Goal: Task Accomplishment & Management: Manage account settings

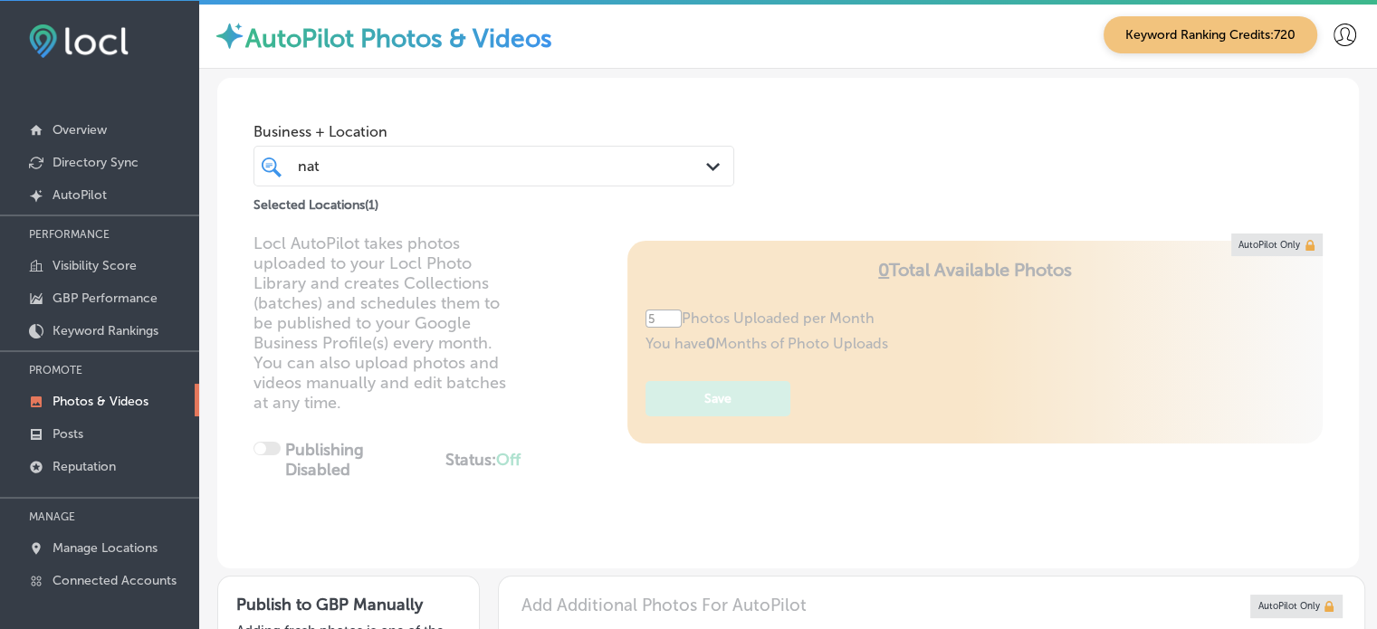
scroll to position [143, 0]
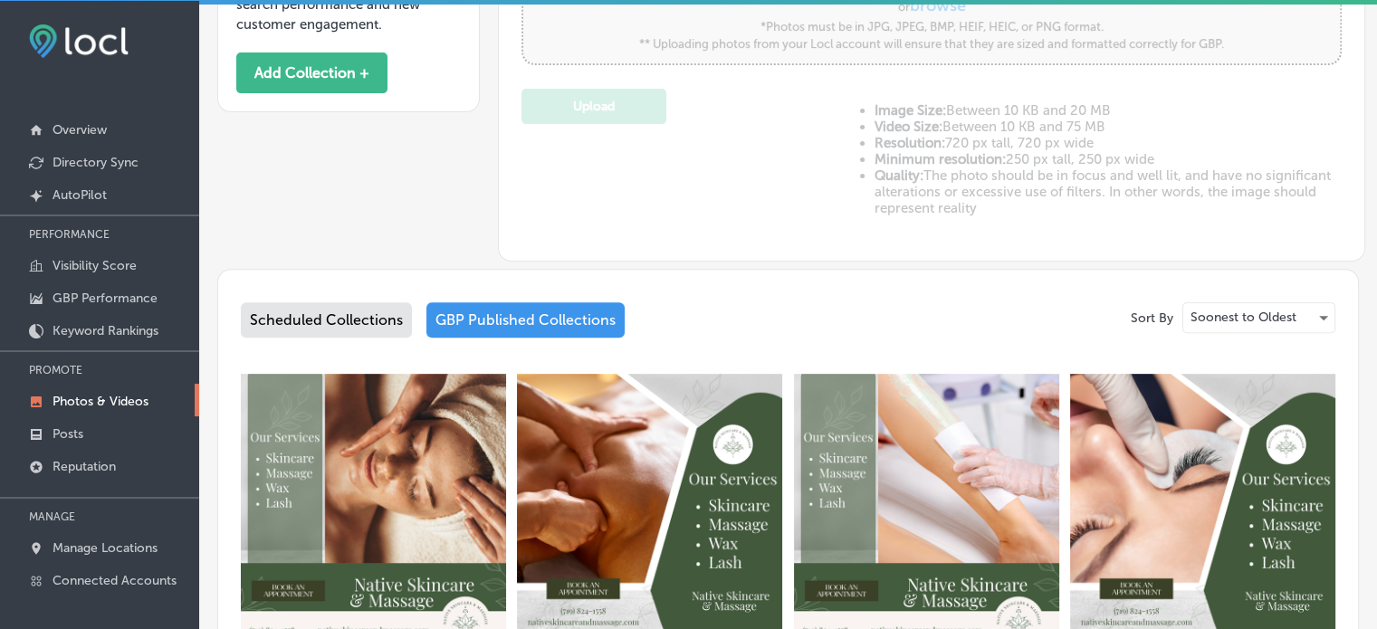
click at [355, 306] on div "Scheduled Collections" at bounding box center [326, 319] width 171 height 35
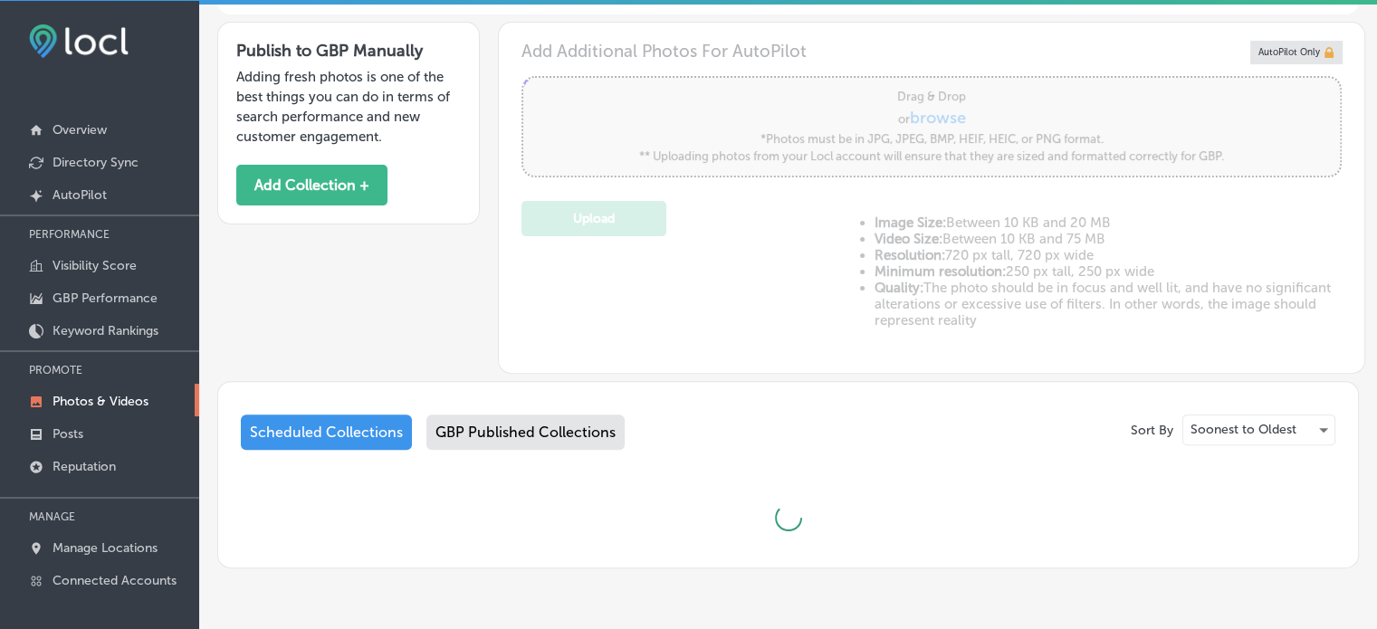
scroll to position [607, 0]
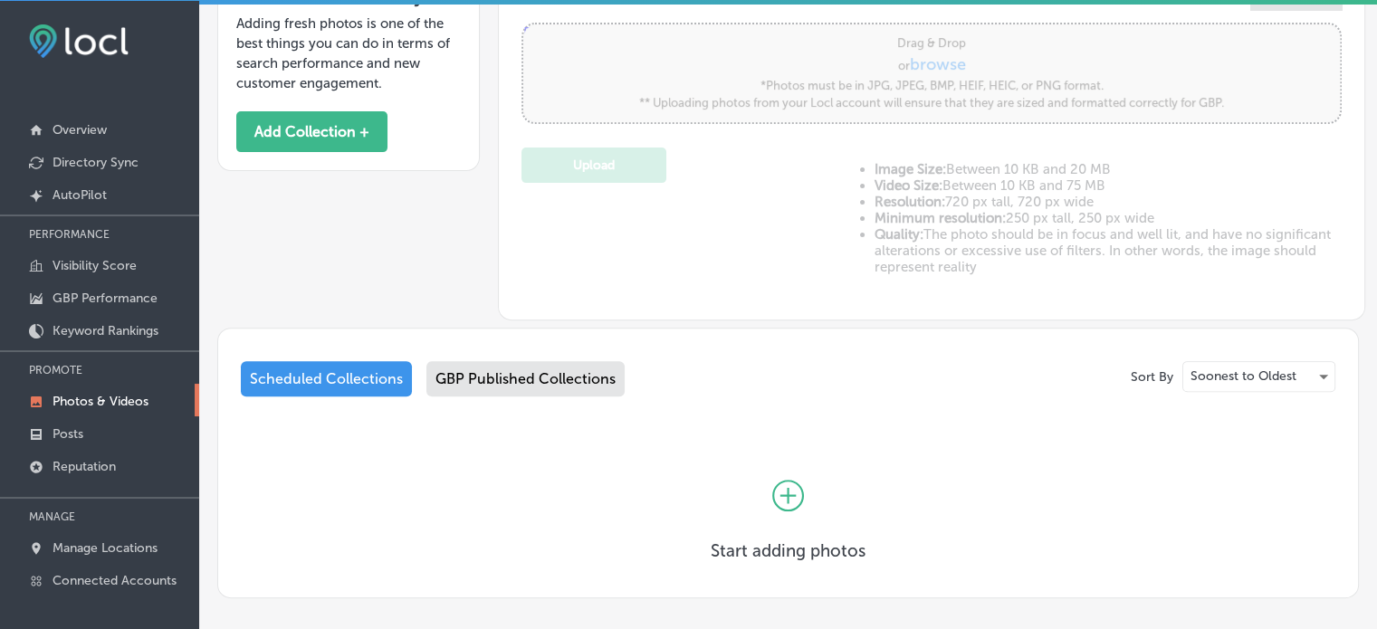
click at [774, 480] on icon at bounding box center [788, 496] width 32 height 32
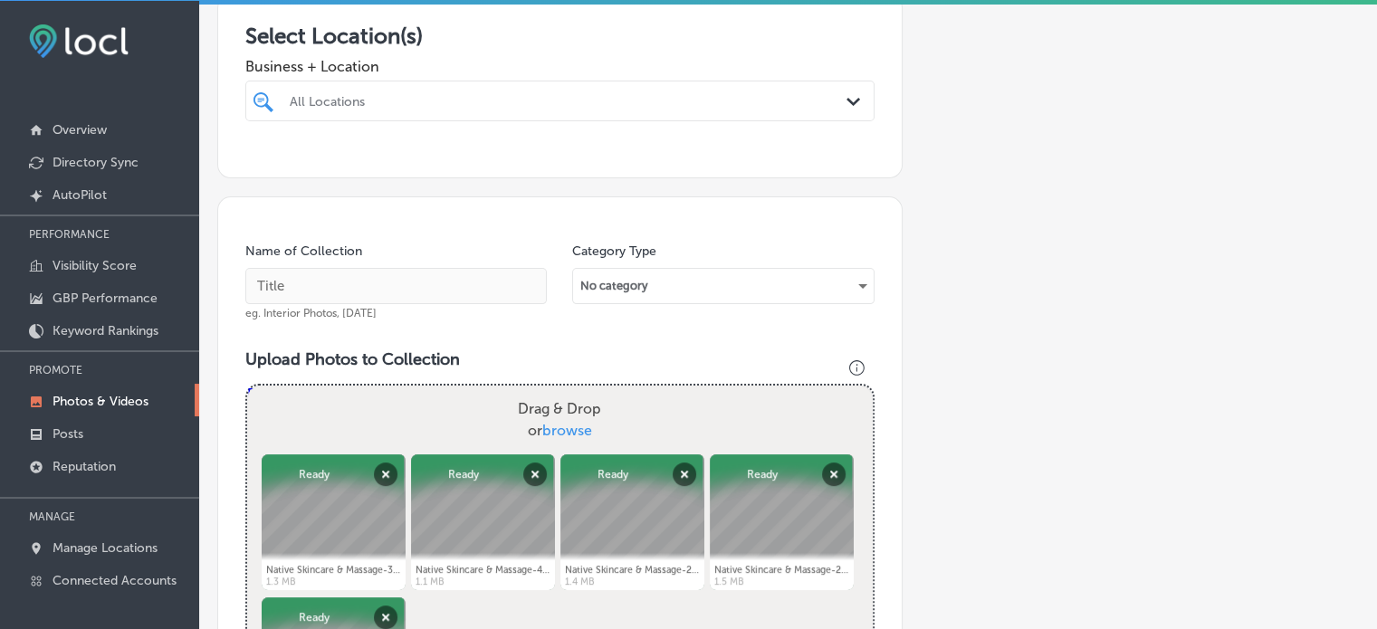
scroll to position [317, 0]
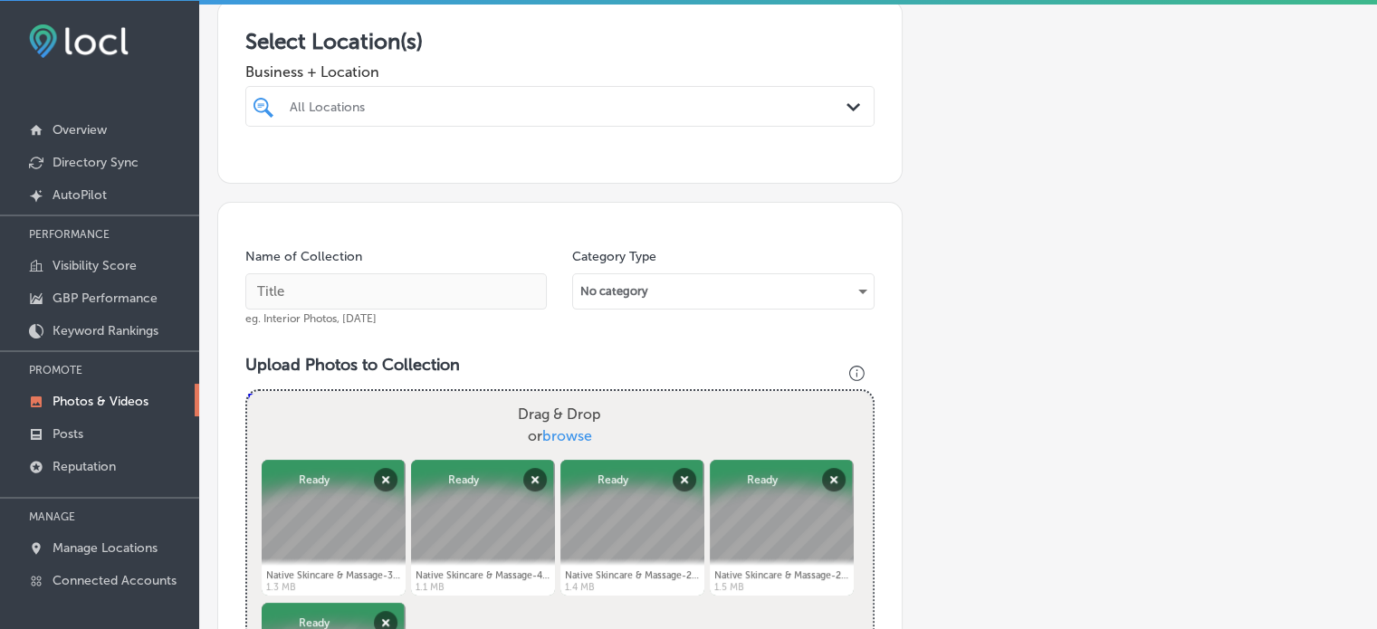
click at [452, 105] on div "All Locations" at bounding box center [569, 106] width 558 height 15
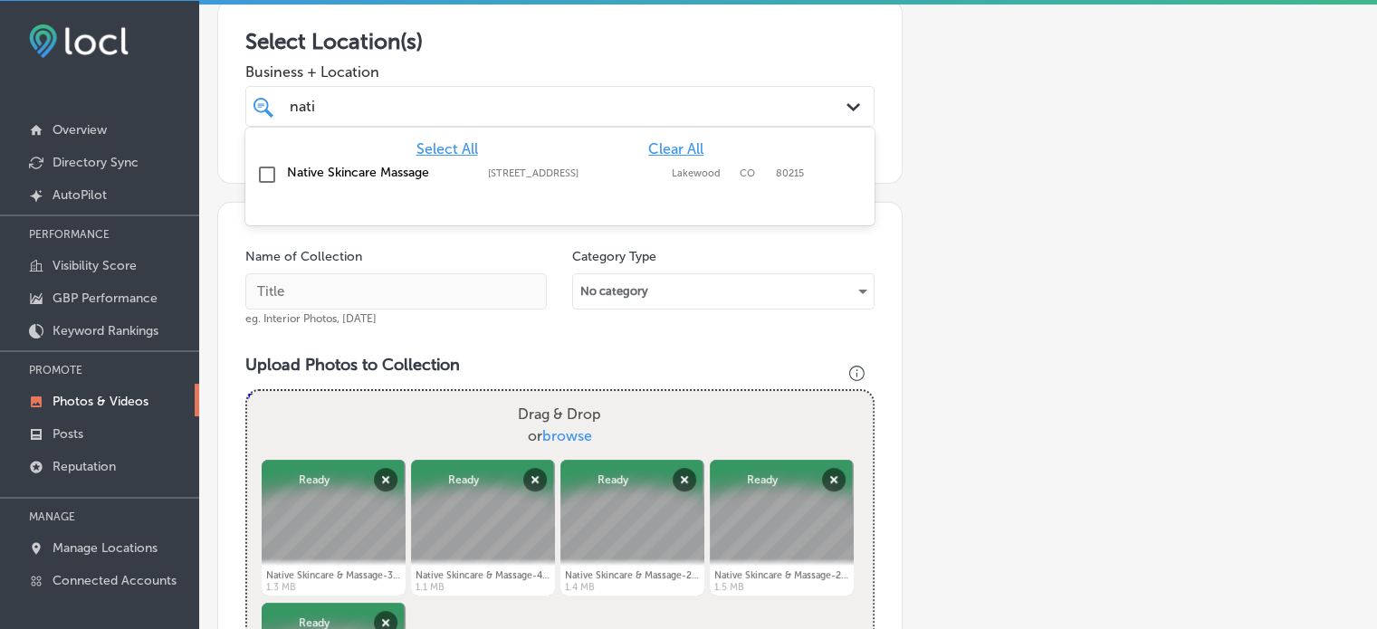
click at [320, 171] on label "Native Skincare Massage" at bounding box center [378, 172] width 183 height 15
type input "nati"
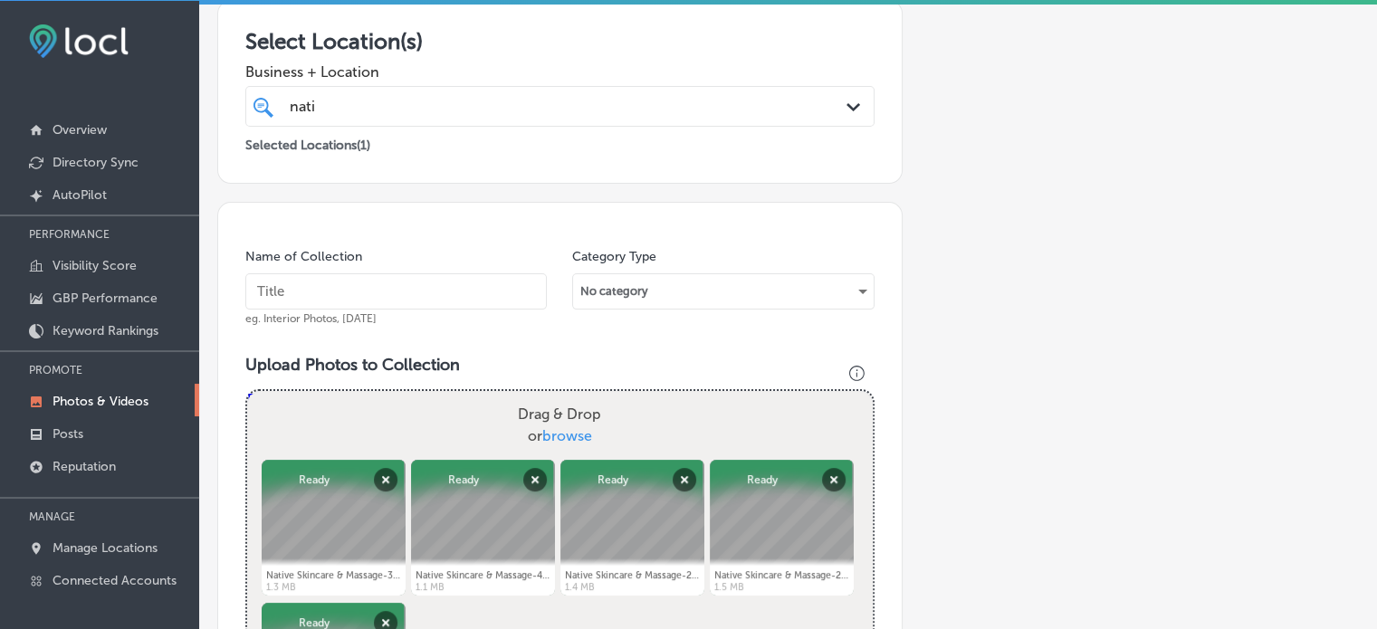
click at [367, 283] on input "text" at bounding box center [395, 291] width 301 height 36
paste input "Facial treatments near me"
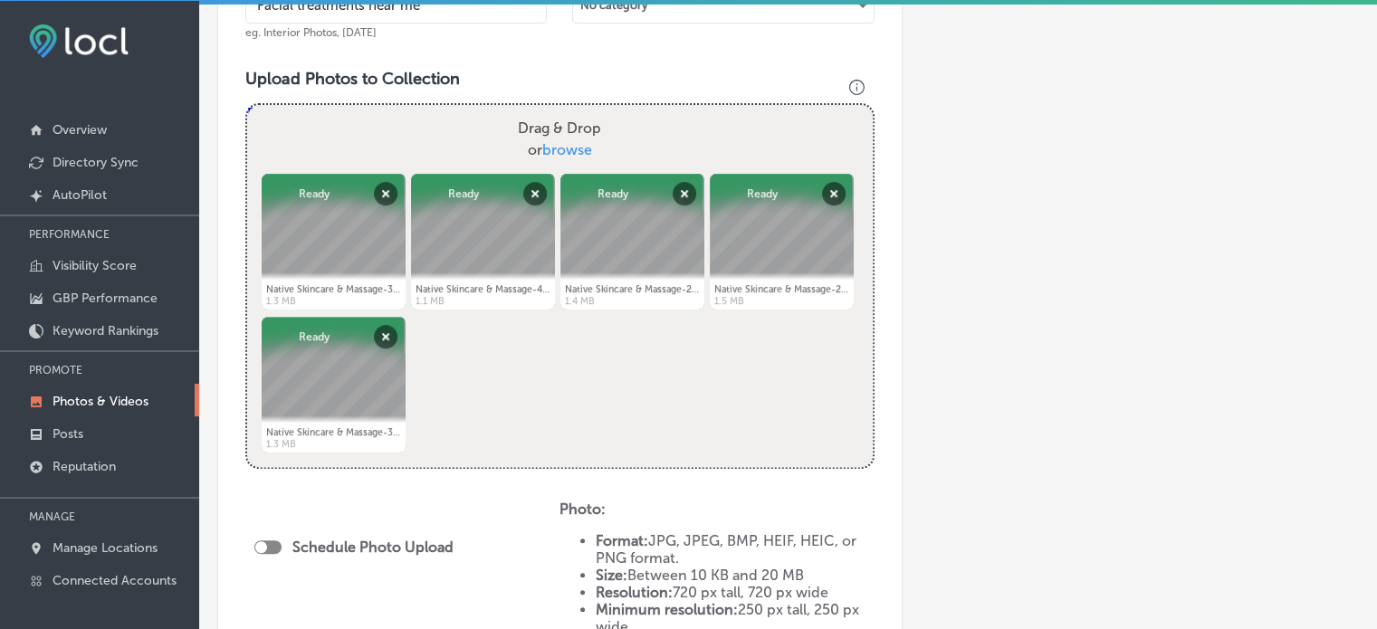
scroll to position [821, 0]
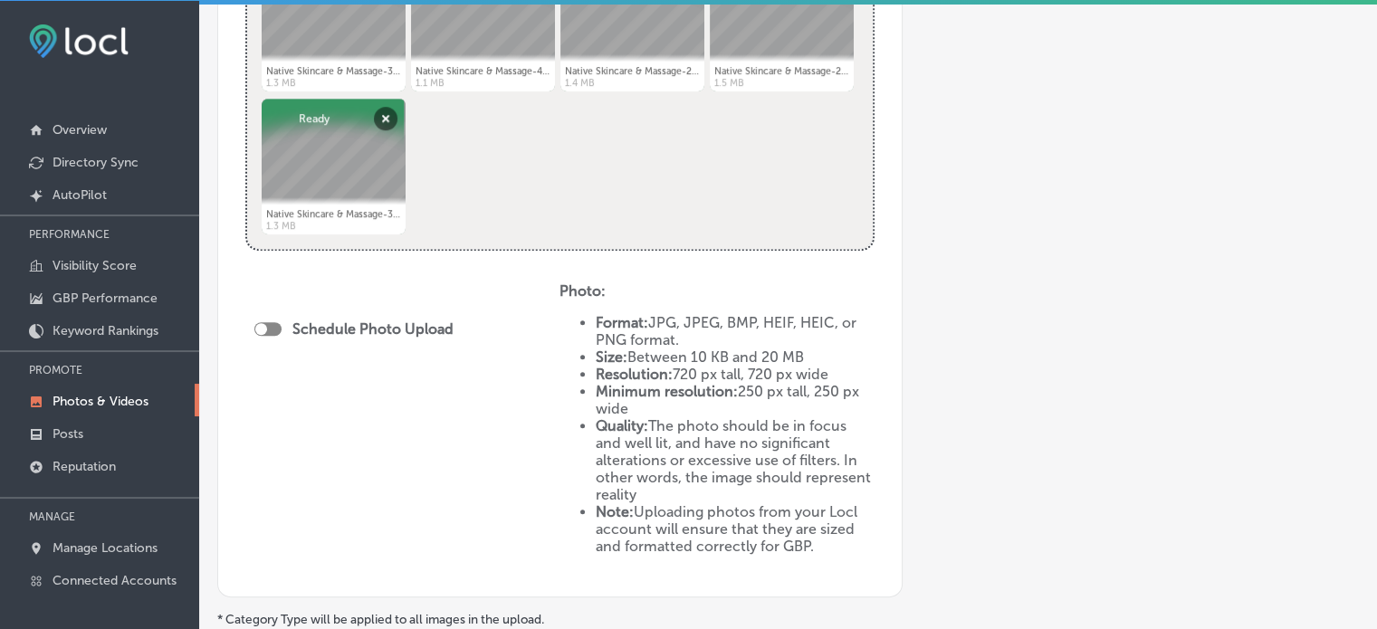
click at [275, 325] on div at bounding box center [267, 329] width 27 height 14
type input "Facial treatments near me"
checkbox input "true"
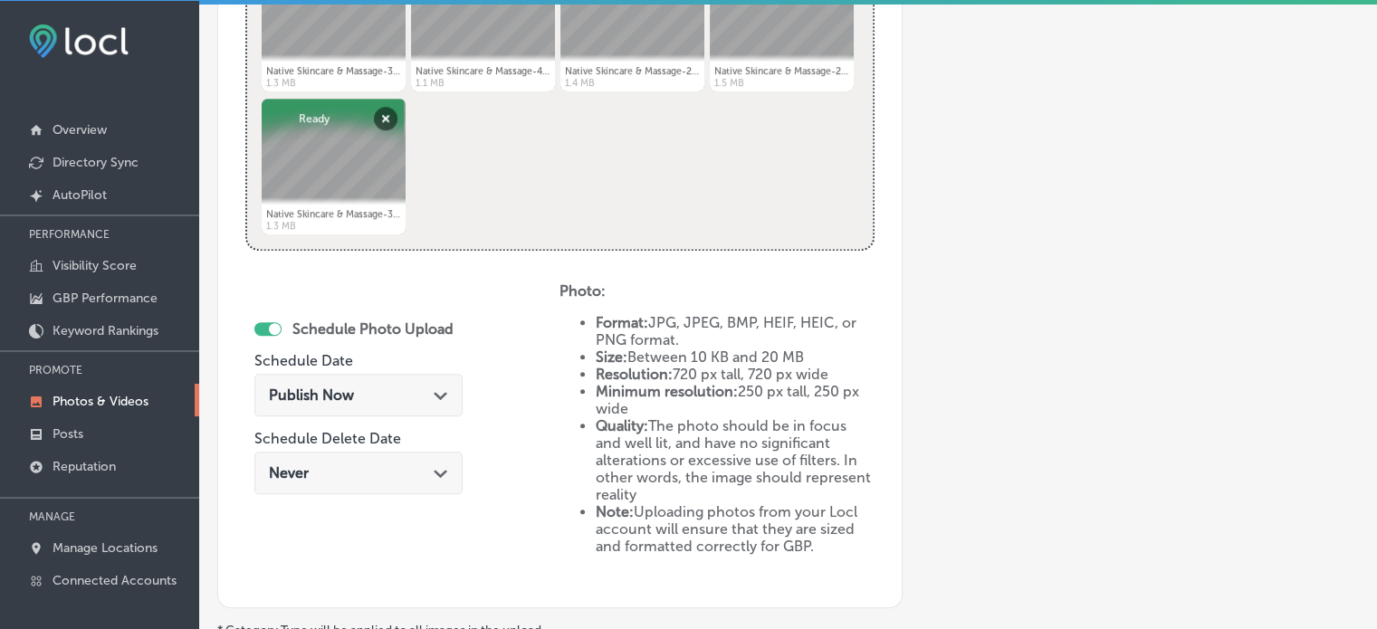
click at [420, 396] on div "Publish Now Path Created with Sketch." at bounding box center [358, 395] width 179 height 17
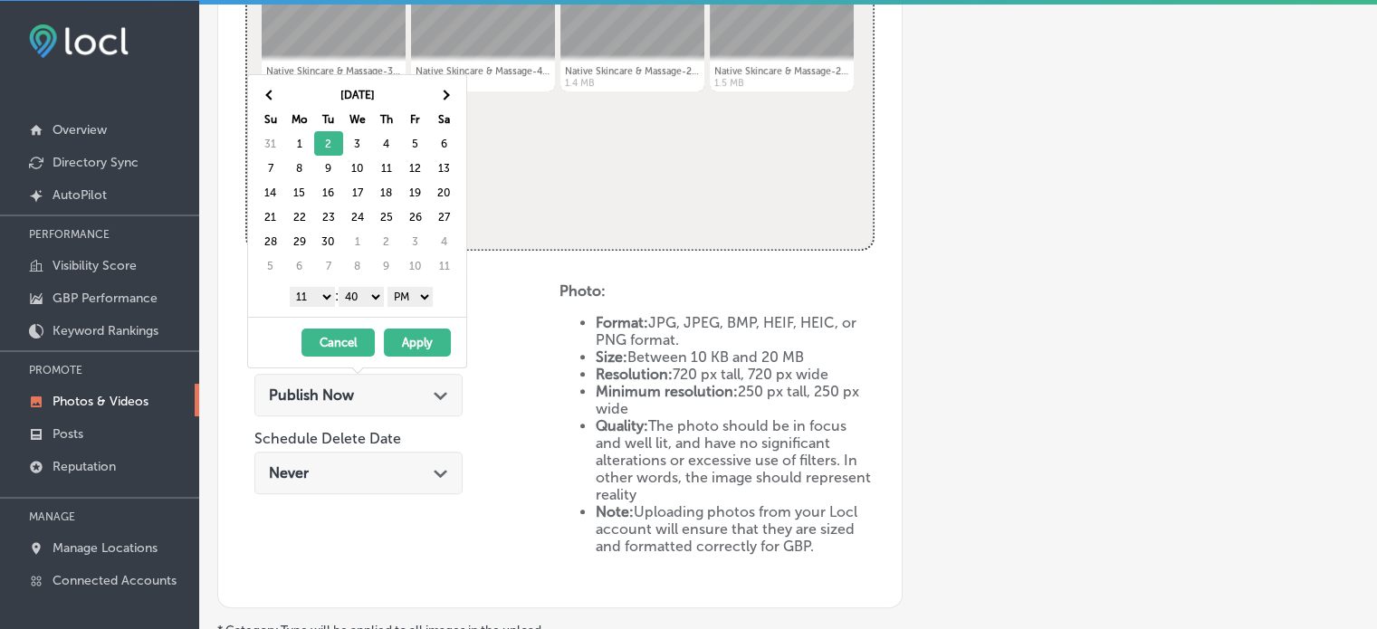
click at [323, 301] on select "1 2 3 4 5 6 7 8 9 10 11 12" at bounding box center [312, 297] width 45 height 20
click at [369, 293] on select "00 10 20 30 40 50" at bounding box center [361, 297] width 45 height 20
click at [413, 336] on button "Apply" at bounding box center [417, 343] width 67 height 28
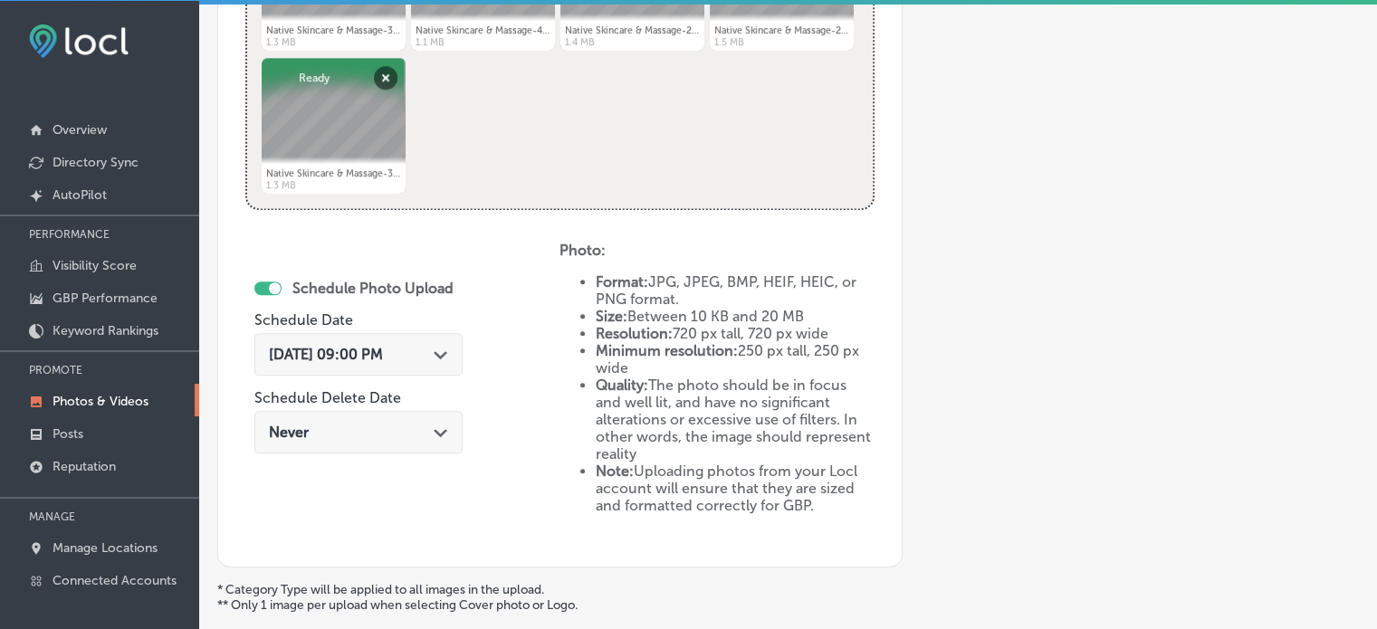
scroll to position [1026, 0]
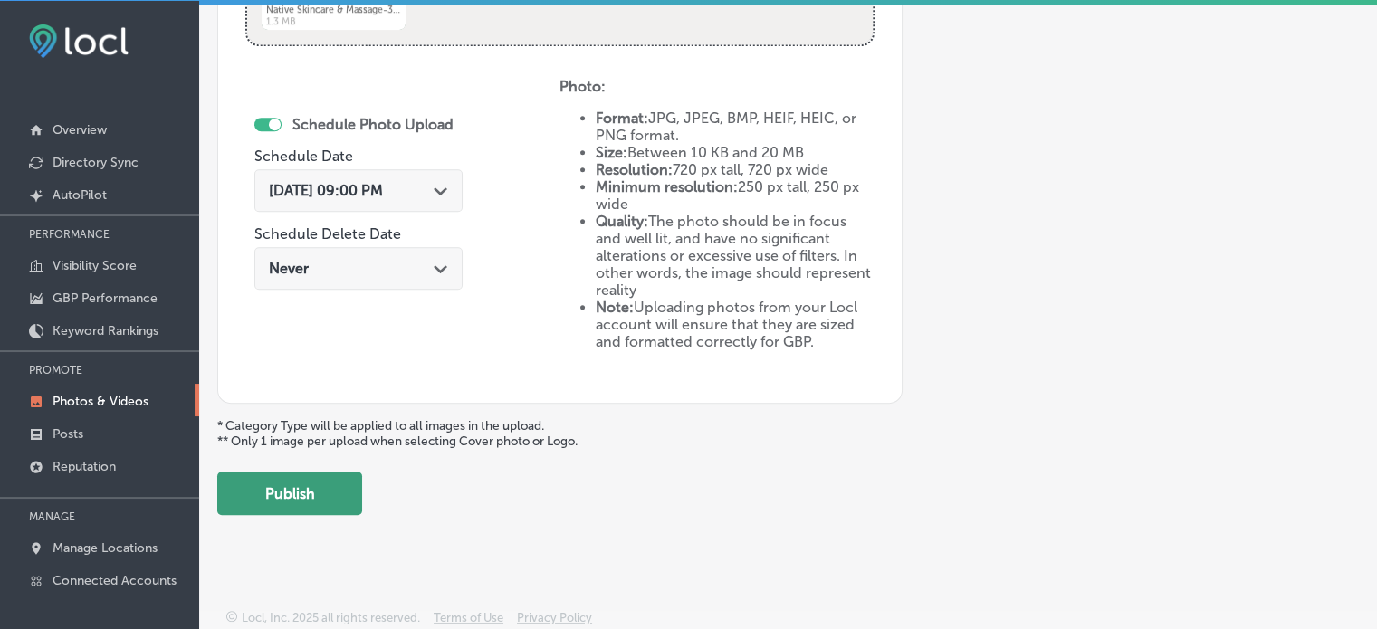
click at [320, 492] on button "Publish" at bounding box center [289, 493] width 145 height 43
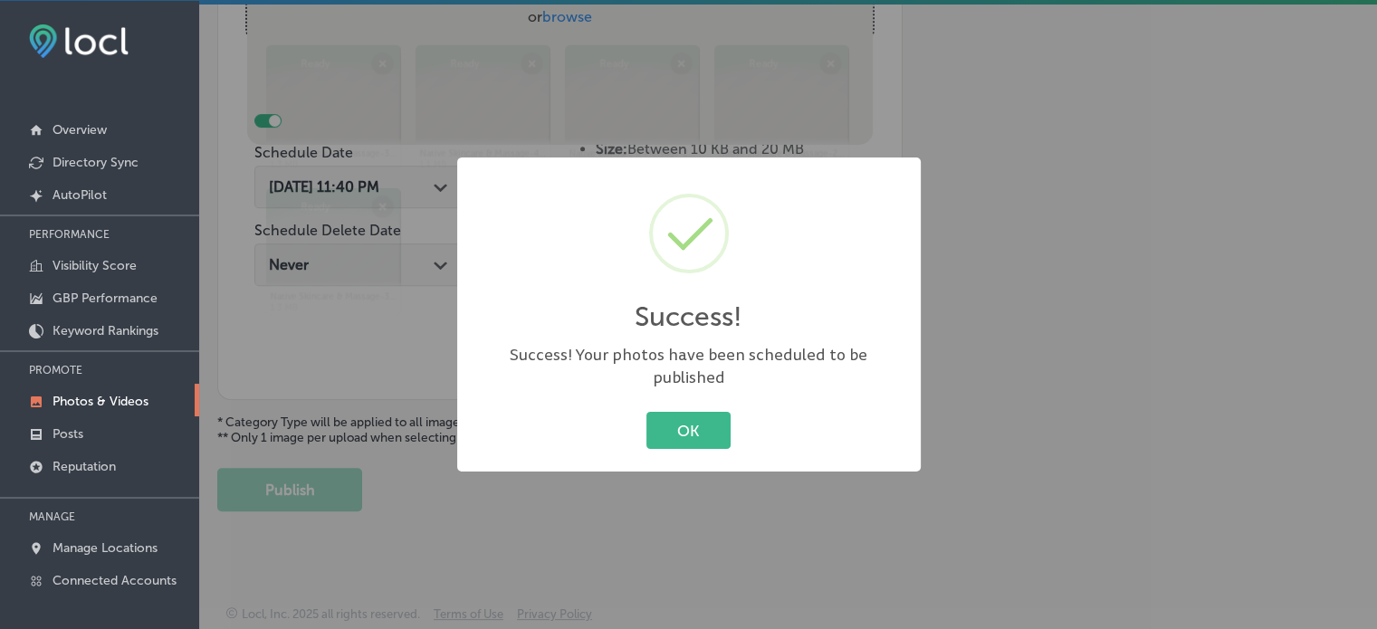
scroll to position [732, 0]
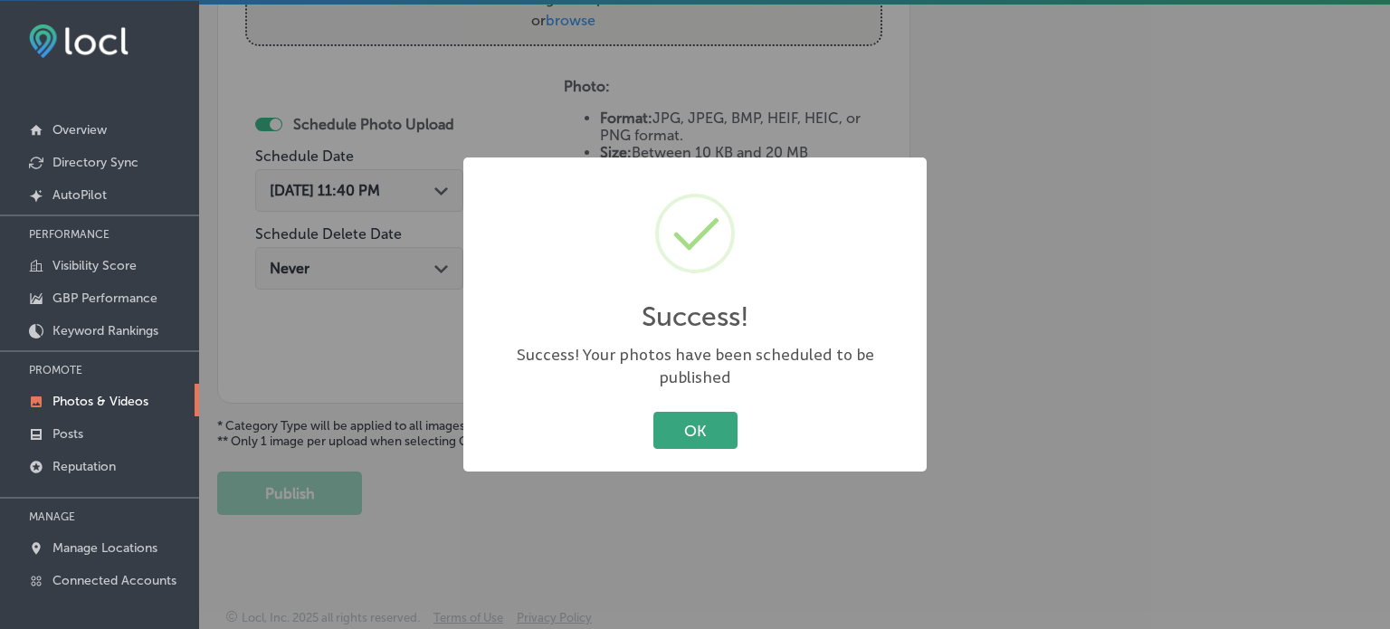
click at [688, 425] on button "OK" at bounding box center [696, 430] width 84 height 37
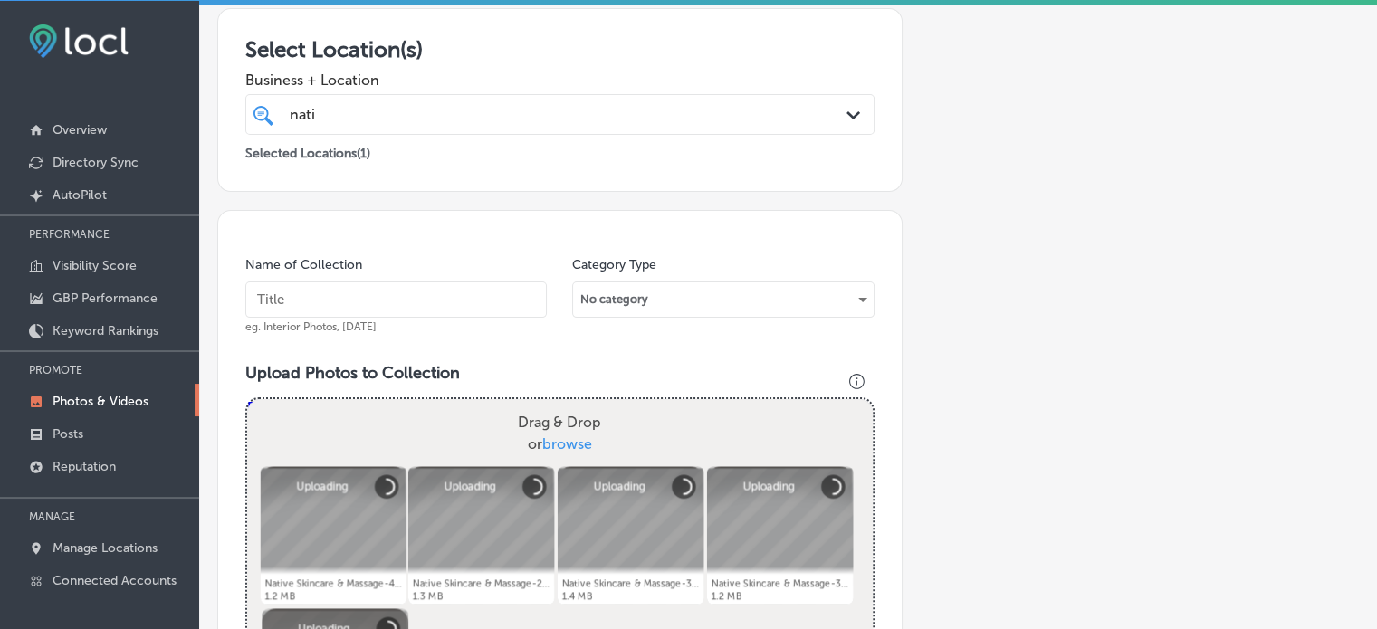
scroll to position [449, 0]
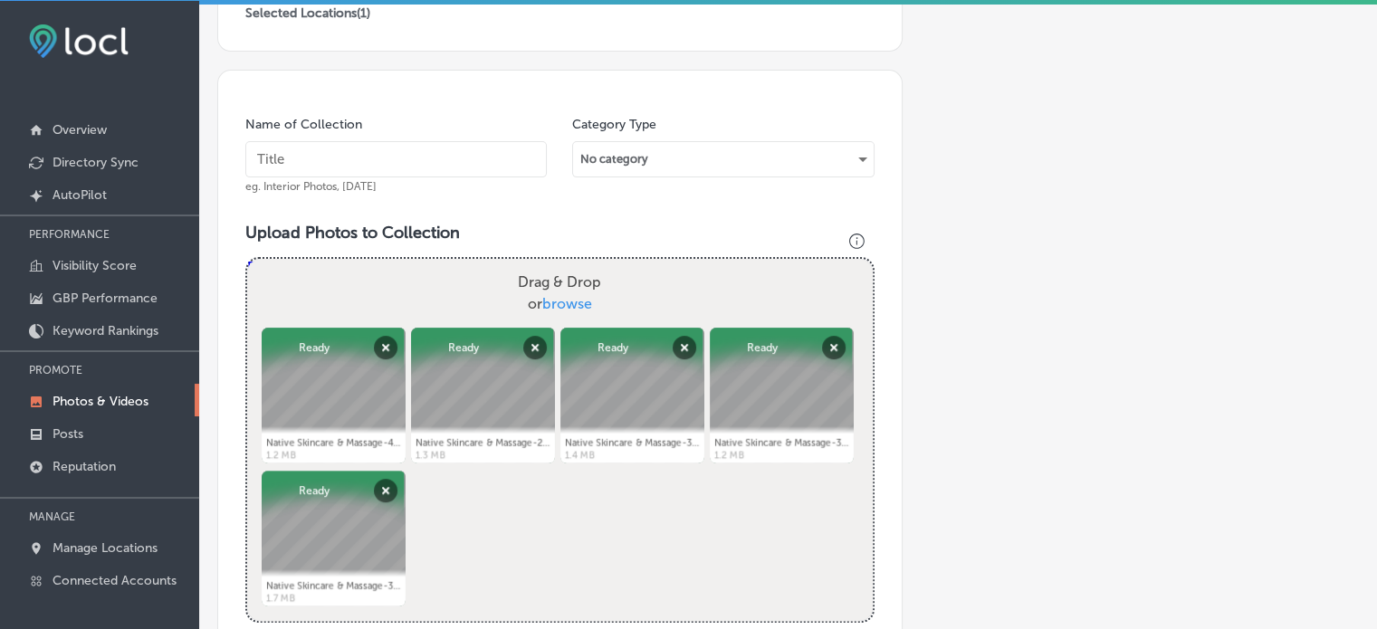
click at [391, 166] on input "text" at bounding box center [395, 159] width 301 height 36
paste input "Hydrating facials for glowing skin"
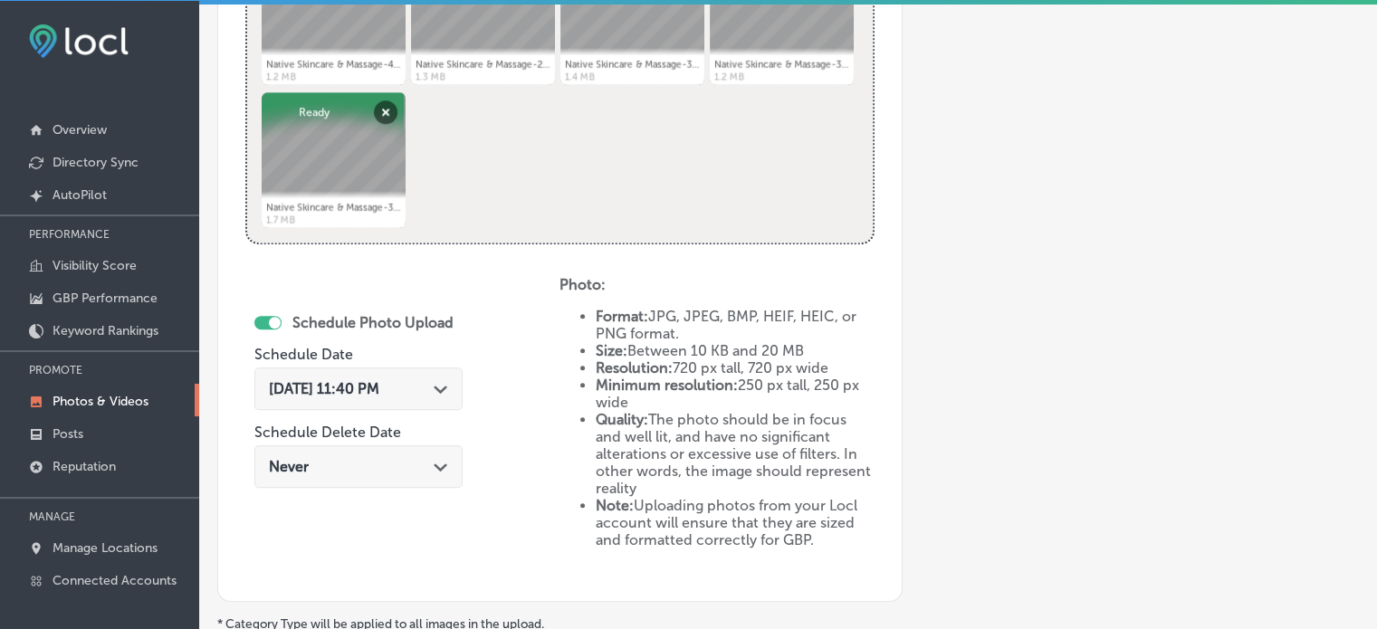
scroll to position [830, 0]
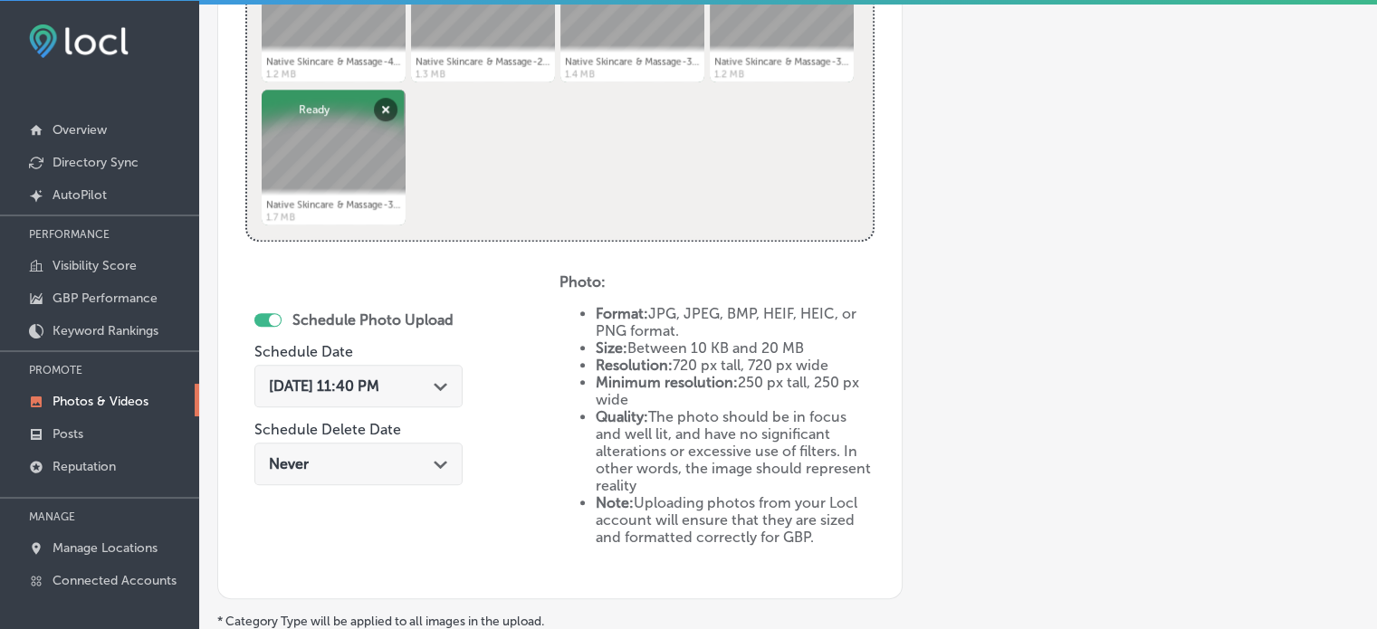
type input "Hydrating facials for glowing skin"
click at [425, 380] on div "Aug 28, 2025 11:40 PM Path Created with Sketch." at bounding box center [358, 385] width 179 height 17
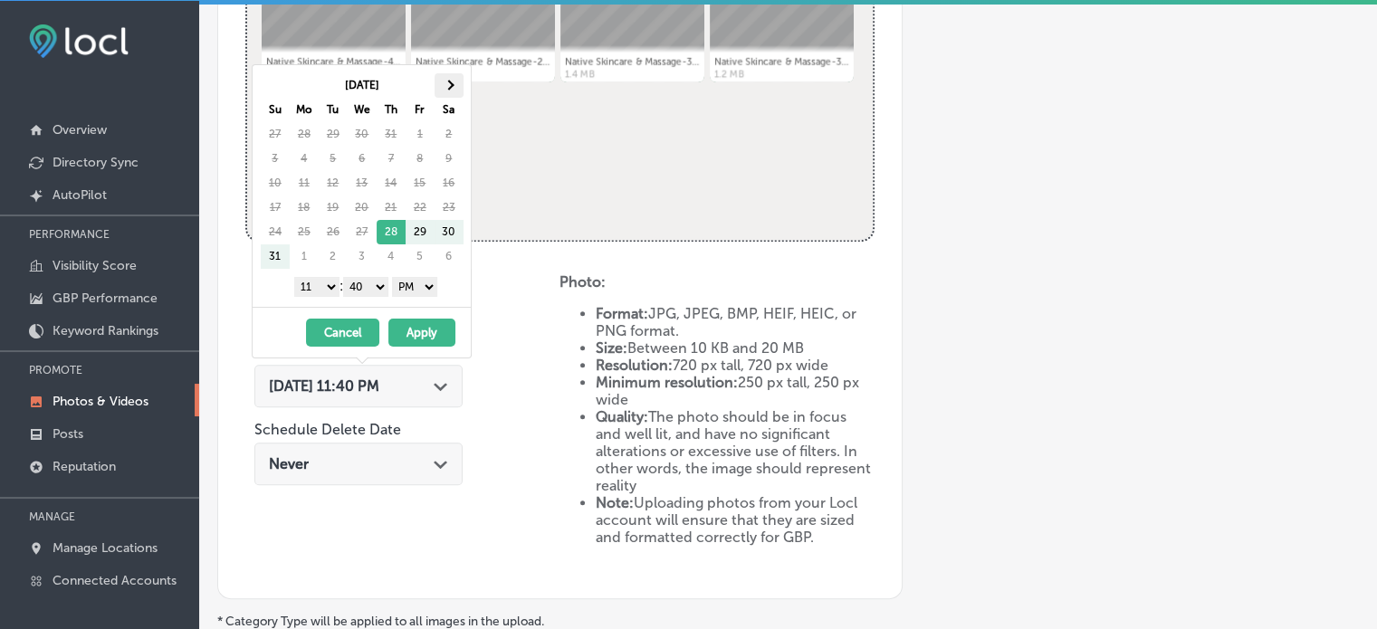
click at [449, 87] on span at bounding box center [449, 86] width 10 height 10
click at [326, 292] on select "1 2 3 4 5 6 7 8 9 10 11 12" at bounding box center [316, 287] width 45 height 20
click at [369, 280] on select "00 10 20 30 40 50" at bounding box center [365, 287] width 45 height 20
click at [425, 333] on button "Apply" at bounding box center [421, 333] width 67 height 28
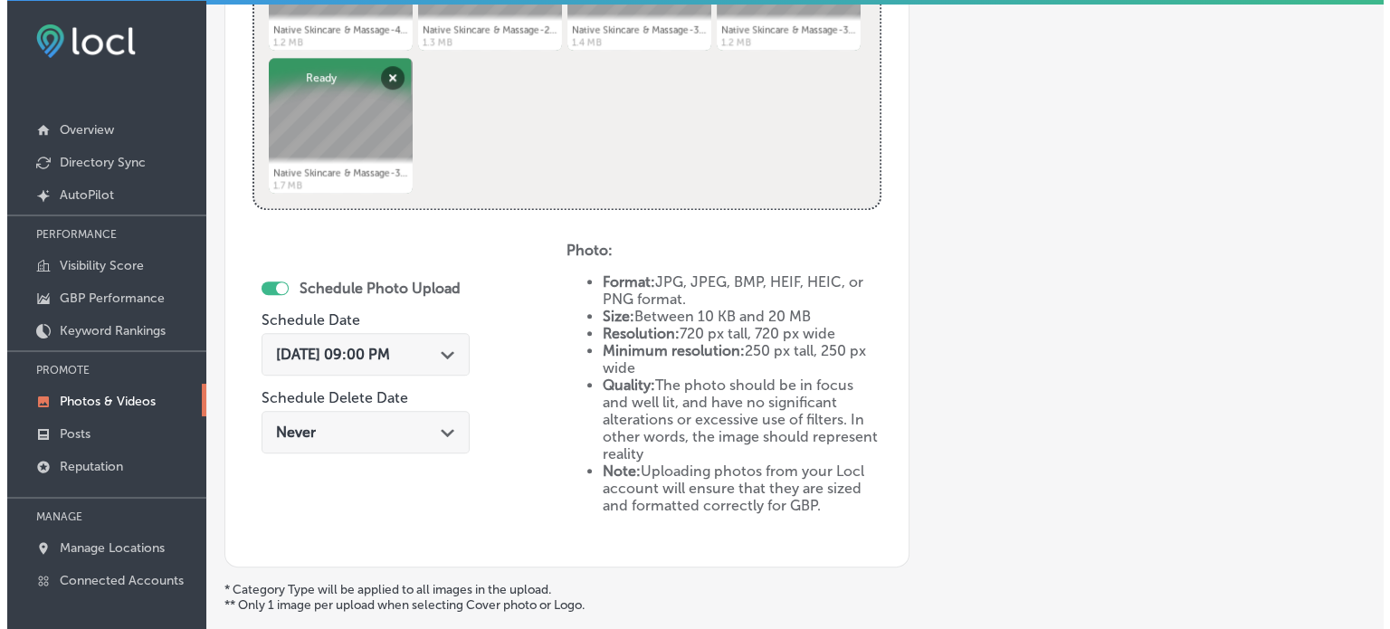
scroll to position [1026, 0]
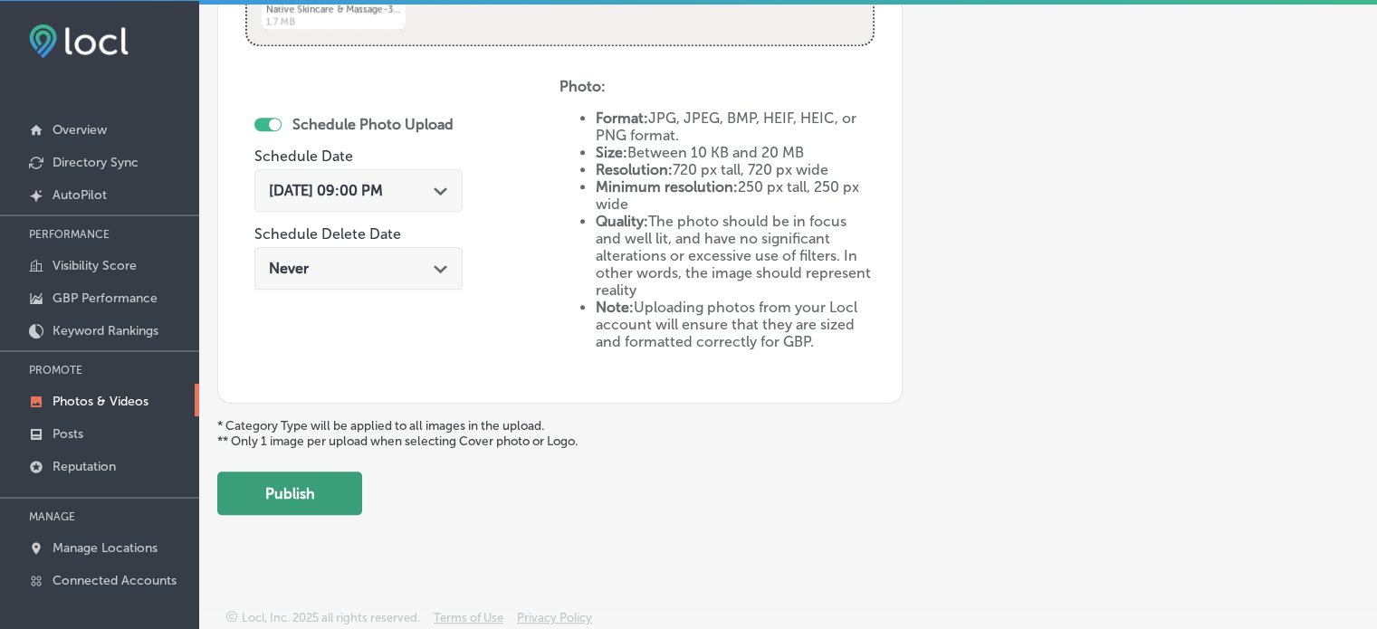
click at [308, 493] on button "Publish" at bounding box center [289, 493] width 145 height 43
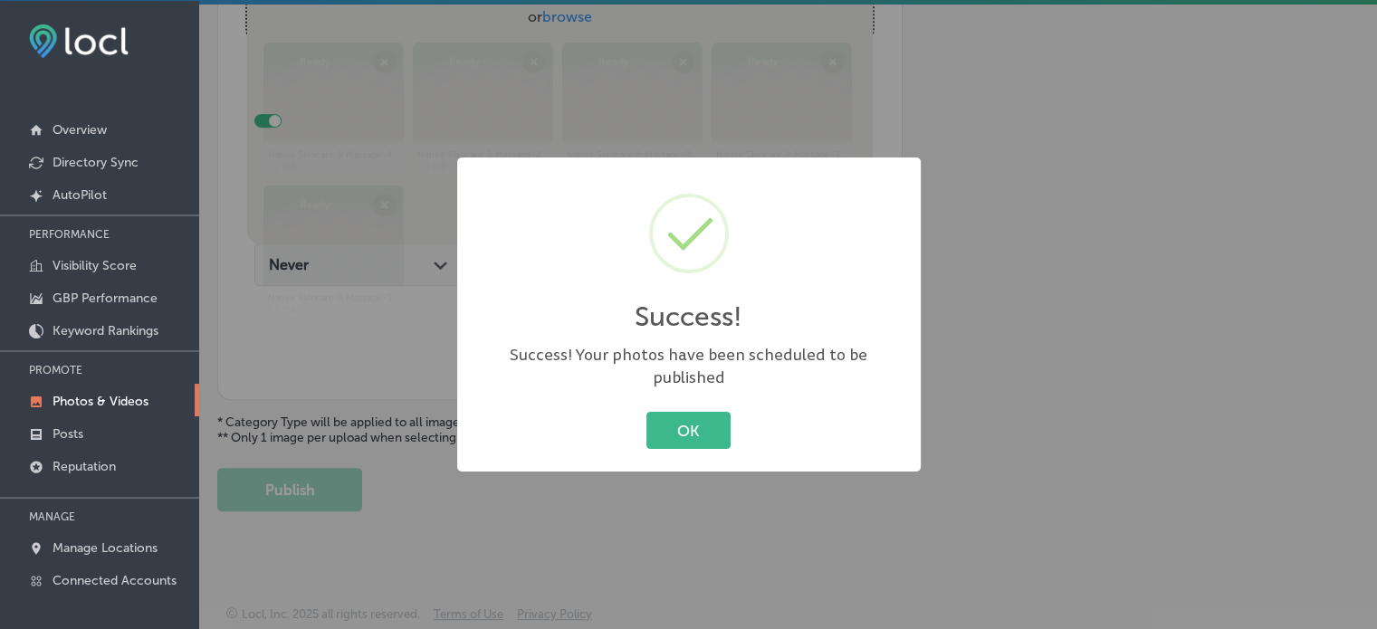
scroll to position [326, 0]
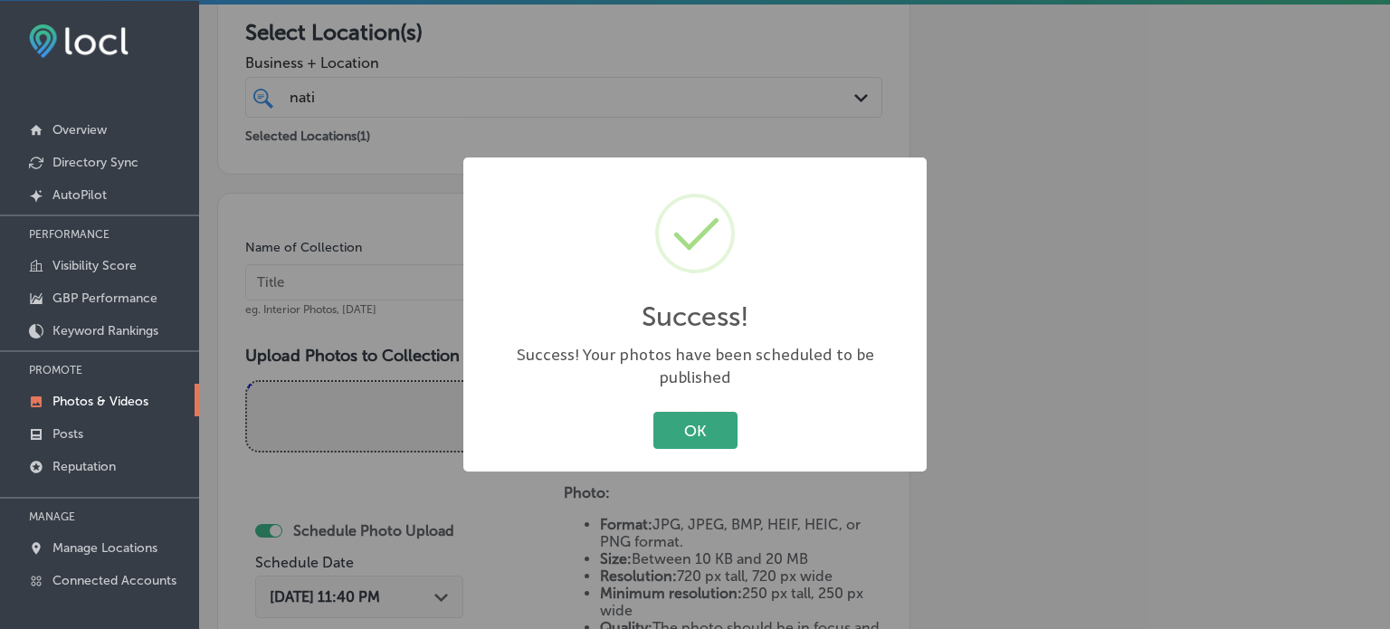
click at [706, 415] on button "OK" at bounding box center [696, 430] width 84 height 37
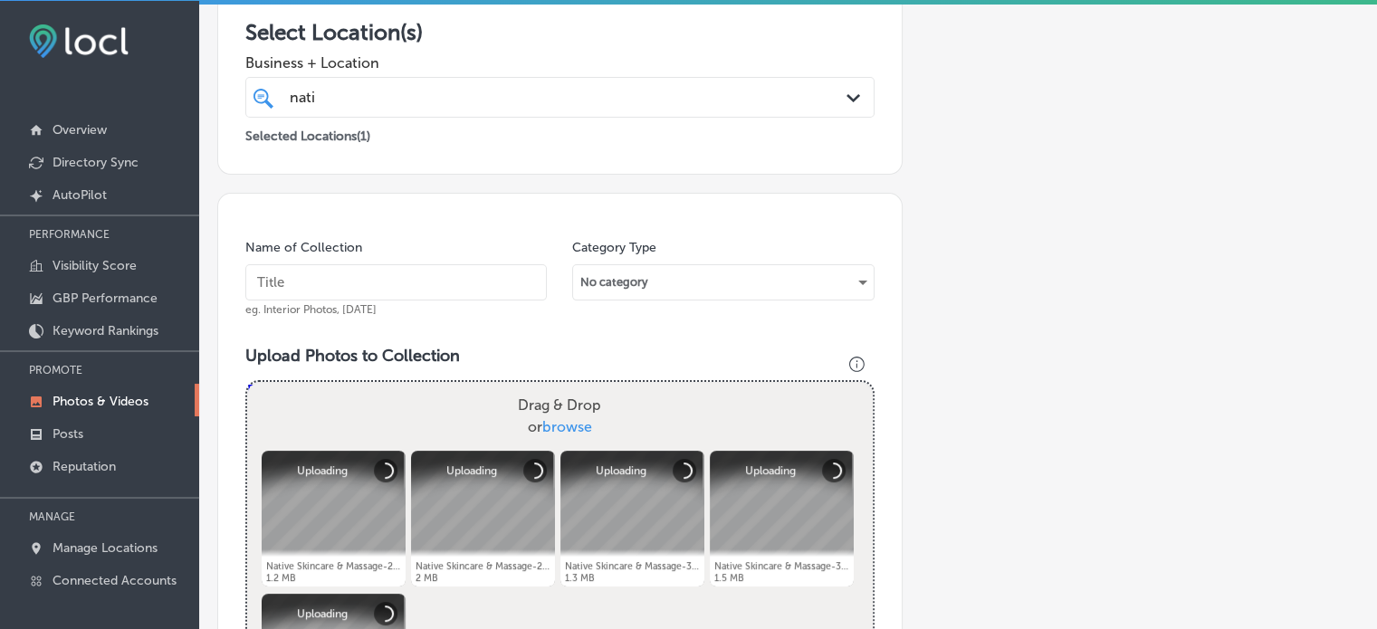
click at [381, 285] on input "text" at bounding box center [395, 282] width 301 height 36
paste input "Anti-aging facial services"
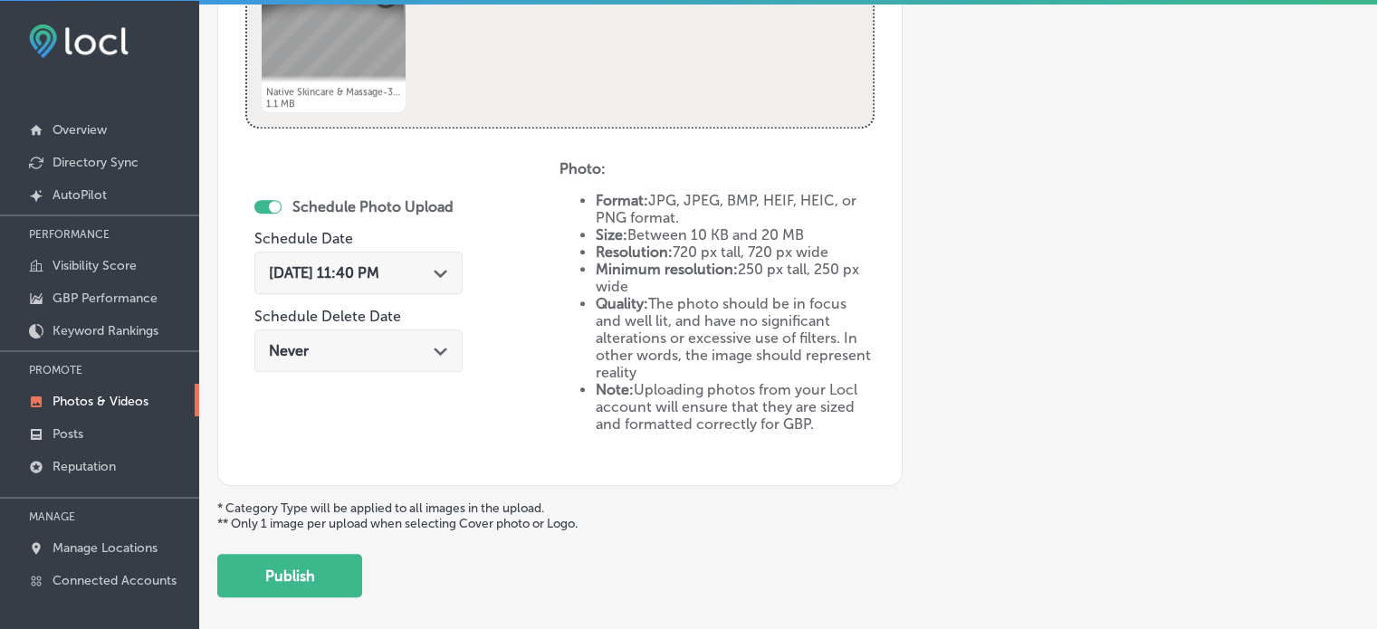
scroll to position [945, 0]
type input "Anti-aging facial services"
click at [440, 274] on div "Path Created with Sketch." at bounding box center [441, 269] width 14 height 14
click at [517, 188] on div "Schedule Photo Upload Schedule Date Aug 28, 2025 11:40 PM Path Created with Ske…" at bounding box center [402, 307] width 314 height 298
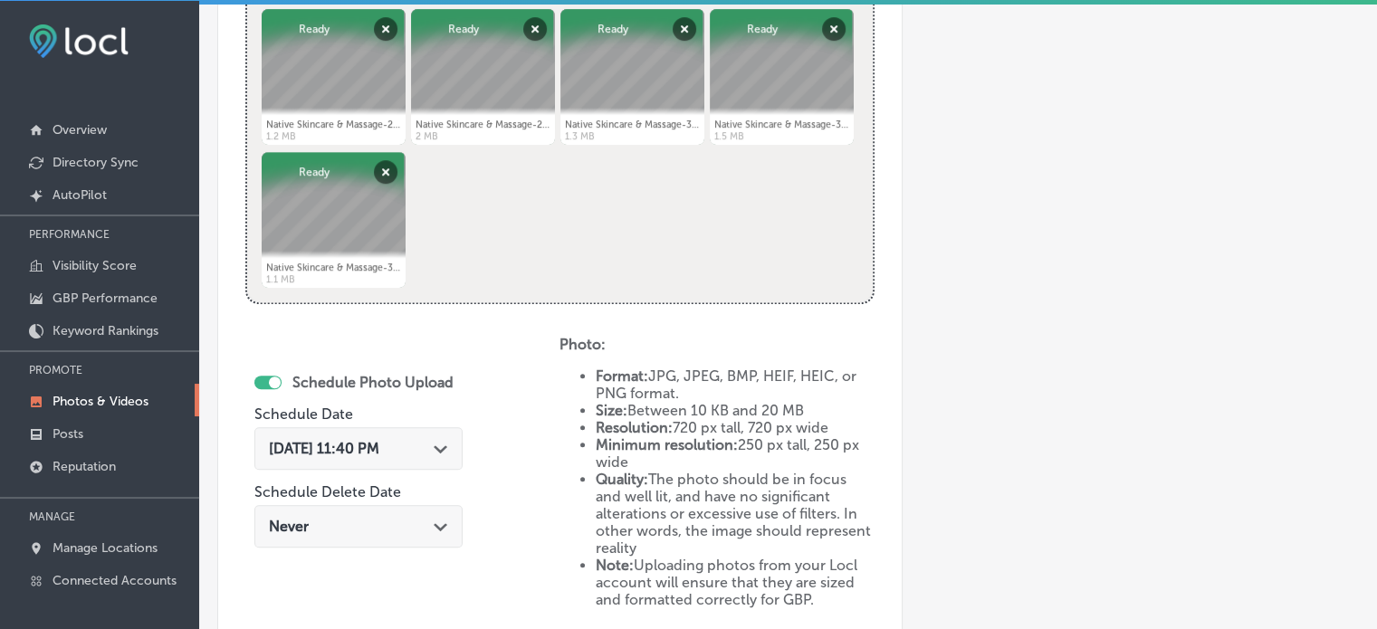
scroll to position [760, 0]
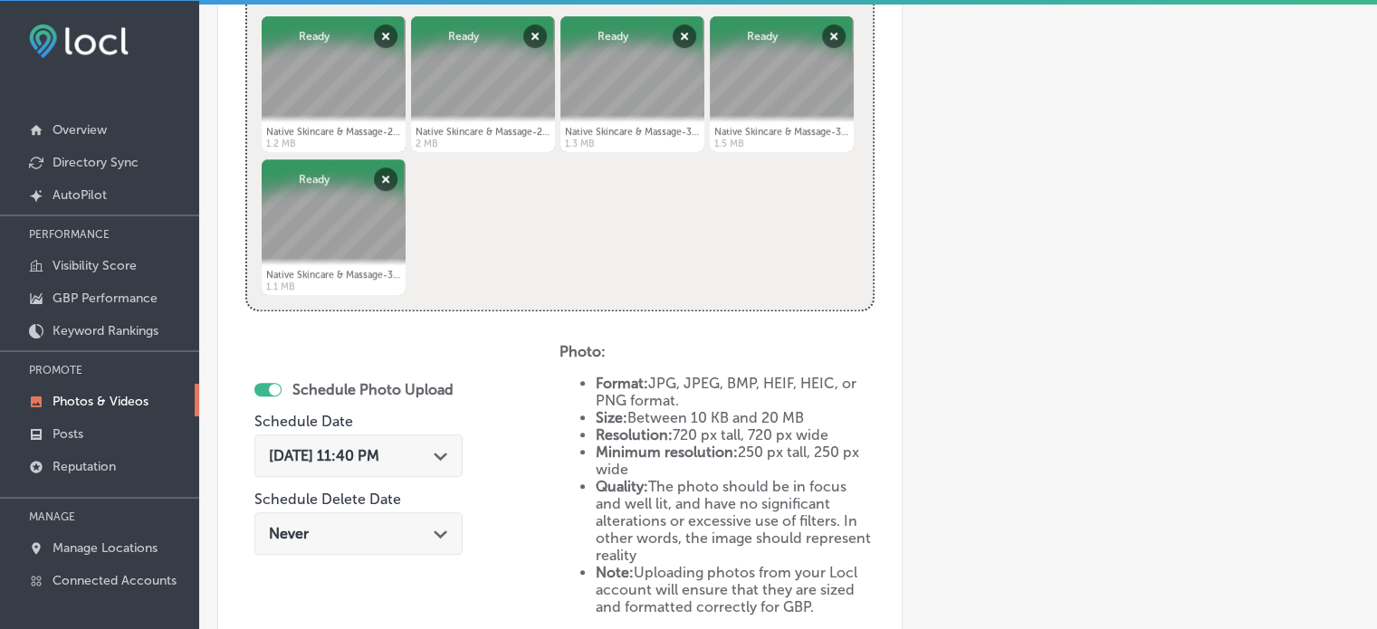
click at [444, 462] on div "Aug 28, 2025 11:40 PM Path Created with Sketch." at bounding box center [358, 455] width 179 height 17
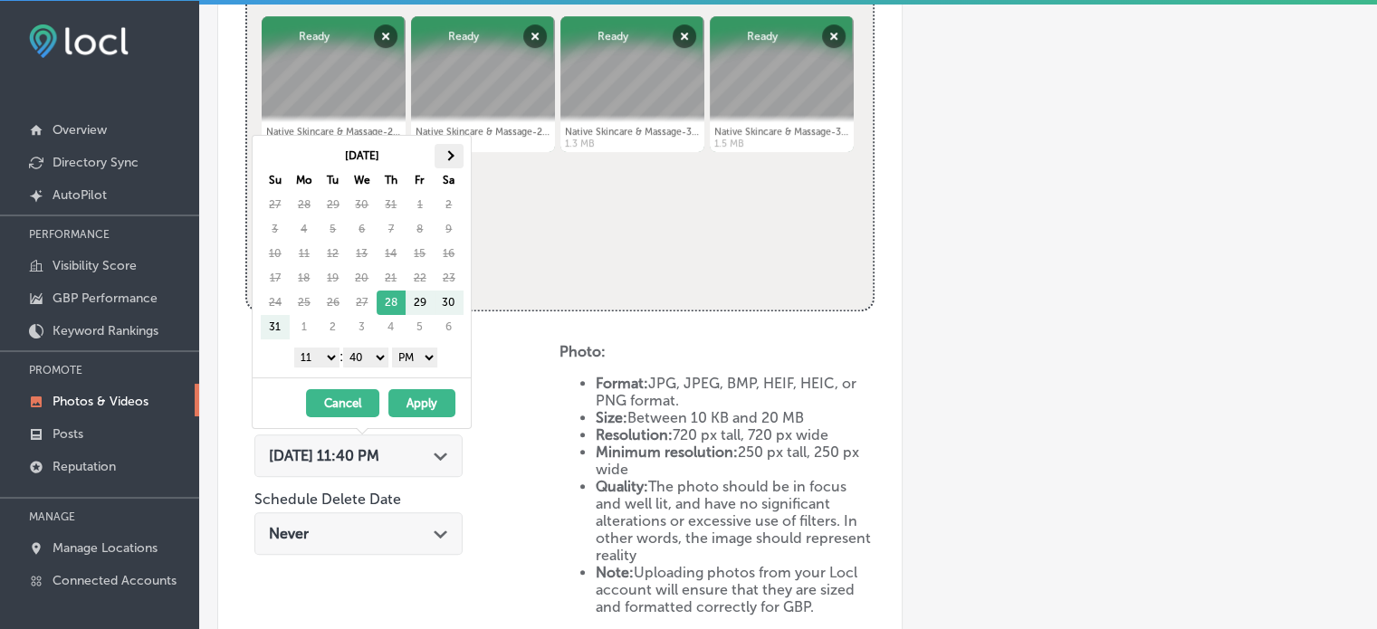
click at [442, 150] on th at bounding box center [448, 156] width 29 height 24
click at [320, 358] on select "1 2 3 4 5 6 7 8 9 10 11 12" at bounding box center [316, 358] width 45 height 20
click at [368, 353] on select "00 10 20 30 40 50" at bounding box center [365, 358] width 45 height 20
click at [426, 404] on button "Apply" at bounding box center [421, 403] width 67 height 28
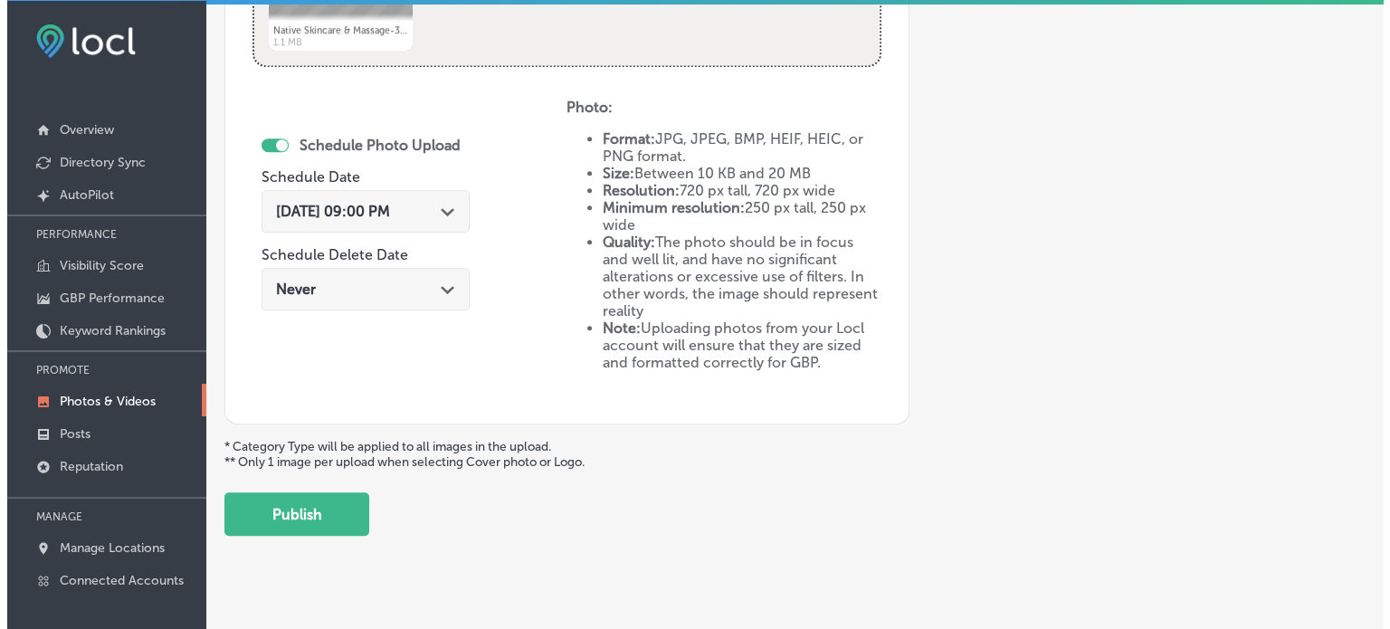
scroll to position [1007, 0]
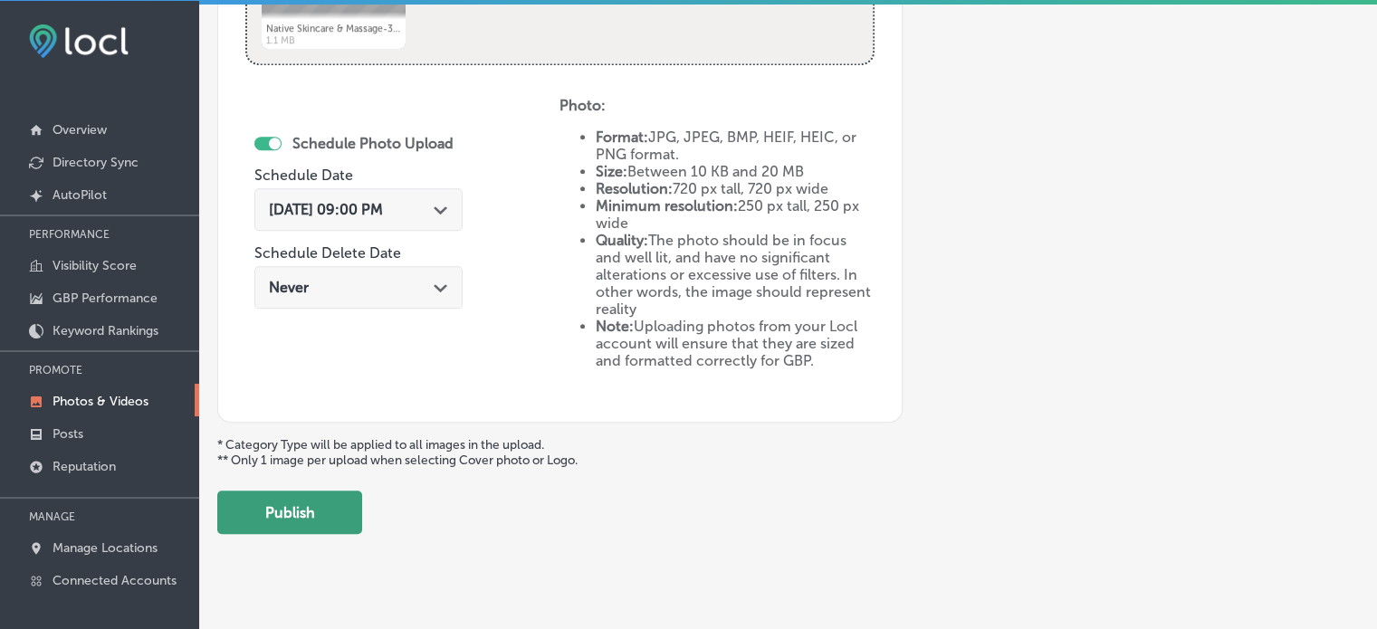
click at [329, 507] on button "Publish" at bounding box center [289, 512] width 145 height 43
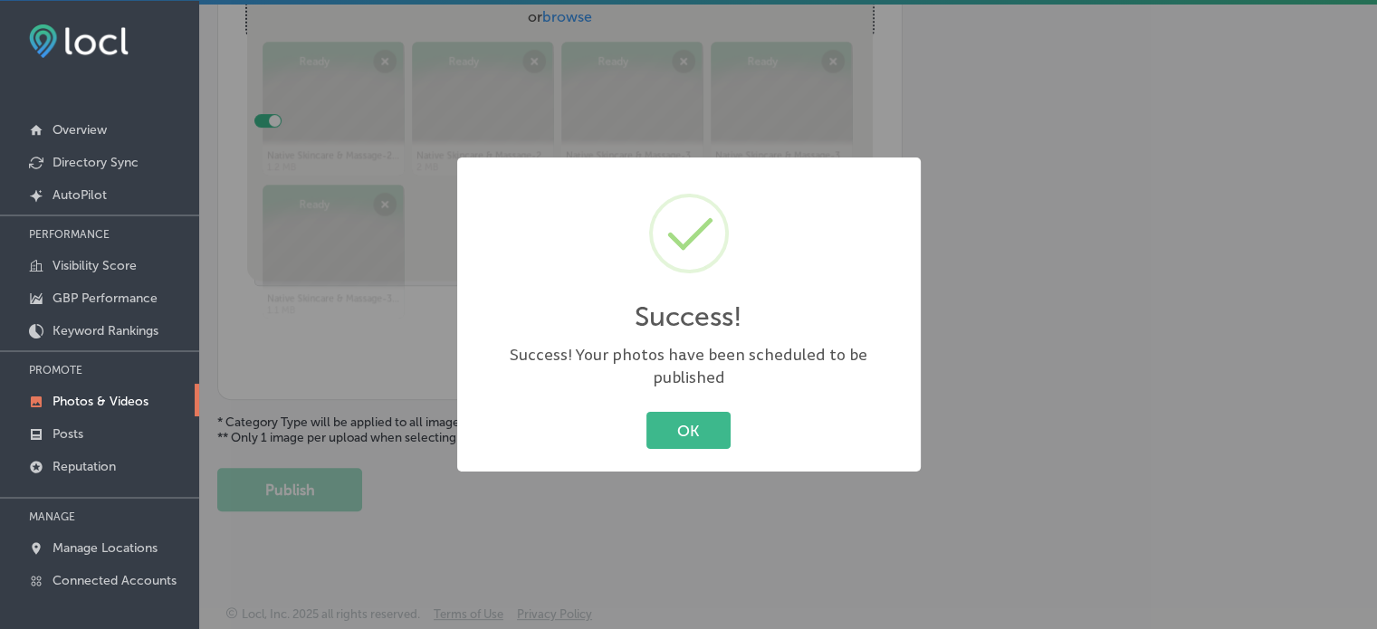
scroll to position [732, 0]
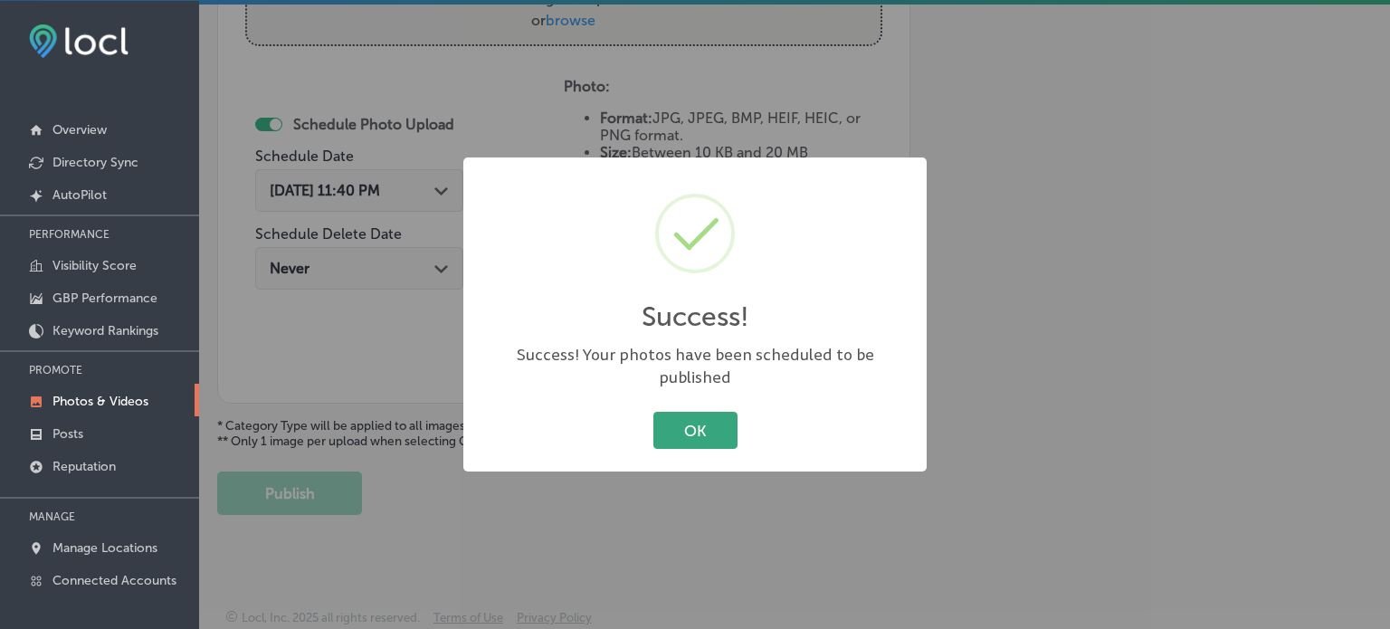
click at [721, 412] on button "OK" at bounding box center [696, 430] width 84 height 37
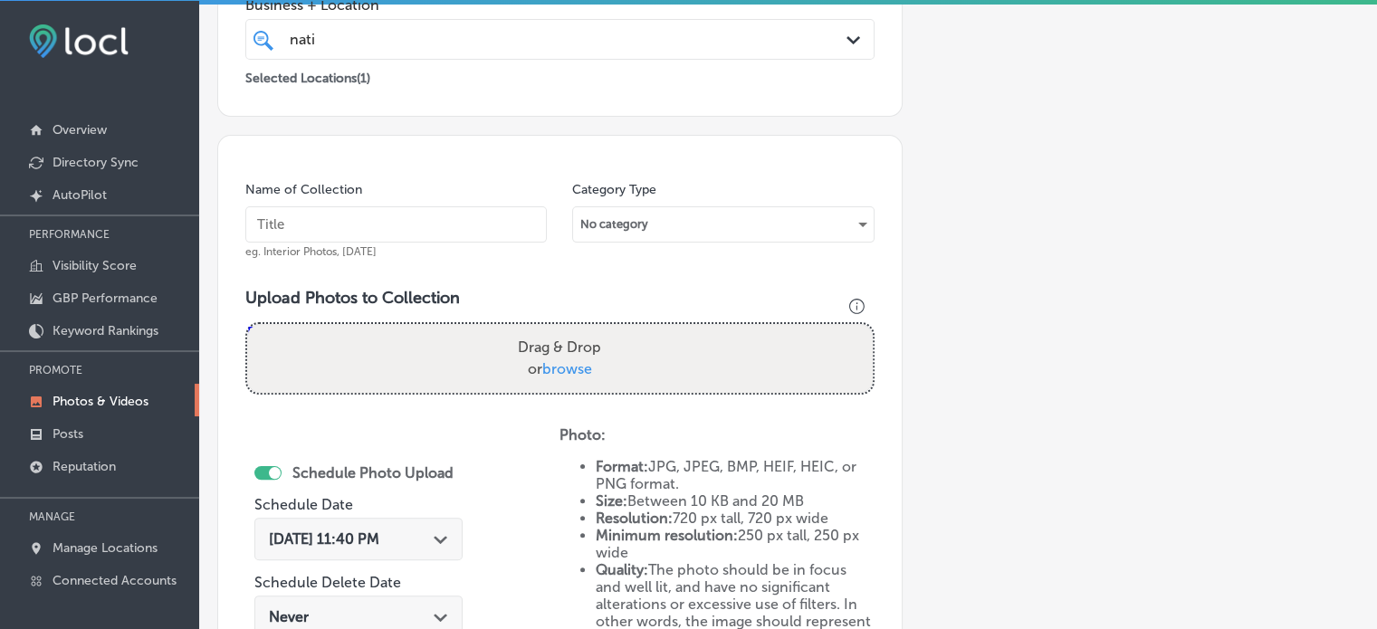
scroll to position [383, 0]
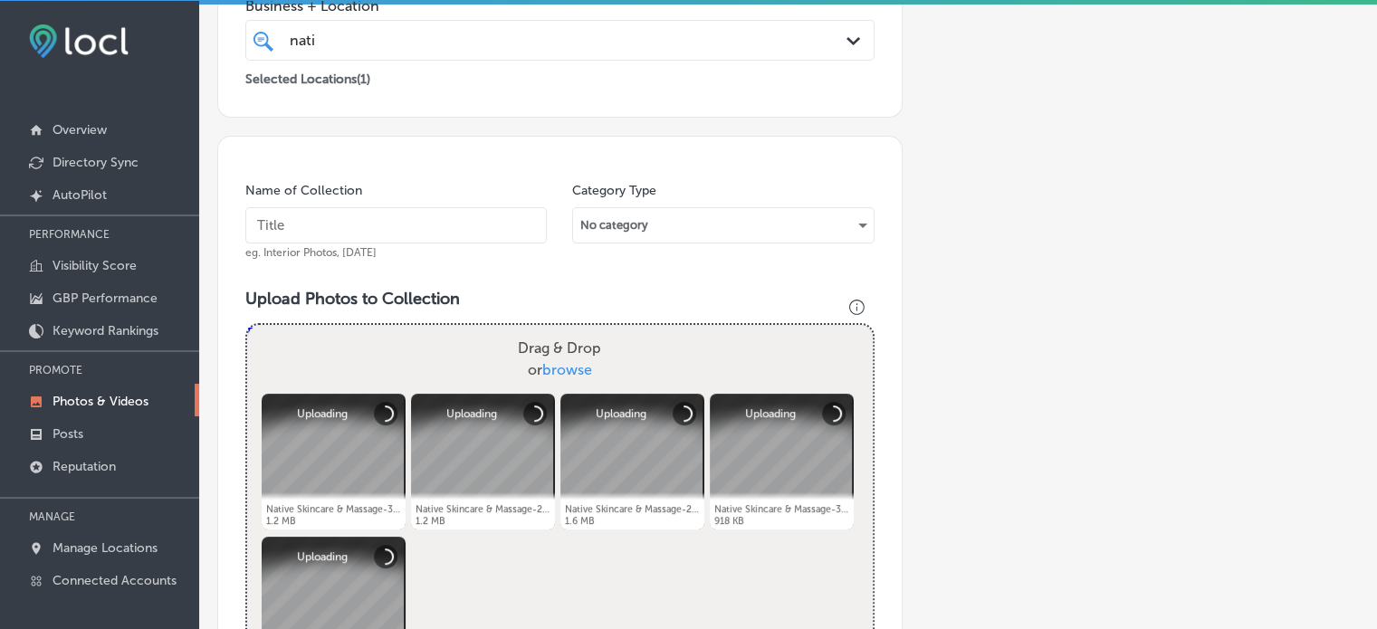
click at [387, 232] on input "text" at bounding box center [395, 225] width 301 height 36
paste input "Dermaplaning treatment benefits"
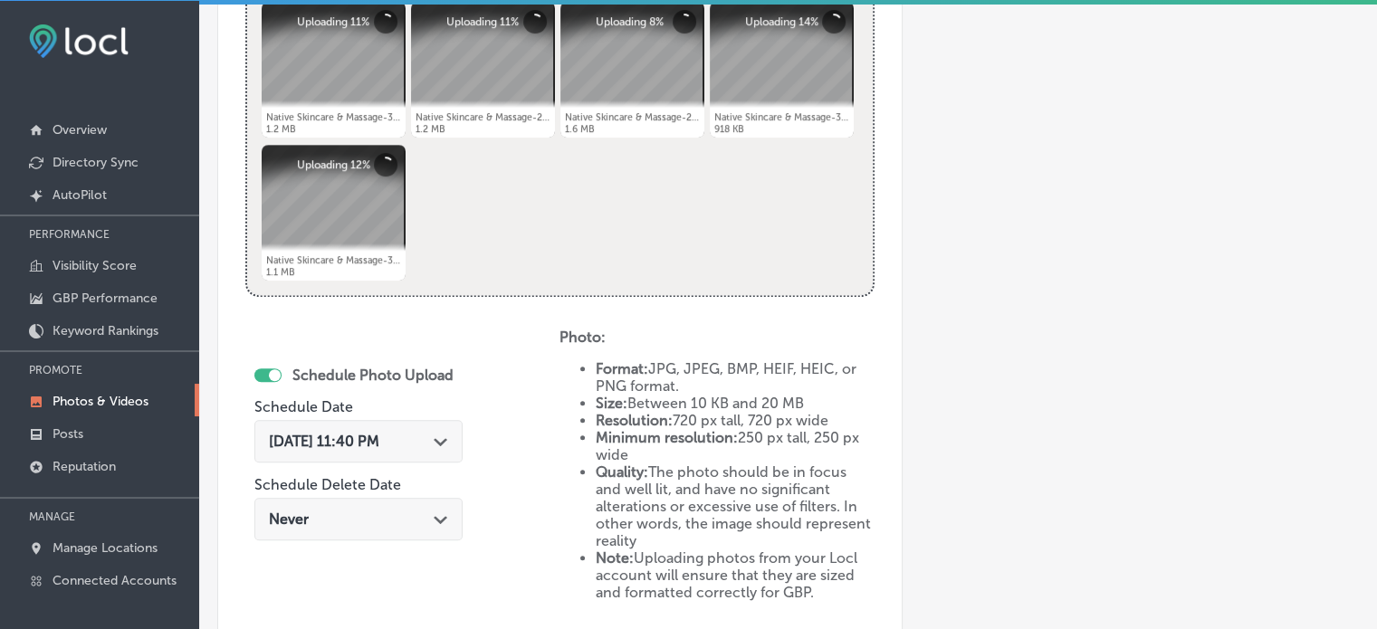
scroll to position [782, 0]
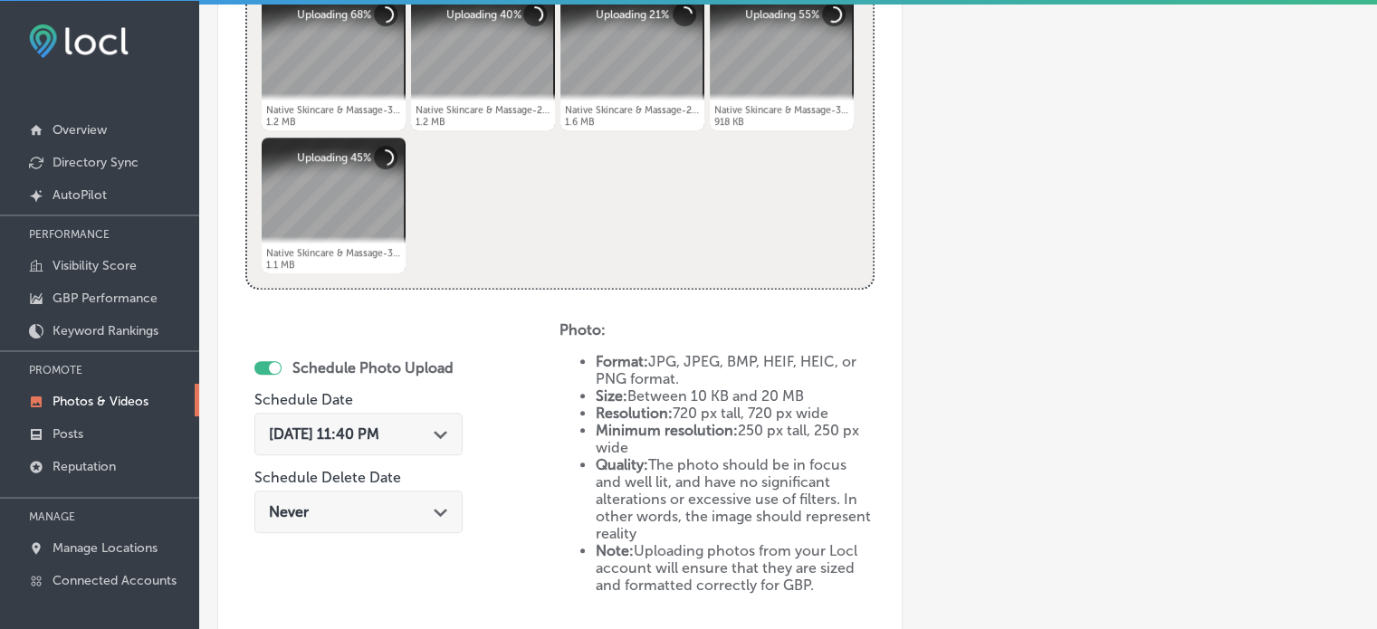
type input "Dermaplaning treatment benefits"
click at [442, 425] on div "Path Created with Sketch." at bounding box center [441, 432] width 14 height 14
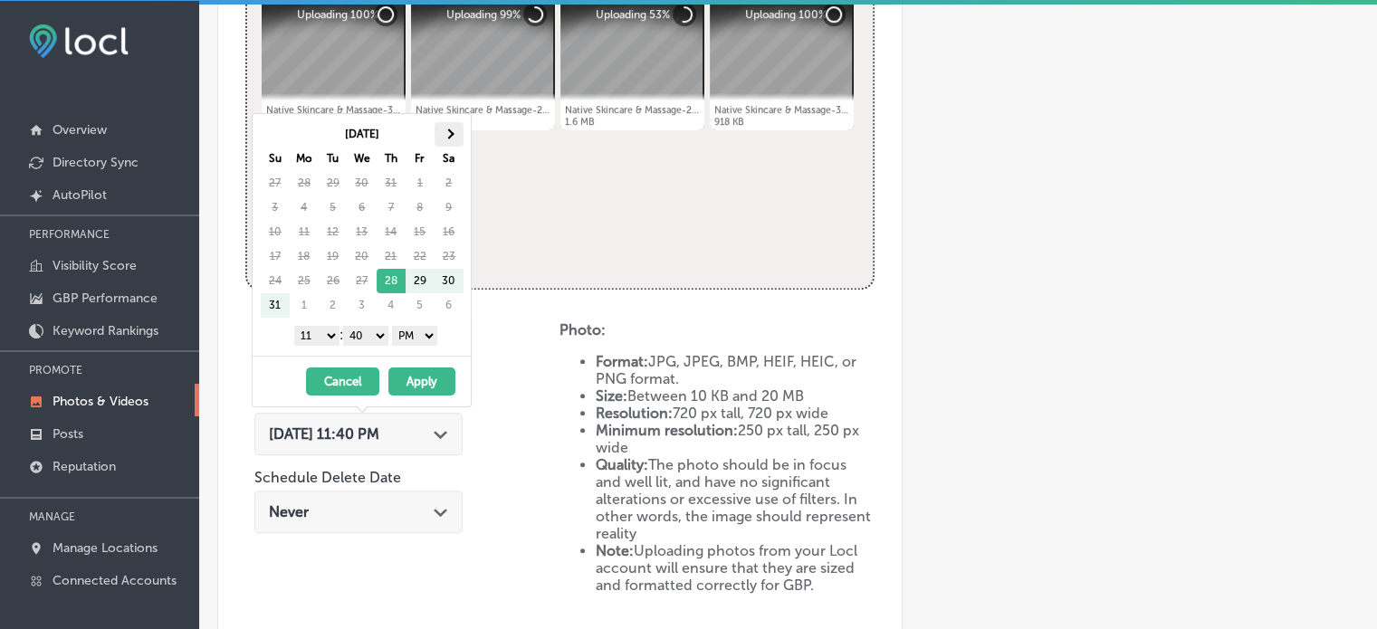
click at [453, 135] on th at bounding box center [448, 134] width 29 height 24
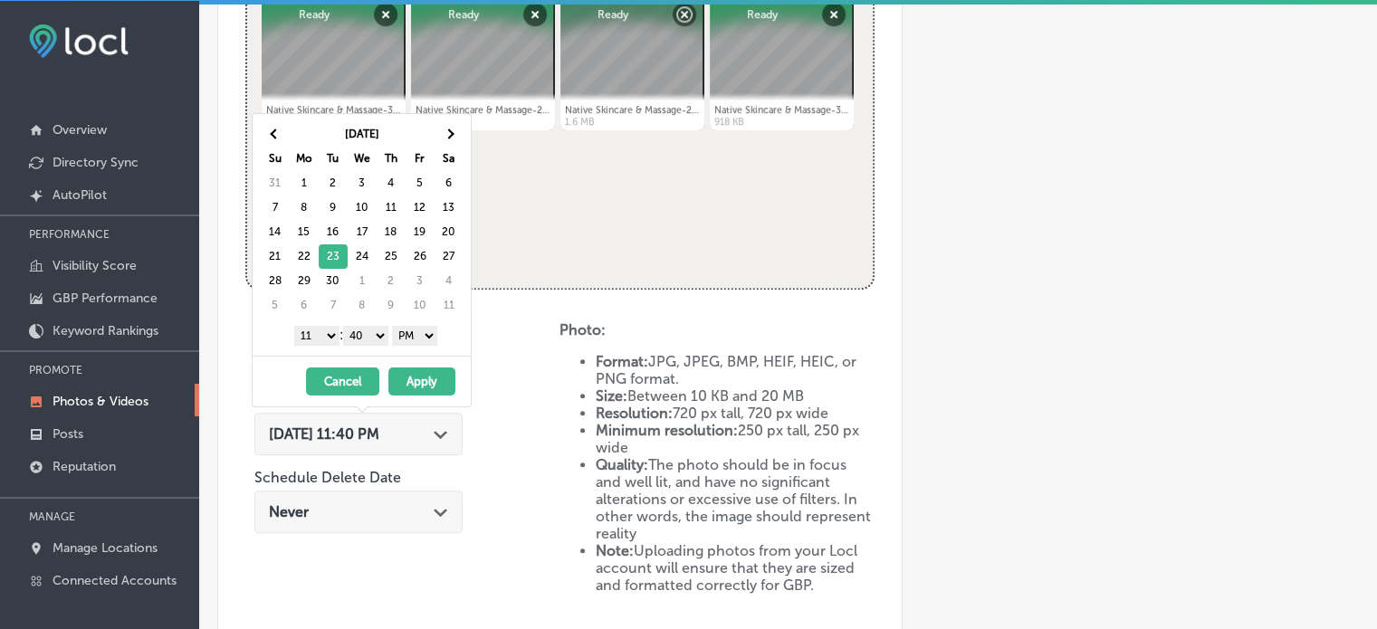
click at [324, 331] on select "1 2 3 4 5 6 7 8 9 10 11 12" at bounding box center [316, 336] width 45 height 20
click at [367, 335] on select "00 10 20 30 40 50" at bounding box center [365, 336] width 45 height 20
click at [425, 376] on button "Apply" at bounding box center [421, 381] width 67 height 28
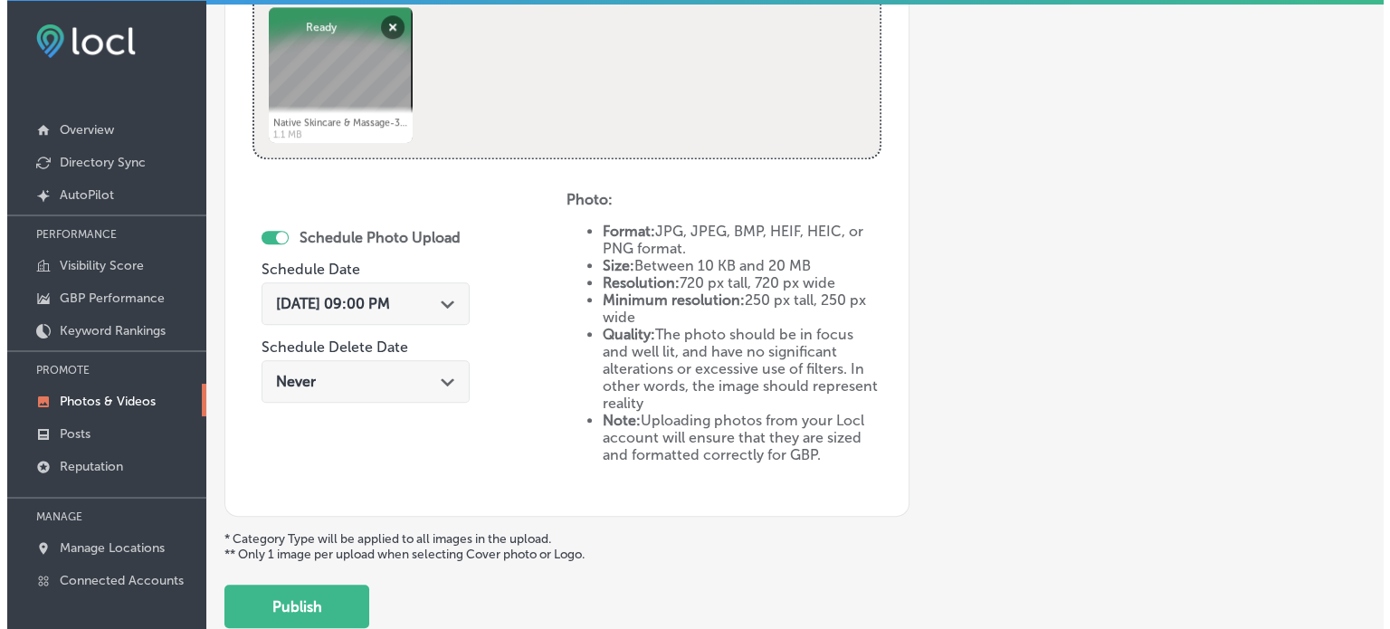
scroll to position [1026, 0]
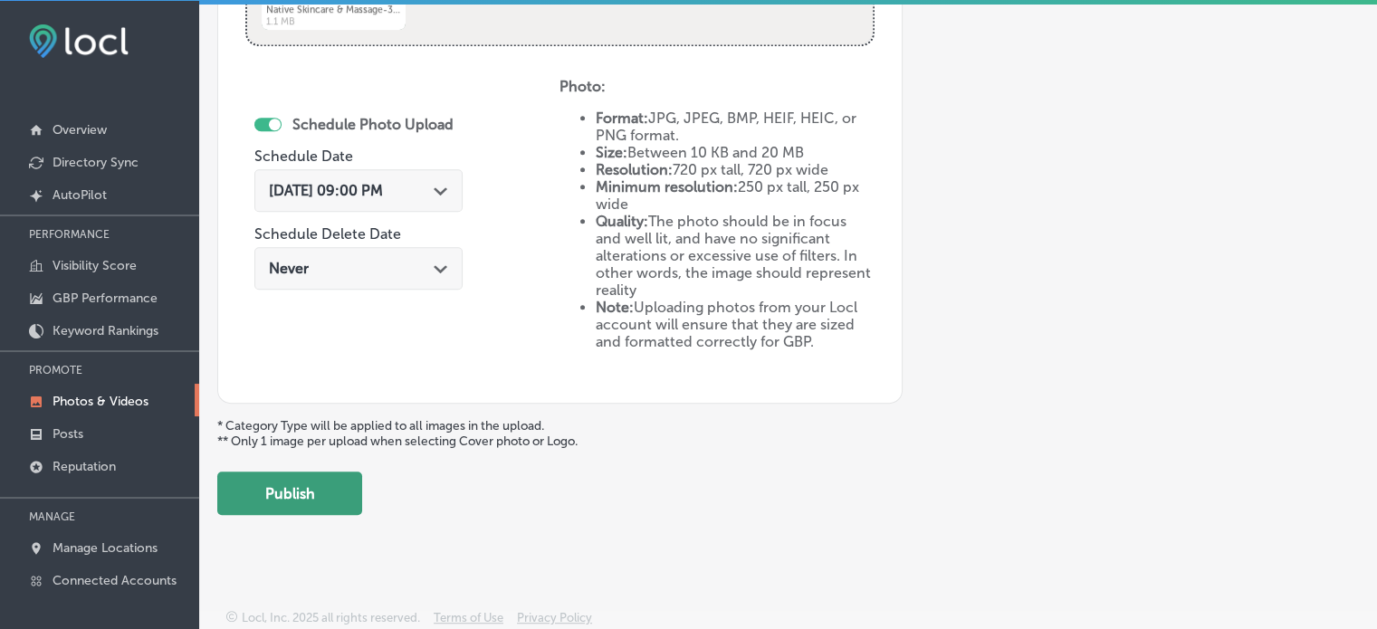
click at [326, 492] on button "Publish" at bounding box center [289, 493] width 145 height 43
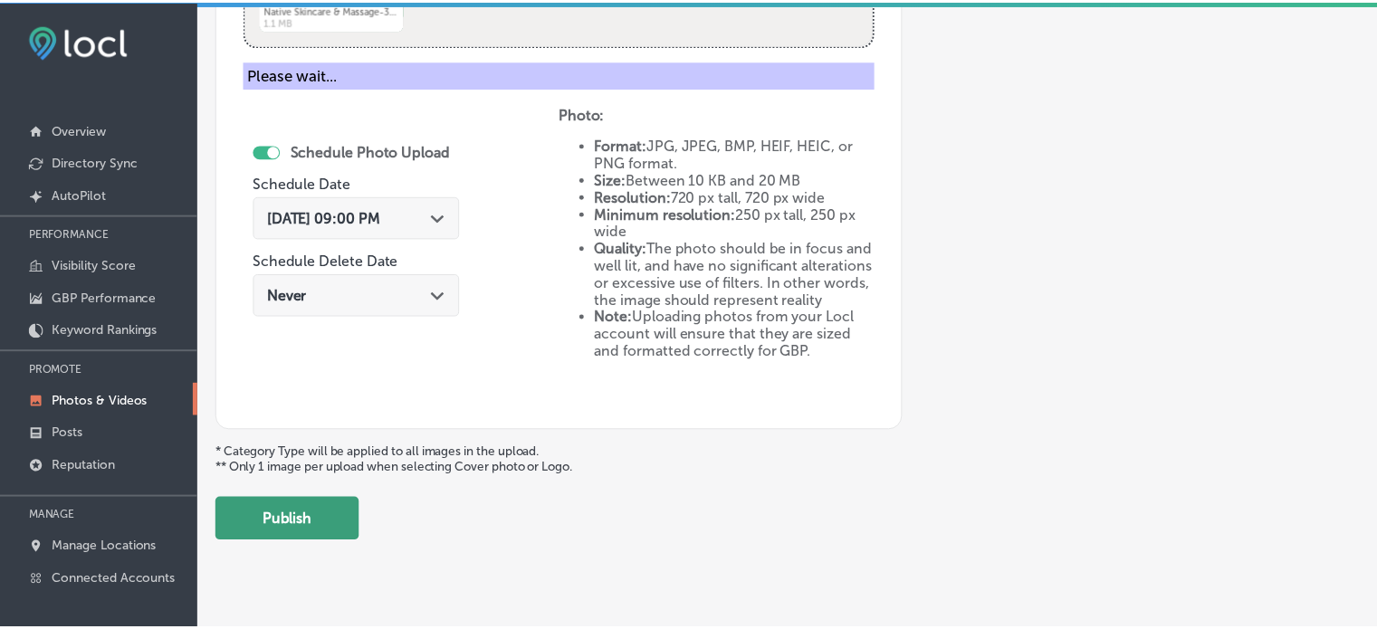
scroll to position [732, 0]
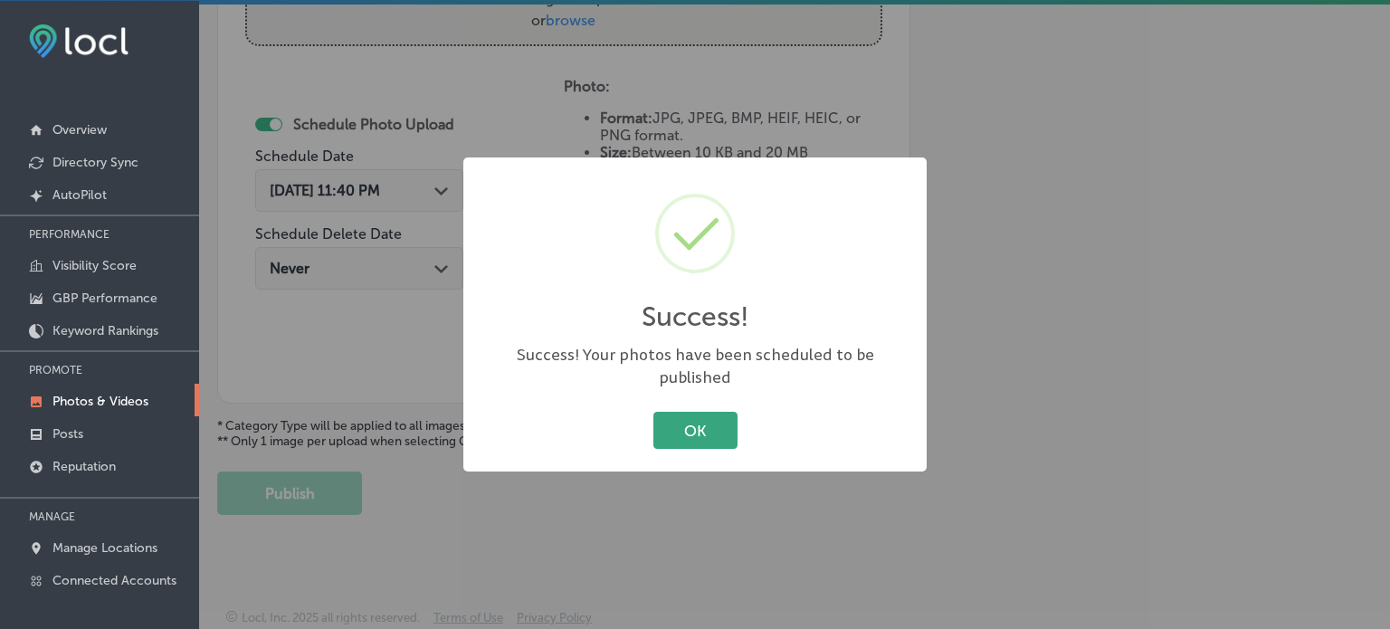
click at [698, 412] on button "OK" at bounding box center [696, 430] width 84 height 37
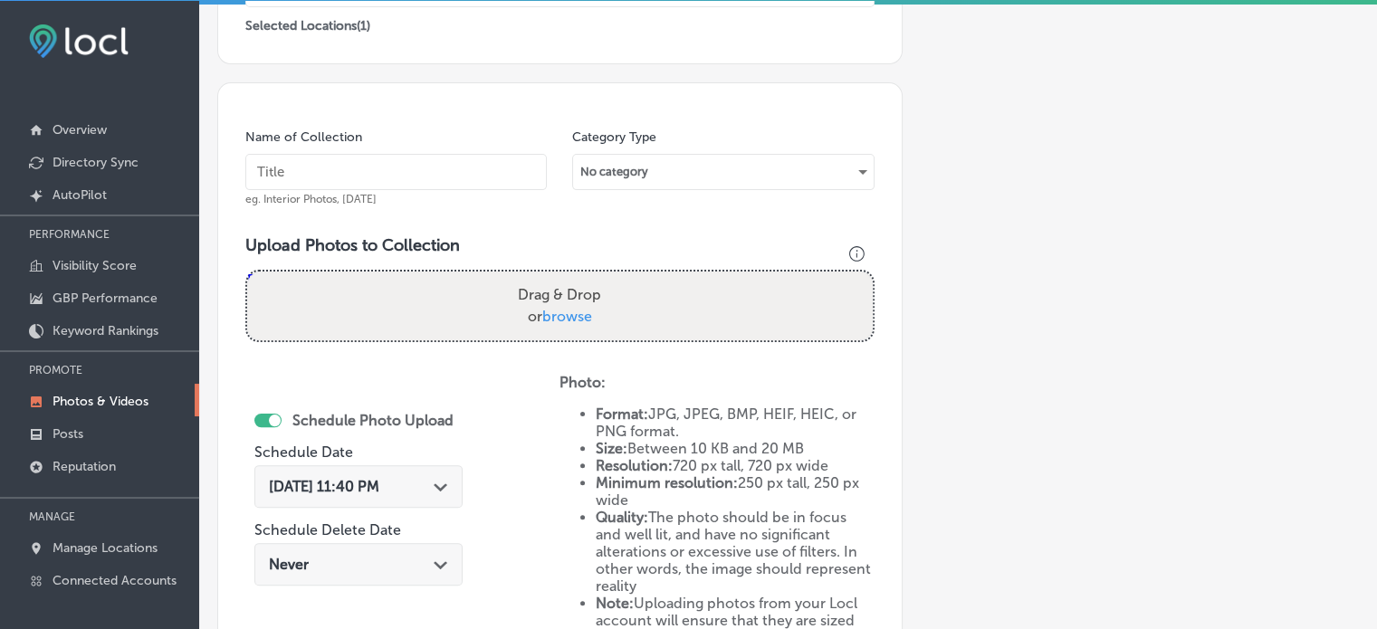
scroll to position [435, 0]
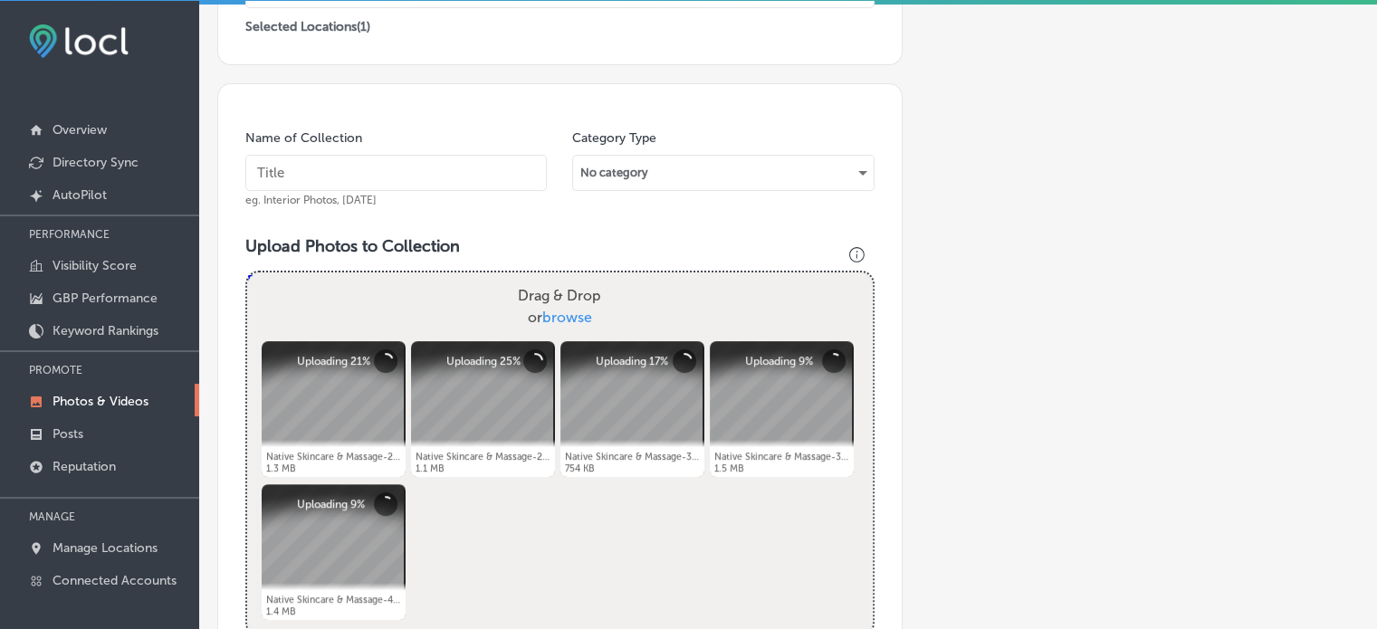
click at [393, 173] on input "text" at bounding box center [395, 173] width 301 height 36
paste input "Microdermabrasion skin resurfacing"
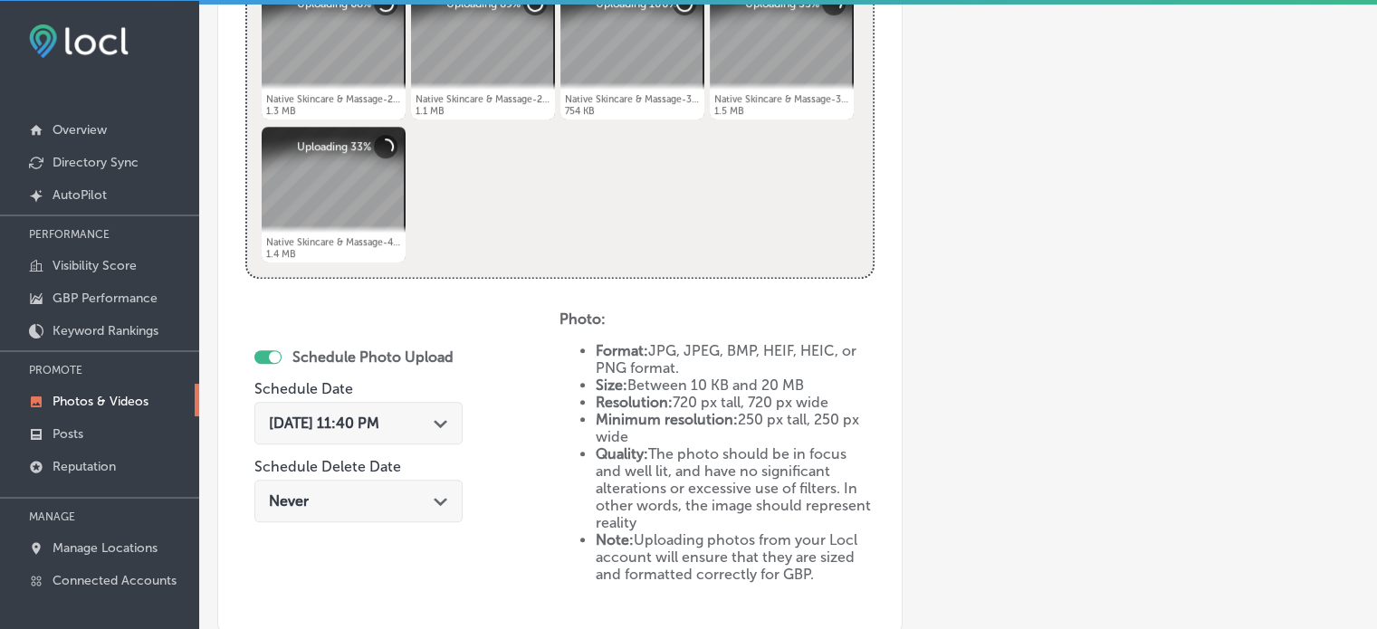
scroll to position [795, 0]
type input "Microdermabrasion skin resurfacing"
click at [431, 419] on div "Aug 28, 2025 11:40 PM Path Created with Sketch." at bounding box center [358, 421] width 179 height 17
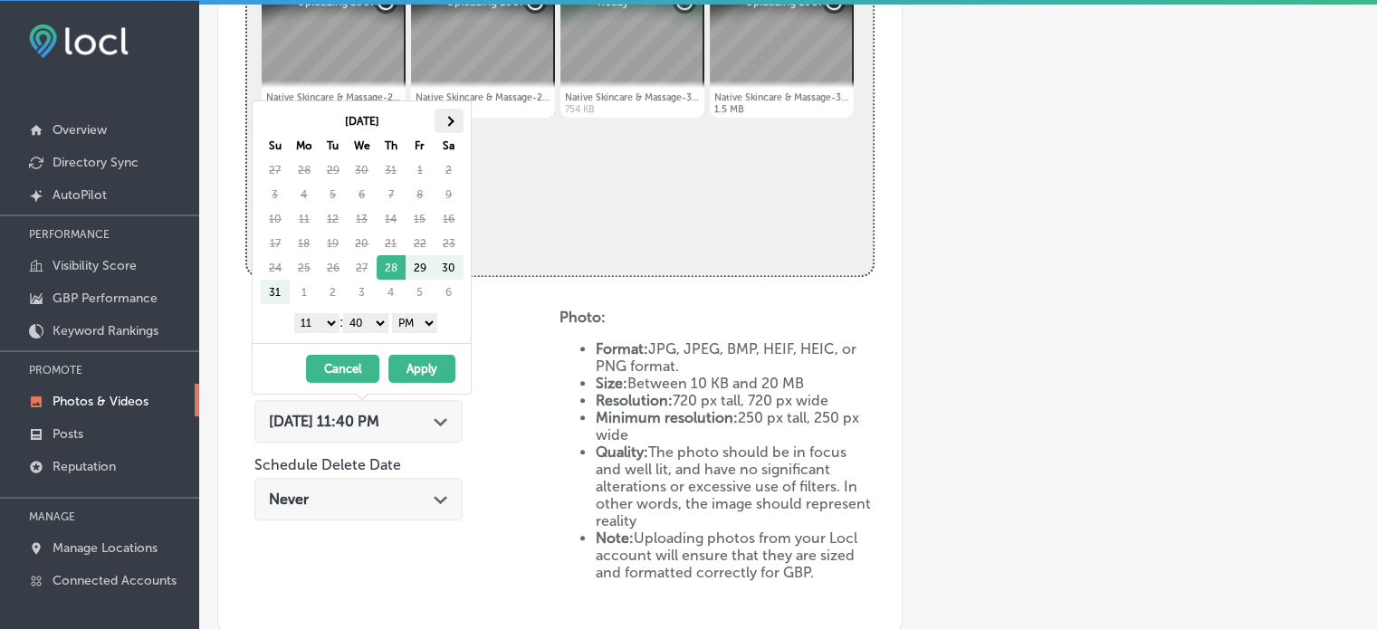
click at [440, 115] on th at bounding box center [448, 121] width 29 height 24
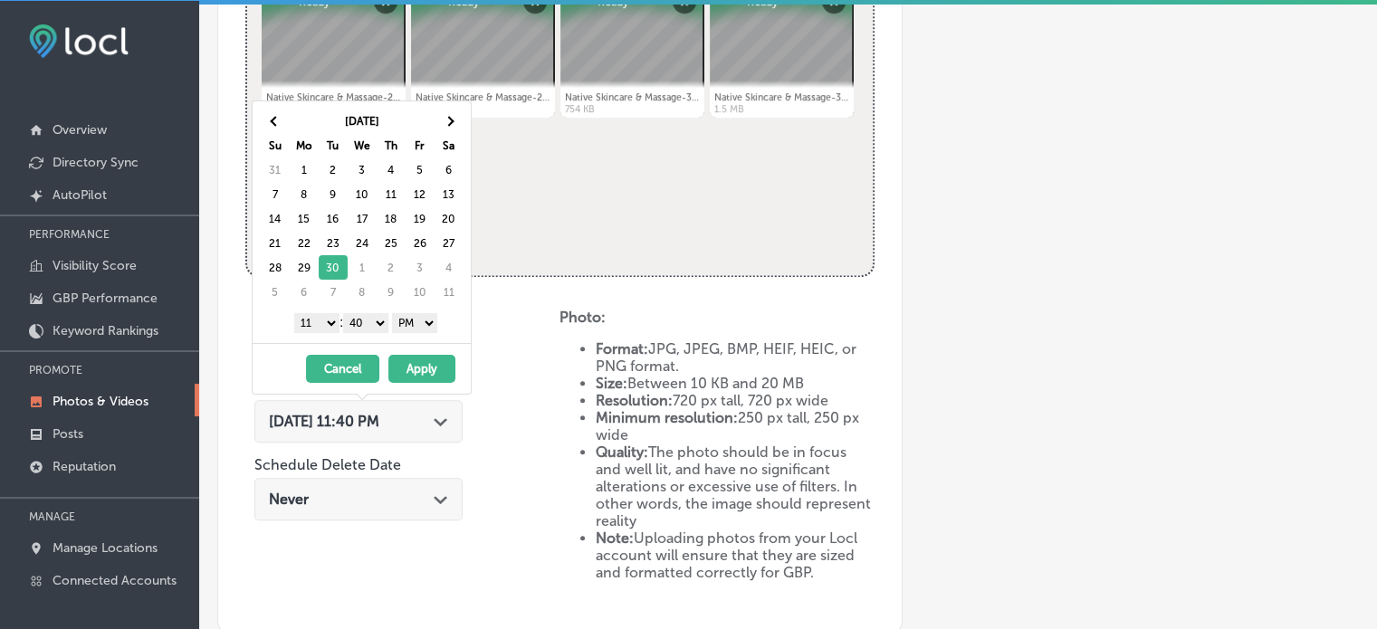
click at [319, 325] on select "1 2 3 4 5 6 7 8 9 10 11 12" at bounding box center [316, 323] width 45 height 20
click at [360, 314] on select "00 10 20 30 40 50" at bounding box center [365, 323] width 45 height 20
click at [416, 363] on button "Apply" at bounding box center [421, 369] width 67 height 28
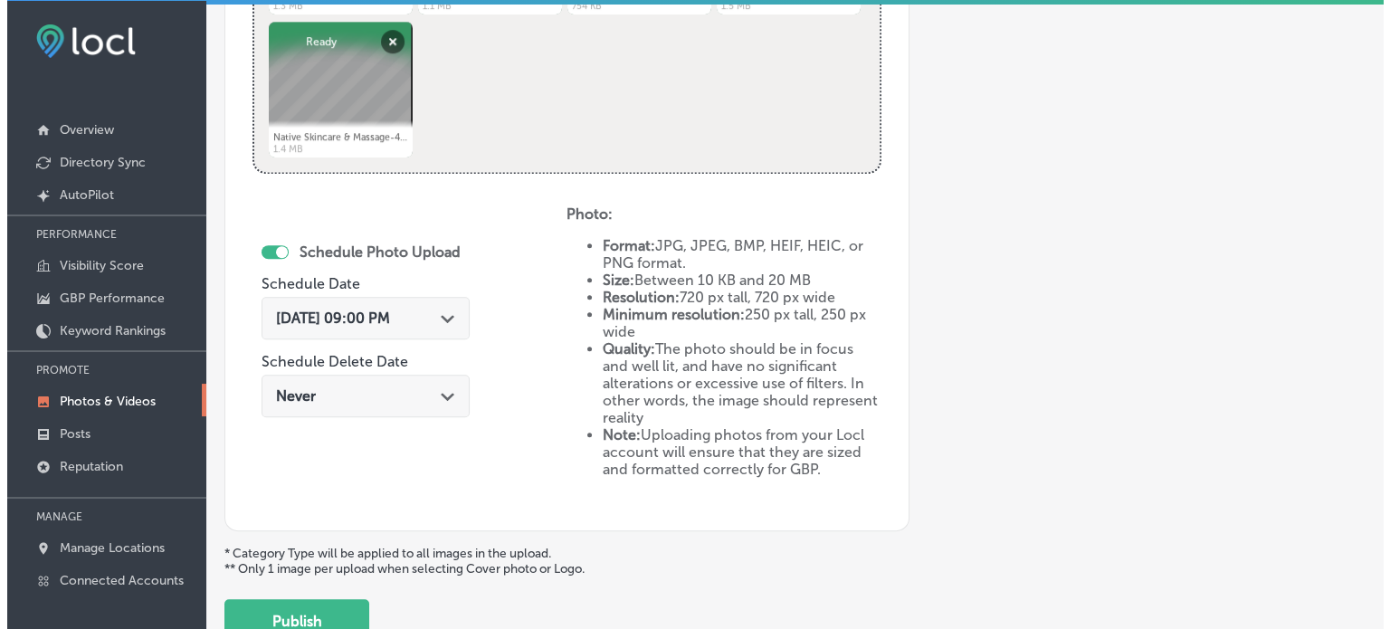
scroll to position [1026, 0]
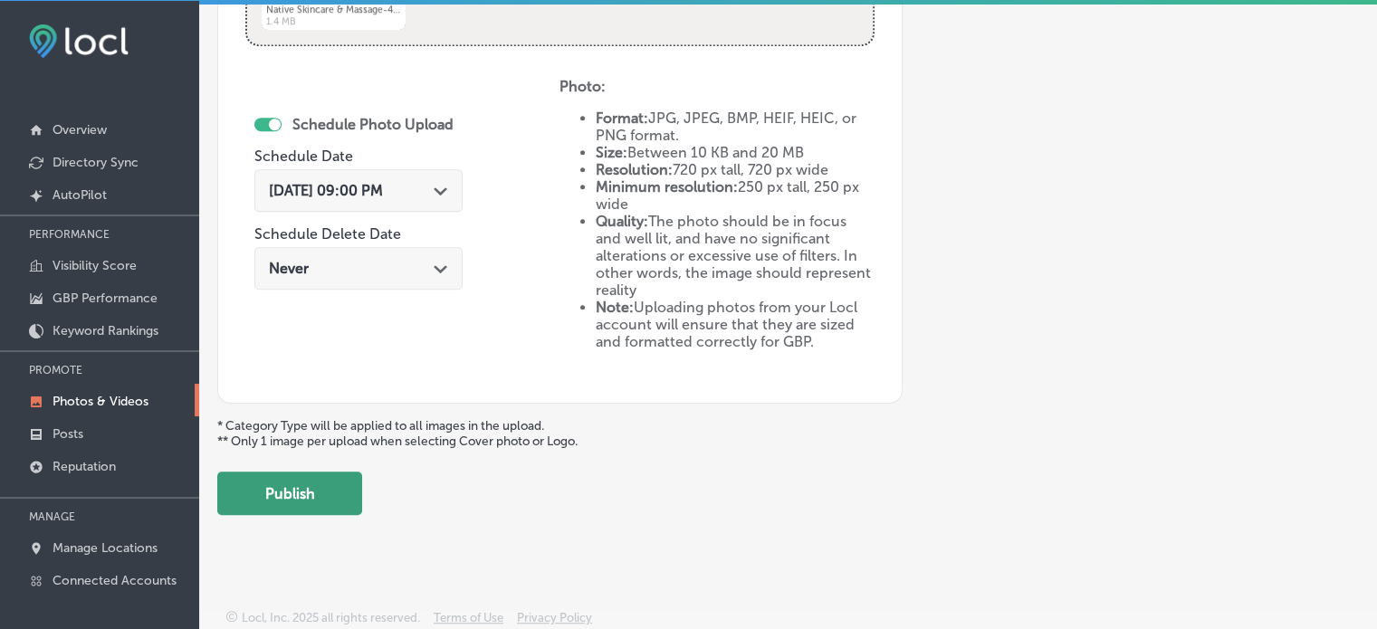
click at [333, 480] on button "Publish" at bounding box center [289, 493] width 145 height 43
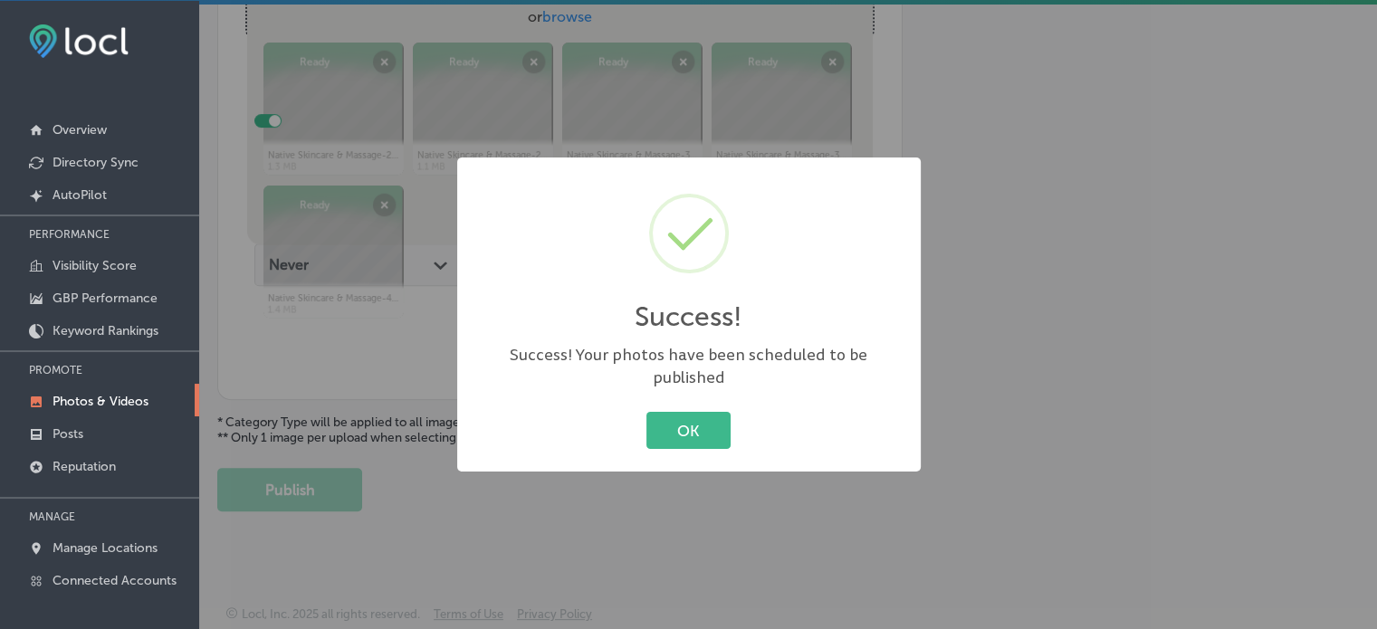
scroll to position [732, 0]
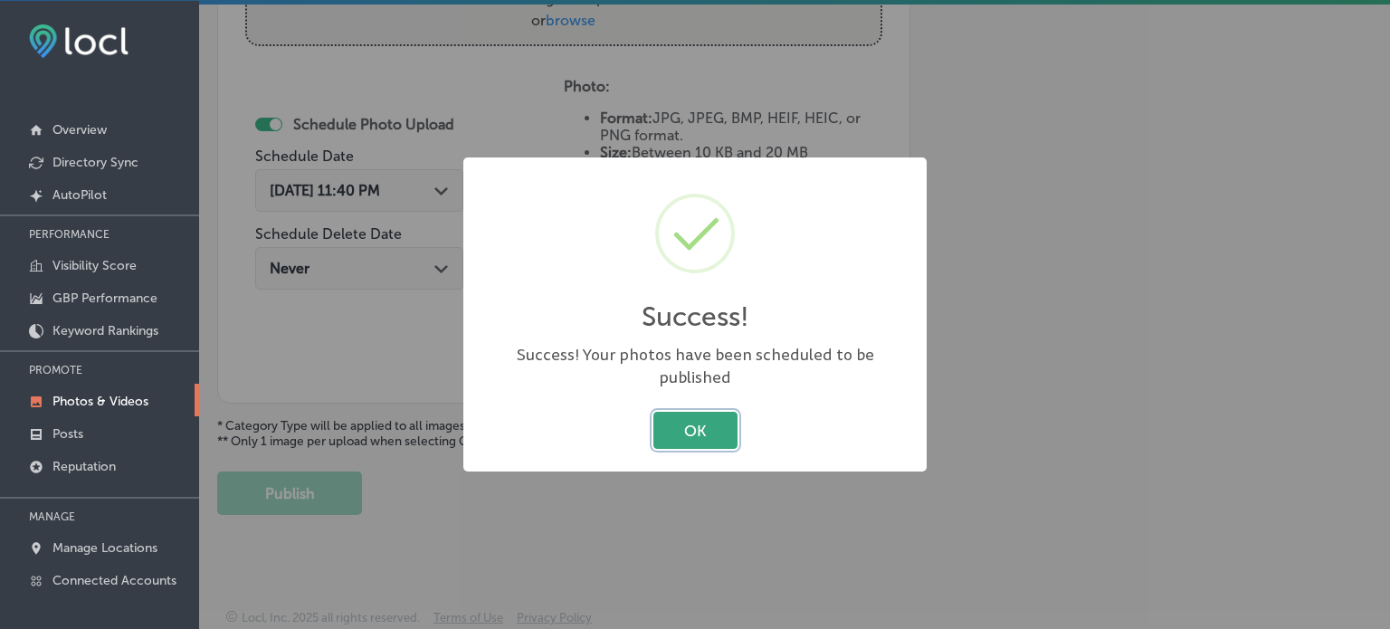
click at [710, 434] on button "OK" at bounding box center [696, 430] width 84 height 37
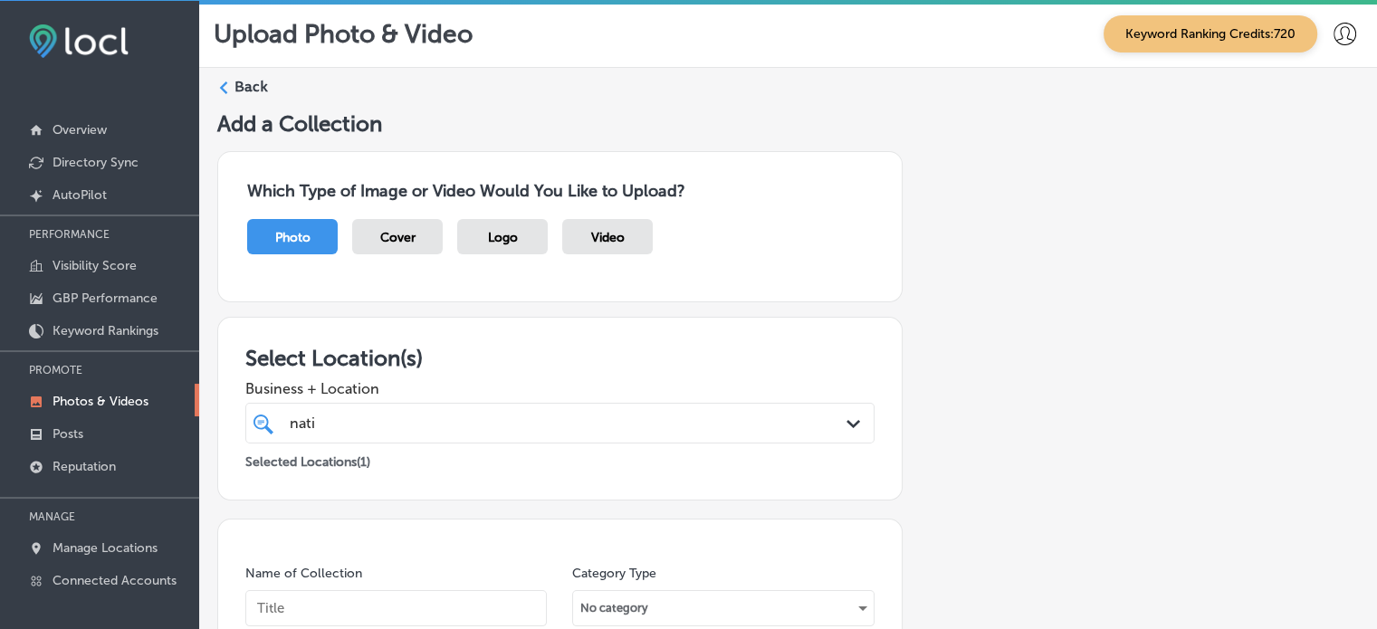
scroll to position [0, 0]
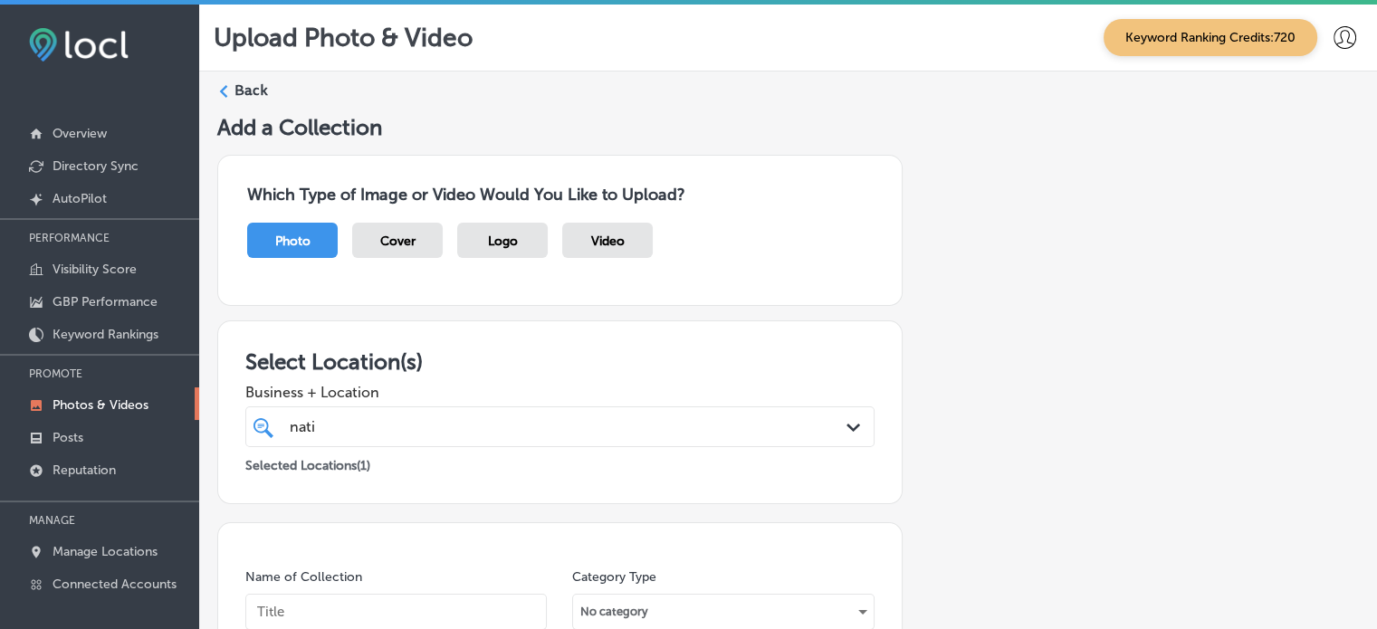
click at [250, 97] on label "Back" at bounding box center [250, 91] width 33 height 20
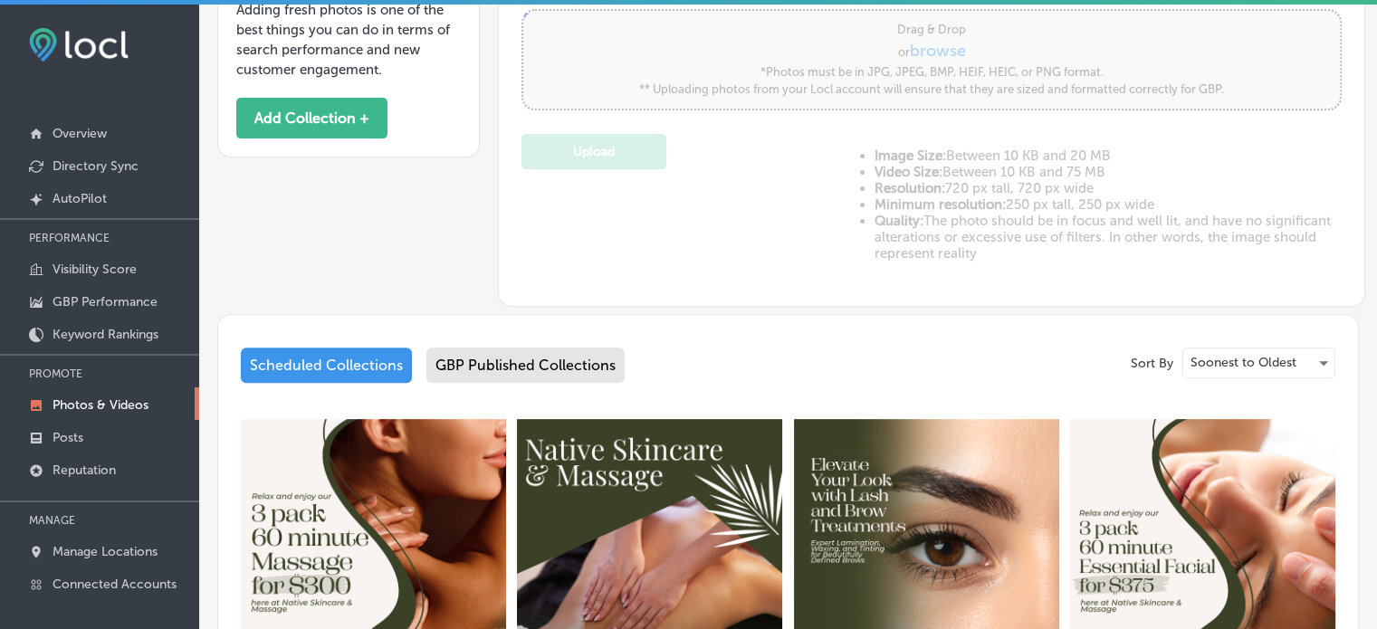
type input "5"
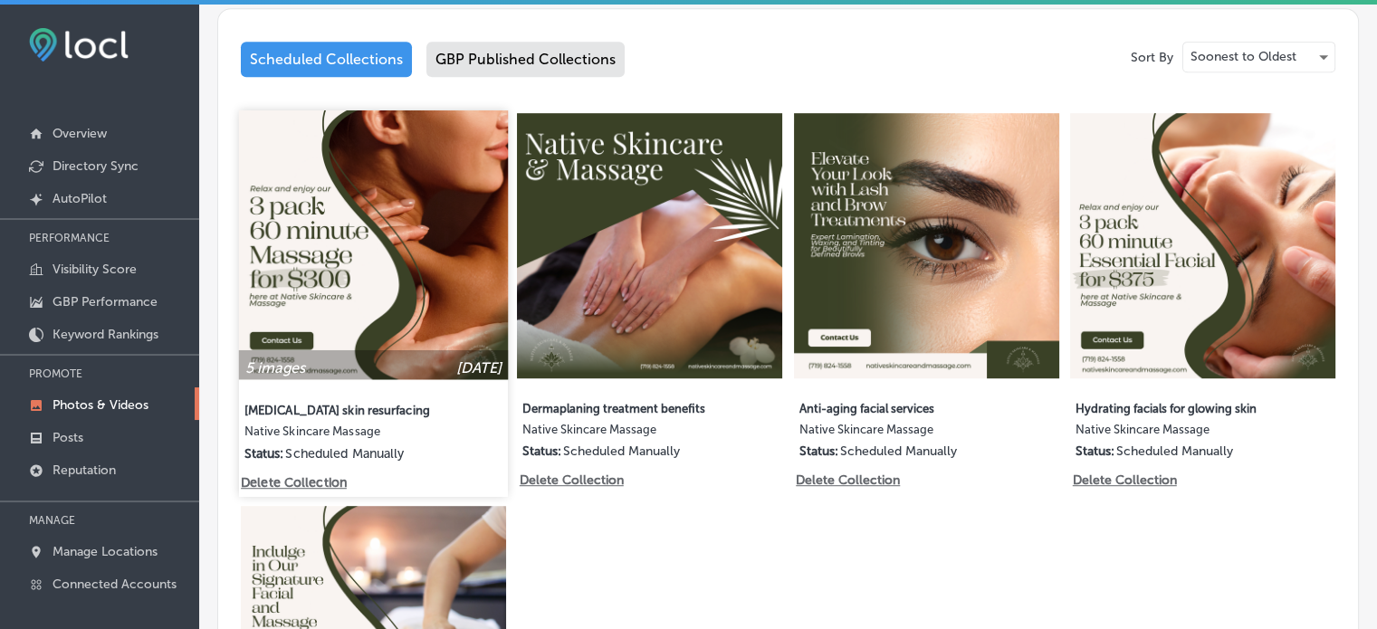
scroll to position [840, 0]
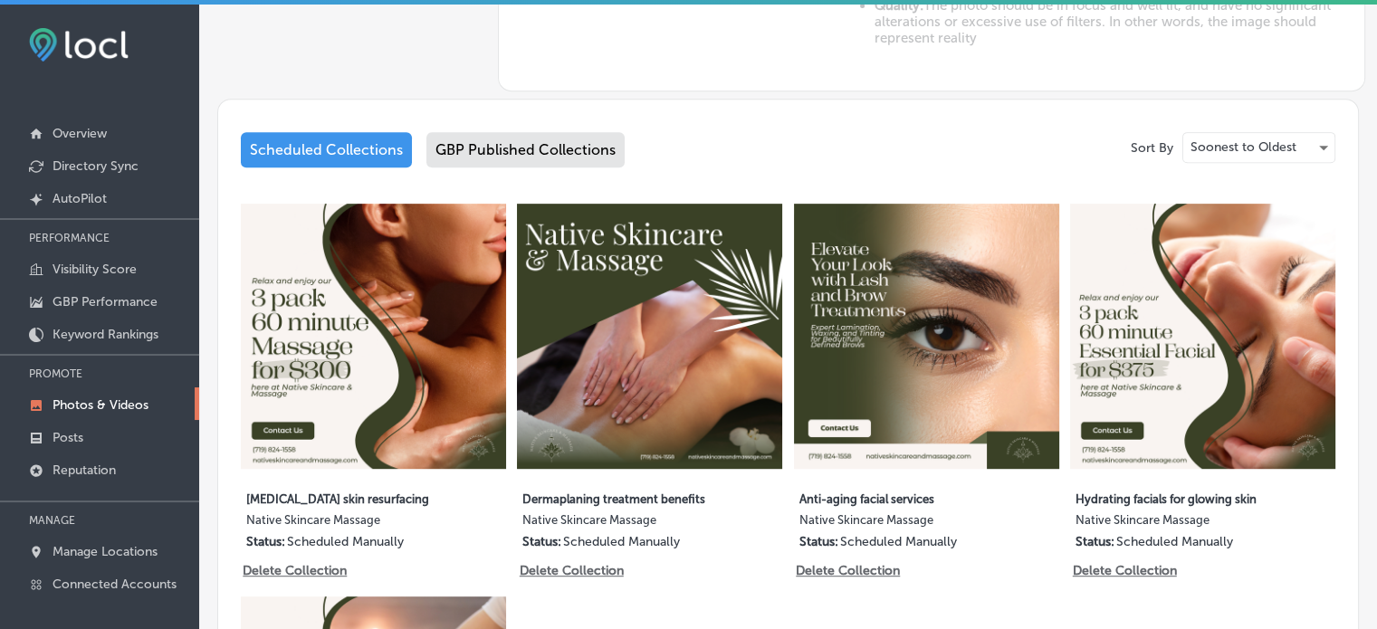
click at [537, 137] on div "GBP Published Collections" at bounding box center [525, 149] width 198 height 35
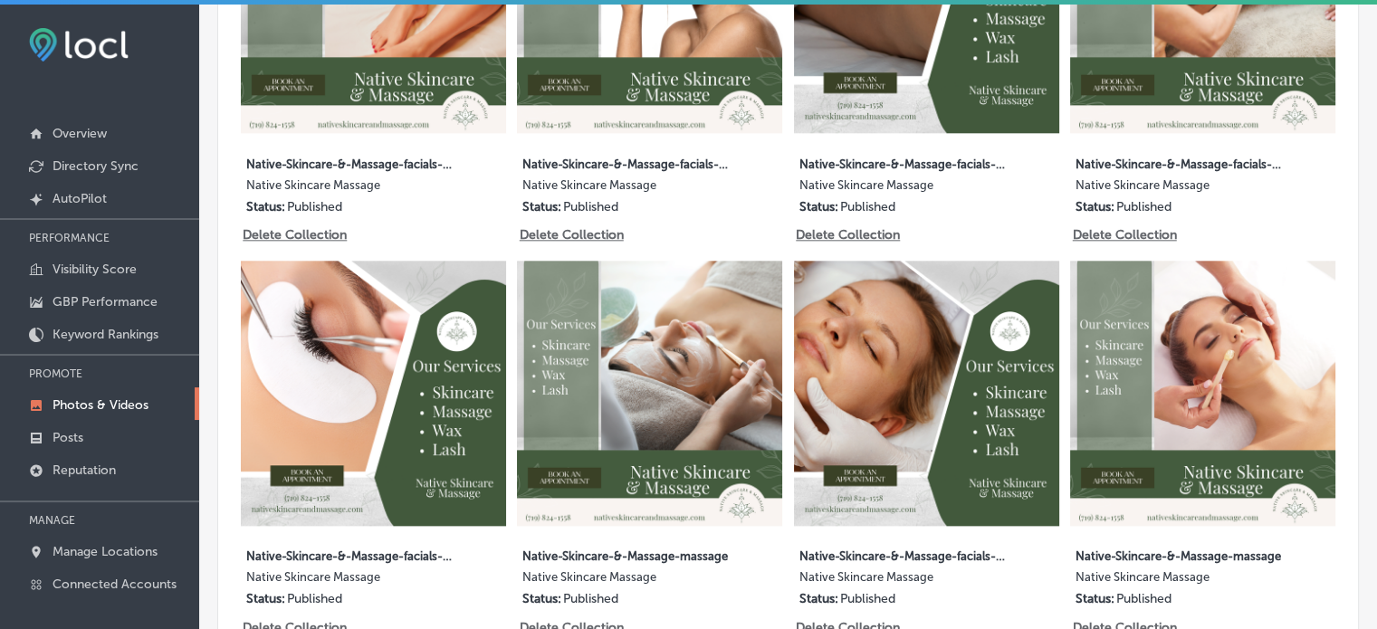
scroll to position [1959, 0]
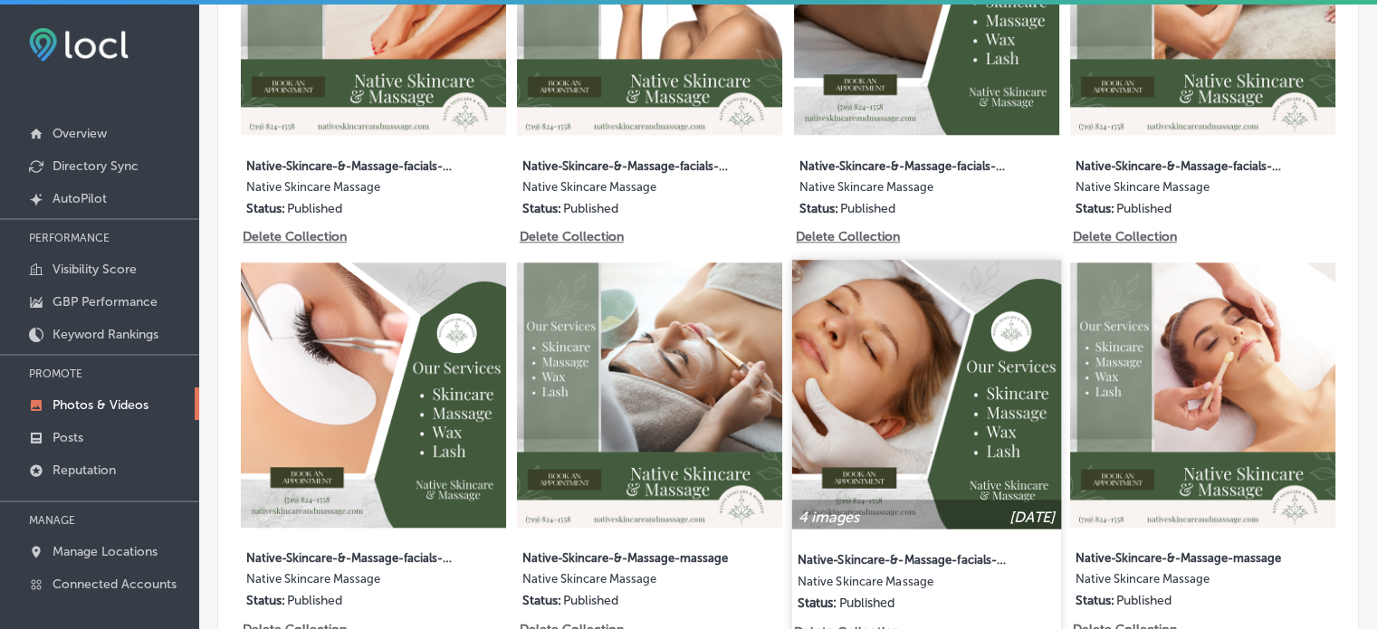
click at [834, 279] on img at bounding box center [926, 394] width 269 height 269
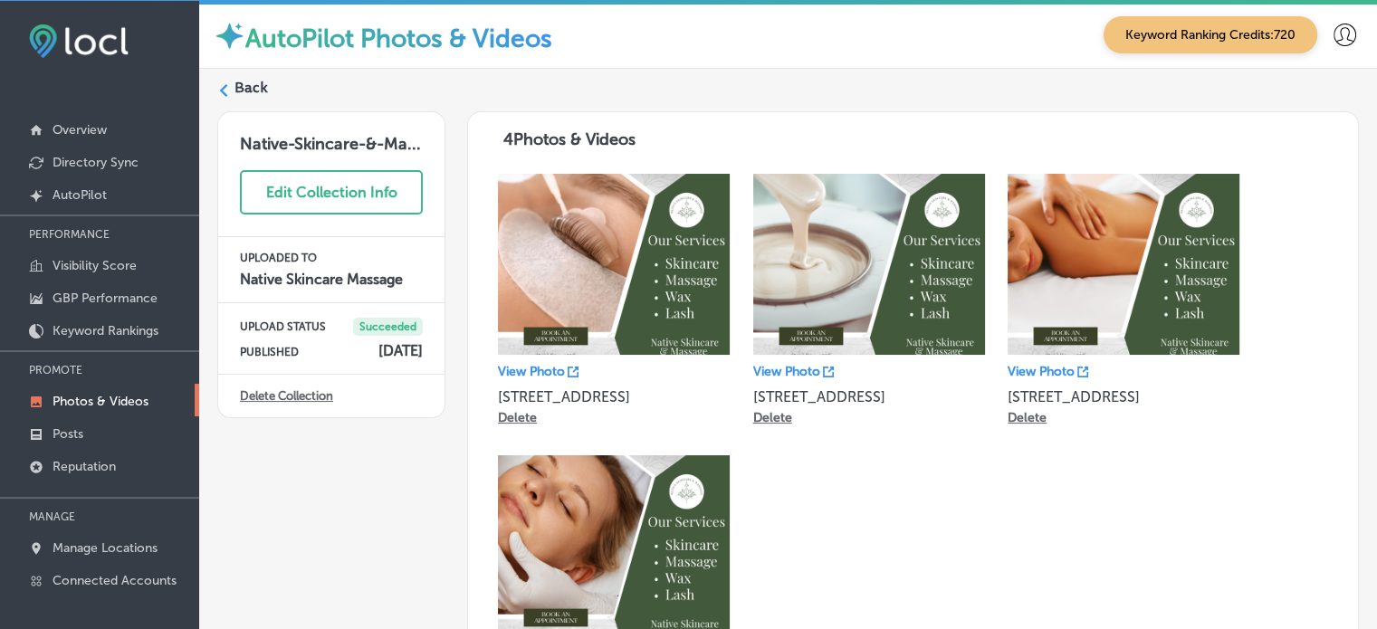
click at [250, 85] on label "Back" at bounding box center [250, 88] width 33 height 20
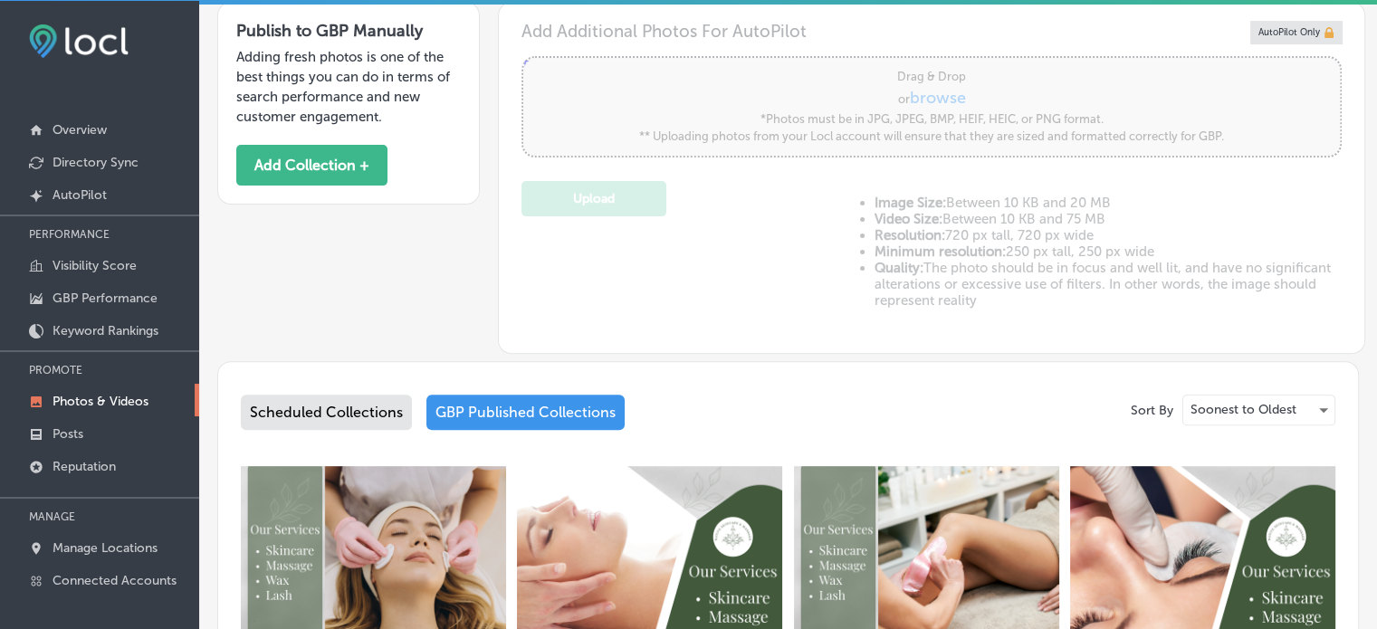
type input "5"
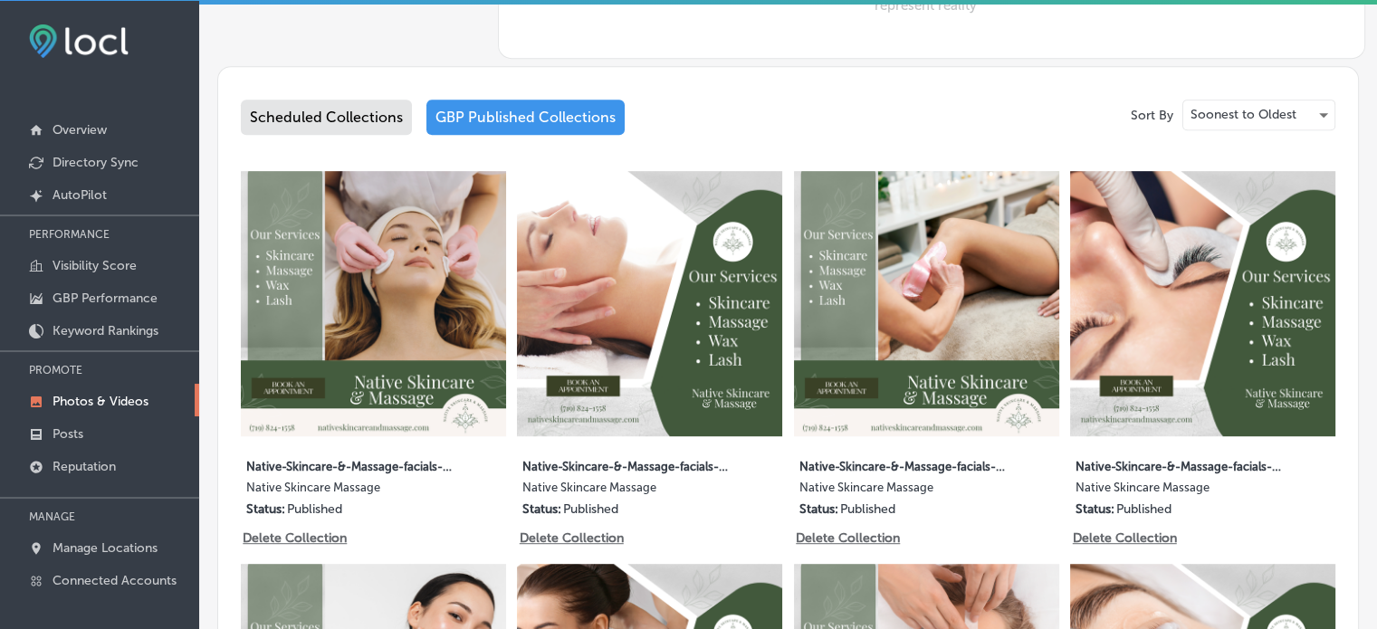
scroll to position [864, 0]
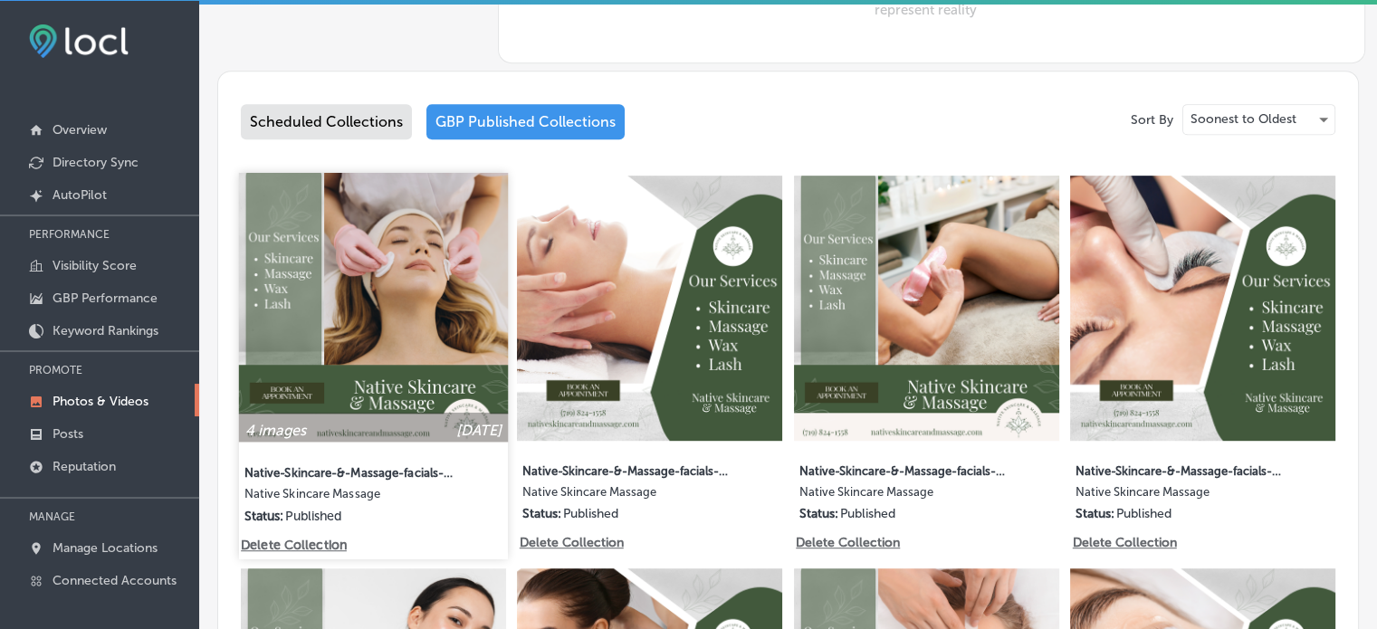
click at [387, 268] on img at bounding box center [373, 307] width 269 height 269
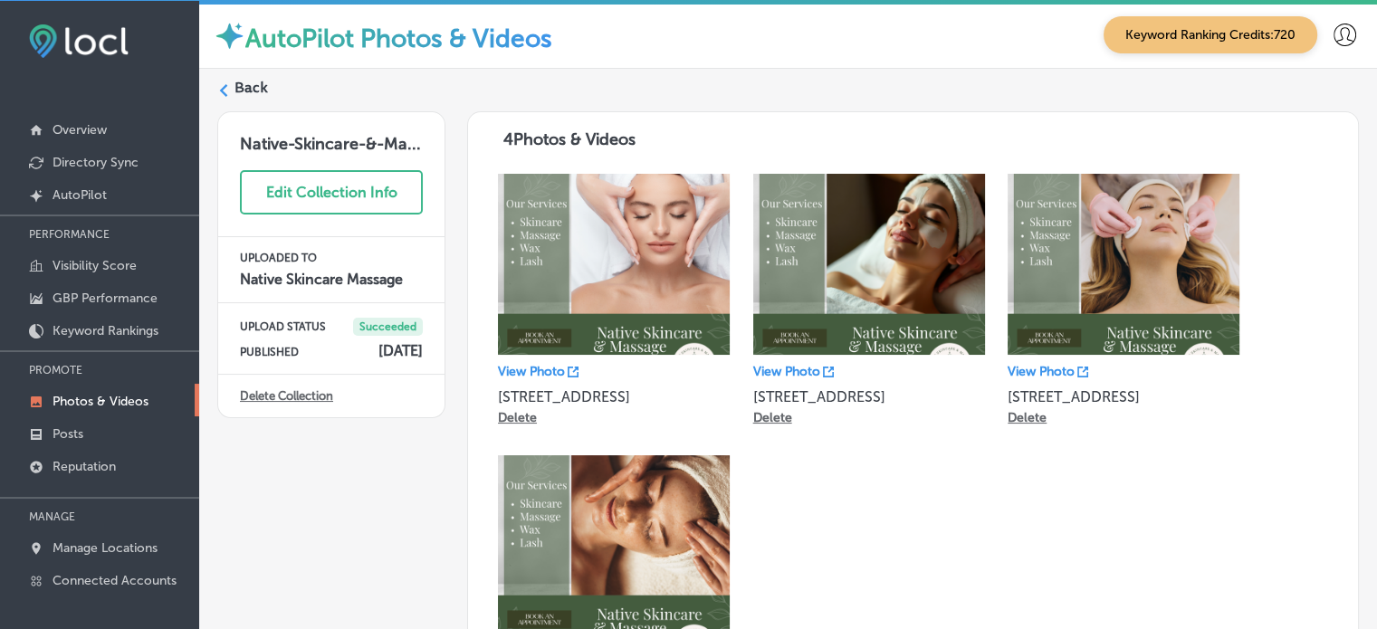
click at [261, 87] on label "Back" at bounding box center [250, 88] width 33 height 20
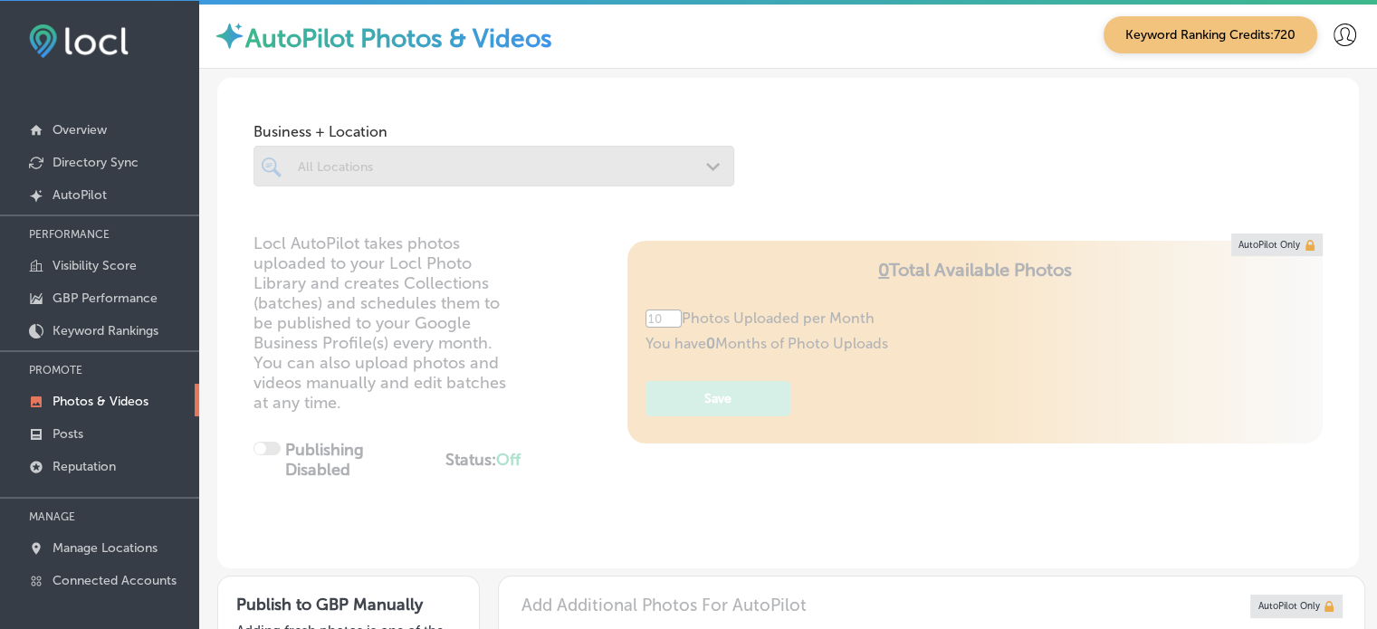
type input "5"
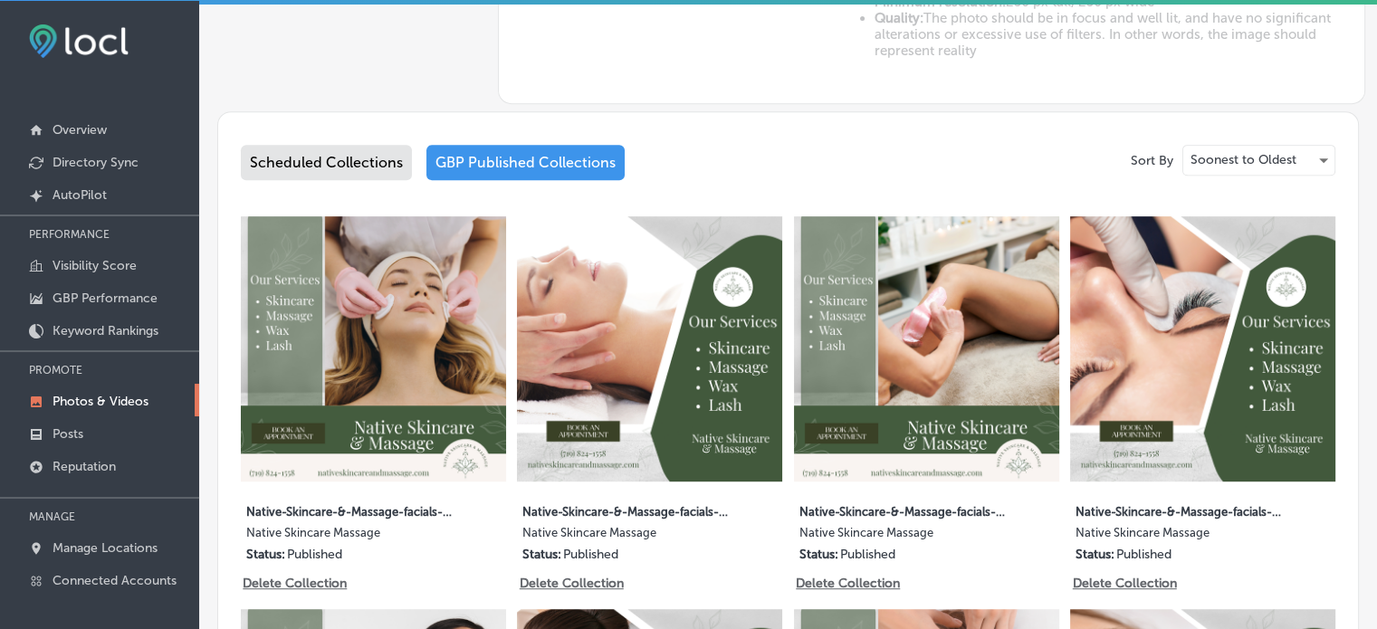
scroll to position [861, 0]
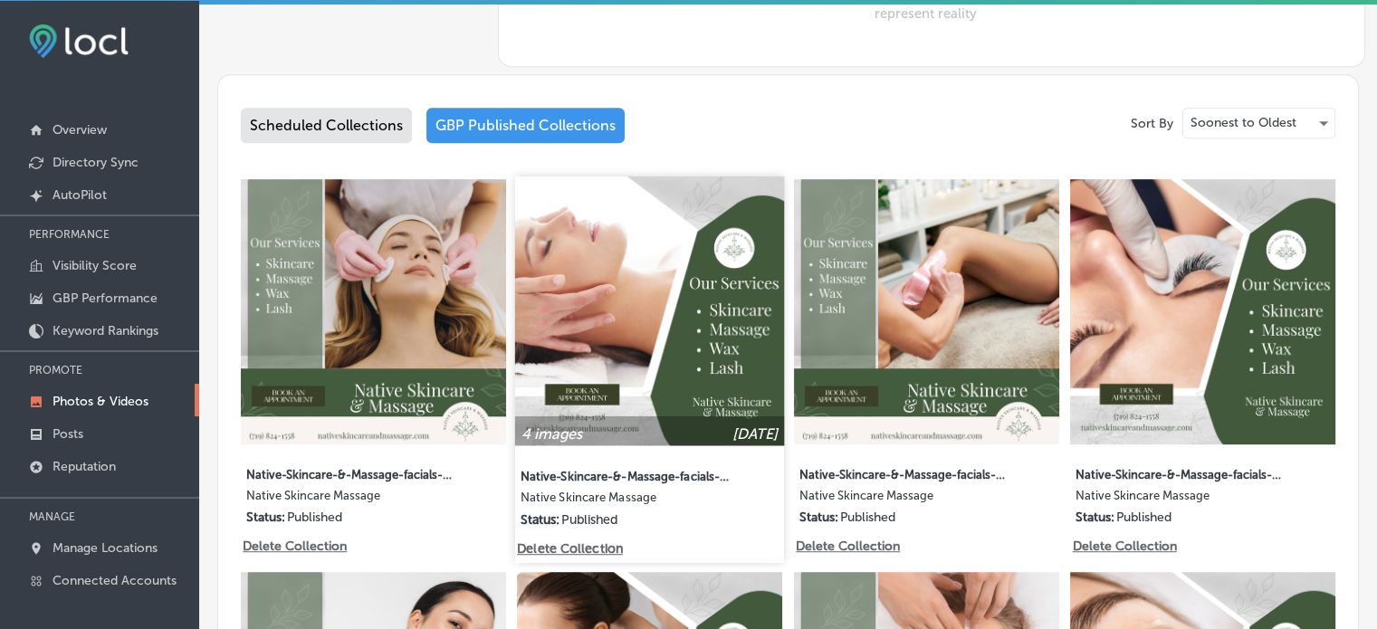
click at [597, 329] on img at bounding box center [649, 311] width 269 height 269
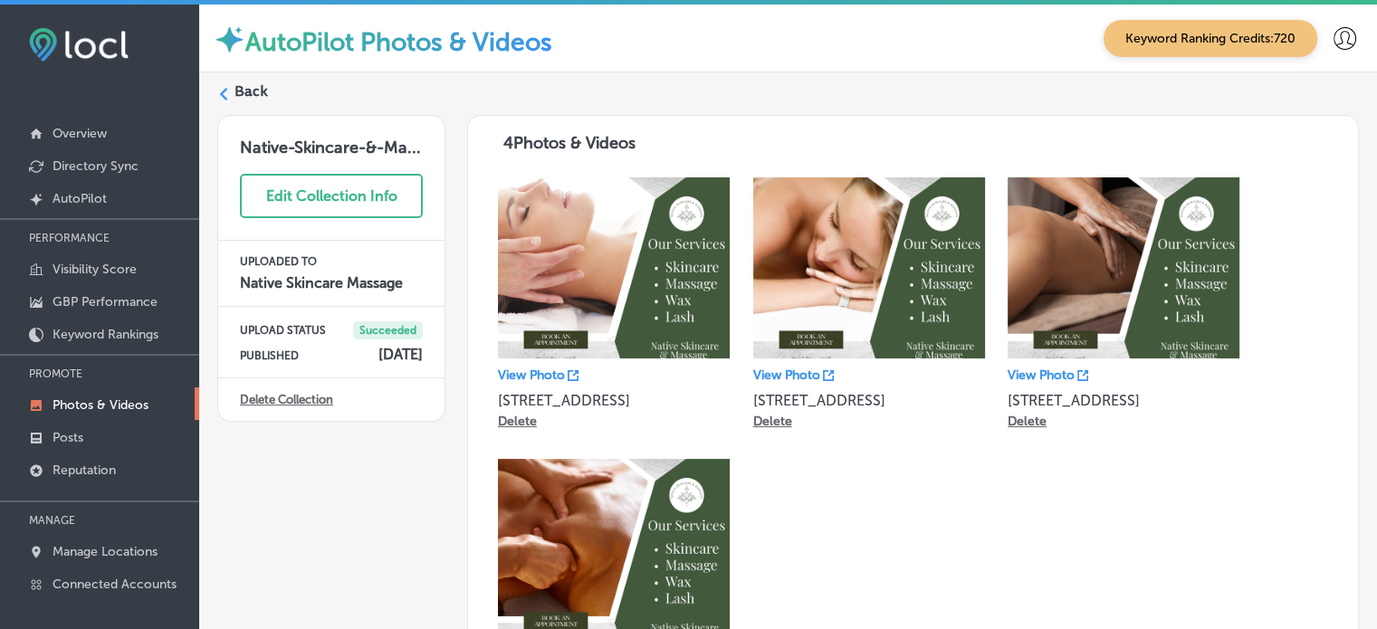
click at [251, 86] on label "Back" at bounding box center [250, 91] width 33 height 20
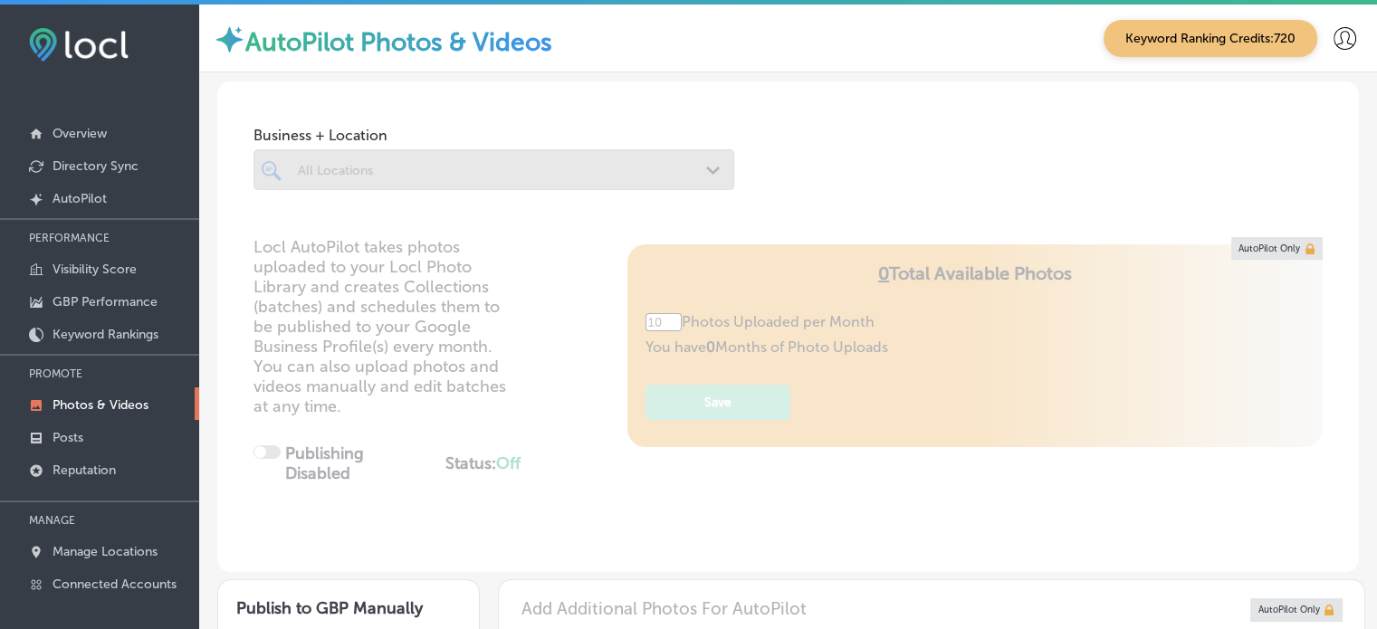
type input "5"
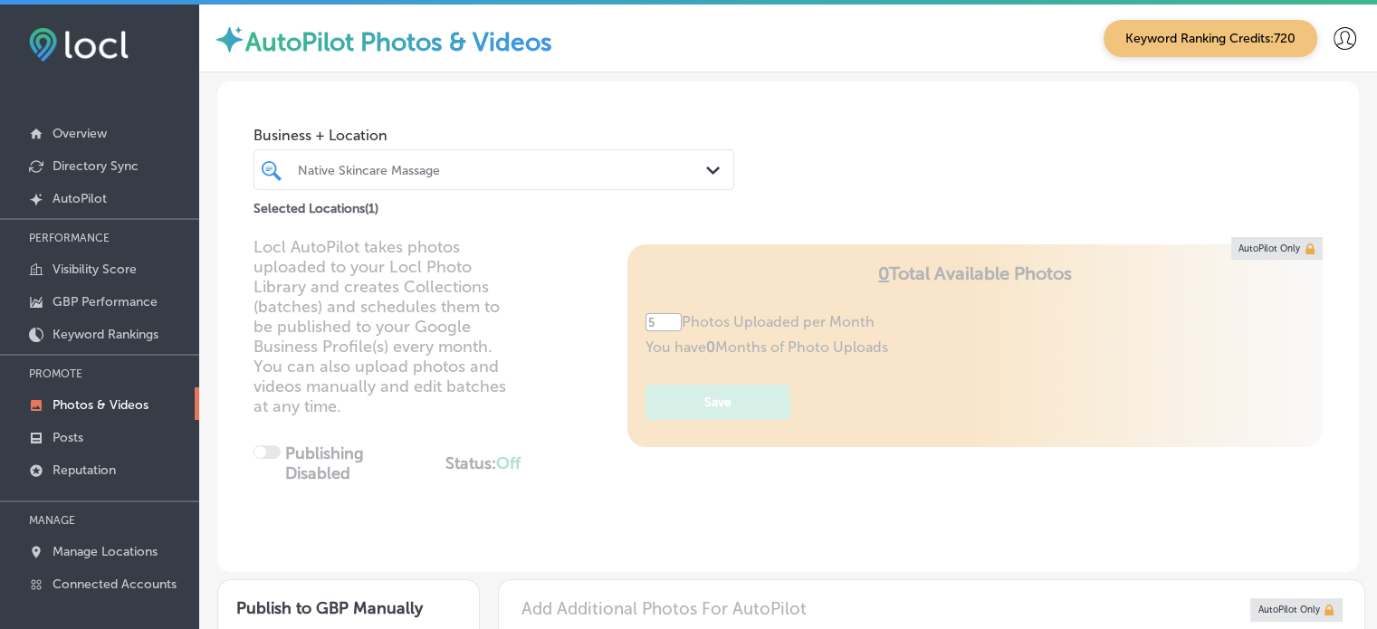
click at [443, 176] on div "Native Skincare Massage" at bounding box center [503, 169] width 410 height 15
click at [90, 437] on link "Posts" at bounding box center [99, 436] width 199 height 33
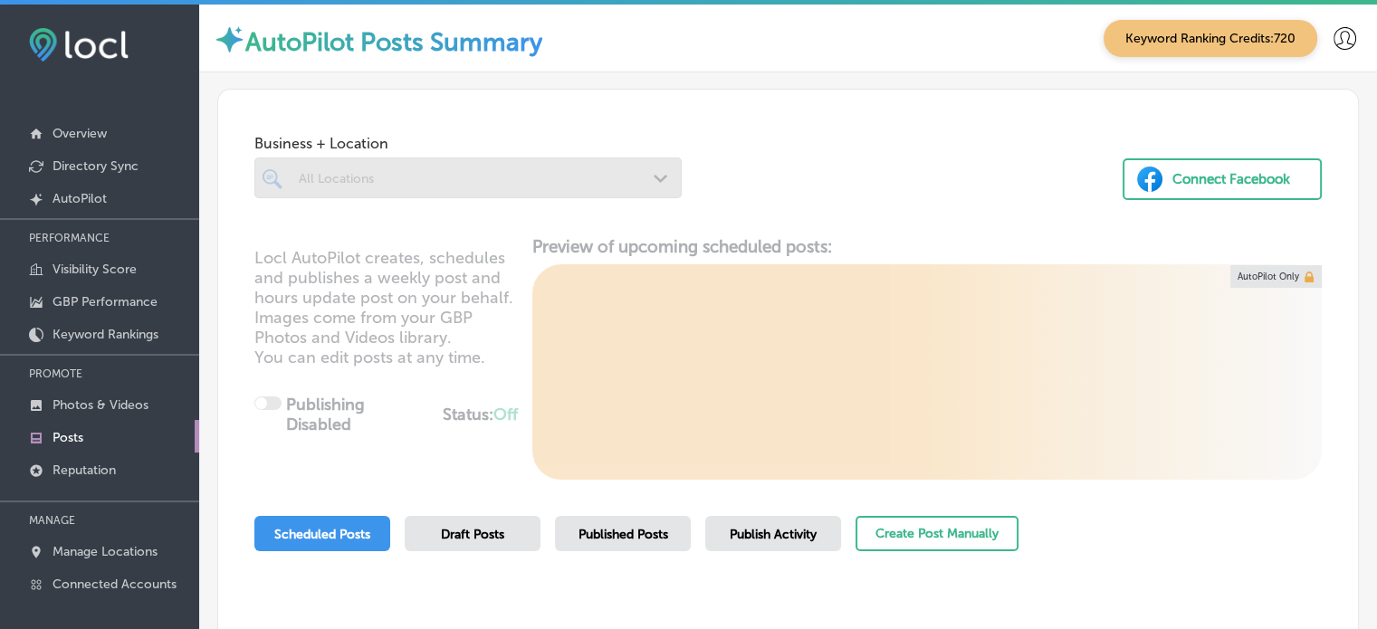
click at [525, 195] on div at bounding box center [467, 177] width 427 height 41
click at [563, 174] on div at bounding box center [467, 177] width 427 height 41
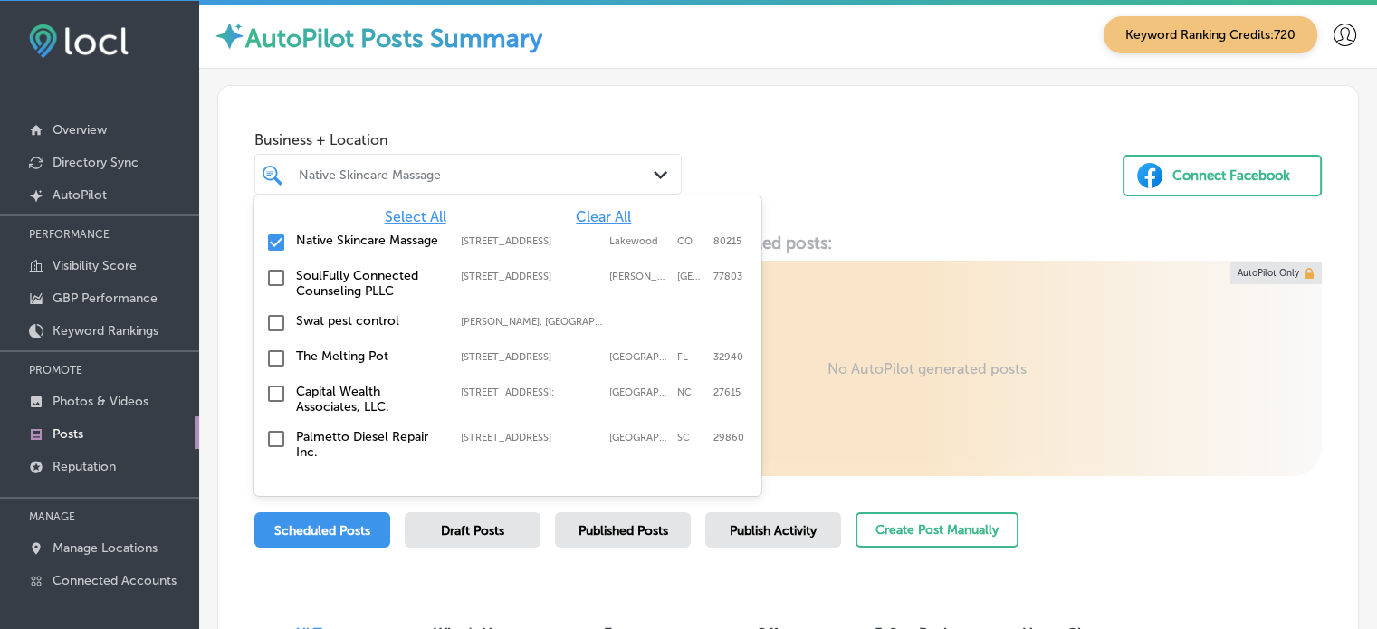
click at [471, 164] on div at bounding box center [451, 174] width 308 height 24
click at [597, 215] on span "Clear All" at bounding box center [603, 216] width 55 height 17
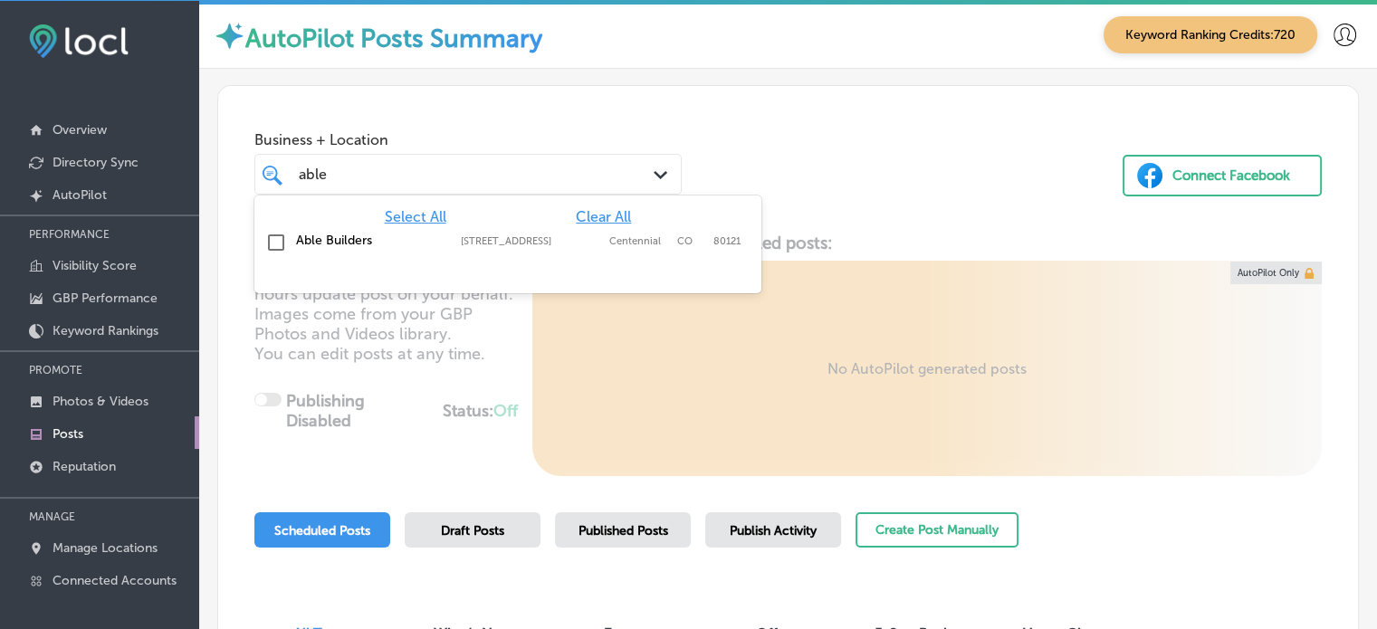
click at [344, 238] on label "Able Builders" at bounding box center [369, 240] width 147 height 15
type input "able"
click at [778, 157] on div "Business + Location option 31 E Panama Dr, Suite E, selected. option 31 E Panam…" at bounding box center [788, 155] width 1140 height 138
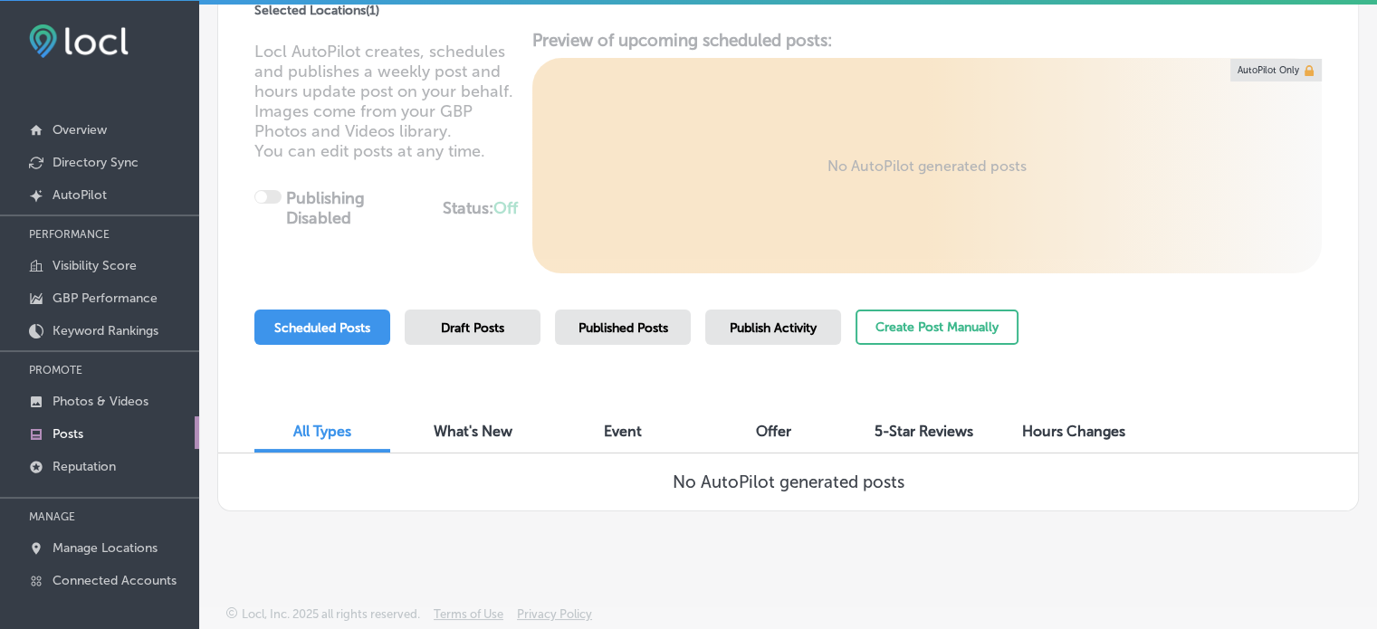
scroll to position [202, 0]
click at [755, 344] on div "Scheduled Posts Draft Posts Published Posts Publish Activity Create Post Manual…" at bounding box center [636, 351] width 764 height 82
click at [778, 332] on span "Publish Activity" at bounding box center [773, 328] width 87 height 15
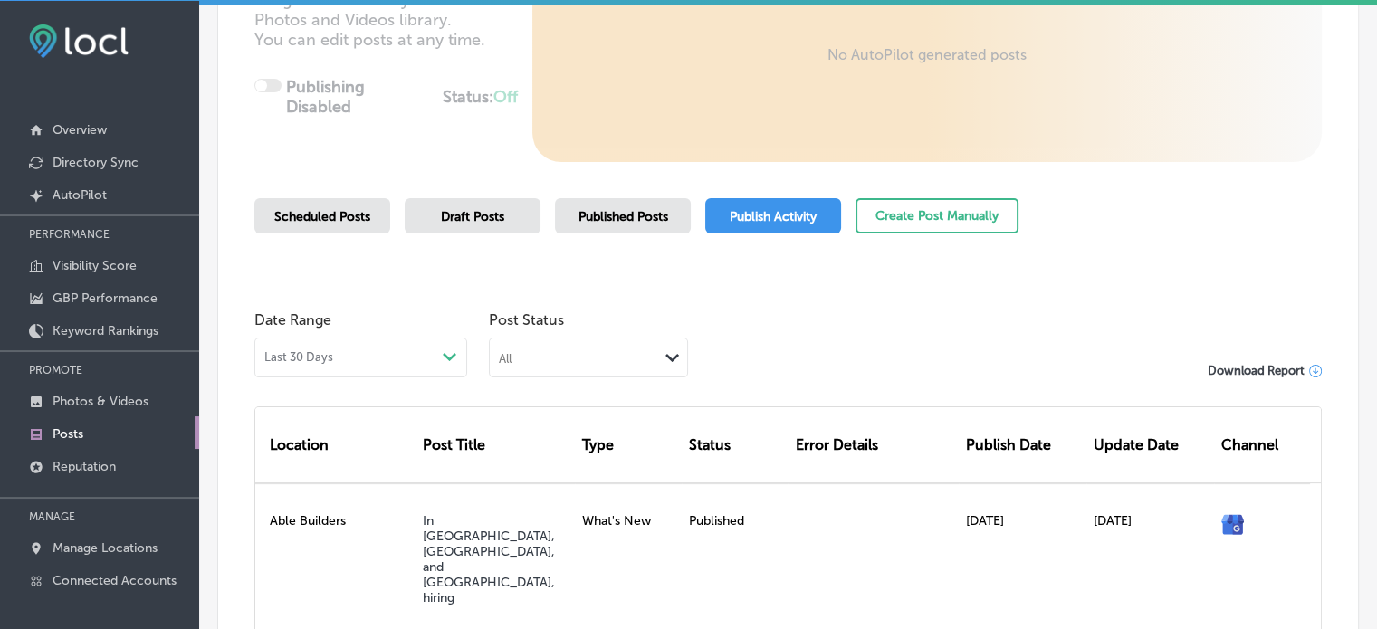
scroll to position [317, 0]
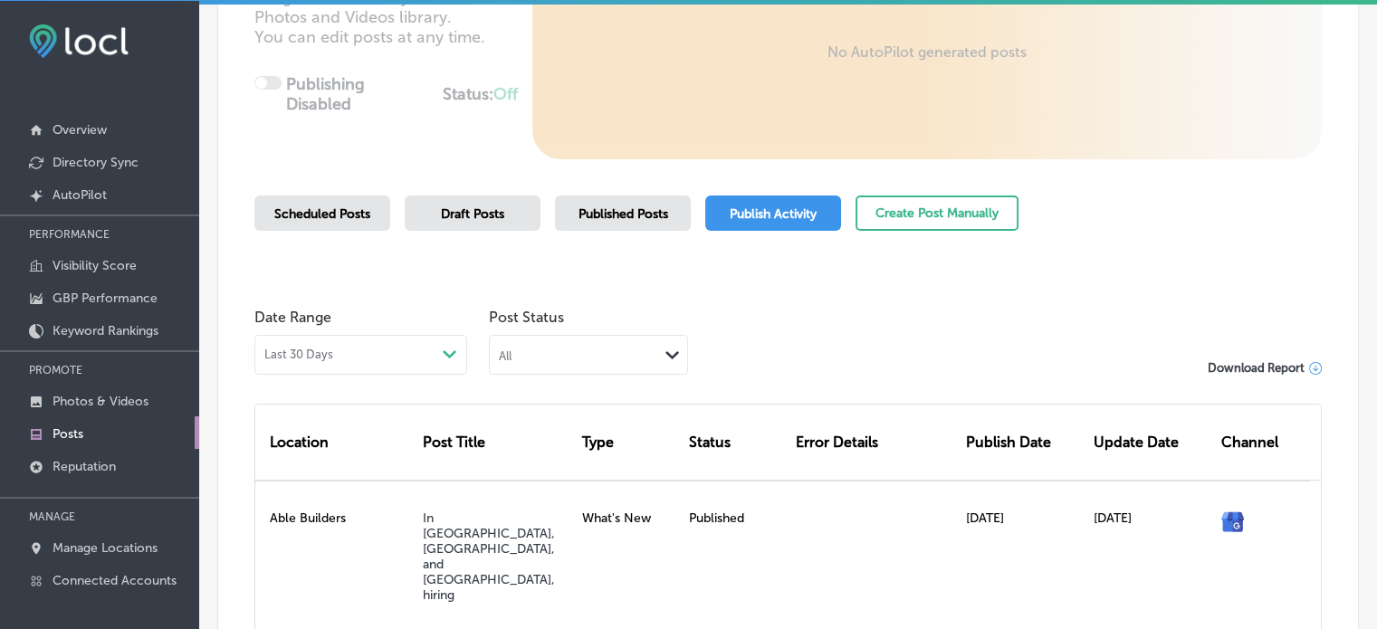
click at [348, 211] on span "Scheduled Posts" at bounding box center [322, 213] width 96 height 15
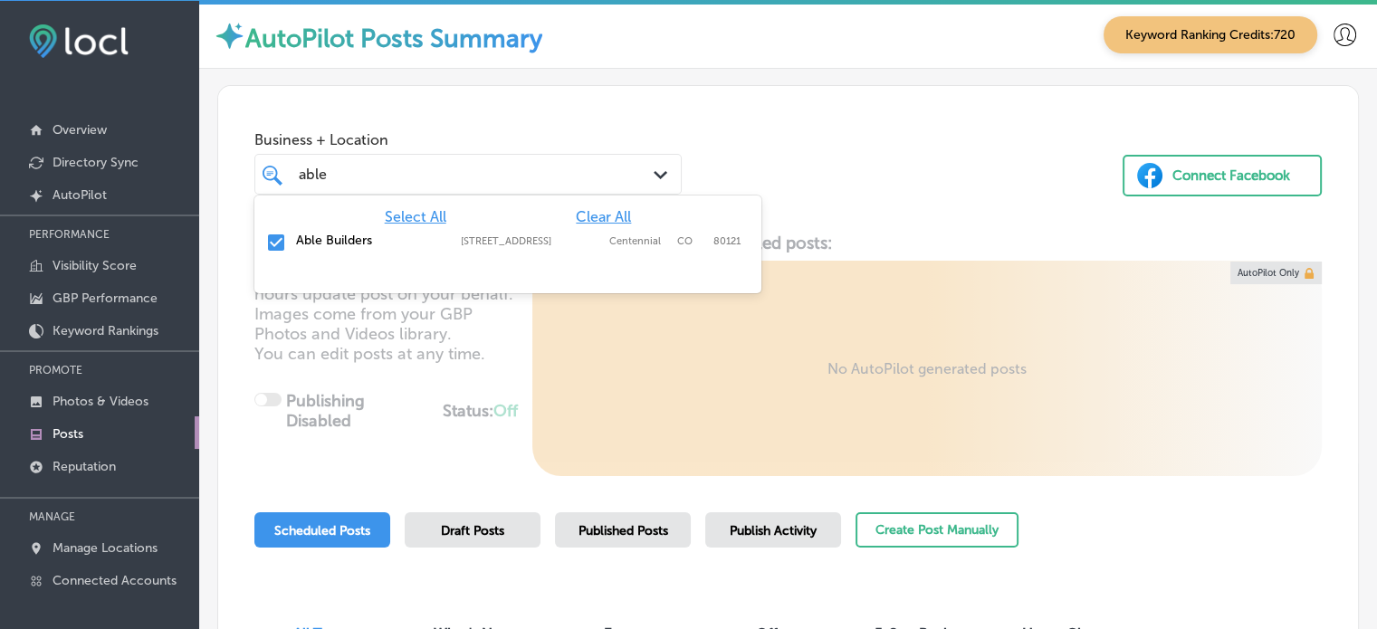
click at [445, 177] on div "able able" at bounding box center [451, 174] width 308 height 24
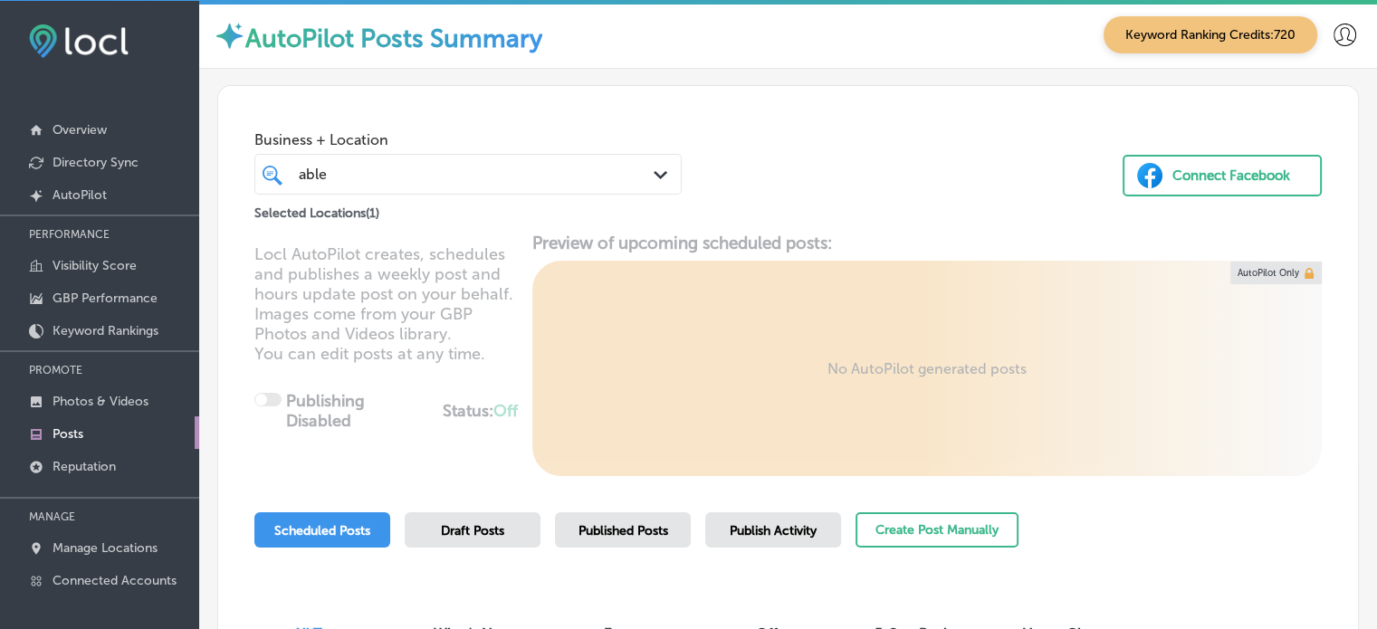
click at [742, 110] on div "Business + Location able able Path Created with Sketch. Selected Locations ( 1 …" at bounding box center [788, 155] width 1140 height 138
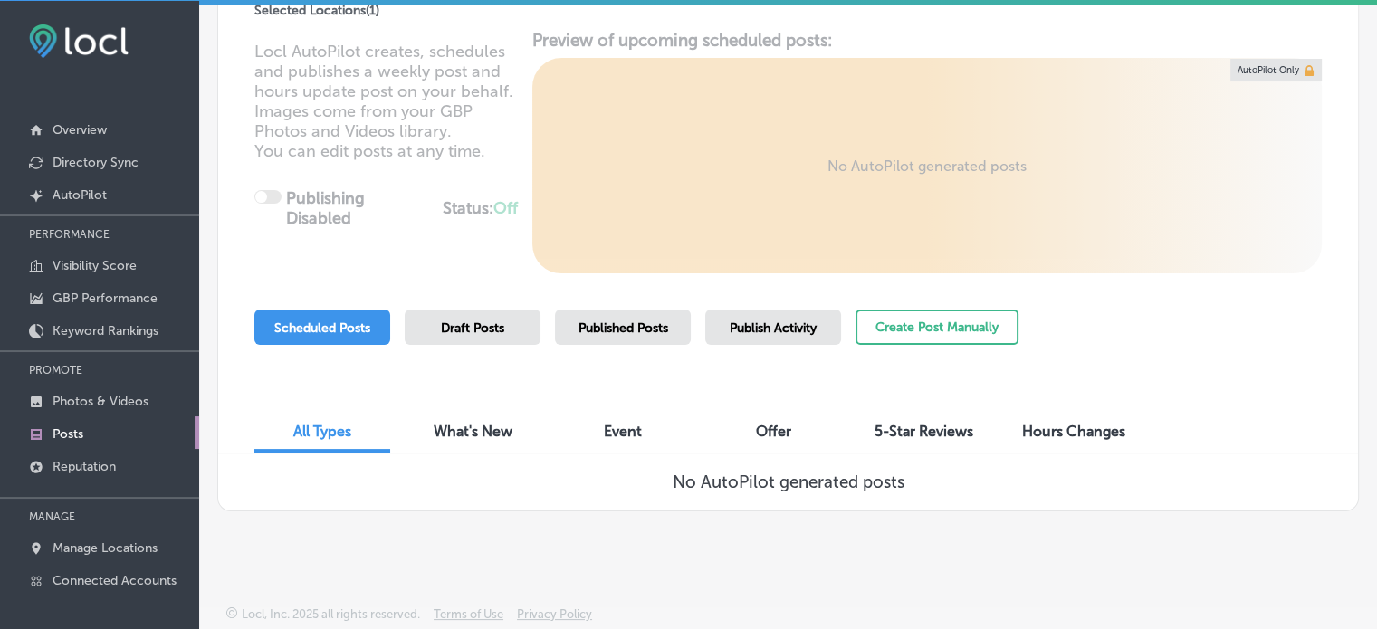
scroll to position [202, 0]
click at [901, 329] on button "Create Post Manually" at bounding box center [936, 327] width 163 height 35
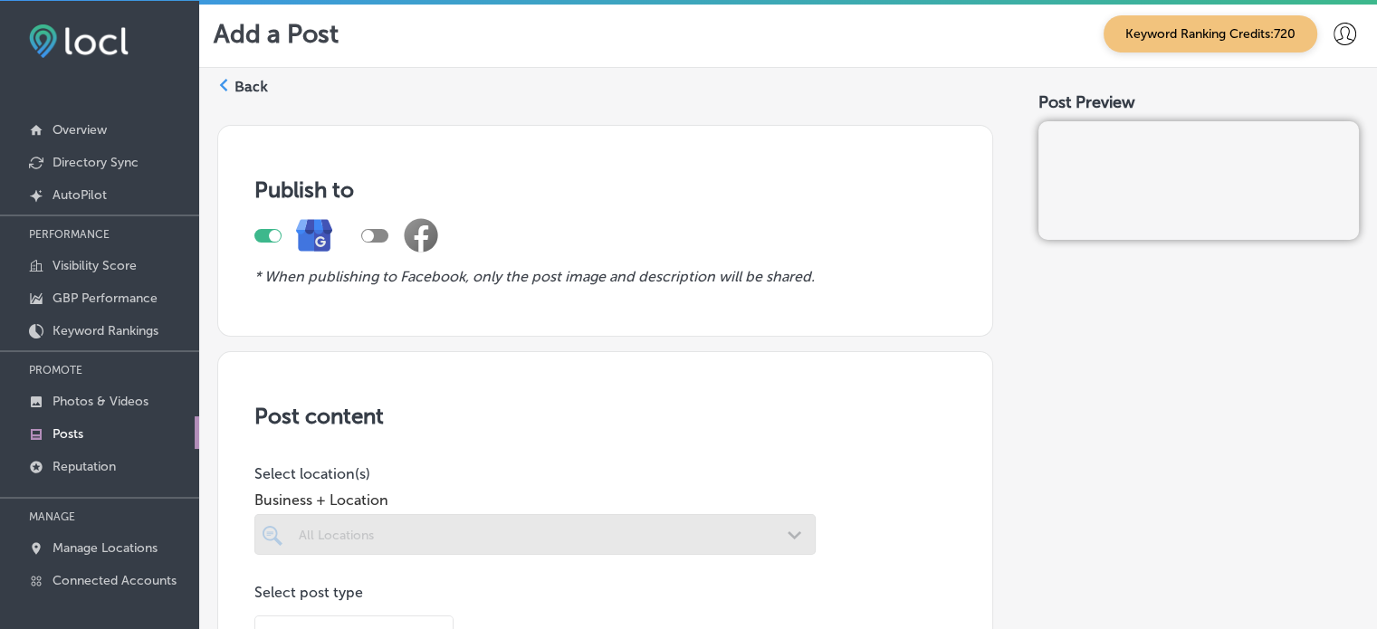
scroll to position [301, 0]
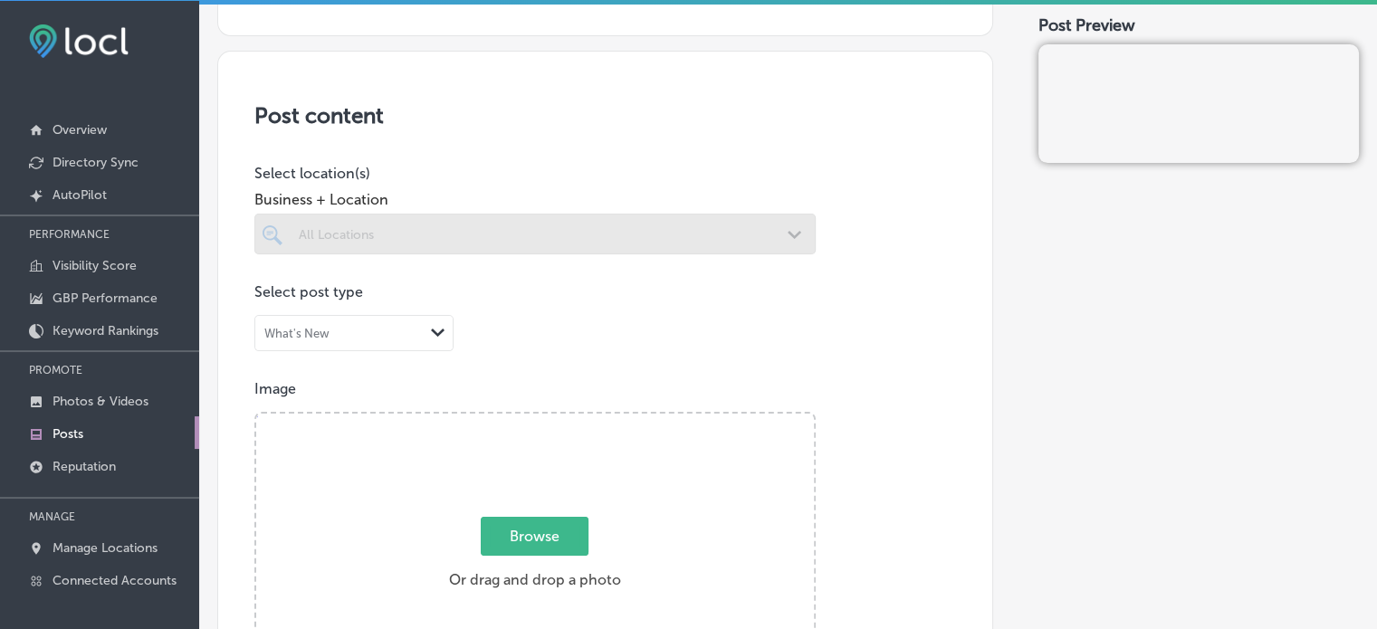
click at [677, 234] on div at bounding box center [534, 234] width 561 height 41
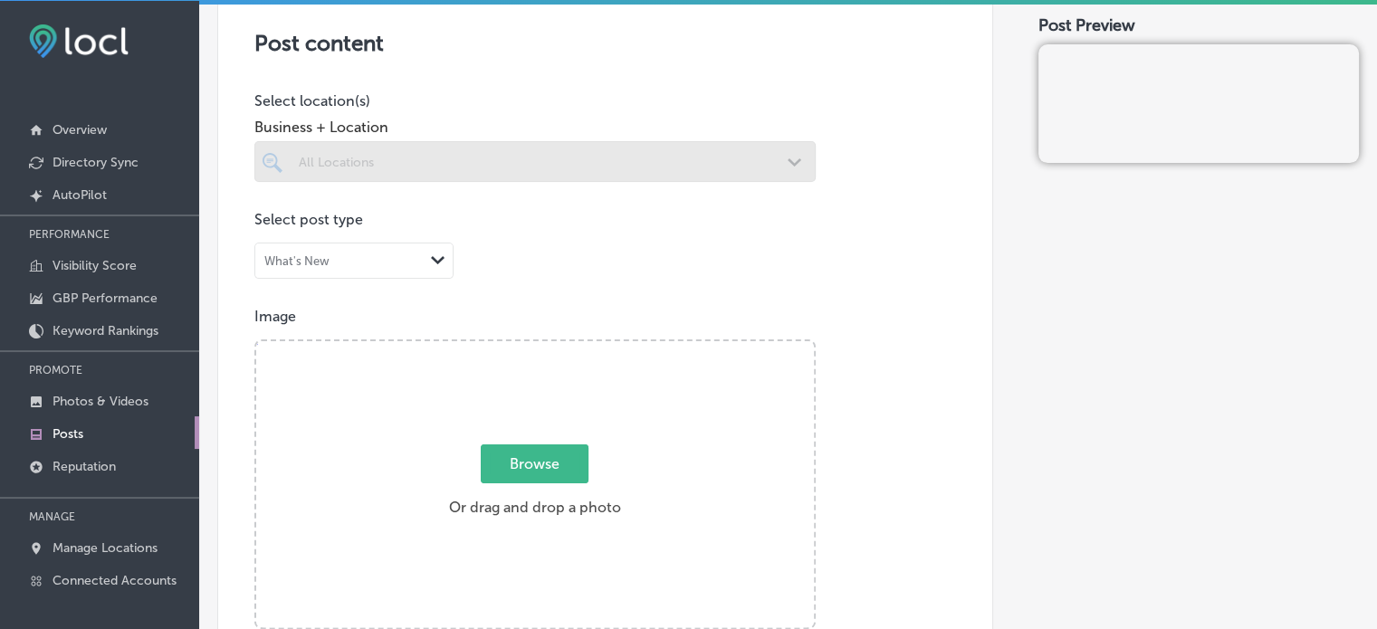
scroll to position [380, 0]
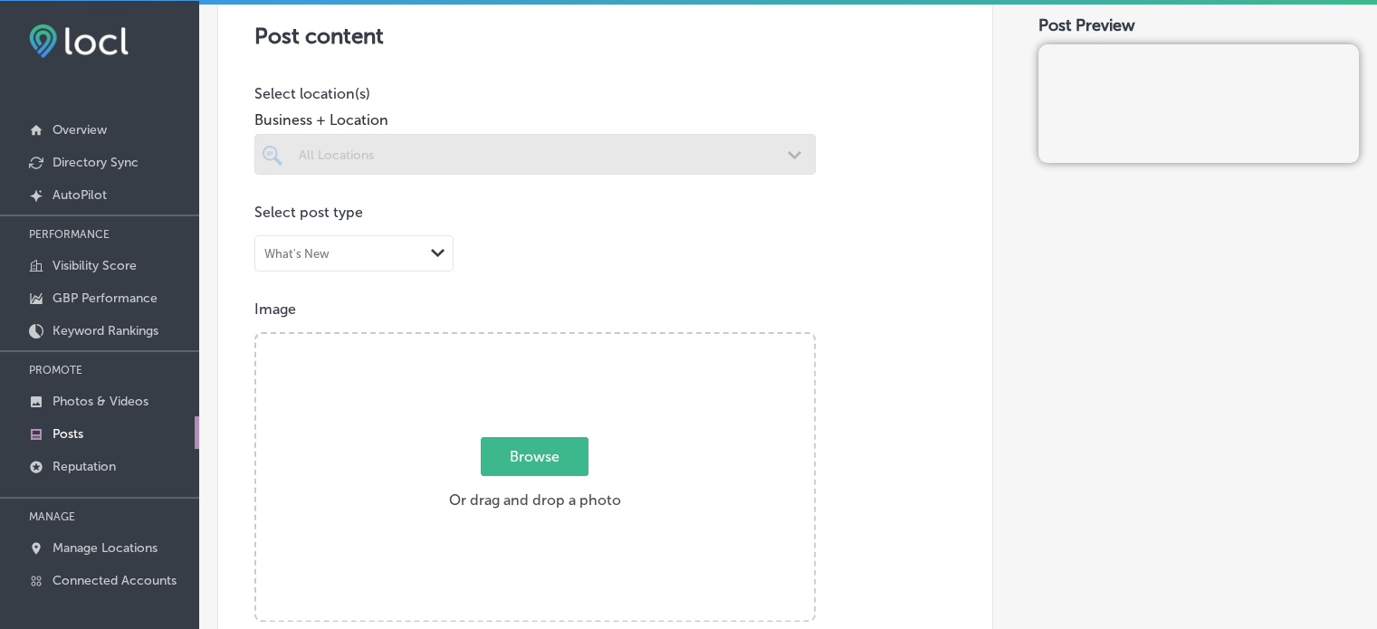
click at [467, 175] on div at bounding box center [534, 189] width 561 height 29
click at [492, 162] on div at bounding box center [534, 154] width 561 height 41
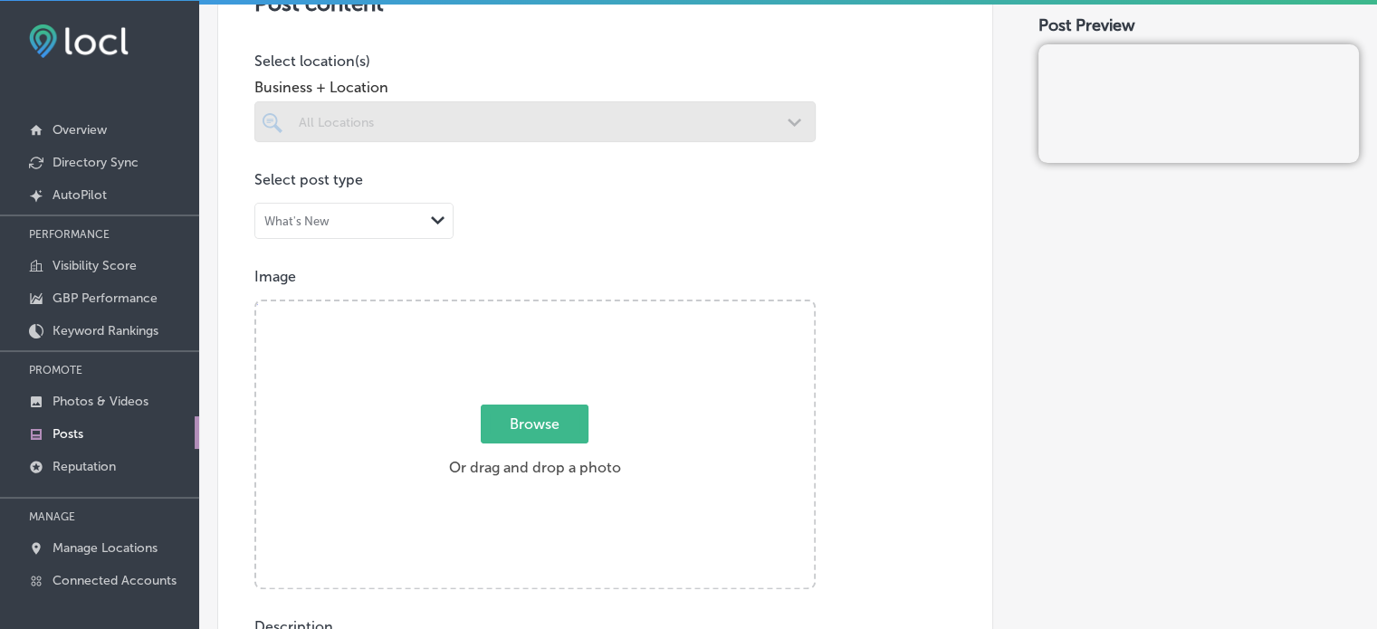
scroll to position [0, 0]
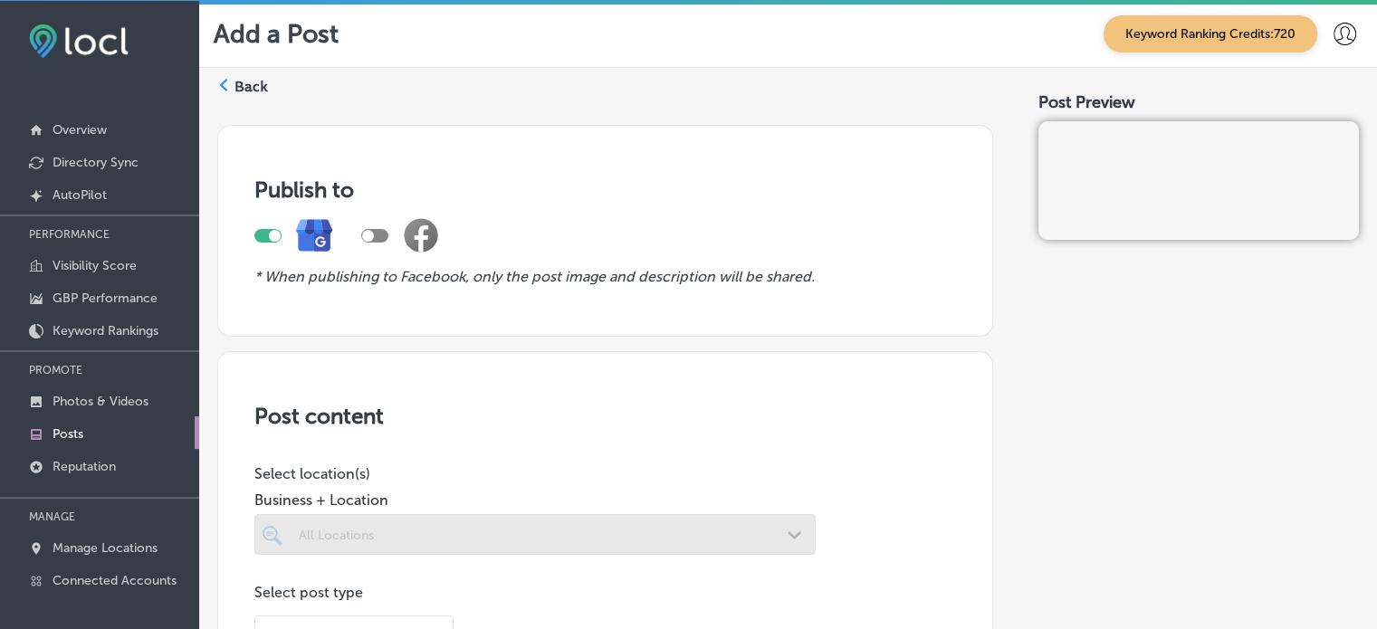
click at [252, 80] on label "Back" at bounding box center [250, 87] width 33 height 20
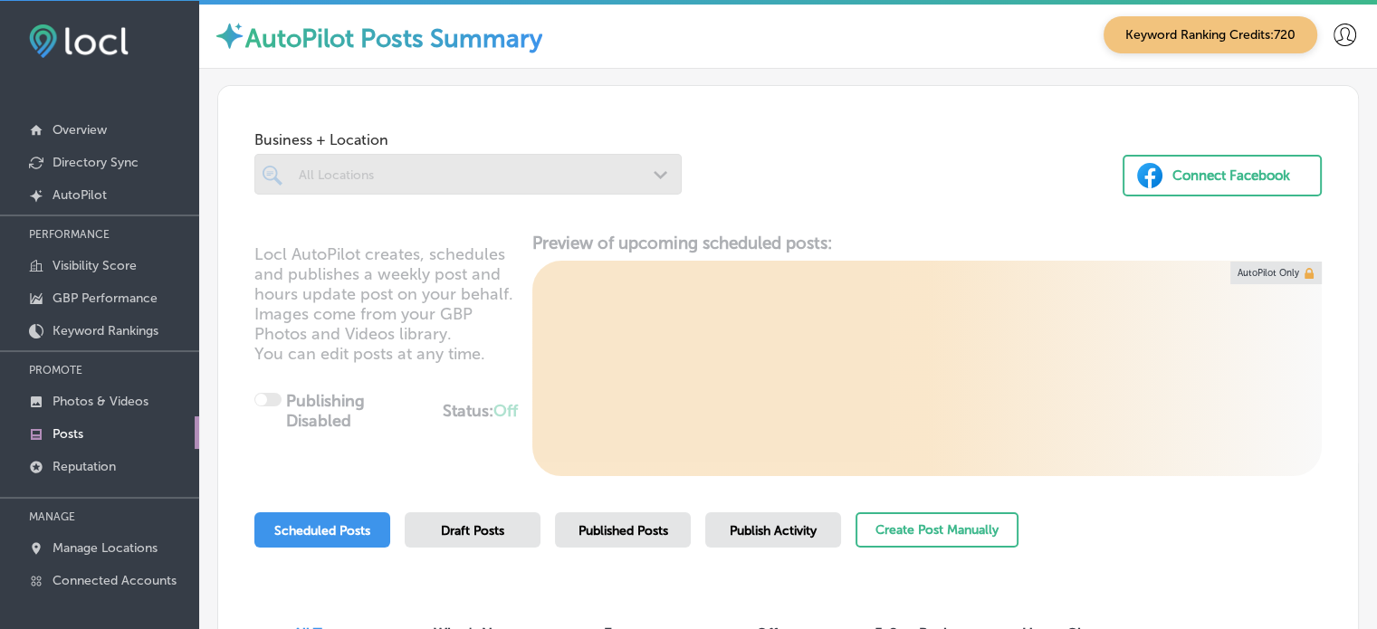
click at [530, 165] on div at bounding box center [467, 174] width 427 height 41
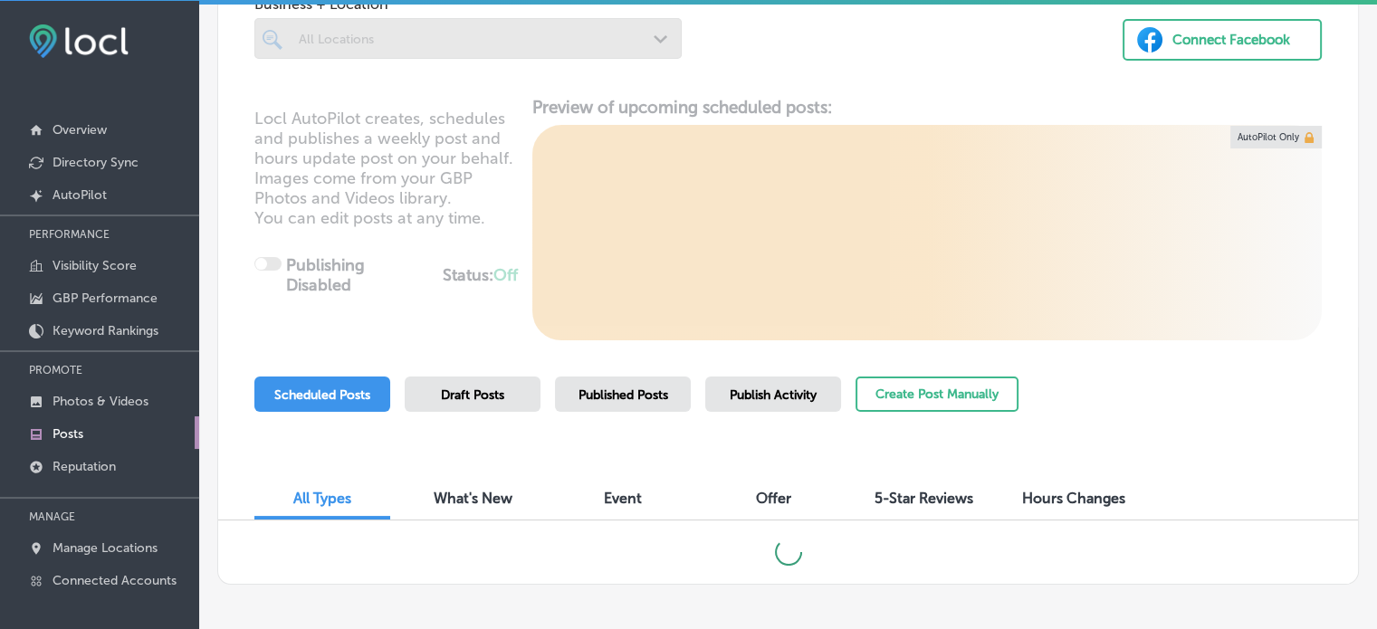
scroll to position [208, 0]
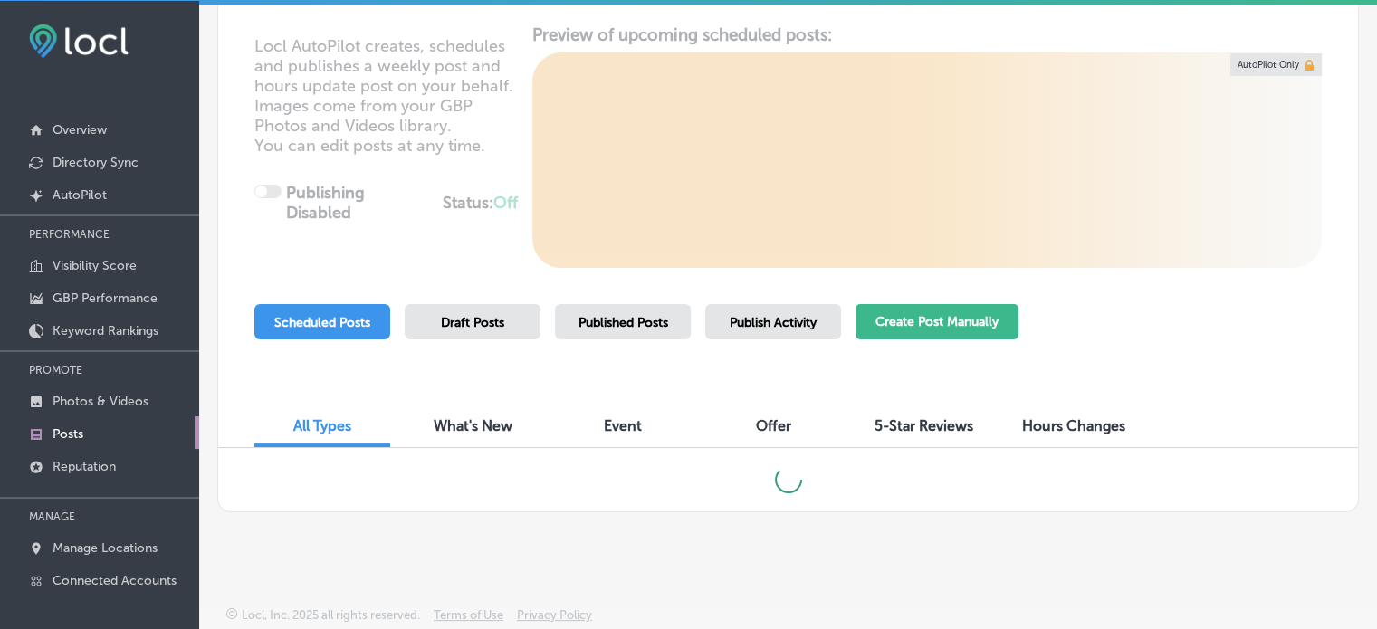
click at [928, 329] on button "Create Post Manually" at bounding box center [936, 321] width 163 height 35
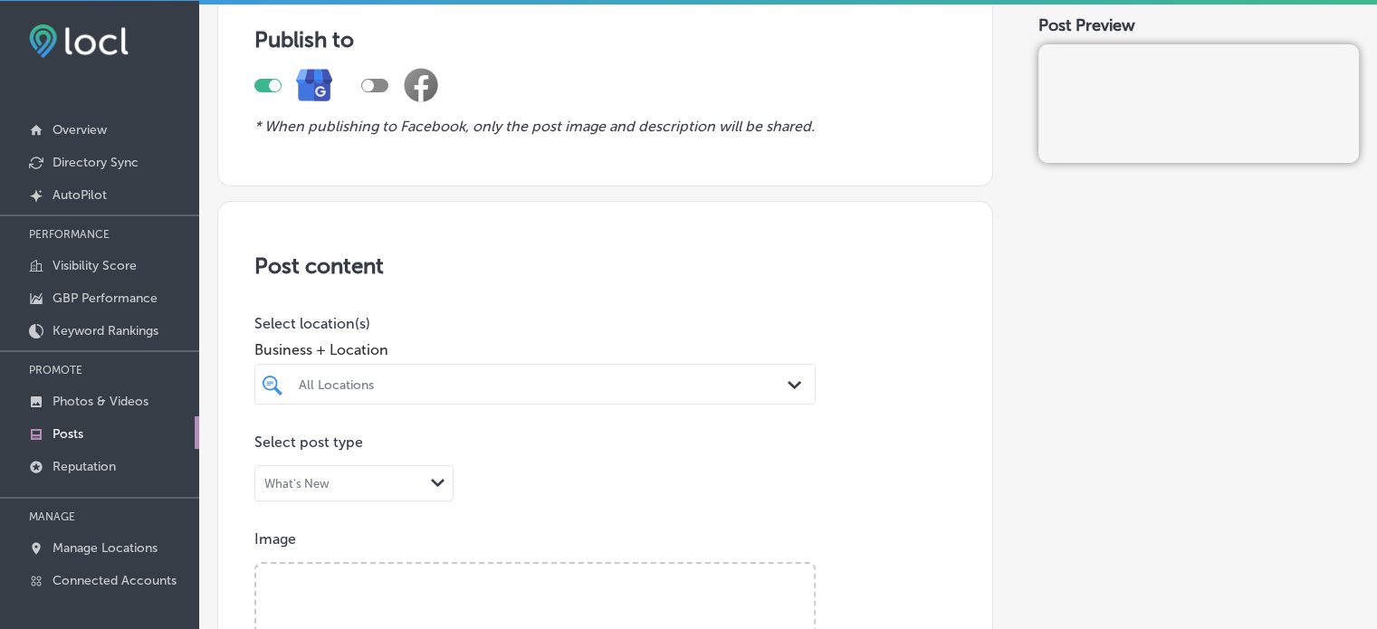
scroll to position [233, 0]
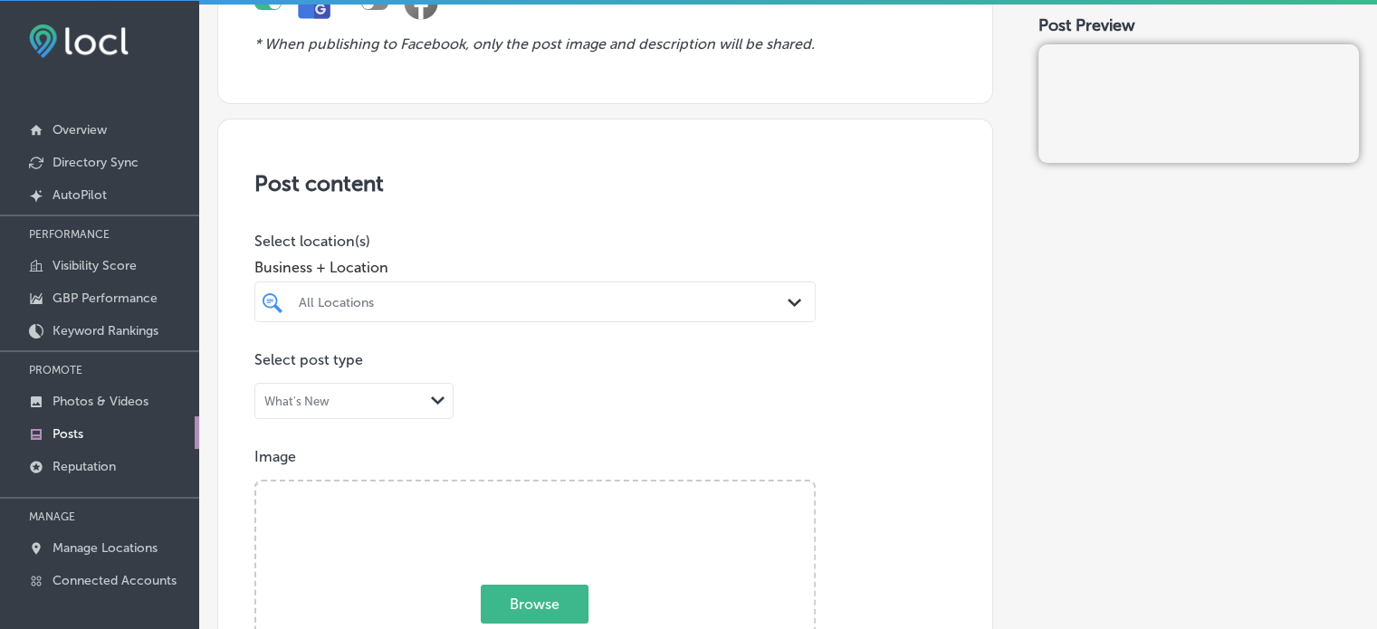
click at [639, 322] on div "All Locations Path Created with Sketch." at bounding box center [534, 302] width 561 height 41
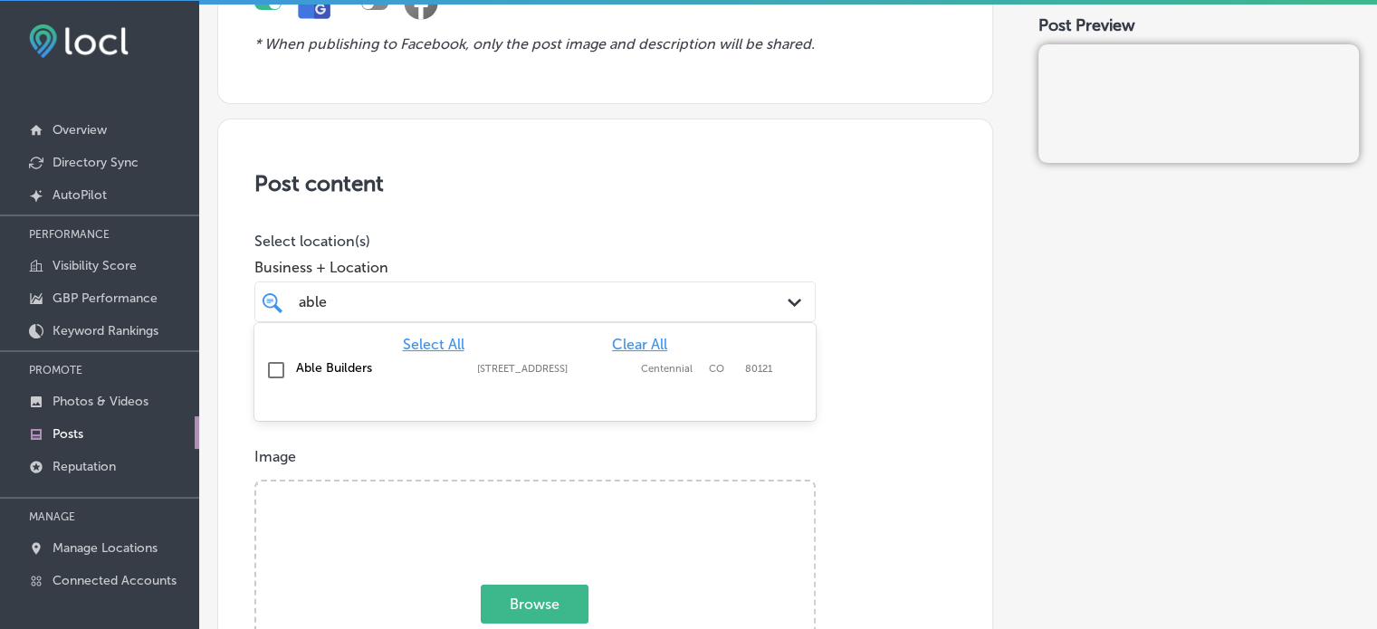
click at [314, 369] on label "Able Builders" at bounding box center [377, 367] width 163 height 15
type input "able"
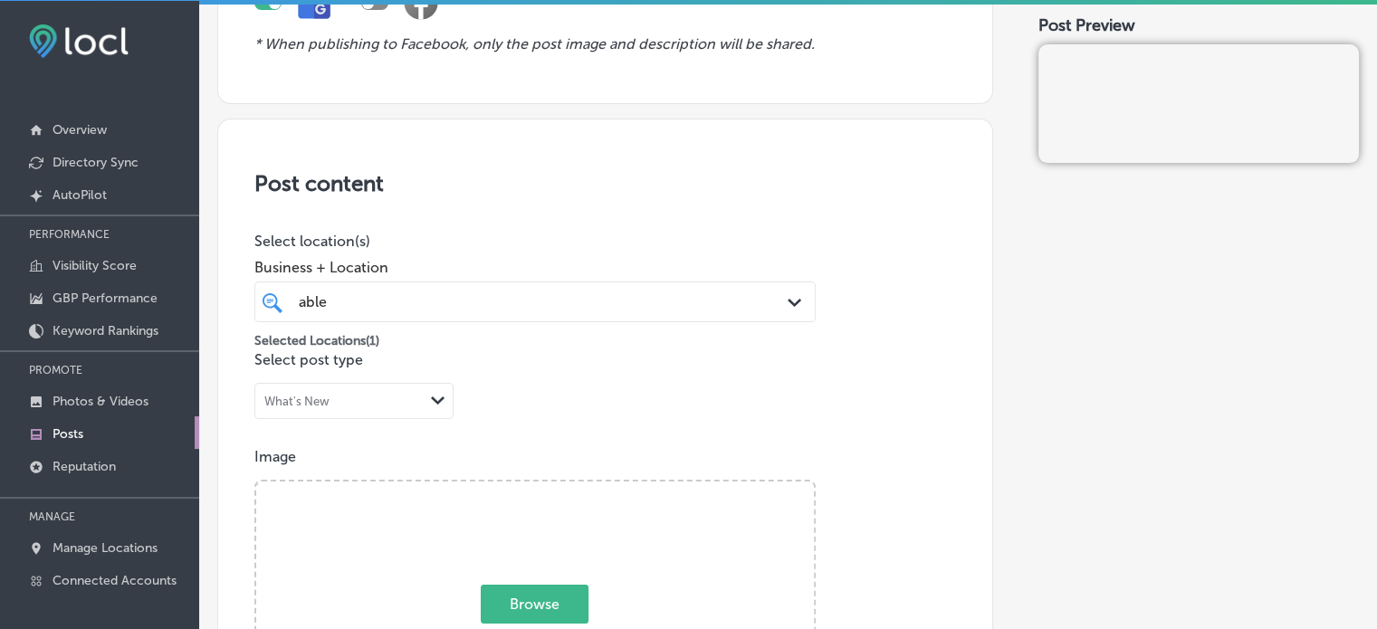
click at [537, 179] on h3 "Post content" at bounding box center [605, 183] width 702 height 26
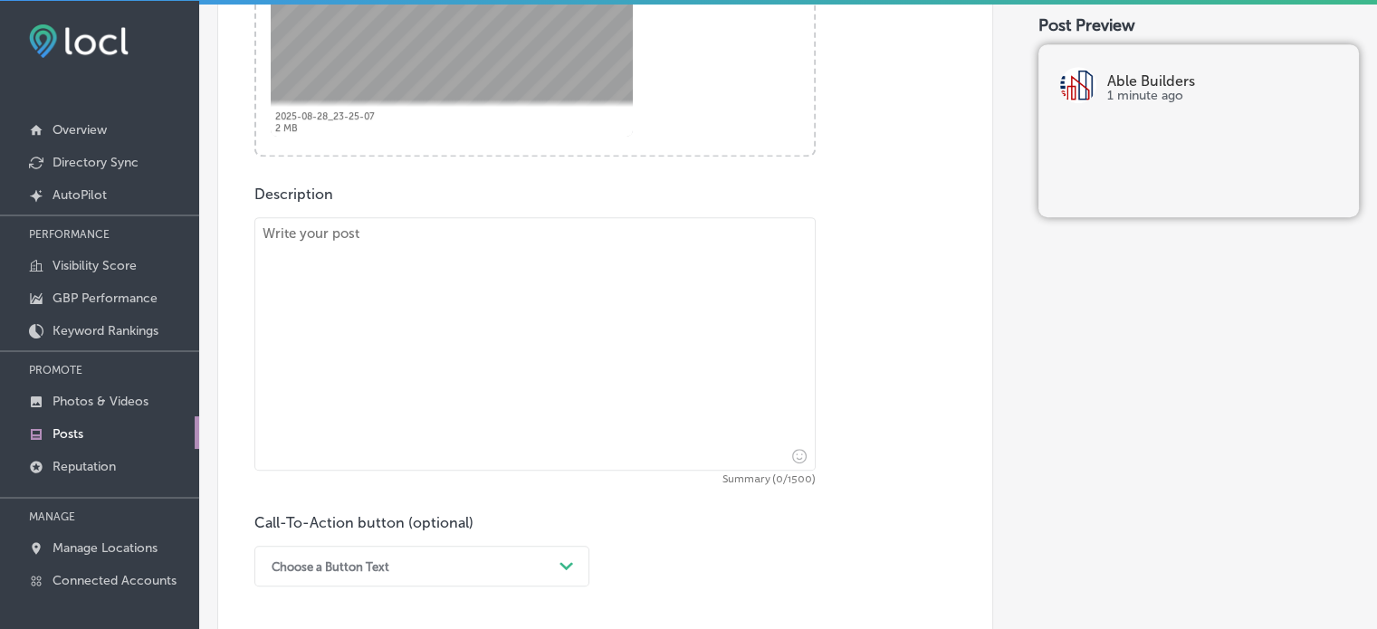
scroll to position [849, 0]
click at [518, 441] on textarea at bounding box center [534, 340] width 561 height 253
paste textarea ""Able Builders specializes in both new construction and home renovation project…"
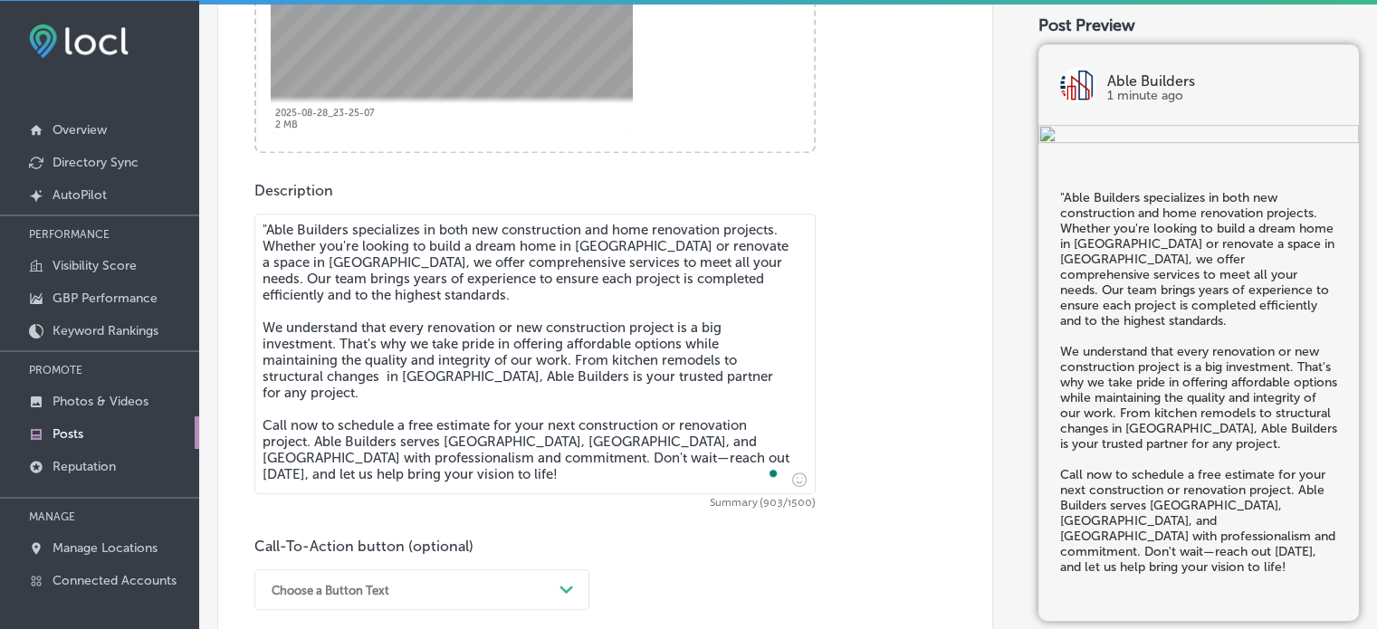
click at [266, 226] on textarea ""Able Builders specializes in both new construction and home renovation project…" at bounding box center [534, 354] width 561 height 281
type textarea "Able Builders specializes in both new construction and home renovation projects…"
click at [217, 312] on div "Post content Select location(s) Business + Location able able Path Created with…" at bounding box center [605, 88] width 776 height 1173
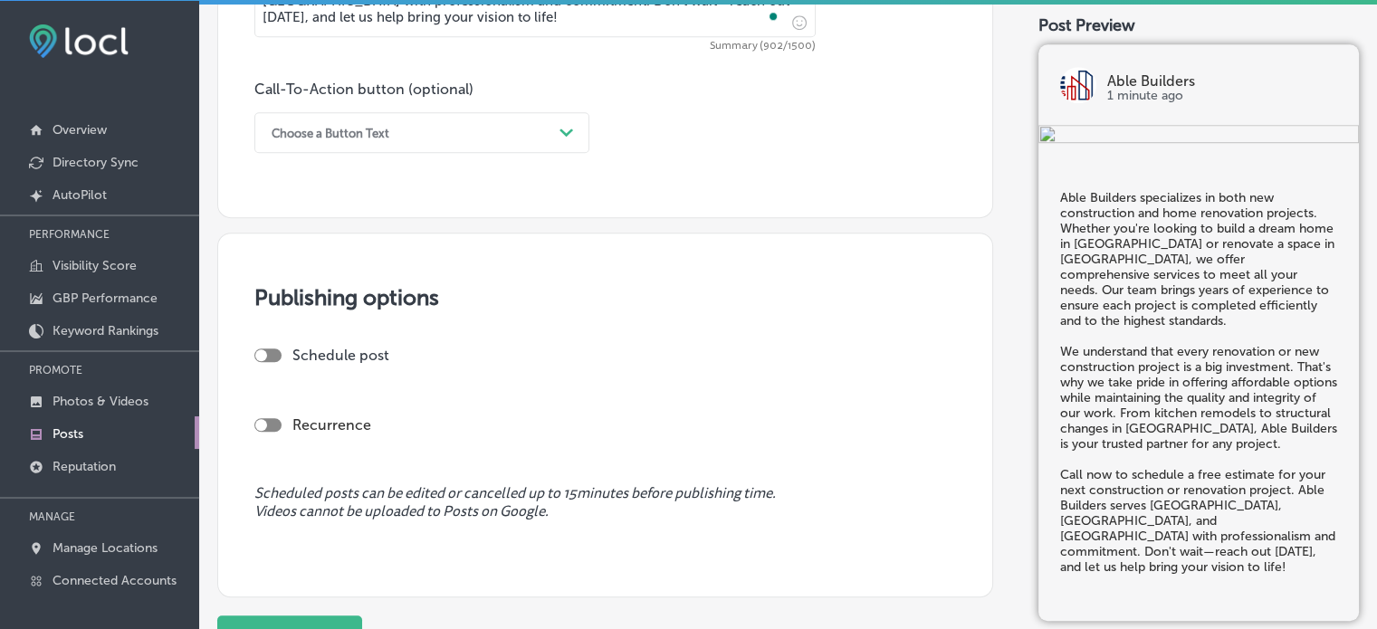
scroll to position [1312, 0]
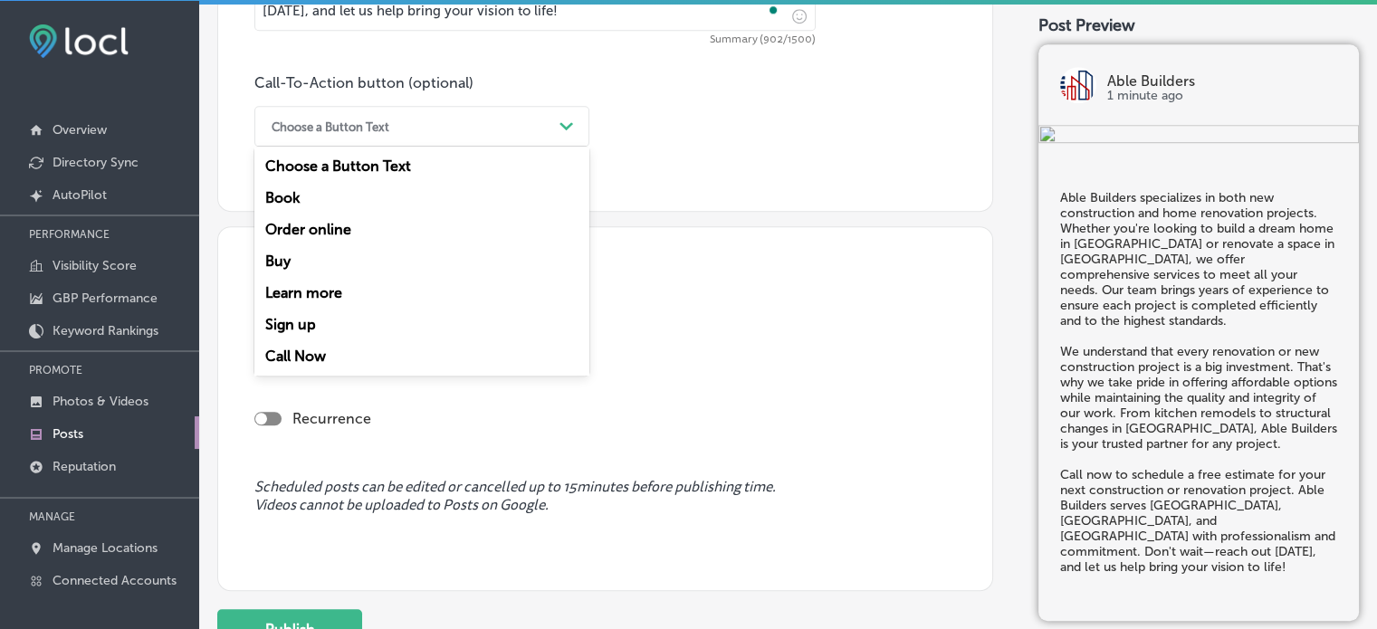
click at [439, 126] on div "Choose a Button Text" at bounding box center [407, 126] width 290 height 28
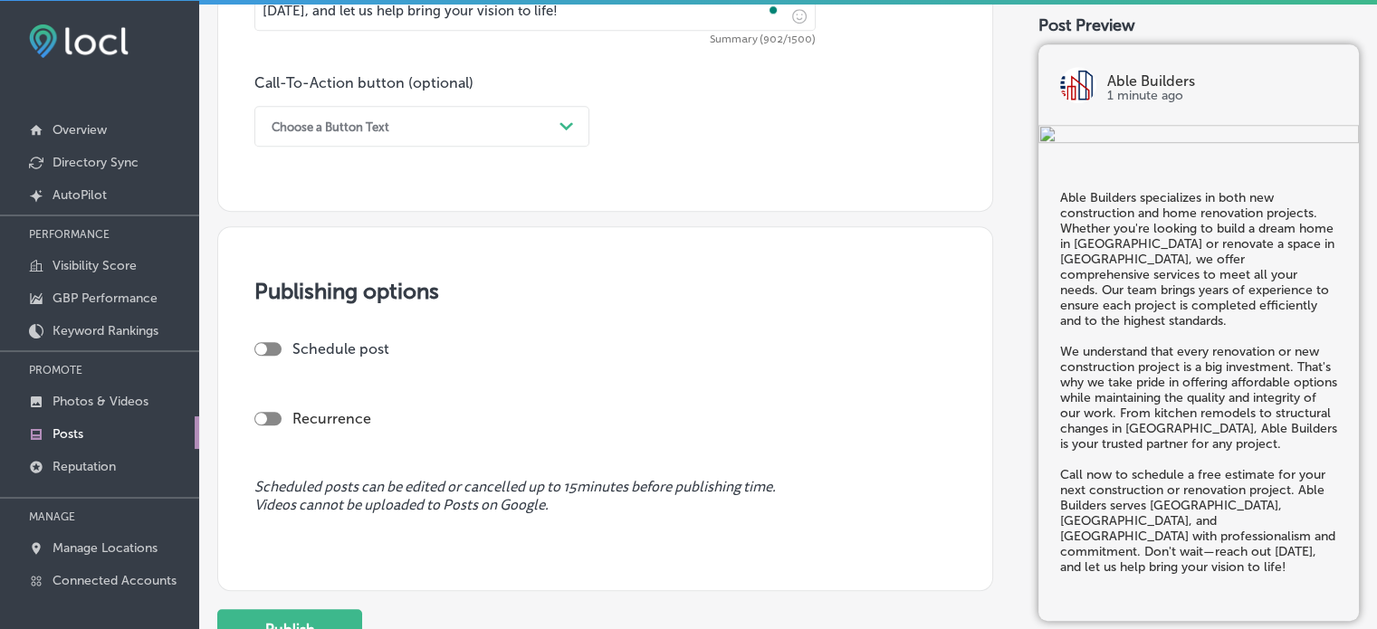
click at [517, 140] on div "Choose a Button Text Path Created with Sketch." at bounding box center [421, 126] width 335 height 41
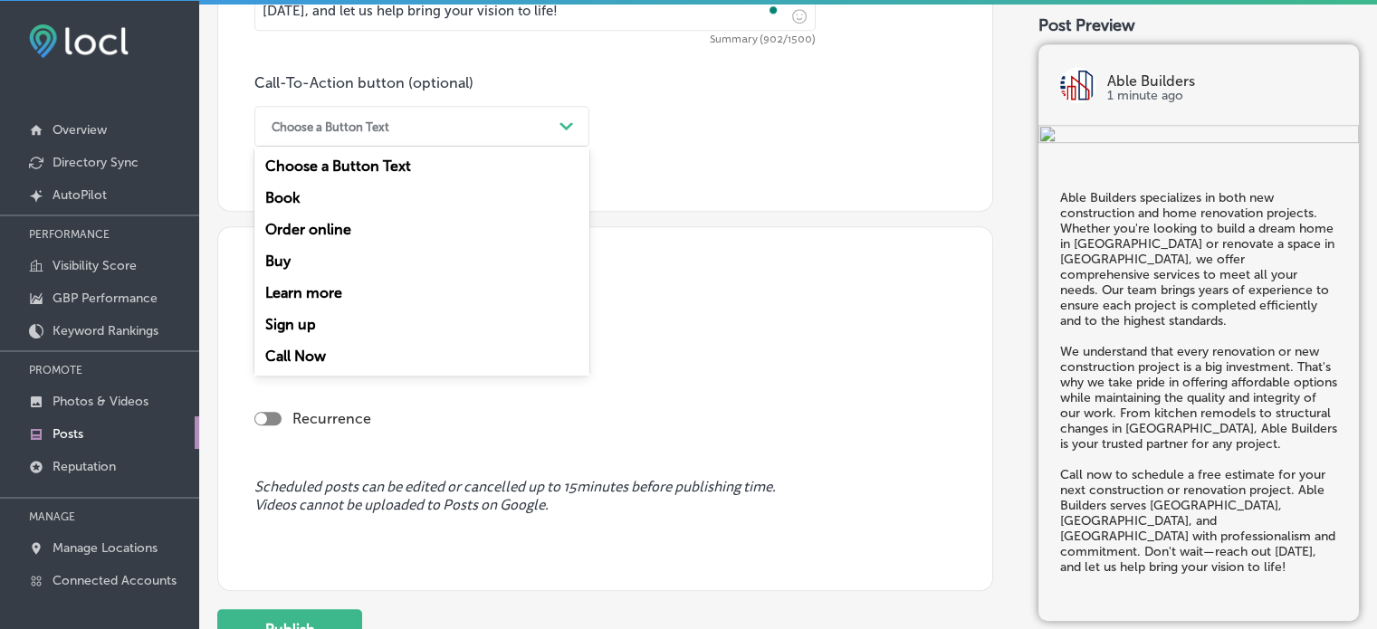
click at [320, 352] on div "Call Now" at bounding box center [421, 356] width 335 height 32
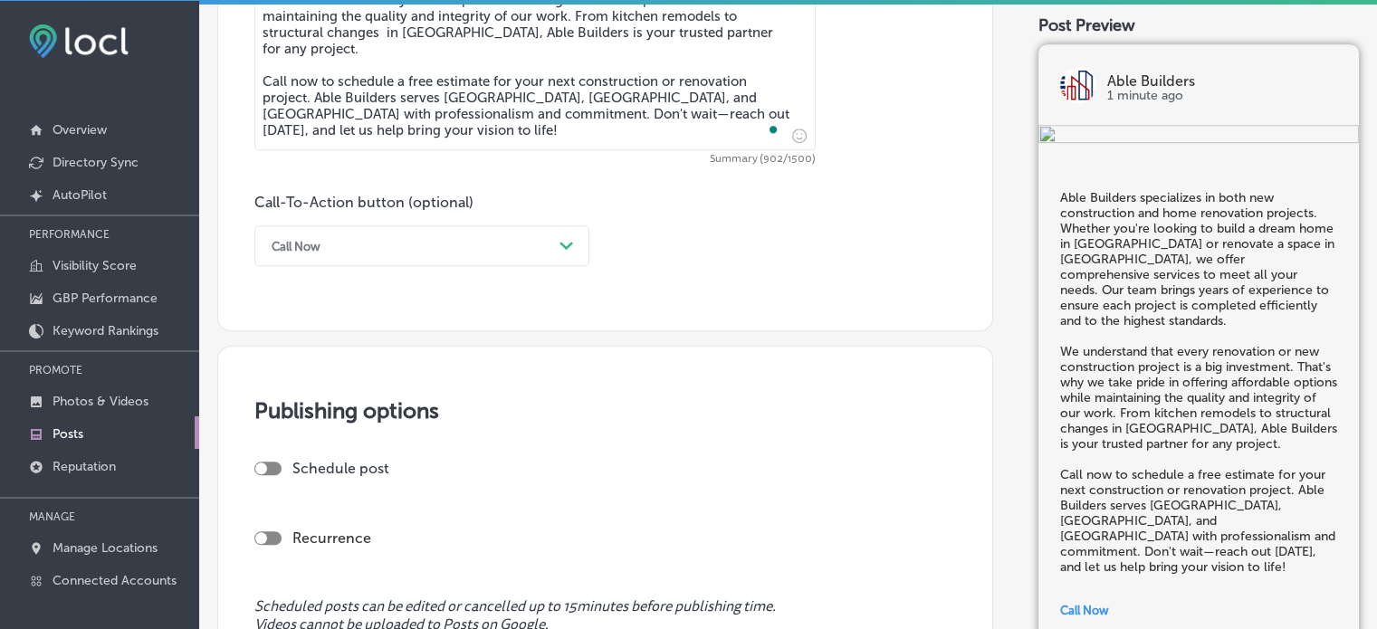
scroll to position [1199, 0]
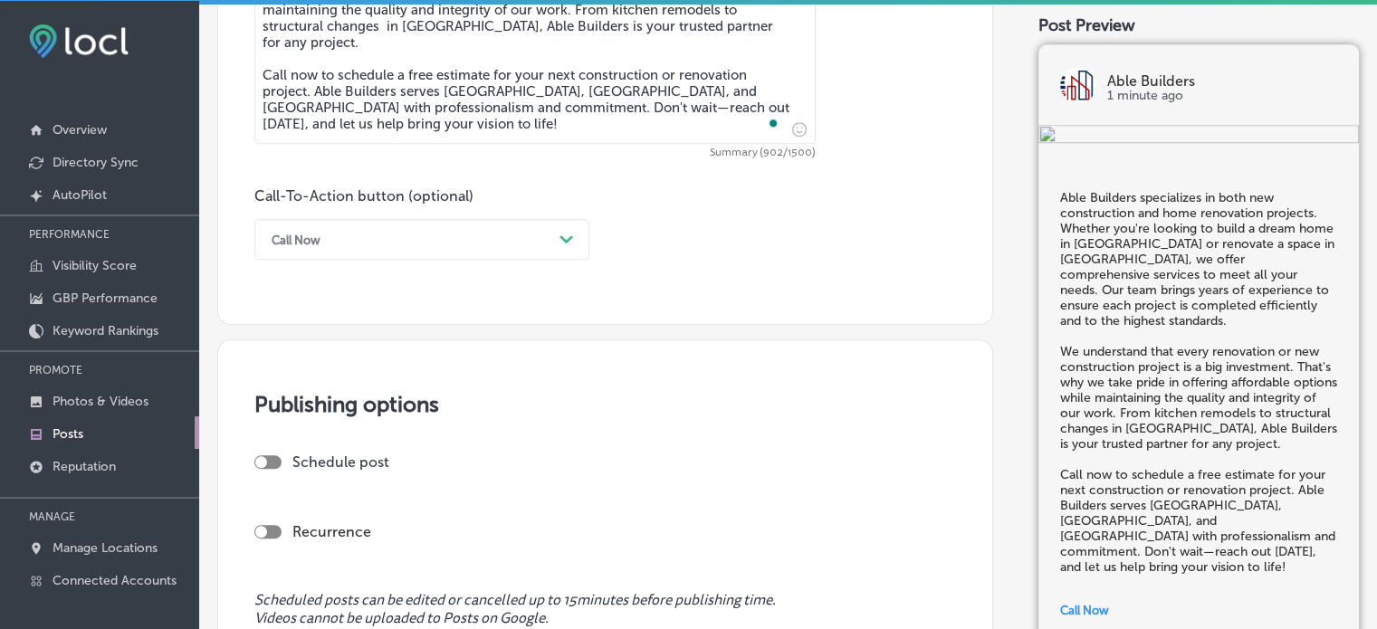
click at [279, 457] on div at bounding box center [267, 462] width 27 height 14
checkbox input "true"
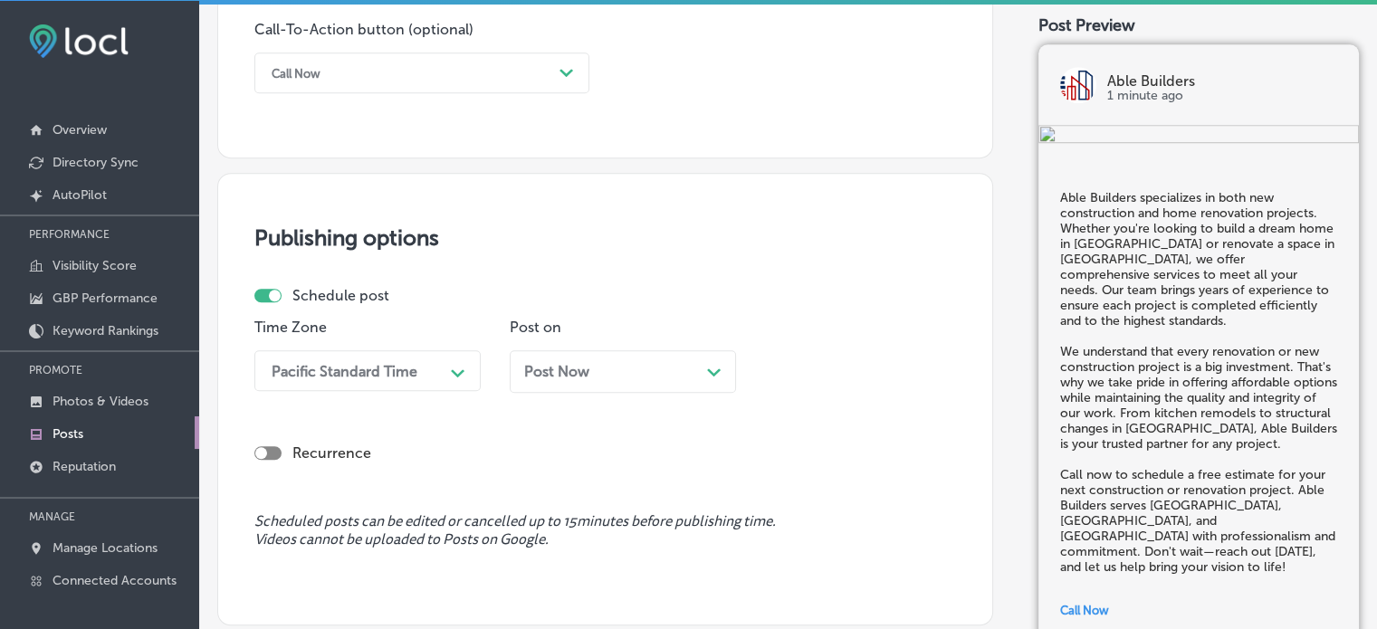
click at [434, 363] on div "Pacific Standard Time Path Created with Sketch." at bounding box center [367, 370] width 226 height 41
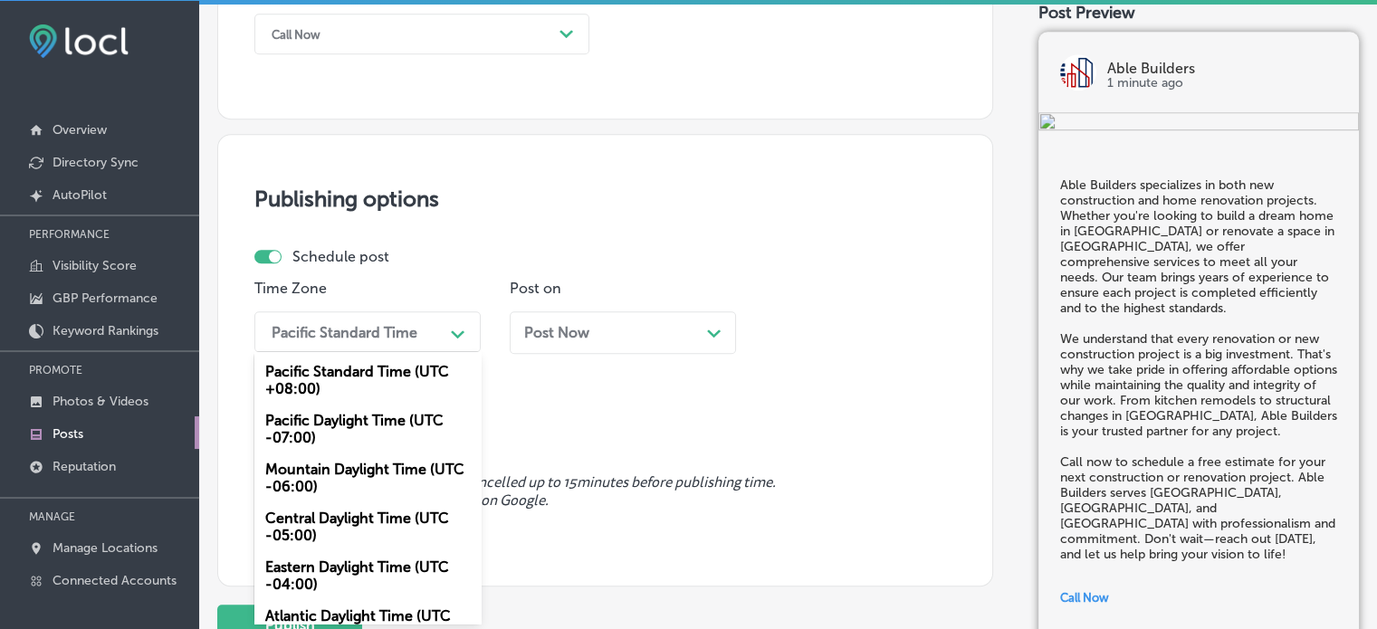
click at [344, 479] on div "Mountain Daylight Time (UTC -06:00)" at bounding box center [367, 477] width 226 height 49
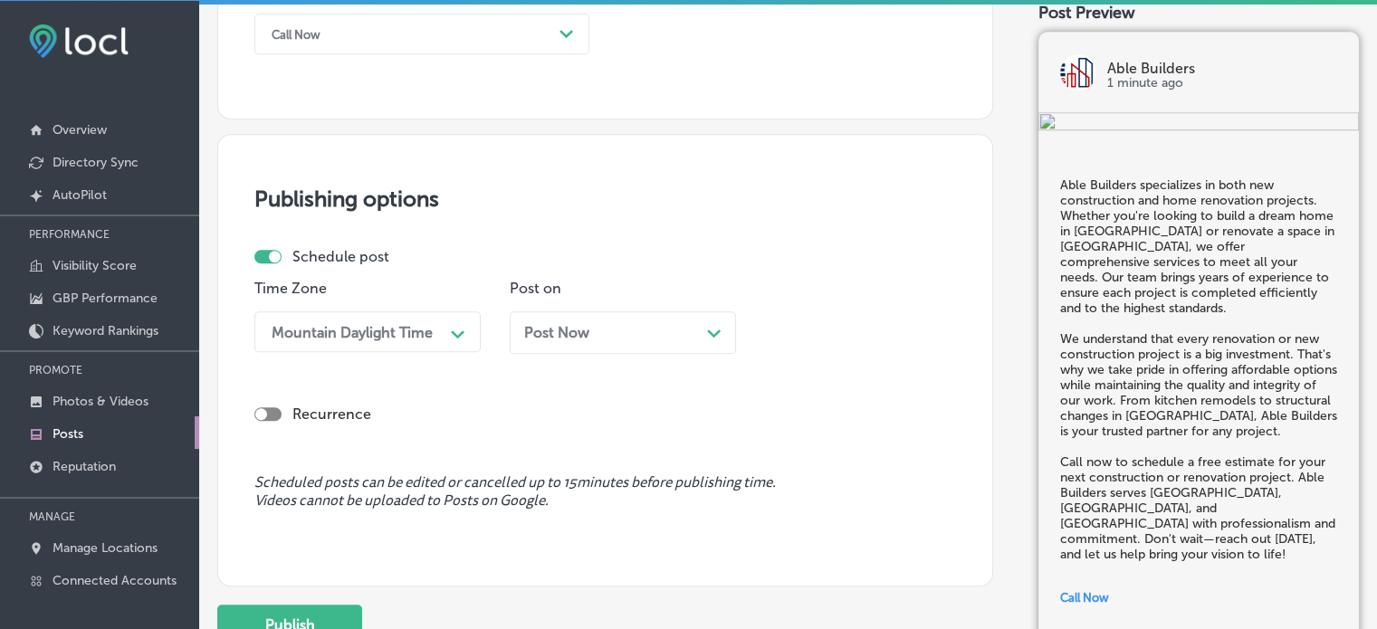
click at [578, 336] on span "Post Now" at bounding box center [556, 332] width 65 height 17
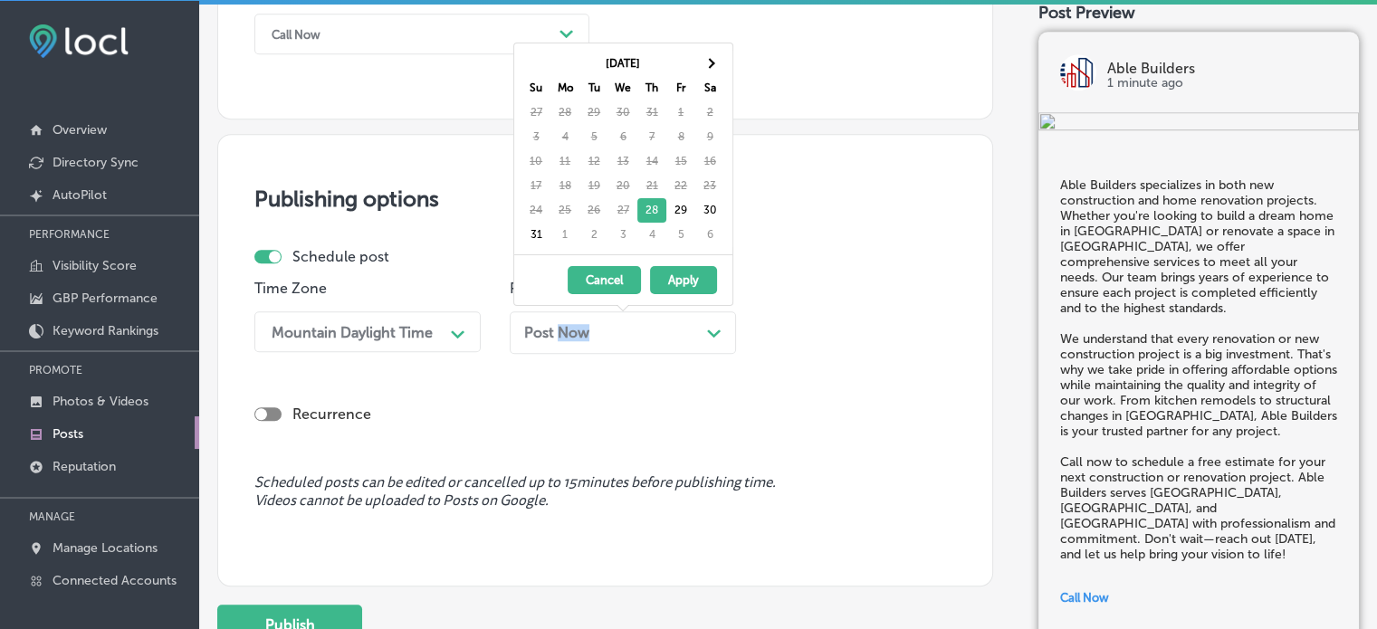
click at [578, 336] on span "Post Now" at bounding box center [556, 332] width 65 height 17
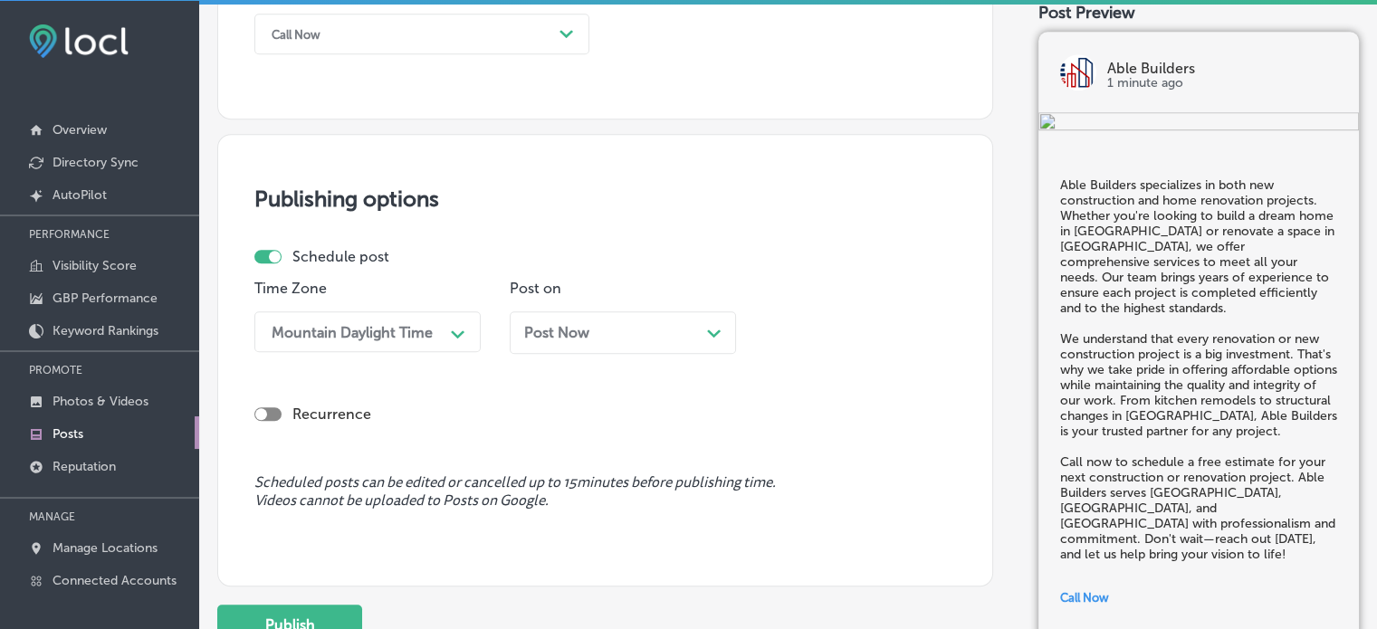
click at [707, 324] on div "Path Created with Sketch." at bounding box center [714, 331] width 14 height 14
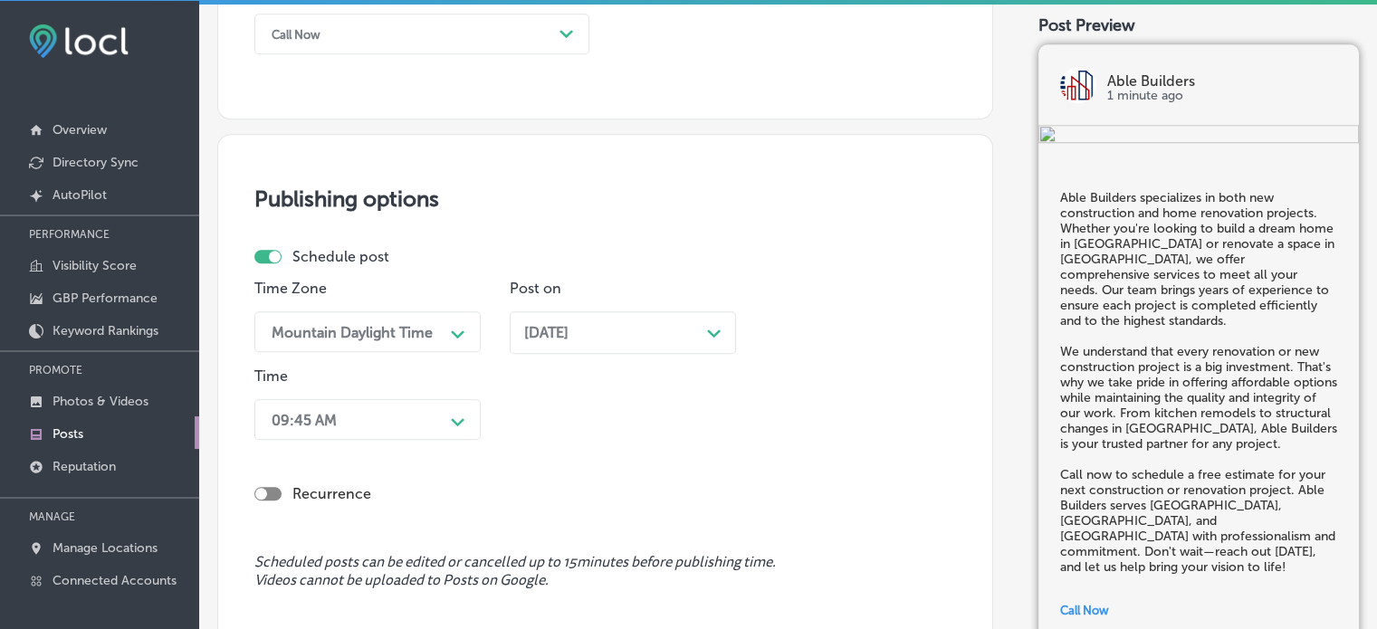
click at [418, 412] on div "09:45 AM Path Created with Sketch." at bounding box center [367, 419] width 226 height 41
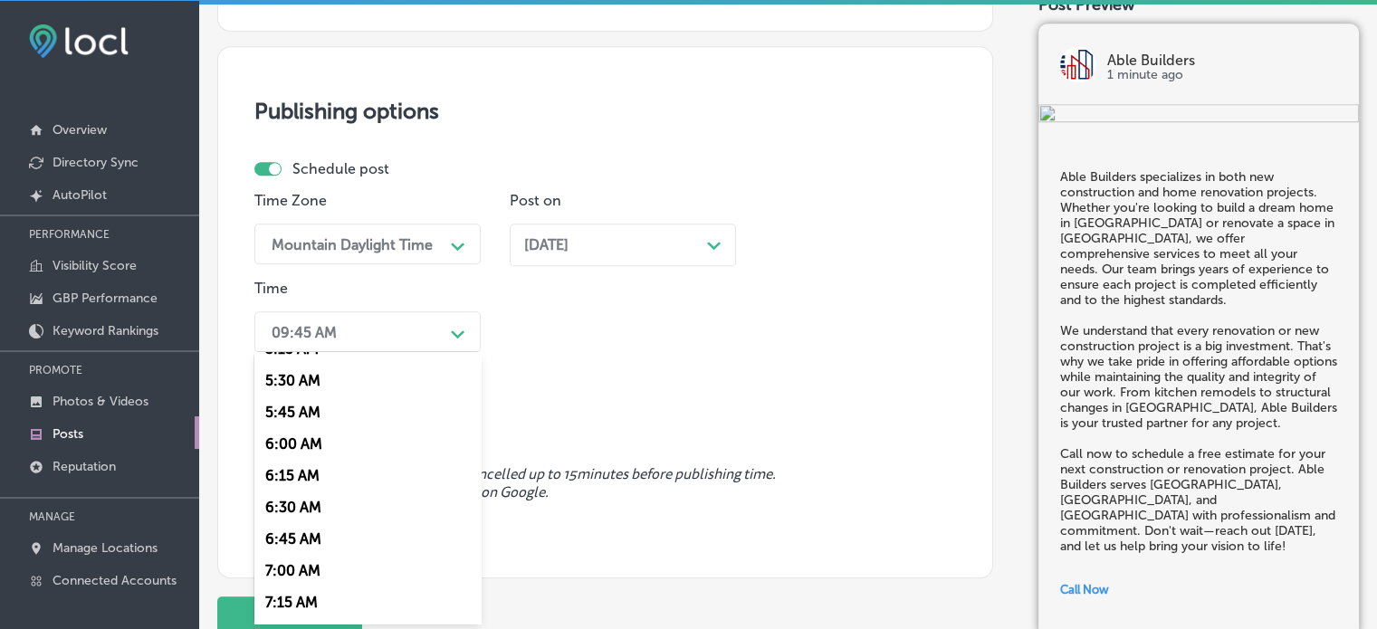
scroll to position [749, 0]
click at [297, 513] on div "7:00 AM" at bounding box center [367, 510] width 226 height 32
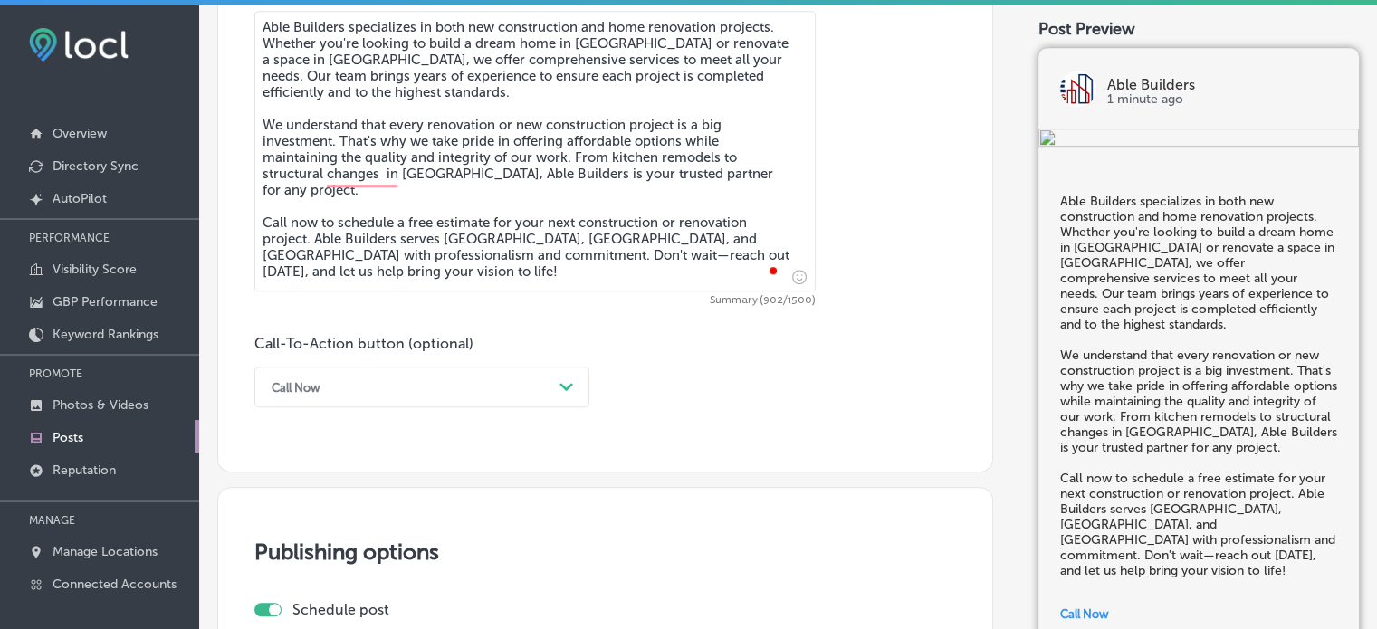
scroll to position [1129, 0]
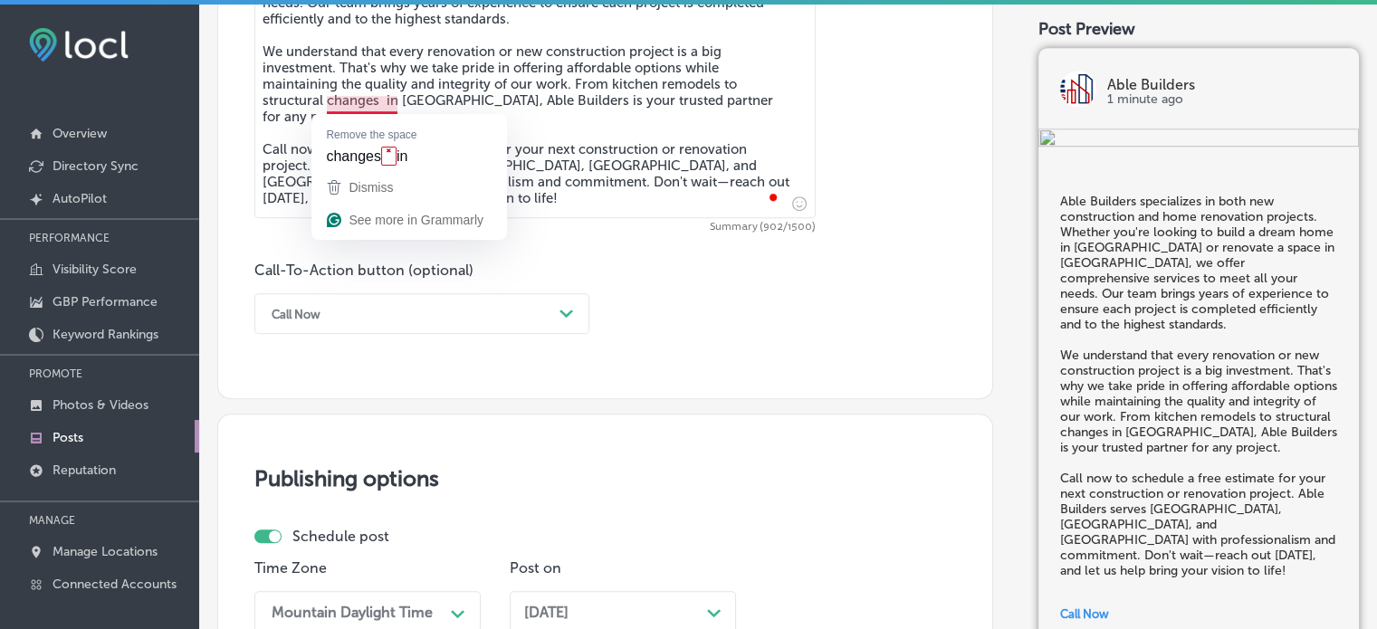
click at [388, 100] on textarea "Able Builders specializes in both new construction and home renovation projects…" at bounding box center [534, 78] width 561 height 281
click at [382, 102] on textarea "Able Builders specializes in both new construction and home renovation projects…" at bounding box center [534, 78] width 561 height 281
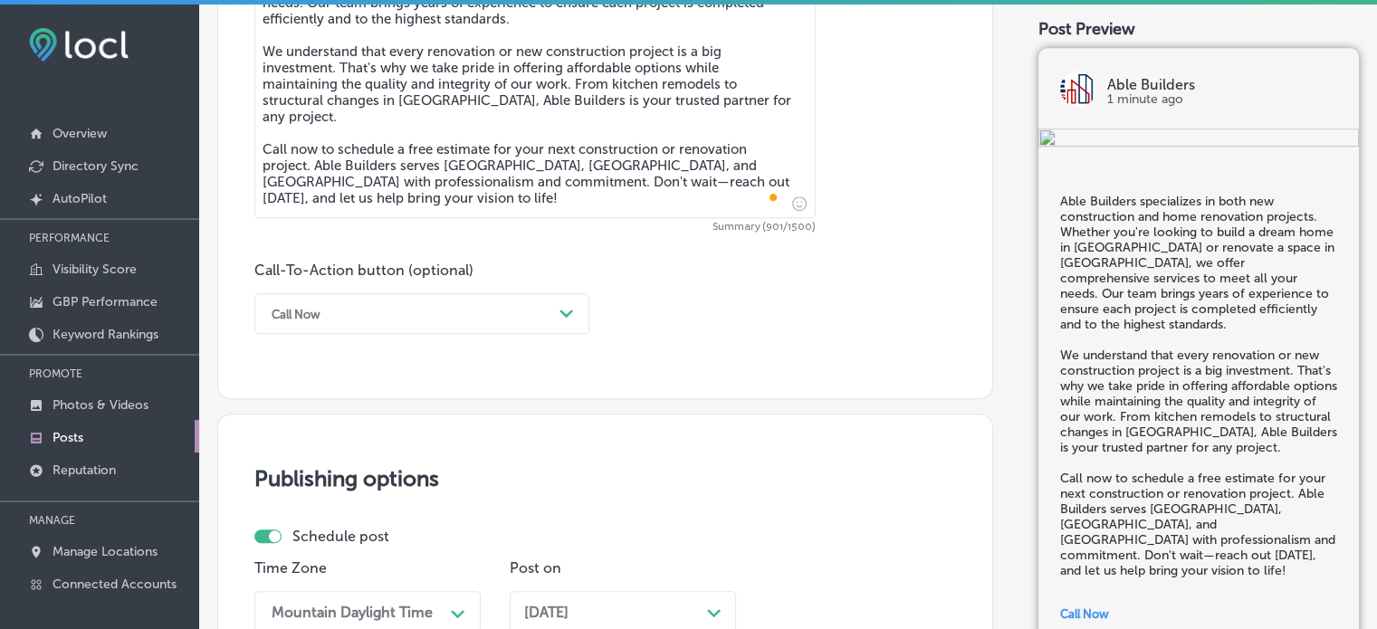
click at [518, 162] on textarea "Able Builders specializes in both new construction and home renovation projects…" at bounding box center [534, 78] width 561 height 281
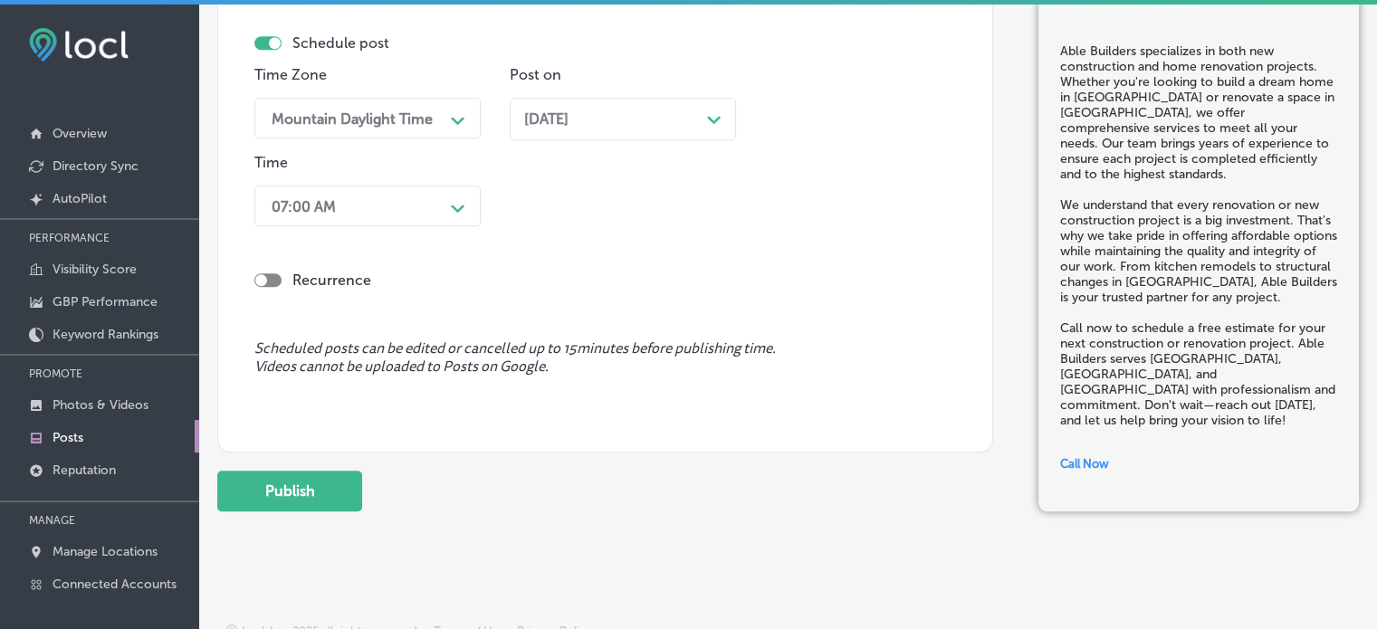
scroll to position [1624, 0]
type textarea "Able Builders specializes in both new construction and home renovation projects…"
click at [290, 486] on button "Publish" at bounding box center [289, 489] width 145 height 41
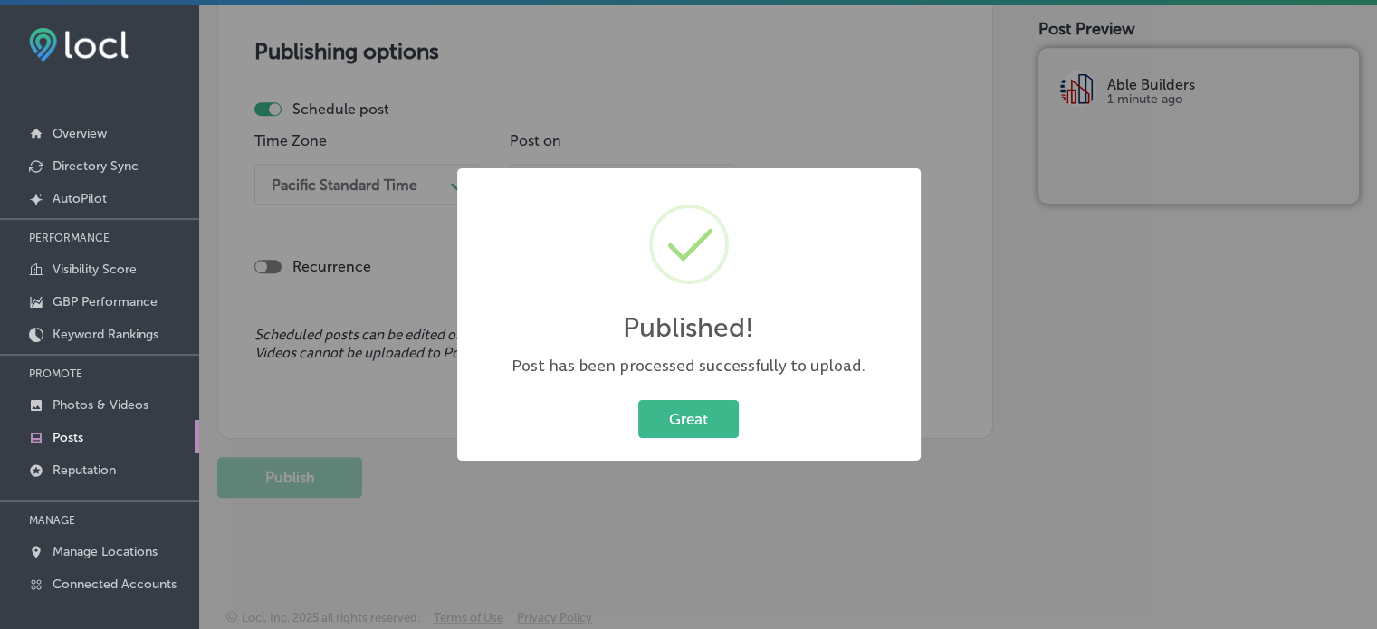
scroll to position [1556, 0]
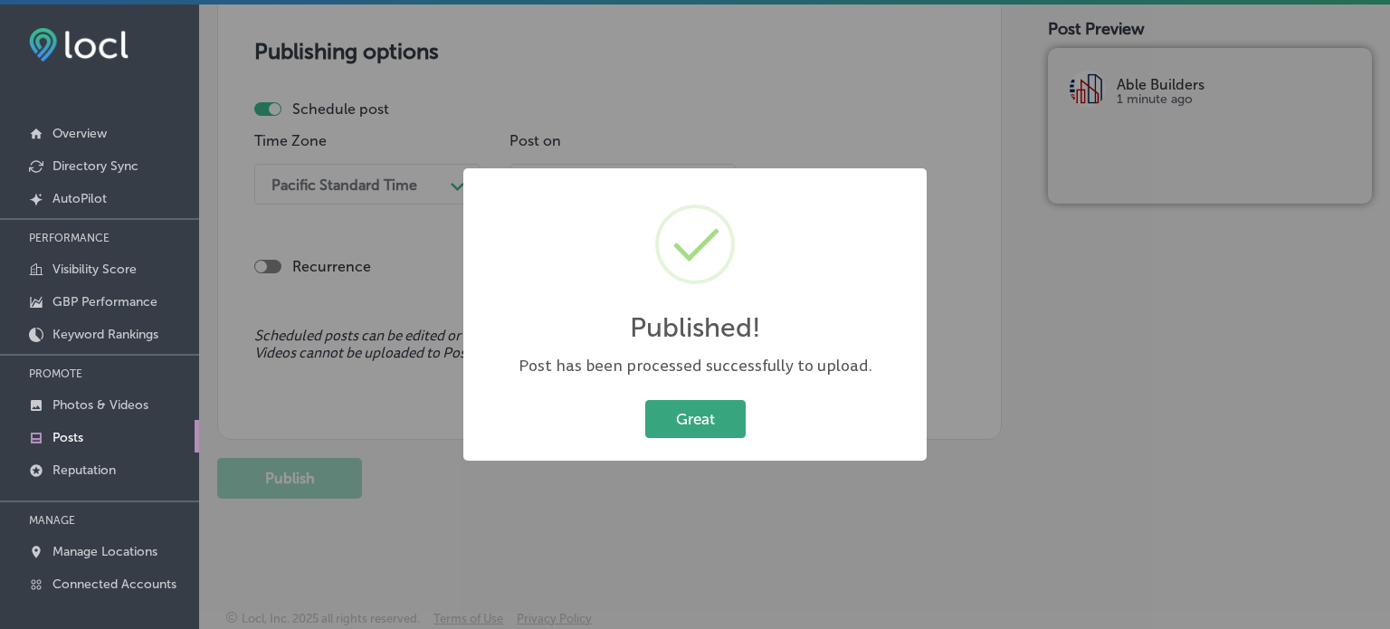
click at [712, 431] on button "Great" at bounding box center [695, 418] width 100 height 37
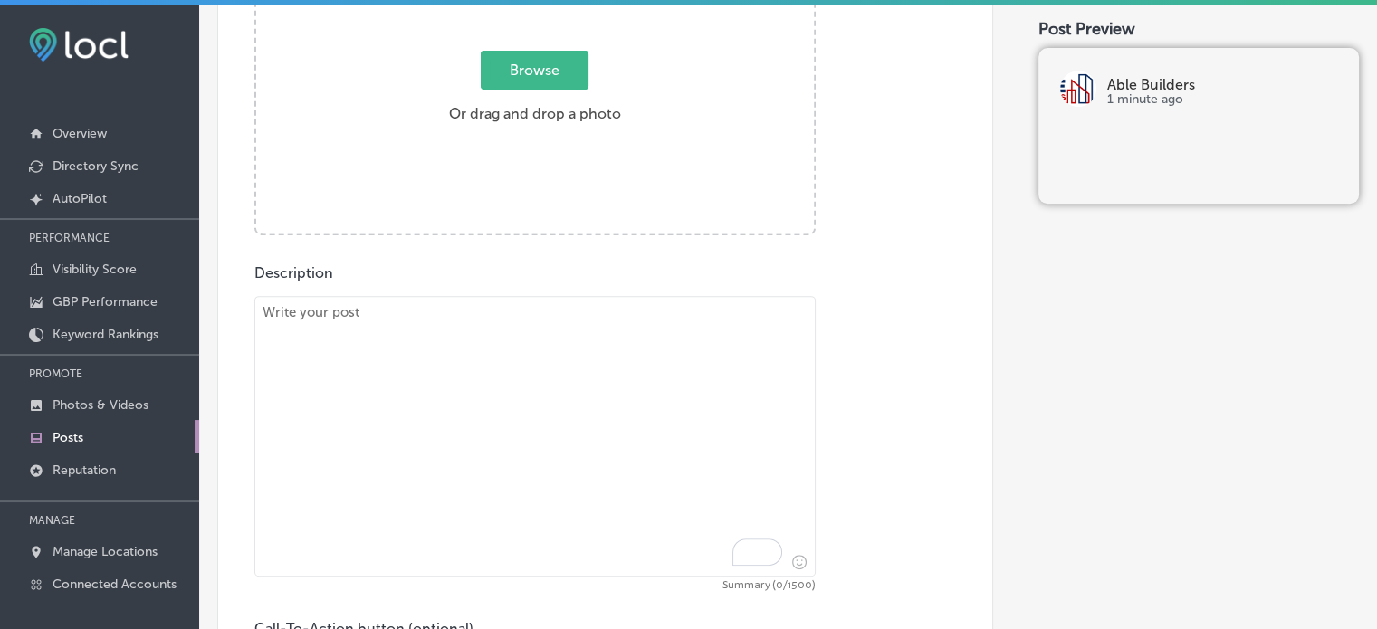
scroll to position [751, 0]
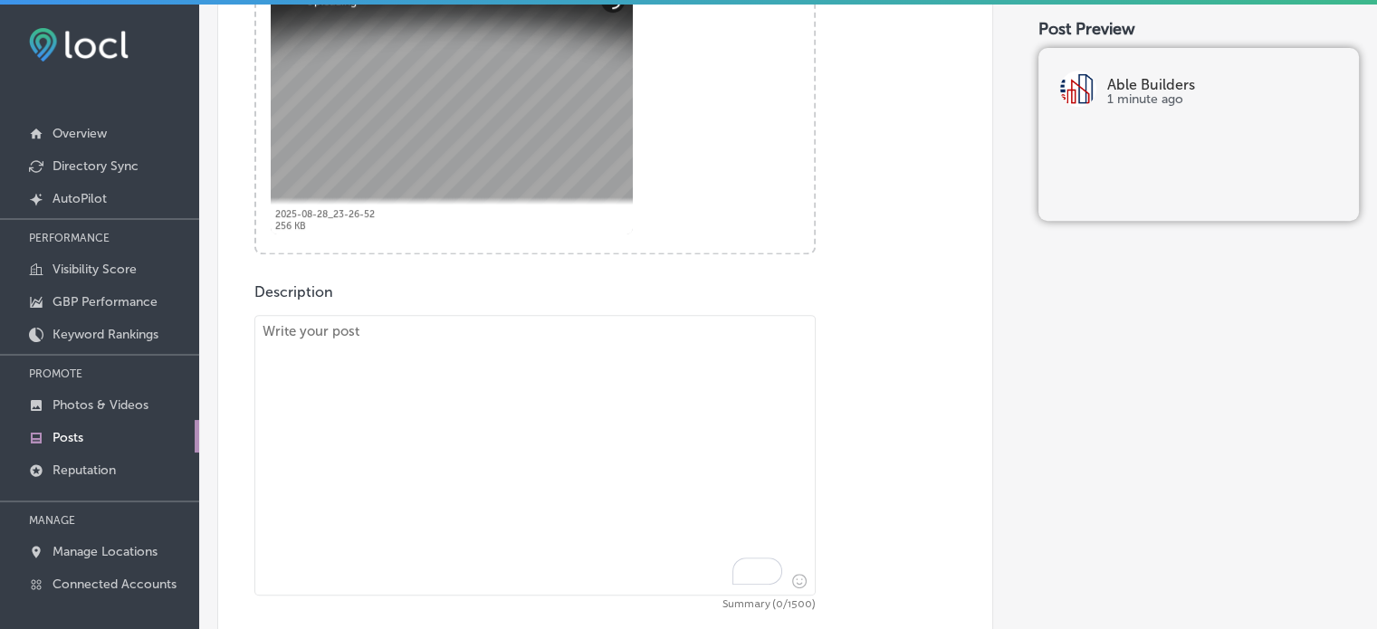
click at [638, 415] on textarea "To enrich screen reader interactions, please activate Accessibility in Grammarl…" at bounding box center [534, 455] width 561 height 281
paste textarea ""Is your home feeling cramped or outdated? Able Builders offers expert home add…"
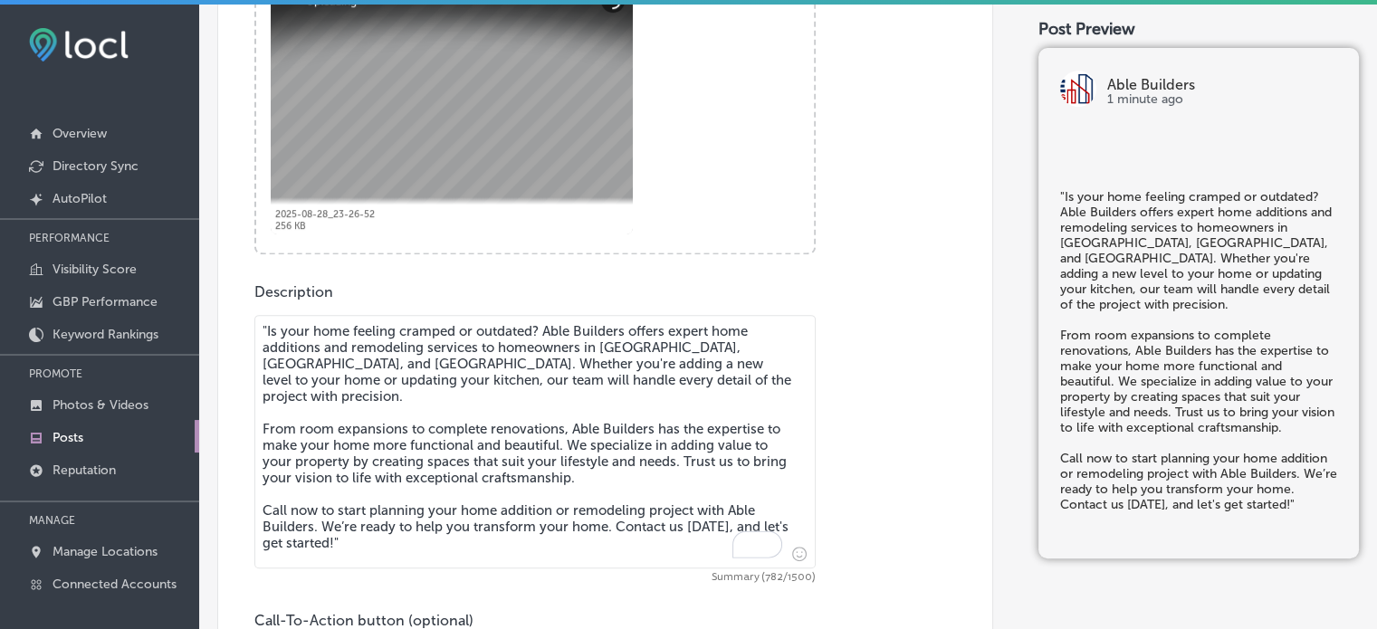
scroll to position [787, 0]
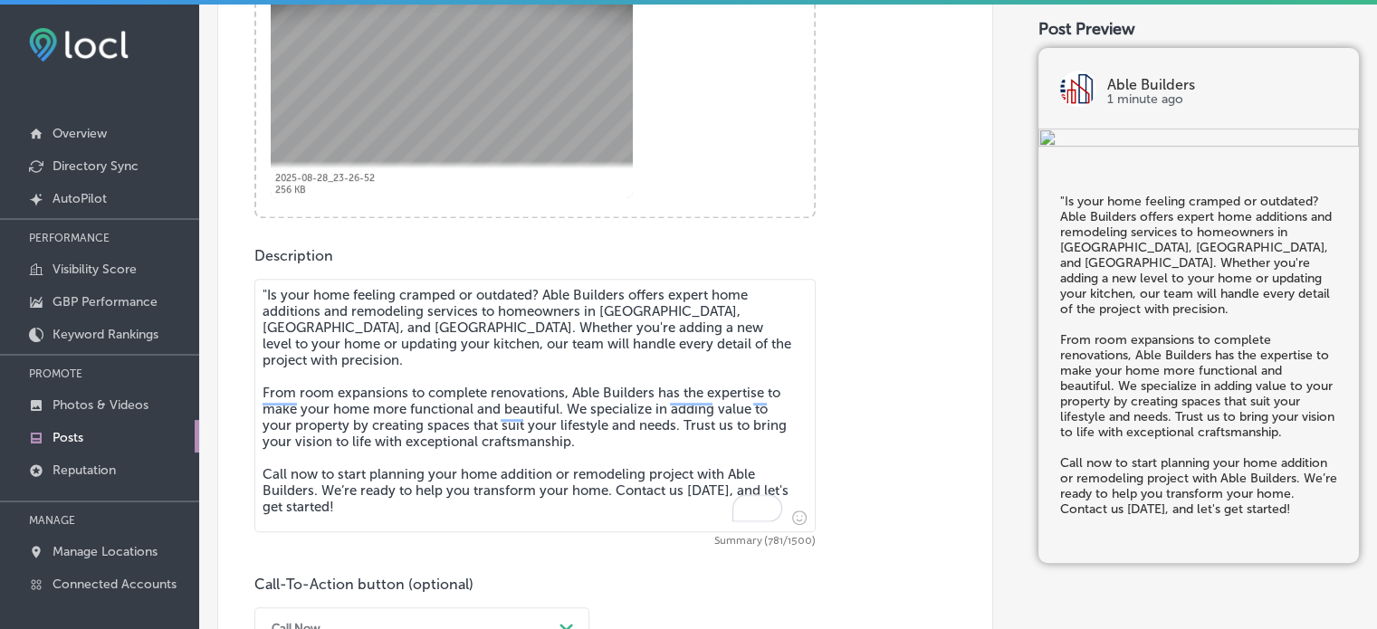
click at [267, 290] on textarea ""Is your home feeling cramped or outdated? Able Builders offers expert home add…" at bounding box center [534, 405] width 561 height 253
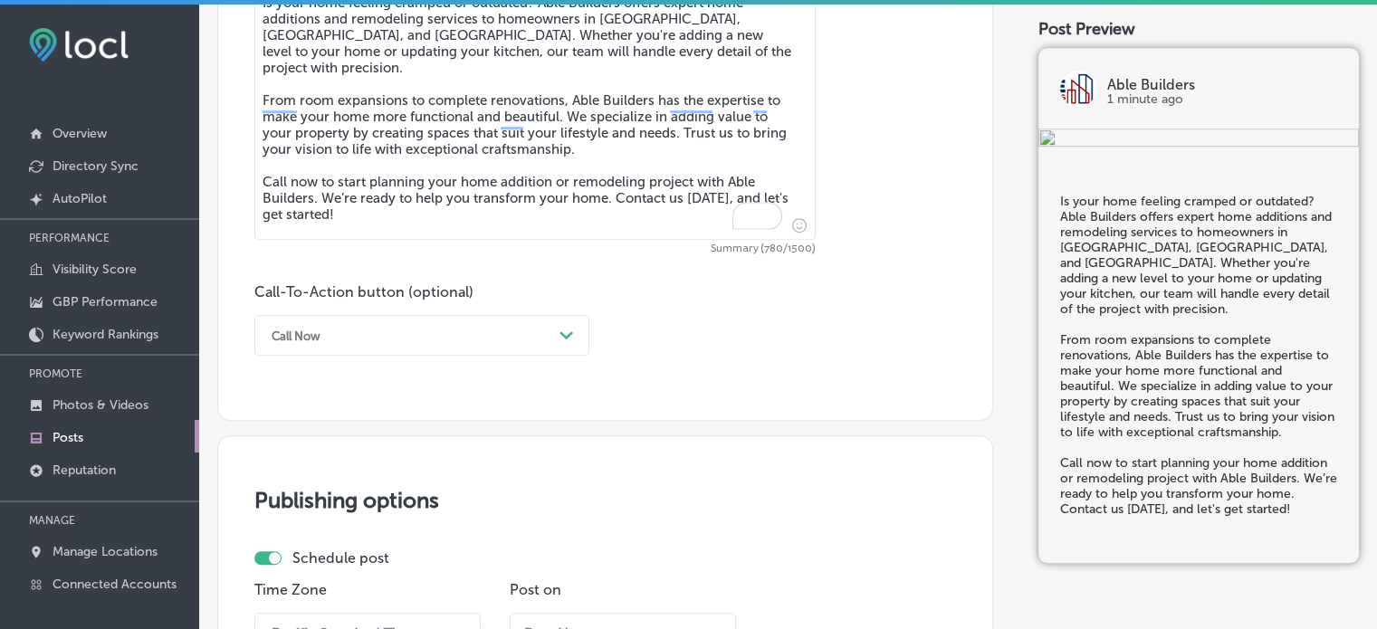
scroll to position [1089, 0]
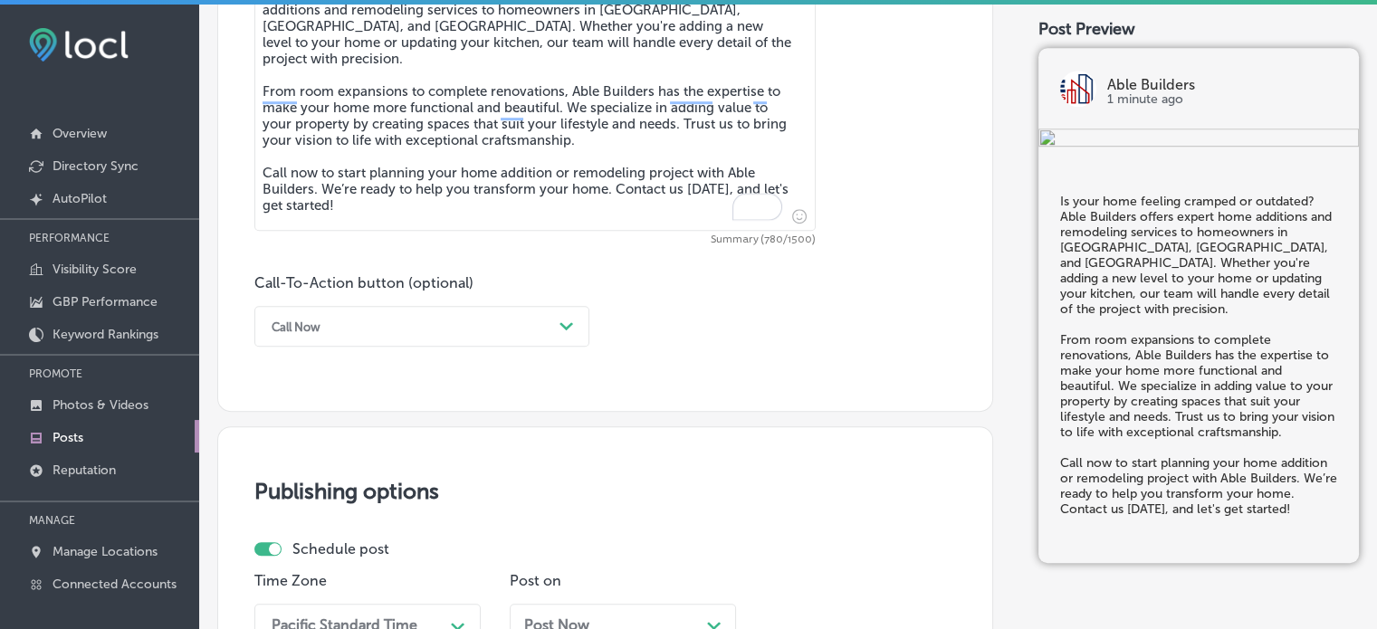
type textarea "Is your home feeling cramped or outdated? Able Builders offers expert home addi…"
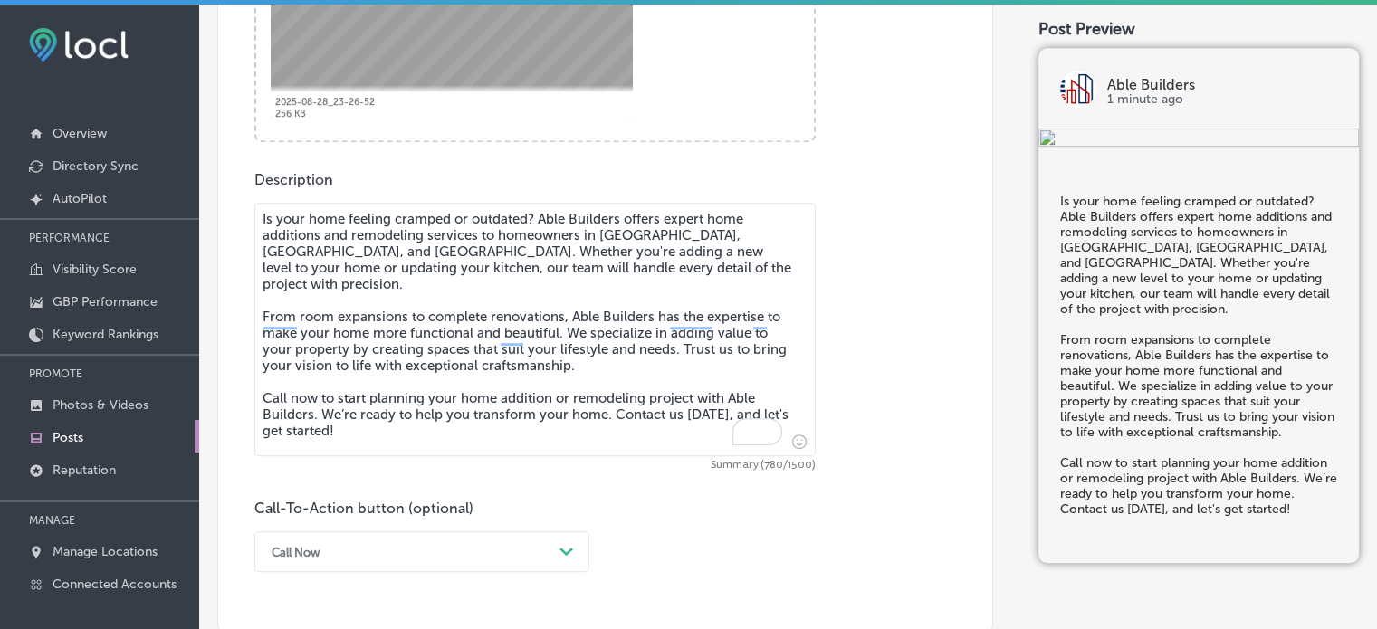
scroll to position [845, 0]
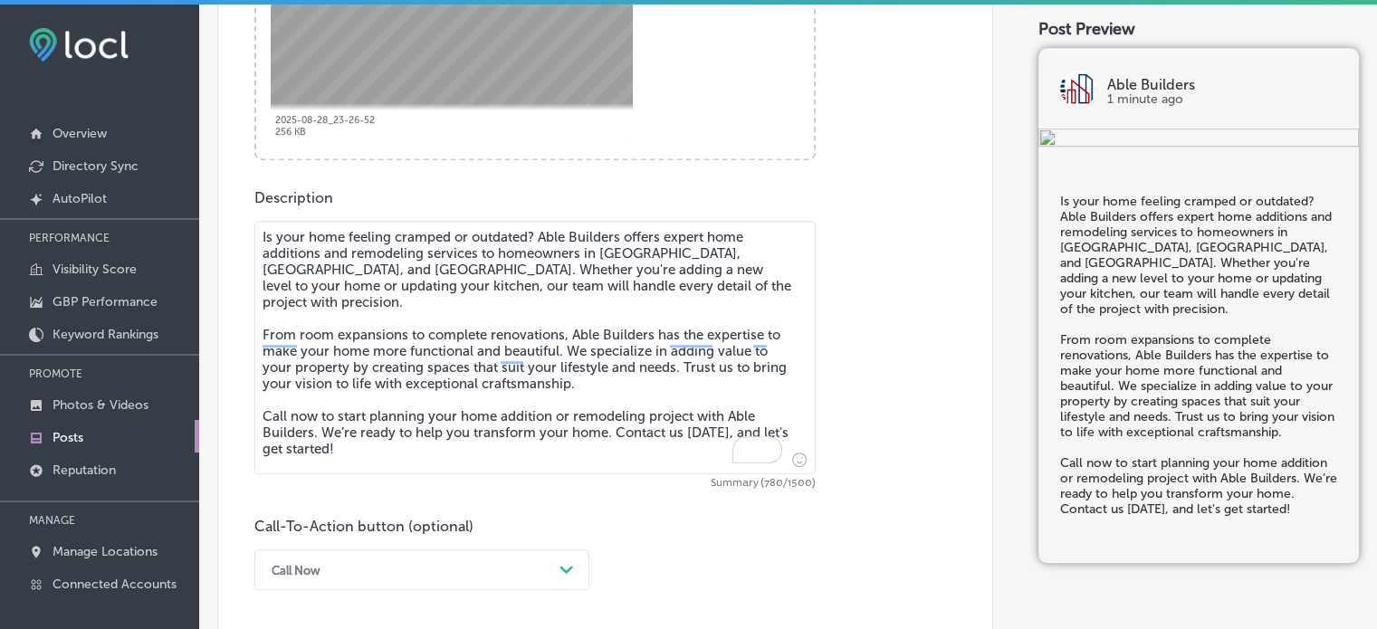
click at [511, 429] on textarea "Is your home feeling cramped or outdated? Able Builders offers expert home addi…" at bounding box center [534, 347] width 561 height 253
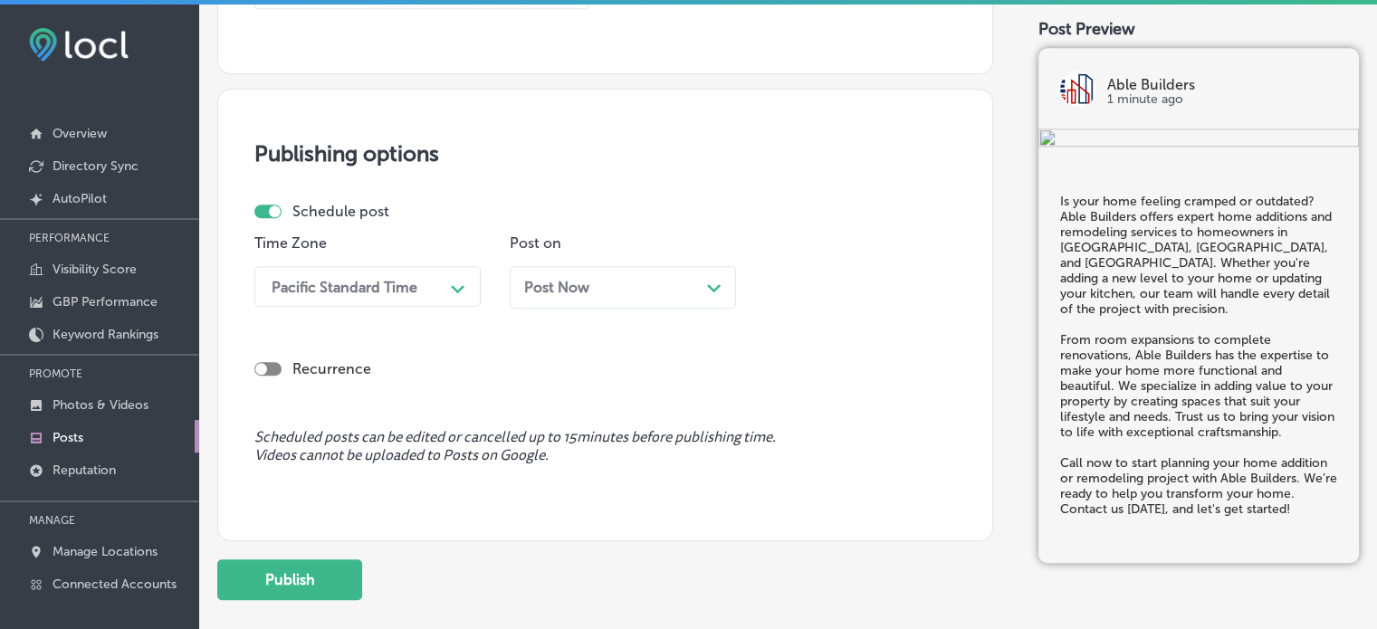
scroll to position [1449, 0]
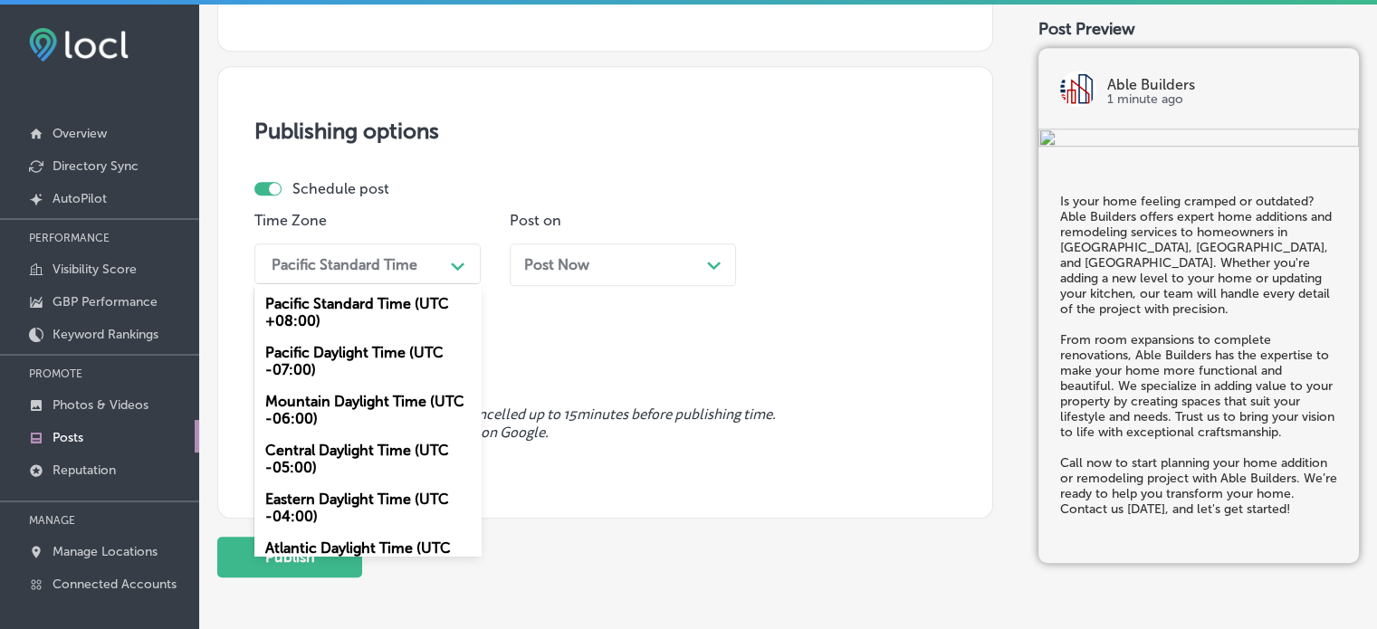
click at [436, 271] on div "Pacific Standard Time" at bounding box center [352, 264] width 181 height 32
click at [356, 417] on div "Mountain Daylight Time (UTC -06:00)" at bounding box center [367, 410] width 226 height 49
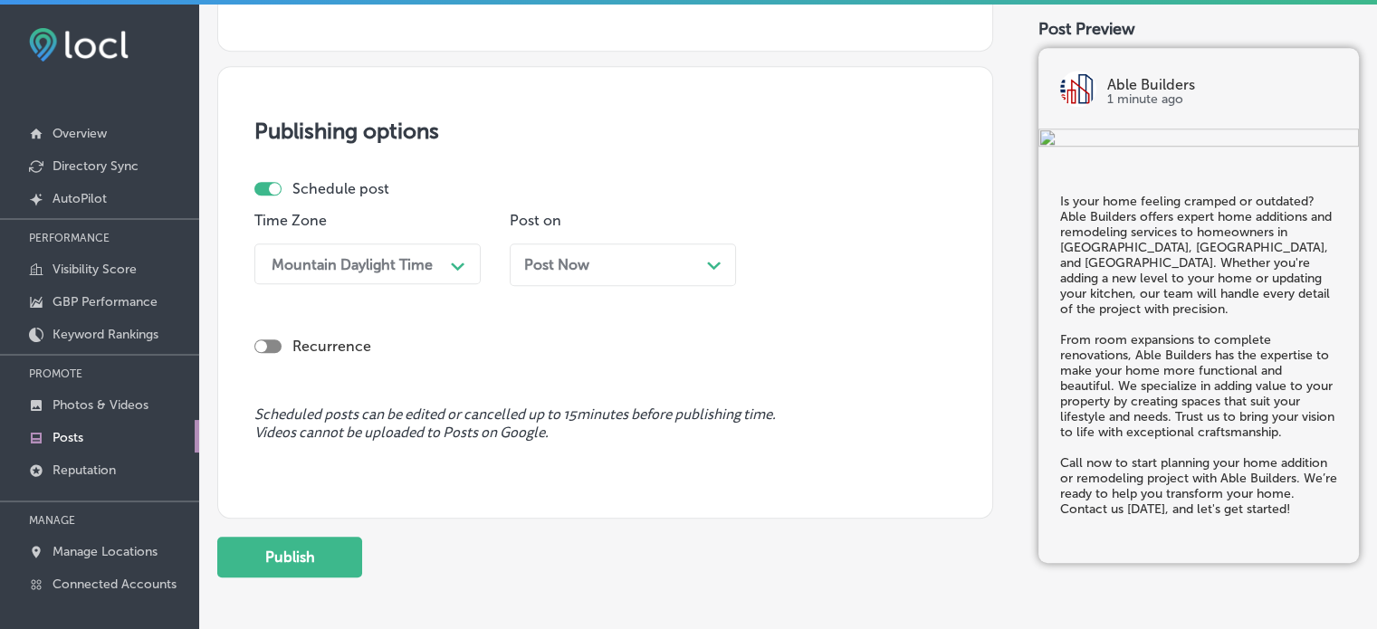
click at [578, 262] on span "Post Now" at bounding box center [556, 264] width 65 height 17
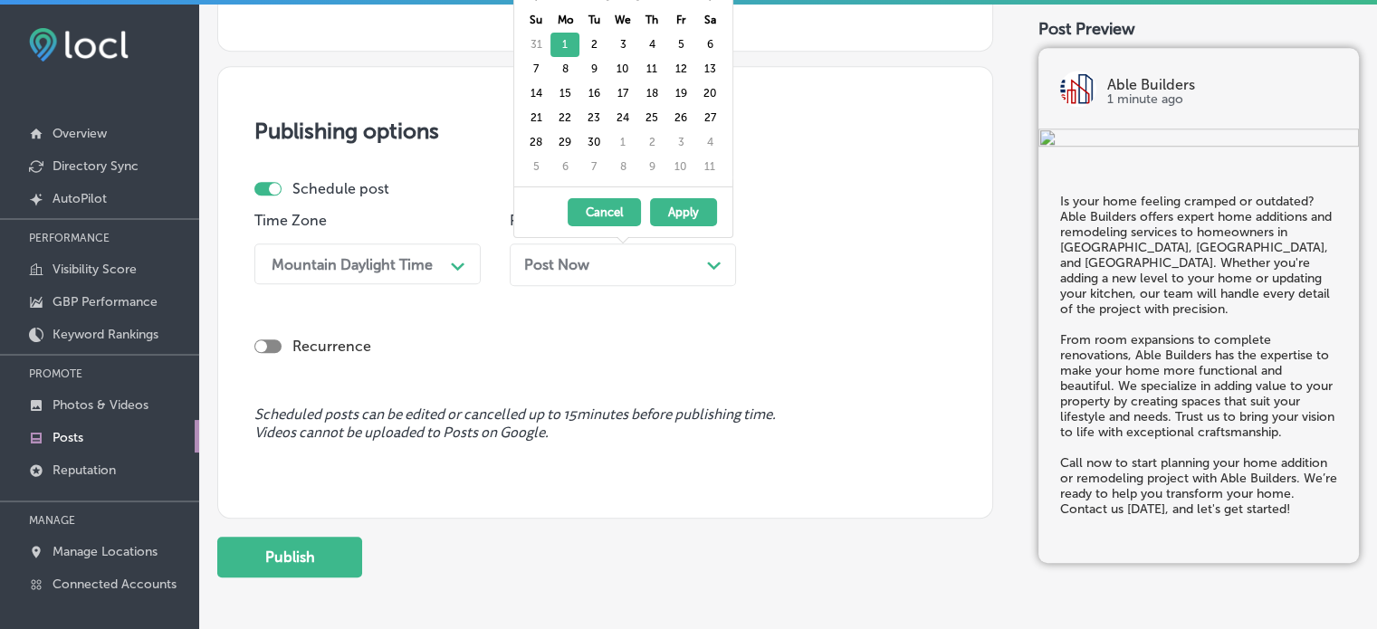
click at [801, 162] on div "Publishing options Schedule post Time Zone Mountain Daylight Time Path Created …" at bounding box center [605, 292] width 776 height 453
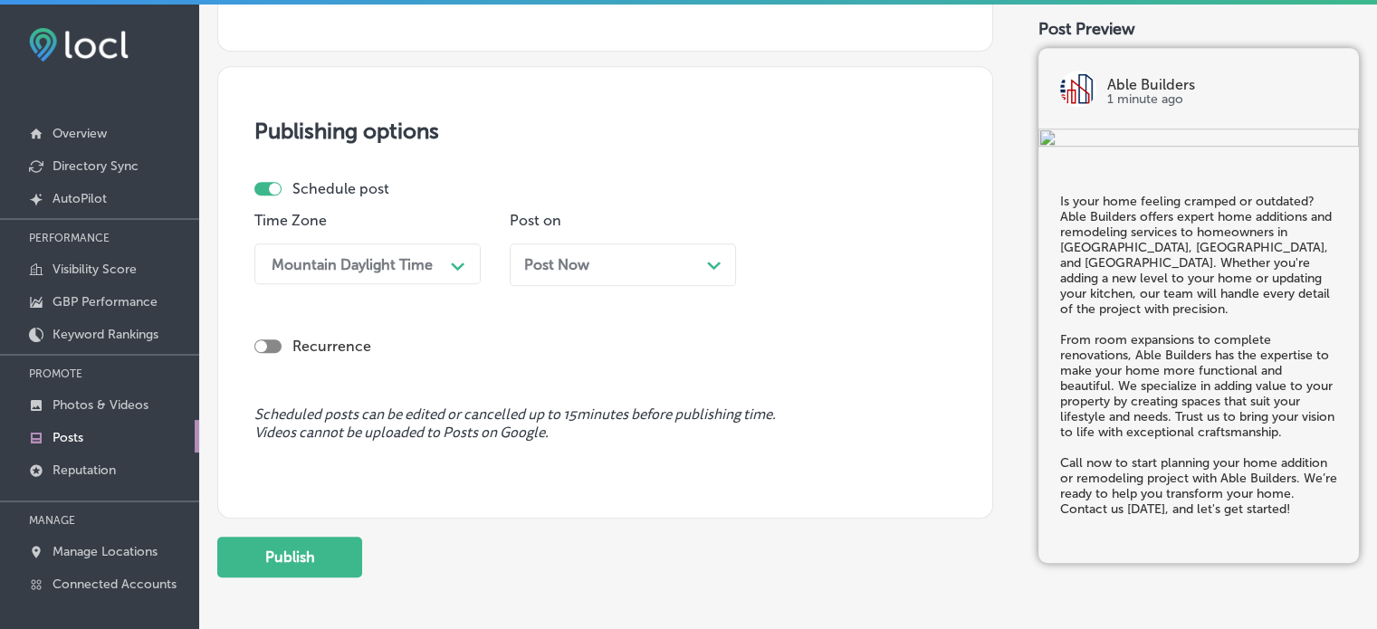
scroll to position [1316, 0]
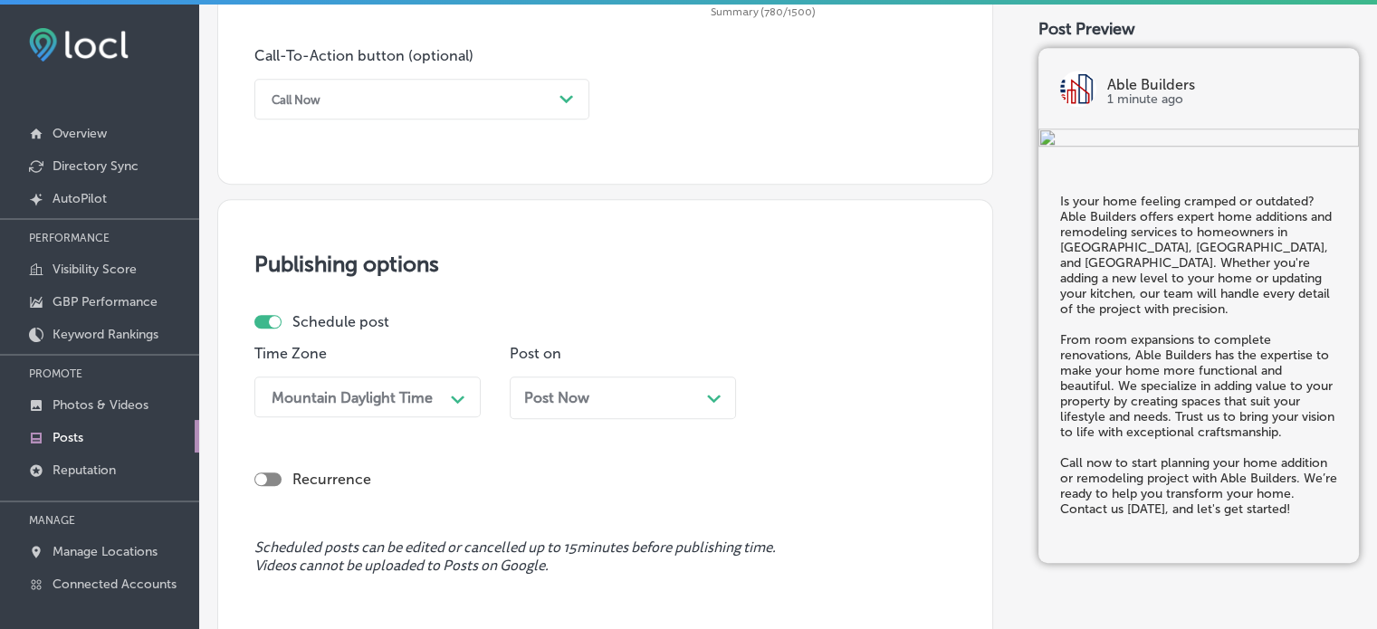
click at [722, 383] on div "Post Now Path Created with Sketch." at bounding box center [623, 398] width 226 height 43
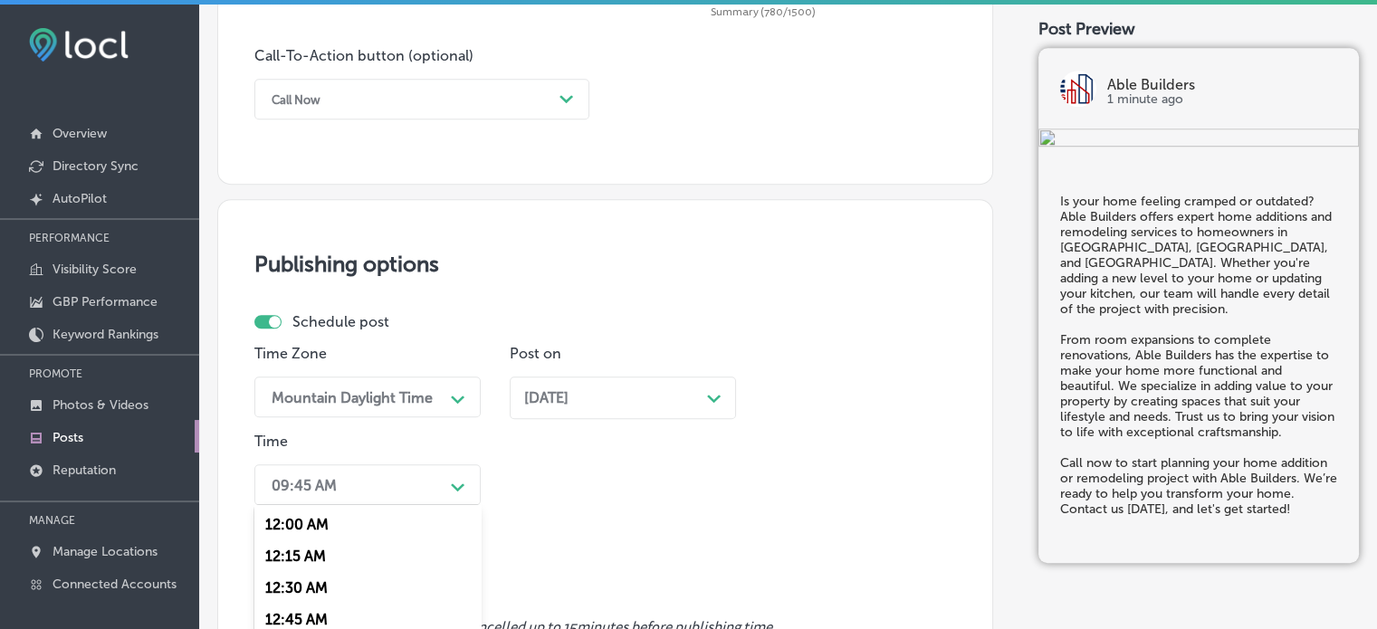
scroll to position [1470, 0]
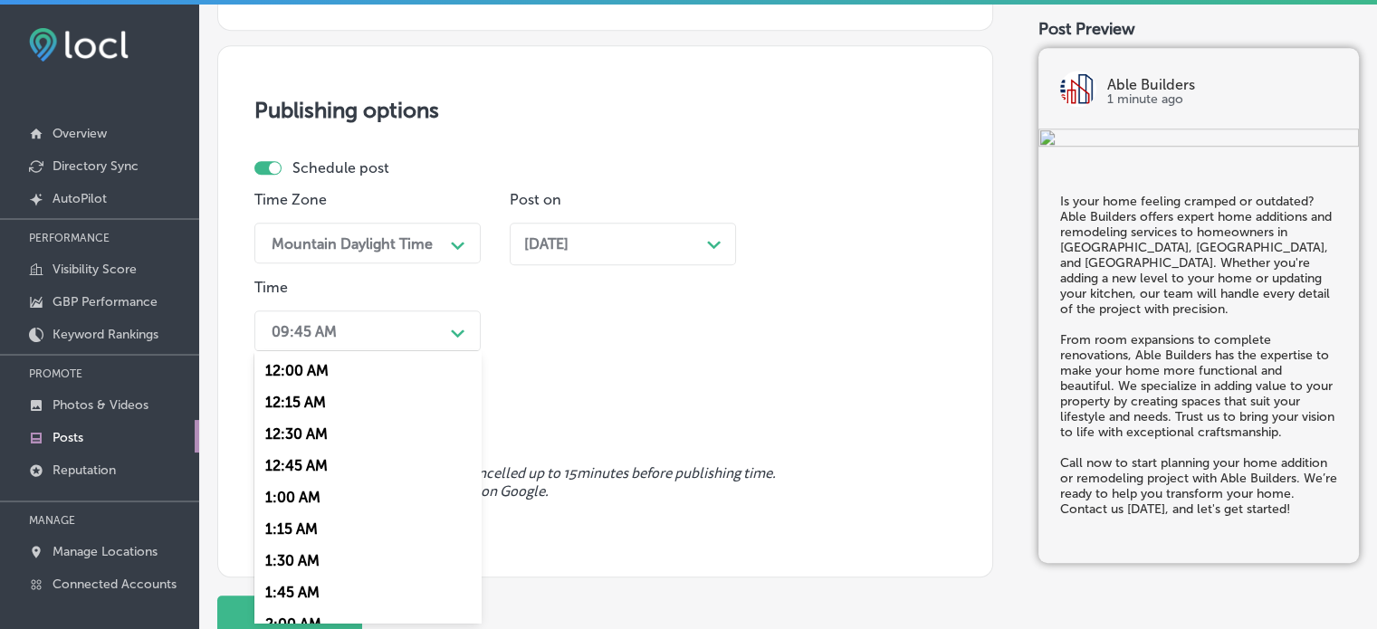
click at [442, 351] on div "option 7:00 AM, selected. option 1:00 AM focused, 5 of 96. 96 results available…" at bounding box center [367, 330] width 226 height 41
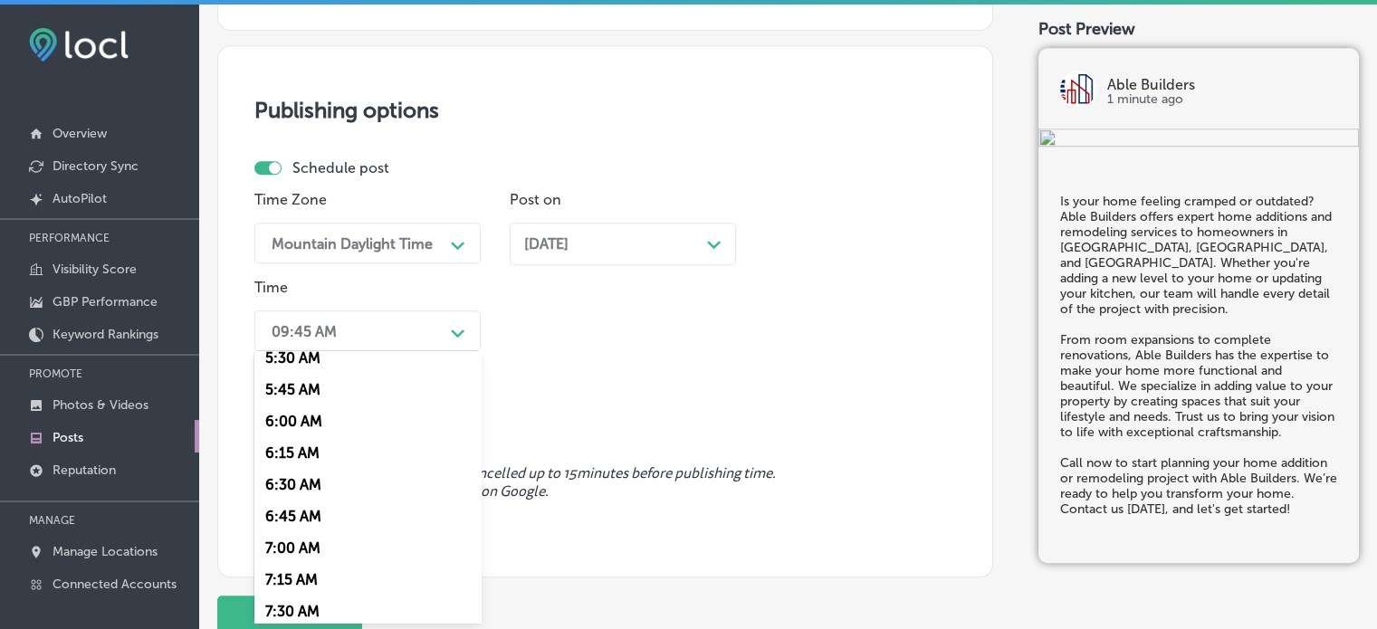
scroll to position [797, 0]
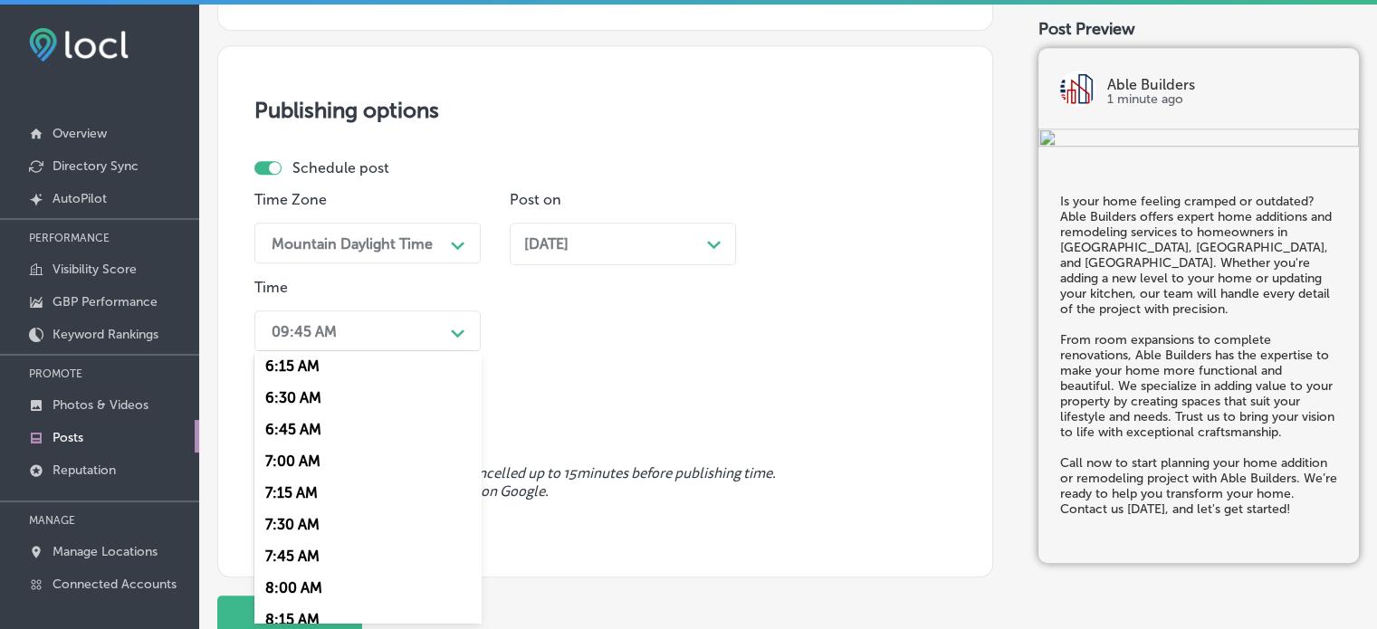
click at [300, 470] on div "7:00 AM" at bounding box center [367, 461] width 226 height 32
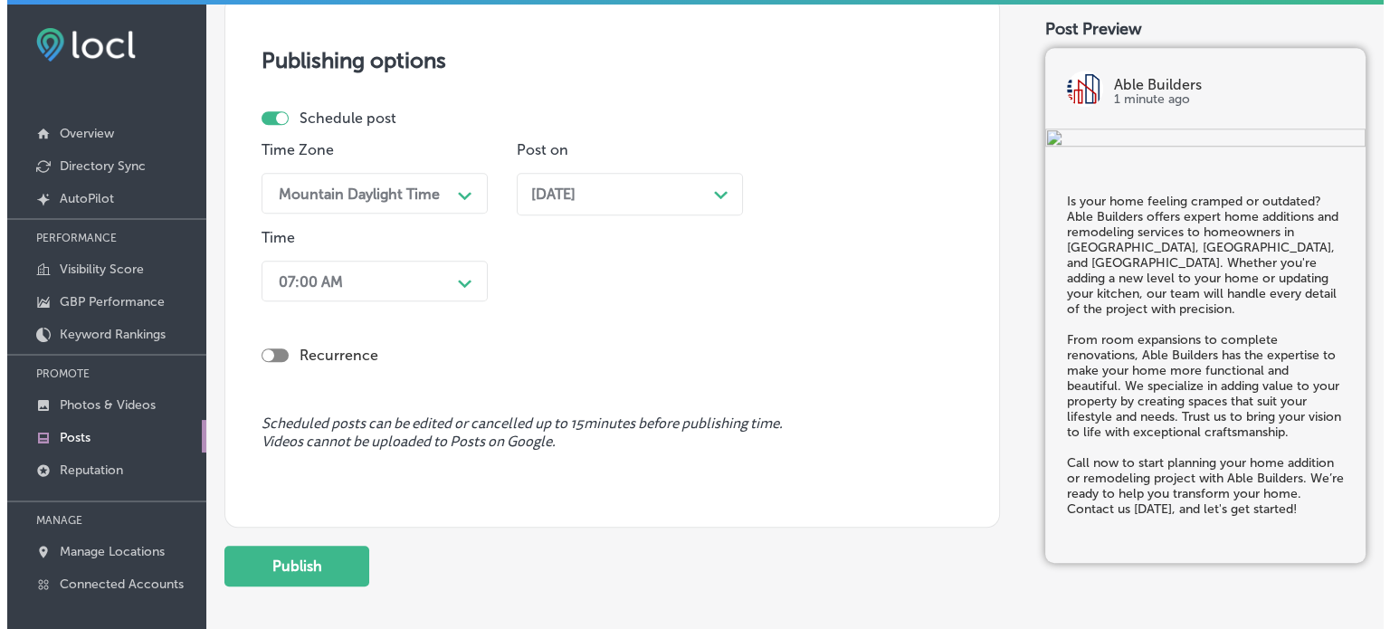
scroll to position [1608, 0]
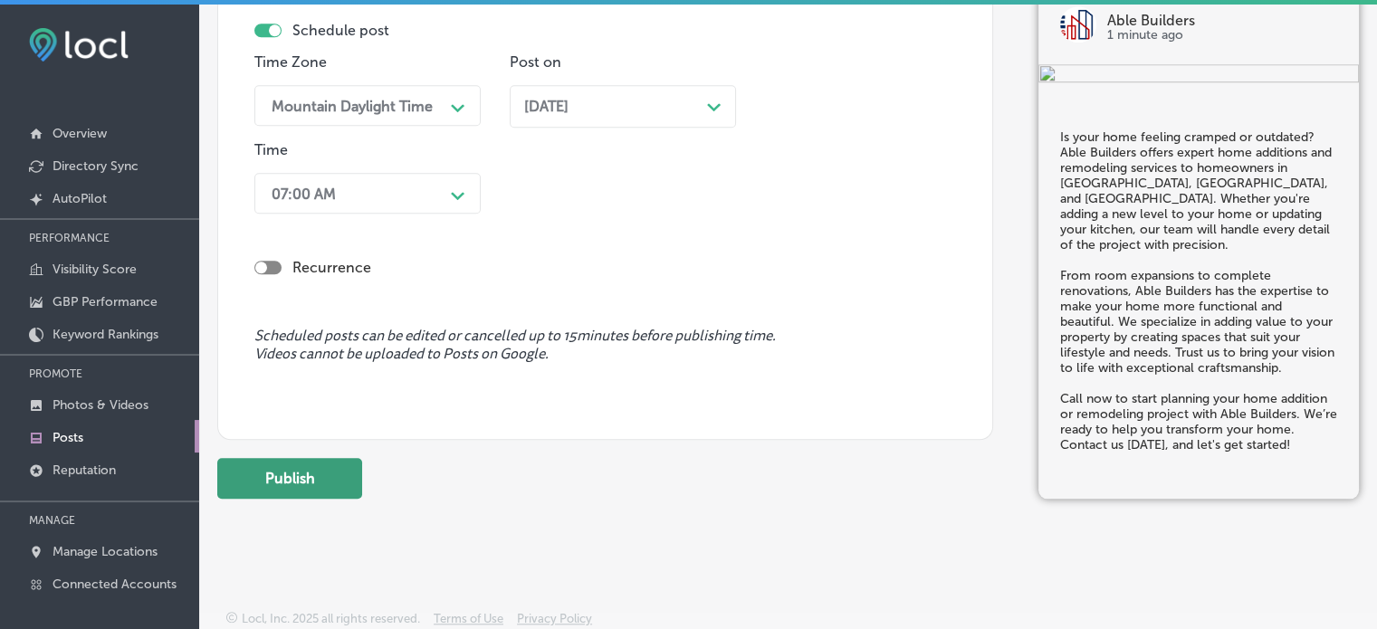
click at [304, 463] on button "Publish" at bounding box center [289, 478] width 145 height 41
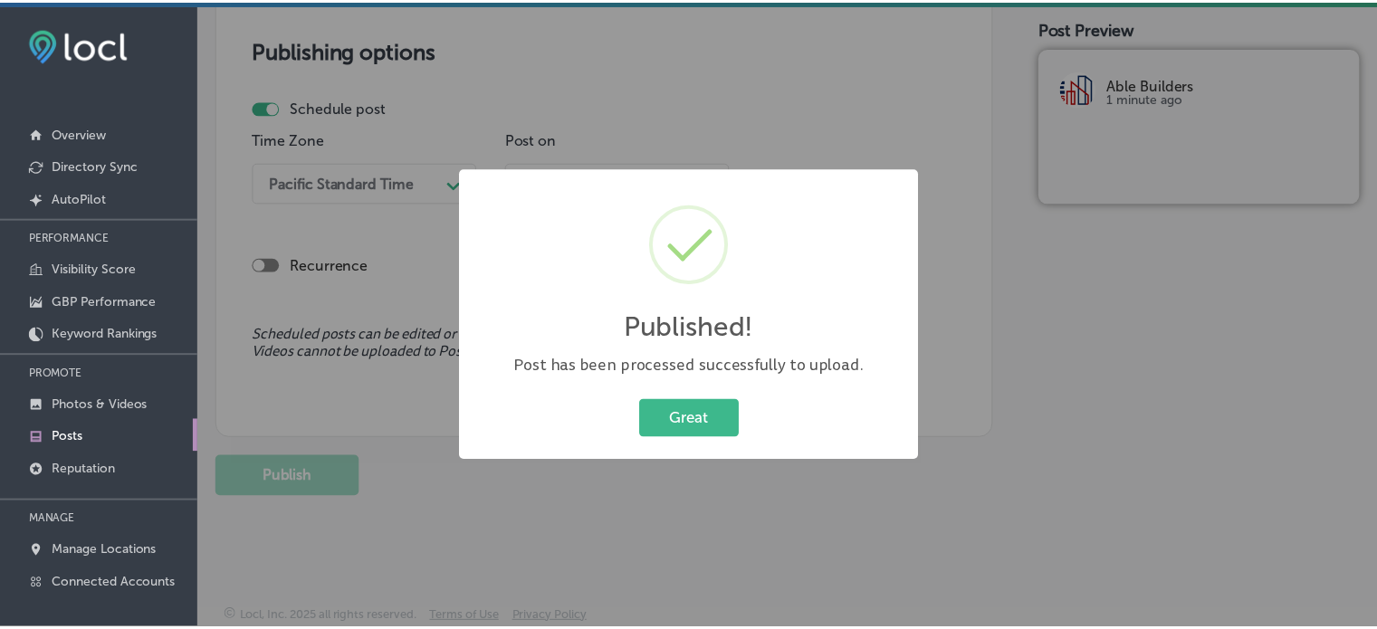
scroll to position [1528, 0]
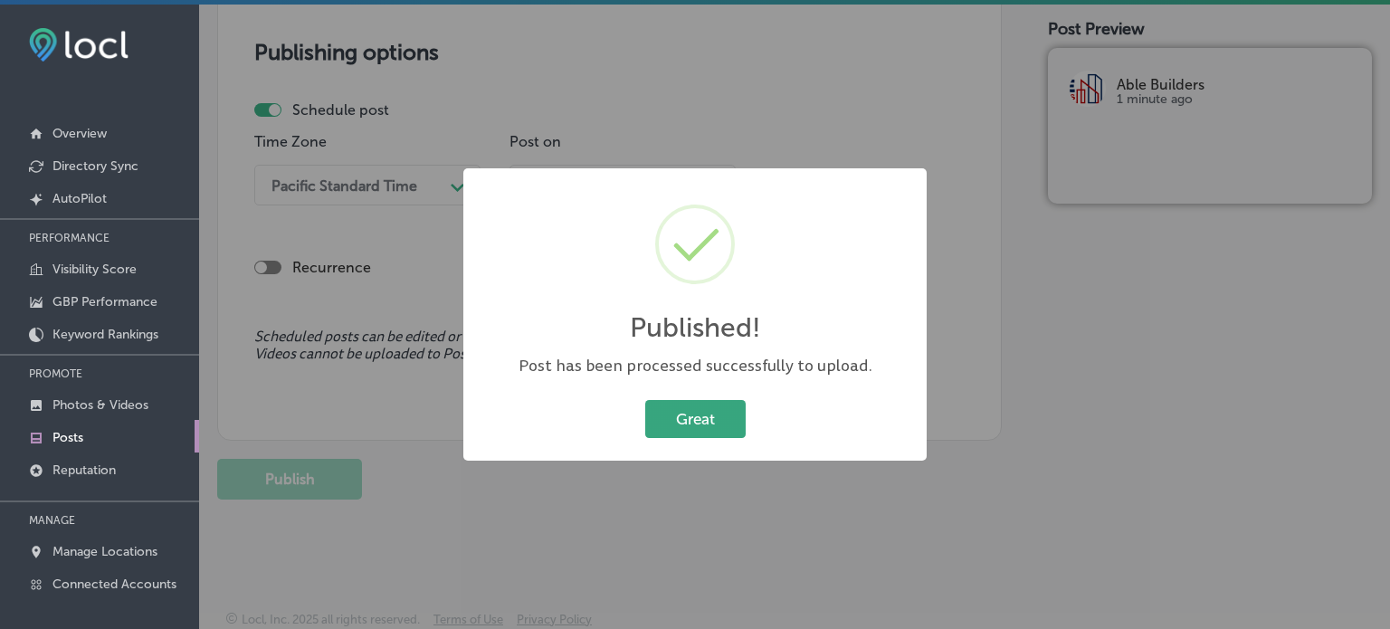
click at [706, 419] on button "Great" at bounding box center [695, 418] width 100 height 37
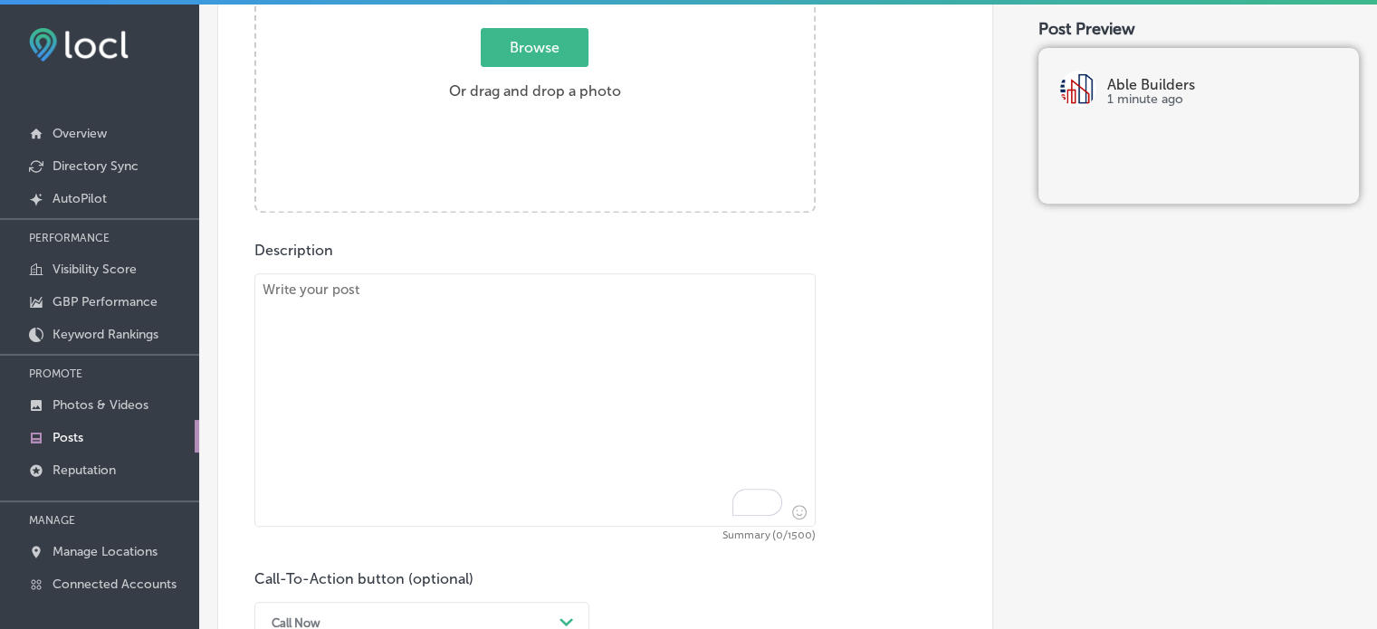
scroll to position [782, 0]
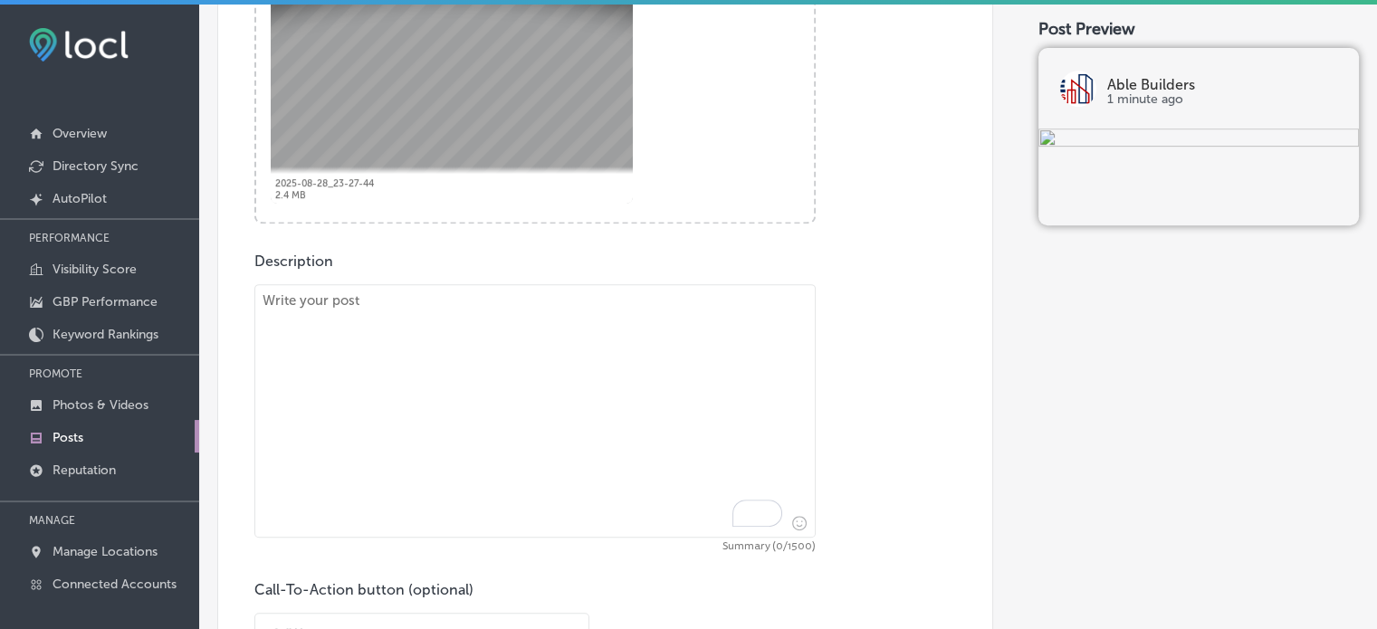
click at [613, 322] on textarea "To enrich screen reader interactions, please activate Accessibility in Grammarl…" at bounding box center [534, 410] width 561 height 253
paste textarea ""Able Builders is your go-to contractor for roofing and structural repair servi…"
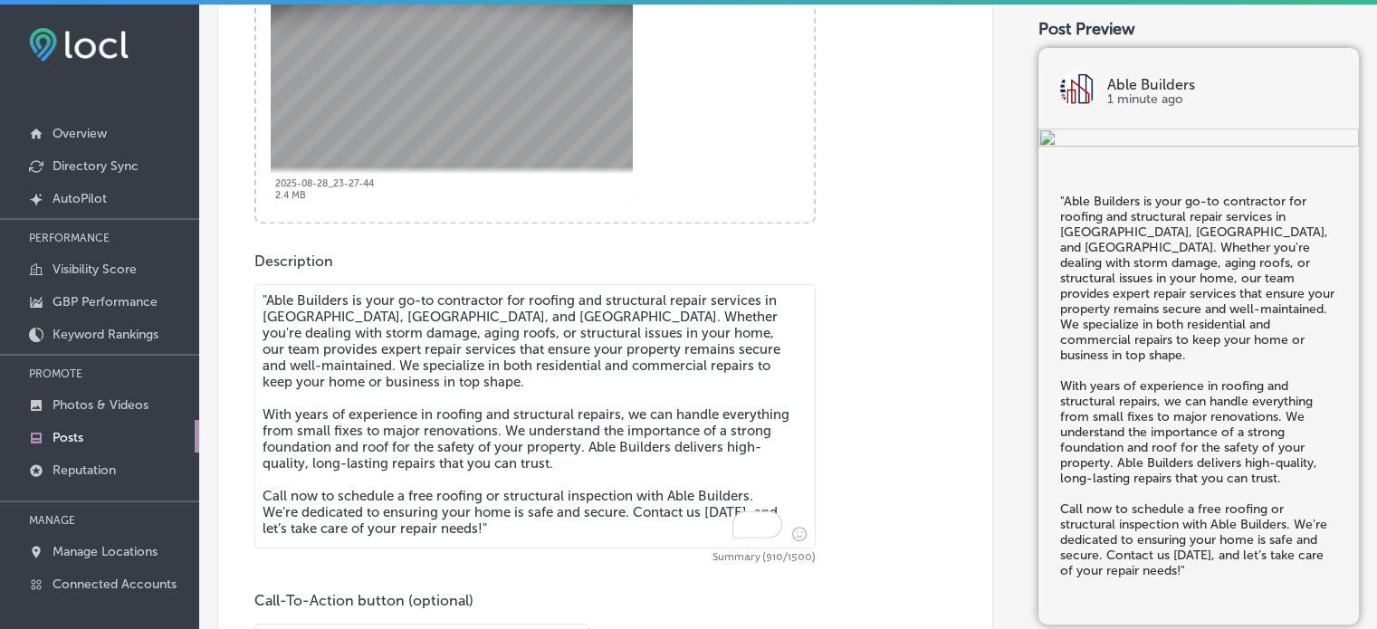
scroll to position [786, 0]
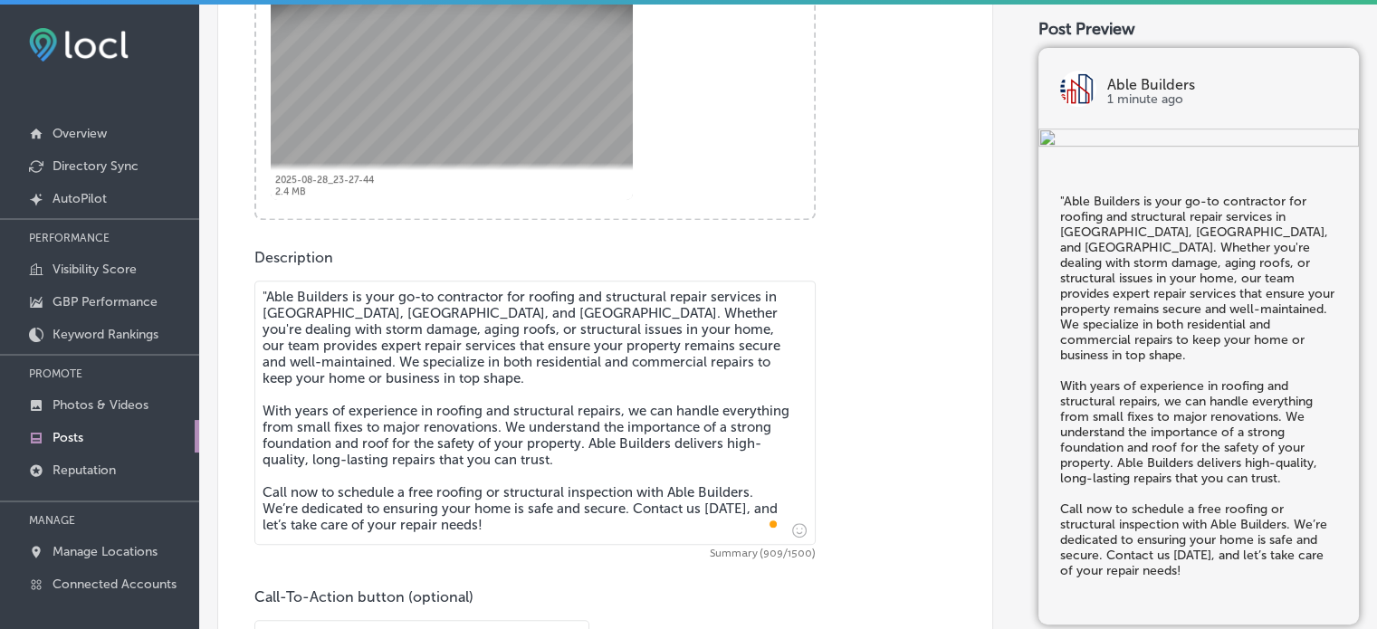
click at [268, 286] on textarea ""Able Builders is your go-to contractor for roofing and structural repair servi…" at bounding box center [534, 413] width 561 height 264
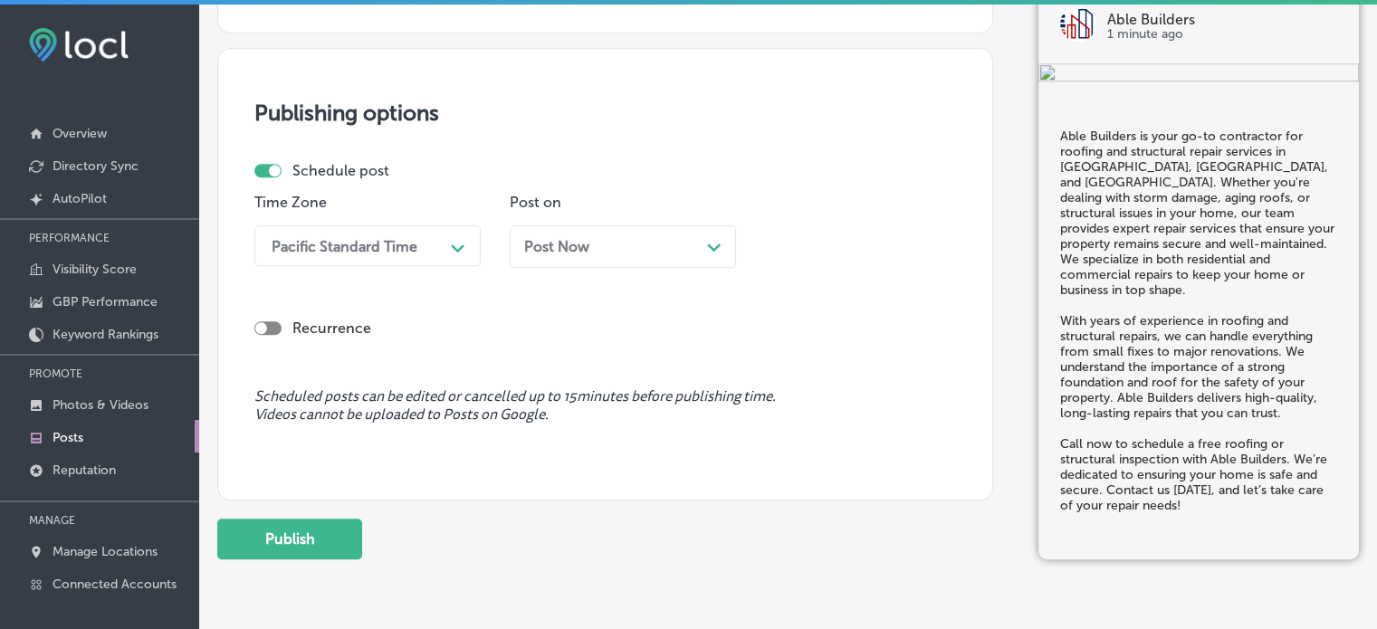
scroll to position [1507, 0]
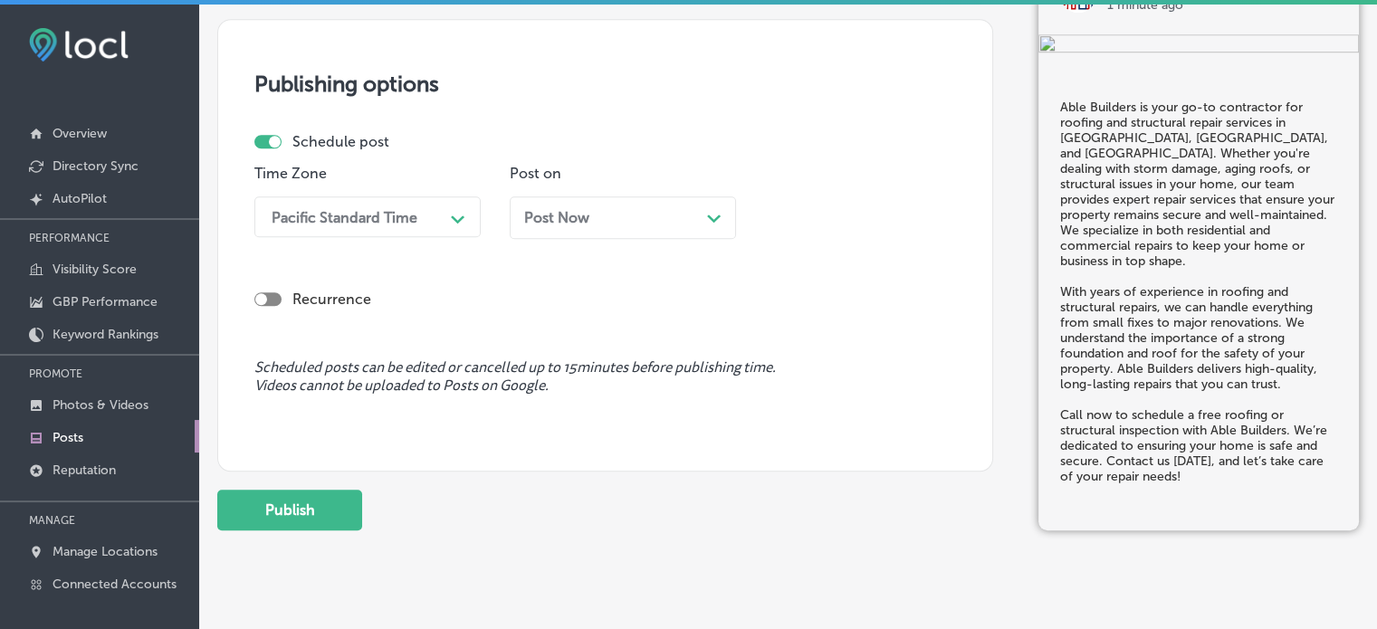
type textarea "Able Builders is your go-to contractor for roofing and structural repair servic…"
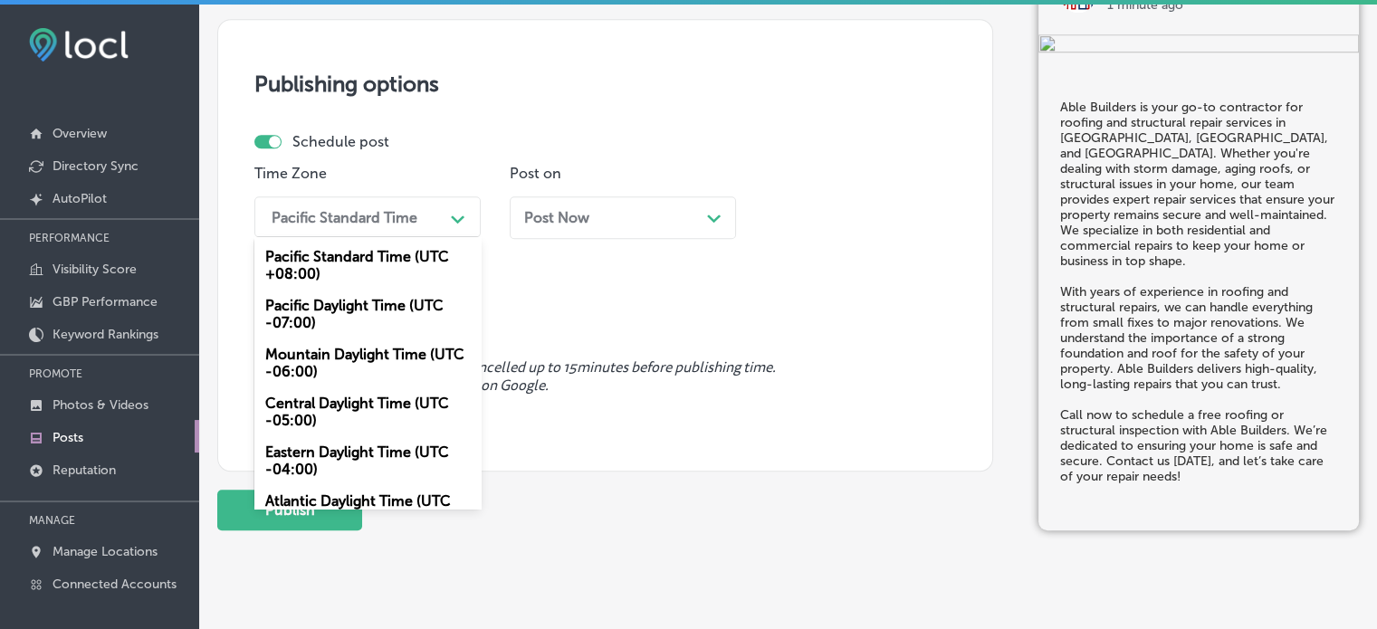
click at [438, 218] on div "Pacific Standard Time" at bounding box center [352, 217] width 181 height 32
click at [404, 350] on div "Mountain Daylight Time (UTC -06:00)" at bounding box center [367, 363] width 226 height 49
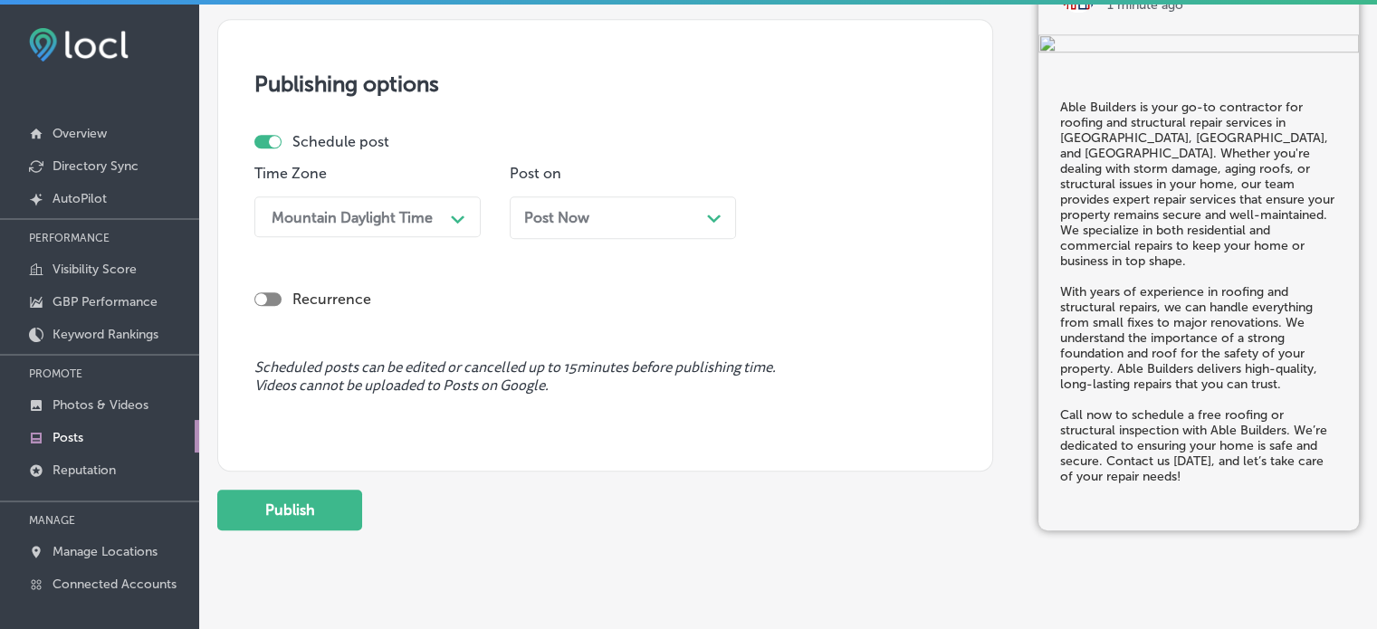
click at [593, 218] on div "Post Now Path Created with Sketch." at bounding box center [622, 217] width 197 height 17
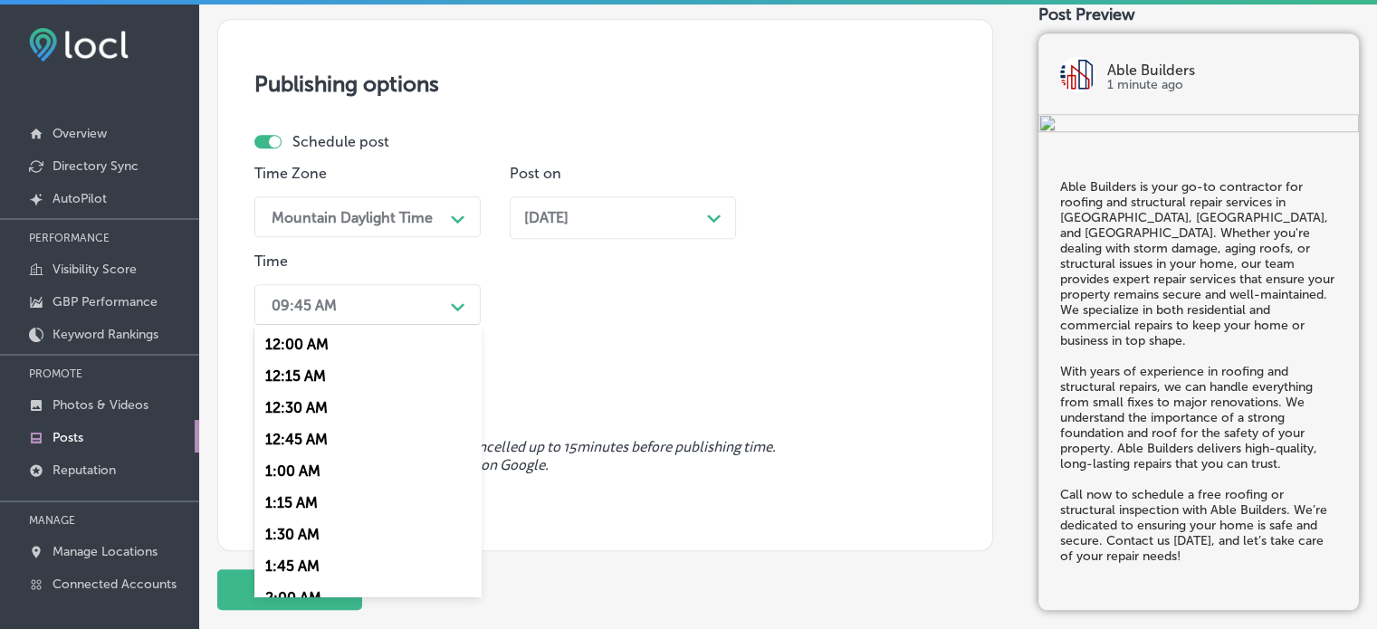
click at [406, 302] on div "09:45 AM" at bounding box center [352, 305] width 181 height 32
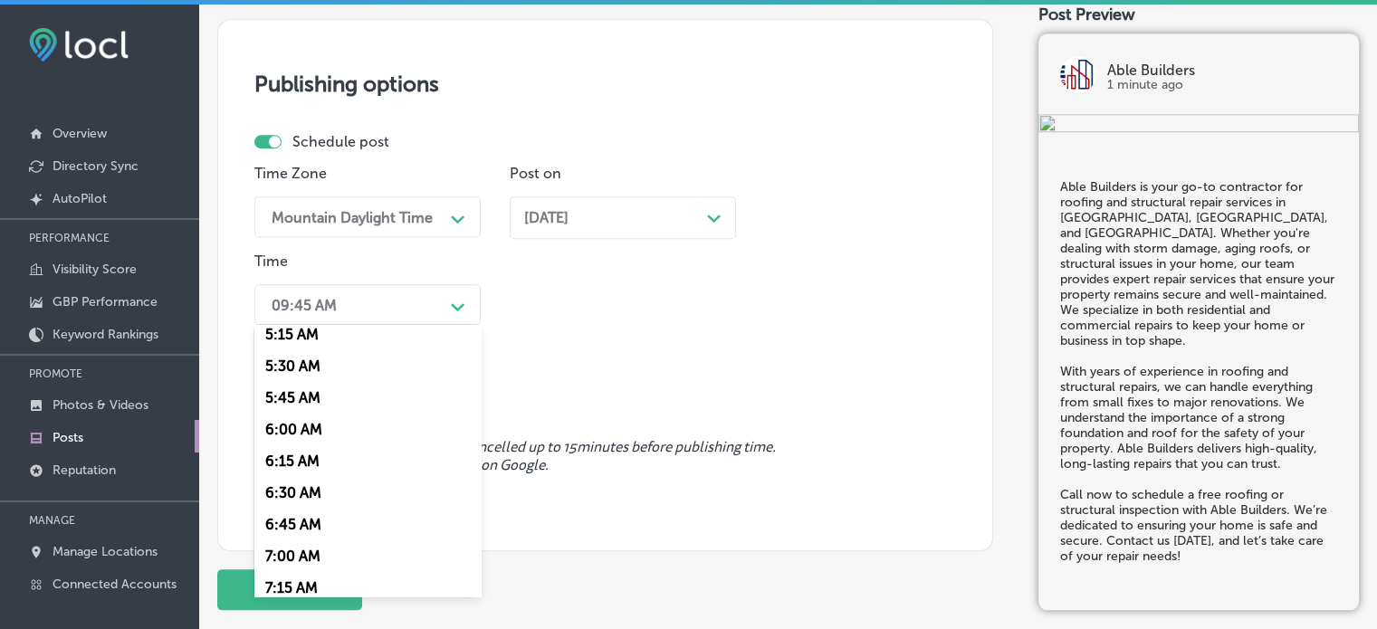
scroll to position [858, 0]
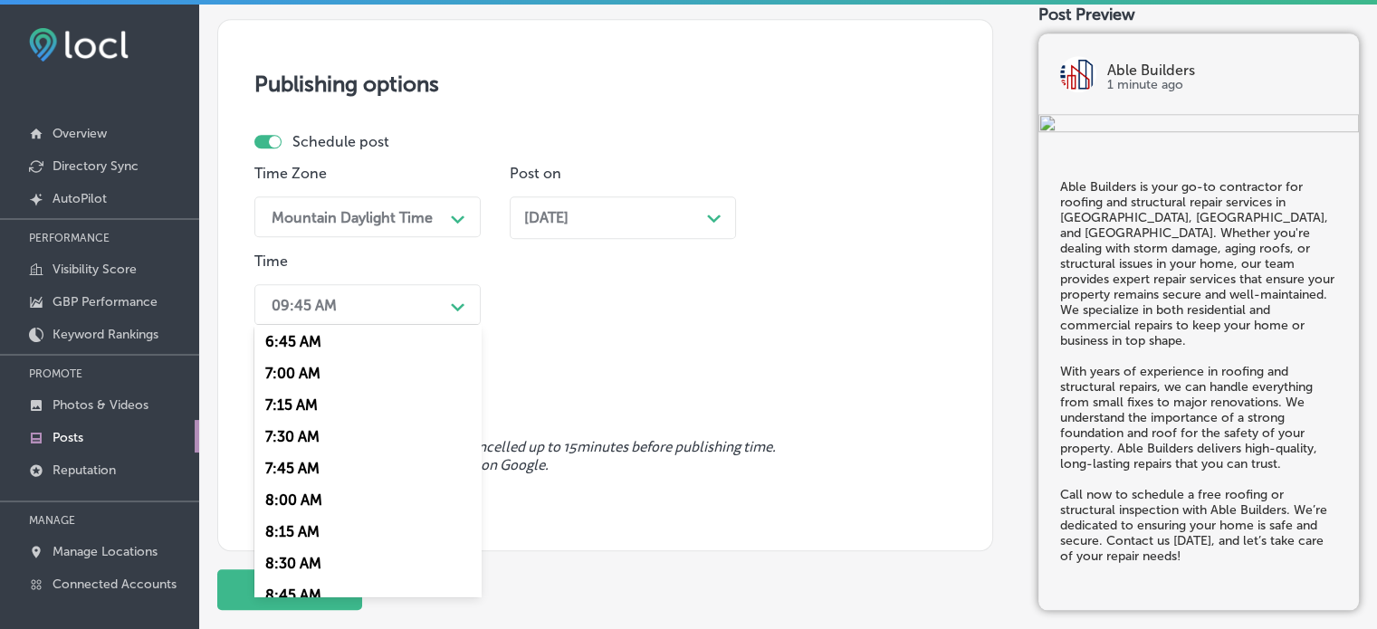
click at [301, 370] on div "7:00 AM" at bounding box center [367, 374] width 226 height 32
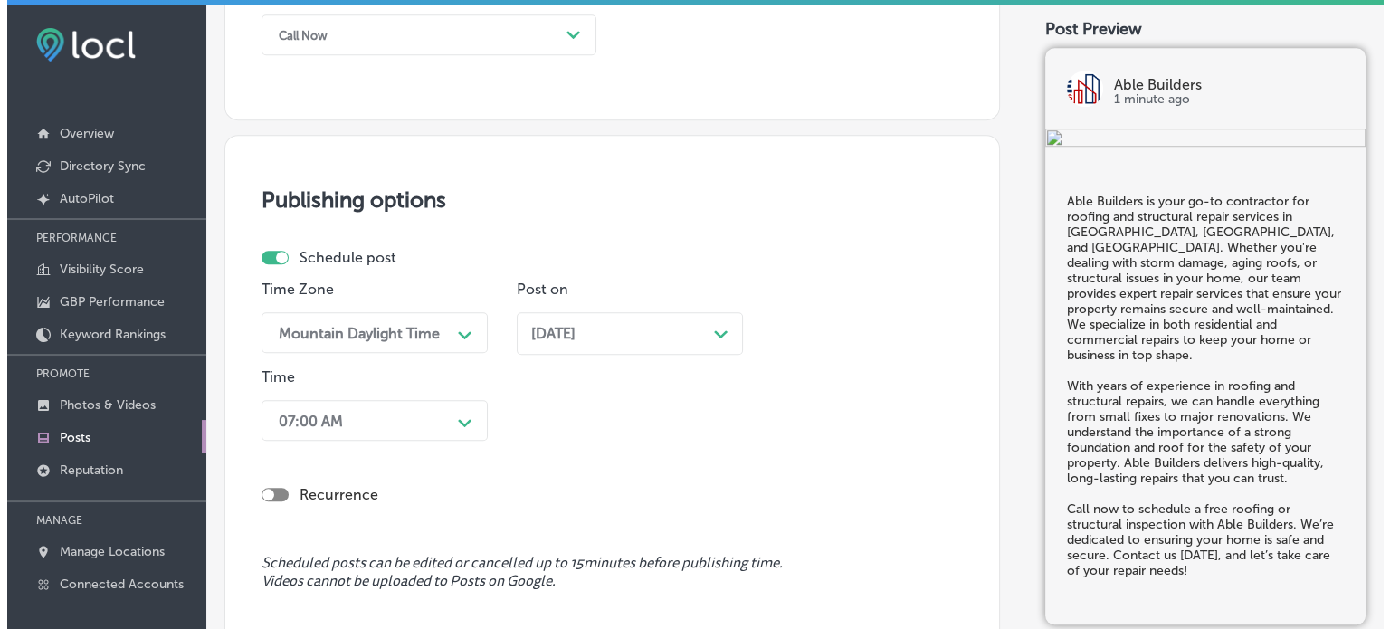
scroll to position [1618, 0]
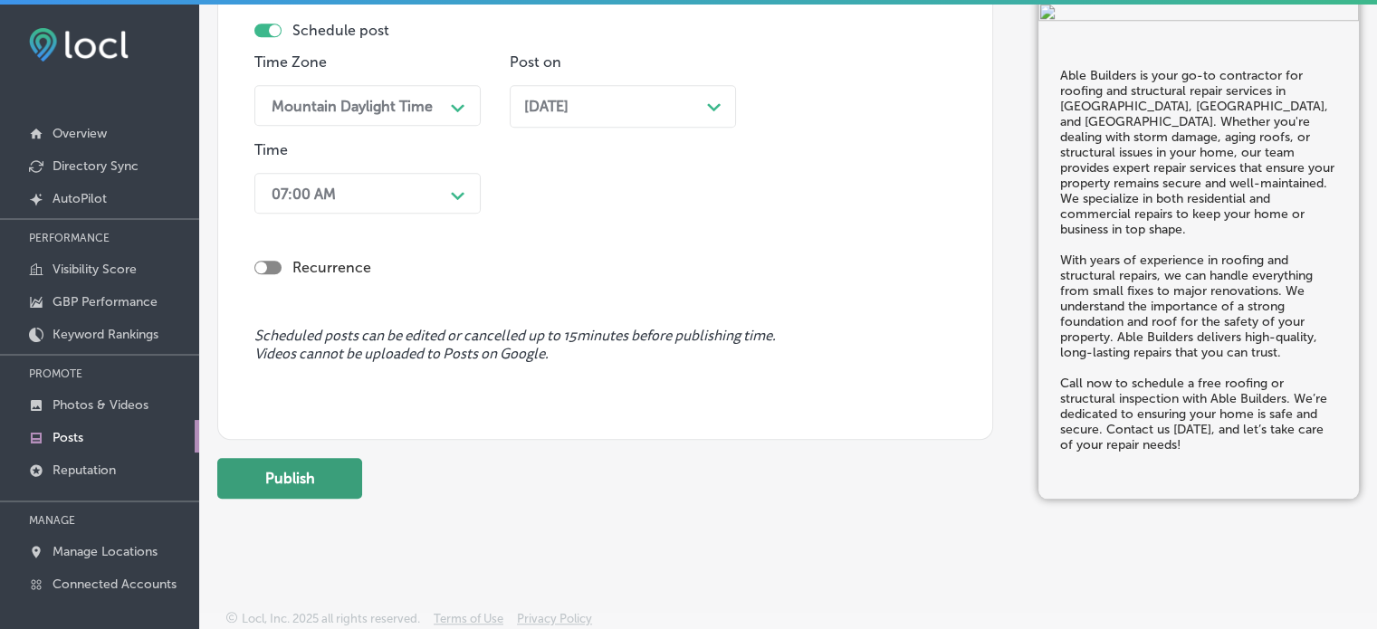
click at [293, 492] on button "Publish" at bounding box center [289, 478] width 145 height 41
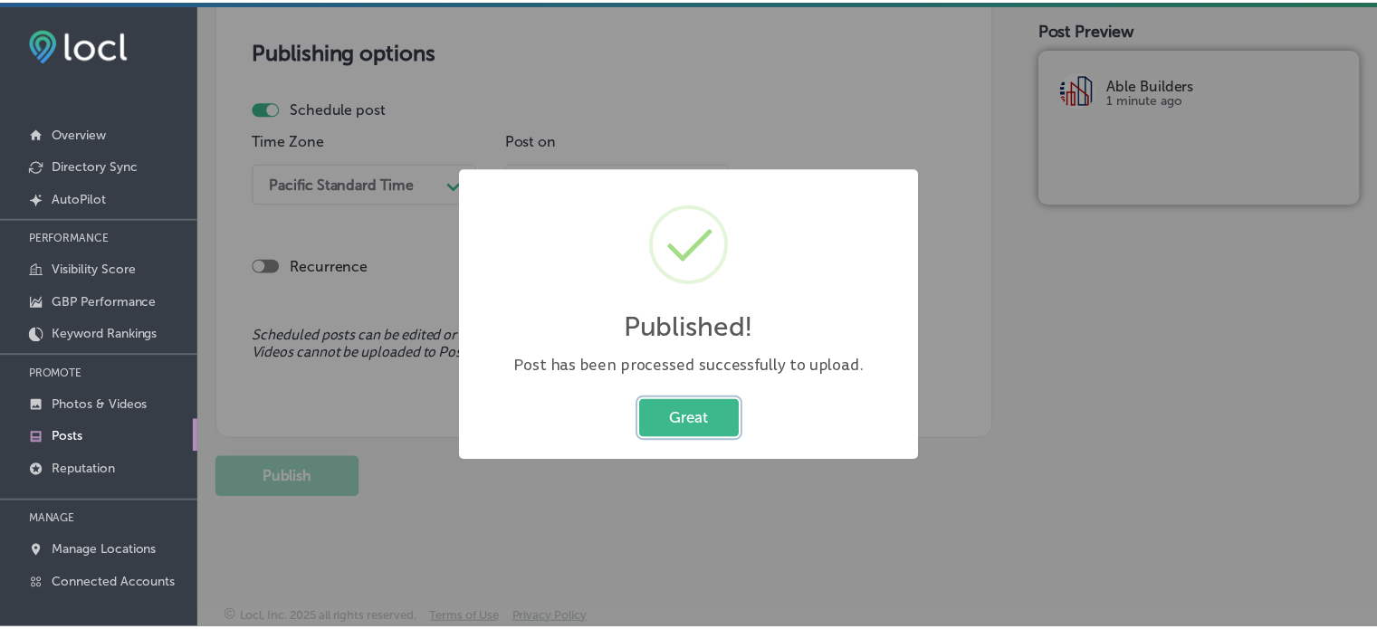
scroll to position [1539, 0]
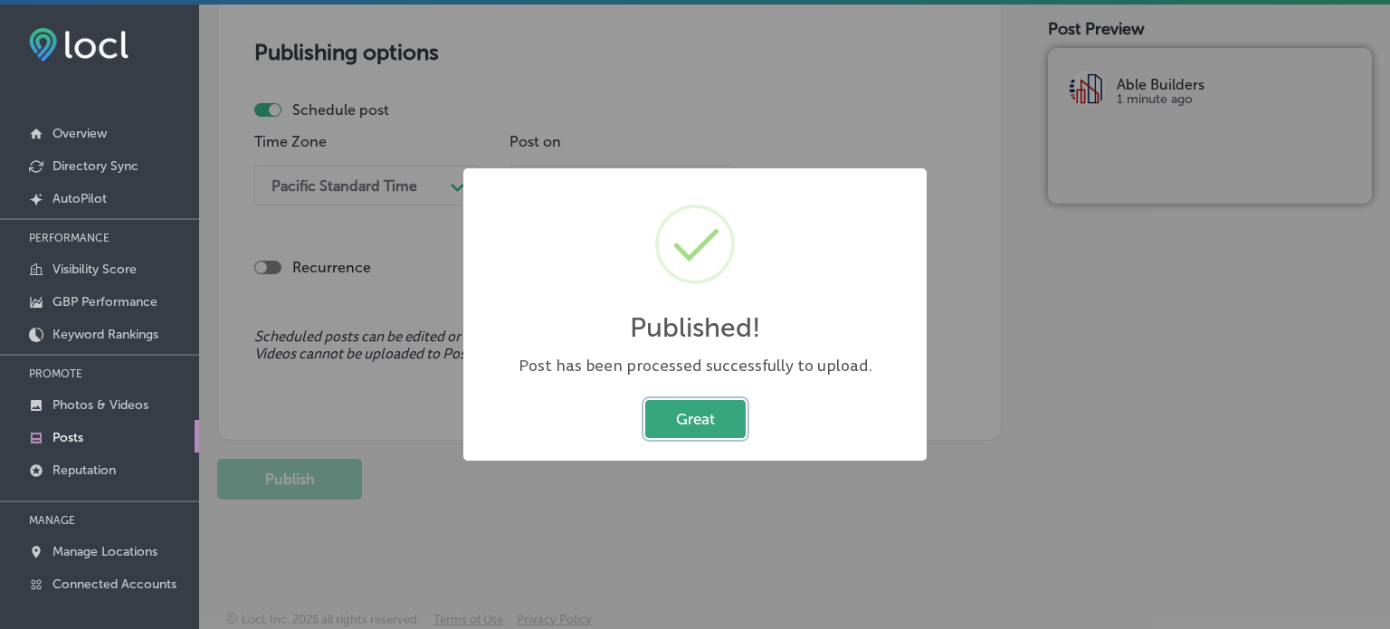
click at [696, 427] on button "Great" at bounding box center [695, 418] width 100 height 37
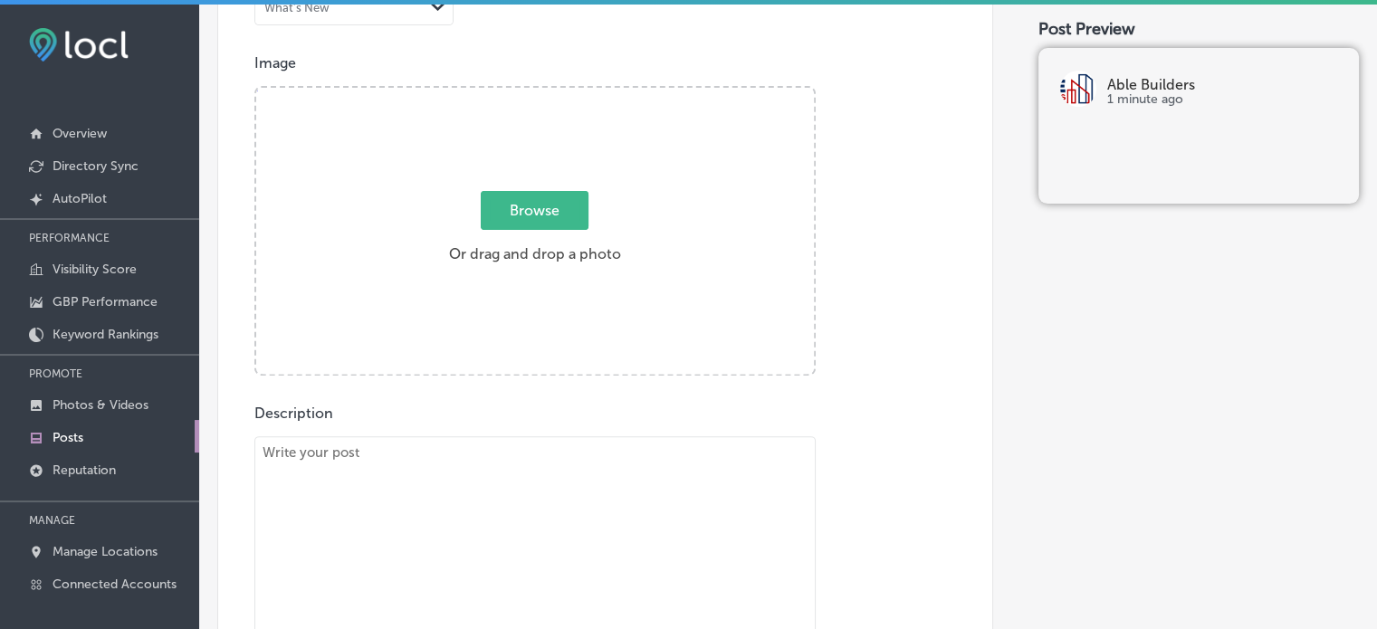
scroll to position [629, 0]
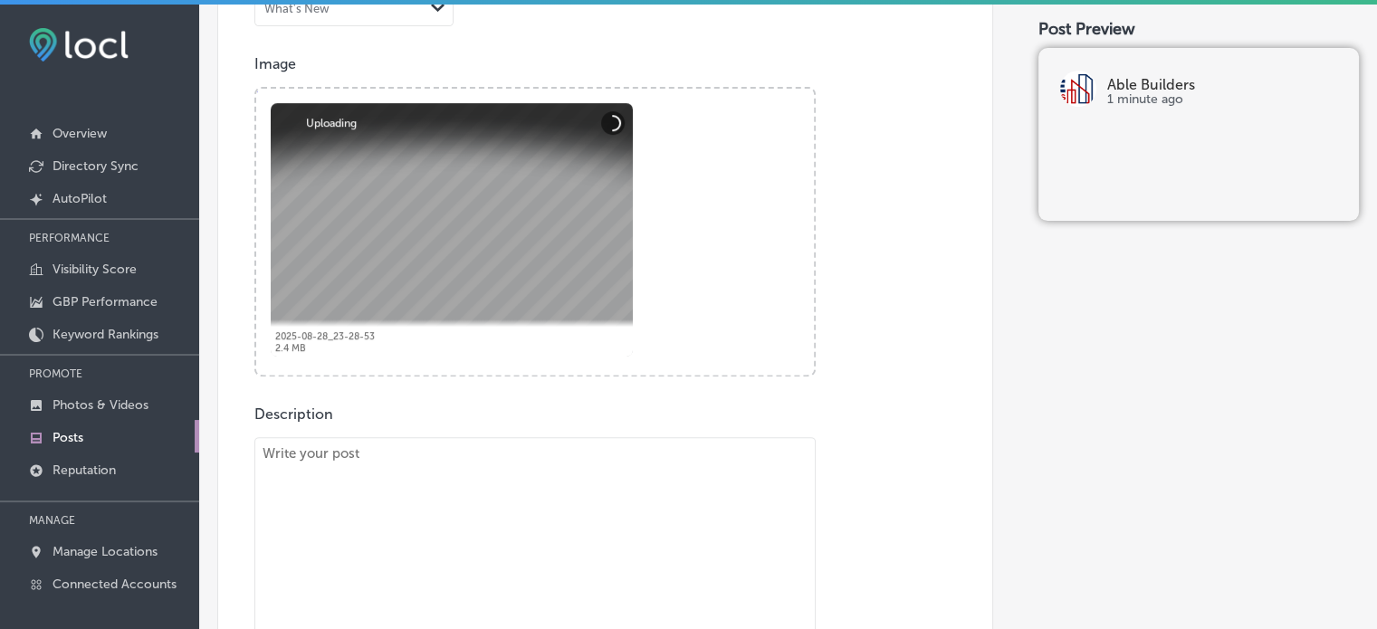
click at [588, 482] on textarea "To enrich screen reader interactions, please activate Accessibility in Grammarl…" at bounding box center [534, 569] width 561 height 264
paste textarea ""At Able Builders, we specialize in insulation services that improve energy eff…"
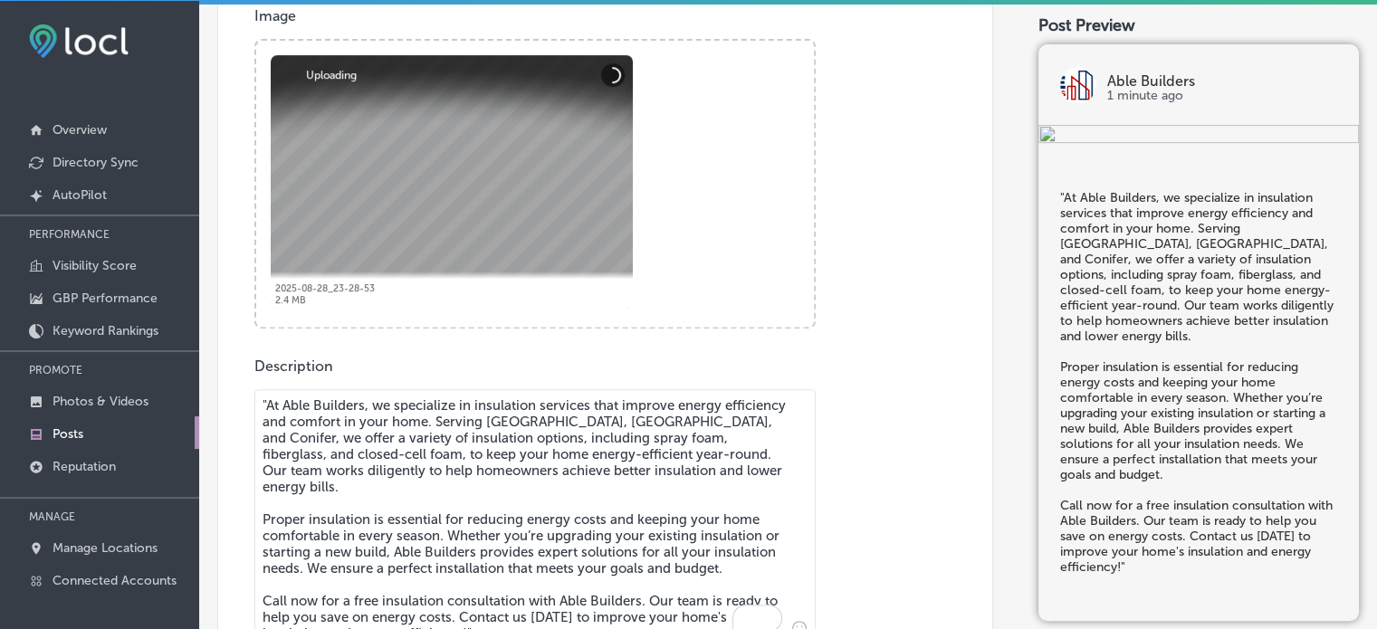
scroll to position [764, 0]
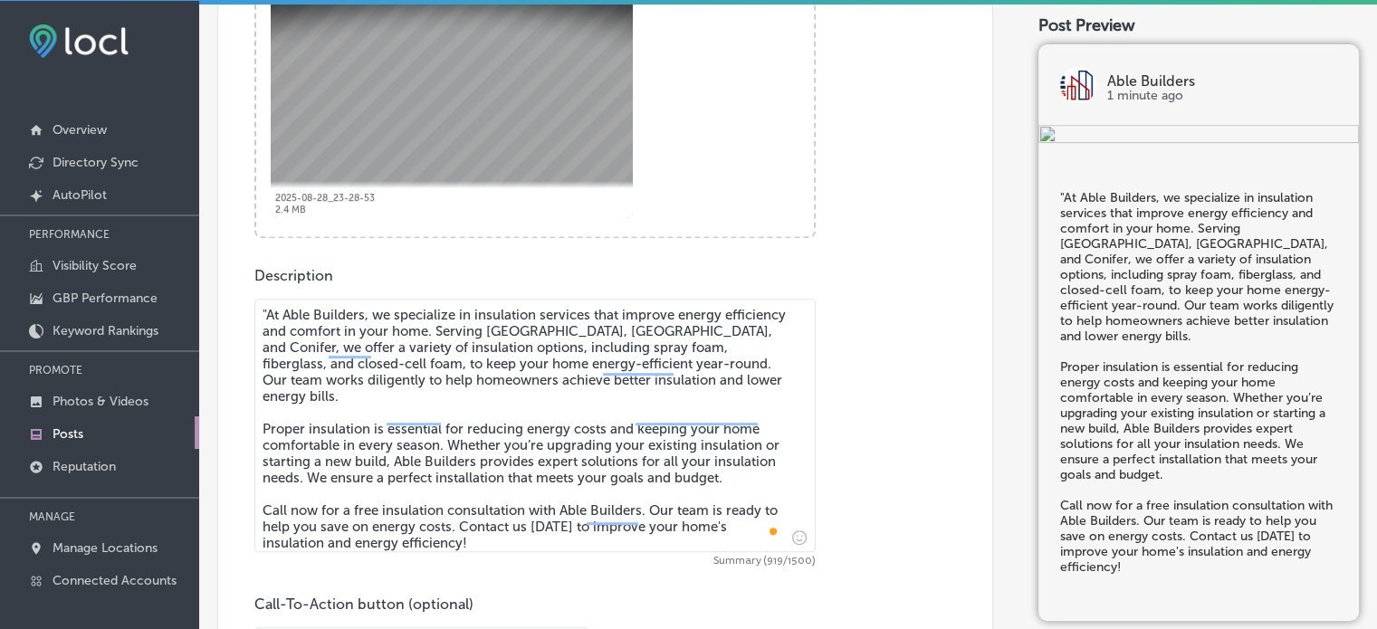
click at [272, 318] on textarea ""At Able Builders, we specialize in insulation services that improve energy eff…" at bounding box center [534, 425] width 561 height 253
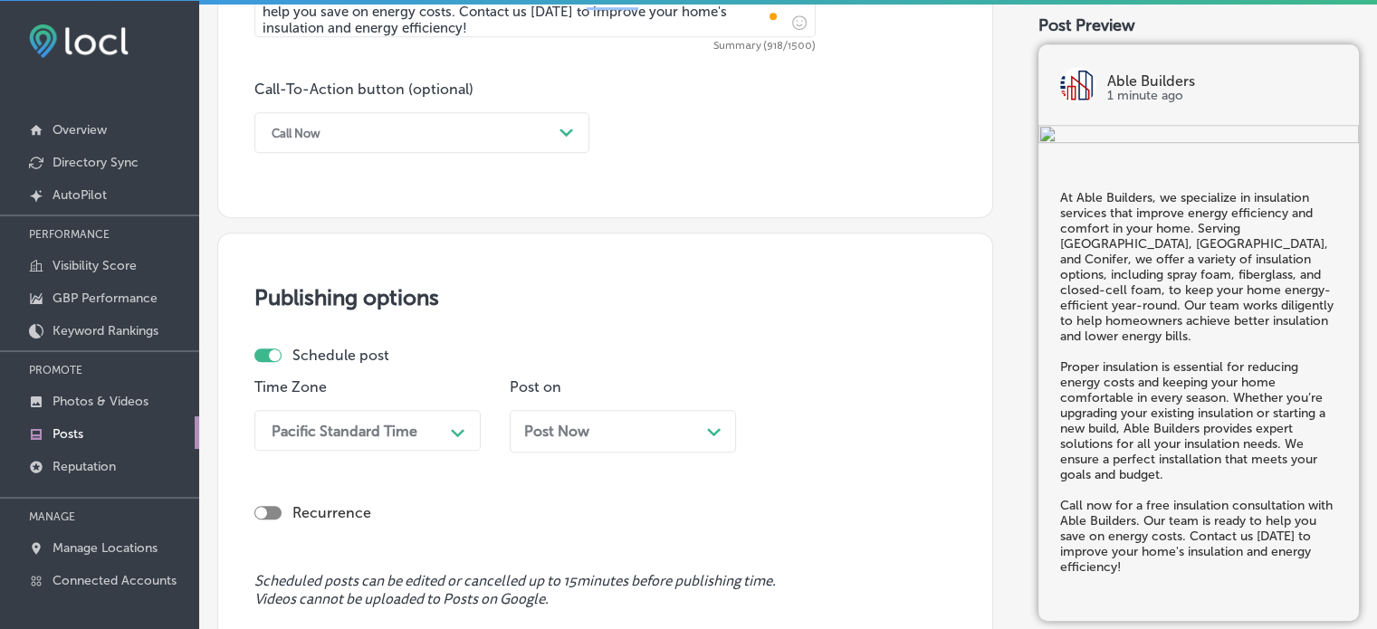
scroll to position [1528, 0]
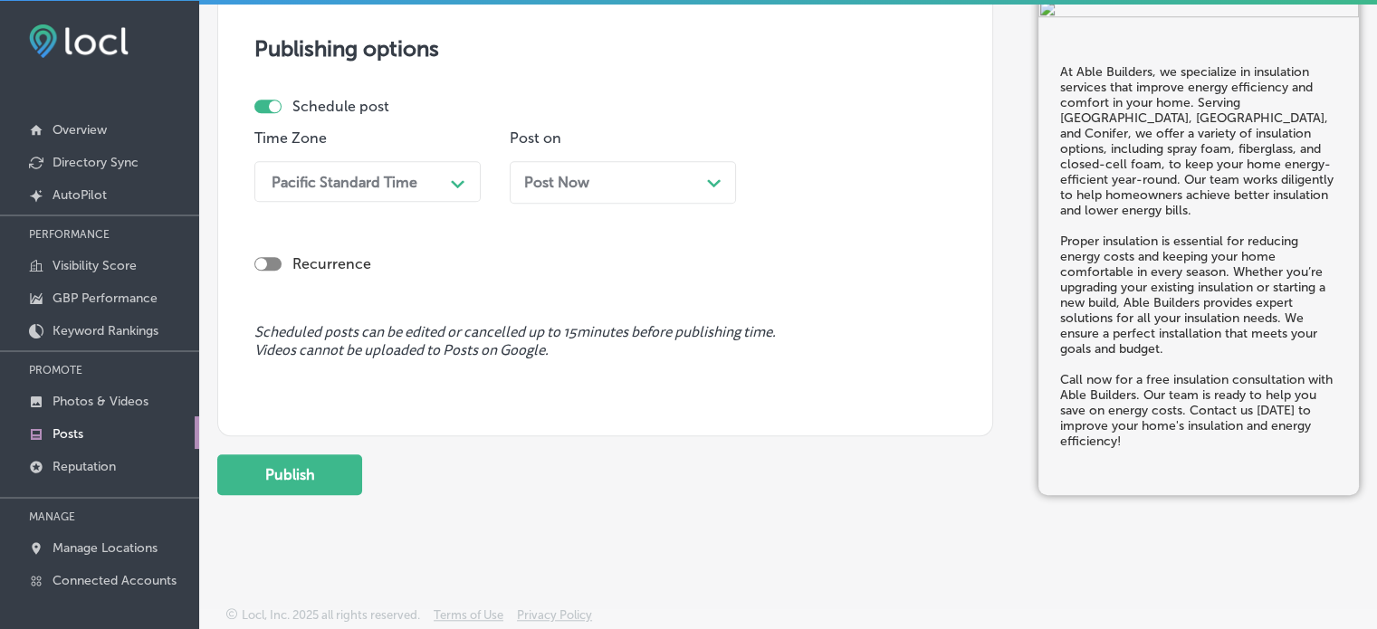
type textarea "At Able Builders, we specialize in insulation services that improve energy effi…"
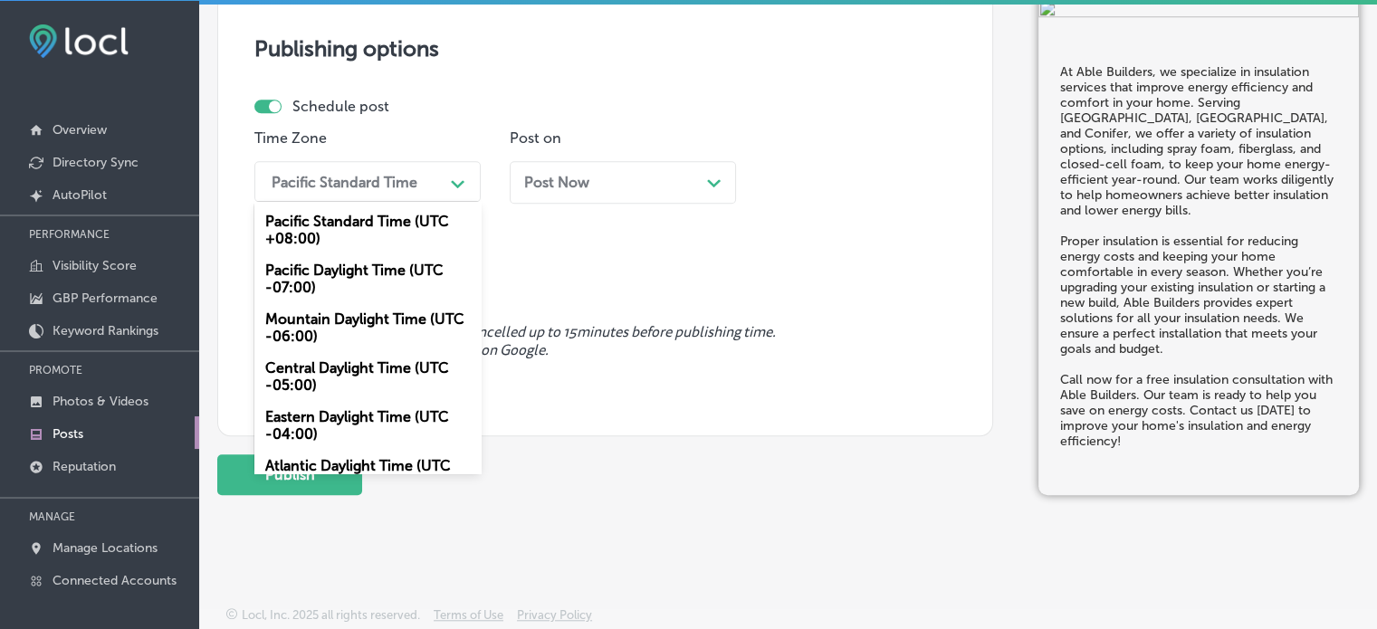
click at [437, 190] on div "Pacific Standard Time" at bounding box center [352, 182] width 181 height 32
click at [371, 347] on div "Mountain Daylight Time (UTC -06:00)" at bounding box center [367, 327] width 226 height 49
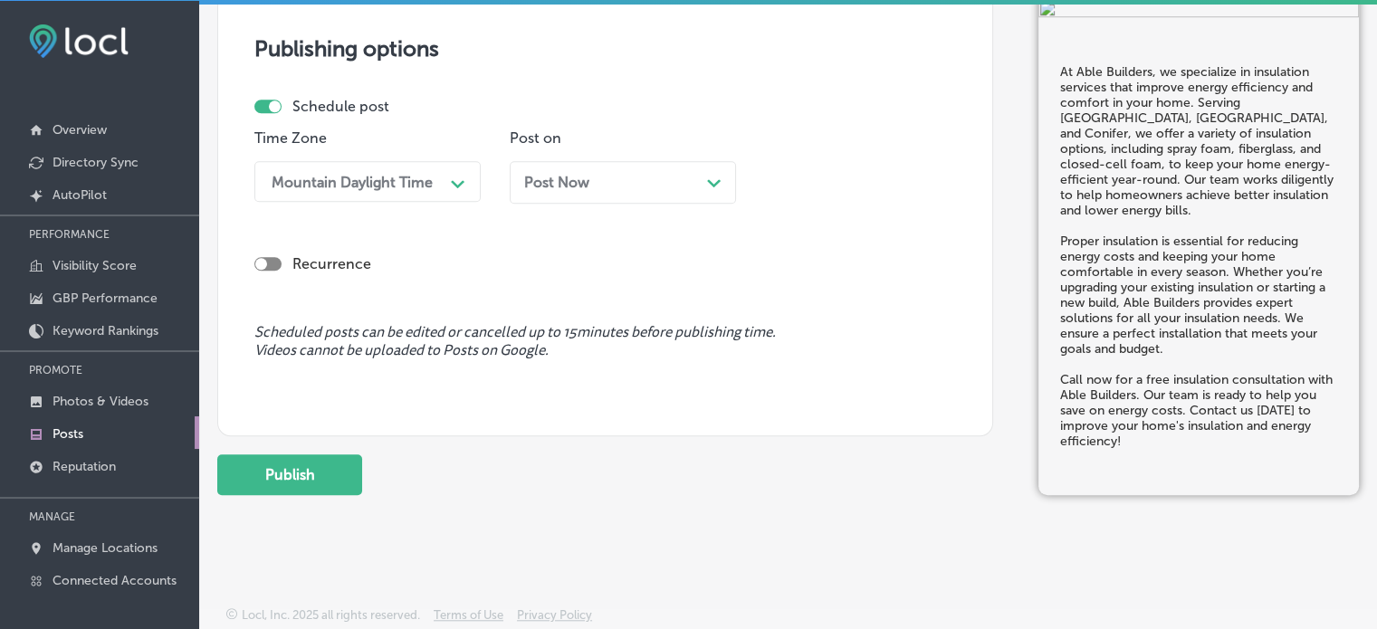
click at [647, 198] on div "Post Now Path Created with Sketch." at bounding box center [623, 182] width 226 height 43
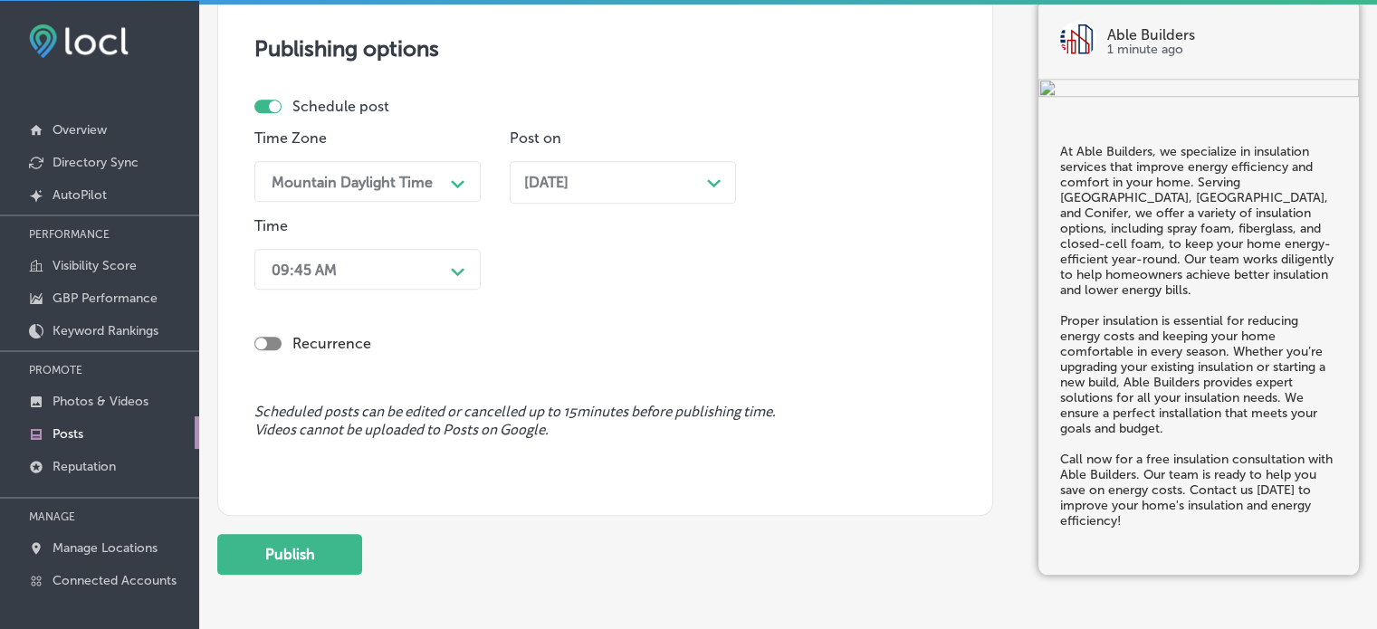
click at [439, 263] on div "09:45 AM" at bounding box center [352, 269] width 181 height 32
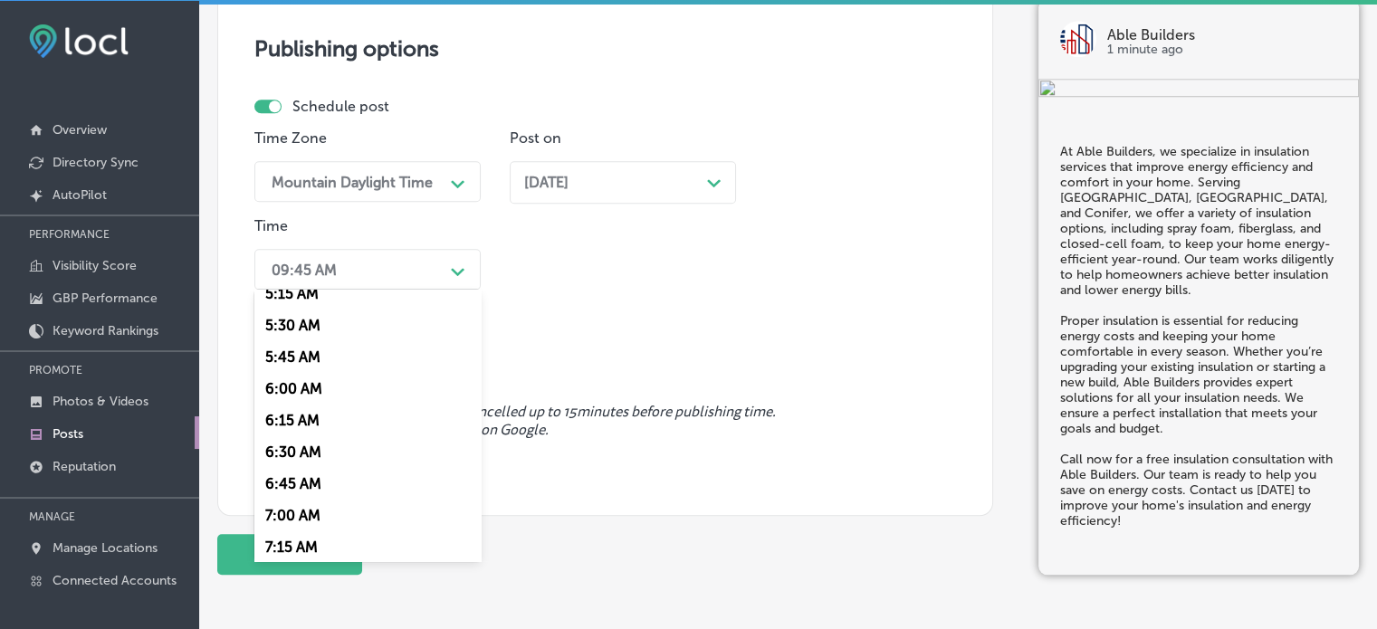
scroll to position [822, 0]
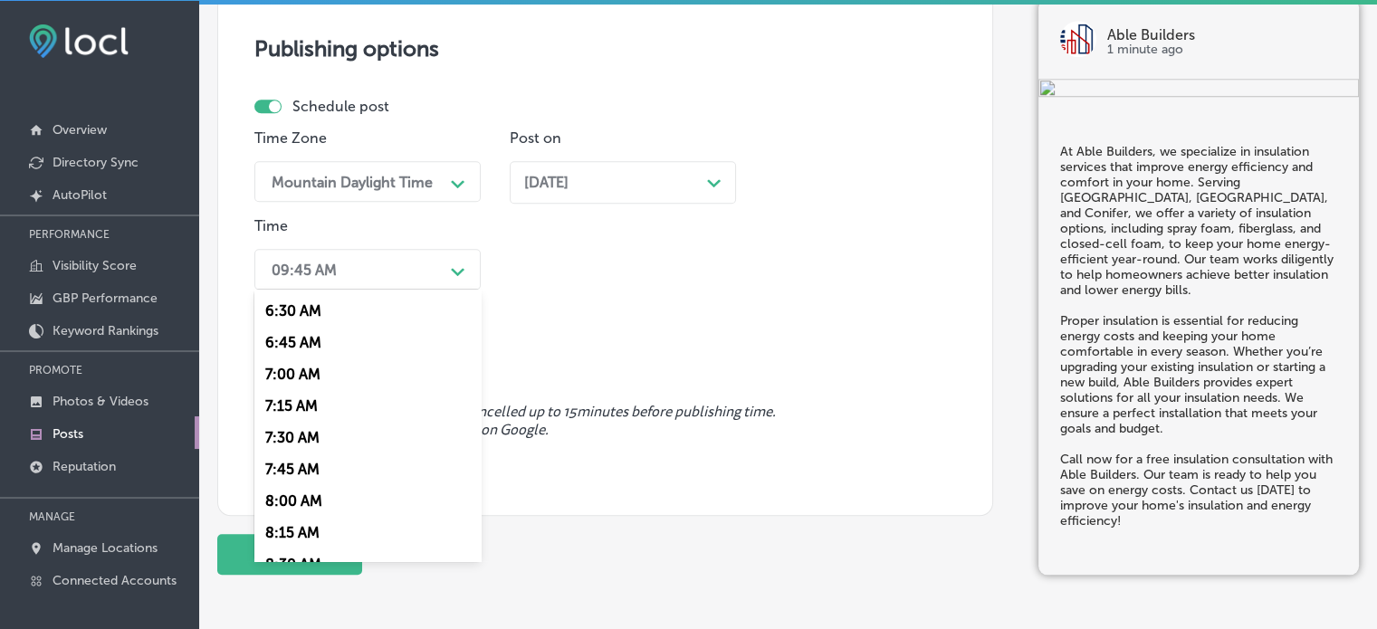
click at [296, 372] on div "7:00 AM" at bounding box center [367, 374] width 226 height 32
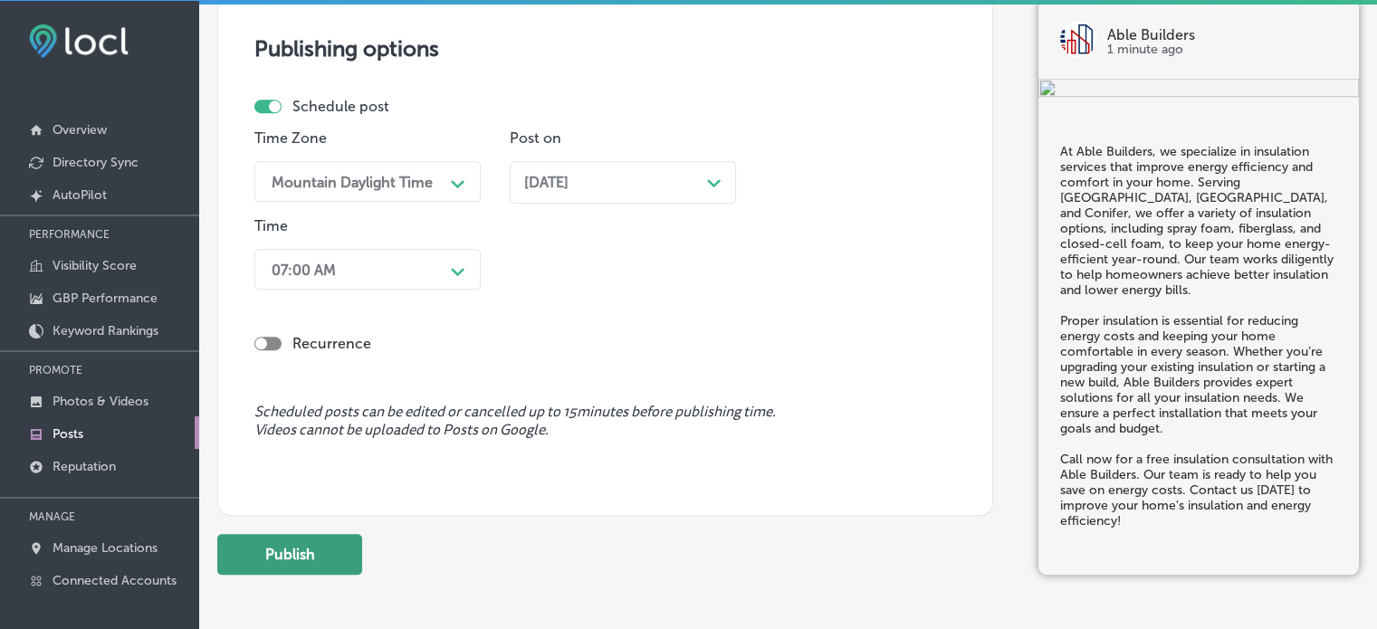
click at [297, 568] on button "Publish" at bounding box center [289, 554] width 145 height 41
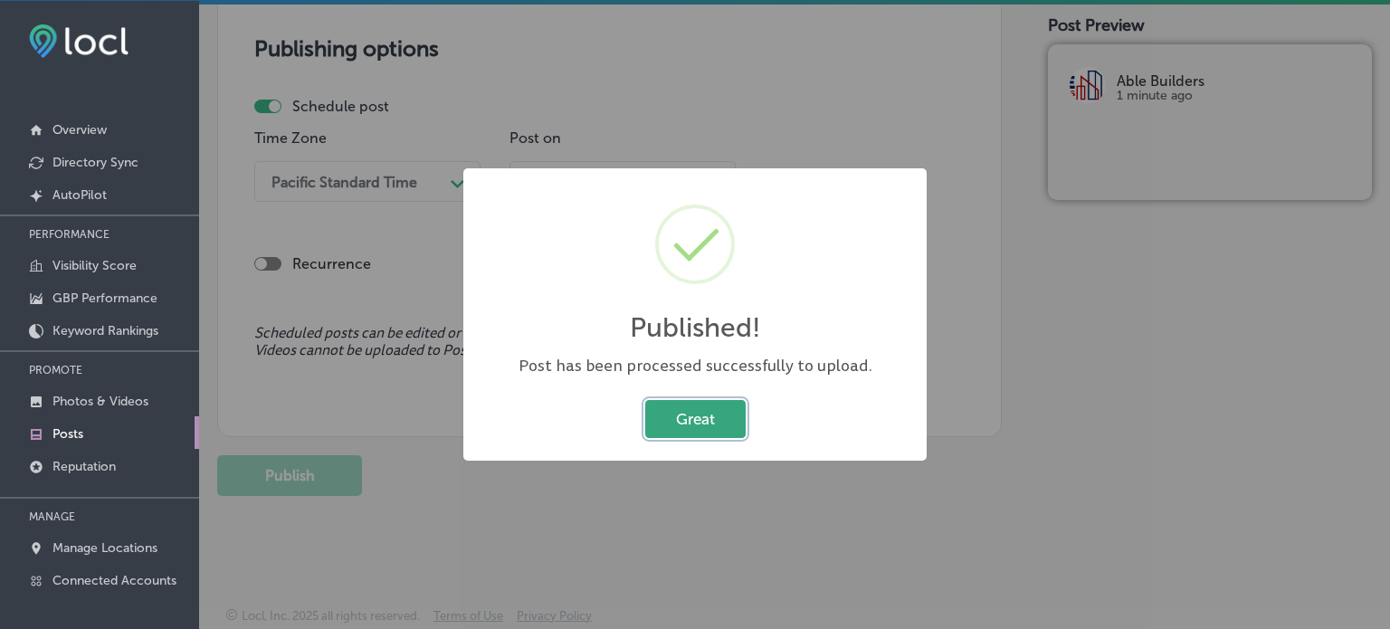
click at [702, 426] on button "Great" at bounding box center [695, 418] width 100 height 37
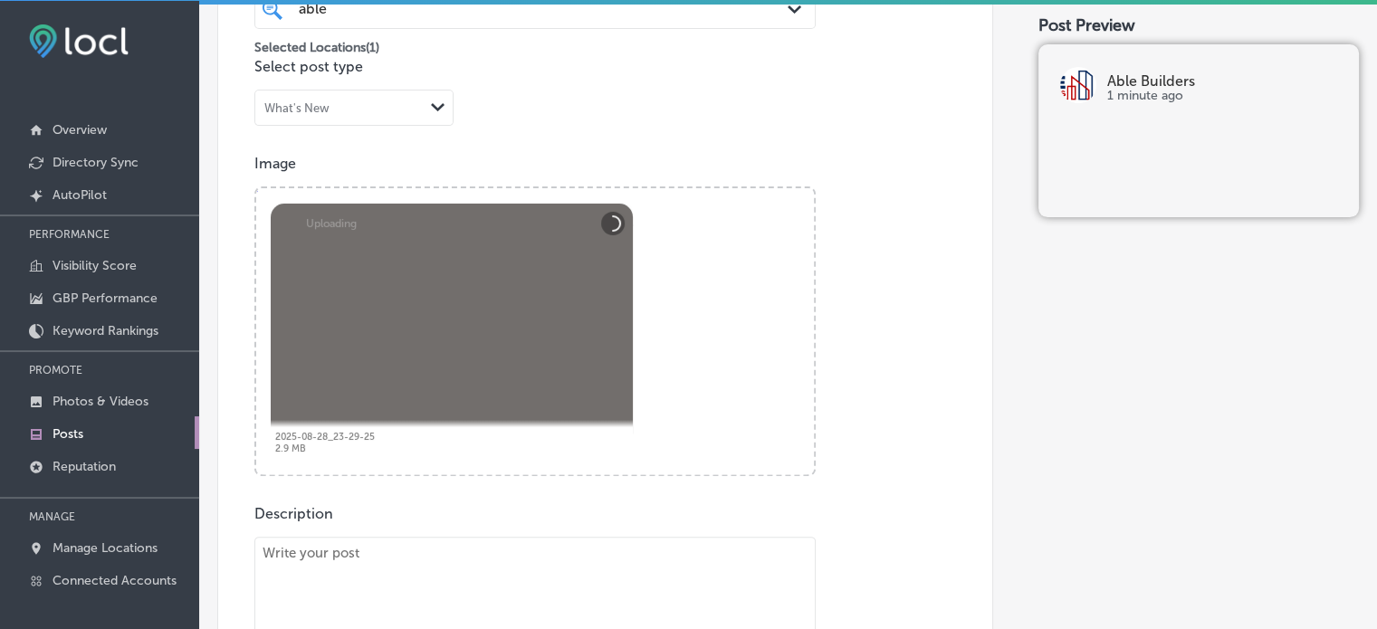
scroll to position [537, 0]
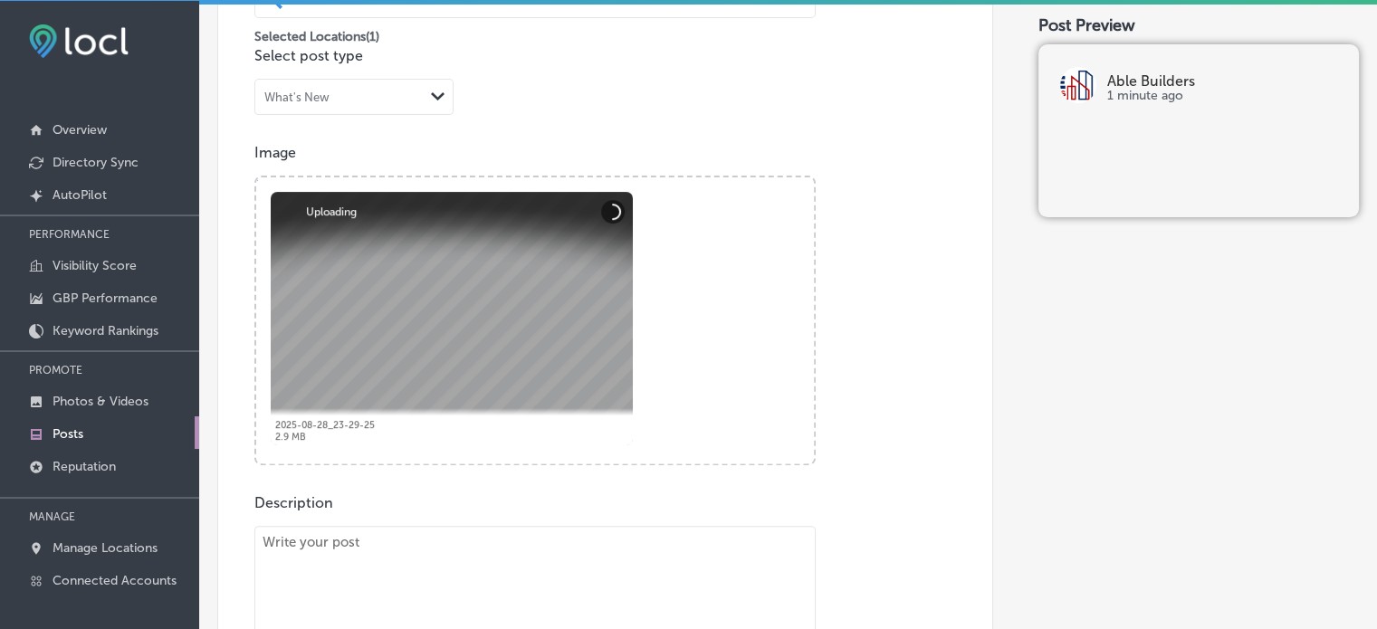
paste textarea ""From new construction to remodeling and structural changes, Able Builders is t…"
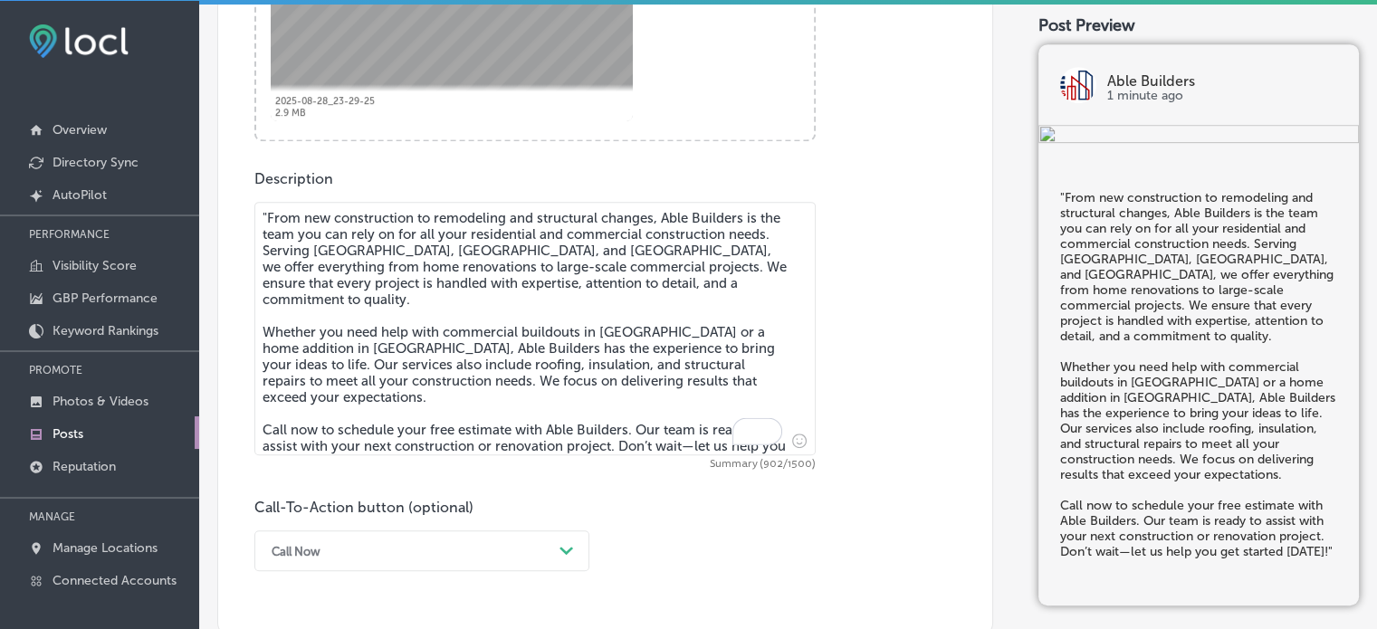
scroll to position [863, 0]
click at [265, 215] on textarea ""From new construction to remodeling and structural changes, Able Builders is t…" at bounding box center [534, 326] width 561 height 253
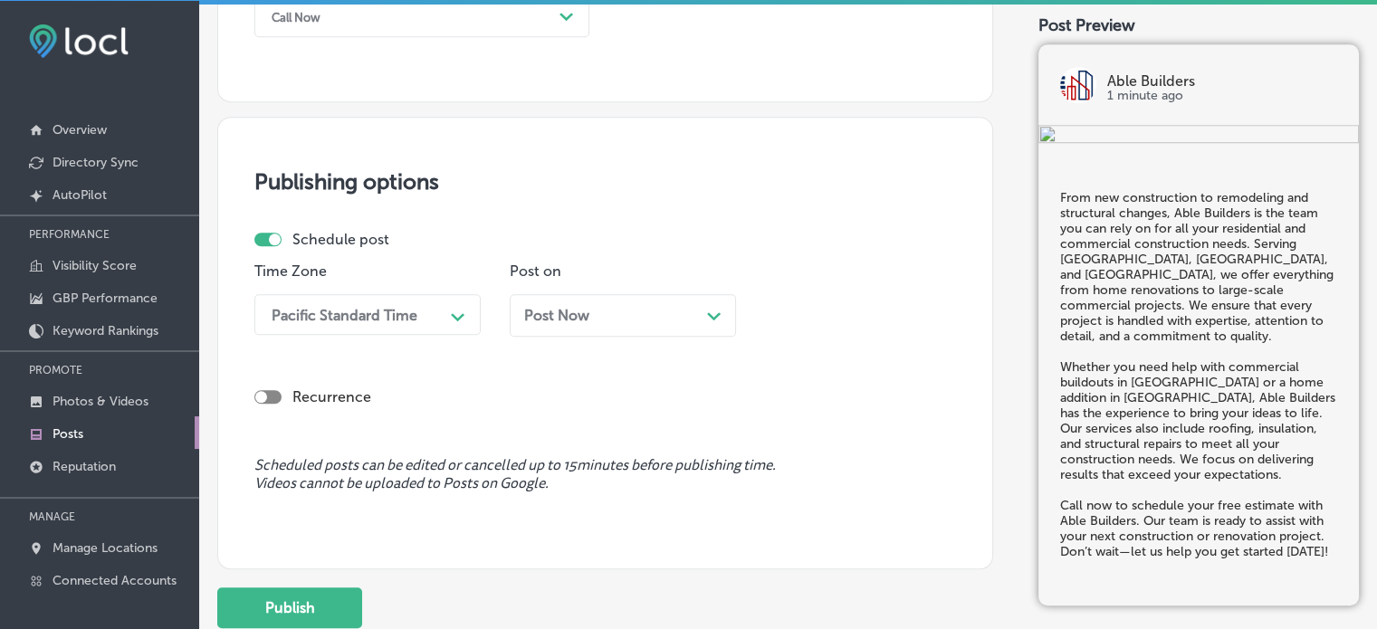
scroll to position [1412, 0]
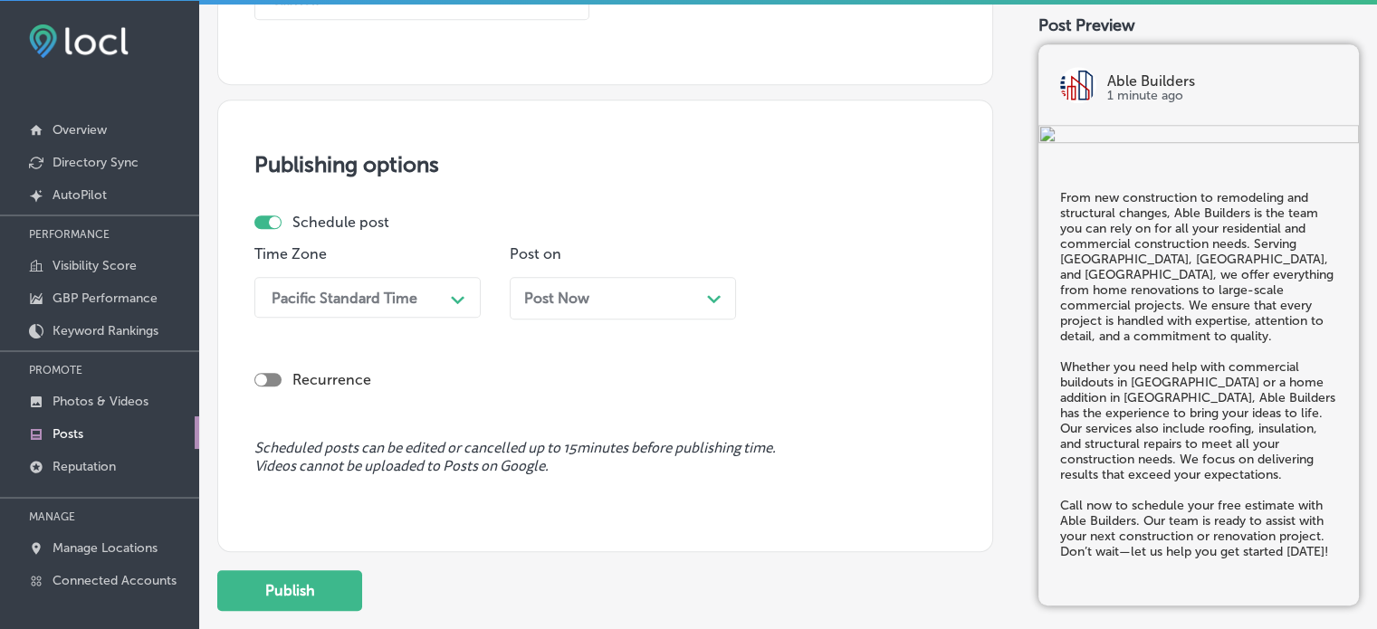
type textarea "From new construction to remodeling and structural changes, Able Builders is th…"
click at [379, 289] on div "Pacific Standard Time" at bounding box center [345, 297] width 146 height 17
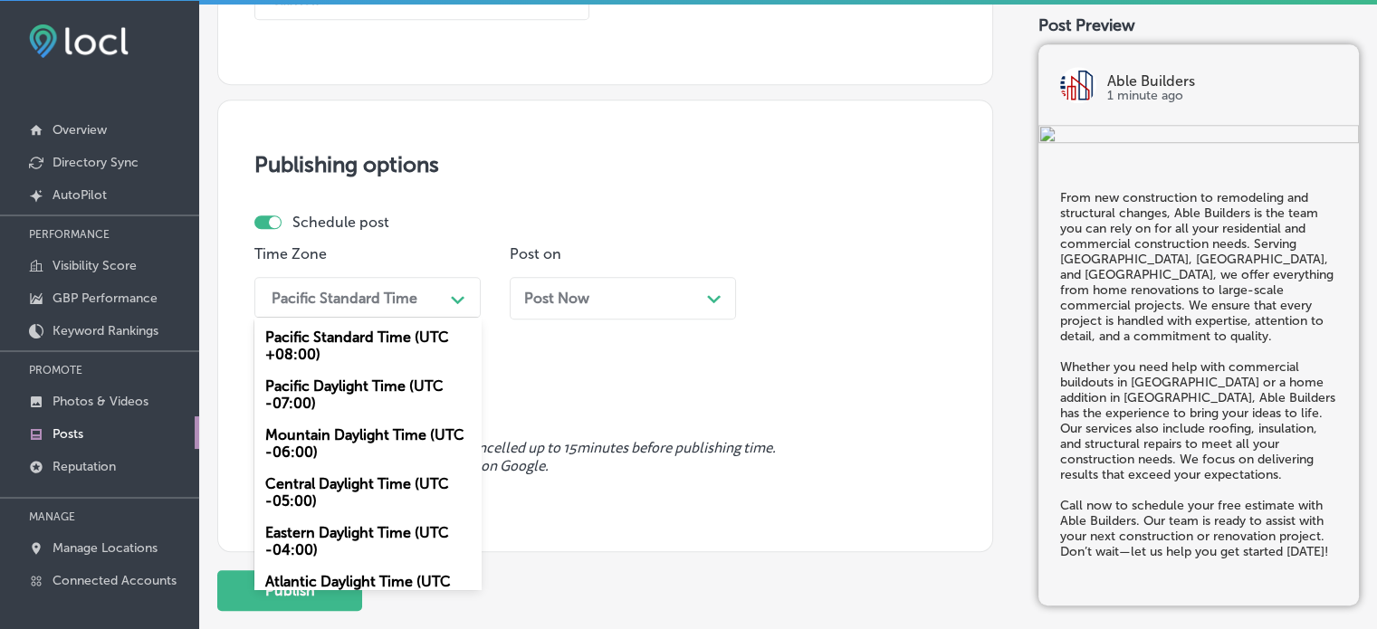
click at [347, 447] on div "Mountain Daylight Time (UTC -06:00)" at bounding box center [367, 443] width 226 height 49
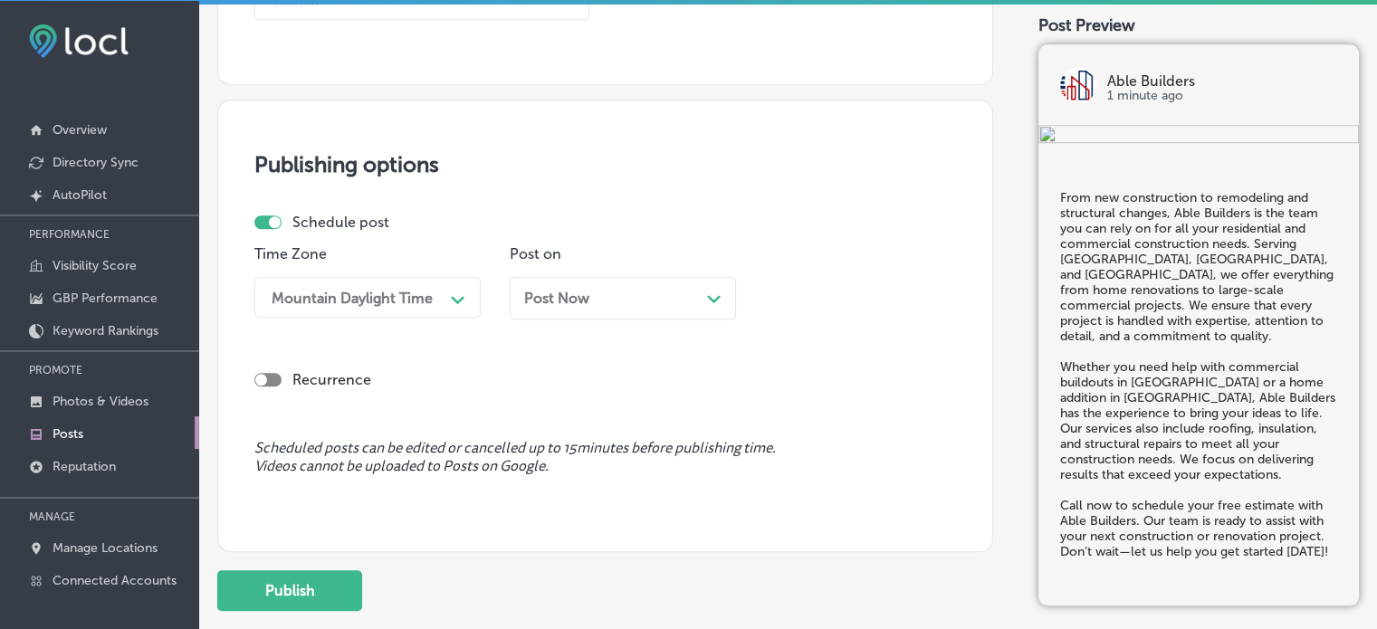
click at [662, 313] on div "Post Now Path Created with Sketch." at bounding box center [623, 298] width 226 height 43
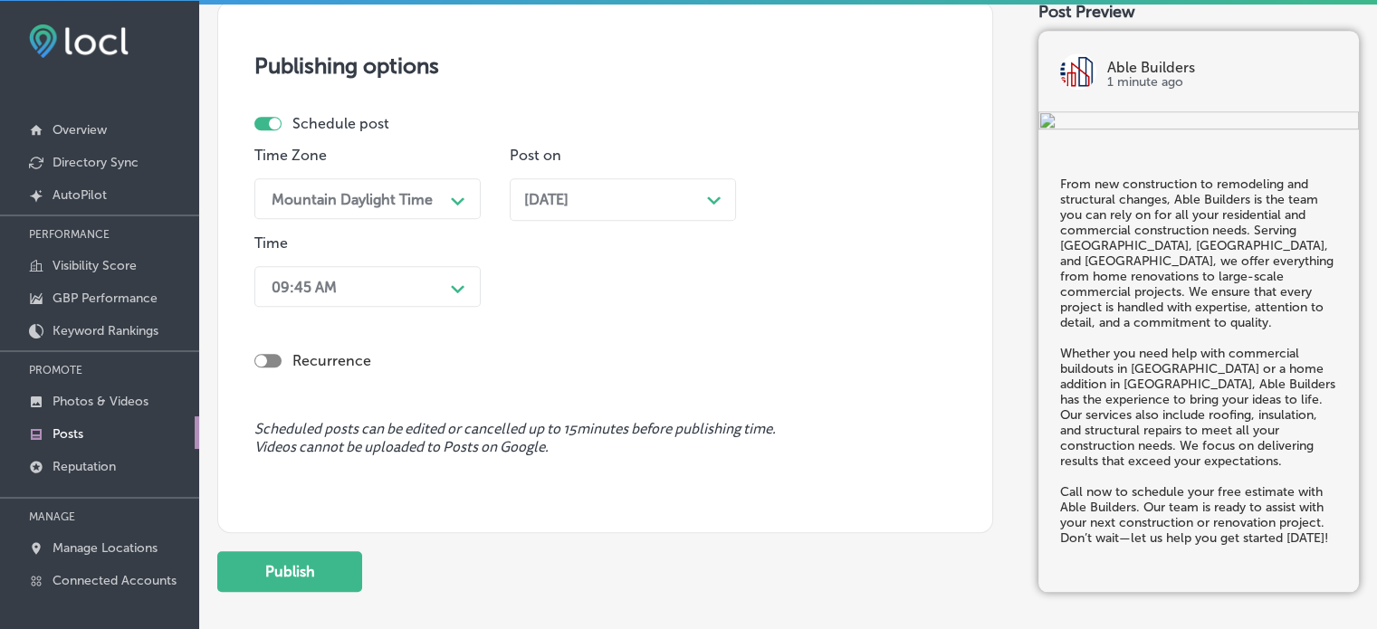
scroll to position [1532, 0]
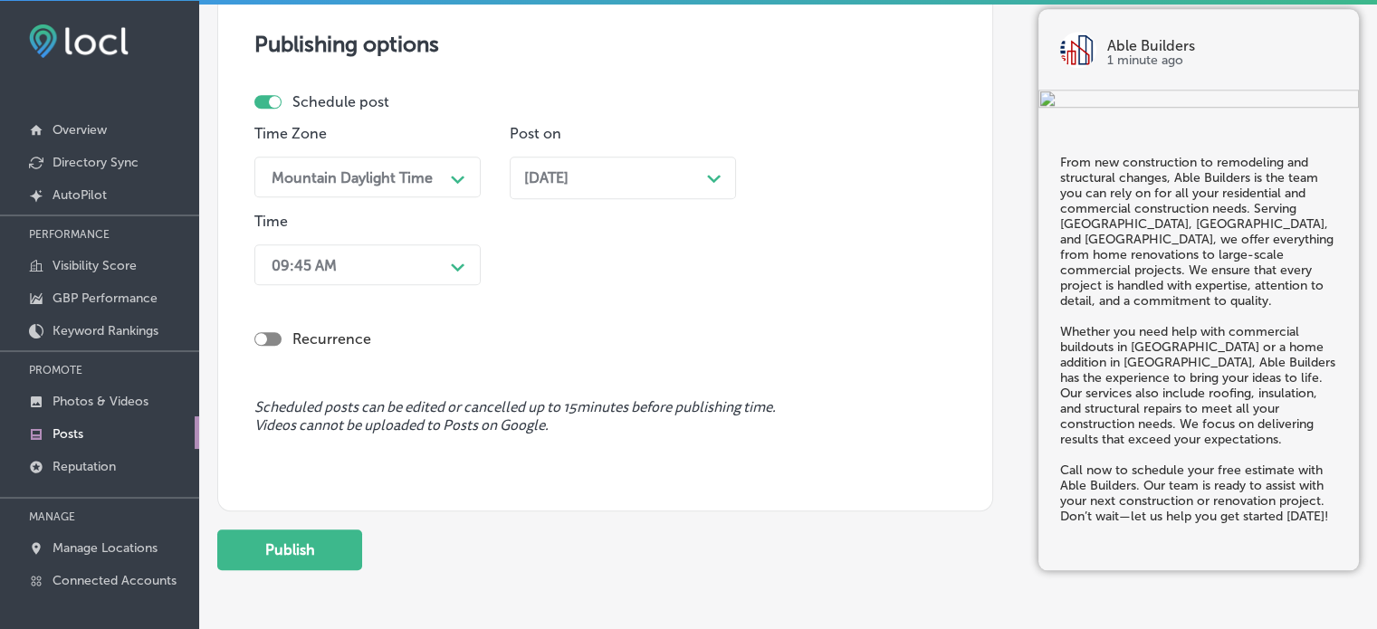
click at [409, 244] on div "09:45 AM Path Created with Sketch." at bounding box center [367, 264] width 226 height 41
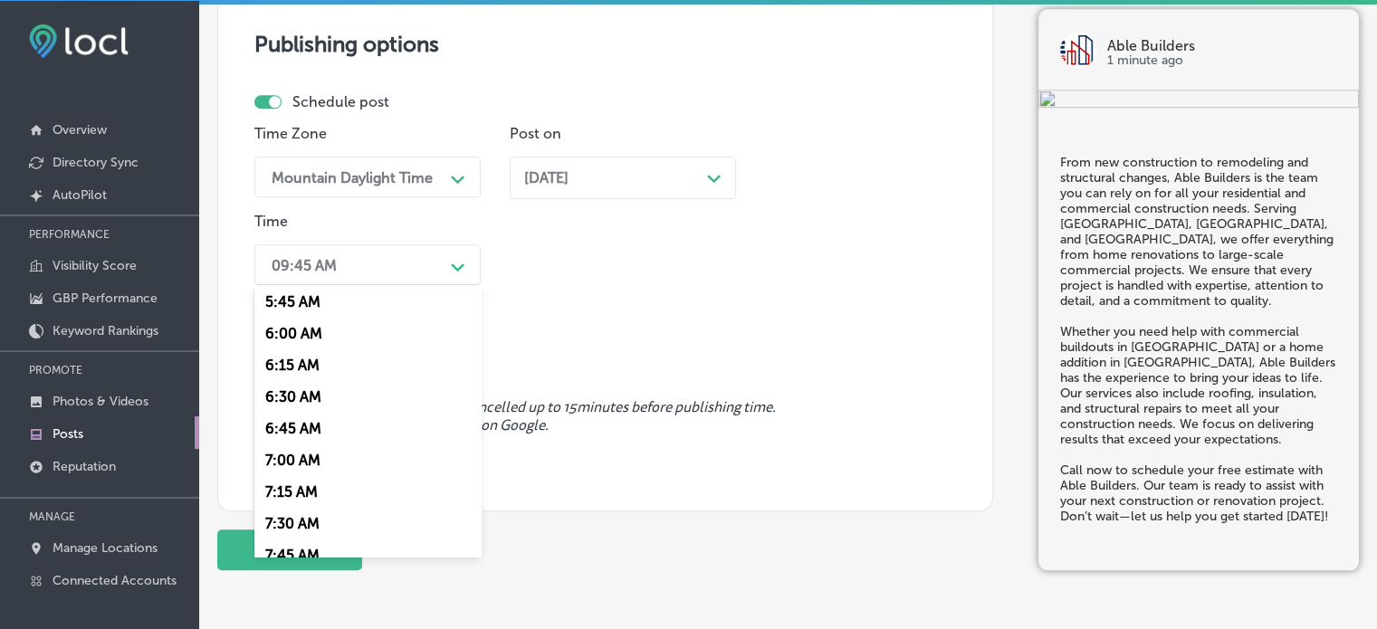
scroll to position [733, 0]
click at [291, 458] on div "7:00 AM" at bounding box center [367, 459] width 226 height 32
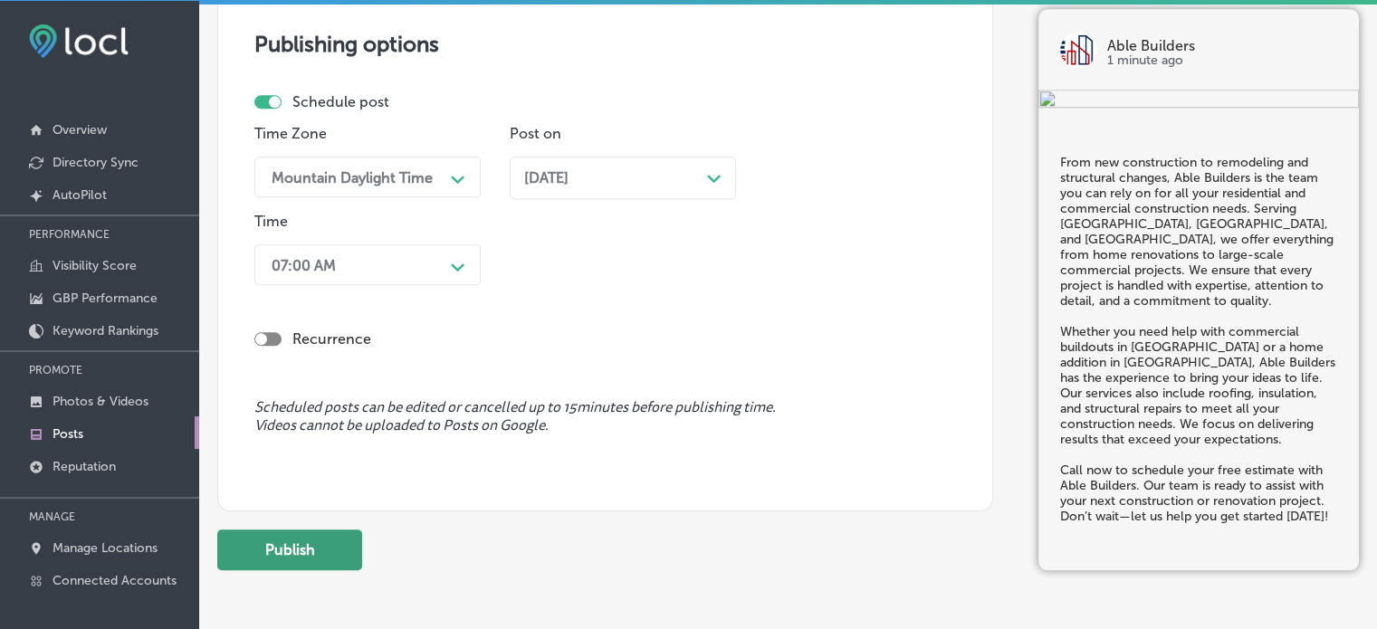
click at [308, 549] on button "Publish" at bounding box center [289, 550] width 145 height 41
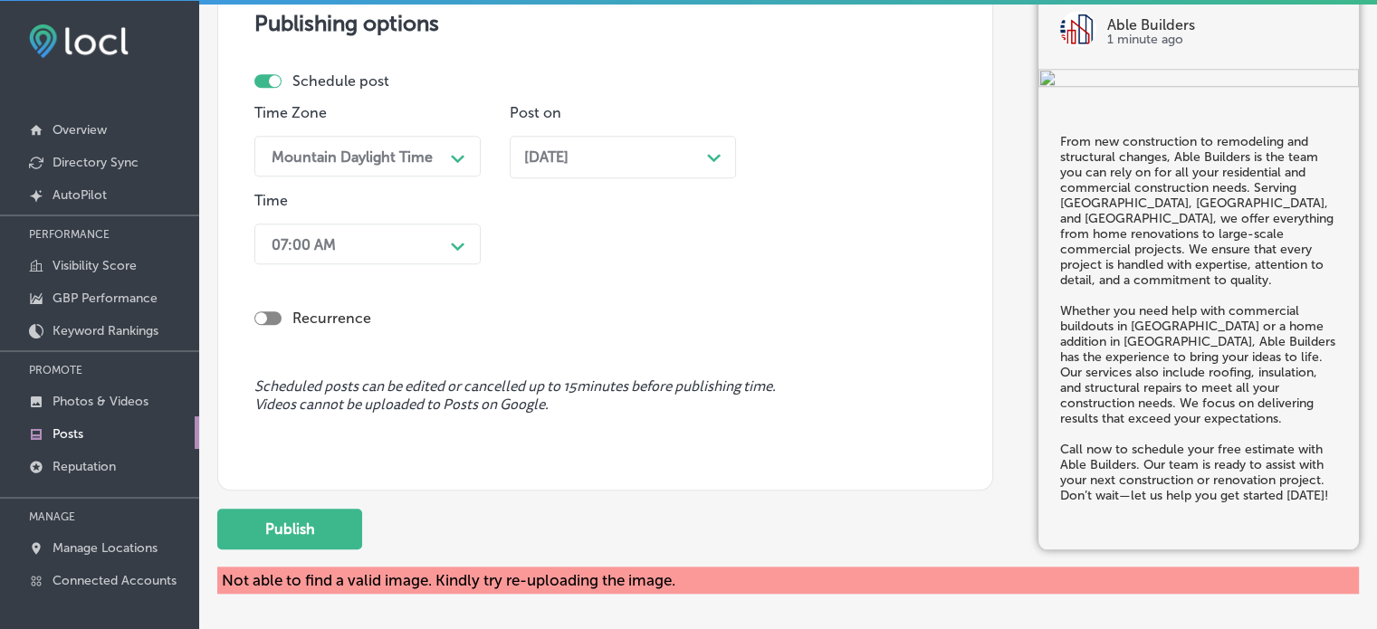
scroll to position [1637, 0]
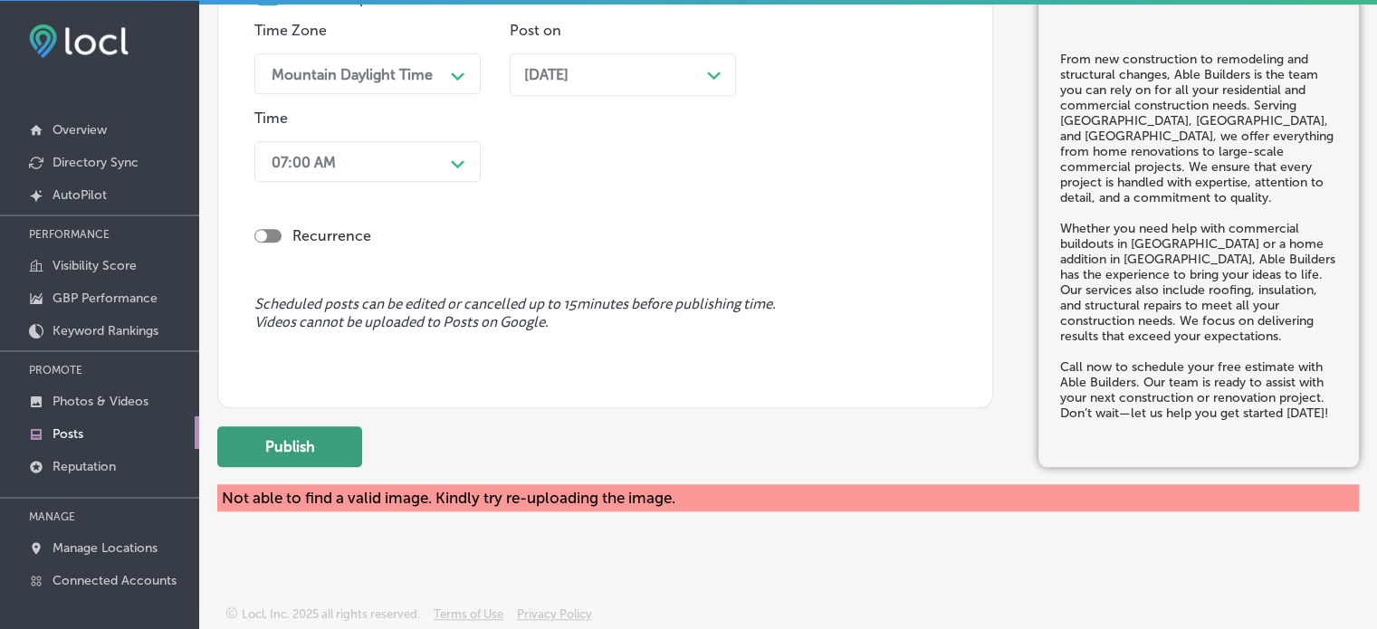
click at [301, 438] on button "Publish" at bounding box center [289, 446] width 145 height 41
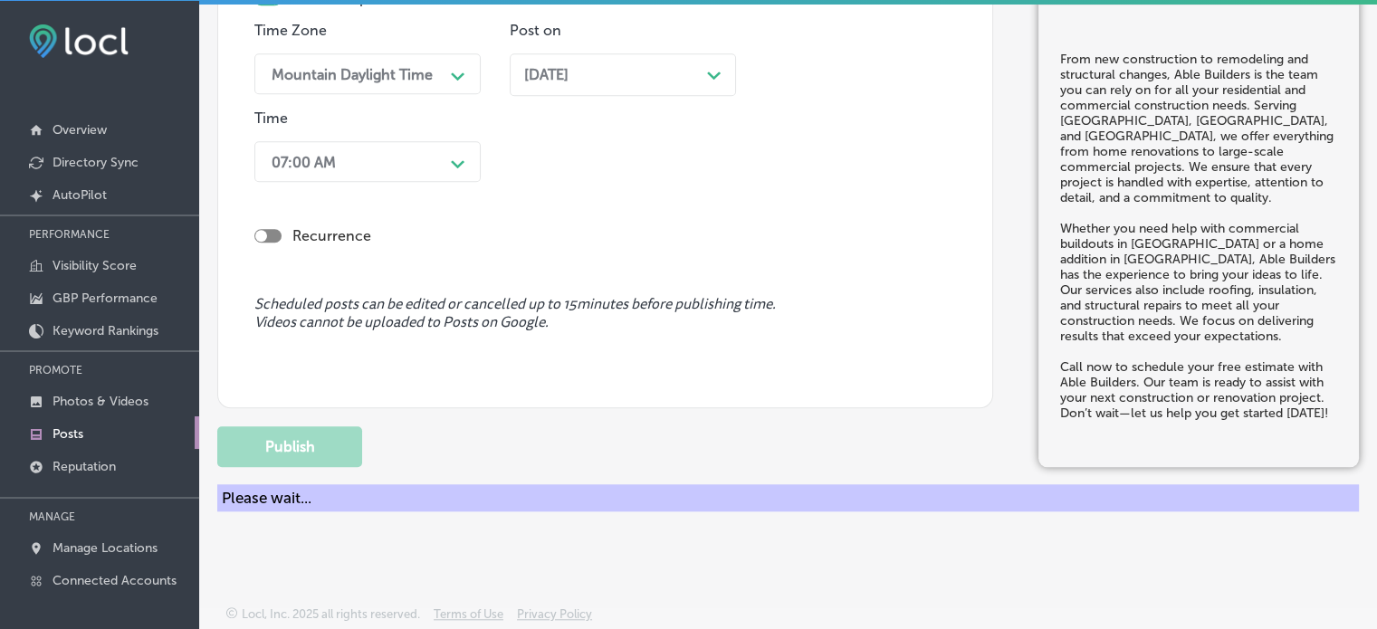
click at [337, 16] on div "Schedule post Time Zone Mountain Daylight Time Path Created with Sketch. Post o…" at bounding box center [597, 89] width 687 height 199
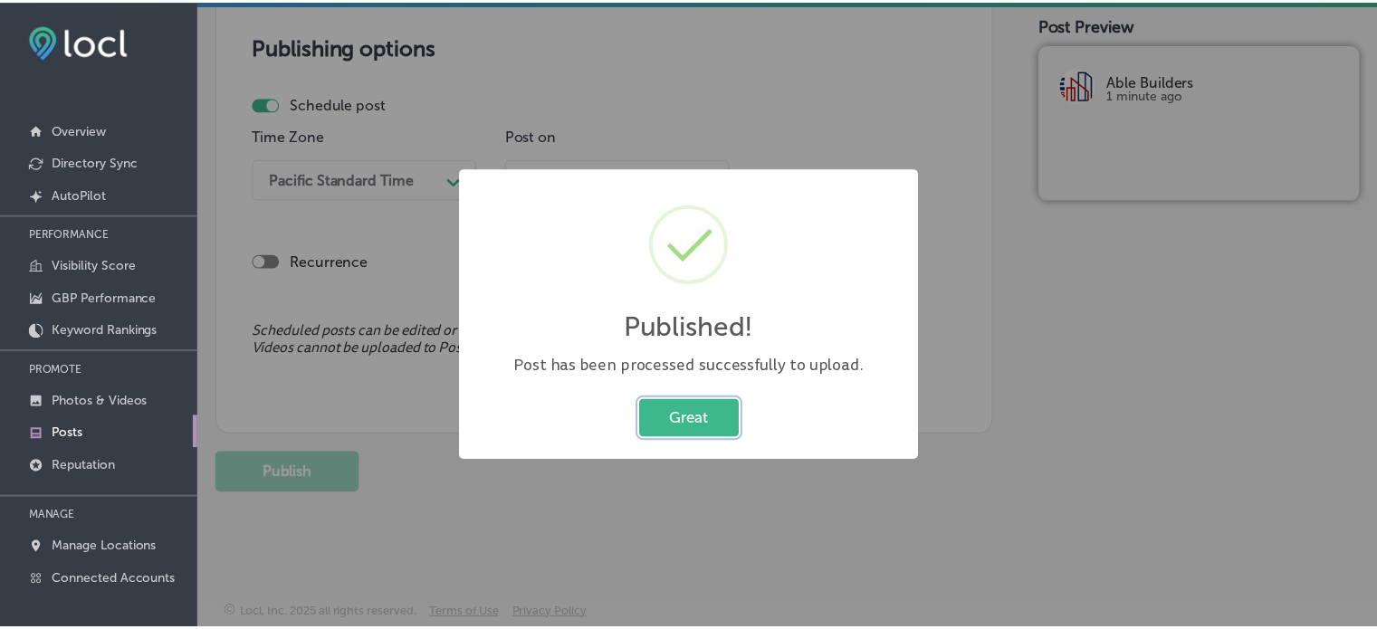
scroll to position [1528, 0]
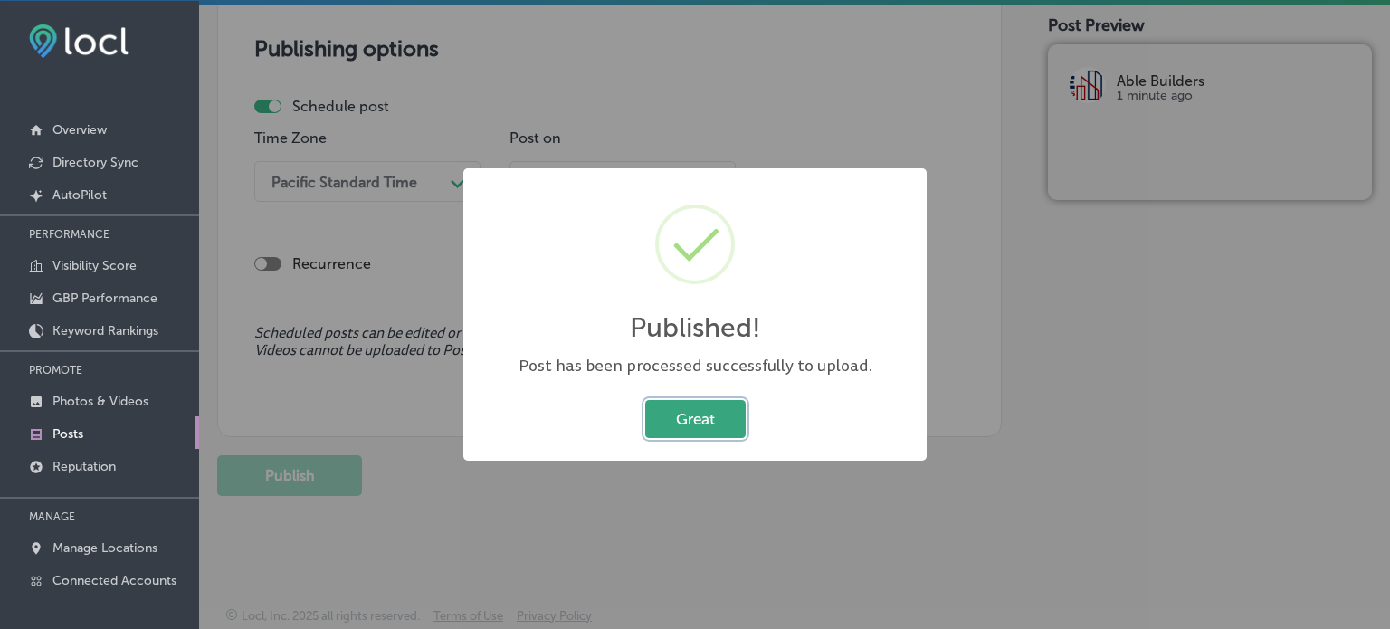
click at [673, 414] on button "Great" at bounding box center [695, 418] width 100 height 37
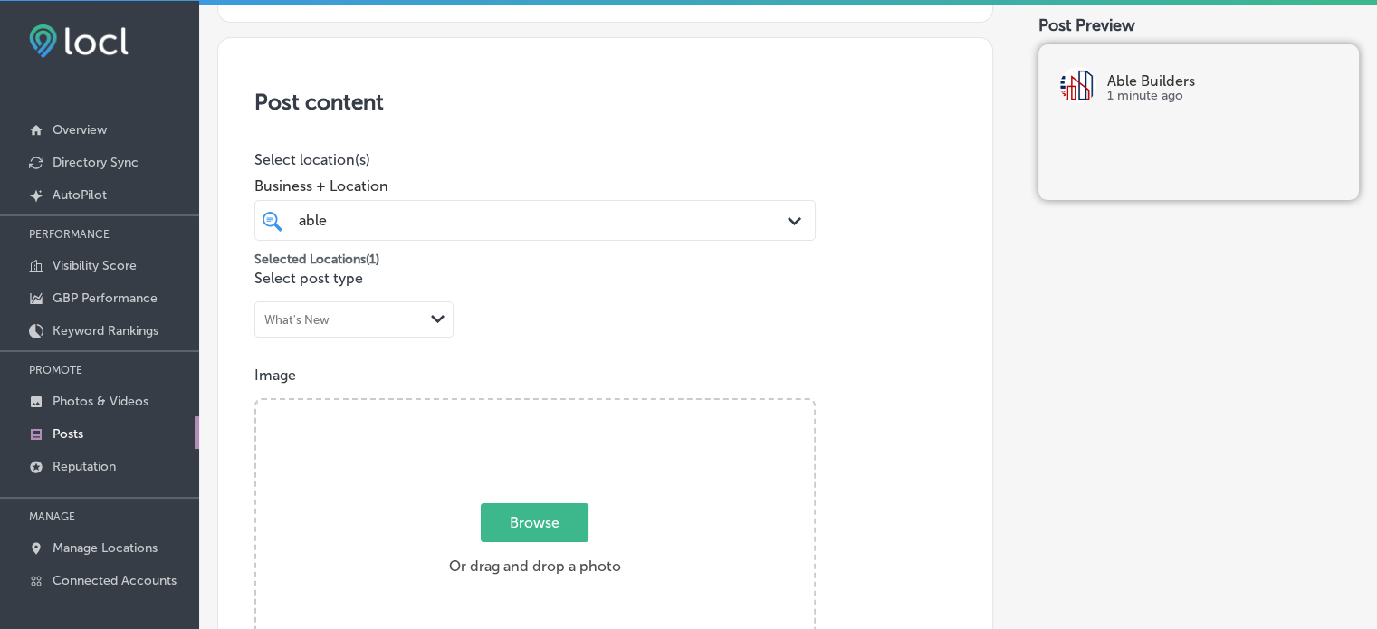
scroll to position [0, 0]
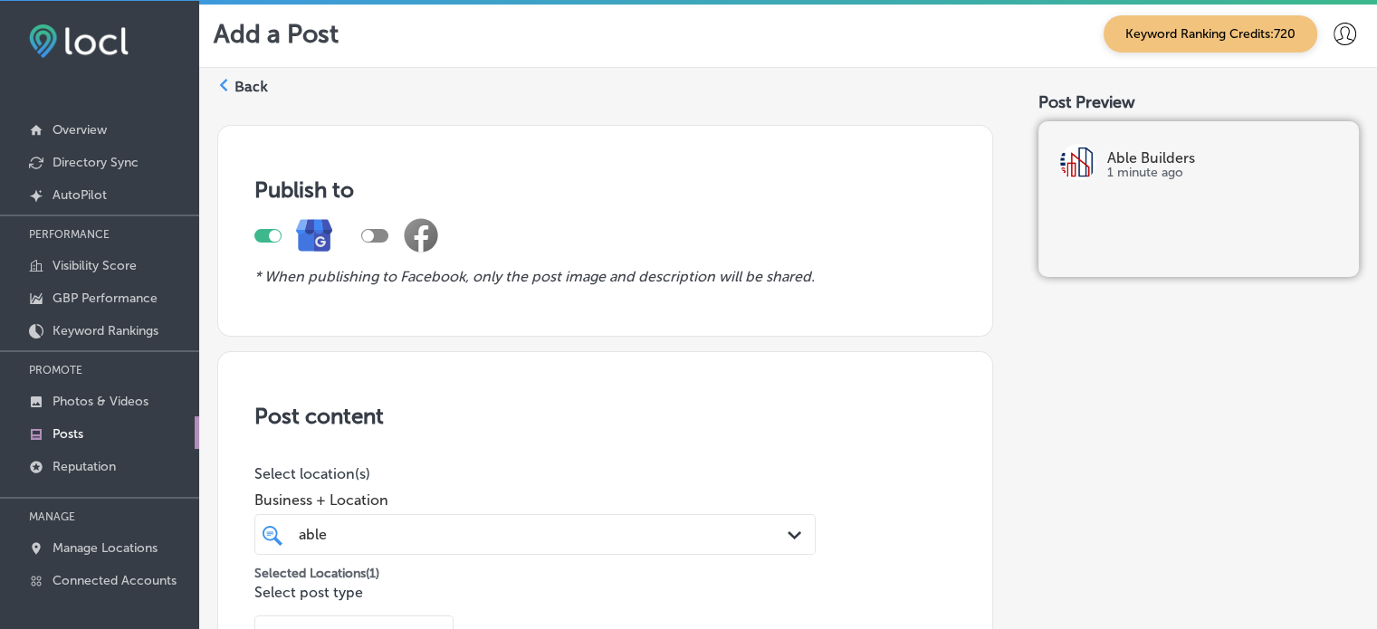
click at [255, 81] on label "Back" at bounding box center [250, 87] width 33 height 20
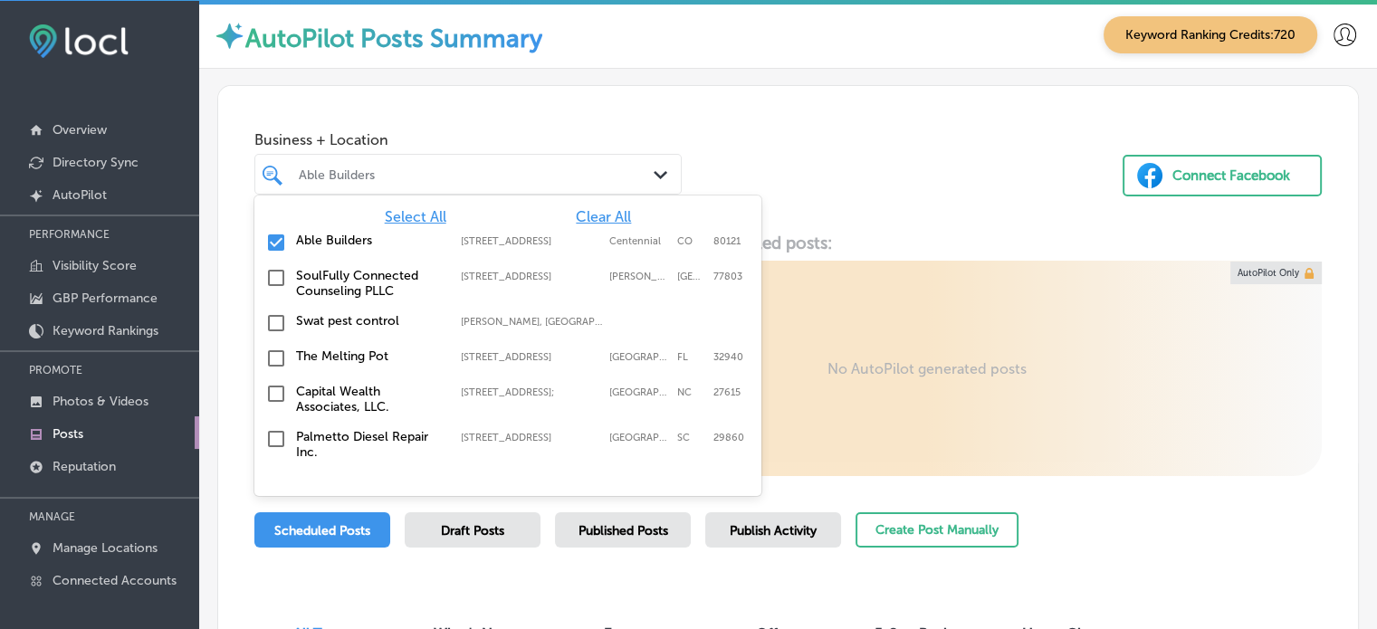
click at [449, 173] on div "Able Builders" at bounding box center [477, 174] width 357 height 15
click at [591, 211] on span "Clear All" at bounding box center [603, 216] width 55 height 17
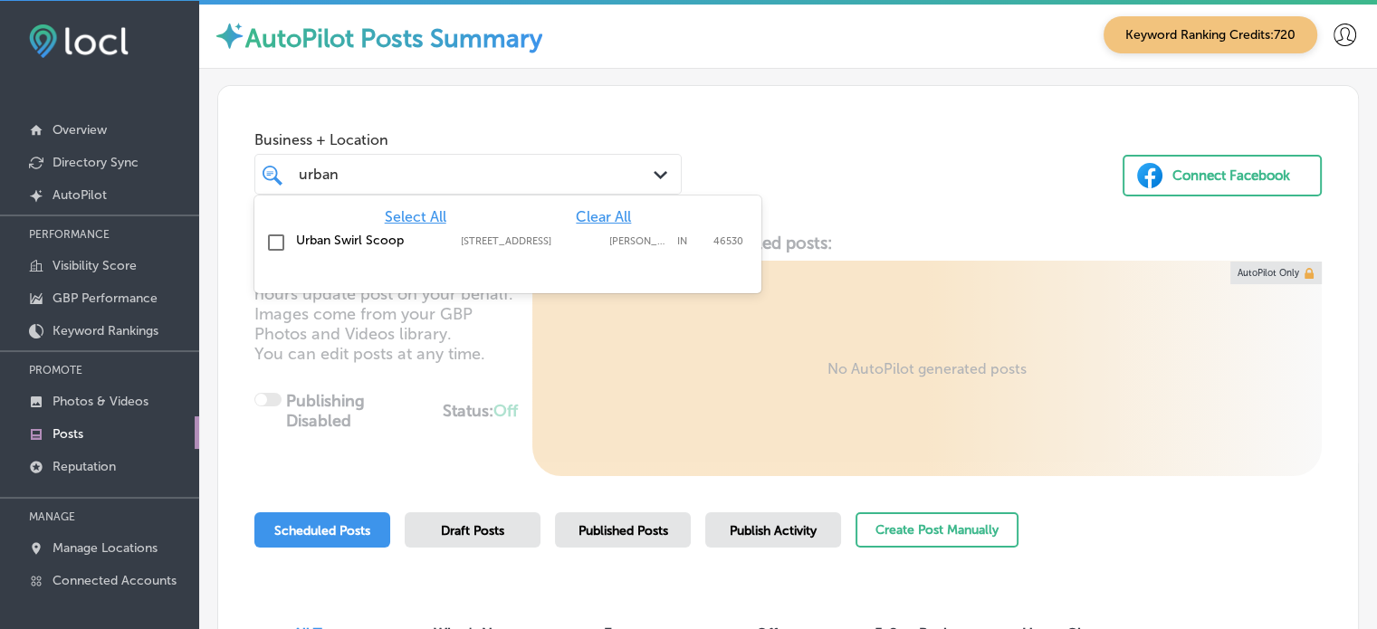
click at [371, 240] on label "Urban Swirl Scoop" at bounding box center [369, 240] width 147 height 15
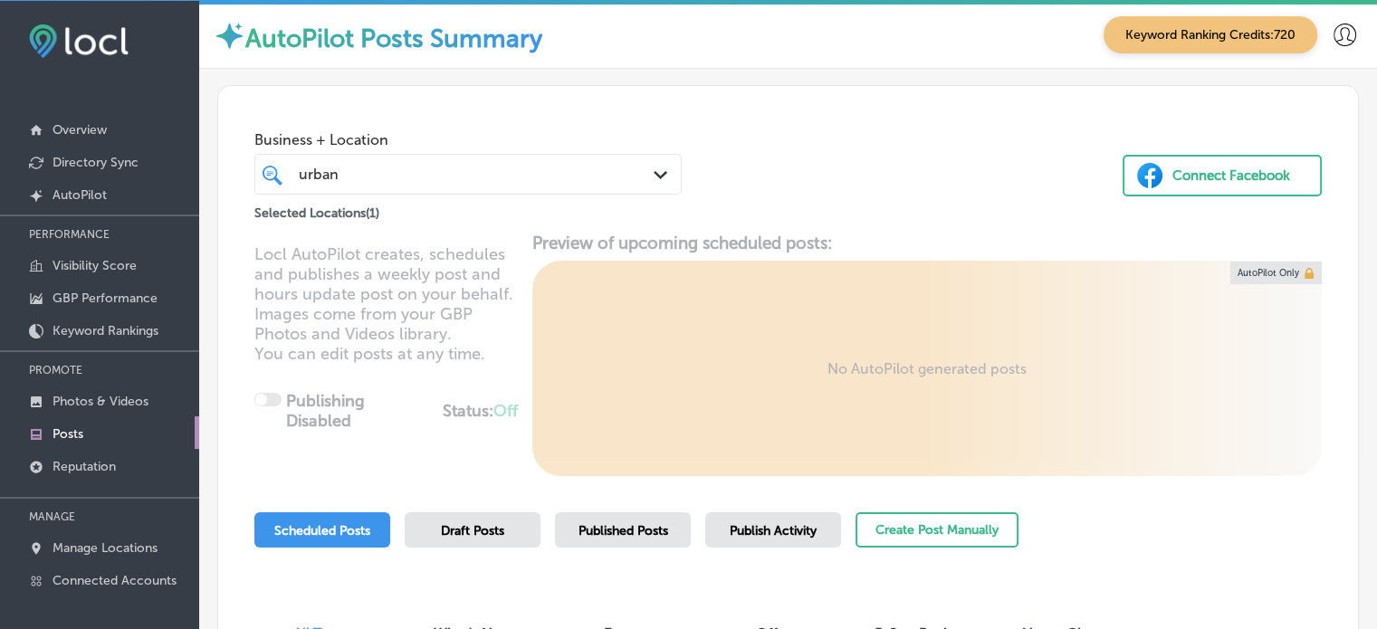
click at [445, 173] on div "urban urban" at bounding box center [451, 174] width 308 height 24
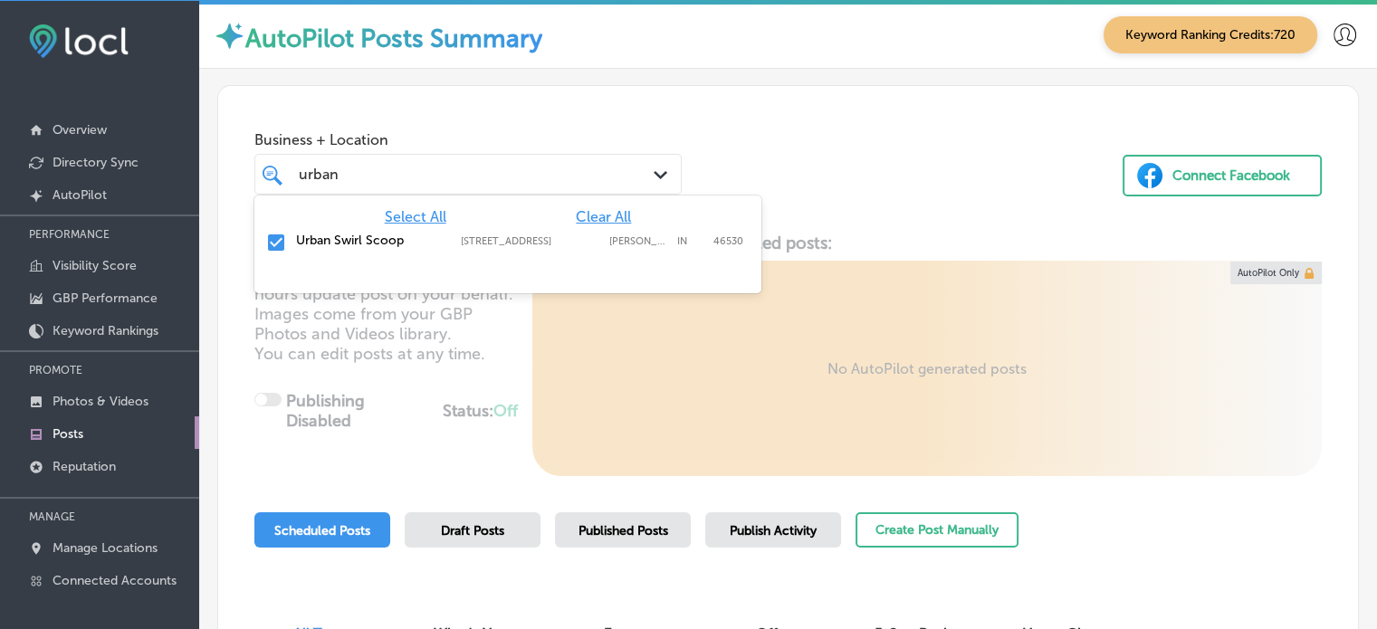
click at [601, 208] on span "Clear All" at bounding box center [603, 216] width 55 height 17
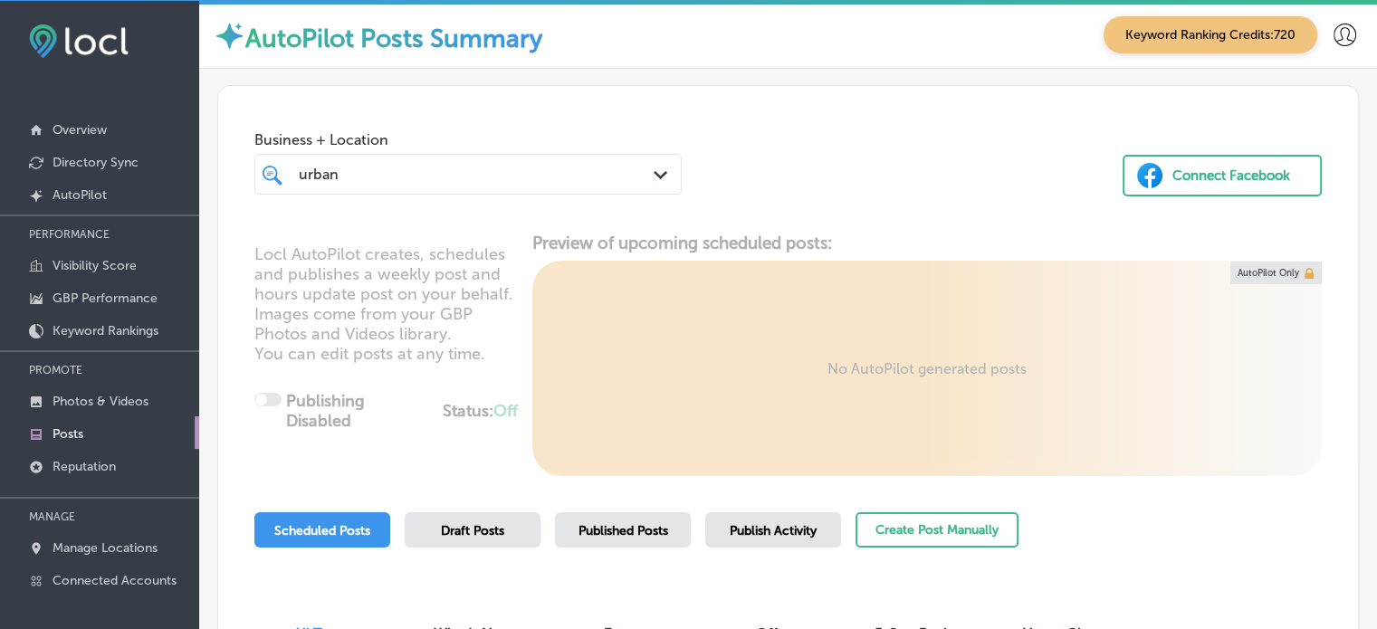
drag, startPoint x: 522, startPoint y: 166, endPoint x: 210, endPoint y: 172, distance: 312.3
click at [210, 172] on div "Business + Location option 7130 Heritage Square Dr, selected. 0 results availab…" at bounding box center [788, 399] width 1178 height 661
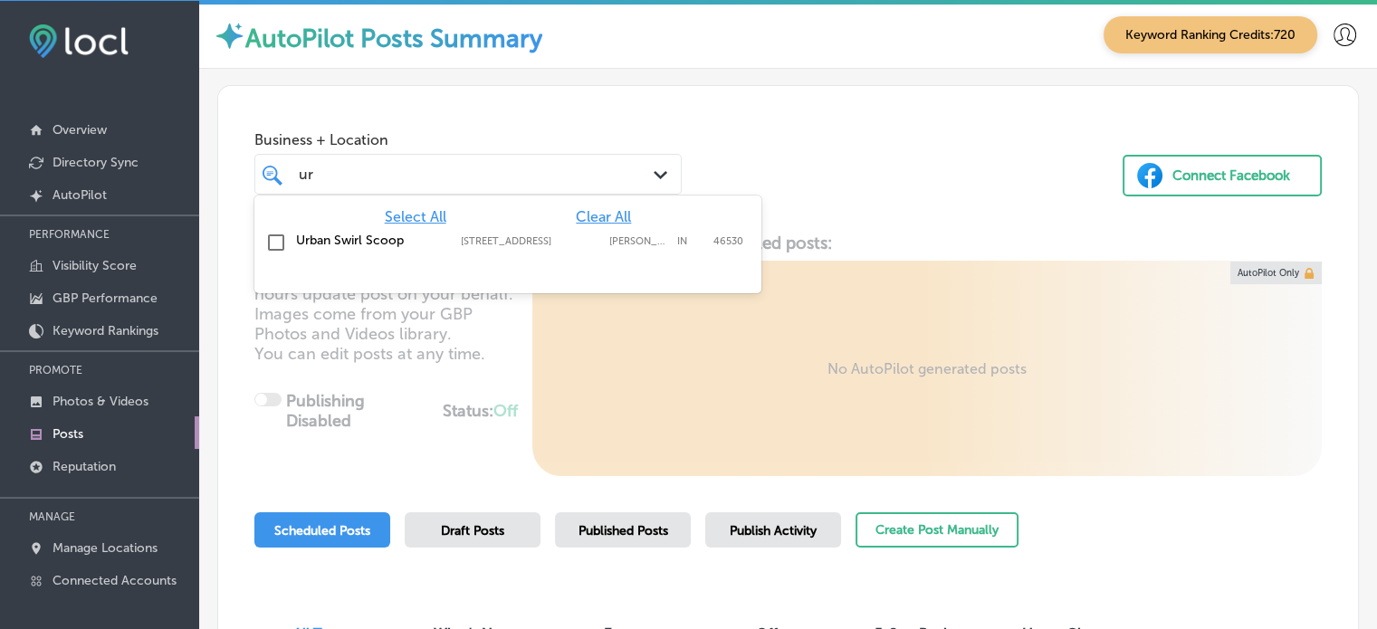
type input "u"
click at [268, 236] on input "checkbox" at bounding box center [276, 243] width 22 height 22
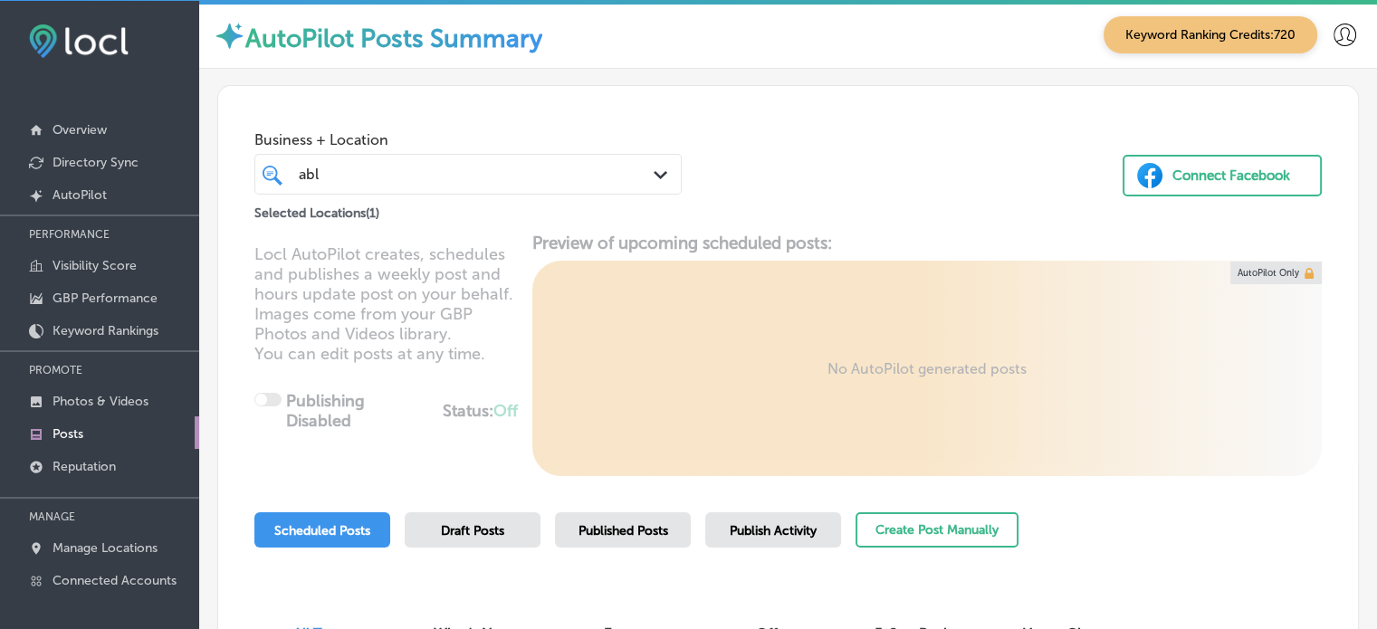
click at [655, 144] on span "Business + Location" at bounding box center [467, 139] width 427 height 17
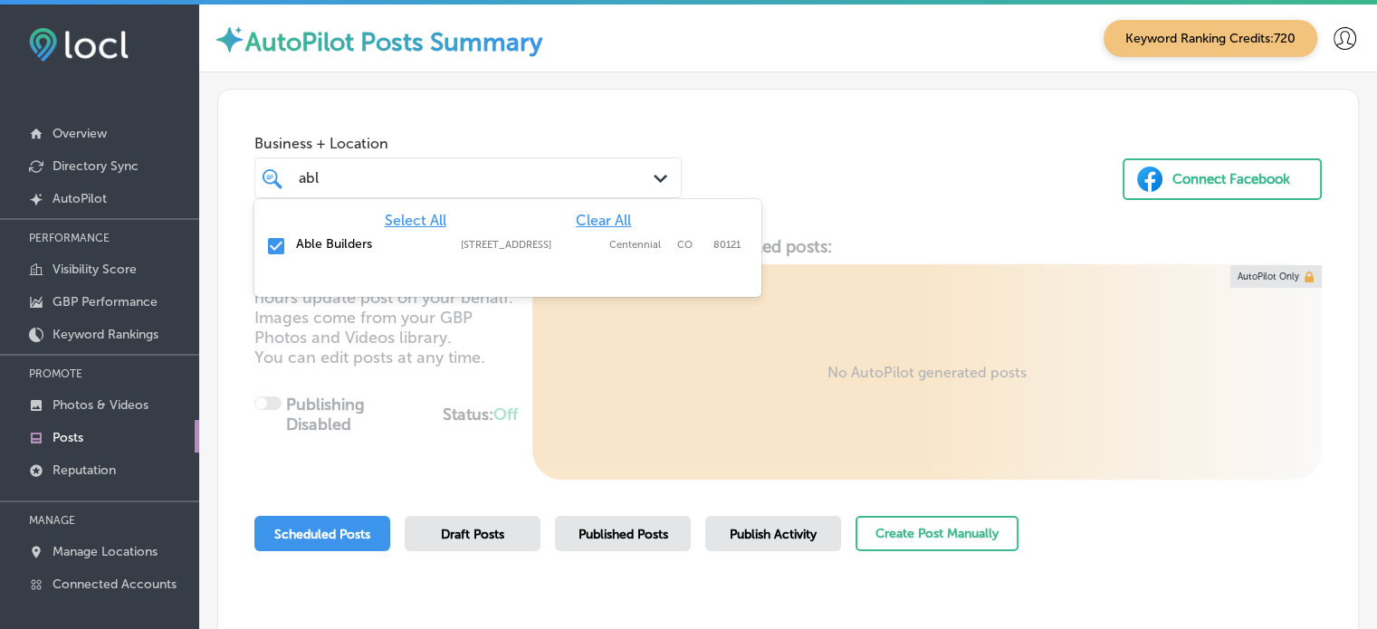
click at [456, 173] on div "abl abl" at bounding box center [451, 178] width 308 height 24
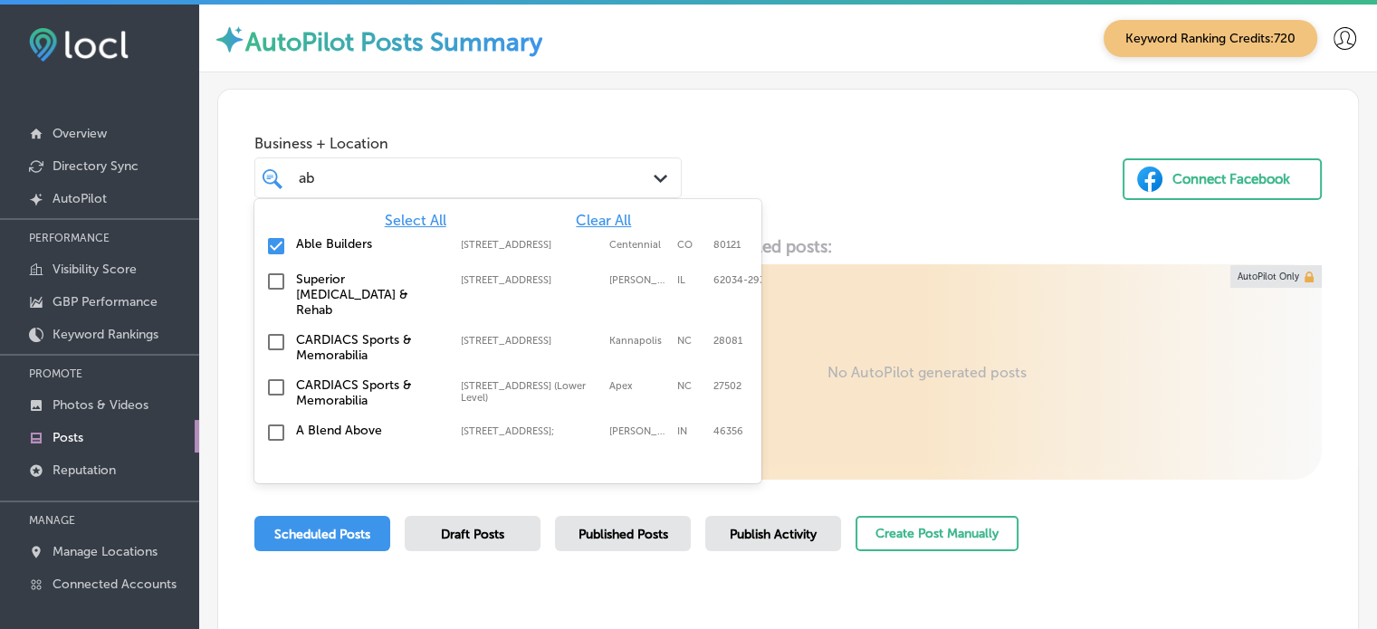
type input "a"
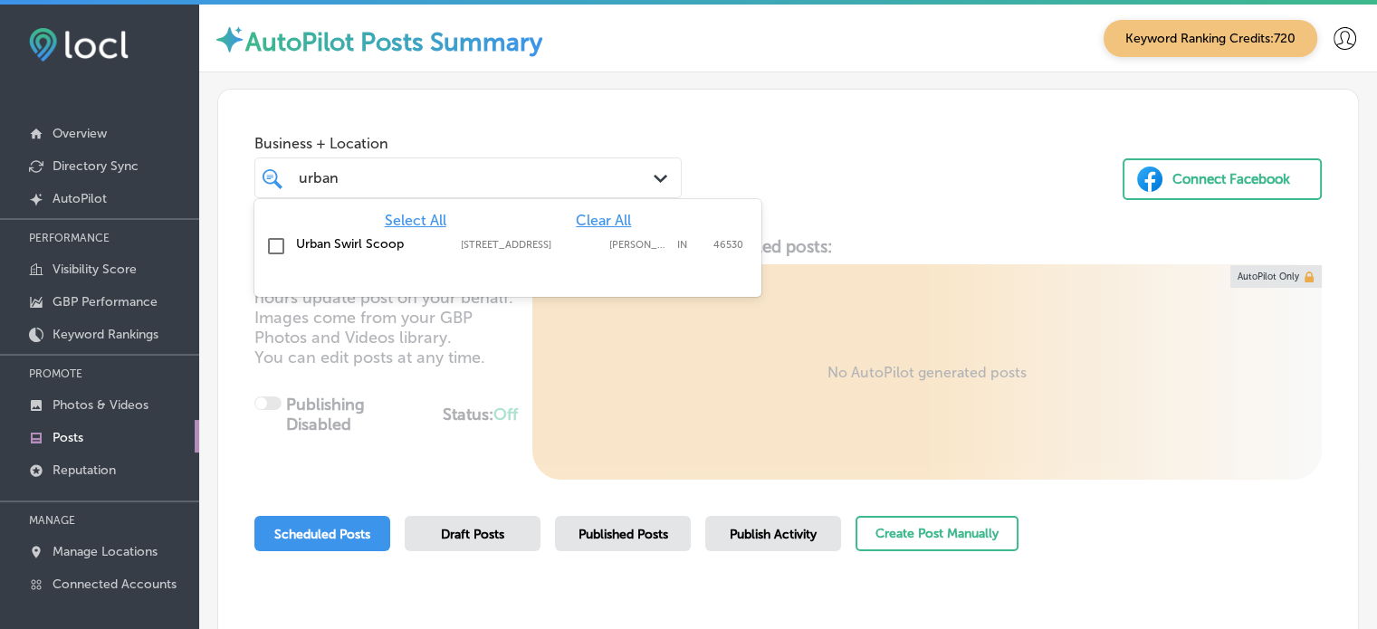
click at [293, 247] on div "Urban Swirl Scoop 7130 Heritage Square Dr, Granger, IN, 46530 7130 Heritage Squ…" at bounding box center [508, 247] width 492 height 28
type input "urban"
click at [539, 126] on div "Business + Location option 7130 Heritage Square Dr, selected. option 7130 Herit…" at bounding box center [467, 162] width 427 height 72
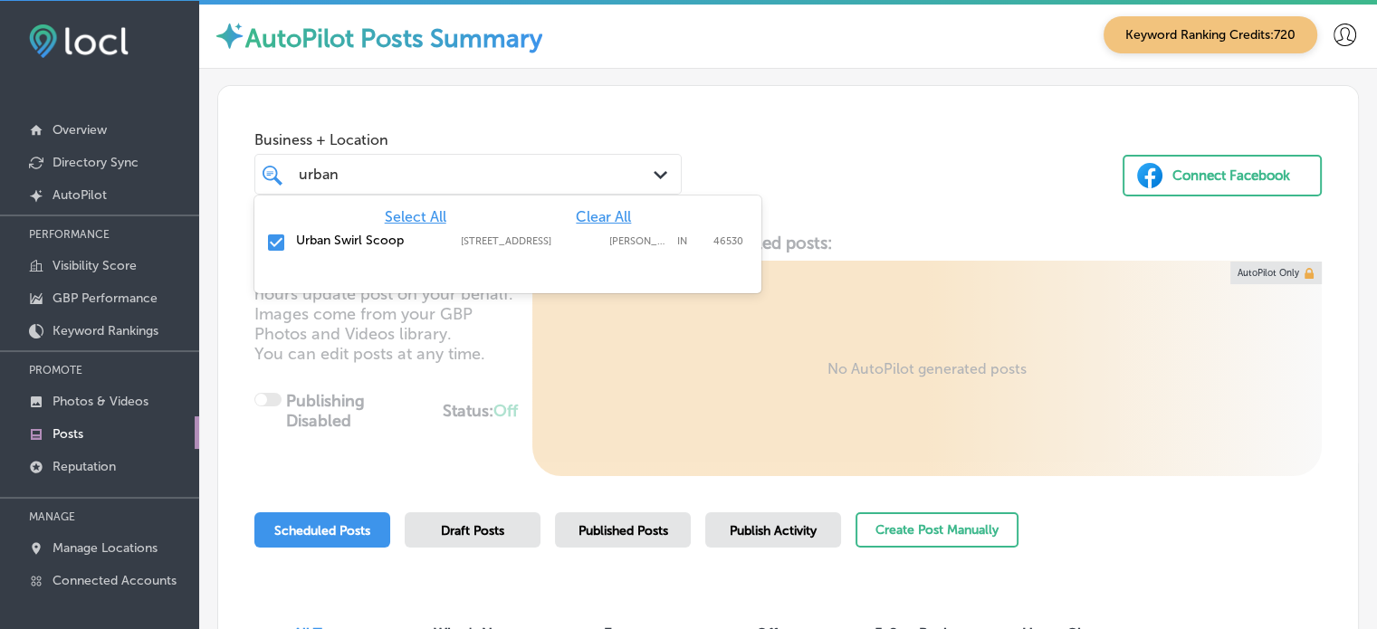
click at [437, 172] on div "urban urban" at bounding box center [451, 174] width 308 height 24
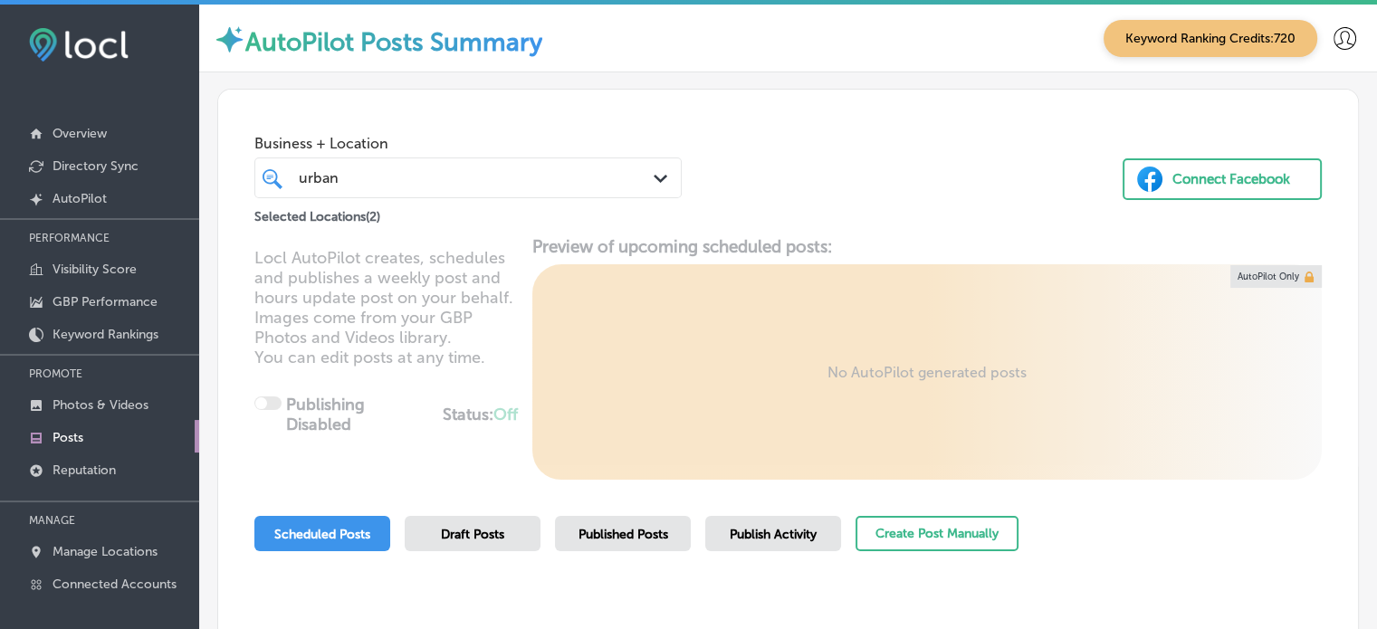
click at [445, 181] on div "urban urban" at bounding box center [451, 178] width 308 height 24
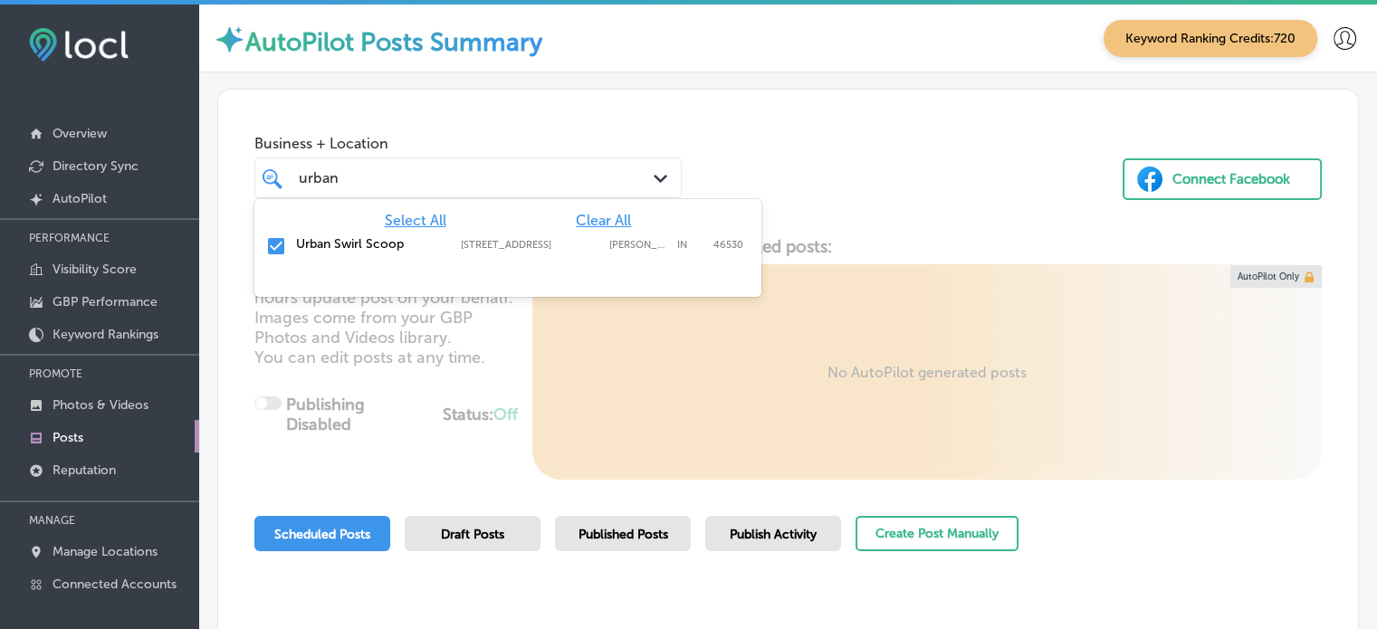
click at [594, 219] on span "Clear All" at bounding box center [603, 220] width 55 height 17
click at [373, 245] on label "Urban Swirl Scoop" at bounding box center [369, 243] width 147 height 15
click at [746, 104] on div "Business + Location option 7130 Heritage Square Dr, selected. option 7130 Herit…" at bounding box center [788, 159] width 1140 height 138
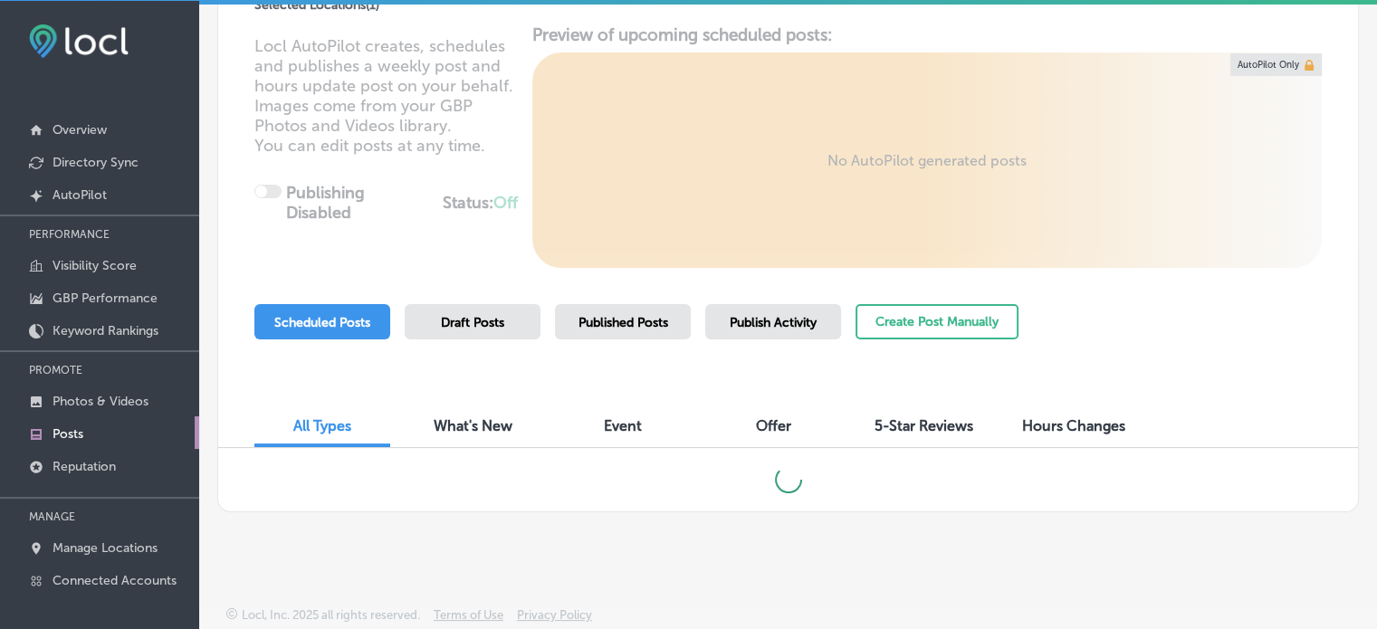
scroll to position [202, 0]
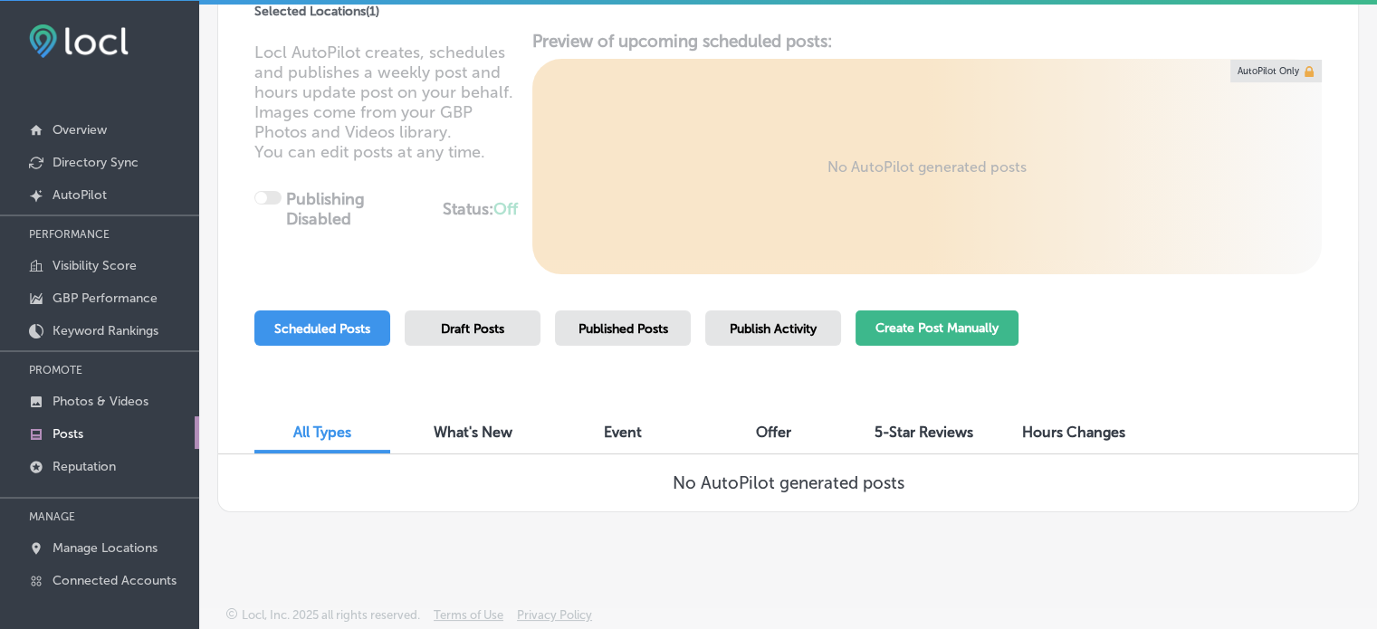
click at [902, 339] on button "Create Post Manually" at bounding box center [936, 327] width 163 height 35
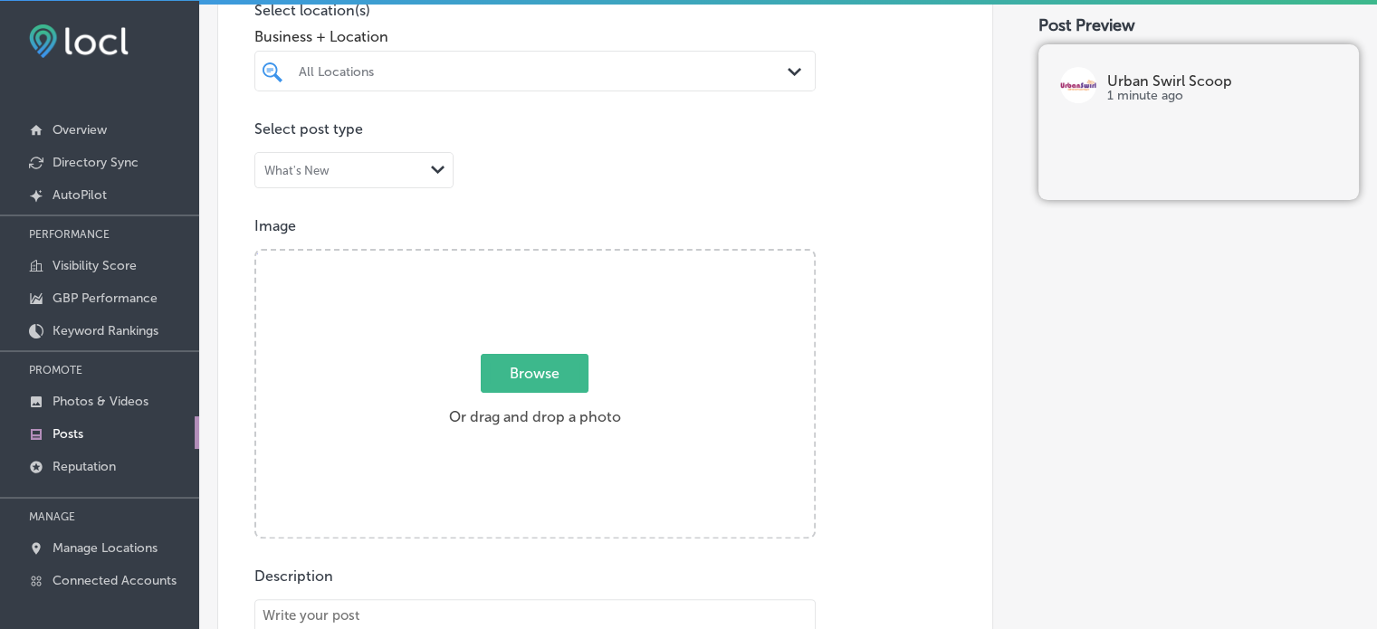
scroll to position [463, 0]
click at [551, 71] on div "All Locations" at bounding box center [544, 70] width 491 height 15
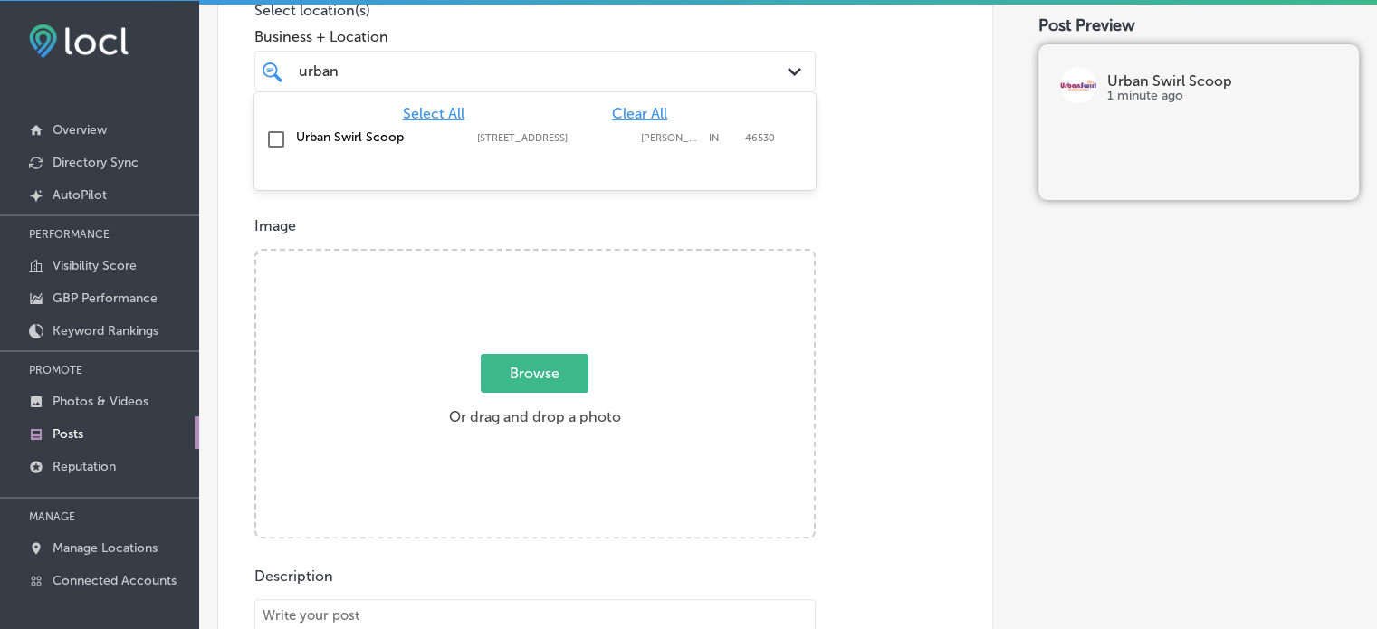
click at [346, 129] on label "Urban Swirl Scoop" at bounding box center [377, 136] width 163 height 15
type input "urban"
click at [863, 269] on div "Image Powered by PQINA Browse Or drag and drop a photo" at bounding box center [605, 377] width 702 height 321
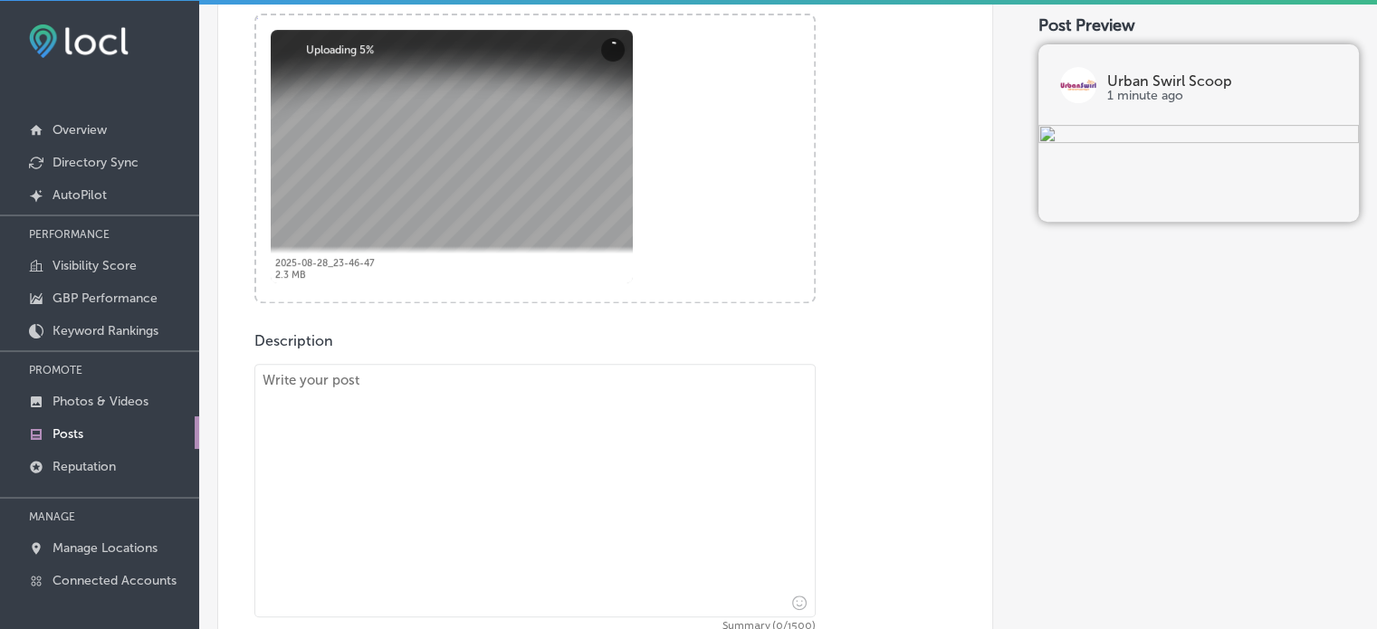
scroll to position [713, 0]
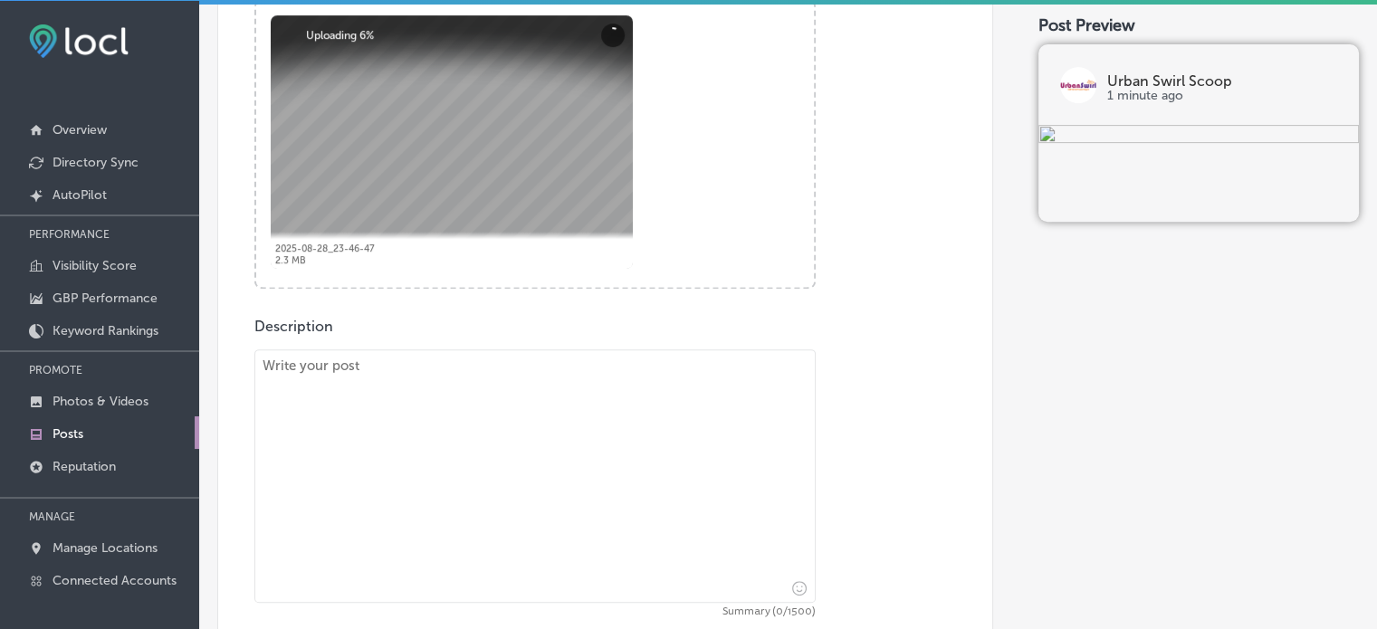
click at [509, 439] on textarea at bounding box center [534, 475] width 561 height 253
paste textarea ""At Urban Swirl & Scoop, we offer the perfect ice cream and froyo party package…"
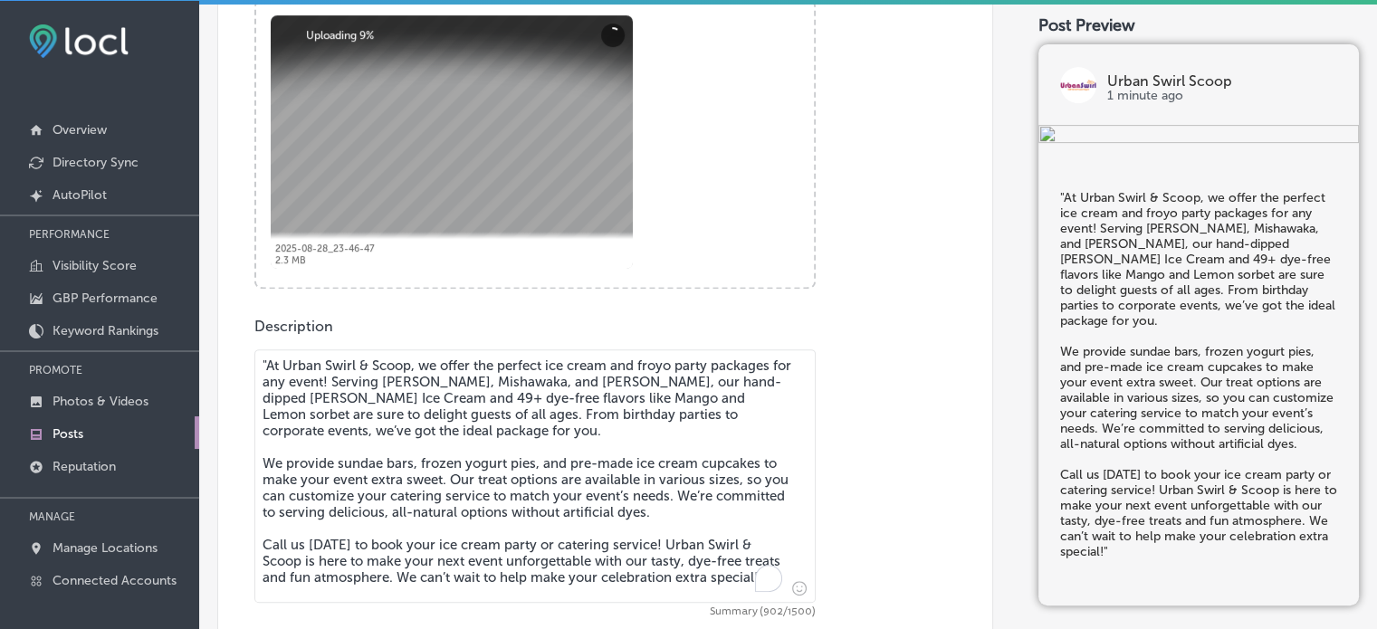
scroll to position [746, 0]
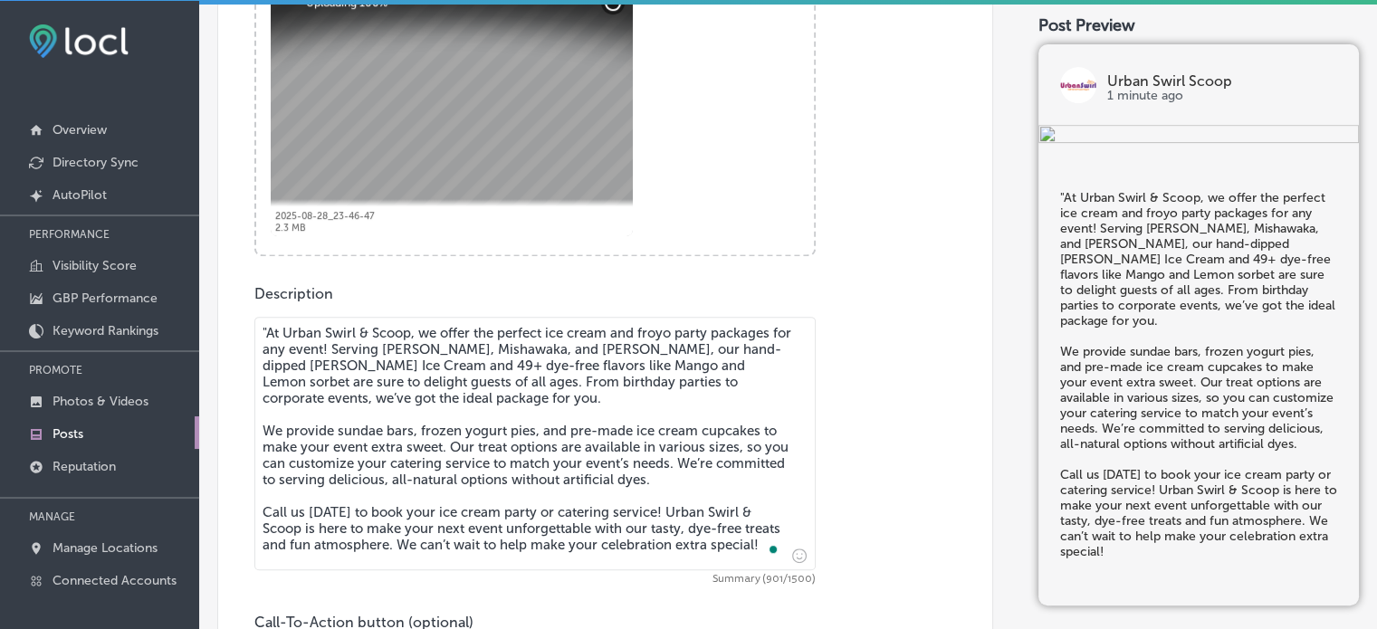
click at [270, 329] on textarea ""At Urban Swirl & Scoop, we offer the perfect ice cream and froyo party package…" at bounding box center [534, 443] width 561 height 253
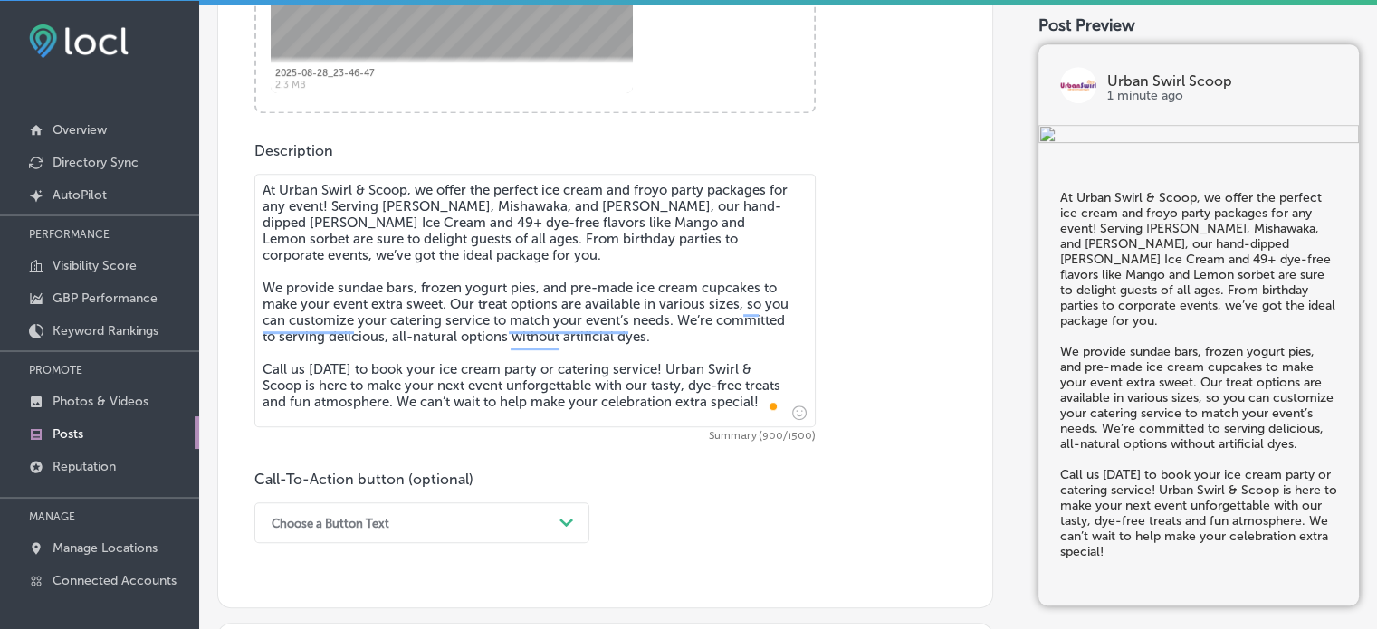
scroll to position [891, 0]
type textarea "At Urban Swirl & Scoop, we offer the perfect ice cream and froyo party packages…"
click at [424, 509] on div "Choose a Button Text Path Created with Sketch." at bounding box center [421, 521] width 335 height 41
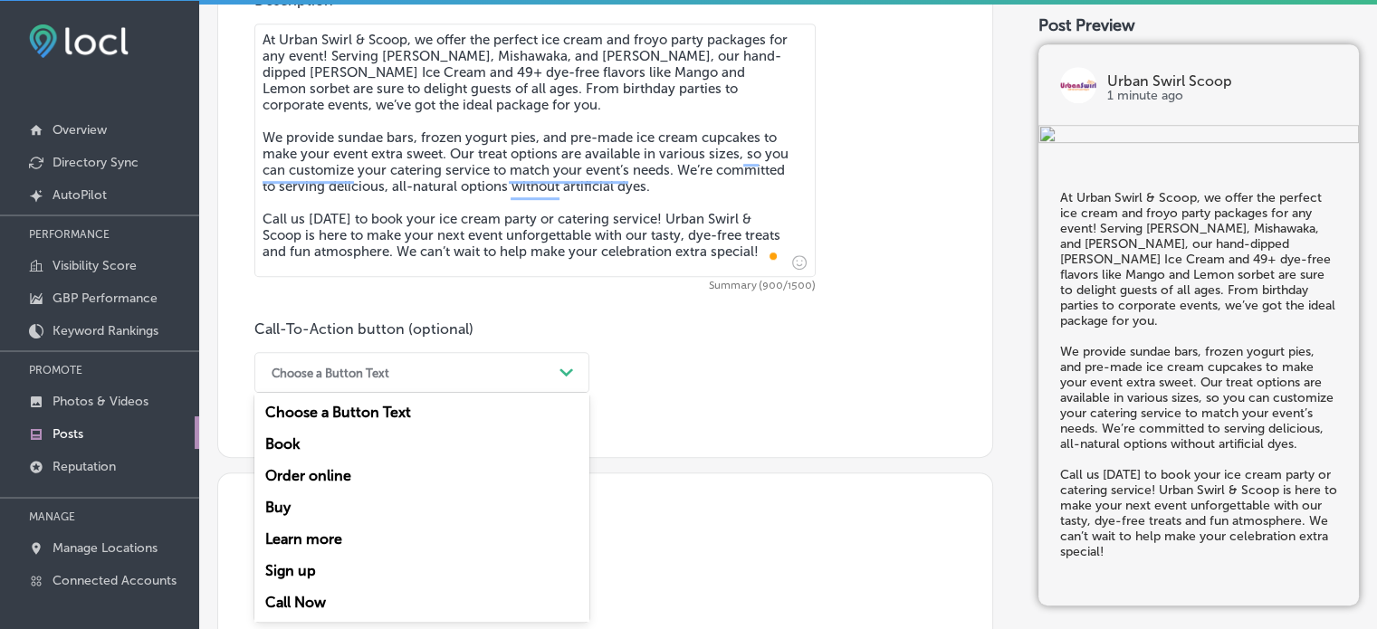
click at [310, 604] on div "Call Now" at bounding box center [421, 603] width 335 height 32
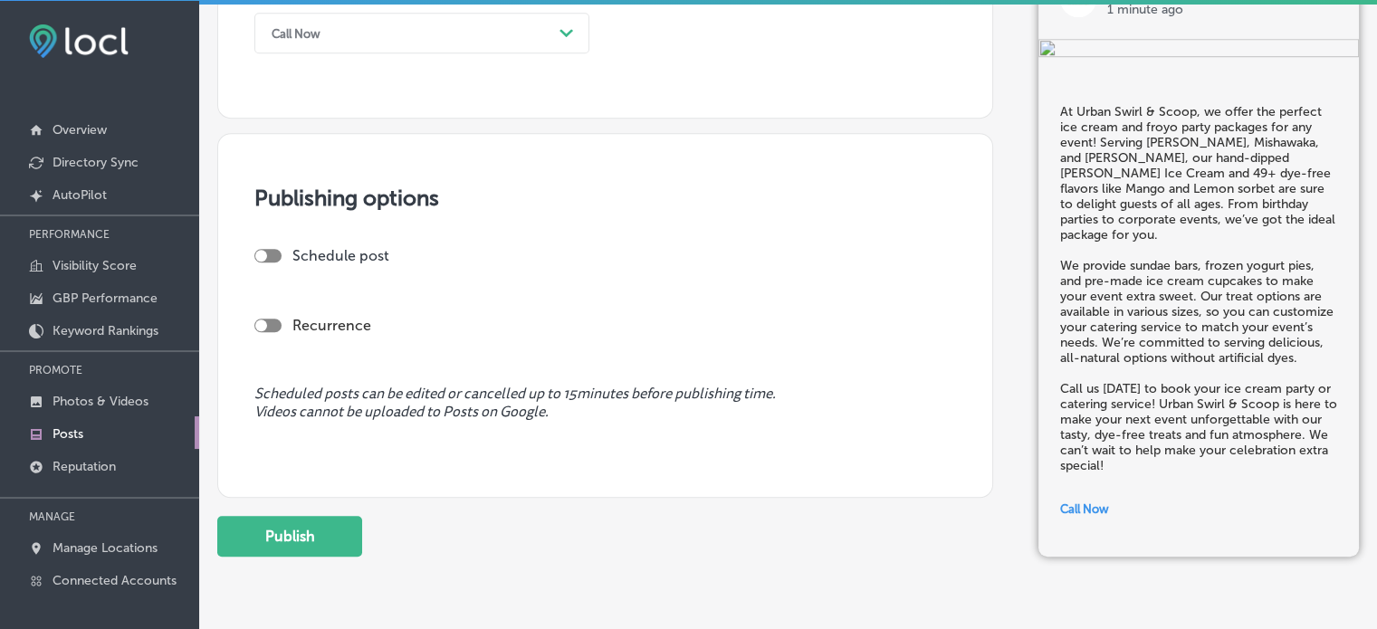
scroll to position [1383, 0]
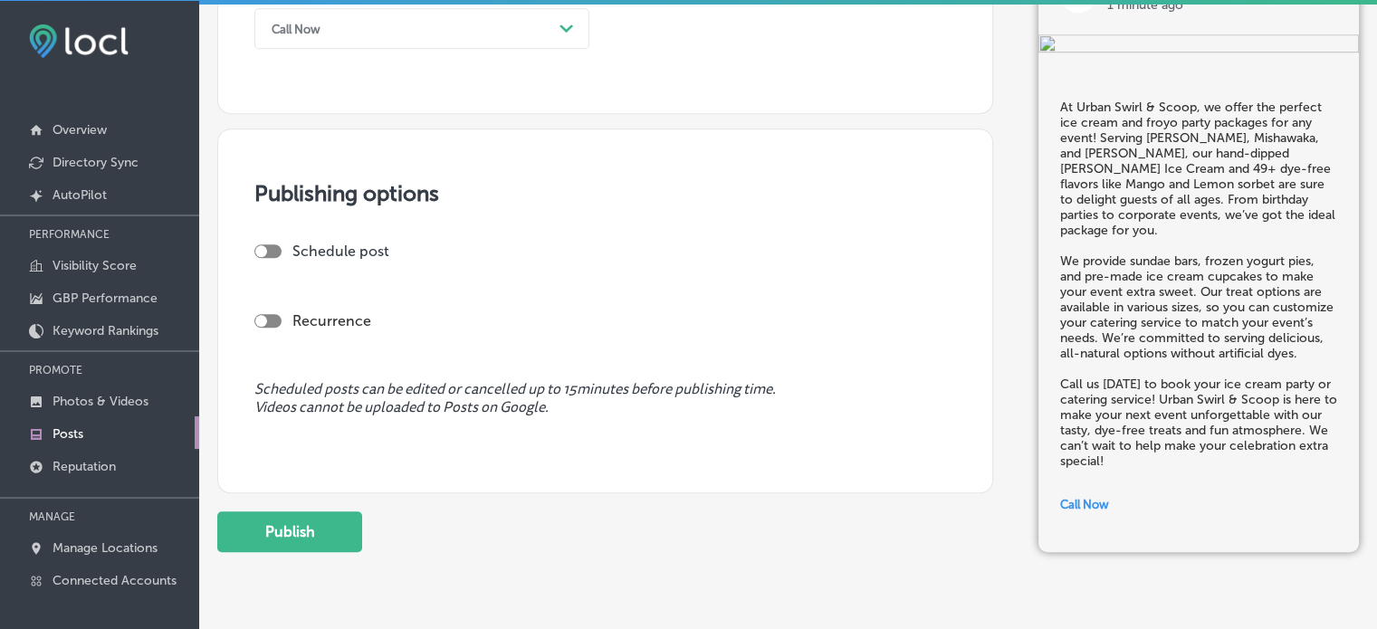
click at [279, 253] on div at bounding box center [267, 251] width 27 height 14
checkbox input "true"
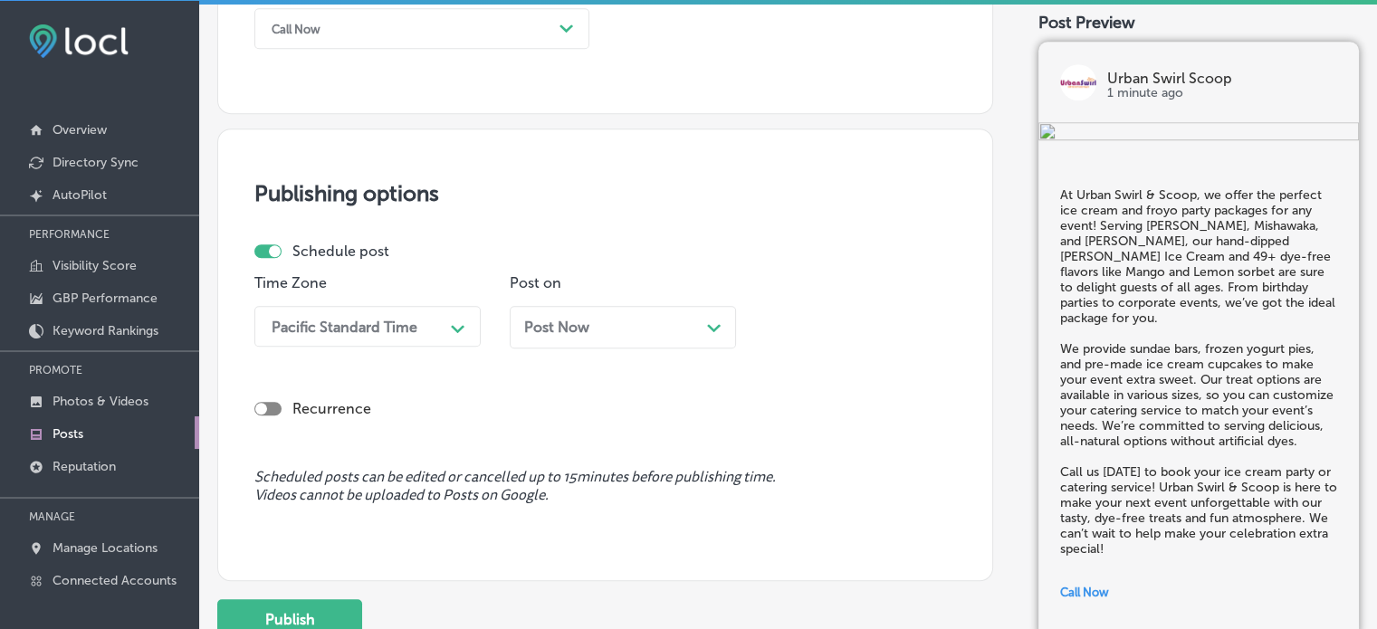
click at [449, 320] on div "Path Created with Sketch." at bounding box center [458, 326] width 29 height 29
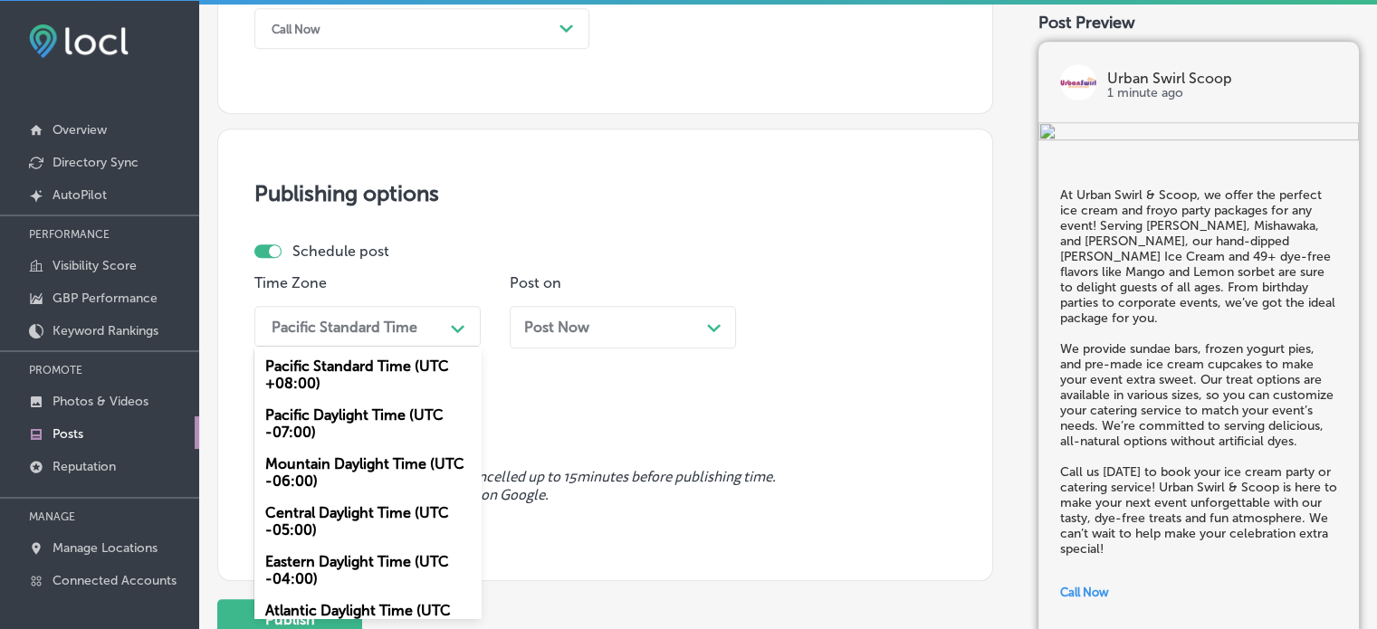
click at [367, 475] on div "Mountain Daylight Time (UTC -06:00)" at bounding box center [367, 472] width 226 height 49
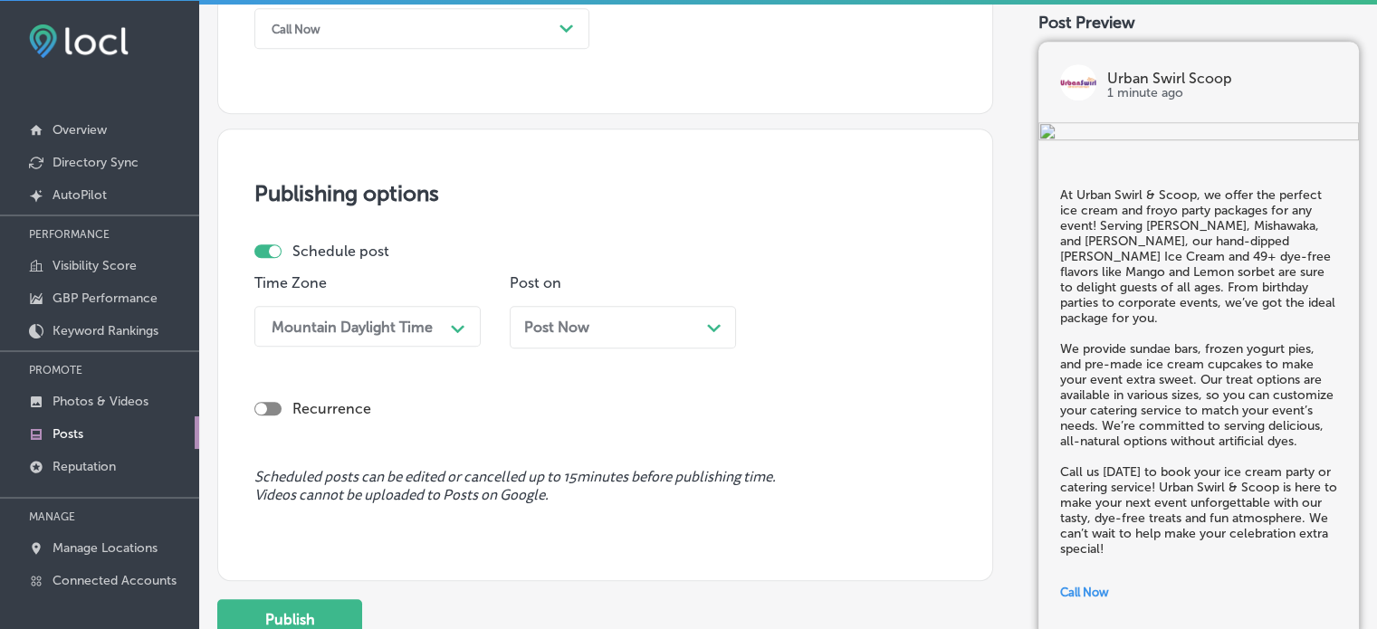
click at [677, 326] on div "Post Now Path Created with Sketch." at bounding box center [622, 327] width 197 height 17
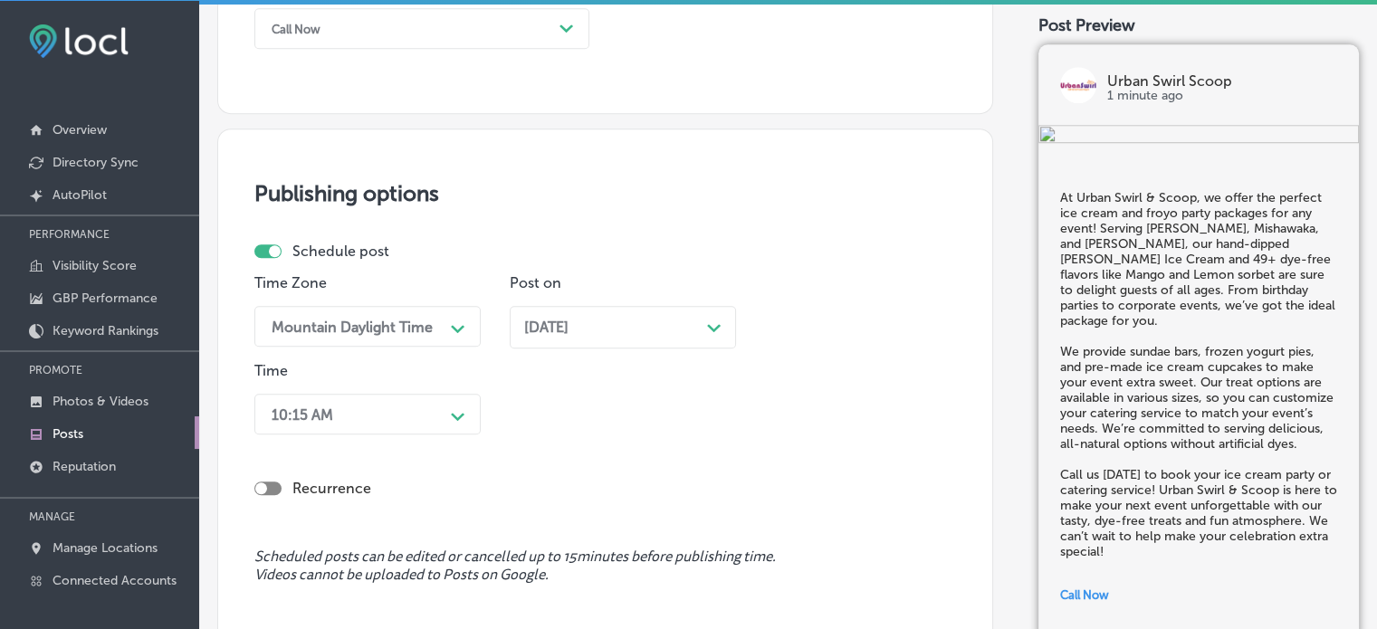
click at [451, 416] on div "10:15 AM Path Created with Sketch." at bounding box center [367, 414] width 226 height 41
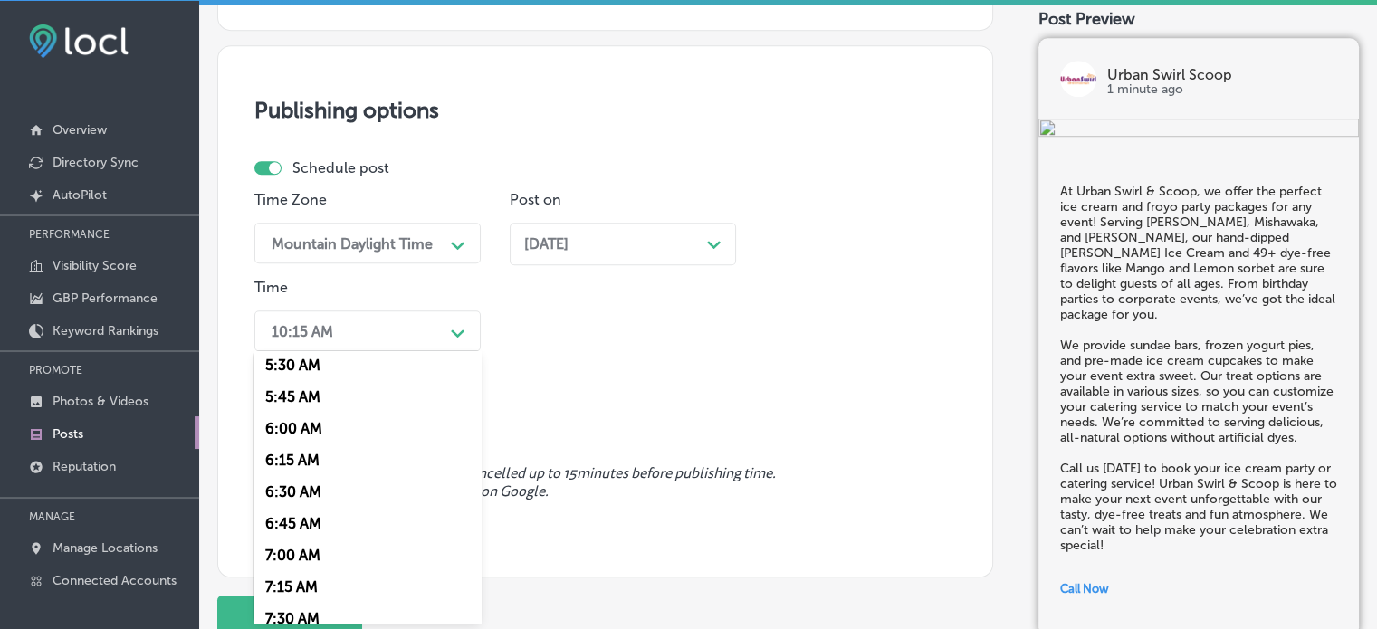
scroll to position [702, 0]
click at [297, 553] on div "7:00 AM" at bounding box center [367, 555] width 226 height 32
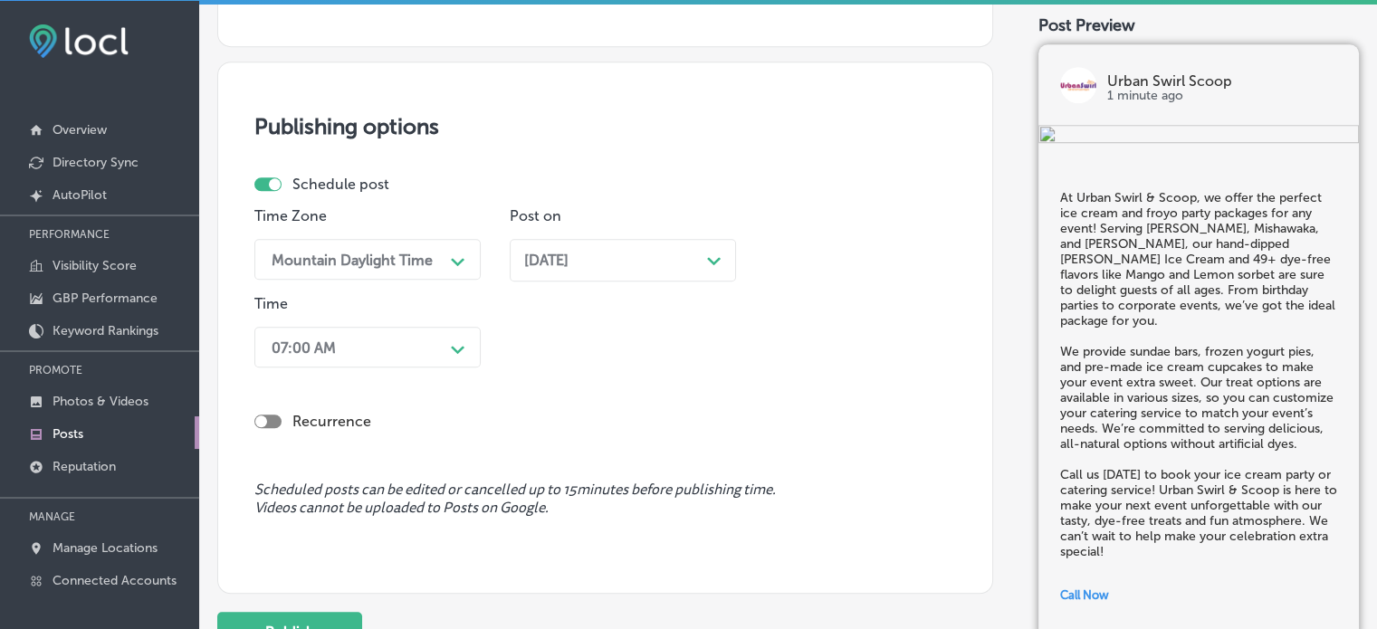
scroll to position [1452, 0]
click at [293, 619] on button "Publish" at bounding box center [289, 630] width 145 height 41
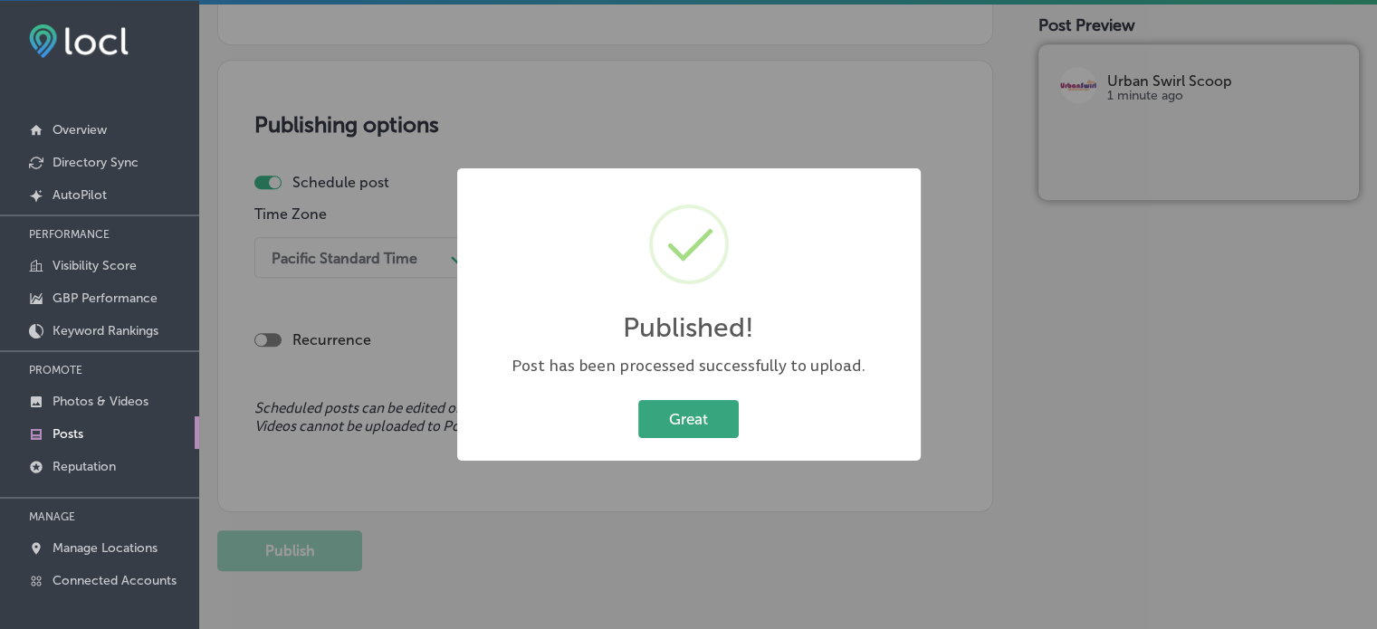
click at [673, 413] on button "Great" at bounding box center [688, 418] width 100 height 37
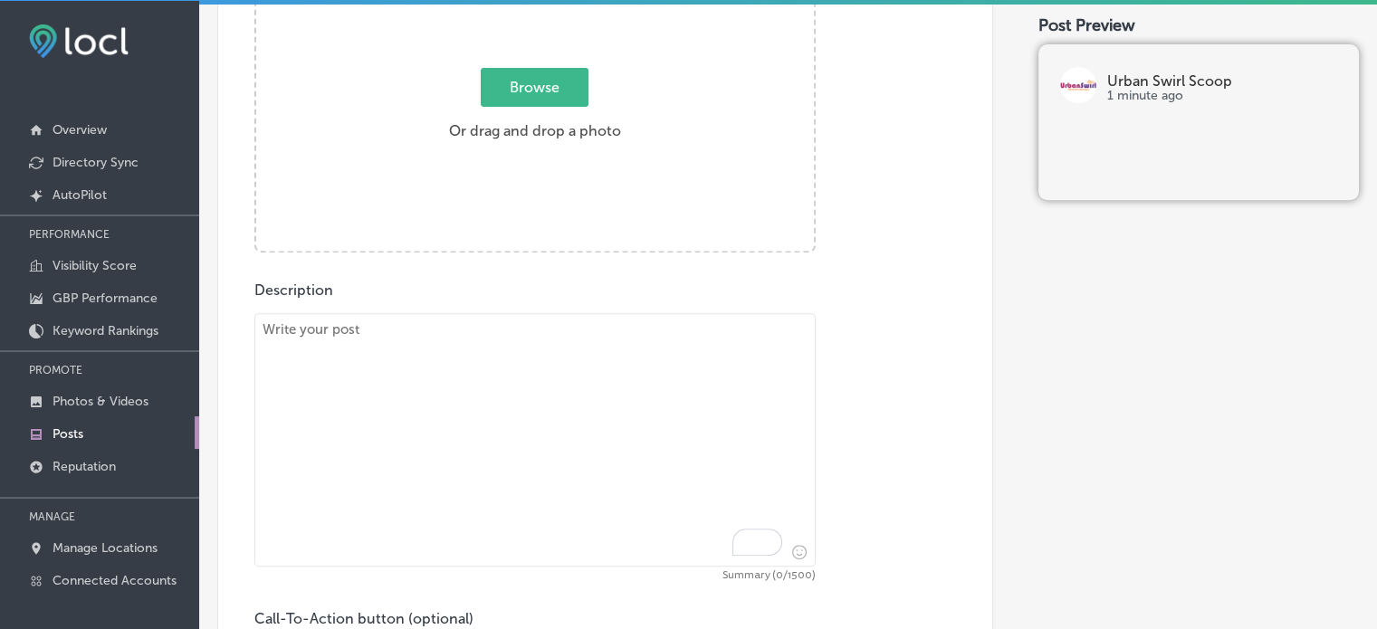
scroll to position [745, 0]
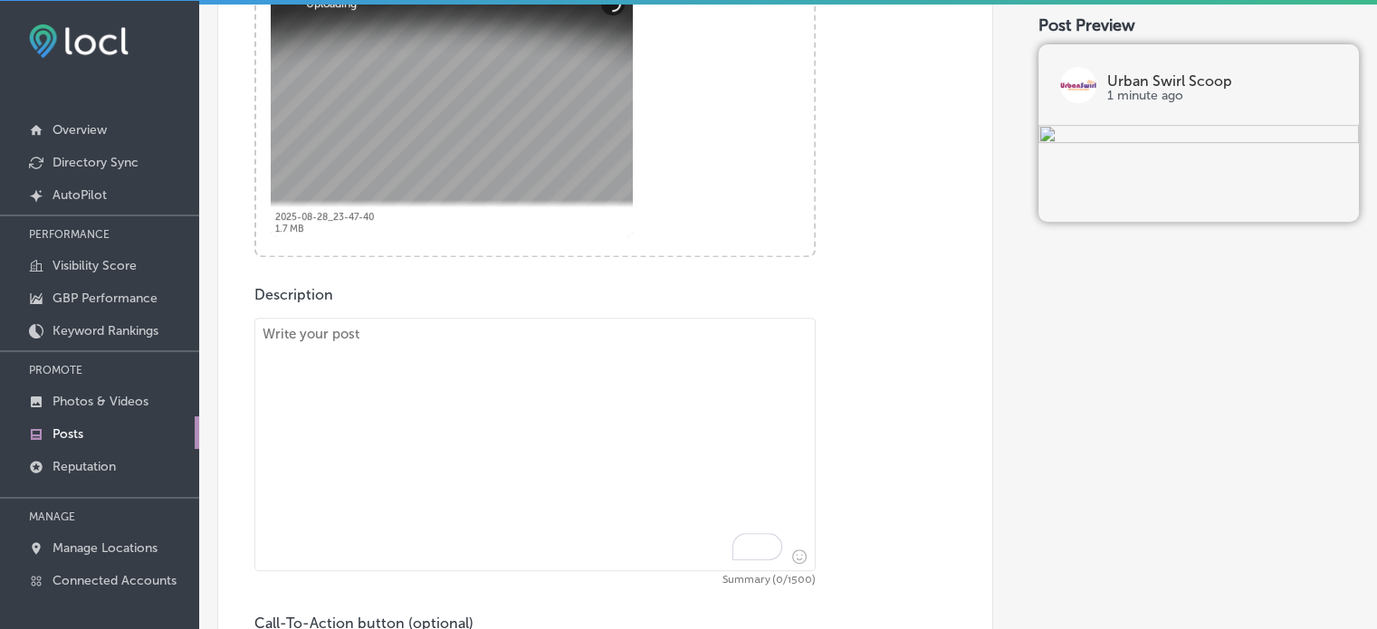
click at [608, 387] on textarea "To enrich screen reader interactions, please activate Accessibility in Grammarl…" at bounding box center [534, 444] width 561 height 253
paste textarea ""Fall has arrived, and so has our delicious Pumpkin flavor at Urban Swirl & Sco…"
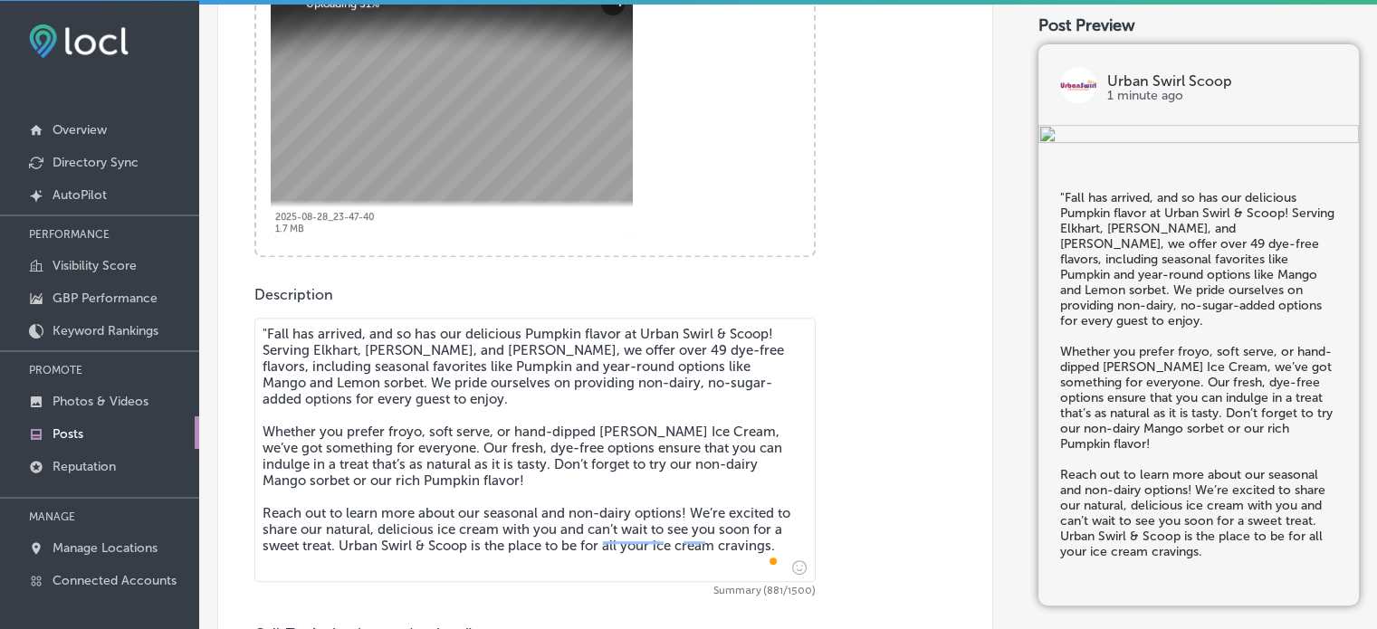
click at [265, 332] on textarea ""Fall has arrived, and so has our delicious Pumpkin flavor at Urban Swirl & Sco…" at bounding box center [534, 450] width 561 height 264
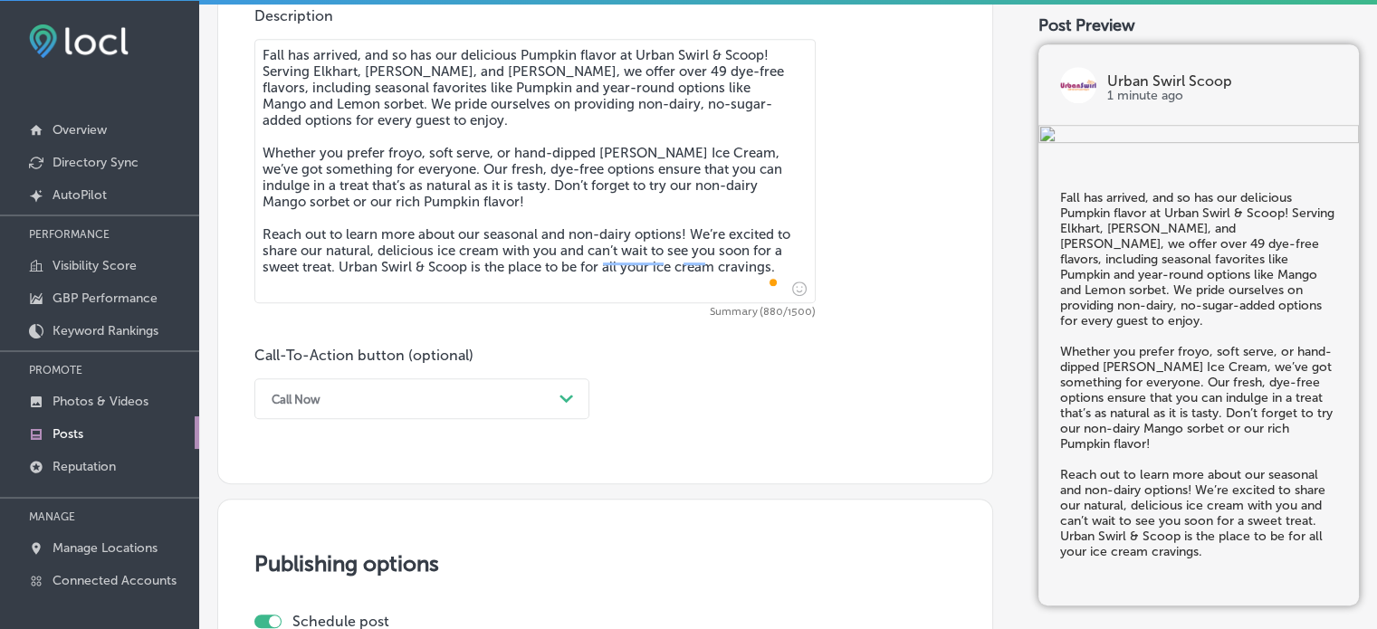
type textarea "Fall has arrived, and so has our delicious Pumpkin flavor at Urban Swirl & Scoo…"
click at [408, 390] on div "Call Now Path Created with Sketch." at bounding box center [421, 398] width 335 height 41
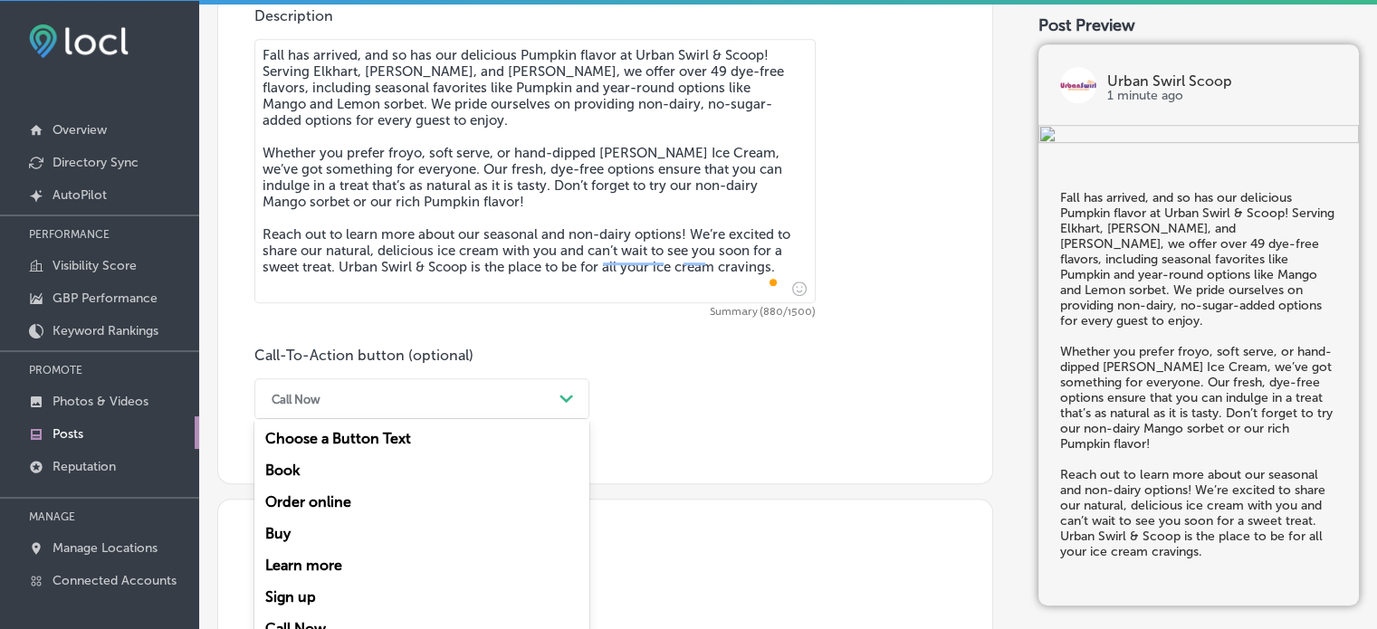
scroll to position [1050, 0]
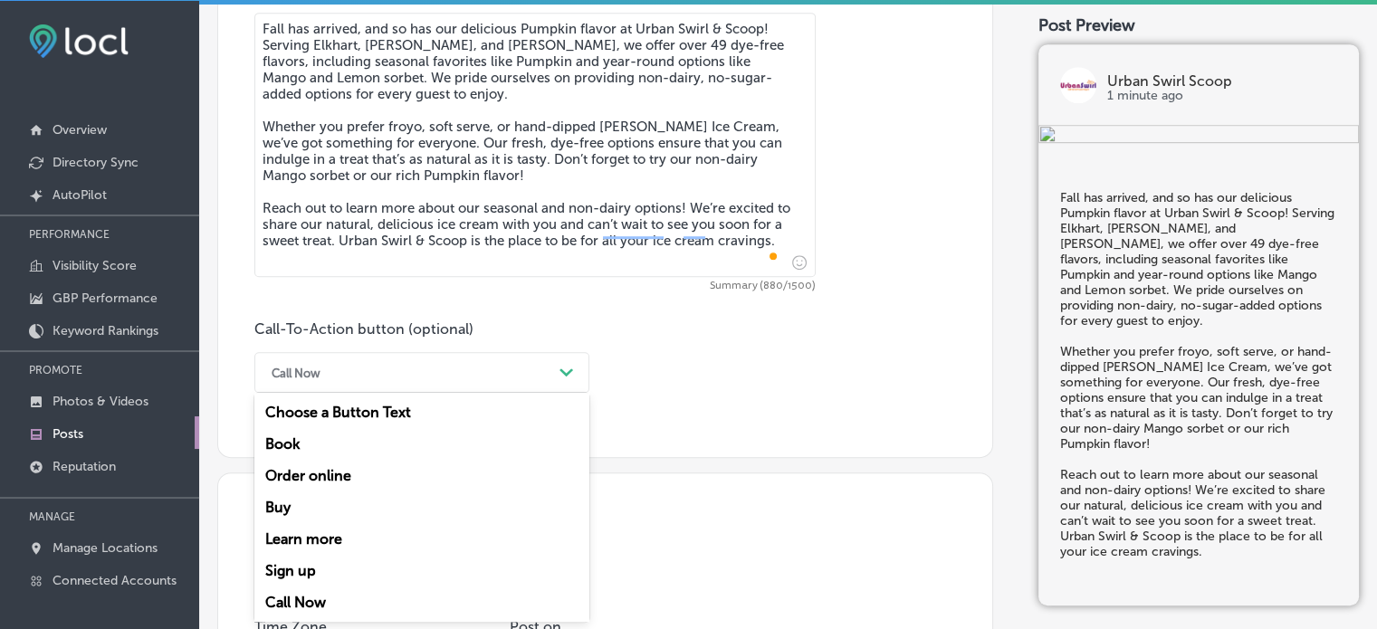
click at [358, 531] on div "Learn more" at bounding box center [421, 539] width 335 height 32
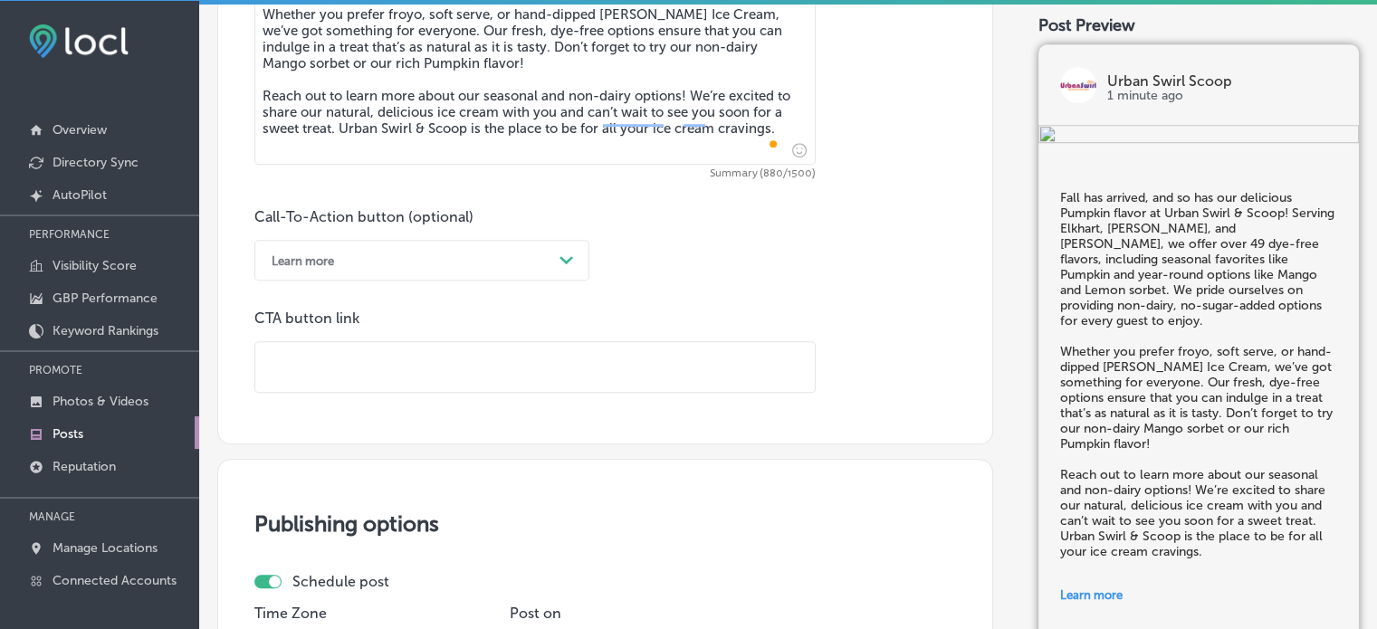
scroll to position [1186, 0]
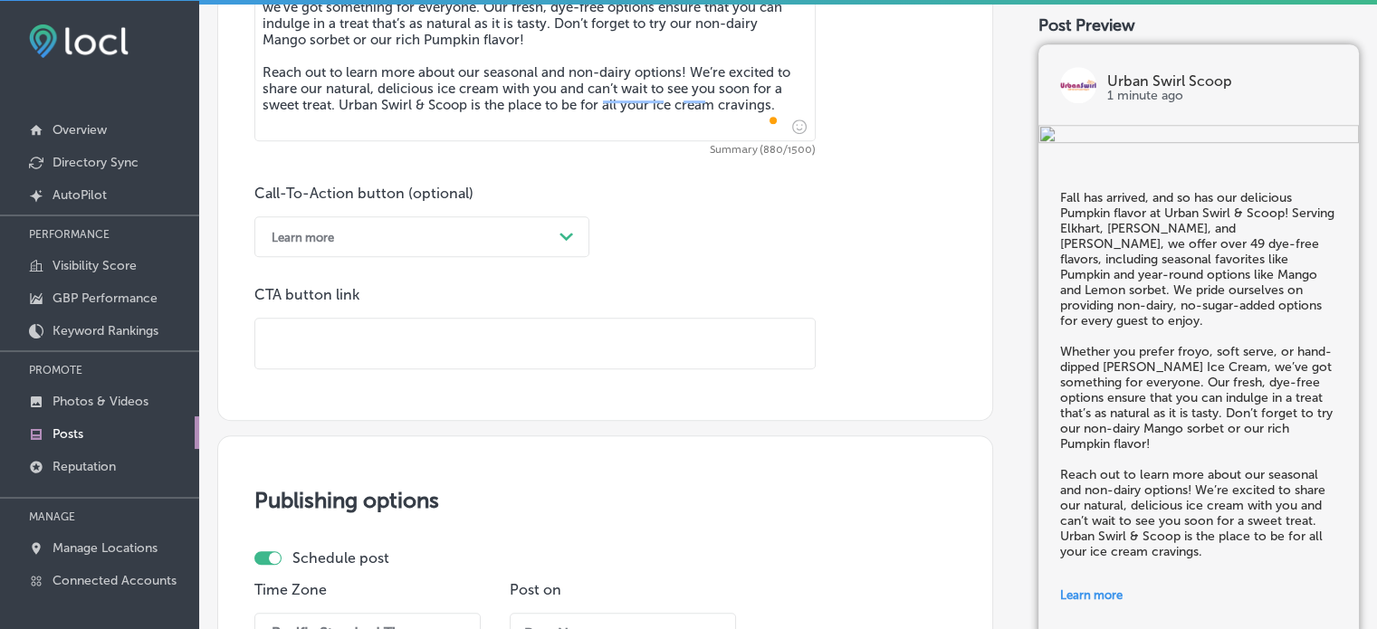
click at [399, 341] on input "text" at bounding box center [534, 344] width 559 height 50
paste input "http://urbanswirlandscoop.com/"
type input "http://urbanswirlandscoop.com/"
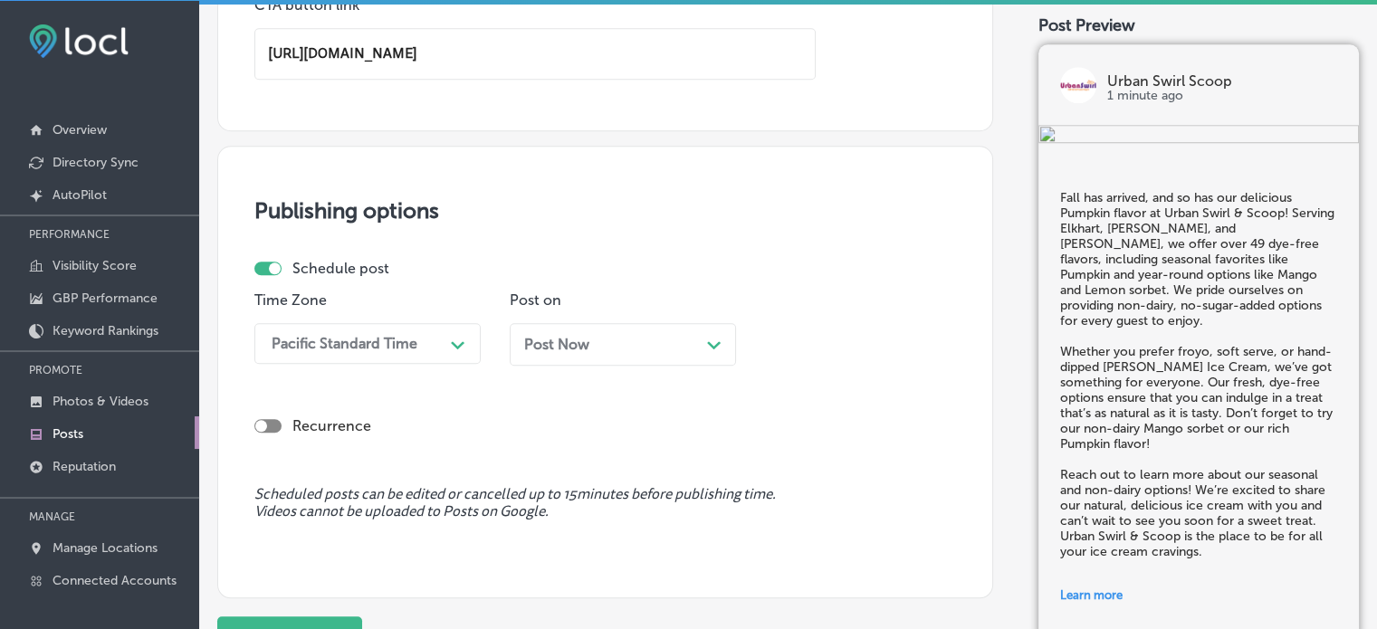
scroll to position [1484, 0]
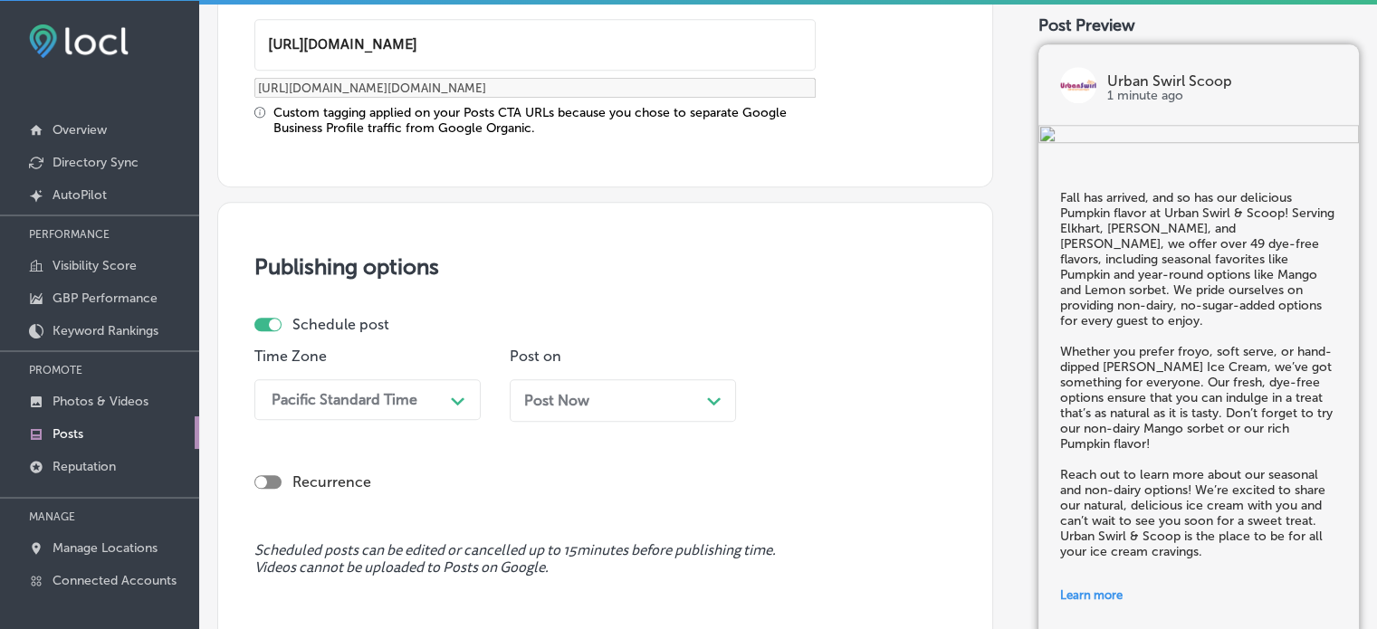
click at [447, 367] on div "Time Zone Pacific Standard Time Path Created with Sketch." at bounding box center [367, 392] width 226 height 88
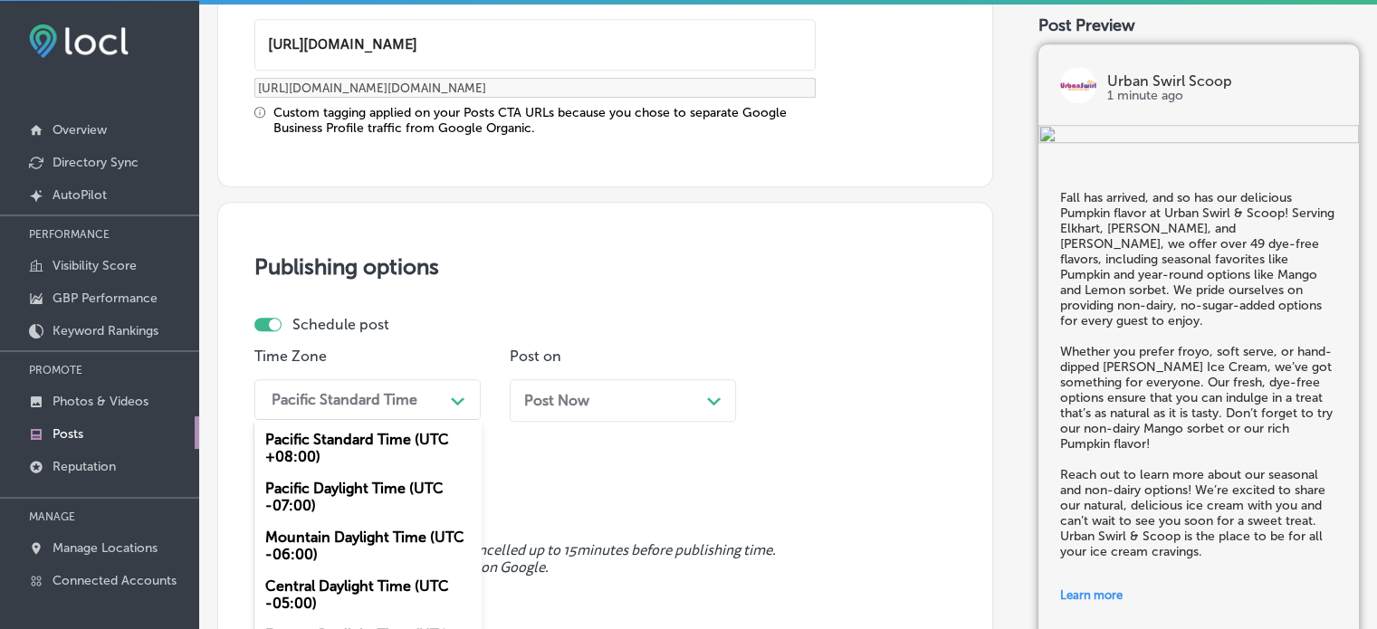
click at [449, 379] on div "option Mountain Daylight Time (UTC -06:00), selected. option Pacific Standard T…" at bounding box center [367, 399] width 226 height 41
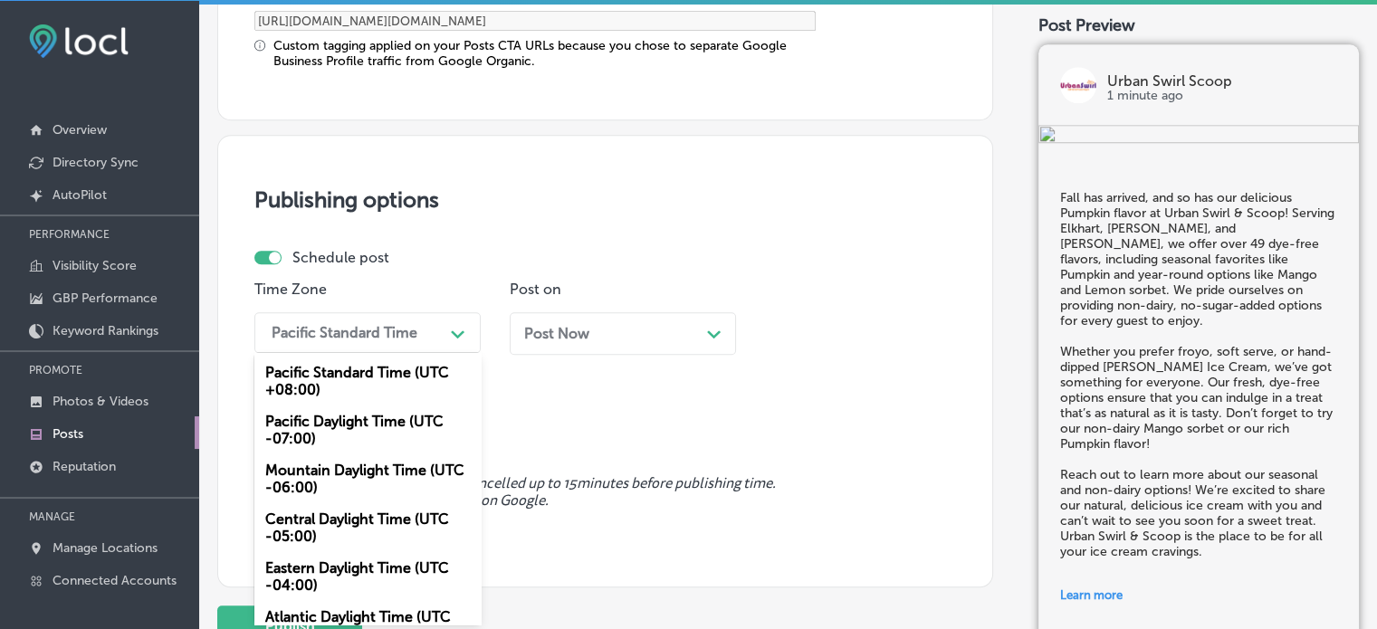
click at [342, 475] on div "Mountain Daylight Time (UTC -06:00)" at bounding box center [367, 478] width 226 height 49
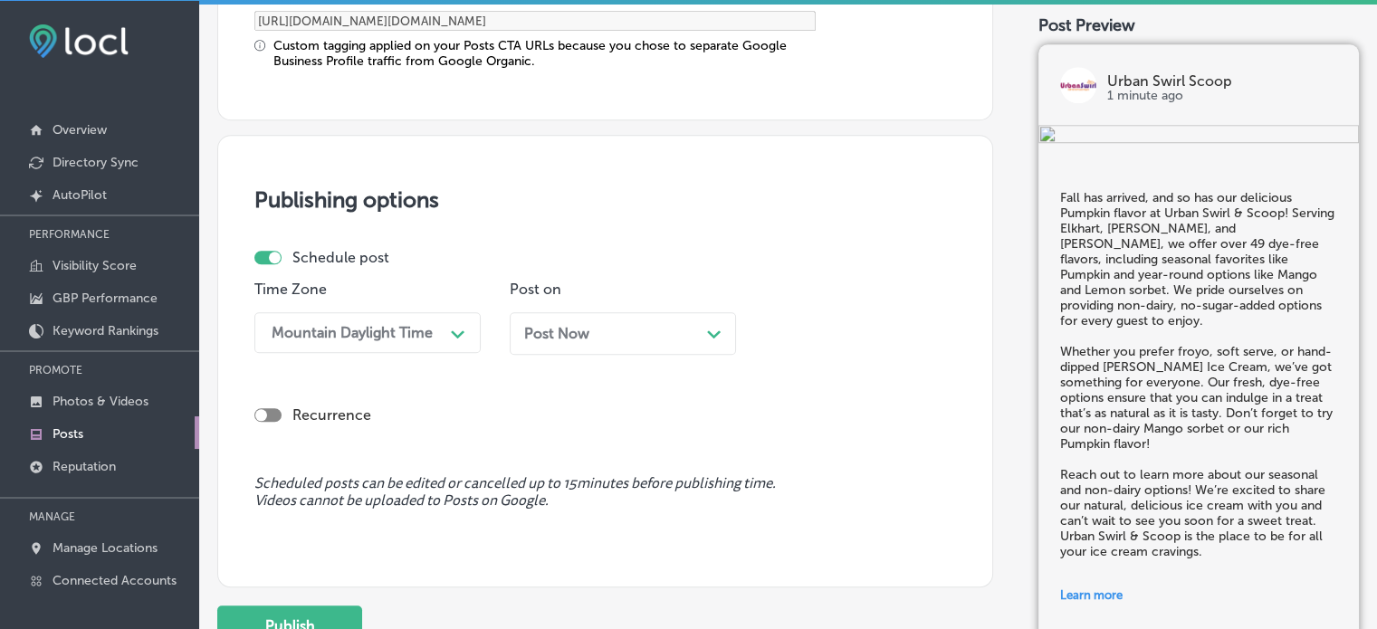
click at [577, 348] on div "Post Now Path Created with Sketch." at bounding box center [623, 333] width 226 height 43
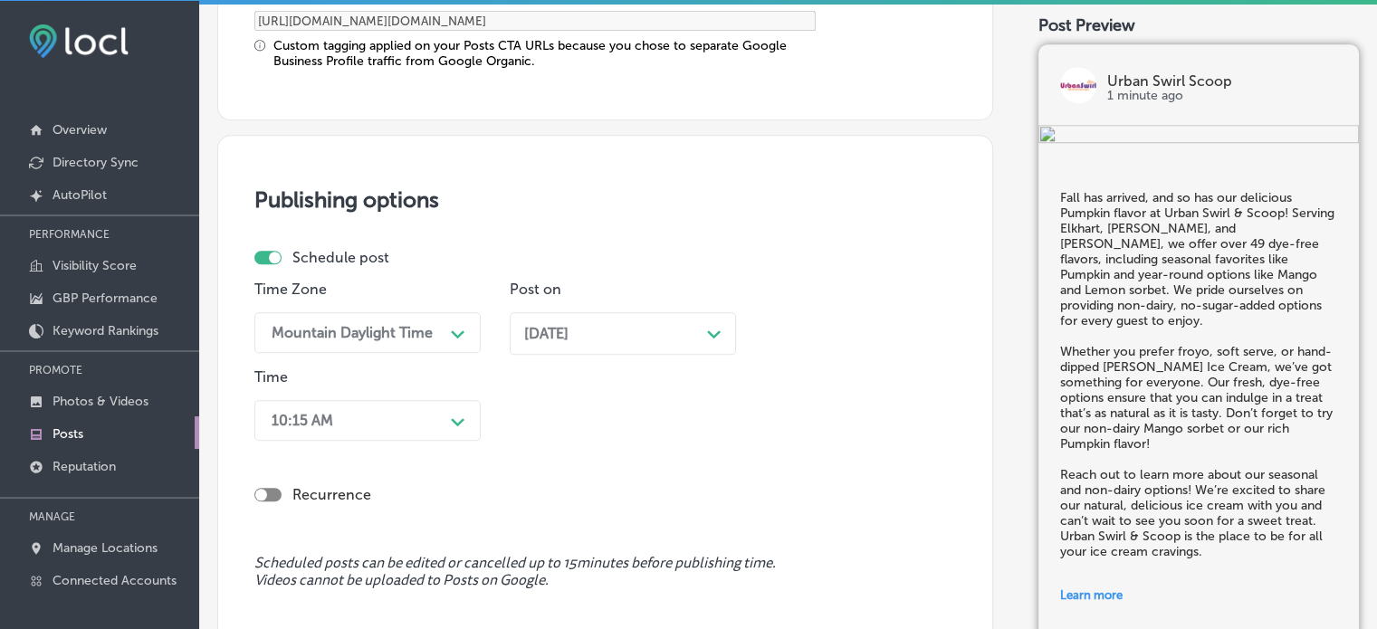
scroll to position [1639, 0]
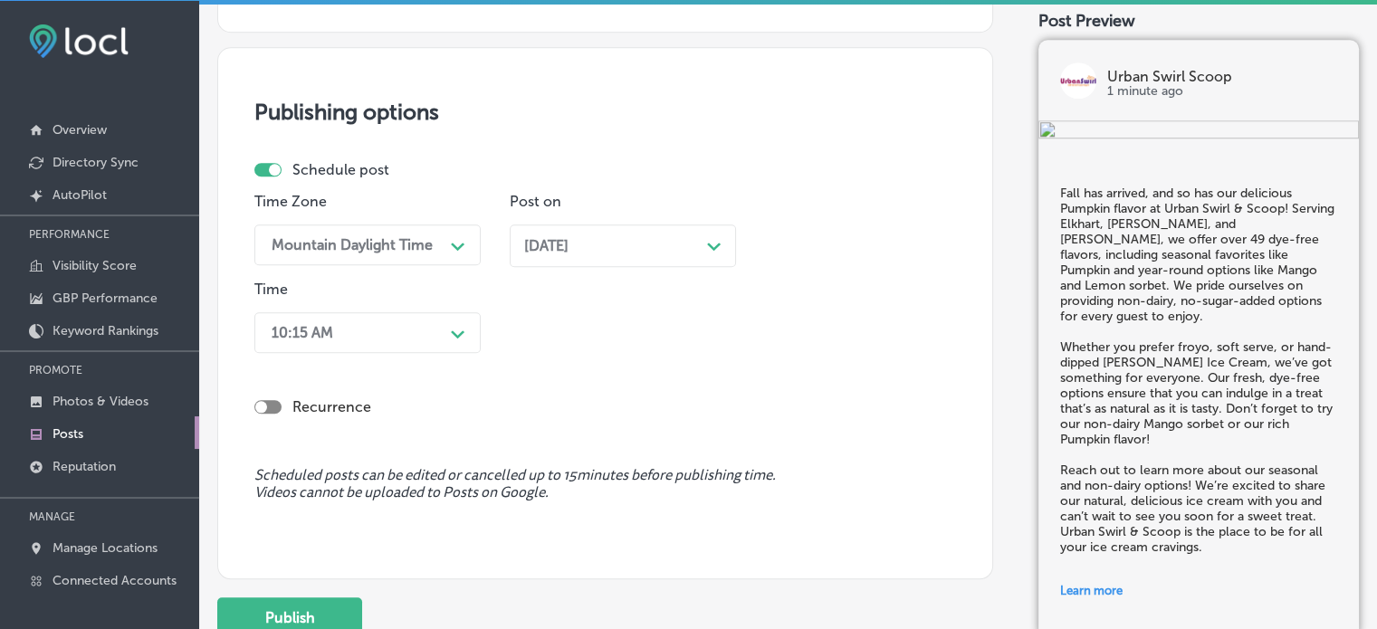
click at [428, 353] on div "10:15 AM Path Created with Sketch." at bounding box center [367, 332] width 226 height 41
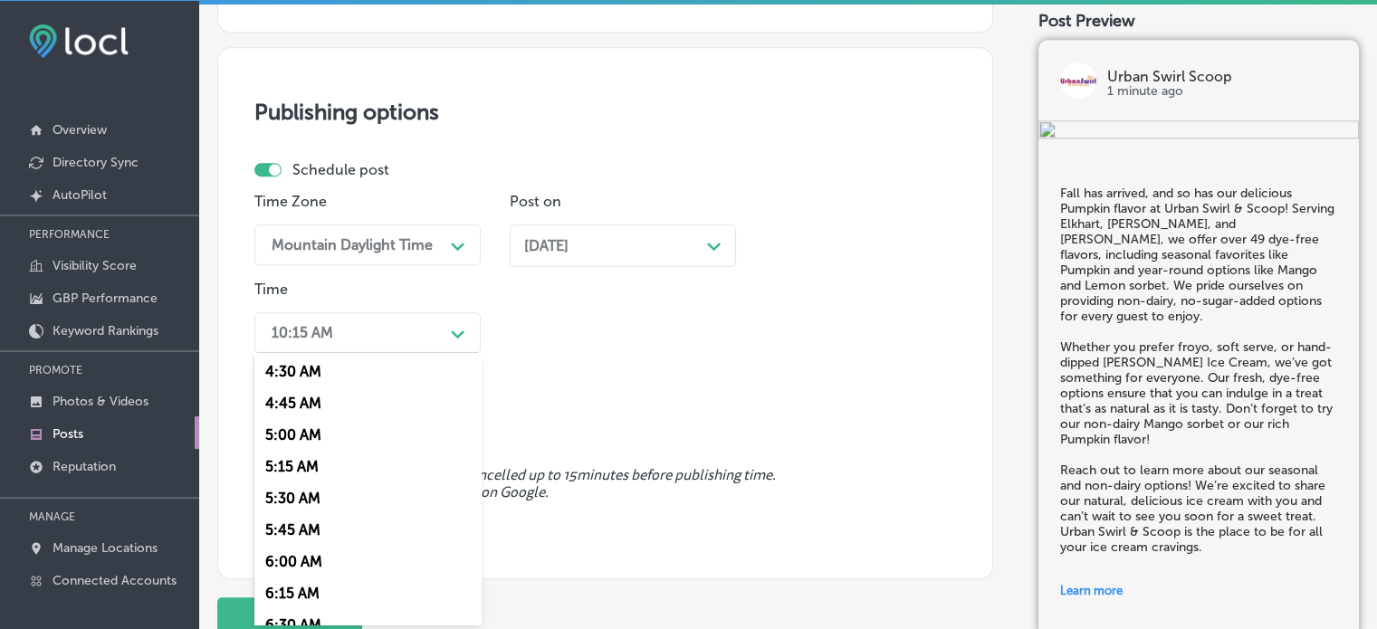
scroll to position [679, 0]
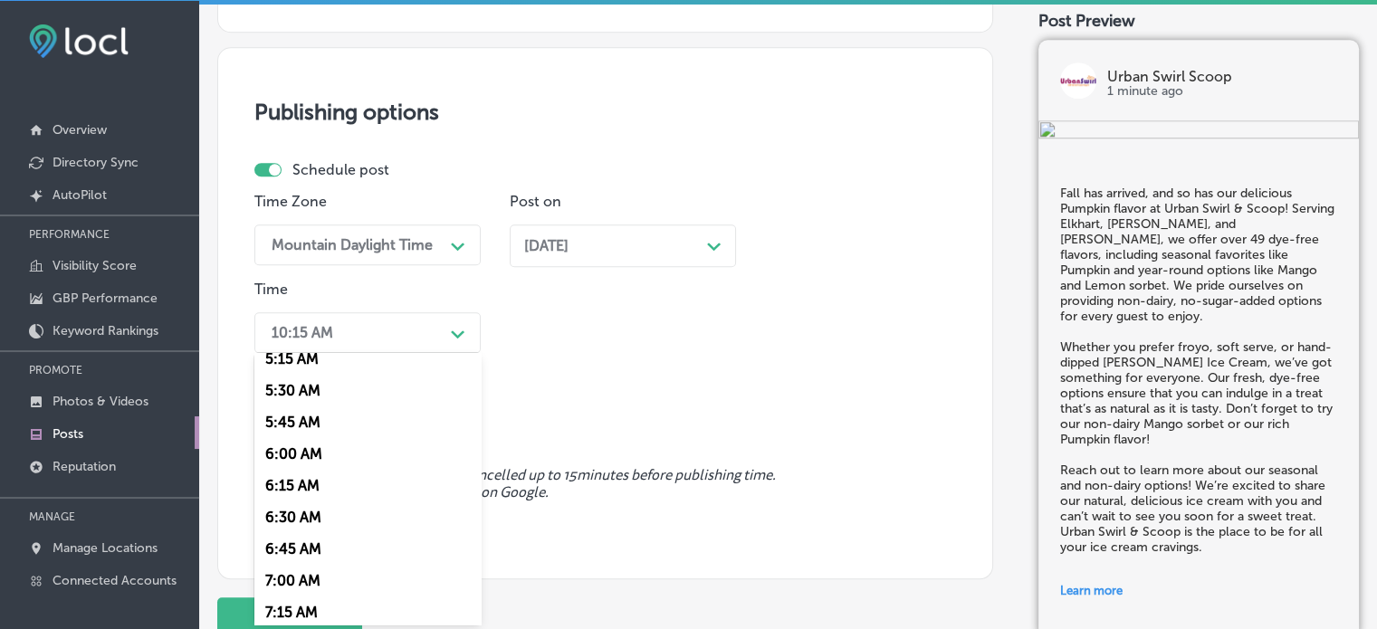
click at [282, 578] on div "7:00 AM" at bounding box center [367, 581] width 226 height 32
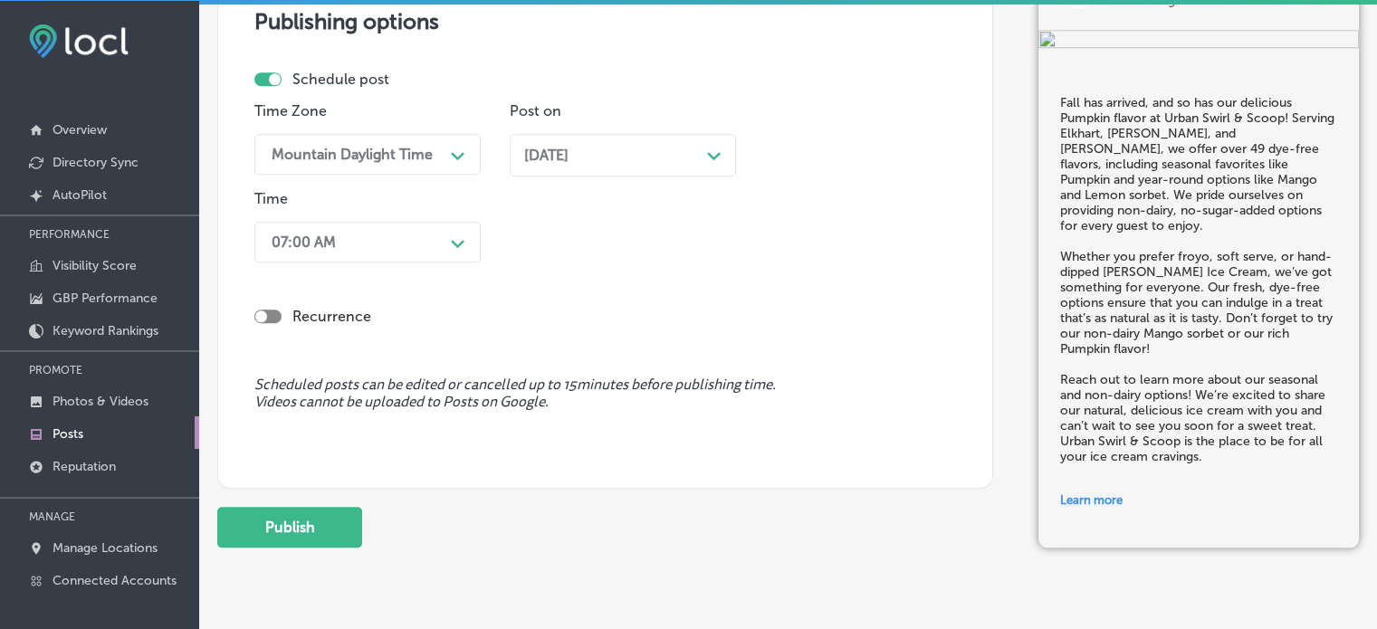
scroll to position [1781, 0]
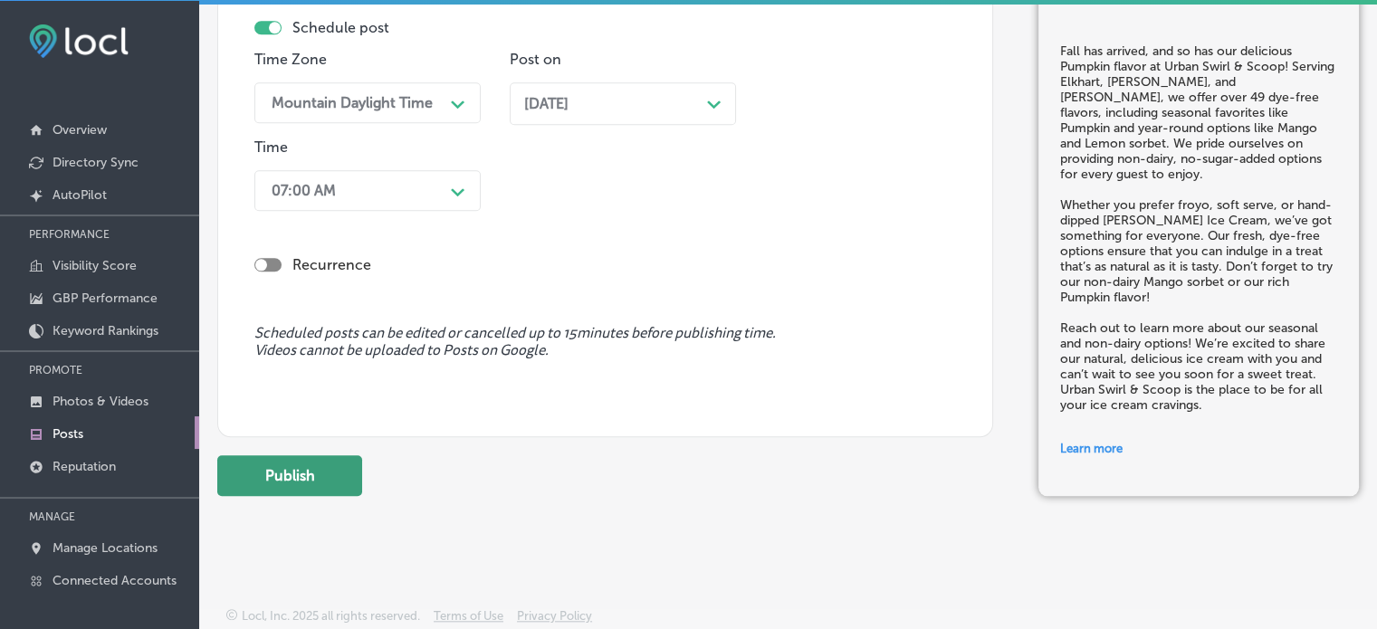
click at [285, 479] on button "Publish" at bounding box center [289, 475] width 145 height 41
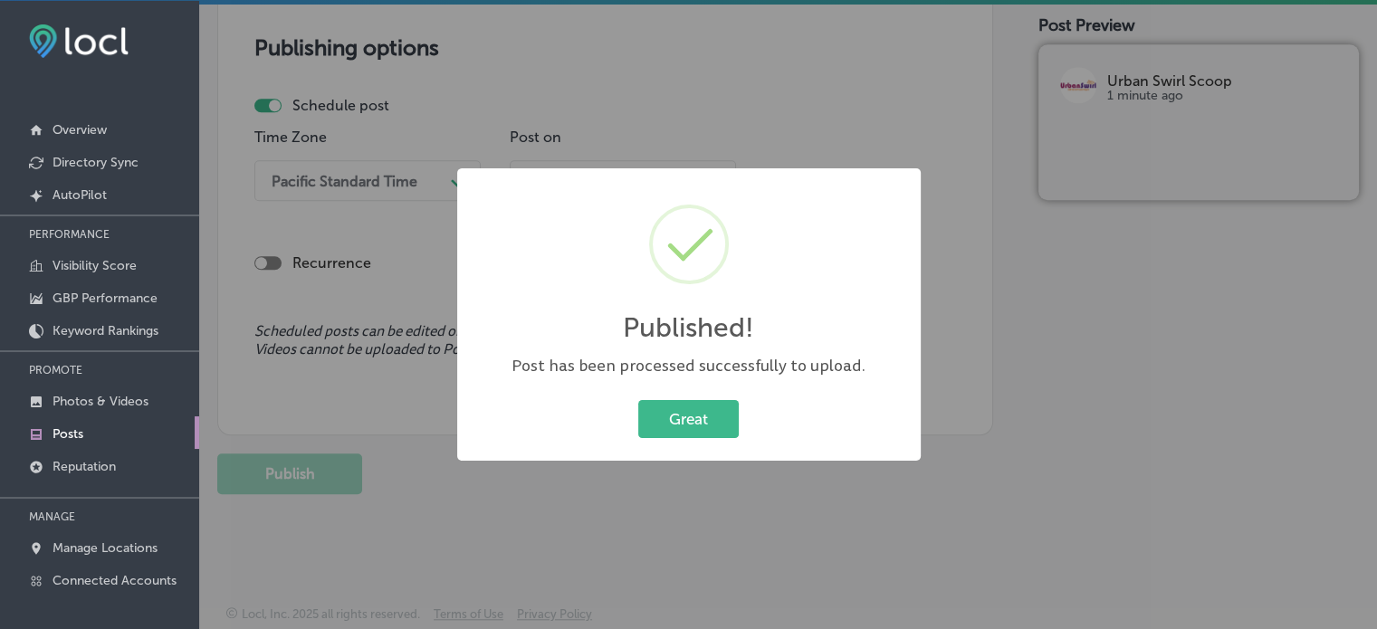
scroll to position [1539, 0]
click at [711, 437] on button "Great" at bounding box center [688, 418] width 100 height 37
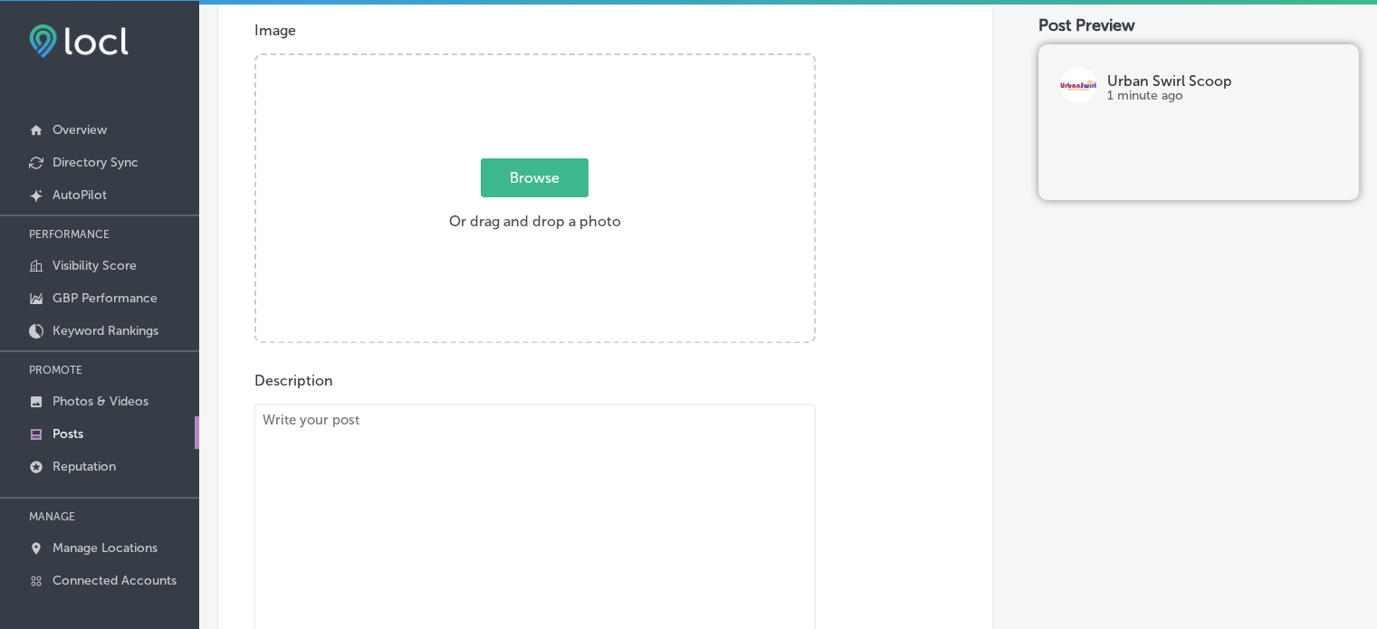
scroll to position [653, 0]
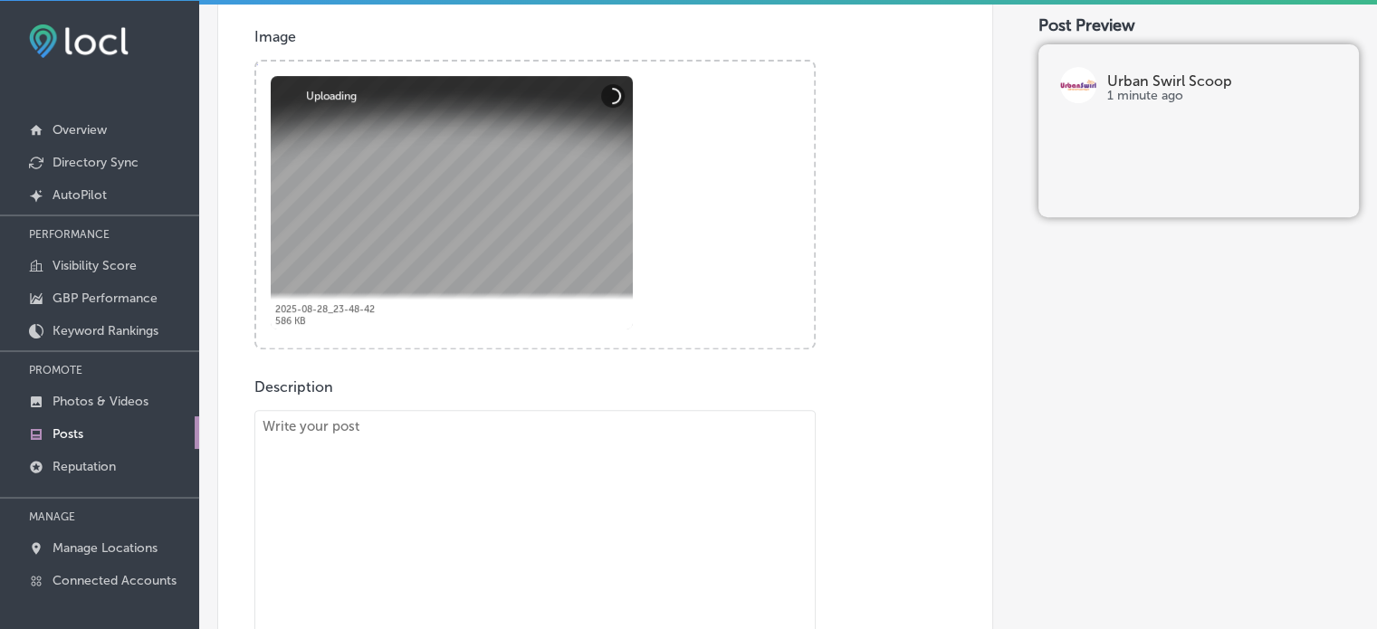
click at [550, 458] on textarea "To enrich screen reader interactions, please activate Accessibility in Grammarl…" at bounding box center [534, 542] width 561 height 264
paste textarea ""If you're looking for a fun and delicious dessert, Urban Swirl & Scoop has got…"
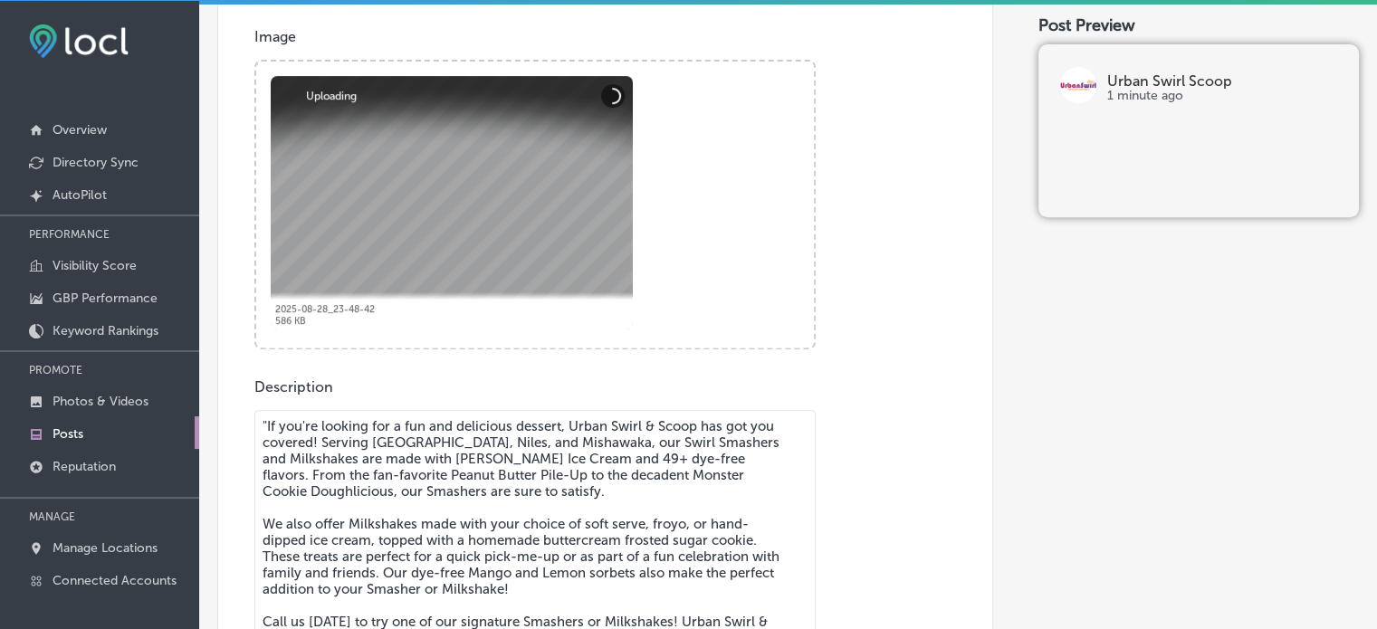
scroll to position [690, 0]
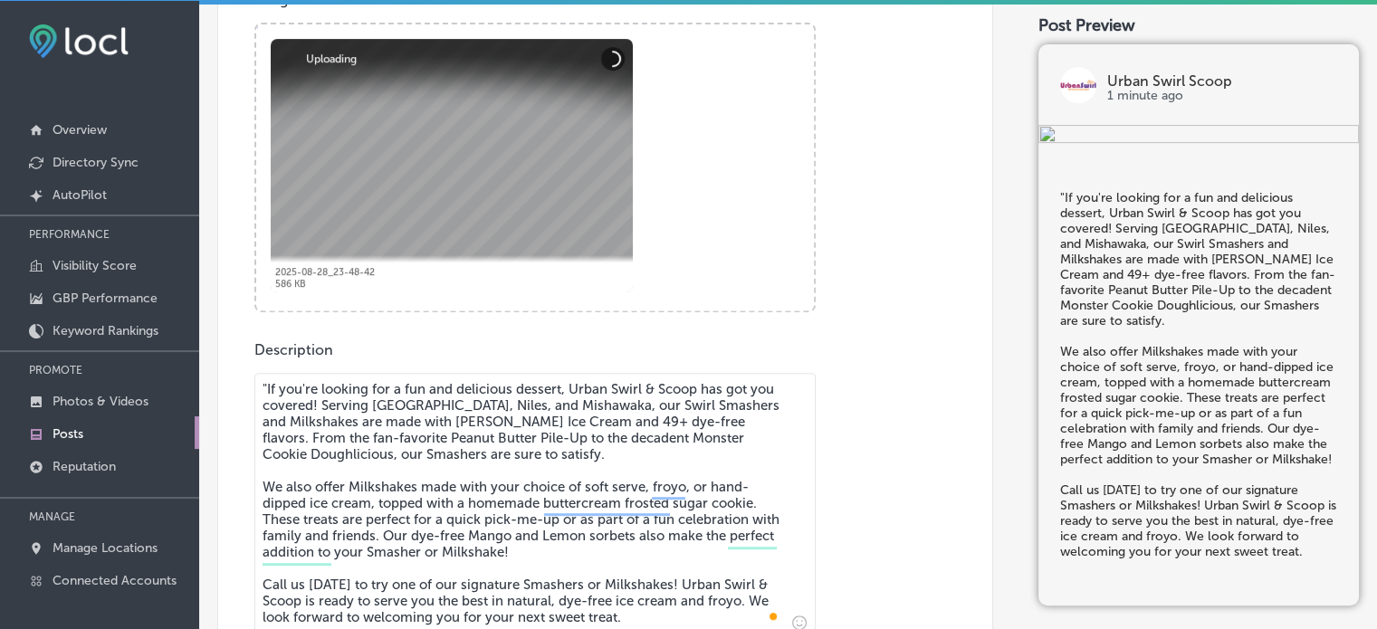
click at [268, 388] on textarea ""If you're looking for a fun and delicious dessert, Urban Swirl & Scoop has got…" at bounding box center [534, 505] width 561 height 264
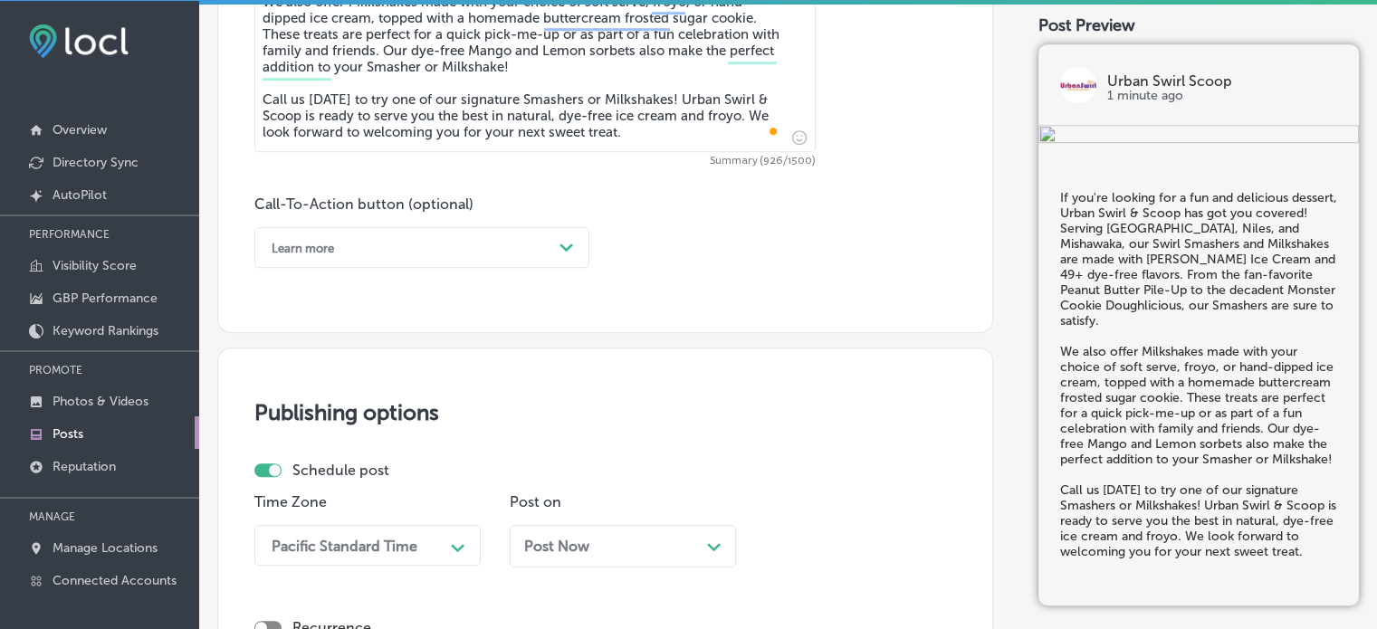
scroll to position [1177, 0]
type textarea "If you're looking for a fun and delicious dessert, Urban Swirl & Scoop has got …"
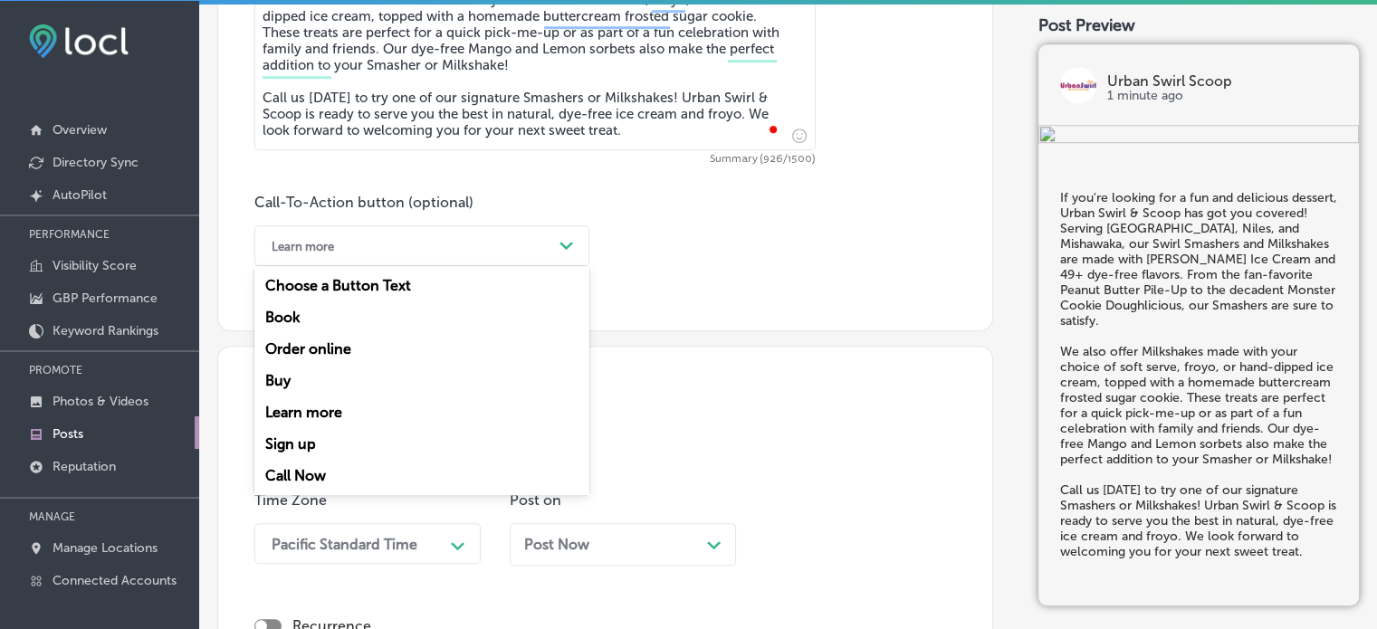
click at [511, 250] on div "Learn more" at bounding box center [407, 246] width 290 height 28
click at [320, 484] on div "Call Now" at bounding box center [421, 476] width 335 height 32
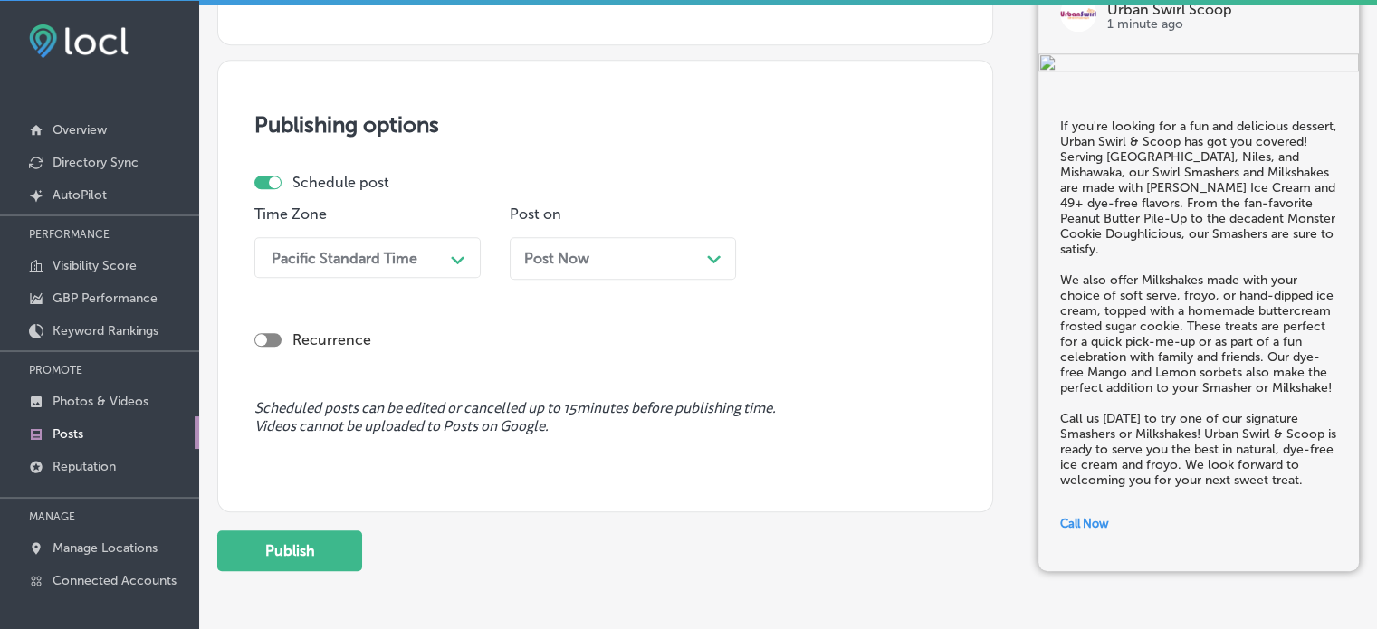
scroll to position [1463, 0]
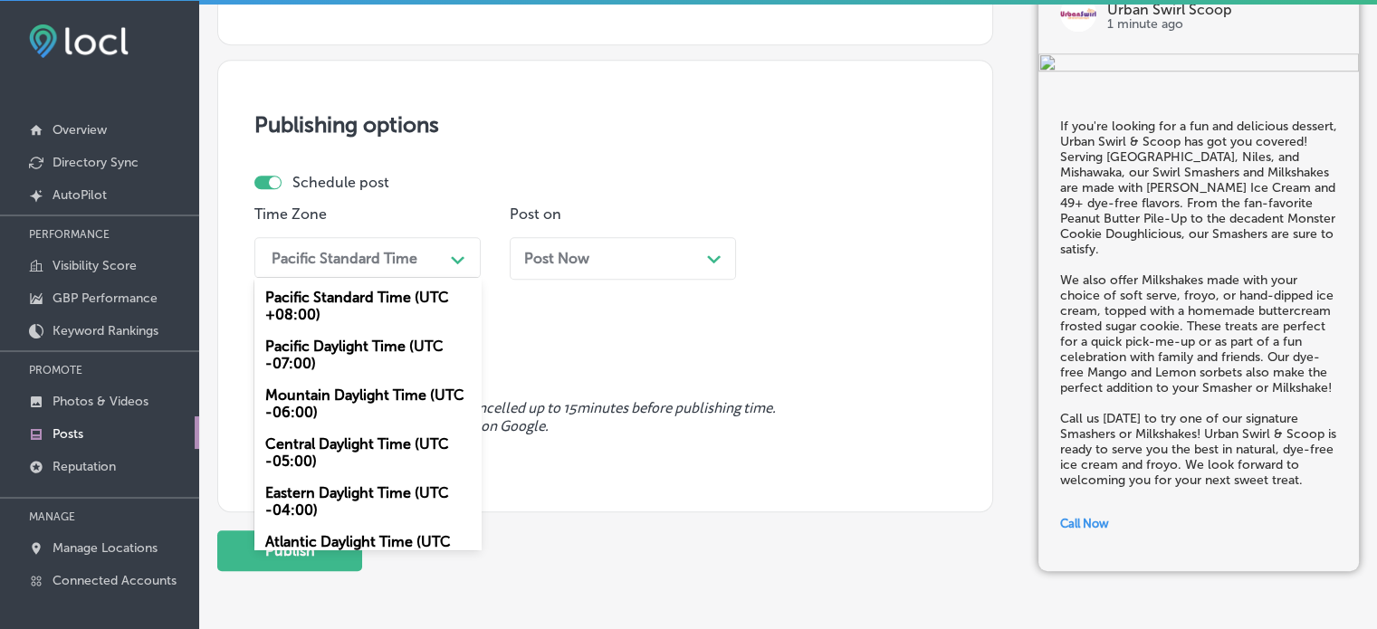
click at [432, 260] on div "Pacific Standard Time" at bounding box center [352, 258] width 181 height 32
click at [382, 407] on div "Mountain Daylight Time (UTC -06:00)" at bounding box center [367, 403] width 226 height 49
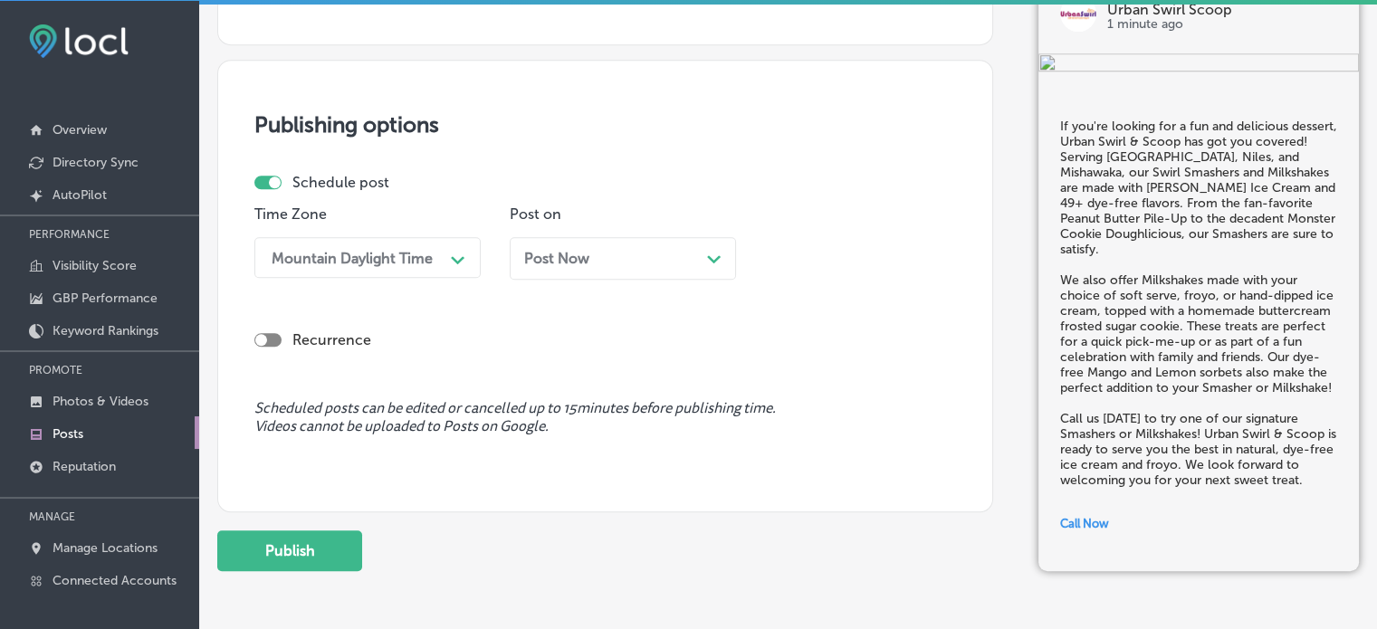
click at [669, 261] on div "Post Now Path Created with Sketch." at bounding box center [622, 258] width 197 height 17
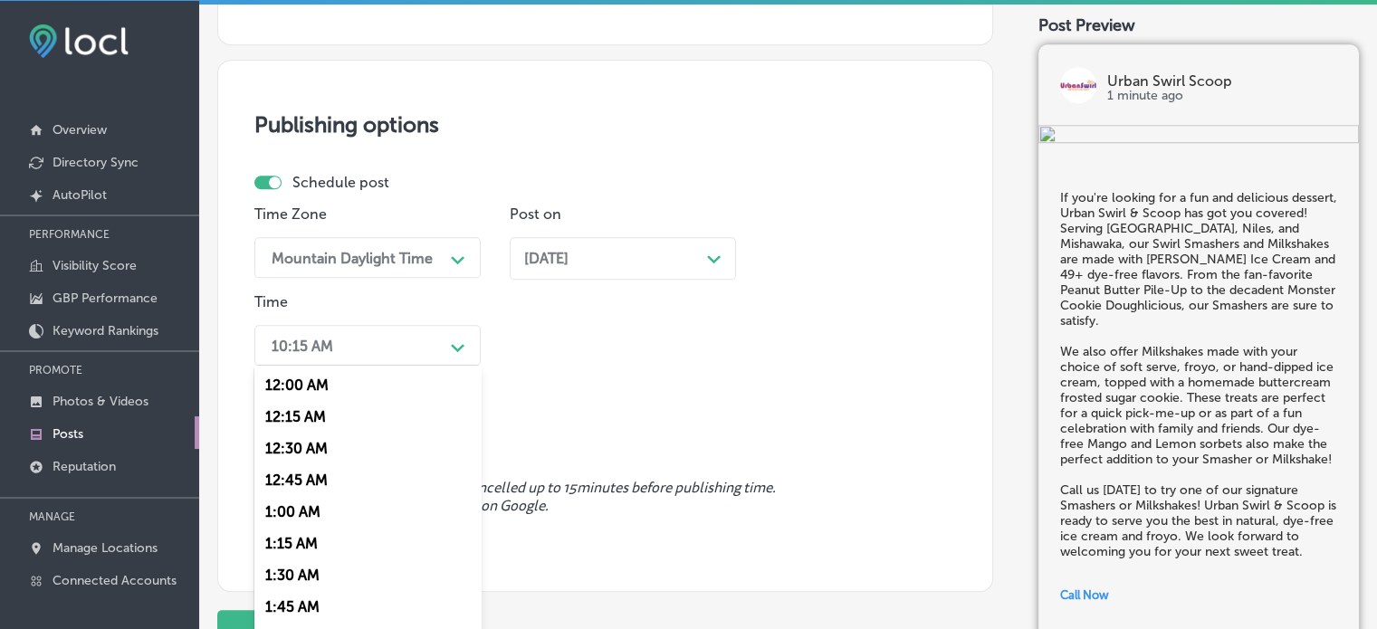
click at [459, 344] on div "Path Created with Sketch." at bounding box center [458, 345] width 29 height 32
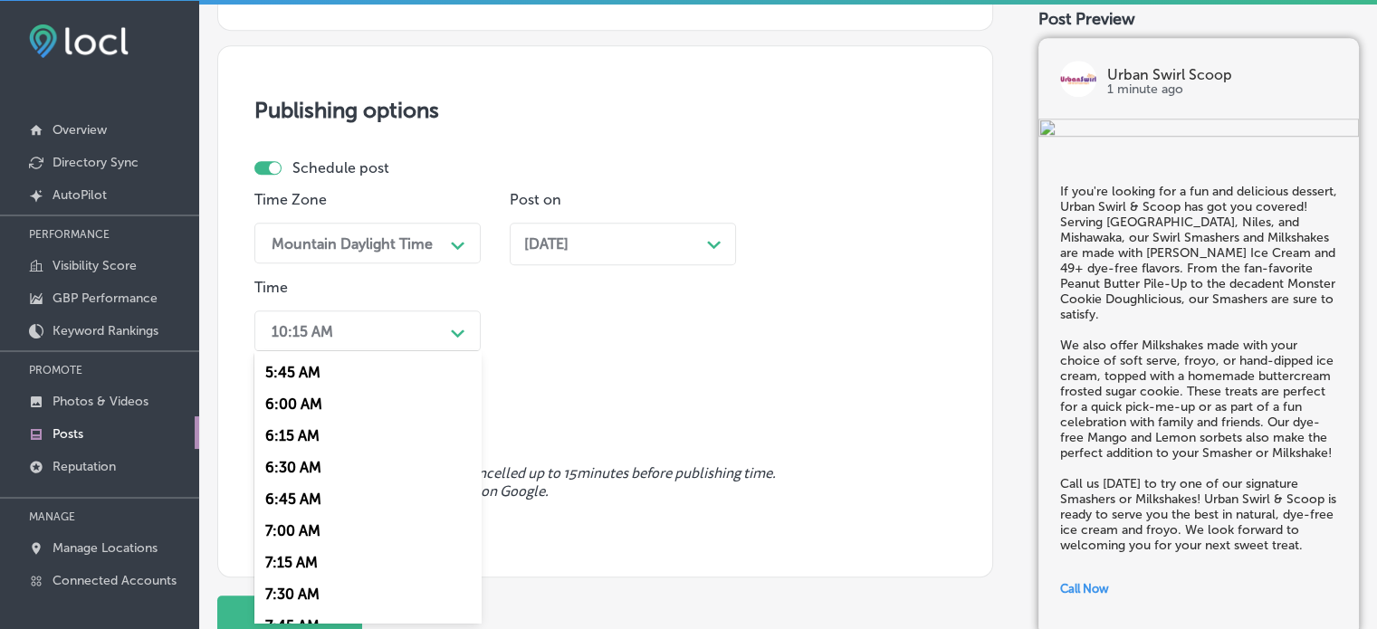
scroll to position [731, 0]
click at [299, 535] on div "7:00 AM" at bounding box center [367, 527] width 226 height 32
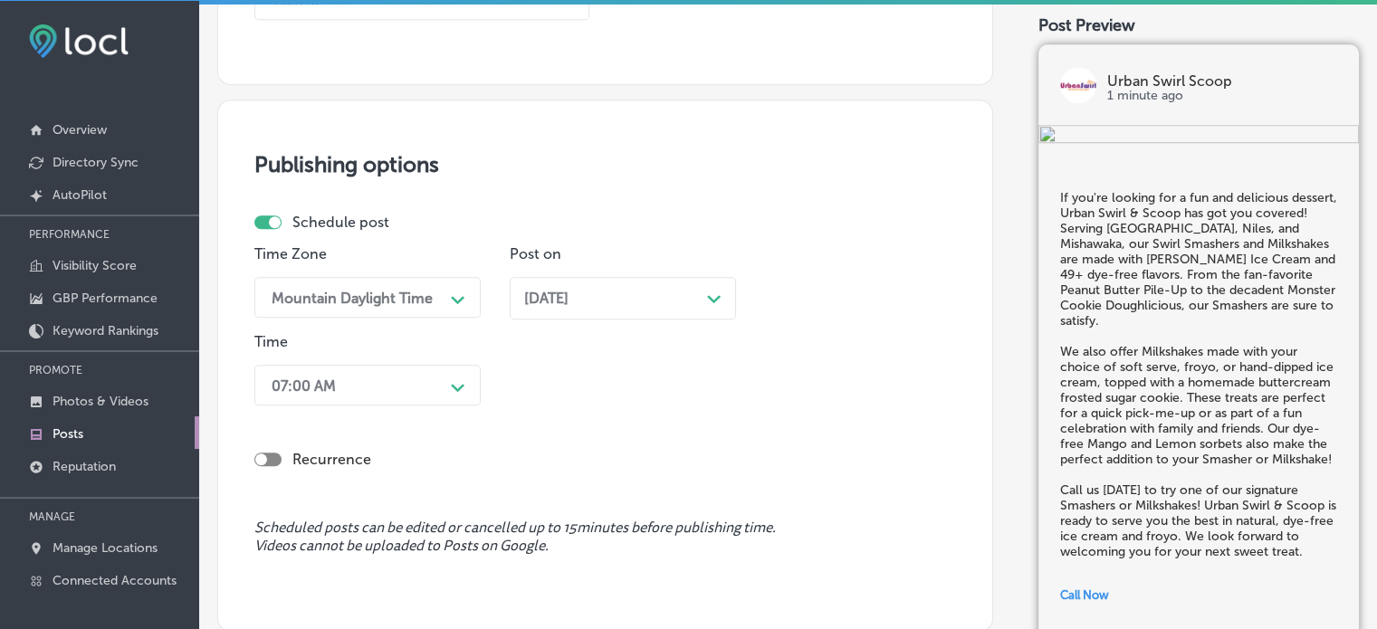
scroll to position [1618, 0]
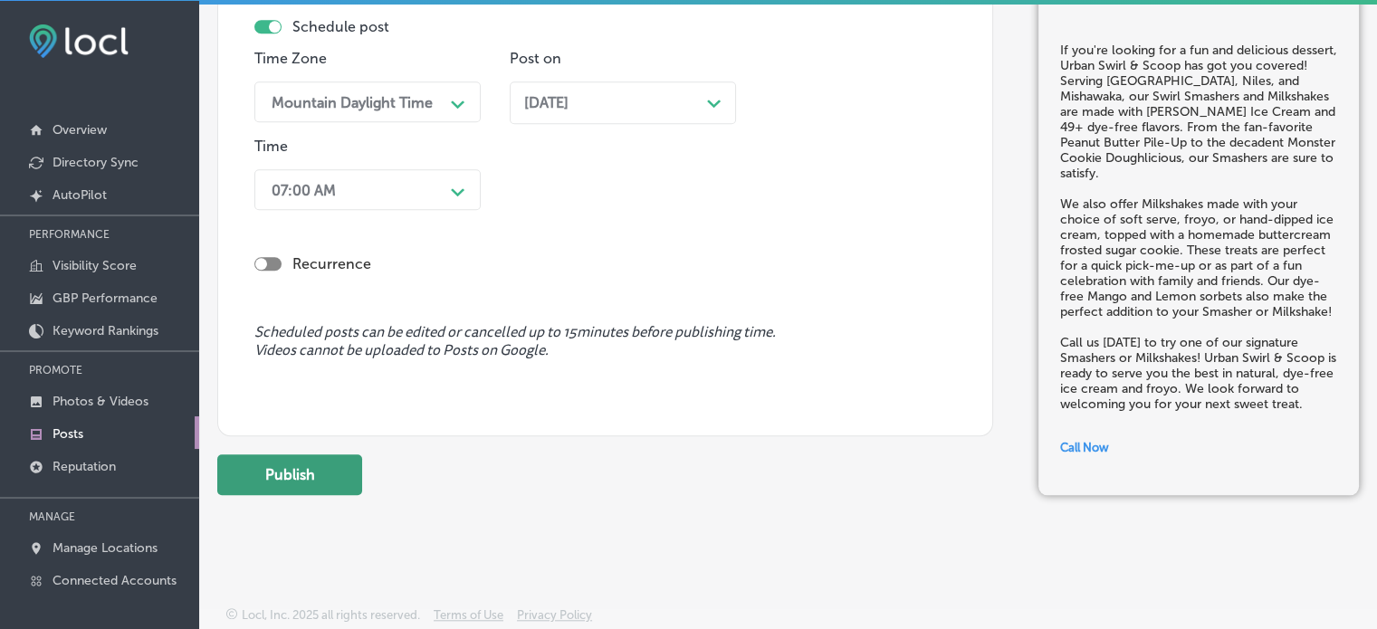
click at [313, 468] on button "Publish" at bounding box center [289, 474] width 145 height 41
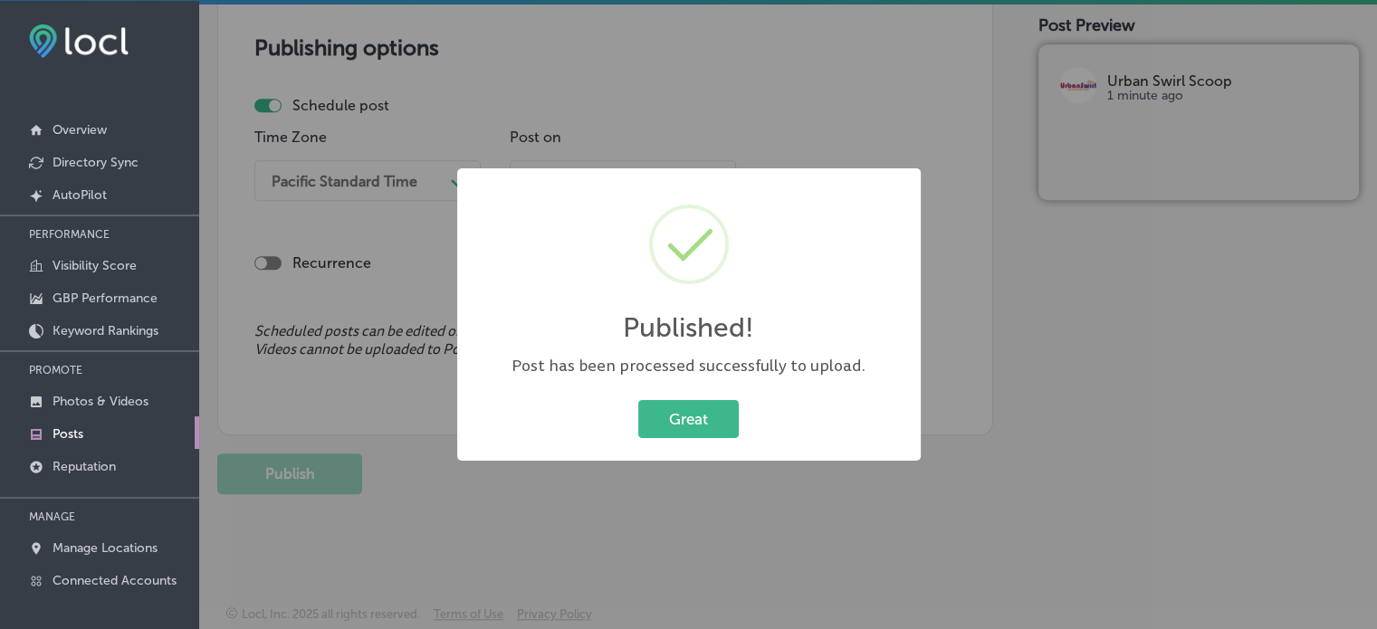
scroll to position [1539, 0]
click at [712, 411] on button "Great" at bounding box center [688, 418] width 100 height 37
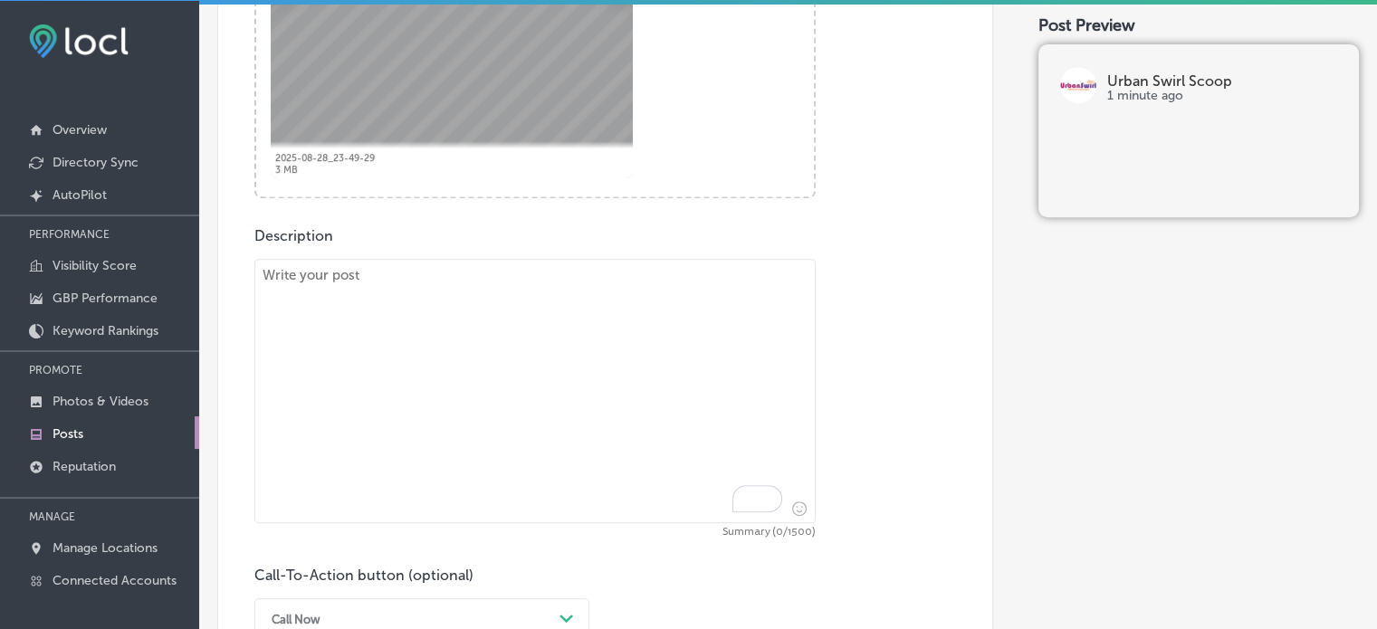
scroll to position [808, 0]
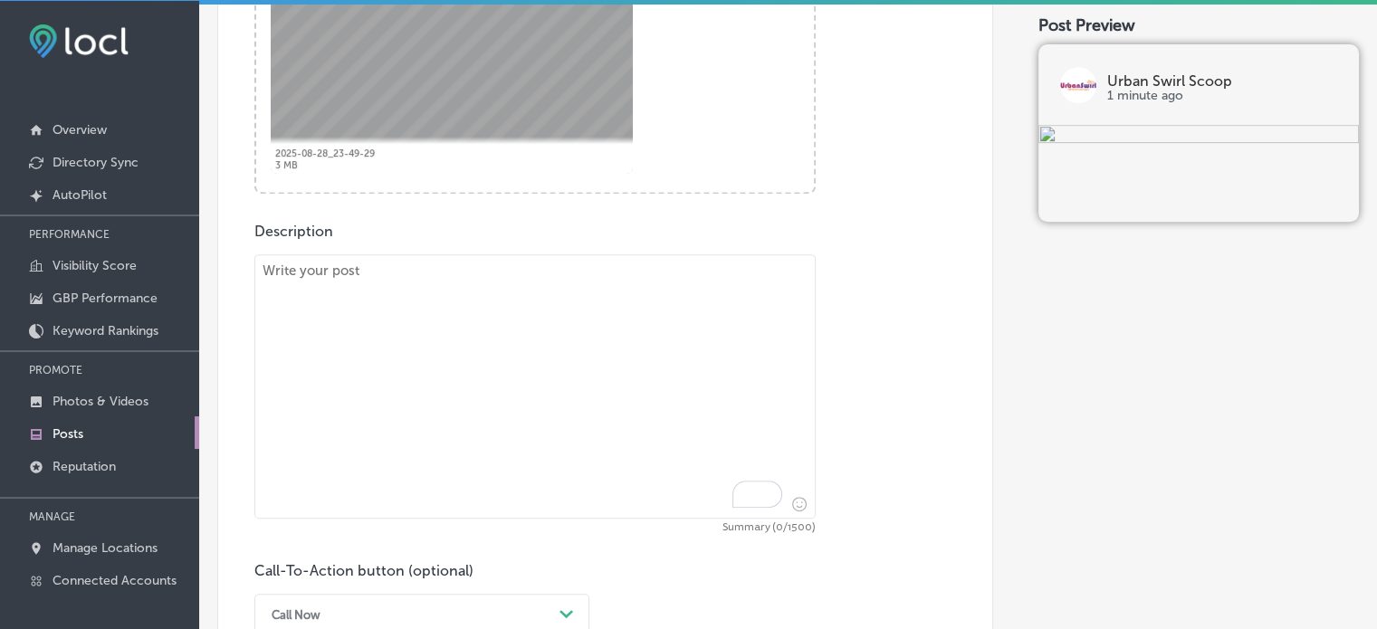
click at [542, 412] on textarea "To enrich screen reader interactions, please activate Accessibility in Grammarl…" at bounding box center [534, 386] width 561 height 264
paste textarea ""Planning a special event? Urban Swirl & Scoop offers a variety of catering opt…"
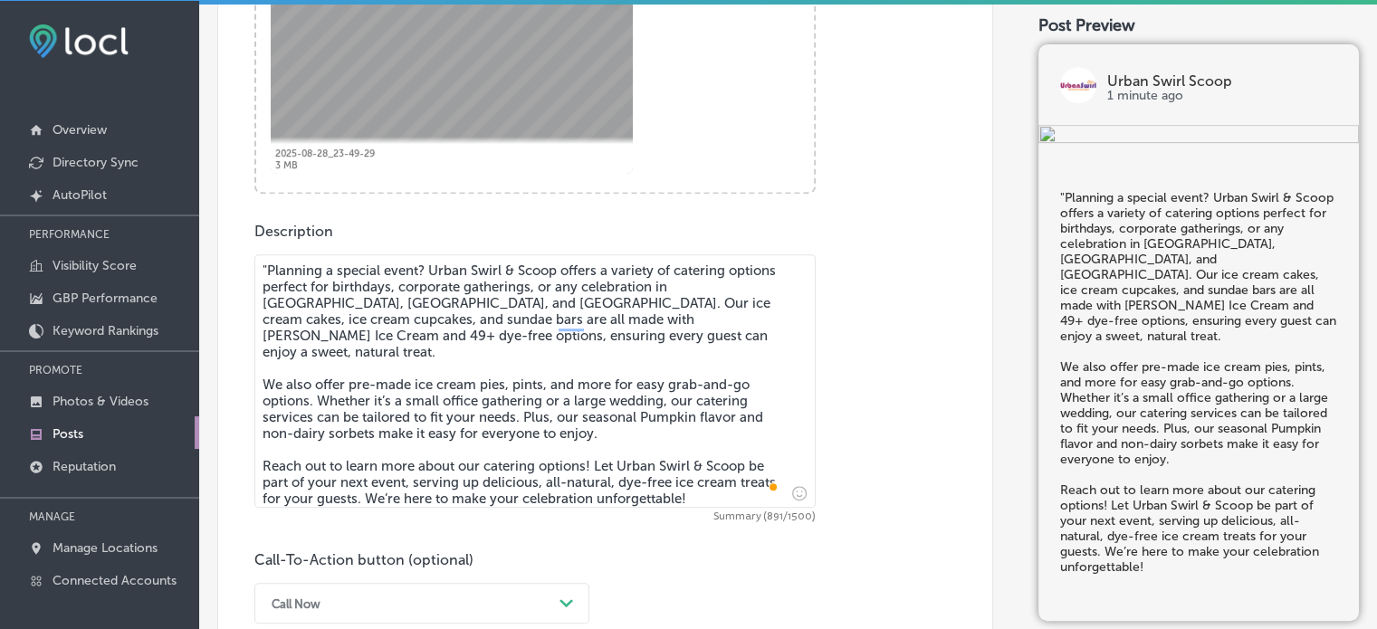
click at [269, 272] on textarea ""Planning a special event? Urban Swirl & Scoop offers a variety of catering opt…" at bounding box center [534, 380] width 561 height 253
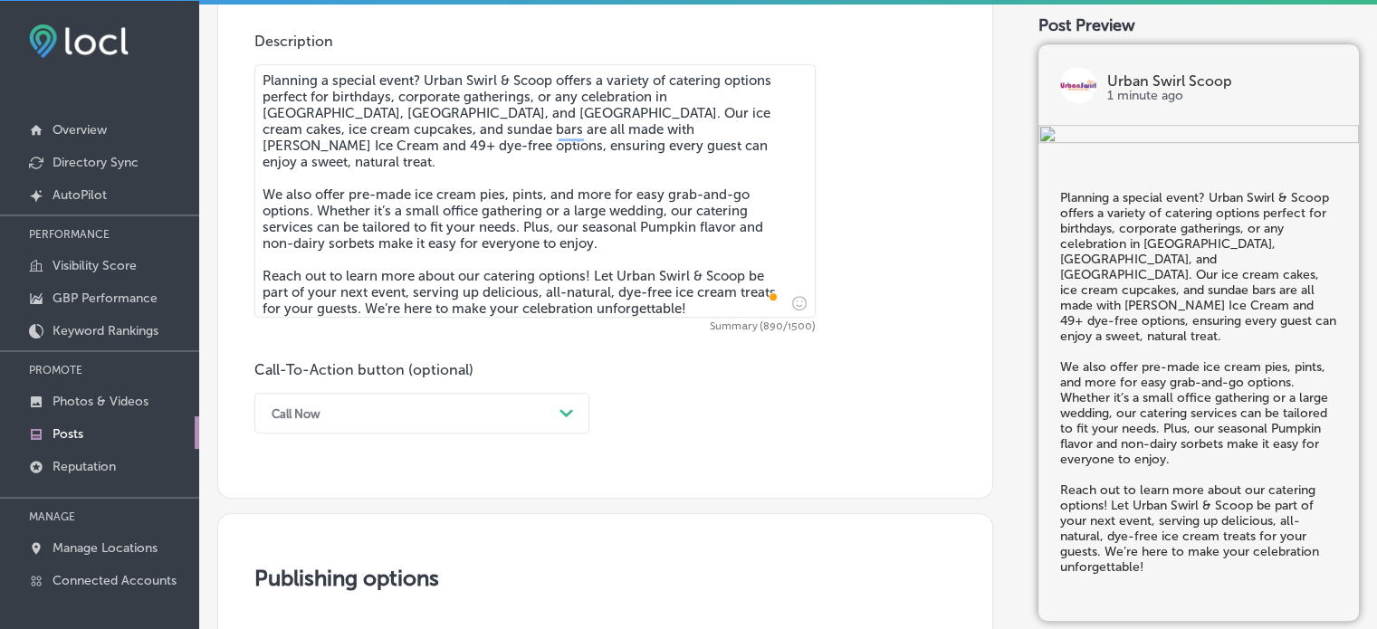
type textarea "Planning a special event? Urban Swirl & Scoop offers a variety of catering opti…"
click at [411, 430] on div "Call Now Path Created with Sketch." at bounding box center [421, 413] width 335 height 41
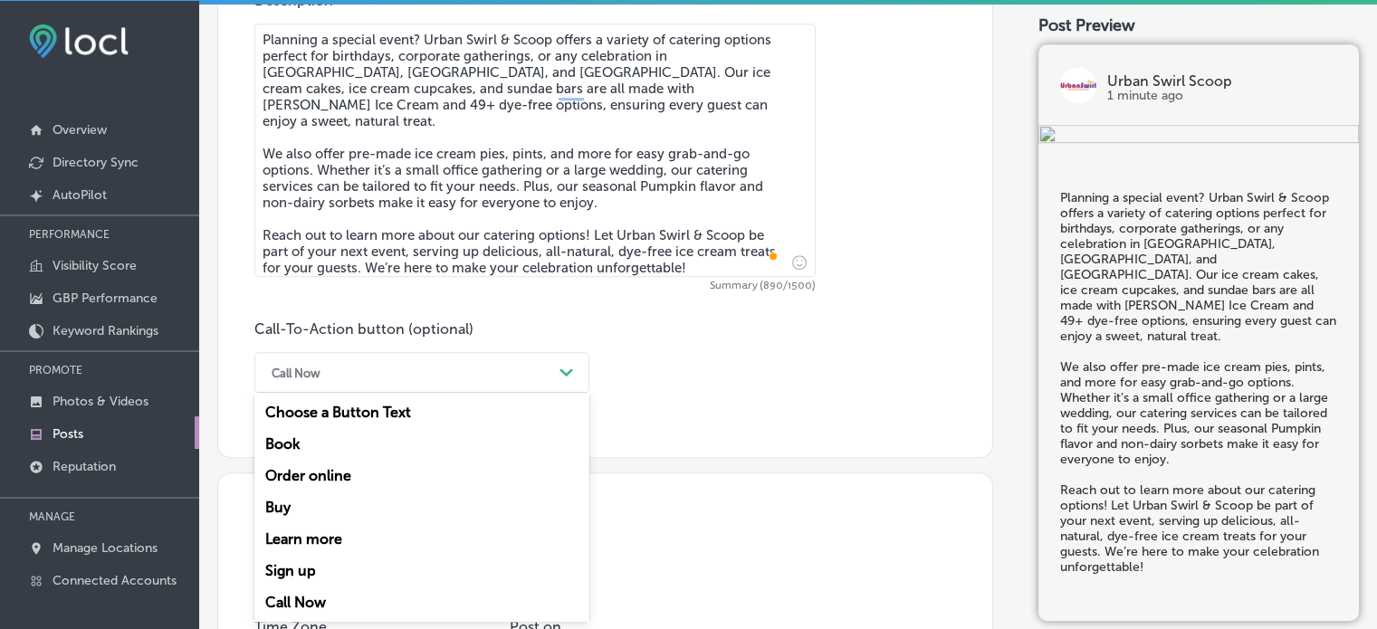
click at [359, 535] on div "Learn more" at bounding box center [421, 539] width 335 height 32
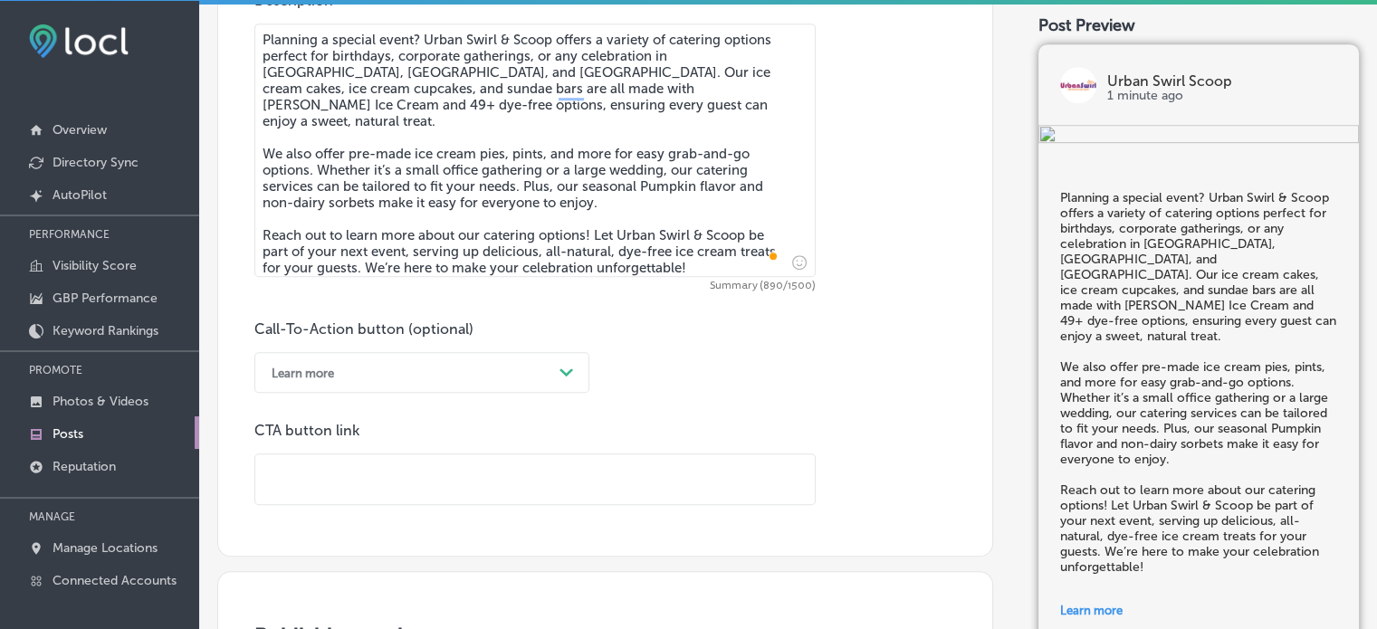
click at [373, 463] on input "text" at bounding box center [534, 479] width 559 height 50
paste input "http://urbanswirlandscoop.com/"
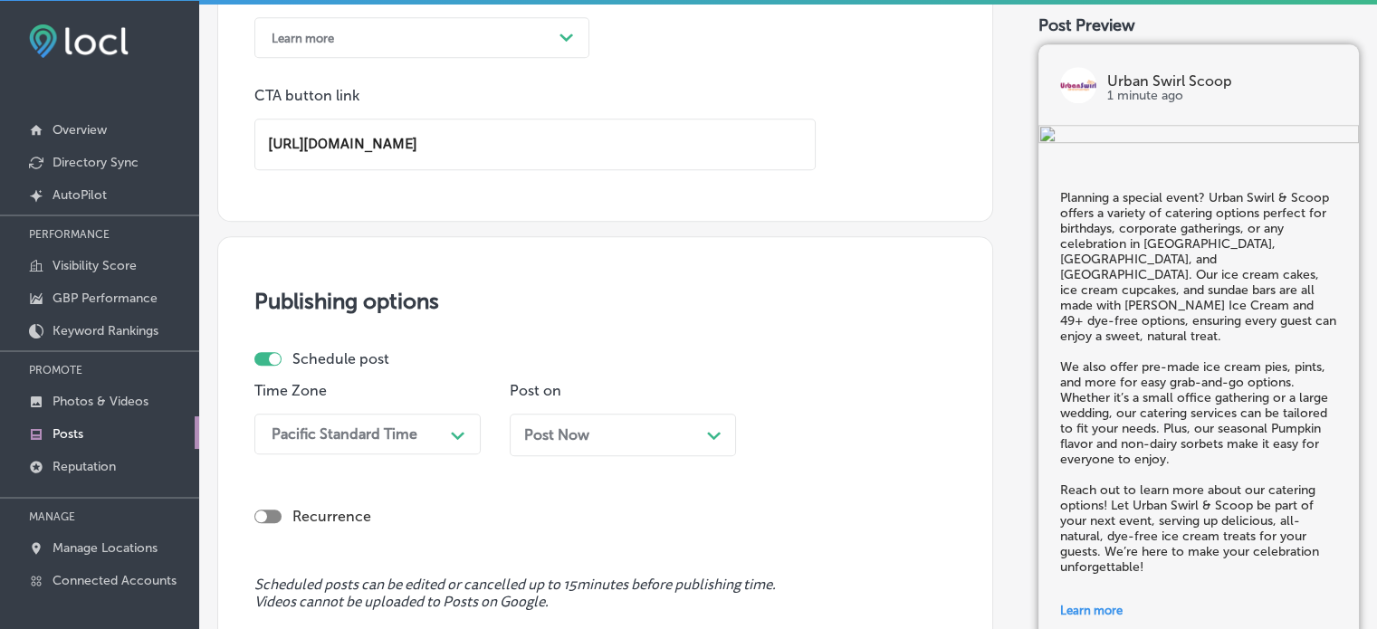
scroll to position [1378, 0]
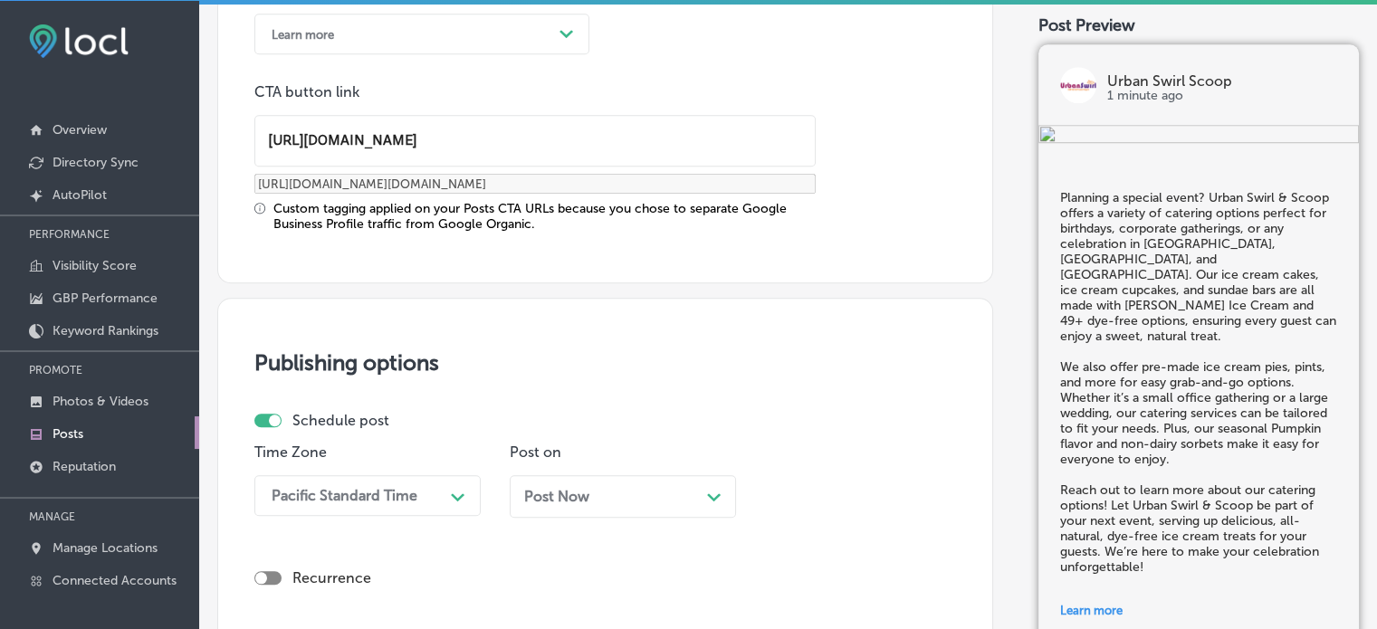
type input "http://urbanswirlandscoop.com/"
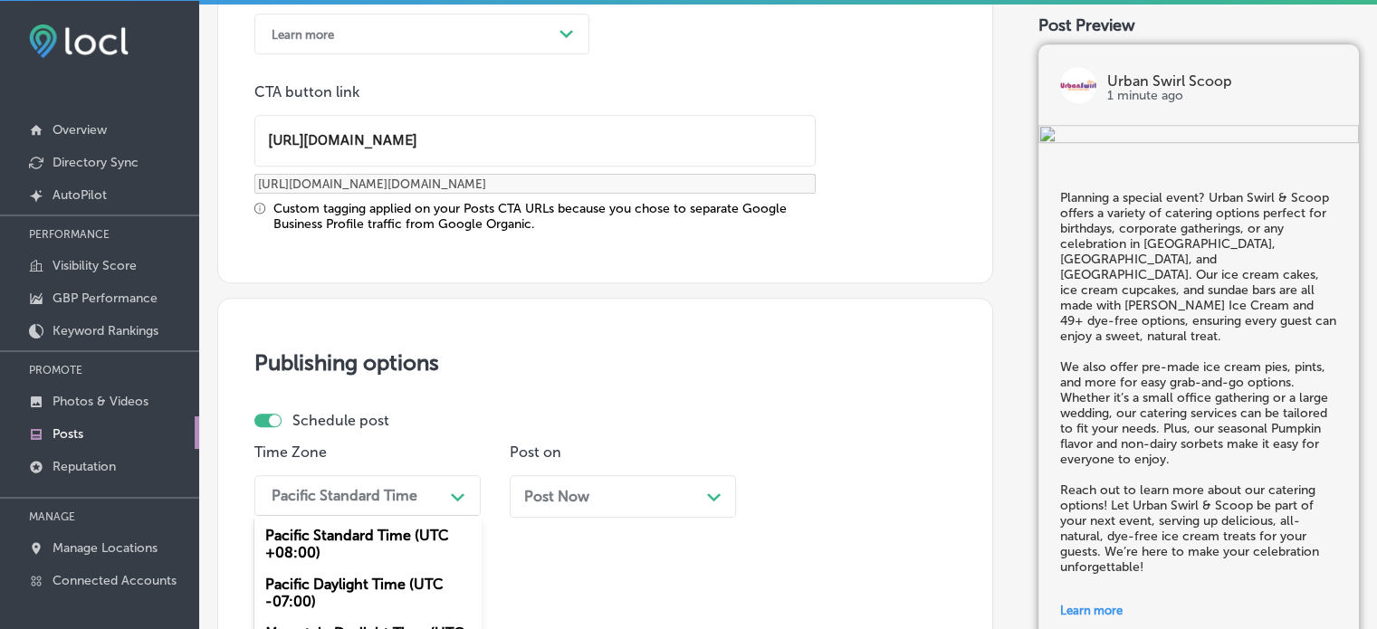
click at [436, 491] on div "option Mountain Daylight Time (UTC -06:00), selected. option Mountain Daylight …" at bounding box center [367, 495] width 226 height 41
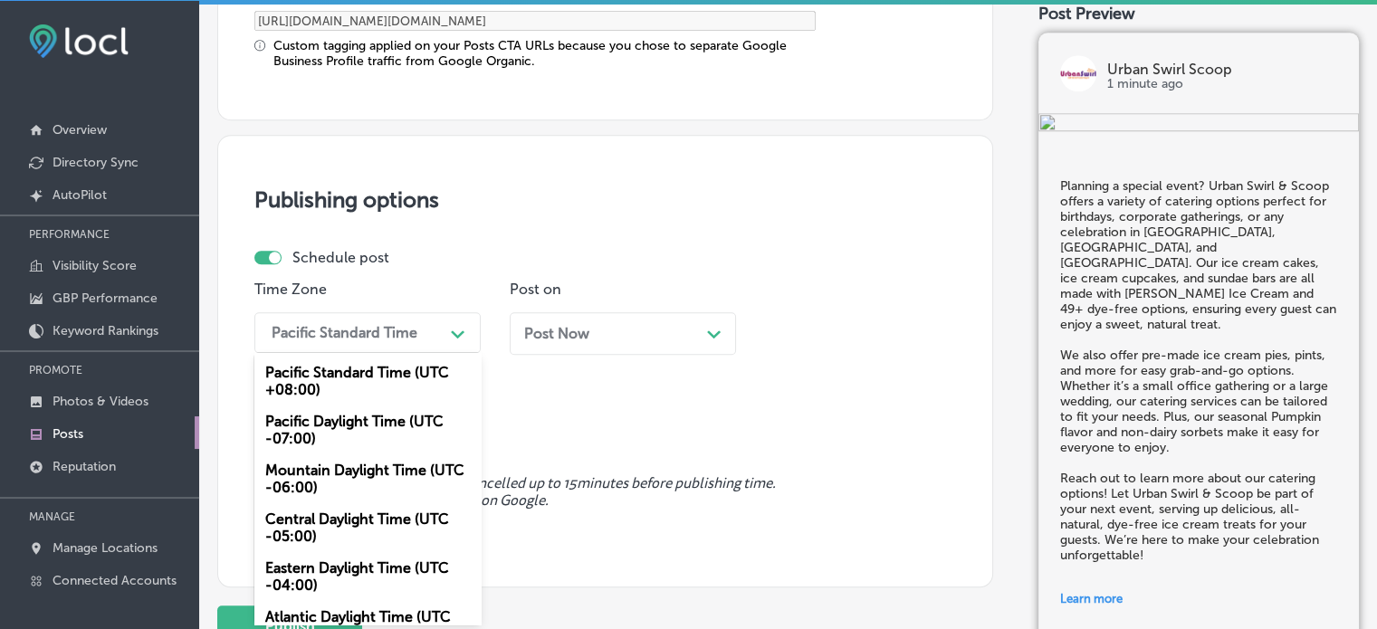
click at [377, 472] on div "Mountain Daylight Time (UTC -06:00)" at bounding box center [367, 478] width 226 height 49
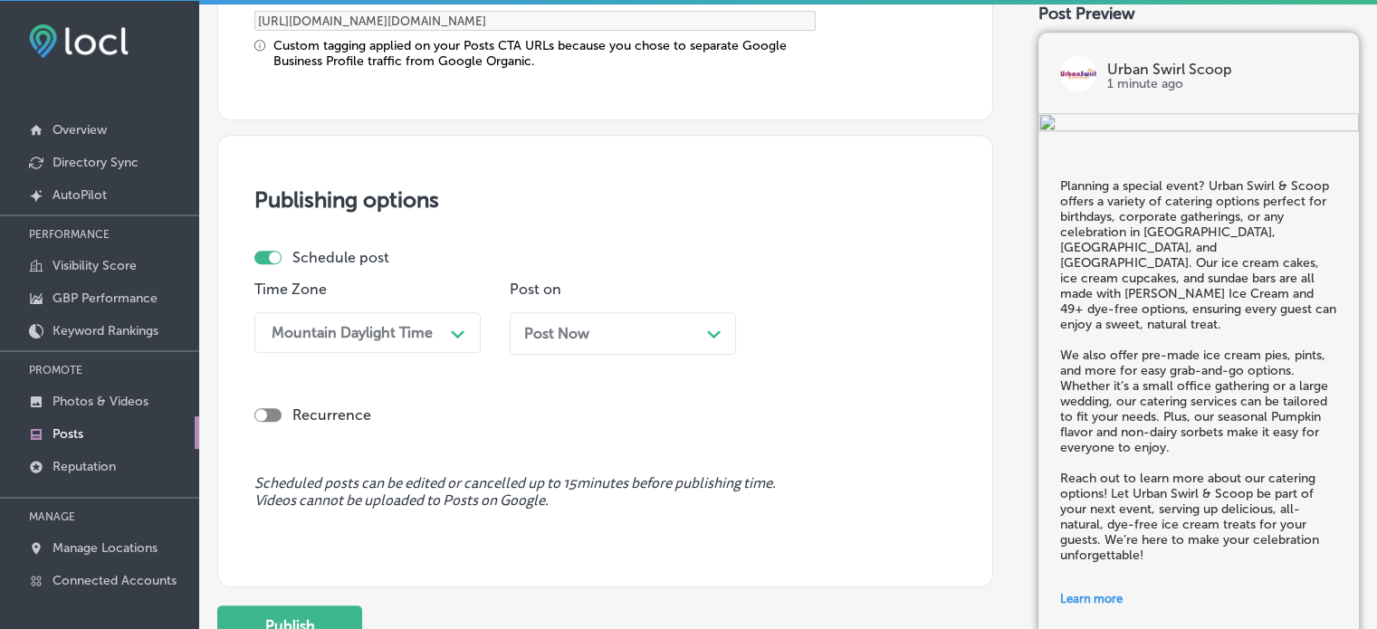
click at [663, 325] on div "Post Now Path Created with Sketch." at bounding box center [622, 333] width 197 height 17
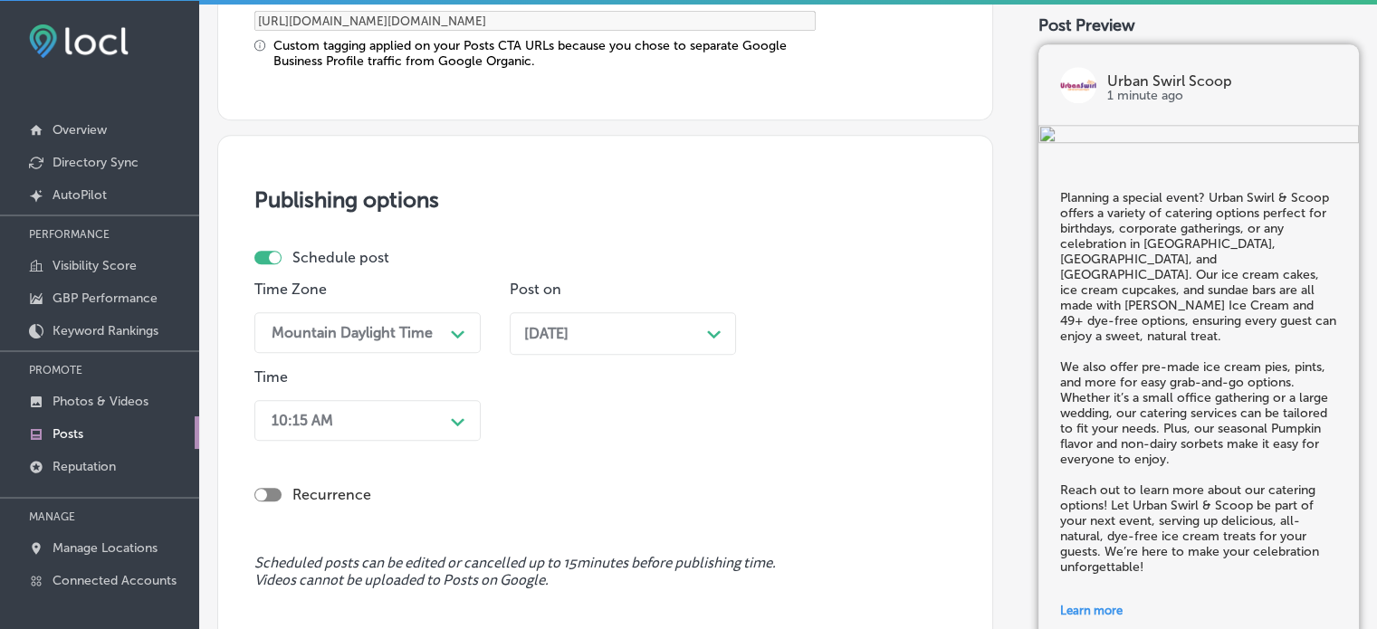
scroll to position [1628, 0]
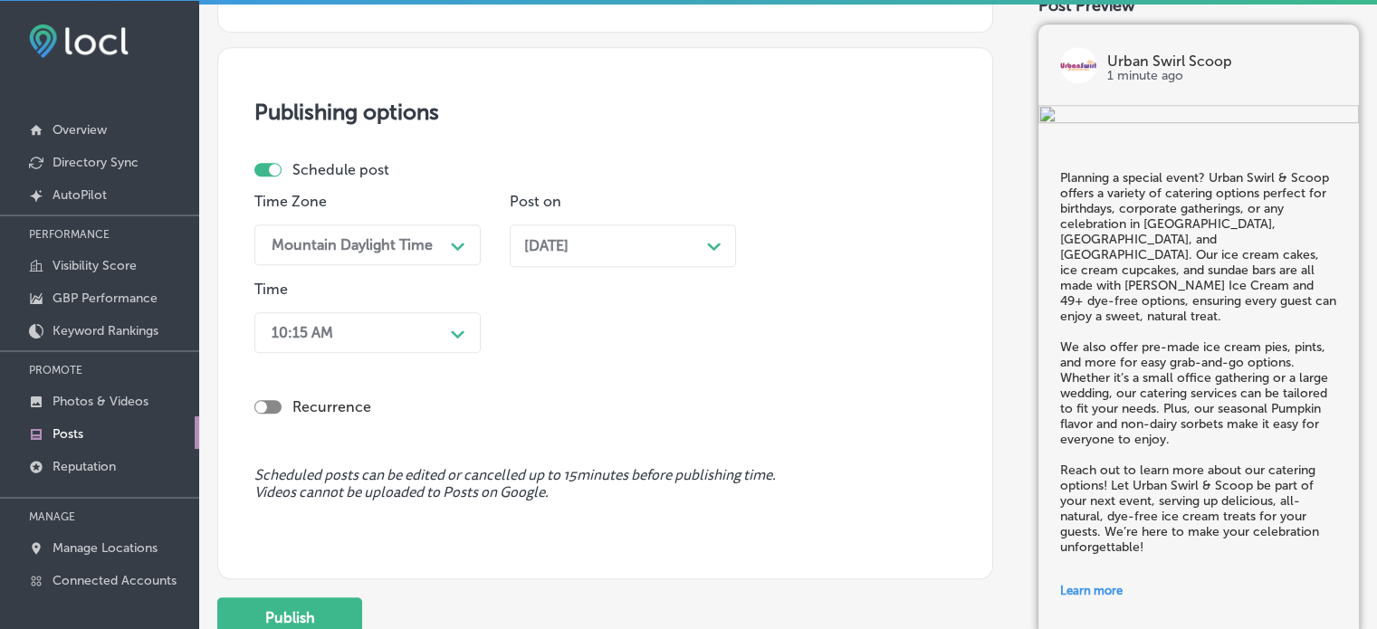
click at [417, 353] on div "10:15 AM Path Created with Sketch." at bounding box center [367, 332] width 226 height 41
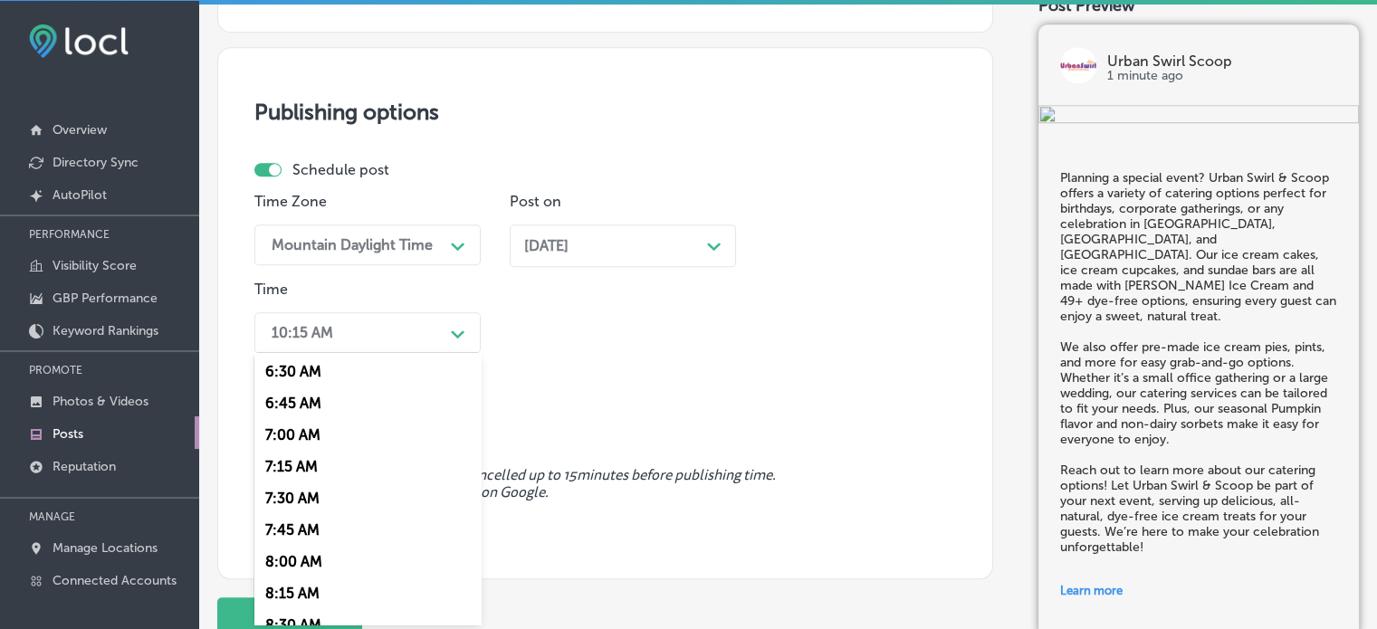
scroll to position [827, 0]
click at [309, 437] on div "7:00 AM" at bounding box center [367, 432] width 226 height 32
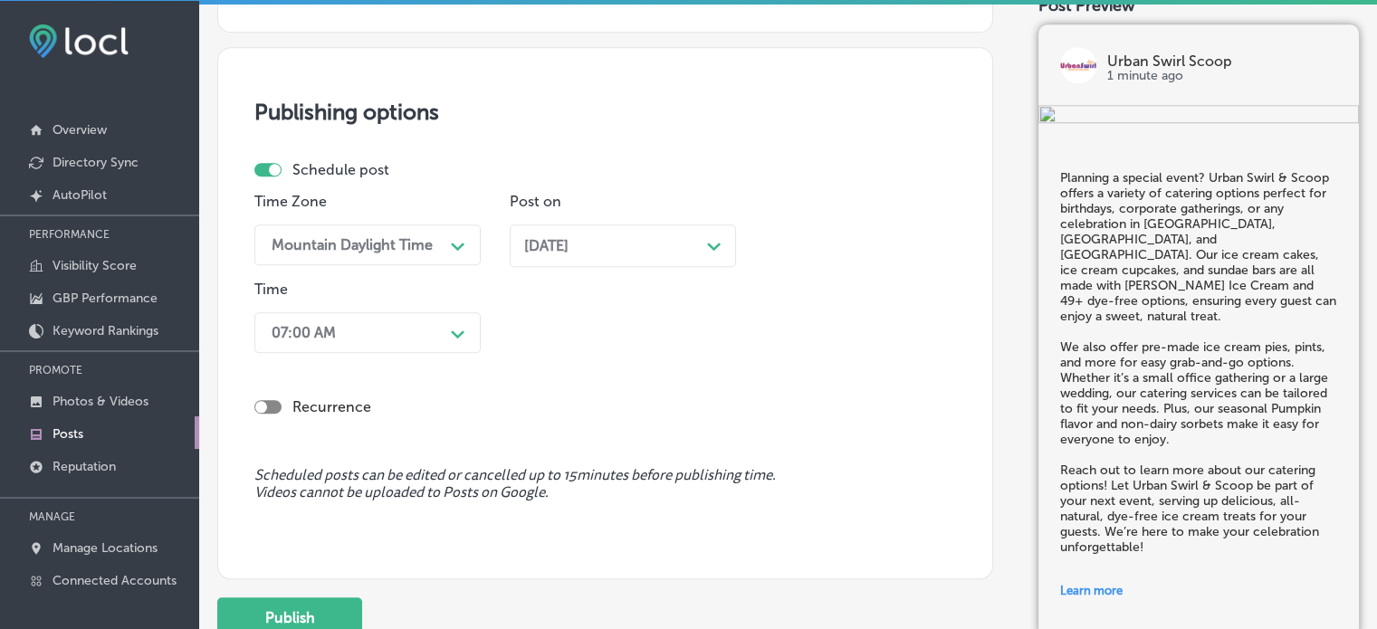
scroll to position [1771, 0]
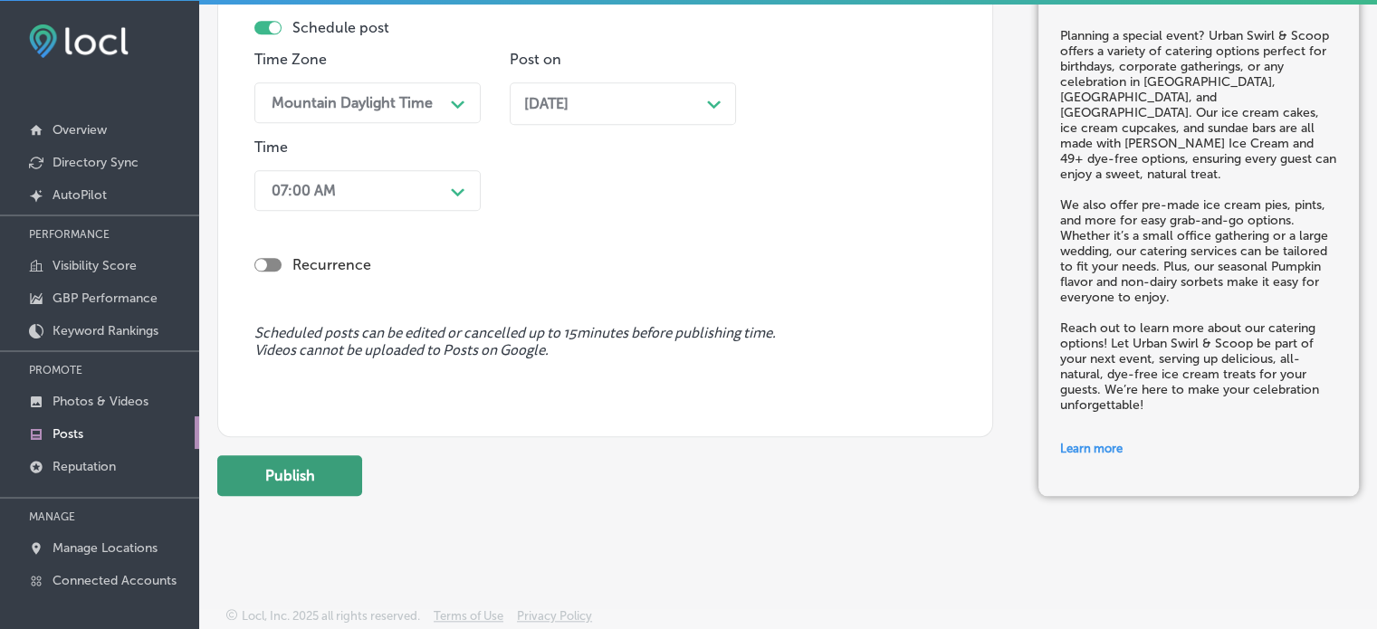
click at [286, 477] on button "Publish" at bounding box center [289, 475] width 145 height 41
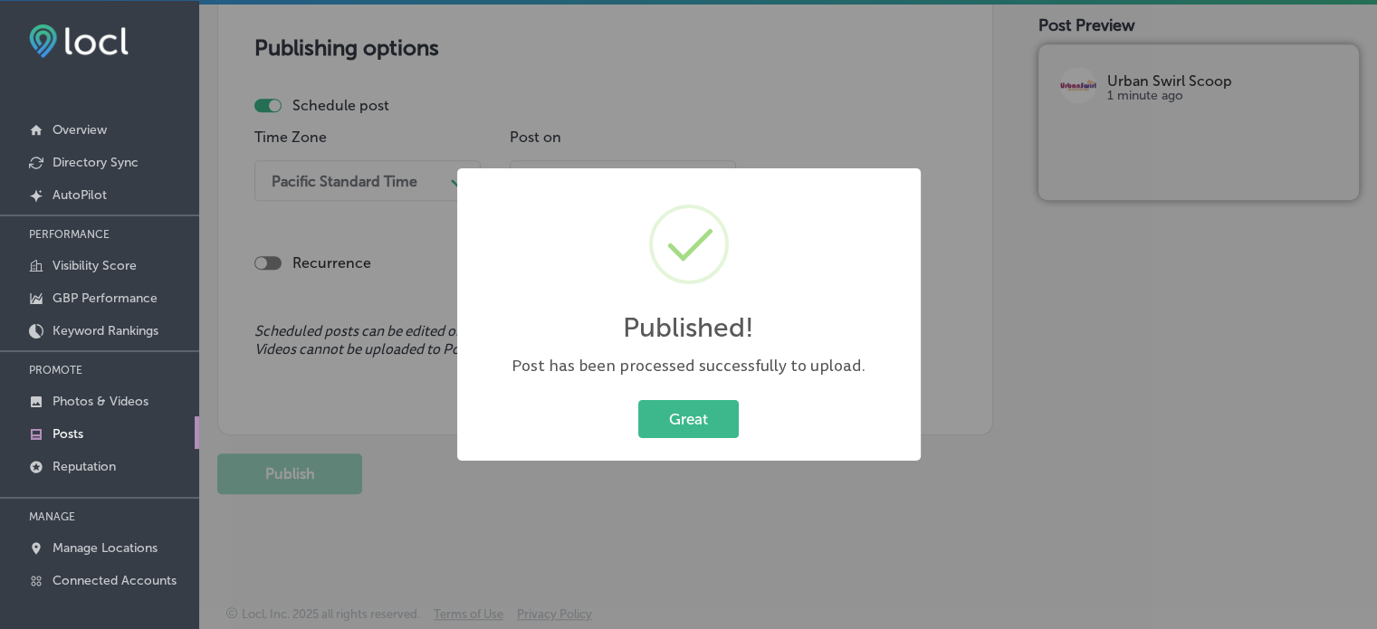
scroll to position [1528, 0]
click at [701, 423] on button "Great" at bounding box center [688, 418] width 100 height 37
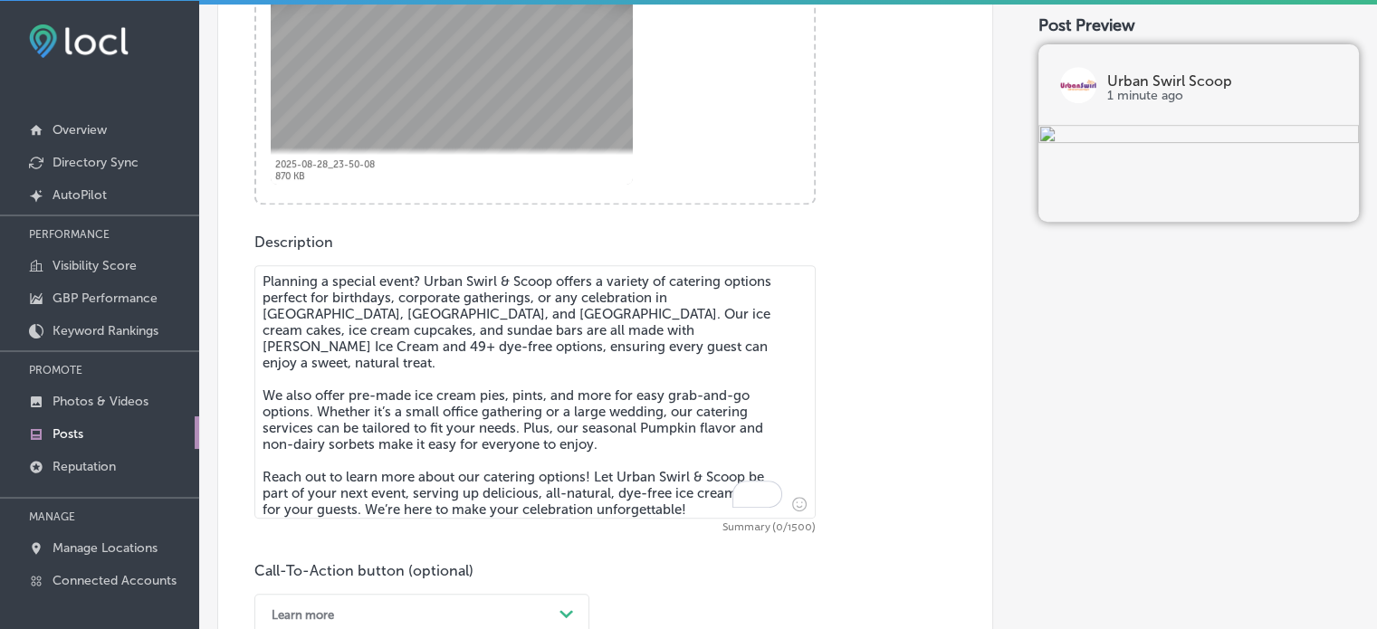
scroll to position [818, 0]
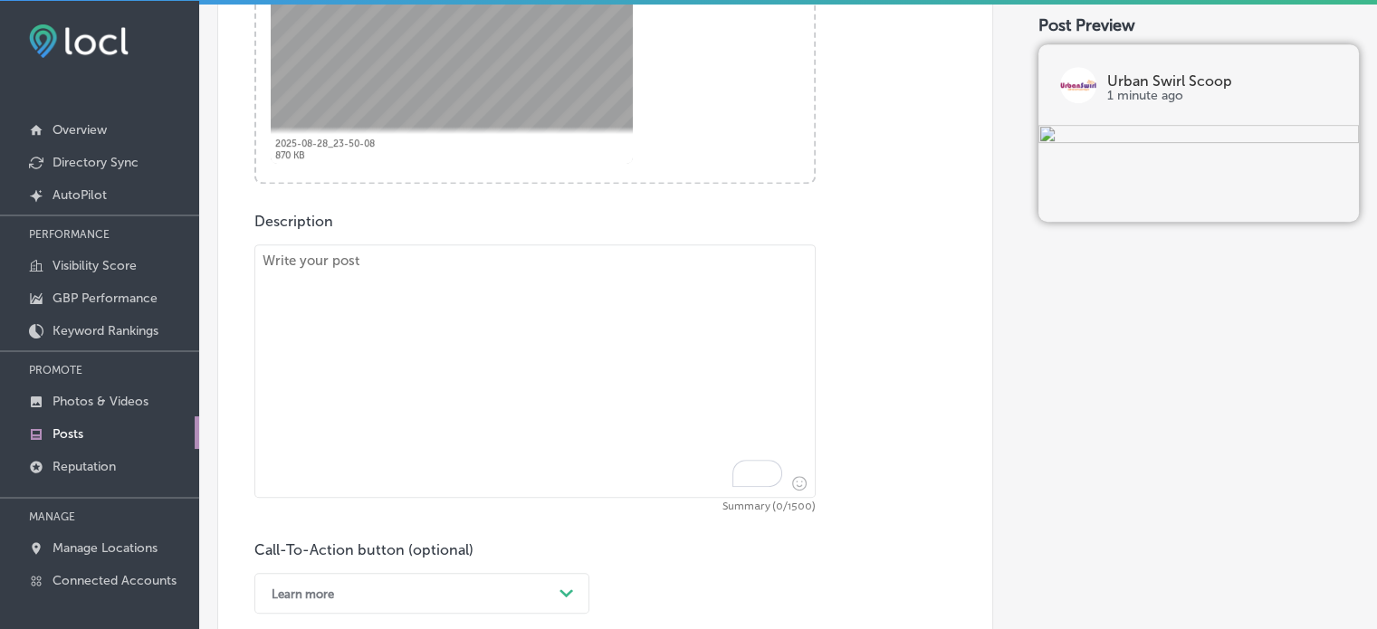
click at [502, 369] on textarea "To enrich screen reader interactions, please activate Accessibility in Grammarl…" at bounding box center [534, 370] width 561 height 253
paste textarea ""At Urban Swirl & Scoop, we love showing our appreciation for Hometown Heroes! …"
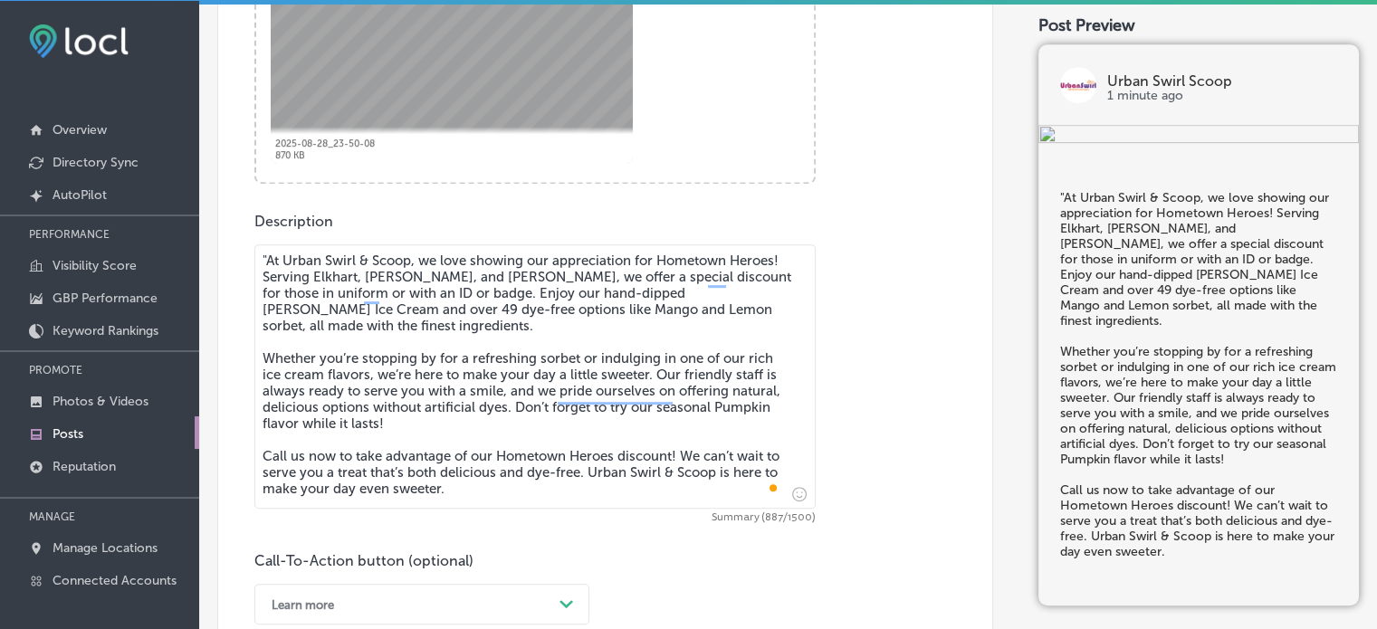
click at [268, 261] on textarea ""At Urban Swirl & Scoop, we love showing our appreciation for Hometown Heroes! …" at bounding box center [534, 376] width 561 height 264
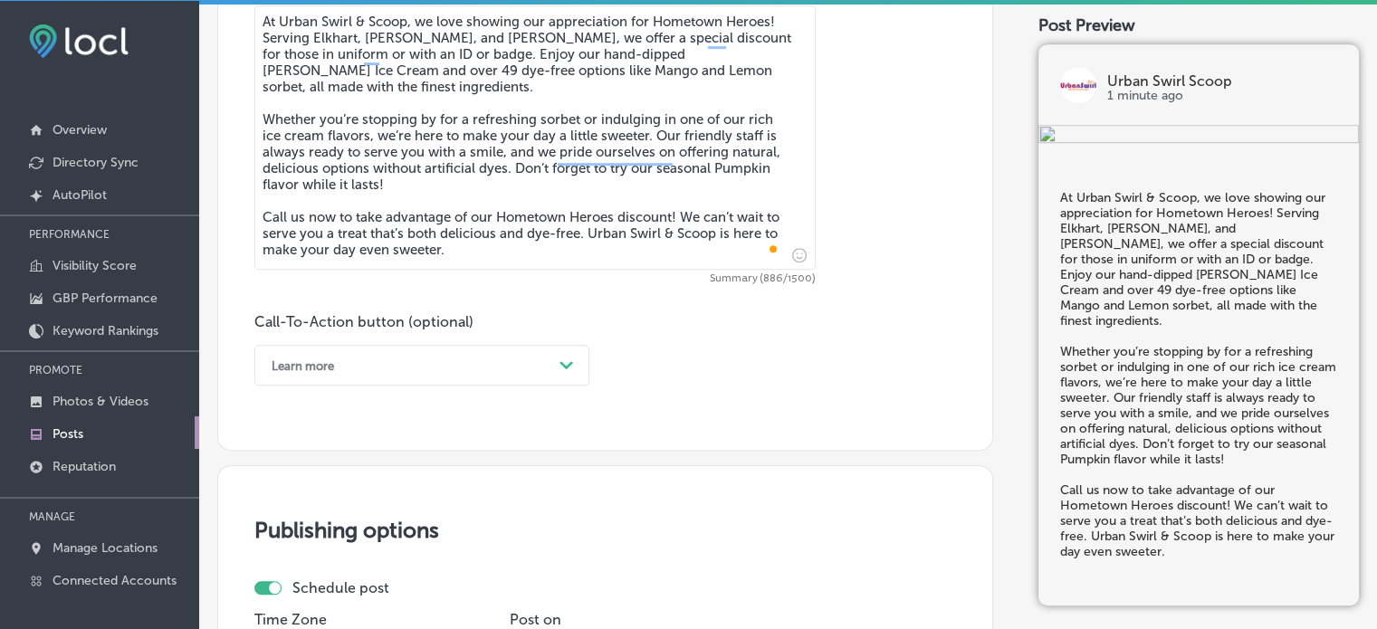
scroll to position [1061, 0]
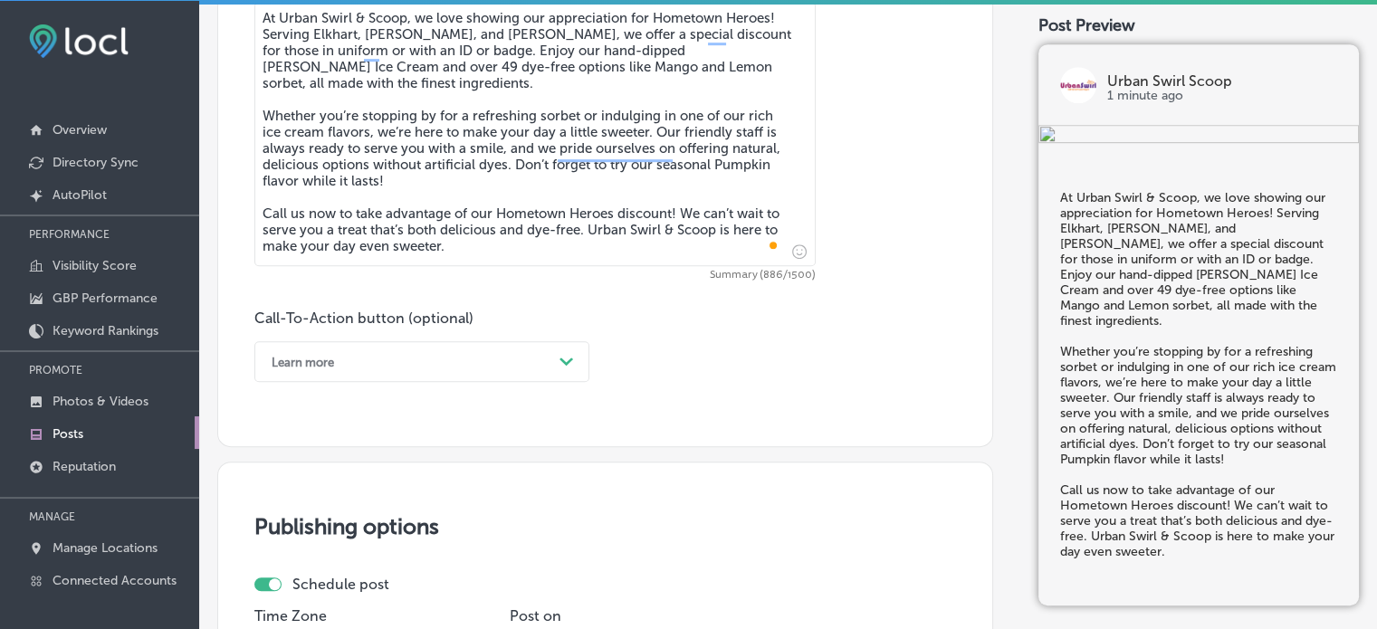
type textarea "At Urban Swirl & Scoop, we love showing our appreciation for Hometown Heroes! S…"
click at [442, 358] on div "Learn more" at bounding box center [407, 362] width 290 height 28
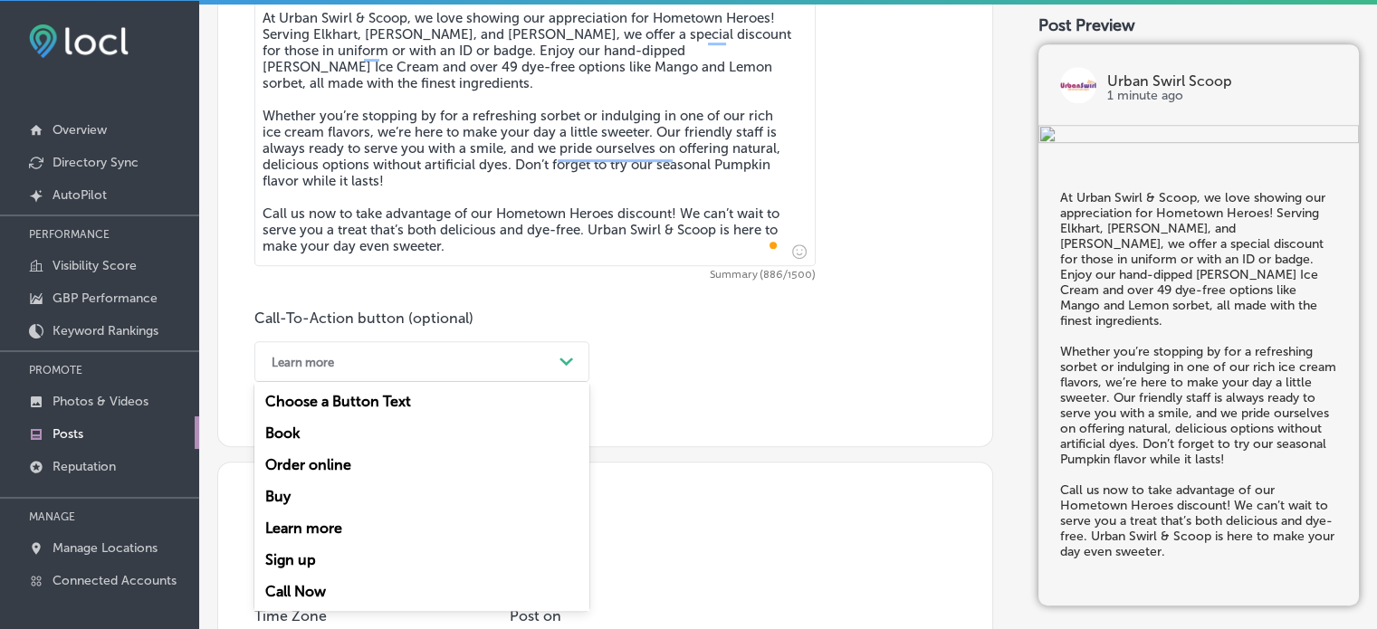
click at [313, 587] on div "Call Now" at bounding box center [421, 592] width 335 height 32
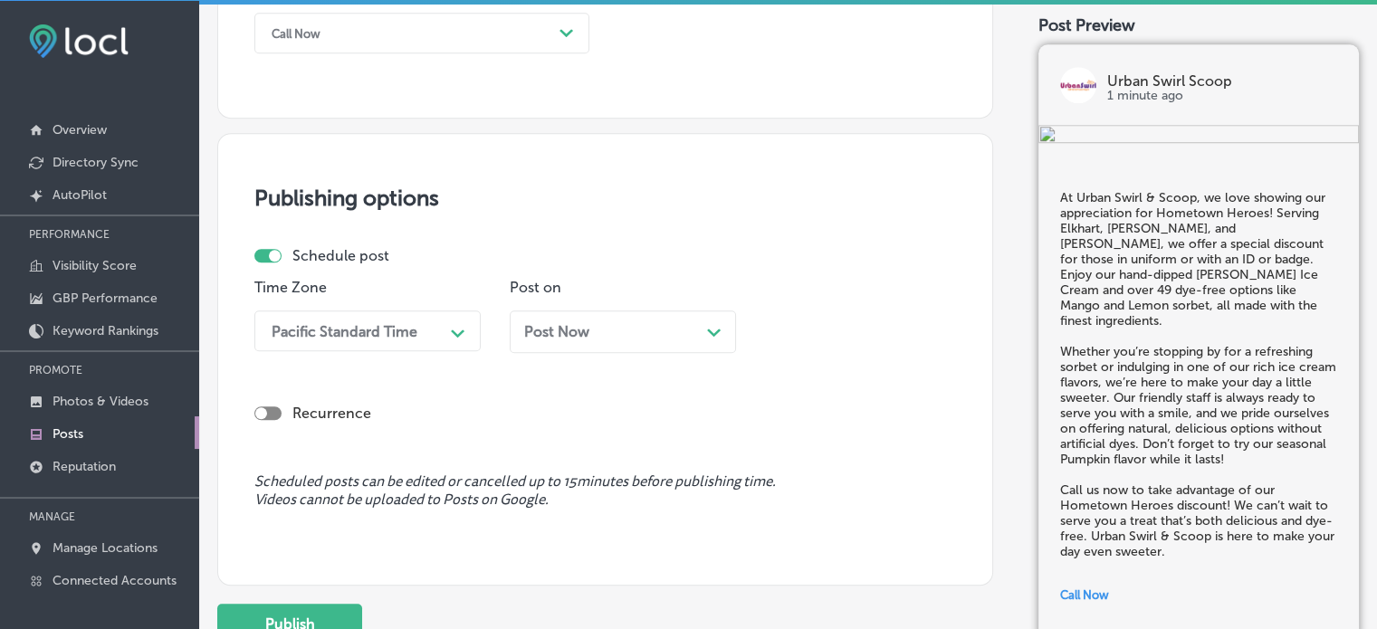
scroll to position [1395, 0]
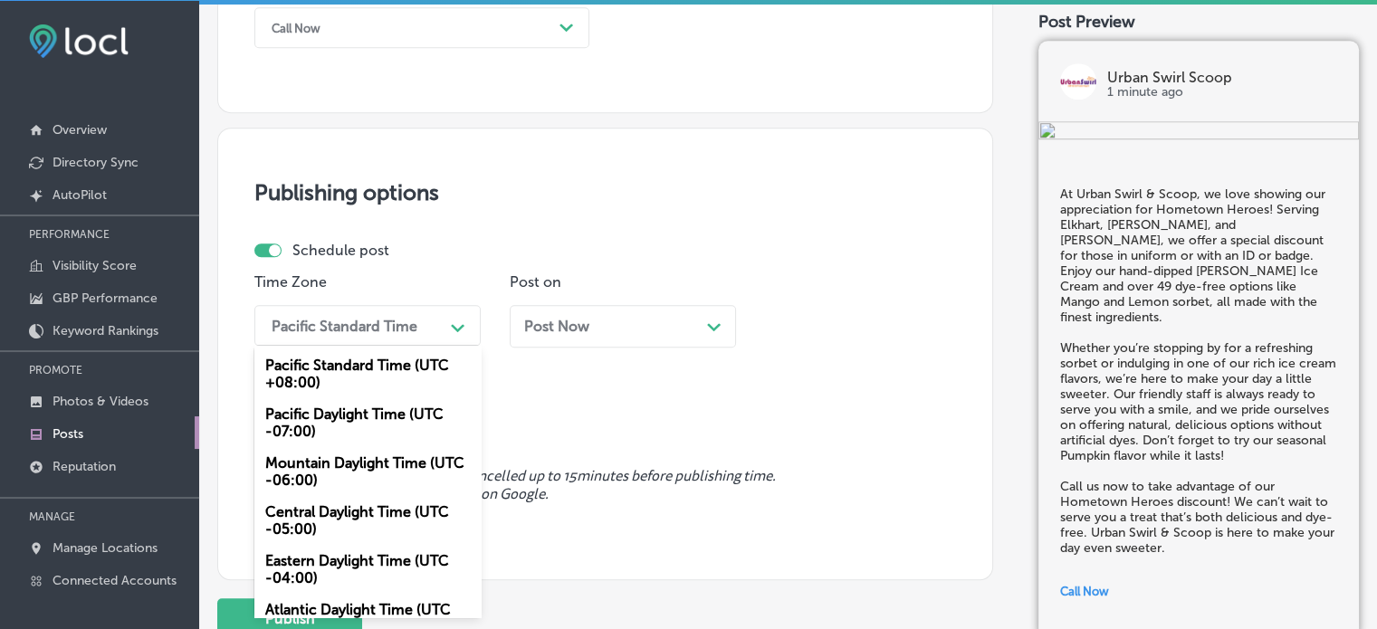
click at [434, 333] on div "Pacific Standard Time" at bounding box center [352, 326] width 181 height 32
click at [342, 473] on div "Mountain Daylight Time (UTC -06:00)" at bounding box center [367, 471] width 226 height 49
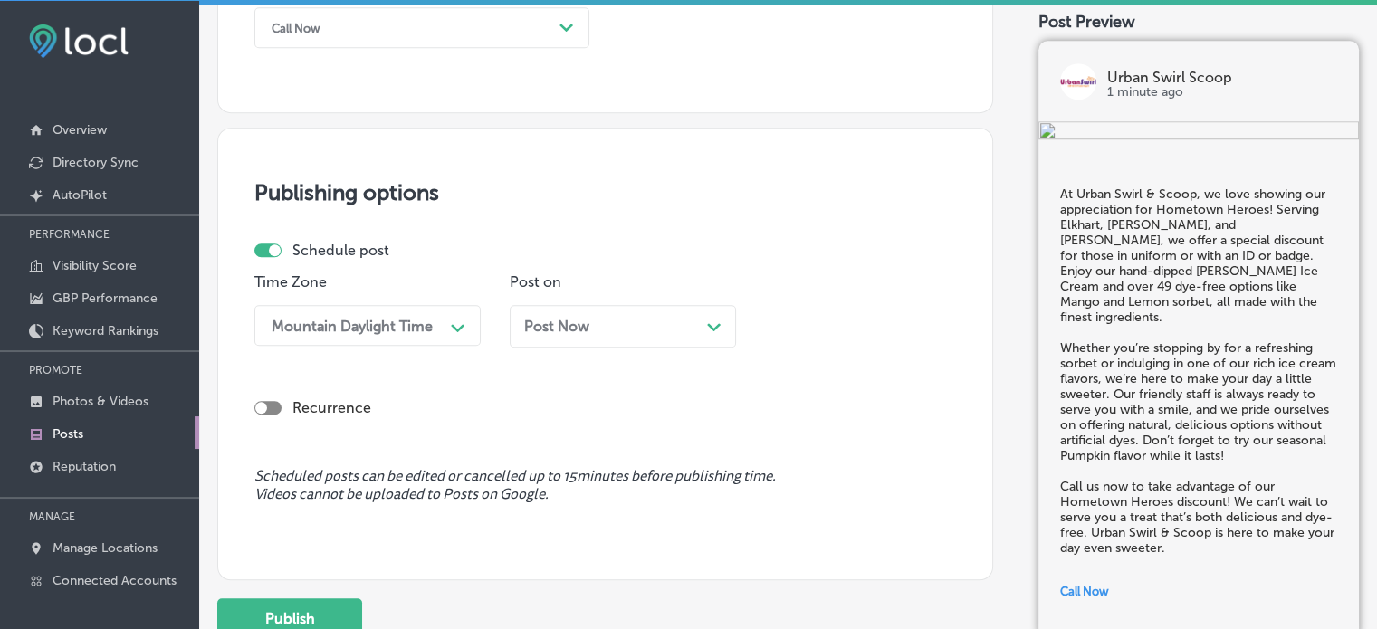
click at [608, 324] on div "Post Now Path Created with Sketch." at bounding box center [622, 326] width 197 height 17
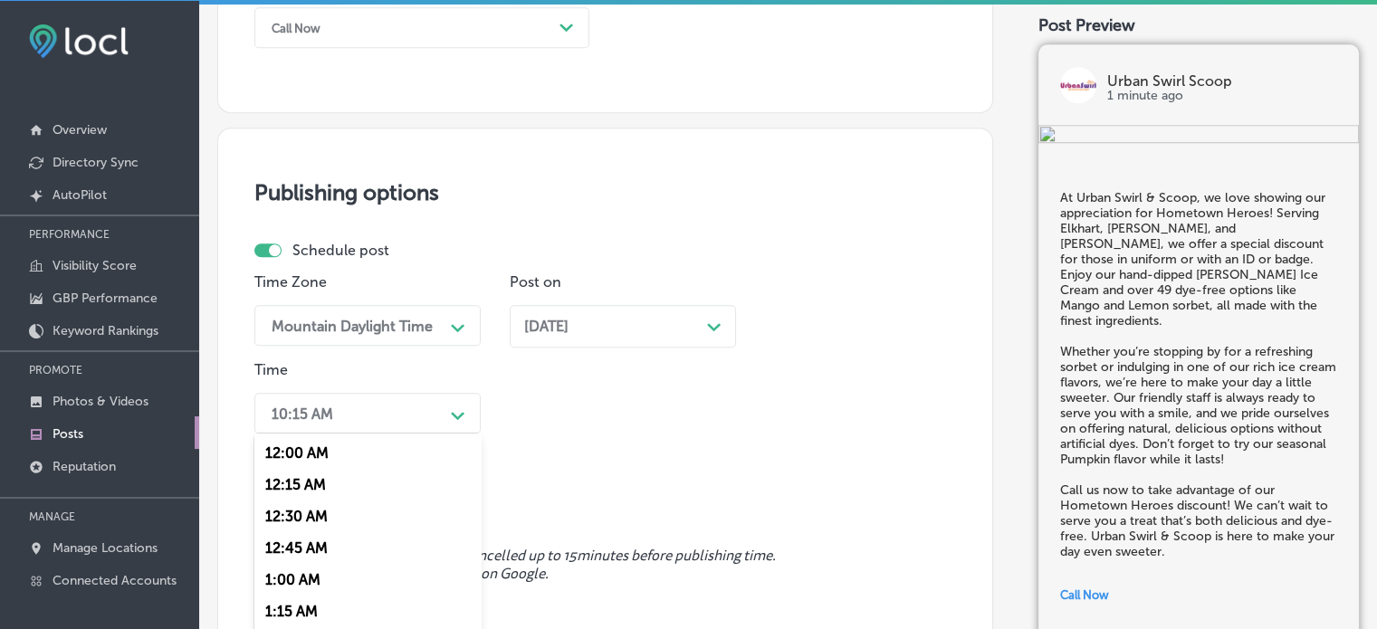
scroll to position [1477, 0]
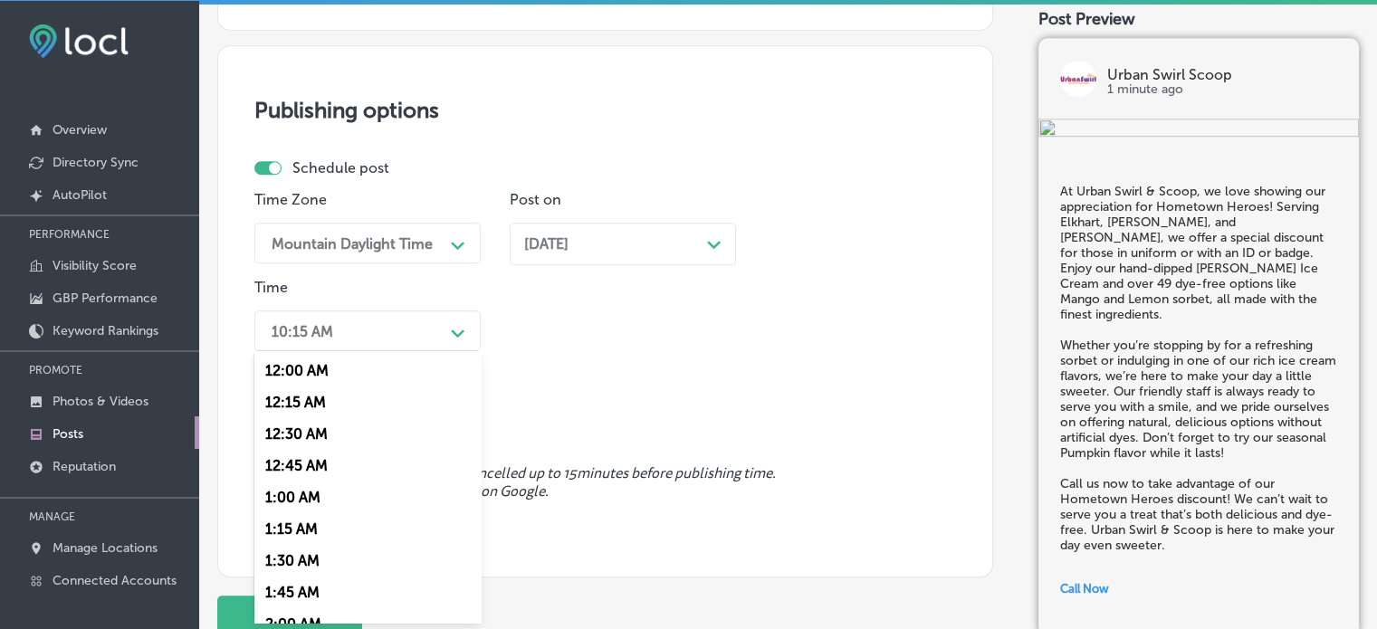
click at [406, 351] on div "option 7:00 AM, selected. option 12:15 AM focused, 2 of 96. 96 results availabl…" at bounding box center [367, 330] width 226 height 41
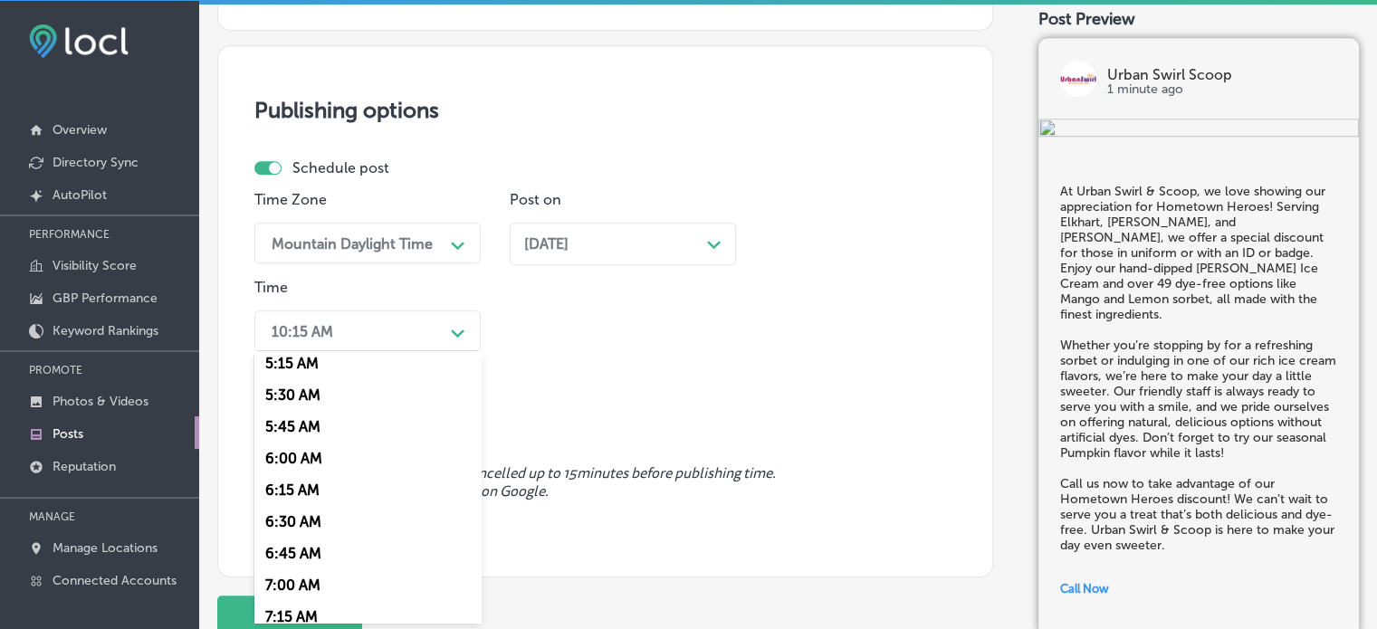
scroll to position [775, 0]
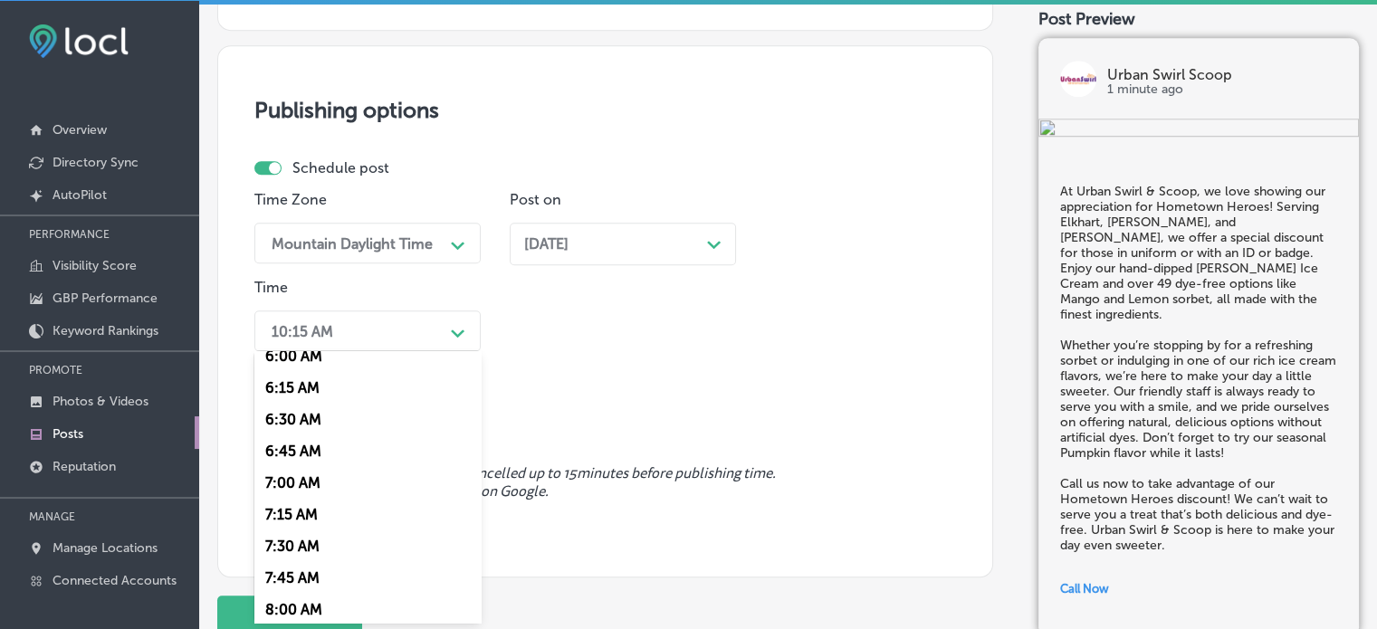
click at [303, 484] on div "7:00 AM" at bounding box center [367, 483] width 226 height 32
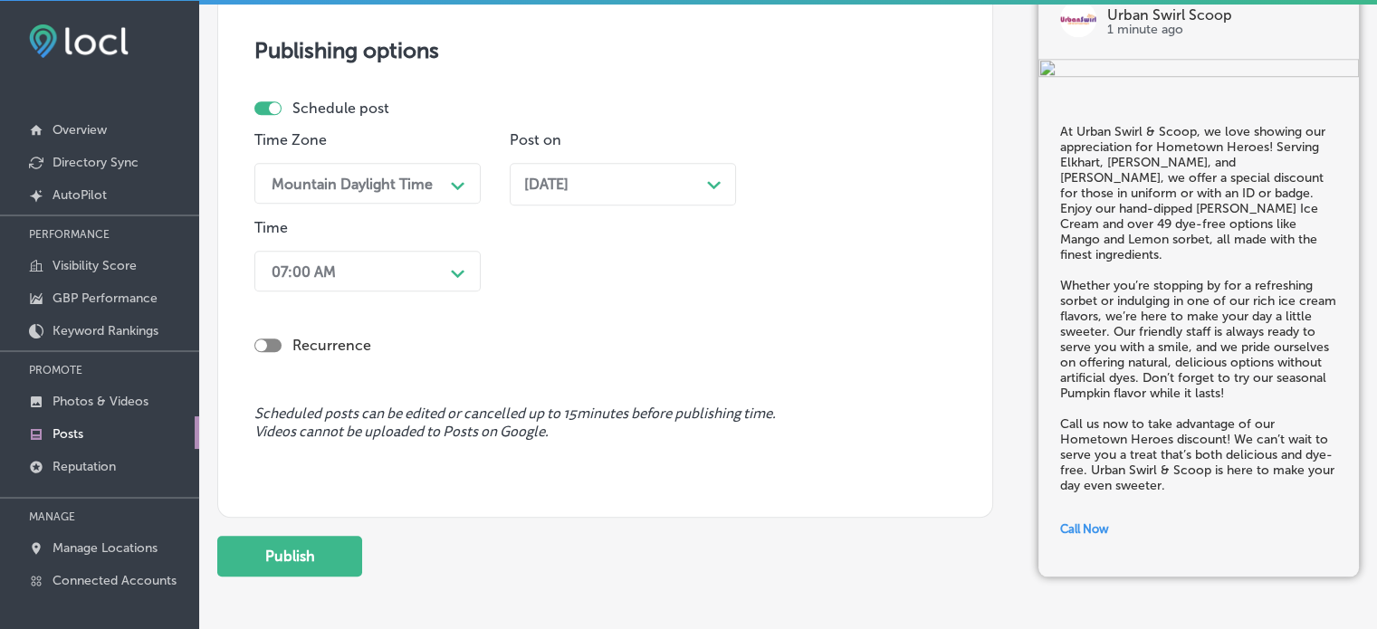
scroll to position [1542, 0]
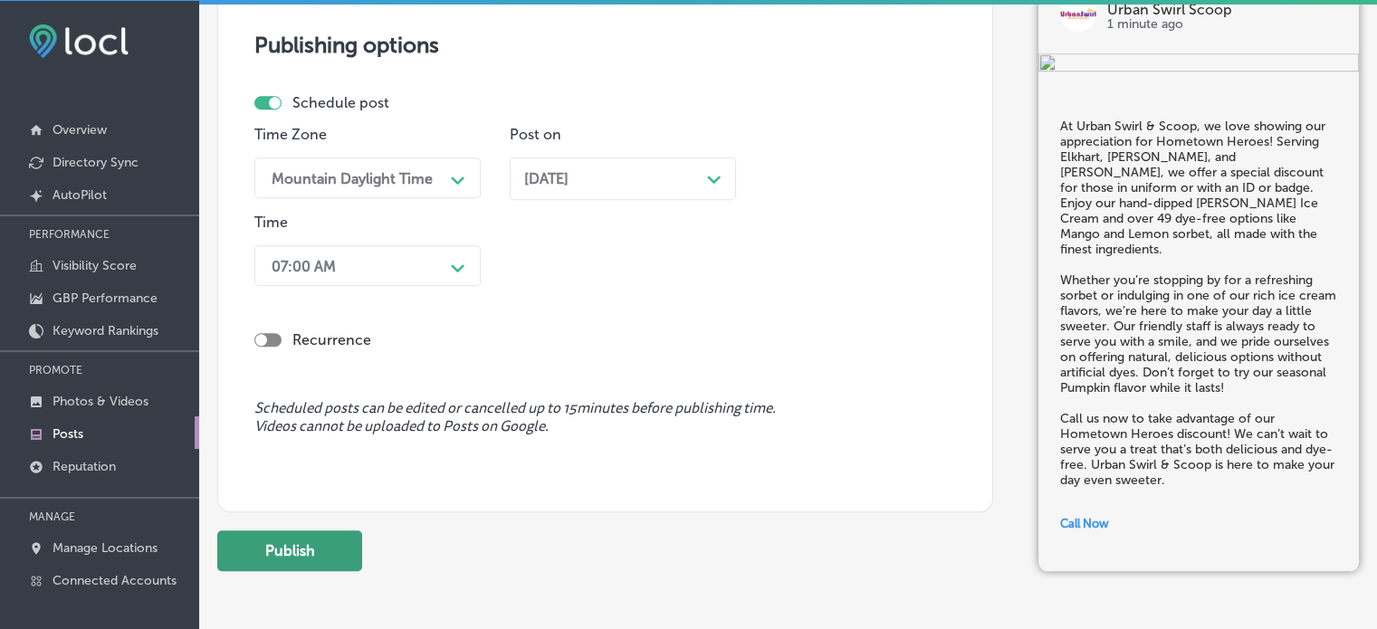
click at [302, 542] on button "Publish" at bounding box center [289, 550] width 145 height 41
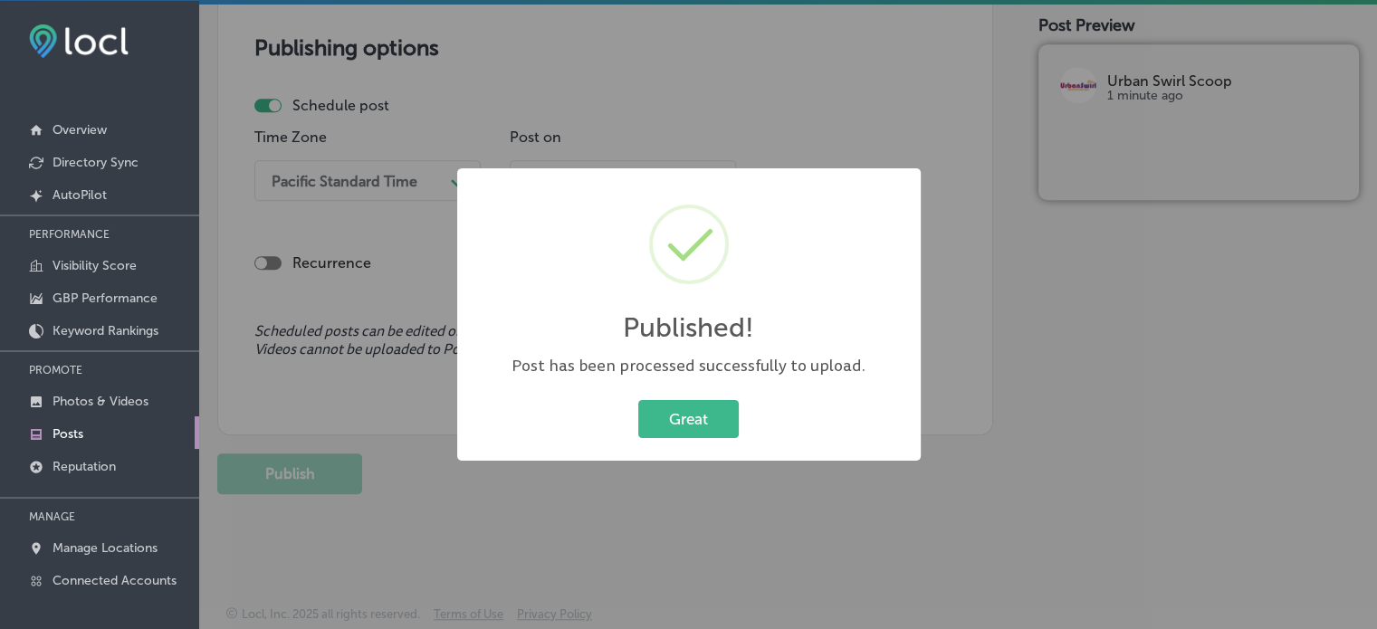
scroll to position [1539, 0]
click at [695, 423] on button "Great" at bounding box center [688, 418] width 100 height 37
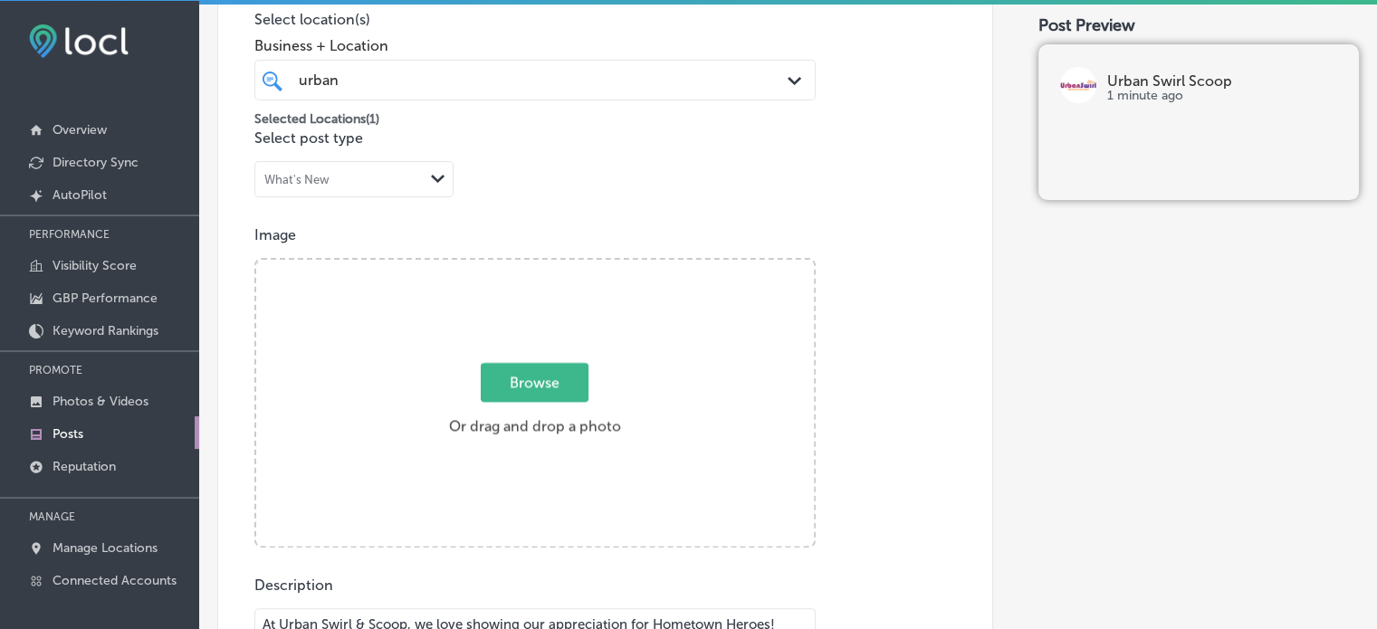
scroll to position [0, 0]
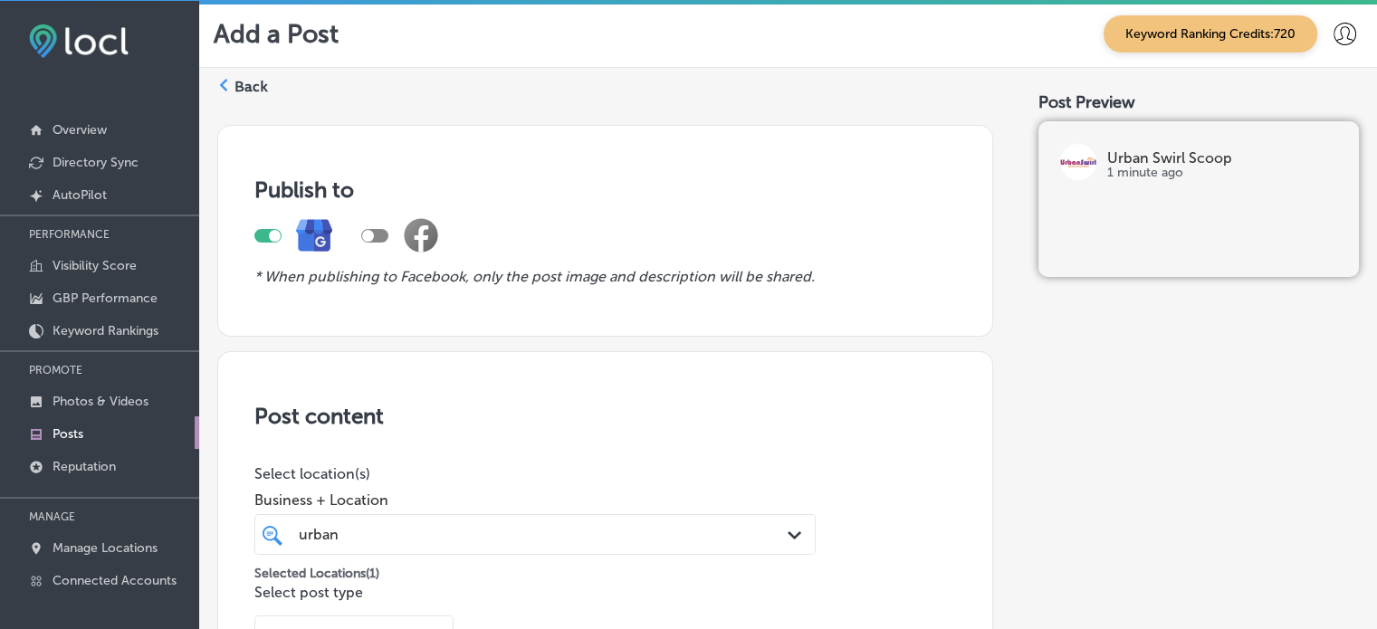
click at [247, 83] on label "Back" at bounding box center [250, 87] width 33 height 20
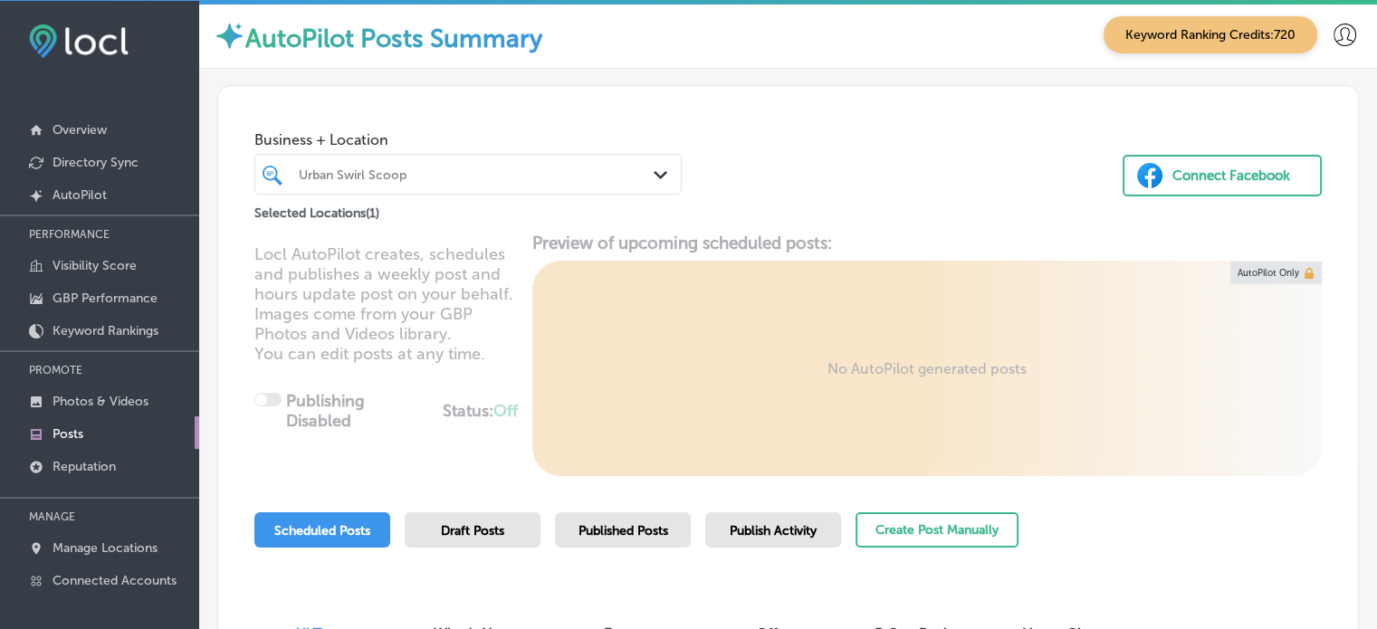
click at [551, 176] on div "Urban Swirl Scoop" at bounding box center [477, 174] width 357 height 15
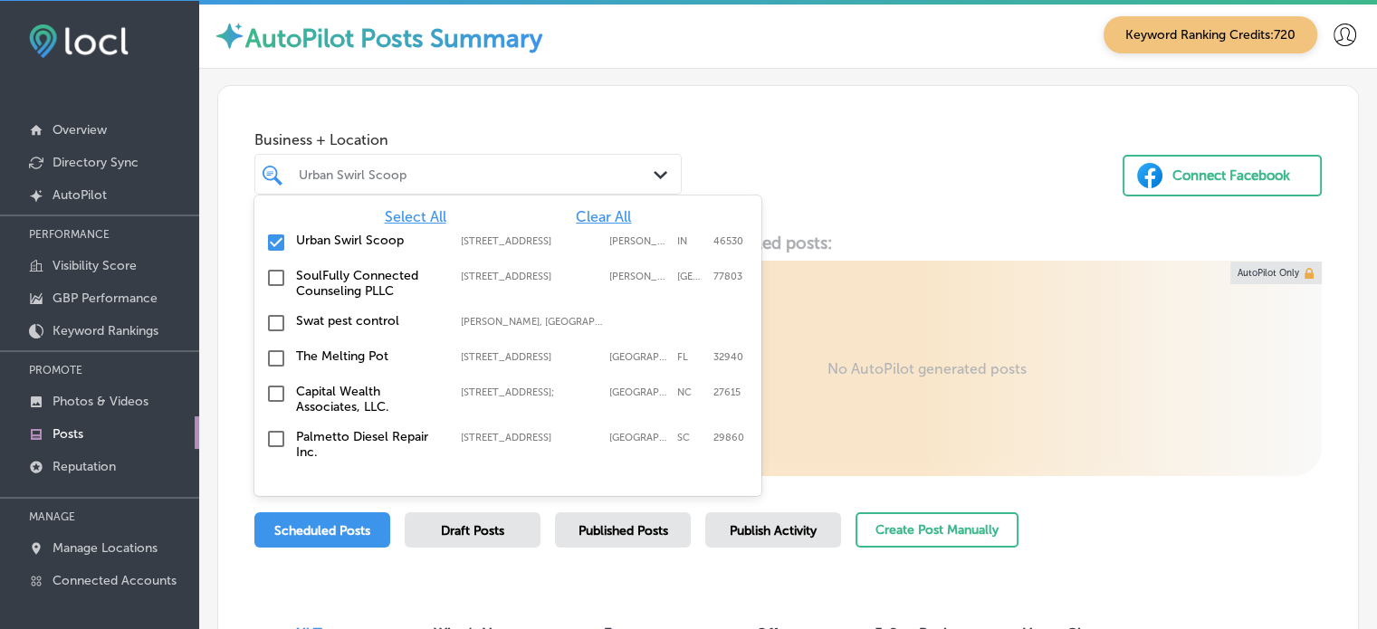
click at [591, 215] on span "Clear All" at bounding box center [603, 216] width 55 height 17
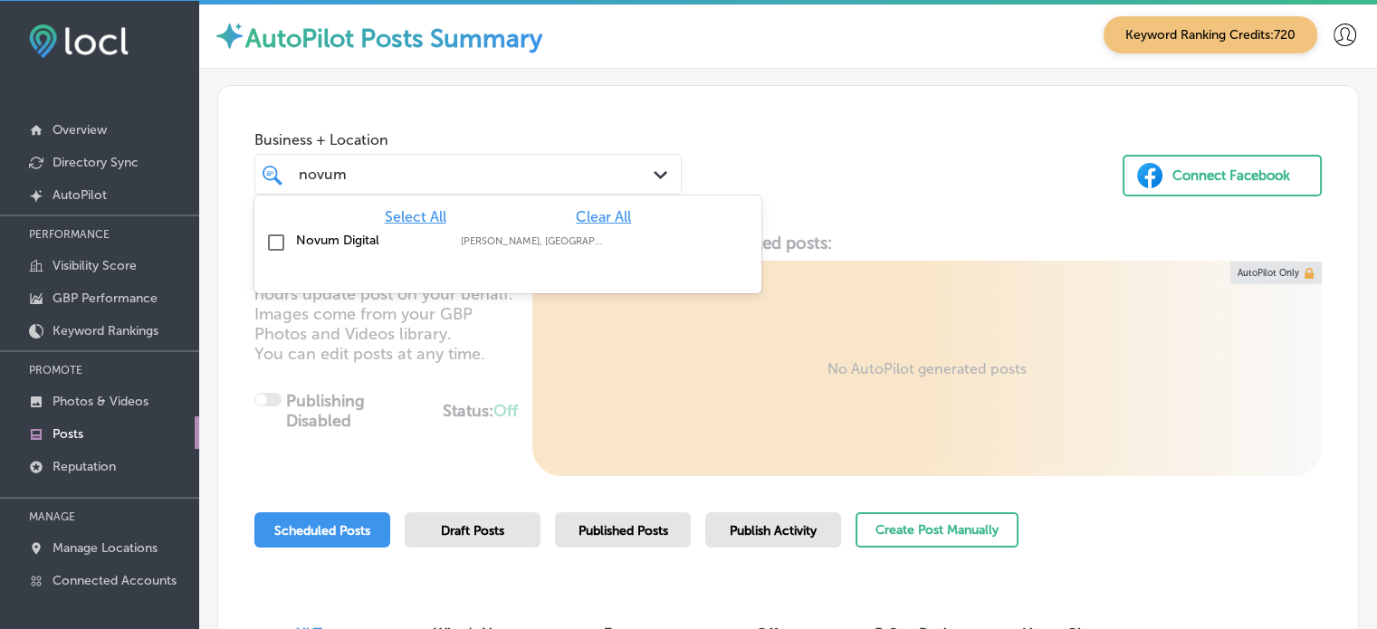
click at [357, 234] on label "Novum Digital" at bounding box center [369, 240] width 147 height 15
type input "novum"
click at [507, 133] on span "Business + Location" at bounding box center [467, 139] width 427 height 17
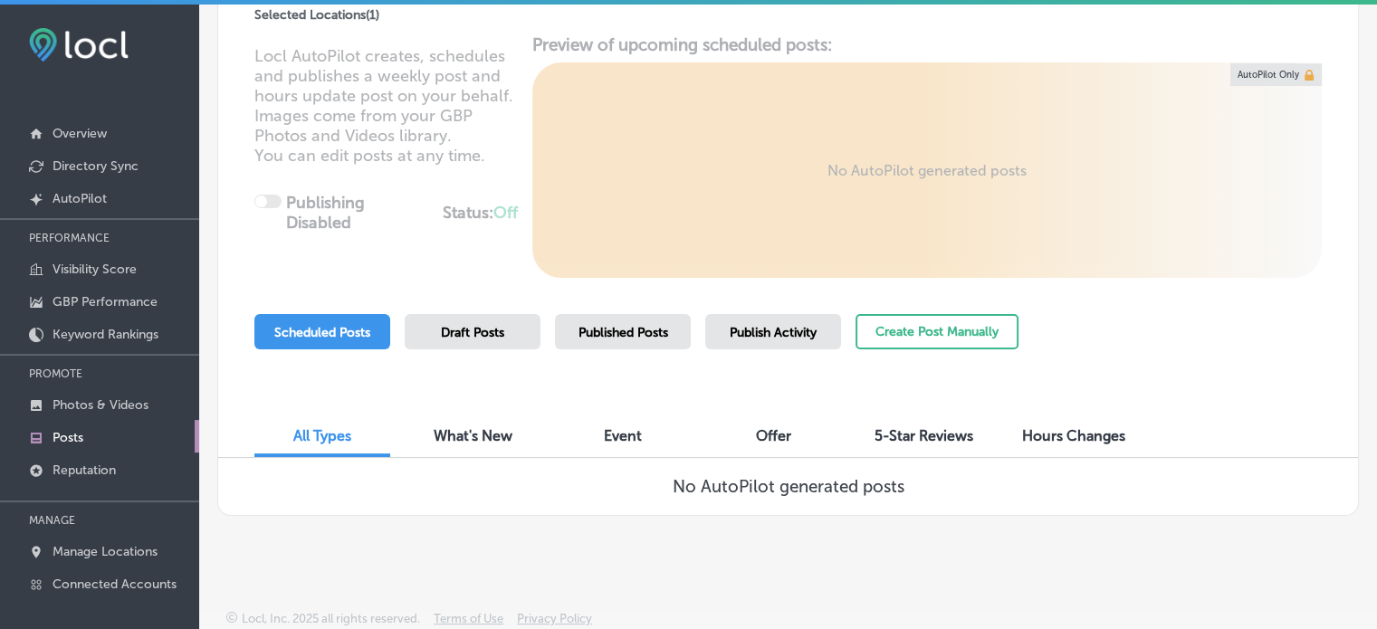
click at [571, 187] on div "Locl AutoPilot creates, schedules and publishes a weekly post and hours update …" at bounding box center [788, 155] width 1140 height 243
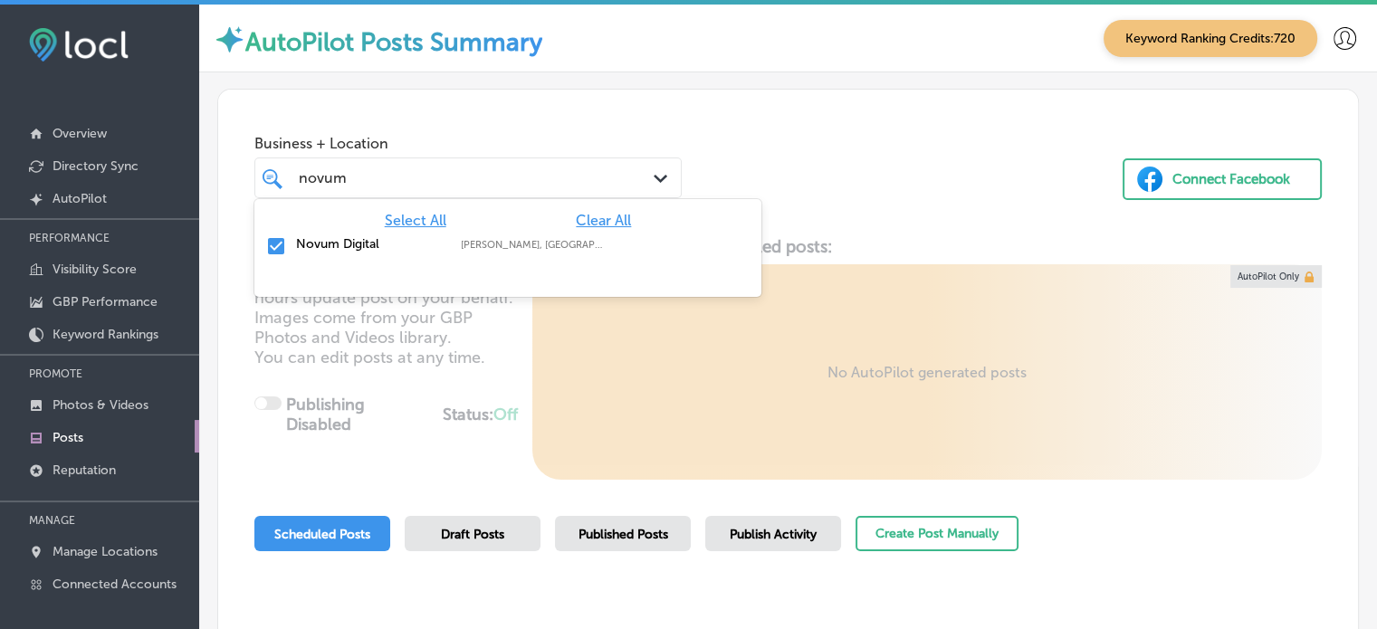
click at [483, 186] on div "novum novum" at bounding box center [451, 178] width 308 height 24
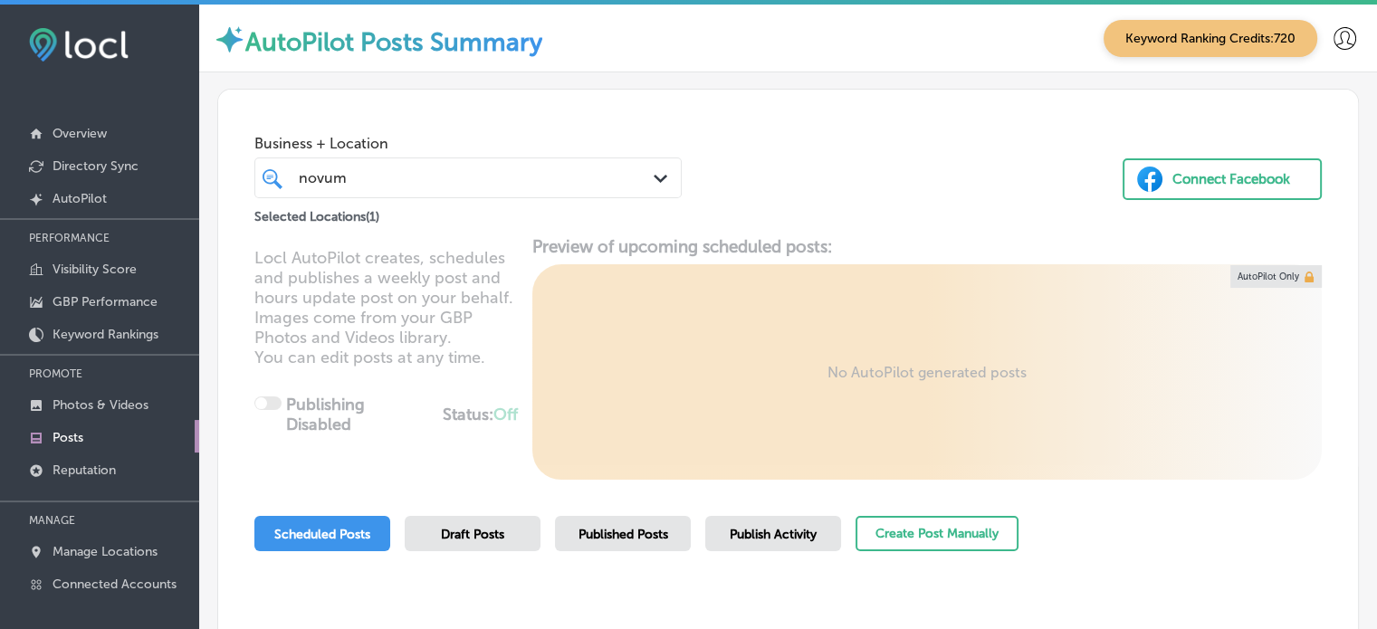
click at [795, 165] on div "Business + Location novum novum Path Created with Sketch. Selected Locations ( …" at bounding box center [788, 159] width 1140 height 138
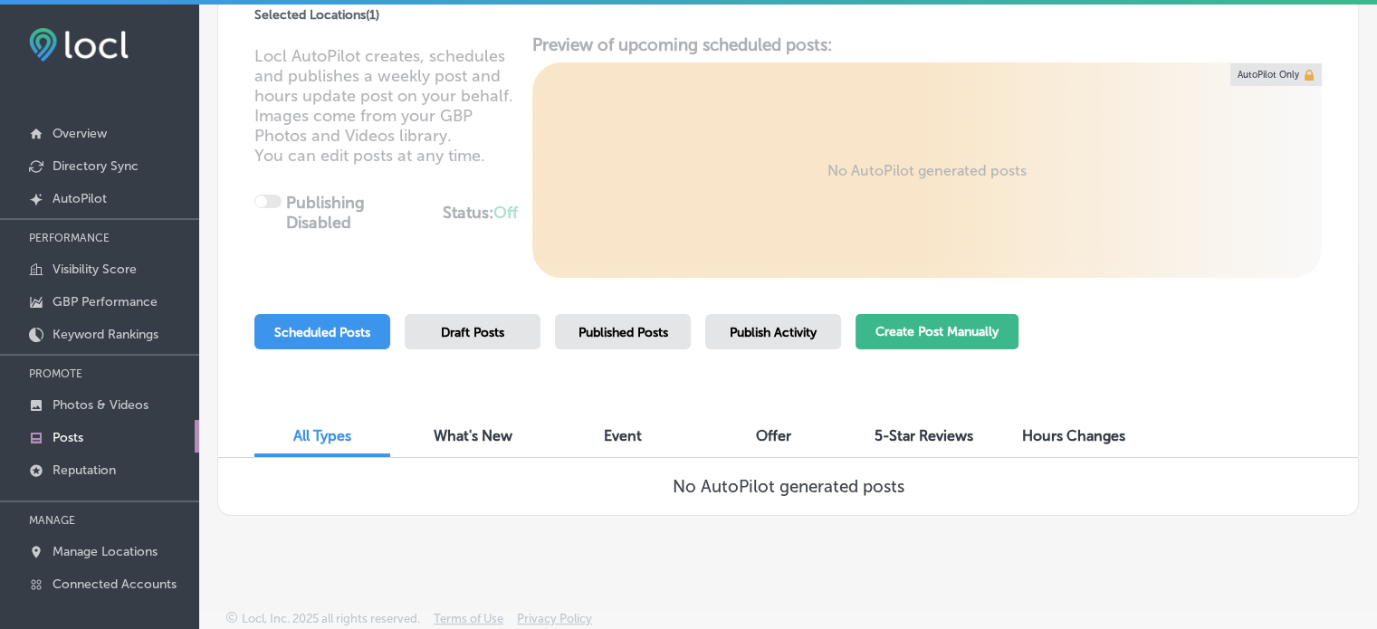
click at [900, 329] on button "Create Post Manually" at bounding box center [936, 331] width 163 height 35
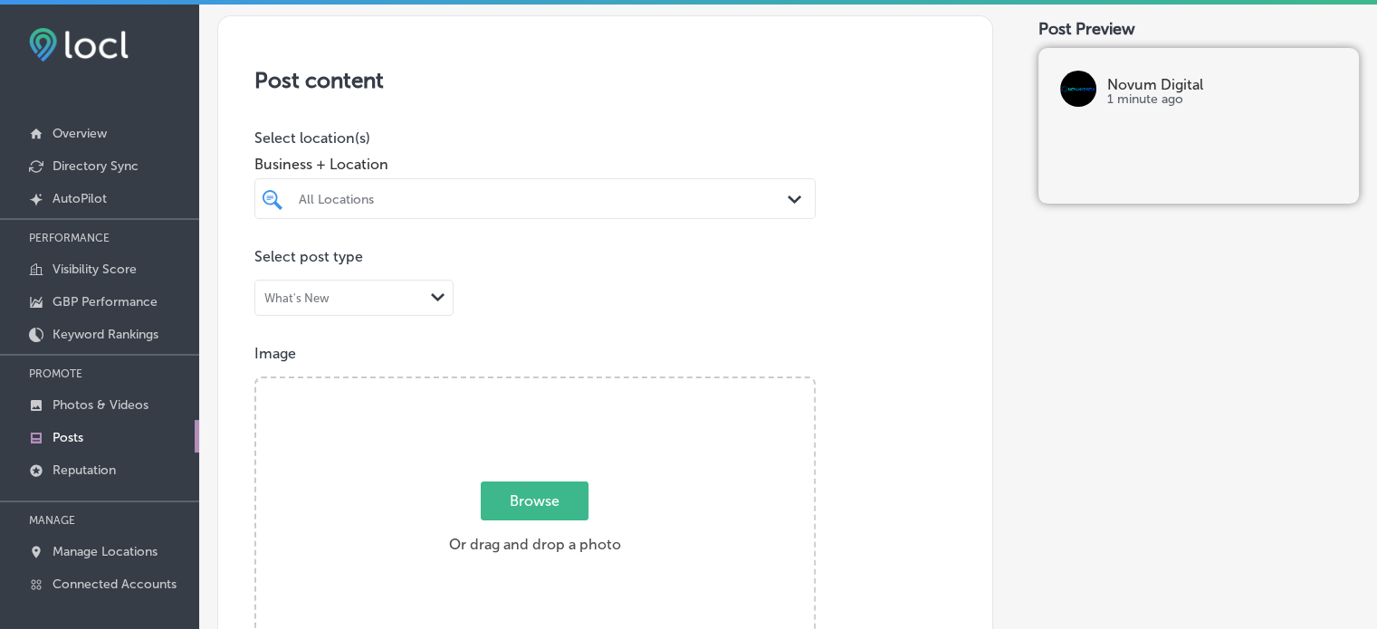
scroll to position [358, 0]
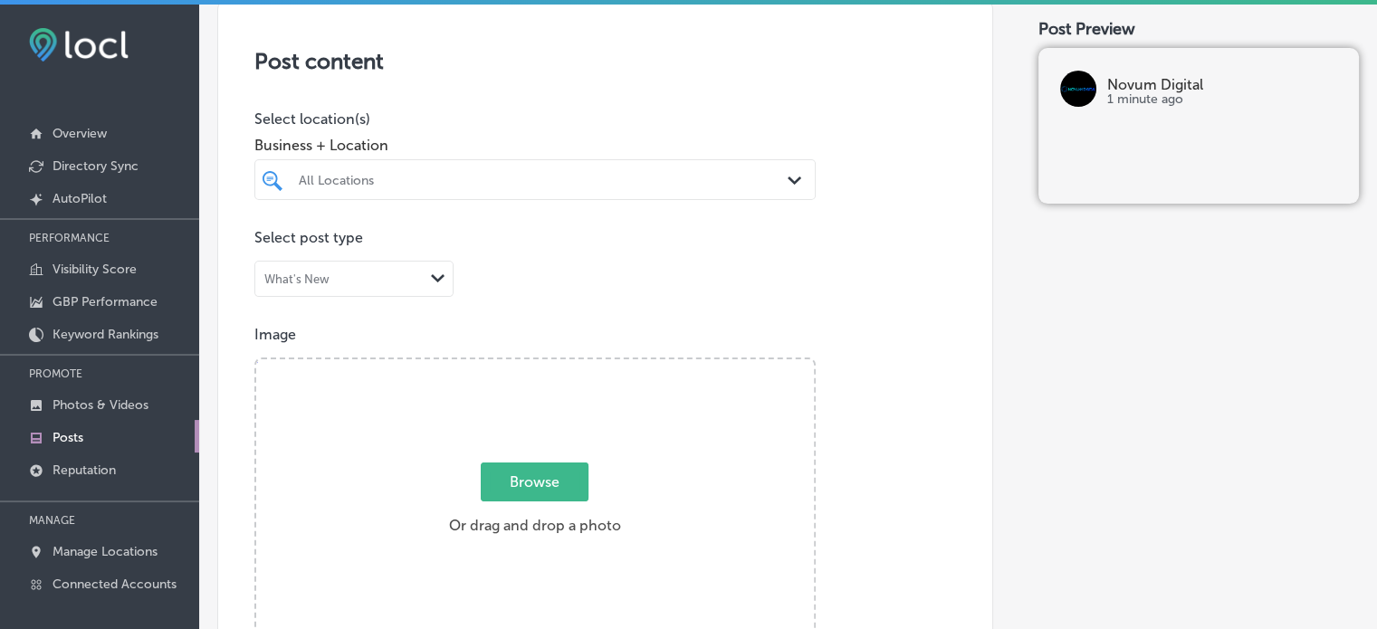
click at [634, 180] on div "All Locations" at bounding box center [544, 179] width 491 height 15
click at [313, 249] on label "Novum Digital" at bounding box center [377, 245] width 163 height 15
type input "novum"
click at [579, 98] on div "Post content Select location(s) Business + Location novum novum Path Created wi…" at bounding box center [605, 569] width 776 height 1146
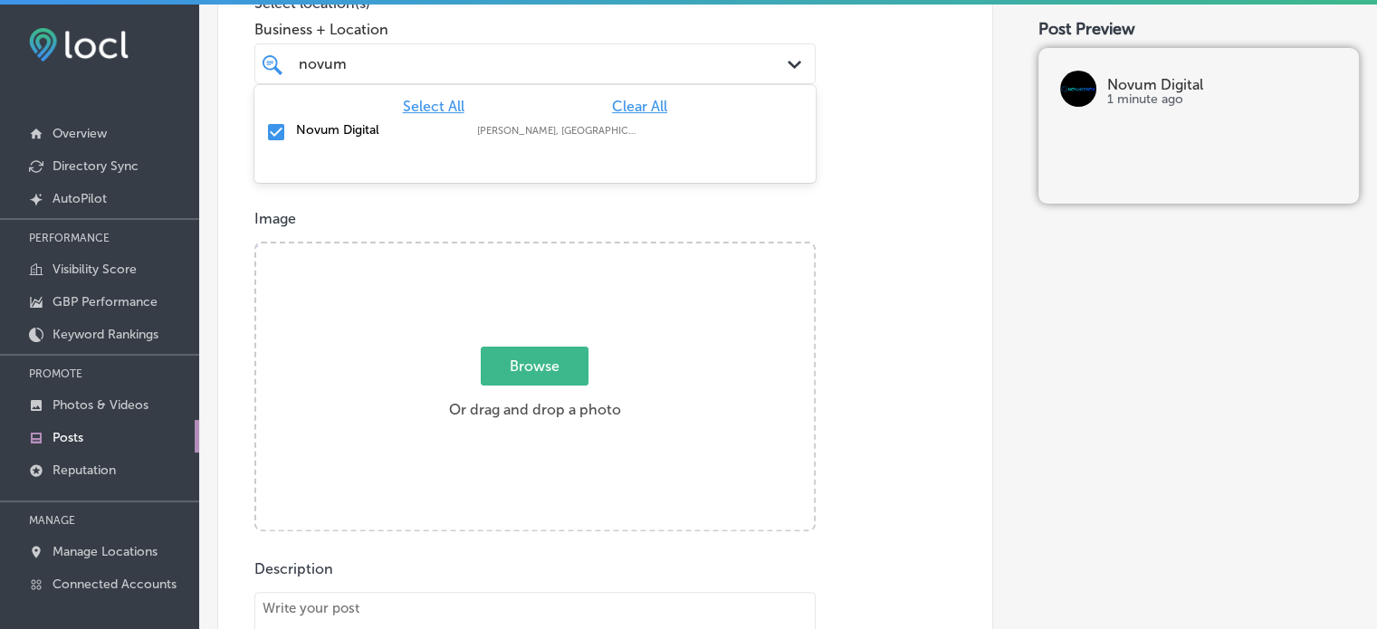
click at [501, 62] on div "novum novum" at bounding box center [511, 64] width 428 height 24
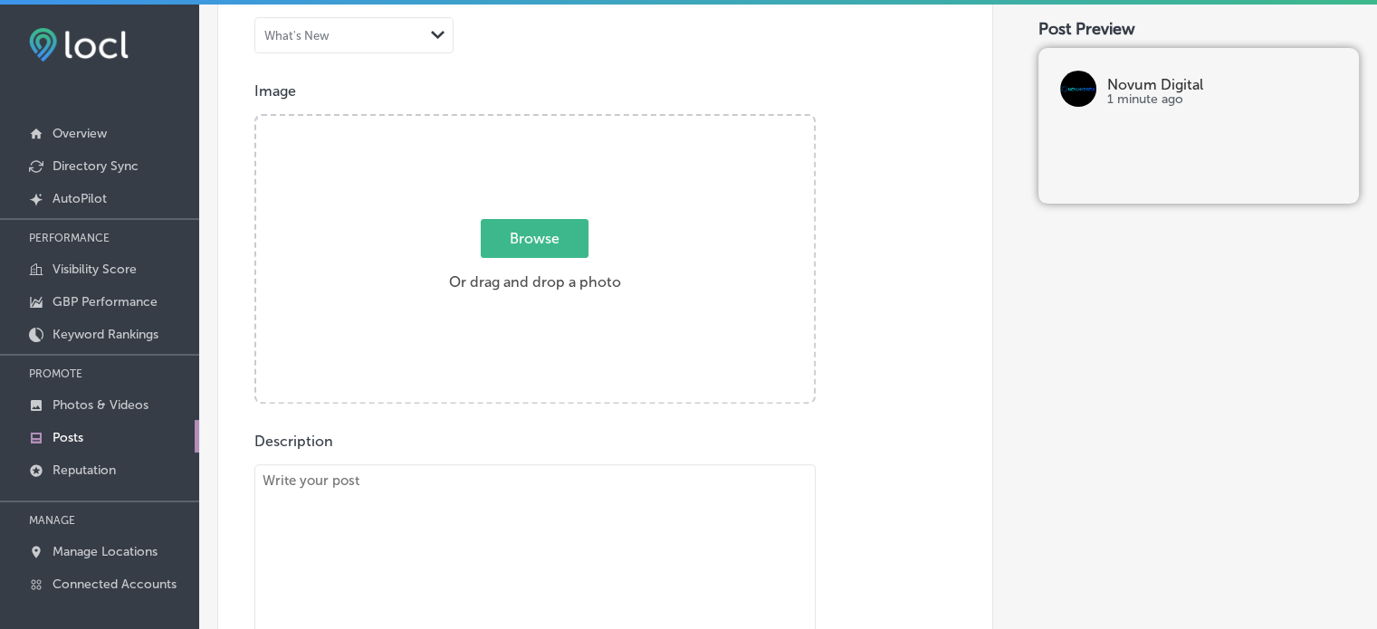
scroll to position [627, 0]
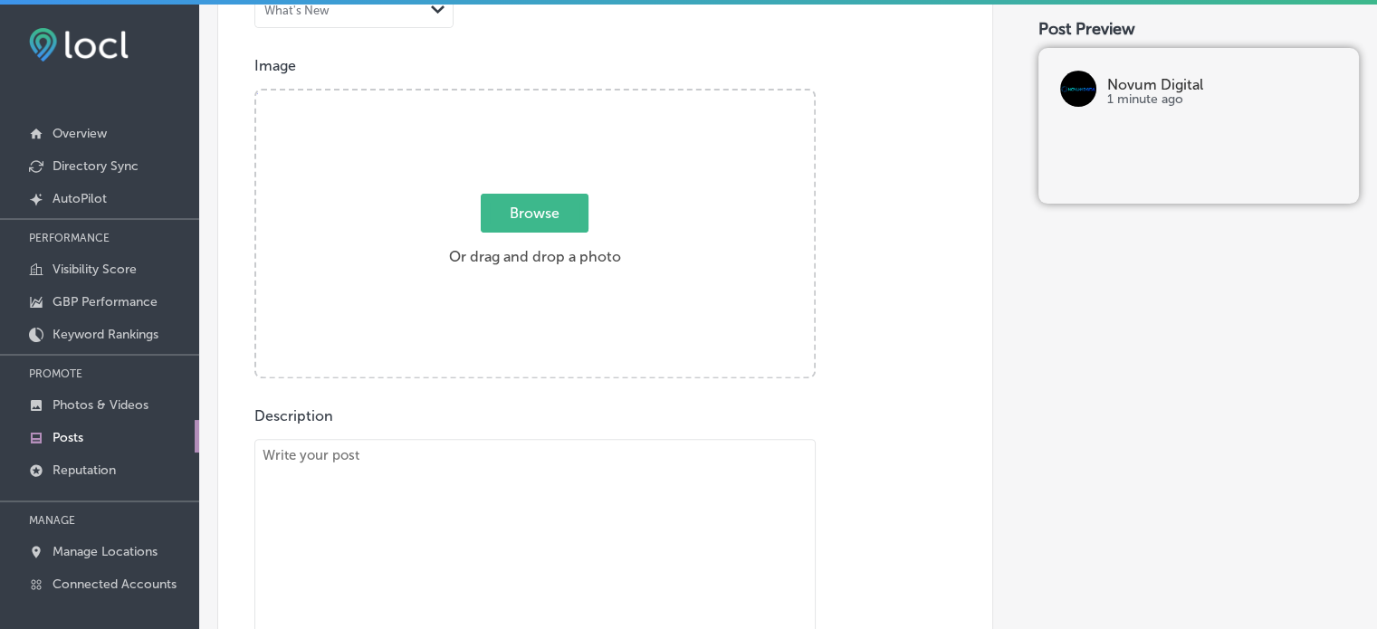
click at [822, 342] on div "Image Powered by PQINA Browse Or drag and drop a photo" at bounding box center [605, 217] width 702 height 321
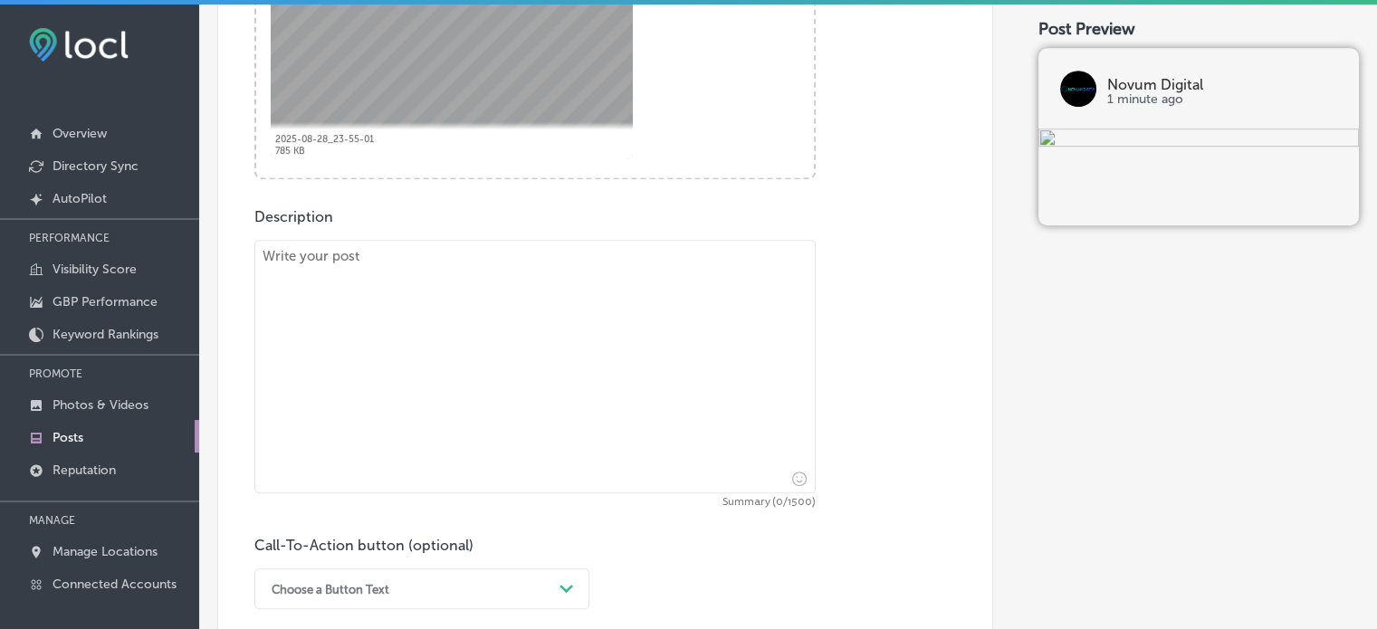
scroll to position [828, 0]
click at [597, 361] on textarea "To enrich screen reader interactions, please activate Accessibility in Grammarl…" at bounding box center [534, 364] width 561 height 253
paste textarea ""At Novum Digital, we specialize in driving your brand forward with innovative …"
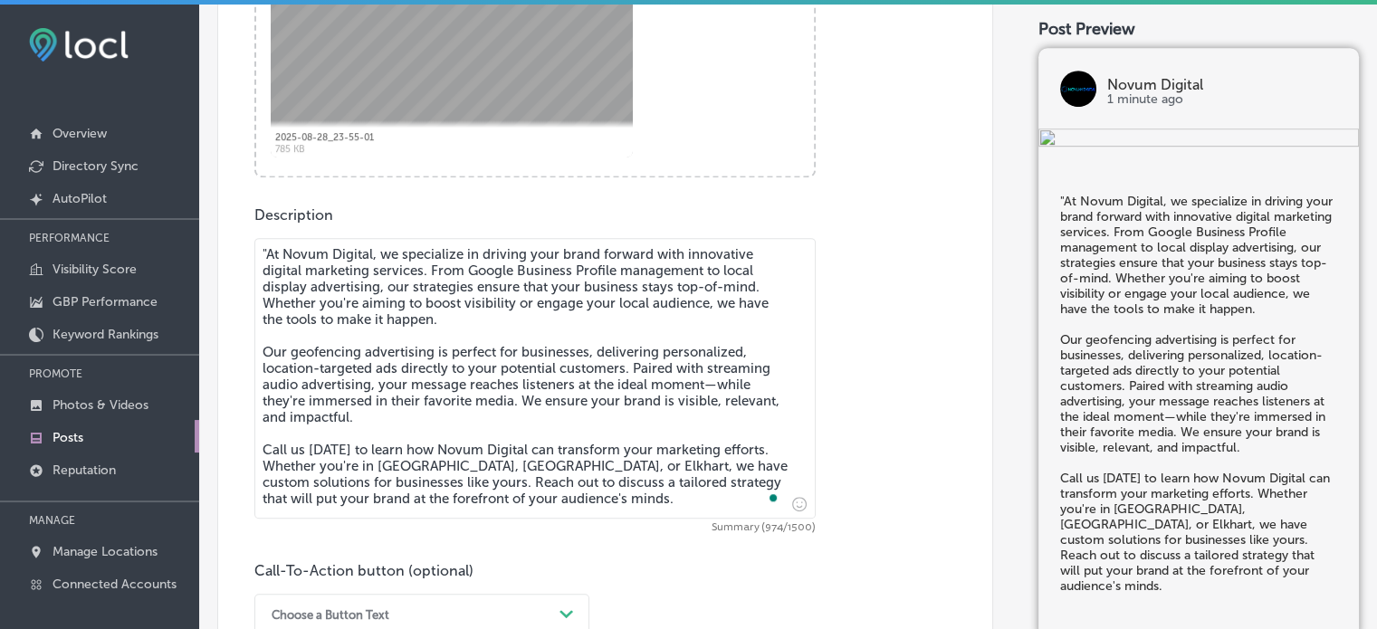
click at [266, 252] on textarea ""At Novum Digital, we specialize in driving your brand forward with innovative …" at bounding box center [534, 378] width 561 height 281
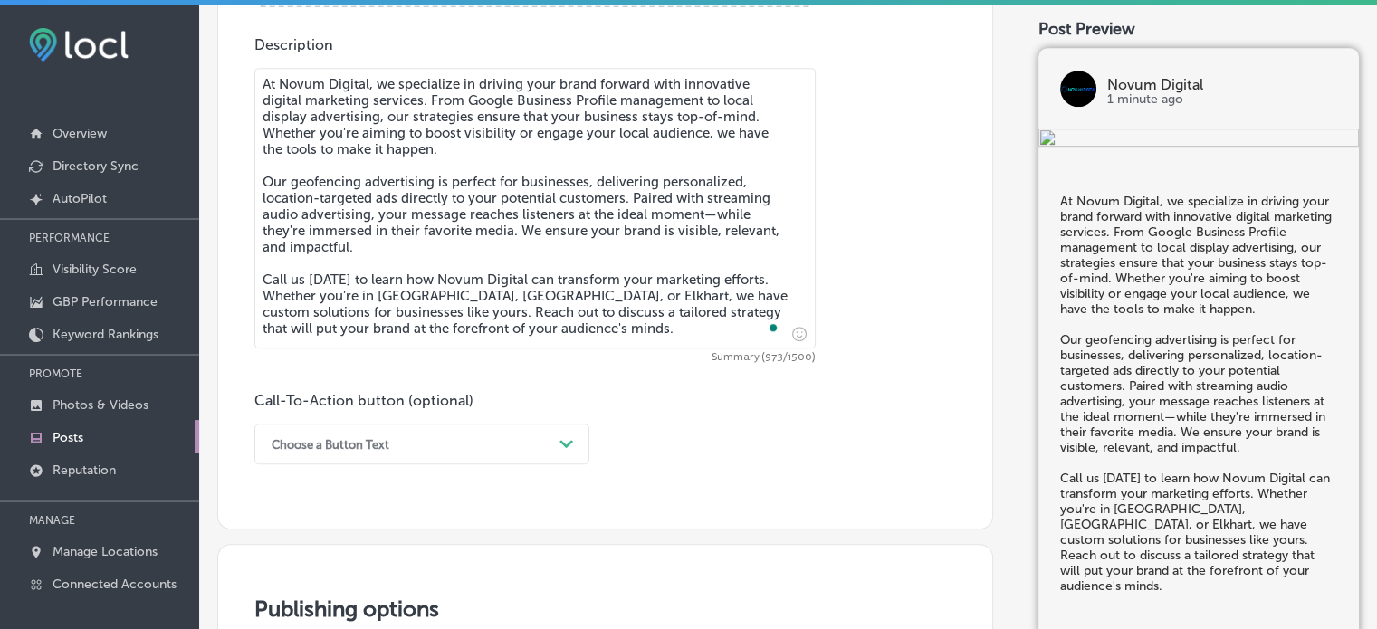
scroll to position [1025, 0]
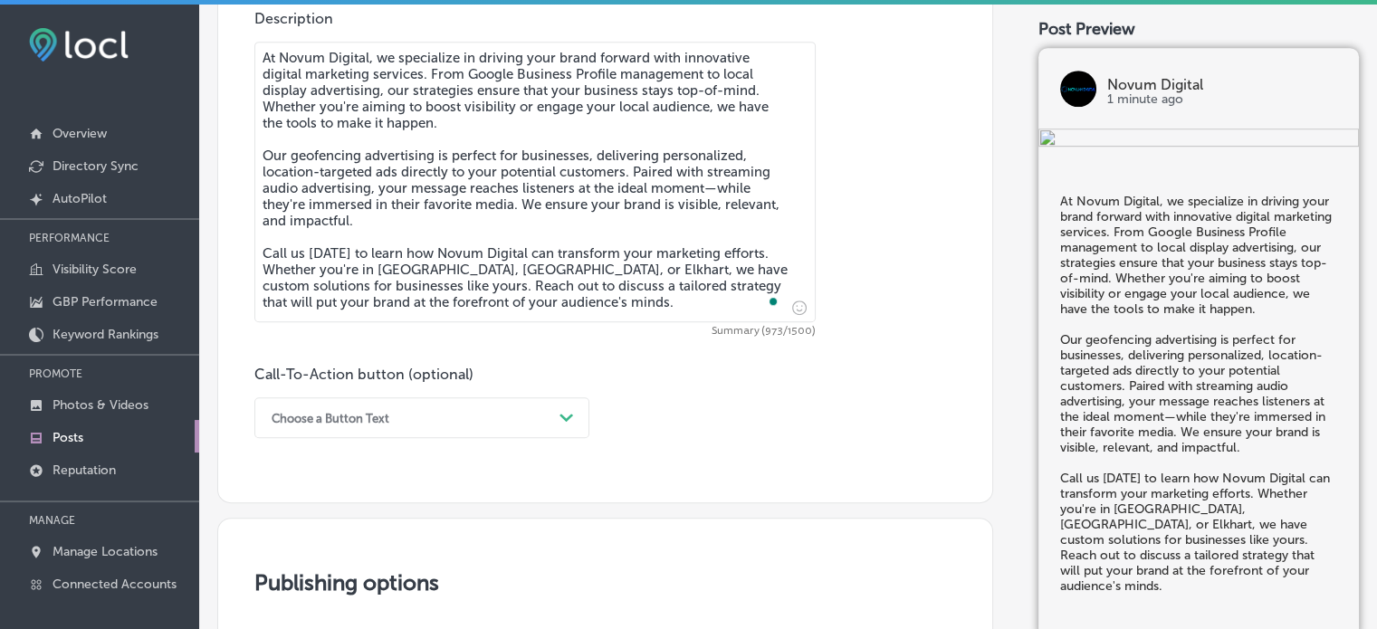
type textarea "At Novum Digital, we specialize in driving your brand forward with innovative d…"
click at [543, 413] on div "Choose a Button Text Path Created with Sketch." at bounding box center [421, 417] width 335 height 41
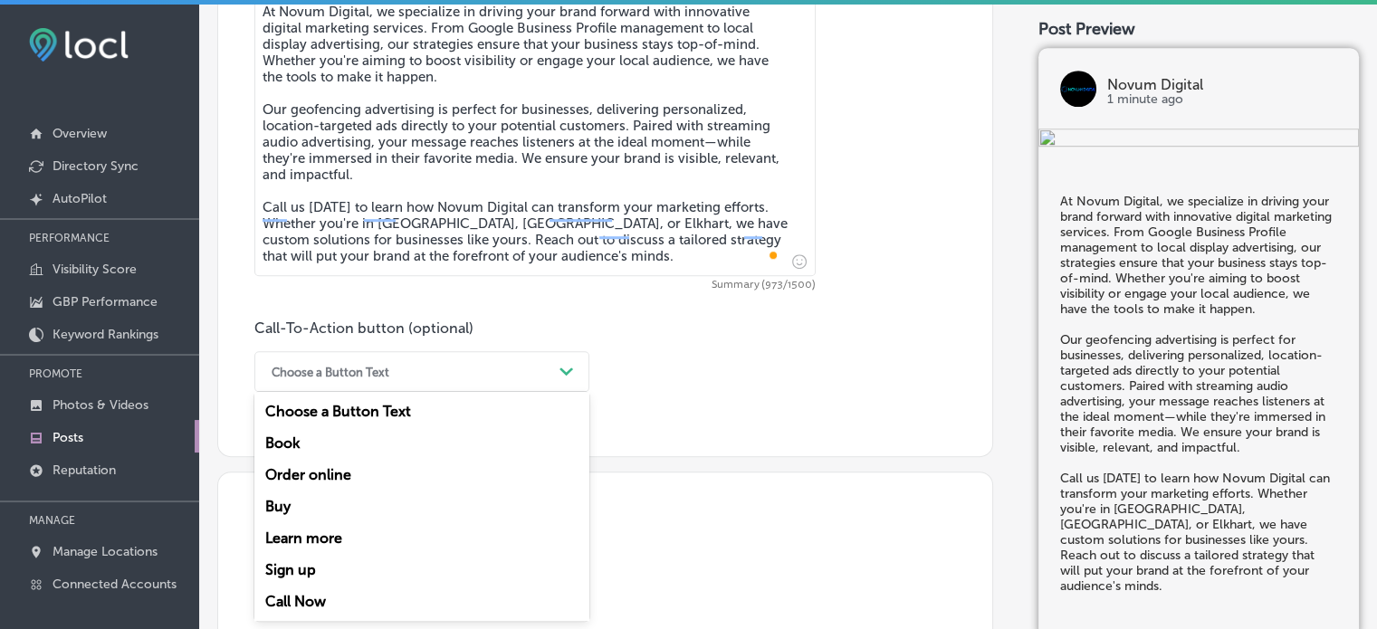
click at [313, 596] on div "Call Now" at bounding box center [421, 602] width 335 height 32
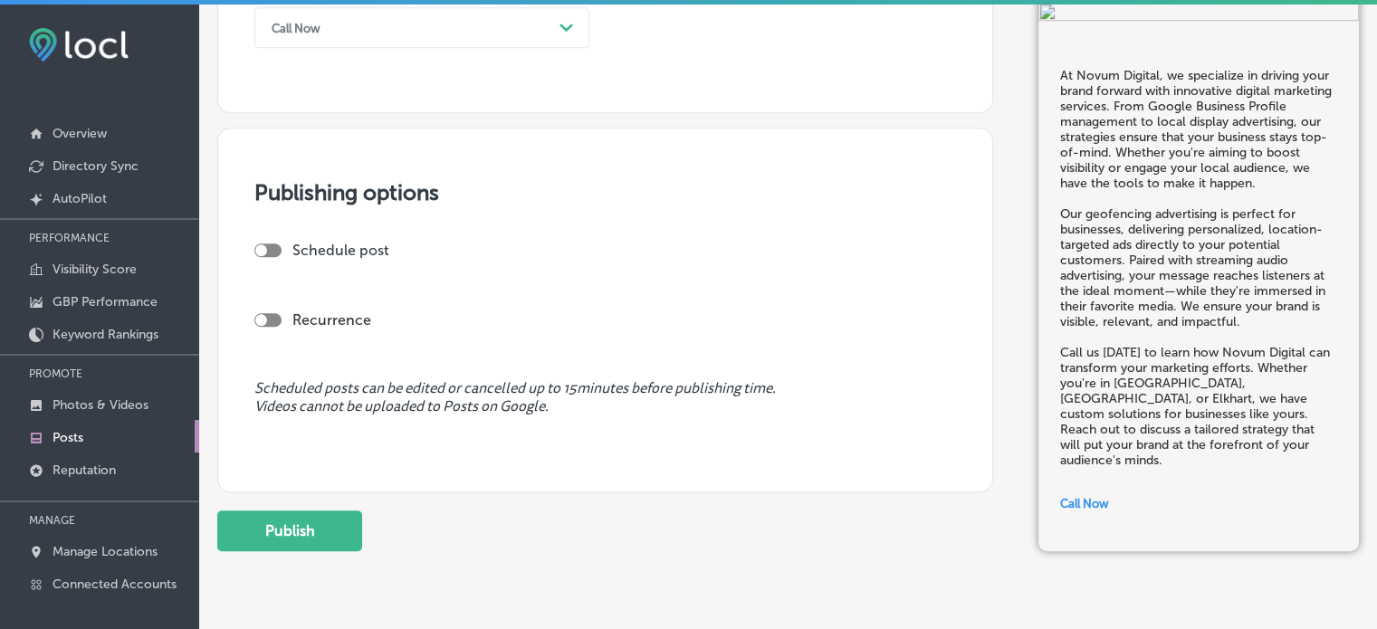
scroll to position [1420, 0]
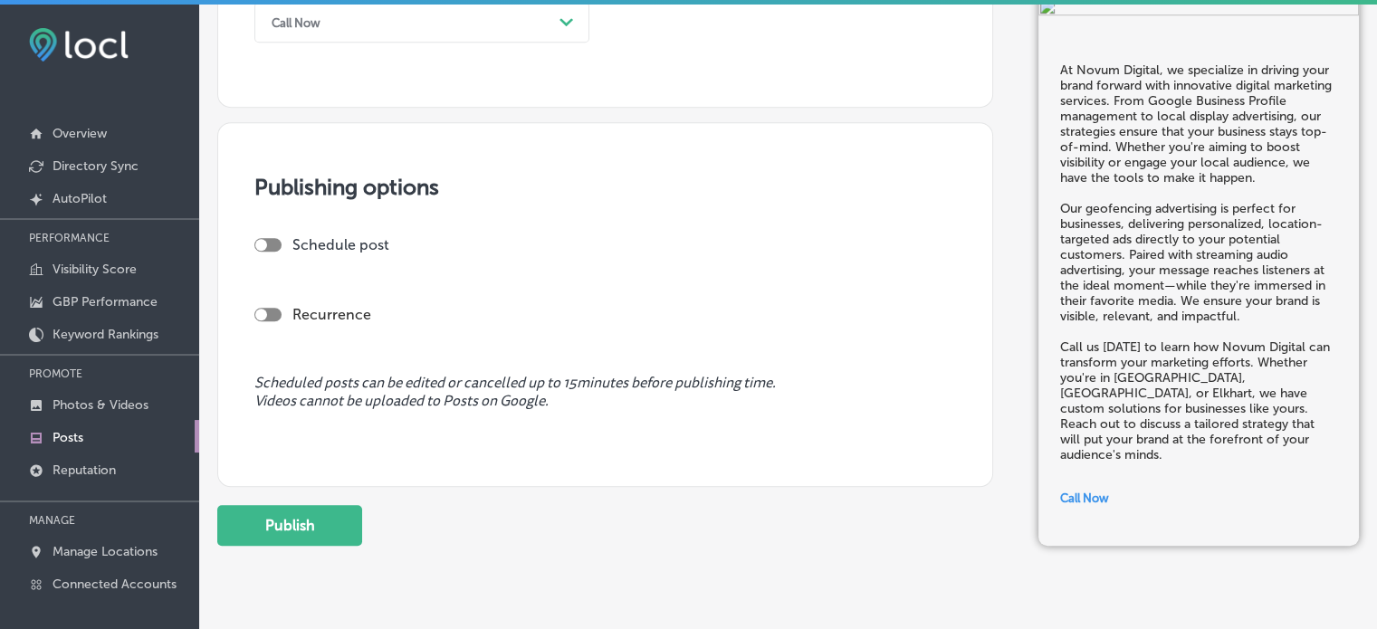
click at [272, 238] on div at bounding box center [267, 245] width 27 height 14
checkbox input "true"
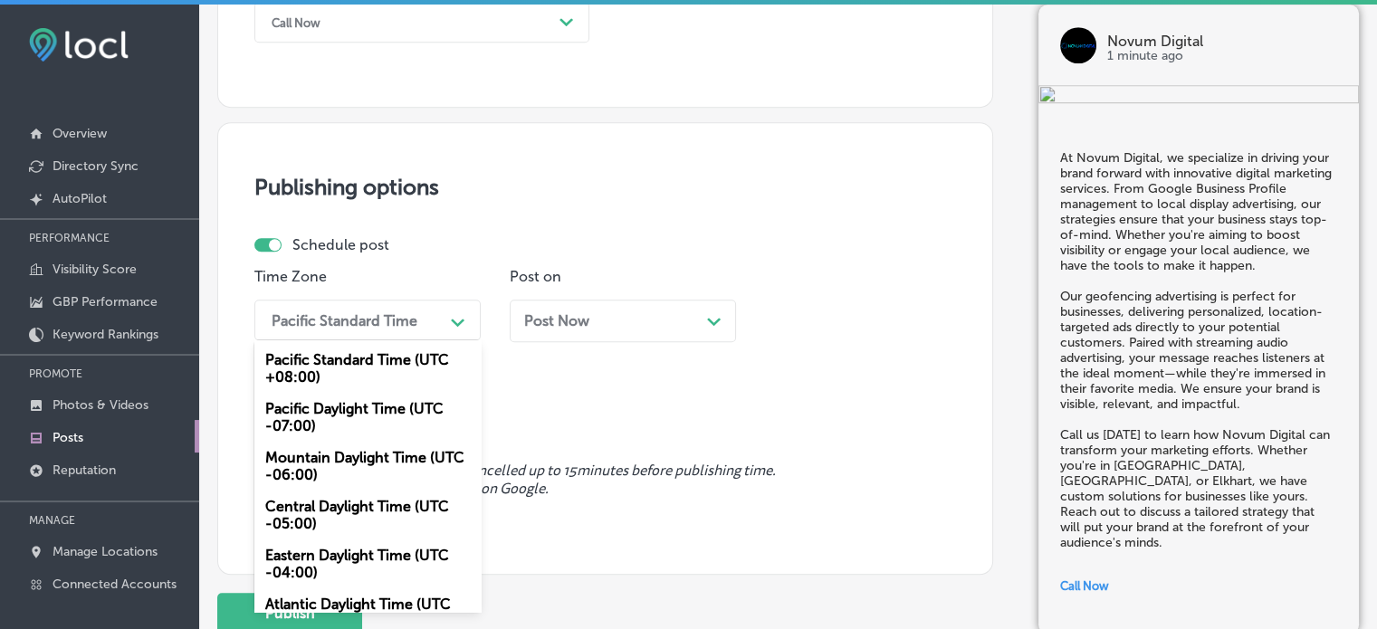
click at [415, 332] on div "Pacific Standard Time" at bounding box center [352, 320] width 181 height 32
click at [369, 472] on div "Mountain Daylight Time (UTC -06:00)" at bounding box center [367, 466] width 226 height 49
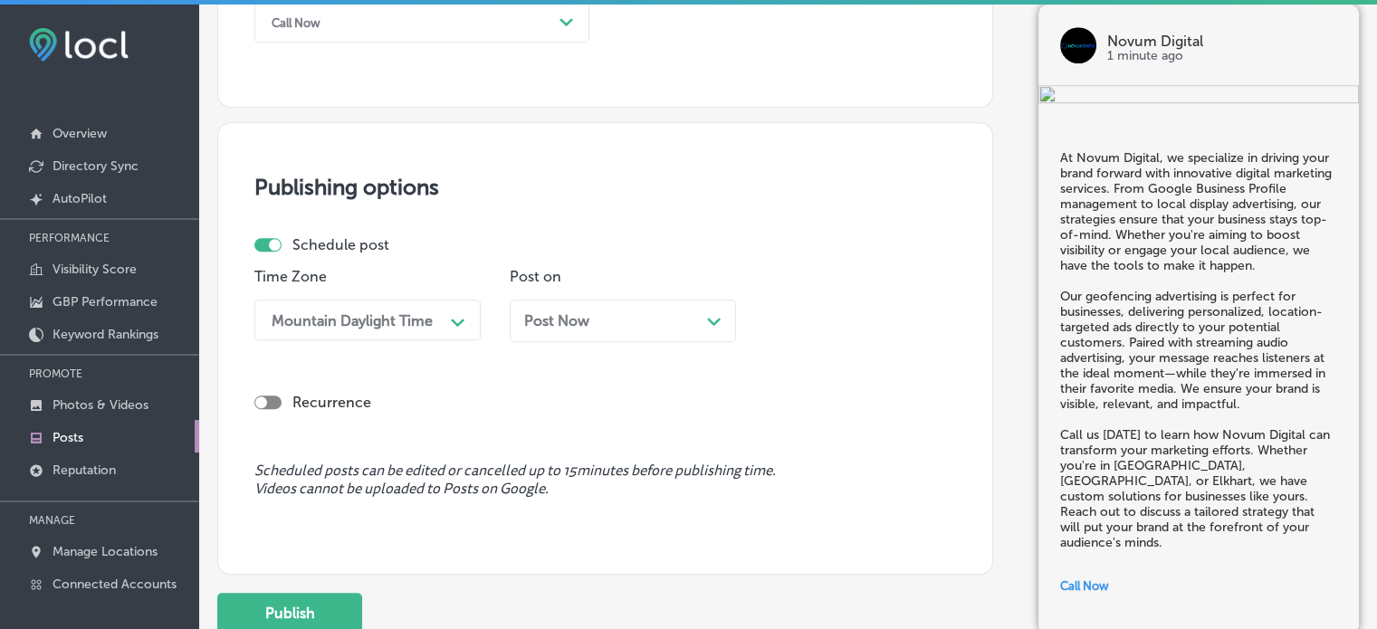
click at [668, 322] on div "Post Now Path Created with Sketch." at bounding box center [622, 320] width 197 height 17
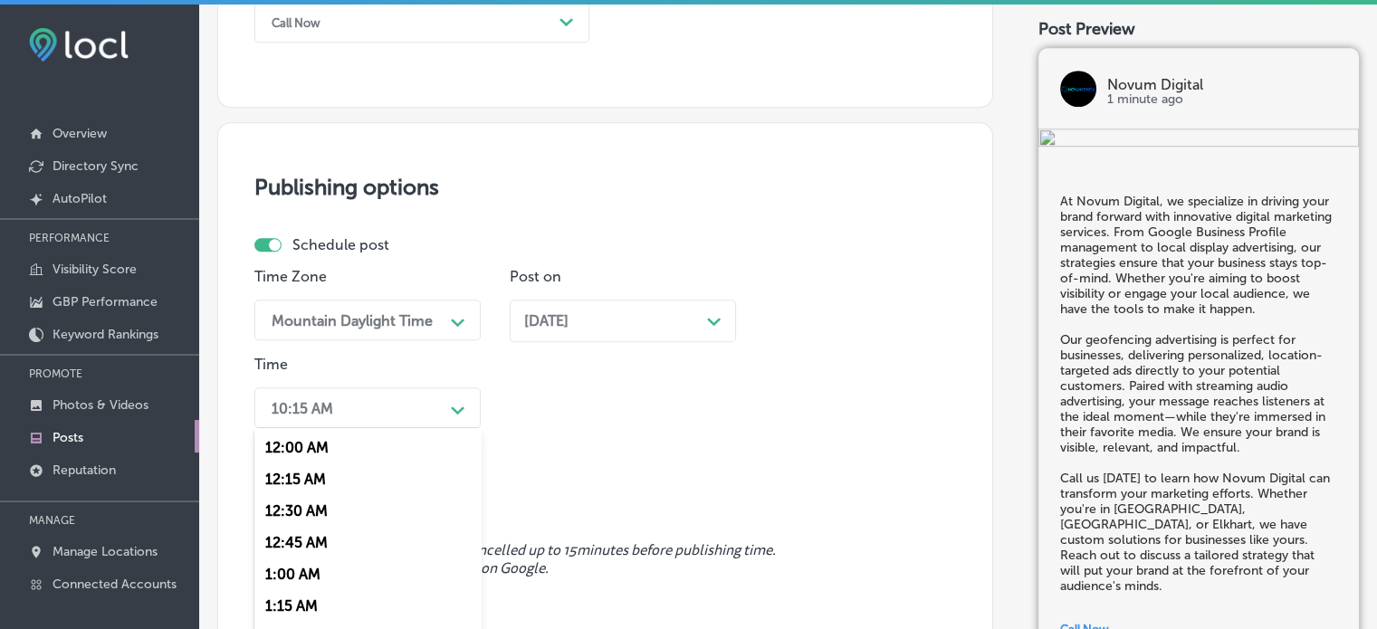
click at [405, 418] on div "option 12:30 AM focused, 3 of 96. 96 results available. Use Up and Down to choo…" at bounding box center [367, 407] width 226 height 41
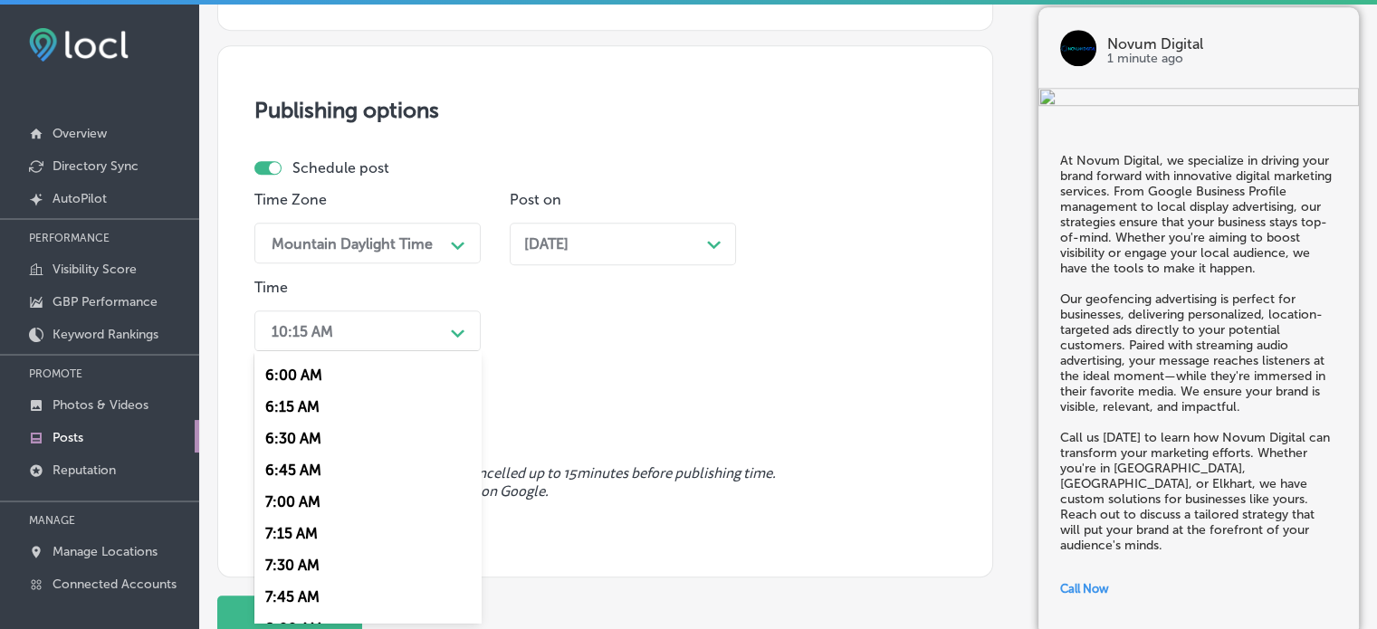
scroll to position [786, 0]
click at [291, 480] on div "7:00 AM" at bounding box center [367, 472] width 226 height 32
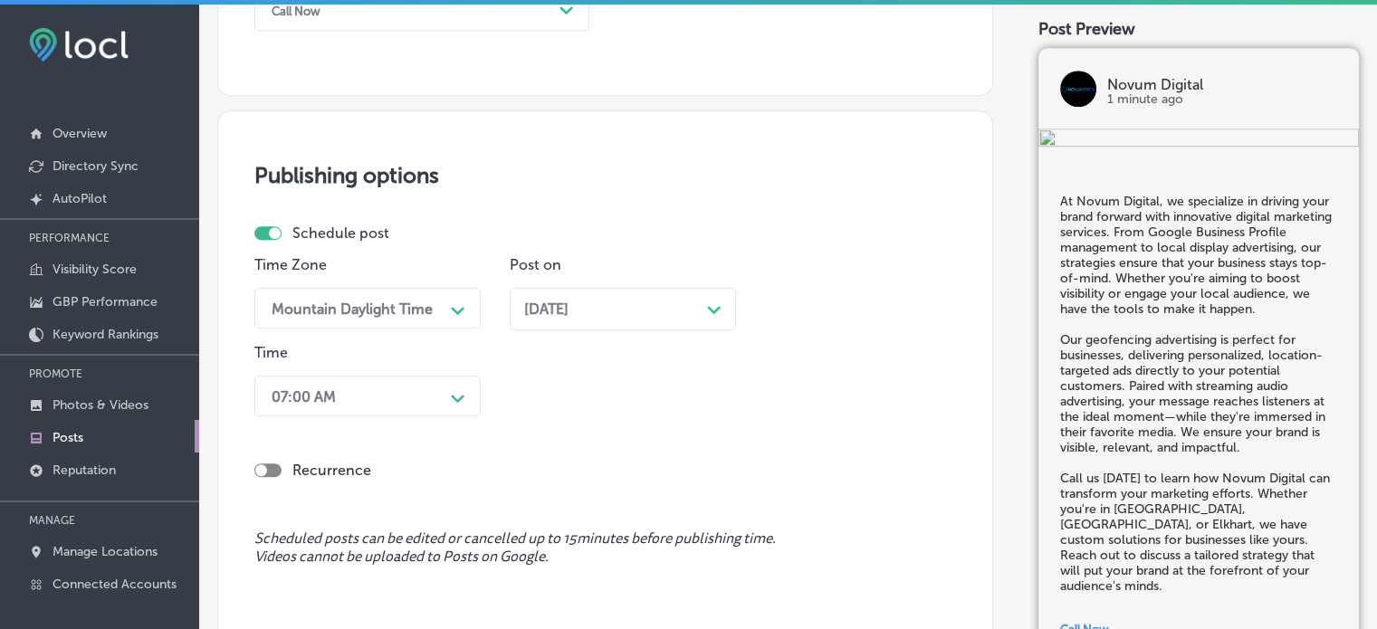
scroll to position [1636, 0]
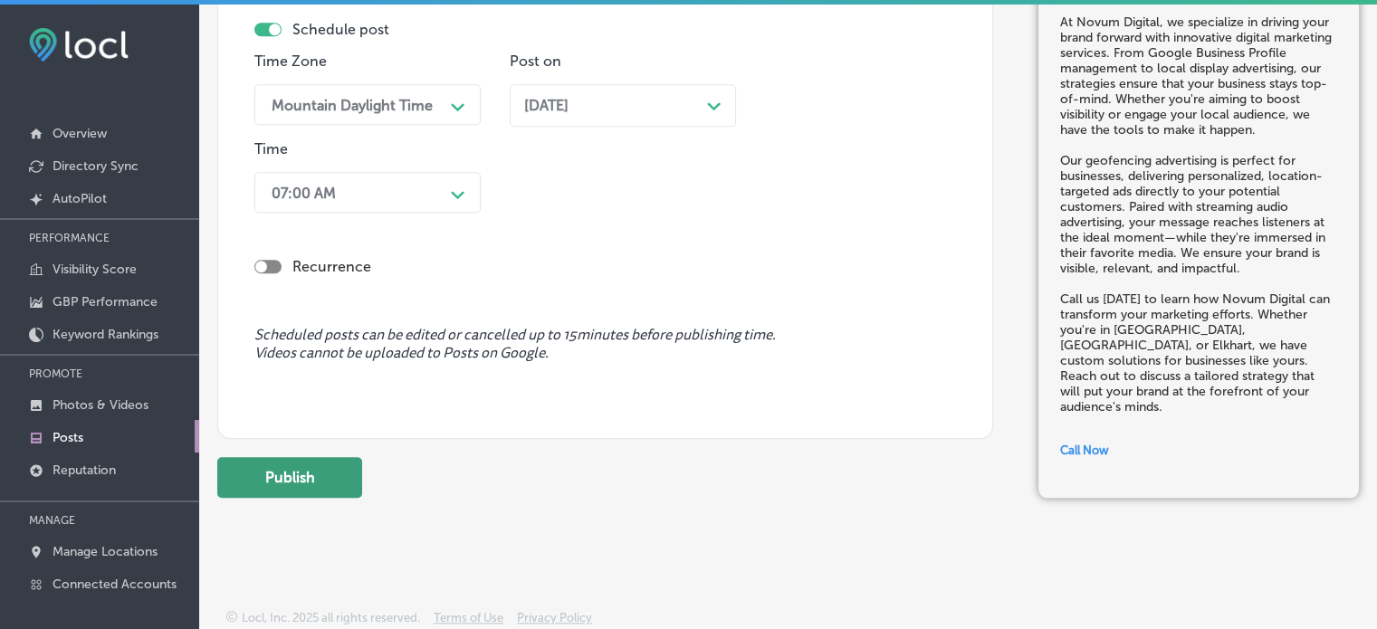
click at [326, 478] on button "Publish" at bounding box center [289, 477] width 145 height 41
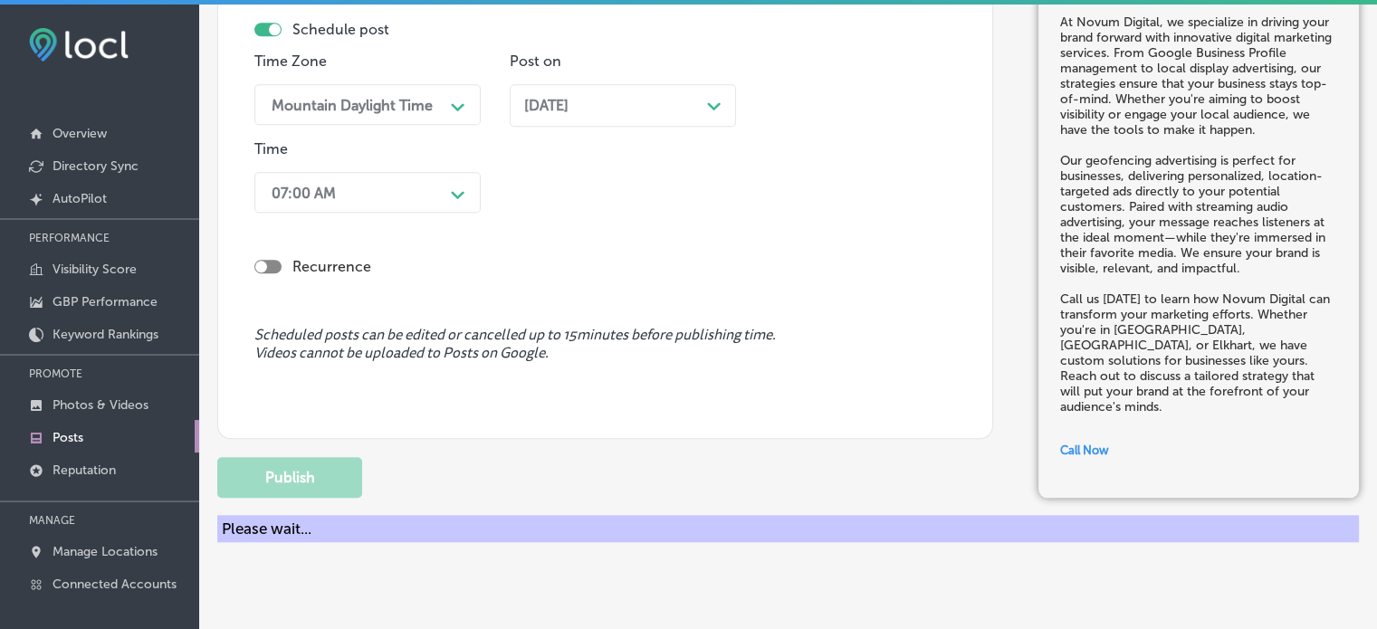
scroll to position [1555, 0]
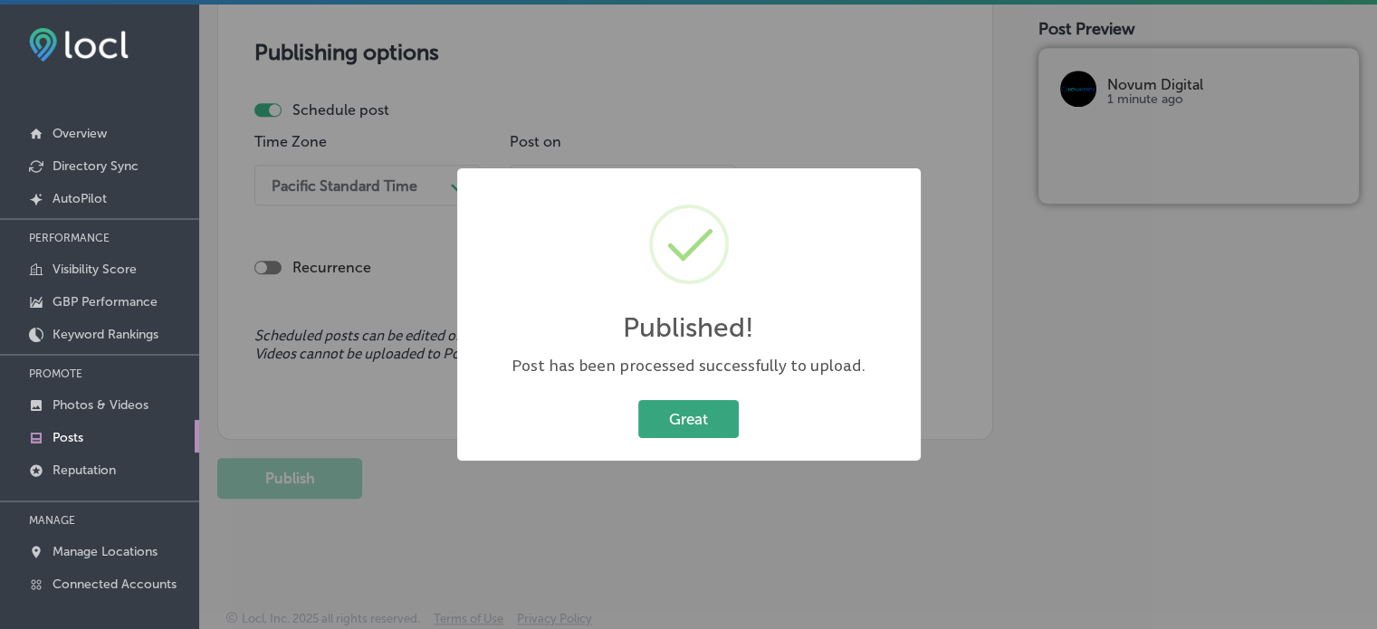
click at [704, 426] on button "Great" at bounding box center [688, 418] width 100 height 37
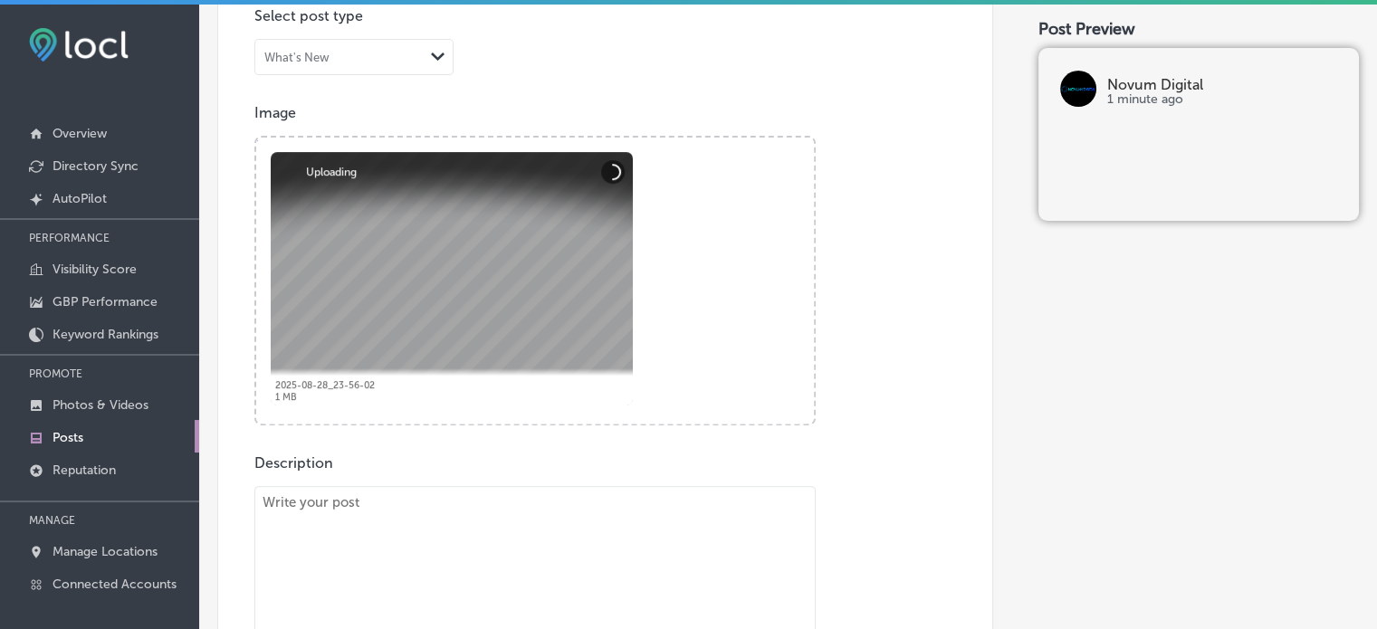
scroll to position [597, 0]
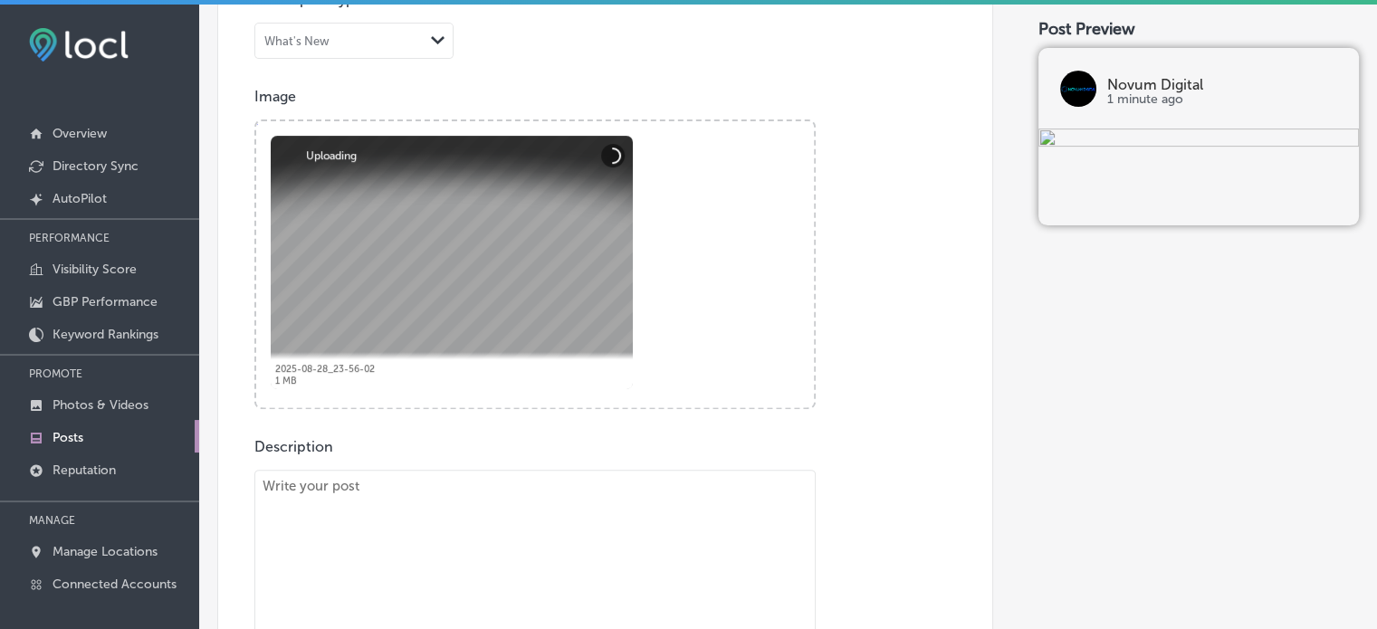
click at [609, 493] on textarea "To enrich screen reader interactions, please activate Accessibility in Grammarl…" at bounding box center [534, 610] width 561 height 281
paste textarea ""Novum Digital is here to help you grow with targeted social media advertising …"
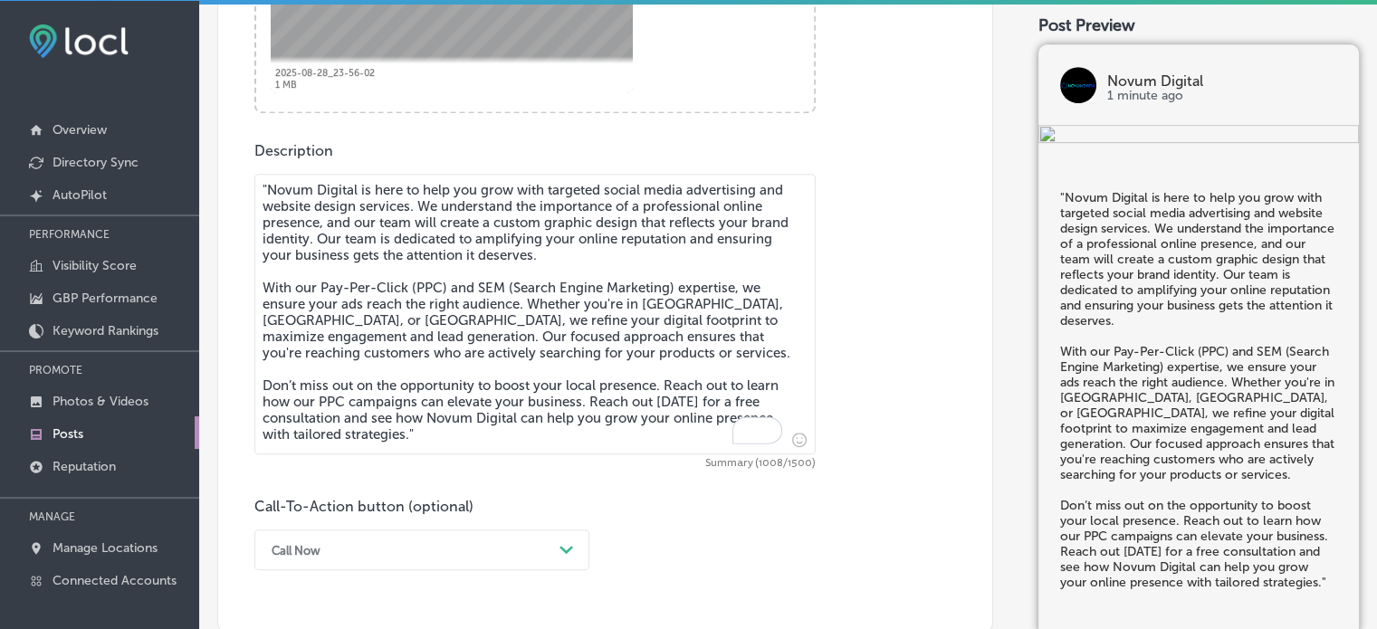
scroll to position [905, 0]
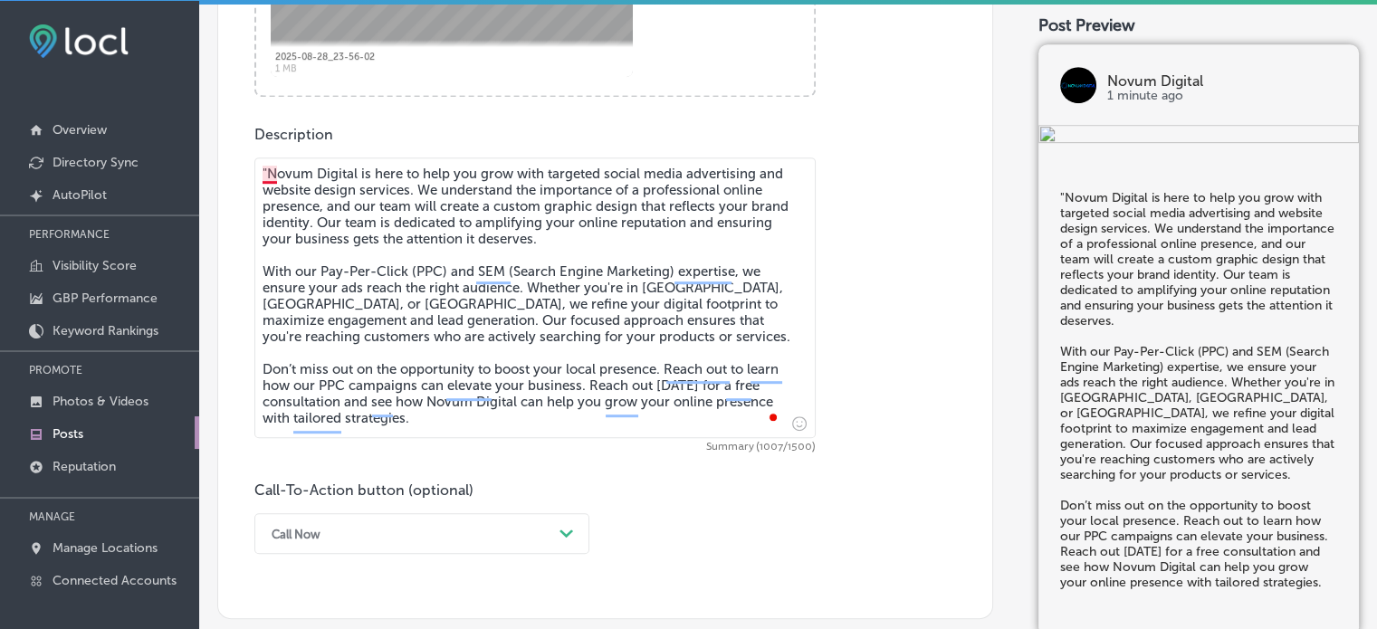
click at [270, 169] on textarea ""Novum Digital is here to help you grow with targeted social media advertising …" at bounding box center [534, 297] width 561 height 281
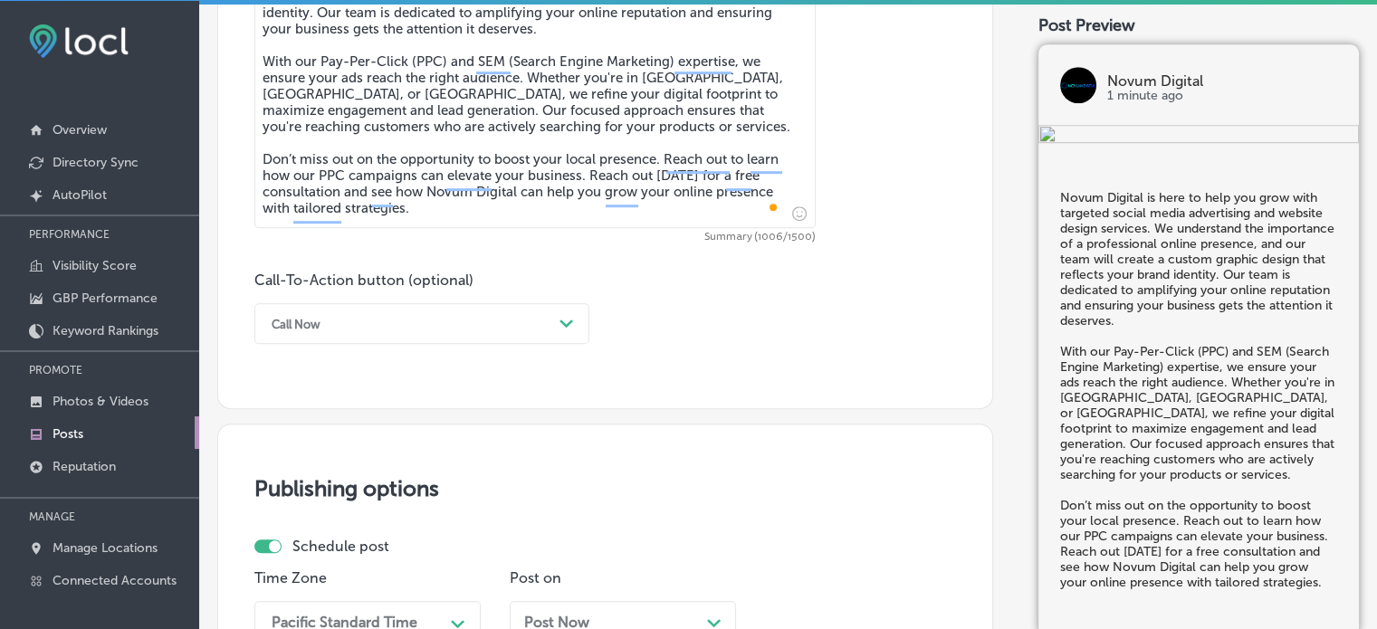
scroll to position [1126, 0]
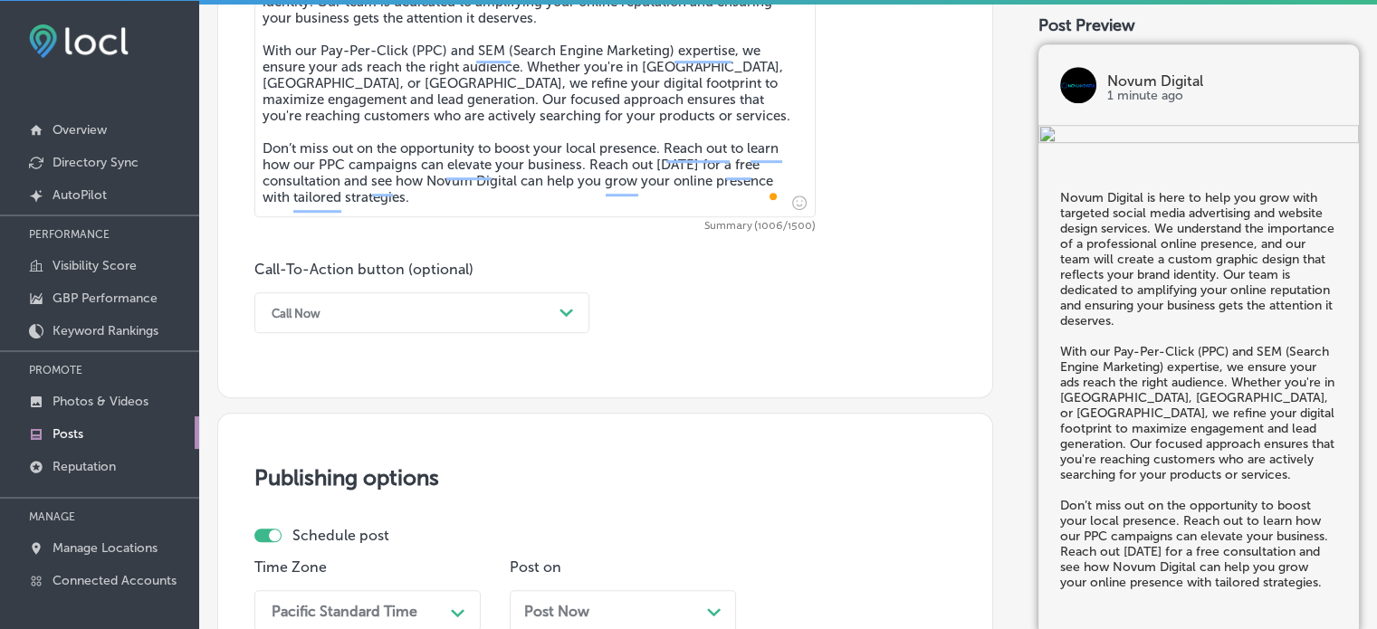
type textarea "Novum Digital is here to help you grow with targeted social media advertising a…"
click at [449, 322] on div "Call Now" at bounding box center [407, 313] width 290 height 28
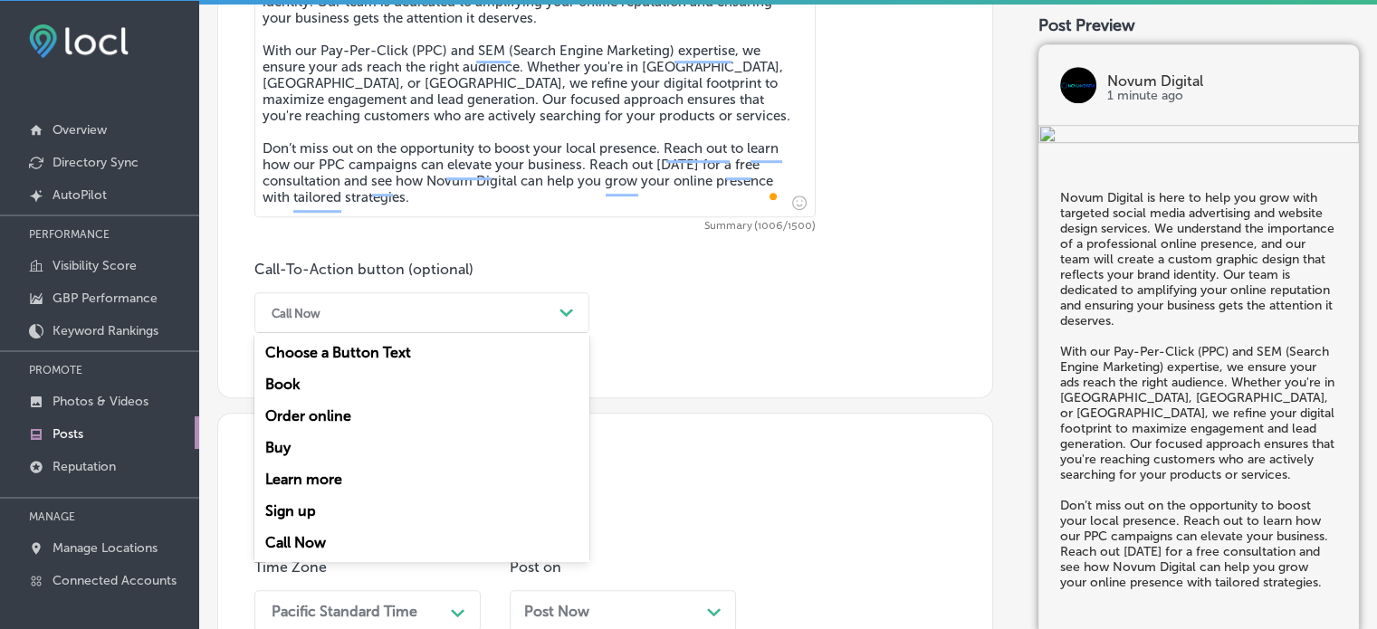
click at [339, 479] on div "Learn more" at bounding box center [421, 479] width 335 height 32
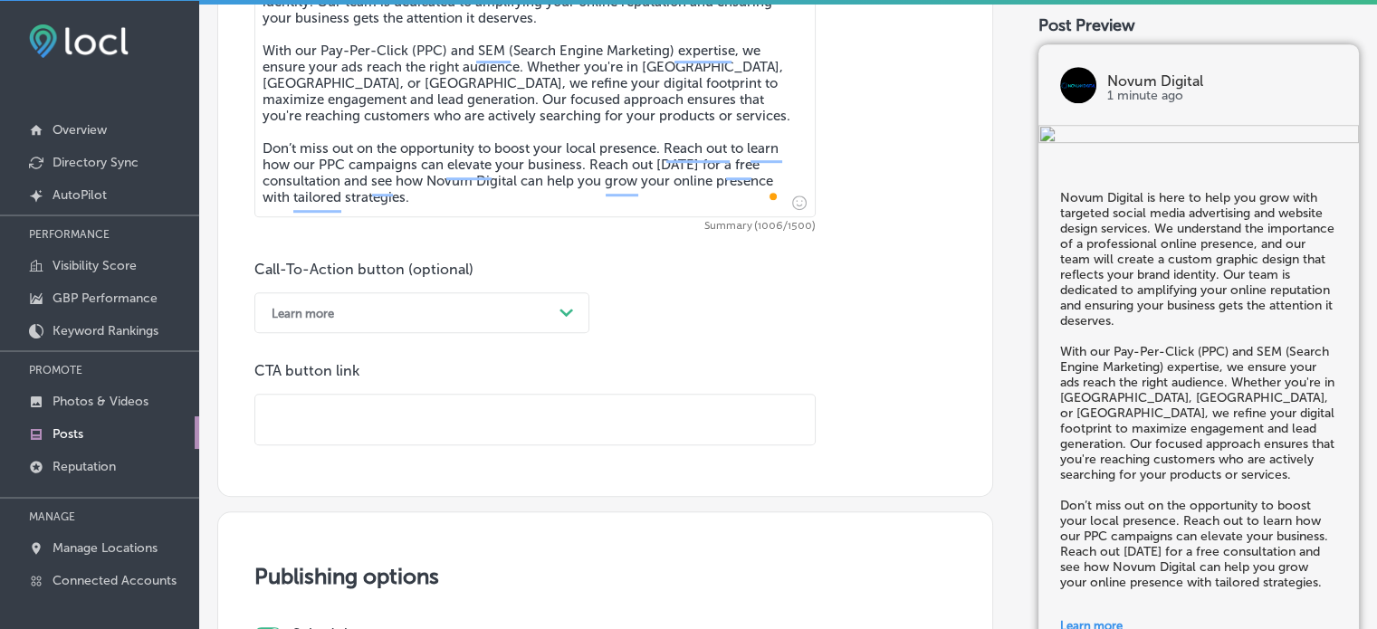
click at [394, 422] on input "text" at bounding box center [534, 420] width 559 height 50
paste input "https://novum-digital.biz/"
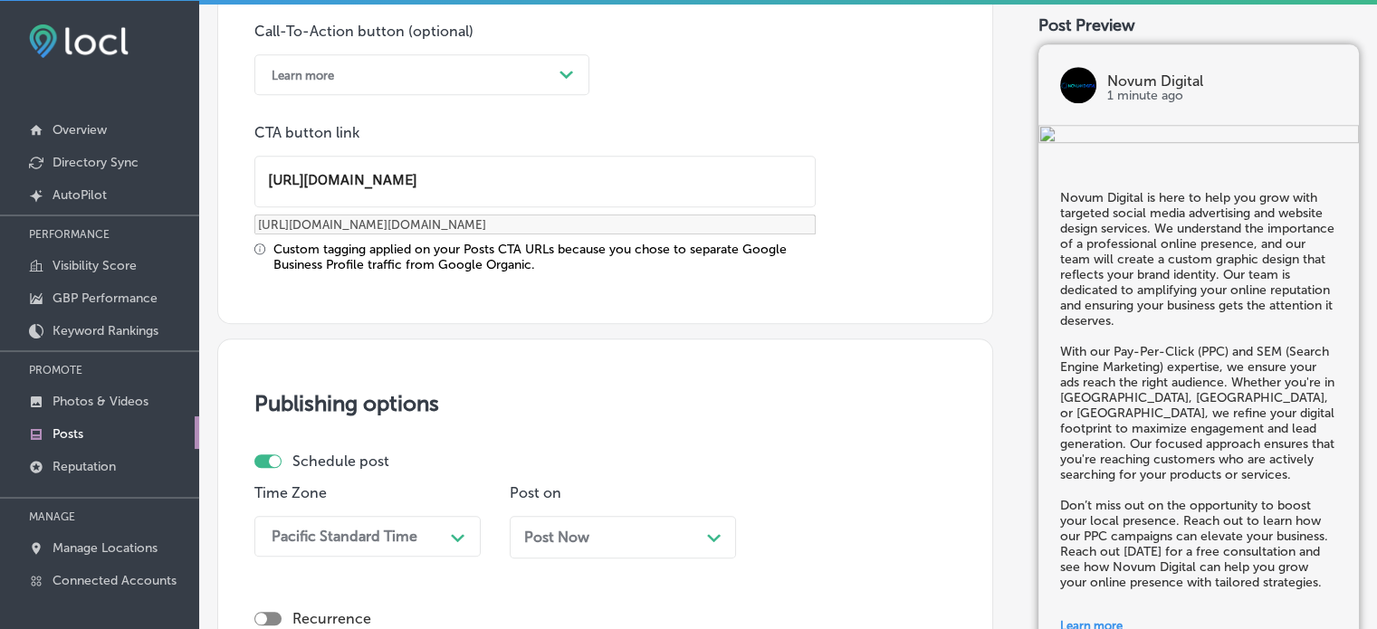
scroll to position [1379, 0]
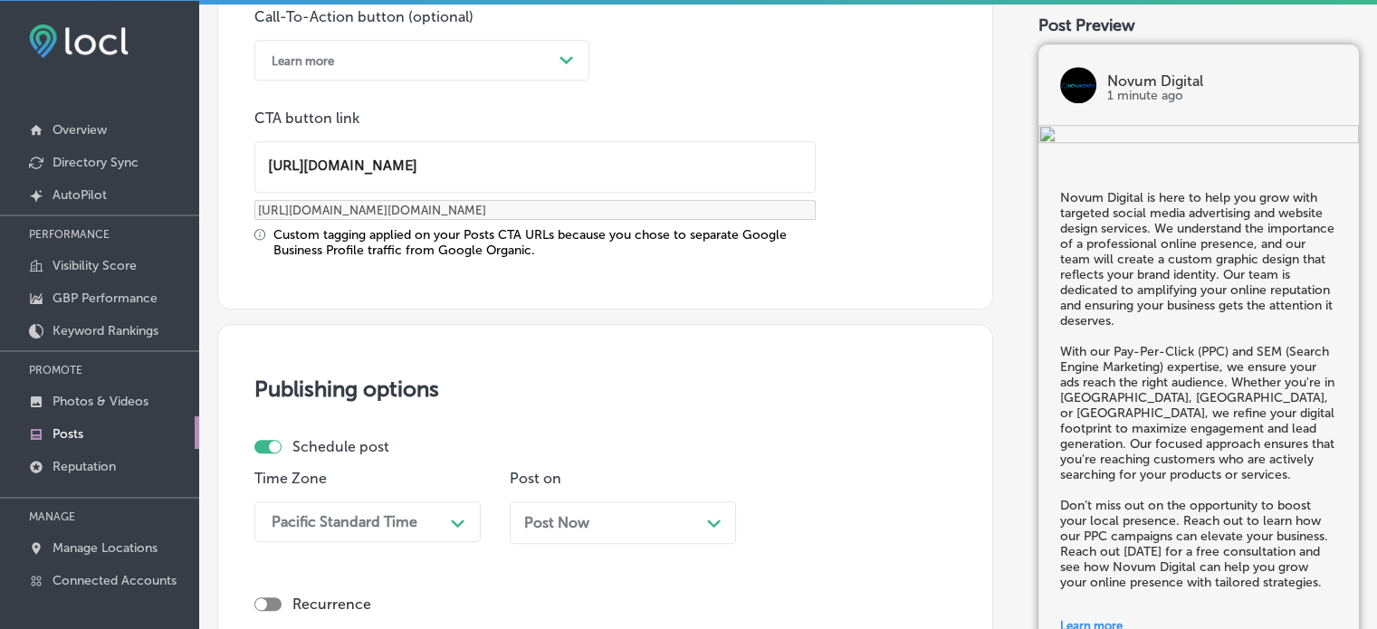
type input "https://novum-digital.biz/"
click at [569, 411] on div "Publishing options Schedule post Time Zone Pacific Standard Time Path Created w…" at bounding box center [605, 550] width 776 height 453
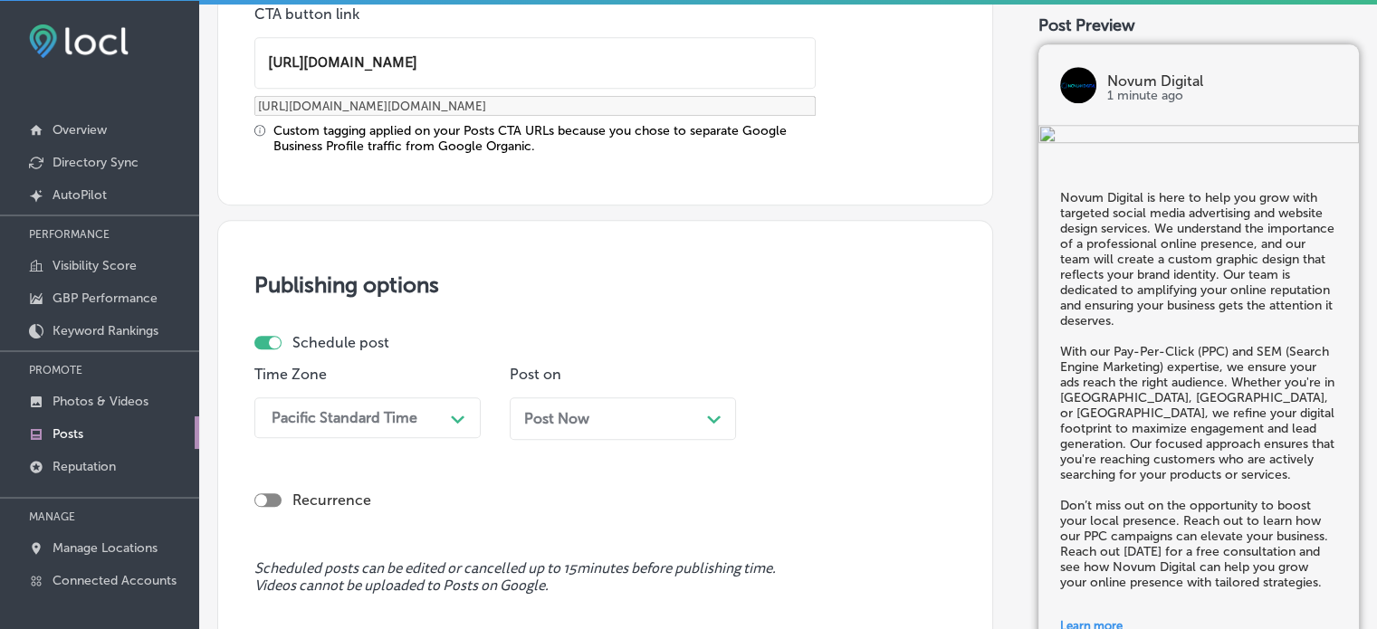
scroll to position [1568, 0]
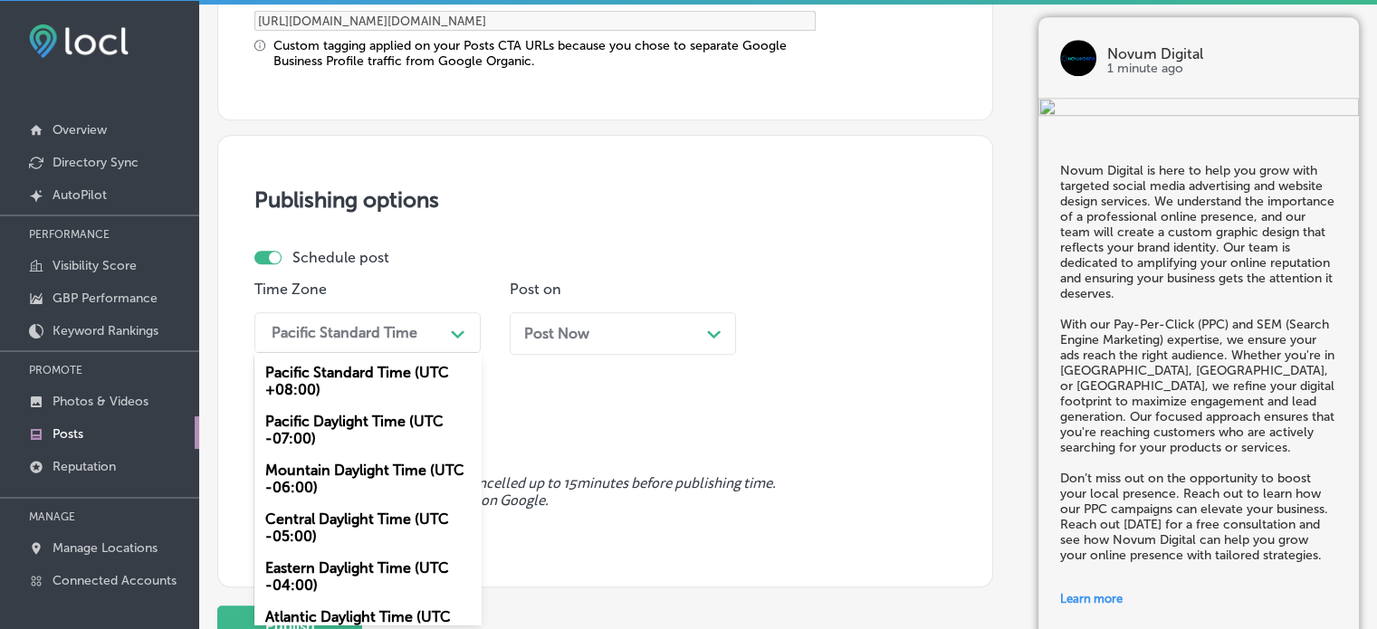
click at [339, 353] on div "option Mountain Daylight Time (UTC -06:00), selected. option Pacific Daylight T…" at bounding box center [367, 332] width 226 height 41
click at [343, 463] on div "Mountain Daylight Time (UTC -06:00)" at bounding box center [367, 478] width 226 height 49
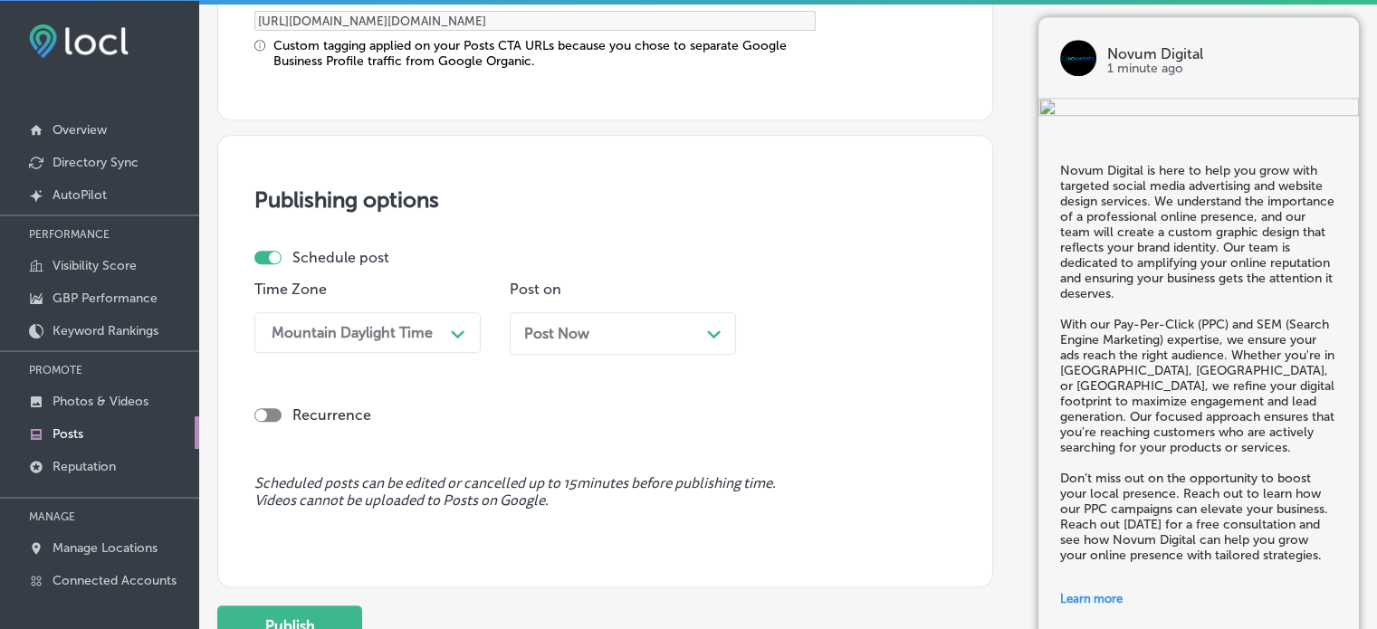
click at [669, 341] on div "Post Now Path Created with Sketch." at bounding box center [623, 333] width 226 height 43
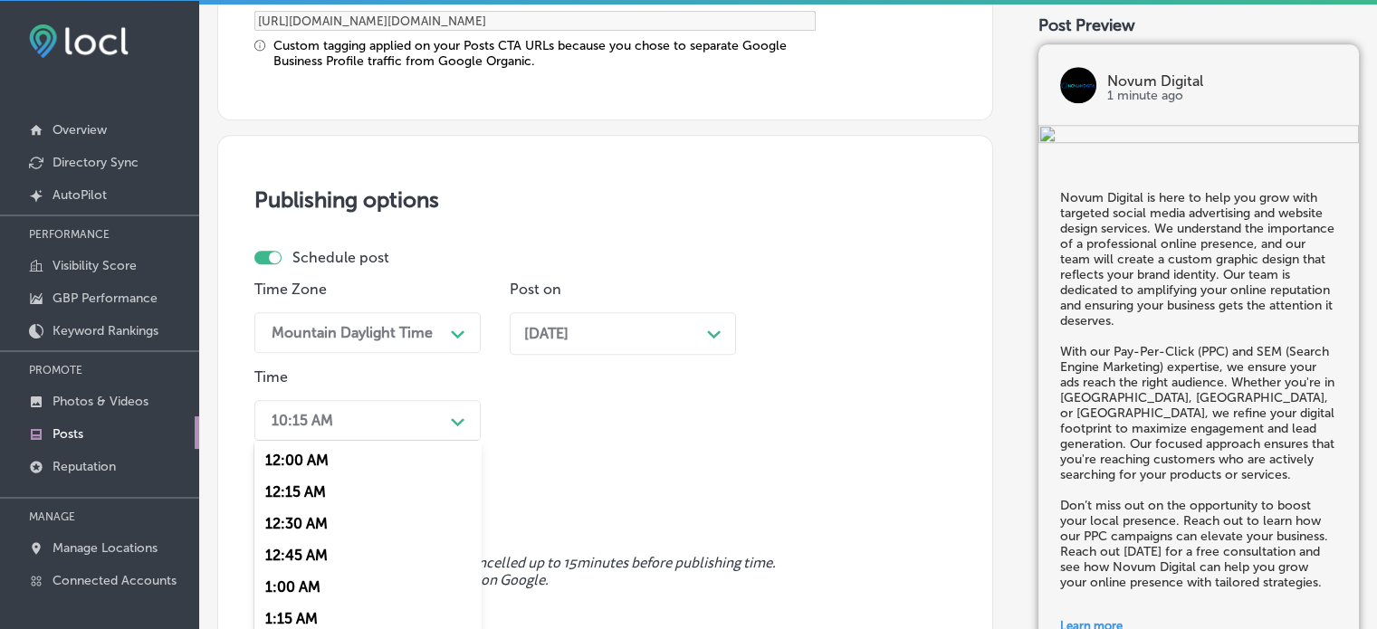
scroll to position [1656, 0]
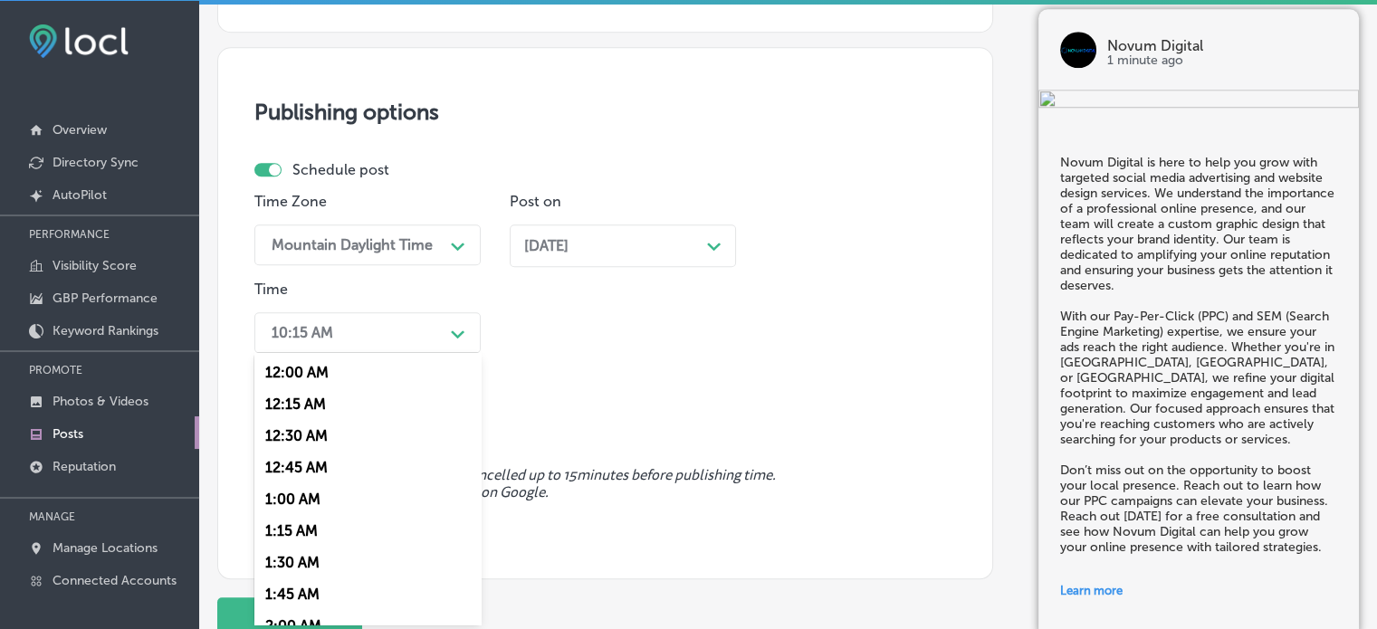
click at [419, 353] on div "option 7:00 AM, selected. option 12:30 AM focused, 3 of 96. 96 results availabl…" at bounding box center [367, 332] width 226 height 41
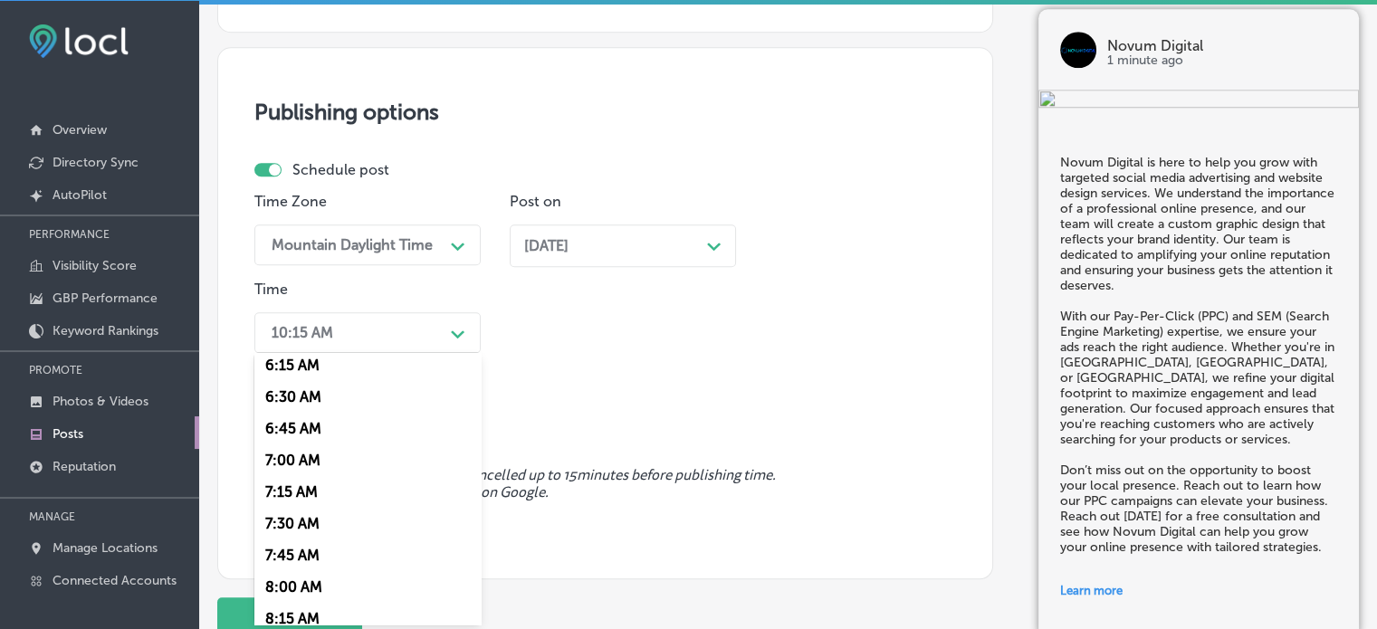
click at [294, 455] on div "7:00 AM" at bounding box center [367, 460] width 226 height 32
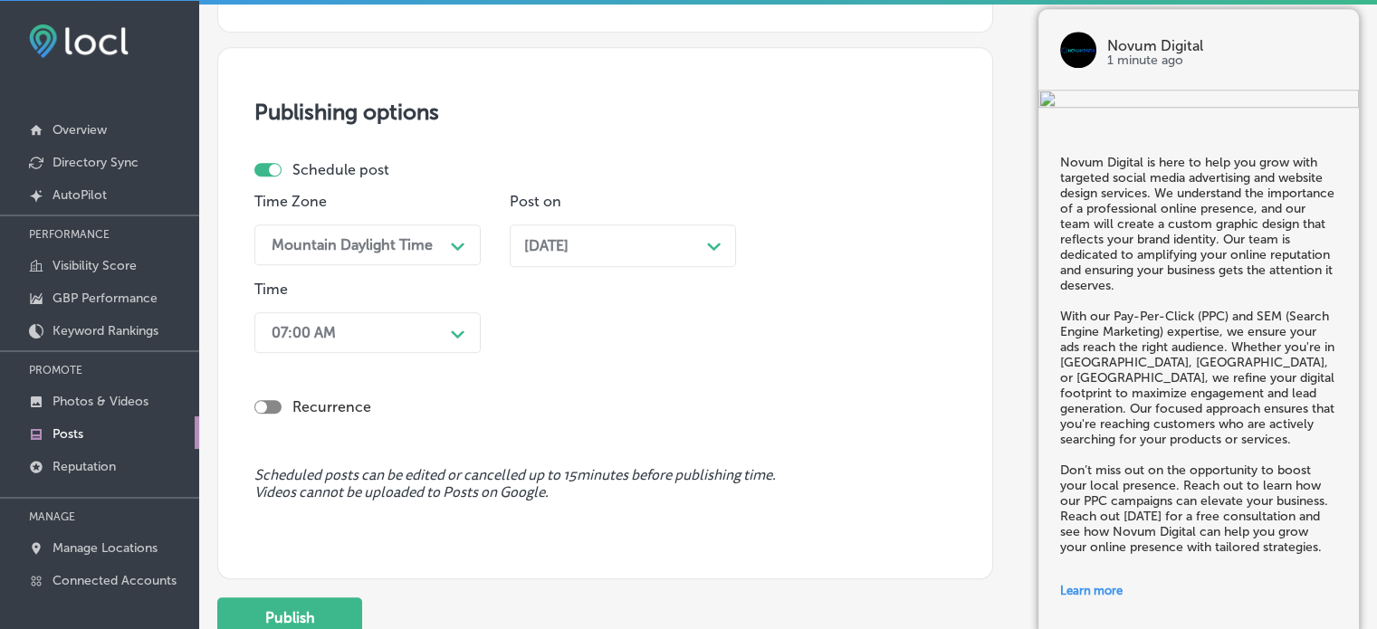
scroll to position [1798, 0]
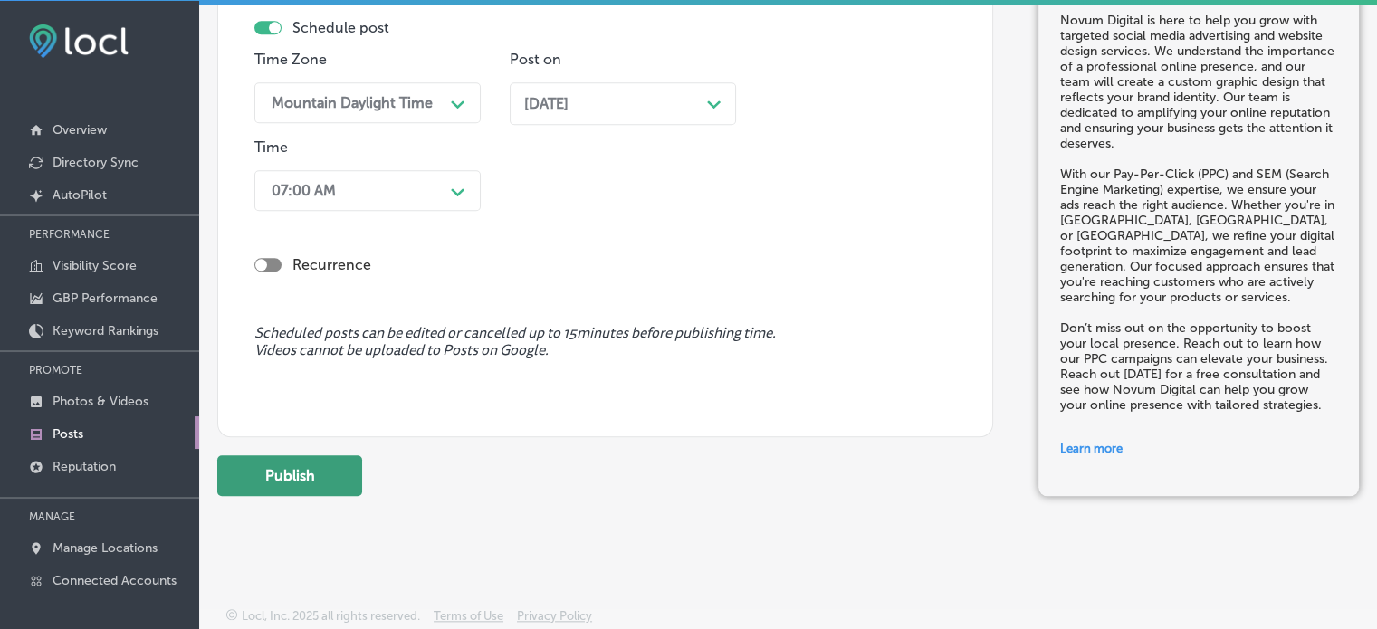
click at [329, 477] on button "Publish" at bounding box center [289, 475] width 145 height 41
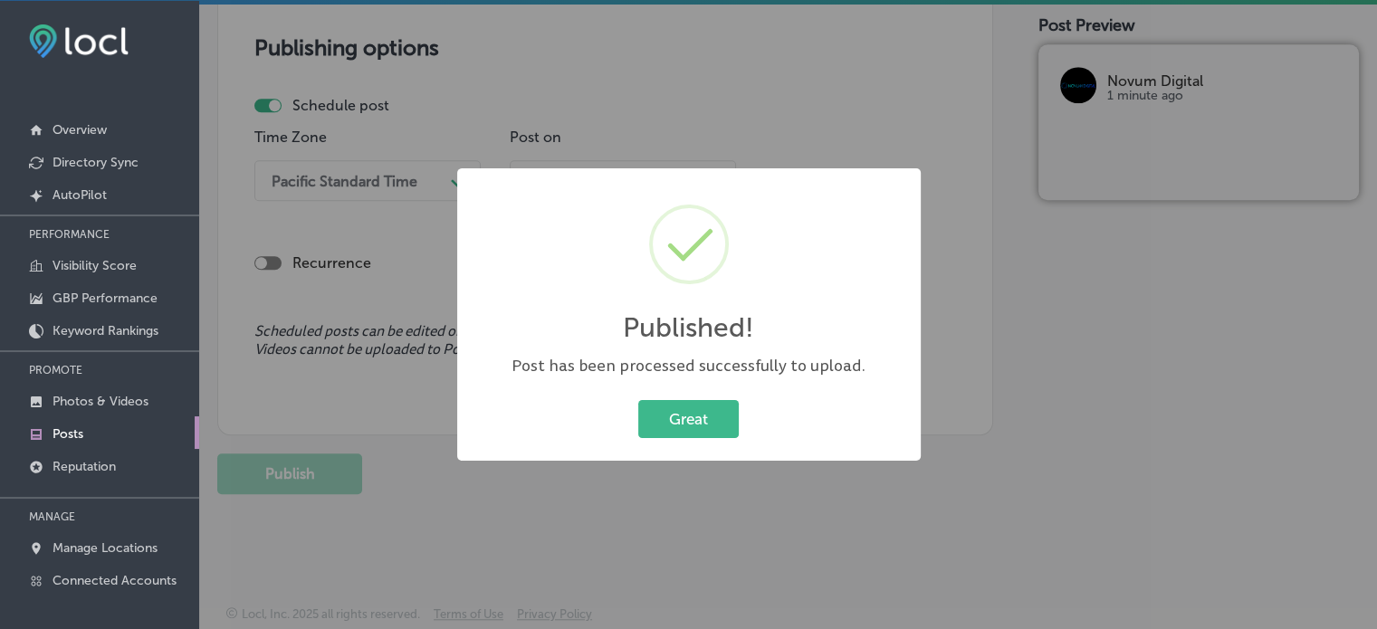
scroll to position [1555, 0]
click at [706, 431] on button "Great" at bounding box center [688, 418] width 100 height 37
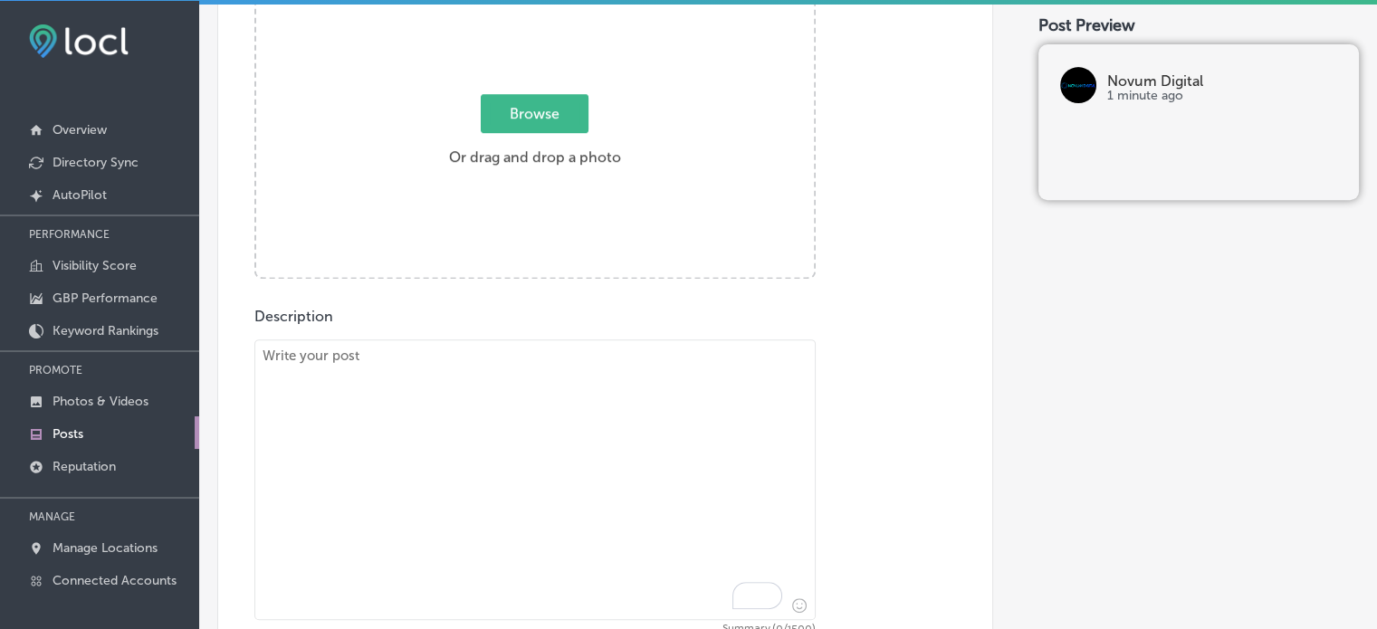
scroll to position [692, 0]
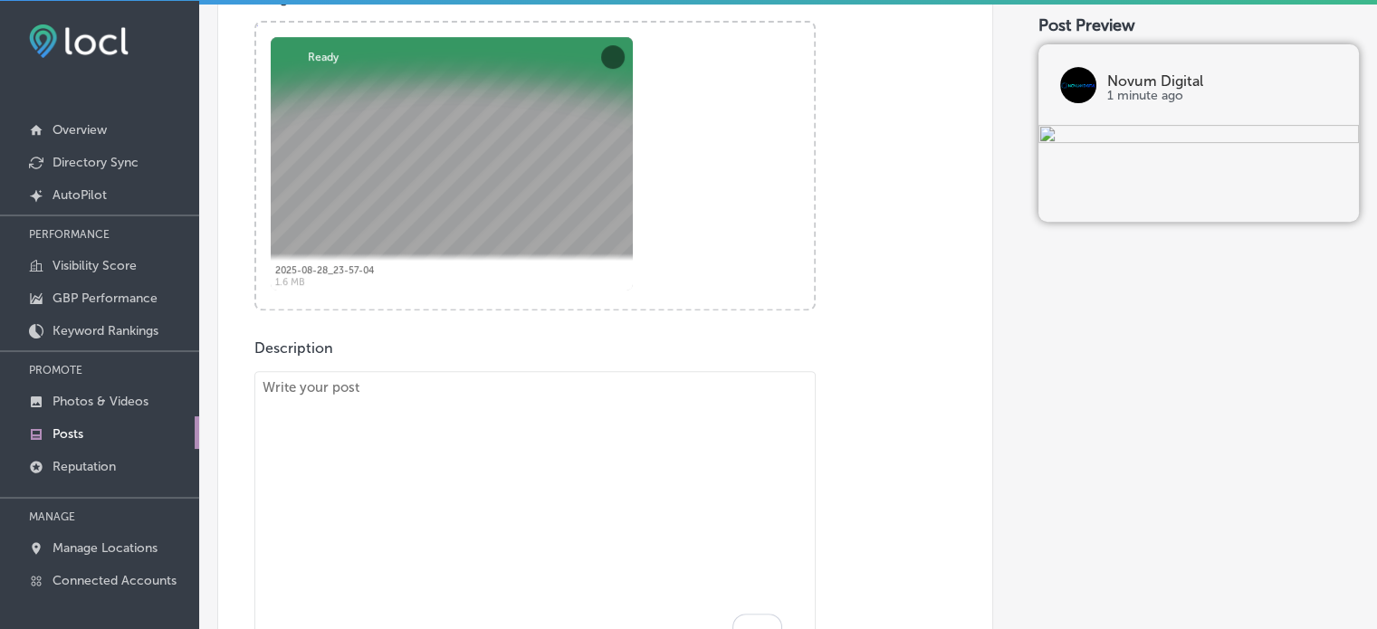
click at [587, 505] on textarea "To enrich screen reader interactions, please activate Accessibility in Grammarl…" at bounding box center [534, 511] width 561 height 281
paste textarea ""Want to boost your marketing with tailored, hyper-local ads? At Novum Digital,…"
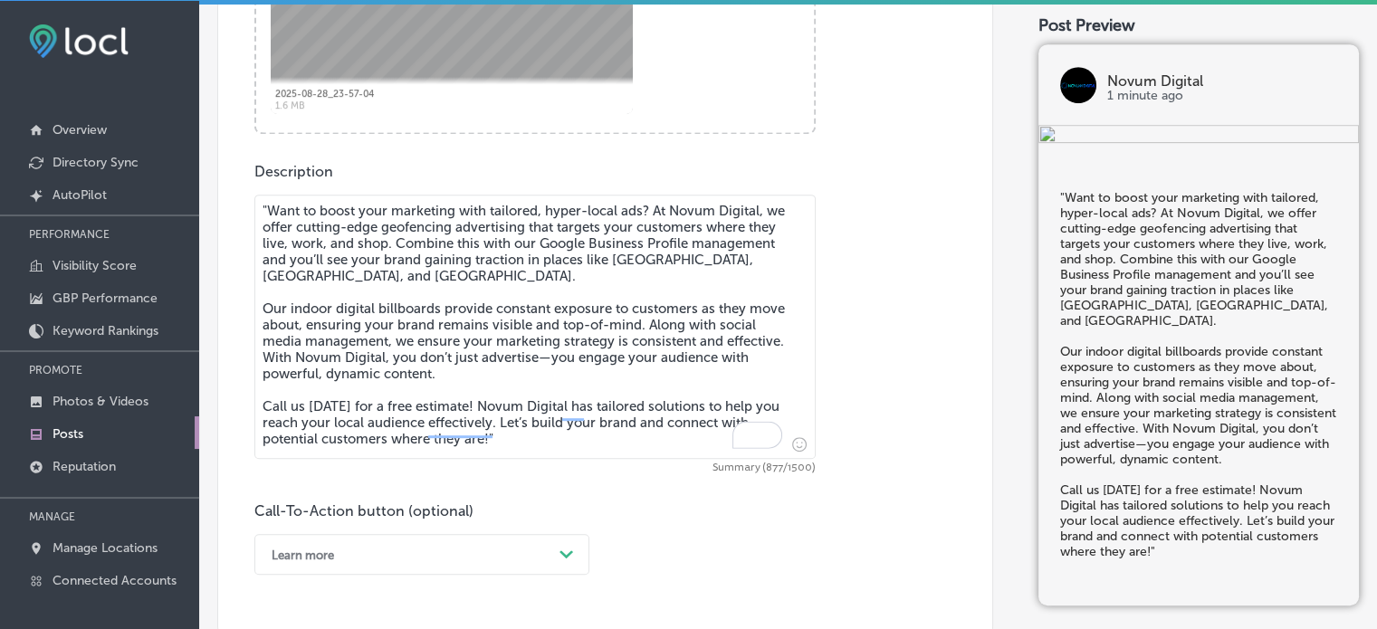
scroll to position [869, 0]
click at [268, 209] on textarea ""Want to boost your marketing with tailored, hyper-local ads? At Novum Digital,…" at bounding box center [534, 326] width 561 height 264
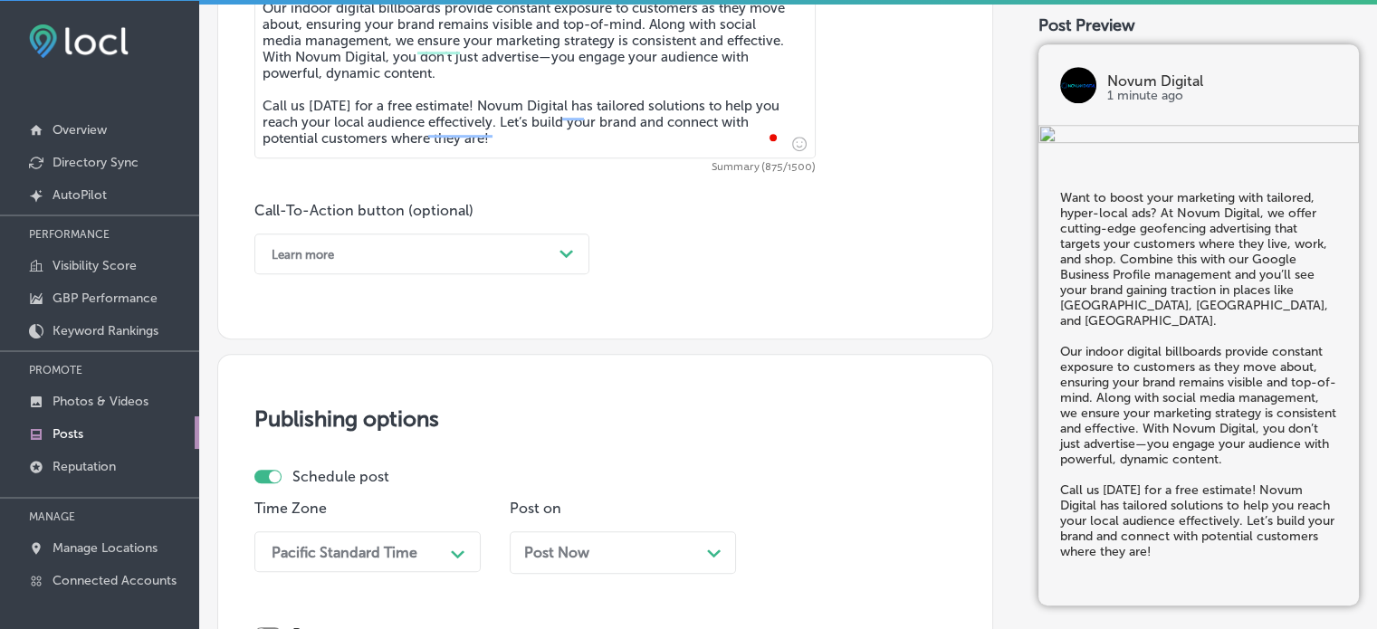
scroll to position [1188, 0]
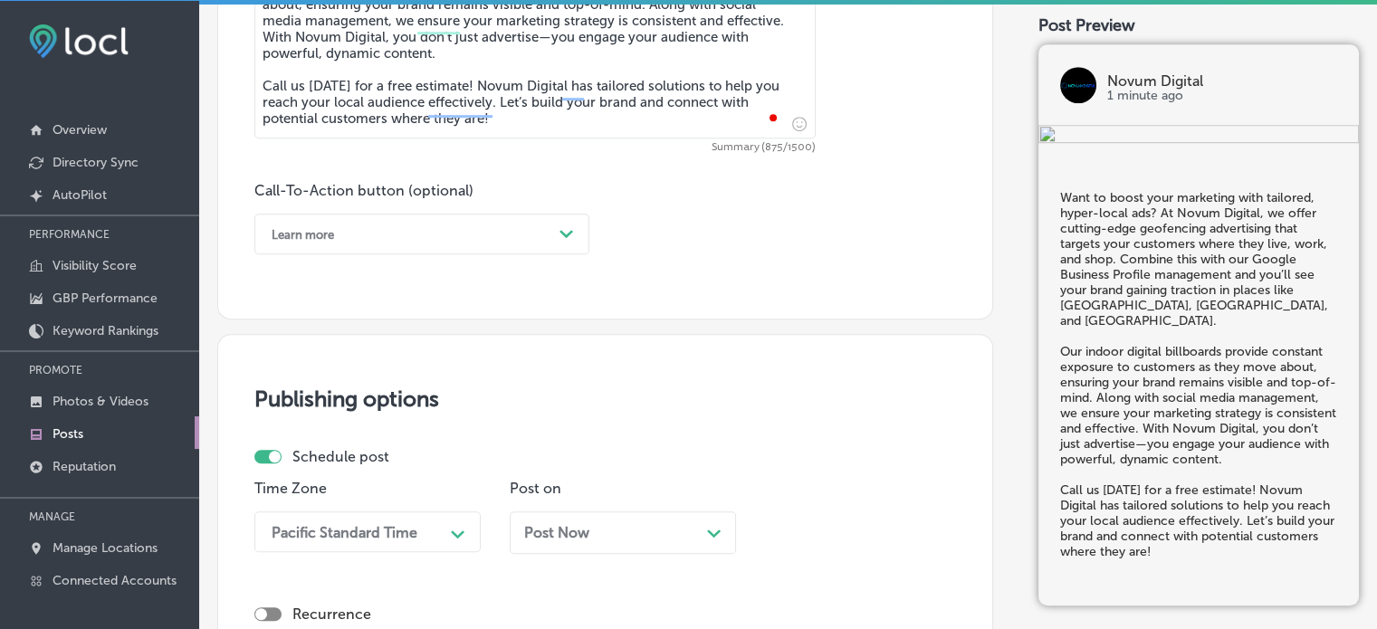
type textarea "Want to boost your marketing with tailored, hyper-local ads? At Novum Digital, …"
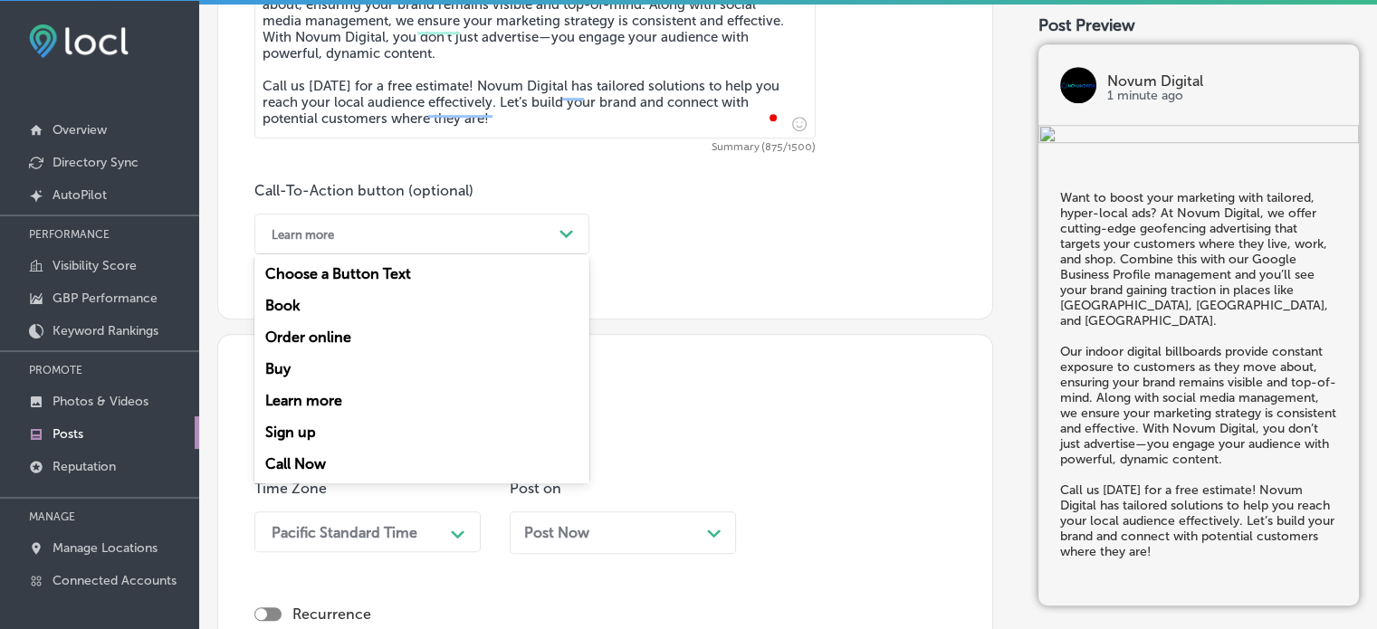
click at [420, 248] on div "Learn more Path Created with Sketch." at bounding box center [421, 234] width 335 height 41
click at [315, 463] on div "Call Now" at bounding box center [421, 464] width 335 height 32
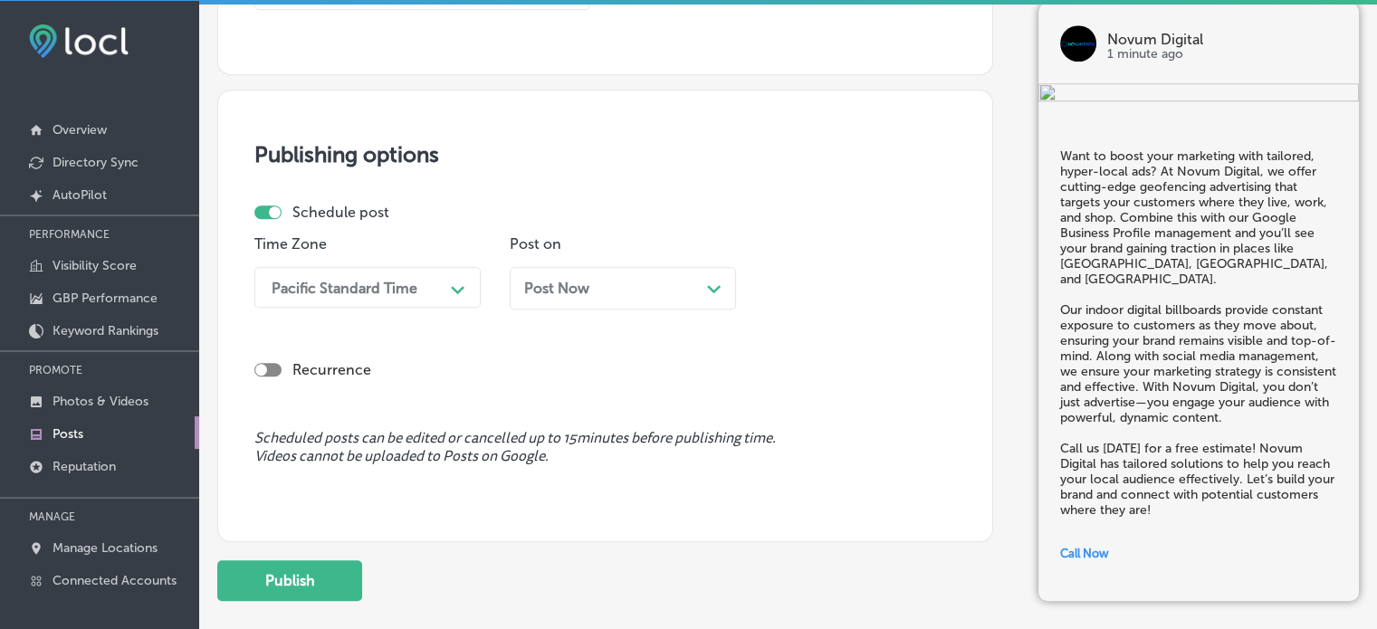
scroll to position [1454, 0]
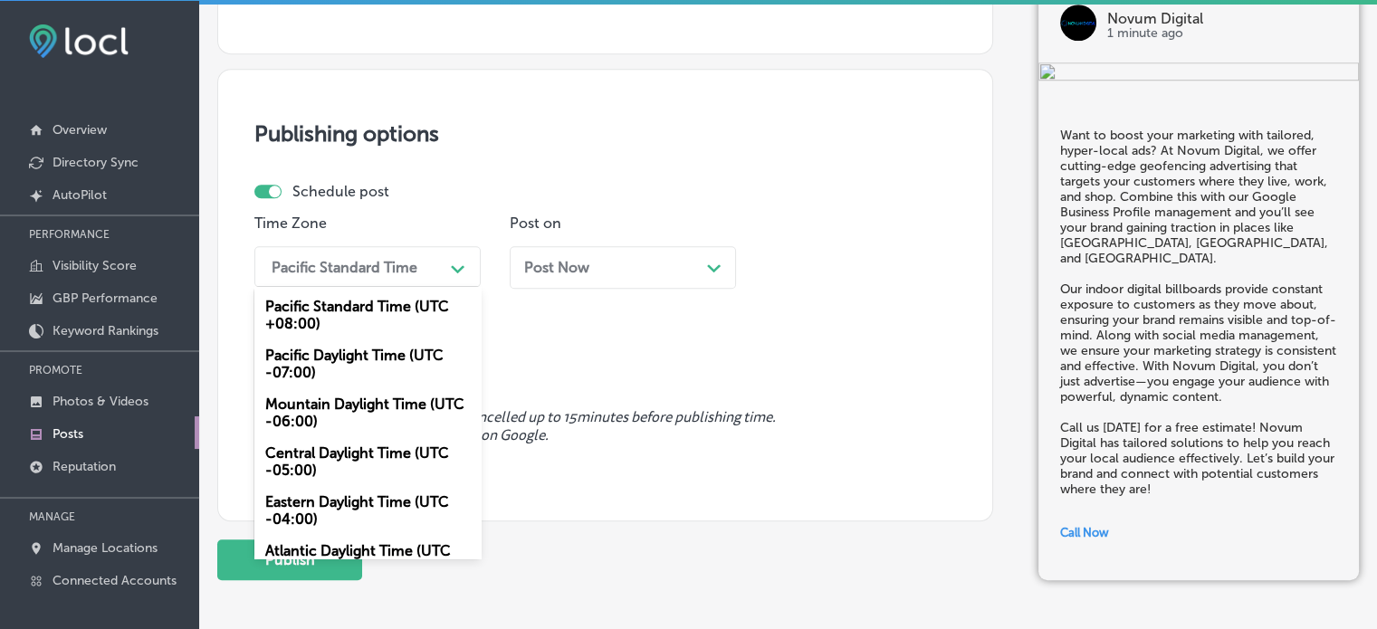
click at [442, 263] on div "Pacific Standard Time" at bounding box center [352, 267] width 181 height 32
click at [353, 411] on div "Mountain Daylight Time (UTC -06:00)" at bounding box center [367, 412] width 226 height 49
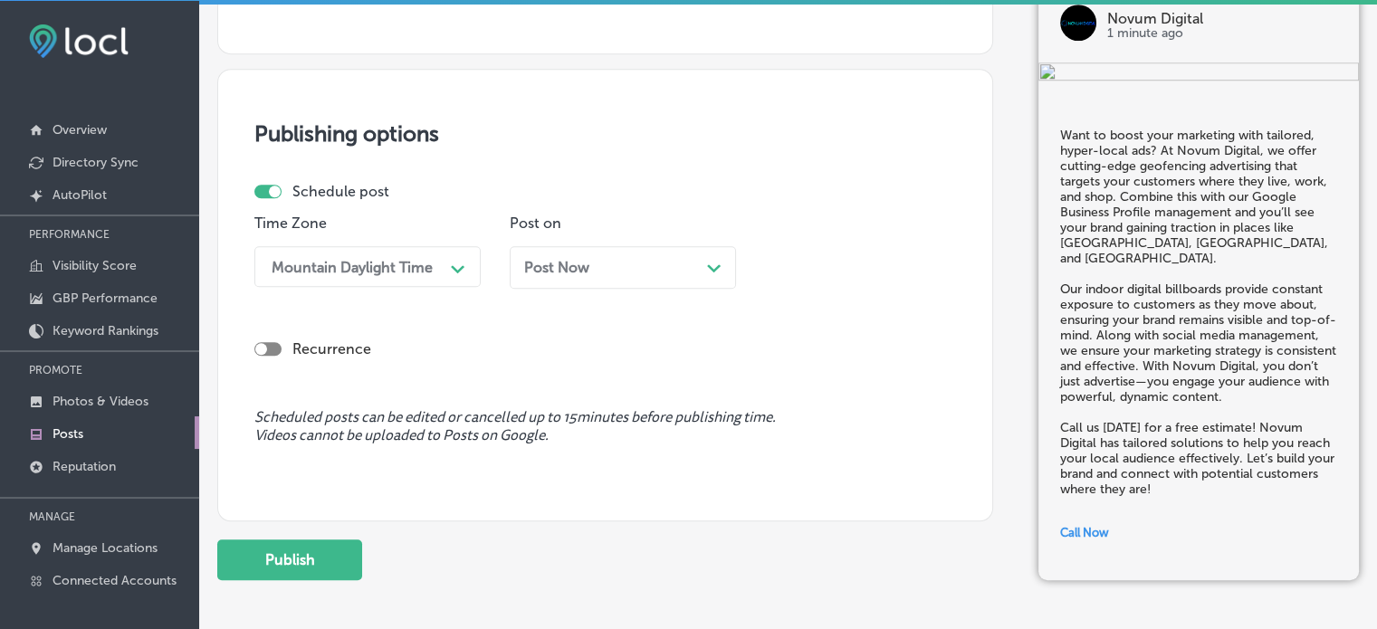
click at [659, 263] on div "Post Now Path Created with Sketch." at bounding box center [622, 267] width 197 height 17
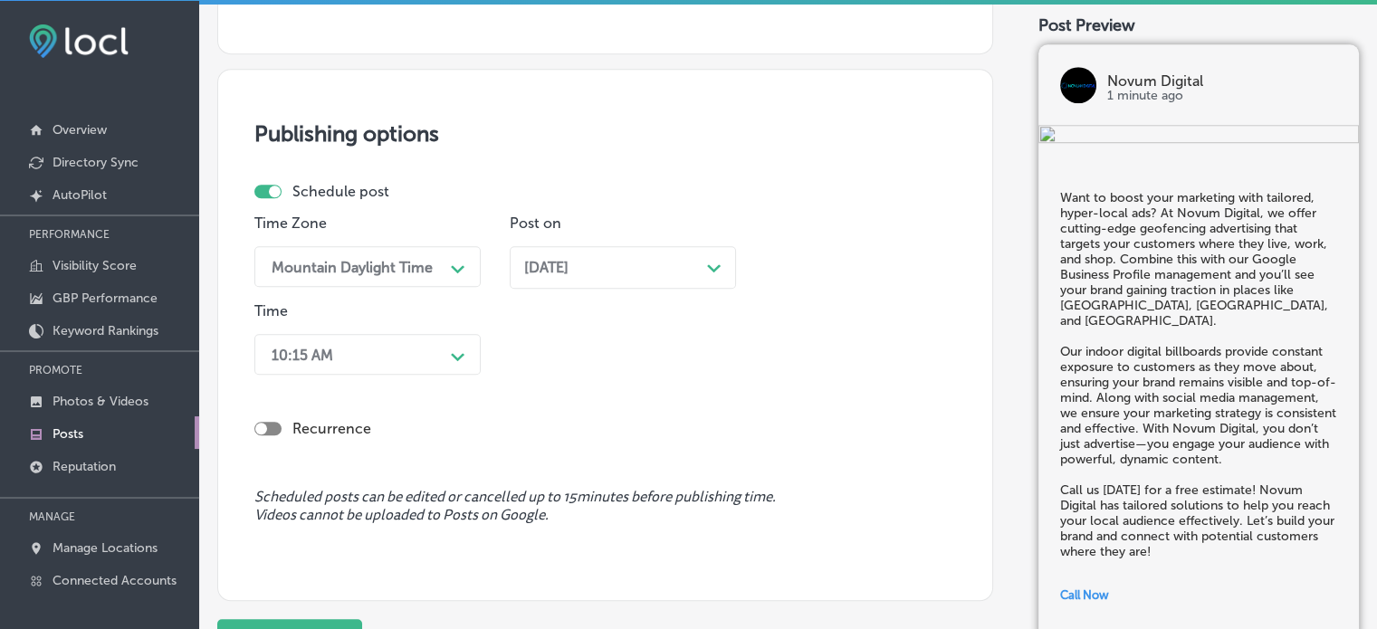
scroll to position [1477, 0]
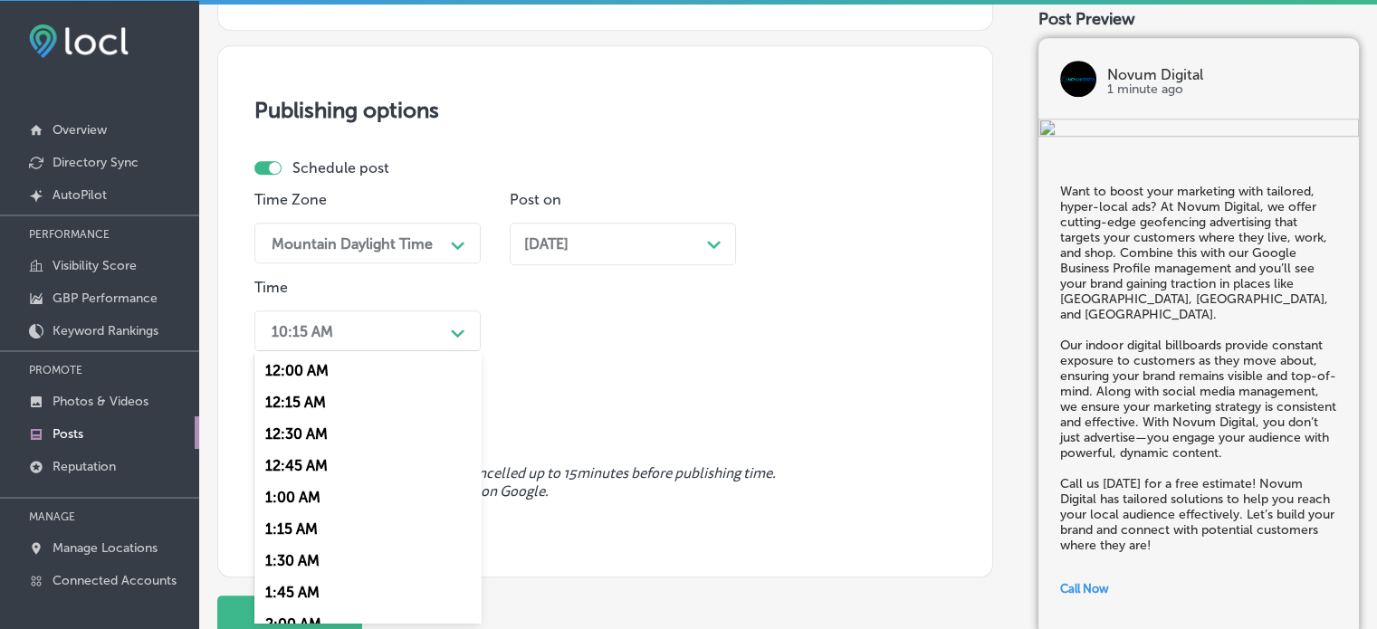
click at [423, 347] on div "10:15 AM Path Created with Sketch." at bounding box center [367, 330] width 226 height 41
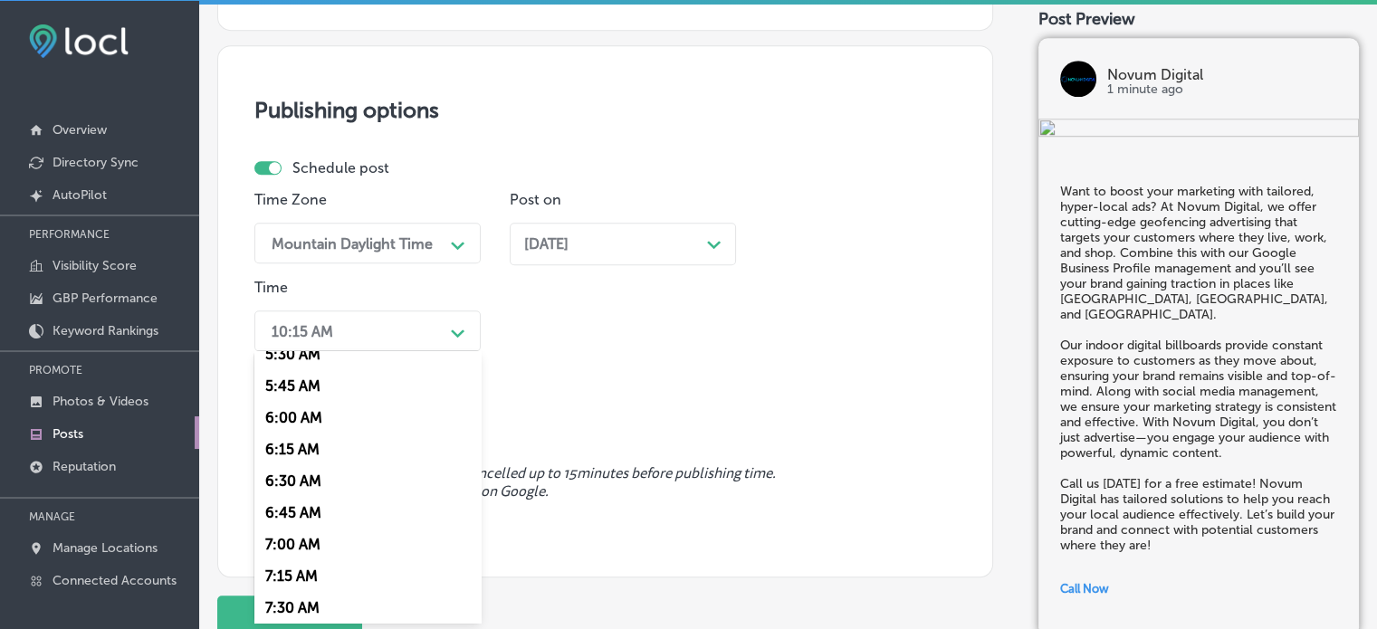
click at [289, 550] on div "7:00 AM" at bounding box center [367, 545] width 226 height 32
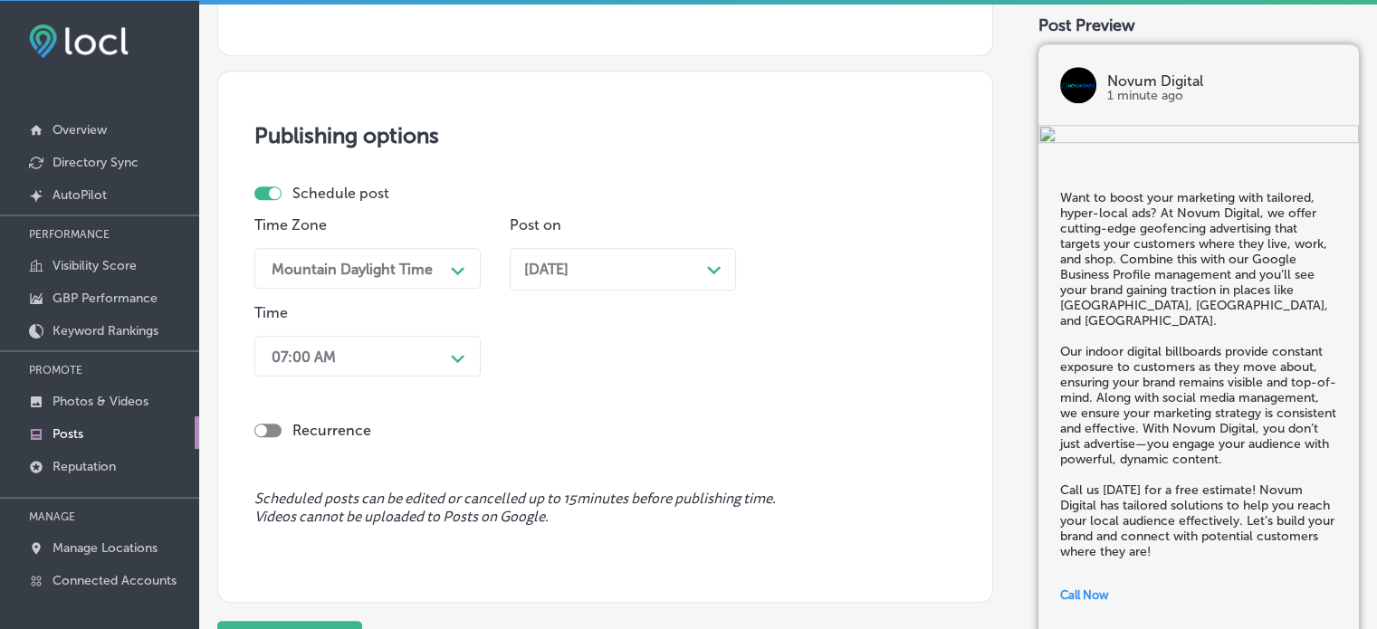
scroll to position [1618, 0]
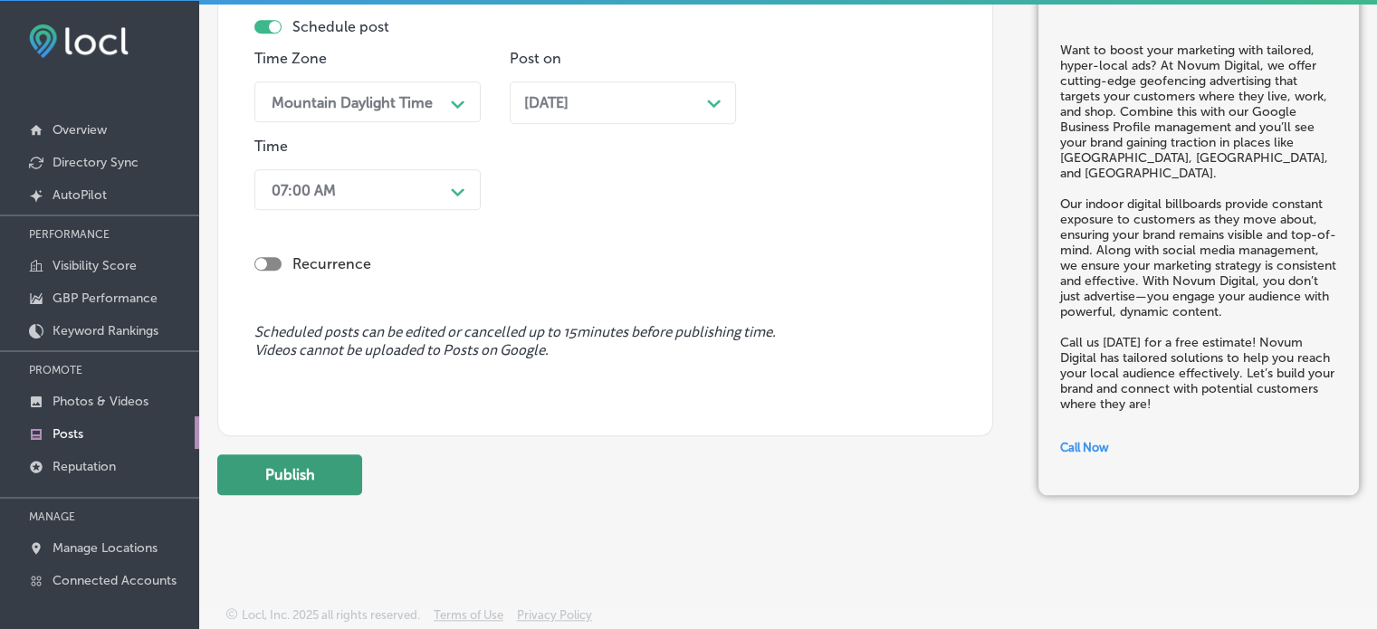
click at [327, 472] on button "Publish" at bounding box center [289, 474] width 145 height 41
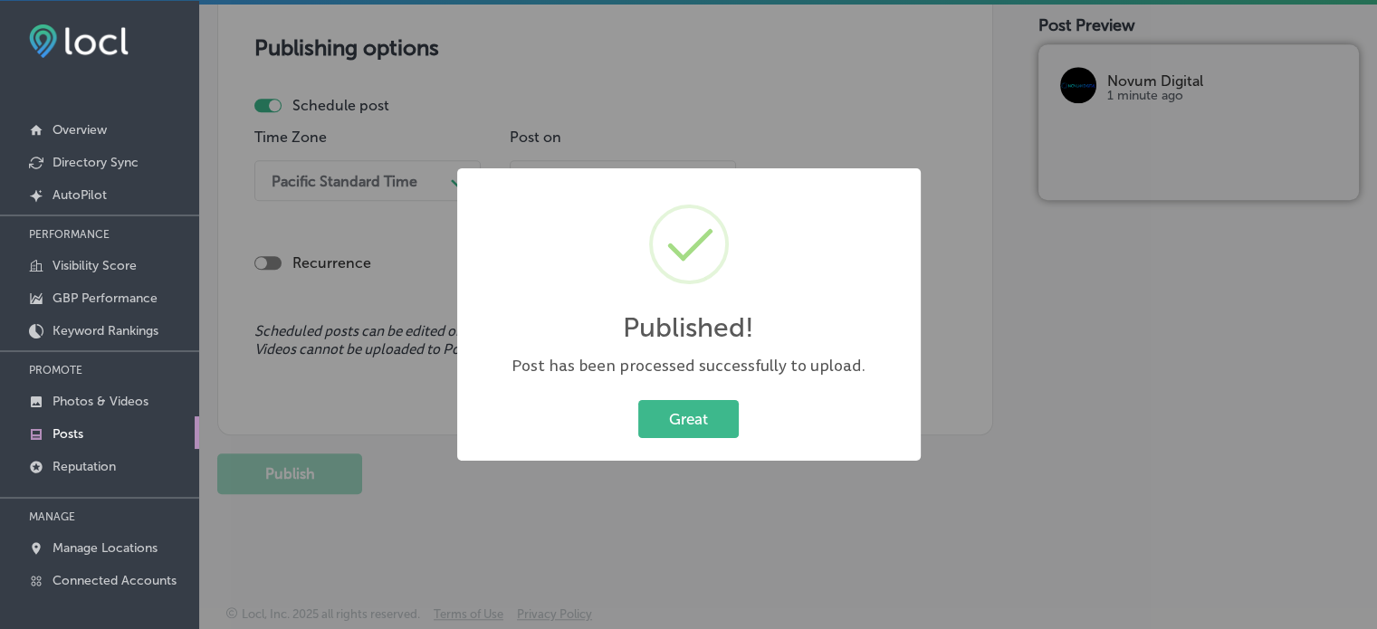
scroll to position [1539, 0]
click at [669, 437] on button "Great" at bounding box center [688, 418] width 100 height 37
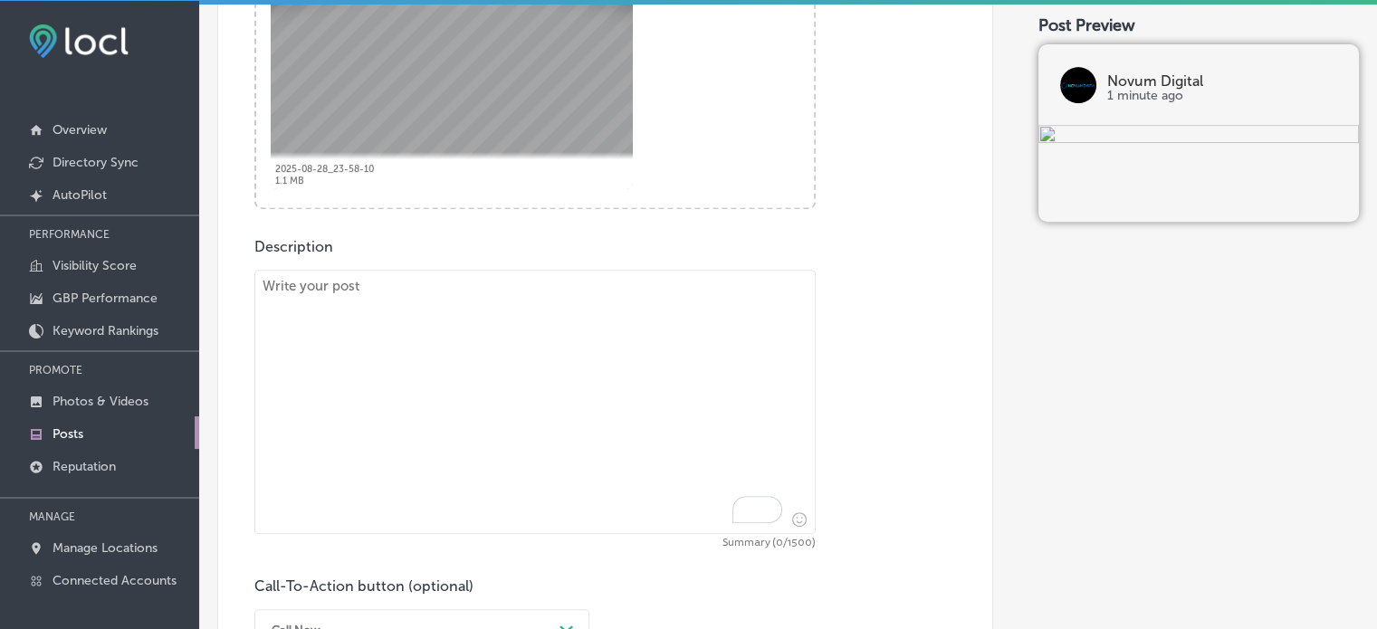
scroll to position [811, 0]
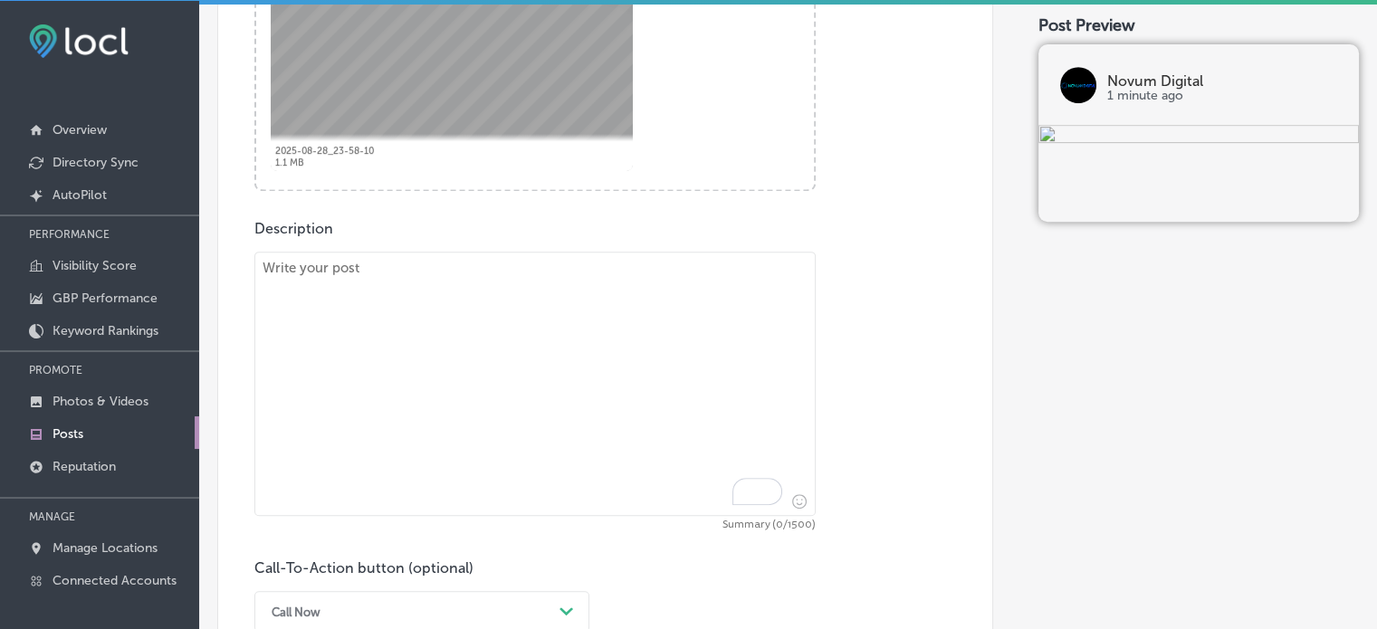
click at [472, 415] on textarea "To enrich screen reader interactions, please activate Accessibility in Grammarl…" at bounding box center [534, 384] width 561 height 264
paste textarea ""At Novum Digital, we specialize in Search Engine Marketing (SEM) and Pay-Per-C…"
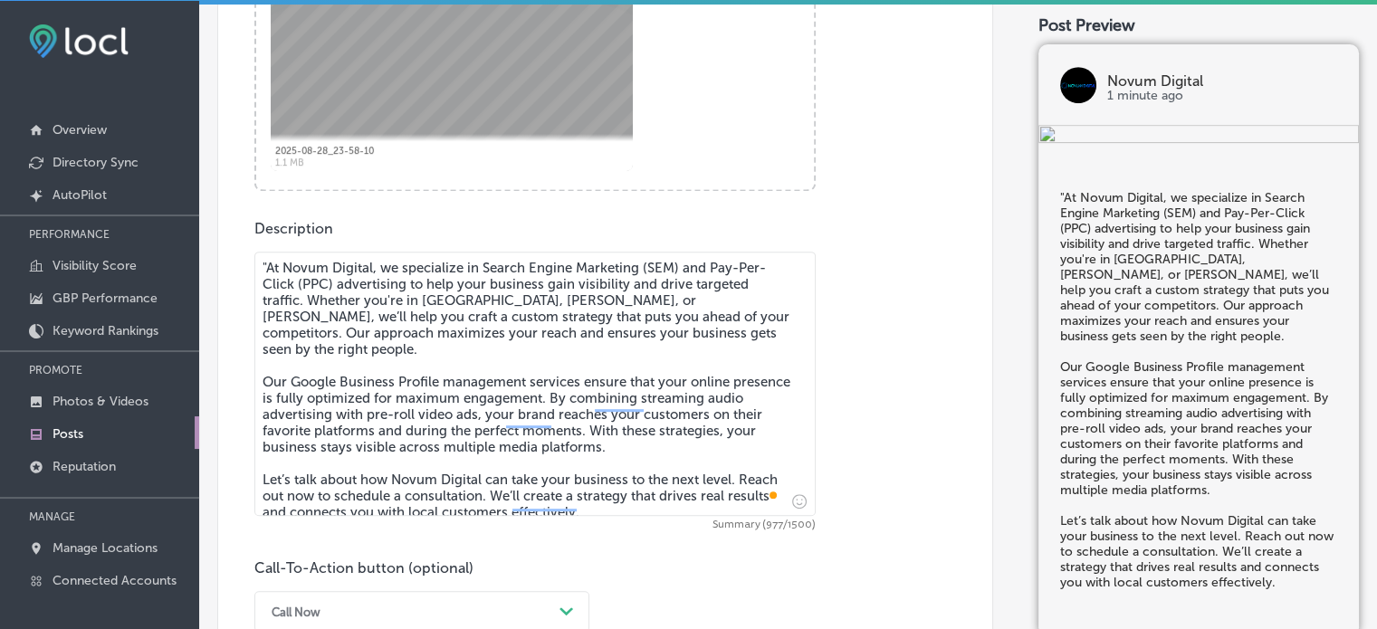
click at [266, 264] on textarea ""At Novum Digital, we specialize in Search Engine Marketing (SEM) and Pay-Per-C…" at bounding box center [534, 384] width 561 height 264
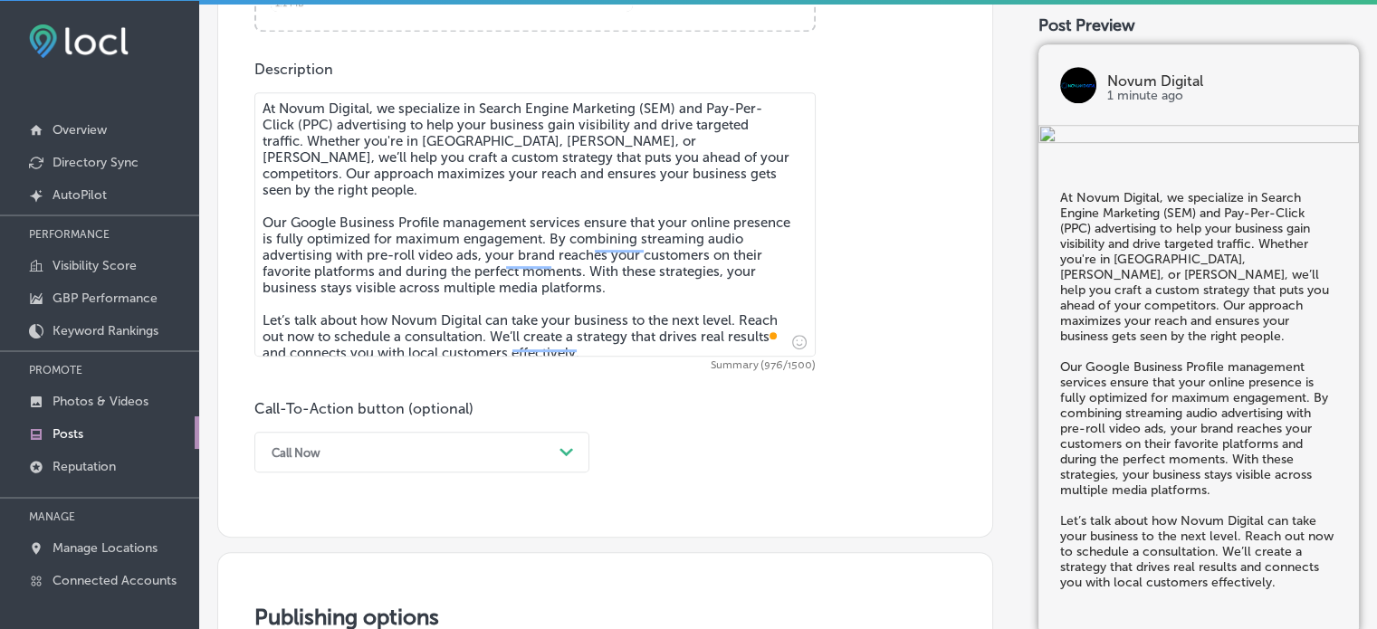
scroll to position [975, 0]
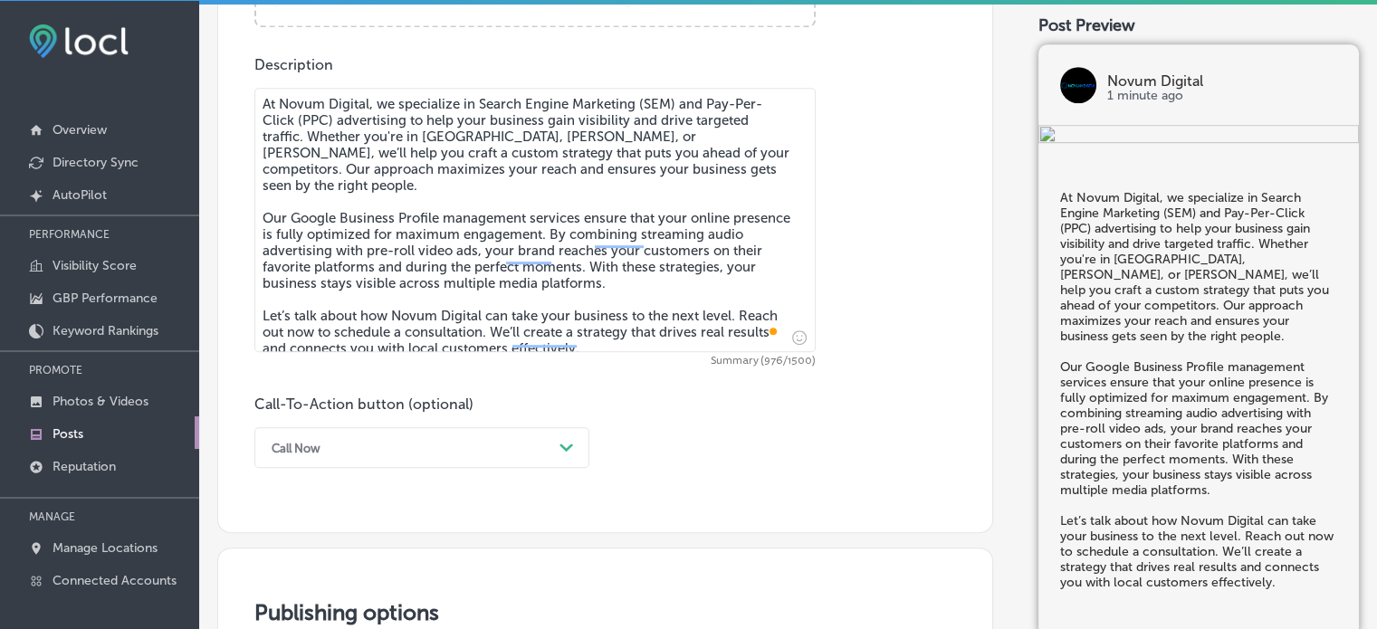
type textarea "At Novum Digital, we specialize in Search Engine Marketing (SEM) and Pay-Per-Cl…"
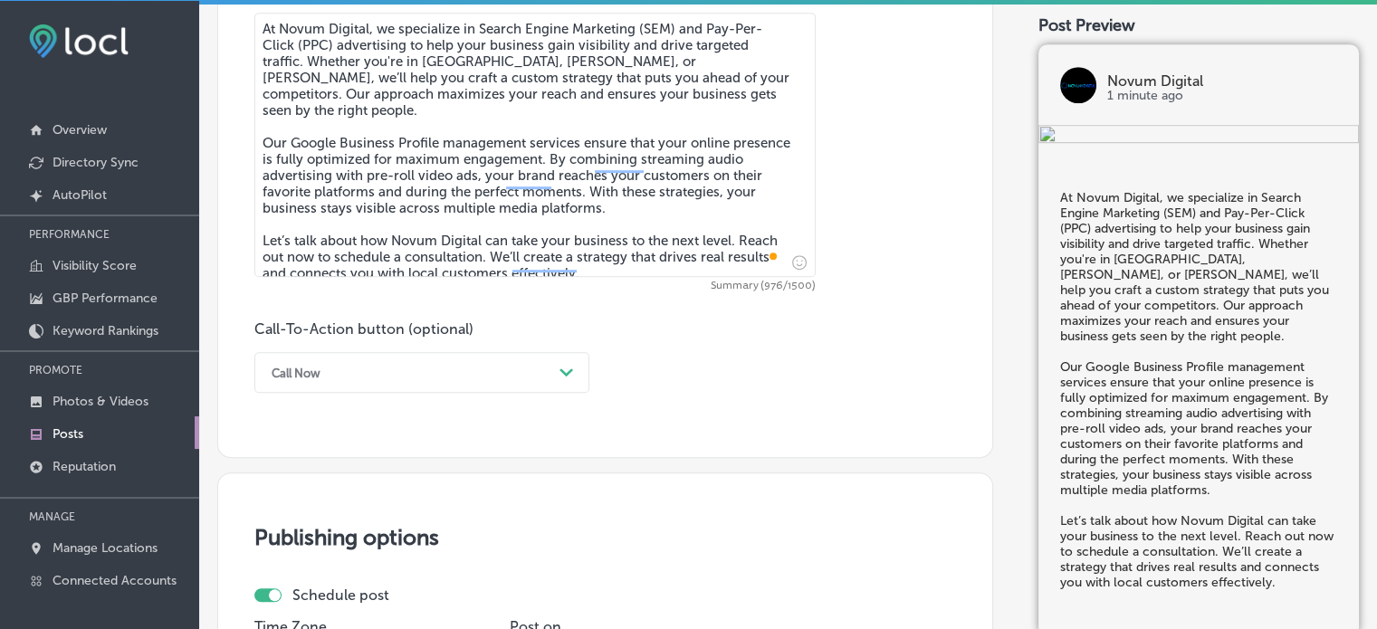
click at [530, 393] on div "Call Now Path Created with Sketch." at bounding box center [421, 372] width 335 height 41
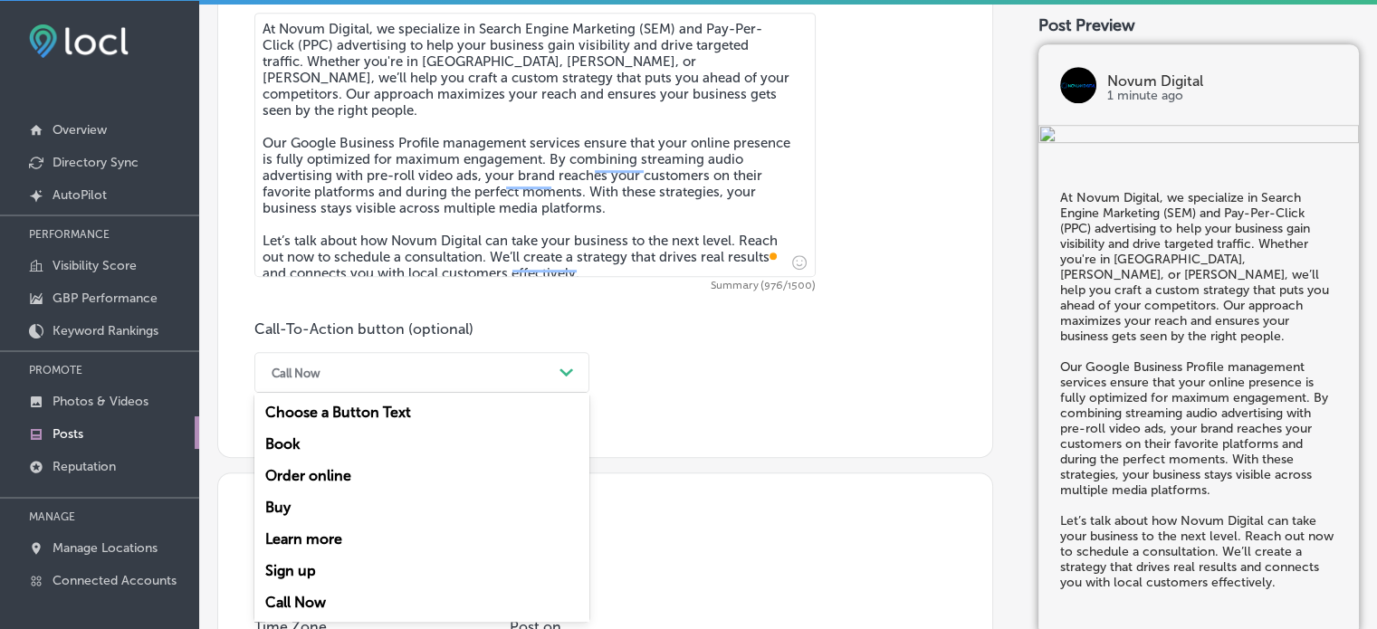
click at [325, 543] on div "Learn more" at bounding box center [421, 539] width 335 height 32
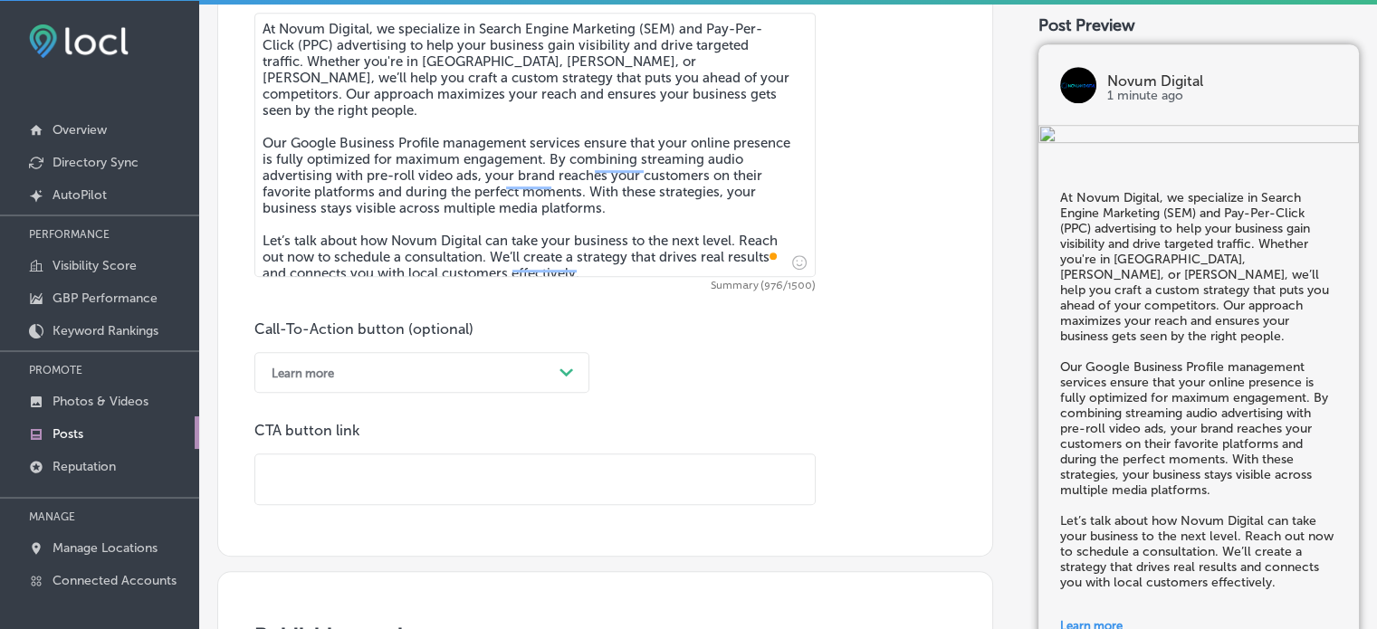
click at [411, 476] on input "text" at bounding box center [534, 479] width 559 height 50
paste input "https://novum-digital.biz/"
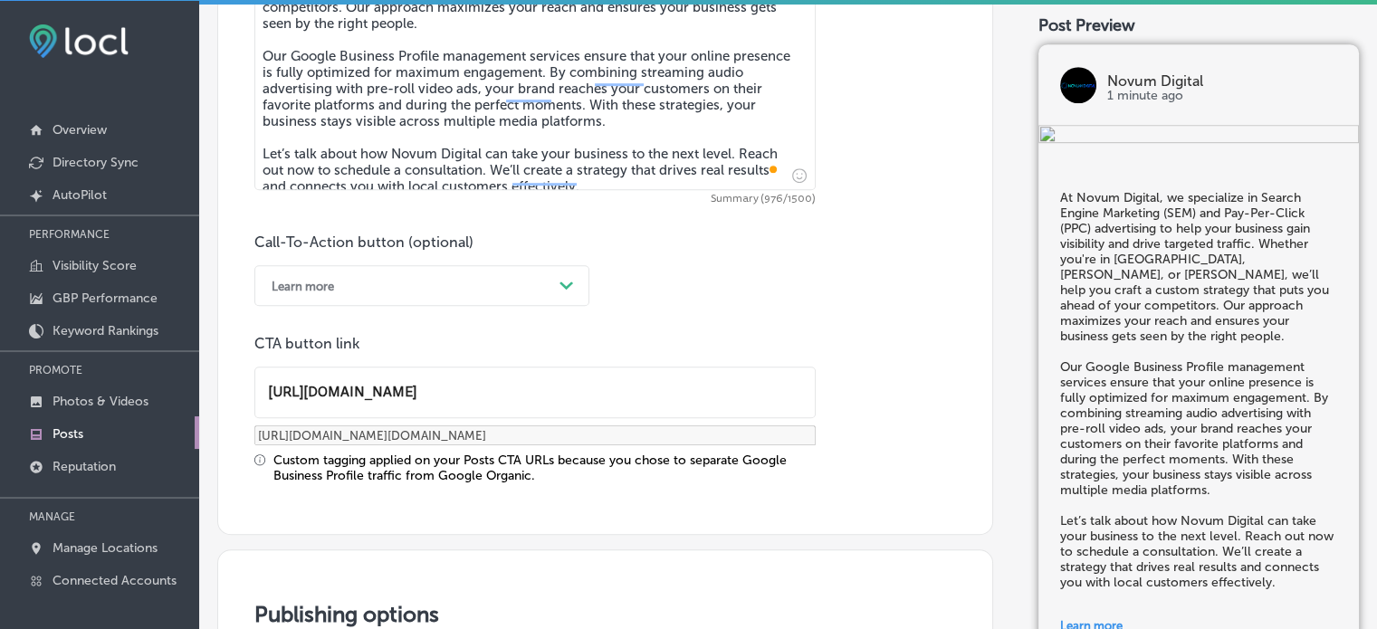
scroll to position [1399, 0]
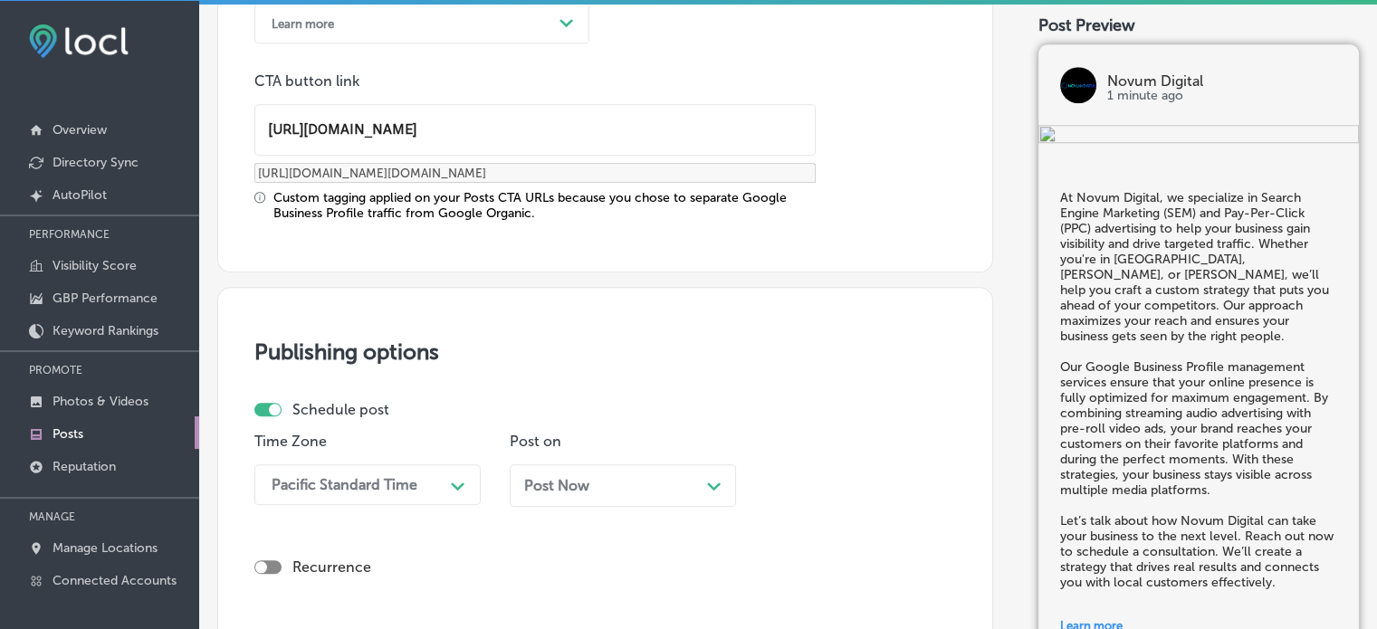
type input "https://novum-digital.biz/"
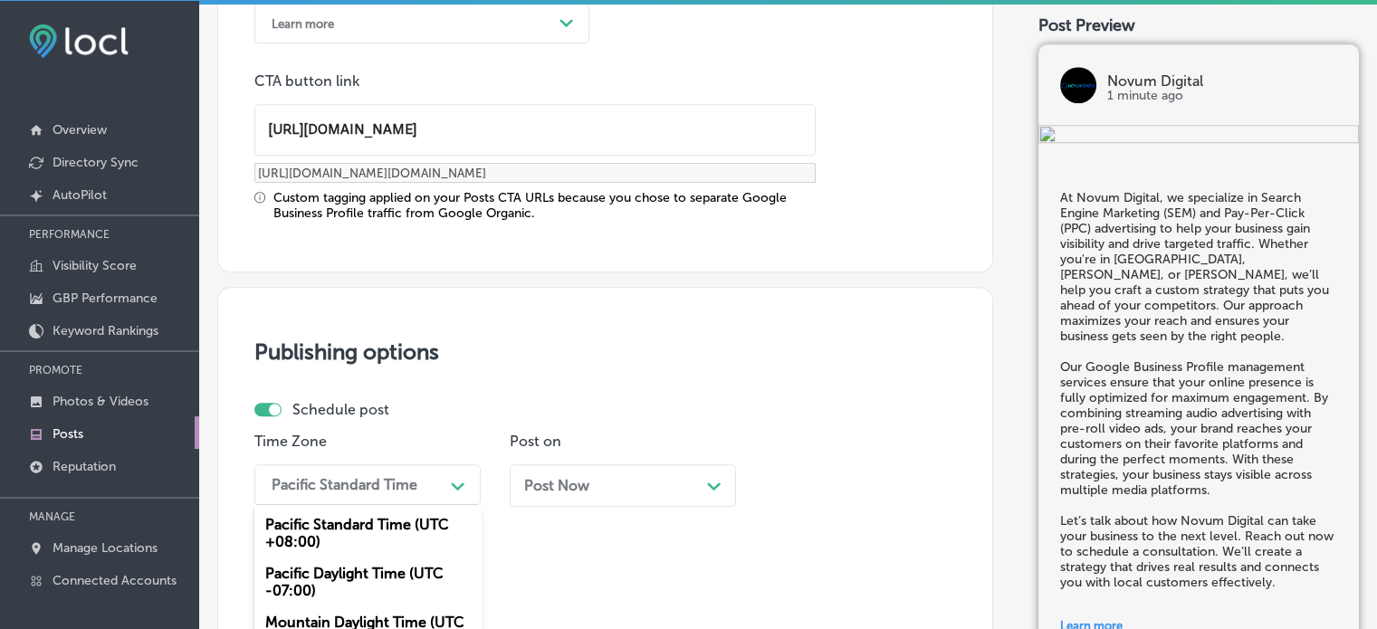
scroll to position [1551, 0]
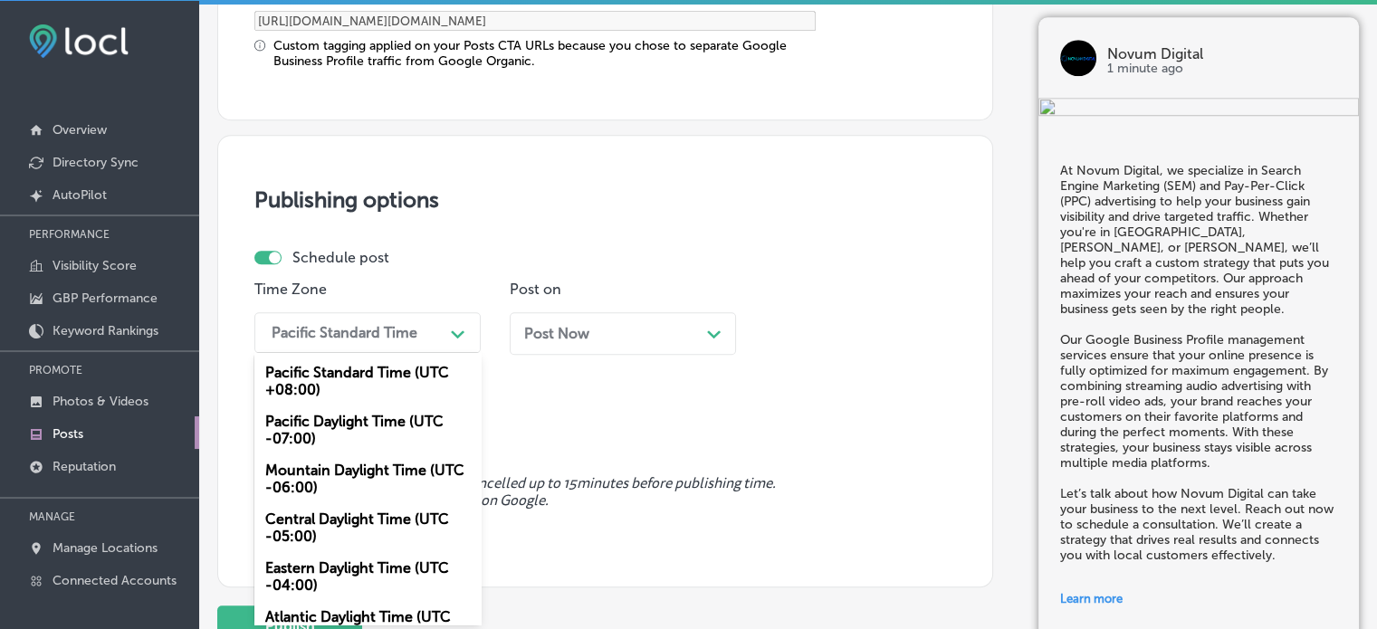
click at [434, 353] on div "option Mountain Daylight Time (UTC -06:00), selected. option Mountain Daylight …" at bounding box center [367, 332] width 226 height 41
click at [375, 464] on div "Mountain Daylight Time (UTC -06:00)" at bounding box center [367, 478] width 226 height 49
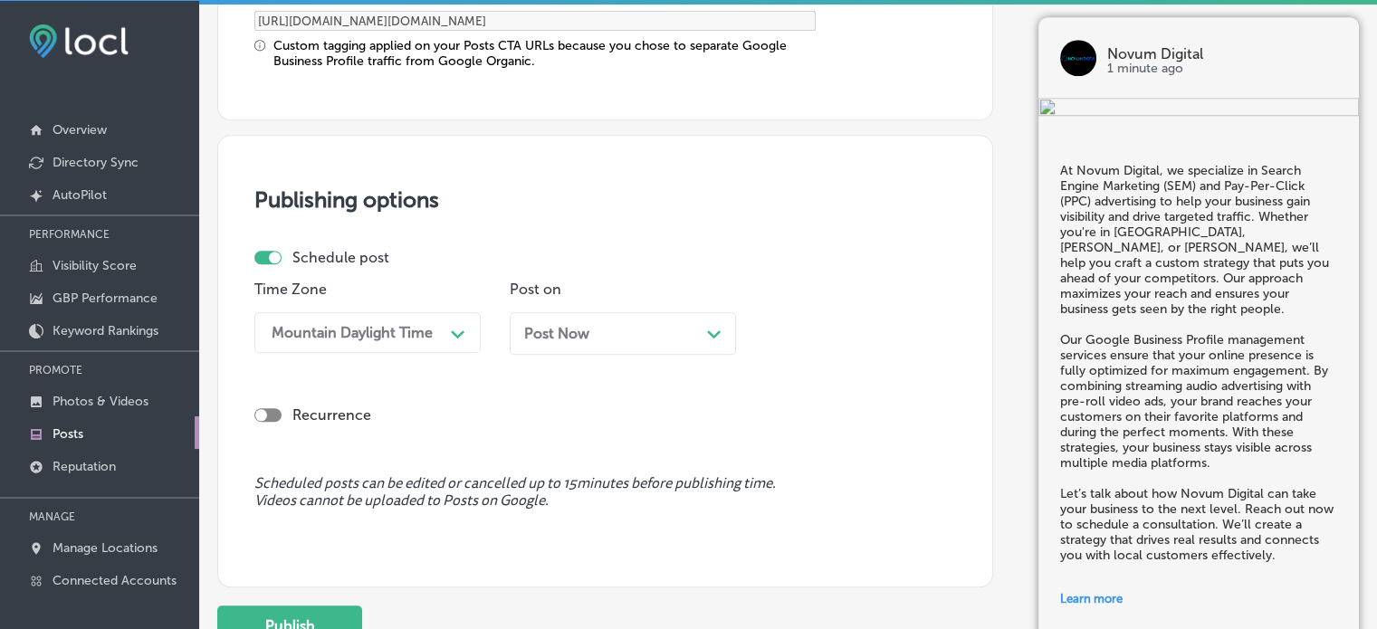
click at [615, 347] on div "Post Now Path Created with Sketch." at bounding box center [623, 333] width 226 height 43
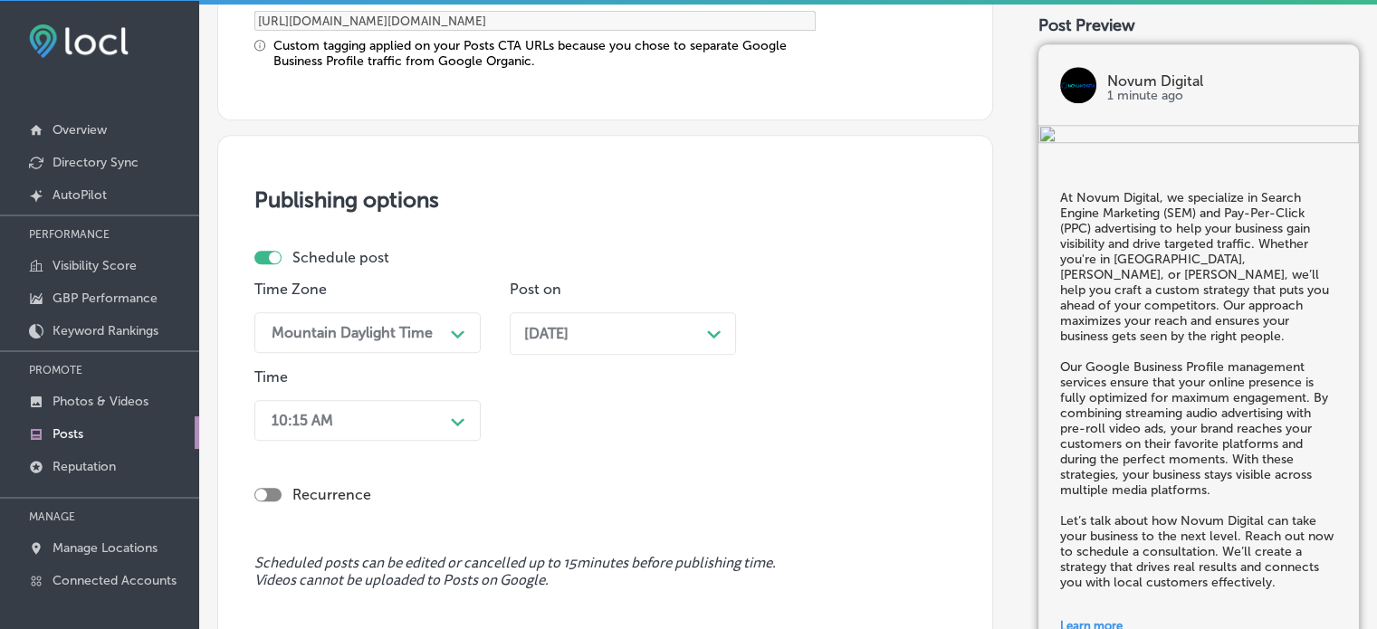
scroll to position [1639, 0]
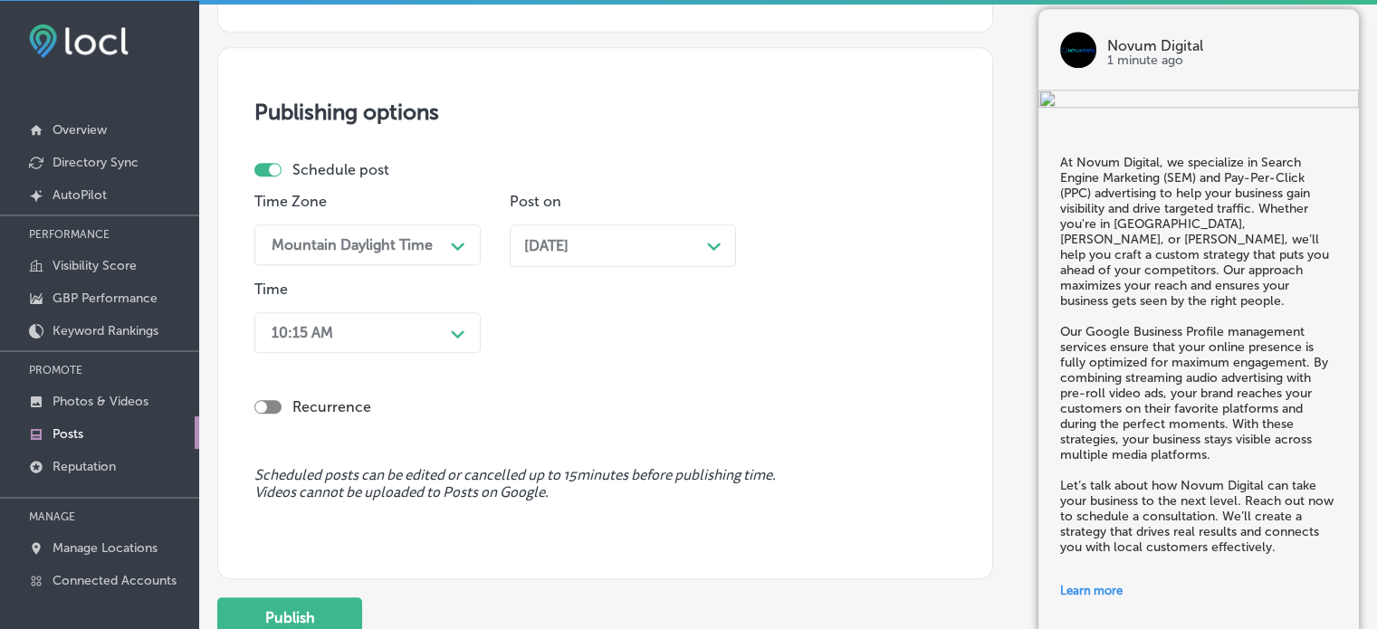
click at [404, 353] on div "10:15 AM Path Created with Sketch." at bounding box center [367, 332] width 226 height 41
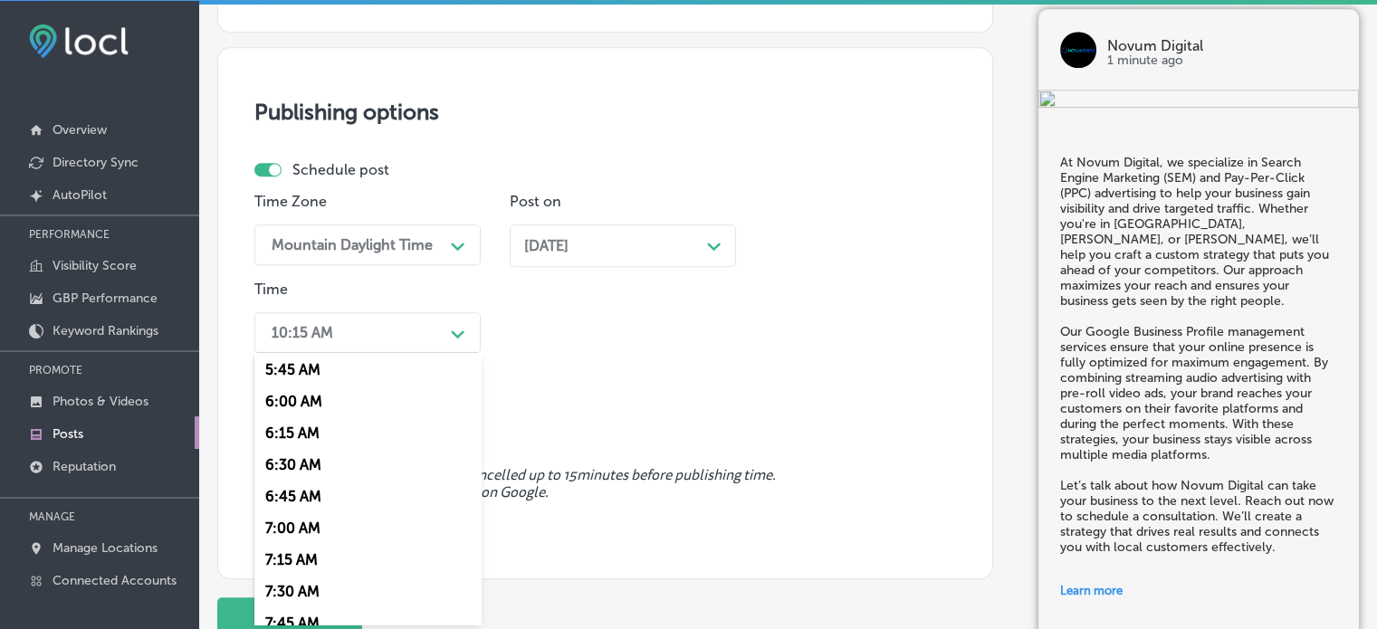
scroll to position [746, 0]
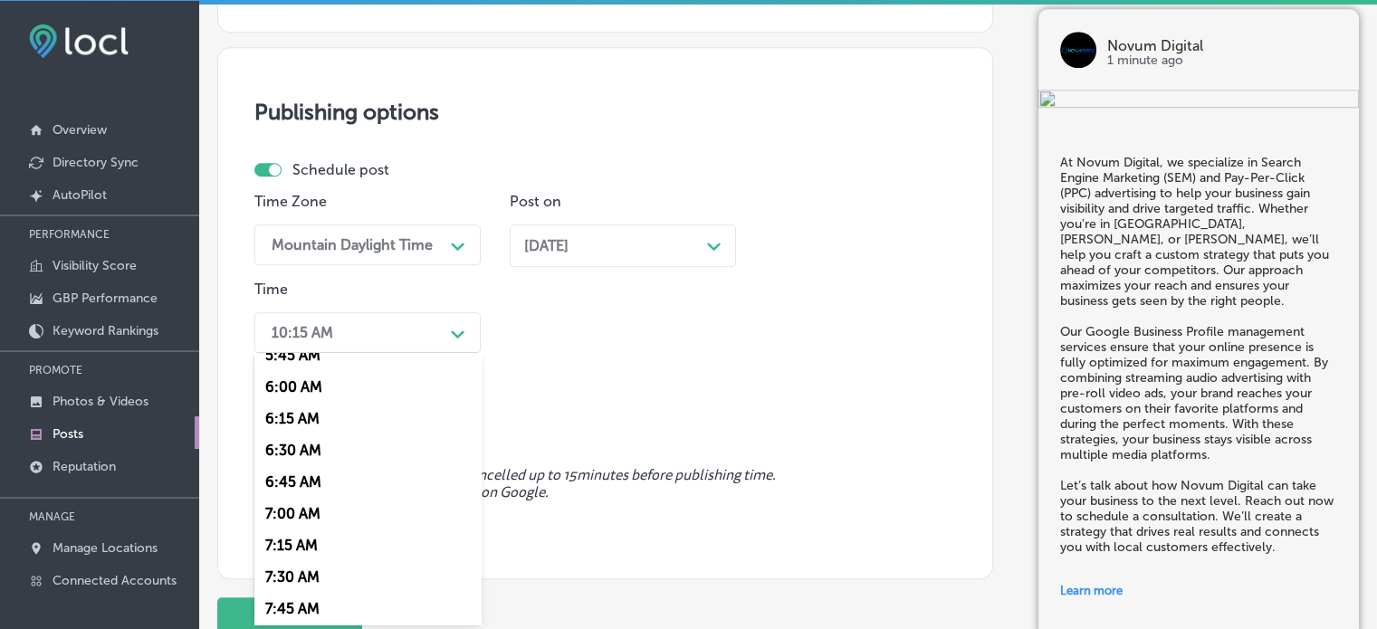
click at [295, 517] on div "7:00 AM" at bounding box center [367, 514] width 226 height 32
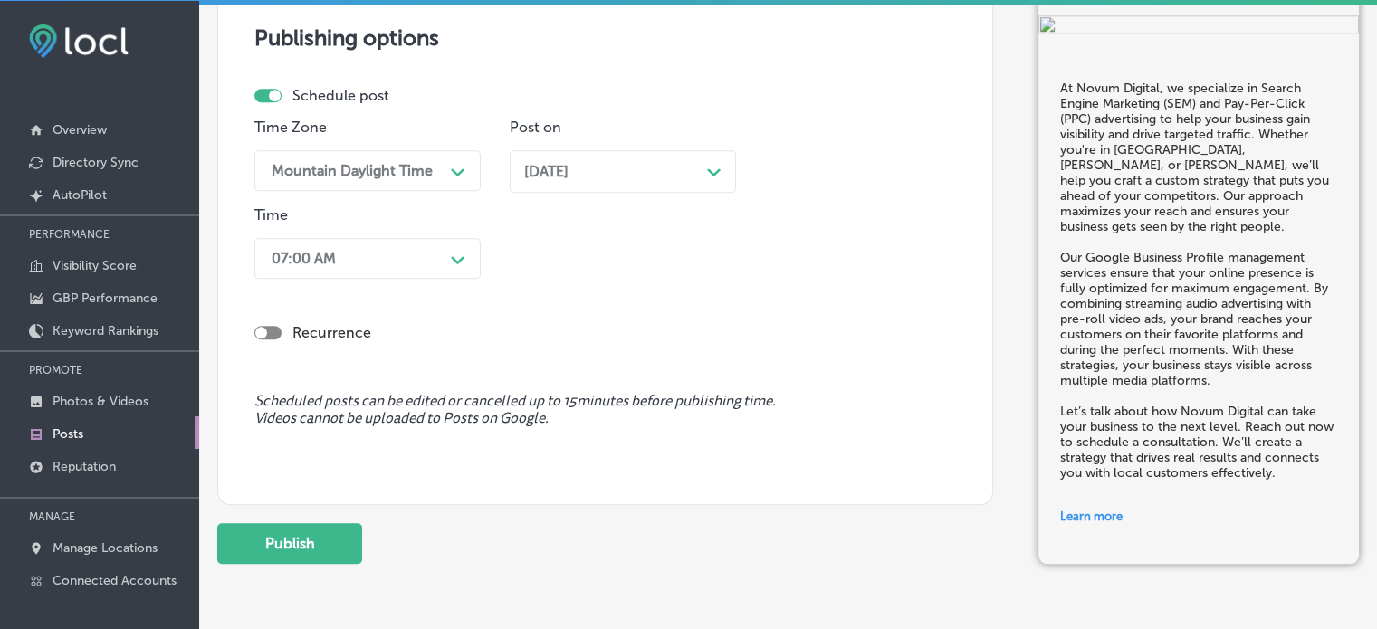
scroll to position [1717, 0]
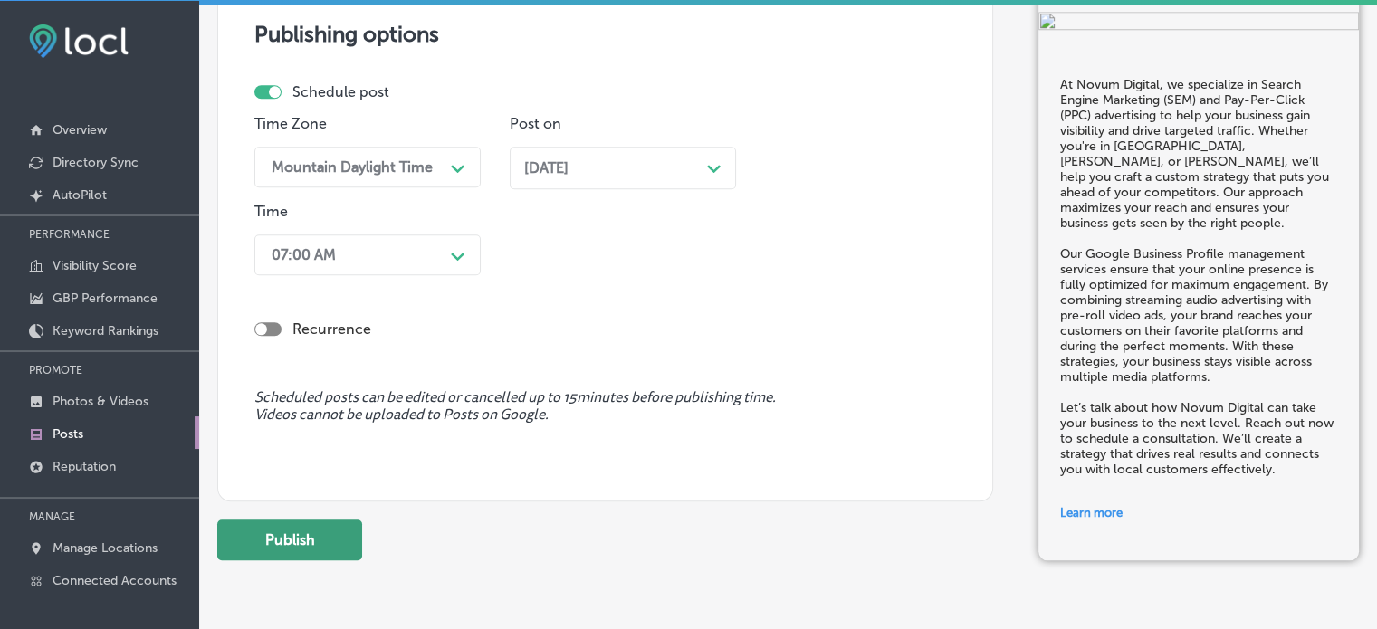
click at [286, 534] on button "Publish" at bounding box center [289, 540] width 145 height 41
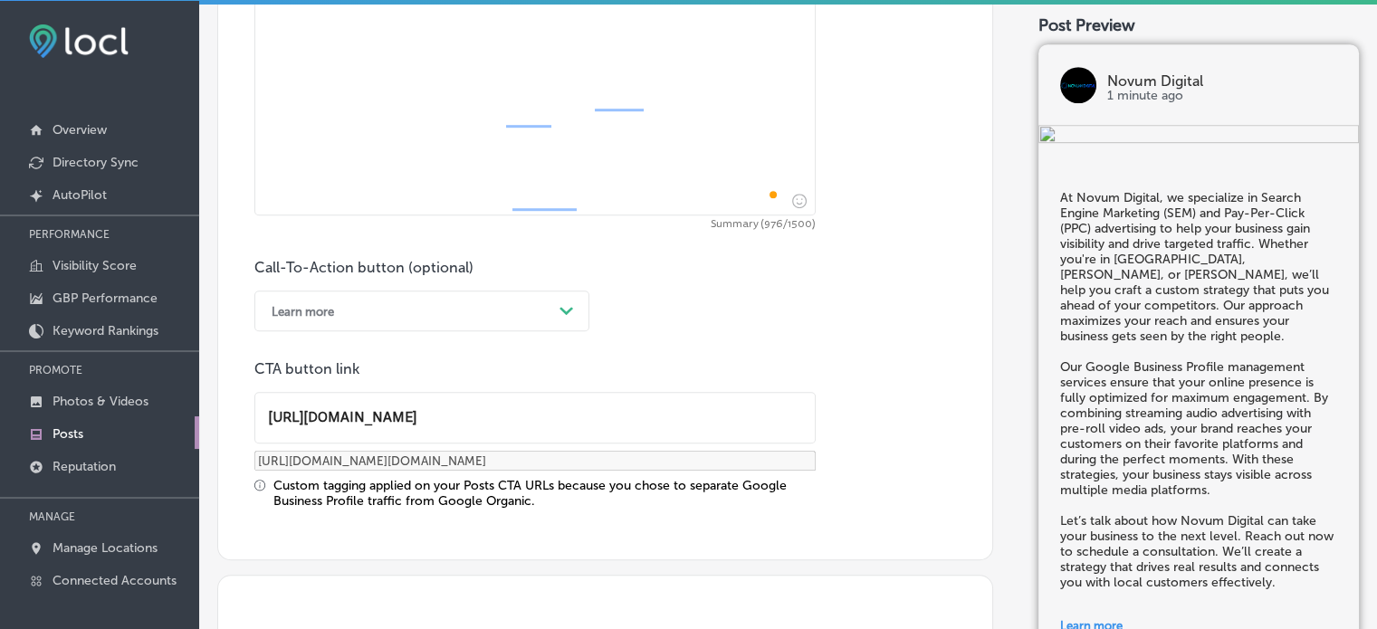
scroll to position [1118, 0]
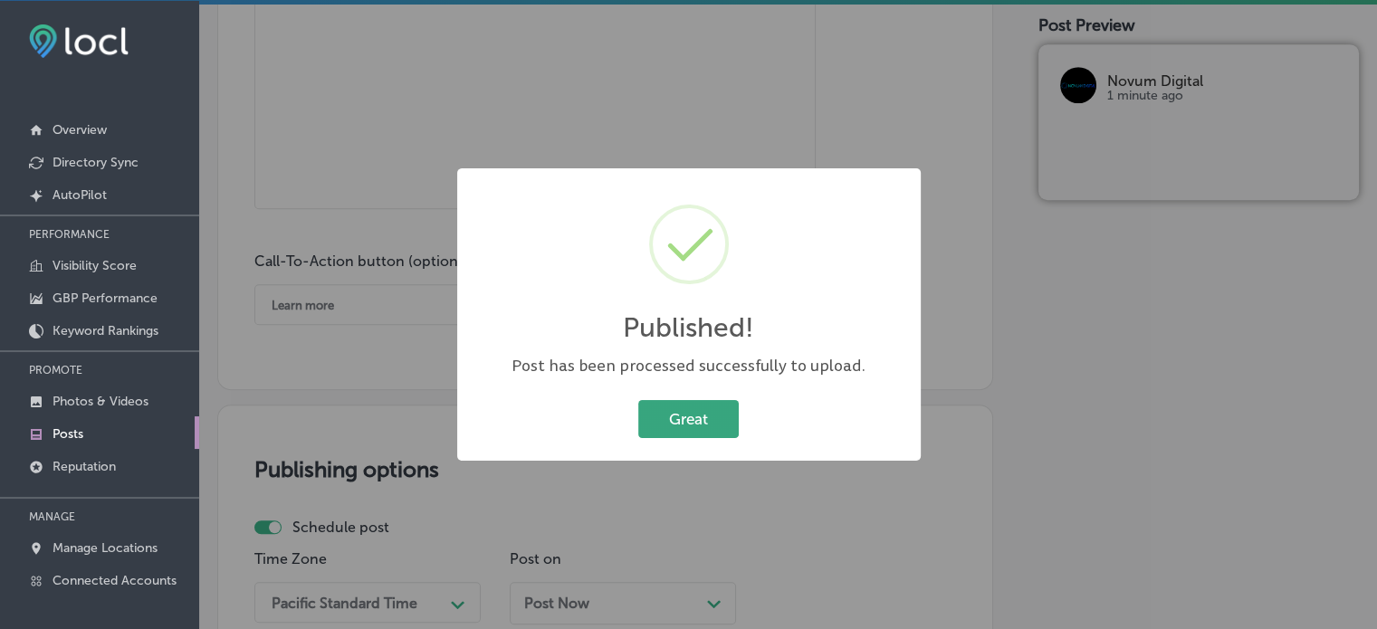
click at [675, 409] on button "Great" at bounding box center [688, 418] width 100 height 37
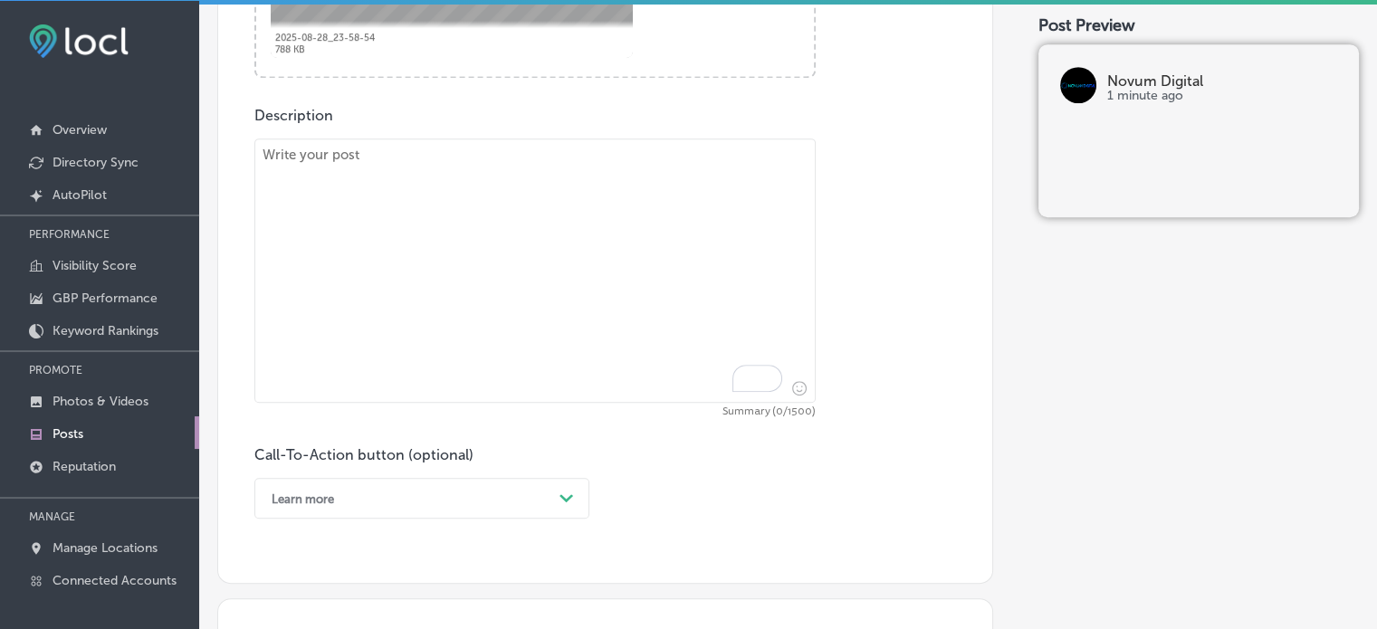
scroll to position [978, 0]
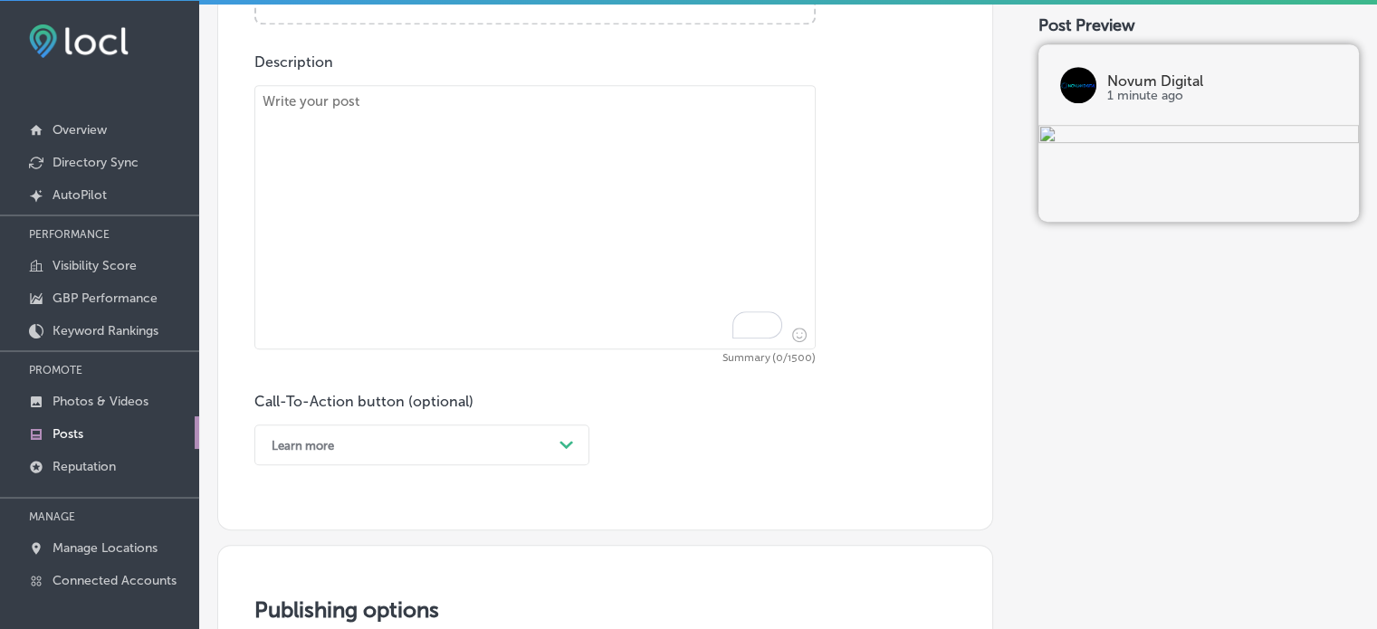
click at [622, 199] on textarea "To enrich screen reader interactions, please activate Accessibility in Grammarl…" at bounding box center [534, 217] width 561 height 264
paste textarea ""With Novum Digital, your business gets the full suite of digital marketing ser…"
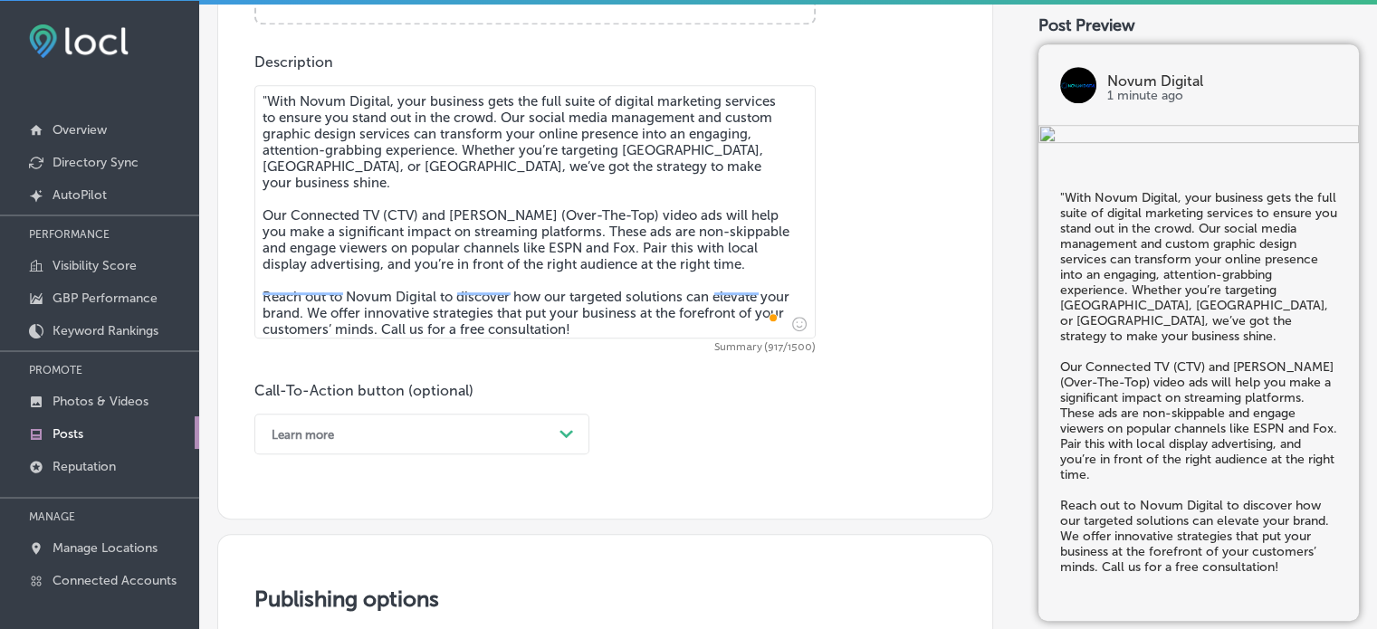
click at [270, 105] on textarea ""With Novum Digital, your business gets the full suite of digital marketing ser…" at bounding box center [534, 211] width 561 height 253
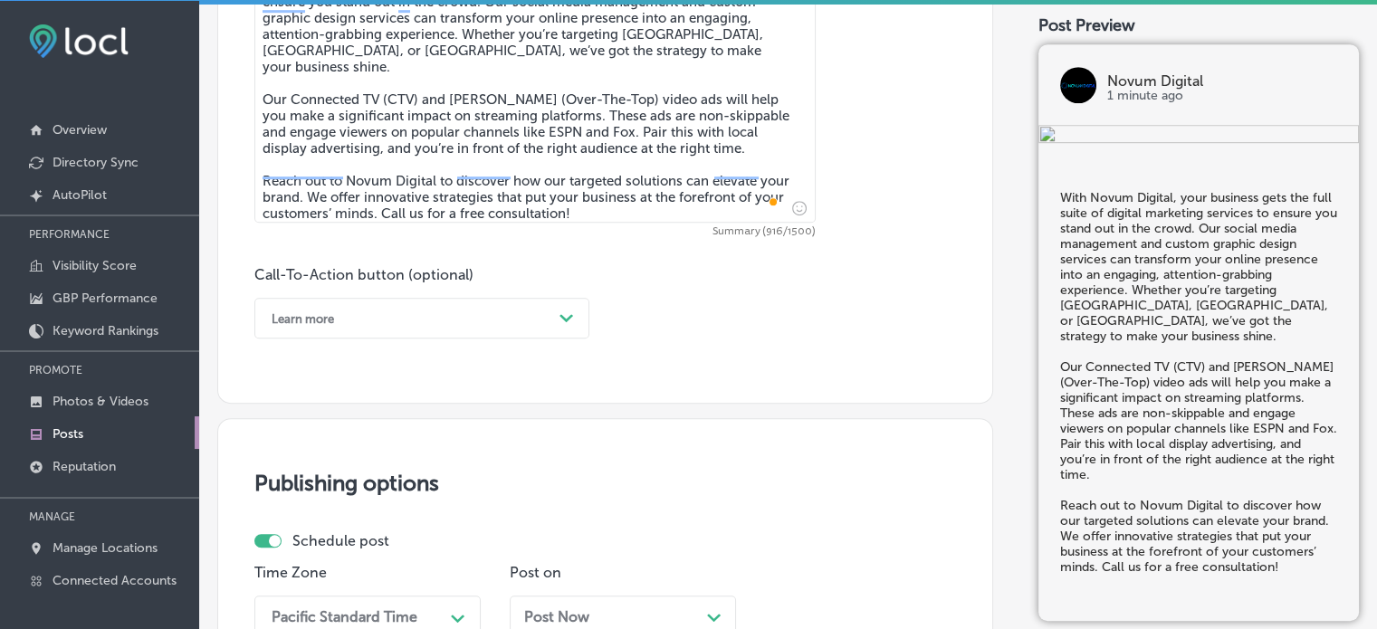
scroll to position [1093, 0]
type textarea "With Novum Digital, your business gets the full suite of digital marketing serv…"
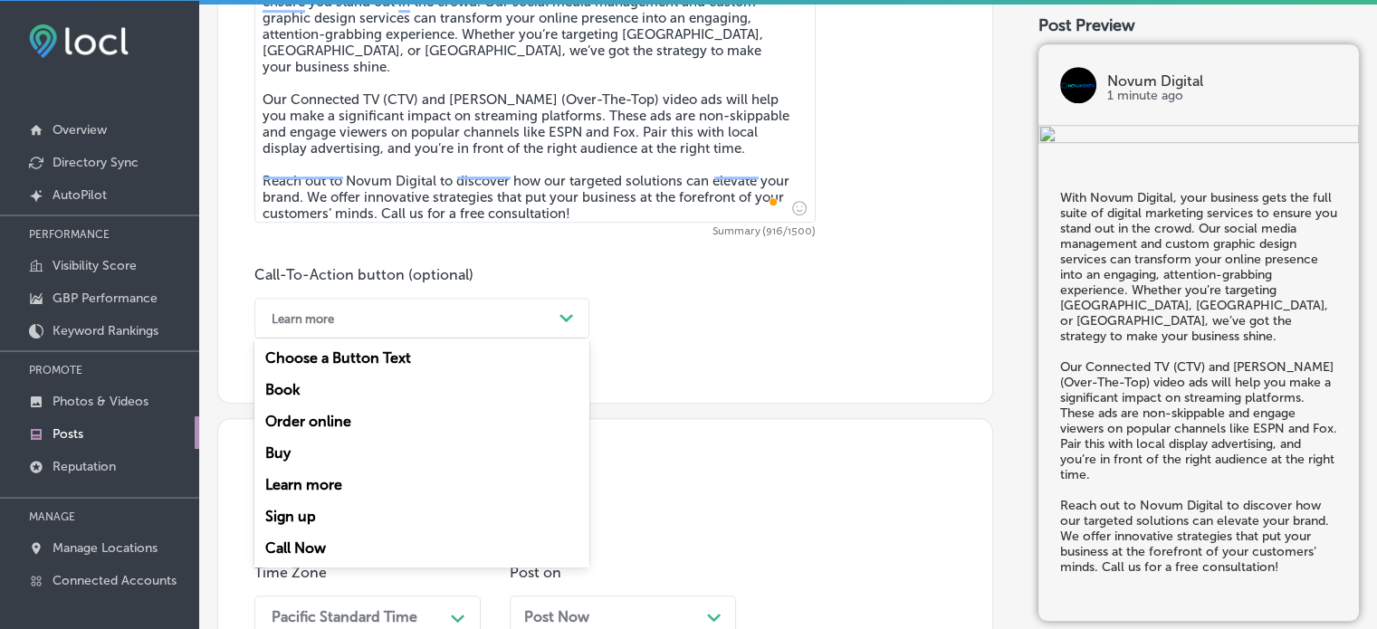
click at [456, 325] on div "Learn more" at bounding box center [407, 318] width 290 height 28
click at [301, 542] on div "Call Now" at bounding box center [421, 548] width 335 height 32
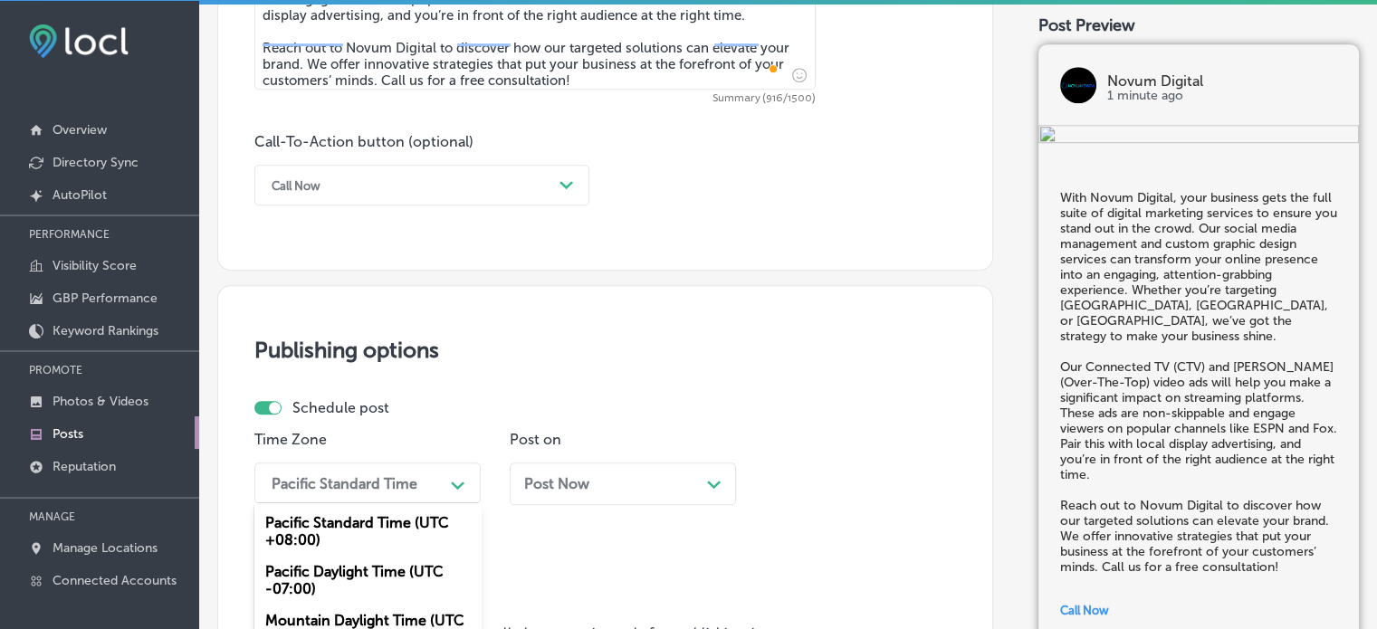
scroll to position [1379, 0]
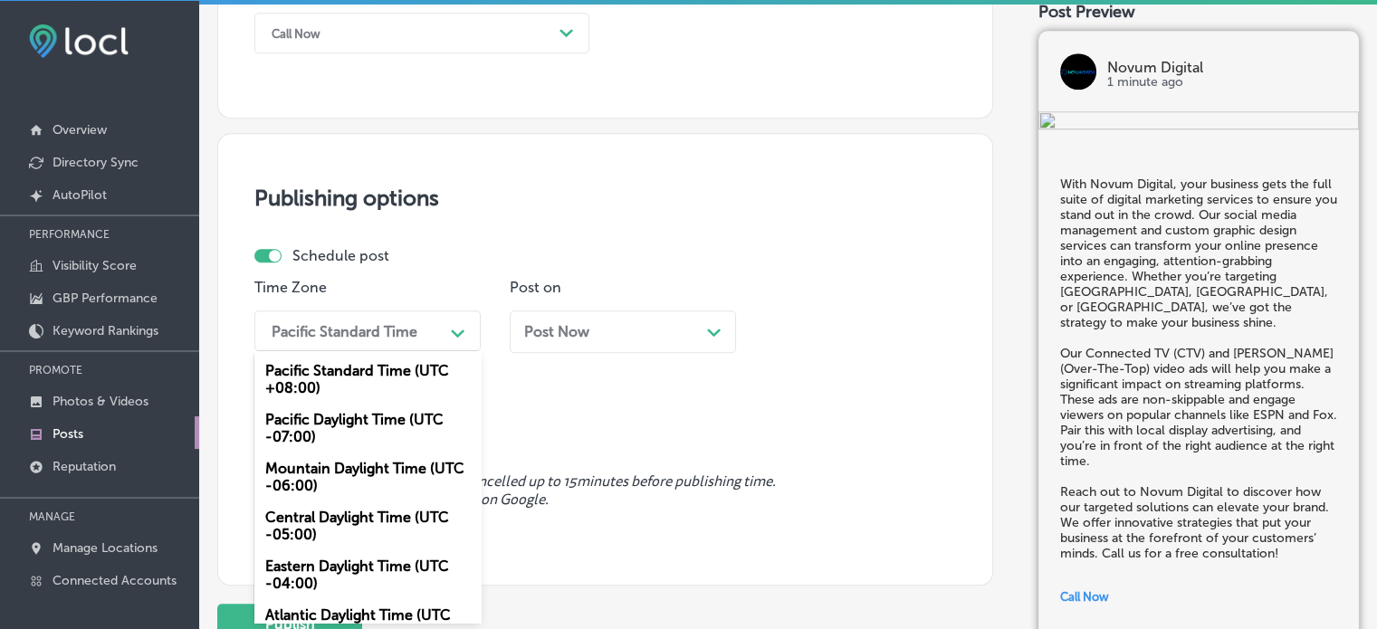
click at [427, 351] on div "option Mountain Daylight Time (UTC -06:00), selected. option Mountain Daylight …" at bounding box center [367, 330] width 226 height 41
click at [355, 461] on div "Mountain Daylight Time (UTC -06:00)" at bounding box center [367, 477] width 226 height 49
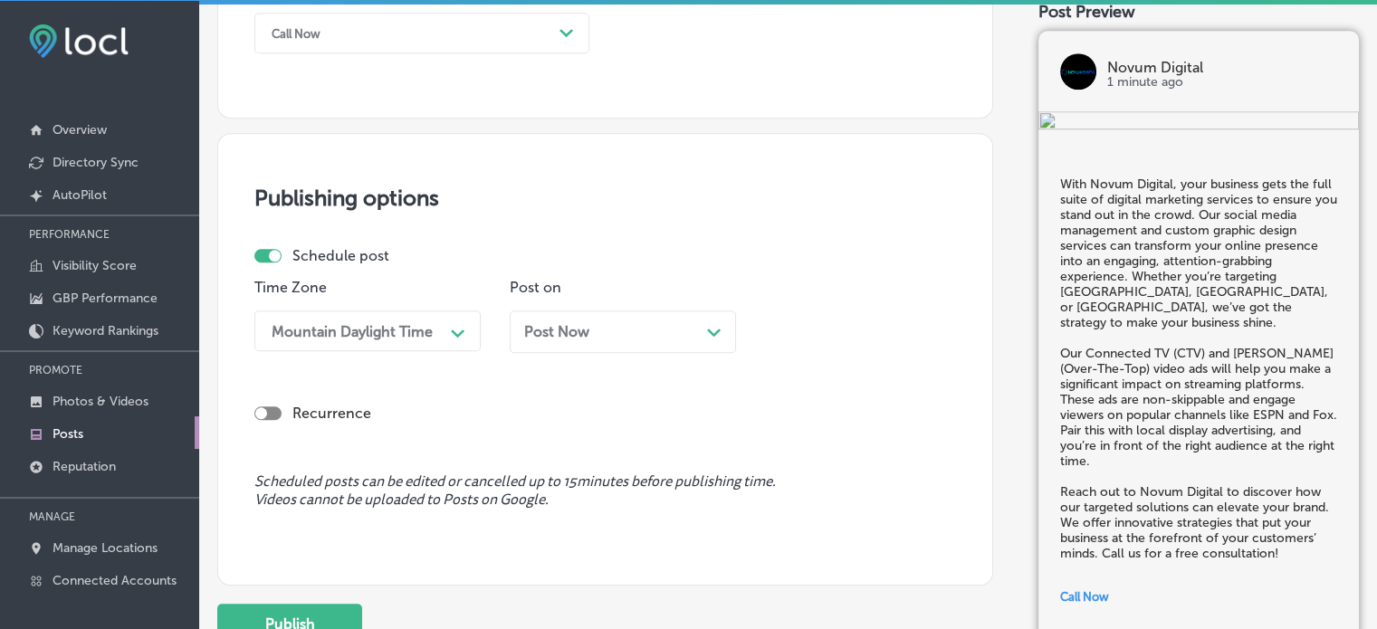
click at [612, 325] on div "Post Now Path Created with Sketch." at bounding box center [622, 331] width 197 height 17
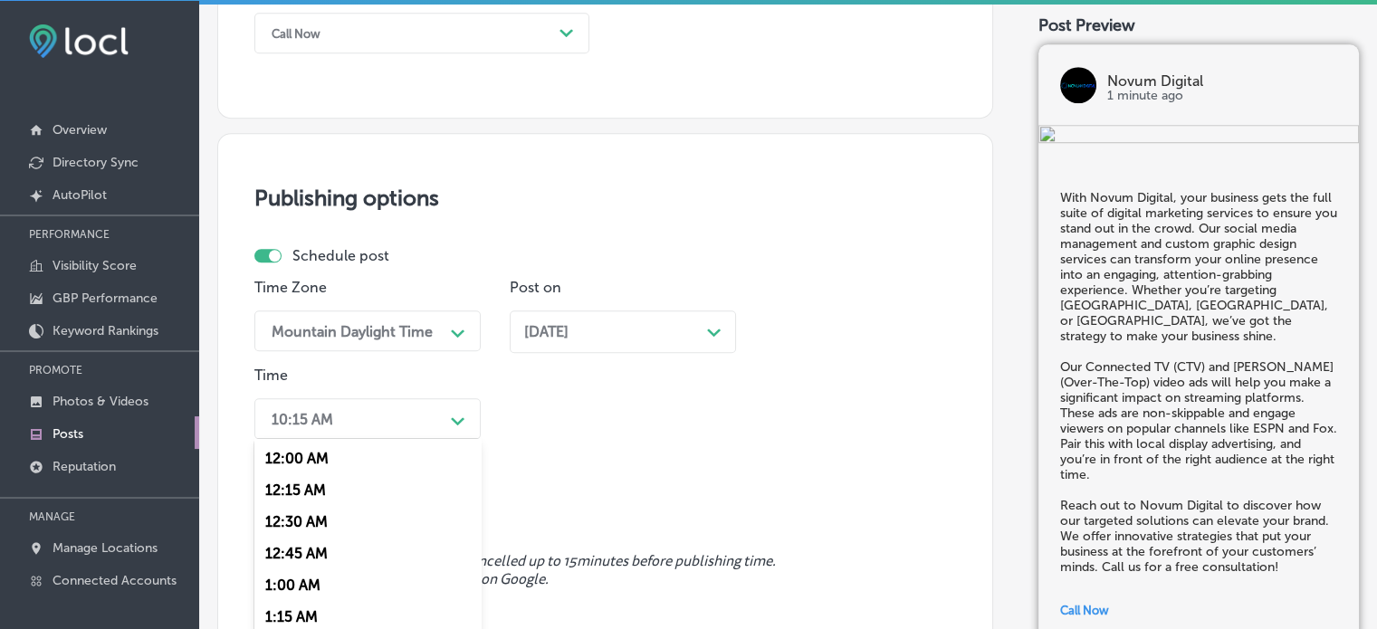
scroll to position [1466, 0]
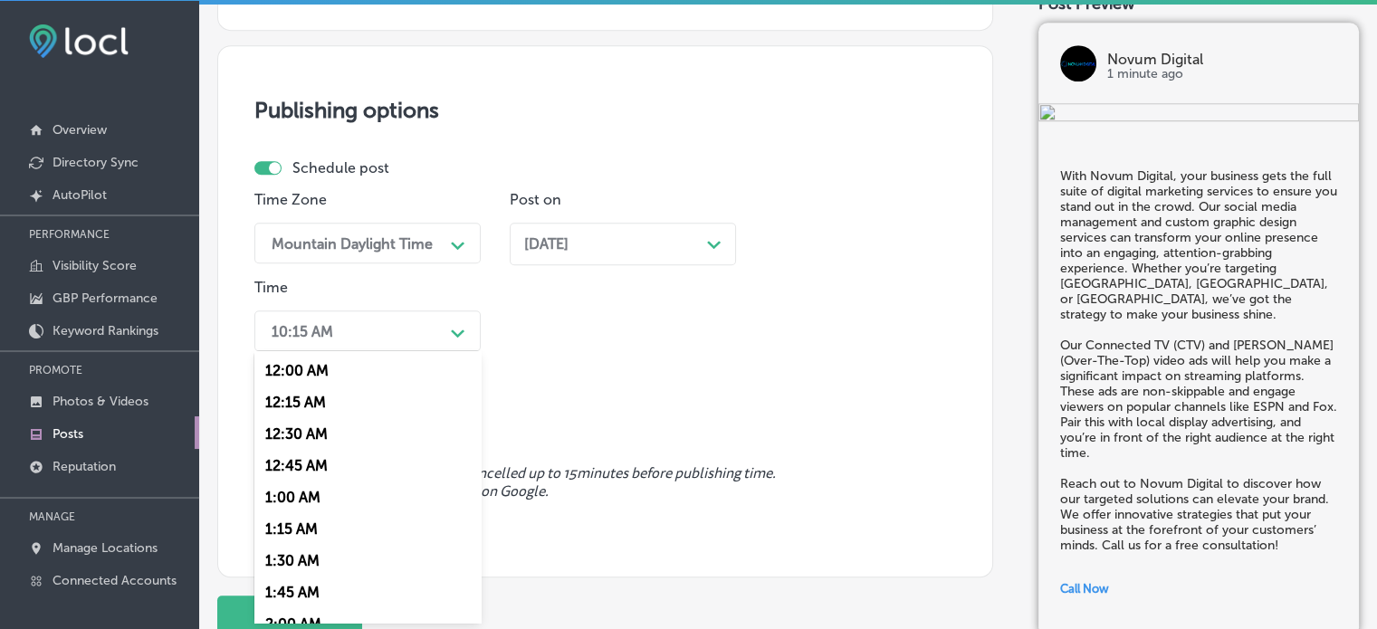
click at [424, 351] on div "option 7:00 AM, selected. option 12:15 AM focused, 2 of 96. 96 results availabl…" at bounding box center [367, 330] width 226 height 41
click at [290, 564] on div "7:00 AM" at bounding box center [367, 566] width 226 height 32
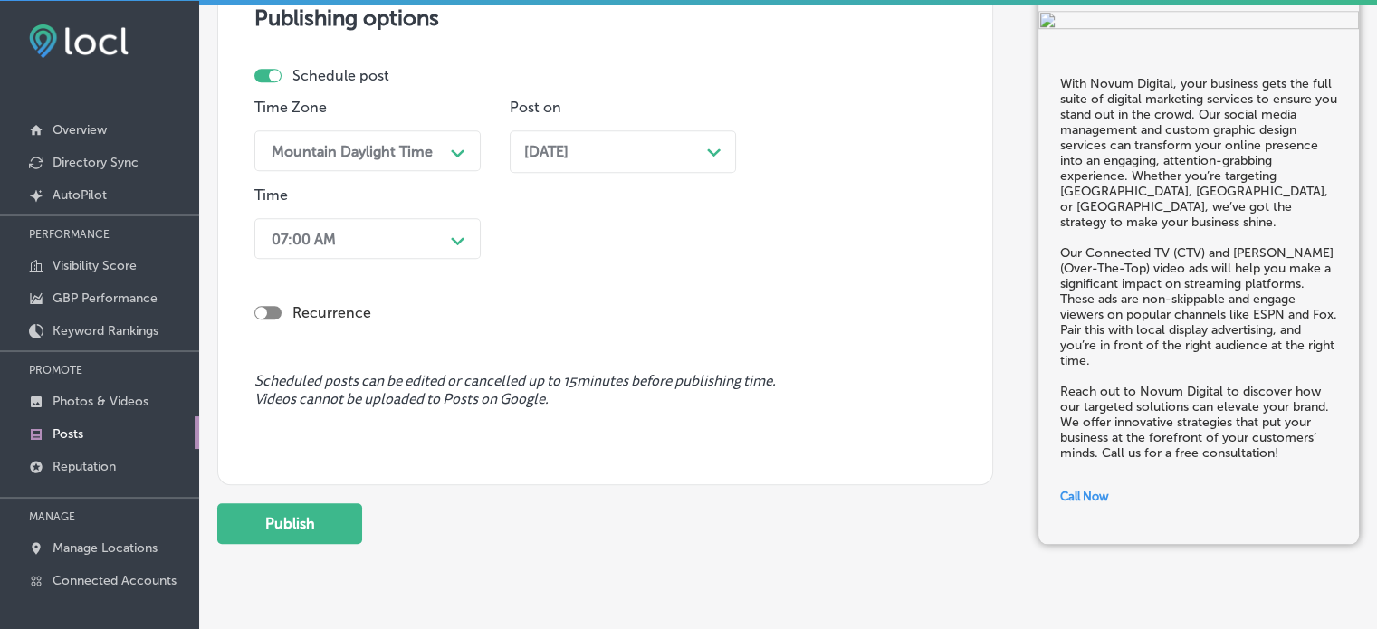
scroll to position [1561, 0]
click at [316, 532] on button "Publish" at bounding box center [289, 521] width 145 height 41
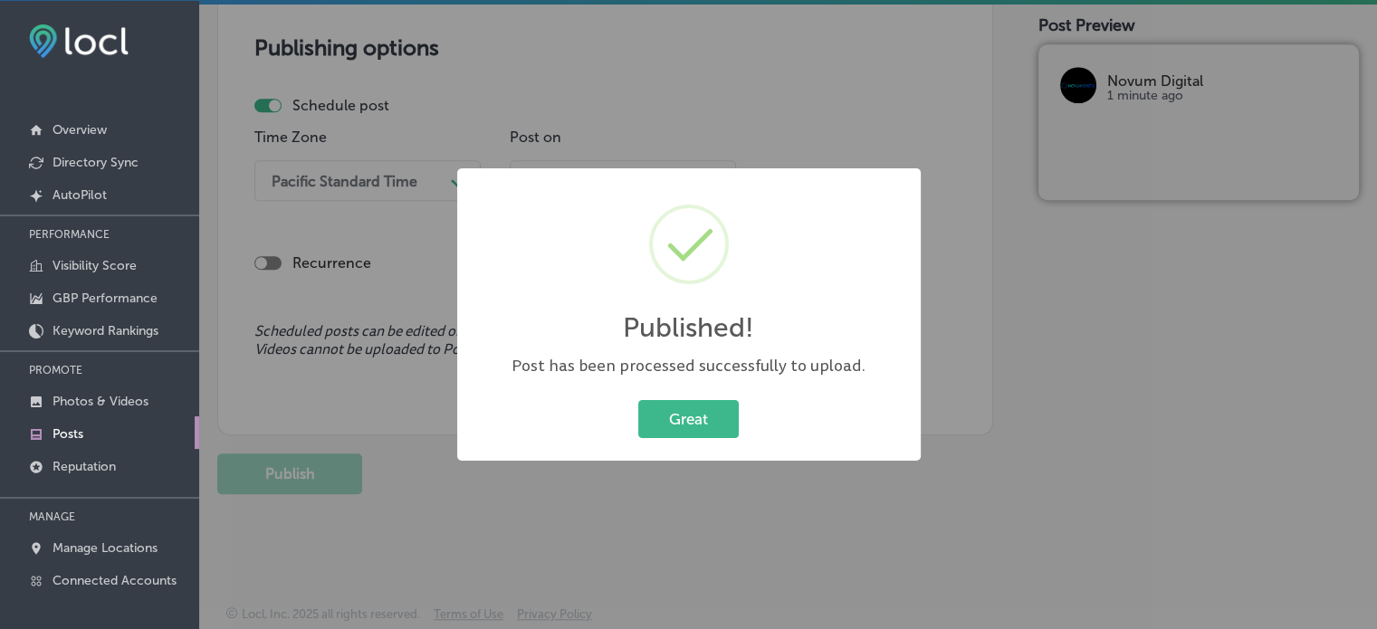
scroll to position [1528, 0]
click at [711, 412] on button "Great" at bounding box center [688, 418] width 100 height 37
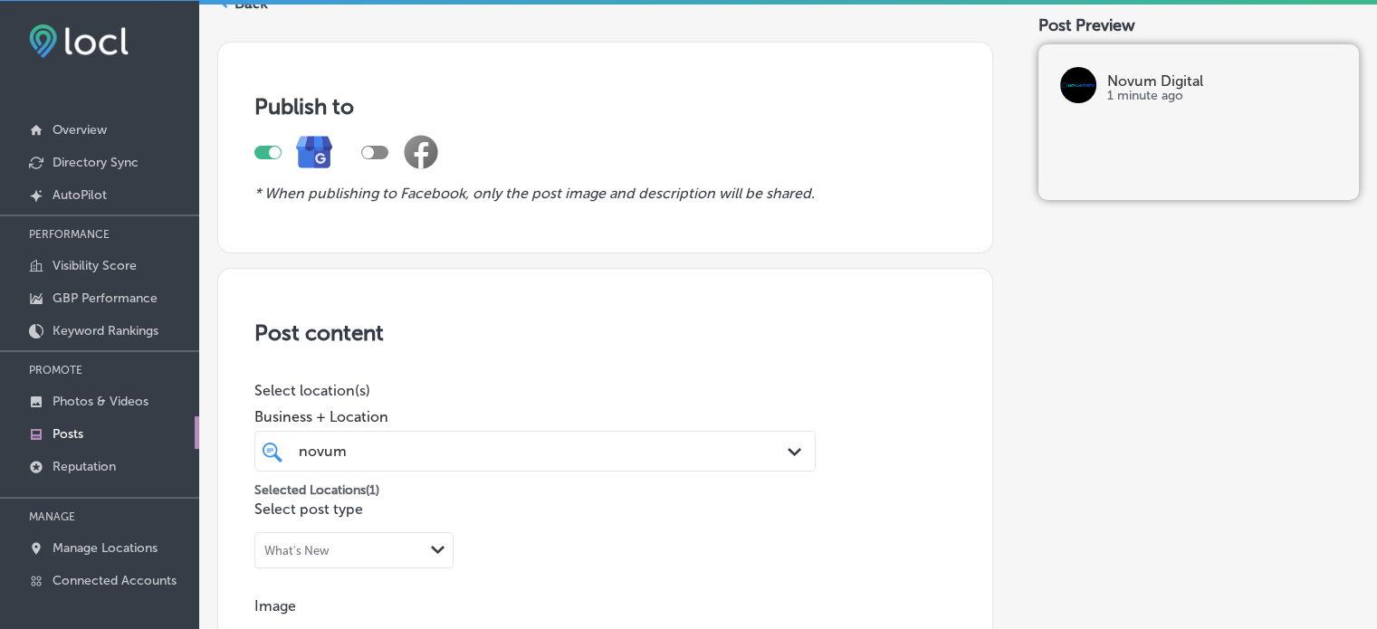
scroll to position [0, 0]
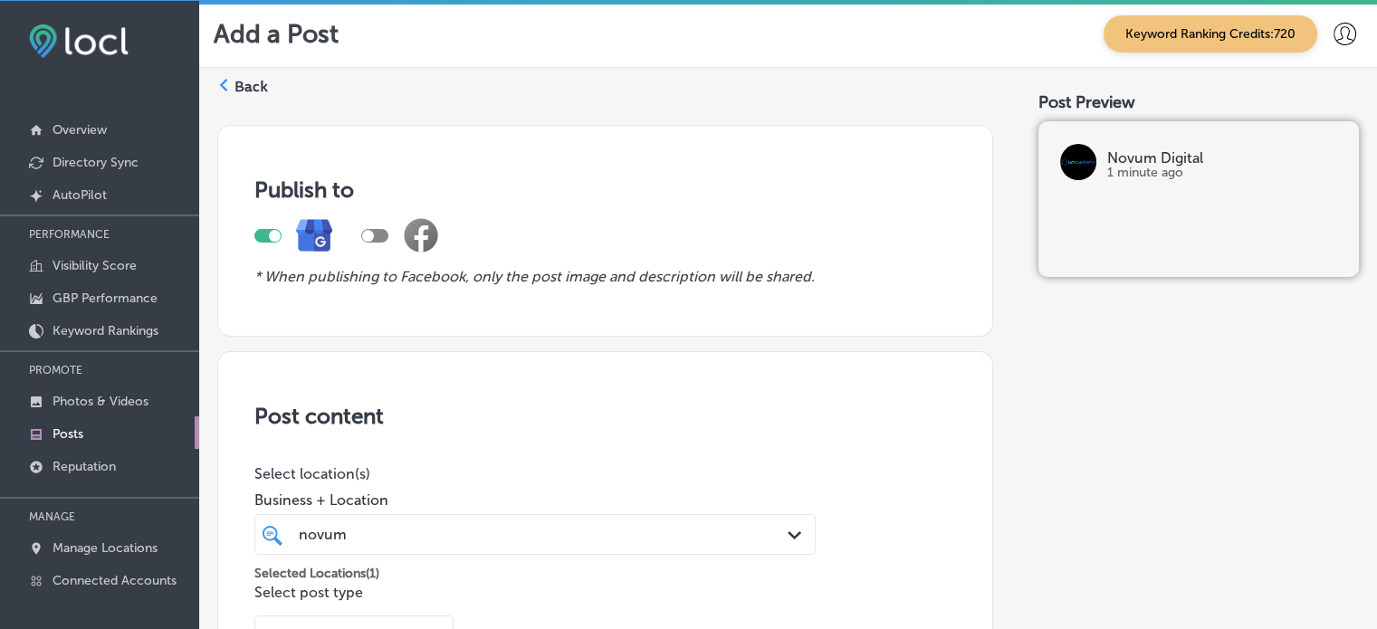
click at [245, 82] on label "Back" at bounding box center [250, 87] width 33 height 20
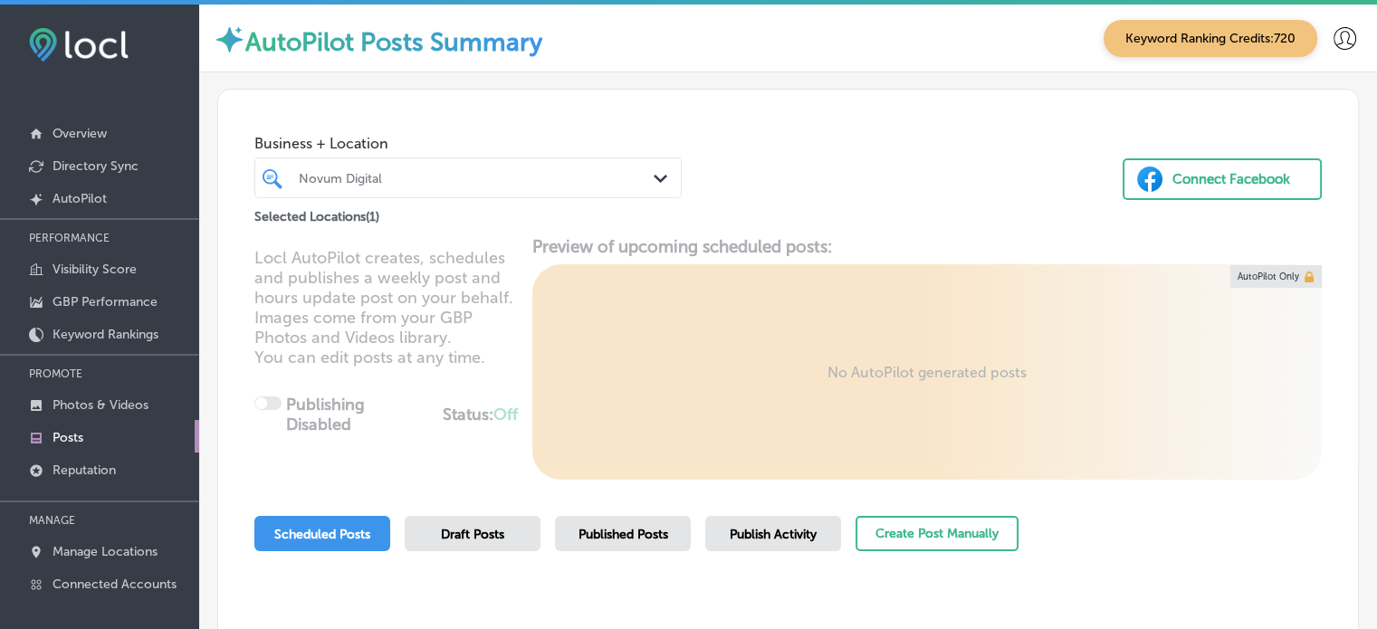
click at [446, 170] on div "Novum Digital" at bounding box center [477, 177] width 357 height 15
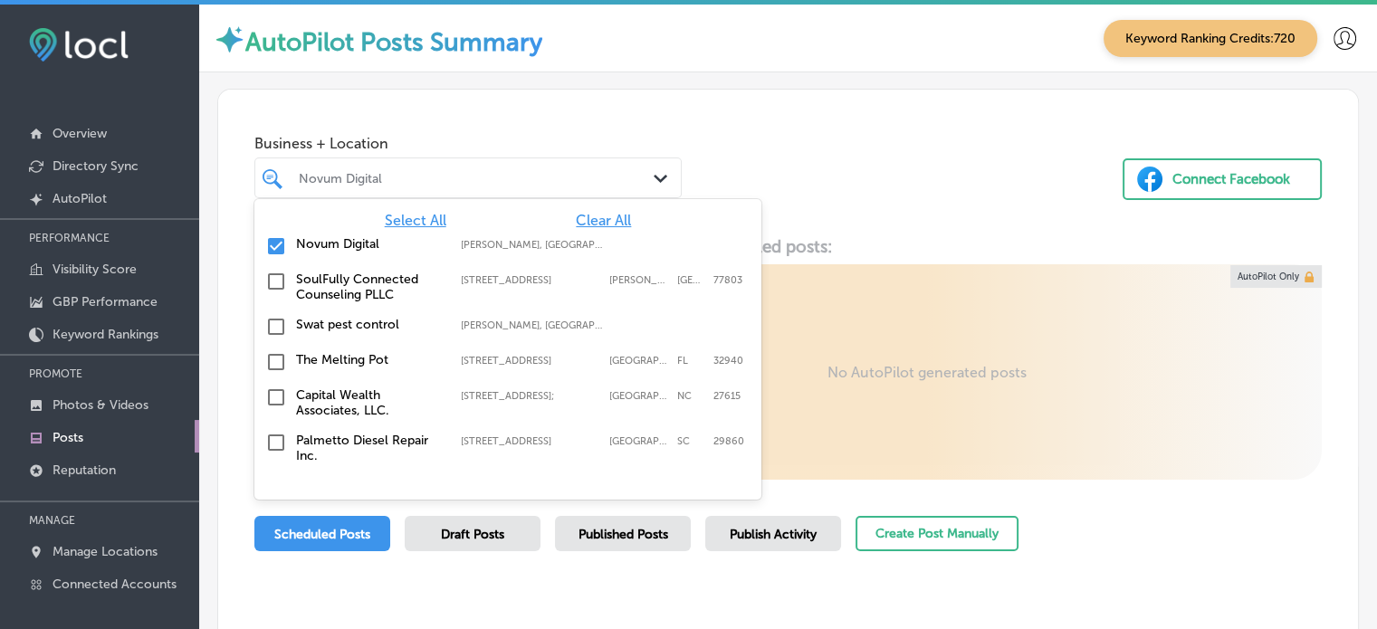
click at [582, 217] on span "Clear All" at bounding box center [603, 220] width 55 height 17
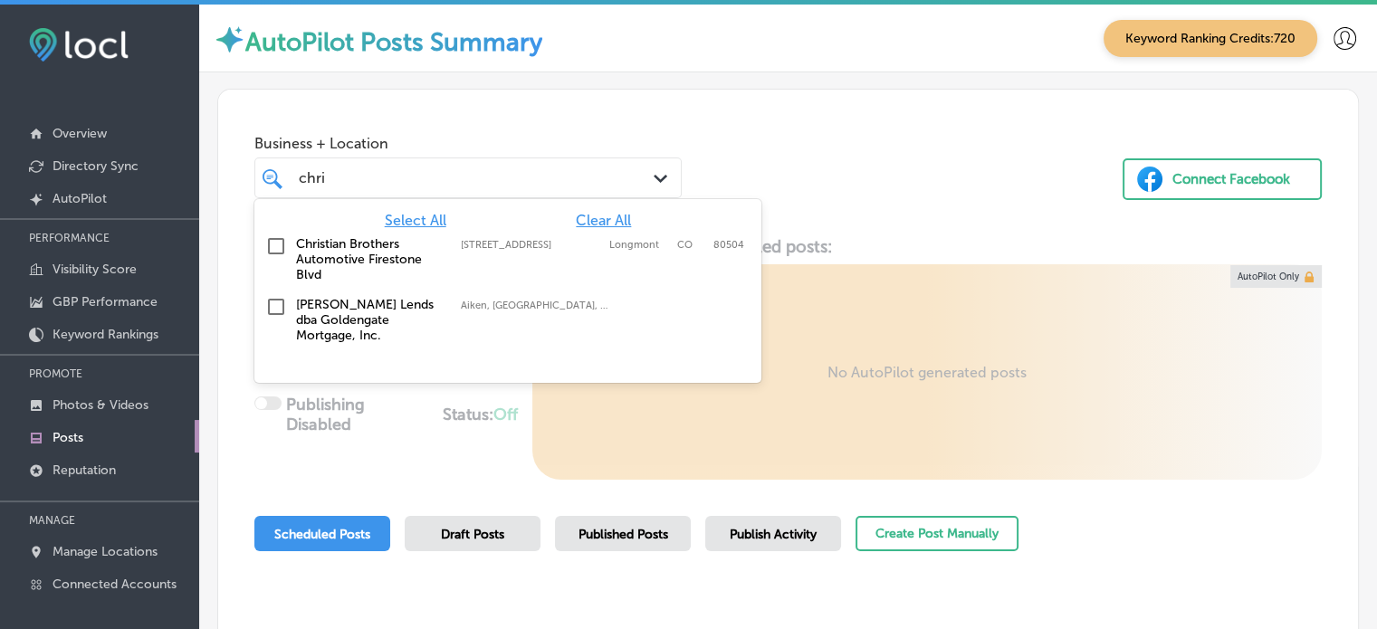
click at [323, 242] on label "Christian Brothers Automotive Firestone Blvd" at bounding box center [369, 259] width 147 height 46
type input "chri"
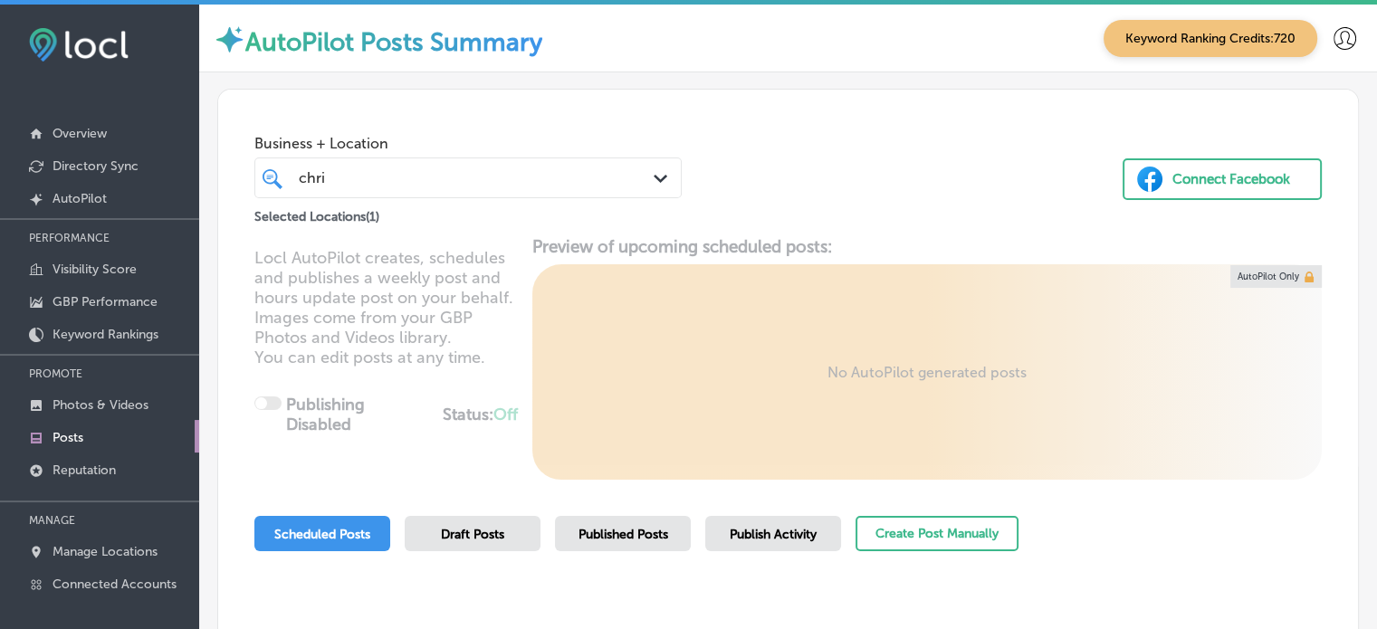
click at [854, 169] on div "Business + Location chri chri Path Created with Sketch. Selected Locations ( 1 …" at bounding box center [788, 159] width 1140 height 138
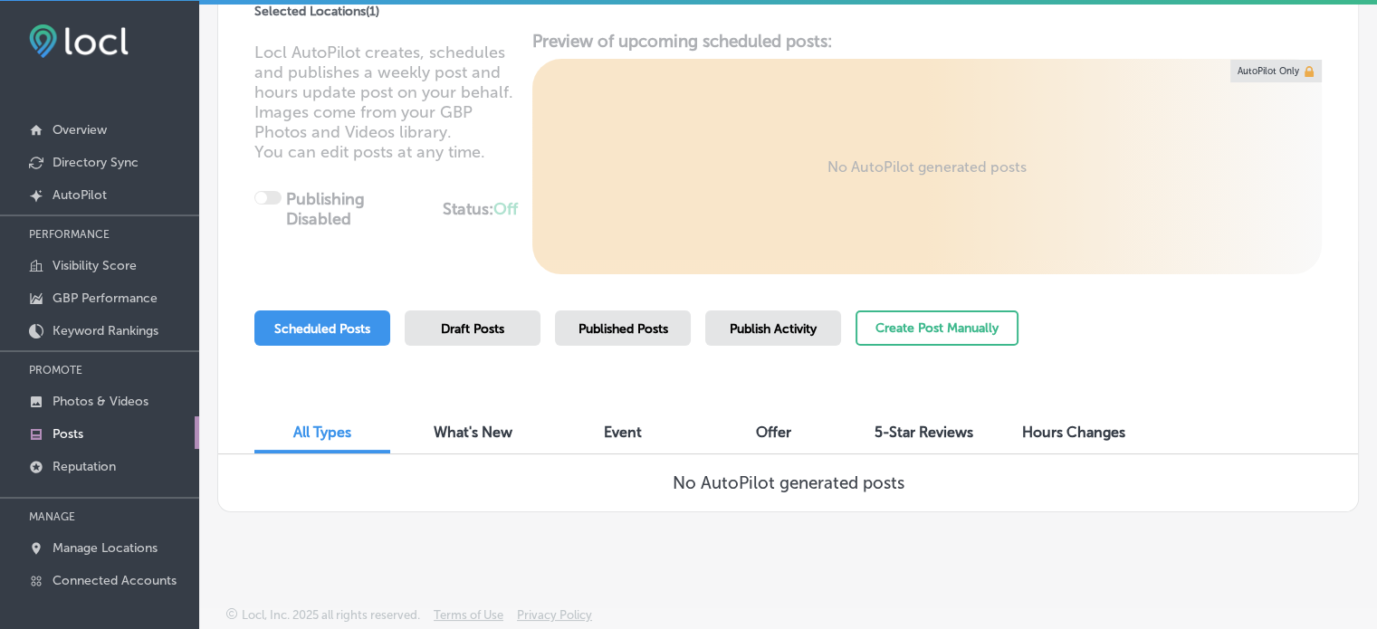
scroll to position [4, 0]
click at [899, 321] on button "Create Post Manually" at bounding box center [936, 327] width 163 height 35
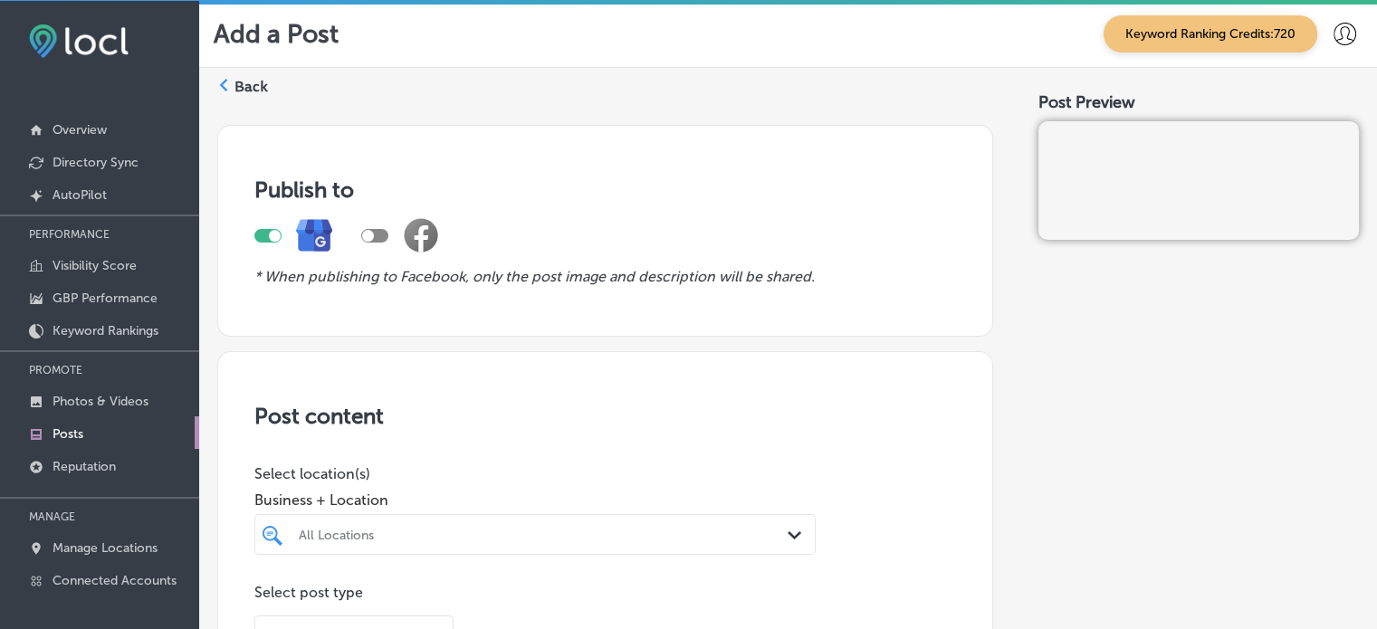
scroll to position [4, 0]
click at [577, 539] on div "All Locations Path Created with Sketch." at bounding box center [534, 534] width 561 height 41
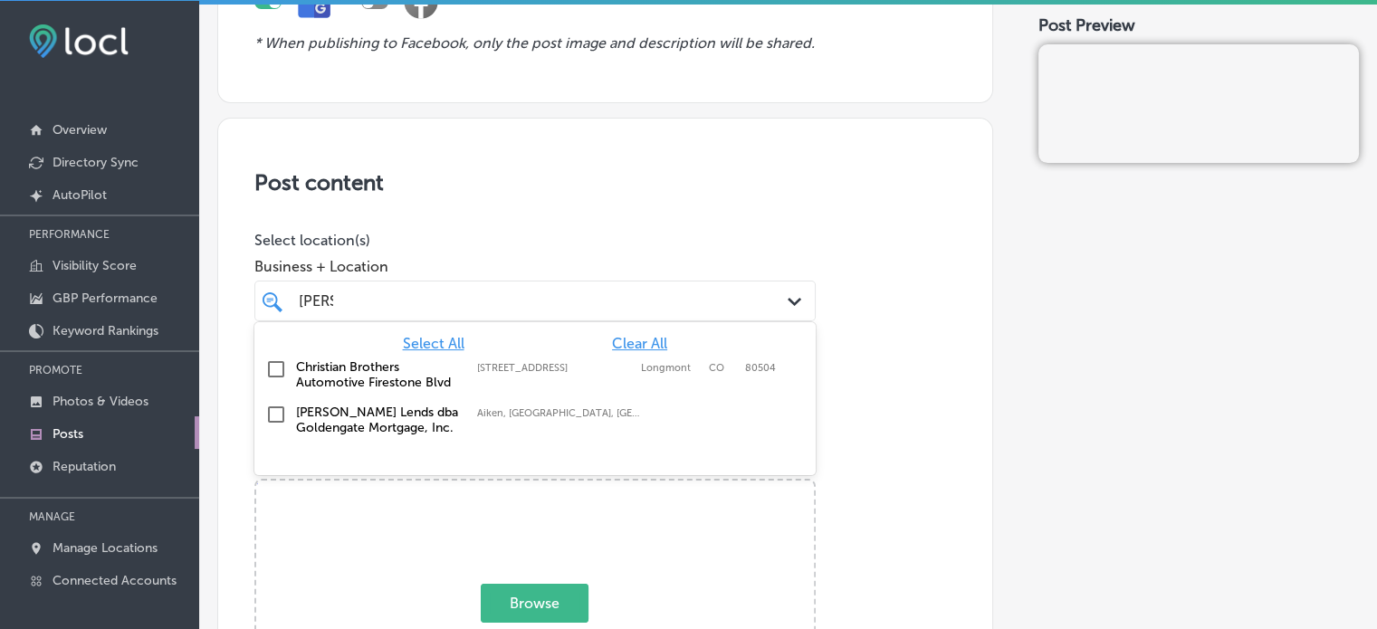
click at [309, 387] on label "Christian Brothers Automotive Firestone Blvd" at bounding box center [377, 374] width 163 height 31
type input "chris"
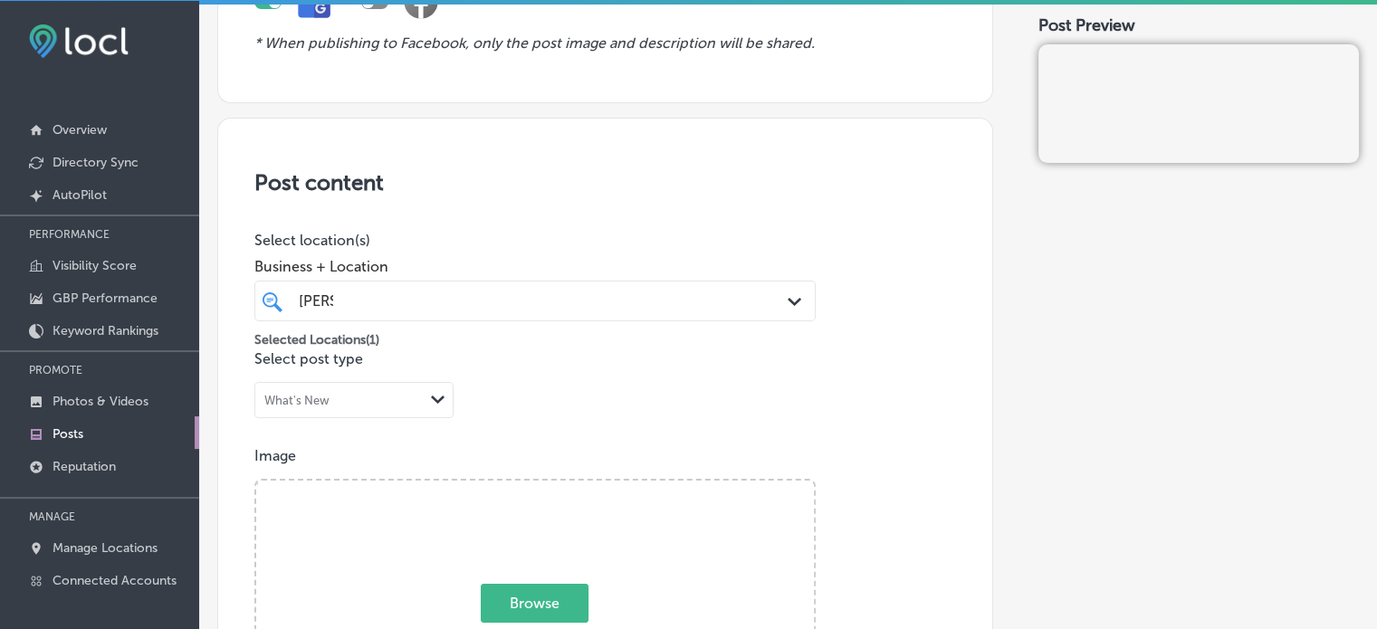
click at [483, 233] on p "Select location(s)" at bounding box center [534, 240] width 561 height 17
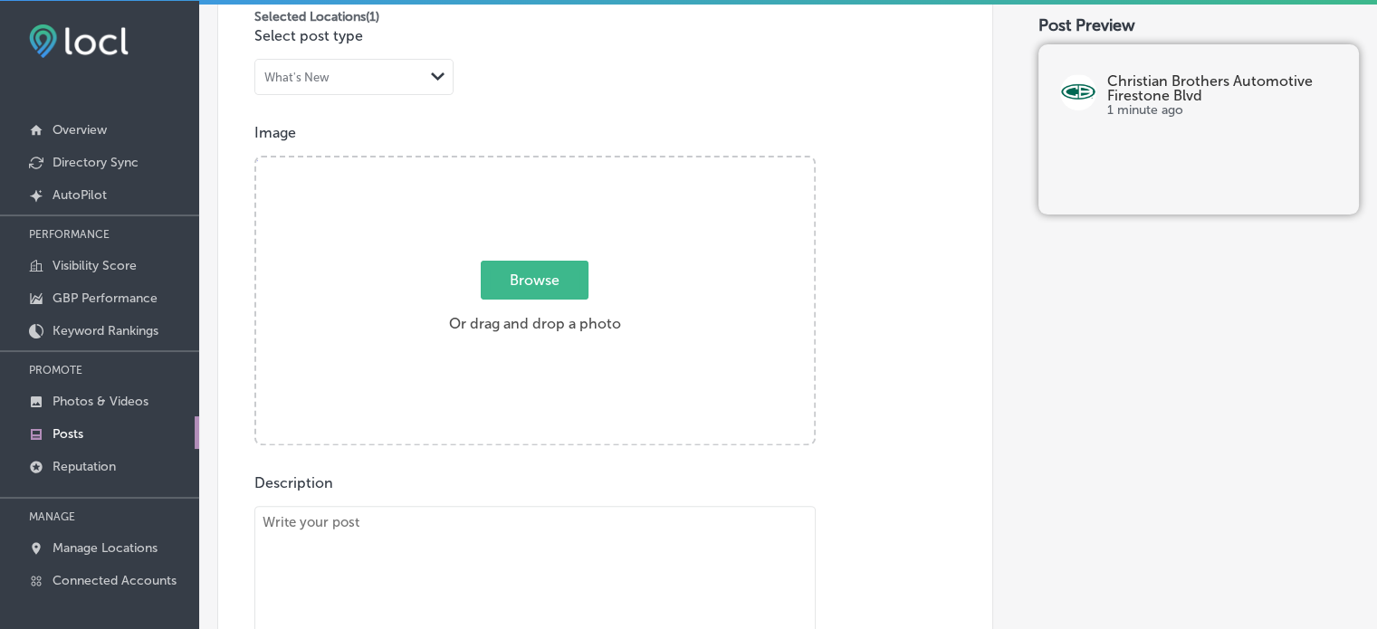
scroll to position [599, 0]
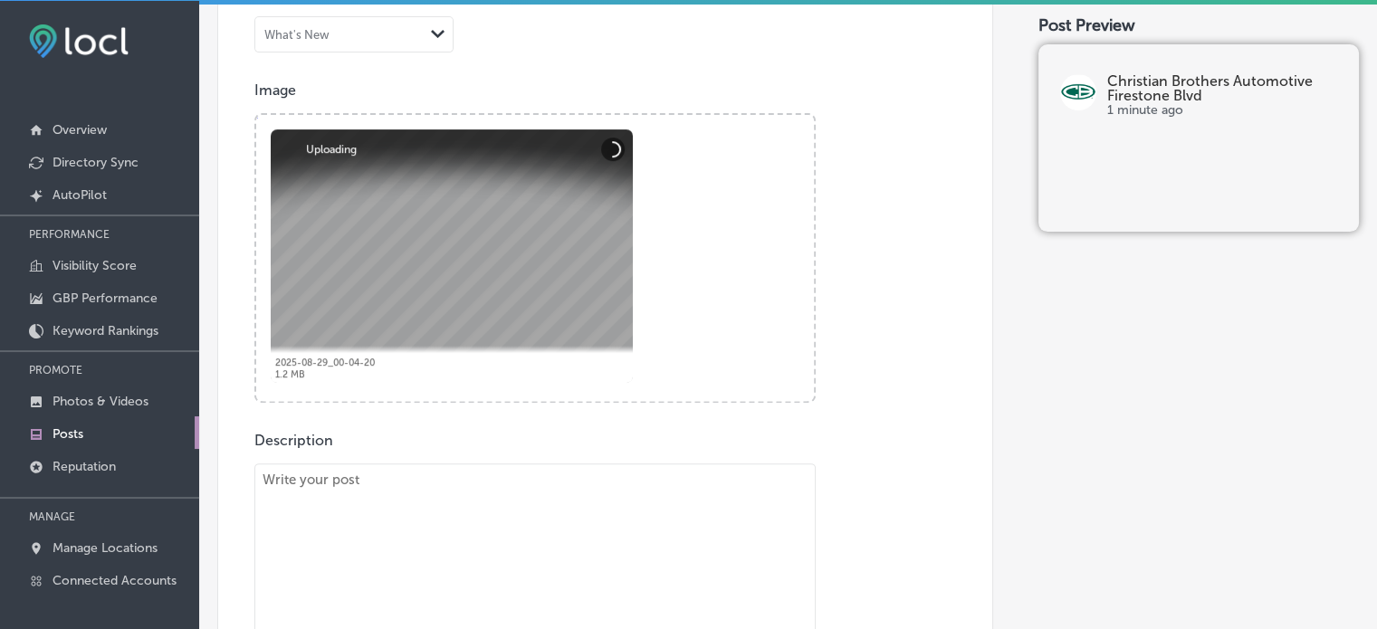
click at [583, 558] on textarea "To enrich screen reader interactions, please activate Accessibility in Grammarl…" at bounding box center [534, 589] width 561 height 253
paste textarea ""Regular scheduled vehicle maintenance is essential for keeping your car in gre…"
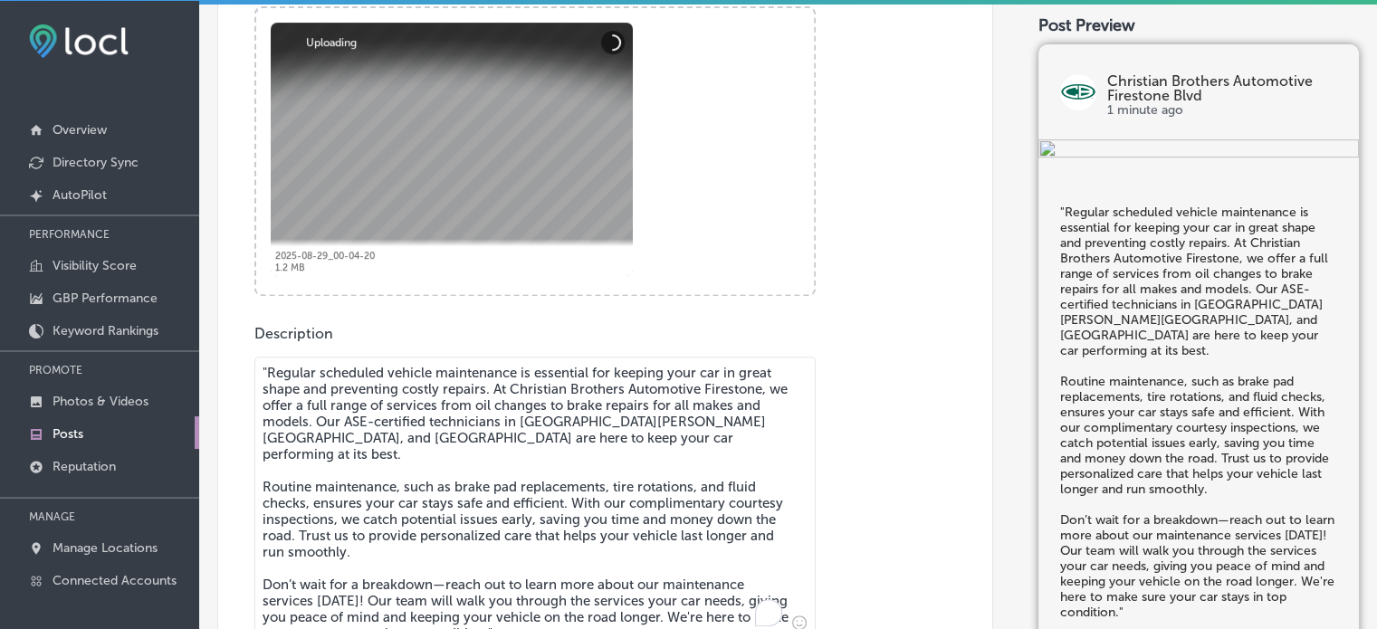
scroll to position [789, 0]
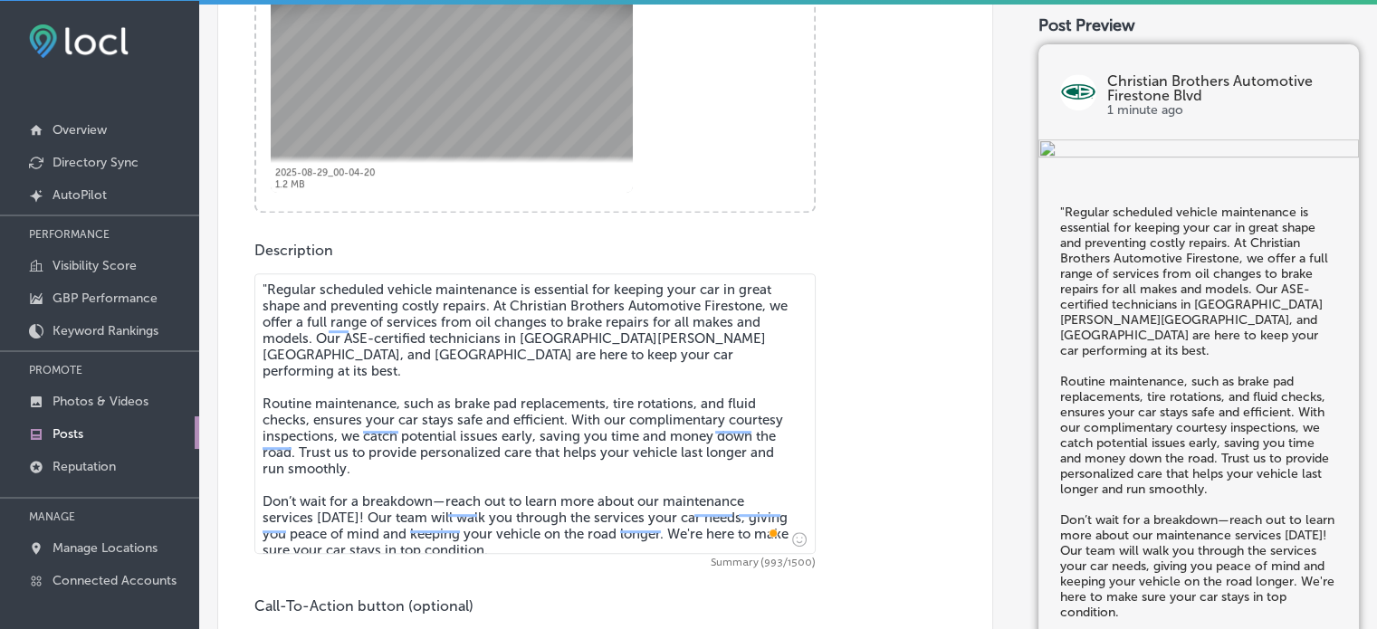
click at [270, 281] on textarea ""Regular scheduled vehicle maintenance is essential for keeping your car in gre…" at bounding box center [534, 413] width 561 height 281
type textarea "Regular scheduled vehicle maintenance is essential for keeping your car in grea…"
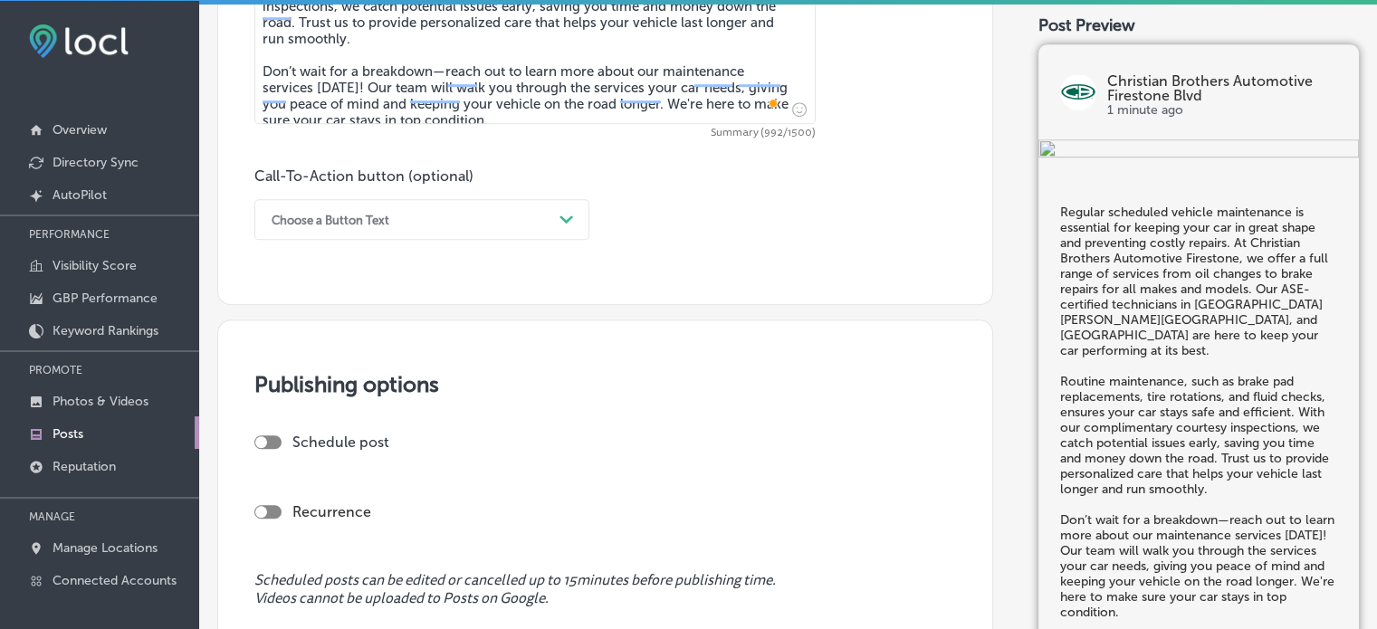
scroll to position [1266, 0]
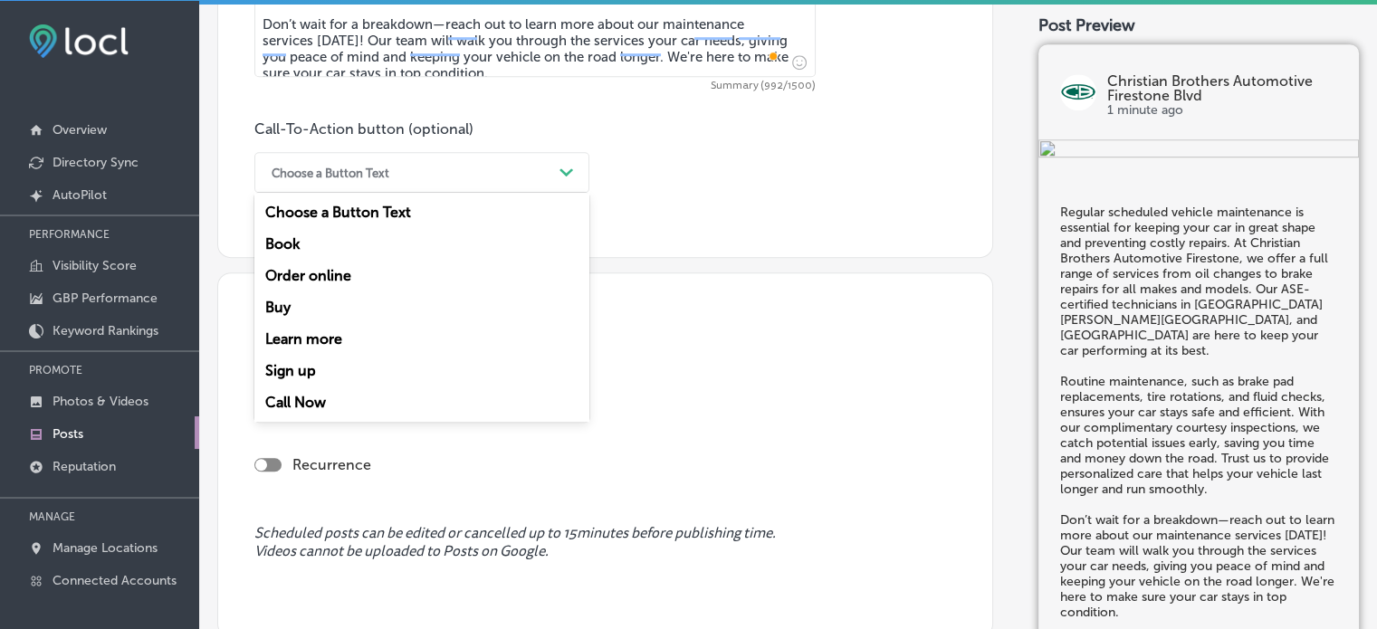
click at [425, 172] on div "Choose a Button Text" at bounding box center [407, 172] width 290 height 28
click at [366, 336] on div "Learn more" at bounding box center [421, 339] width 335 height 32
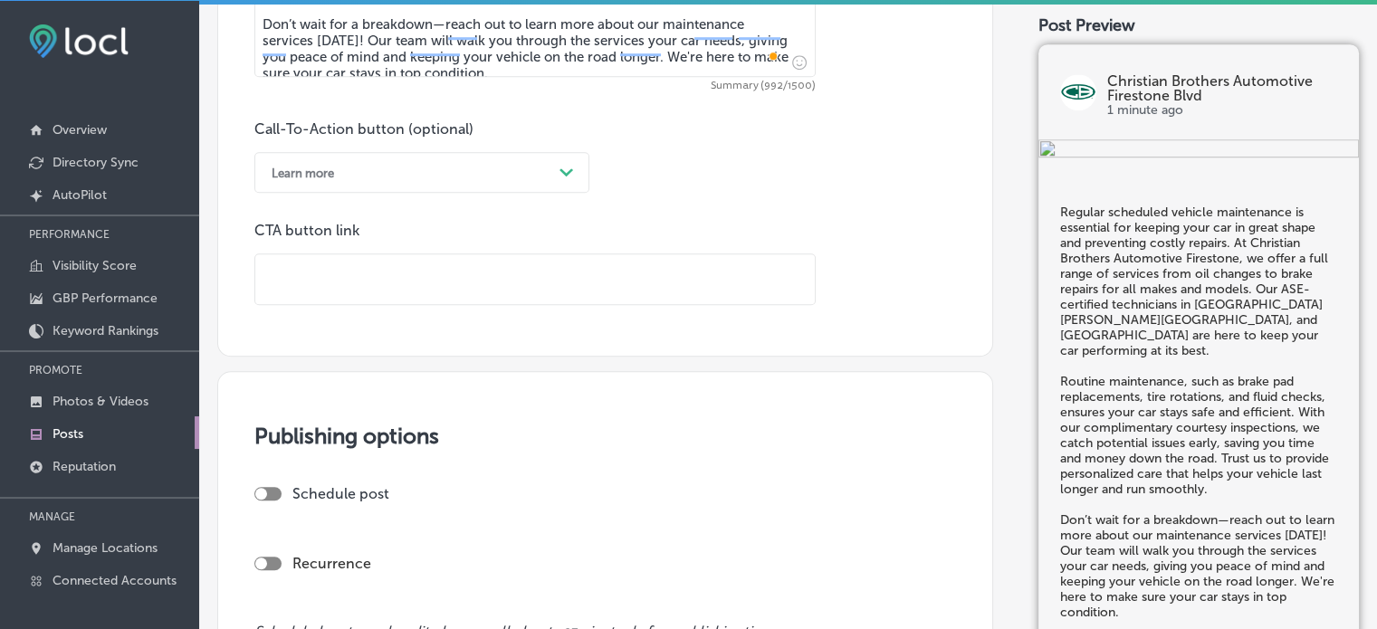
click at [425, 287] on input "text" at bounding box center [534, 279] width 559 height 50
paste input "https://www.cbac.com/firestone-blvd/"
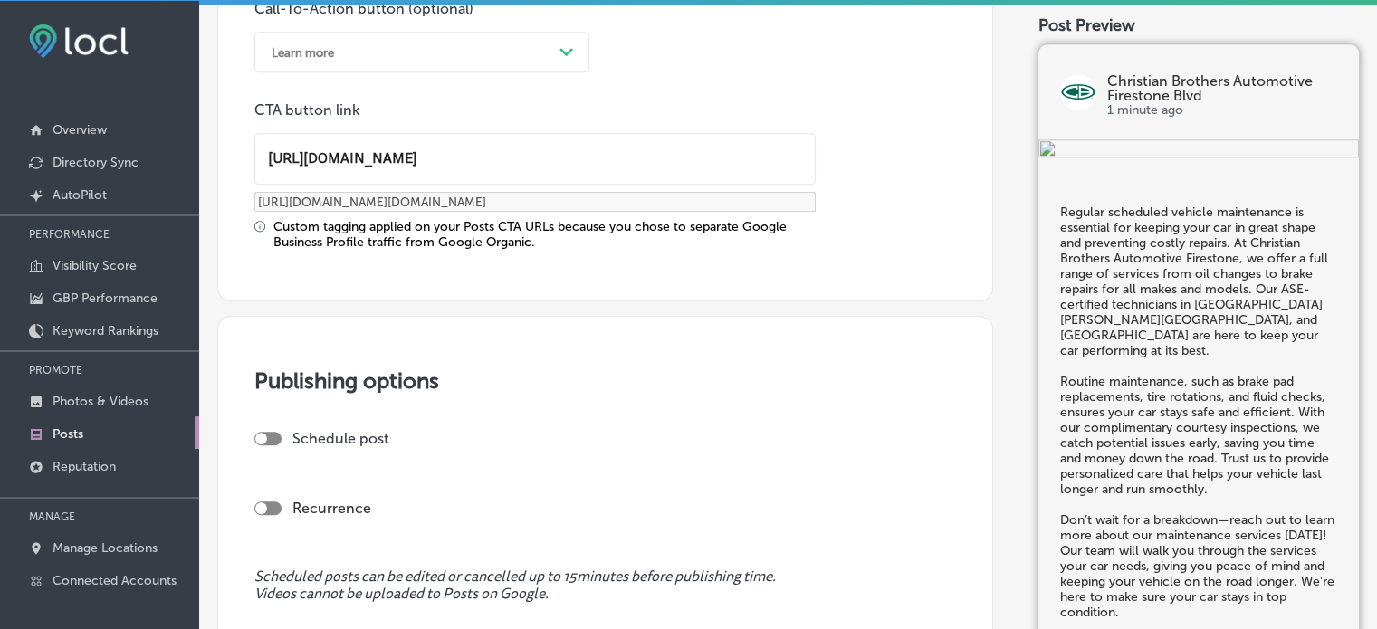
scroll to position [1391, 0]
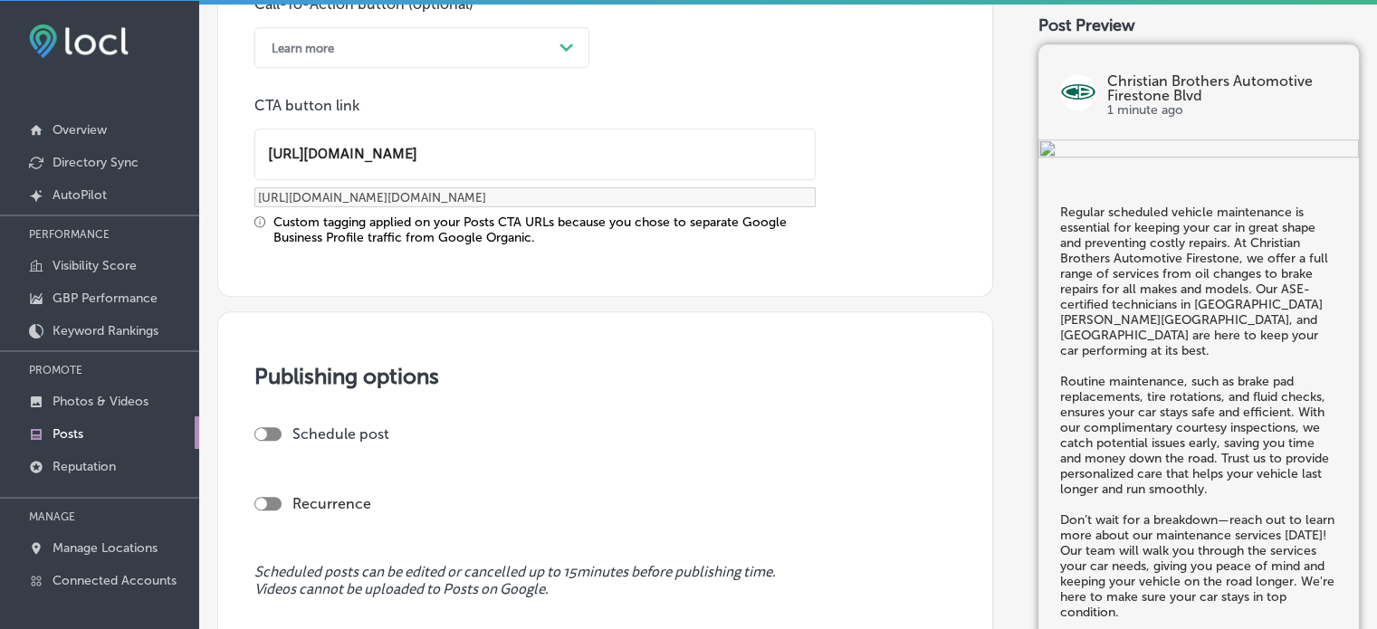
click at [273, 428] on div at bounding box center [267, 434] width 27 height 14
type input "https://www.cbac.com/firestone-blvd/"
checkbox input "true"
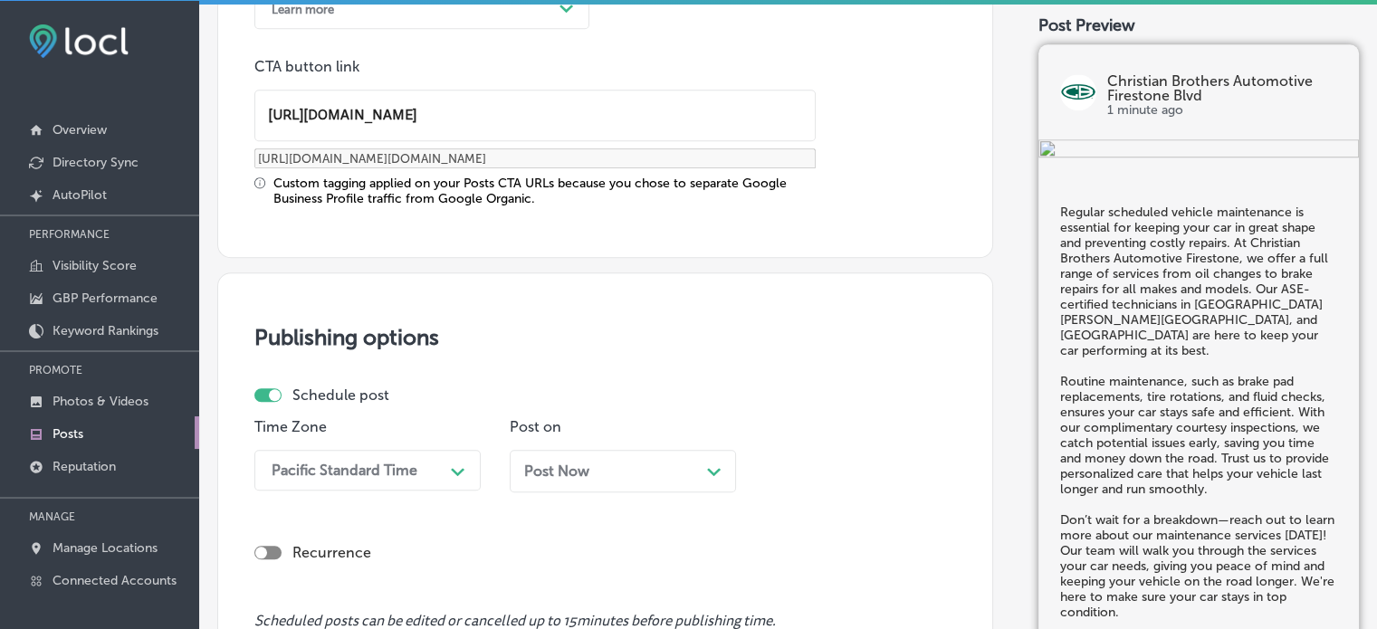
scroll to position [1568, 0]
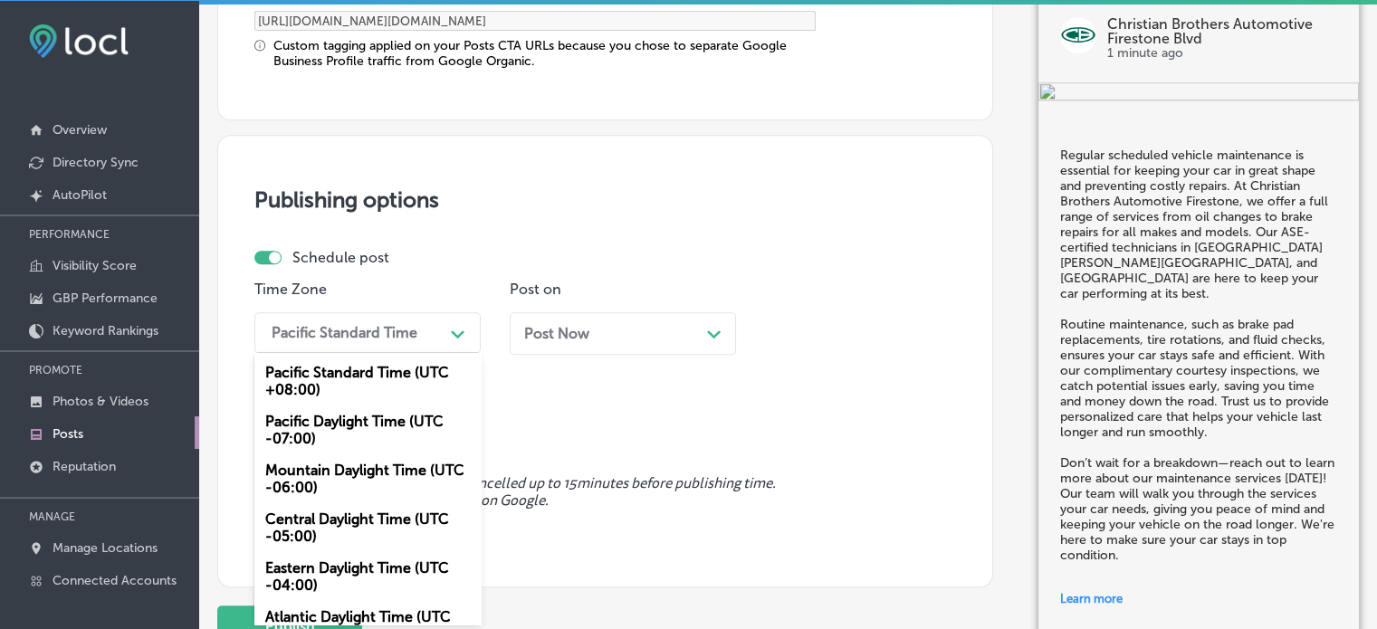
click at [389, 353] on div "option Mountain Daylight Time (UTC -06:00) focused, 3 of 6. 6 results available…" at bounding box center [367, 332] width 226 height 41
click at [354, 495] on div "Mountain Daylight Time (UTC -06:00)" at bounding box center [367, 478] width 226 height 49
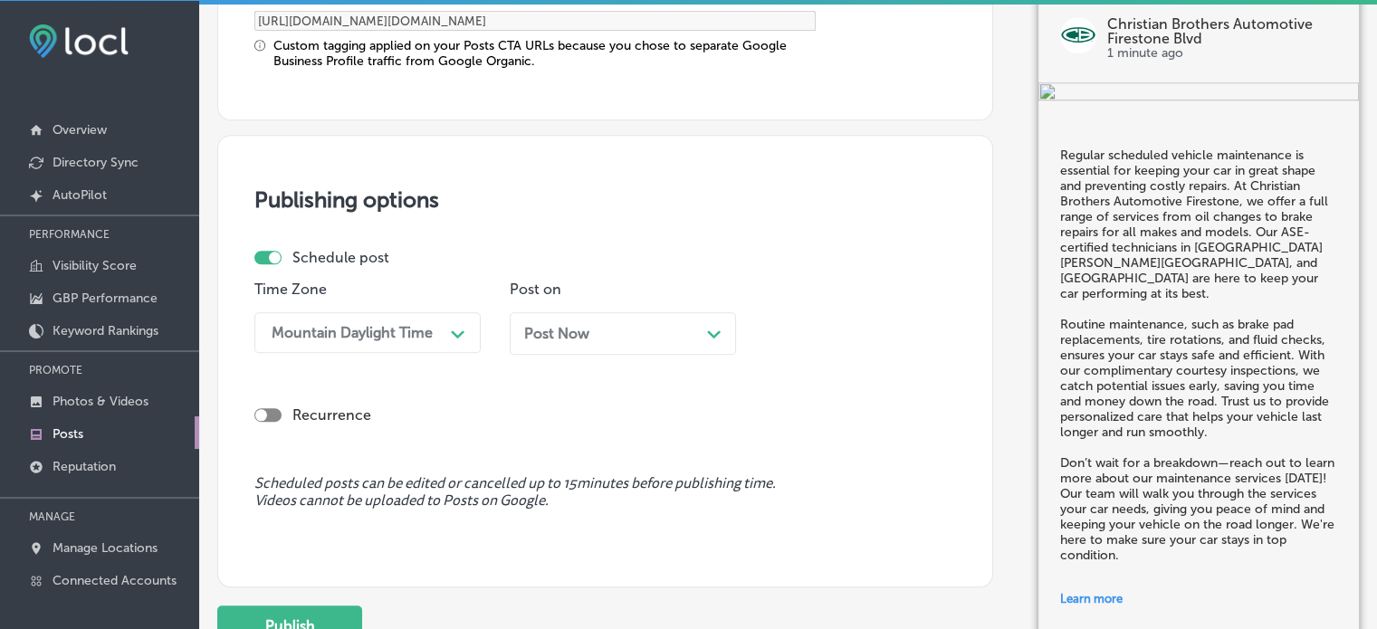
click at [644, 325] on div "Post Now Path Created with Sketch." at bounding box center [622, 333] width 197 height 17
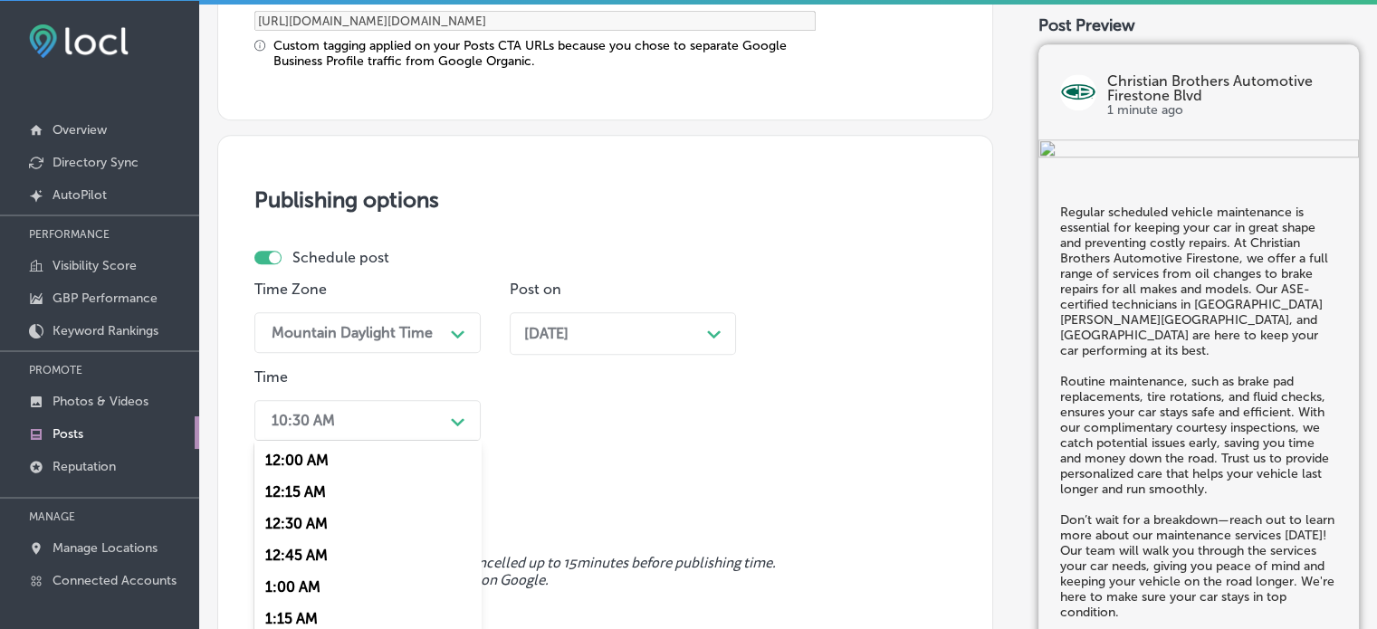
scroll to position [1656, 0]
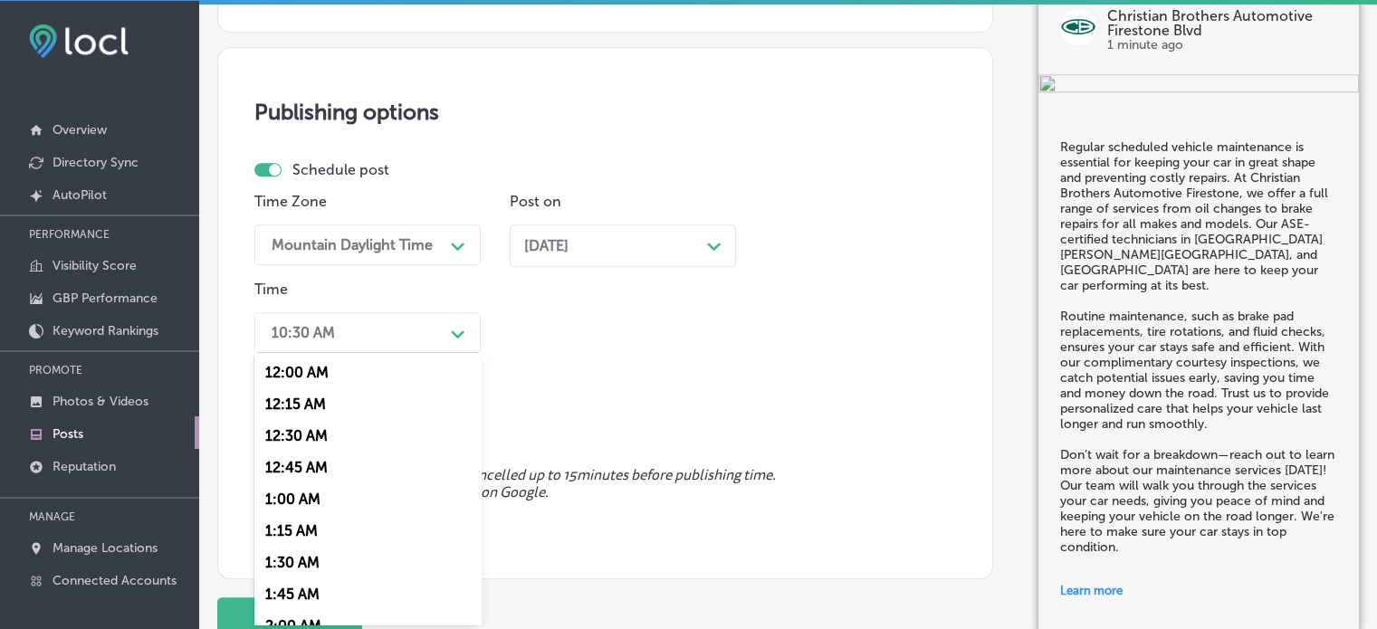
click at [418, 353] on div "option 12:15 AM focused, 2 of 96. 96 results available. Use Up and Down to choo…" at bounding box center [367, 332] width 226 height 41
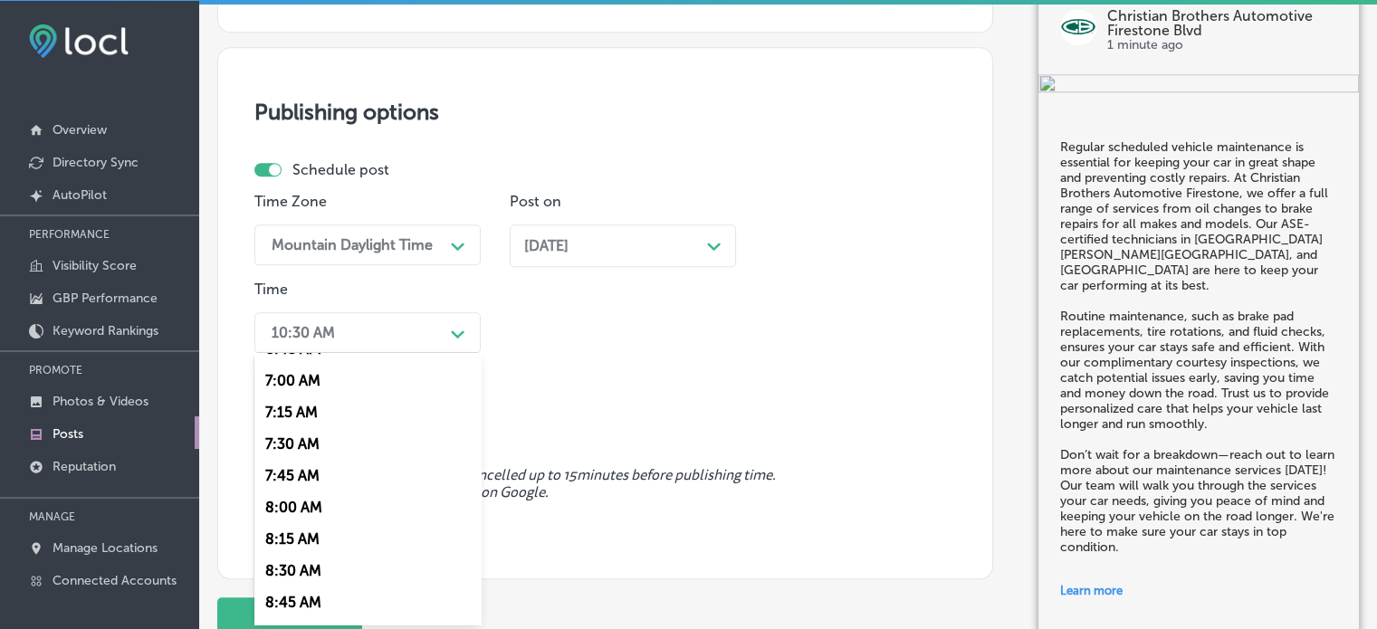
scroll to position [880, 0]
click at [282, 383] on div "7:00 AM" at bounding box center [367, 380] width 226 height 32
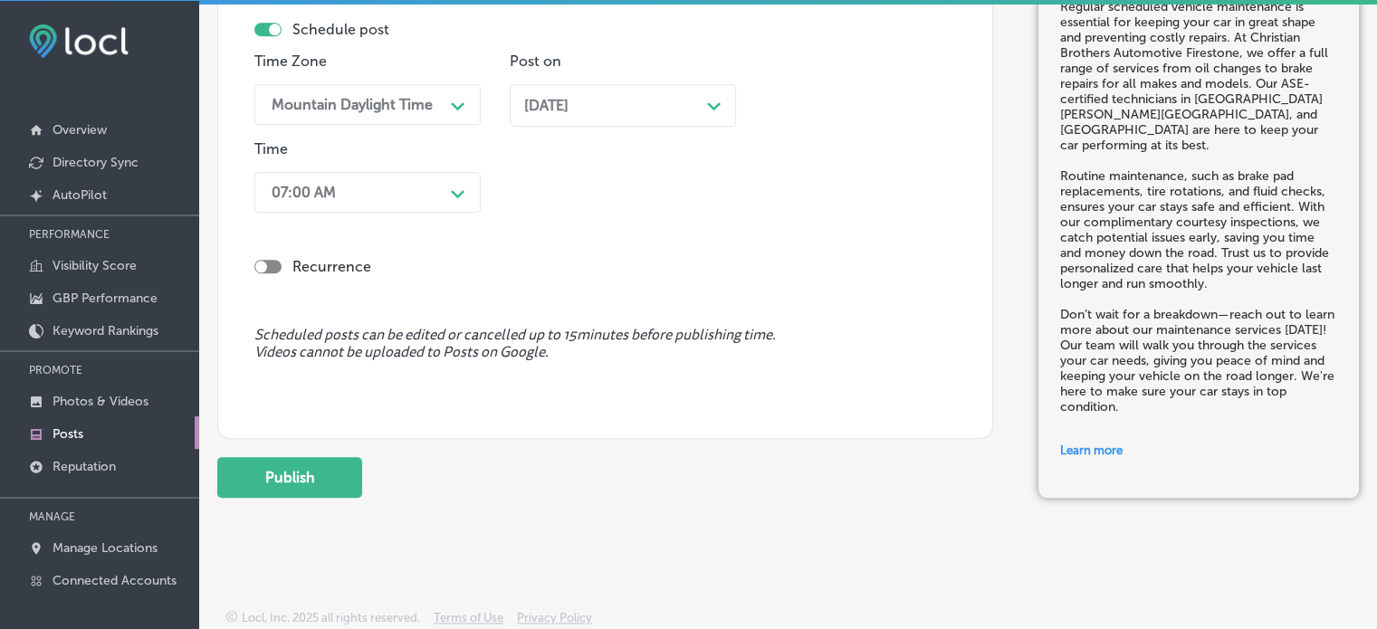
scroll to position [1798, 0]
click at [291, 467] on button "Publish" at bounding box center [289, 475] width 145 height 41
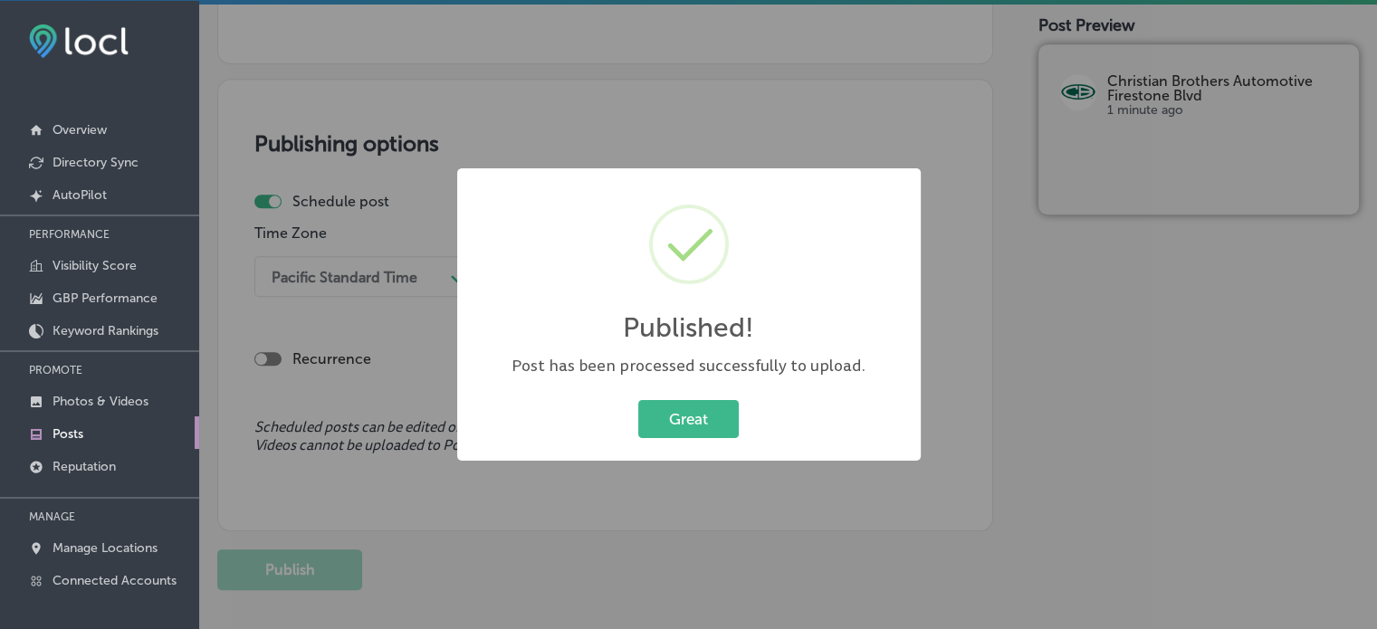
scroll to position [1451, 0]
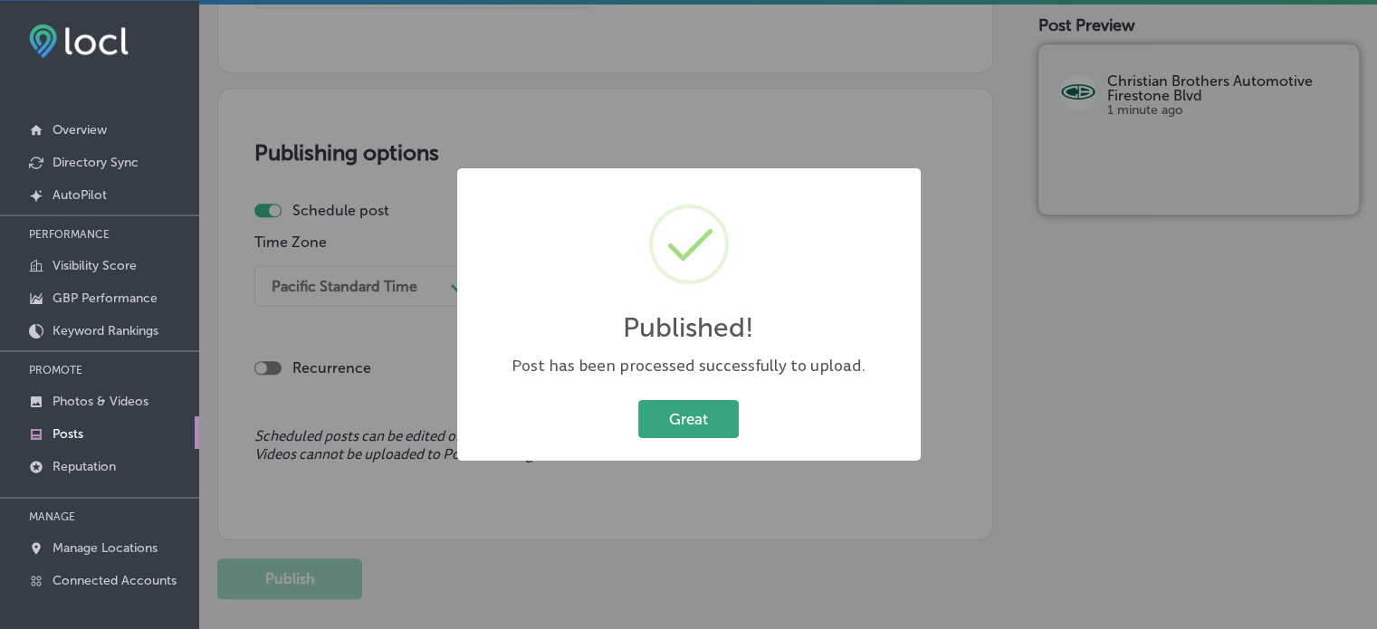
click at [694, 434] on button "Great" at bounding box center [688, 418] width 100 height 37
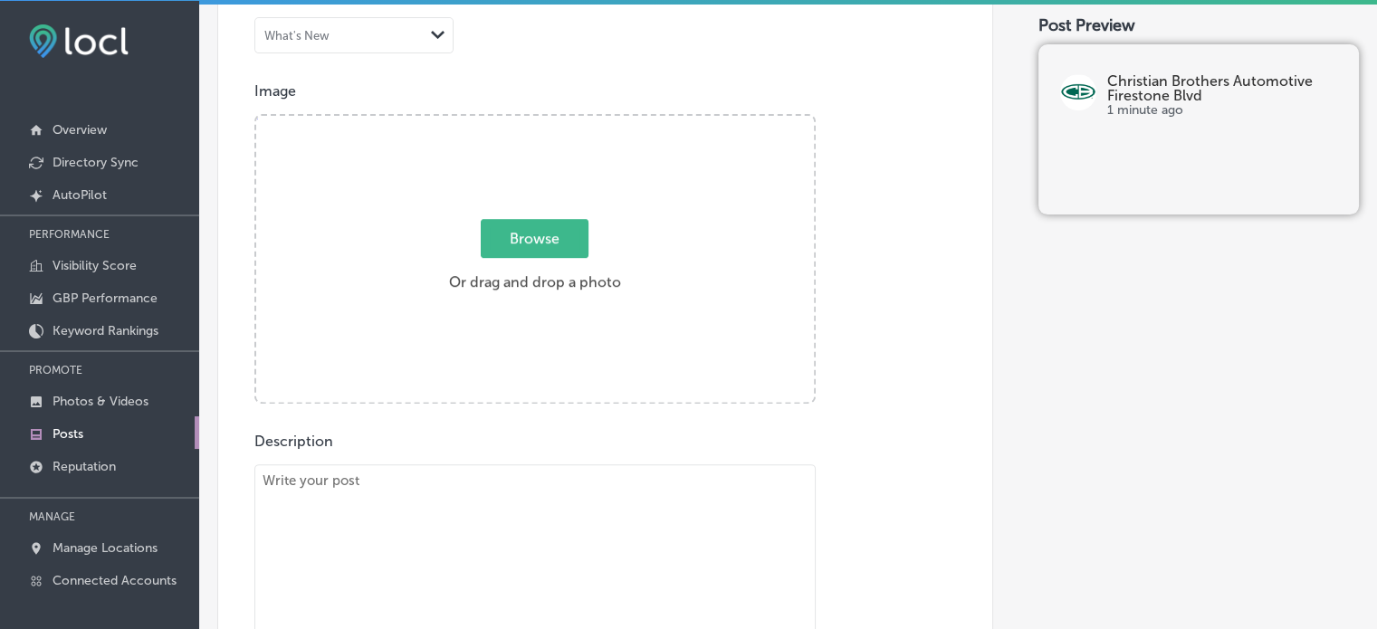
scroll to position [577, 0]
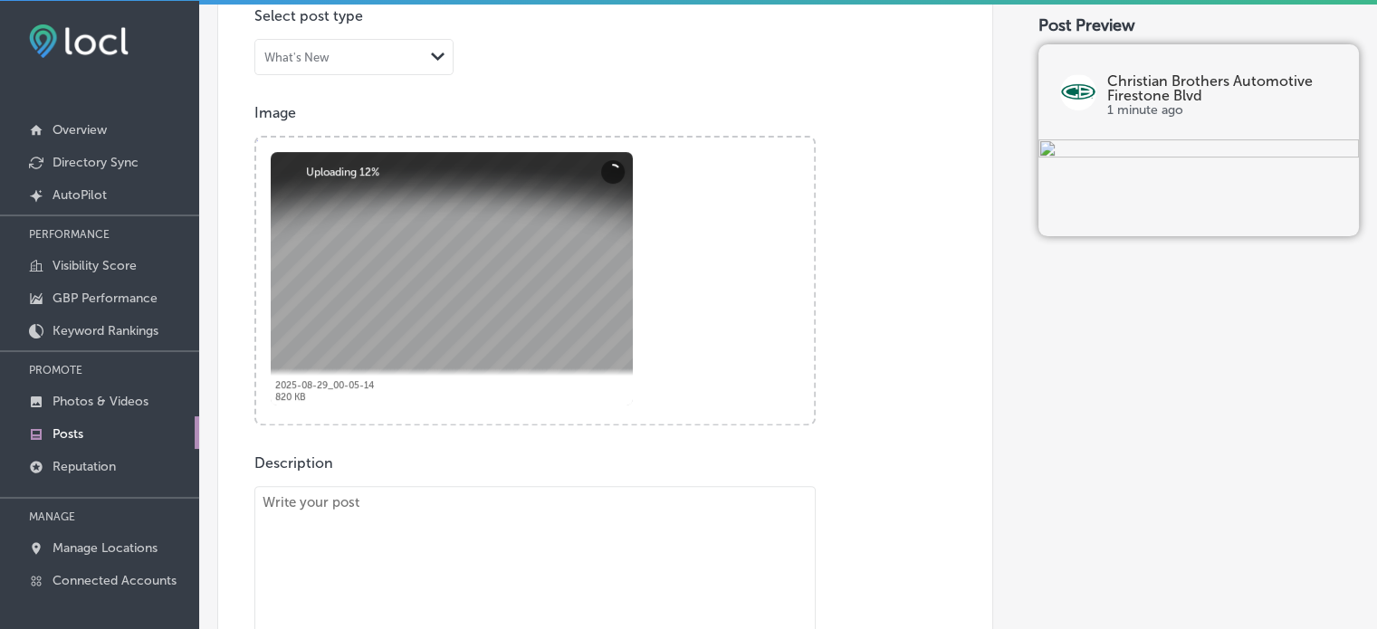
click at [609, 510] on textarea "To enrich screen reader interactions, please activate Accessibility in Grammarl…" at bounding box center [534, 626] width 561 height 281
paste textarea ""If you're hearing strange noises when you brake or feeling vibrations in your …"
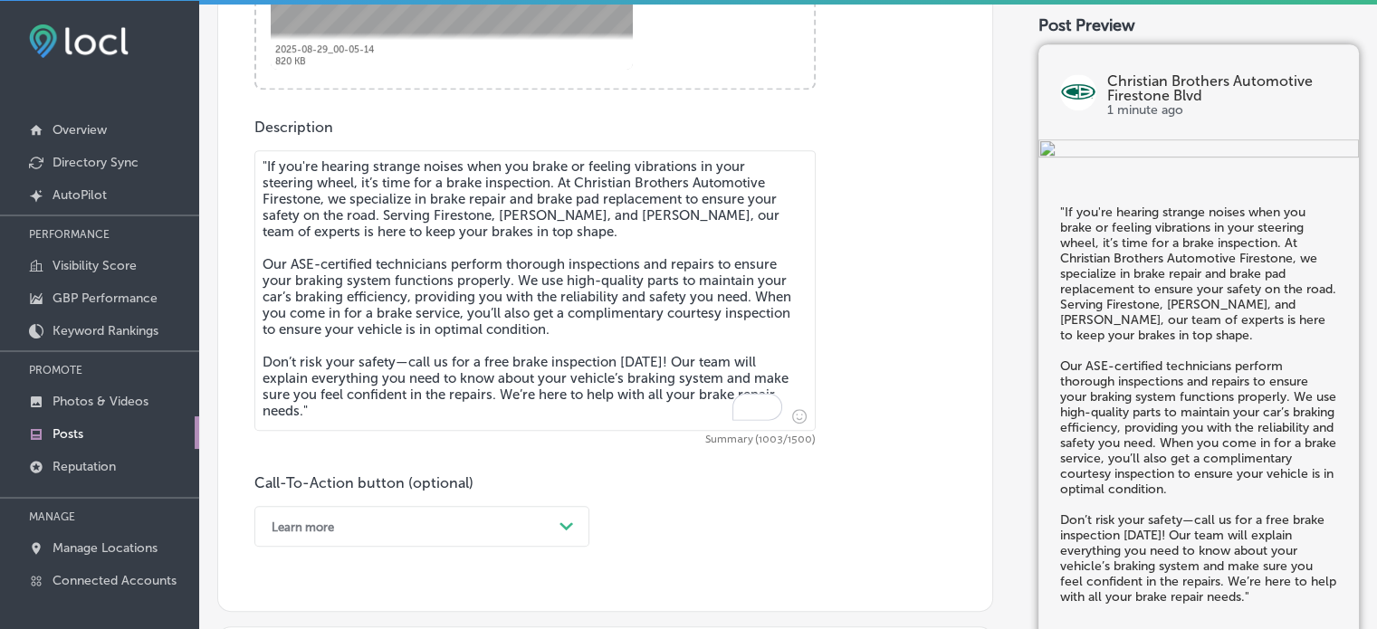
scroll to position [916, 0]
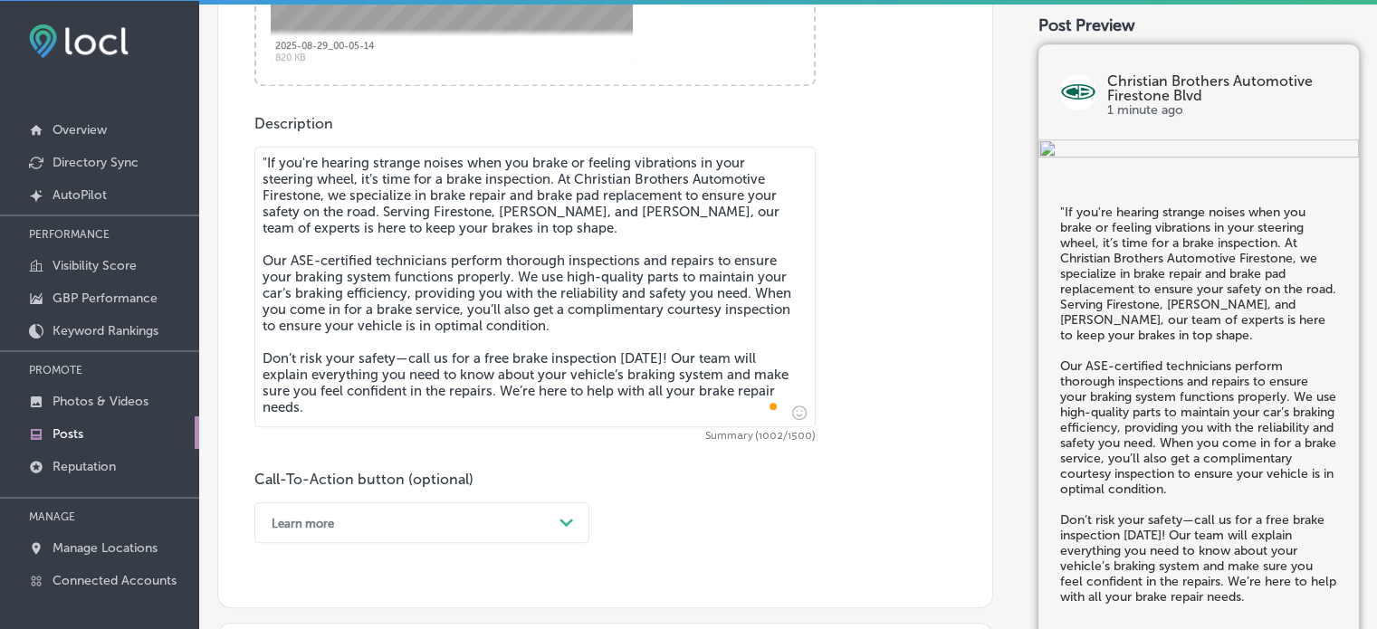
click at [264, 158] on textarea ""If you're hearing strange noises when you brake or feeling vibrations in your …" at bounding box center [534, 287] width 561 height 281
click at [425, 319] on textarea "If you're hearing strange noises when you brake or feeling vibrations in your s…" at bounding box center [534, 287] width 561 height 281
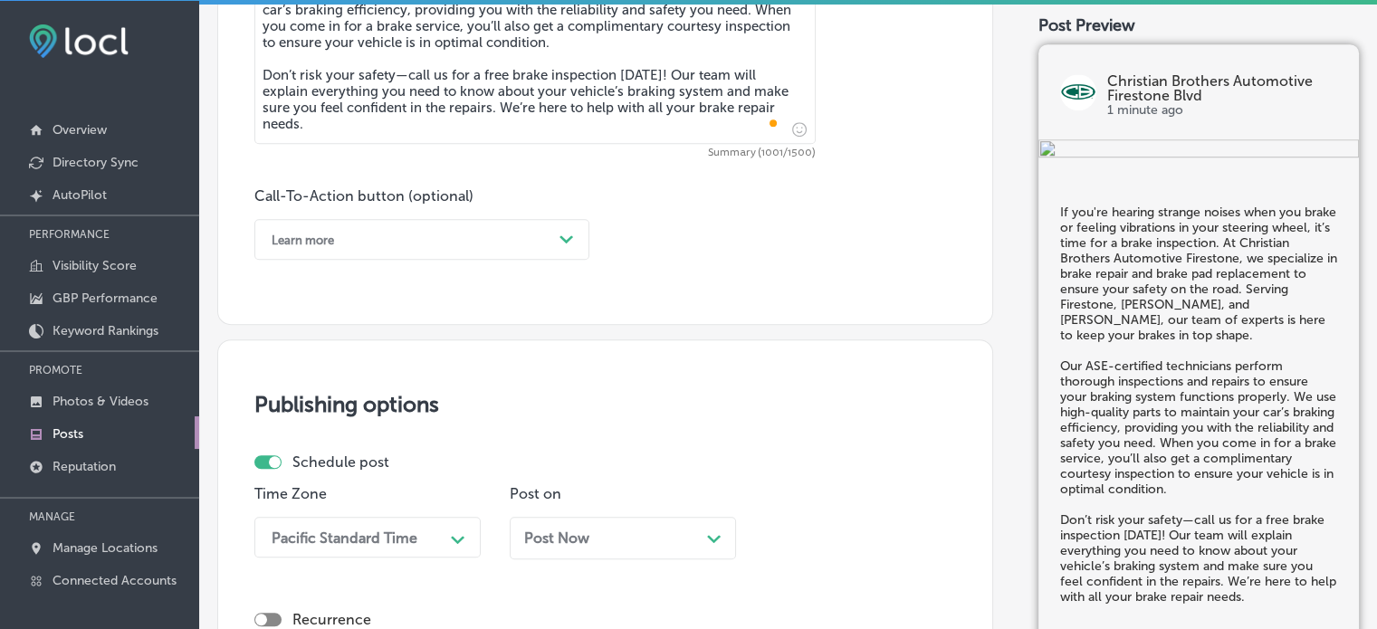
scroll to position [1207, 0]
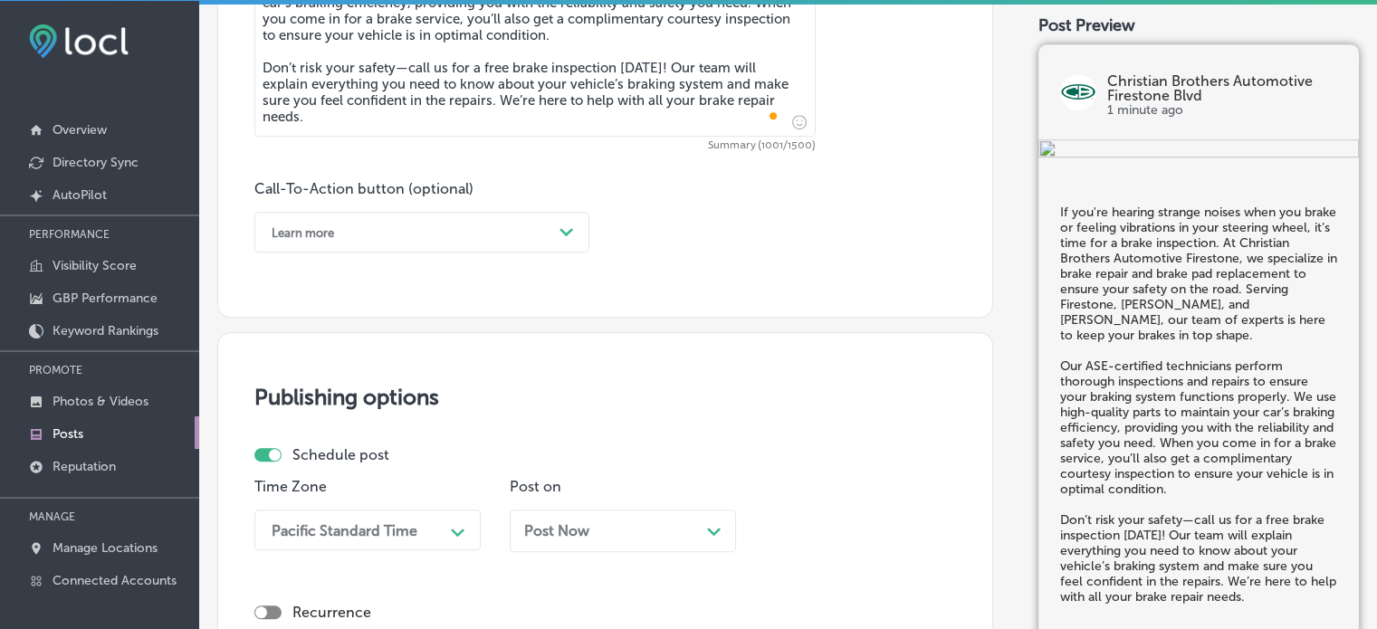
type textarea "If you're hearing strange noises when you brake or feeling vibrations in your s…"
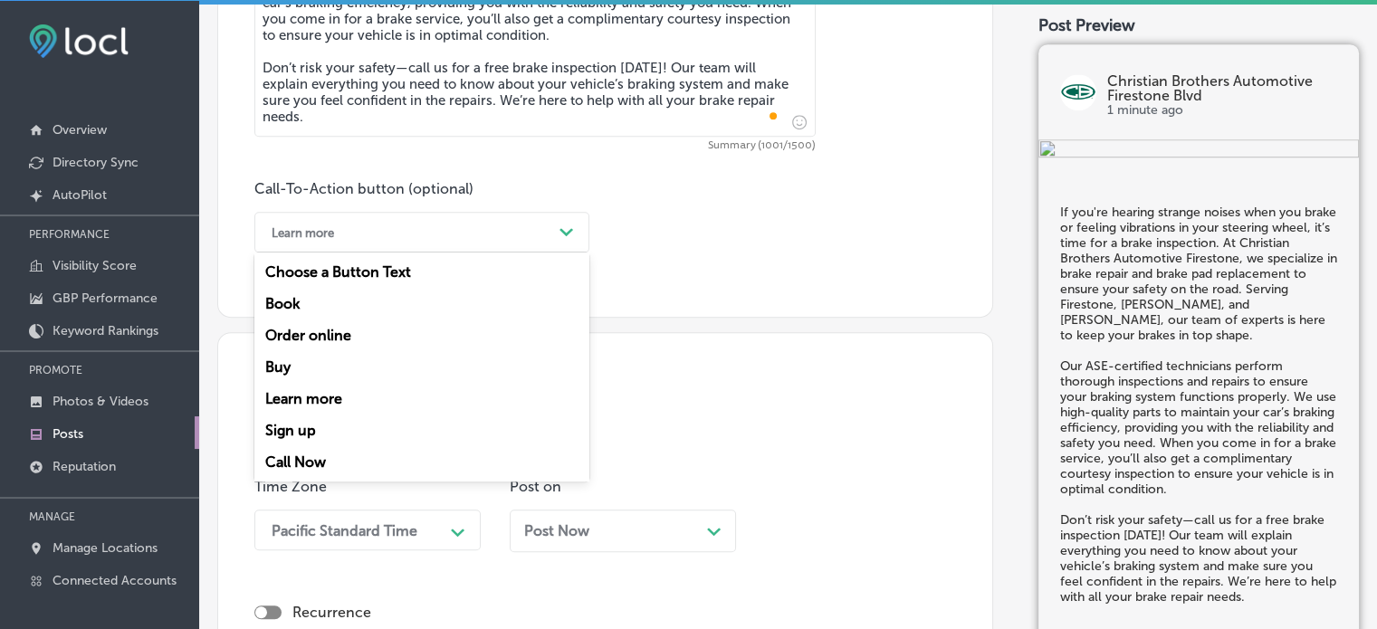
click at [557, 227] on div "Path Created with Sketch." at bounding box center [566, 232] width 29 height 29
click at [335, 459] on div "Call Now" at bounding box center [421, 462] width 335 height 32
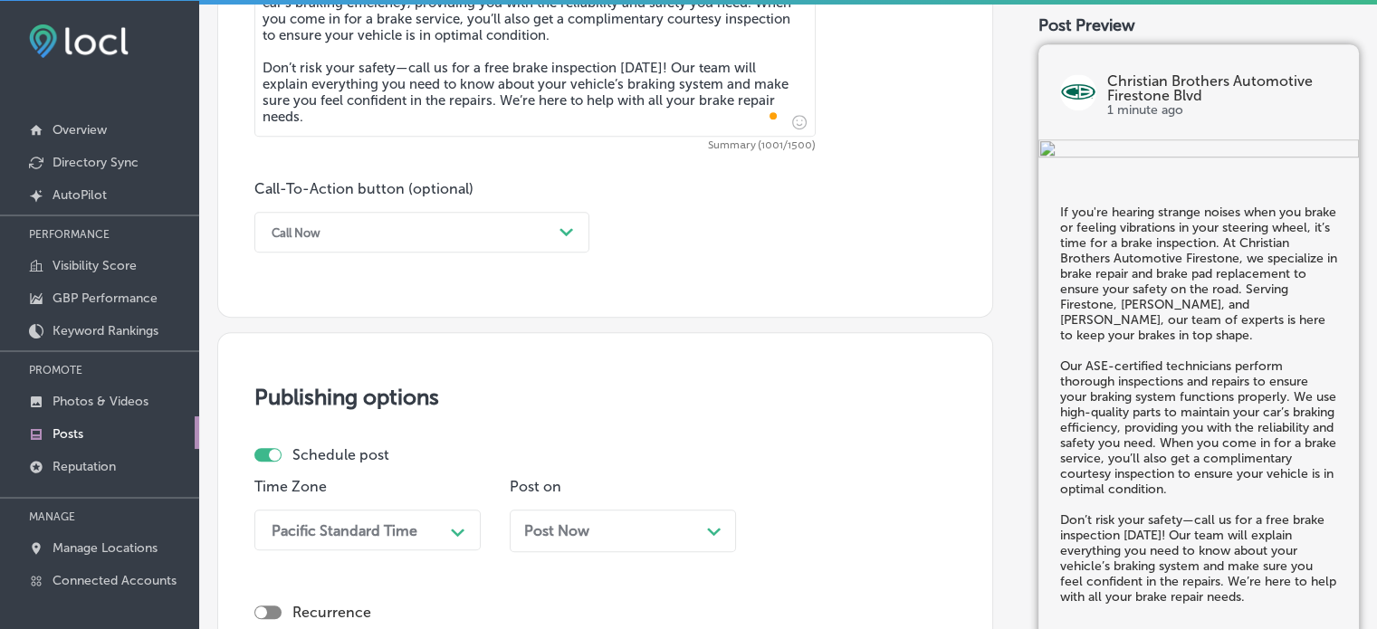
scroll to position [1555, 0]
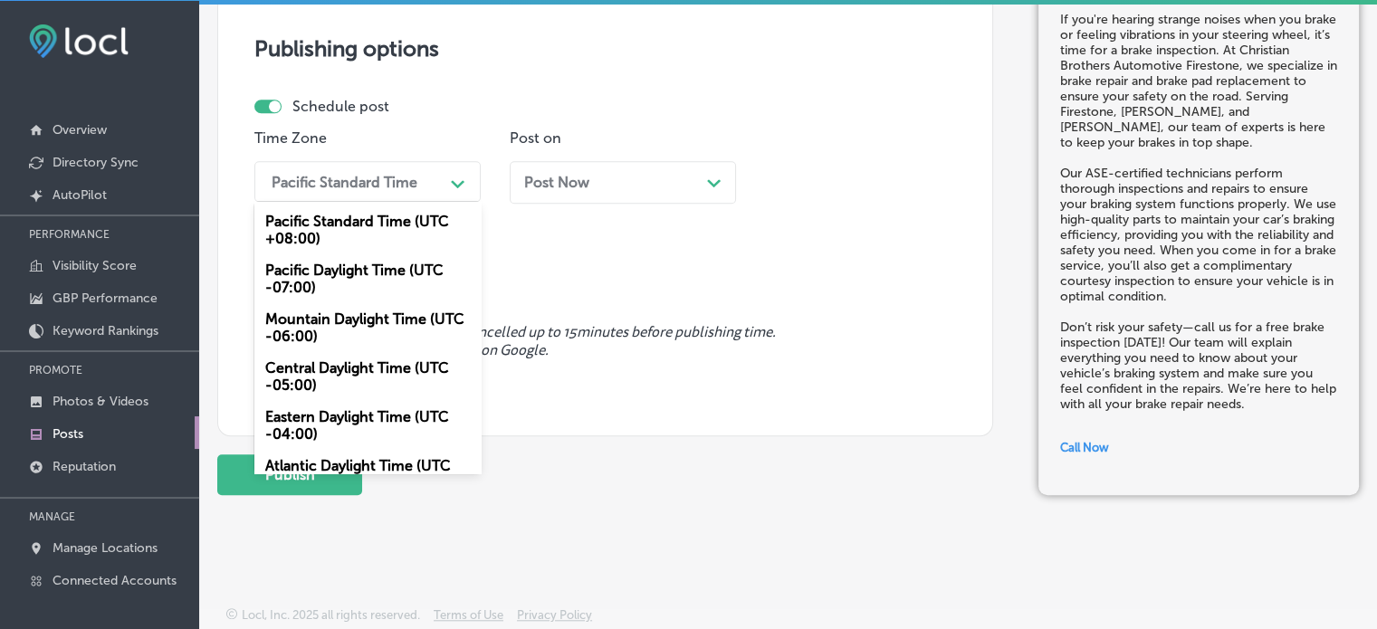
click at [392, 191] on div "Pacific Standard Time" at bounding box center [352, 182] width 181 height 32
click at [362, 326] on div "Mountain Daylight Time (UTC -06:00)" at bounding box center [367, 327] width 226 height 49
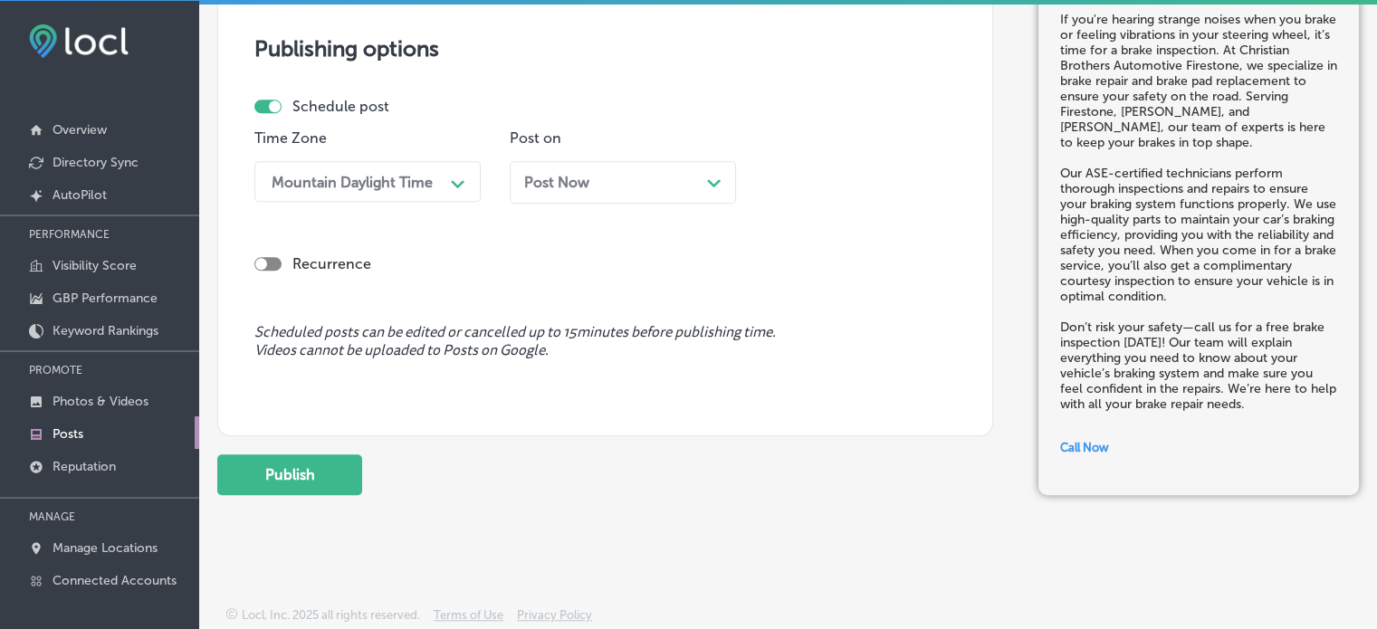
click at [650, 179] on div "Post Now Path Created with Sketch." at bounding box center [622, 182] width 197 height 17
click at [775, 140] on div "Time Zone Mountain Daylight Time Path Created with Sketch. Post on Post Now Pat…" at bounding box center [597, 173] width 687 height 88
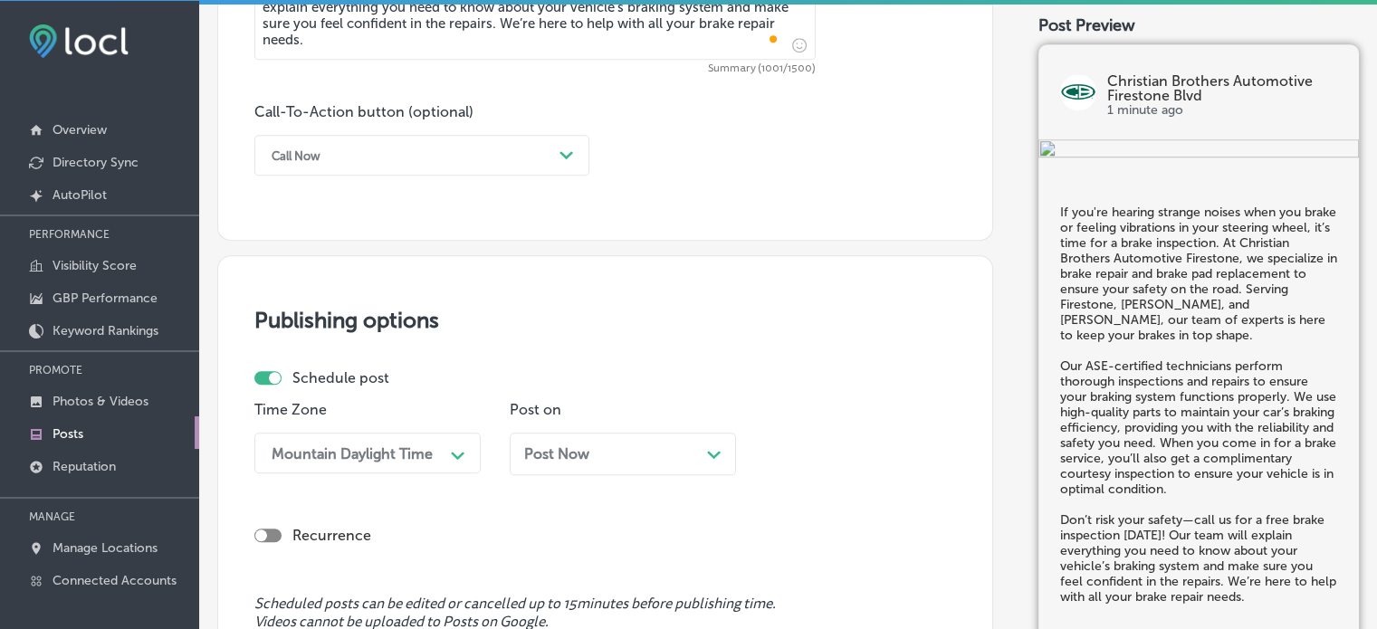
scroll to position [1240, 0]
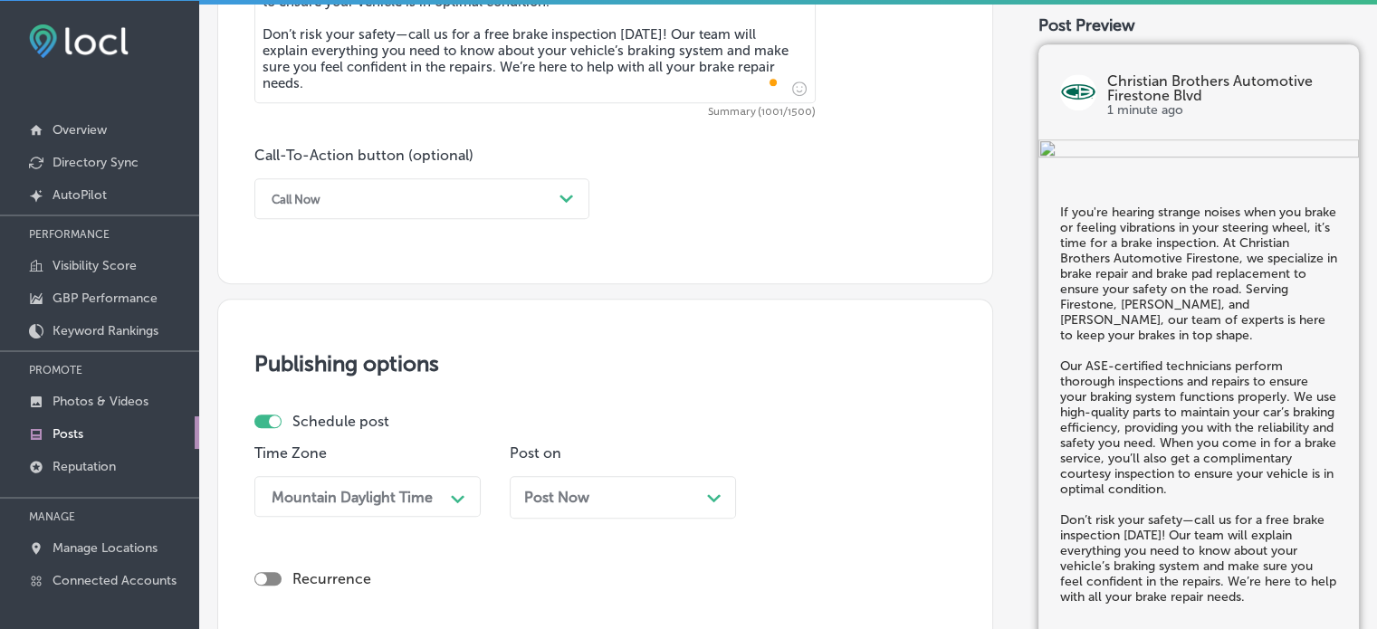
click at [710, 496] on polygon at bounding box center [714, 498] width 14 height 8
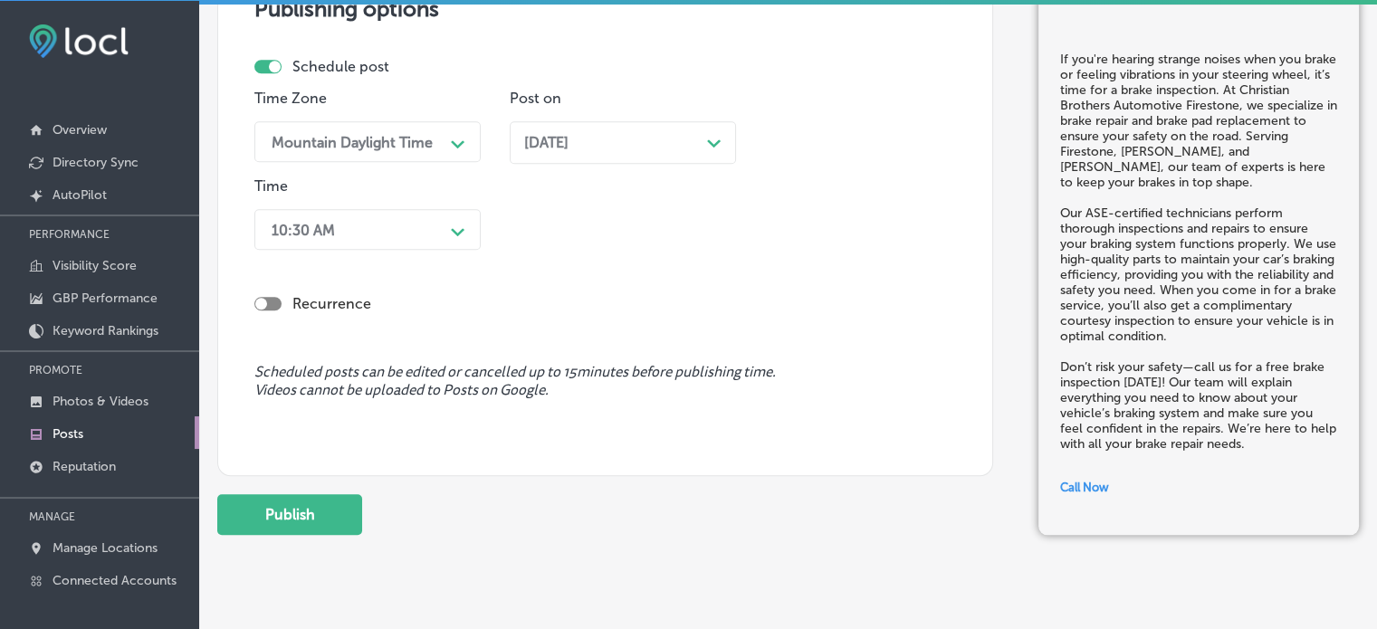
scroll to position [1599, 0]
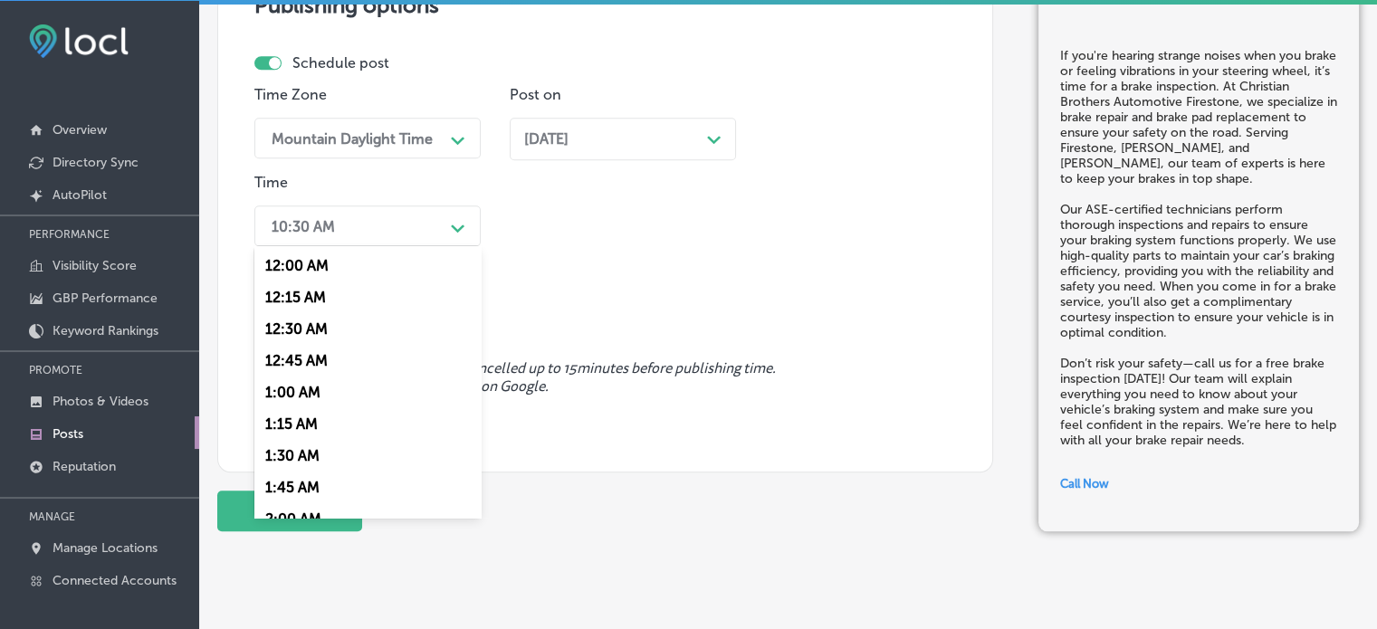
click at [434, 224] on div "10:30 AM" at bounding box center [352, 226] width 181 height 32
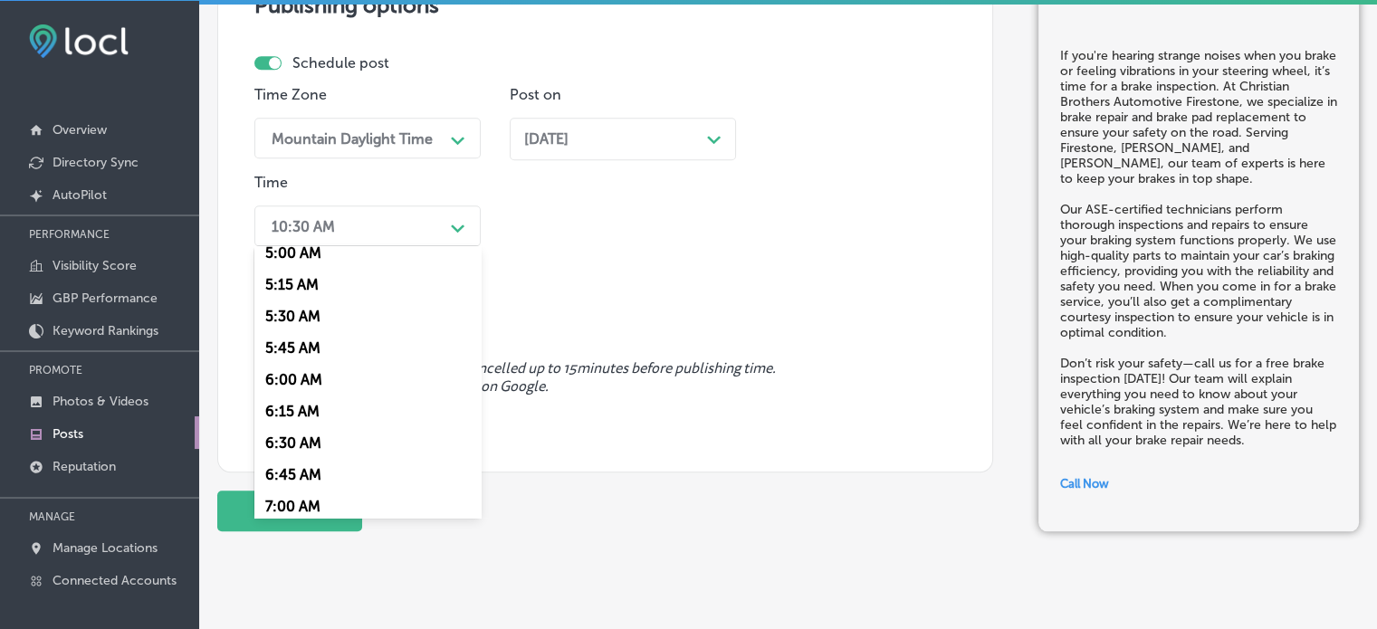
scroll to position [778, 0]
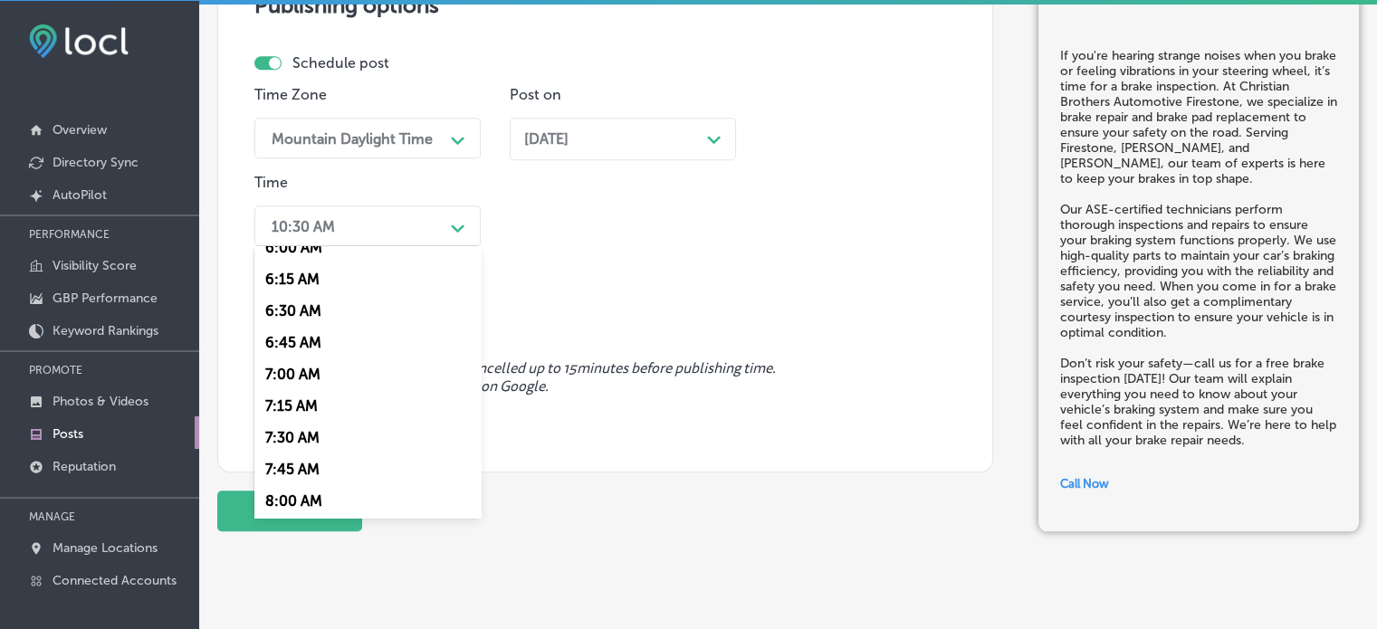
click at [296, 379] on div "7:00 AM" at bounding box center [367, 374] width 226 height 32
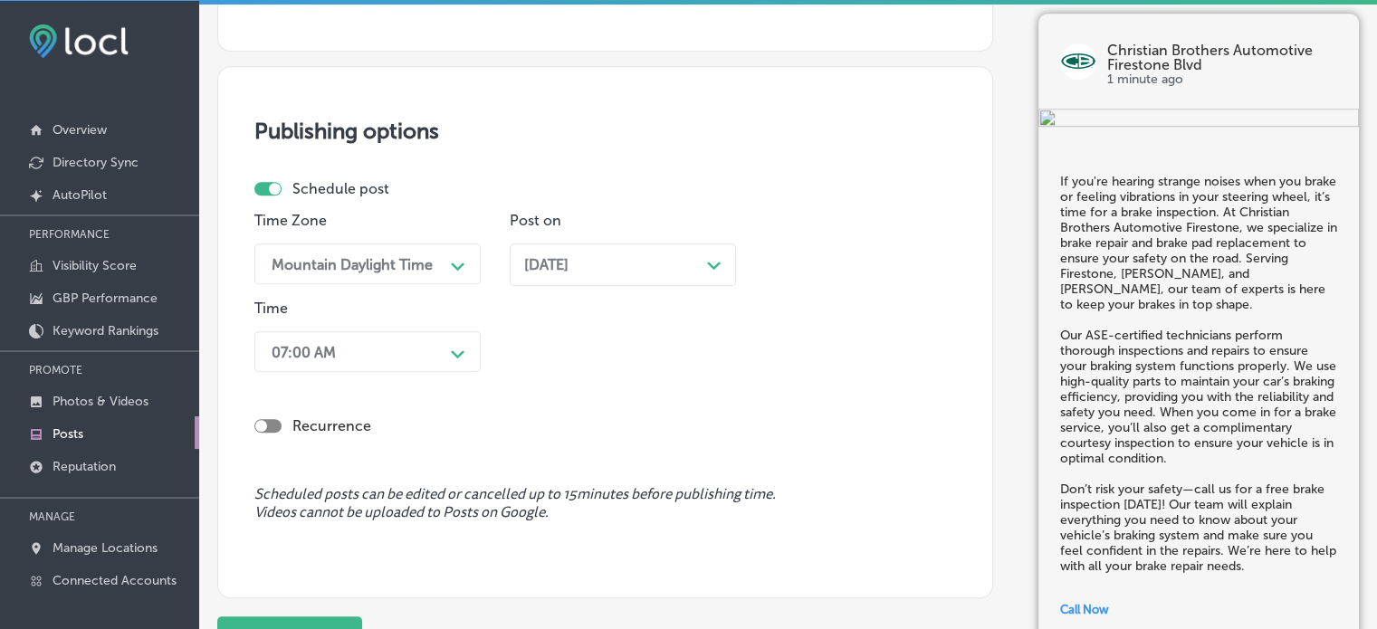
scroll to position [1636, 0]
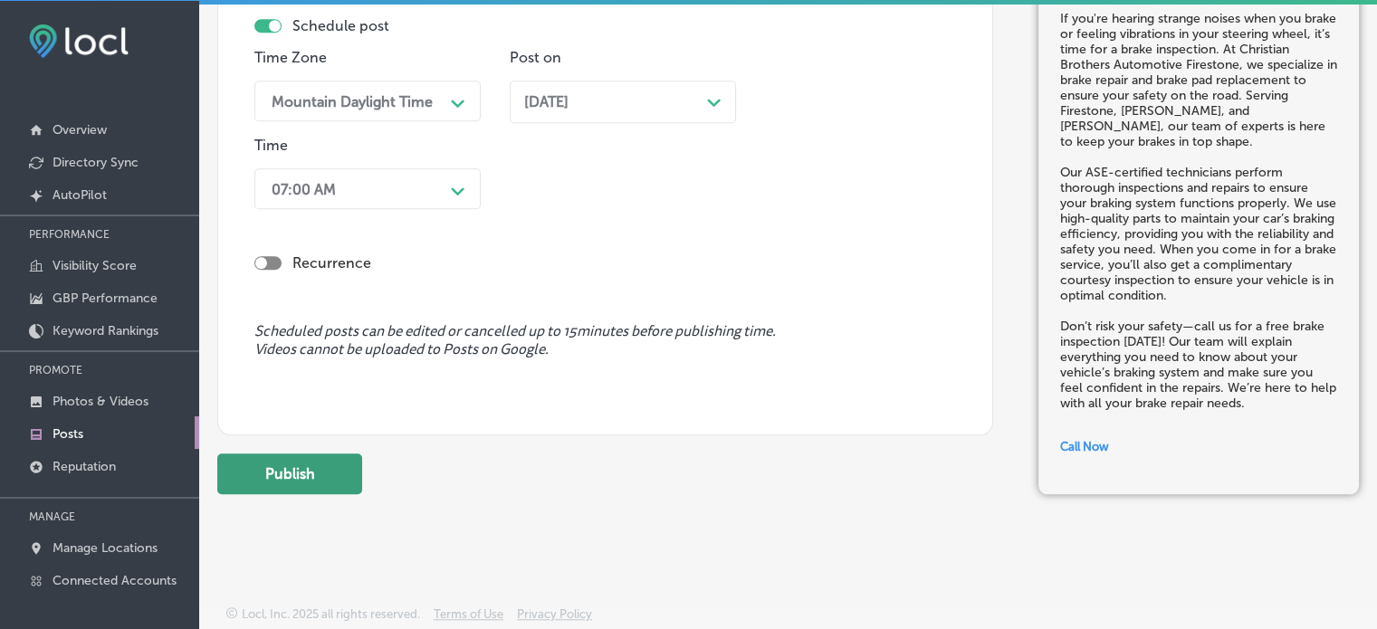
click at [311, 483] on button "Publish" at bounding box center [289, 473] width 145 height 41
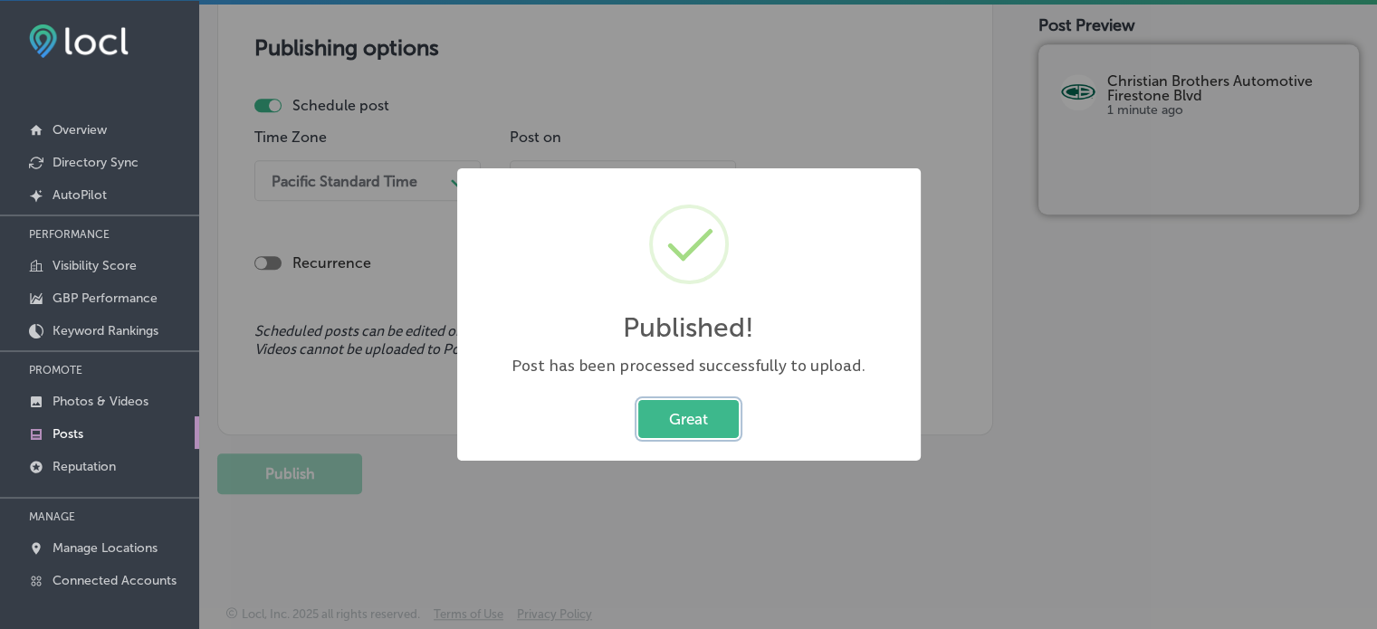
scroll to position [1555, 0]
click at [697, 422] on button "Great" at bounding box center [688, 418] width 100 height 37
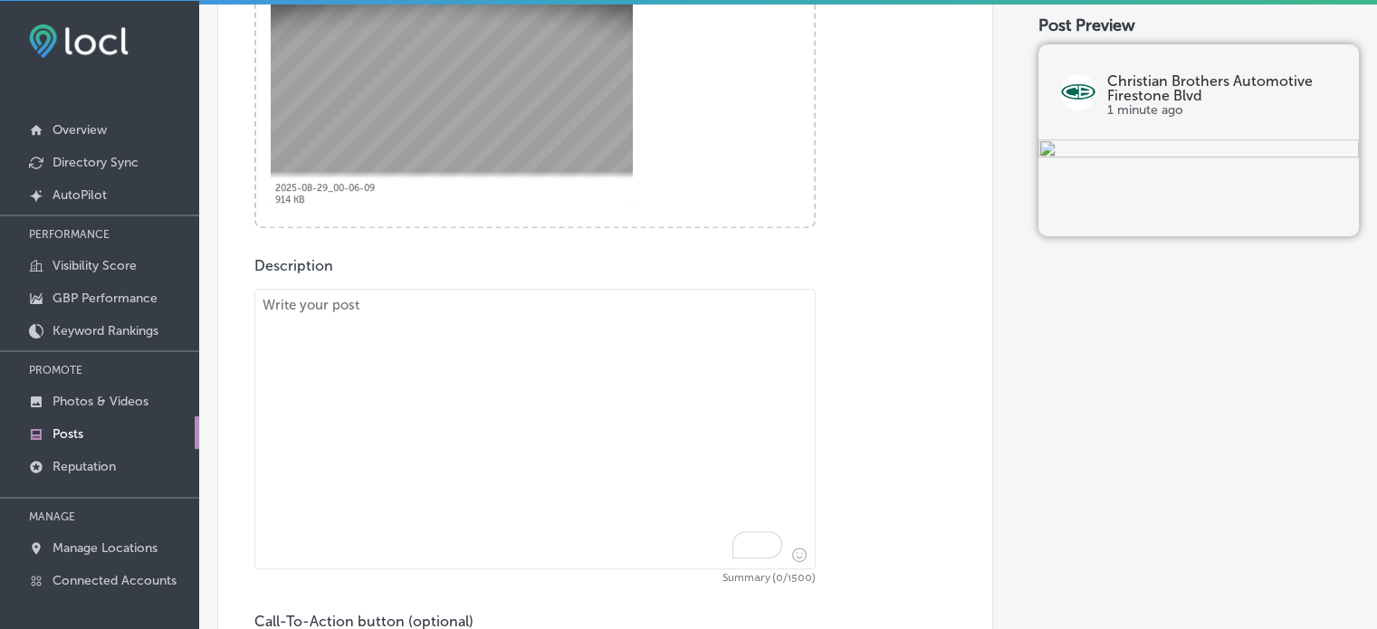
scroll to position [776, 0]
click at [558, 369] on textarea "To enrich screen reader interactions, please activate Accessibility in Grammarl…" at bounding box center [534, 427] width 561 height 281
paste textarea ""Is your check engine light on? At Christian Brothers Automotive Firestone, we …"
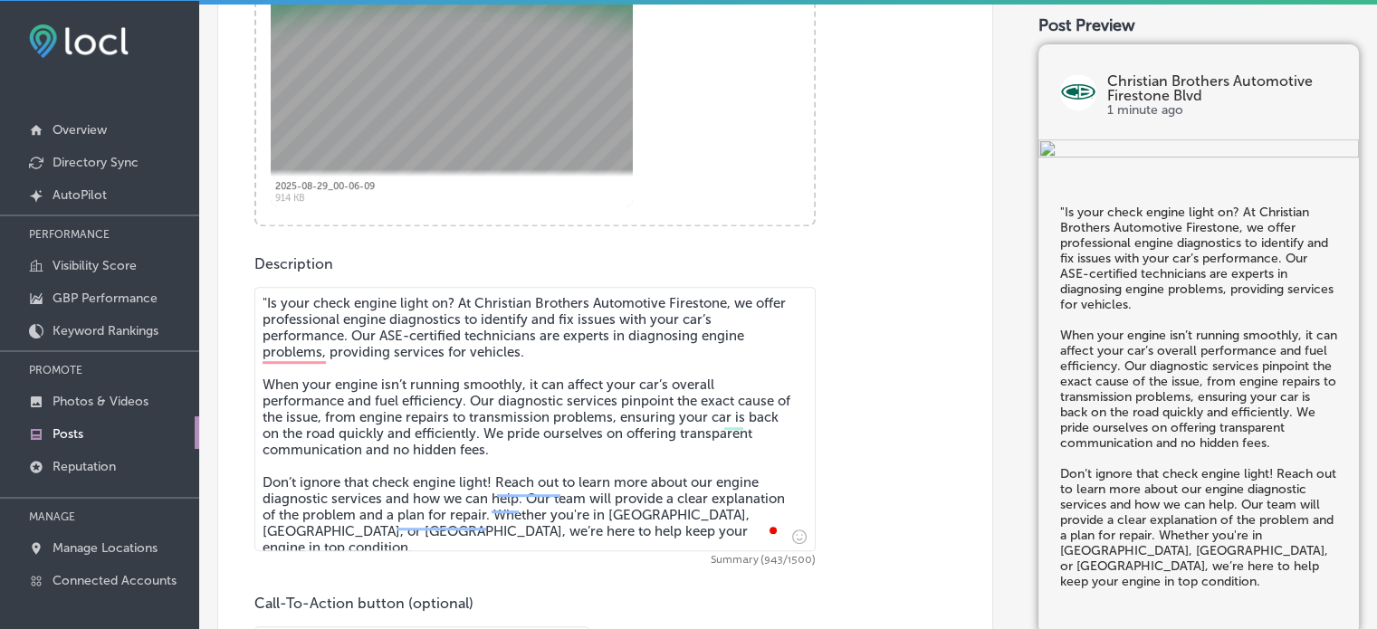
click at [267, 301] on textarea ""Is your check engine light on? At Christian Brothers Automotive Firestone, we …" at bounding box center [534, 419] width 561 height 264
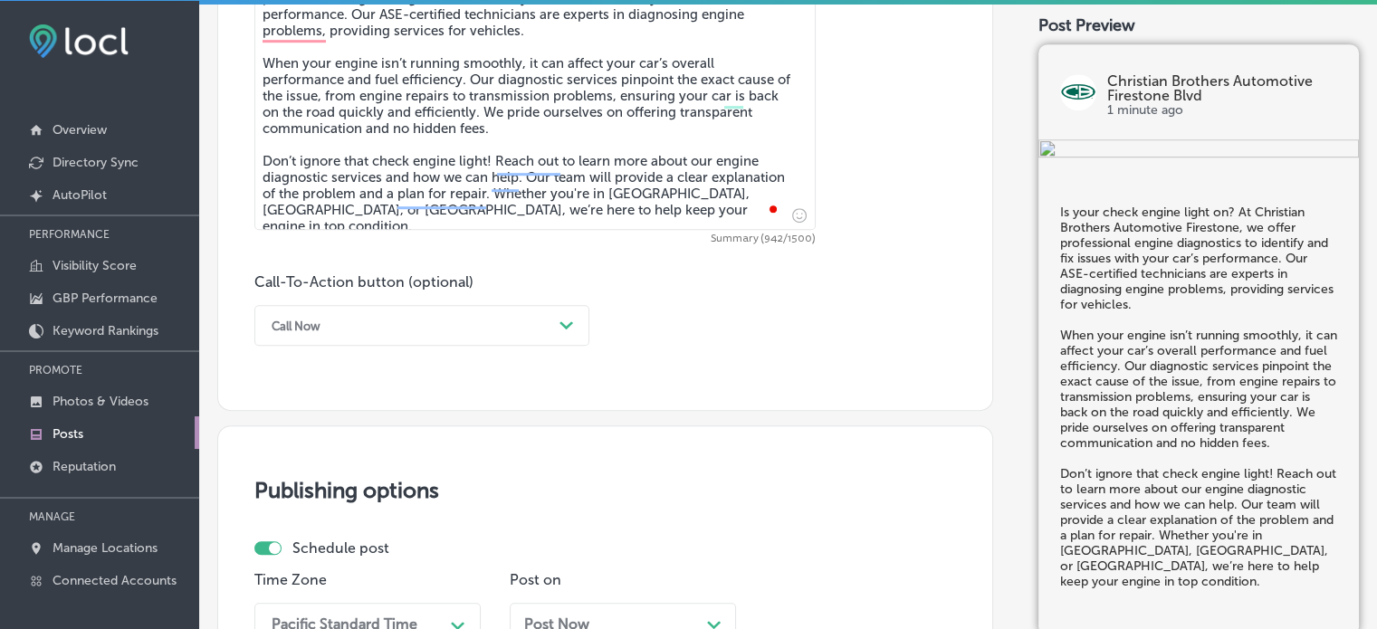
scroll to position [1111, 0]
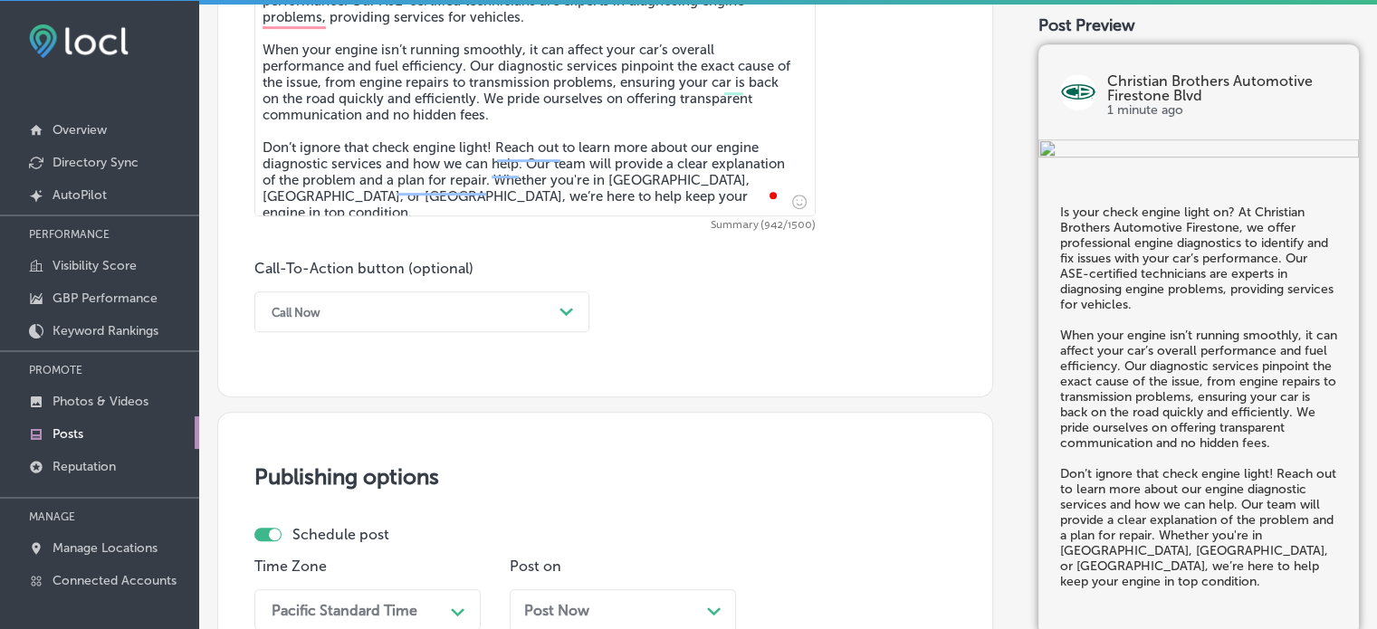
type textarea "Is your check engine light on? At Christian Brothers Automotive Firestone, we o…"
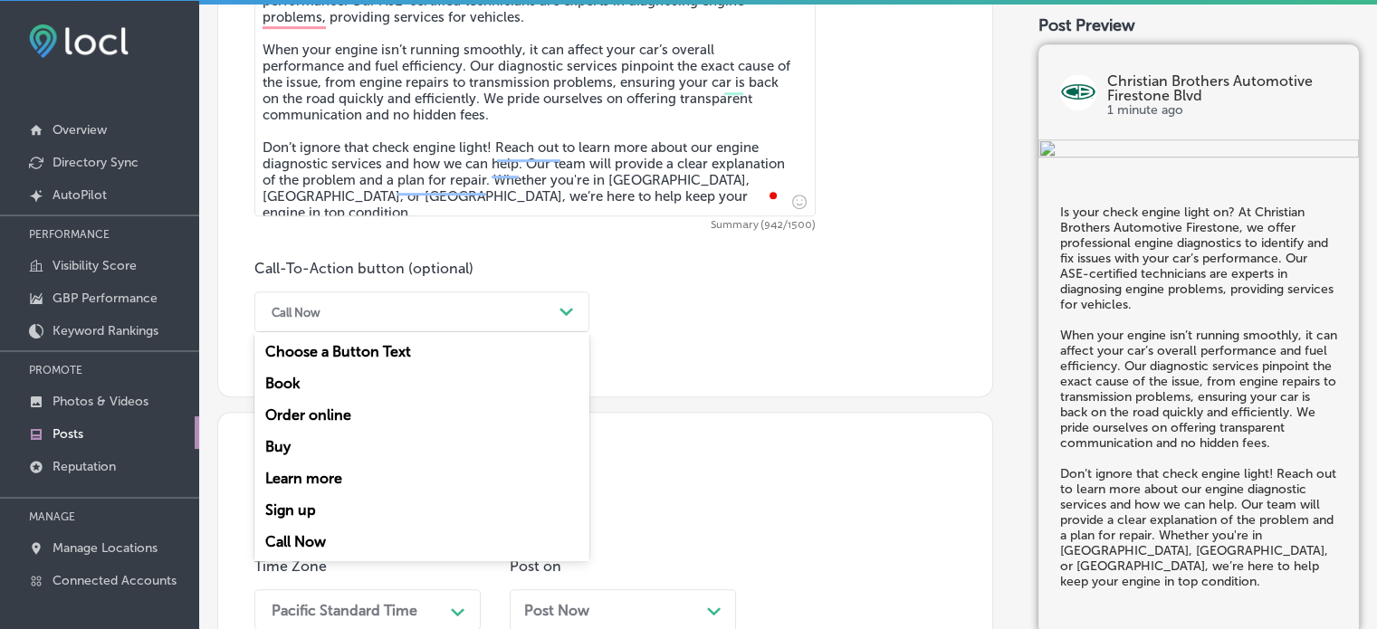
click at [554, 322] on div "Path Created with Sketch." at bounding box center [566, 312] width 29 height 29
click at [385, 472] on div "Learn more" at bounding box center [421, 479] width 335 height 32
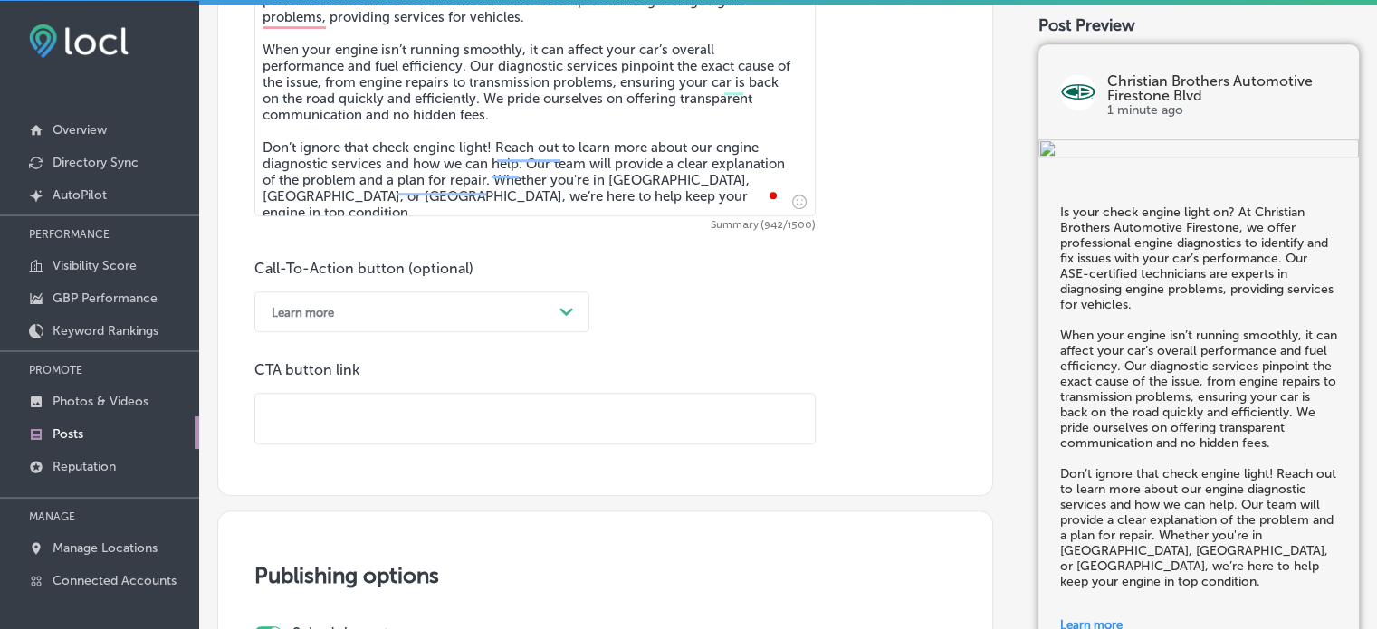
click at [486, 414] on input "text" at bounding box center [534, 419] width 559 height 50
paste input "https://www.cbac.com/firestone-blvd/"
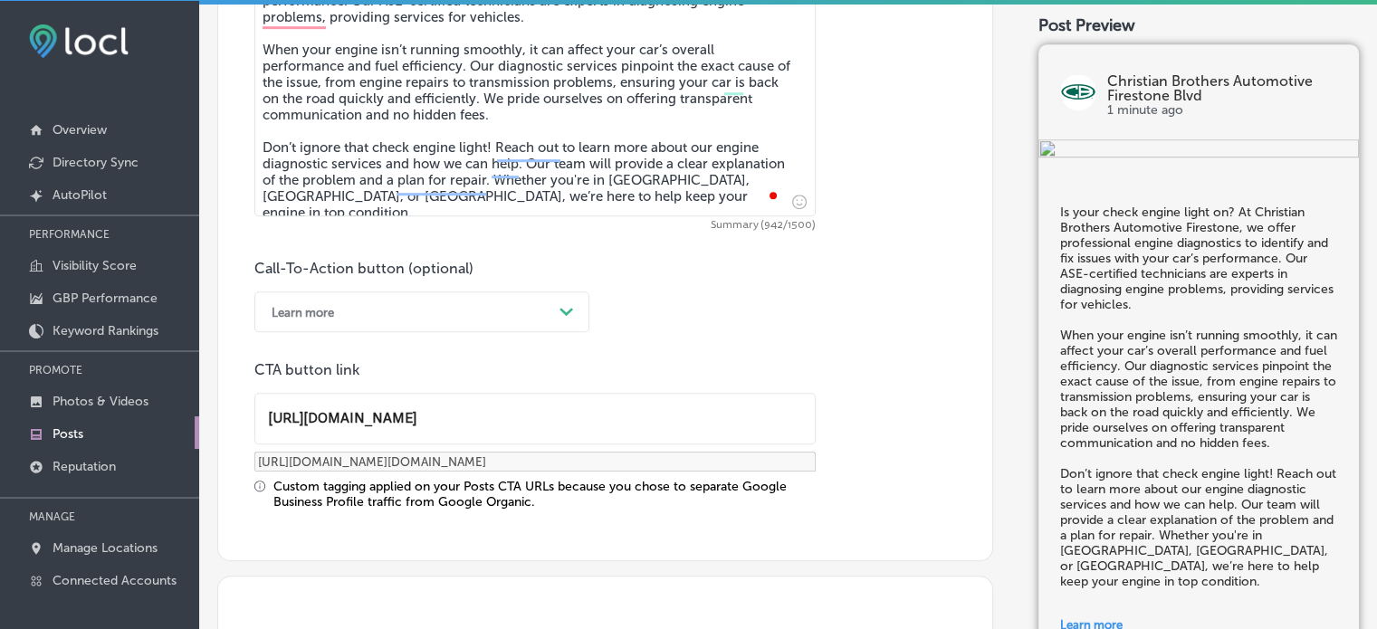
type input "https://www.cbac.com/firestone-blvd/"
click at [689, 320] on div "Call-To-Action button (optional) Learn more Path Created with Sketch. CTA butto…" at bounding box center [605, 385] width 702 height 250
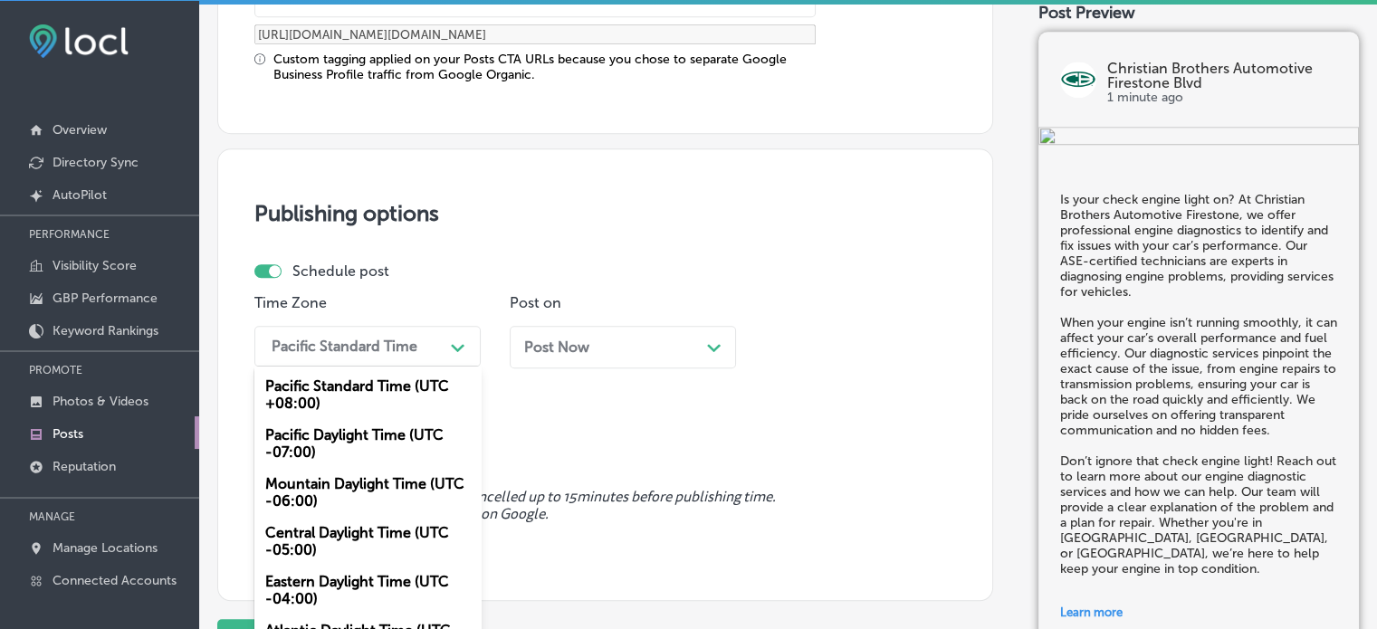
scroll to position [1551, 0]
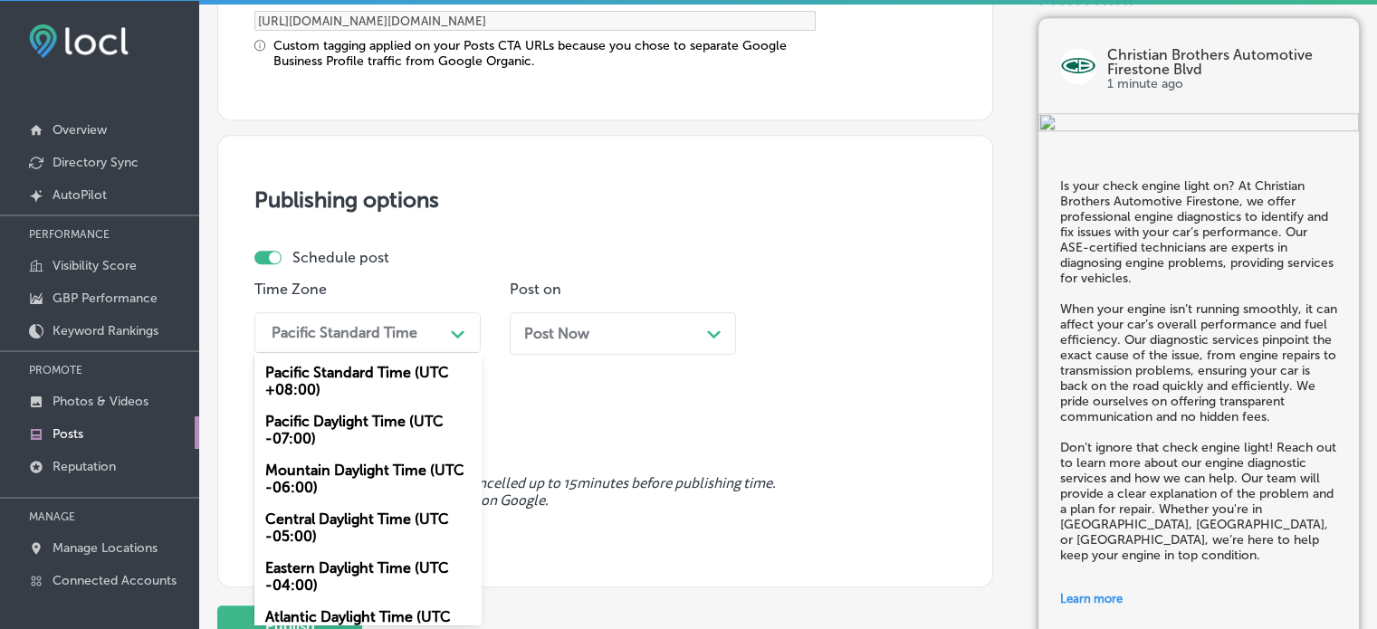
click at [420, 348] on div "Pacific Standard Time Path Created with Sketch." at bounding box center [367, 332] width 226 height 41
click at [366, 477] on div "Mountain Daylight Time (UTC -06:00)" at bounding box center [367, 478] width 226 height 49
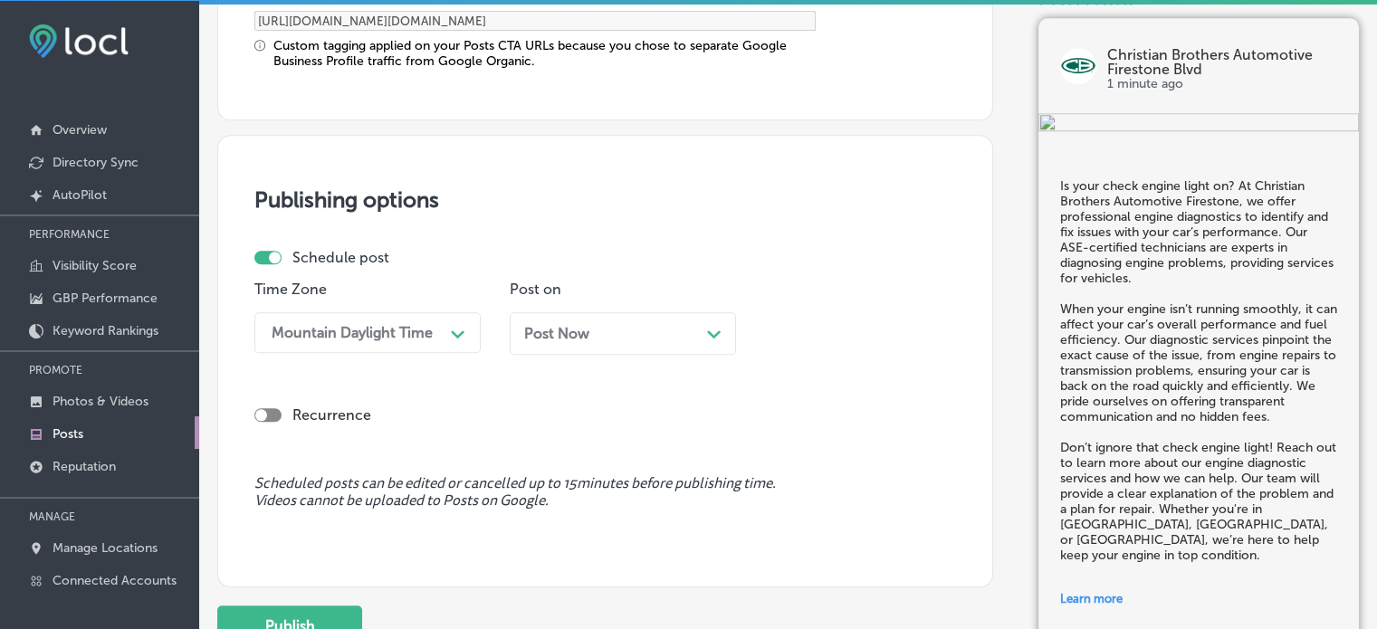
click at [608, 345] on div "Post Now Path Created with Sketch." at bounding box center [623, 333] width 226 height 43
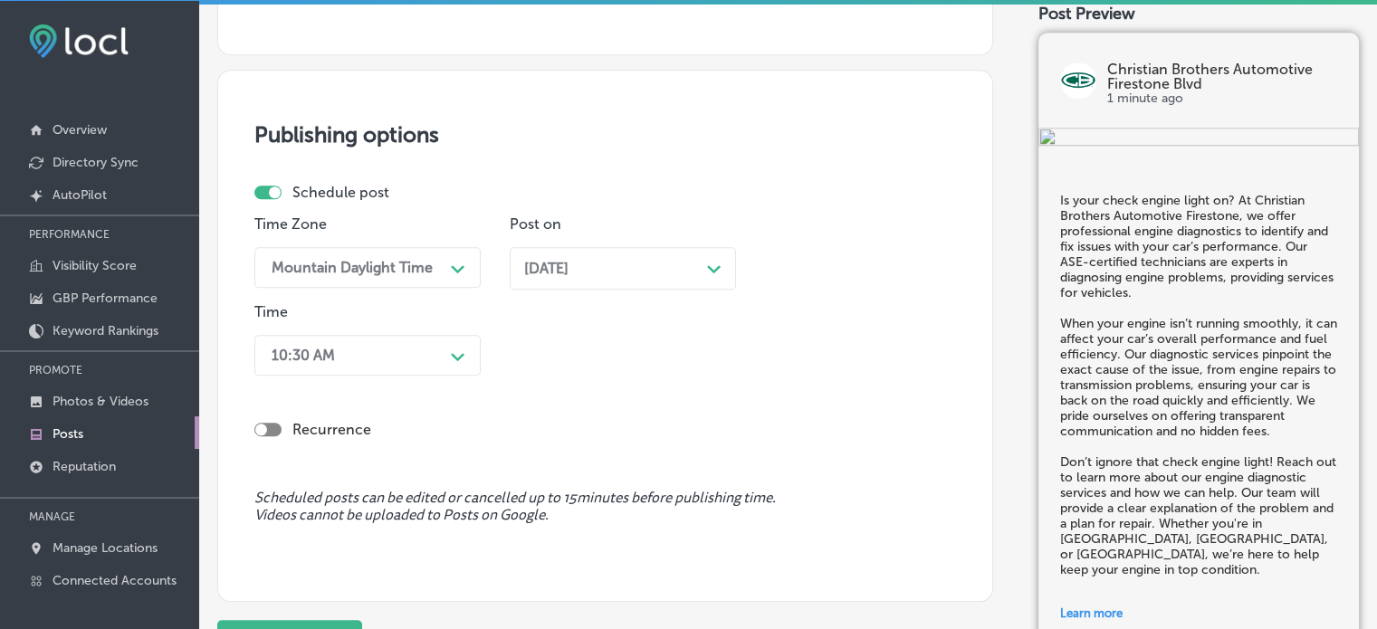
scroll to position [1639, 0]
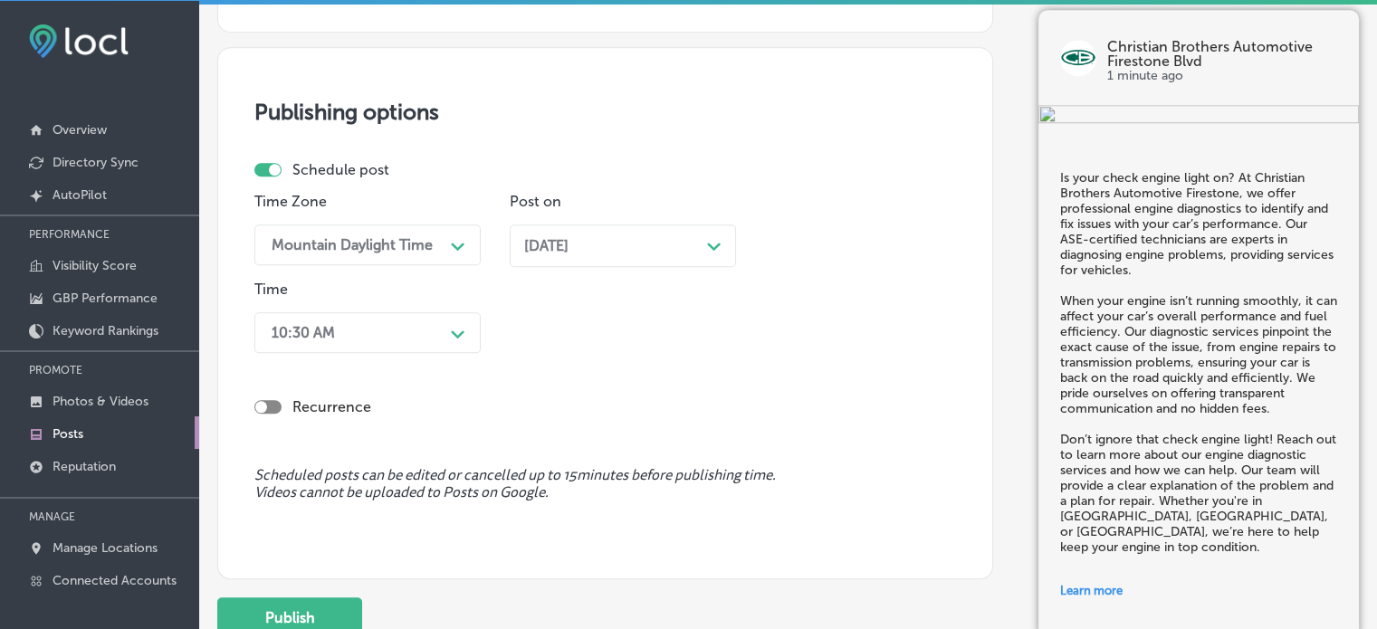
click at [439, 347] on div "10:30 AM Path Created with Sketch." at bounding box center [367, 332] width 226 height 41
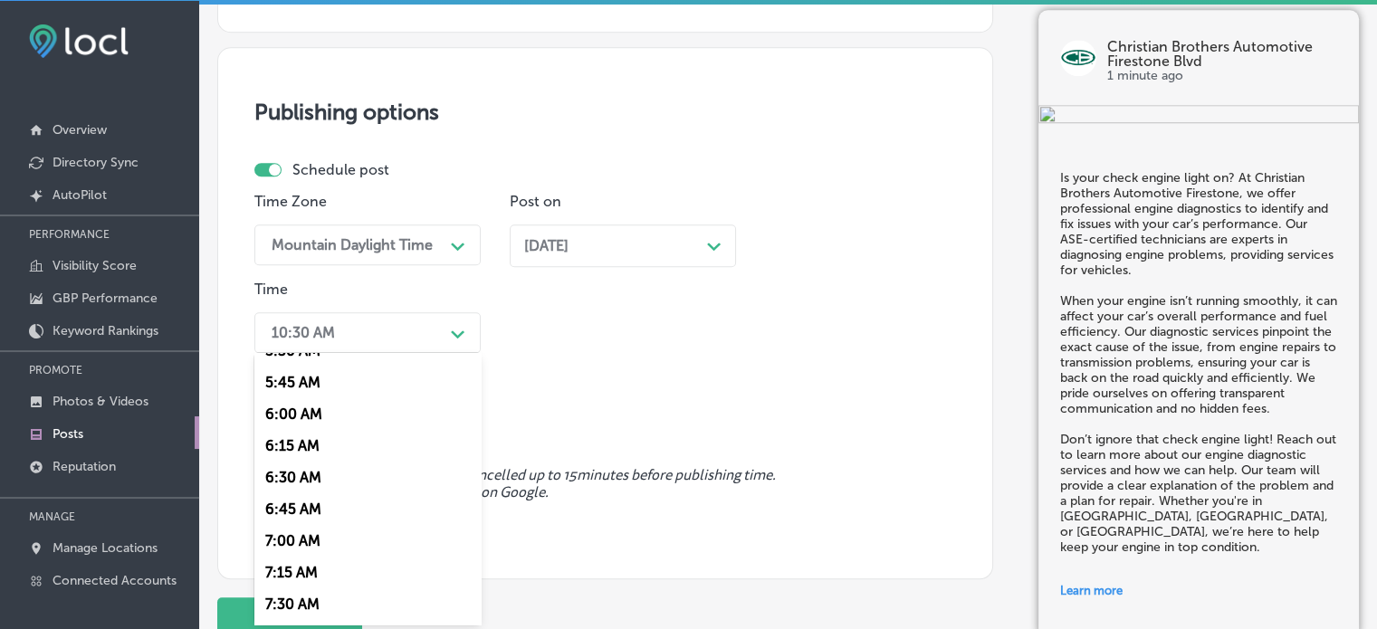
scroll to position [726, 0]
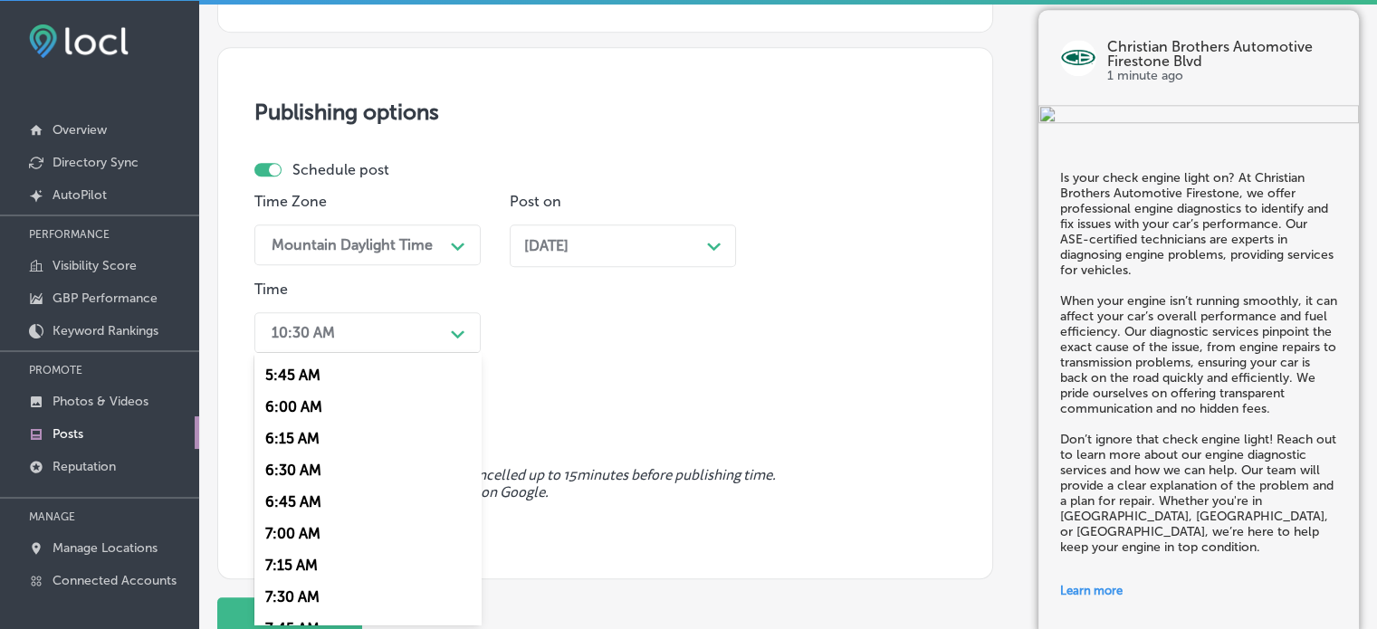
click at [304, 539] on div "7:00 AM" at bounding box center [367, 534] width 226 height 32
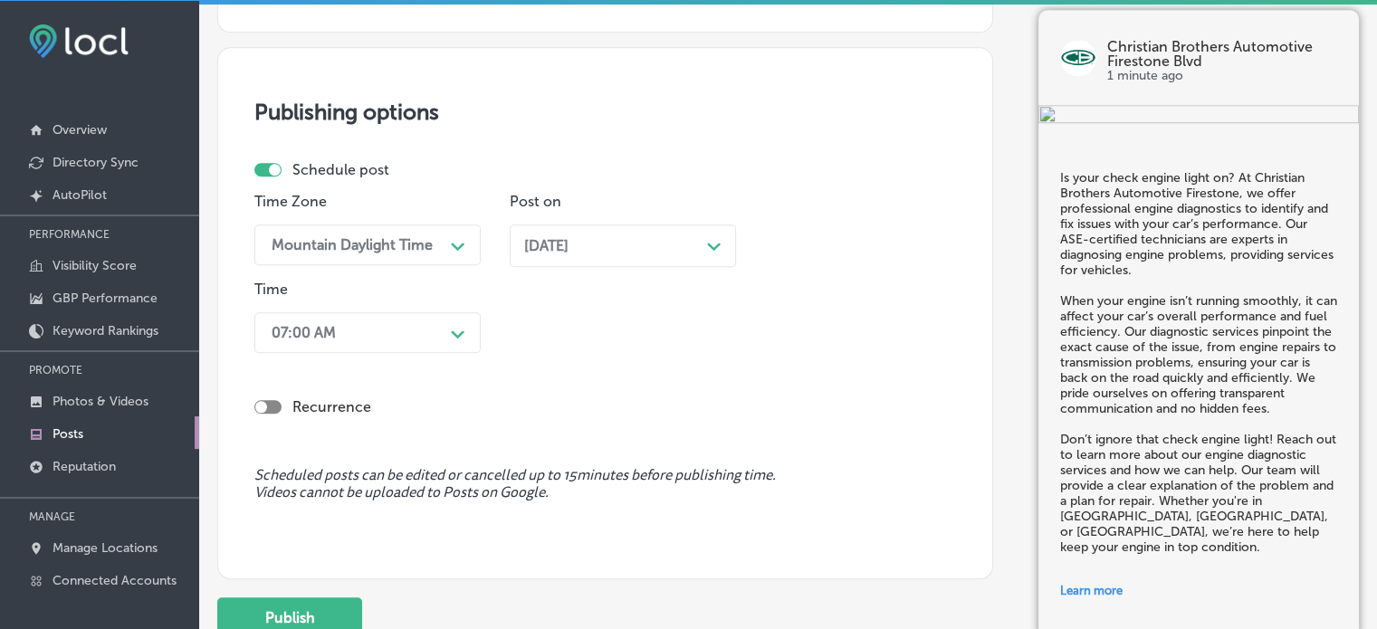
scroll to position [1781, 0]
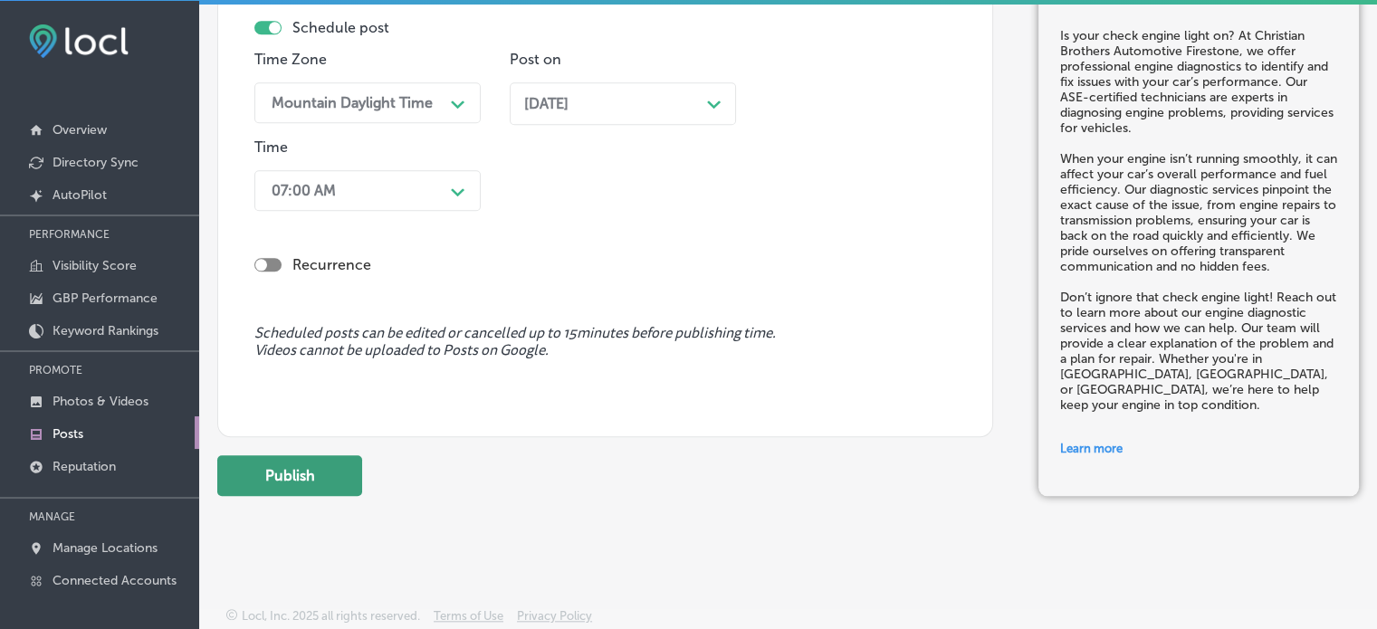
click at [305, 473] on button "Publish" at bounding box center [289, 475] width 145 height 41
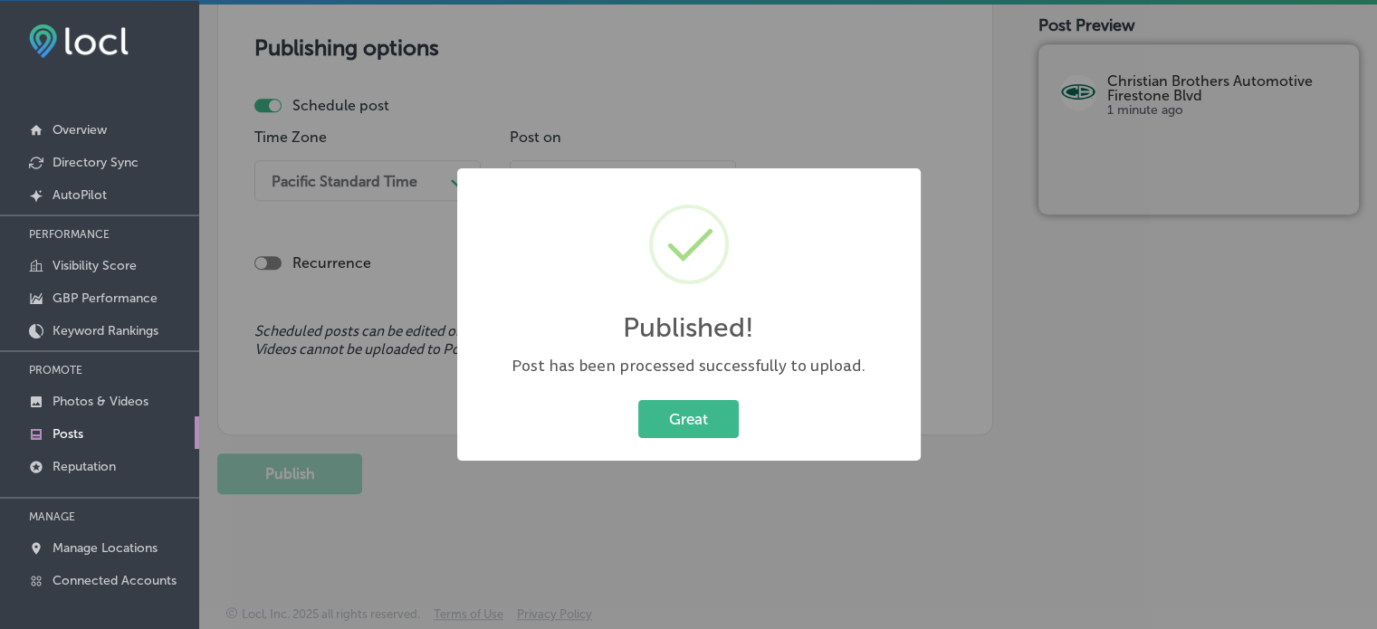
scroll to position [1539, 0]
click at [715, 408] on button "Great" at bounding box center [688, 418] width 100 height 37
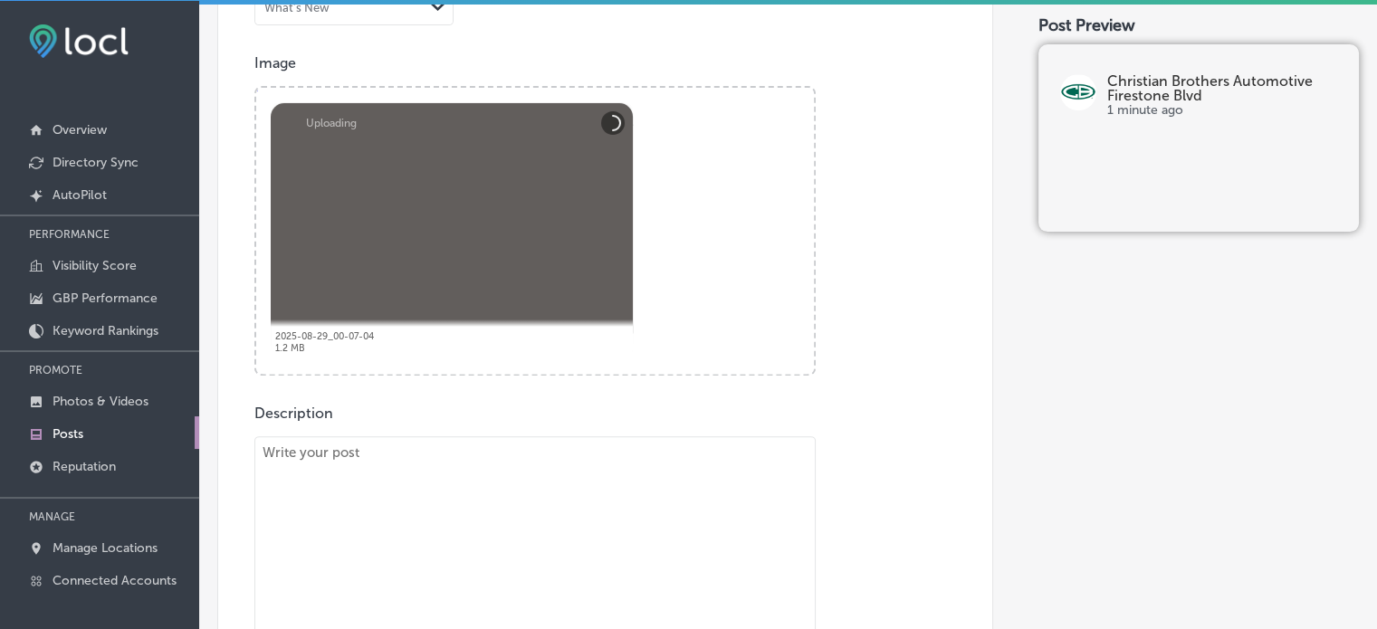
scroll to position [627, 0]
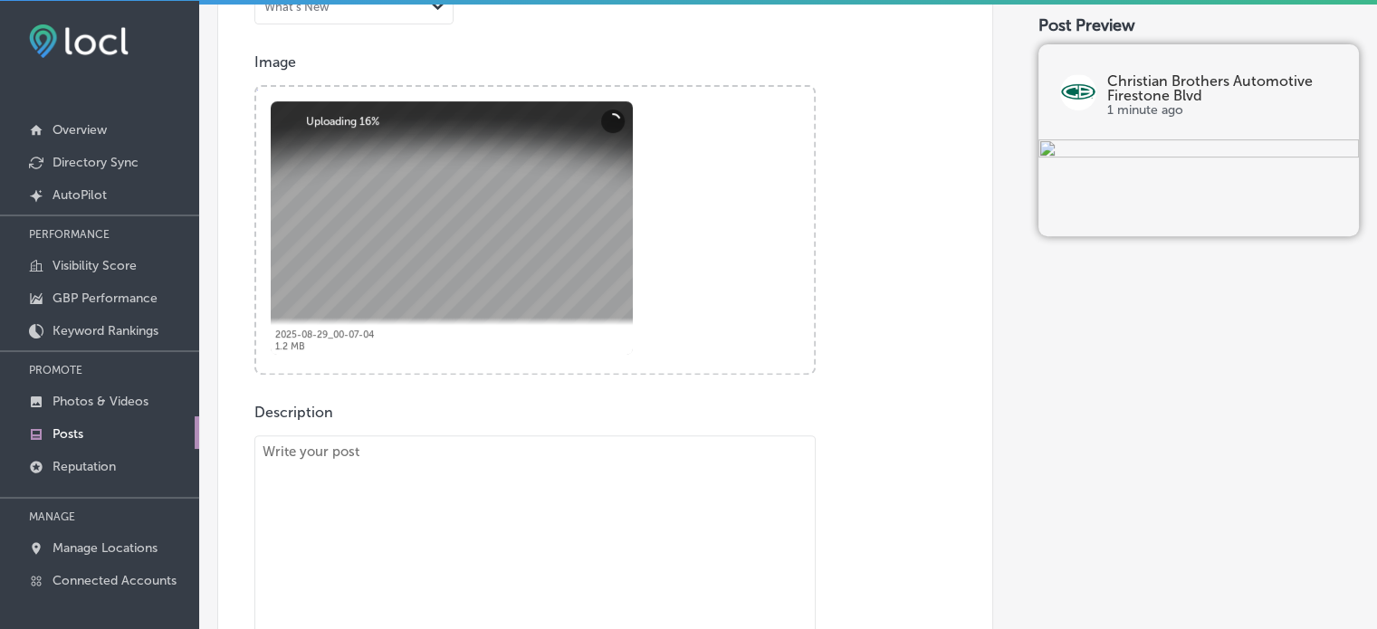
click at [573, 467] on textarea "To enrich screen reader interactions, please activate Accessibility in Grammarl…" at bounding box center [534, 567] width 561 height 264
paste textarea ""Your vehicle’s transmission plays a crucial role in its performance, so if you…"
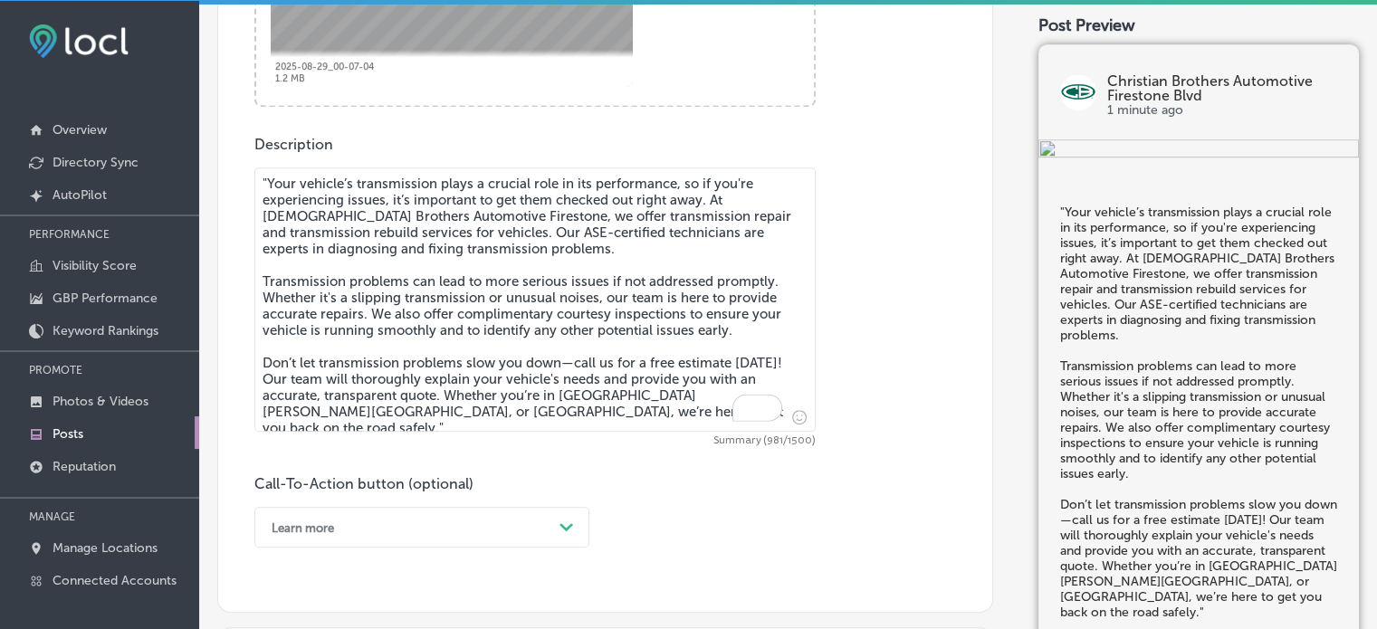
scroll to position [896, 0]
click at [268, 184] on textarea ""Your vehicle’s transmission plays a crucial role in its performance, so if you…" at bounding box center [534, 299] width 561 height 264
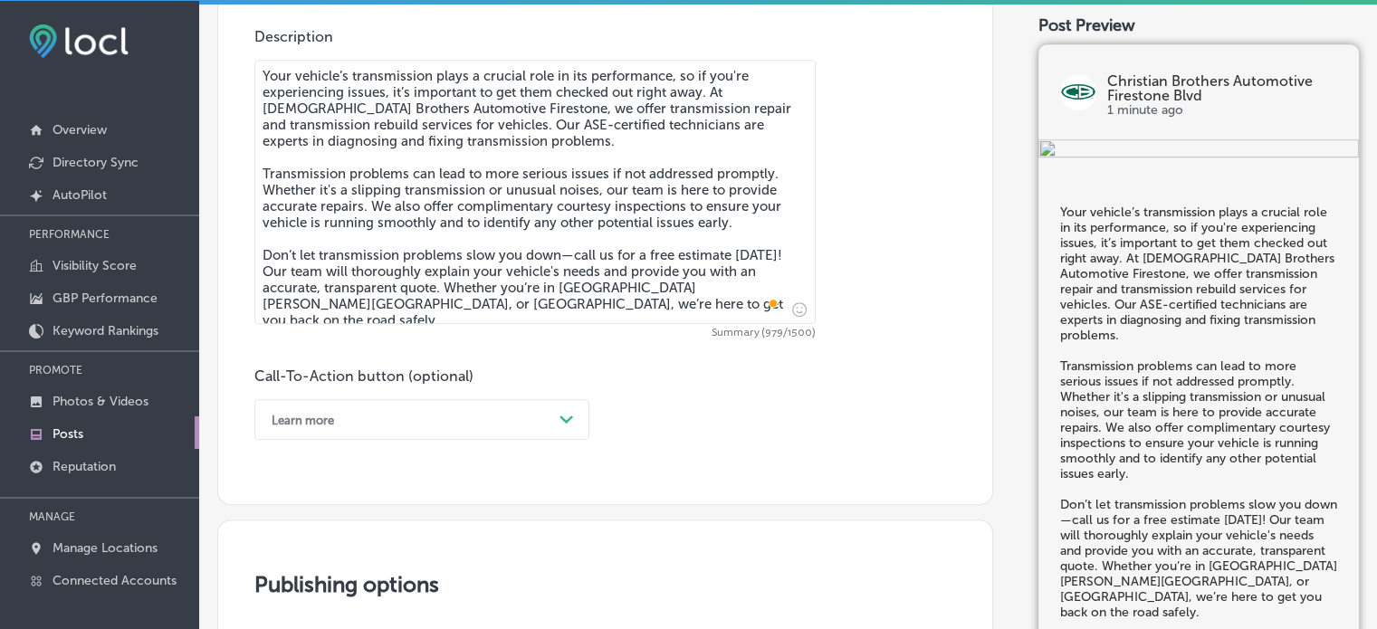
type textarea "Your vehicle’s transmission plays a crucial role in its performance, so if you'…"
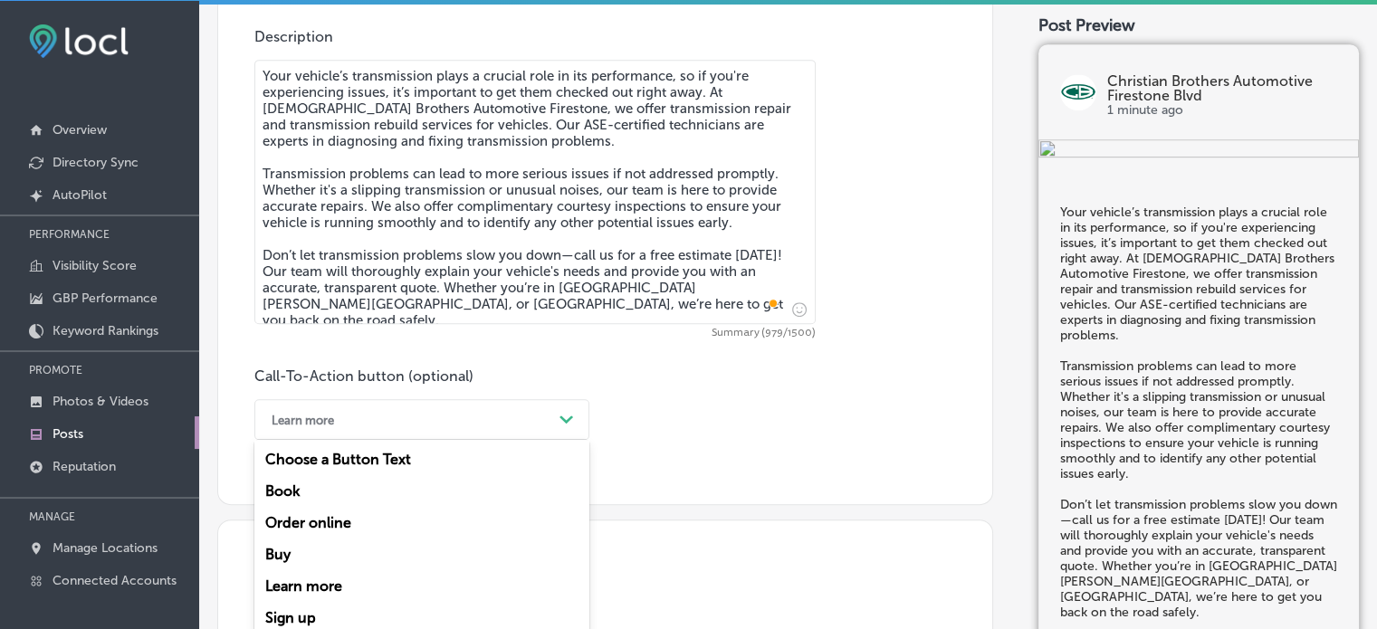
scroll to position [1050, 0]
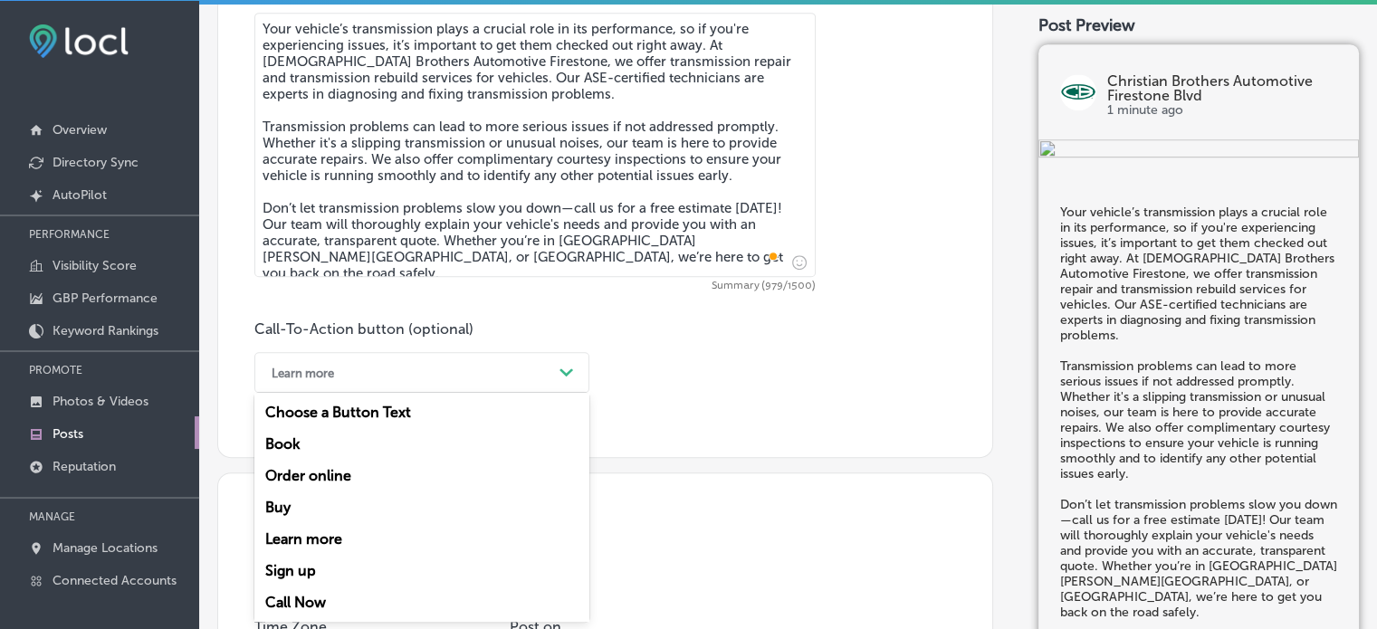
click at [482, 393] on div "option Learn more, selected. option Choose a Button Text focused, 1 of 7. 7 res…" at bounding box center [421, 372] width 335 height 41
click at [318, 604] on div "Call Now" at bounding box center [421, 603] width 335 height 32
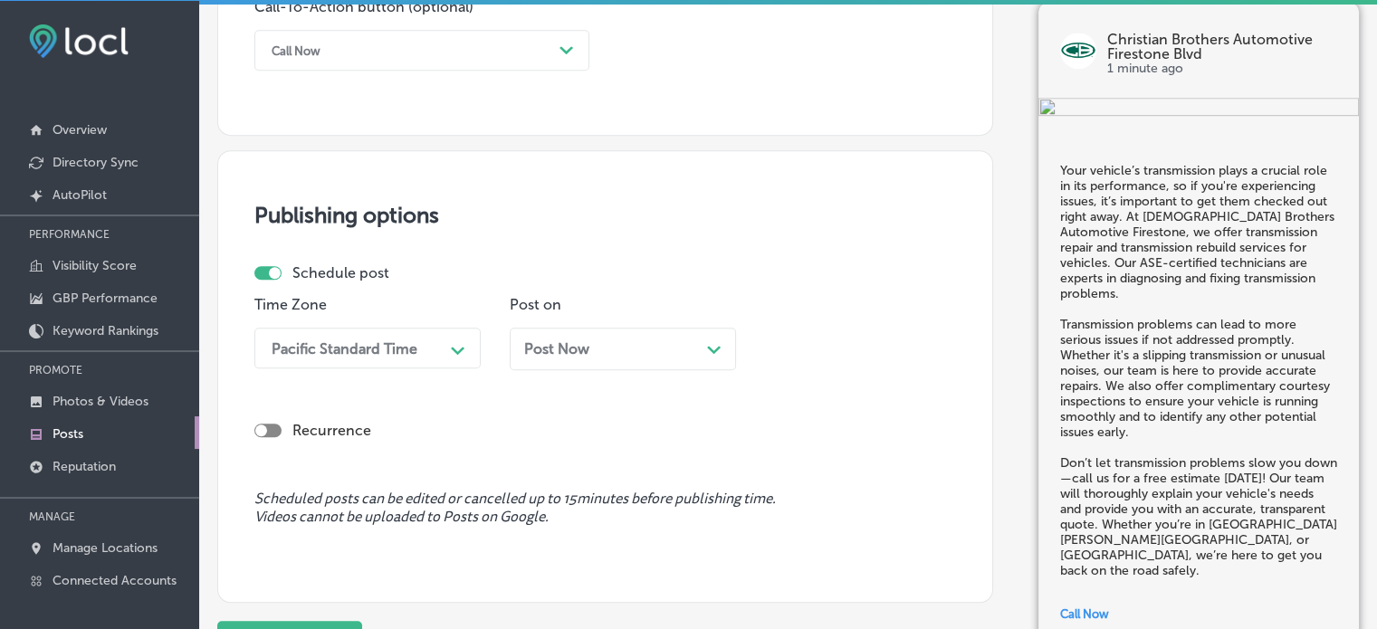
scroll to position [1388, 0]
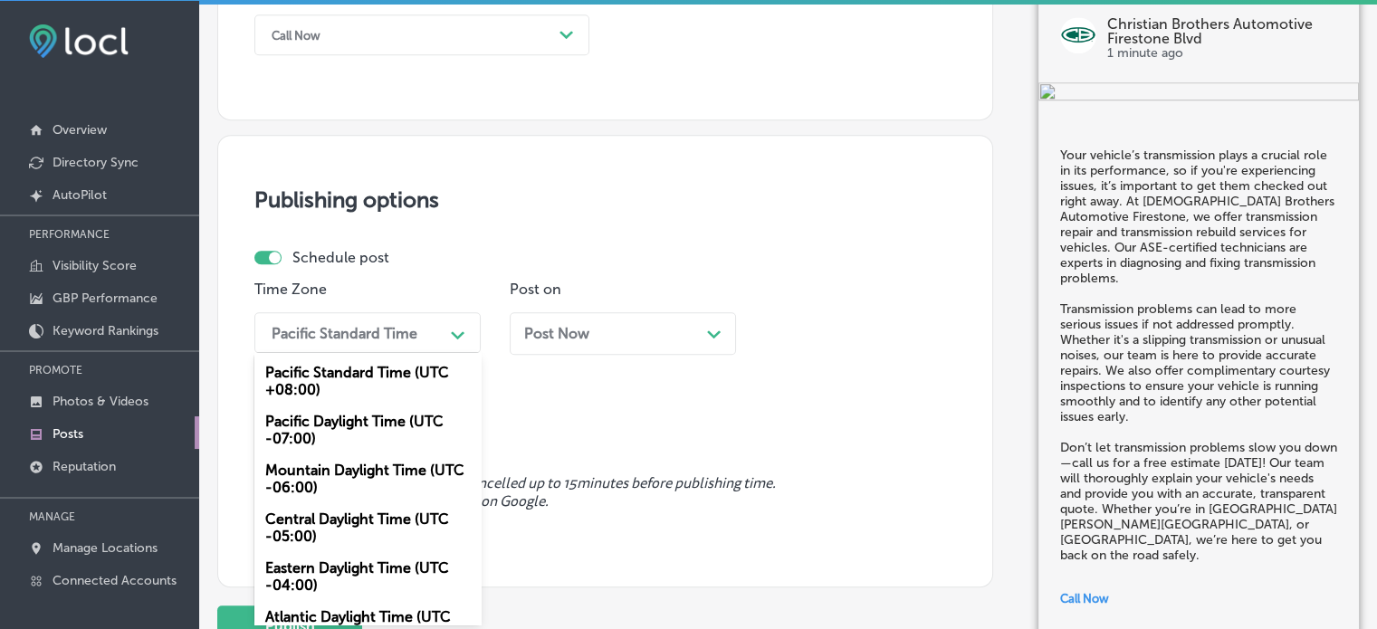
click at [447, 320] on div "Path Created with Sketch." at bounding box center [458, 333] width 29 height 29
click at [406, 472] on div "Mountain Daylight Time (UTC -06:00)" at bounding box center [367, 478] width 226 height 49
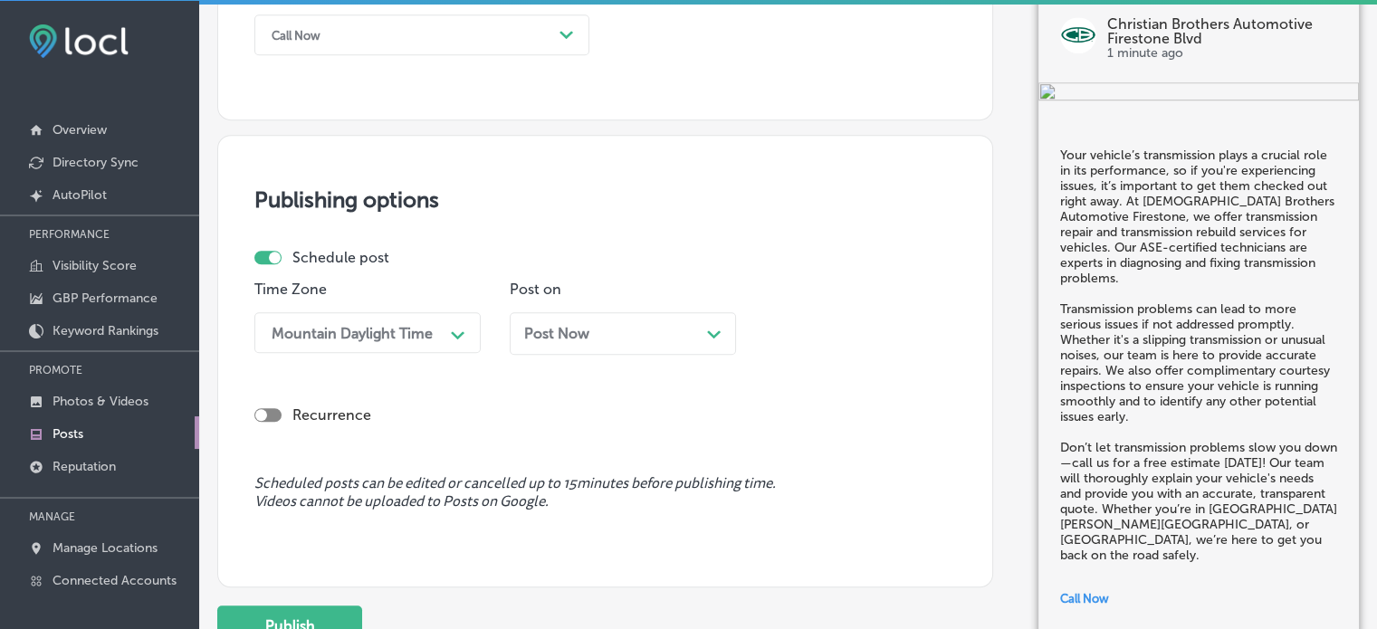
click at [691, 335] on div "Post Now Path Created with Sketch." at bounding box center [622, 333] width 197 height 17
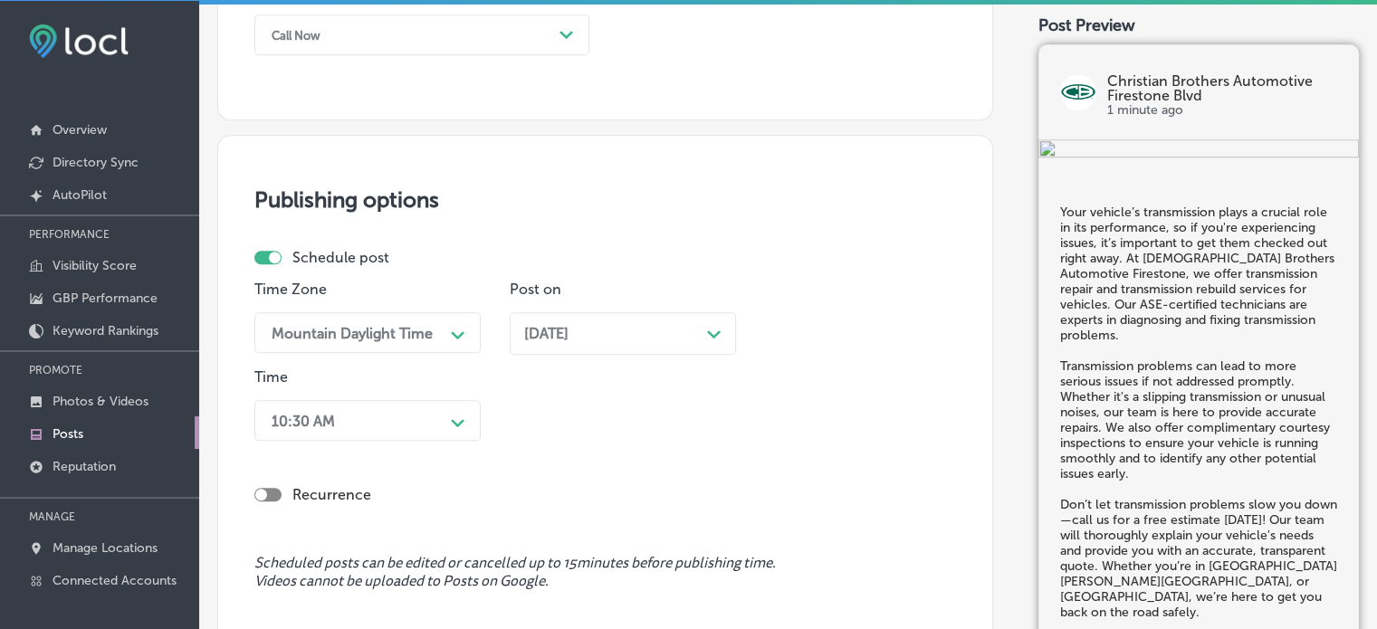
click at [434, 439] on div "Time 10:30 AM Path Created with Sketch." at bounding box center [367, 408] width 226 height 80
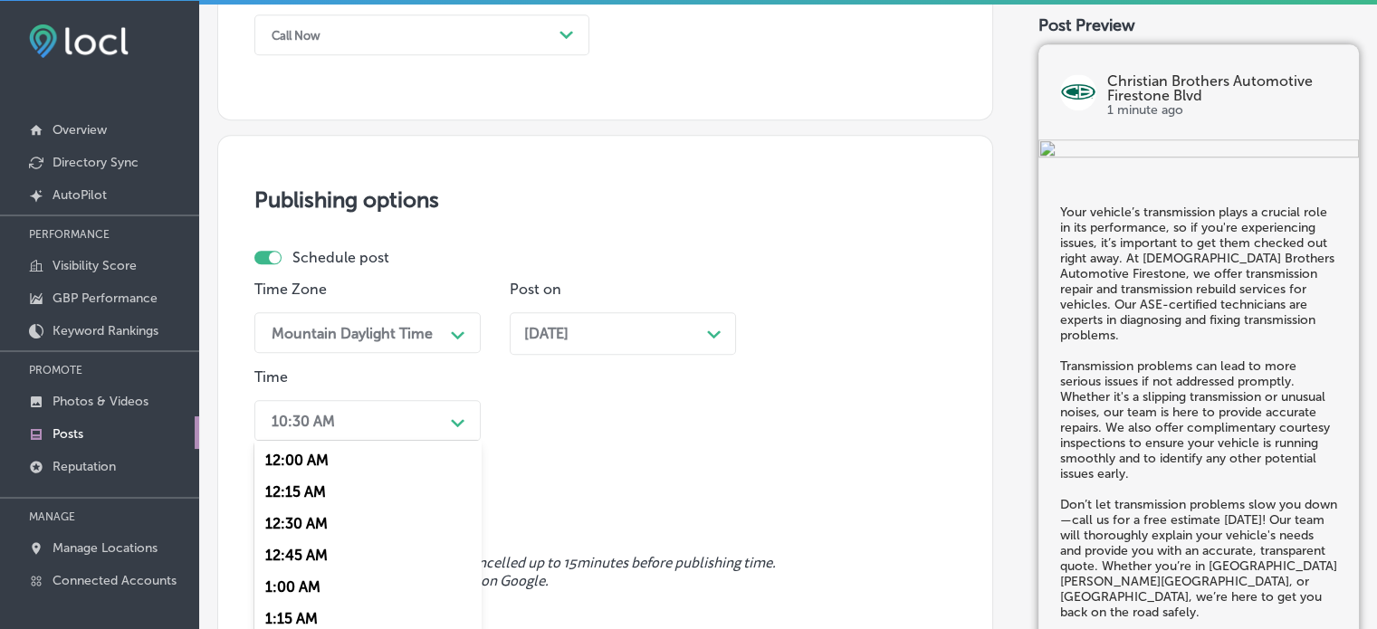
scroll to position [1477, 0]
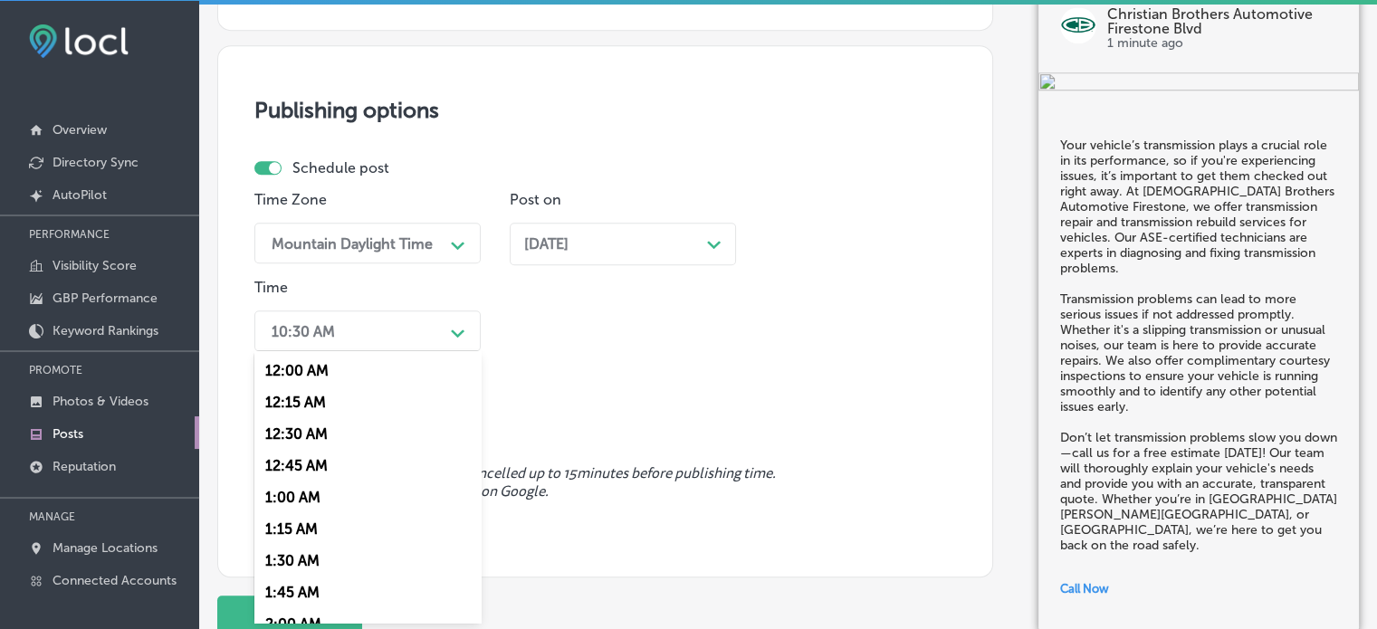
click at [447, 351] on div "option 7:00 AM, selected. option 12:30 AM focused, 3 of 96. 96 results availabl…" at bounding box center [367, 330] width 226 height 41
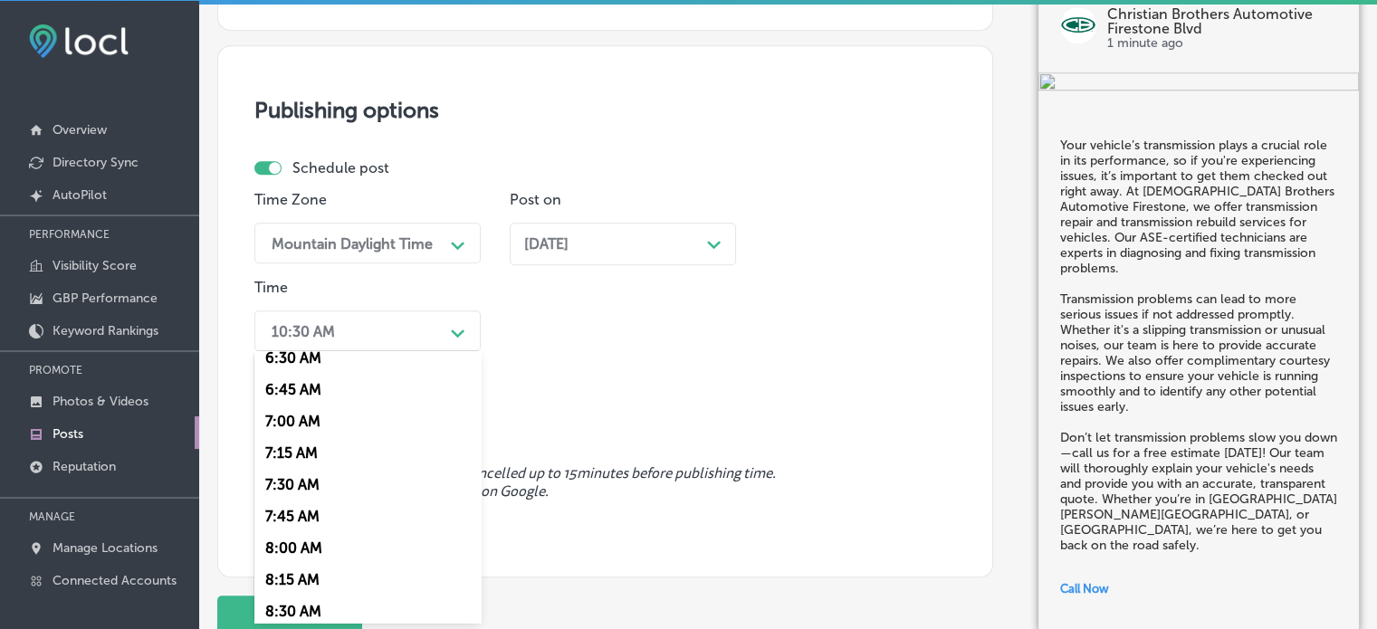
click at [298, 426] on div "7:00 AM" at bounding box center [367, 422] width 226 height 32
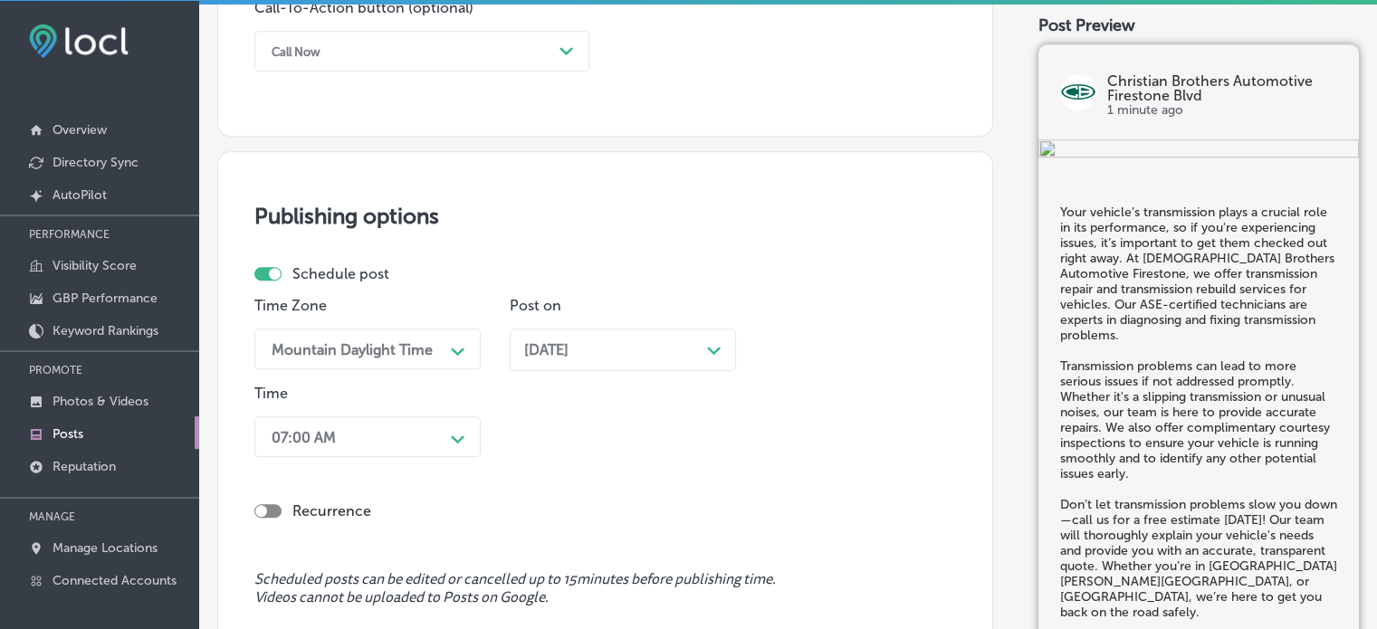
scroll to position [1592, 0]
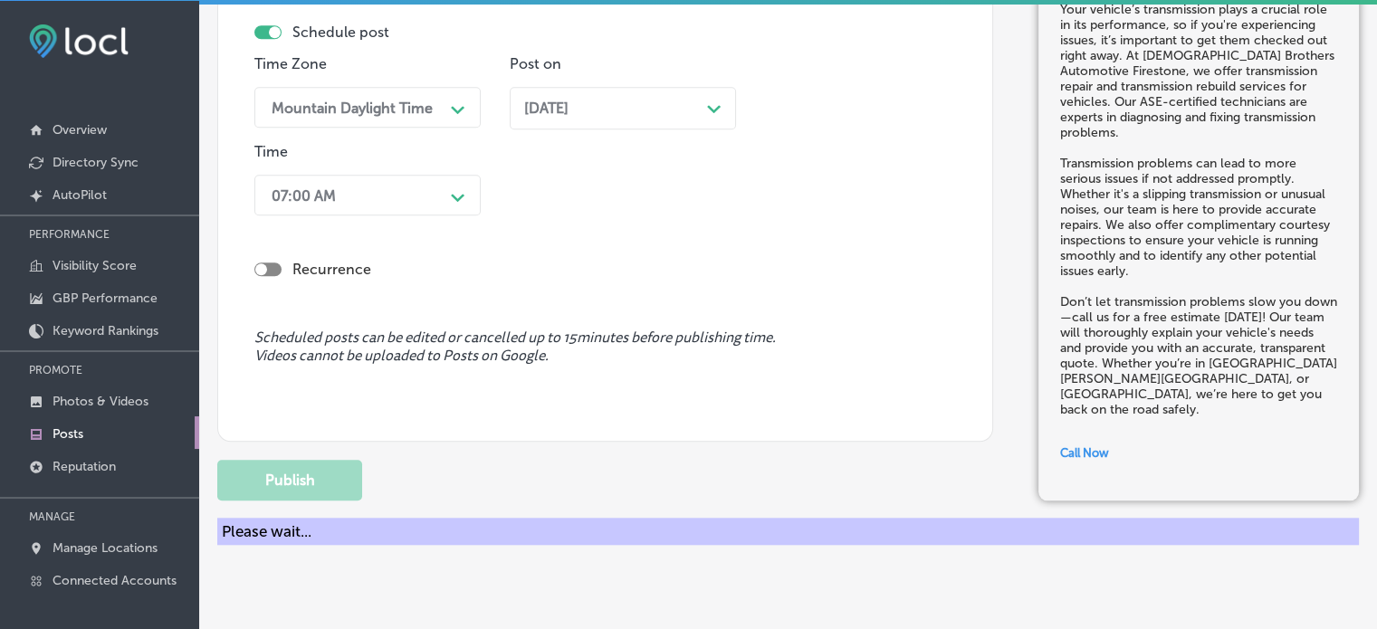
scroll to position [1539, 0]
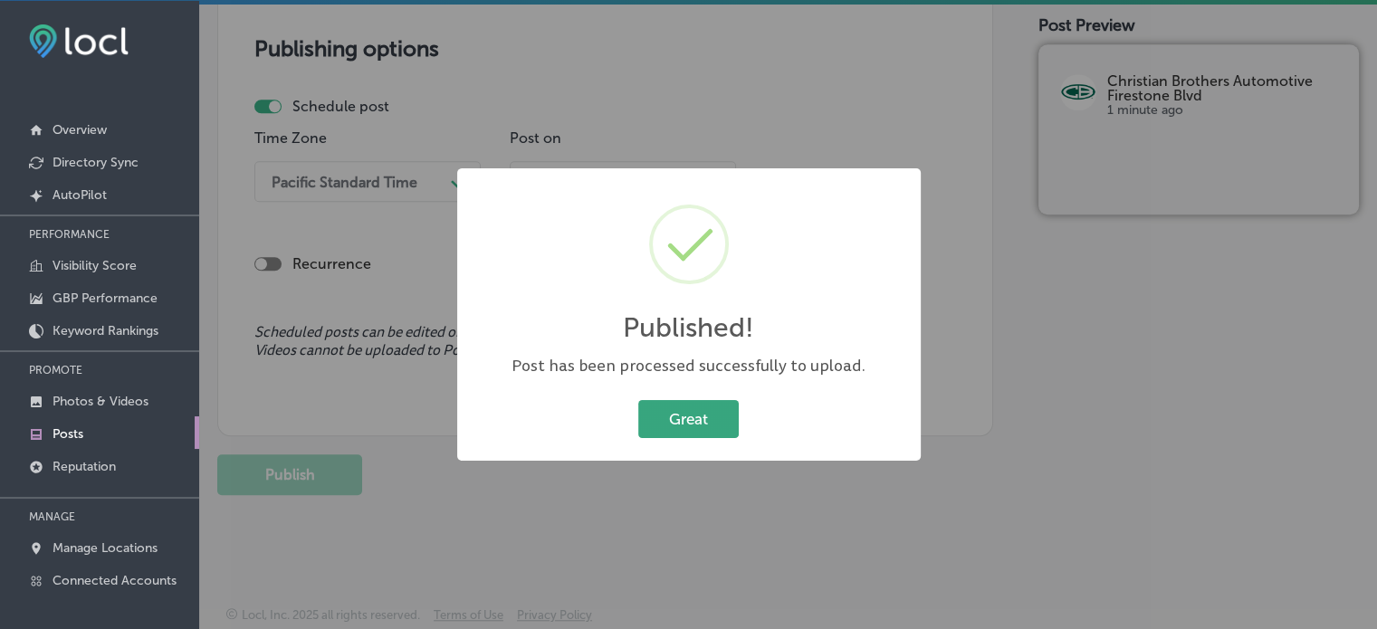
click at [681, 408] on button "Great" at bounding box center [688, 418] width 100 height 37
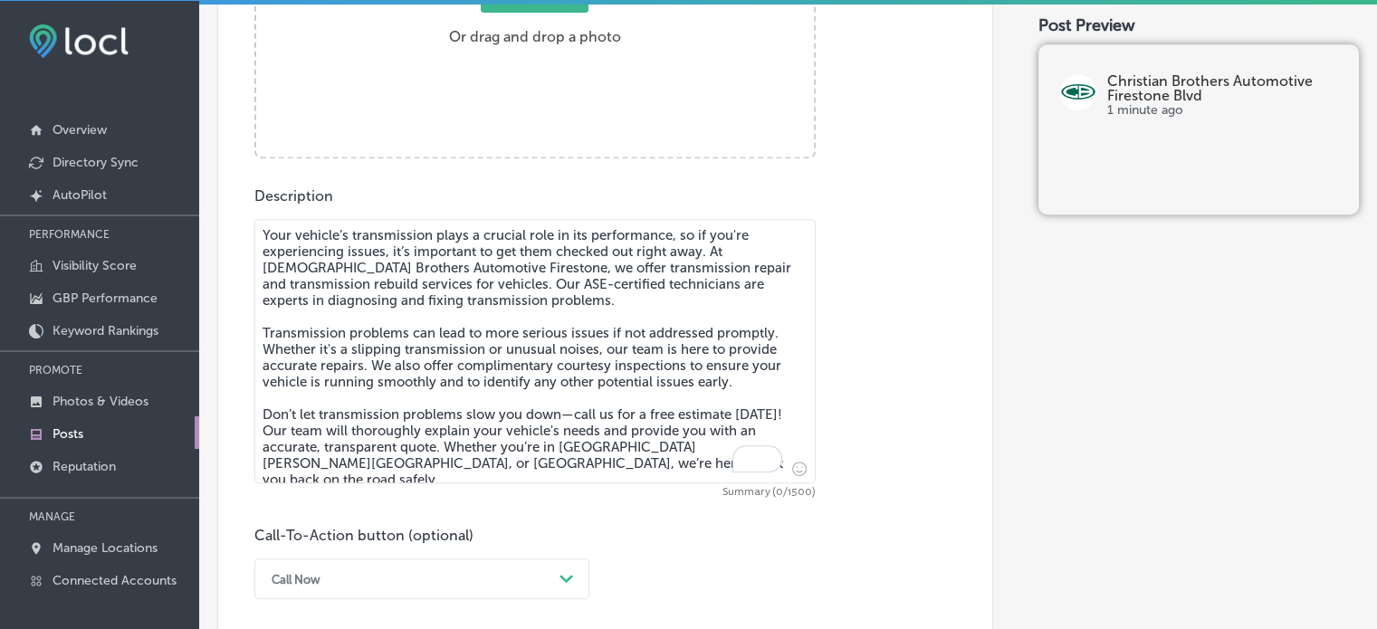
scroll to position [837, 0]
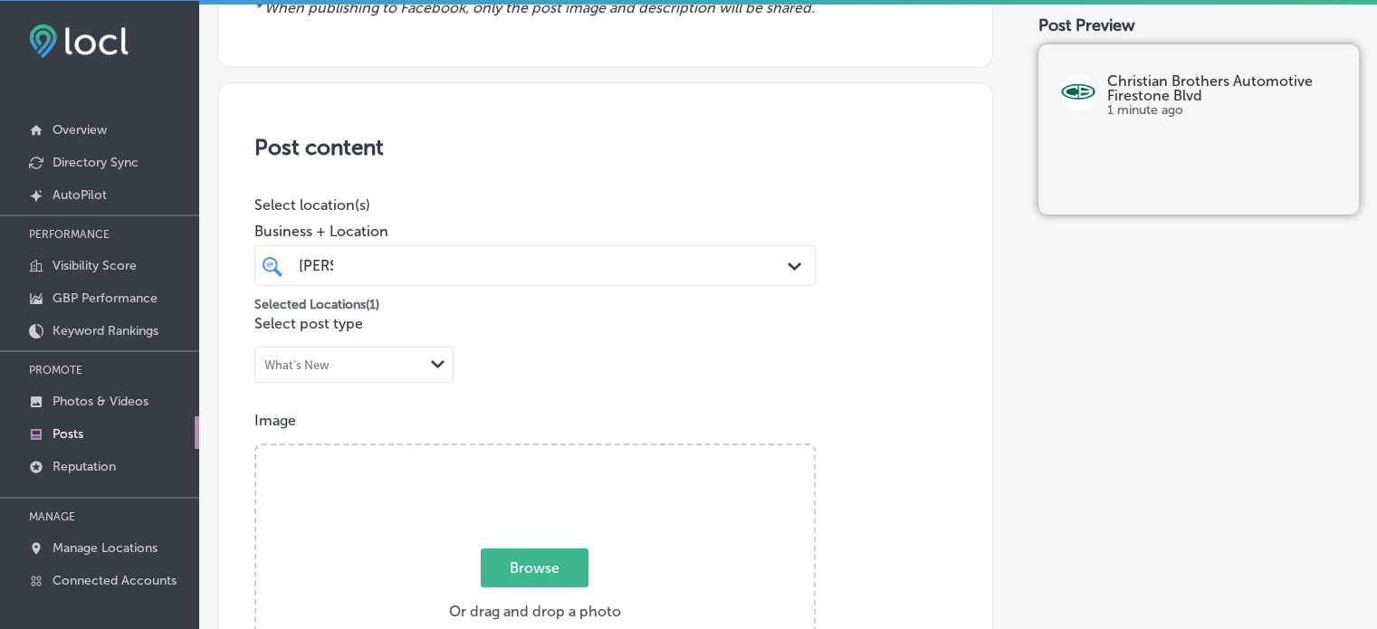
click at [623, 414] on p "Image" at bounding box center [605, 420] width 702 height 17
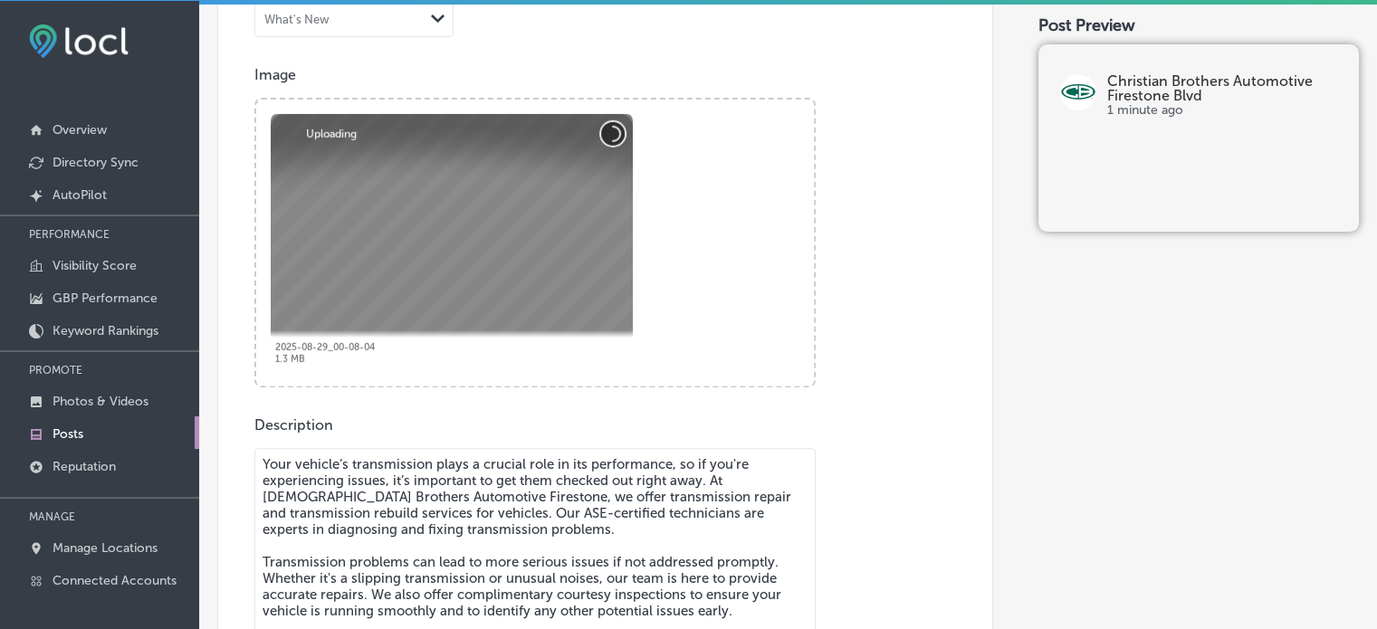
scroll to position [617, 0]
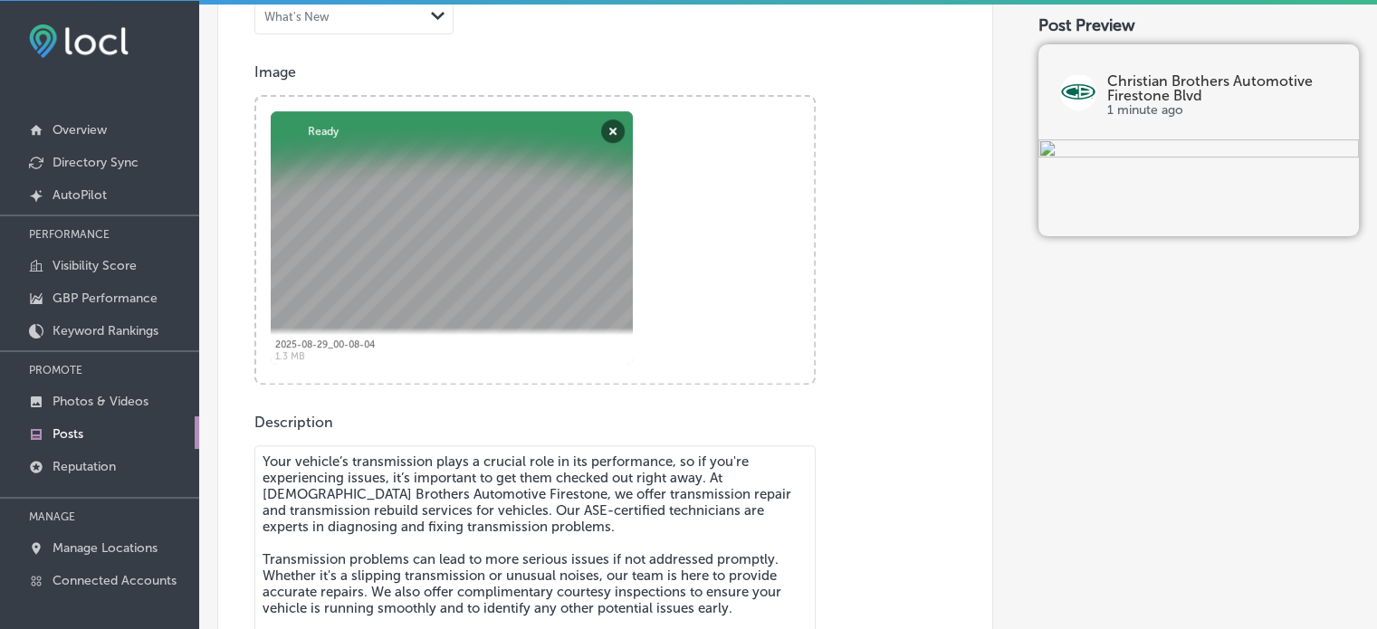
click at [580, 498] on textarea "Your vehicle’s transmission plays a crucial role in its performance, so if you'…" at bounding box center [534, 577] width 561 height 264
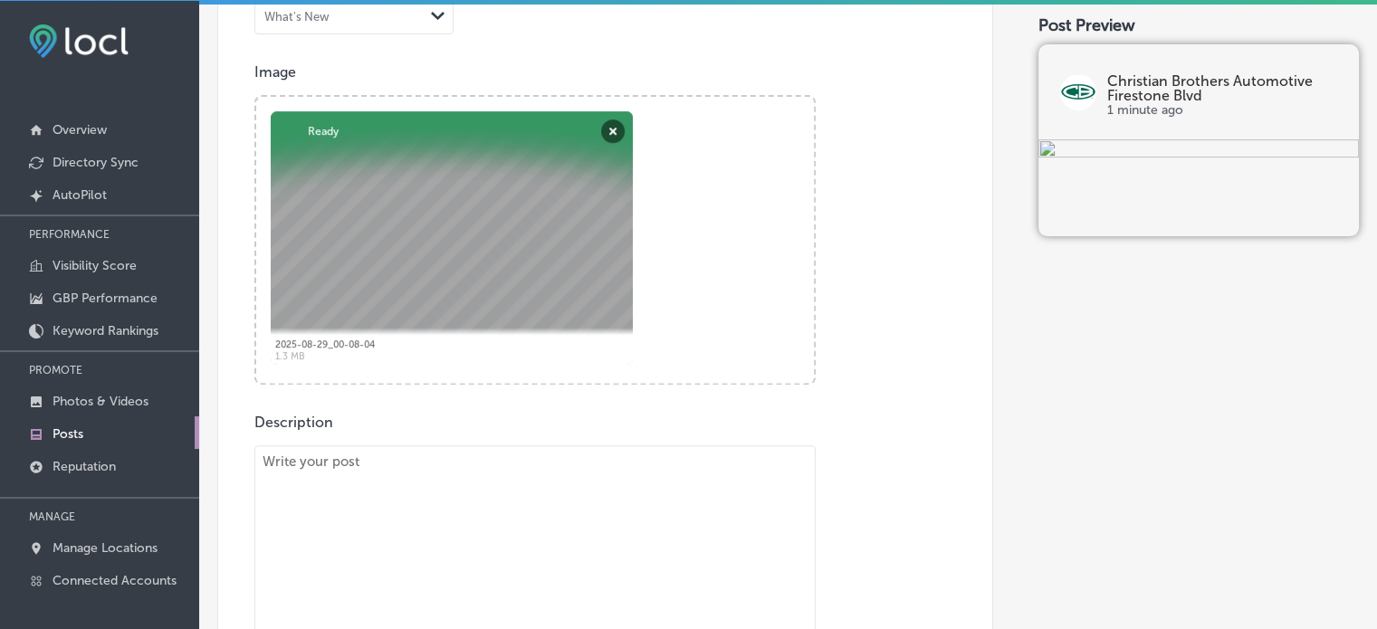
paste textarea ""Are your tires in good condition? At Christian Brothers Automotive Firestone, …"
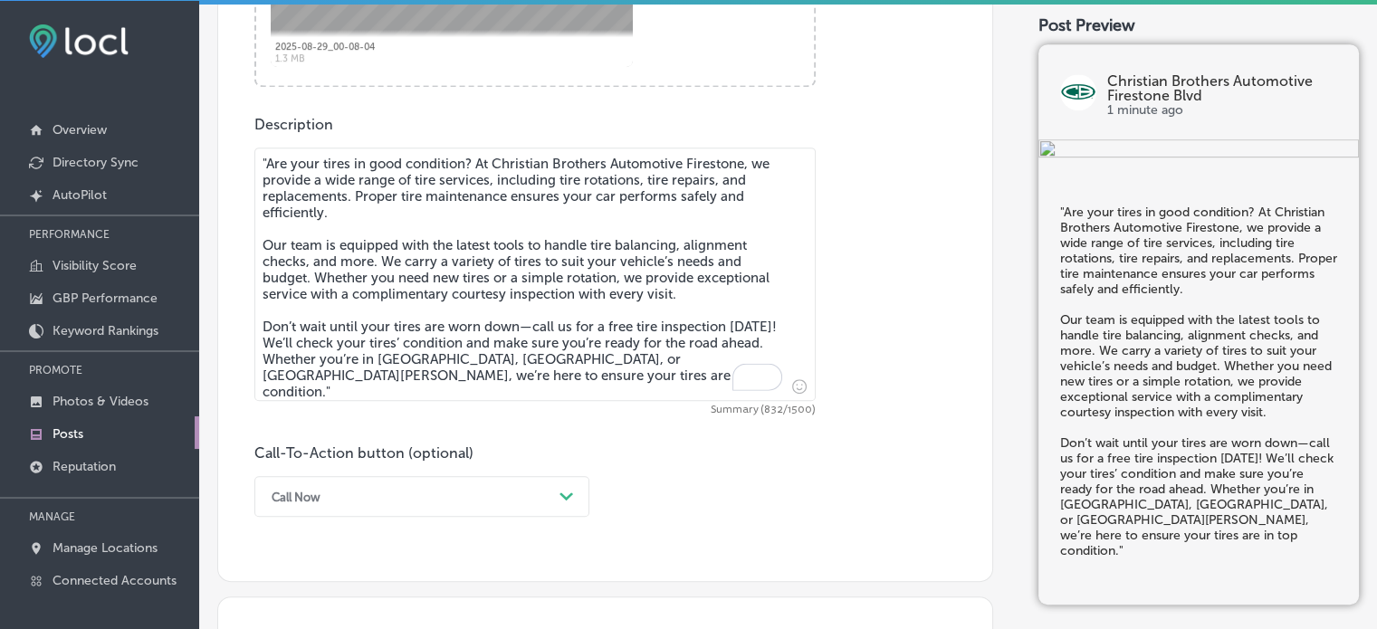
scroll to position [916, 0]
click at [271, 157] on textarea ""Are your tires in good condition? At Christian Brothers Automotive Firestone, …" at bounding box center [534, 273] width 561 height 253
type textarea "Are your tires in good condition? At Christian Brothers Automotive Firestone, w…"
click at [539, 495] on div "option Call Now, selected. option Buy focused, 4 of 7. 7 results available. Use…" at bounding box center [421, 495] width 335 height 41
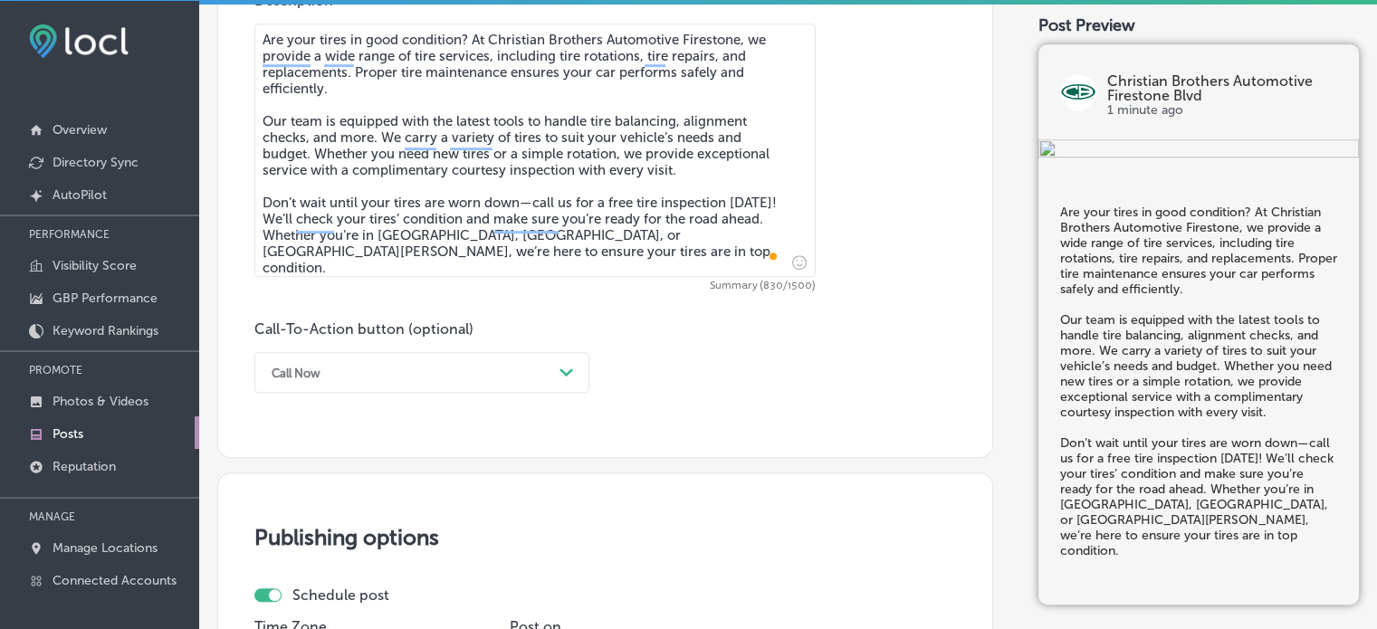
click at [526, 374] on div "Call Now" at bounding box center [407, 372] width 290 height 28
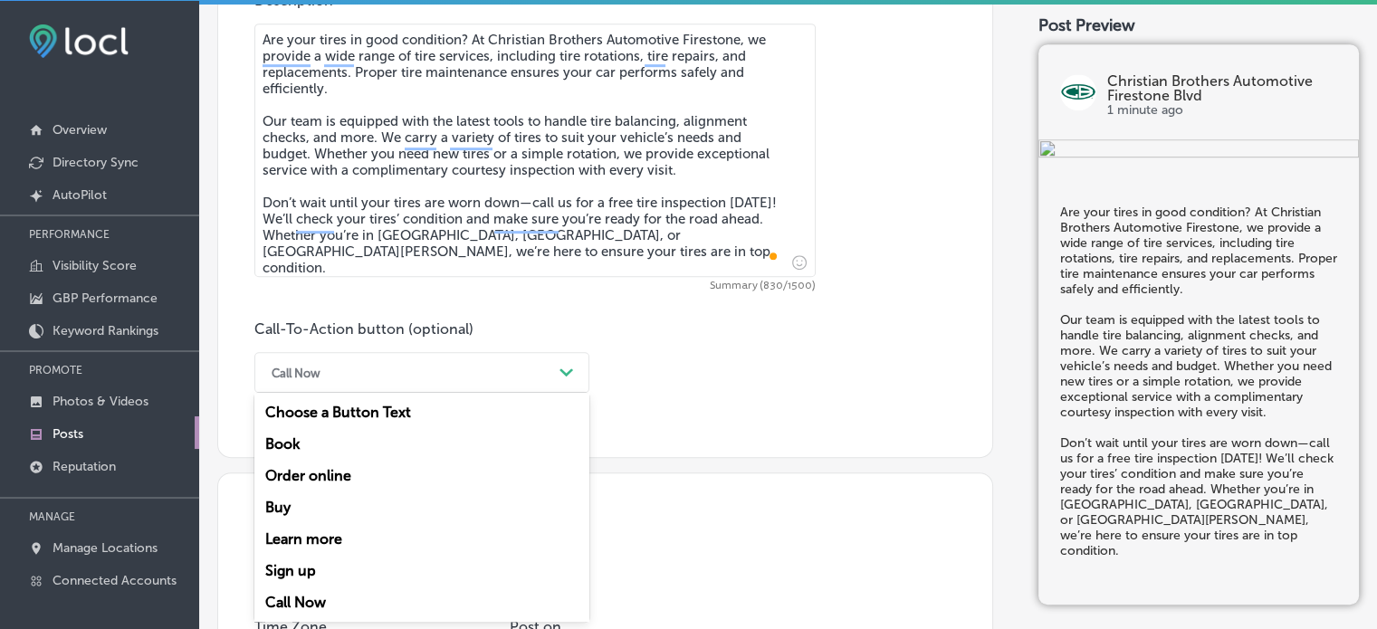
click at [293, 536] on div "Learn more" at bounding box center [421, 539] width 335 height 32
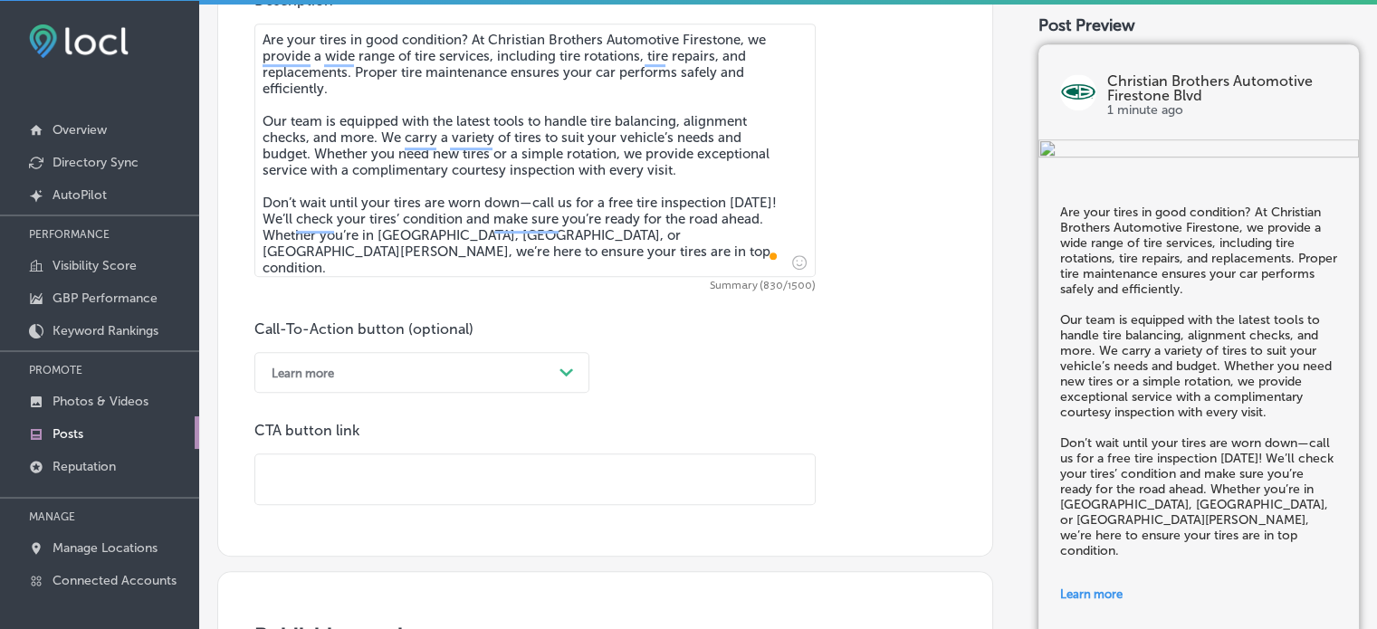
click at [453, 472] on input "text" at bounding box center [534, 479] width 559 height 50
paste input "https://www.cbac.com/firestone-blvd/"
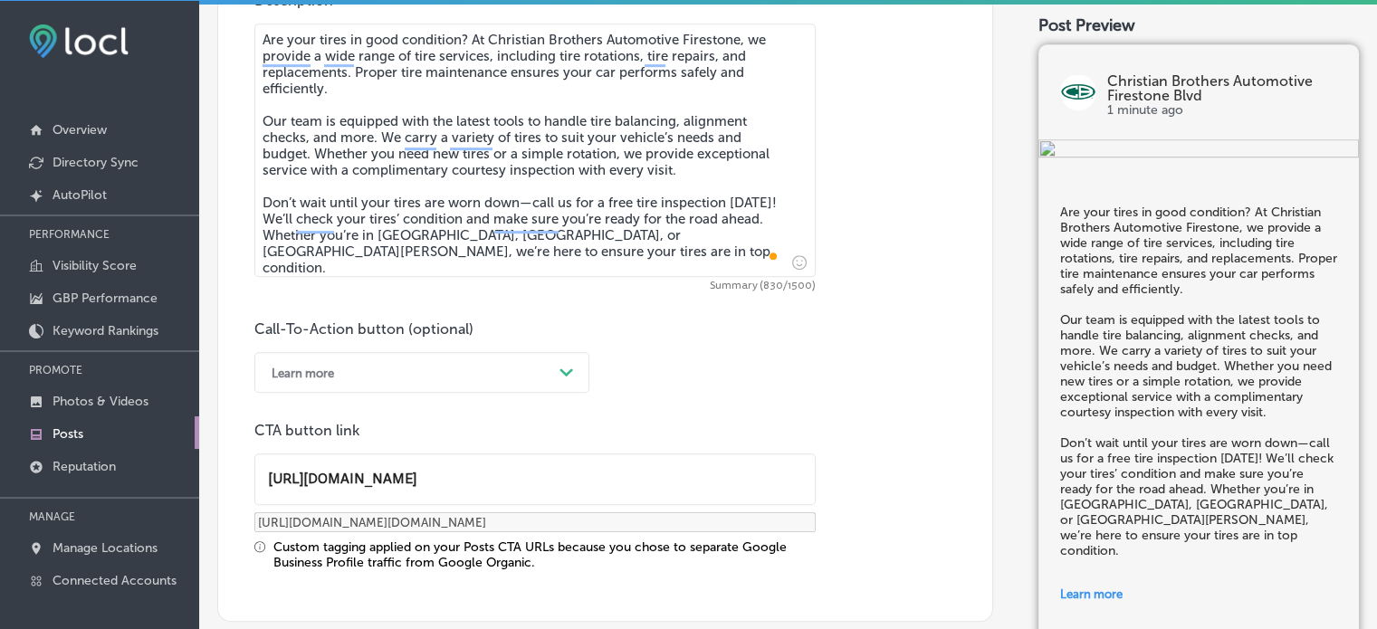
type input "https://www.cbac.com/firestone-blvd/"
click at [704, 422] on p "CTA button link" at bounding box center [534, 430] width 561 height 17
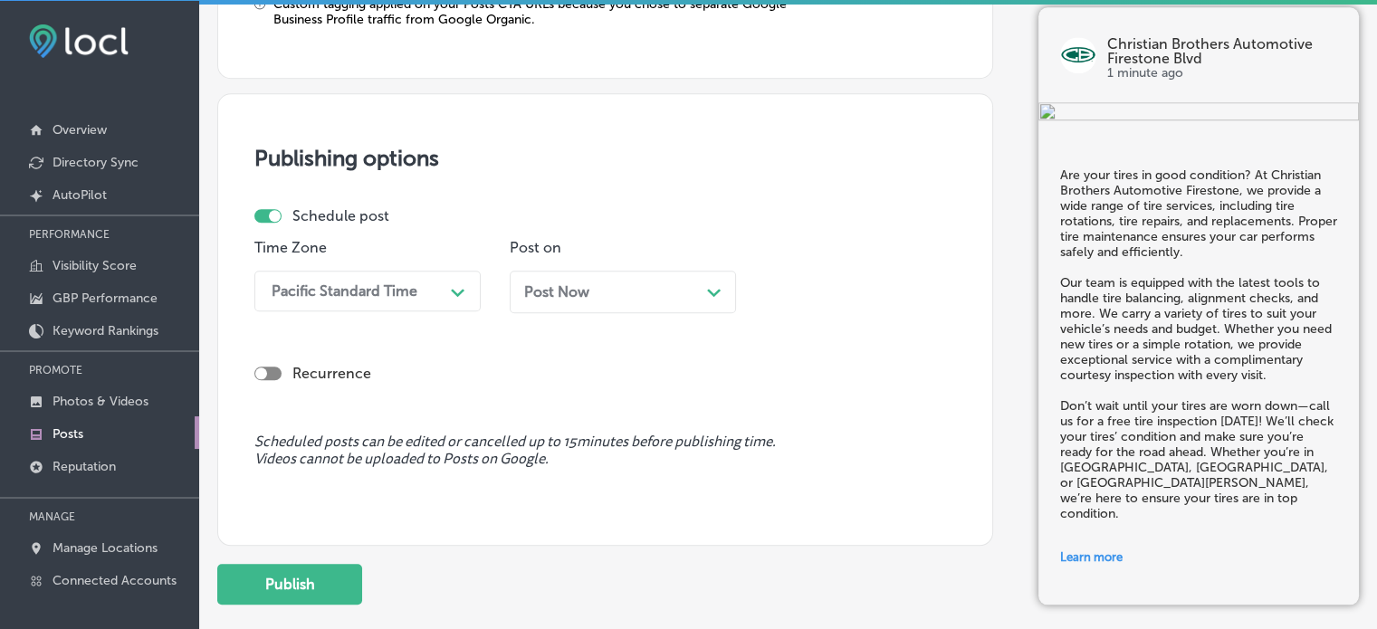
scroll to position [1586, 0]
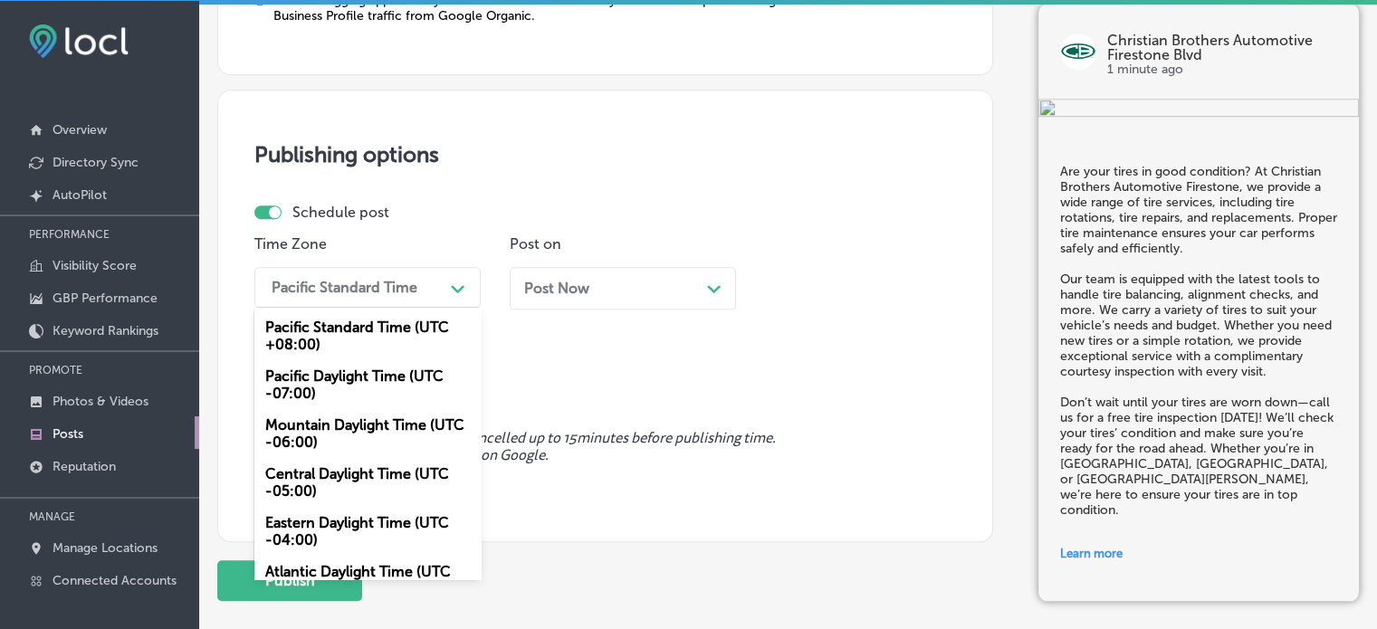
click at [370, 288] on div "Pacific Standard Time" at bounding box center [345, 287] width 146 height 17
click at [358, 409] on div "Mountain Daylight Time (UTC -06:00)" at bounding box center [367, 433] width 226 height 49
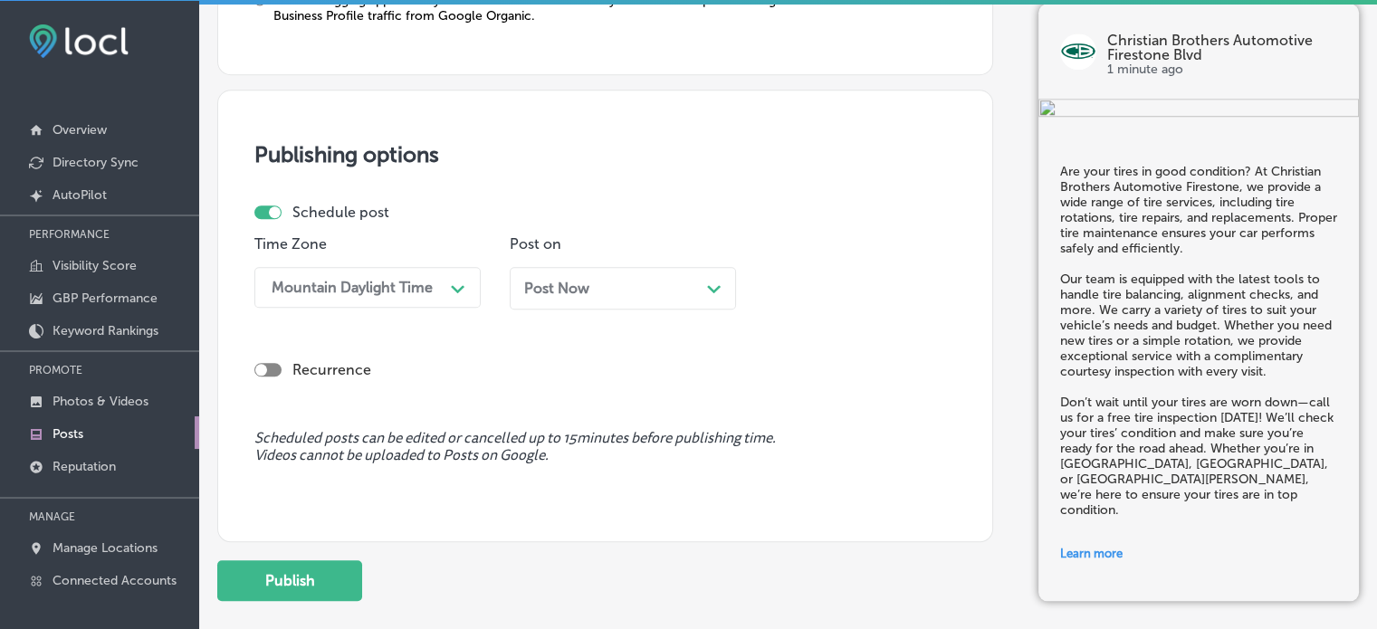
click at [616, 275] on div "Post Now Path Created with Sketch." at bounding box center [623, 288] width 226 height 43
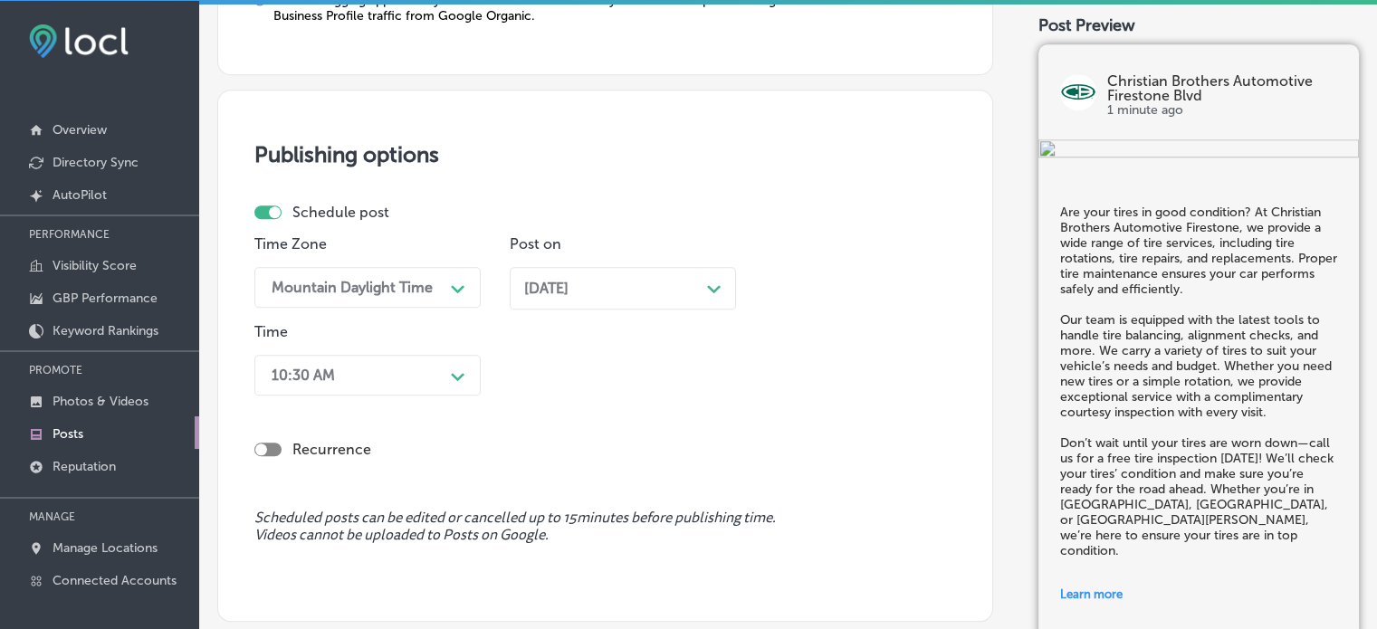
click at [438, 379] on div "10:30 AM Path Created with Sketch." at bounding box center [367, 375] width 226 height 41
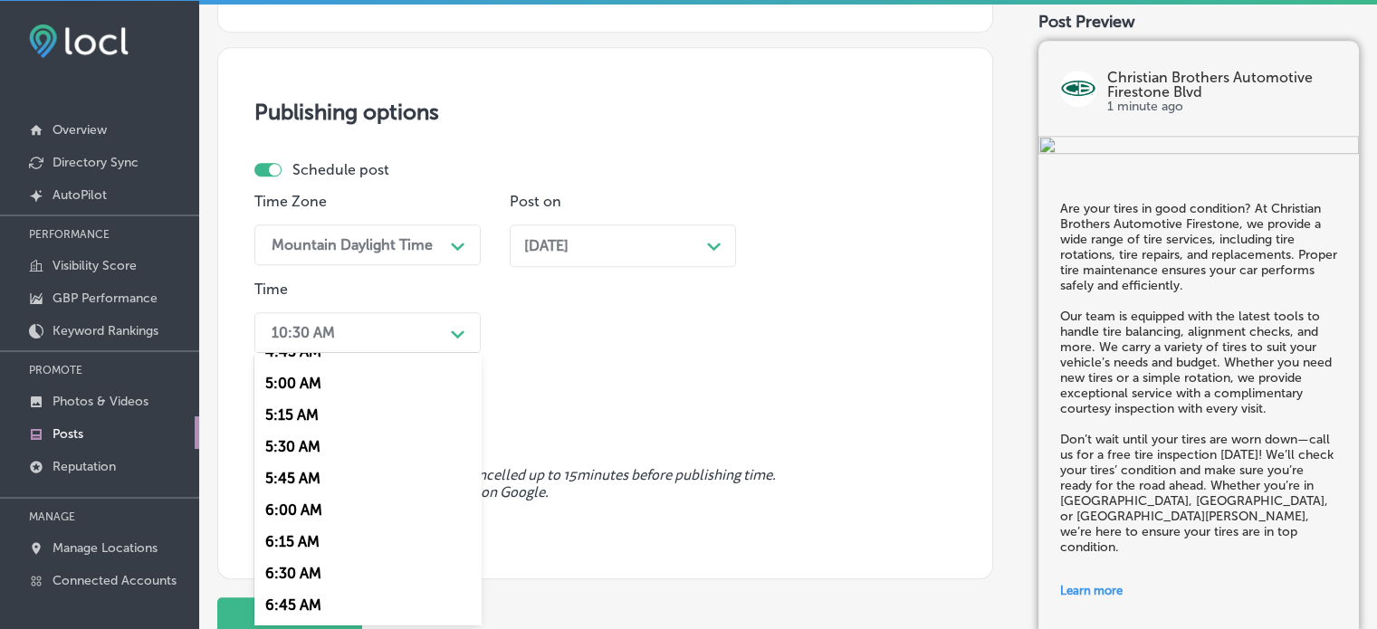
scroll to position [836, 0]
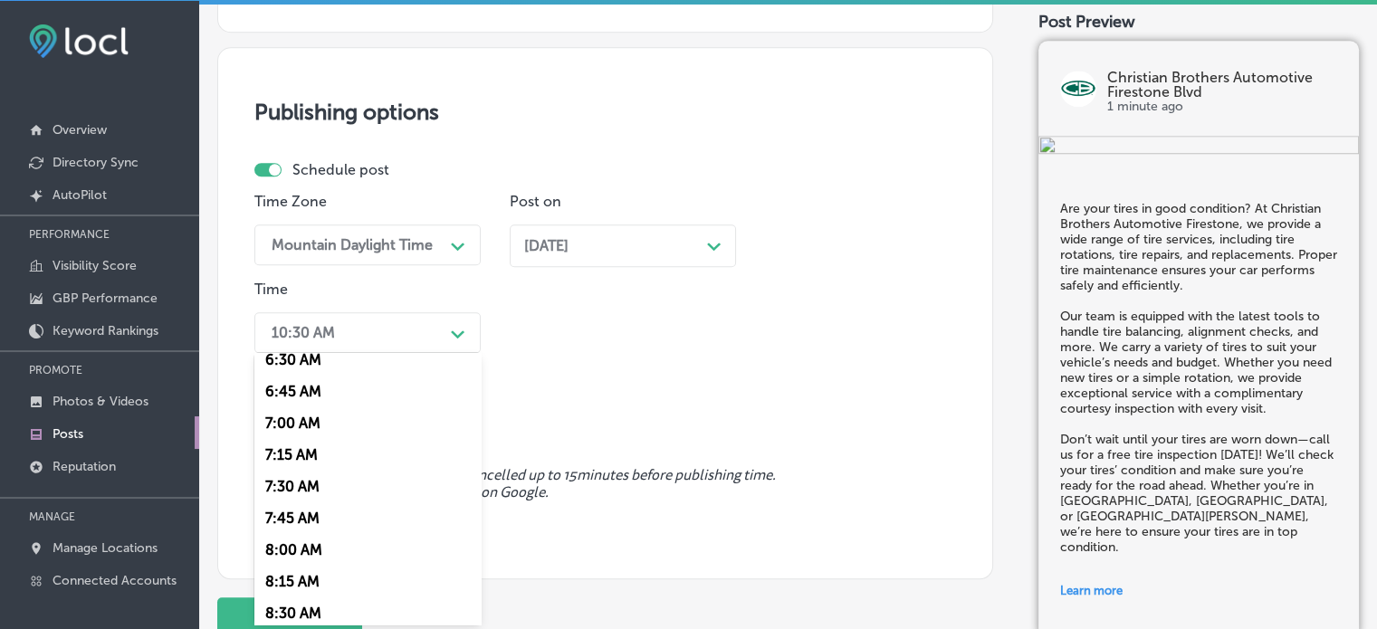
click at [311, 419] on div "7:00 AM" at bounding box center [367, 423] width 226 height 32
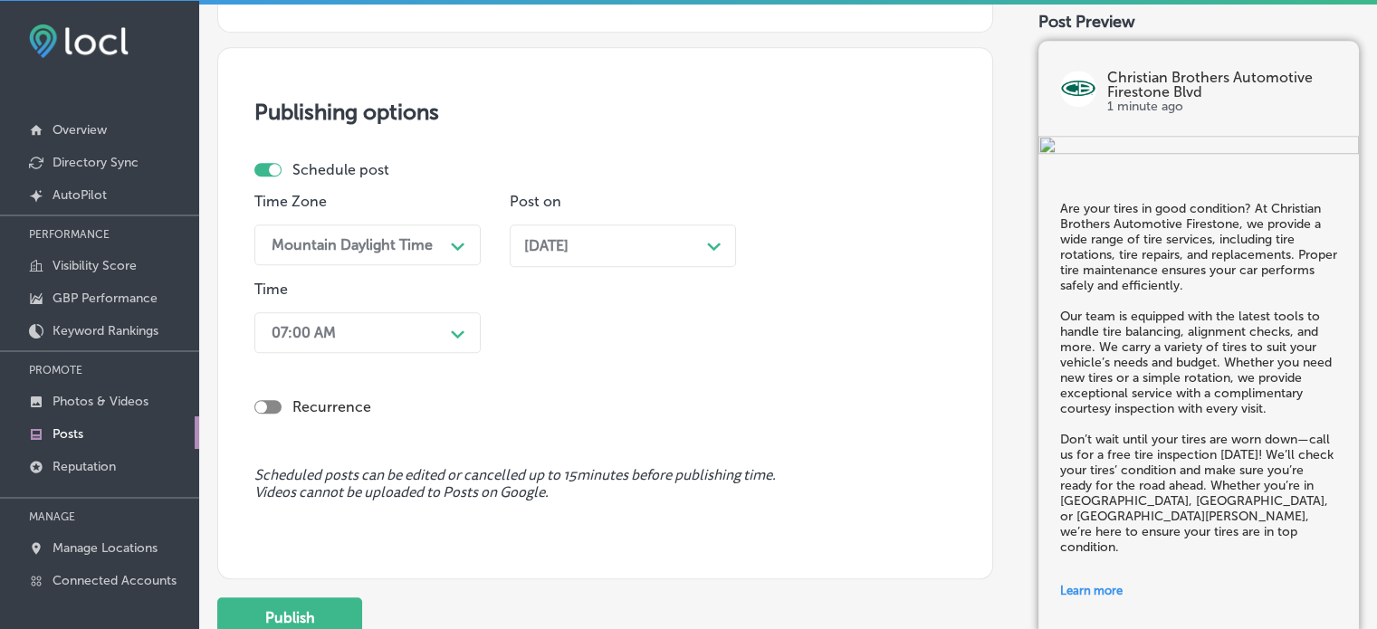
click at [488, 412] on div "Recurrence" at bounding box center [605, 406] width 702 height 17
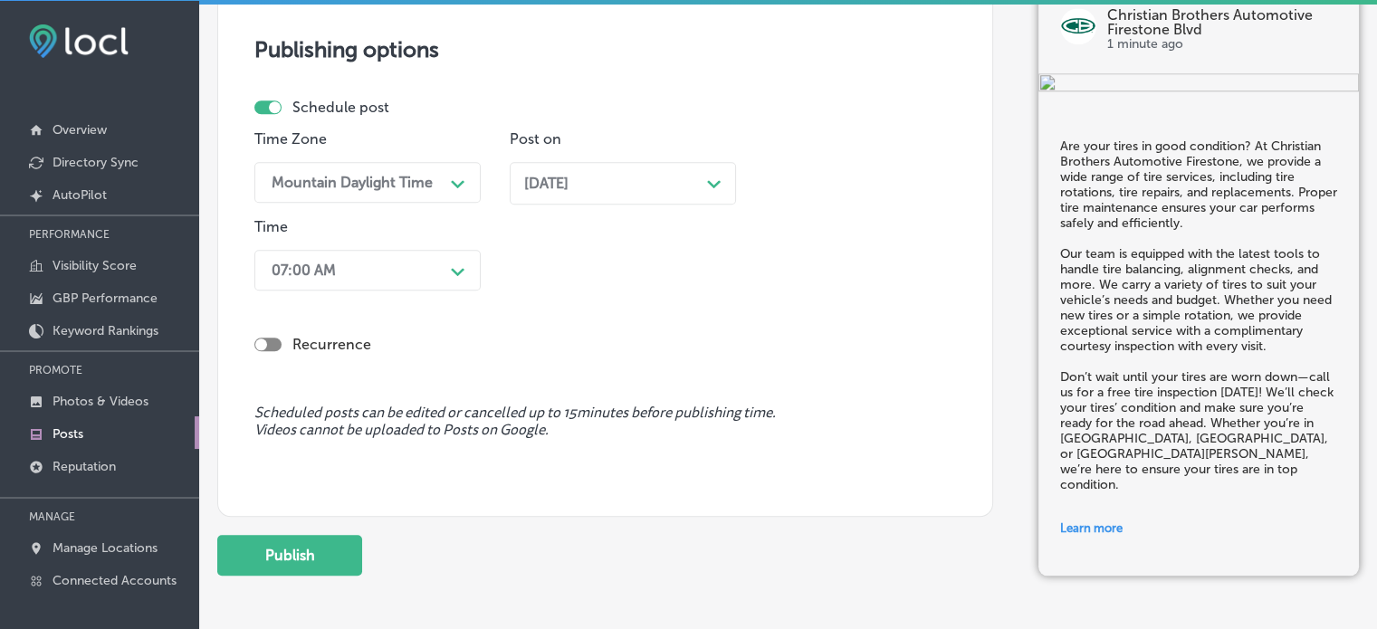
scroll to position [1698, 0]
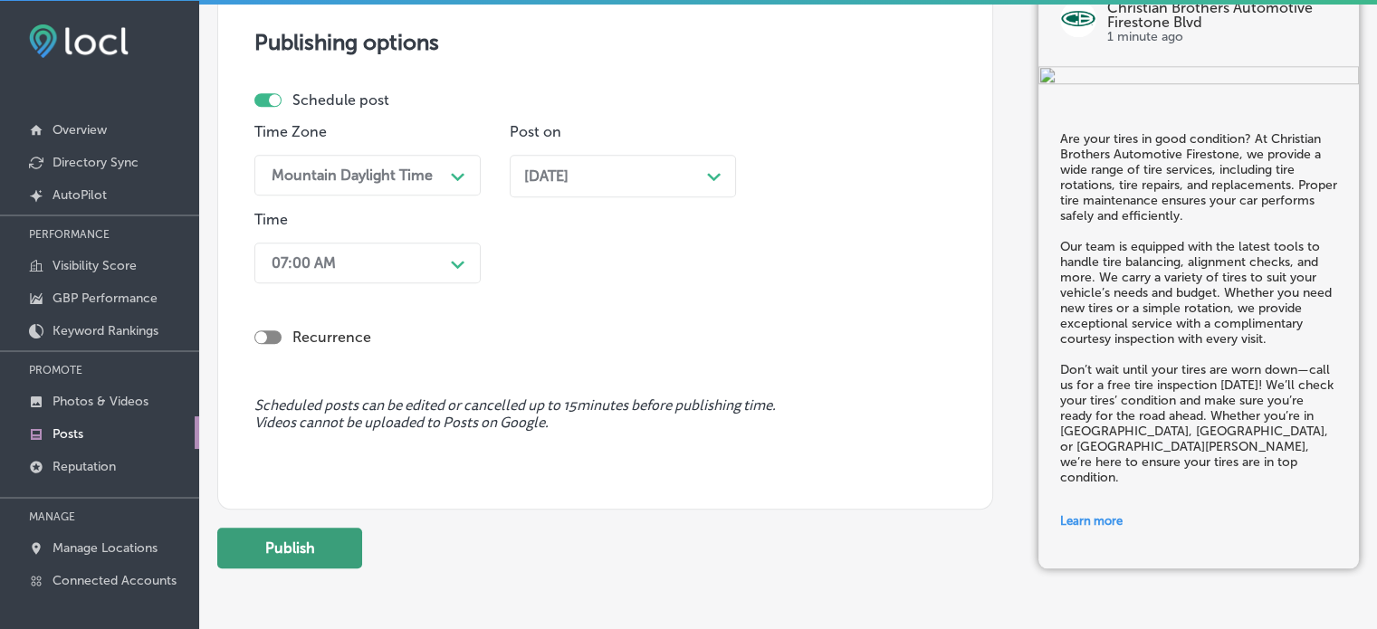
click at [308, 554] on button "Publish" at bounding box center [289, 548] width 145 height 41
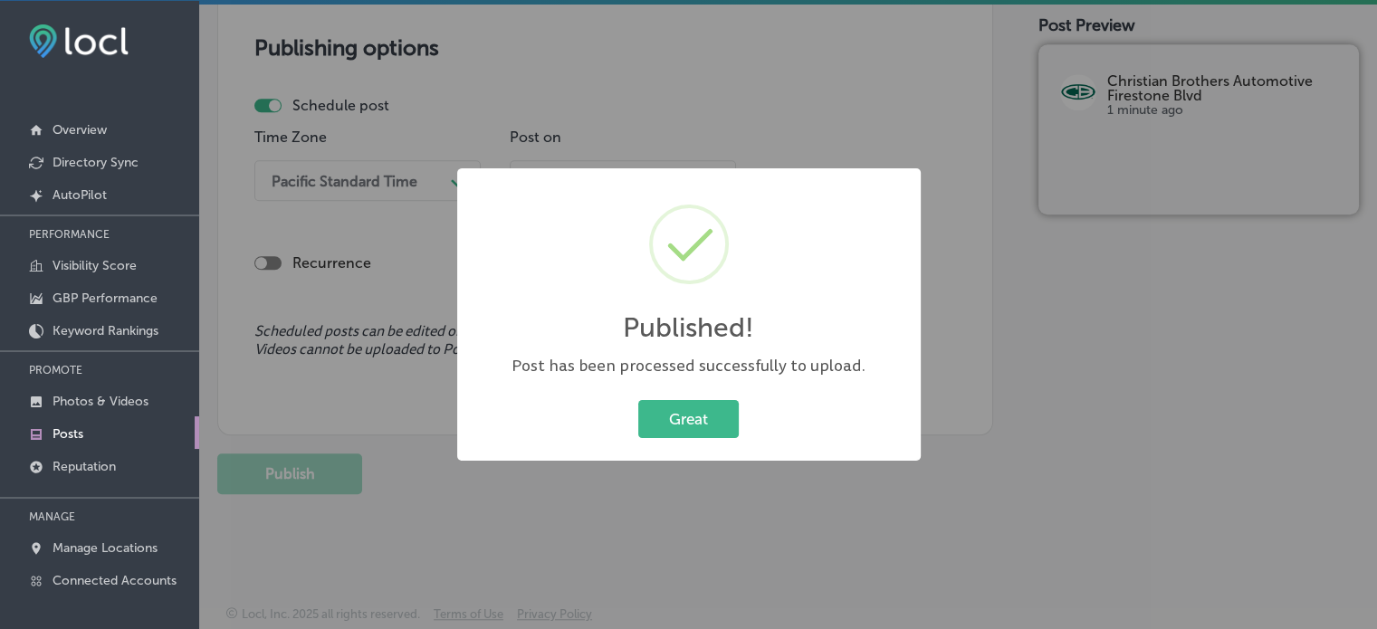
scroll to position [1528, 0]
click at [680, 406] on button "Great" at bounding box center [688, 418] width 100 height 37
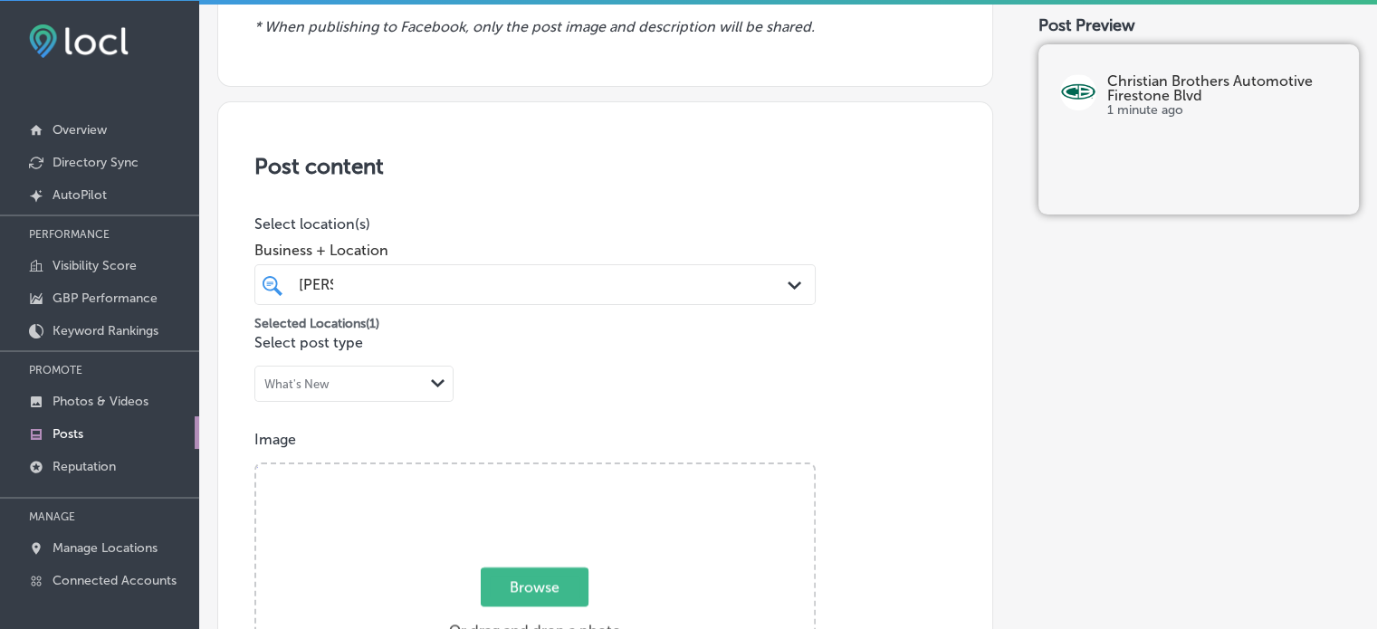
scroll to position [0, 0]
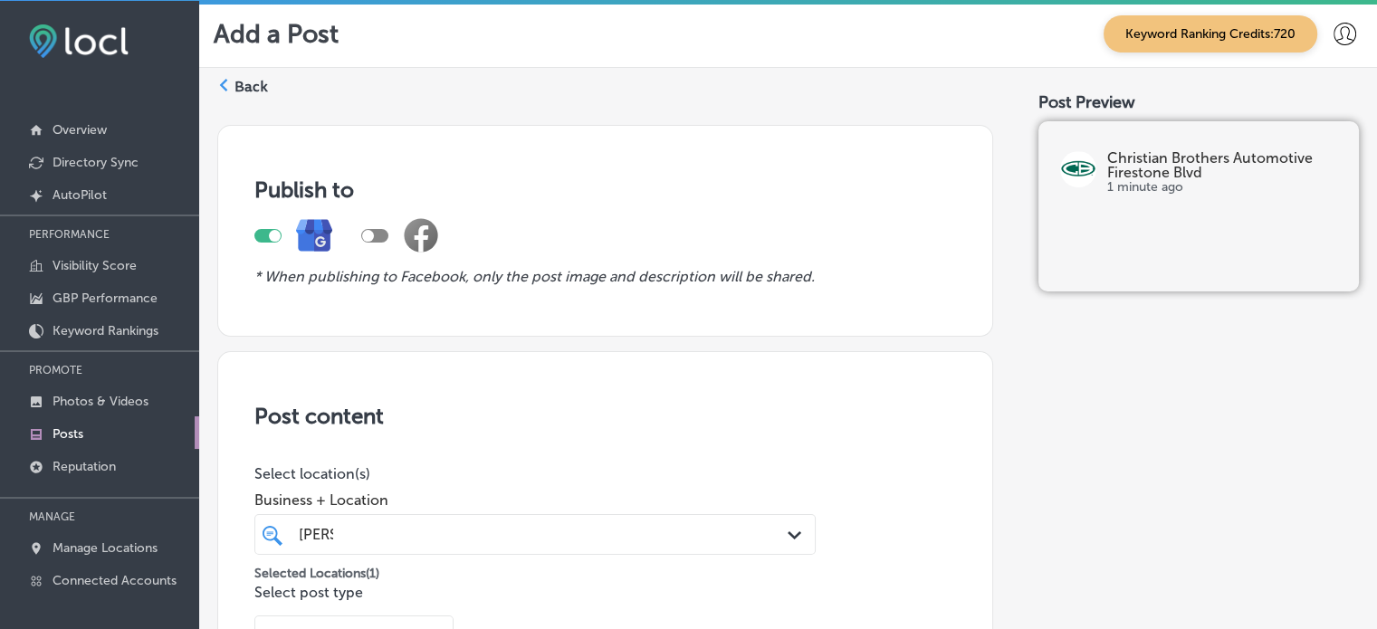
click at [257, 89] on label "Back" at bounding box center [250, 87] width 33 height 20
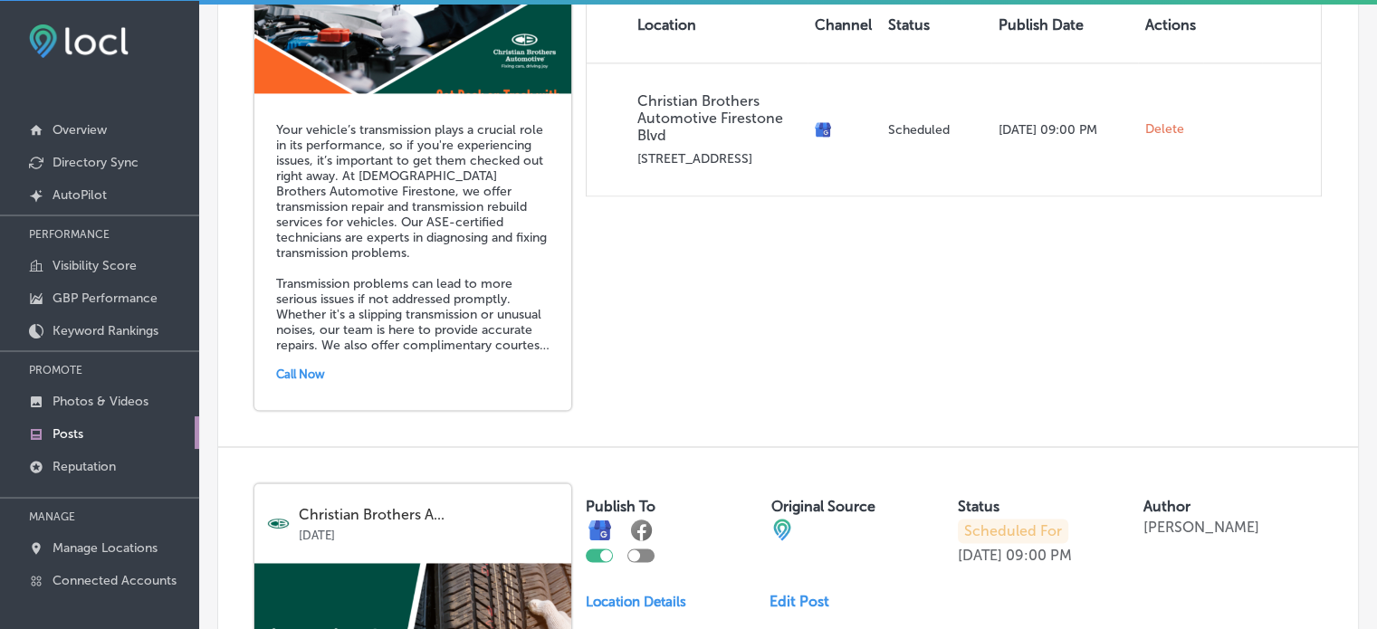
scroll to position [2712, 0]
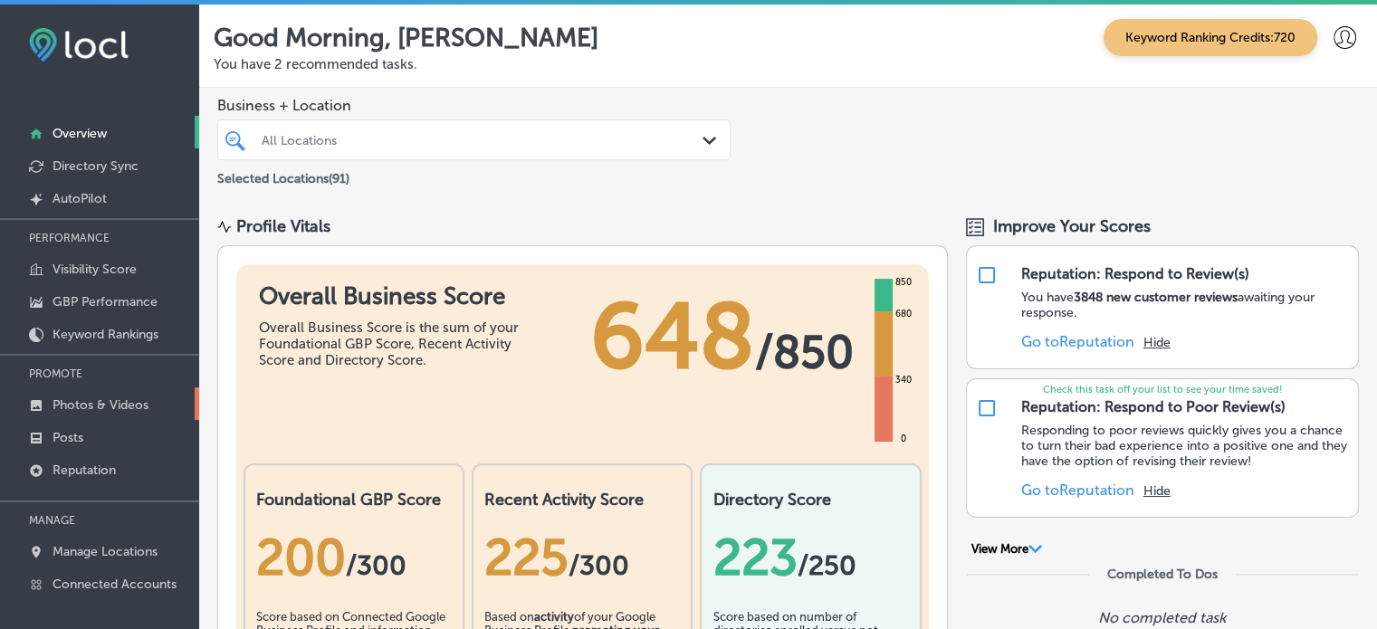
click at [112, 406] on p "Photos & Videos" at bounding box center [100, 404] width 96 height 15
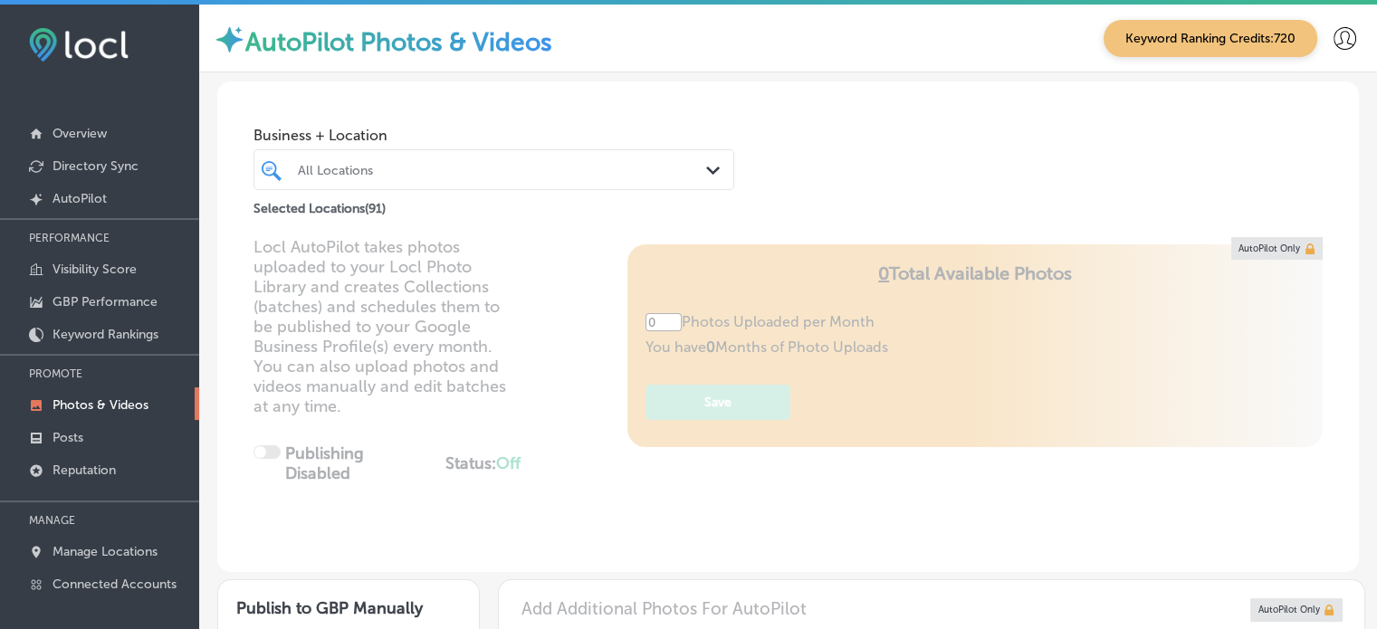
click at [558, 260] on div "Locl AutoPilot takes photos uploaded to your Locl Photo Library and creates Col…" at bounding box center [787, 404] width 1141 height 335
click at [541, 185] on div "All Locations Path Created with Sketch." at bounding box center [493, 169] width 481 height 41
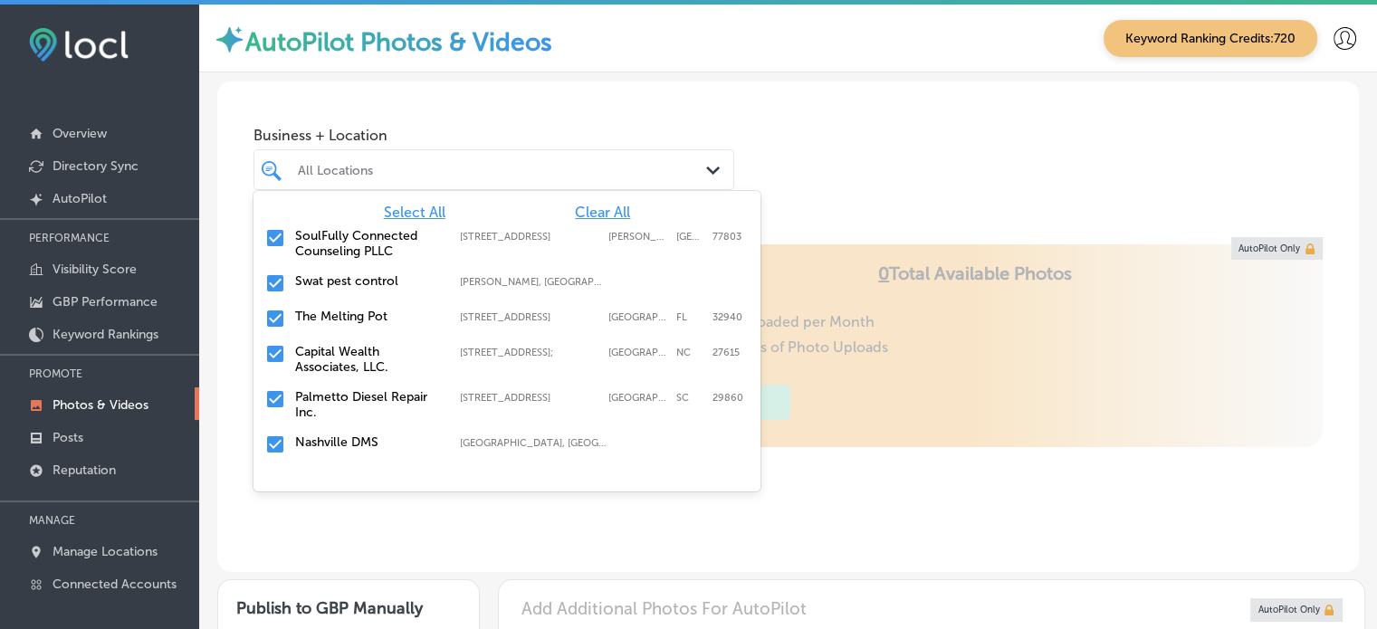
type input "5"
click at [587, 210] on span "Clear All" at bounding box center [602, 212] width 55 height 17
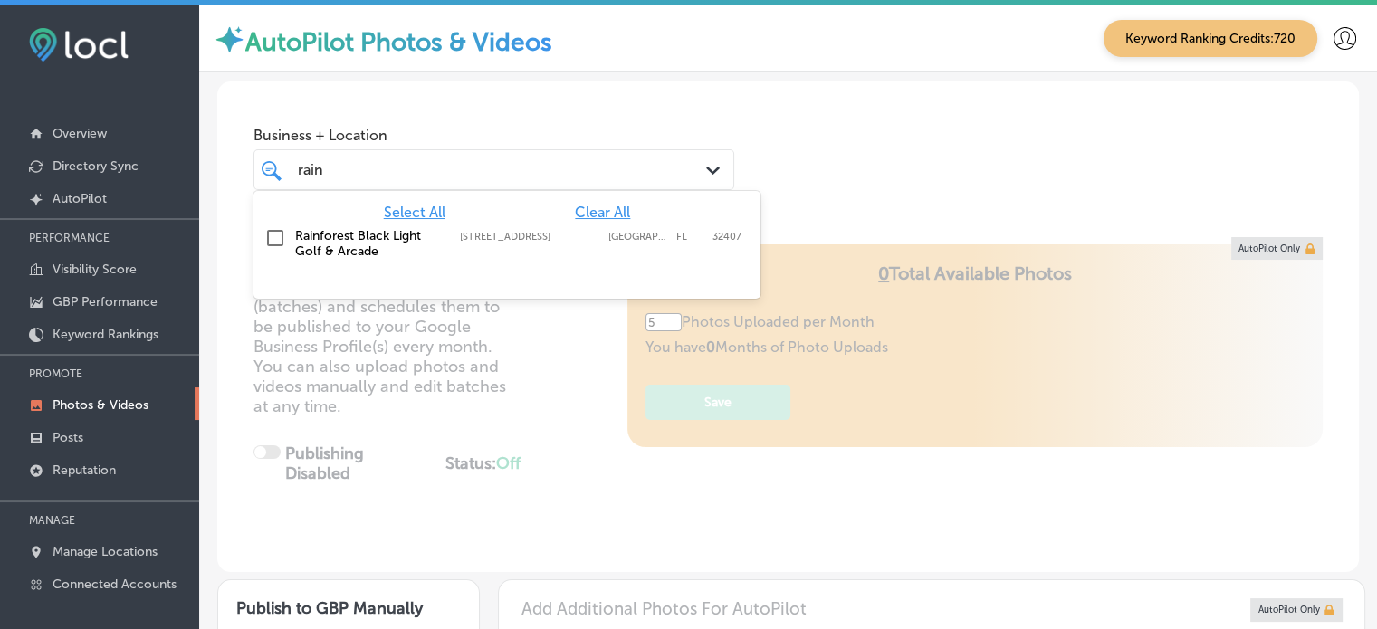
click at [355, 252] on label "Rainforest Black Light Golf & Arcade" at bounding box center [368, 243] width 147 height 31
type input "rain"
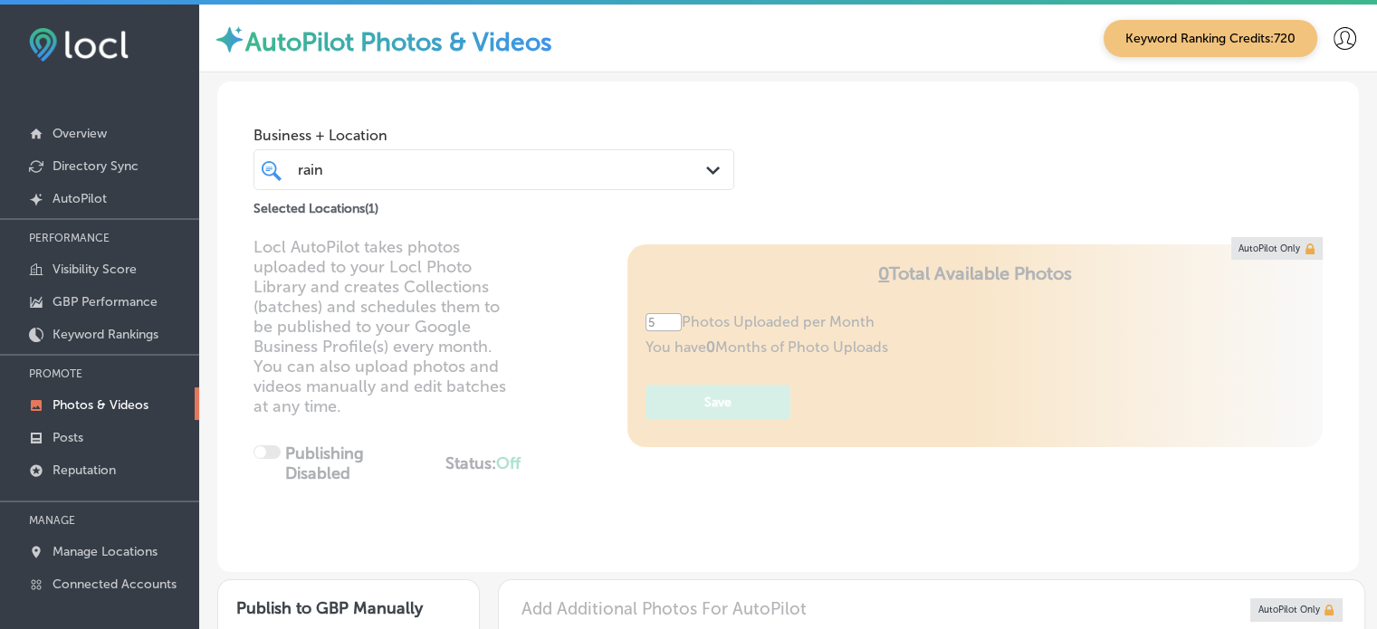
click at [766, 122] on div "Business + Location rain rain Path Created with Sketch. Selected Locations ( 1 )" at bounding box center [787, 150] width 1141 height 138
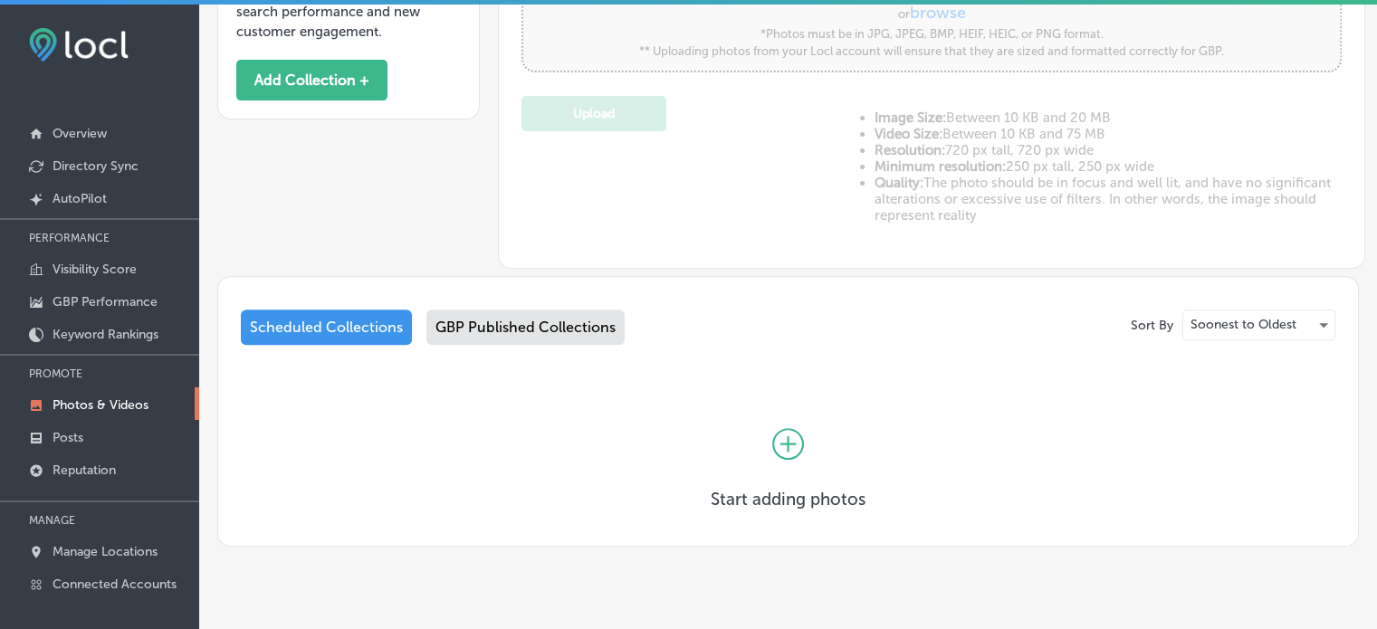
scroll to position [690, 0]
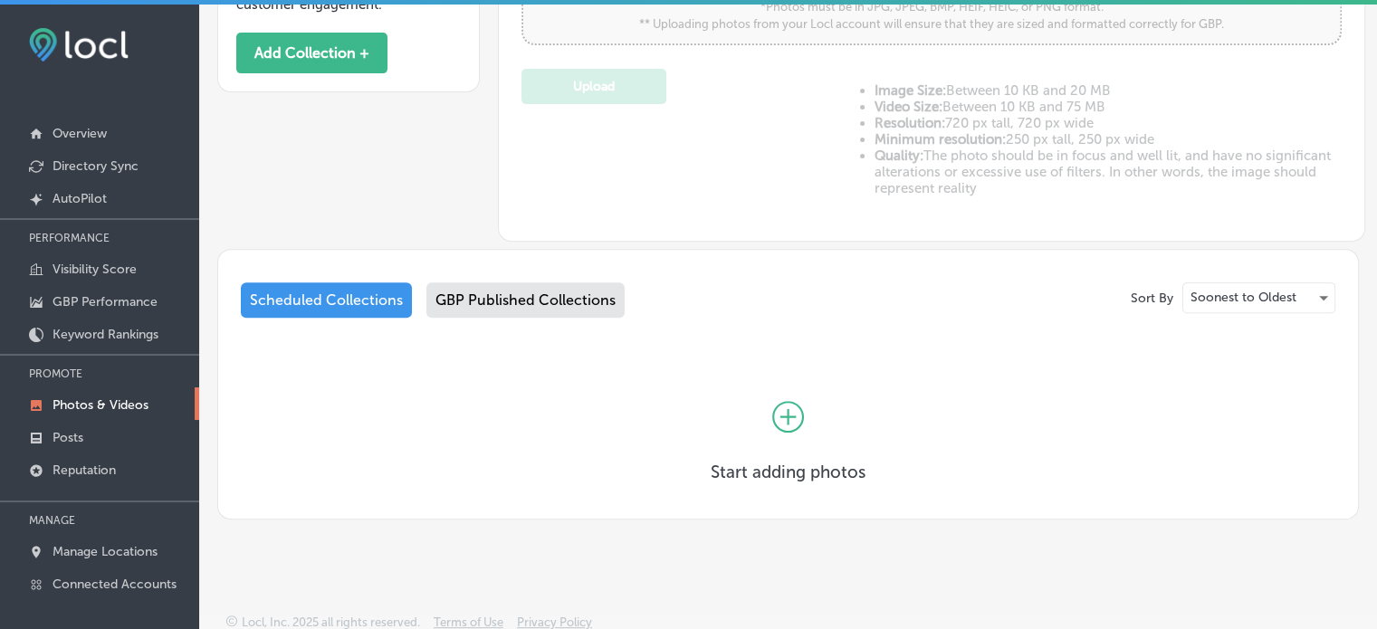
click at [785, 410] on icon at bounding box center [788, 417] width 32 height 32
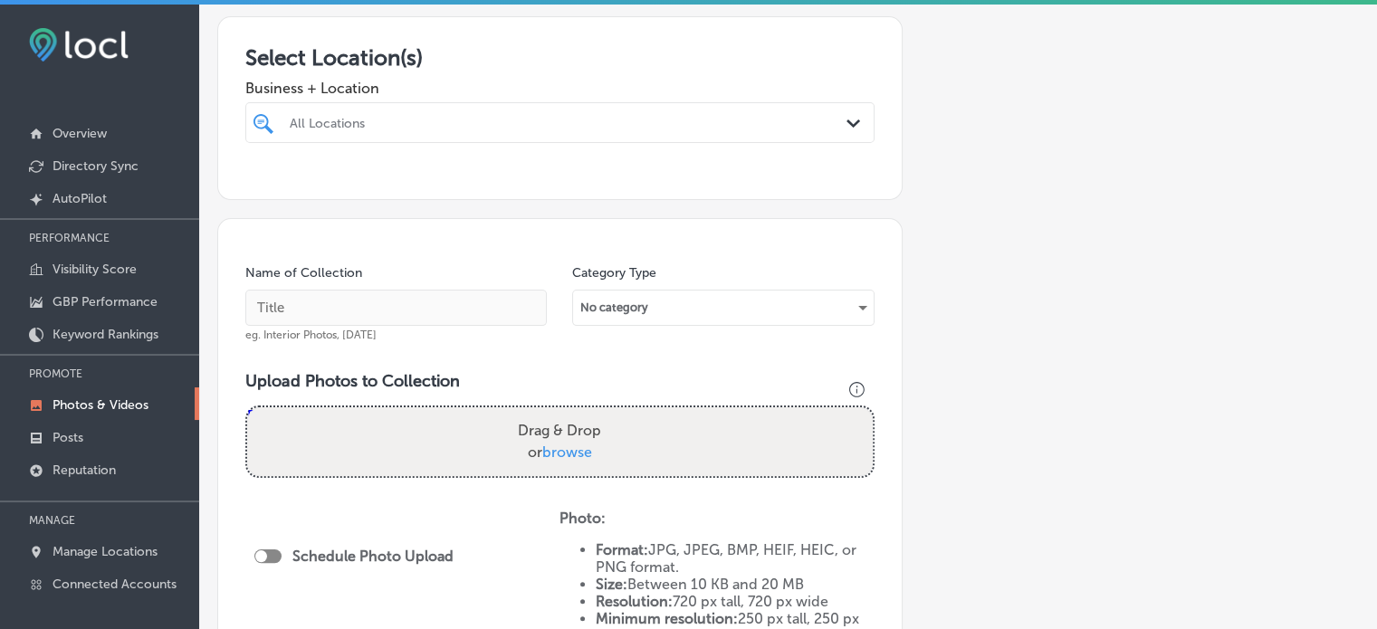
scroll to position [319, 0]
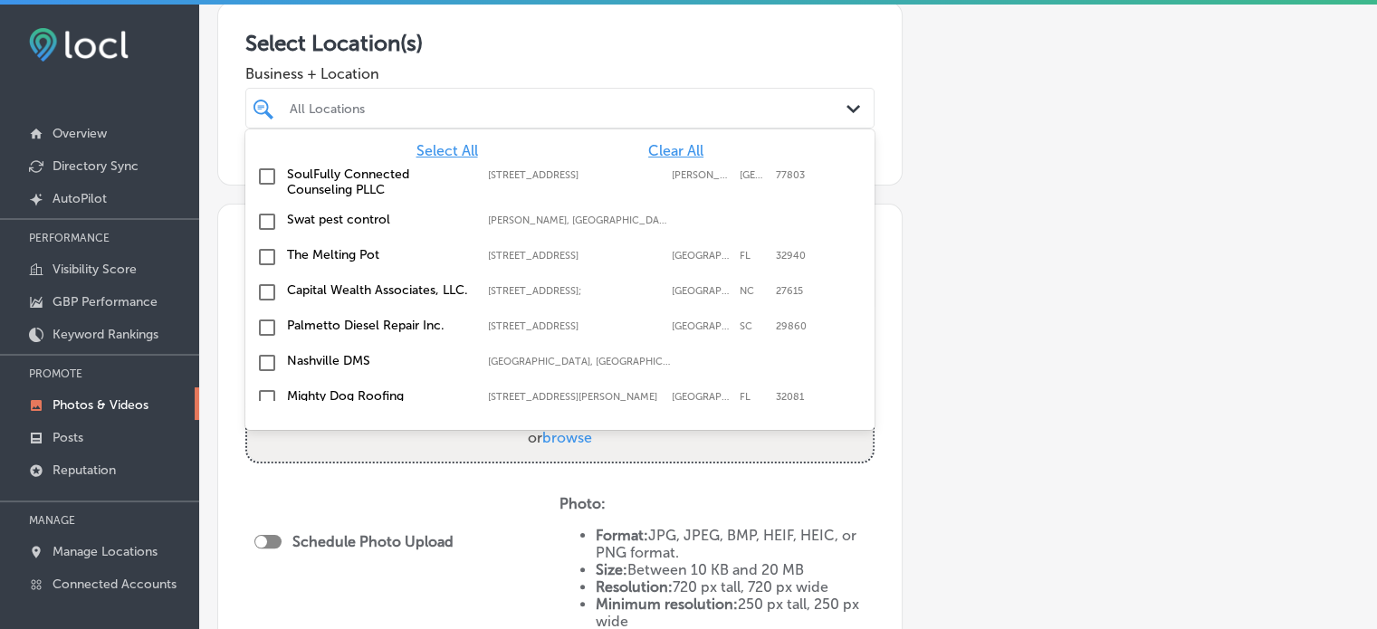
click at [491, 111] on div "All Locations" at bounding box center [569, 107] width 558 height 15
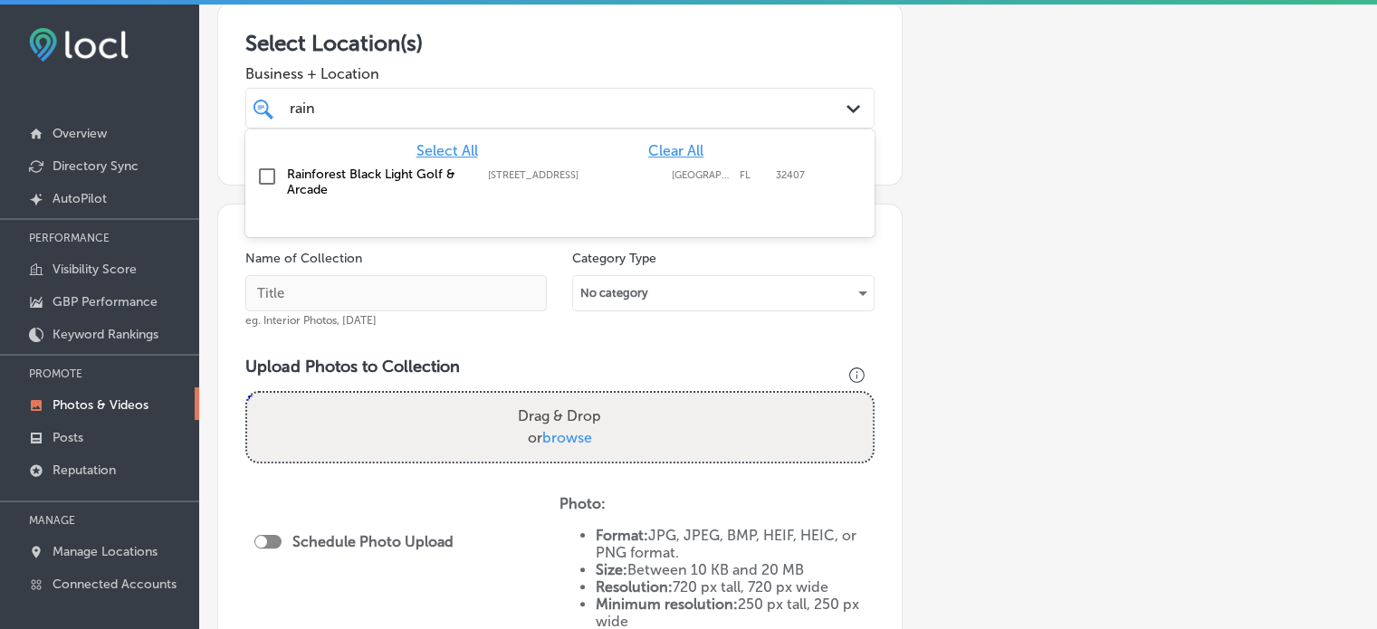
click at [359, 170] on label "Rainforest Black Light Golf & Arcade" at bounding box center [378, 182] width 183 height 31
type input "rain"
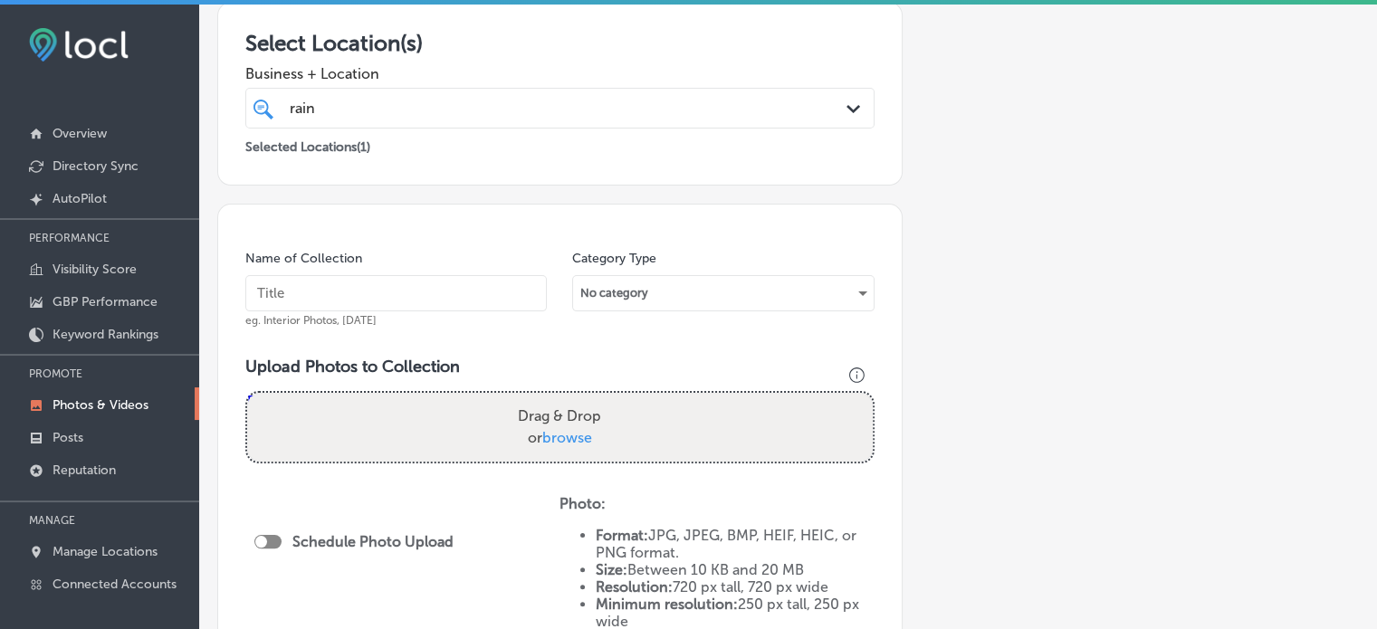
click at [387, 291] on input "text" at bounding box center [395, 293] width 301 height 36
paste input "Indoor miniature golf near me"
type input "Indoor miniature golf near me"
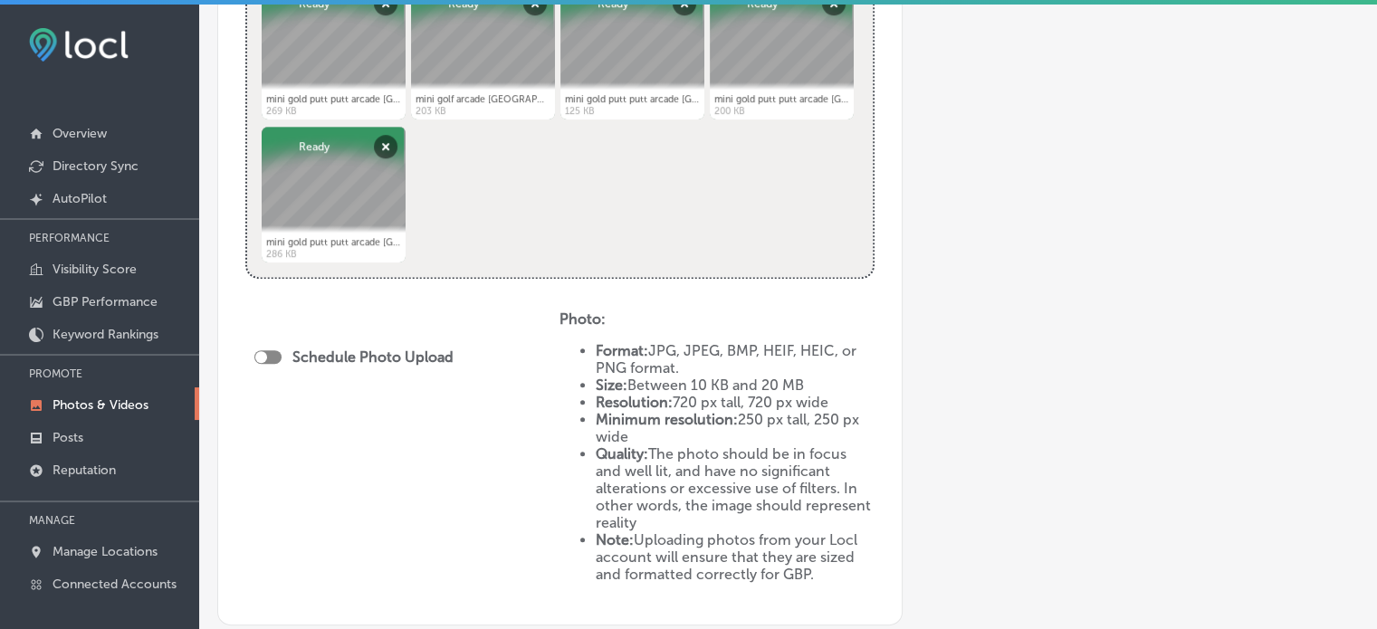
scroll to position [797, 0]
click at [271, 350] on div at bounding box center [267, 357] width 27 height 14
checkbox input "true"
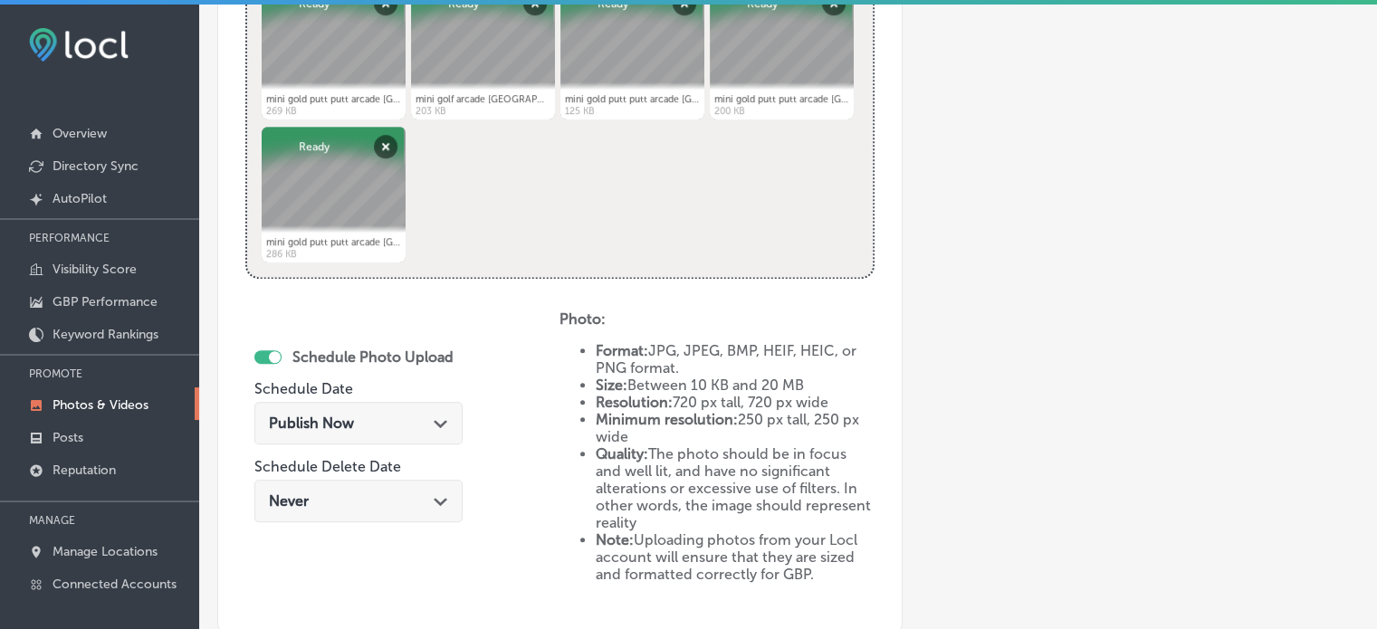
click at [430, 420] on div "Publish Now Path Created with Sketch." at bounding box center [358, 423] width 179 height 17
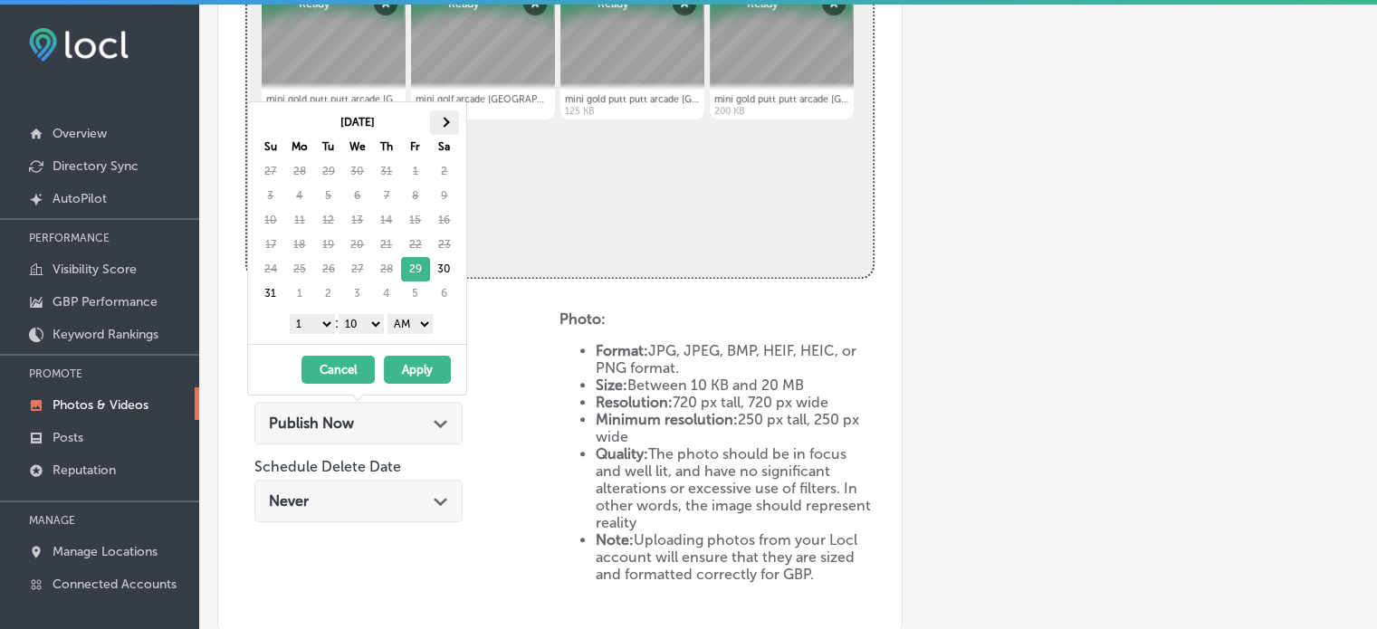
click at [437, 121] on th at bounding box center [444, 122] width 29 height 24
click at [318, 321] on select "1 2 3 4 5 6 7 8 9 10 11 12" at bounding box center [312, 324] width 45 height 20
click at [359, 320] on select "00 10 20 30 40 50" at bounding box center [361, 324] width 45 height 20
click at [406, 322] on select "AM PM" at bounding box center [409, 324] width 45 height 20
click at [416, 366] on button "Apply" at bounding box center [417, 370] width 67 height 28
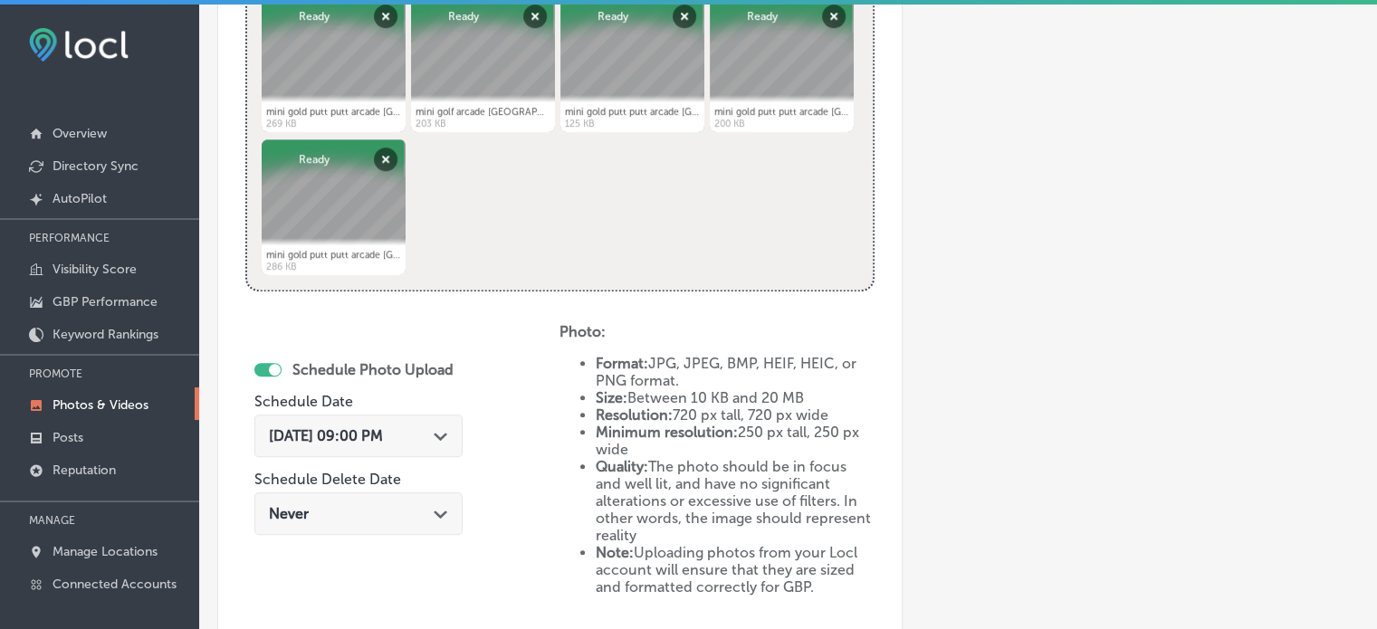
scroll to position [785, 0]
click at [416, 438] on div "Sep 1, 2025 09:00 PM Path Created with Sketch." at bounding box center [358, 434] width 179 height 17
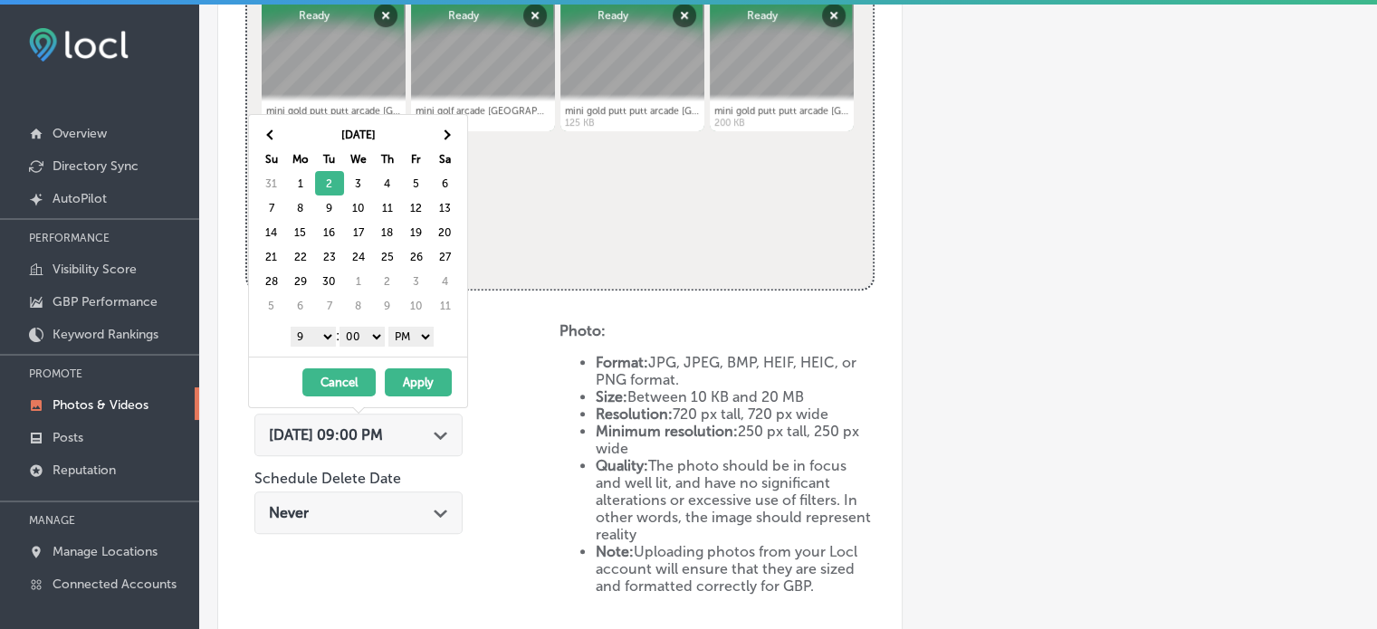
click at [424, 381] on button "Apply" at bounding box center [418, 382] width 67 height 28
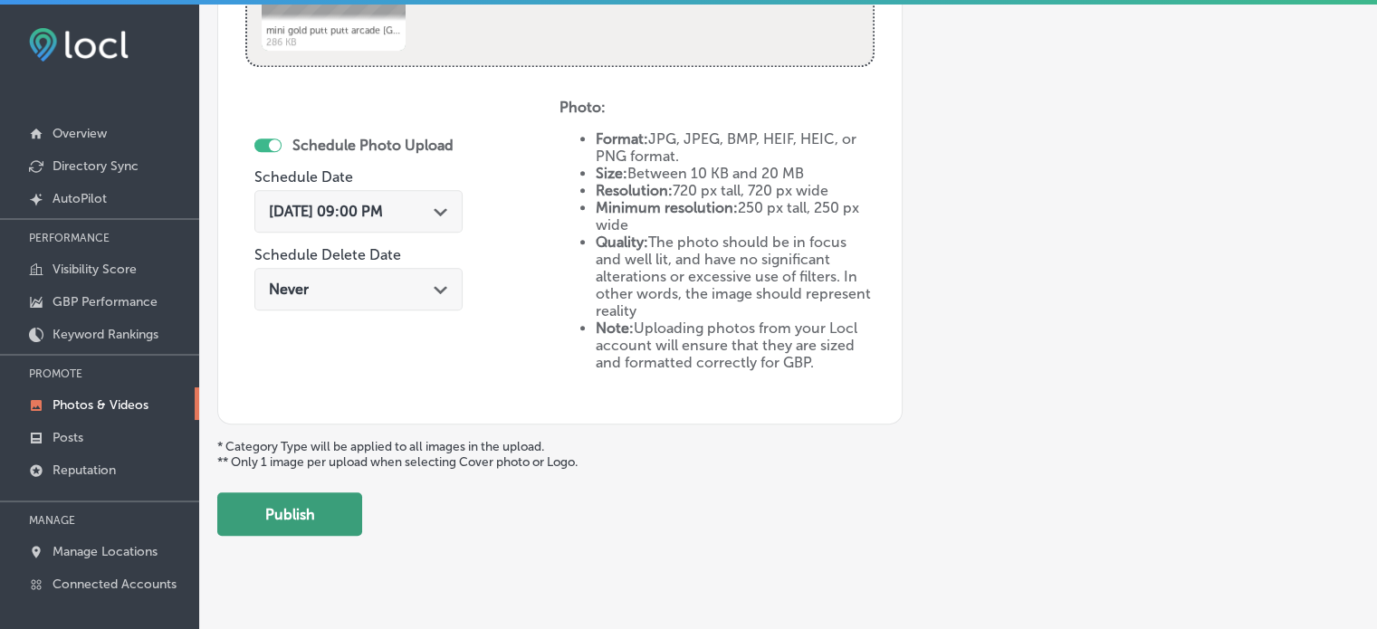
scroll to position [1009, 0]
click at [325, 518] on button "Publish" at bounding box center [289, 513] width 145 height 43
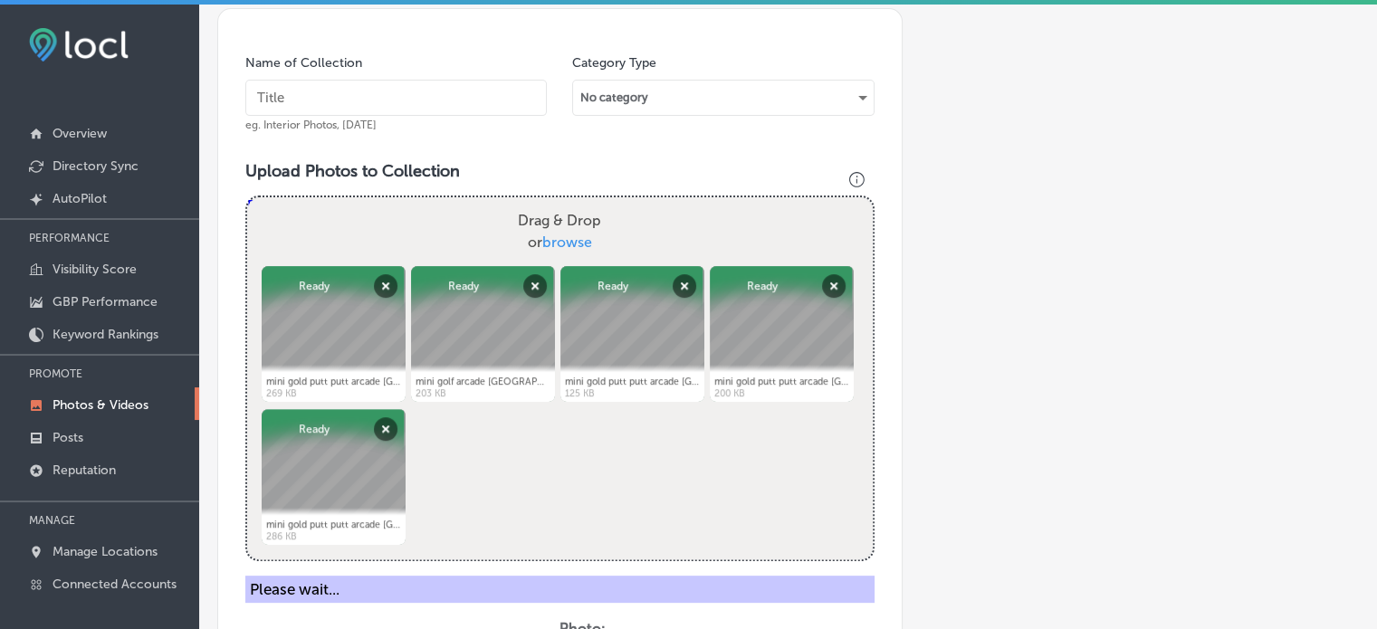
scroll to position [492, 0]
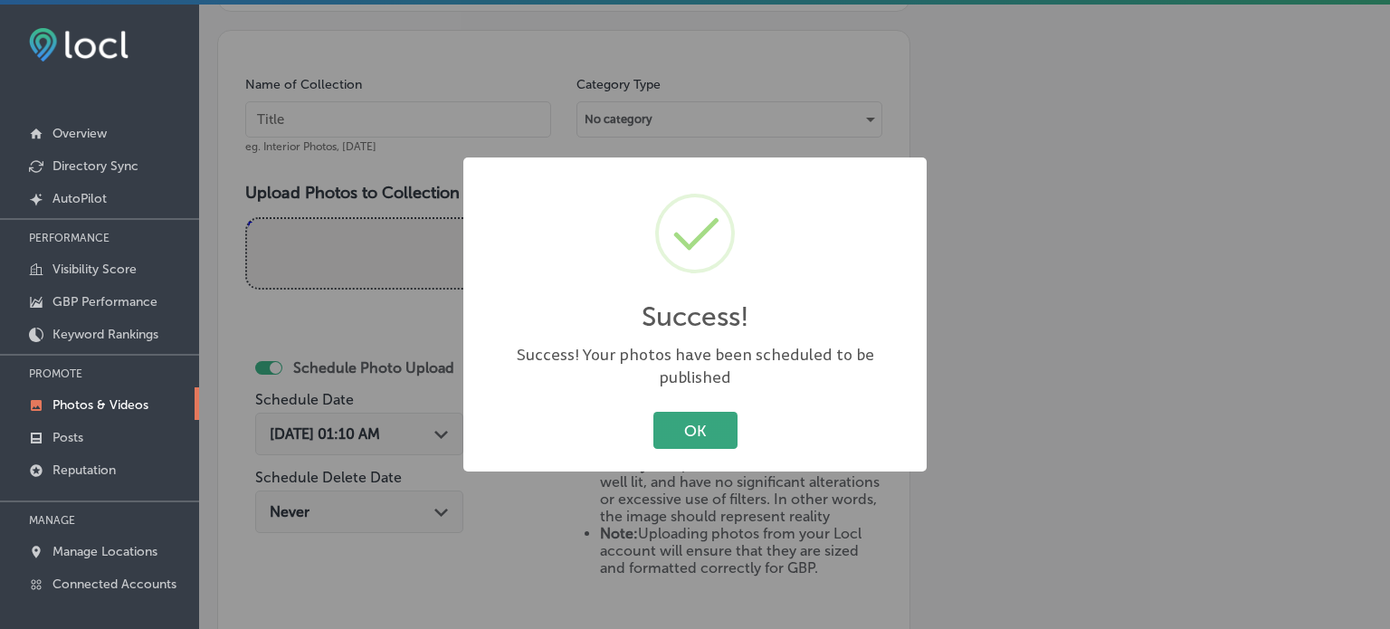
click at [701, 430] on button "OK" at bounding box center [696, 430] width 84 height 37
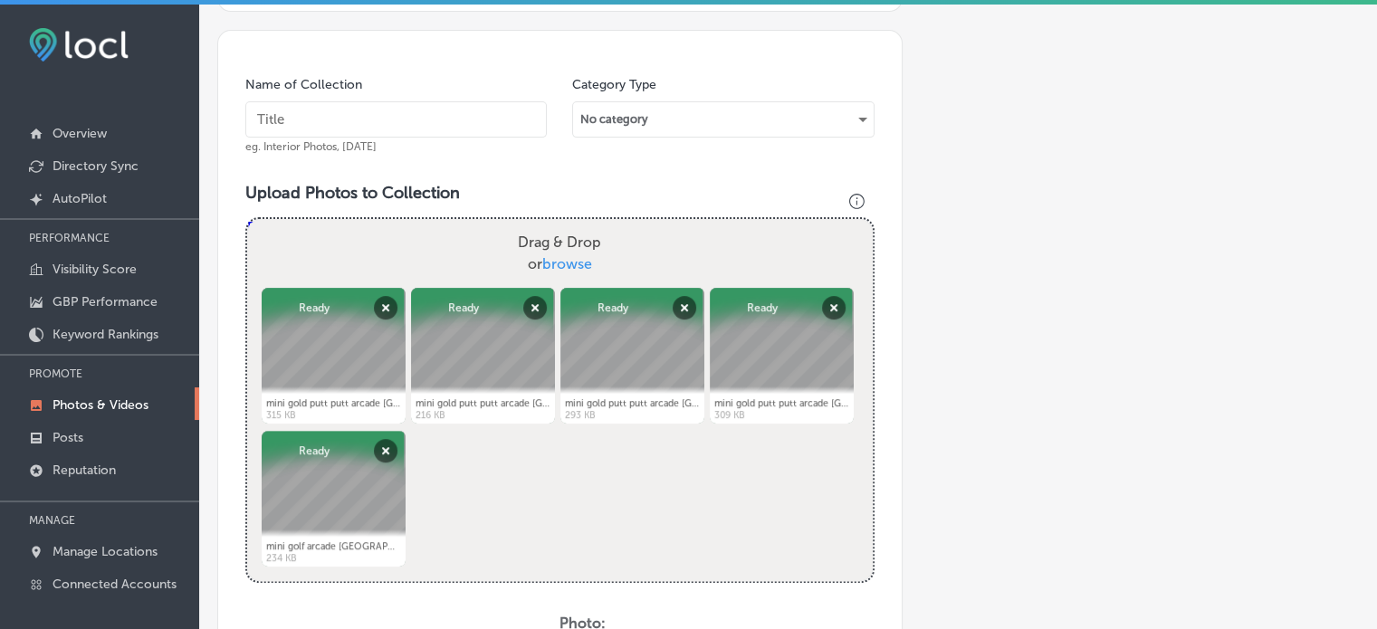
click at [383, 125] on input "text" at bounding box center [395, 119] width 301 height 36
paste input "Indoor mini golf courses"
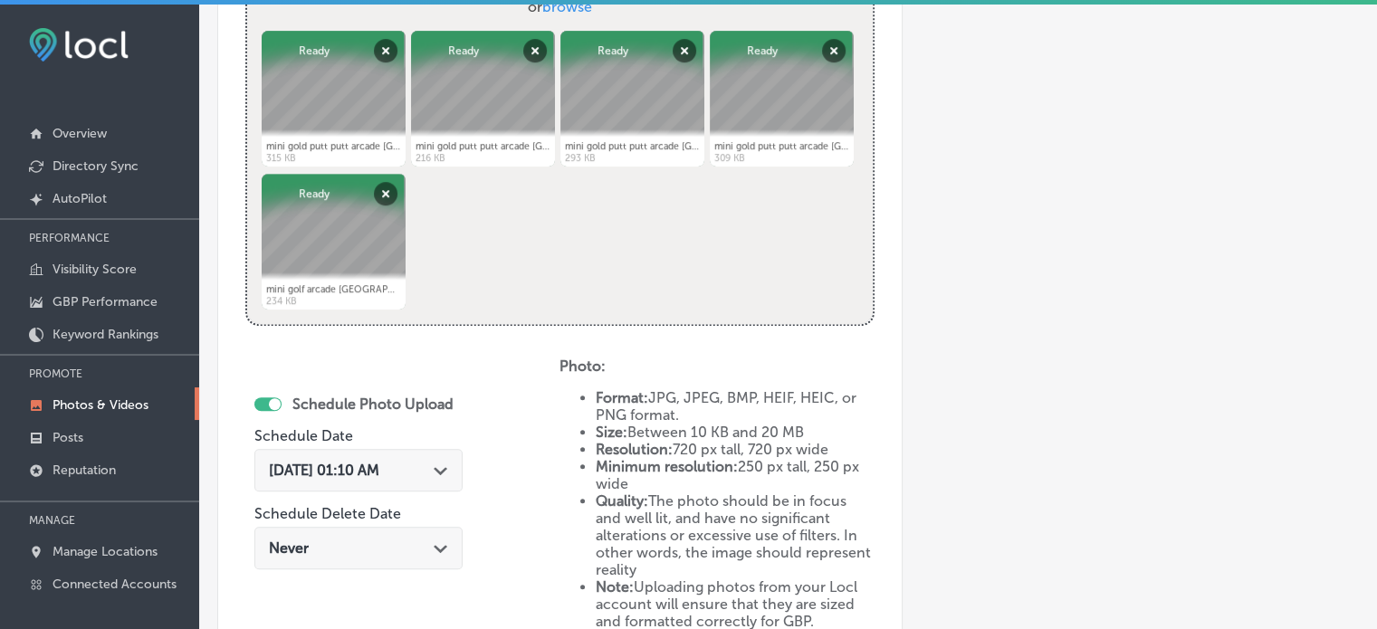
scroll to position [760, 0]
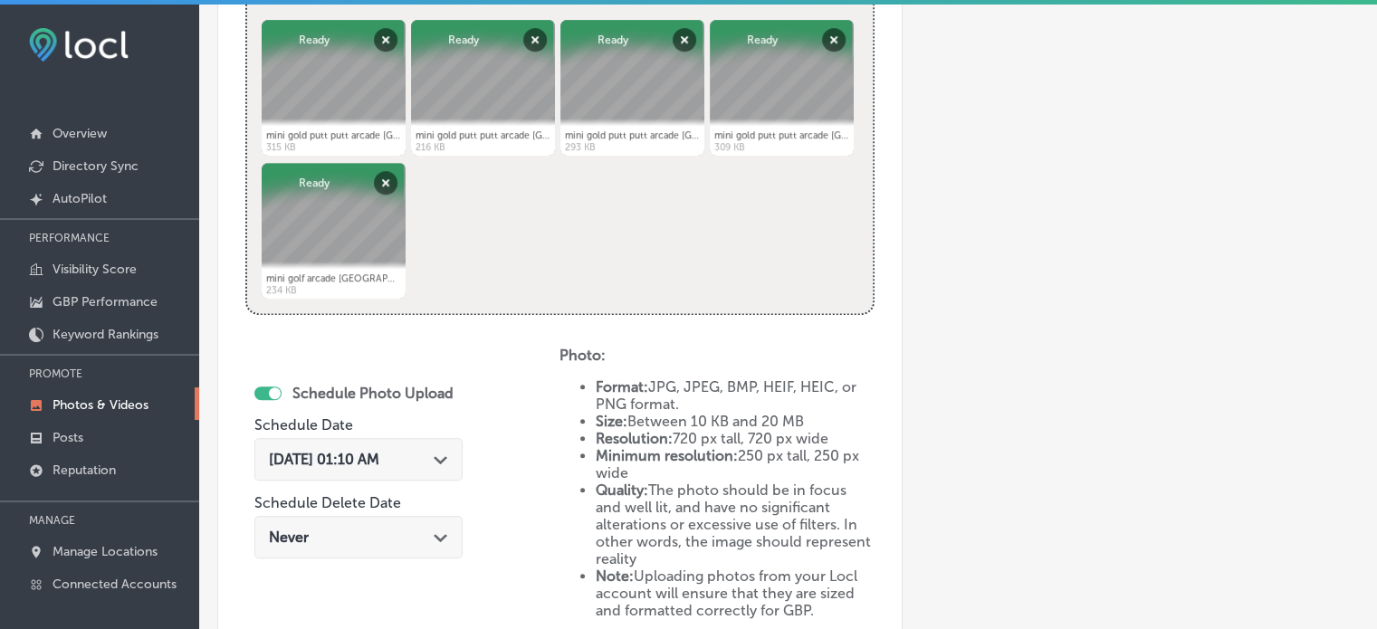
type input "Indoor mini golf courses"
click at [445, 456] on icon "Path Created with Sketch." at bounding box center [441, 460] width 14 height 8
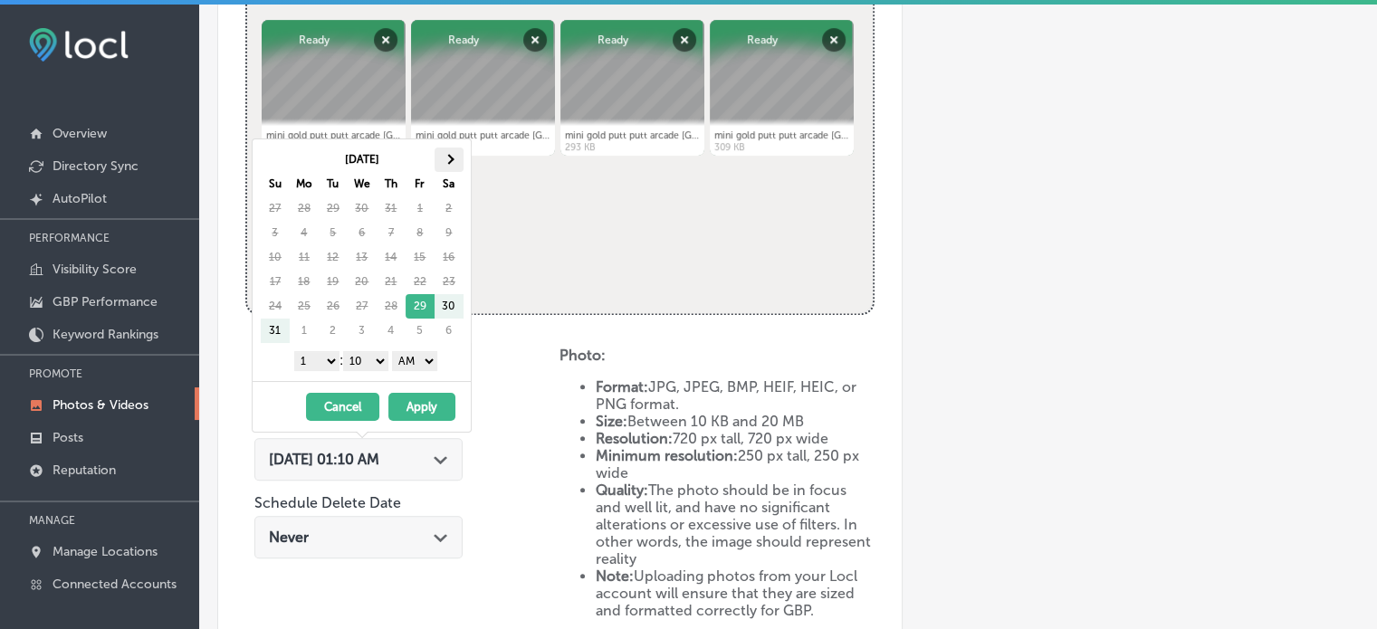
click at [450, 160] on span at bounding box center [449, 159] width 10 height 10
click at [320, 358] on select "1 2 3 4 5 6 7 8 9 10 11 12" at bounding box center [316, 361] width 45 height 20
click at [361, 365] on select "00 10 20 30 40 50" at bounding box center [365, 361] width 45 height 20
click at [406, 360] on select "AM PM" at bounding box center [414, 361] width 45 height 20
click at [425, 418] on button "Apply" at bounding box center [421, 407] width 67 height 28
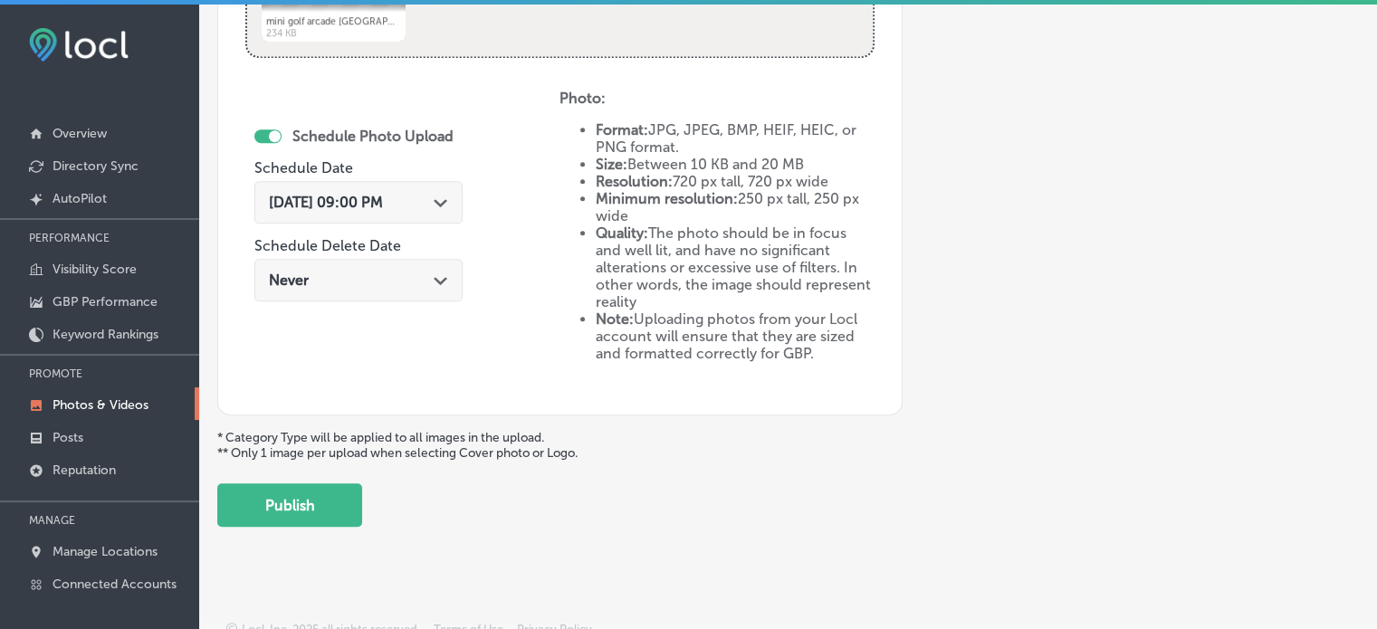
scroll to position [1026, 0]
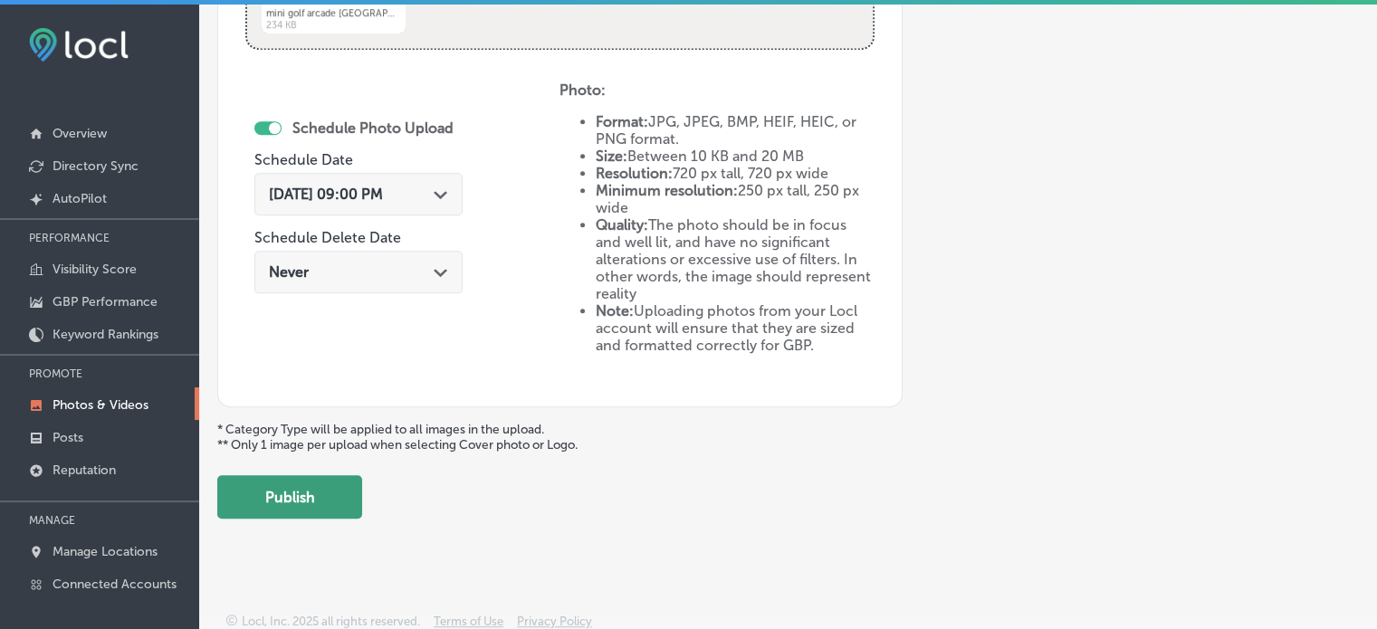
click at [328, 485] on button "Publish" at bounding box center [289, 496] width 145 height 43
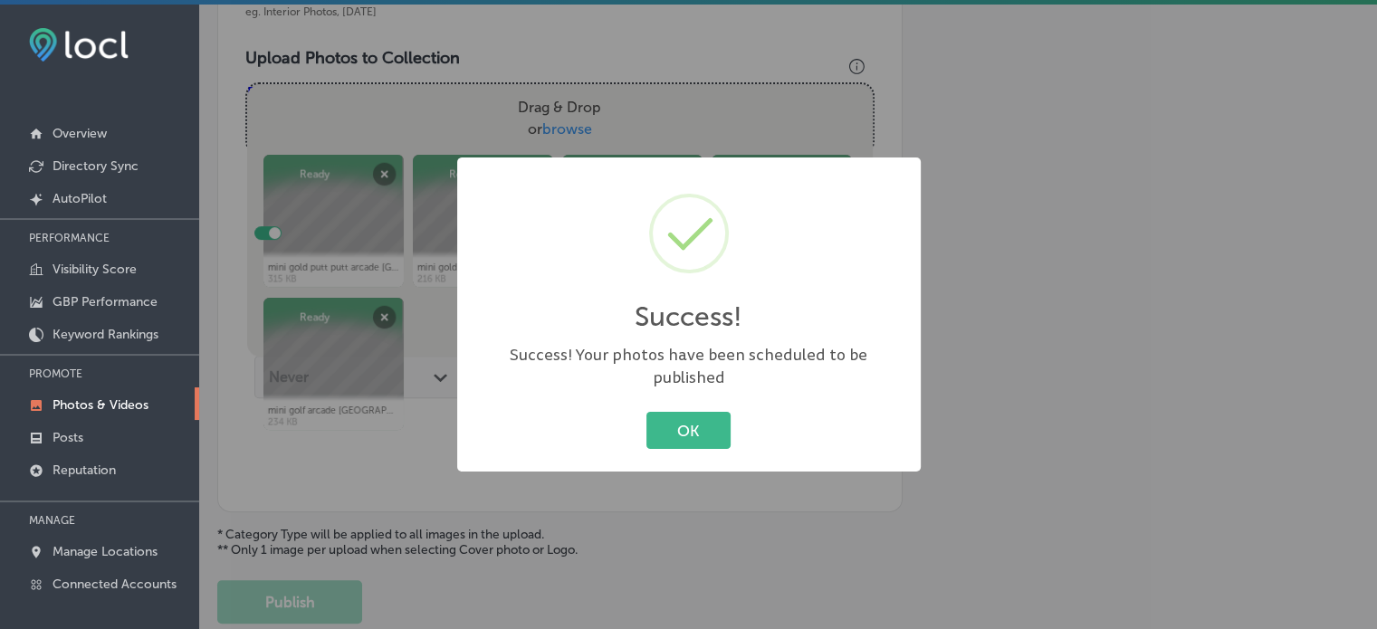
scroll to position [626, 0]
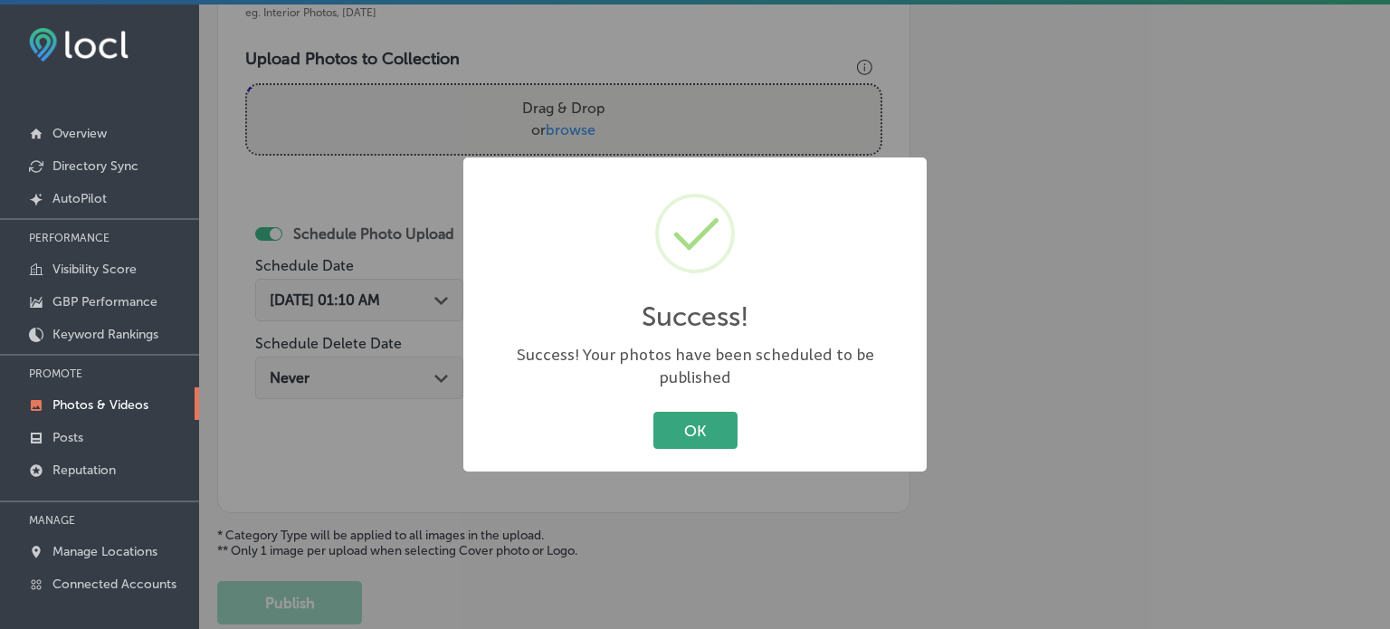
click at [686, 414] on button "OK" at bounding box center [696, 430] width 84 height 37
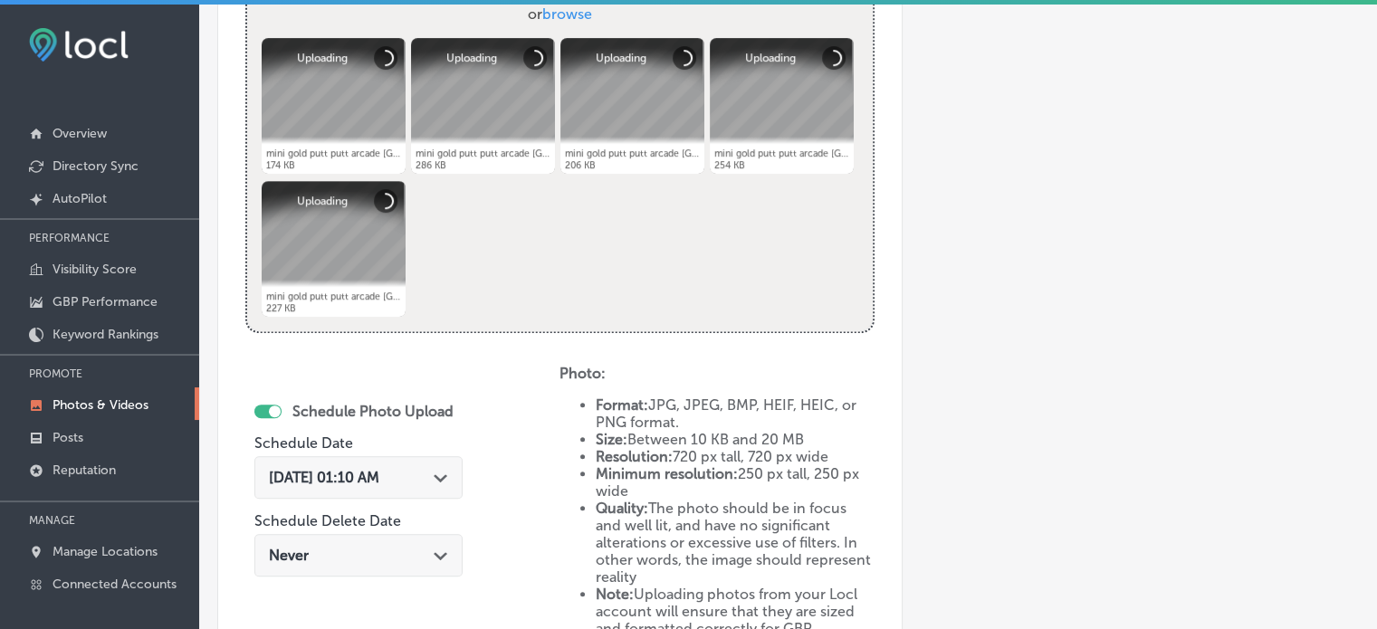
scroll to position [749, 0]
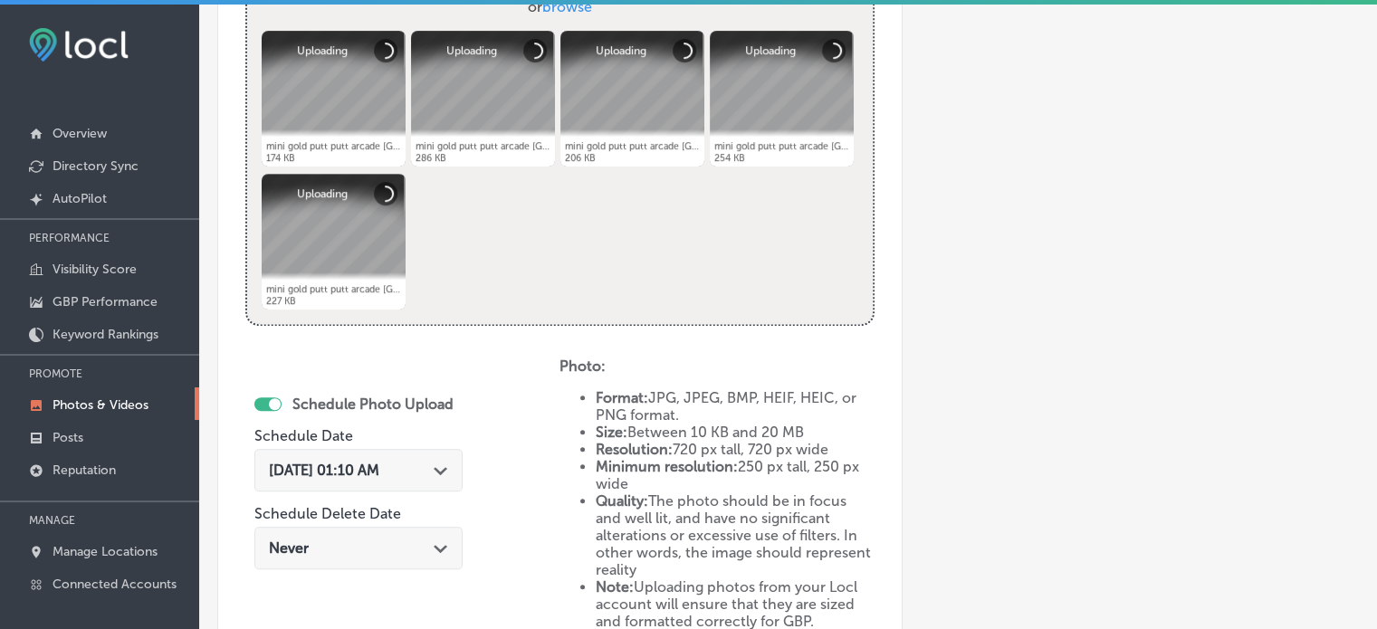
click at [455, 463] on div "Aug 29, 2025 01:10 AM Path Created with Sketch." at bounding box center [358, 470] width 208 height 43
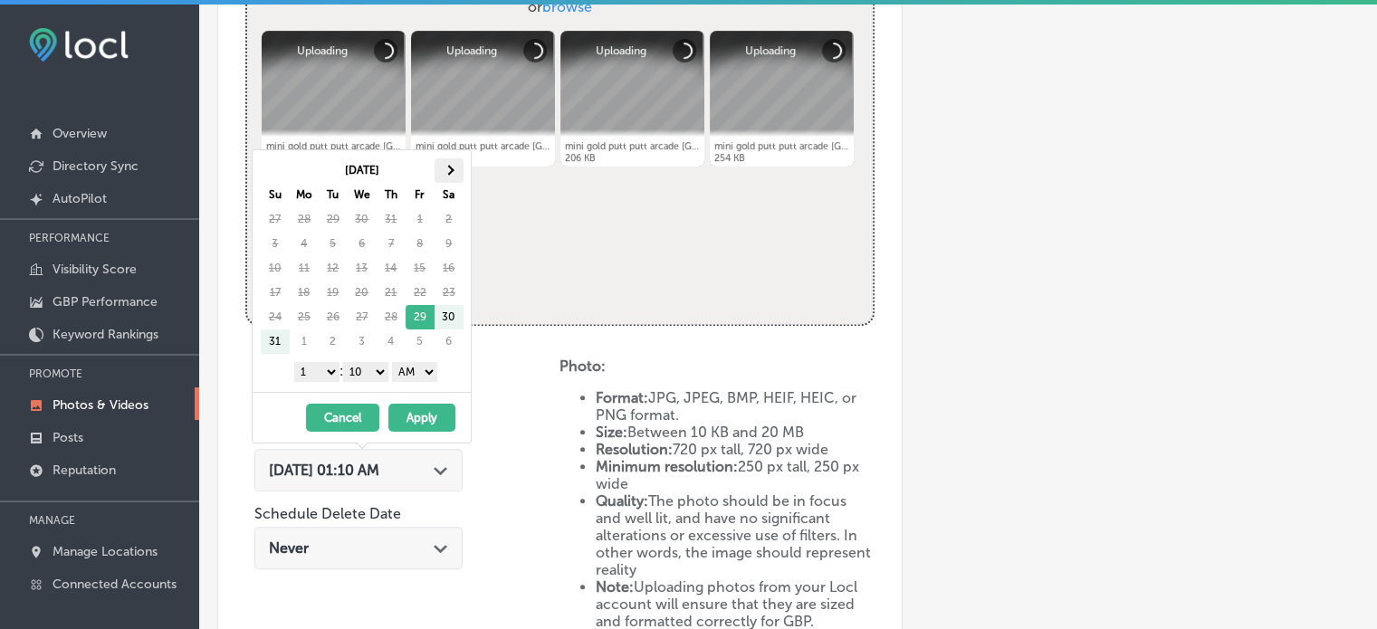
click at [442, 170] on th at bounding box center [448, 170] width 29 height 24
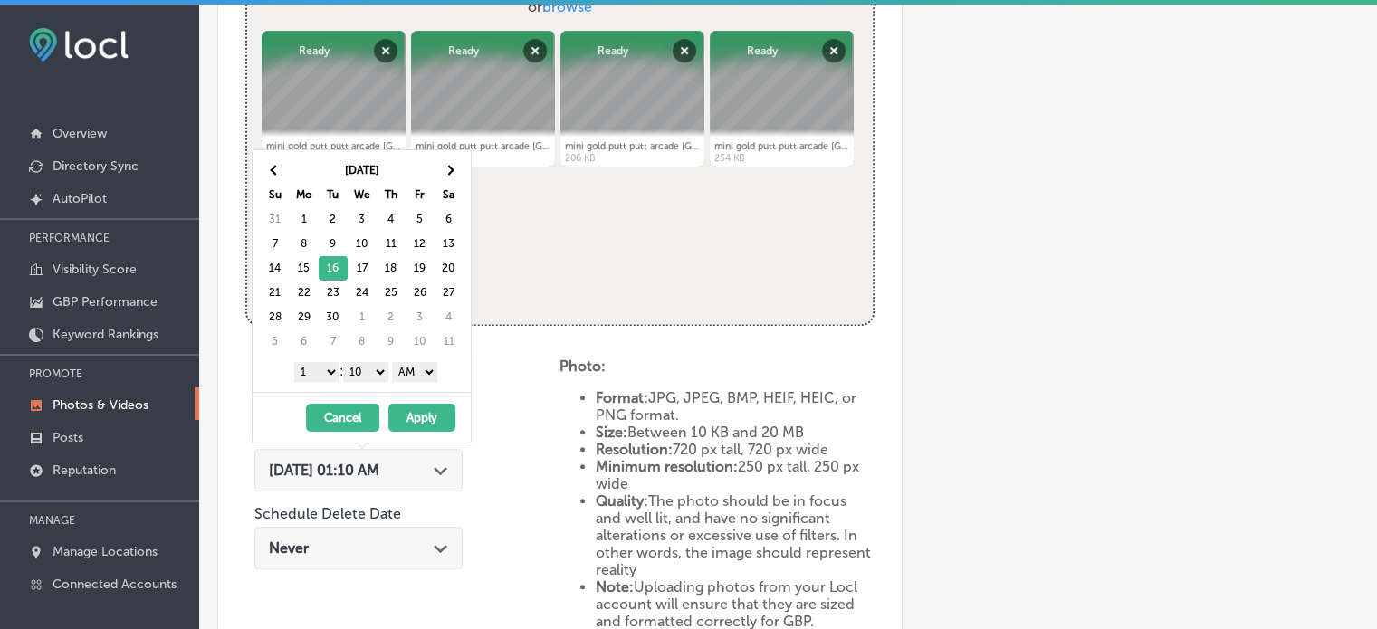
click at [319, 376] on select "1 2 3 4 5 6 7 8 9 10 11 12" at bounding box center [316, 372] width 45 height 20
click at [360, 367] on select "00 10 20 30 40 50" at bounding box center [365, 372] width 45 height 20
click at [410, 371] on select "AM PM" at bounding box center [414, 372] width 45 height 20
click at [418, 417] on button "Apply" at bounding box center [421, 418] width 67 height 28
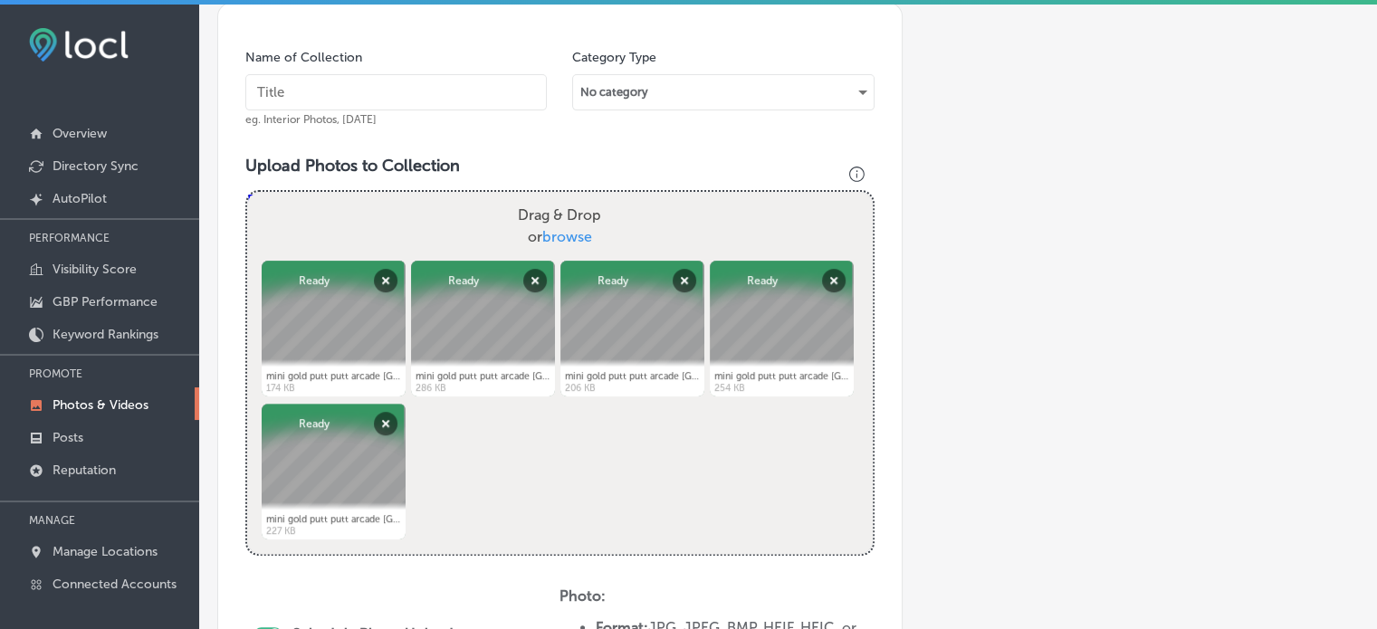
scroll to position [525, 0]
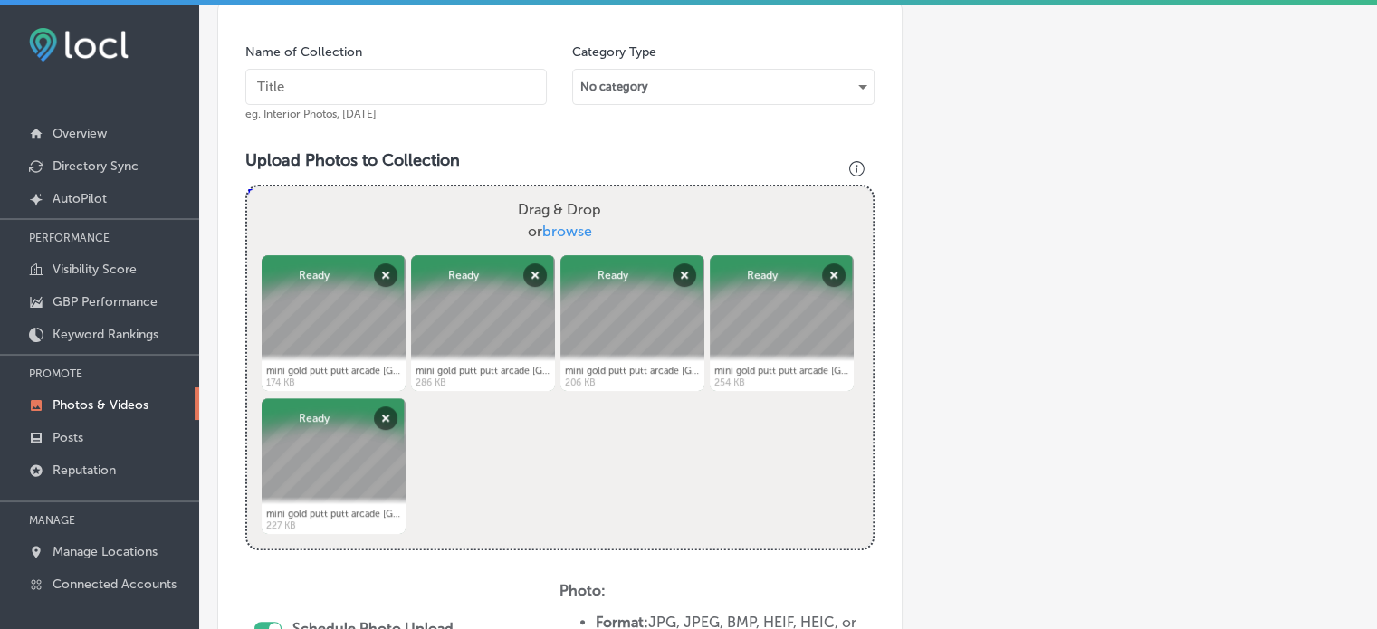
click at [373, 84] on input "text" at bounding box center [395, 87] width 301 height 36
paste input "Black light mini golf"
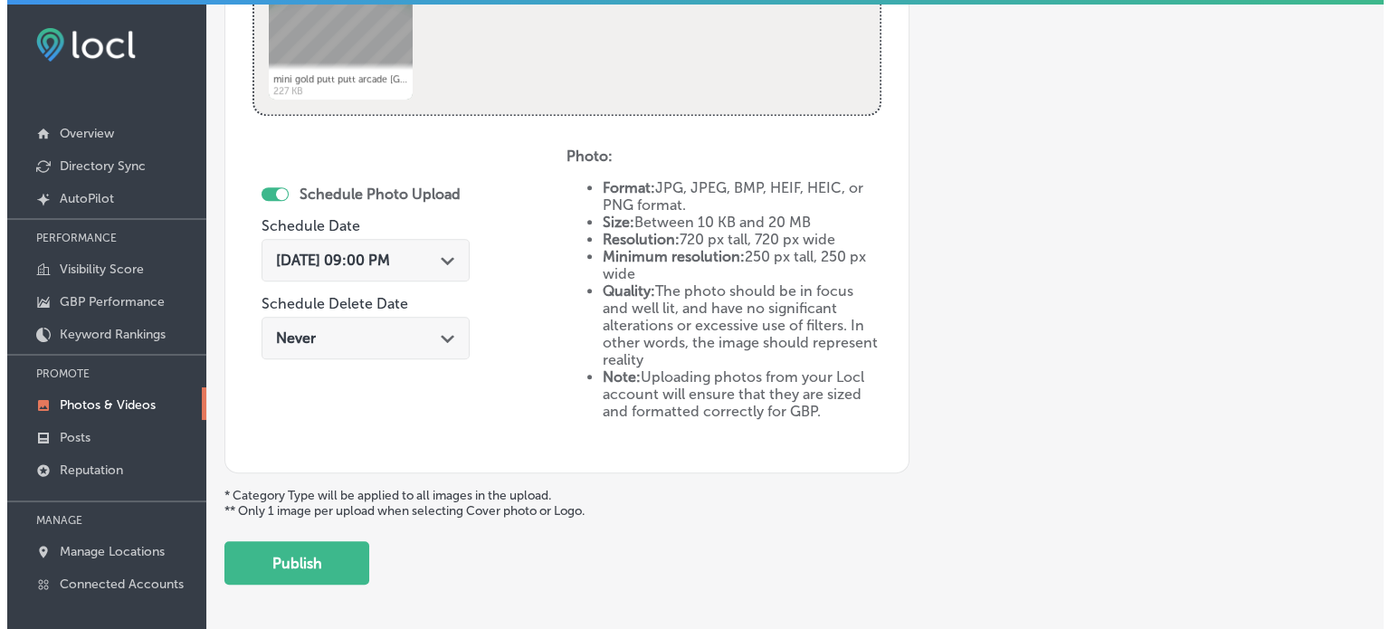
scroll to position [987, 0]
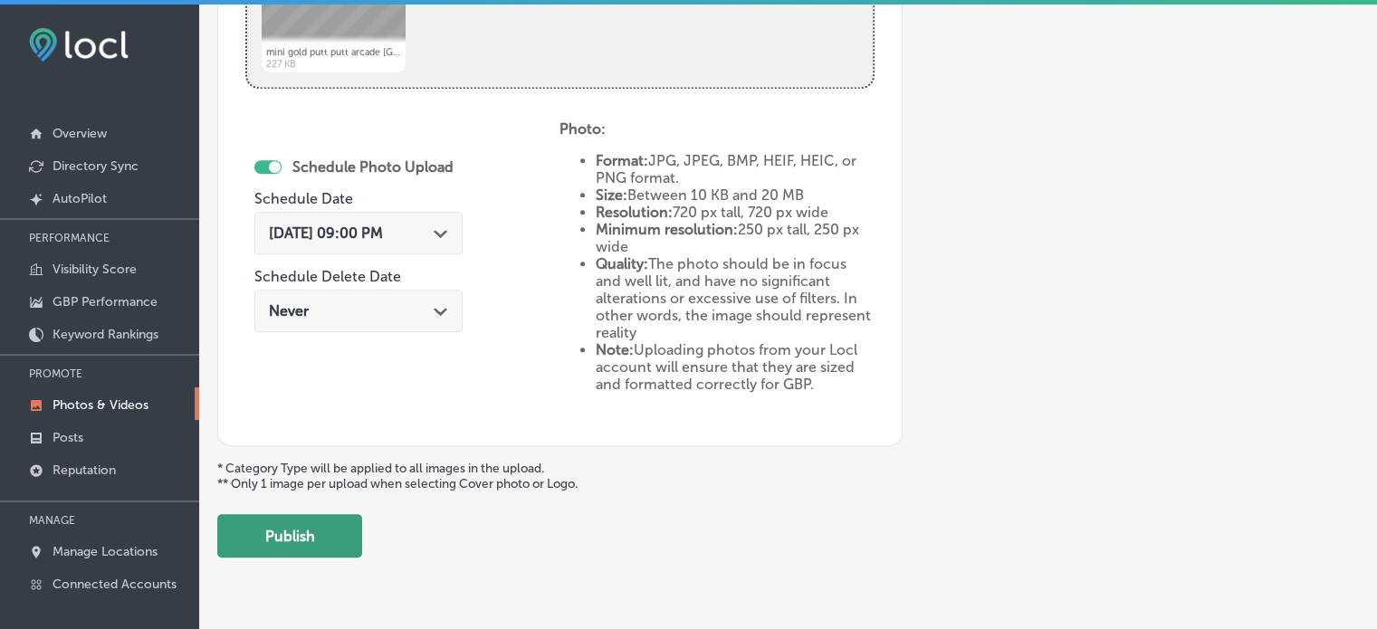
type input "Black light mini golf"
click at [319, 514] on button "Publish" at bounding box center [289, 535] width 145 height 43
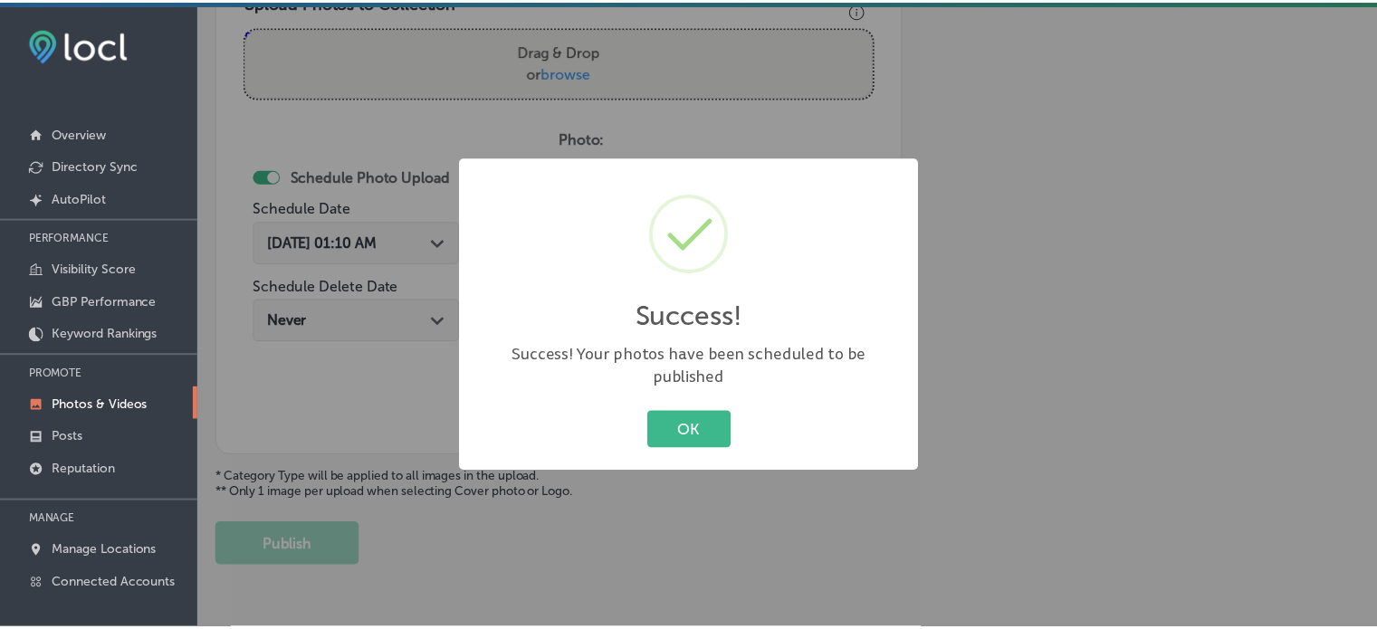
scroll to position [674, 0]
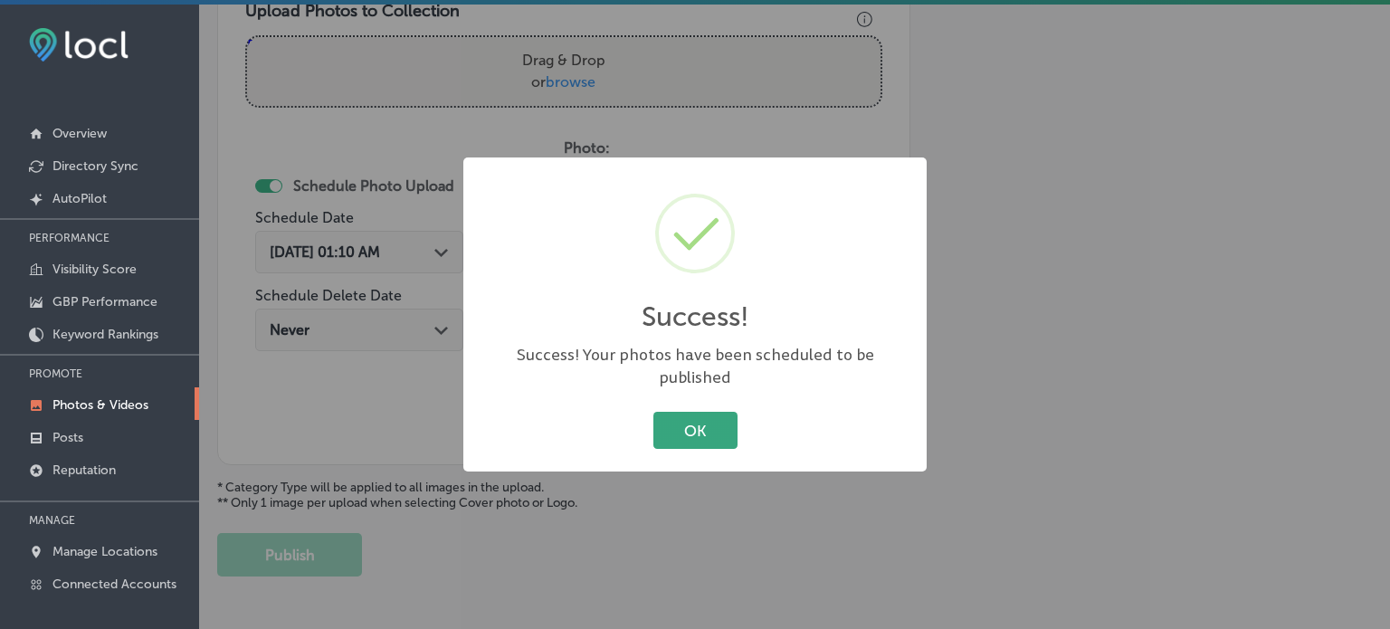
click at [709, 425] on button "OK" at bounding box center [696, 430] width 84 height 37
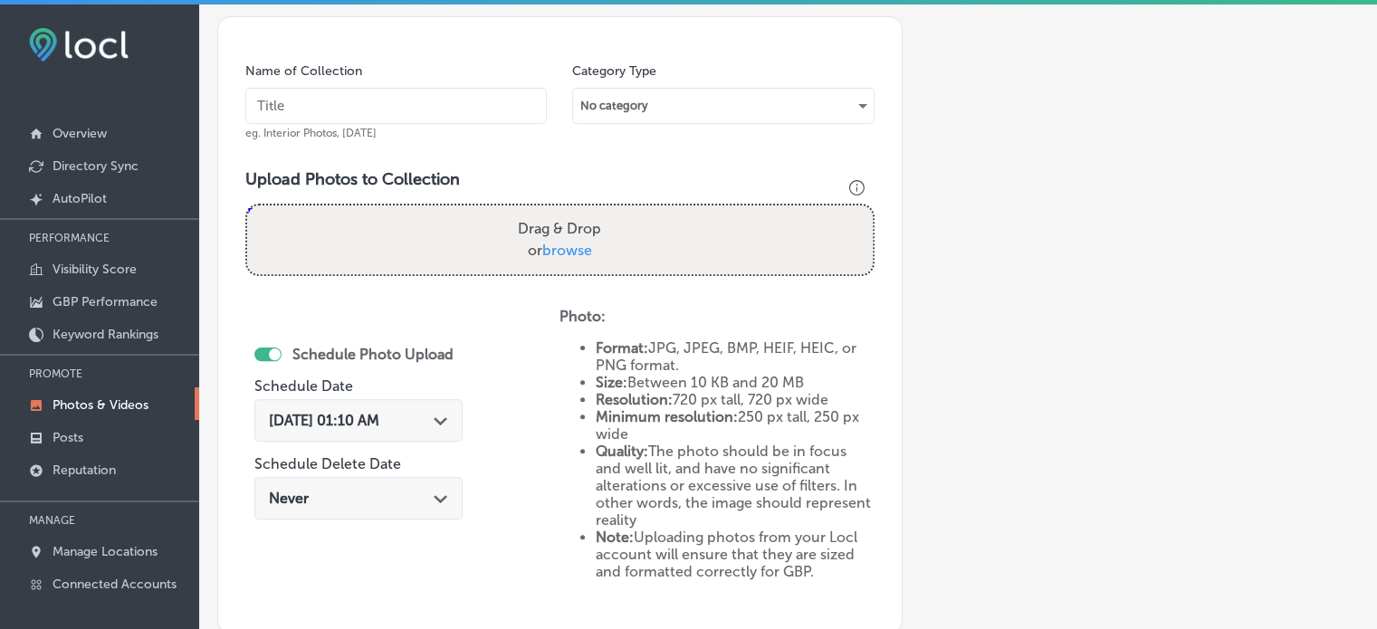
scroll to position [492, 0]
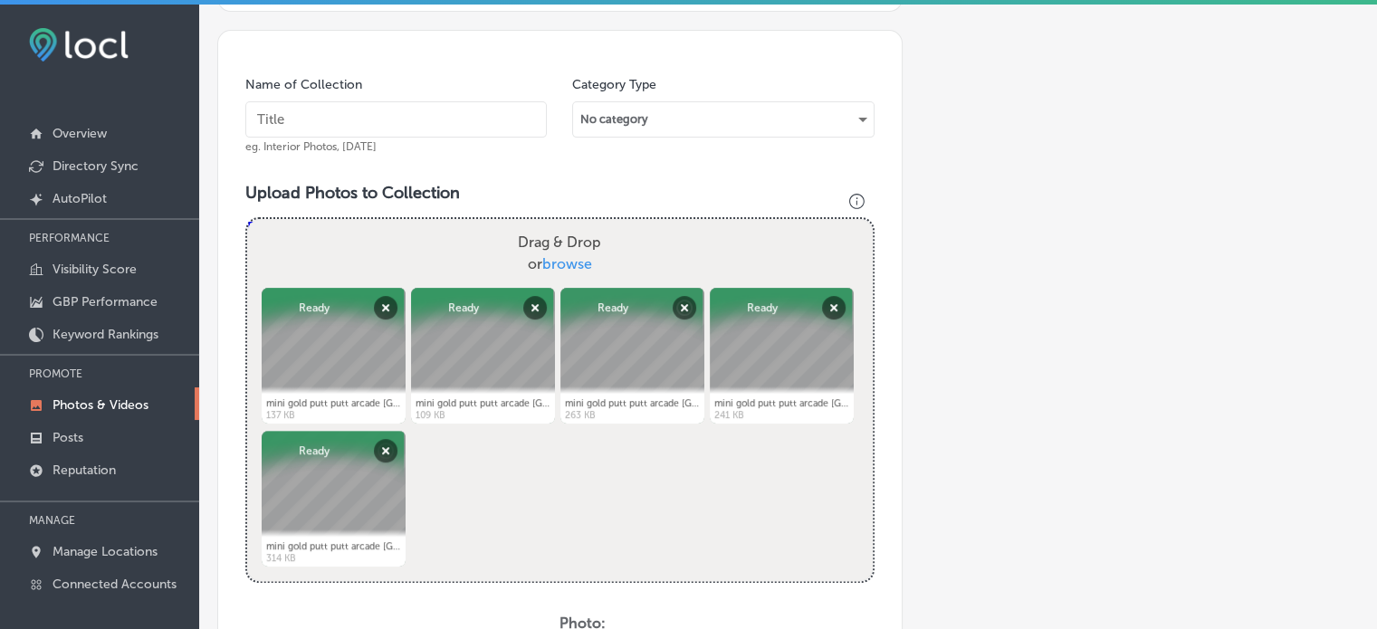
click at [369, 105] on input "text" at bounding box center [395, 119] width 301 height 36
paste input "18-hole mini golf indoor"
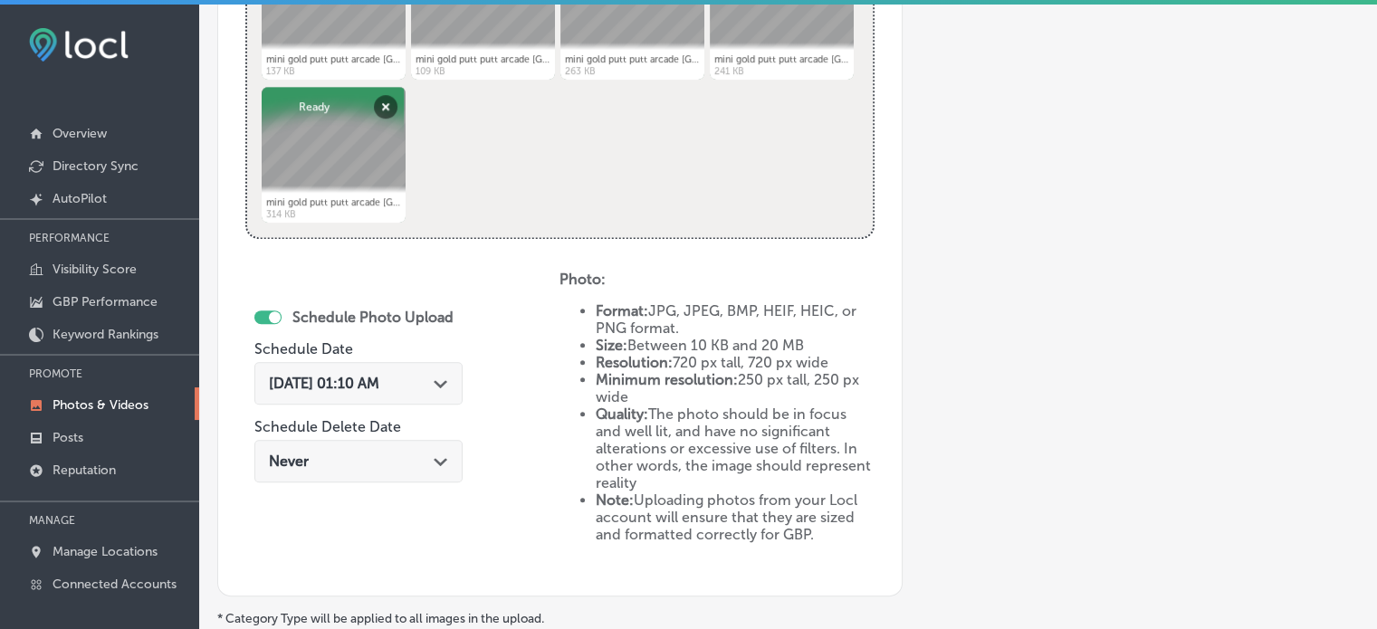
scroll to position [840, 0]
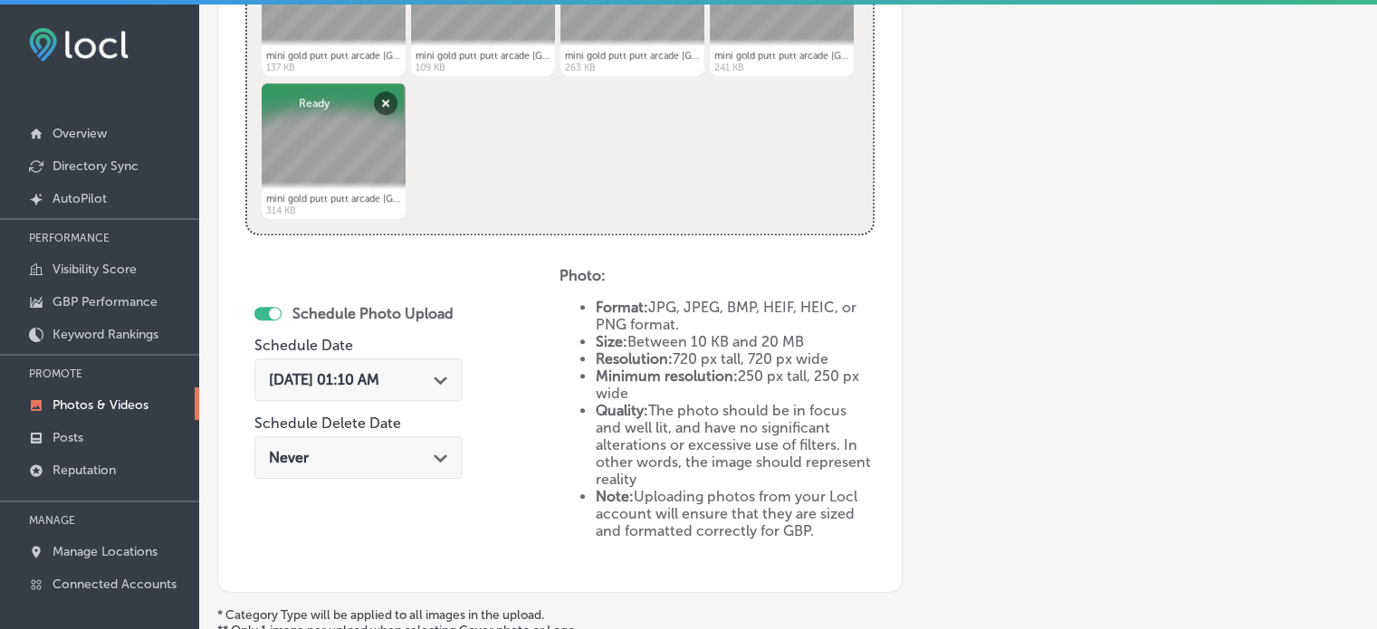
type input "18-hole mini golf indoor"
click at [429, 372] on div "Aug 29, 2025 01:10 AM Path Created with Sketch." at bounding box center [358, 379] width 179 height 17
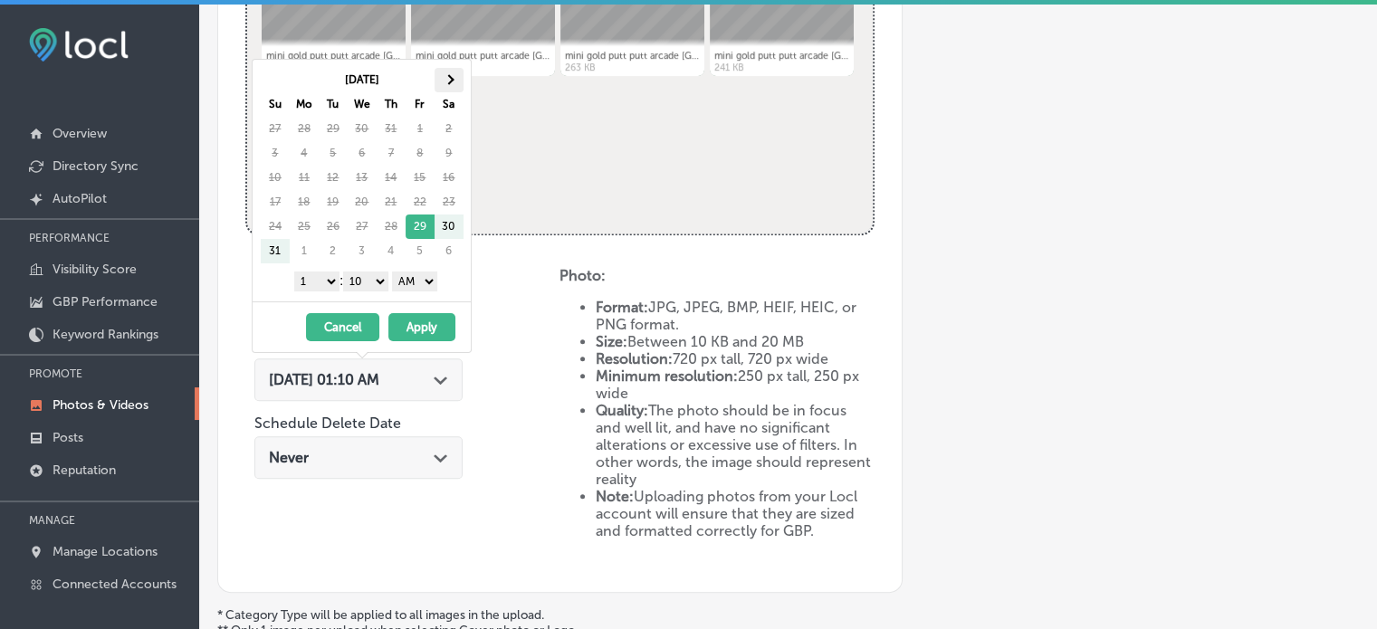
click at [435, 75] on th at bounding box center [448, 80] width 29 height 24
click at [326, 272] on select "1 2 3 4 5 6 7 8 9 10 11 12" at bounding box center [316, 282] width 45 height 20
click at [373, 282] on select "00 10 20 30 40 50" at bounding box center [365, 282] width 45 height 20
click at [405, 284] on select "AM PM" at bounding box center [414, 282] width 45 height 20
click at [418, 329] on button "Apply" at bounding box center [421, 327] width 67 height 28
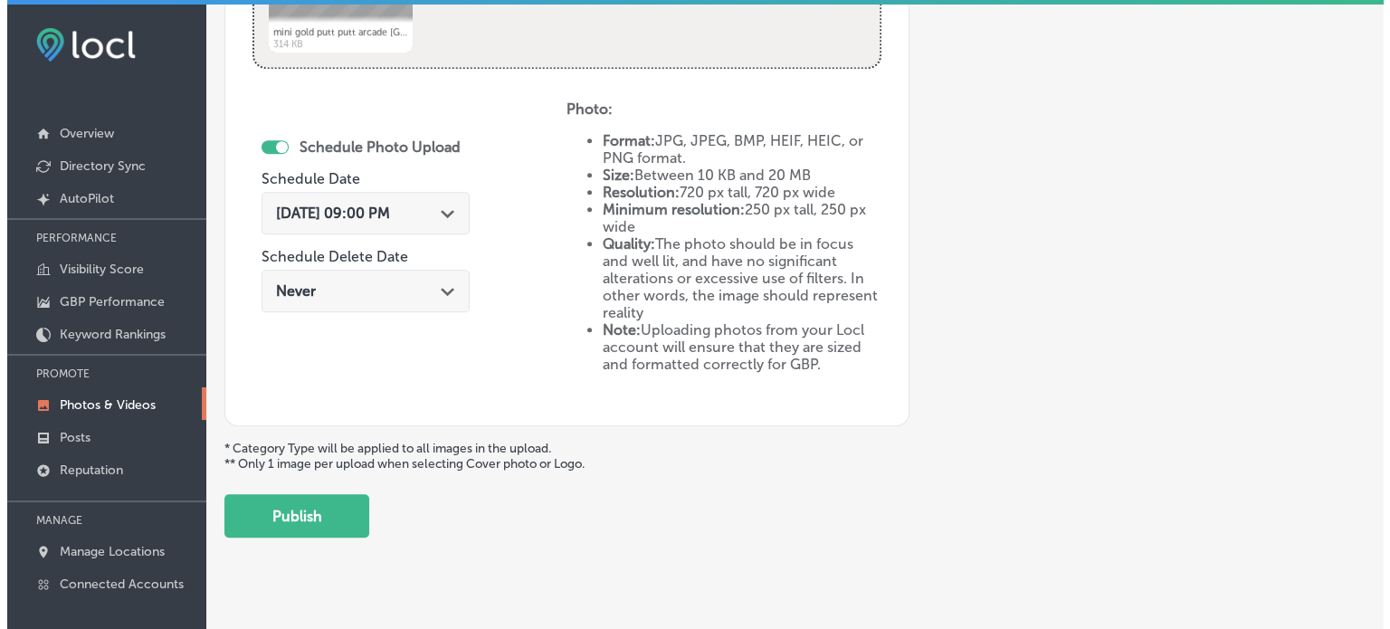
scroll to position [1026, 0]
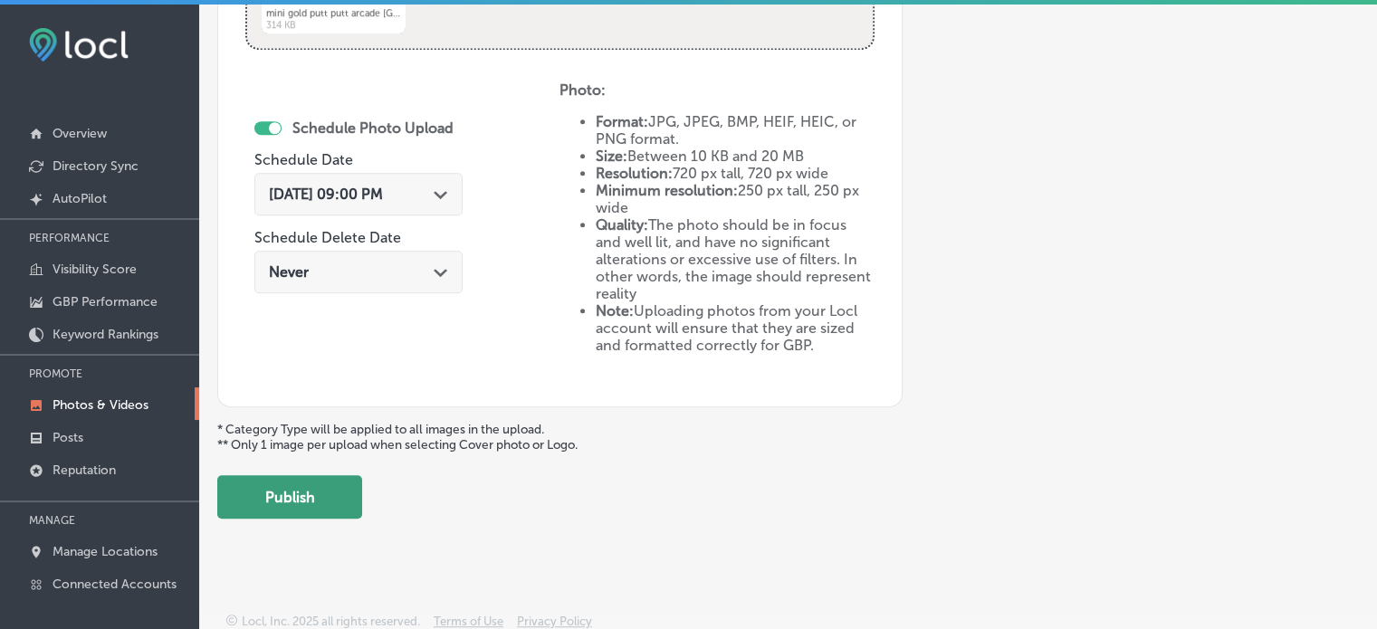
click at [304, 500] on button "Publish" at bounding box center [289, 496] width 145 height 43
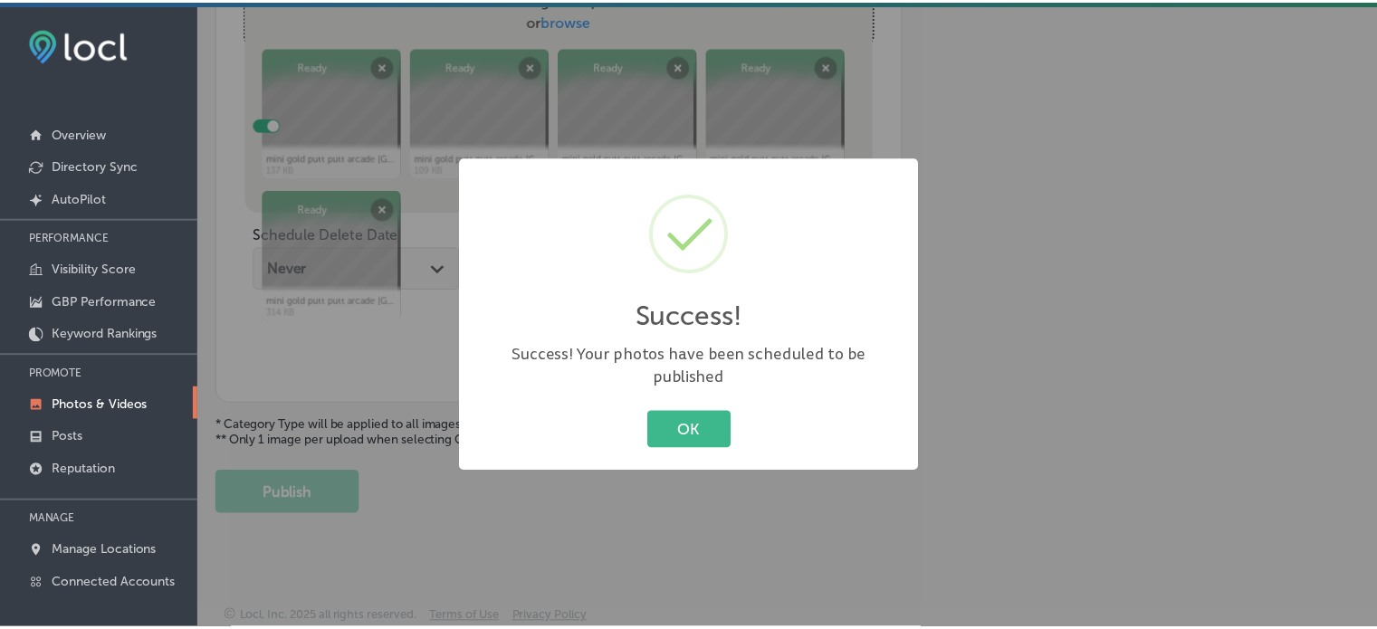
scroll to position [732, 0]
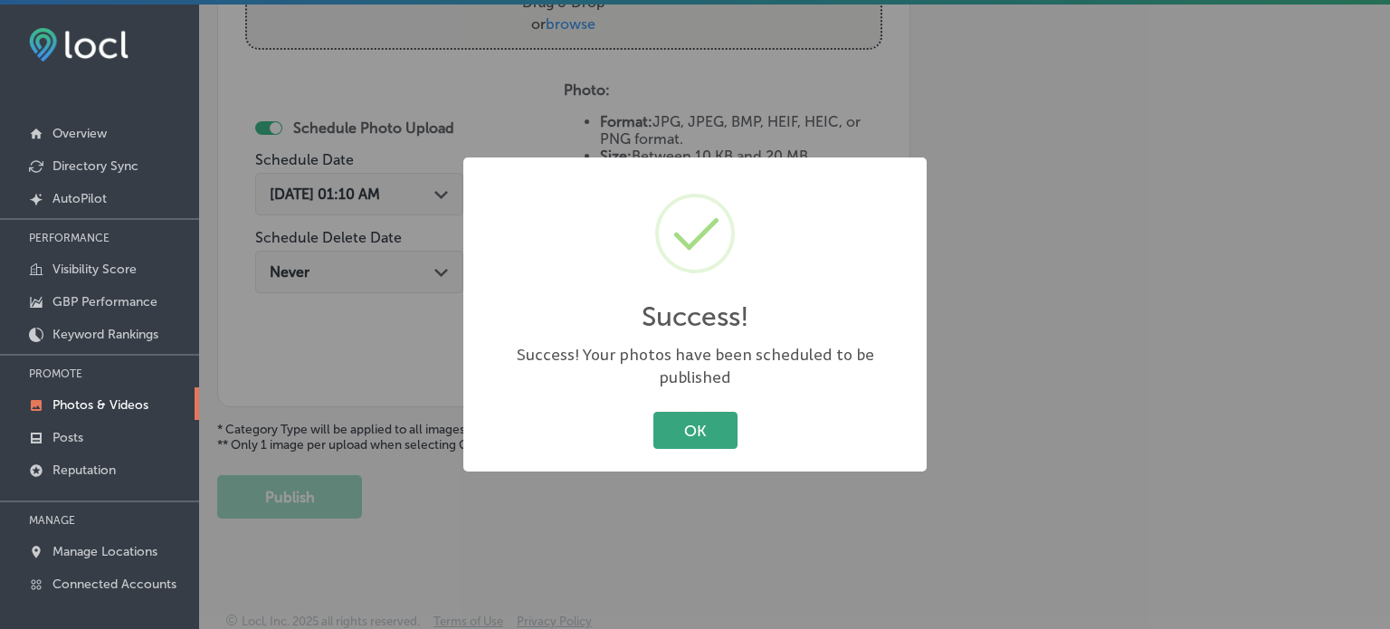
click at [684, 412] on button "OK" at bounding box center [696, 430] width 84 height 37
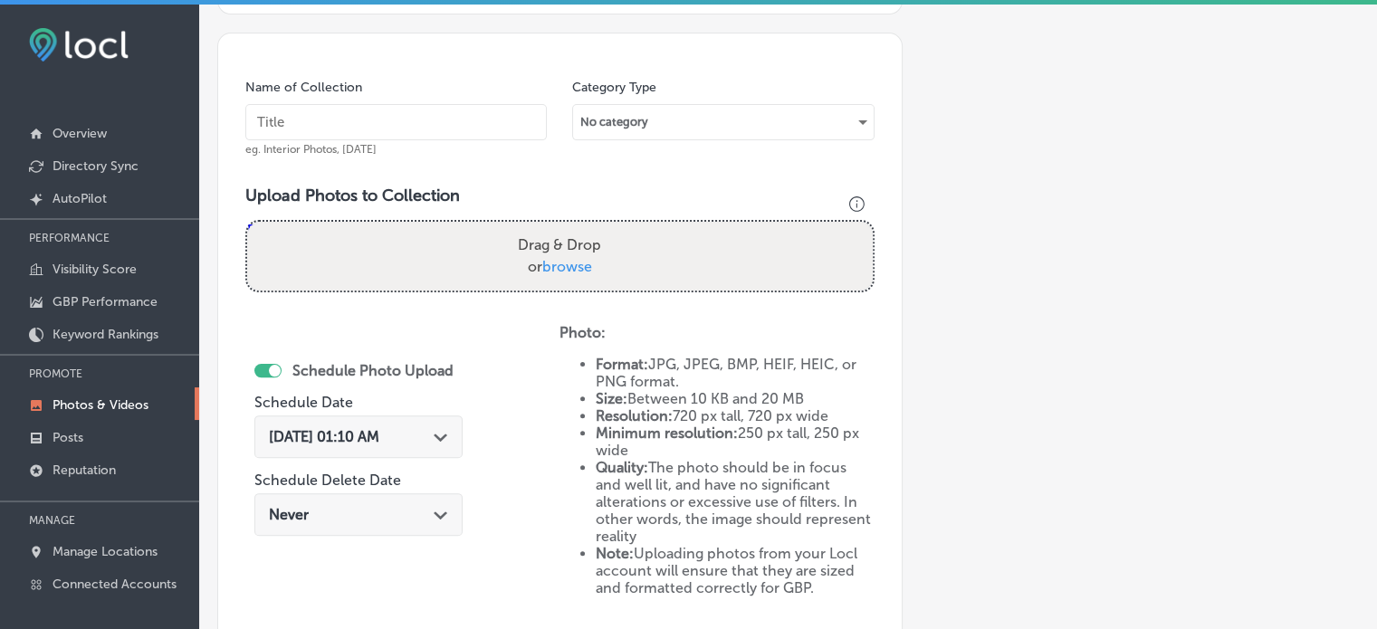
scroll to position [489, 0]
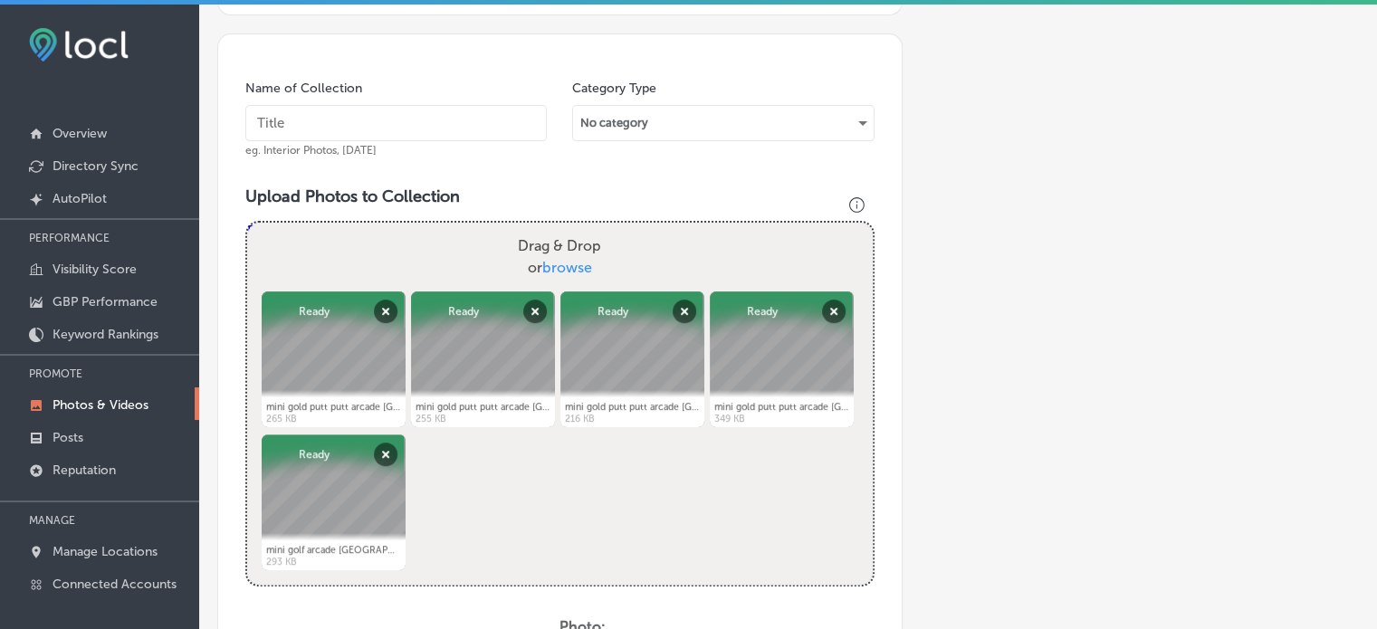
click at [438, 119] on input "text" at bounding box center [395, 123] width 301 height 36
paste input "Indoor glow golf"
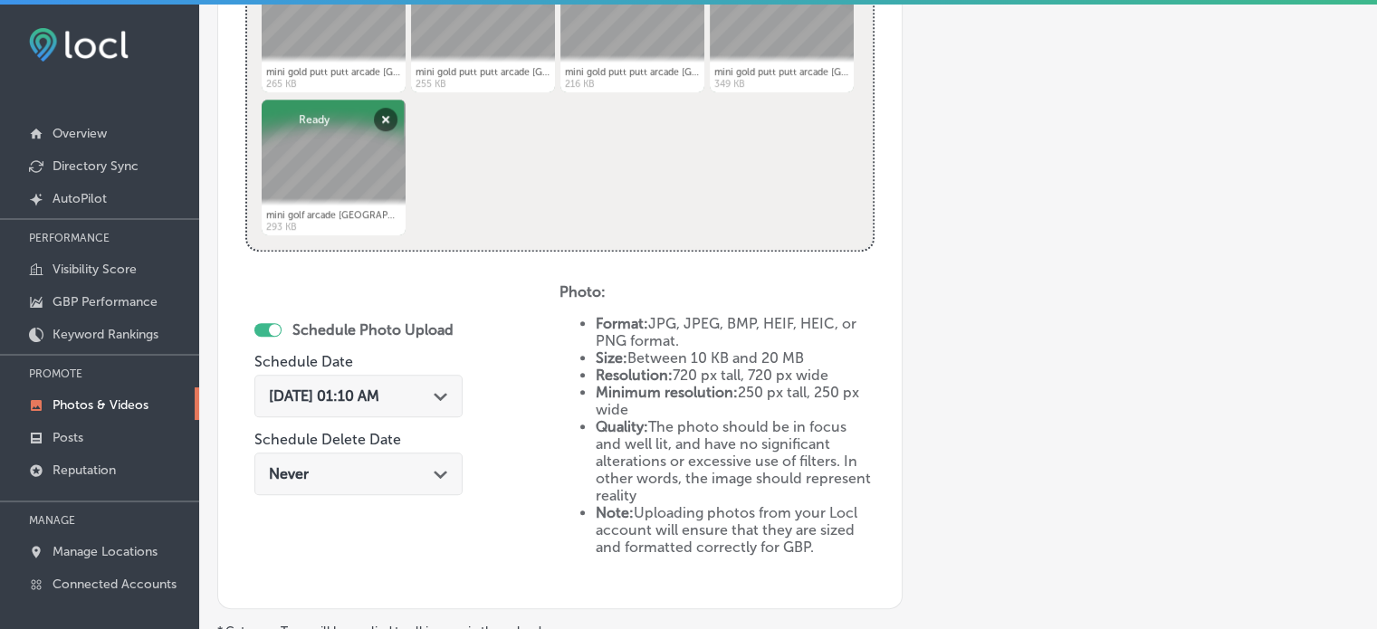
scroll to position [836, 0]
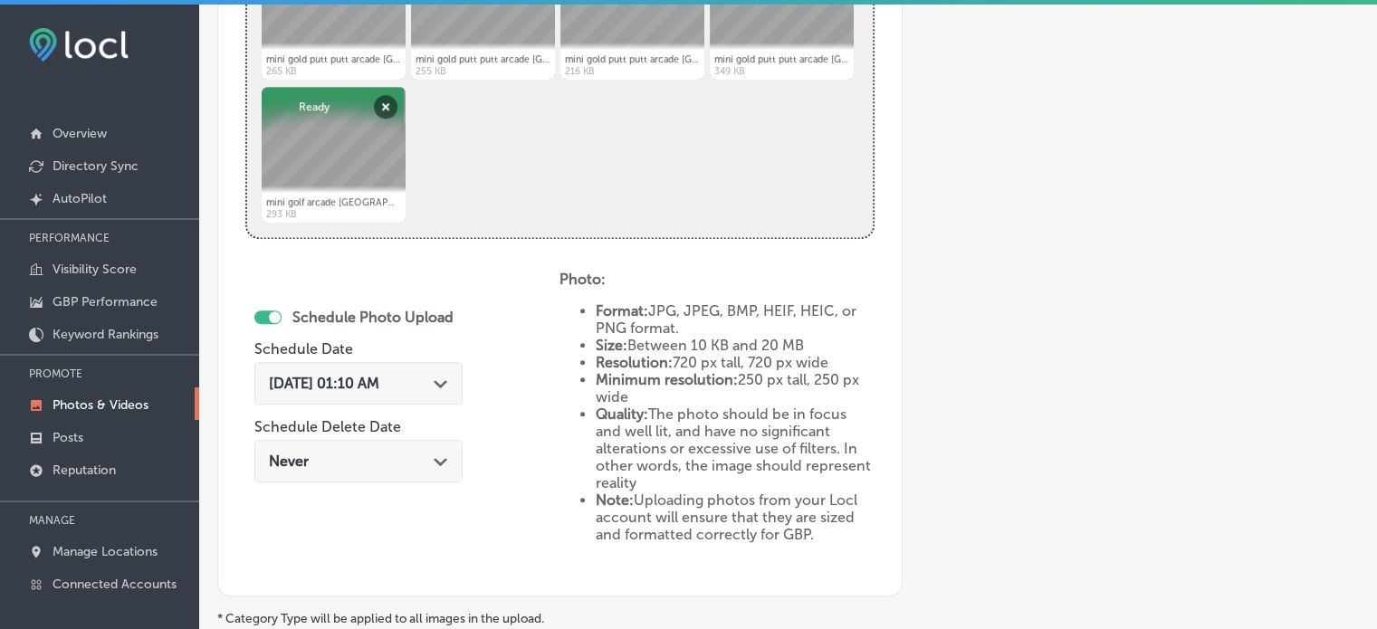
type input "Indoor glow golf"
click at [438, 384] on div "Aug 29, 2025 01:10 AM Path Created with Sketch." at bounding box center [358, 383] width 179 height 17
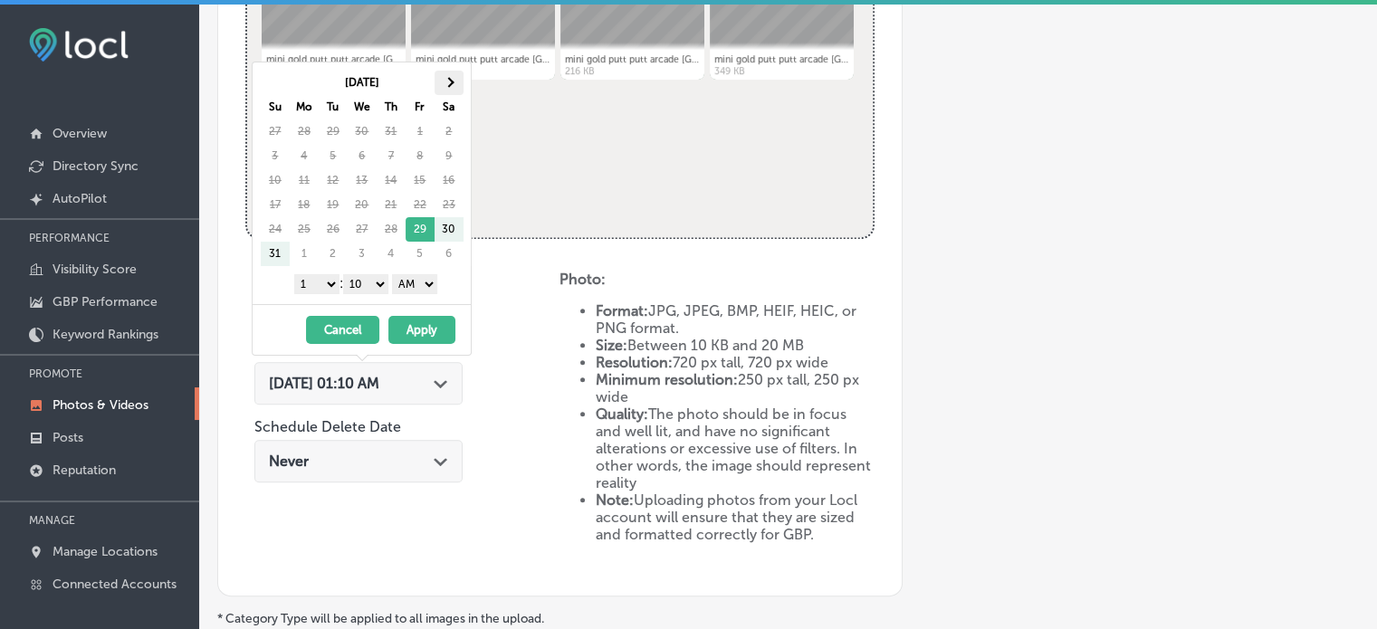
click at [441, 85] on th at bounding box center [448, 83] width 29 height 24
click at [326, 279] on select "1 2 3 4 5 6 7 8 9 10 11 12" at bounding box center [316, 284] width 45 height 20
click at [361, 282] on select "00 10 20 30 40 50" at bounding box center [365, 284] width 45 height 20
click at [416, 278] on select "AM PM" at bounding box center [414, 284] width 45 height 20
click at [427, 323] on button "Apply" at bounding box center [421, 330] width 67 height 28
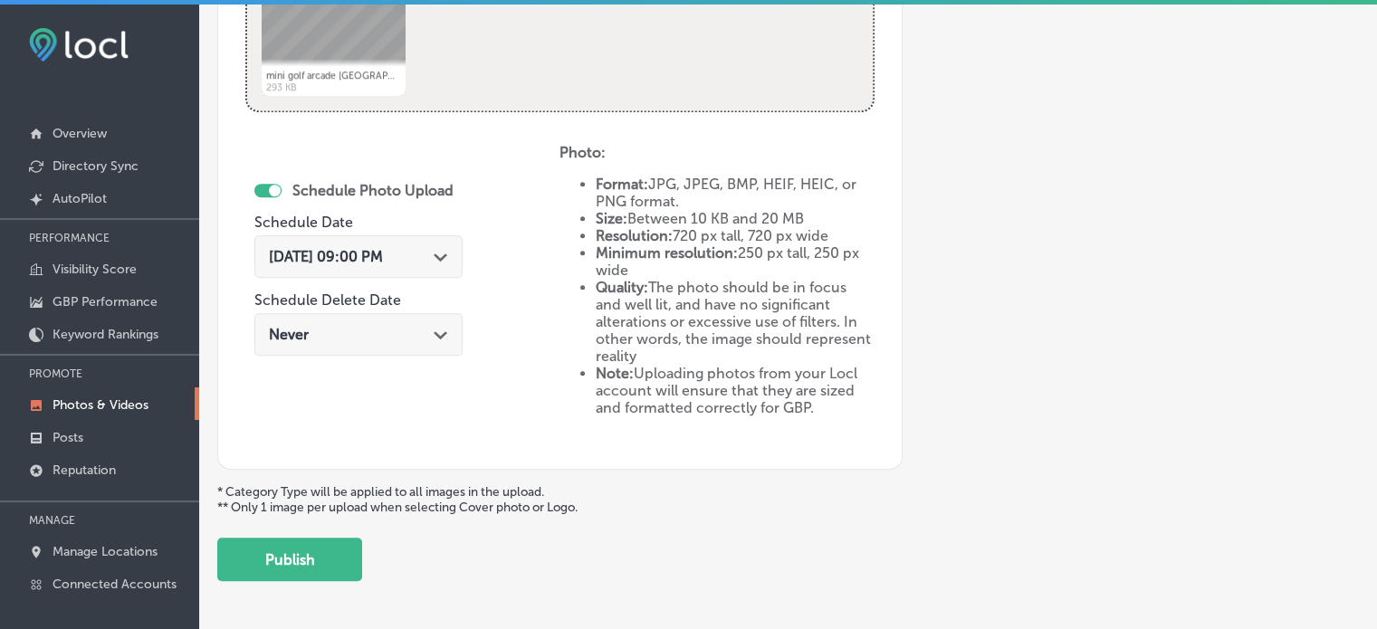
scroll to position [963, 0]
click at [383, 262] on span "[DATE] 09:00 PM" at bounding box center [326, 256] width 114 height 17
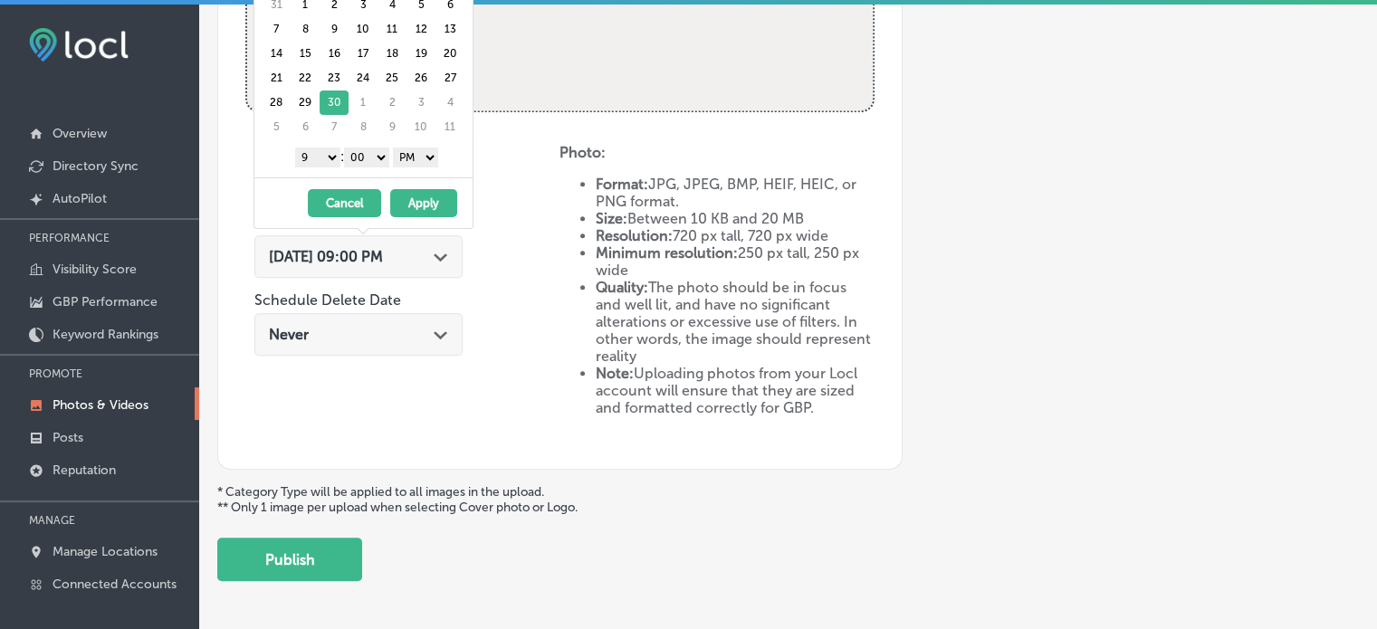
click at [454, 390] on div "Schedule Photo Upload Schedule Date Sep 30, 2025 09:00 PM Path Created with Ske…" at bounding box center [402, 293] width 314 height 298
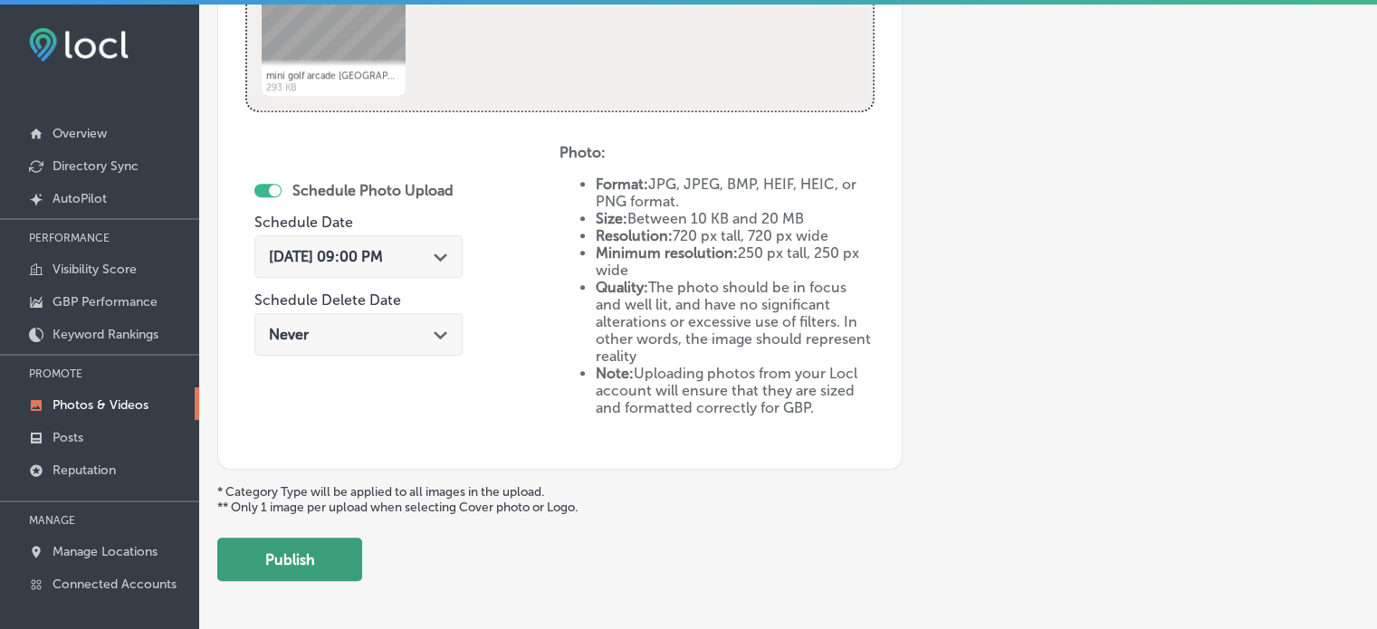
click at [317, 557] on button "Publish" at bounding box center [289, 559] width 145 height 43
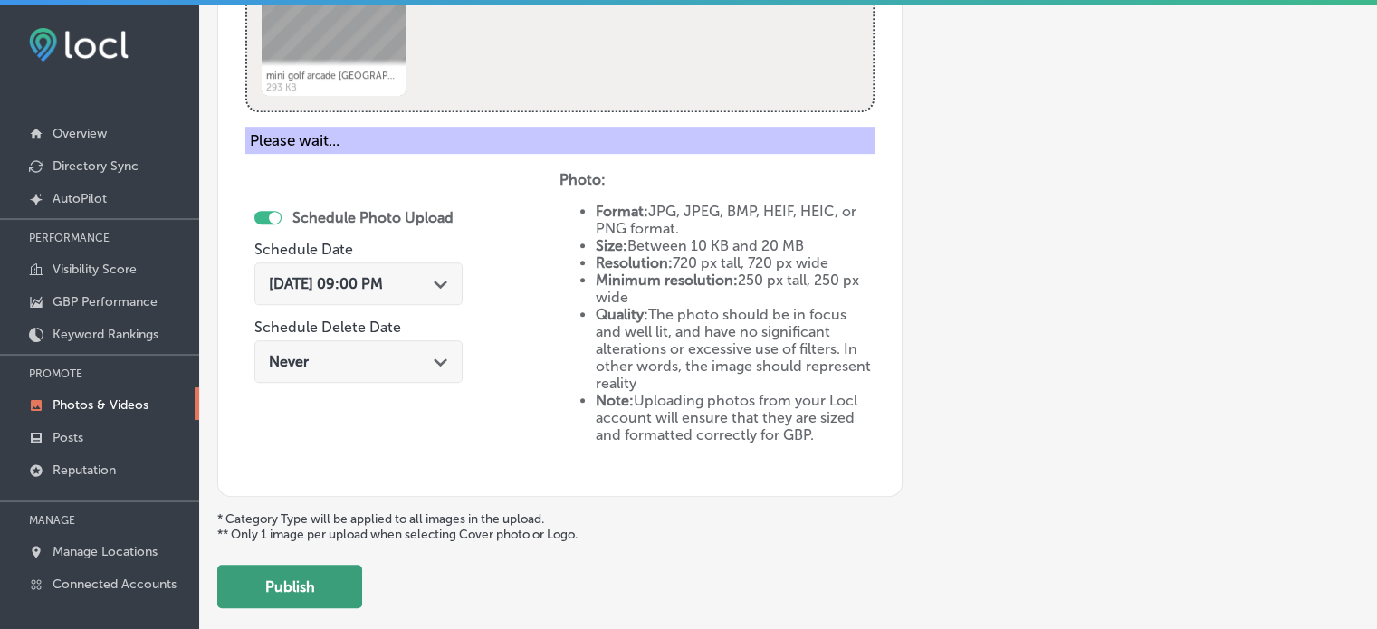
scroll to position [732, 0]
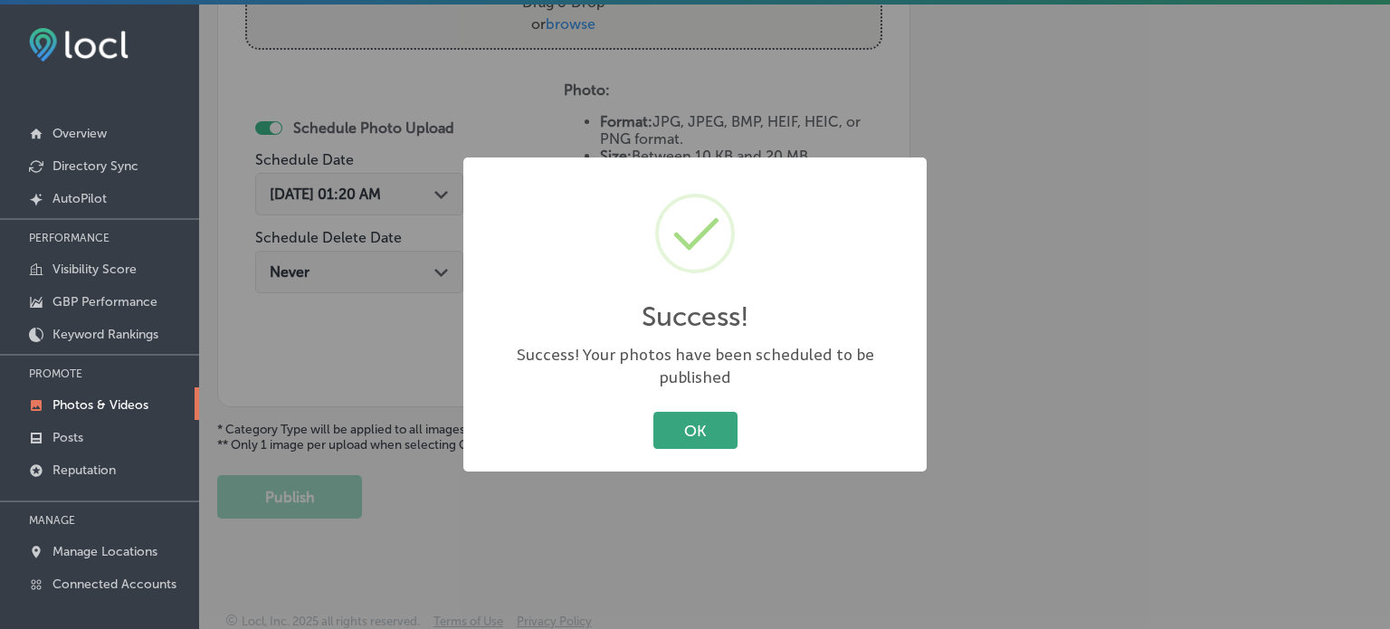
click at [687, 412] on button "OK" at bounding box center [696, 430] width 84 height 37
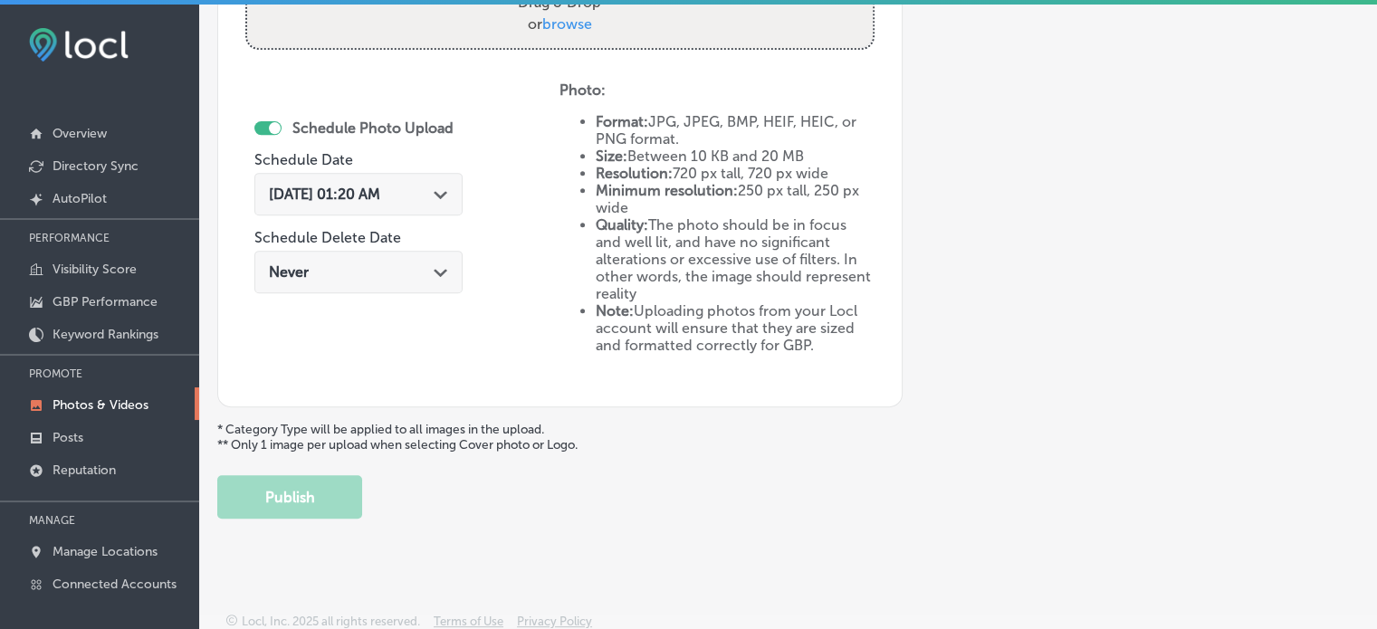
scroll to position [0, 0]
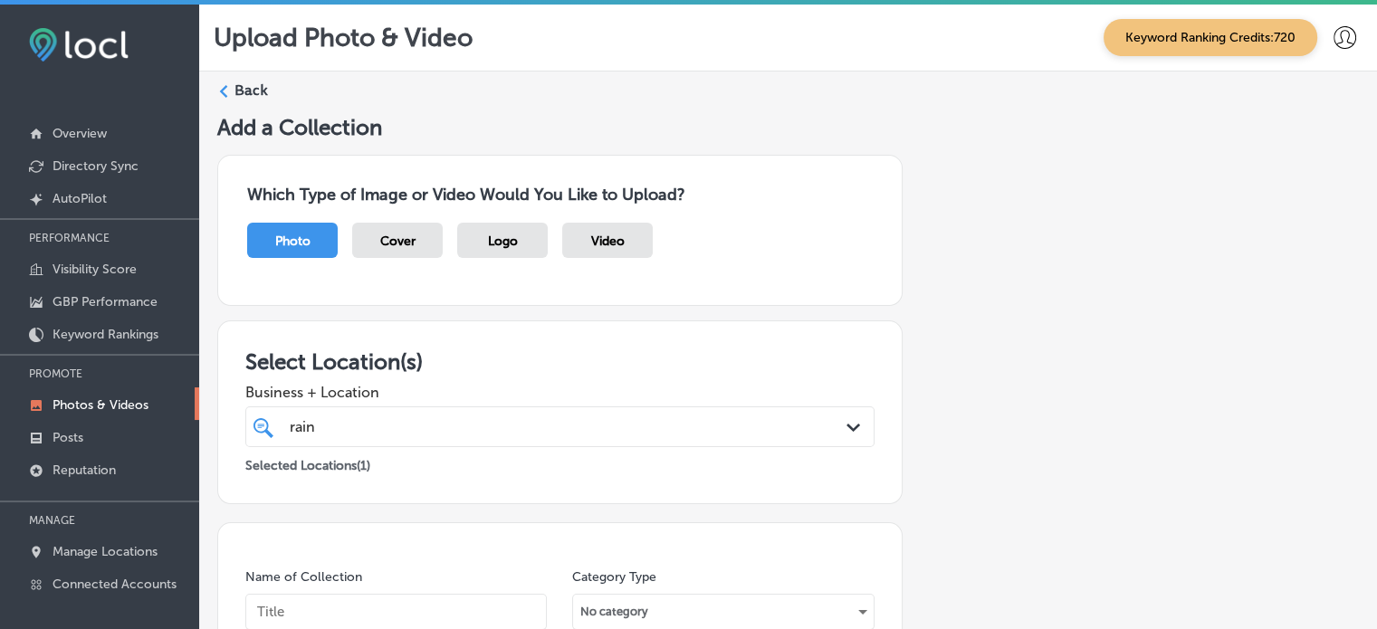
click at [245, 87] on label "Back" at bounding box center [250, 91] width 33 height 20
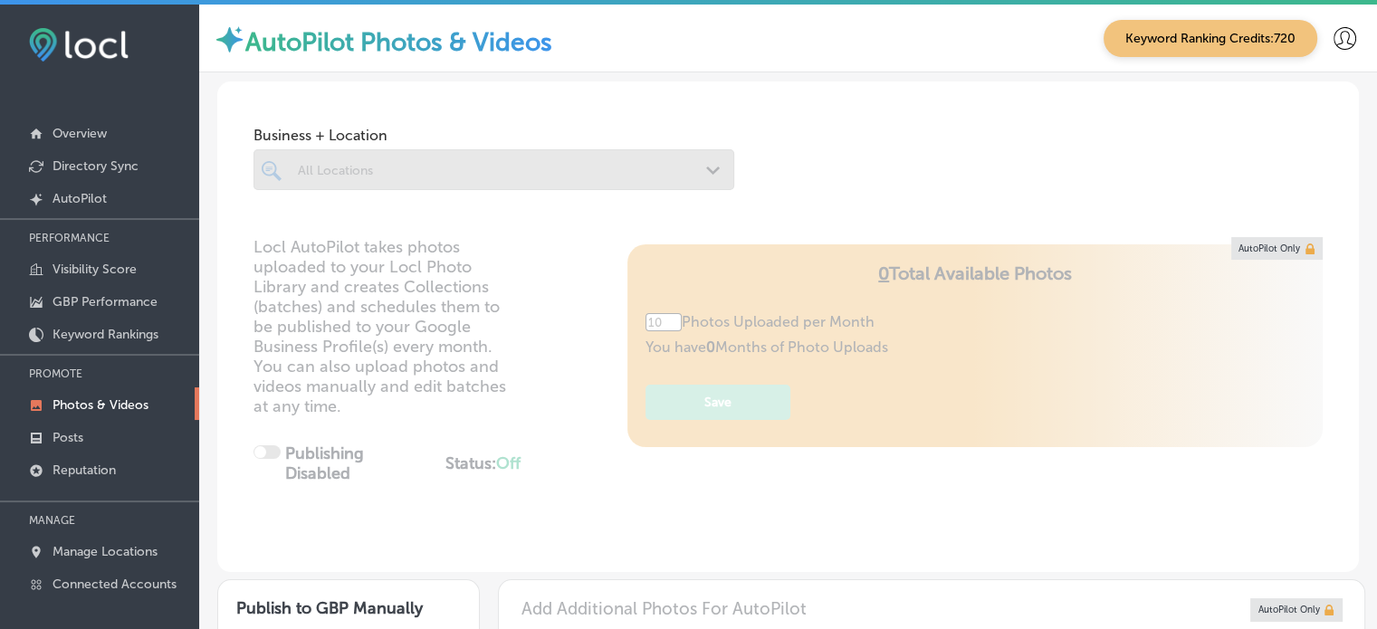
type input "5"
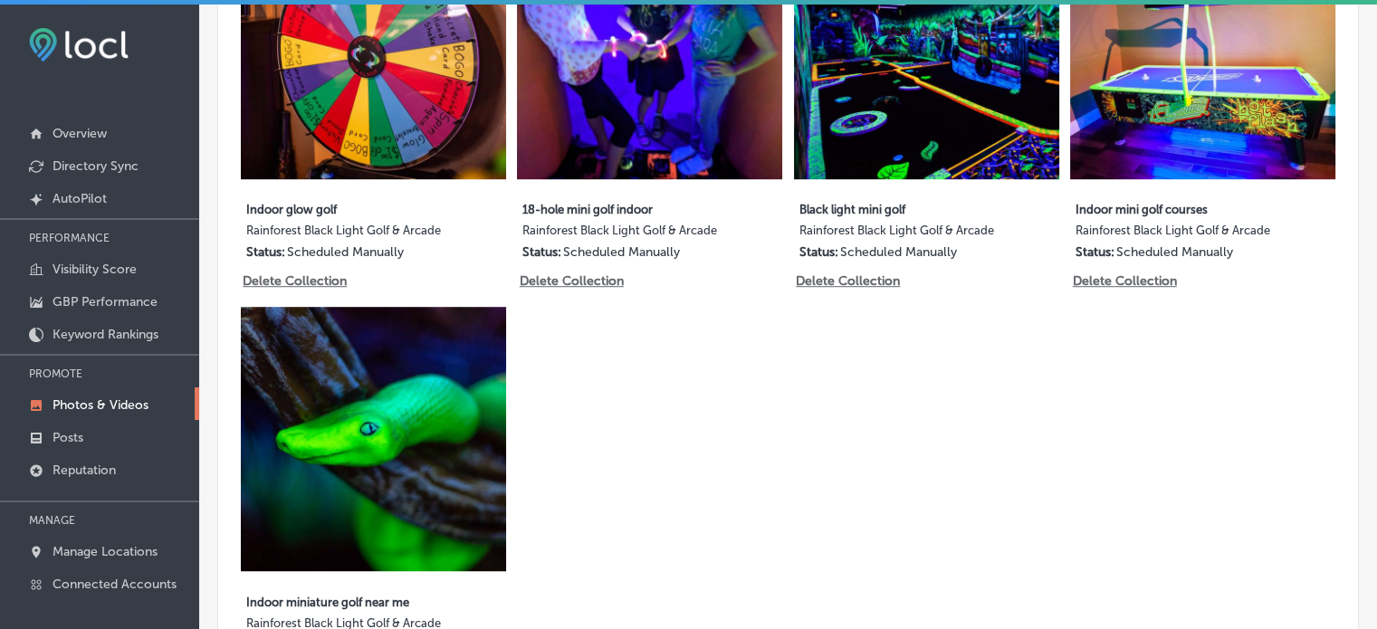
scroll to position [1146, 0]
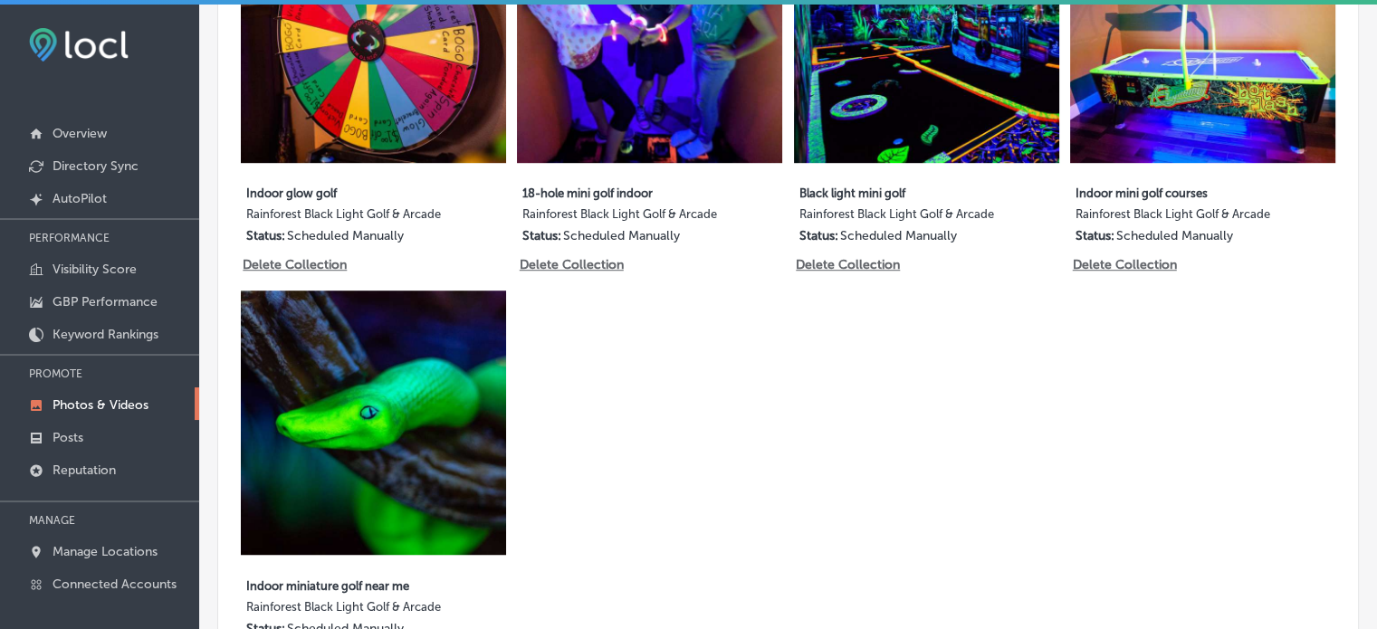
click at [842, 473] on div "5 images Sep 30, 2025 Indoor glow golf Rainforest Black Light Golf & Arcade Sta…" at bounding box center [788, 285] width 1094 height 774
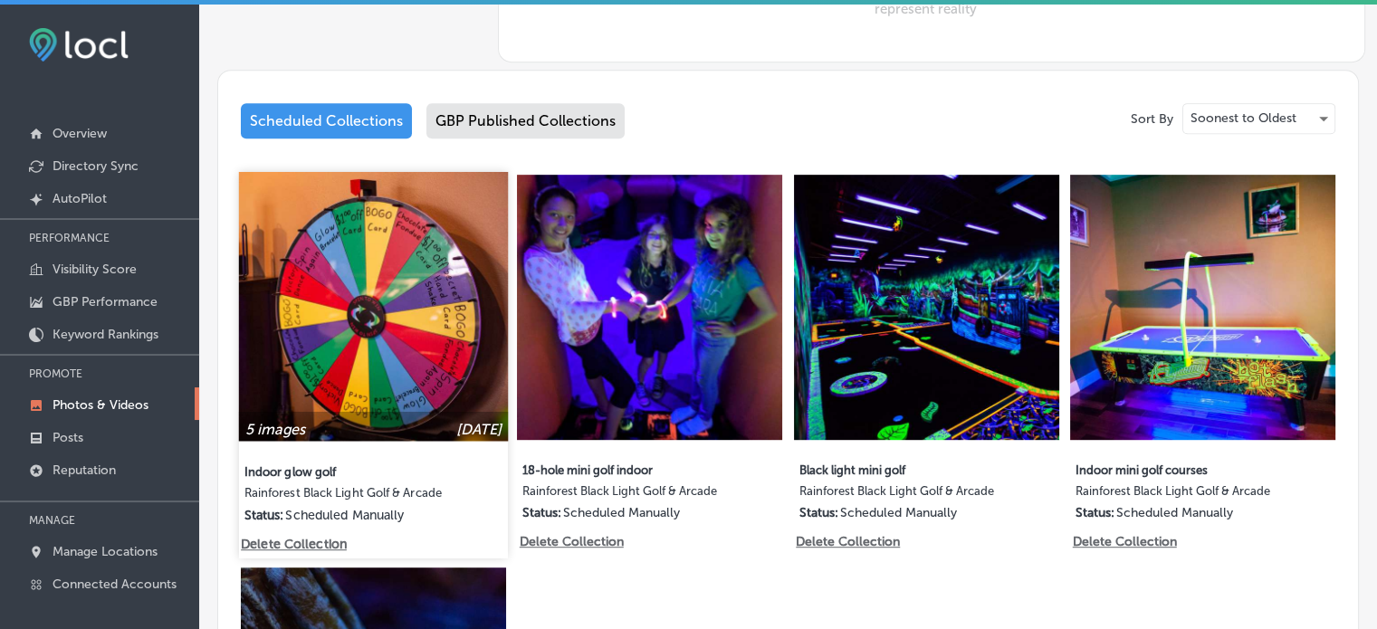
scroll to position [873, 0]
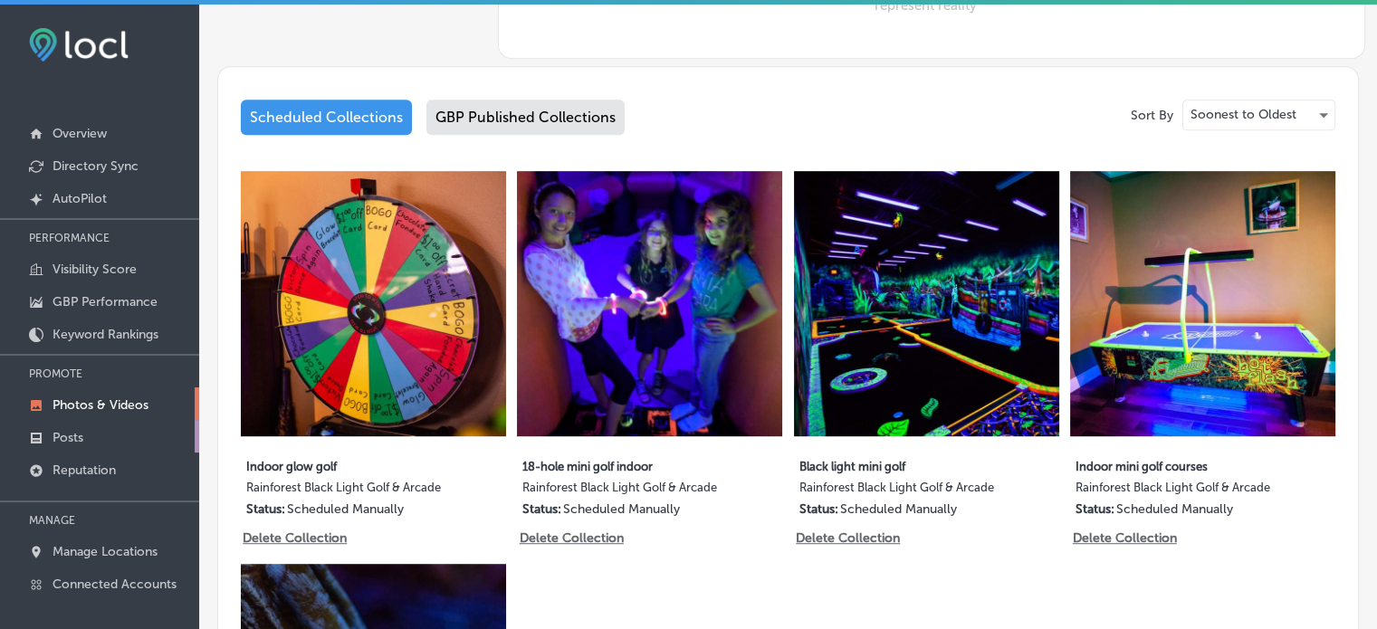
click at [78, 443] on p "Posts" at bounding box center [67, 437] width 31 height 15
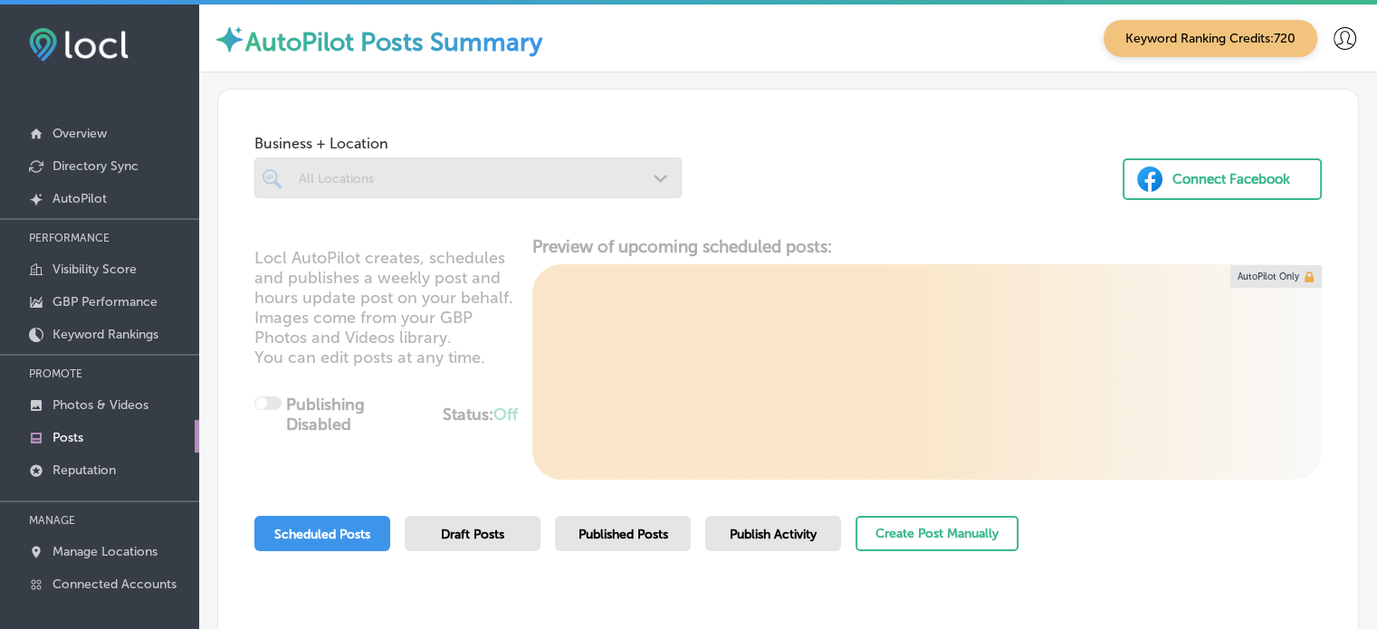
click at [582, 190] on div at bounding box center [467, 177] width 427 height 41
click at [652, 172] on div at bounding box center [467, 177] width 427 height 41
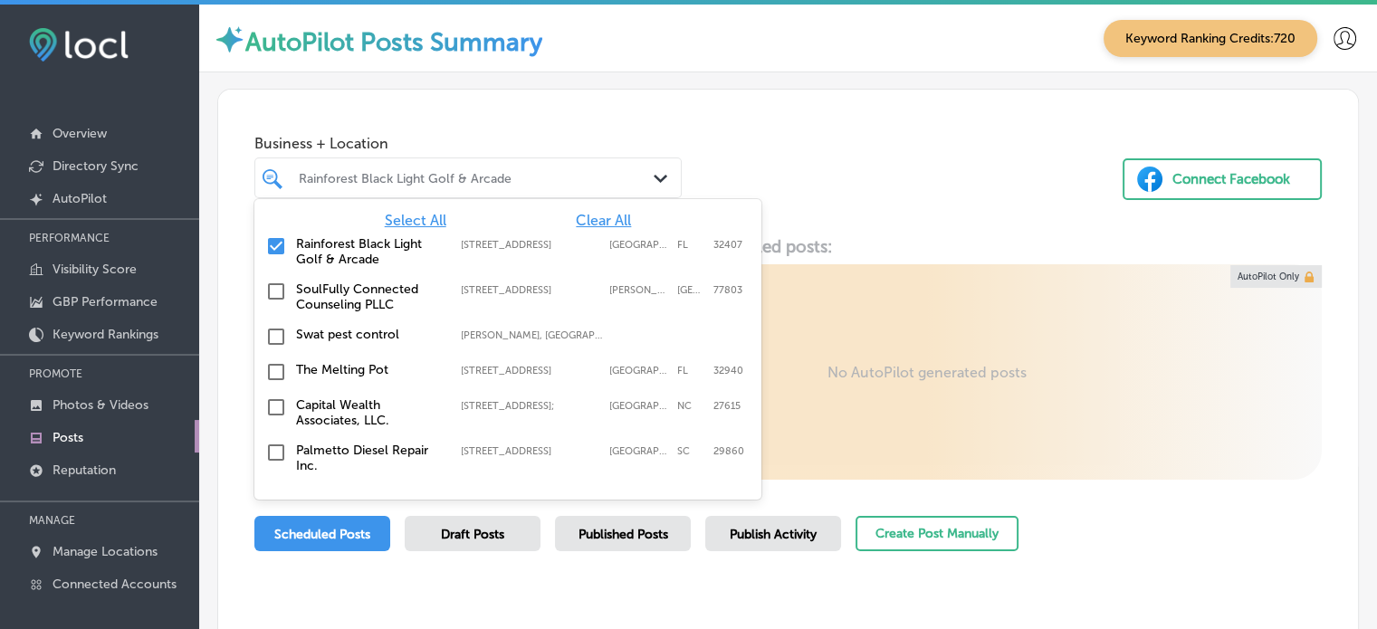
click at [602, 173] on div "Rainforest Black Light Golf & Arcade" at bounding box center [477, 177] width 357 height 15
click at [606, 220] on span "Clear All" at bounding box center [603, 220] width 55 height 17
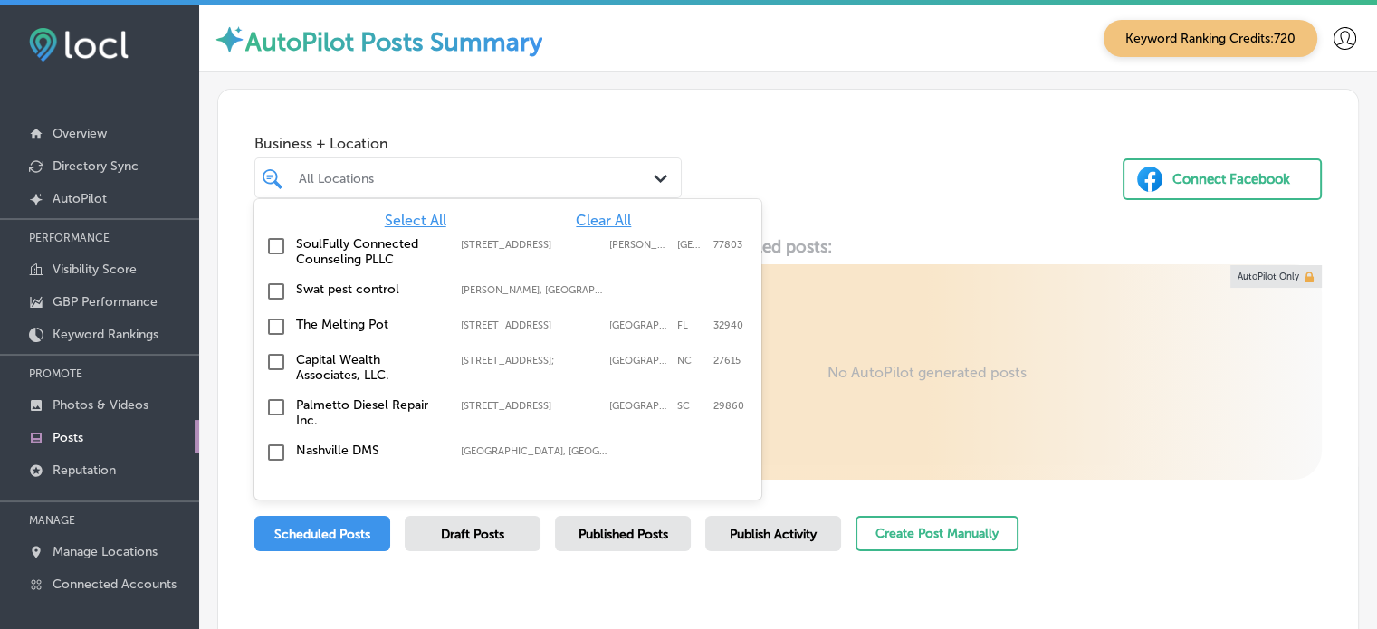
type input "n"
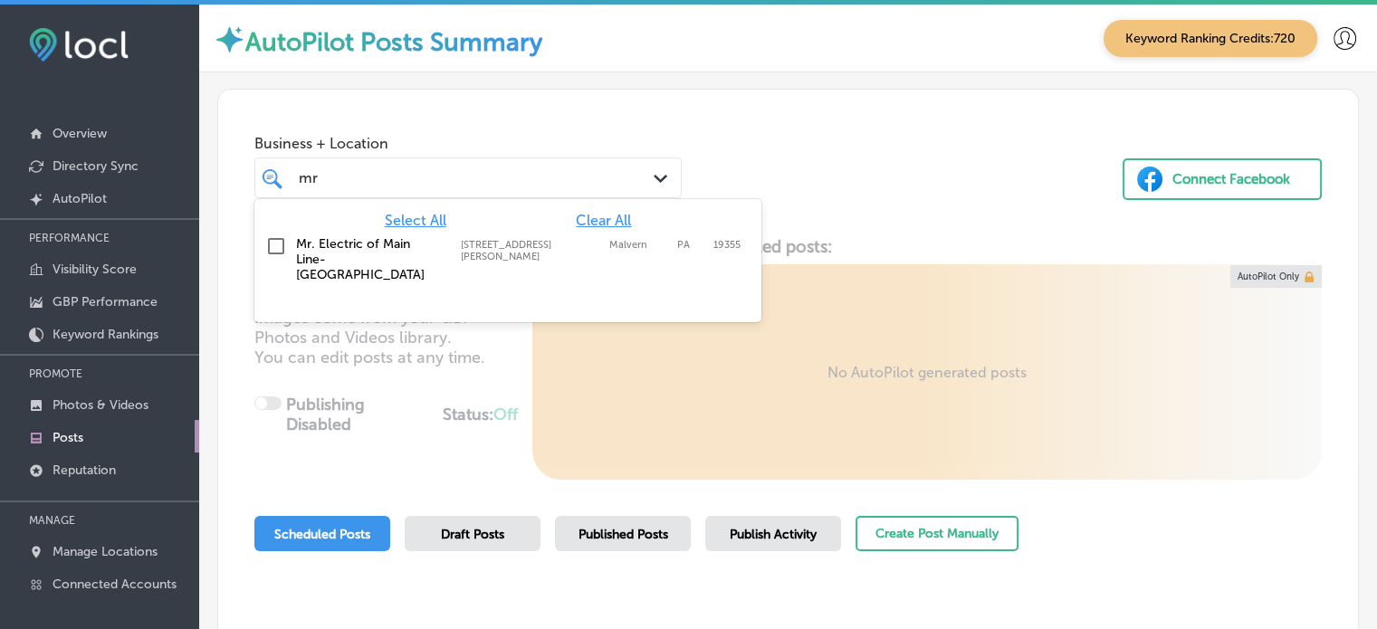
click at [416, 234] on div "Mr. Electric of Main Line-Malvern 40 Lloyd Ave Suite #203, Malvern, PA, 19355 4…" at bounding box center [508, 259] width 492 height 53
type input "mr"
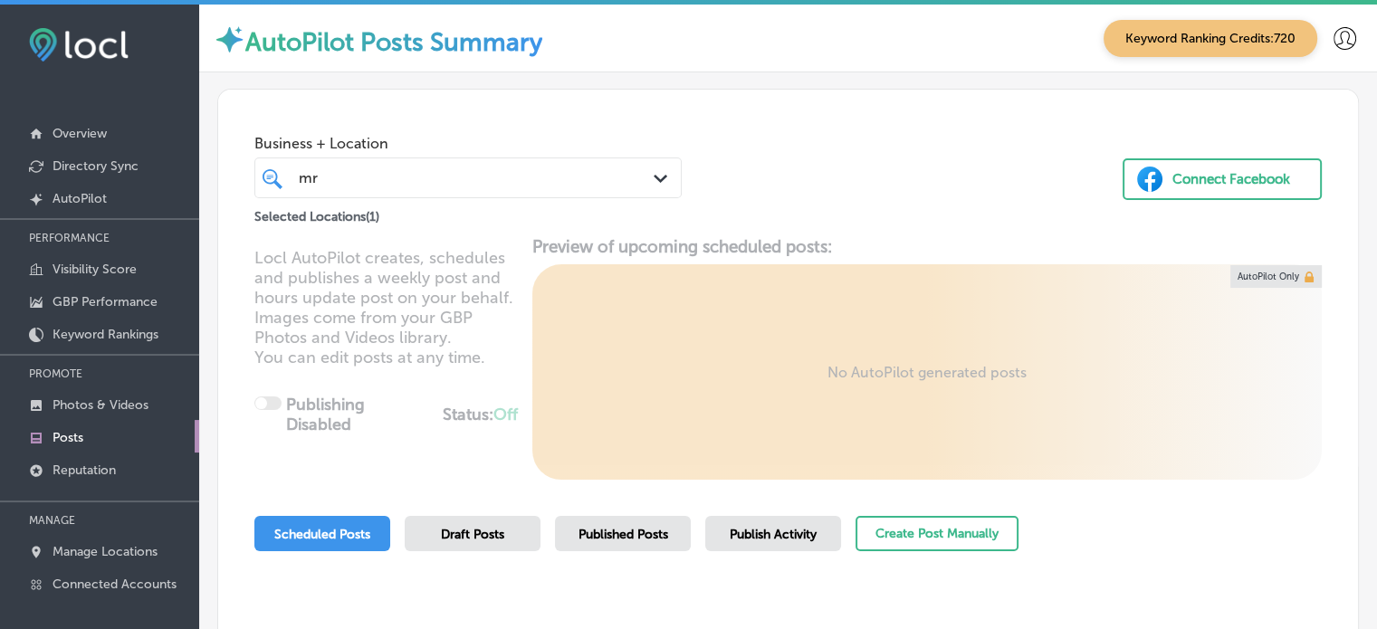
click at [800, 180] on div "Business + Location mr mr Path Created with Sketch. Selected Locations ( 1 ) Co…" at bounding box center [788, 159] width 1140 height 138
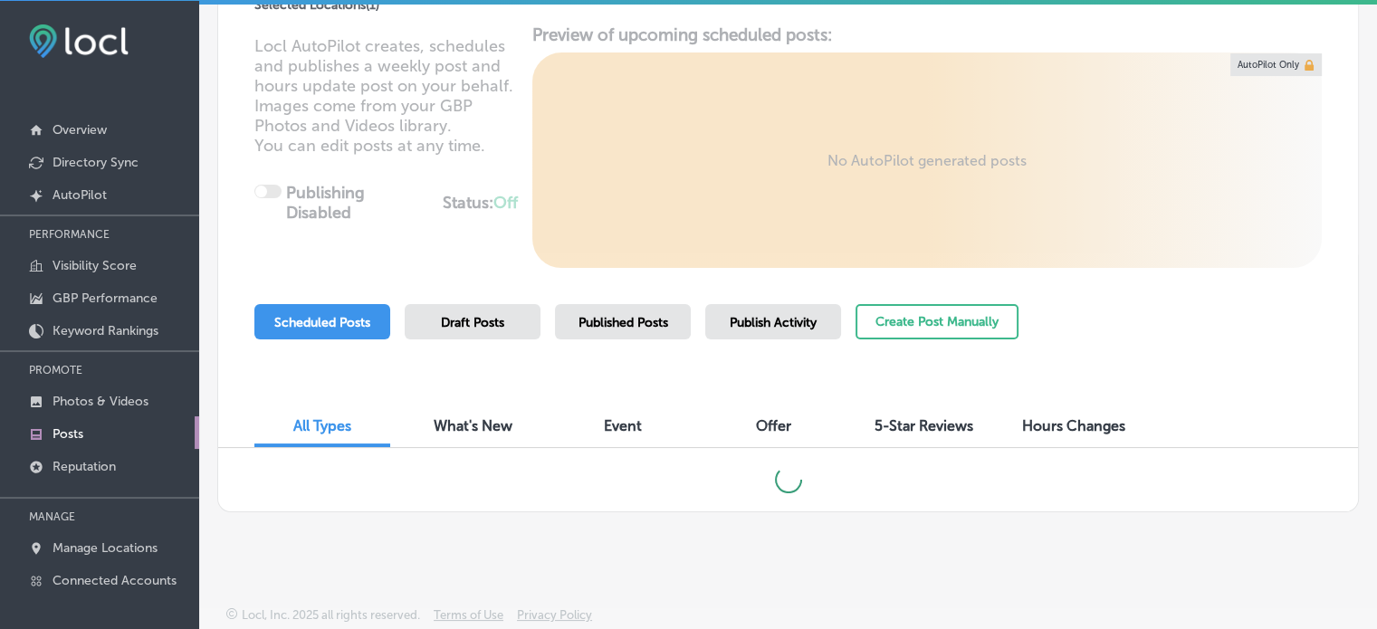
scroll to position [202, 0]
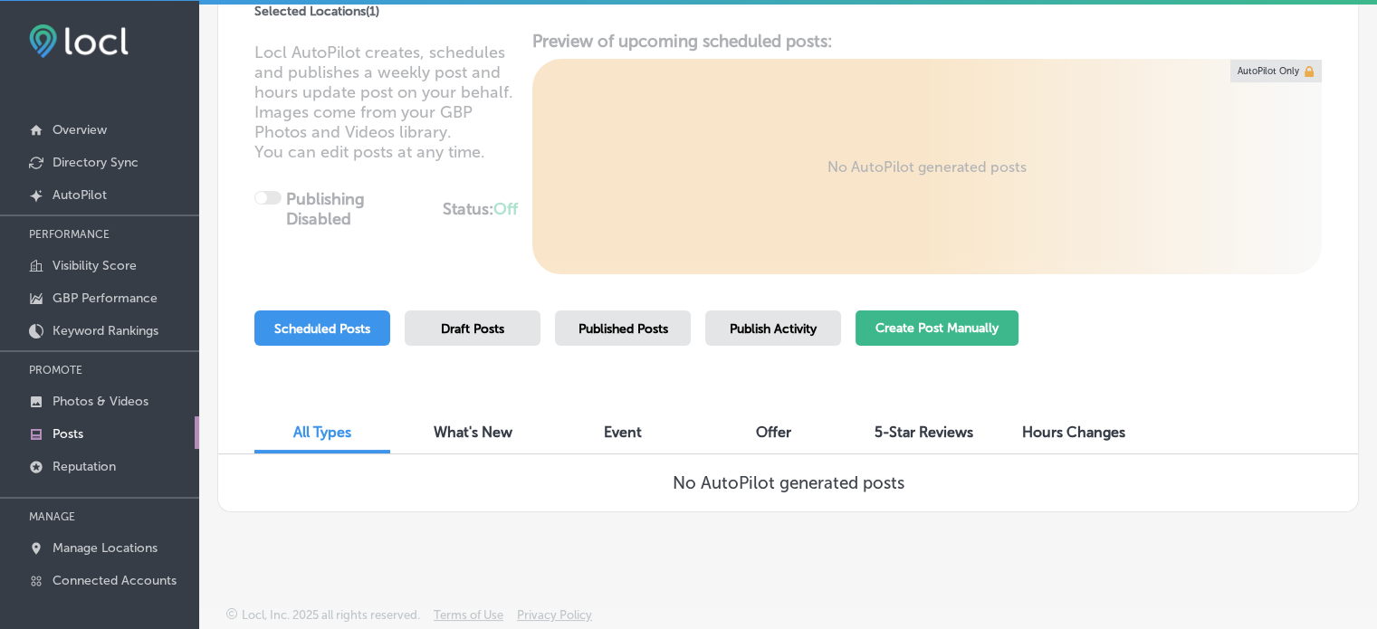
click at [949, 318] on button "Create Post Manually" at bounding box center [936, 327] width 163 height 35
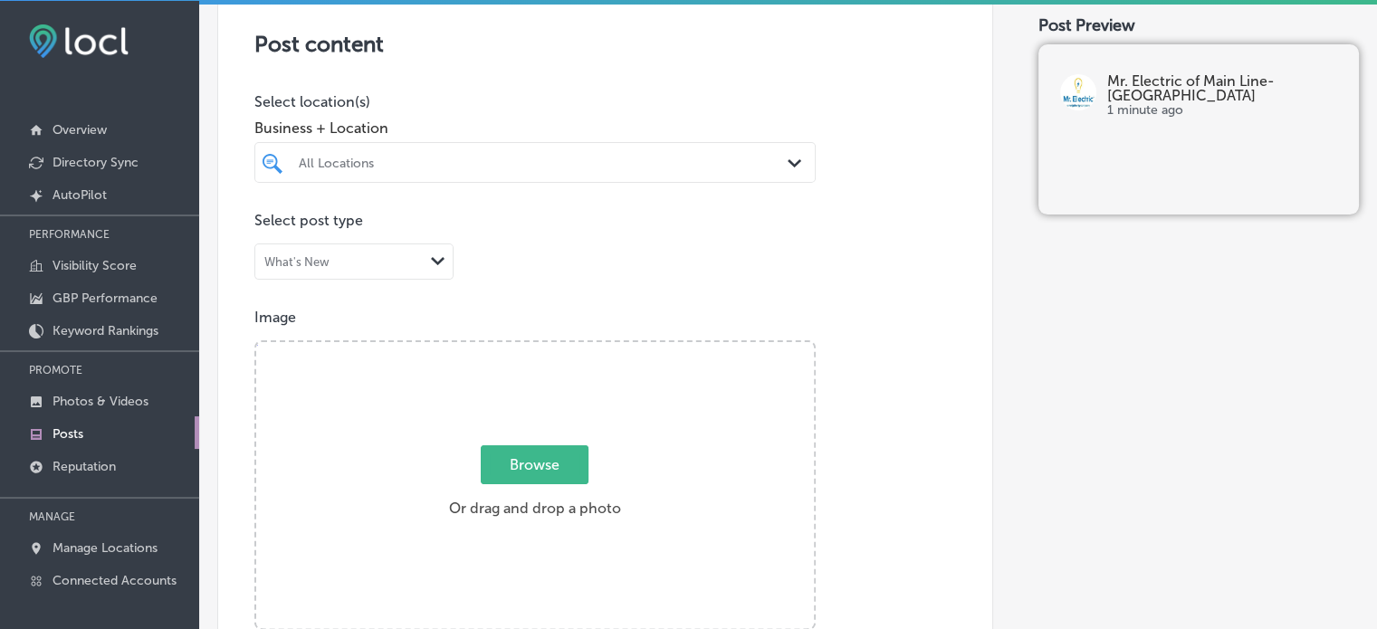
scroll to position [373, 0]
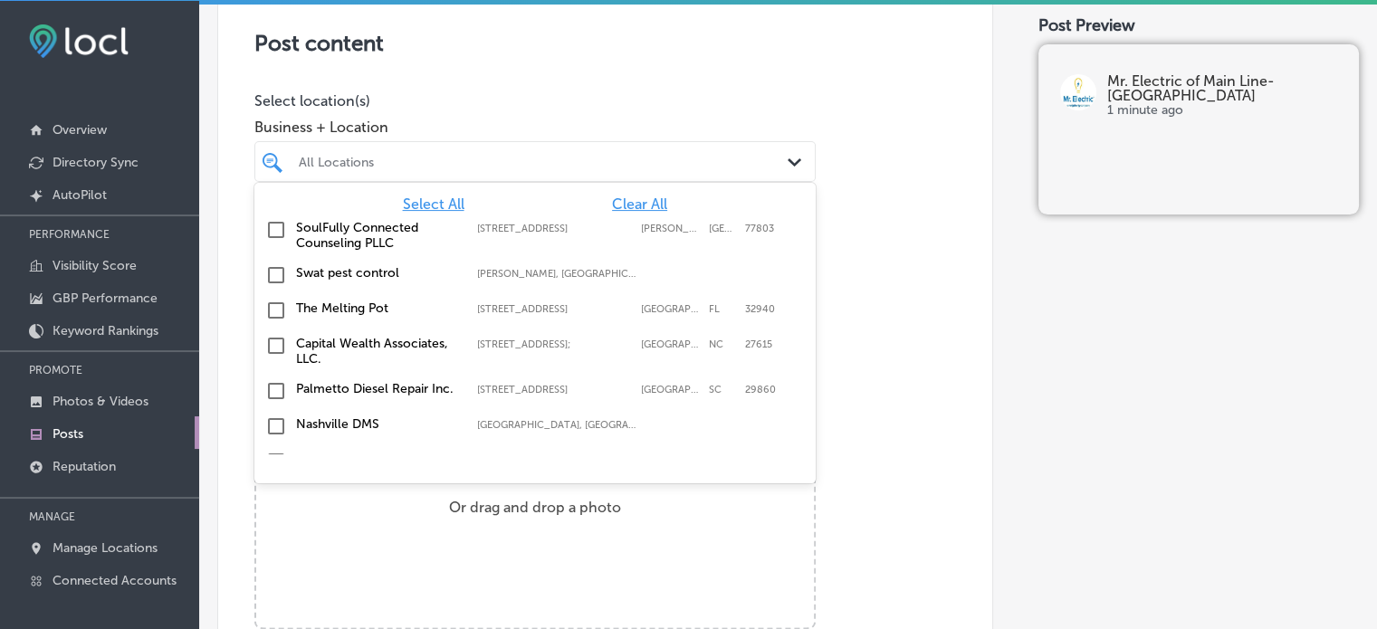
click at [643, 159] on div "All Locations" at bounding box center [544, 161] width 491 height 15
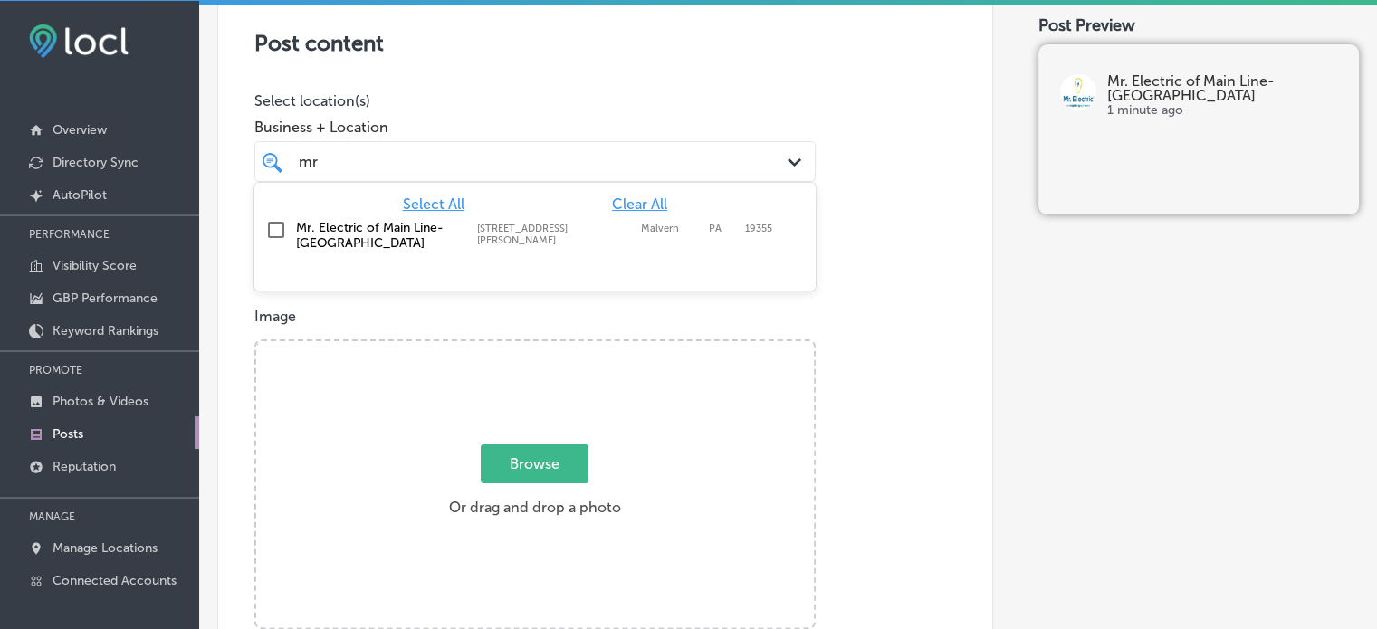
click at [315, 235] on label "Mr. Electric of Main Line-[GEOGRAPHIC_DATA]" at bounding box center [377, 235] width 163 height 31
type input "mr"
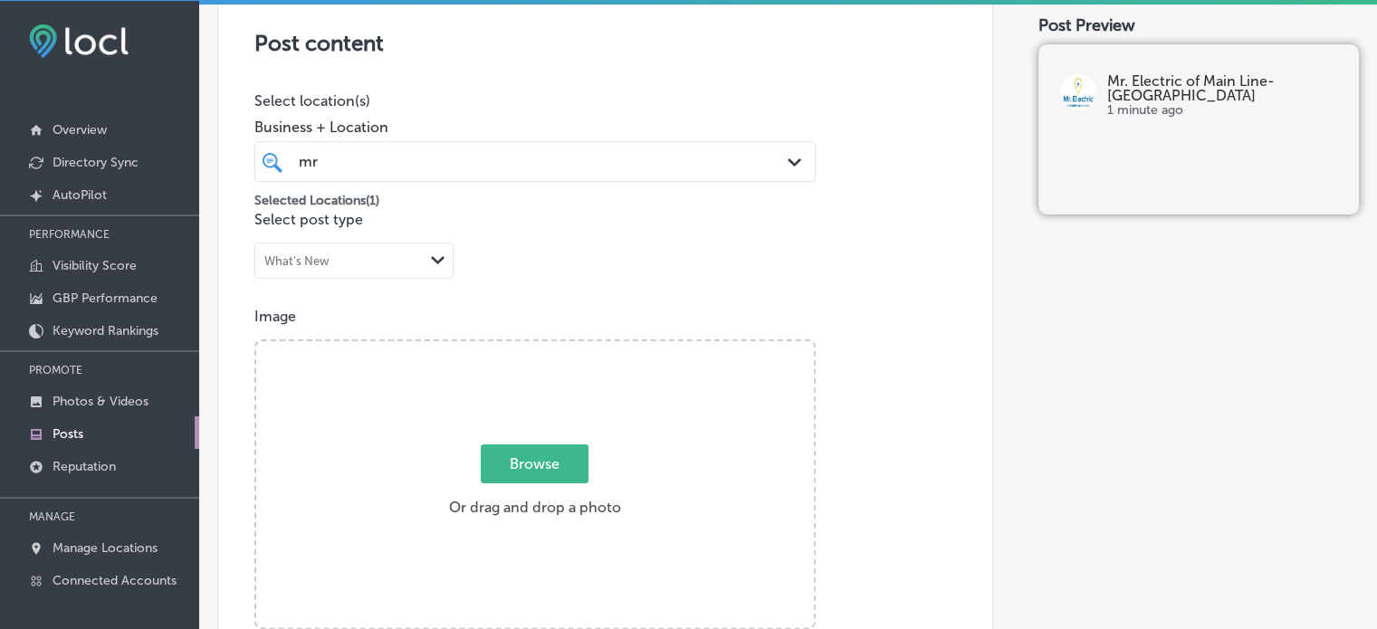
click at [905, 253] on div "Post content Select location(s) Business + Location mr mr Path Created with Ske…" at bounding box center [605, 551] width 776 height 1146
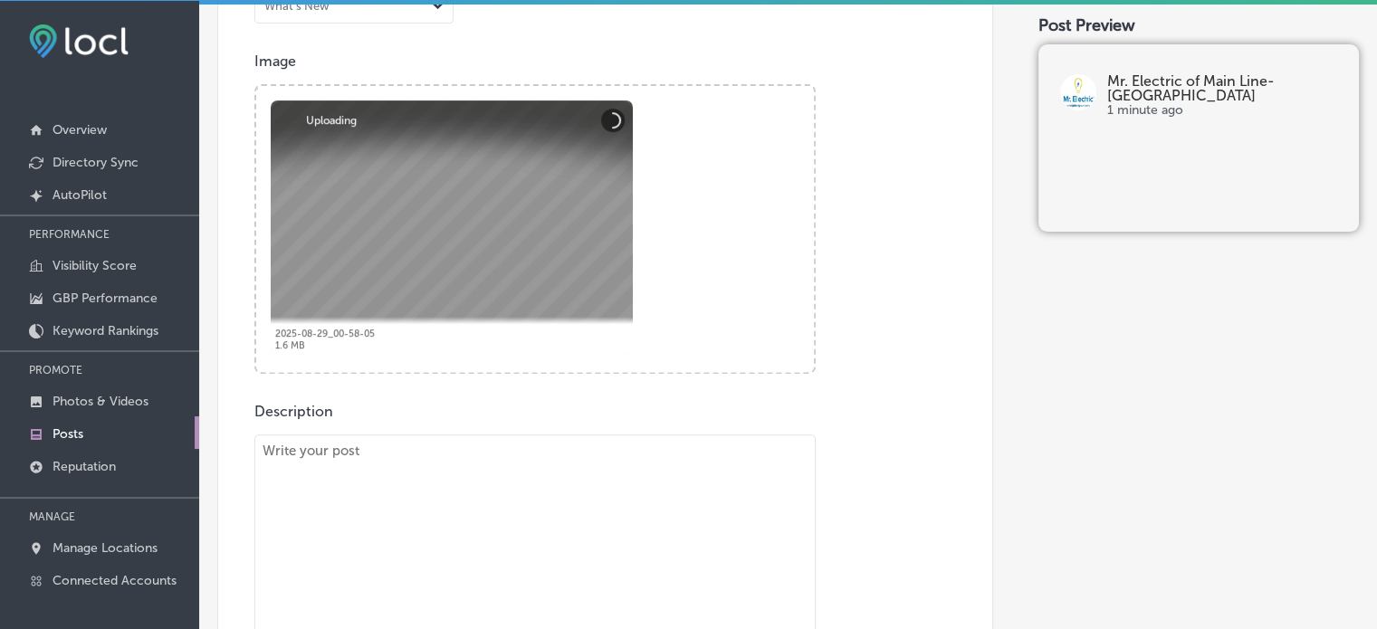
scroll to position [634, 0]
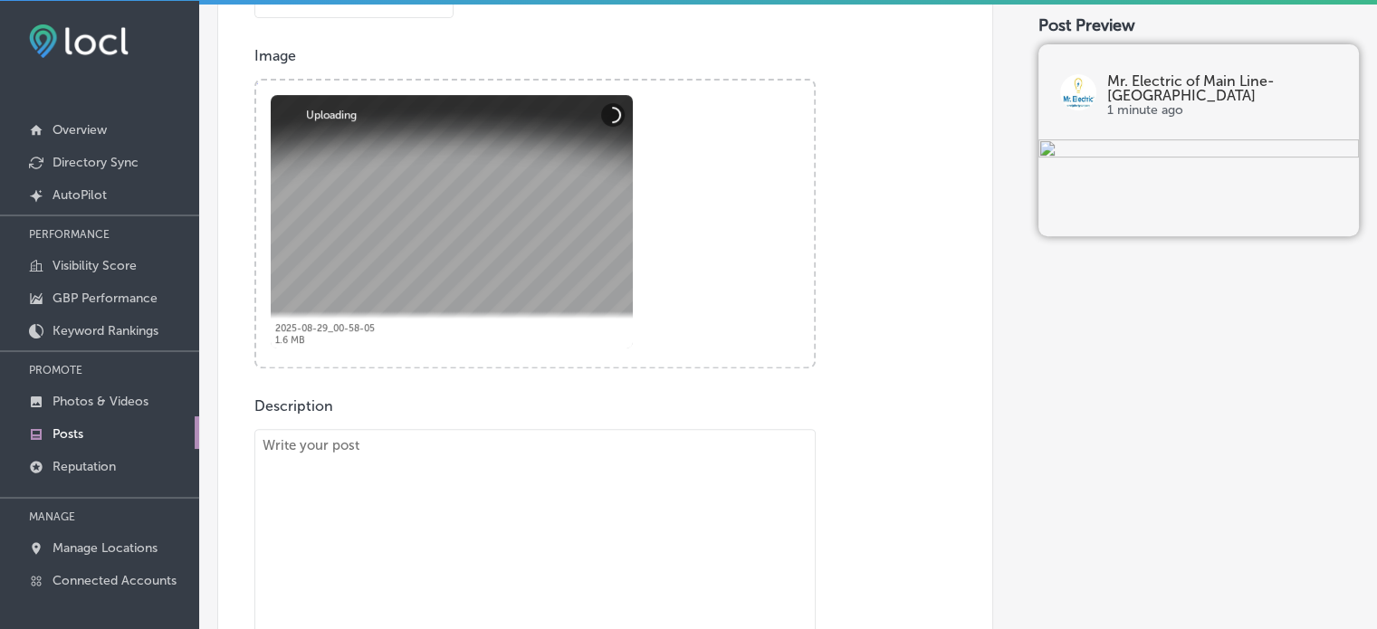
click at [601, 488] on textarea at bounding box center [534, 555] width 561 height 253
paste textarea ""Upgrade Your Electrical Panel & Enhance Your Home’s Safety Mr. Electric of Mai…"
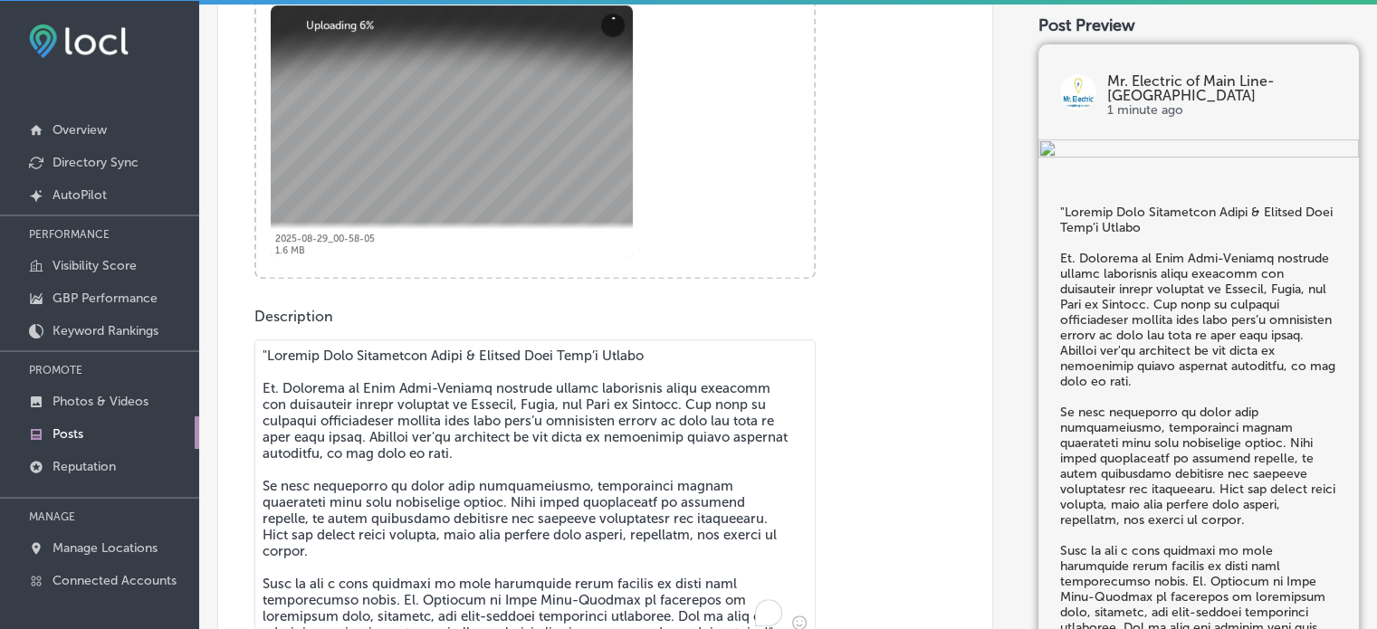
scroll to position [792, 0]
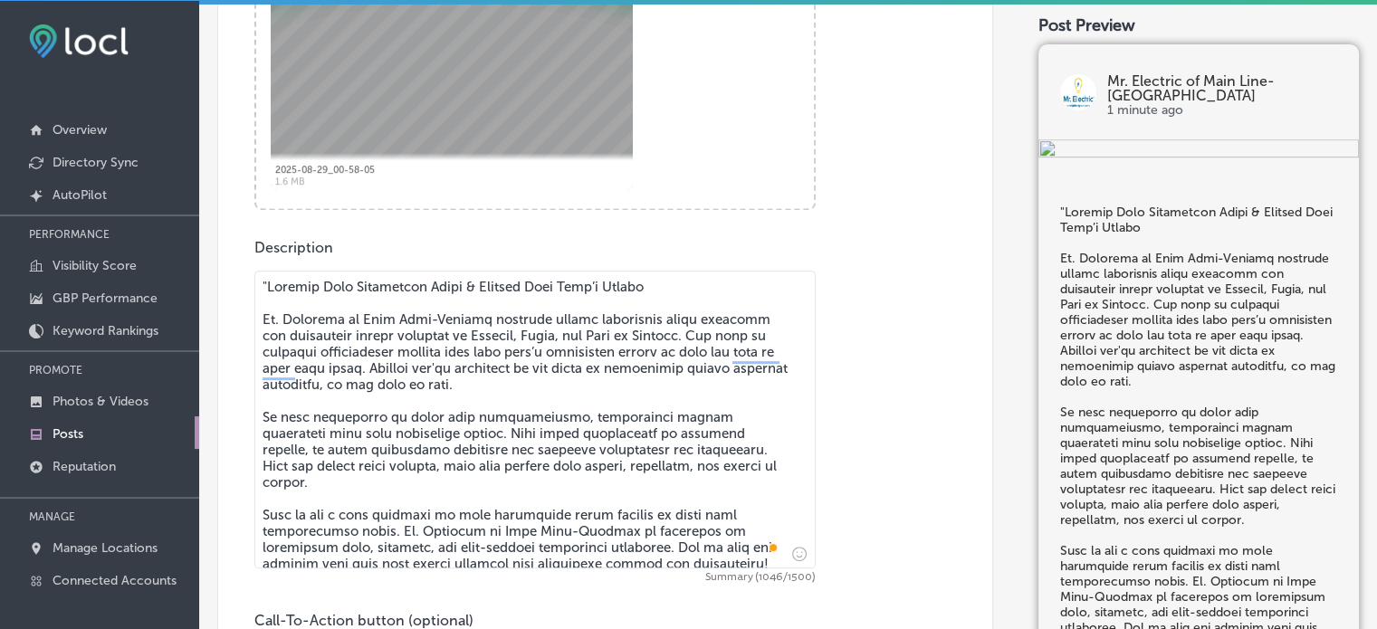
click at [267, 283] on textarea "To enrich screen reader interactions, please activate Accessibility in Grammarl…" at bounding box center [534, 420] width 561 height 298
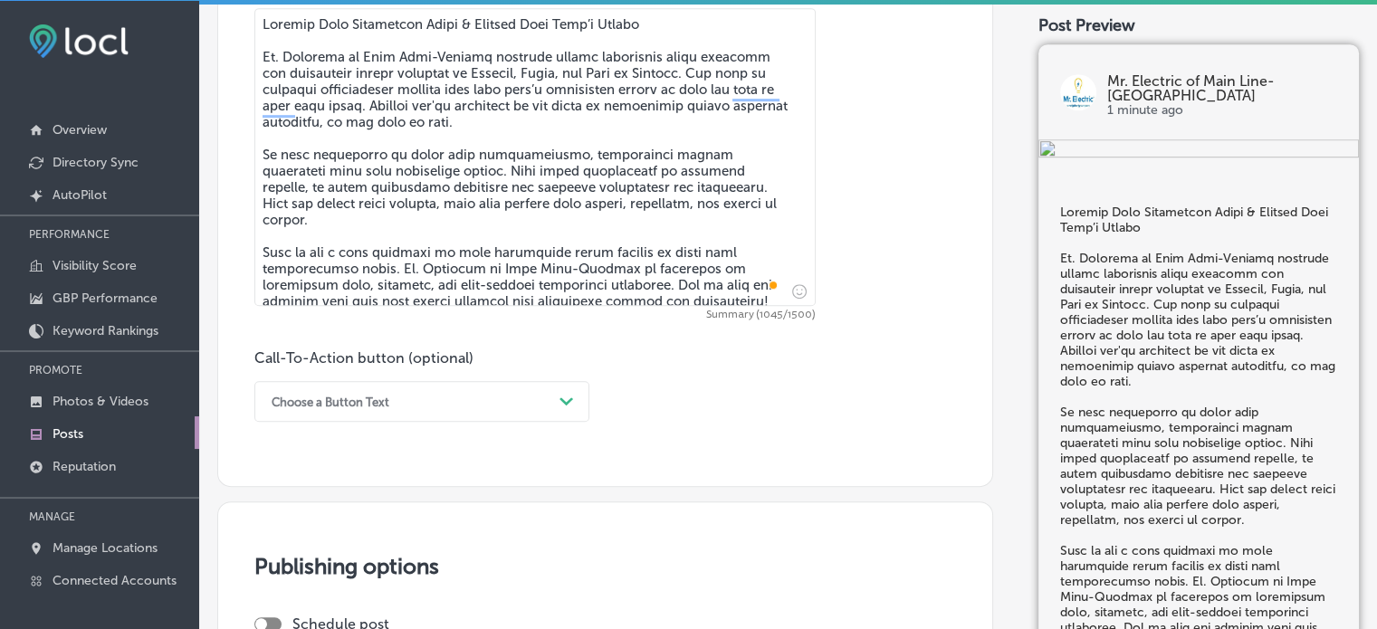
scroll to position [1057, 0]
type textarea "Upgrade Your Electrical Panel & Enhance Your Home’s Safety Mr. Electric of Main…"
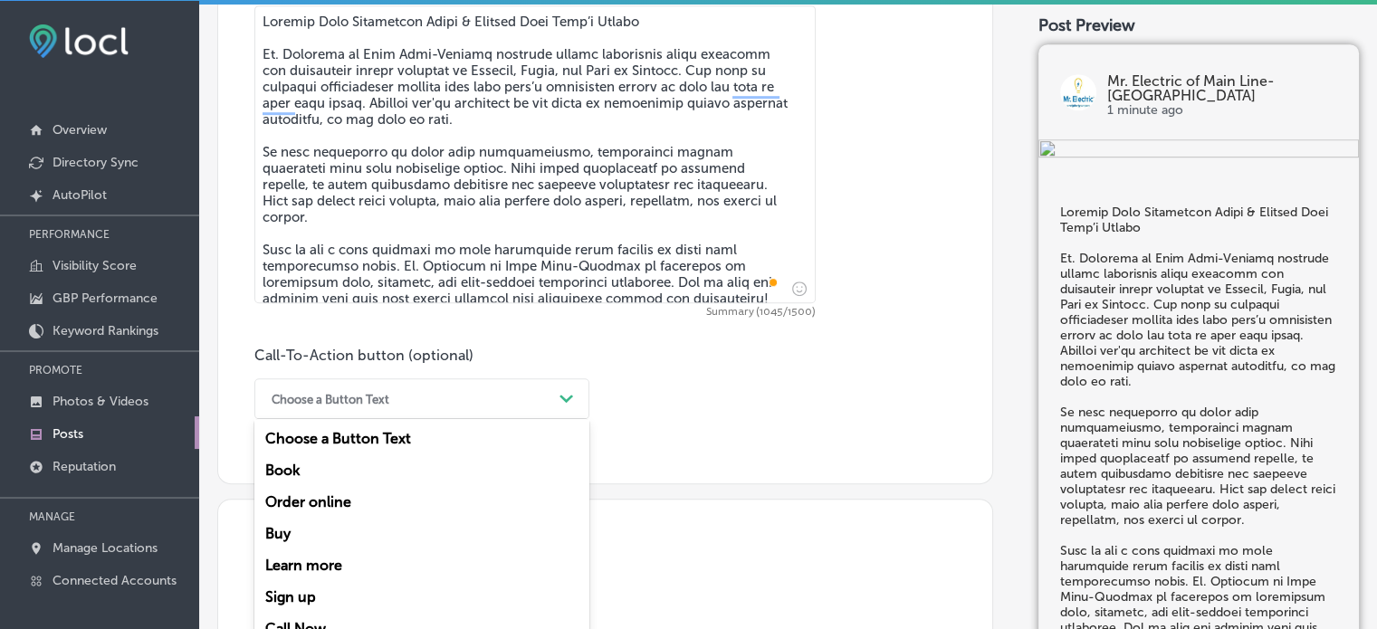
scroll to position [1083, 0]
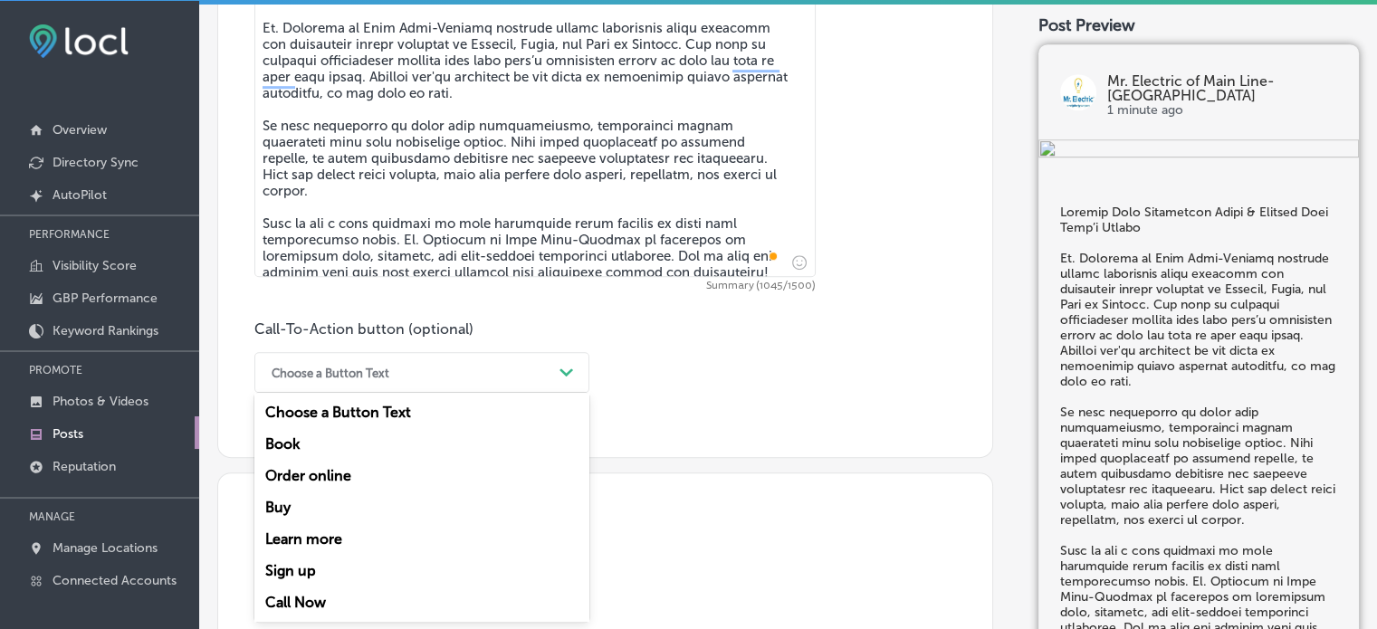
click at [531, 393] on div "option Choose a Button Text focused, 1 of 7. 7 results available. Use Up and Do…" at bounding box center [421, 372] width 335 height 41
click at [334, 601] on div "Call Now" at bounding box center [421, 603] width 335 height 32
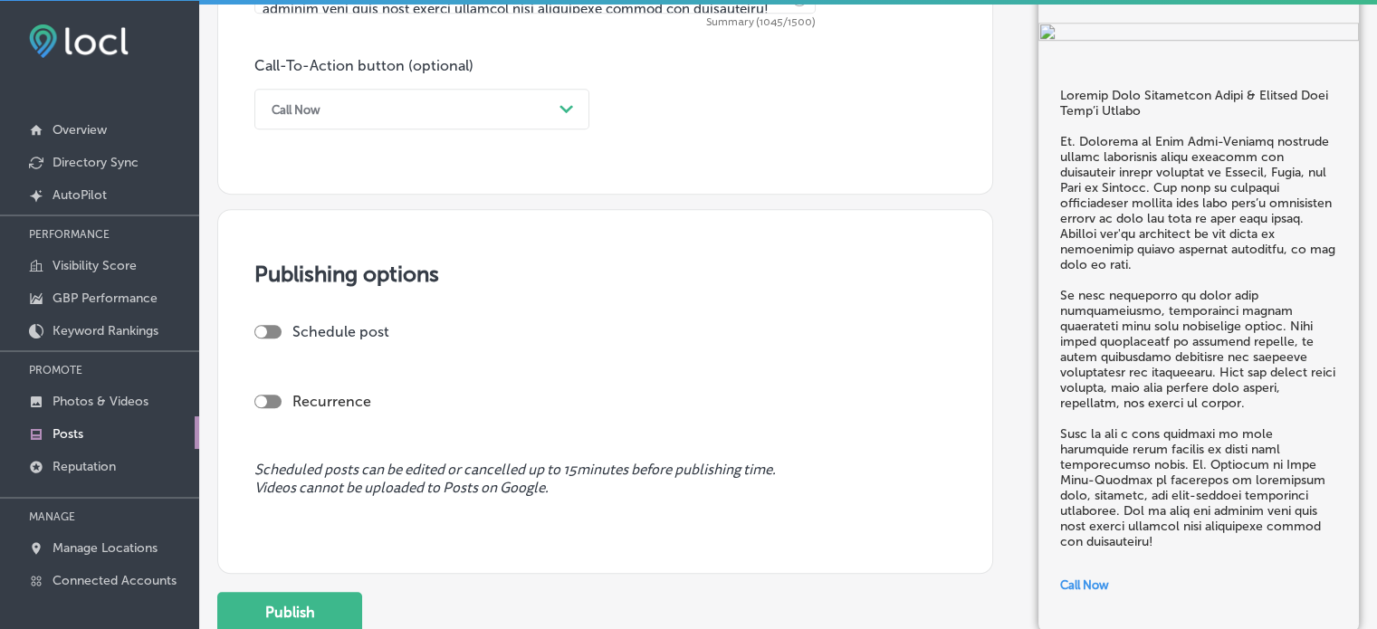
scroll to position [1348, 0]
click at [264, 322] on div "Schedule post" at bounding box center [597, 330] width 687 height 17
click at [271, 332] on div at bounding box center [267, 331] width 27 height 14
checkbox input "true"
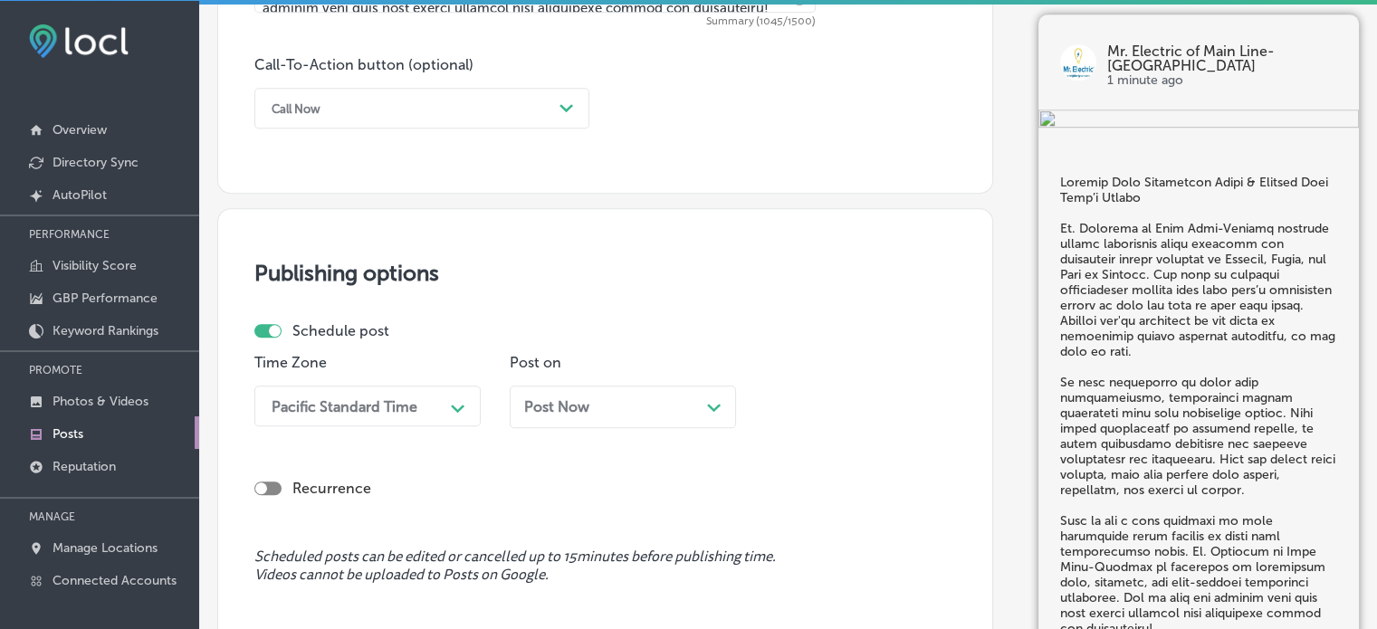
scroll to position [1423, 0]
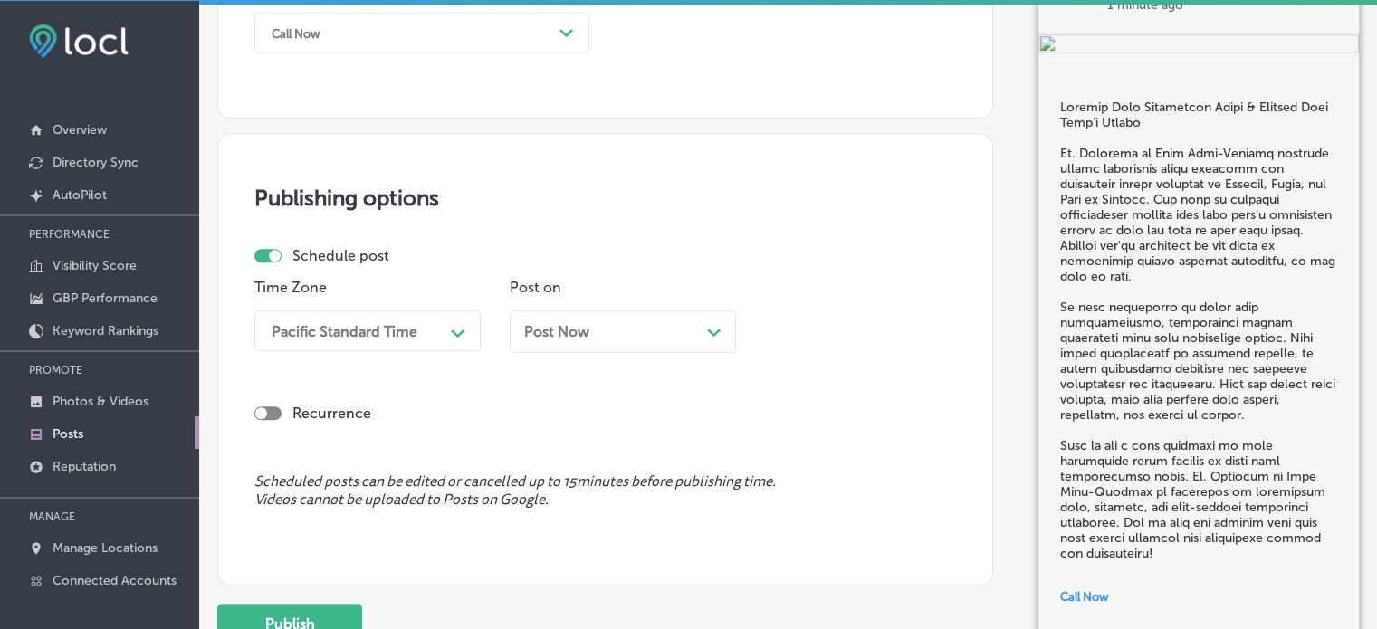
click at [444, 351] on div "Pacific Standard Time Path Created with Sketch." at bounding box center [367, 330] width 226 height 41
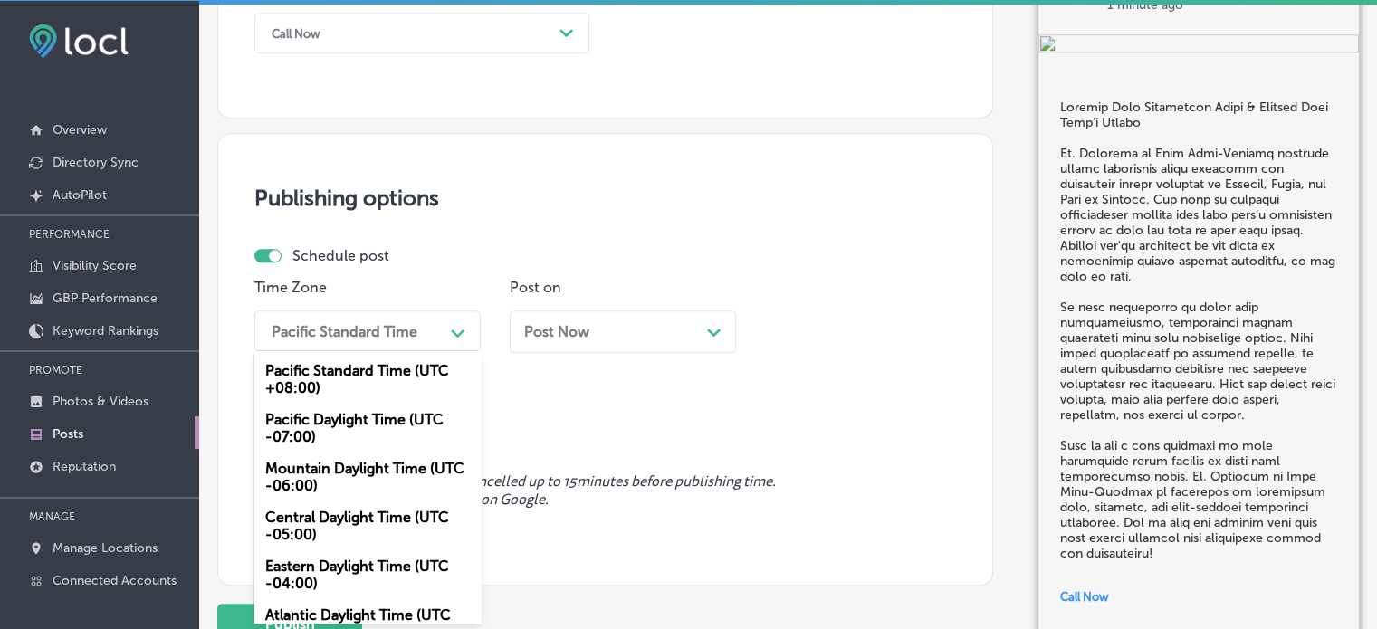
click at [354, 492] on div "Mountain Daylight Time (UTC -06:00)" at bounding box center [367, 477] width 226 height 49
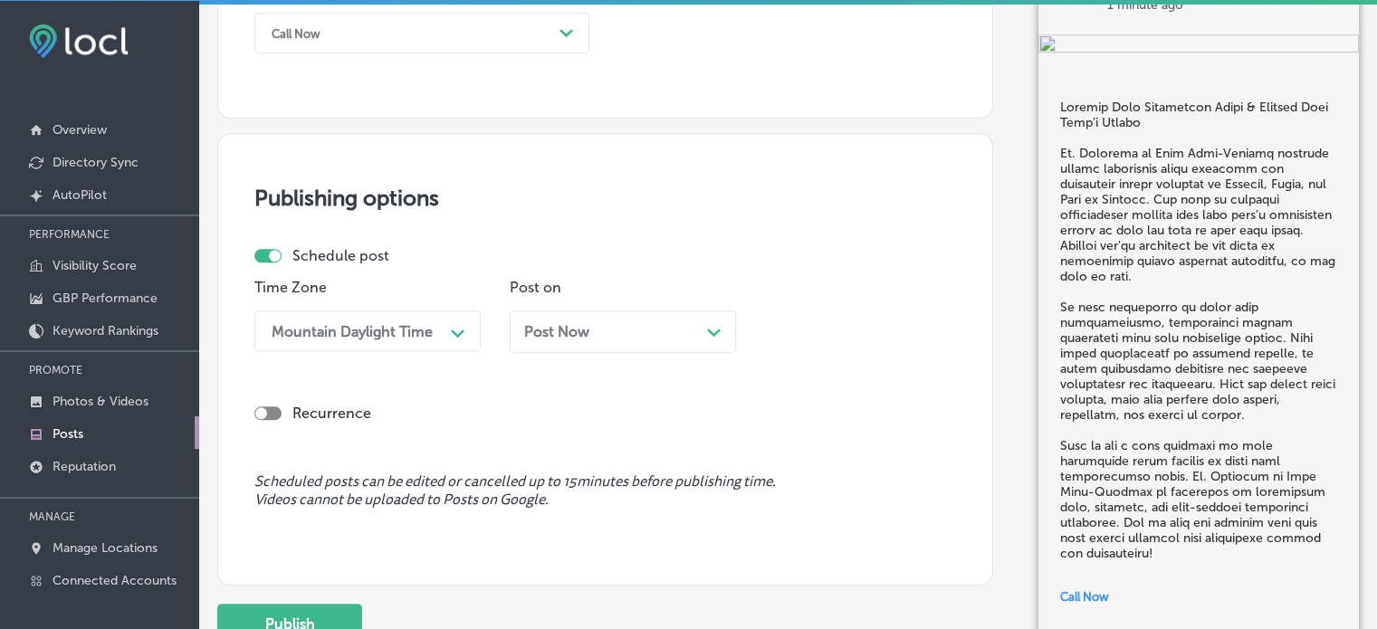
click at [623, 344] on div "Post Now Path Created with Sketch." at bounding box center [623, 331] width 226 height 43
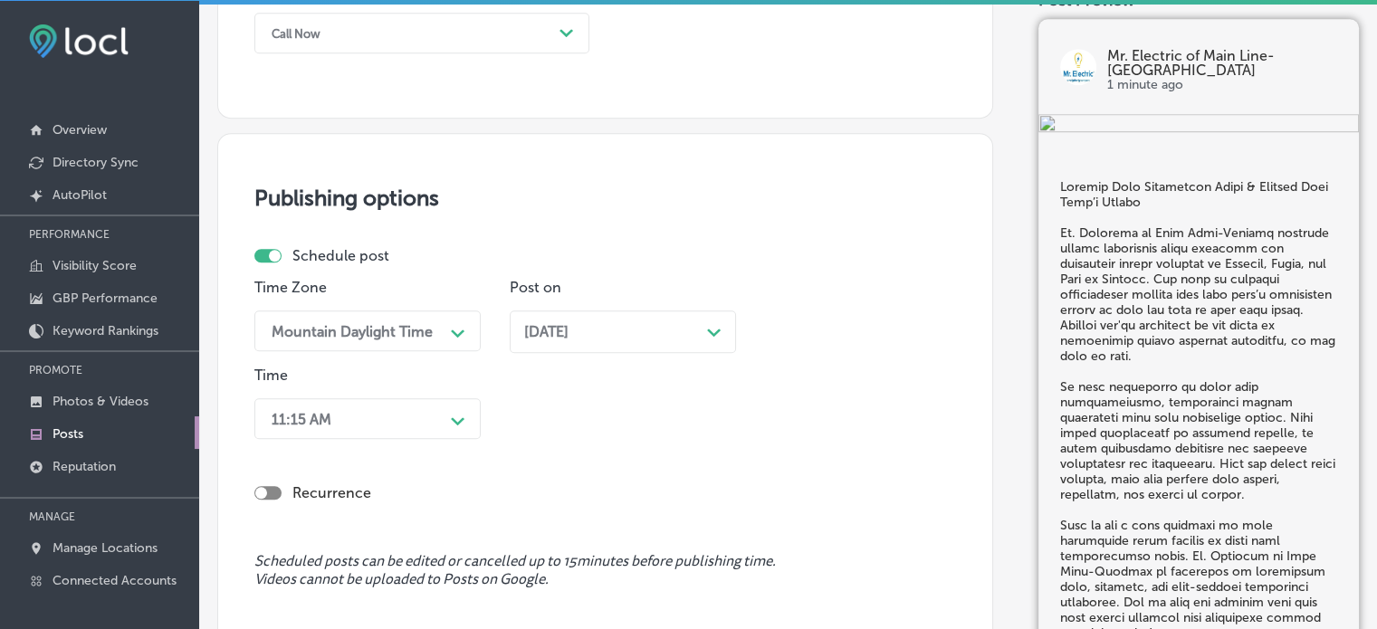
scroll to position [1510, 0]
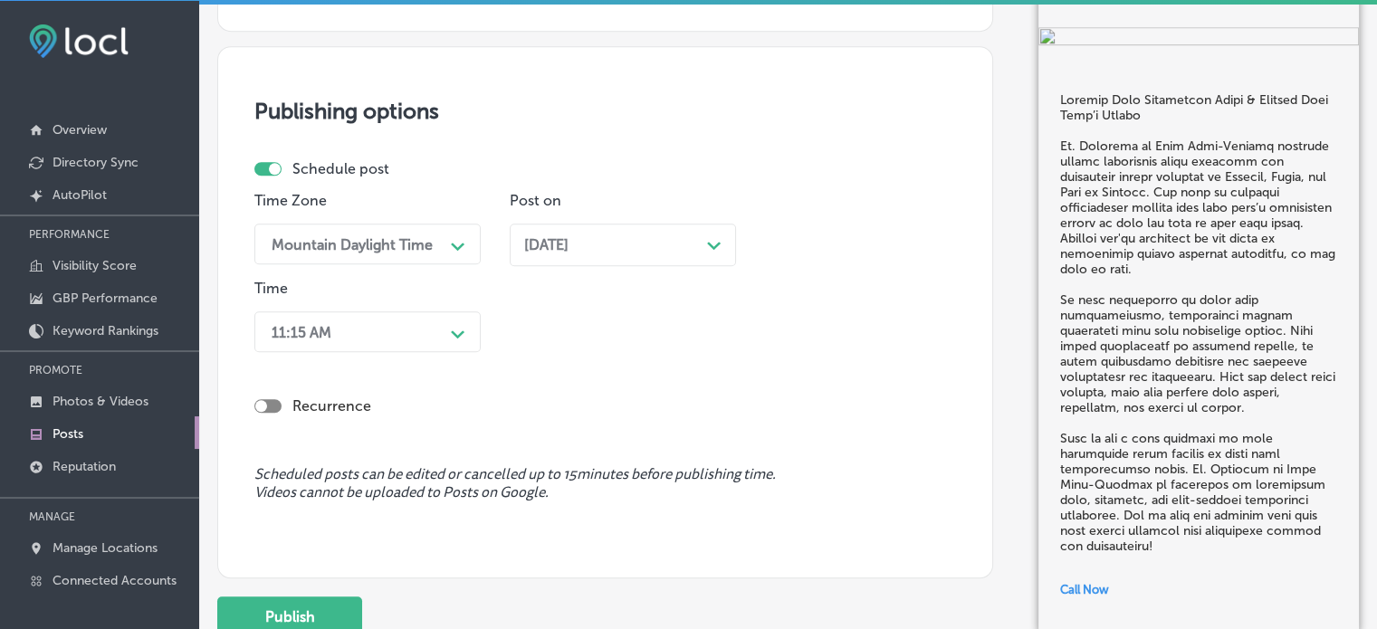
click at [448, 352] on div "11:15 AM Path Created with Sketch." at bounding box center [367, 331] width 226 height 41
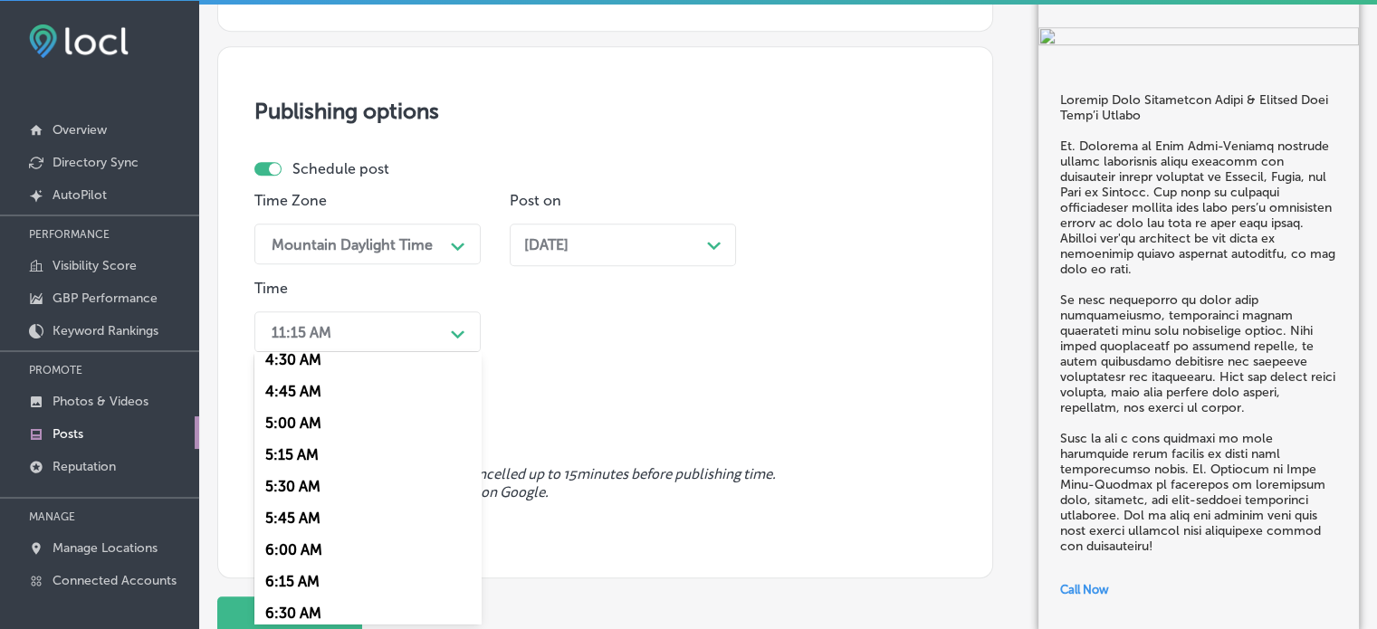
scroll to position [709, 0]
click at [288, 550] on div "7:00 AM" at bounding box center [367, 550] width 226 height 32
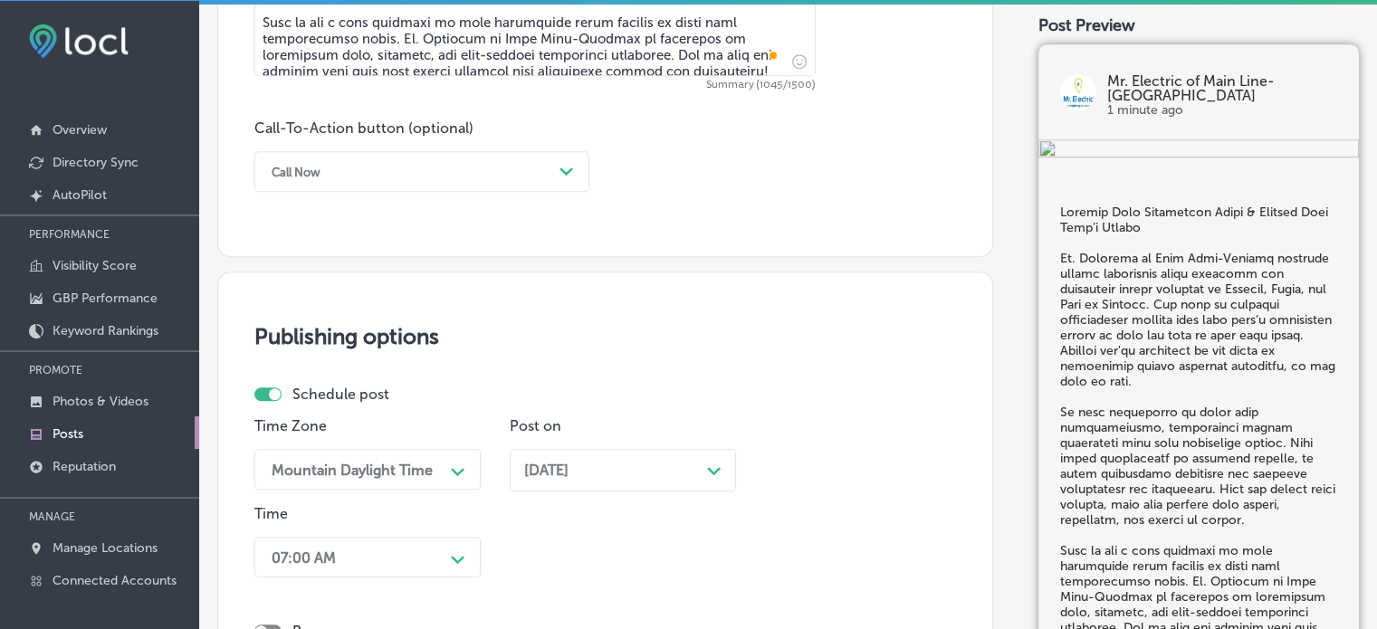
scroll to position [1652, 0]
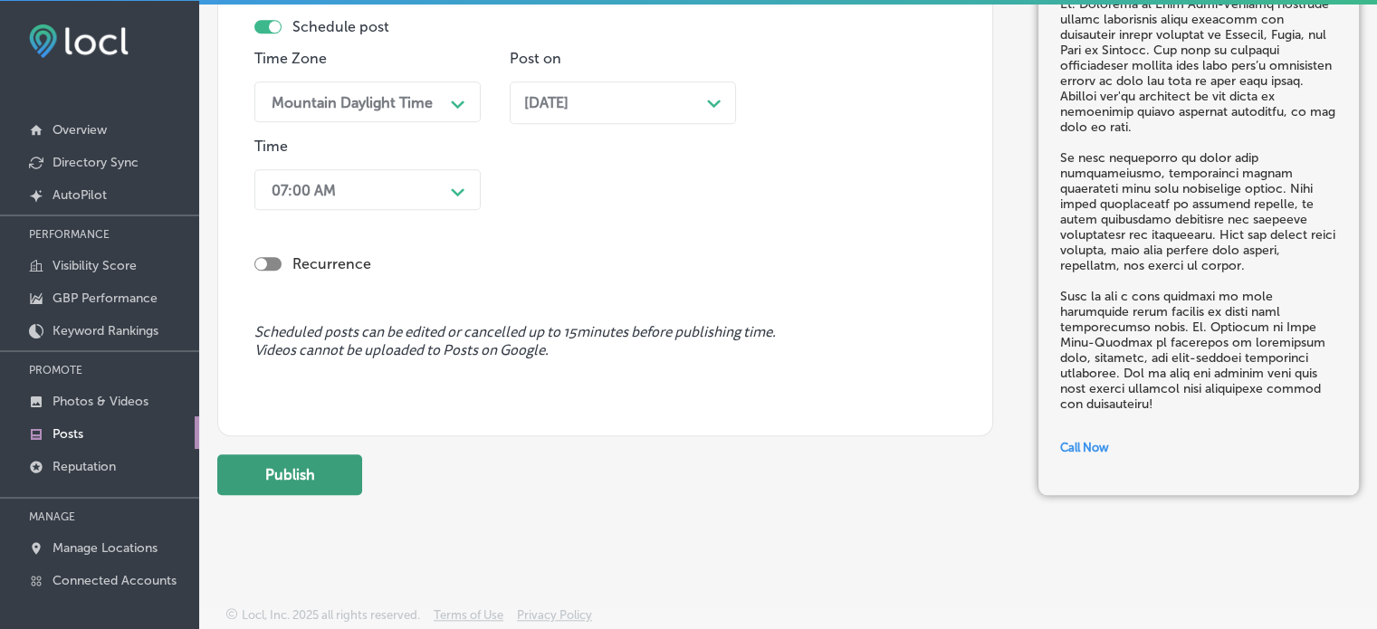
click at [318, 476] on button "Publish" at bounding box center [289, 474] width 145 height 41
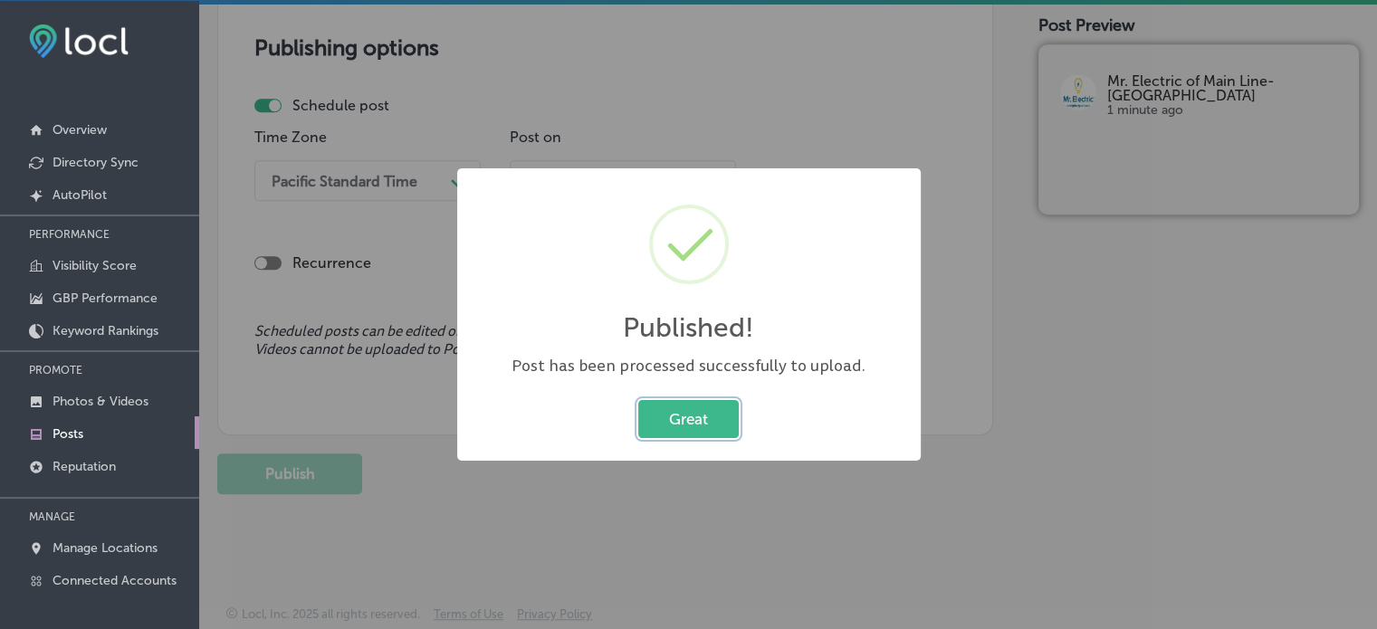
scroll to position [1572, 0]
click at [709, 418] on button "Great" at bounding box center [688, 418] width 100 height 37
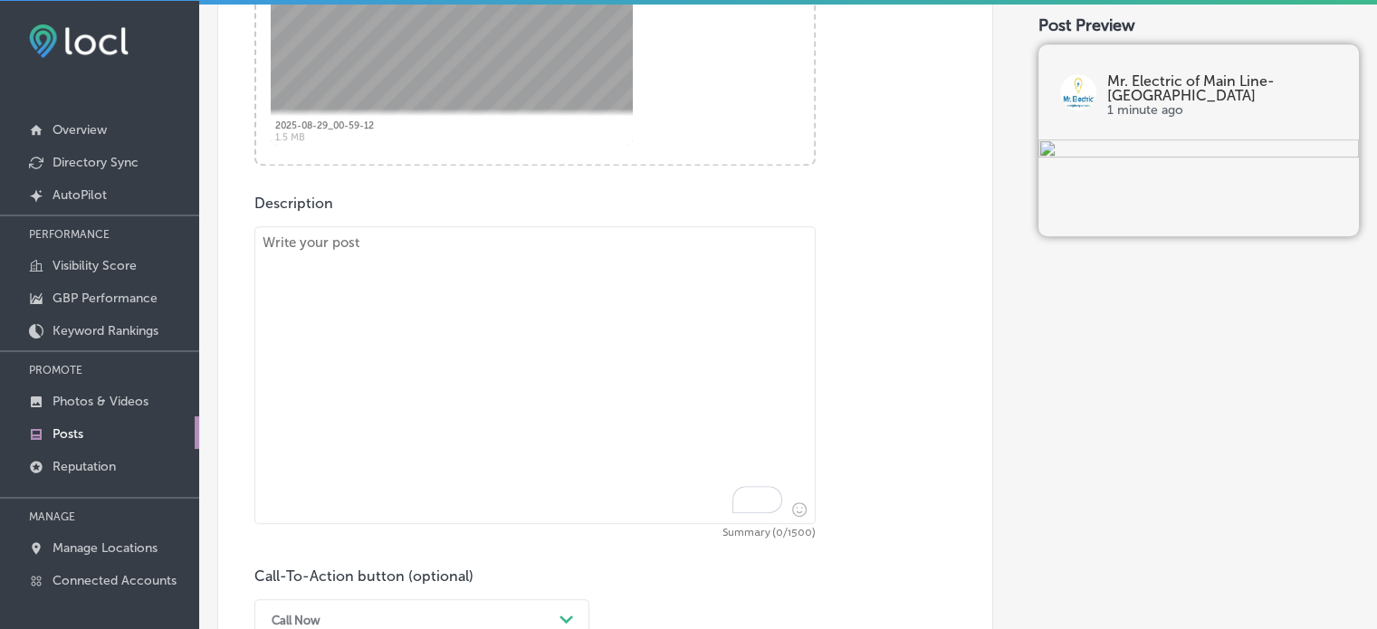
scroll to position [844, 0]
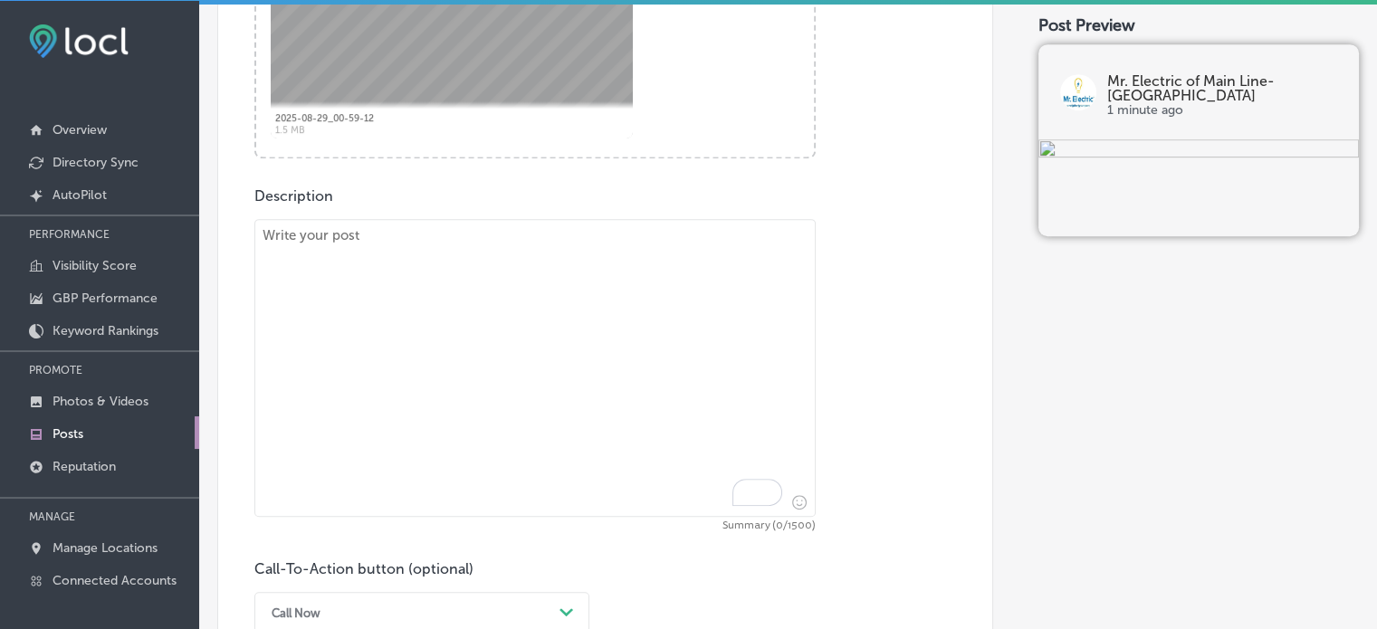
click at [584, 348] on textarea "To enrich screen reader interactions, please activate Accessibility in Grammarl…" at bounding box center [534, 368] width 561 height 298
paste textarea ""Enhance Your Home’s Efficiency with LED Lighting & Electrical Repairs If you'r…"
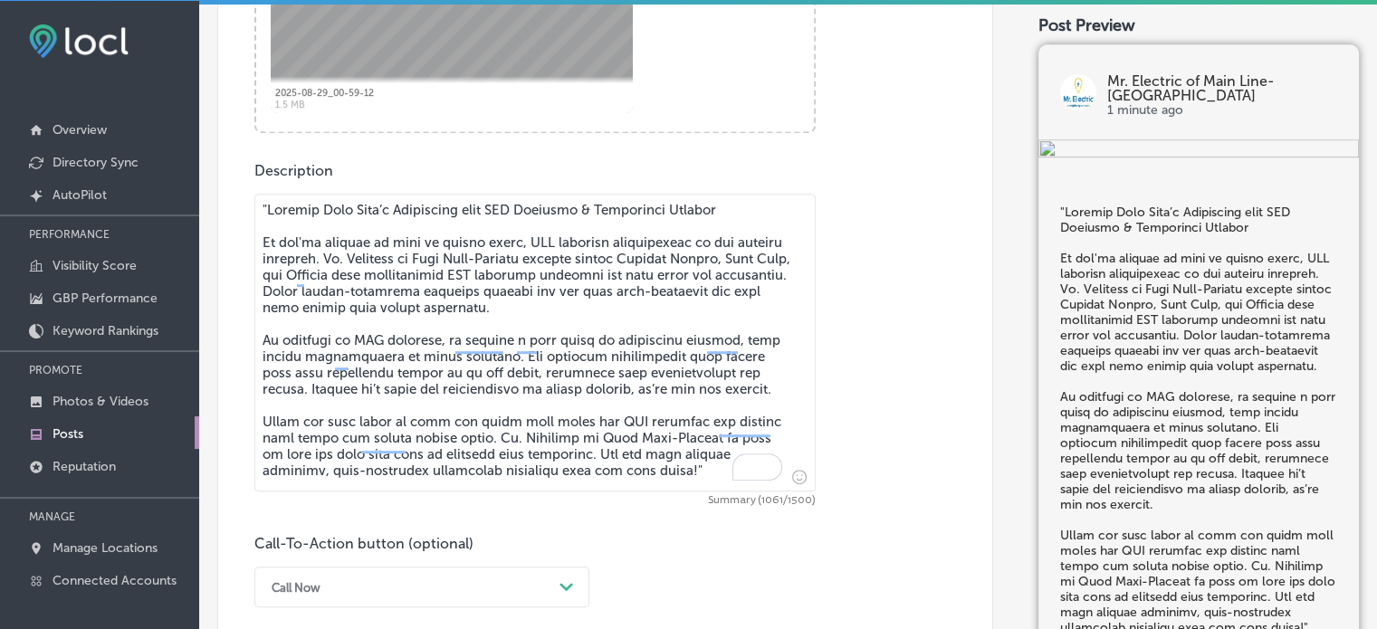
scroll to position [860, 0]
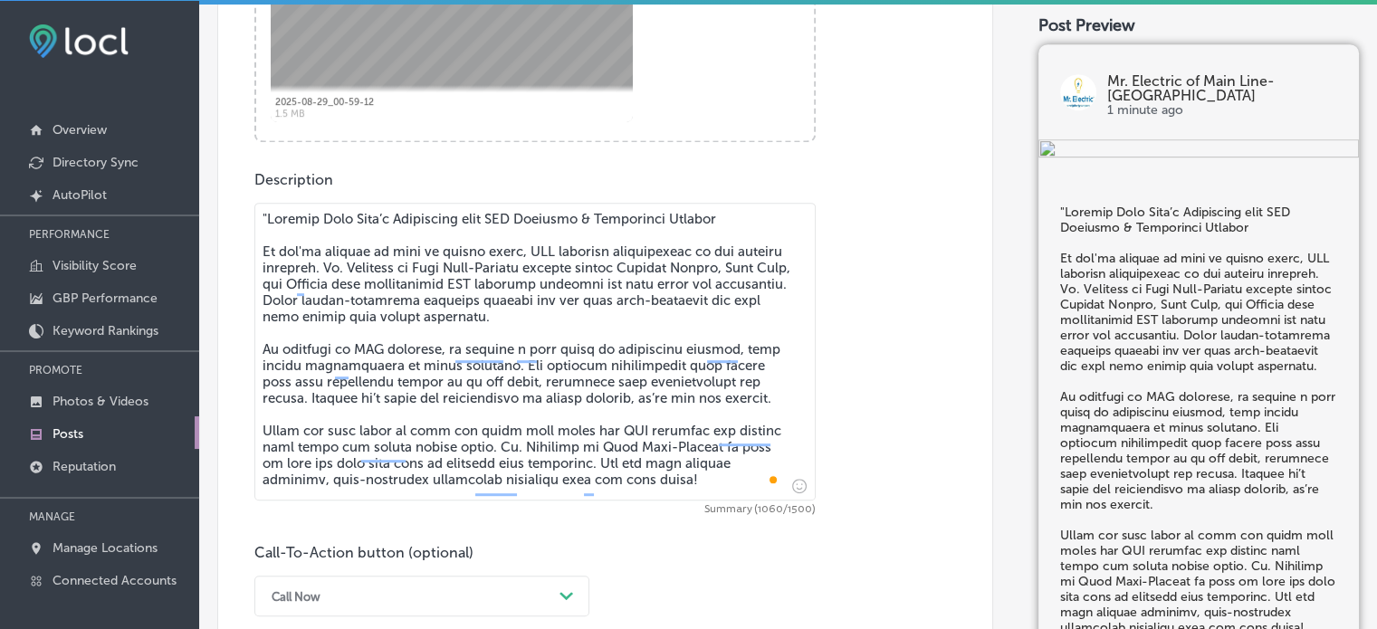
drag, startPoint x: 264, startPoint y: 245, endPoint x: 255, endPoint y: 205, distance: 41.7
click at [255, 205] on textarea "To enrich screen reader interactions, please activate Accessibility in Grammarl…" at bounding box center [534, 352] width 561 height 298
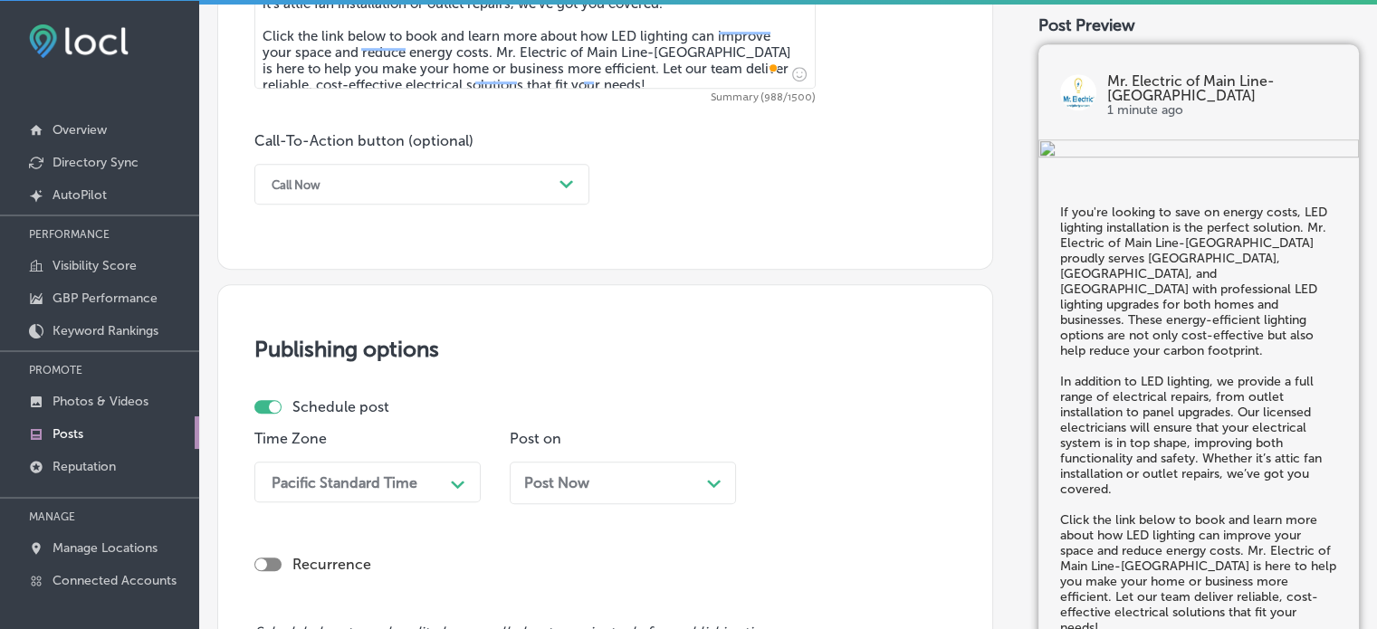
scroll to position [1240, 0]
type textarea "If you're looking to save on energy costs, LED lighting installation is the per…"
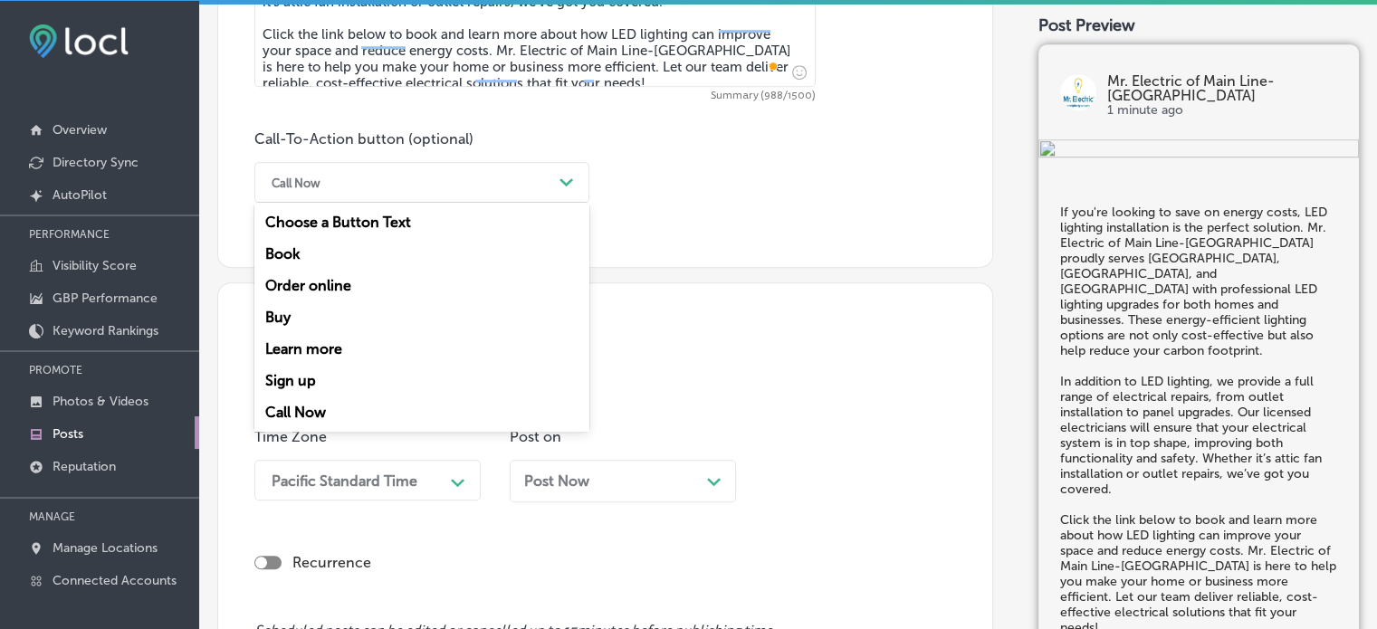
click at [520, 186] on div "Call Now" at bounding box center [407, 182] width 290 height 28
click at [329, 347] on div "Learn more" at bounding box center [421, 349] width 335 height 32
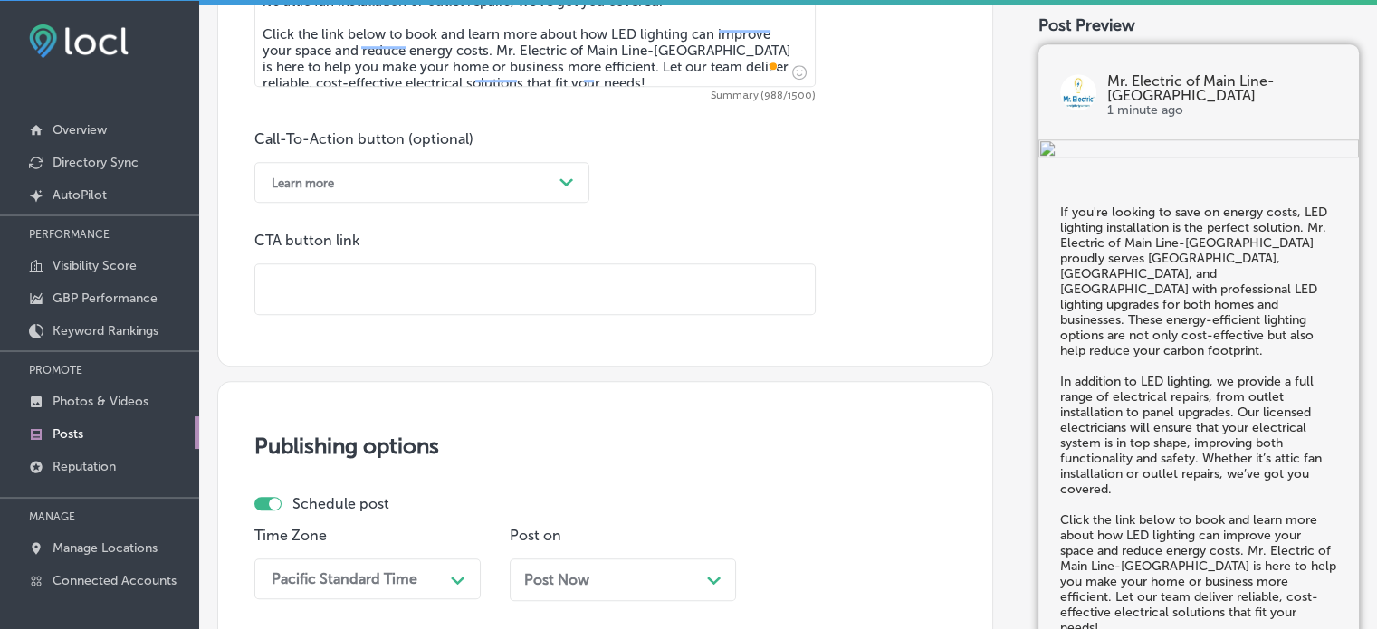
click at [445, 300] on input "text" at bounding box center [534, 289] width 559 height 50
paste input "https://mrelectric.com/schedule-appointment"
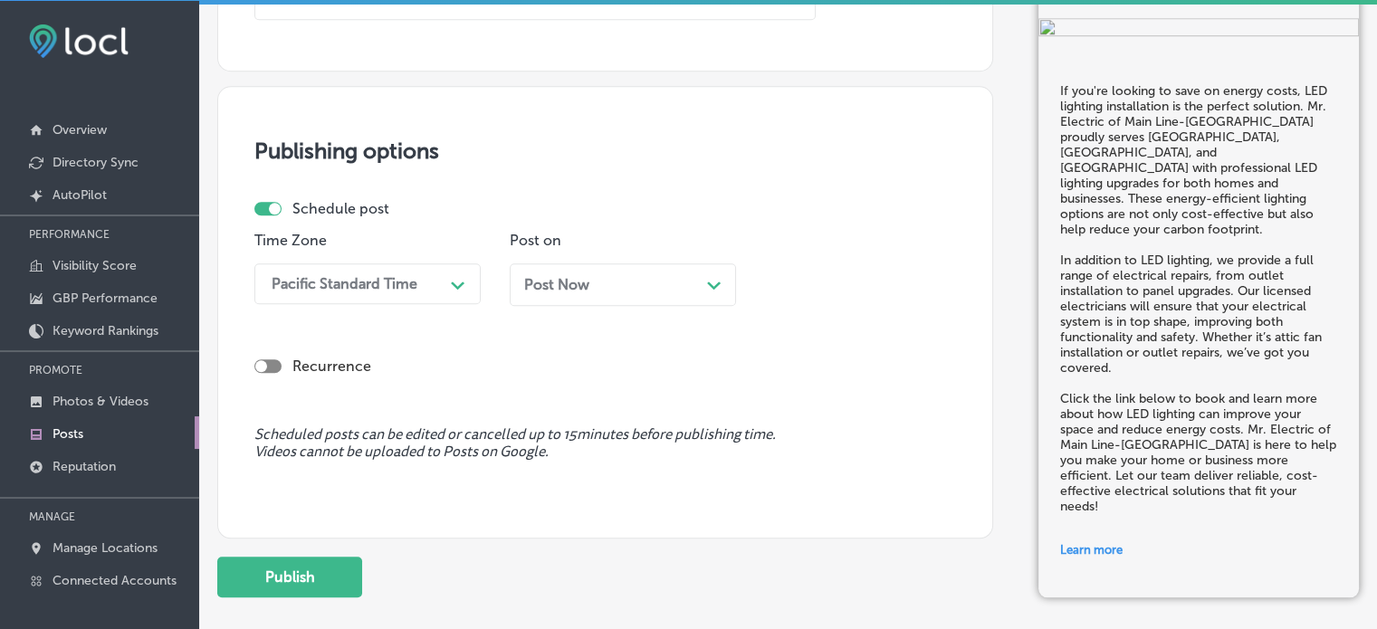
scroll to position [1567, 0]
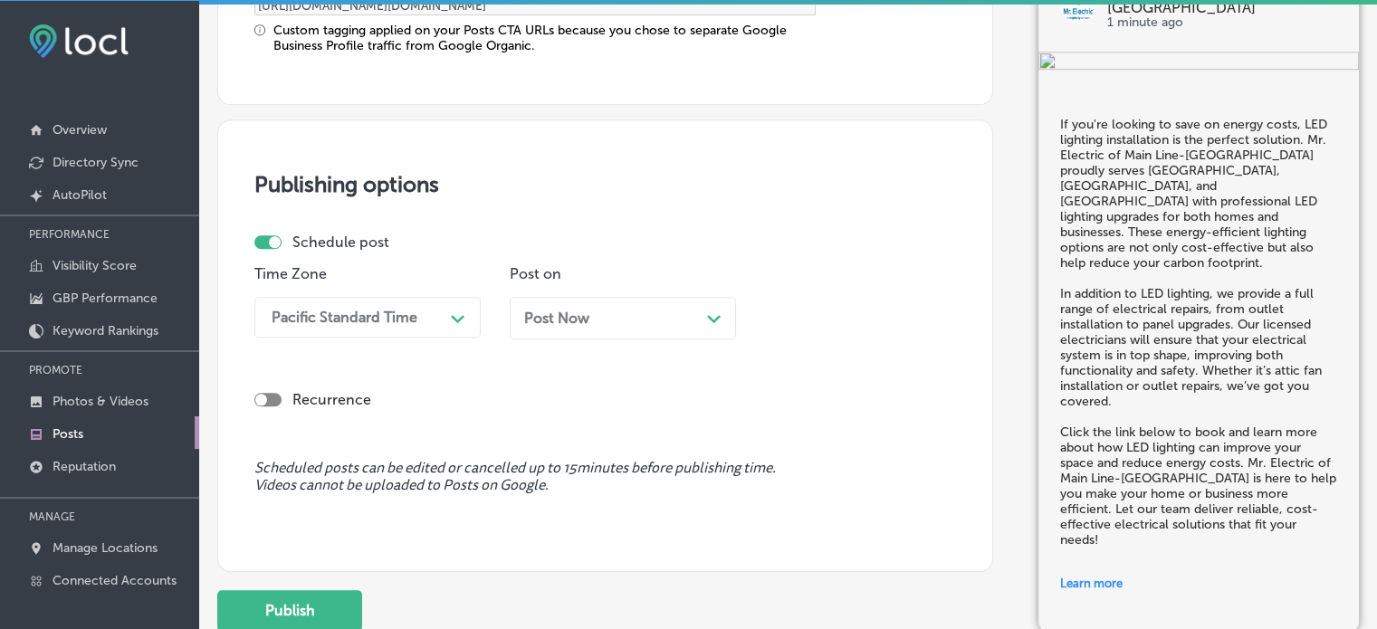
type input "https://mrelectric.com/schedule-appointment"
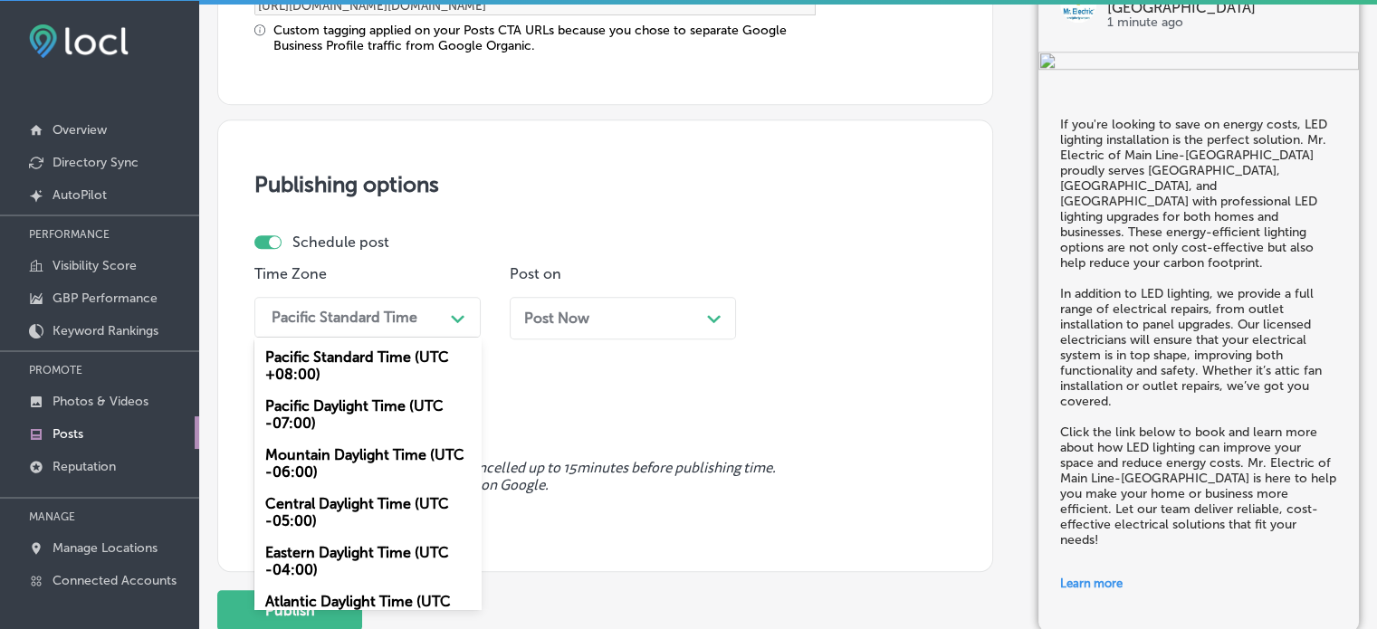
click at [429, 311] on div "Pacific Standard Time" at bounding box center [352, 317] width 181 height 32
click at [350, 461] on div "Mountain Daylight Time (UTC -06:00)" at bounding box center [367, 463] width 226 height 49
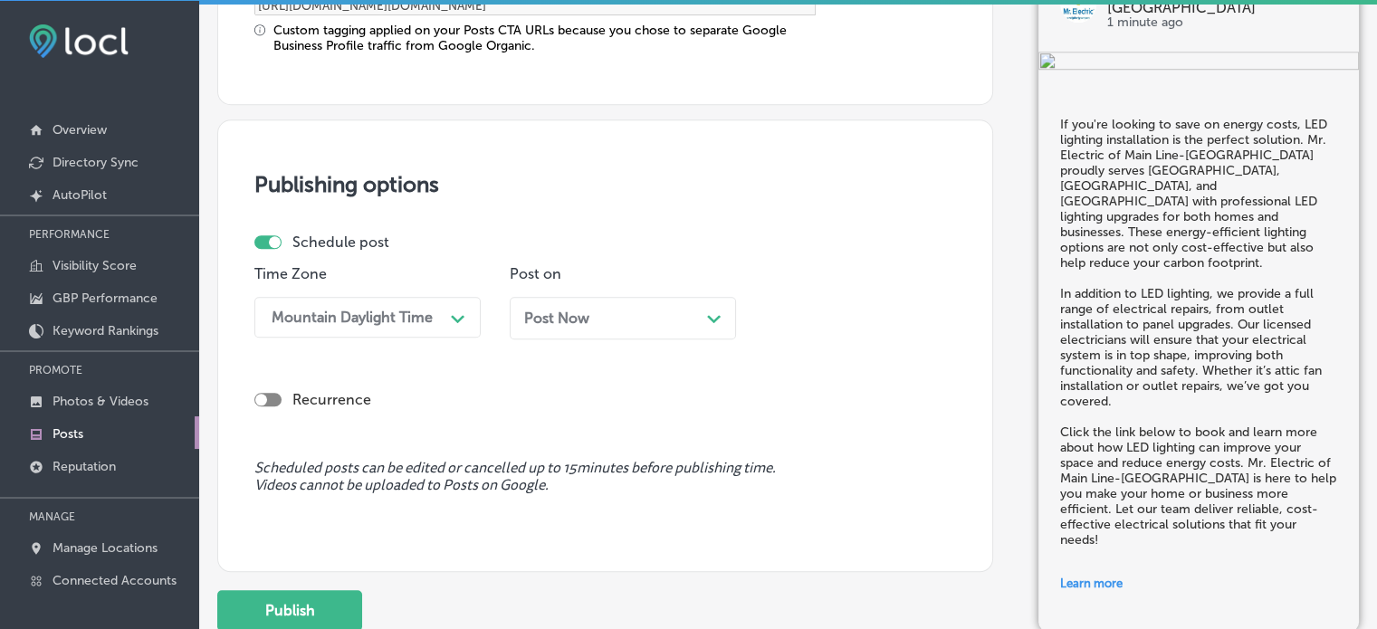
click at [670, 301] on div "Post Now Path Created with Sketch." at bounding box center [623, 318] width 226 height 43
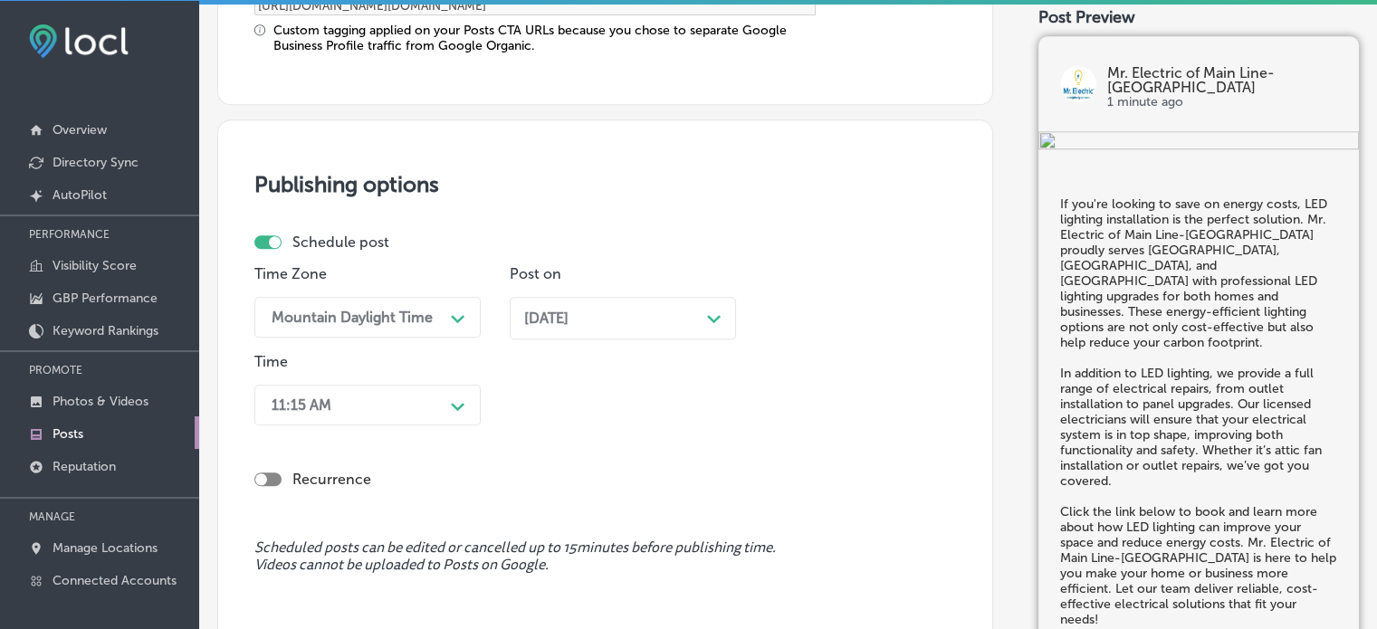
scroll to position [1639, 0]
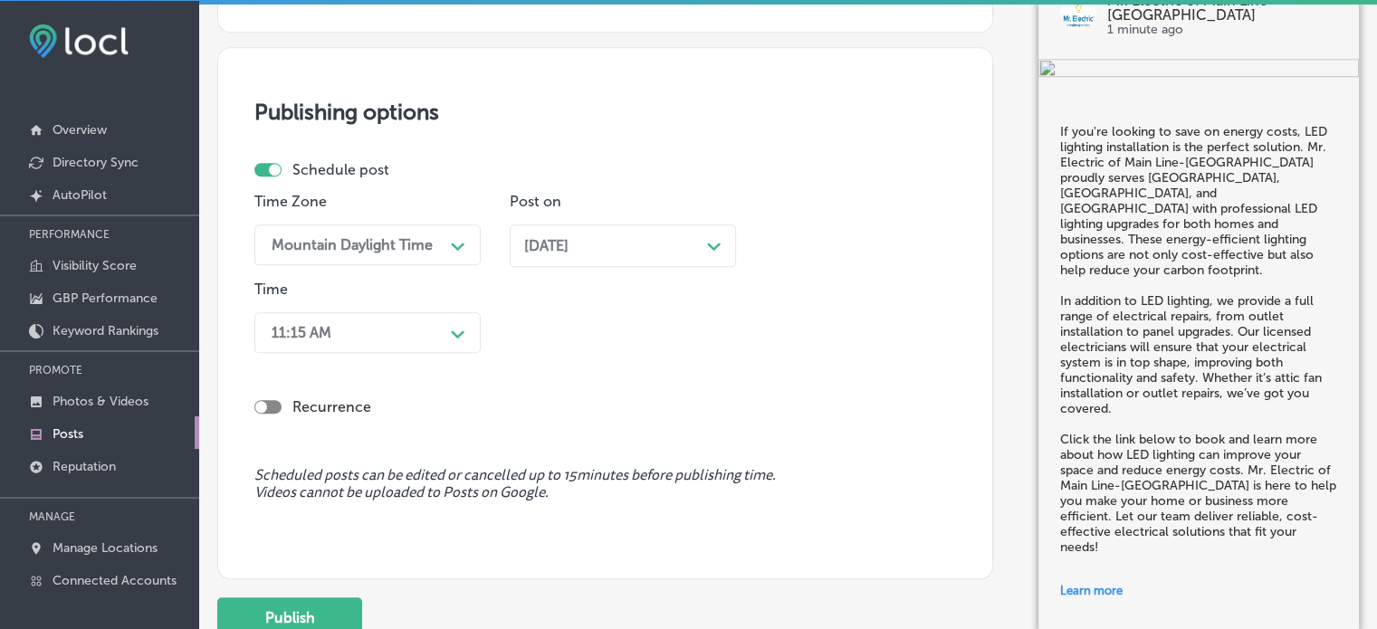
click at [444, 353] on div "11:15 AM Path Created with Sketch." at bounding box center [367, 332] width 226 height 41
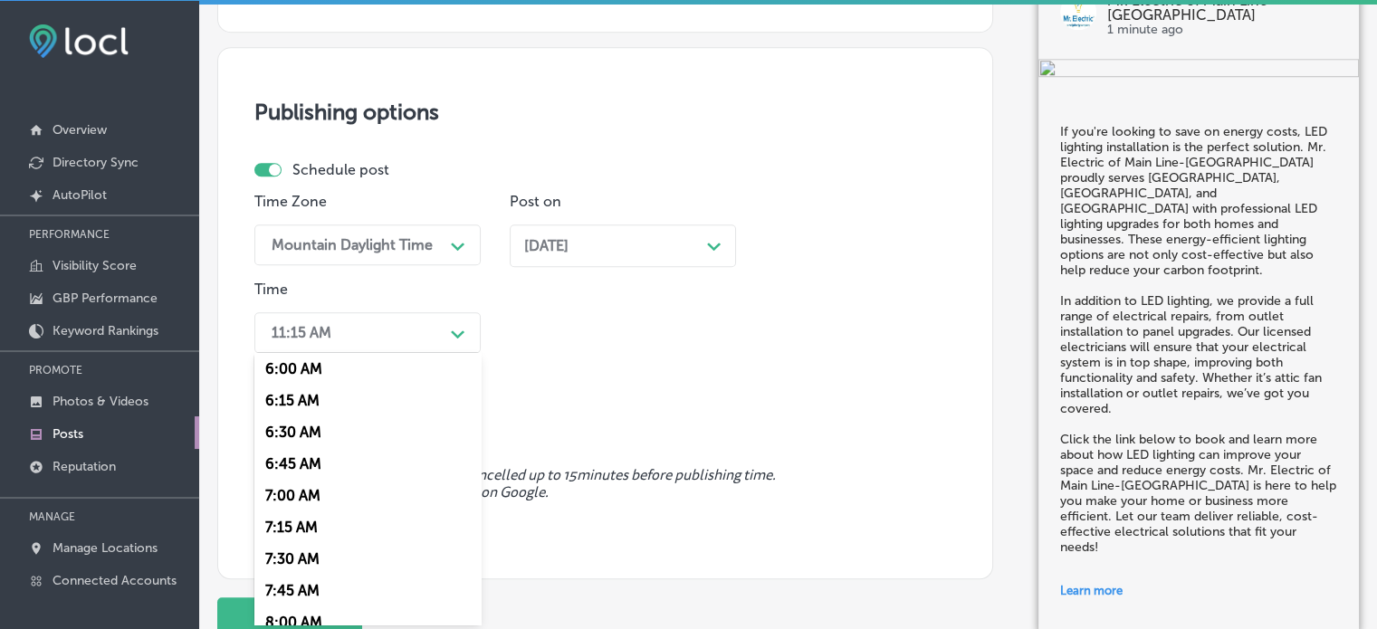
scroll to position [764, 0]
click at [303, 495] on div "7:00 AM" at bounding box center [367, 496] width 226 height 32
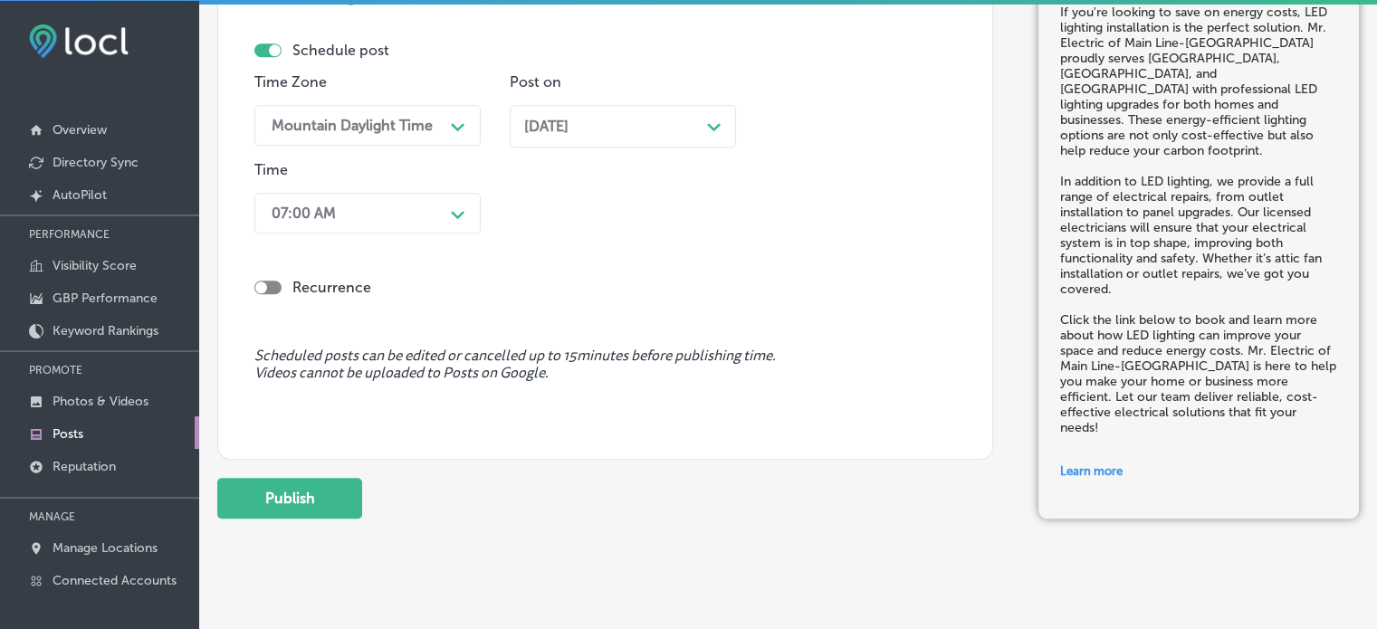
scroll to position [1760, 0]
click at [293, 492] on button "Publish" at bounding box center [289, 497] width 145 height 41
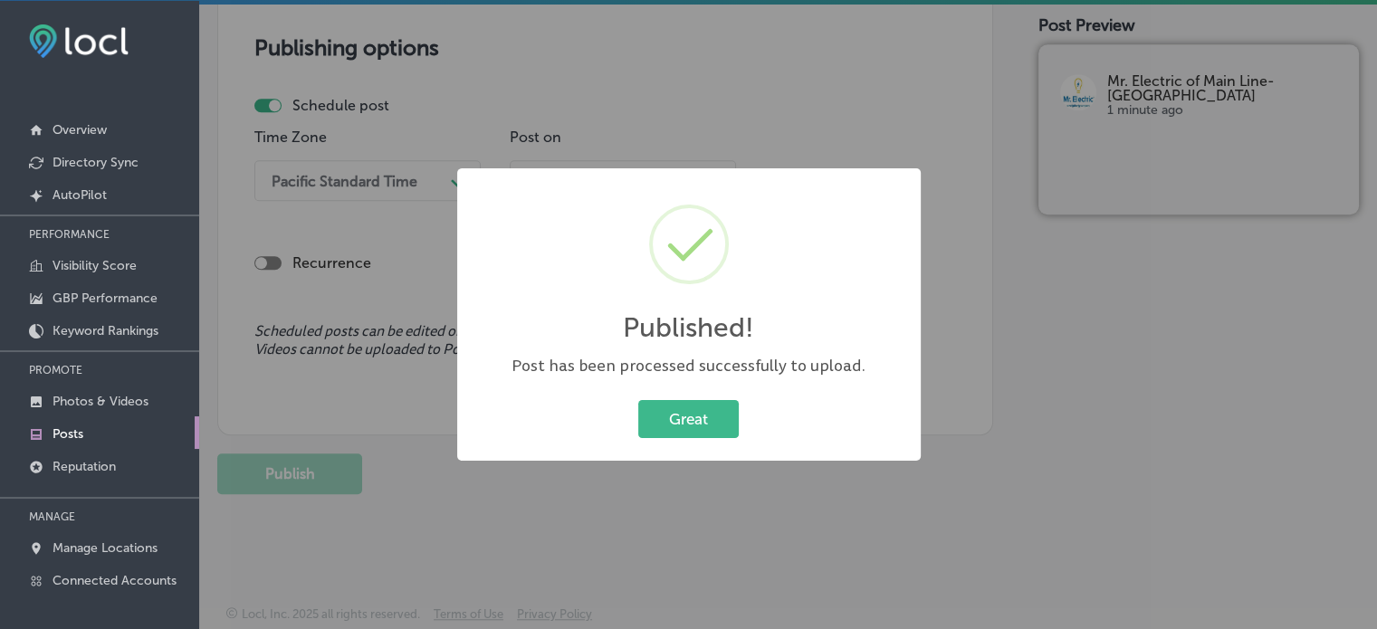
scroll to position [1539, 0]
click at [651, 422] on button "Great" at bounding box center [688, 418] width 100 height 37
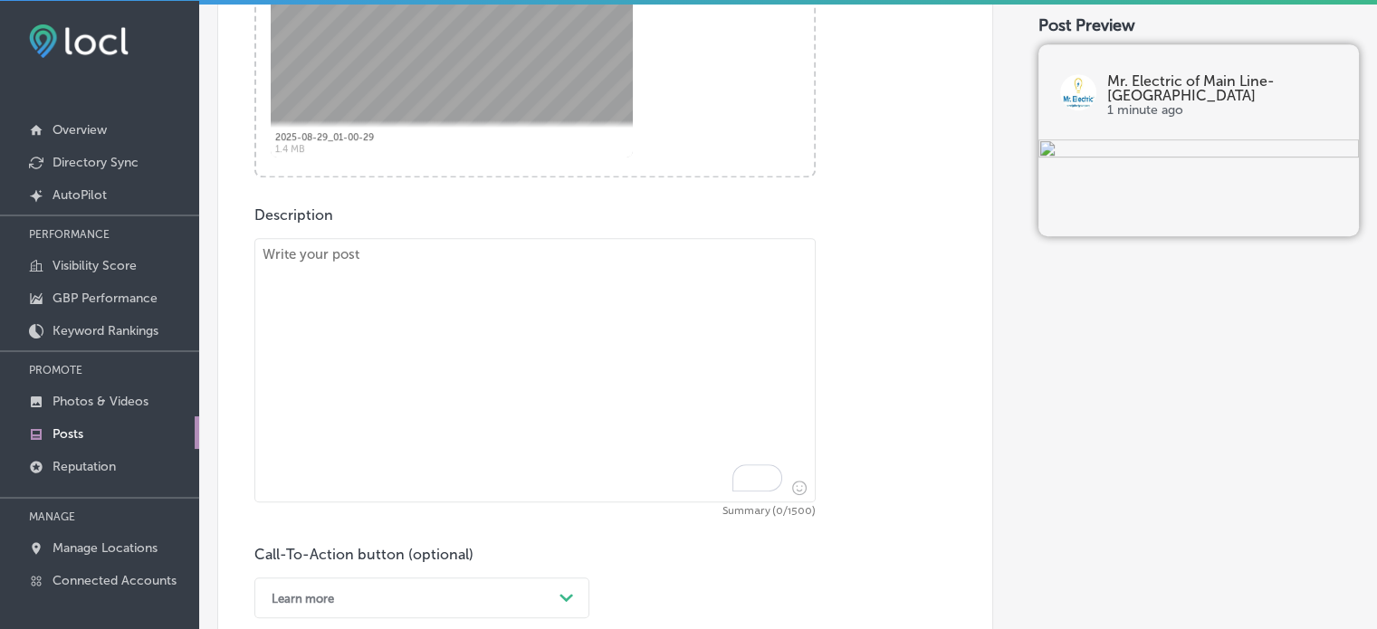
scroll to position [841, 0]
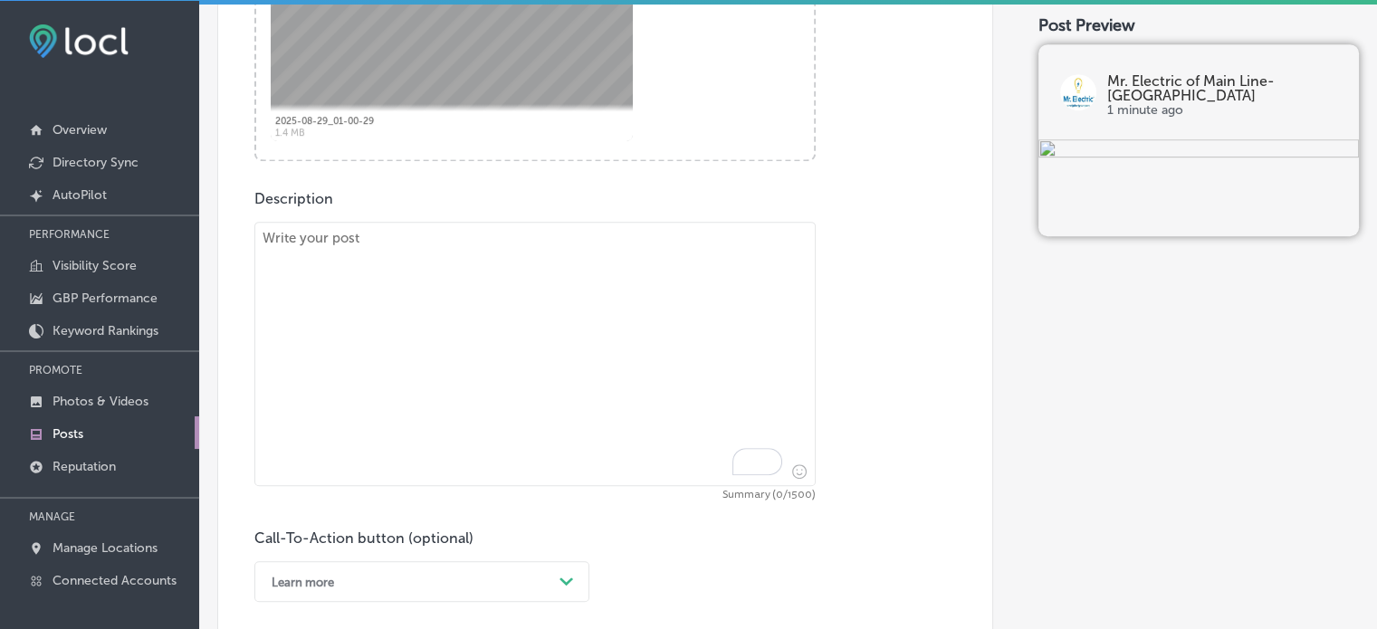
click at [524, 360] on textarea "To enrich screen reader interactions, please activate Accessibility in Grammarl…" at bounding box center [534, 354] width 561 height 264
paste textarea ""Upgrade Your Electrical System & Install EV Chargers We provide comprehensive …"
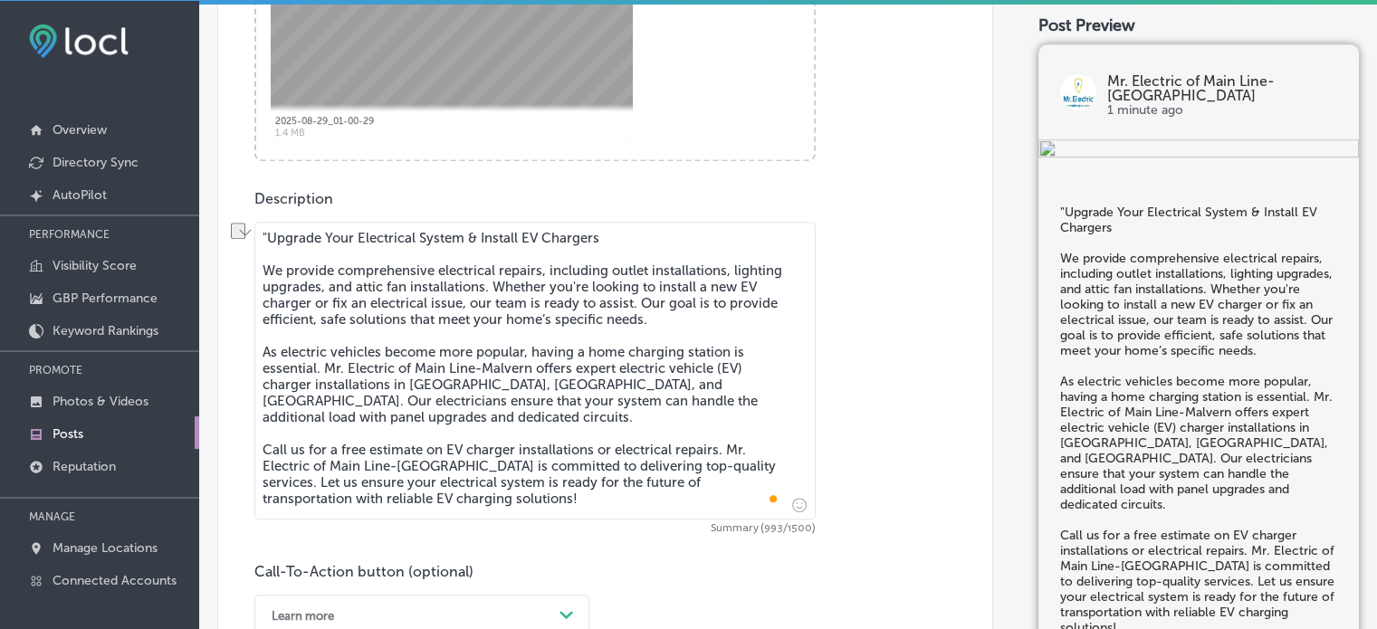
drag, startPoint x: 261, startPoint y: 272, endPoint x: 258, endPoint y: 230, distance: 41.7
click at [258, 230] on div "Publish to * When publishing to Facebook, only the post image and description w…" at bounding box center [787, 248] width 1141 height 1957
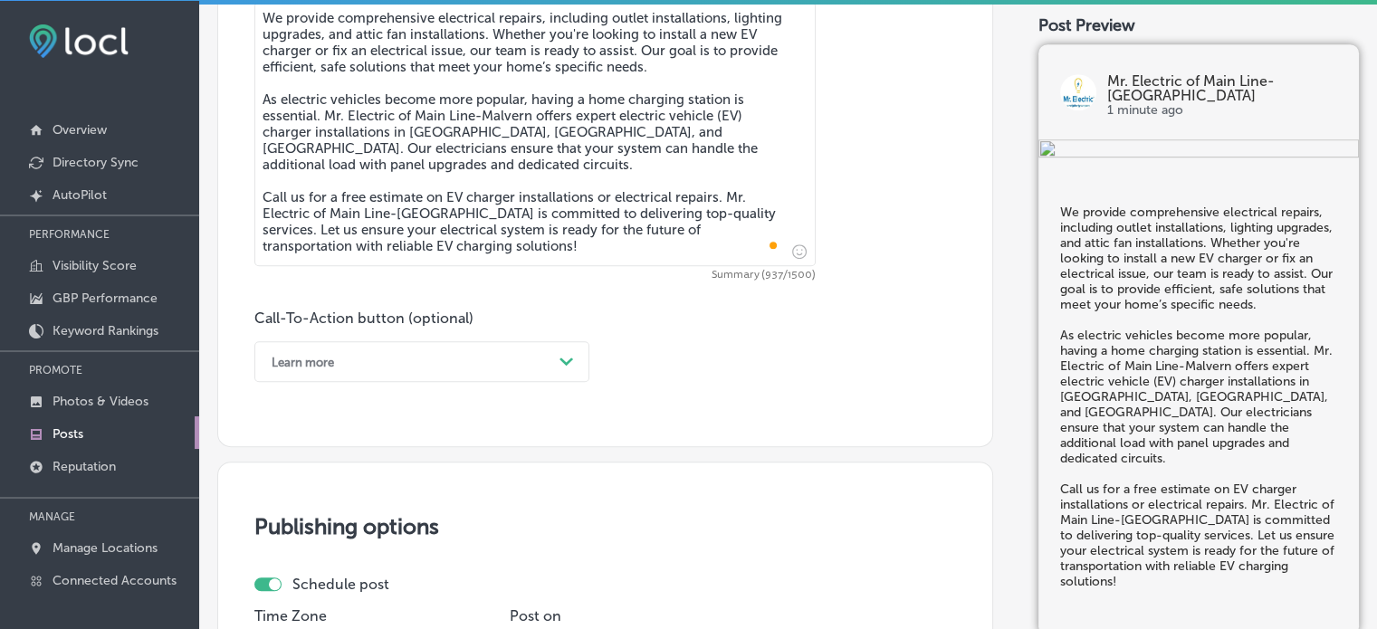
scroll to position [1069, 0]
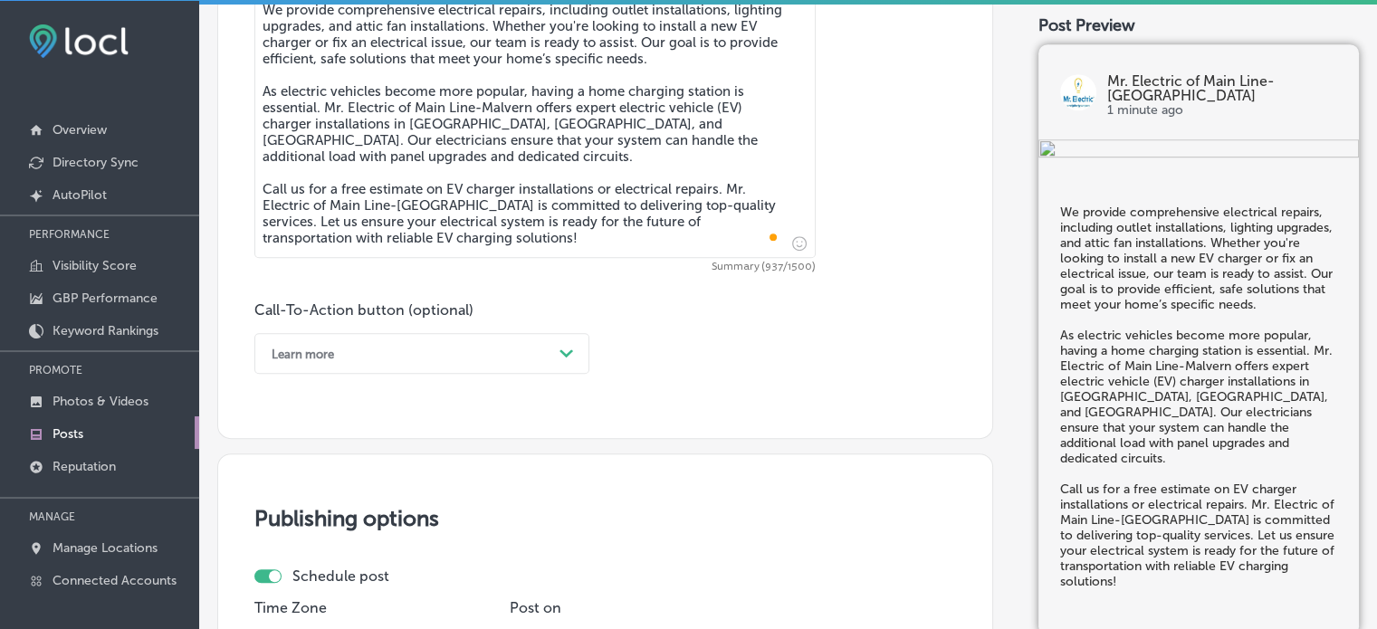
type textarea "We provide comprehensive electrical repairs, including outlet installations, li…"
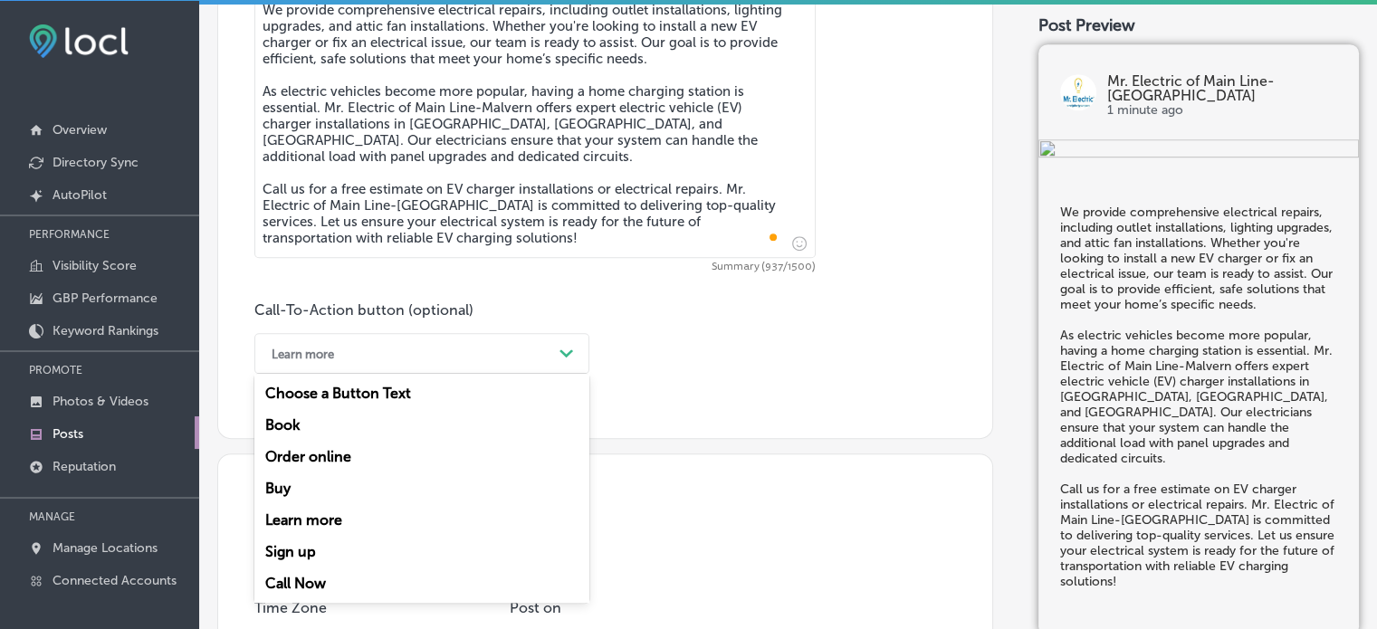
click at [418, 342] on div "Learn more" at bounding box center [407, 353] width 290 height 28
click at [291, 577] on div "Call Now" at bounding box center [421, 584] width 335 height 32
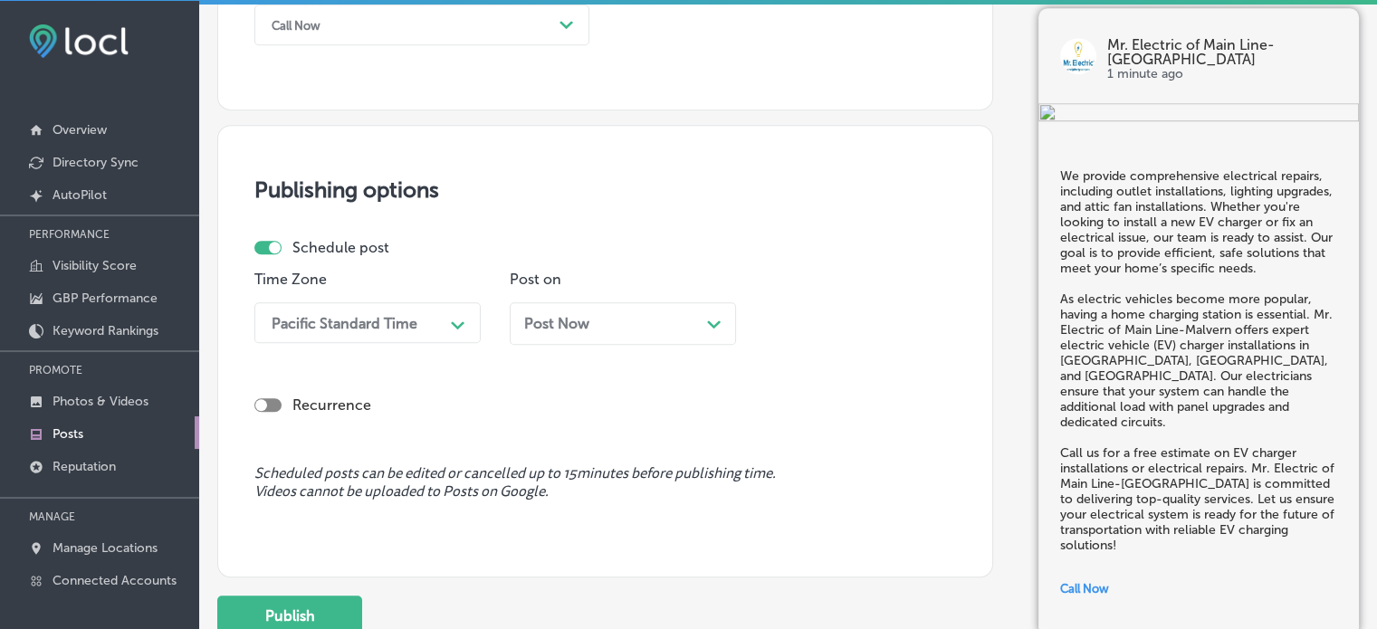
scroll to position [1398, 0]
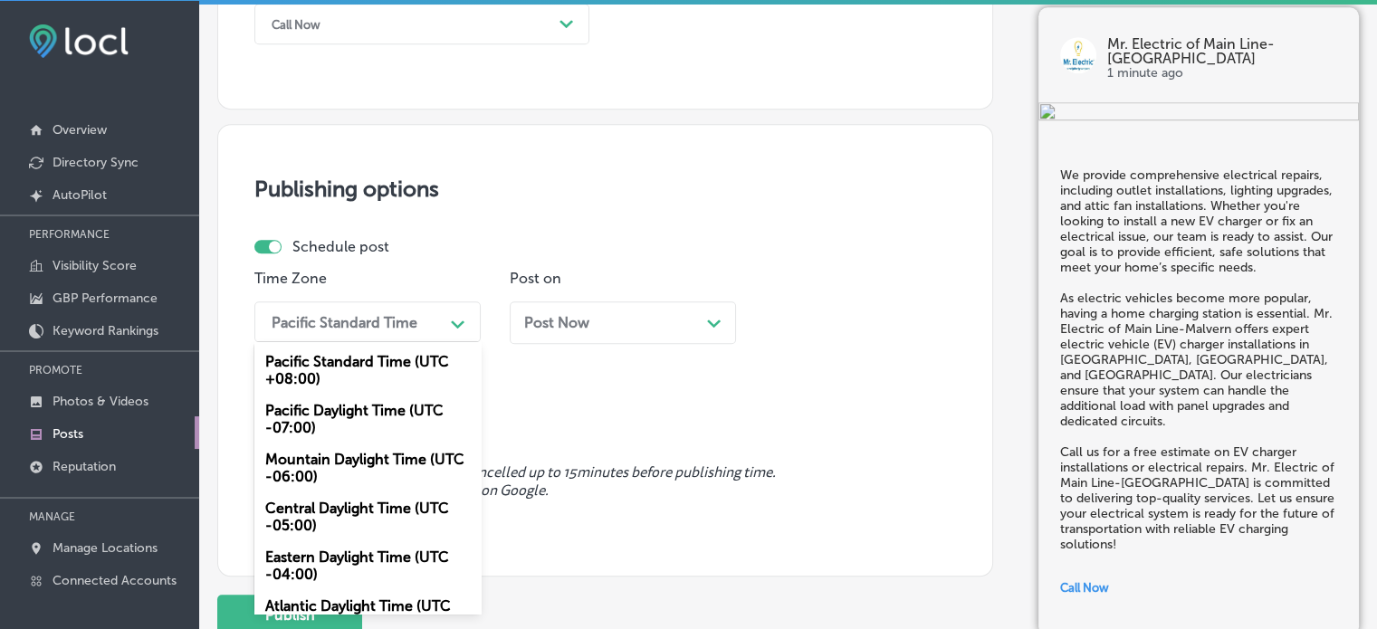
click at [416, 329] on div "Pacific Standard Time" at bounding box center [352, 322] width 181 height 32
click at [383, 461] on div "Mountain Daylight Time (UTC -06:00)" at bounding box center [367, 468] width 226 height 49
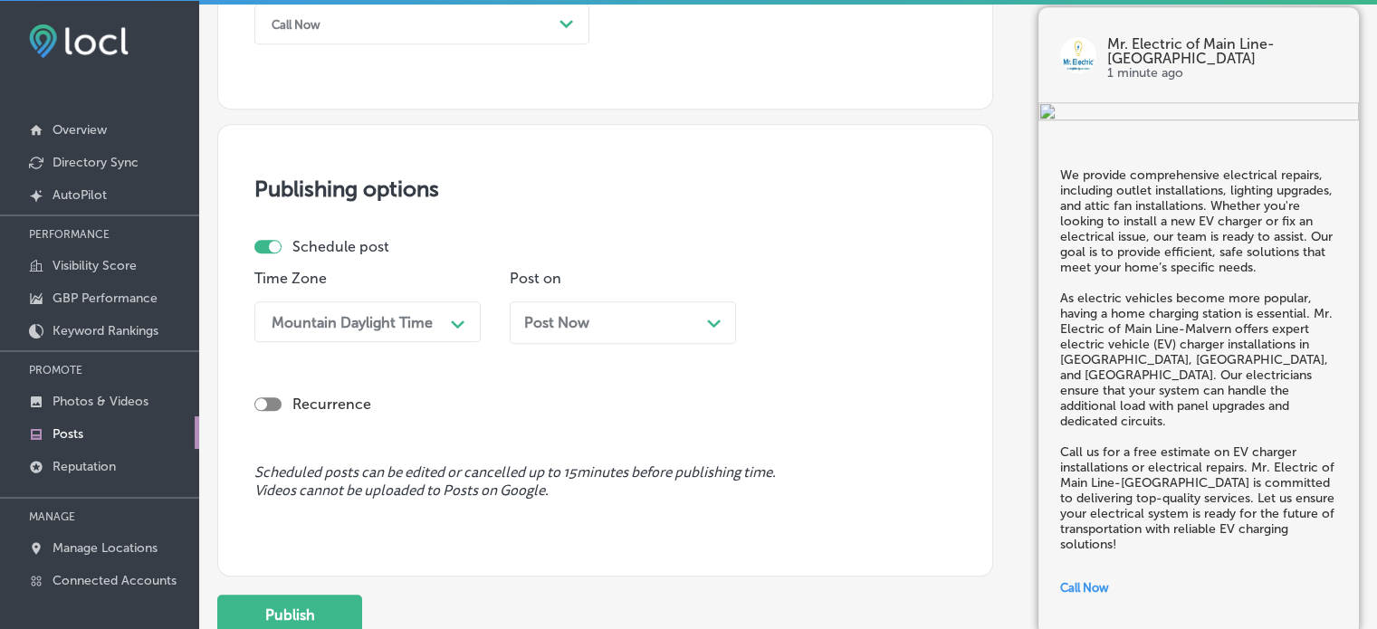
click at [695, 332] on div "Post Now Path Created with Sketch." at bounding box center [623, 322] width 226 height 43
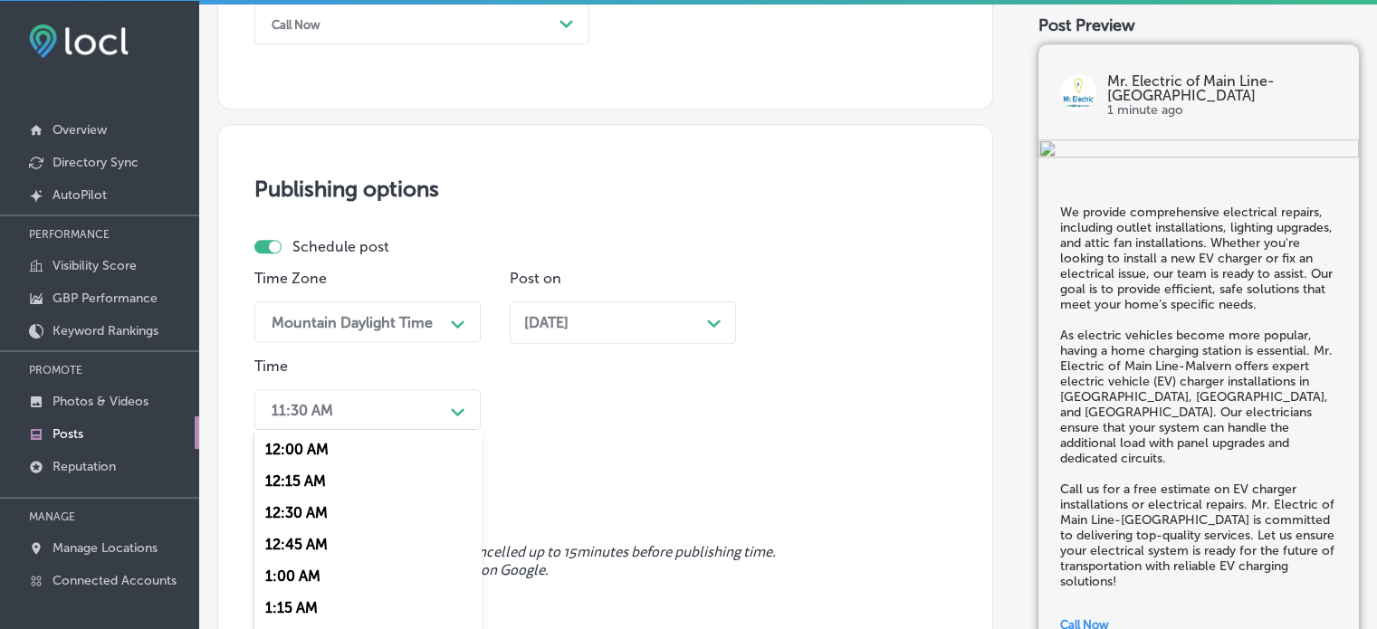
scroll to position [1477, 0]
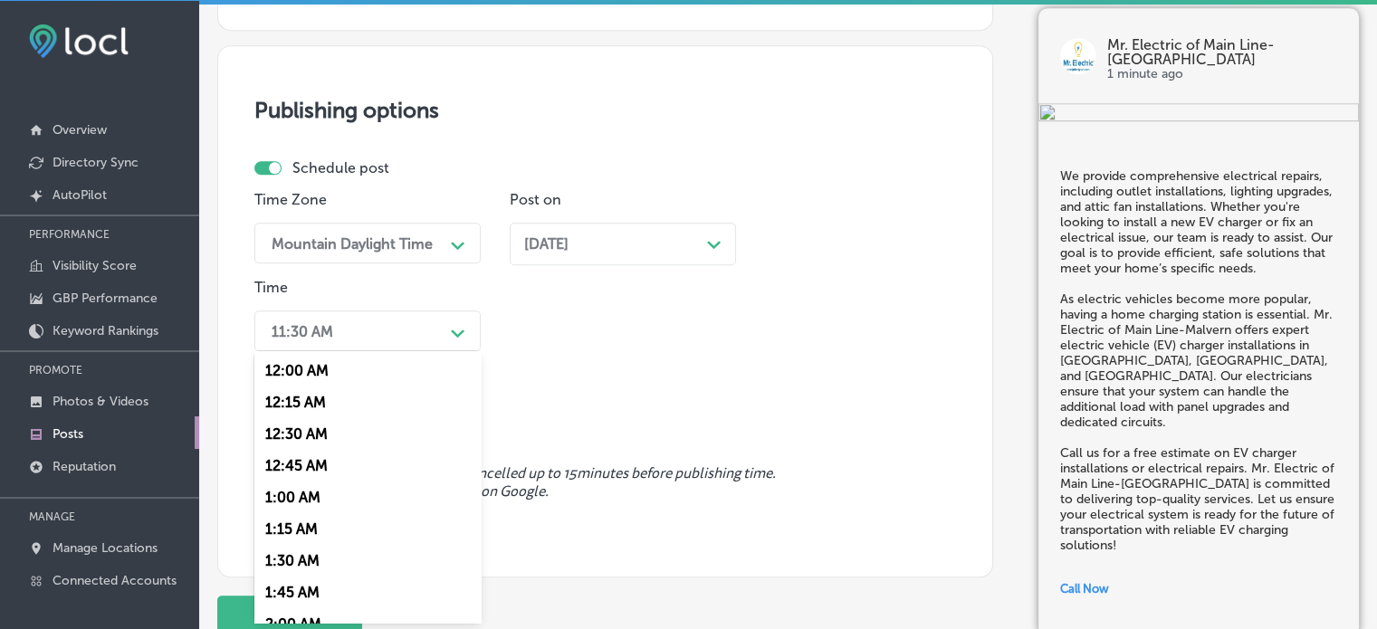
click at [403, 351] on div "option 7:00 AM, selected. option 12:15 AM focused, 2 of 96. 96 results availabl…" at bounding box center [367, 330] width 226 height 41
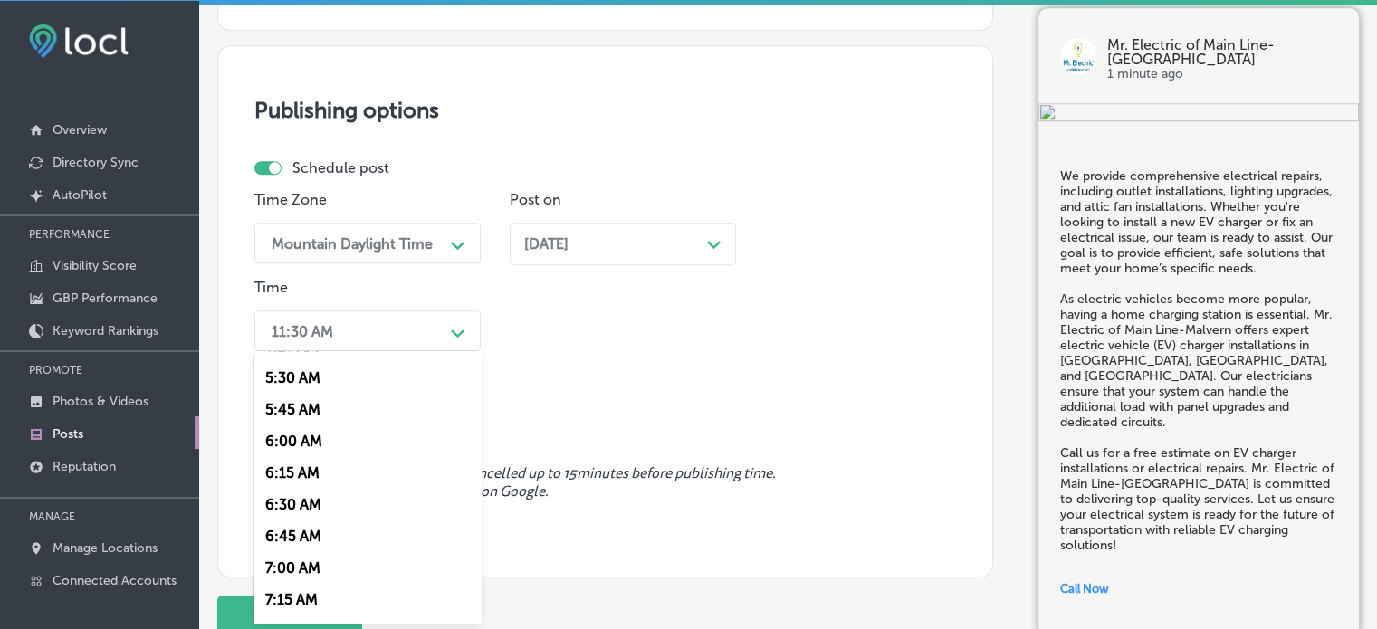
click at [283, 578] on div "7:00 AM" at bounding box center [367, 568] width 226 height 32
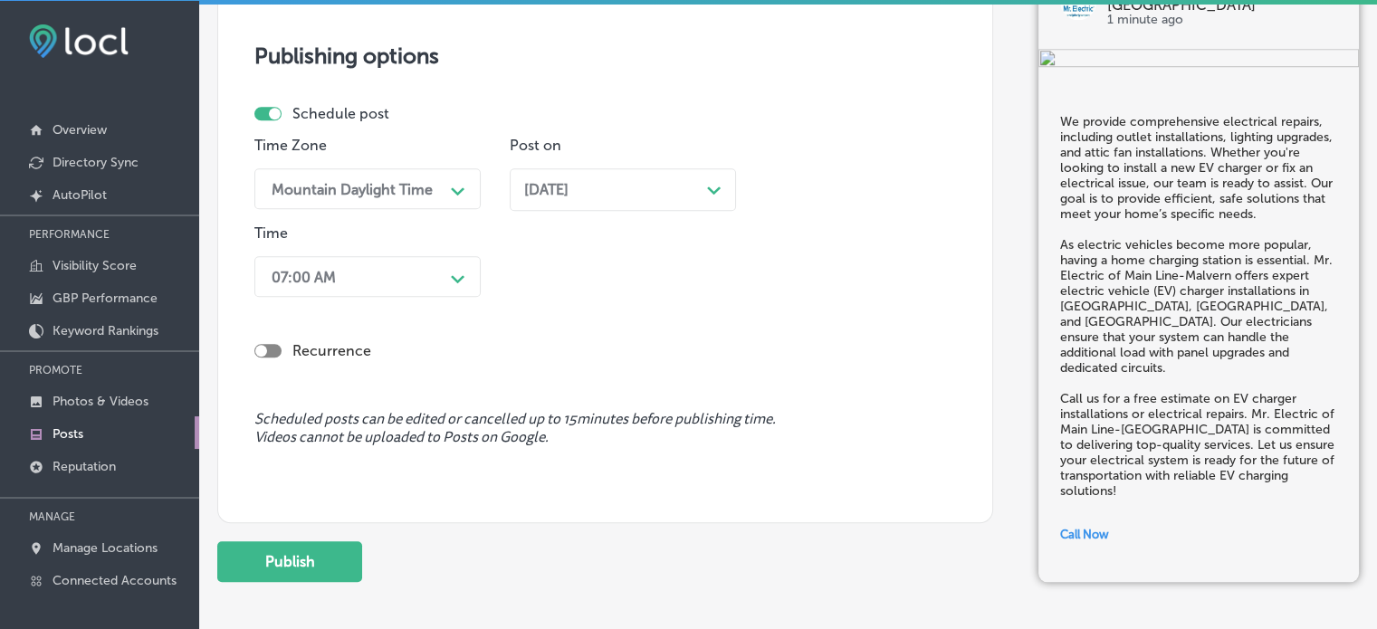
scroll to position [1536, 0]
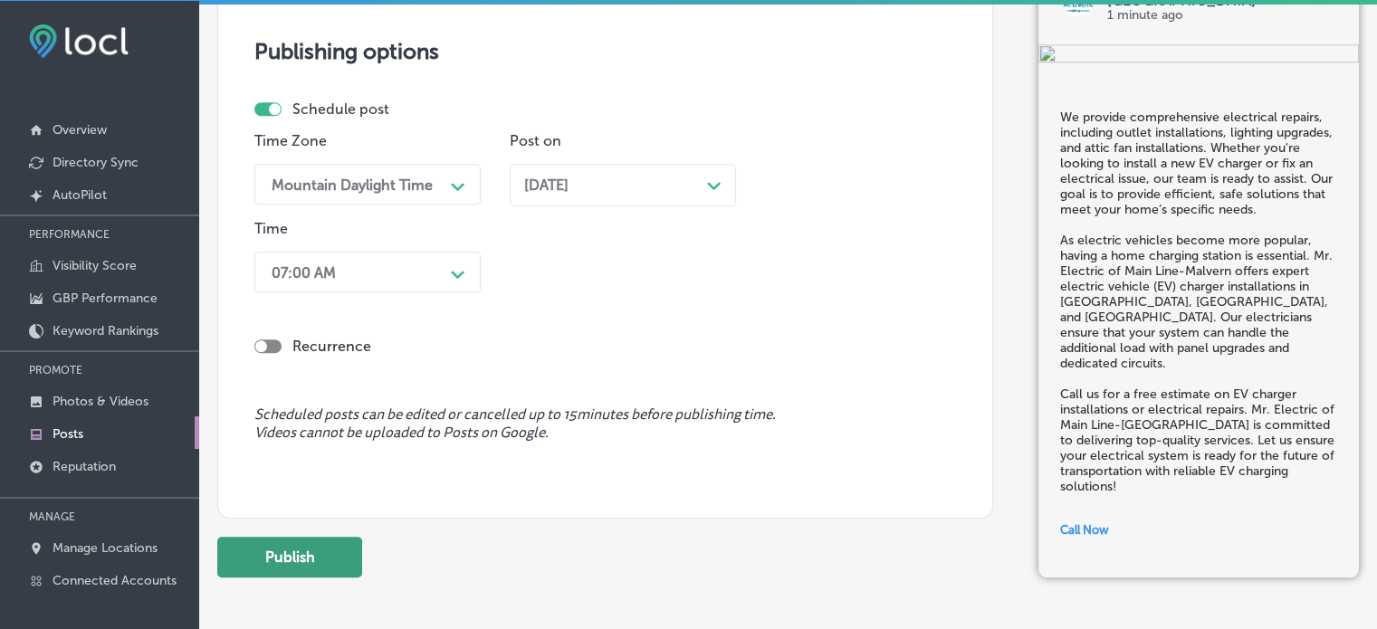
click at [310, 549] on button "Publish" at bounding box center [289, 557] width 145 height 41
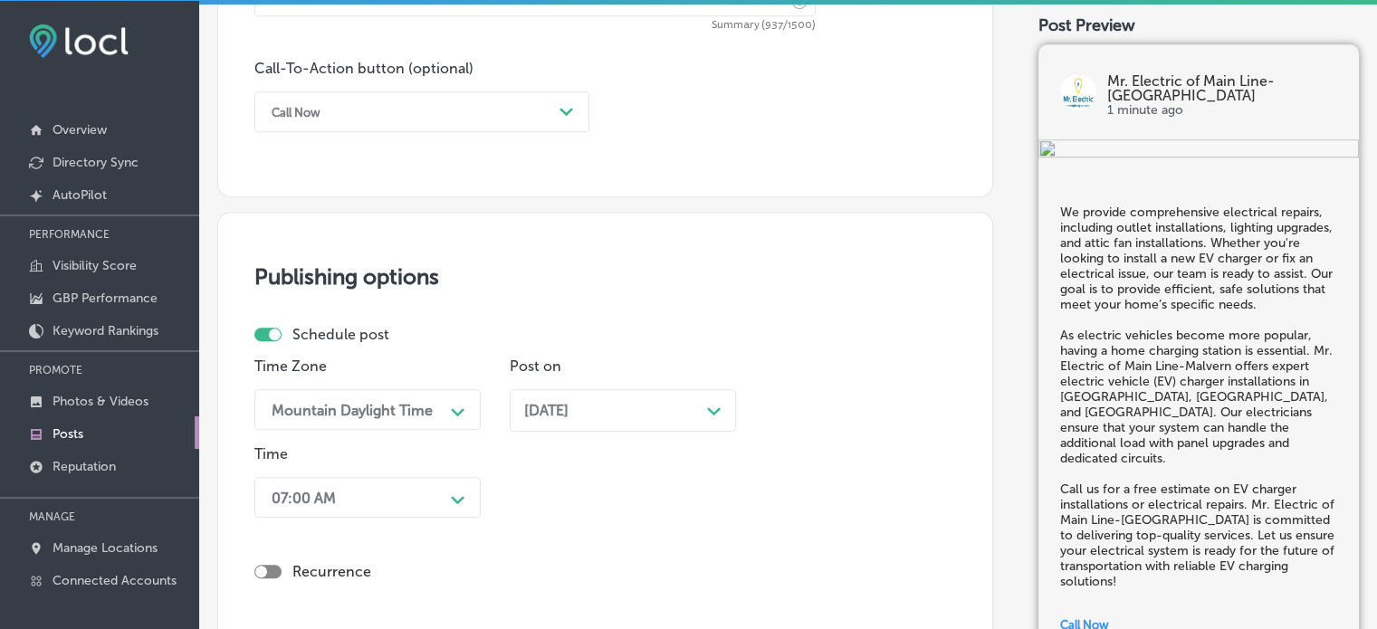
scroll to position [1450, 0]
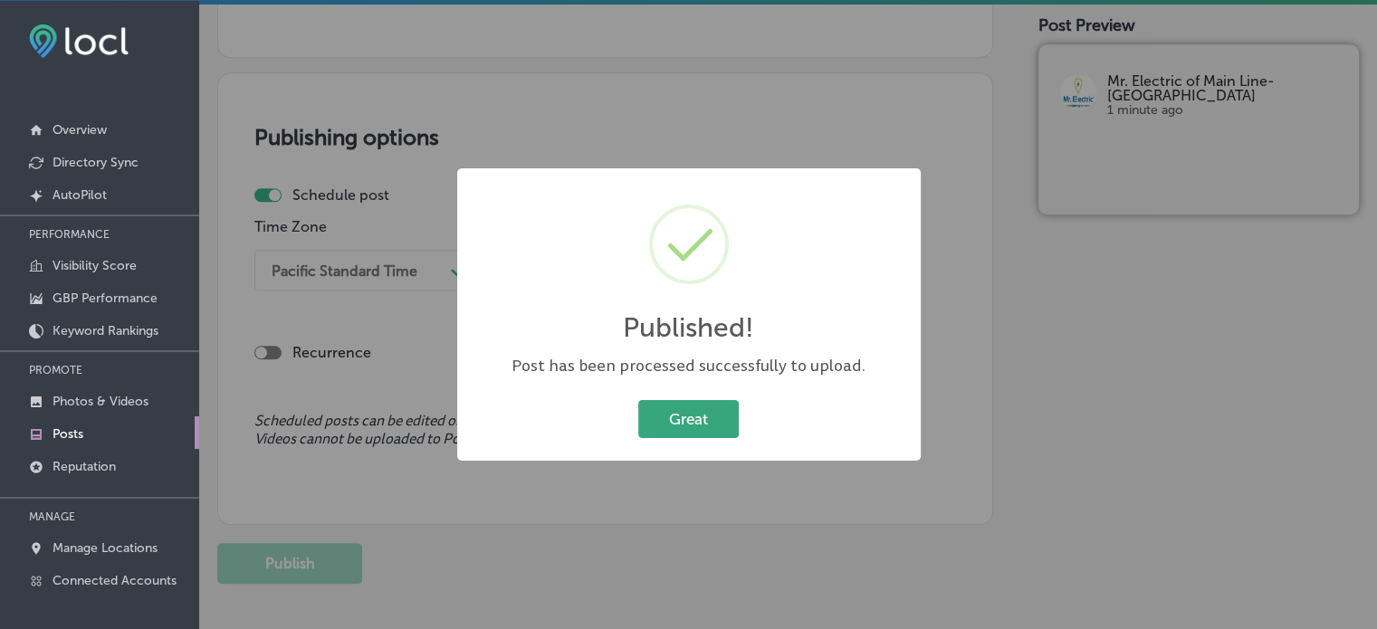
click at [691, 406] on button "Great" at bounding box center [688, 418] width 100 height 37
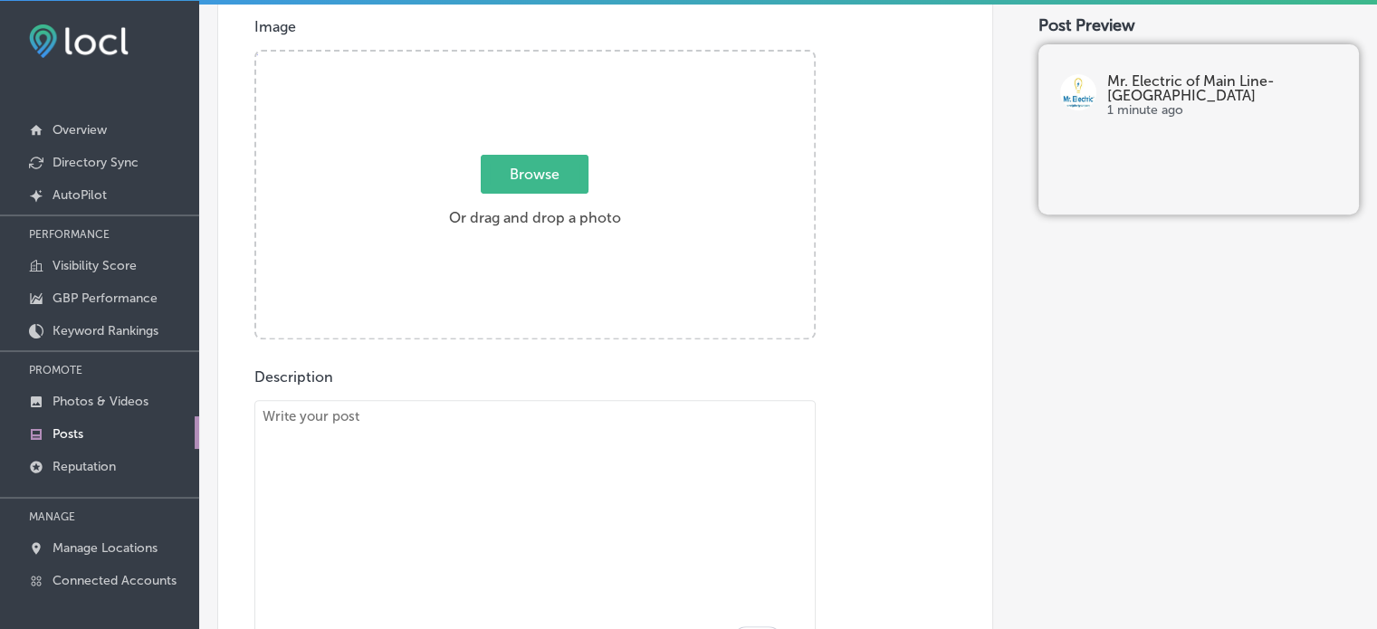
scroll to position [648, 0]
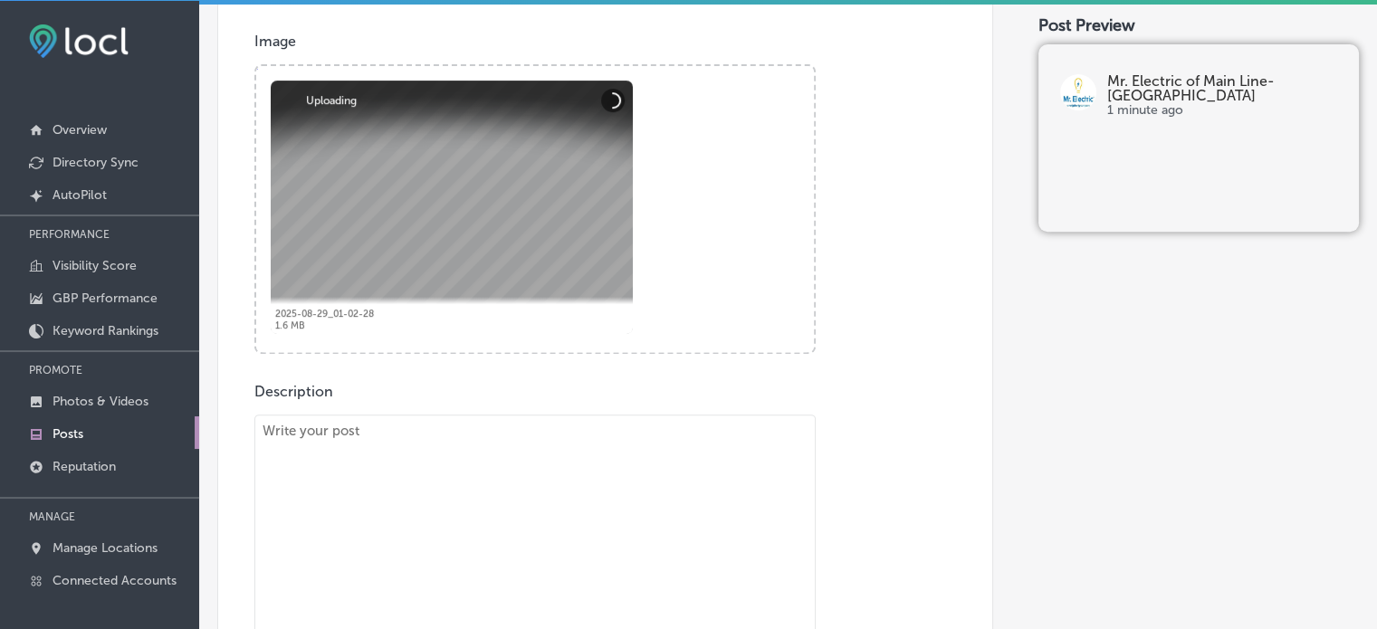
click at [595, 452] on textarea "To enrich screen reader interactions, please activate Accessibility in Grammarl…" at bounding box center [534, 547] width 561 height 264
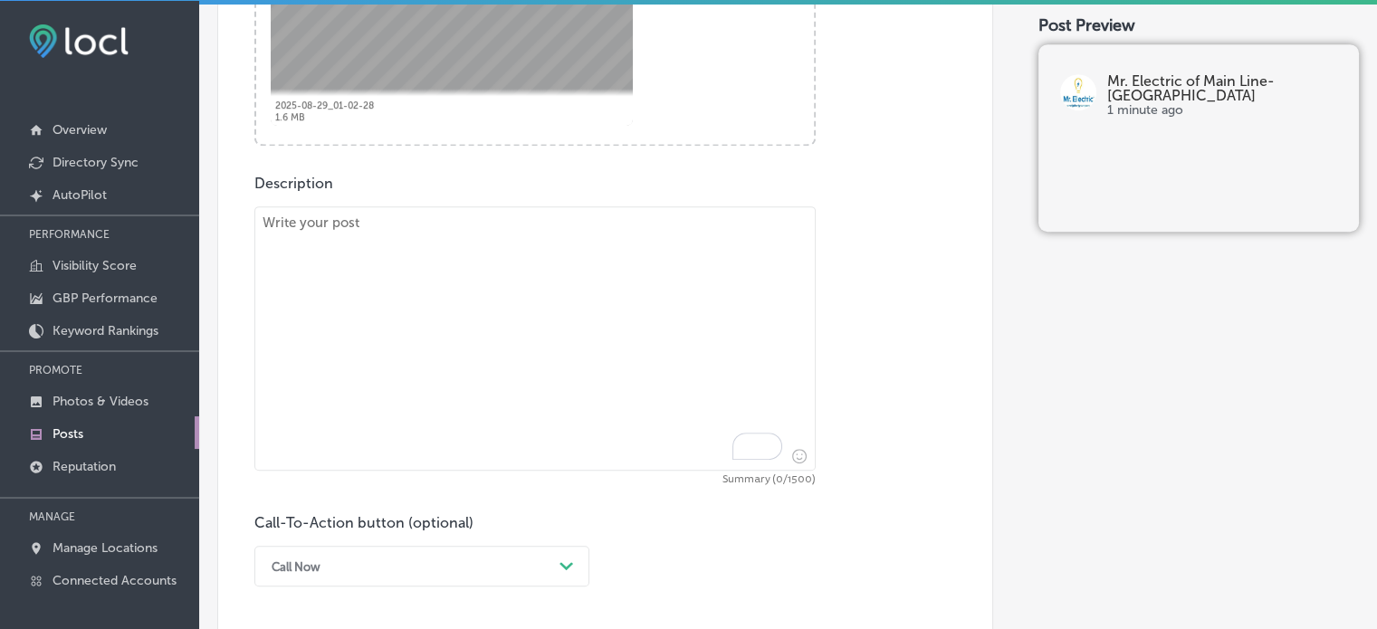
scroll to position [855, 0]
paste textarea ""Smart Home Devices & Electrical Safety Solutions Sparks, flickering lights, ti…"
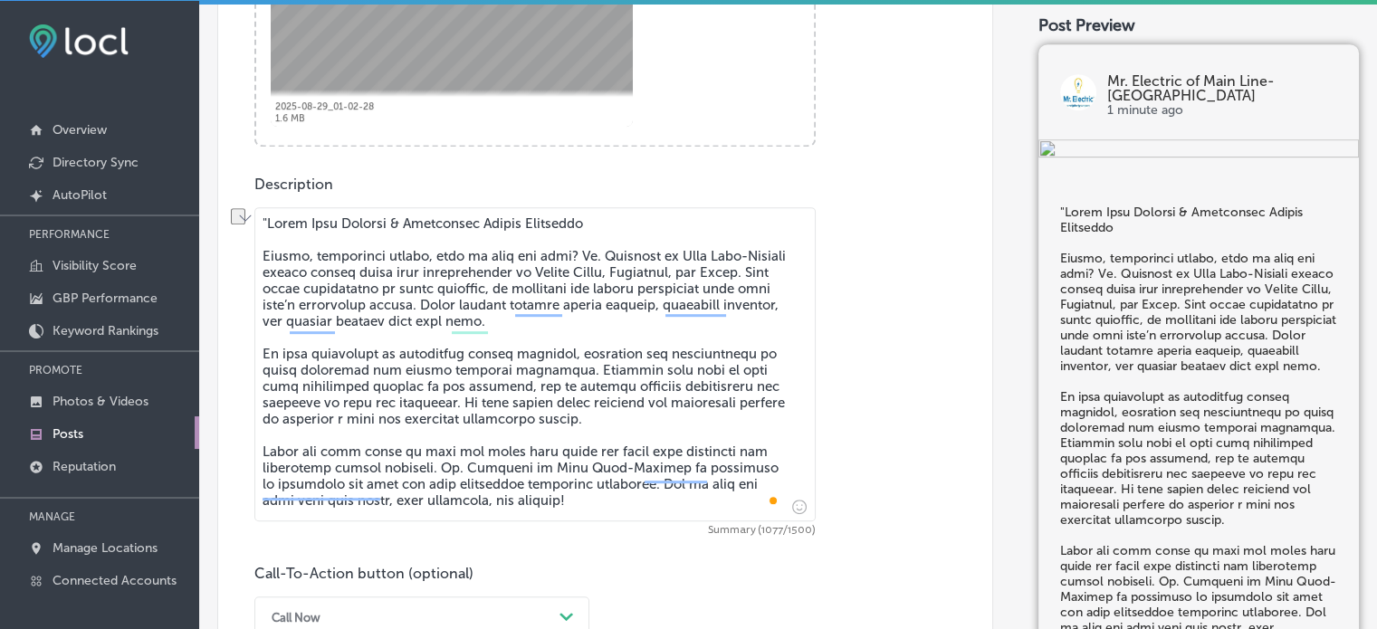
drag, startPoint x: 262, startPoint y: 246, endPoint x: 264, endPoint y: 215, distance: 31.8
click at [264, 215] on textarea "To enrich screen reader interactions, please activate Accessibility in Grammarl…" at bounding box center [534, 364] width 561 height 314
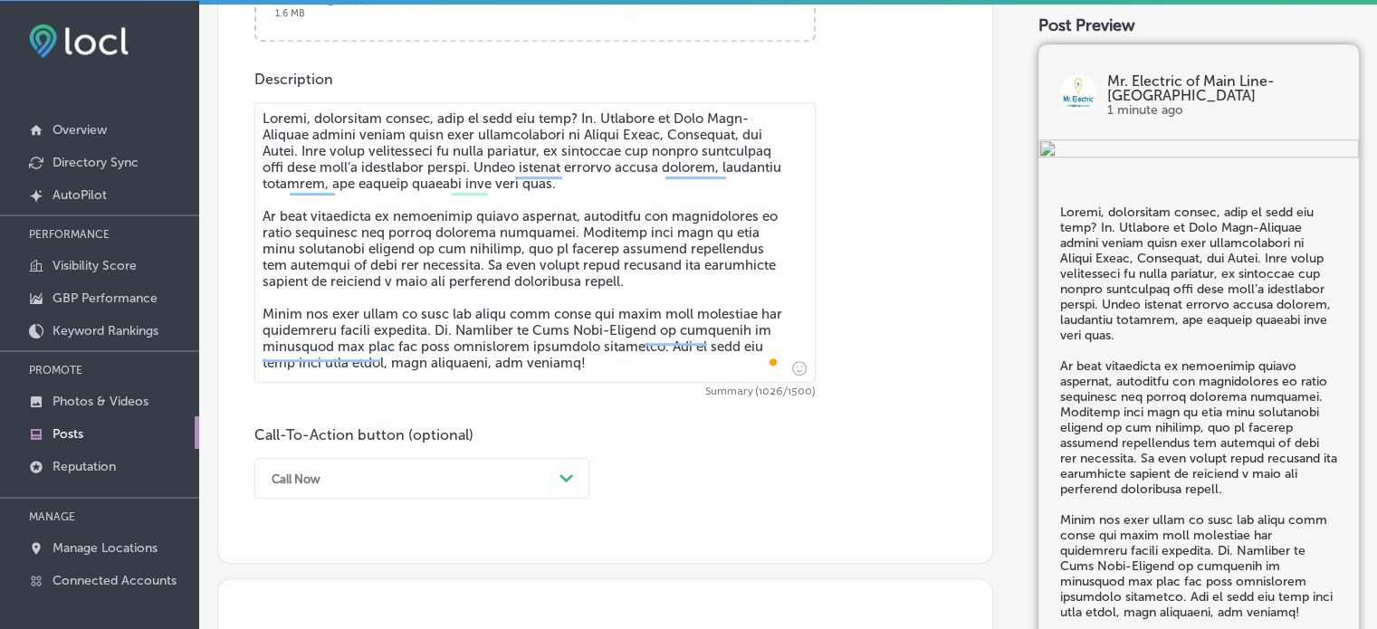
scroll to position [973, 0]
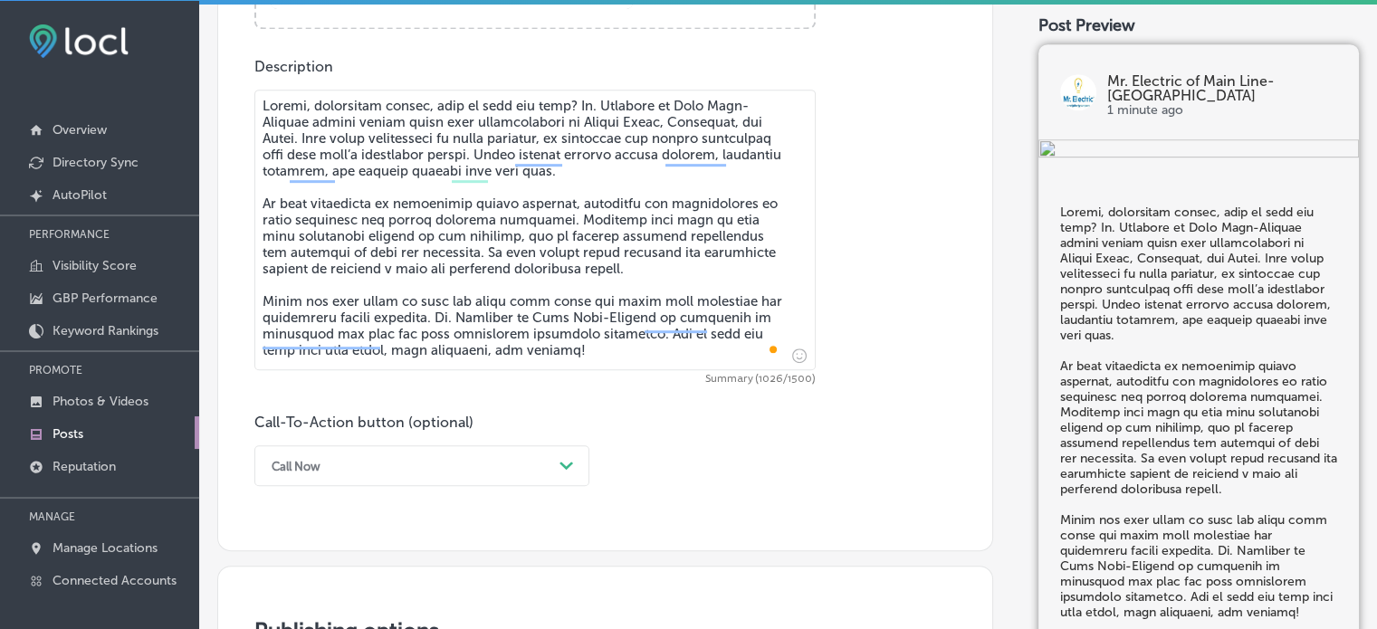
type textarea "Sparks, flickering lights, time to call the pros? Mr. Electric of Main Line-Mal…"
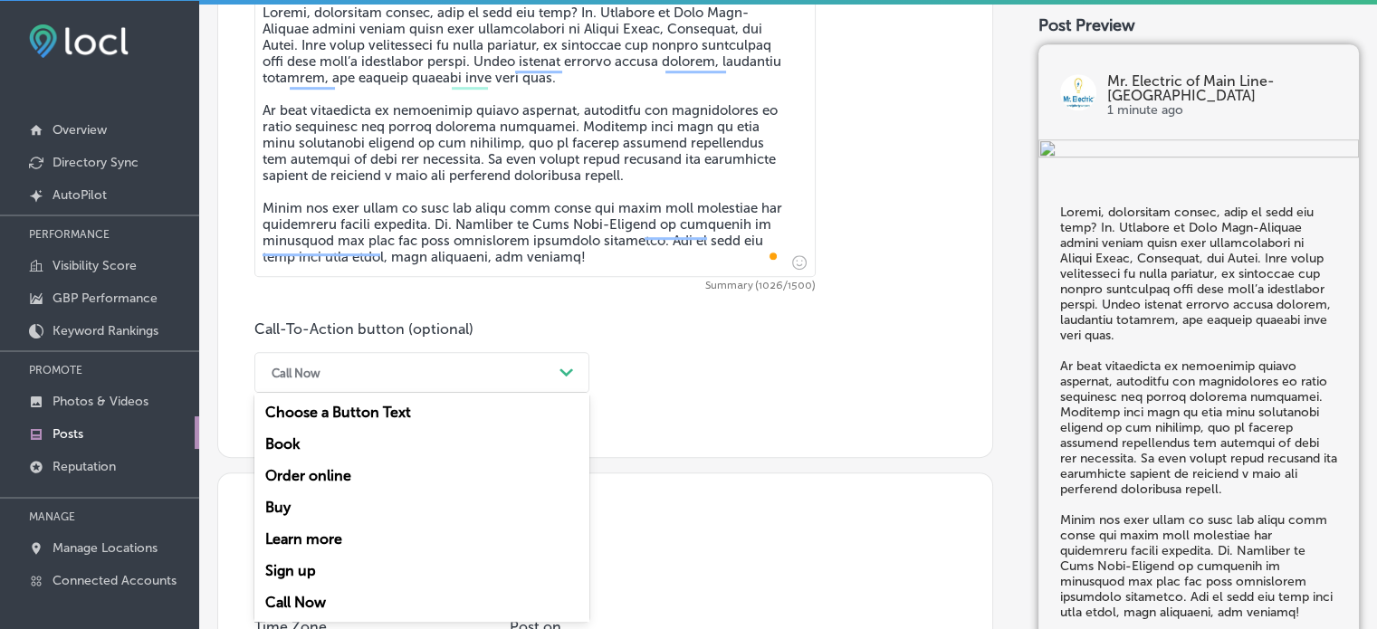
click at [420, 393] on div "option Call Now, selected. option Book focused, 2 of 7. 7 results available. Us…" at bounding box center [421, 372] width 335 height 41
click at [364, 535] on div "Learn more" at bounding box center [421, 539] width 335 height 32
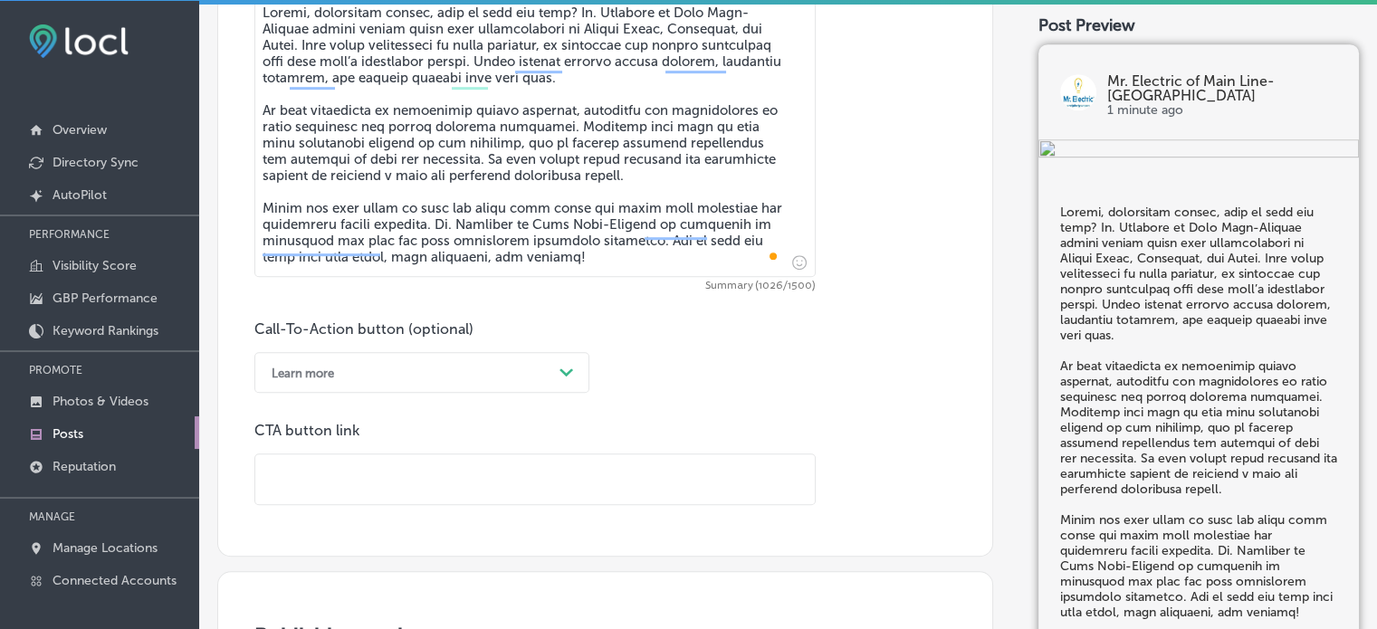
click at [440, 483] on input "text" at bounding box center [534, 479] width 559 height 50
paste input "https://mrelectric.com/schedule-appointment"
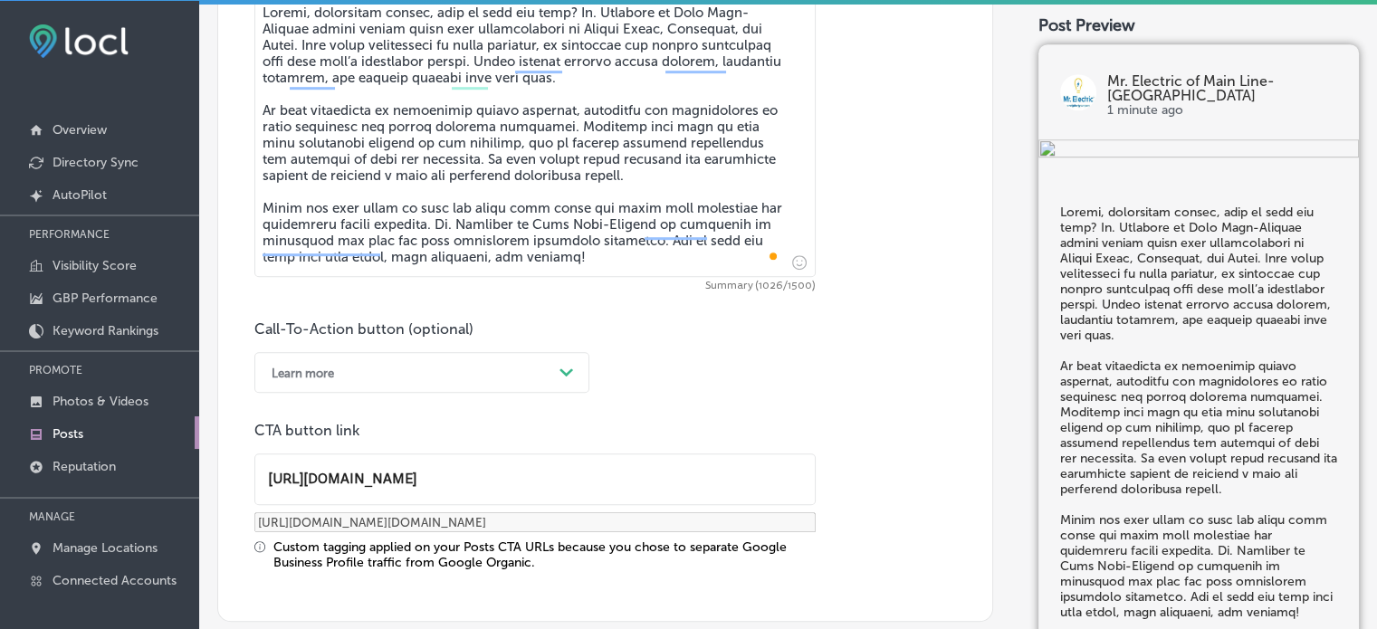
scroll to position [1, 0]
type input "https://mrelectric.com/schedule-appointment"
click at [653, 390] on div "Call-To-Action button (optional) Learn more Path Created with Sketch. CTA butto…" at bounding box center [605, 445] width 702 height 250
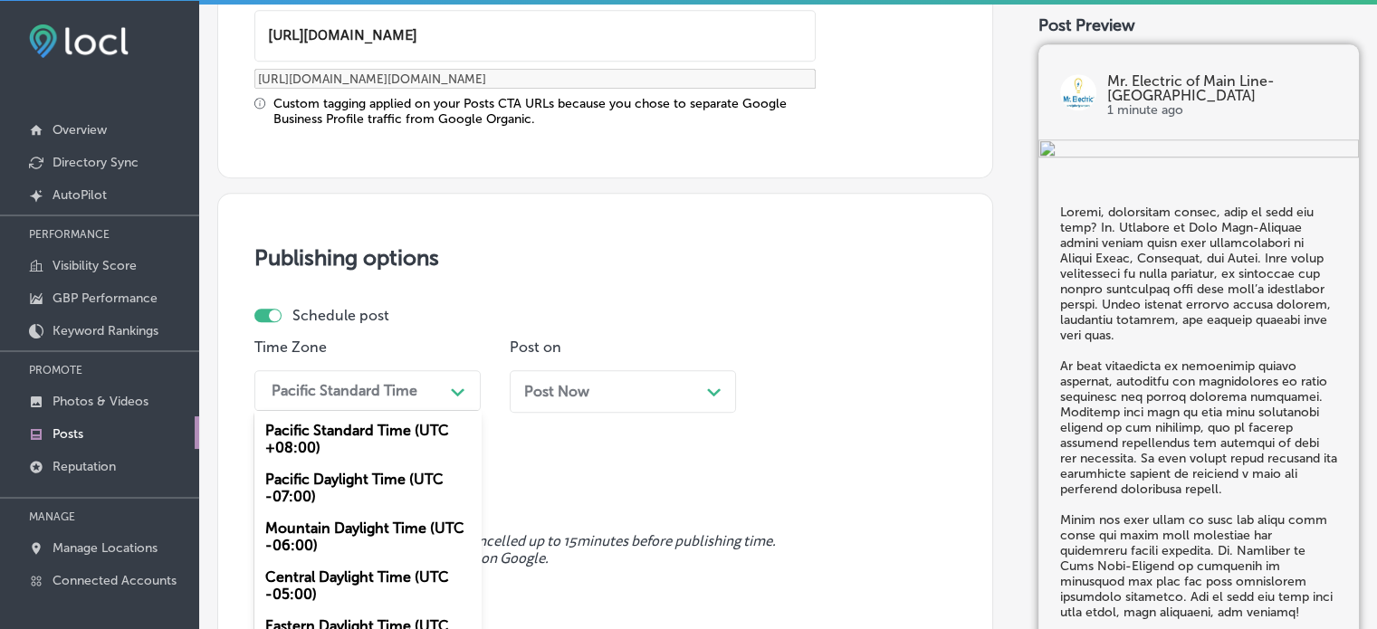
scroll to position [1568, 0]
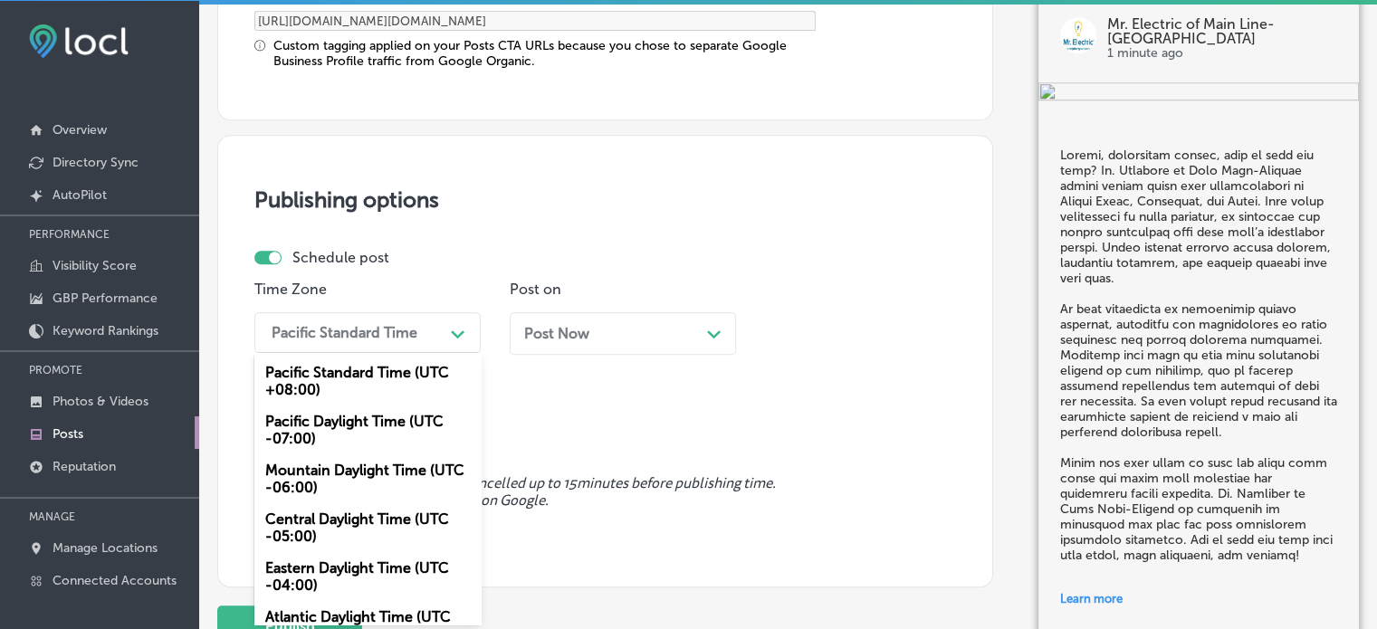
click at [424, 353] on div "option Mountain Daylight Time (UTC -06:00), selected. option Pacific Standard T…" at bounding box center [367, 332] width 226 height 41
click at [372, 470] on div "Mountain Daylight Time (UTC -06:00)" at bounding box center [367, 478] width 226 height 49
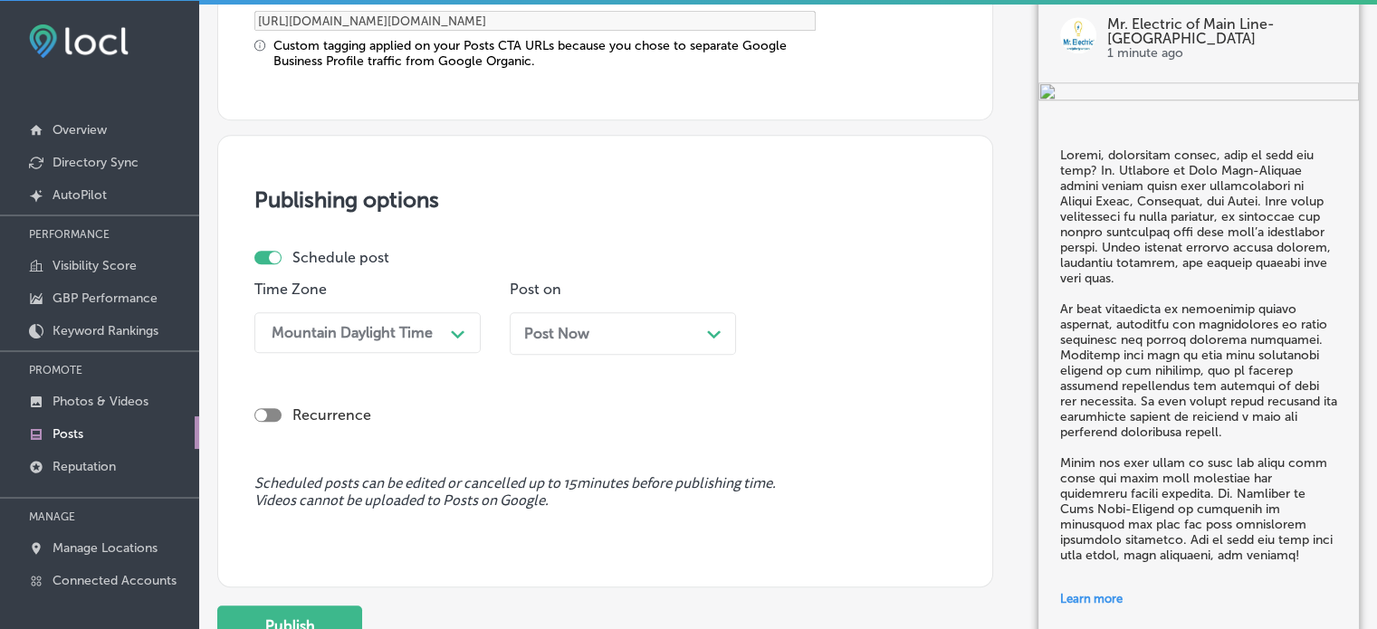
click at [670, 335] on div "Post Now Path Created with Sketch." at bounding box center [622, 333] width 197 height 17
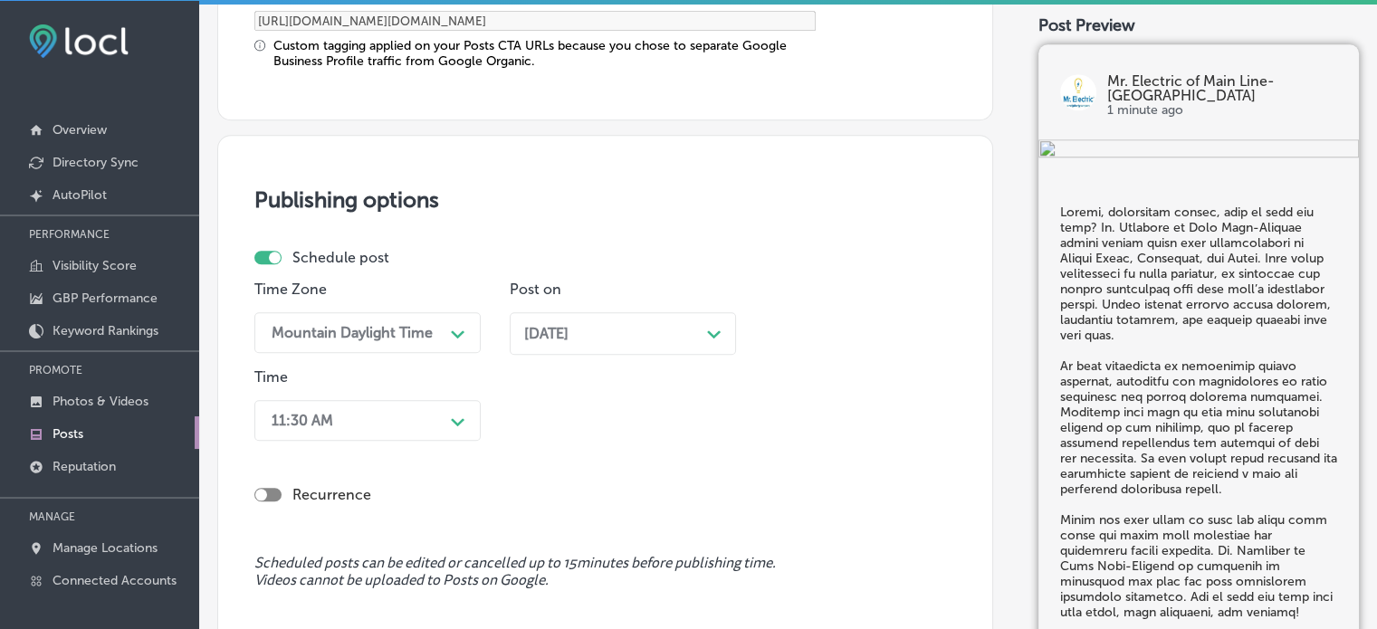
scroll to position [1656, 0]
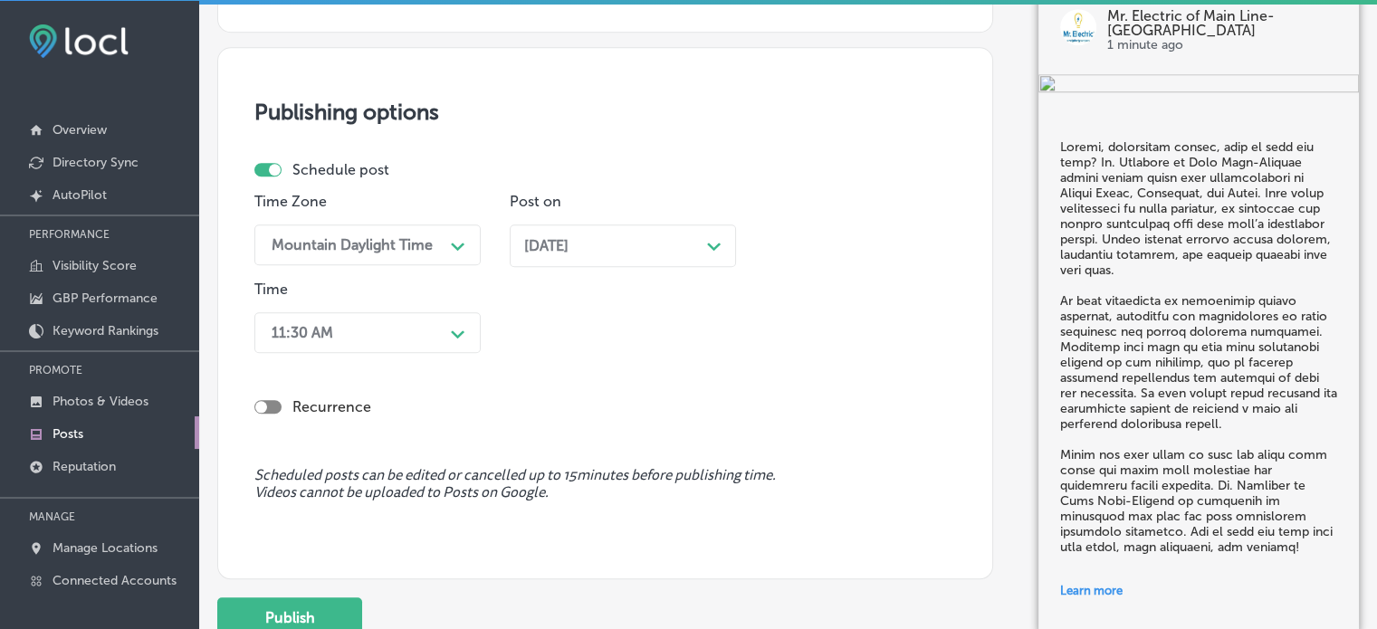
click at [427, 353] on div "11:30 AM Path Created with Sketch." at bounding box center [367, 332] width 226 height 41
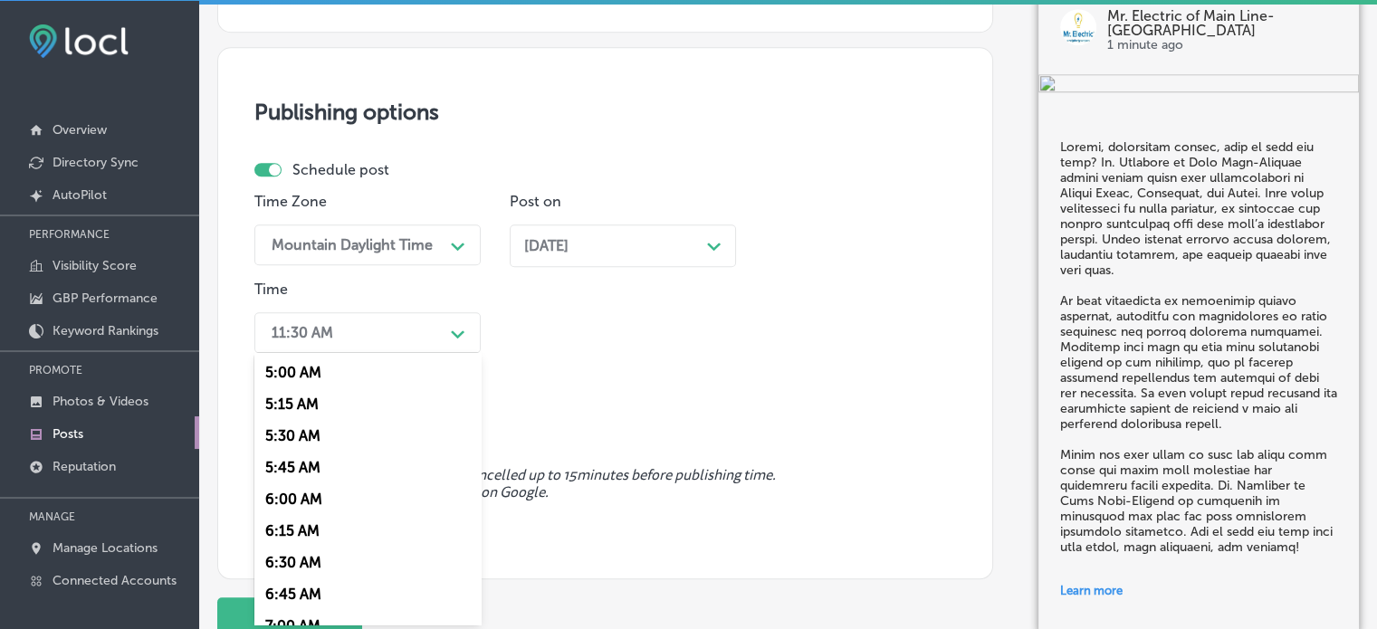
scroll to position [717, 0]
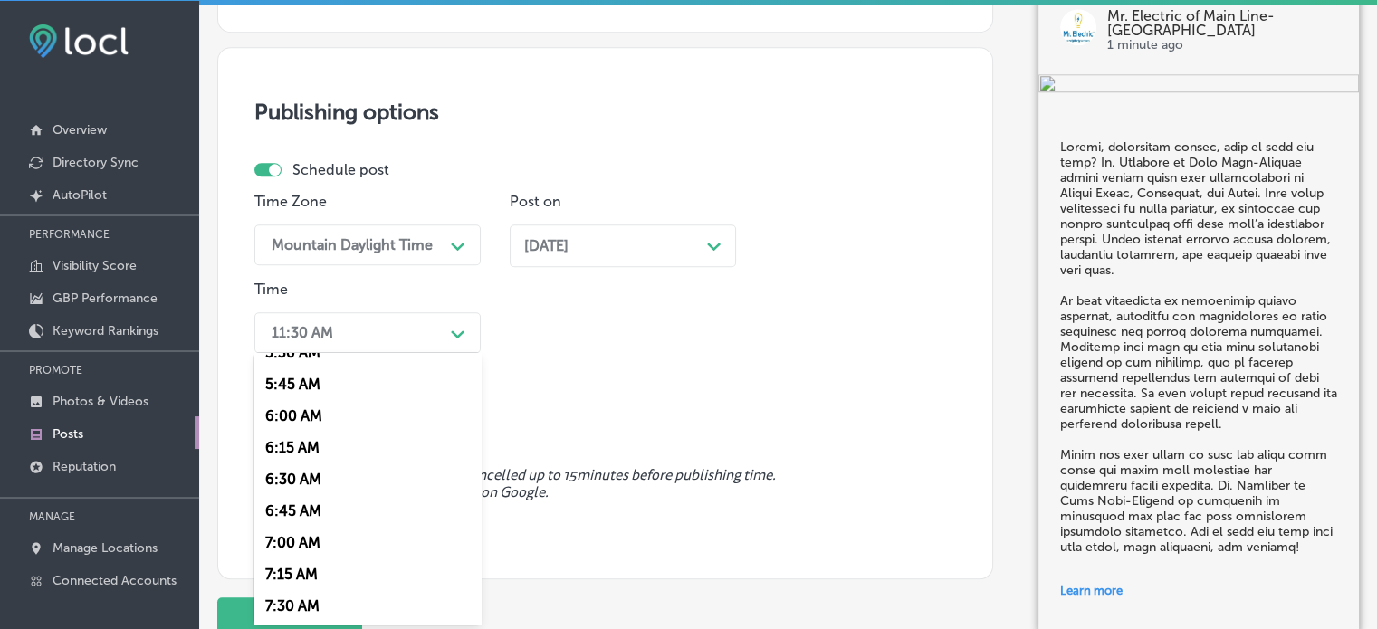
click at [293, 543] on div "7:00 AM" at bounding box center [367, 543] width 226 height 32
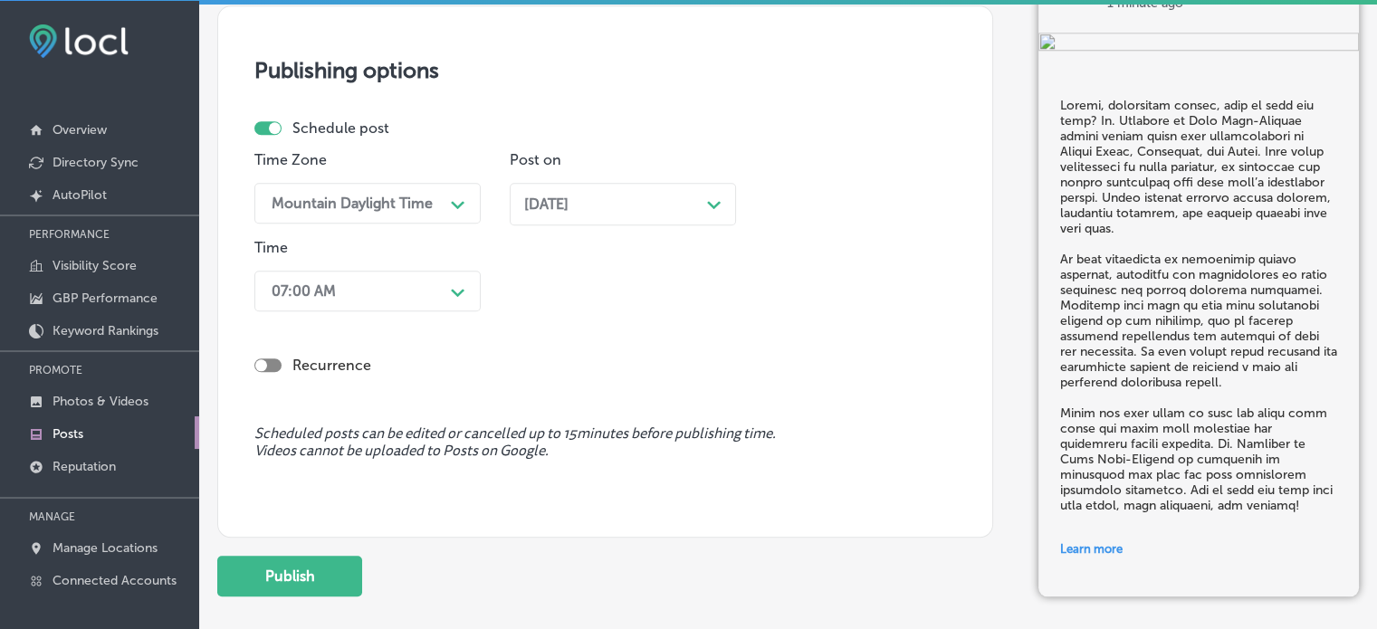
scroll to position [1704, 0]
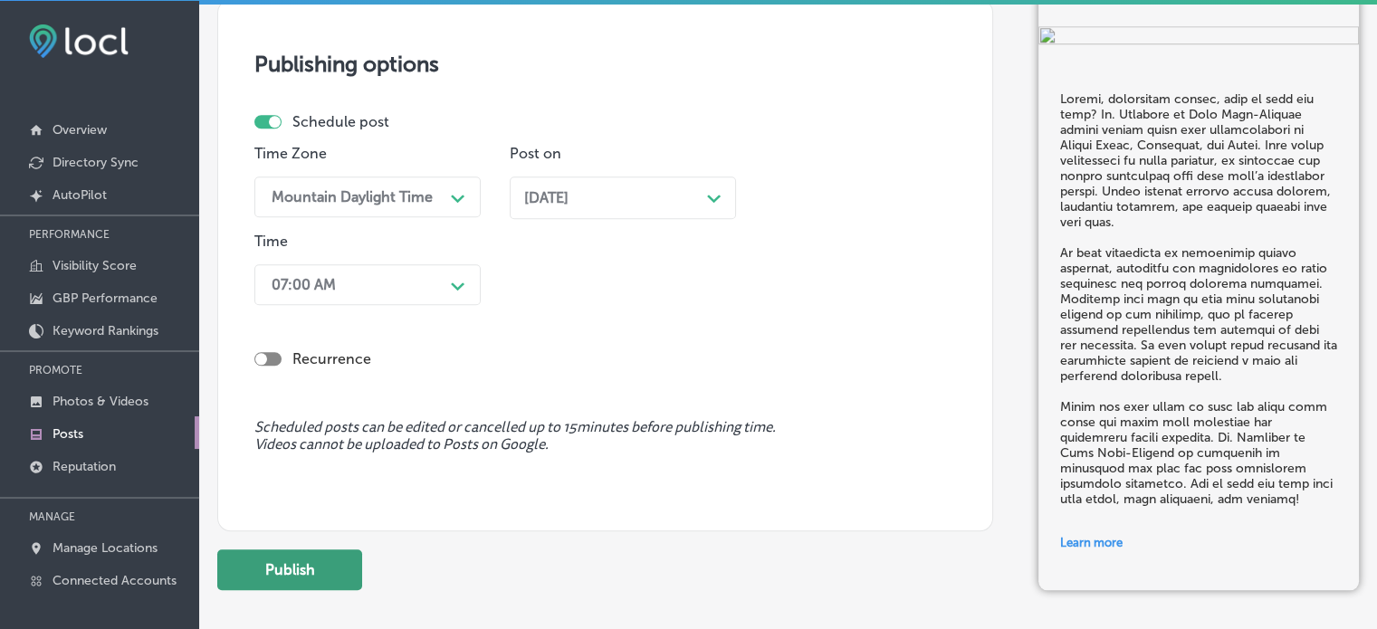
click at [321, 566] on button "Publish" at bounding box center [289, 569] width 145 height 41
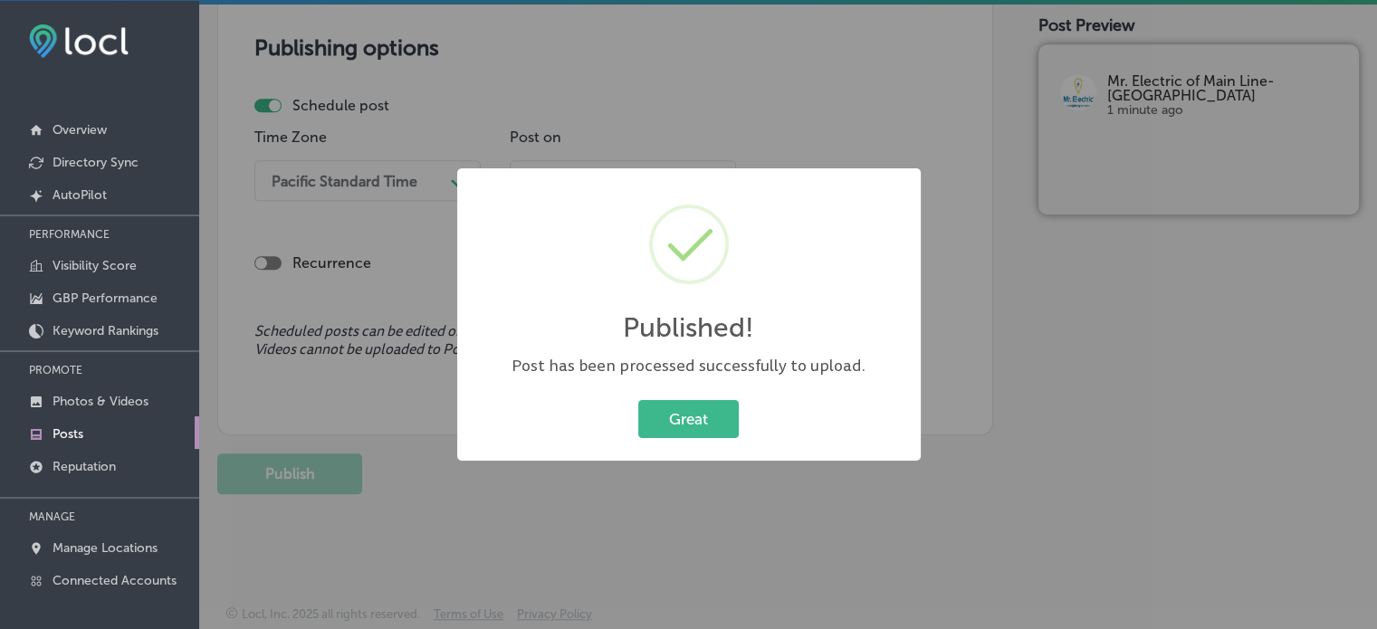
scroll to position [1555, 0]
click at [654, 427] on button "Great" at bounding box center [688, 418] width 100 height 37
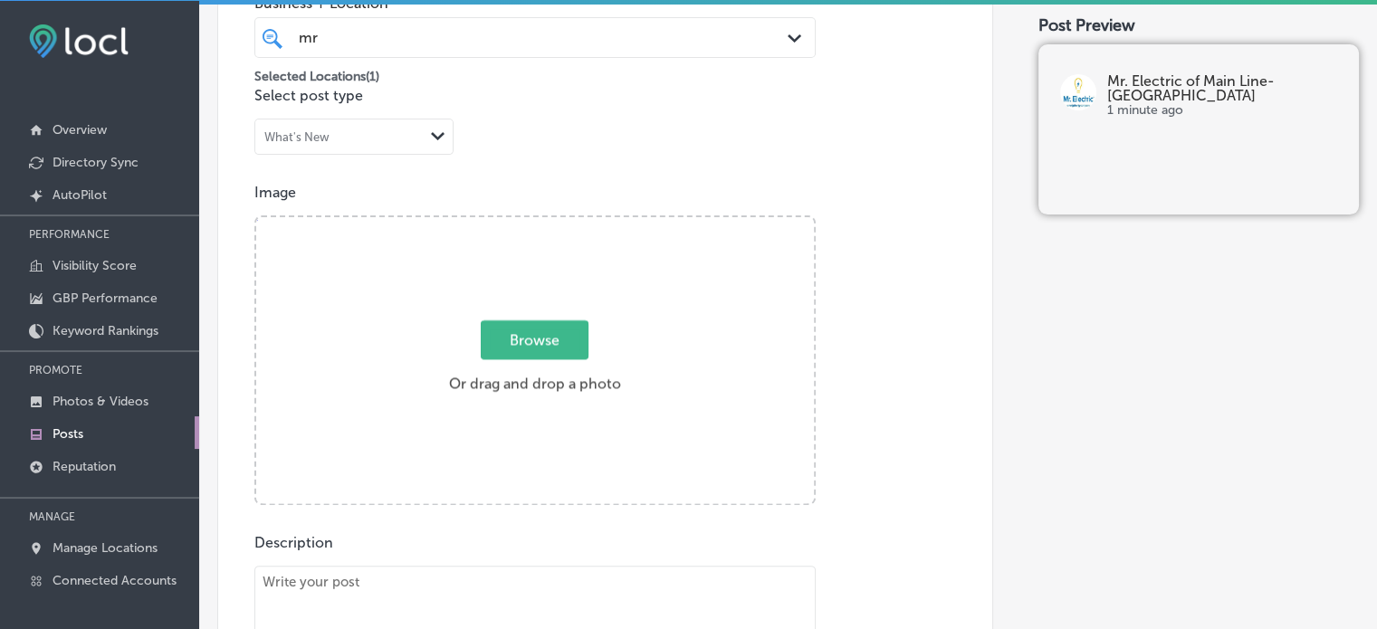
scroll to position [486, 0]
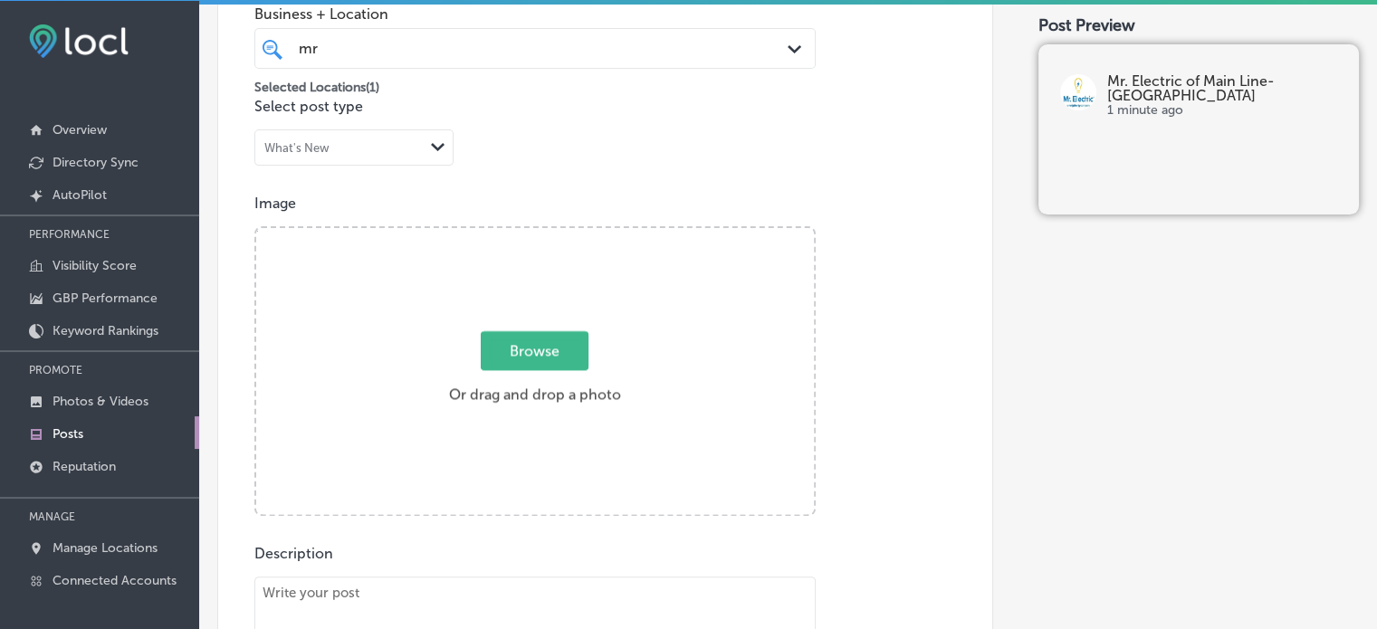
click at [695, 164] on div "Post content Select location(s) Business + Location mr mr Path Created with Ske…" at bounding box center [605, 451] width 776 height 1173
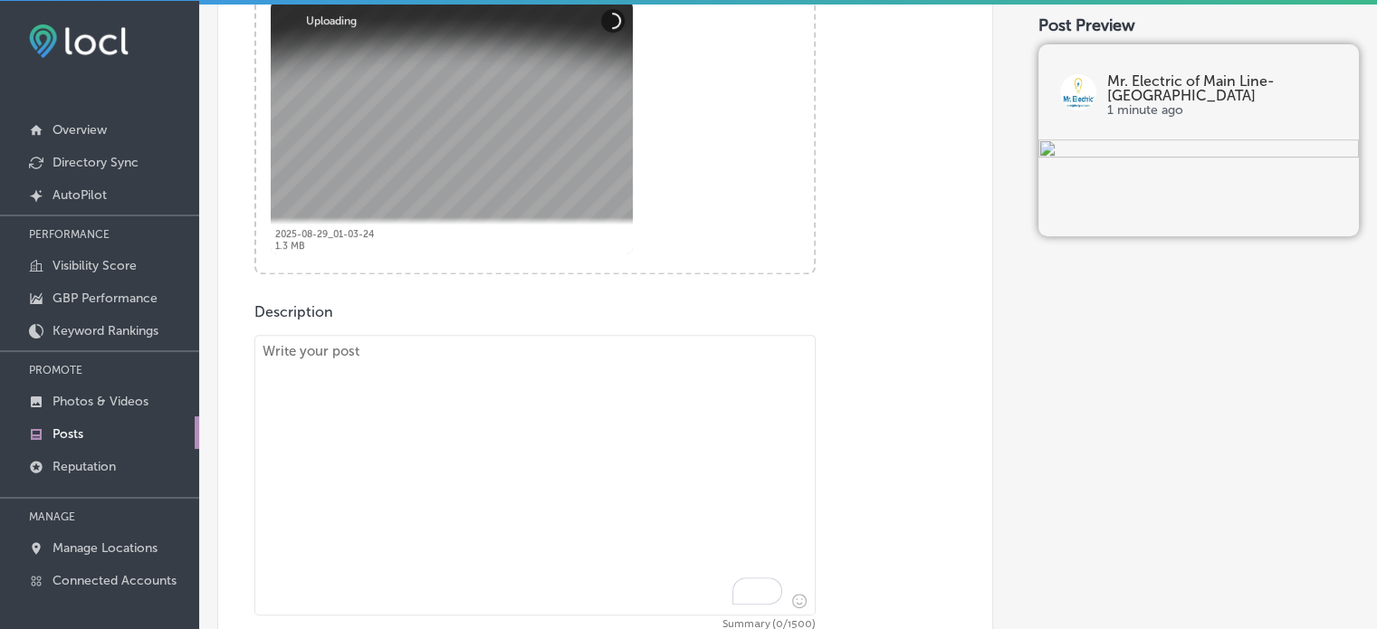
scroll to position [736, 0]
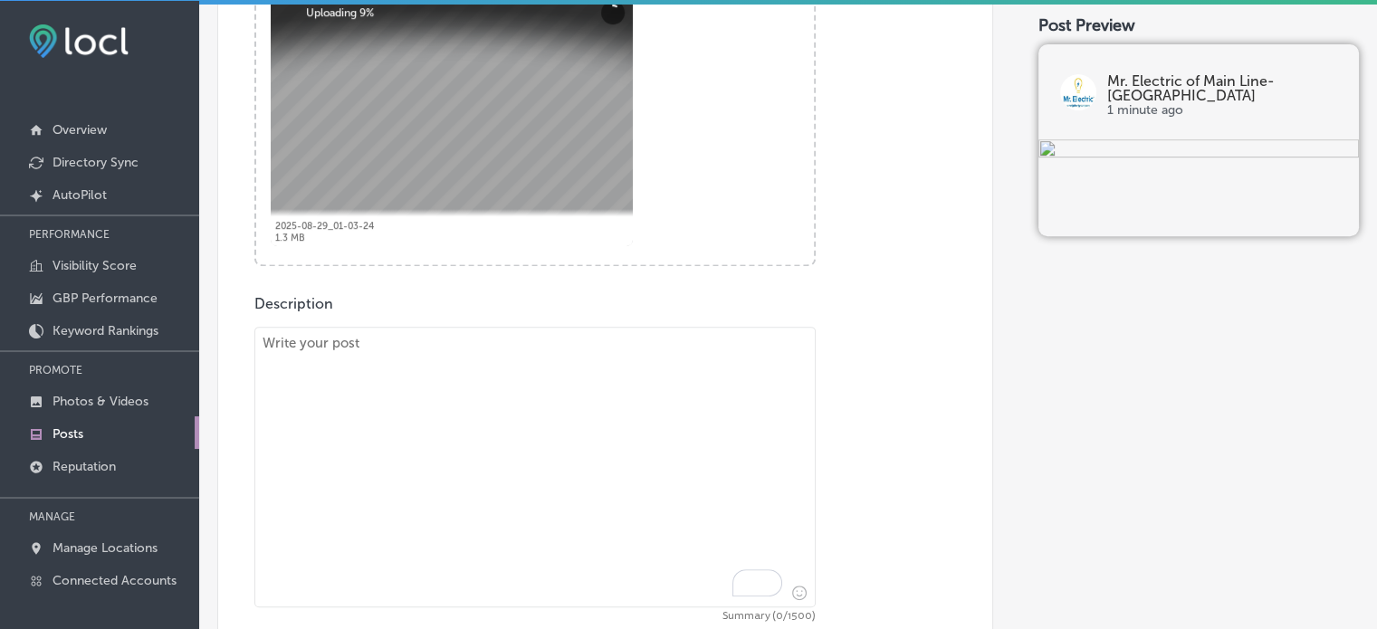
click at [542, 450] on textarea "To enrich screen reader interactions, please activate Accessibility in Grammarl…" at bounding box center [534, 467] width 561 height 281
paste textarea ""Upgrade Your Lighting & Ensure Electrical Safety at Home Looking to upgrade yo…"
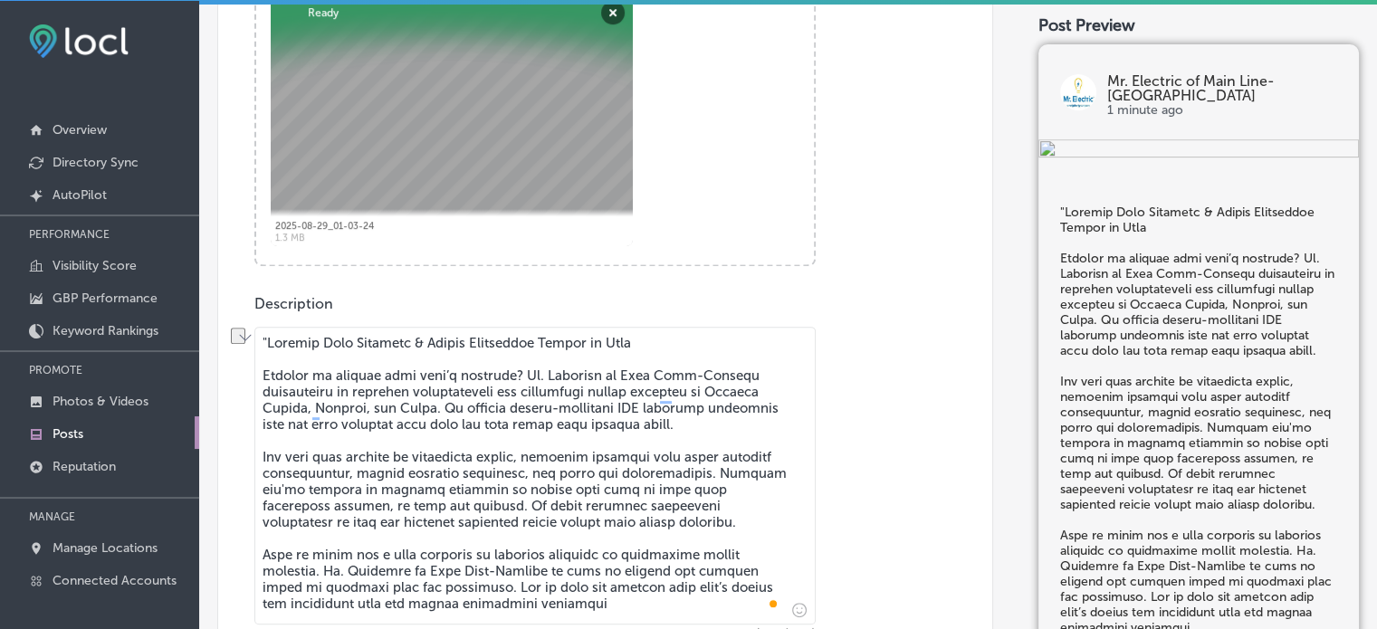
drag, startPoint x: 263, startPoint y: 372, endPoint x: 264, endPoint y: 342, distance: 29.9
click at [264, 342] on textarea "To enrich screen reader interactions, please activate Accessibility in Grammarl…" at bounding box center [534, 476] width 561 height 298
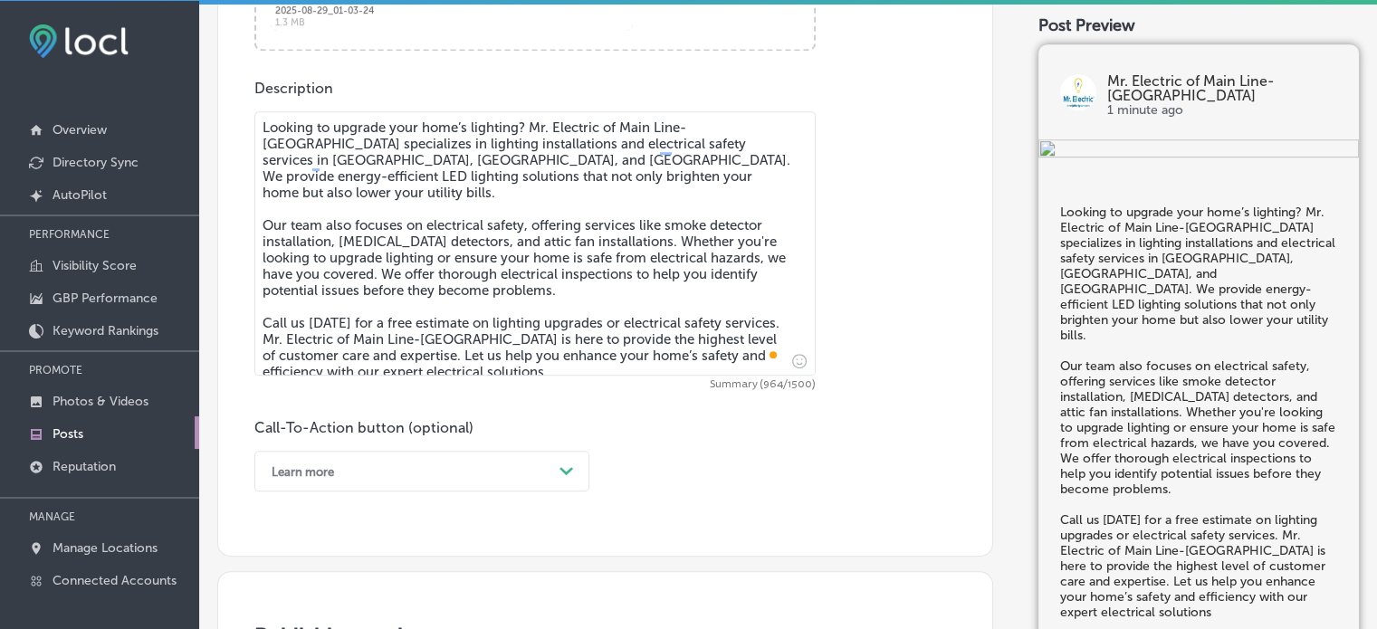
scroll to position [953, 0]
type textarea "Looking to upgrade your home’s lighting? Mr. Electric of Main Line-Malvern spec…"
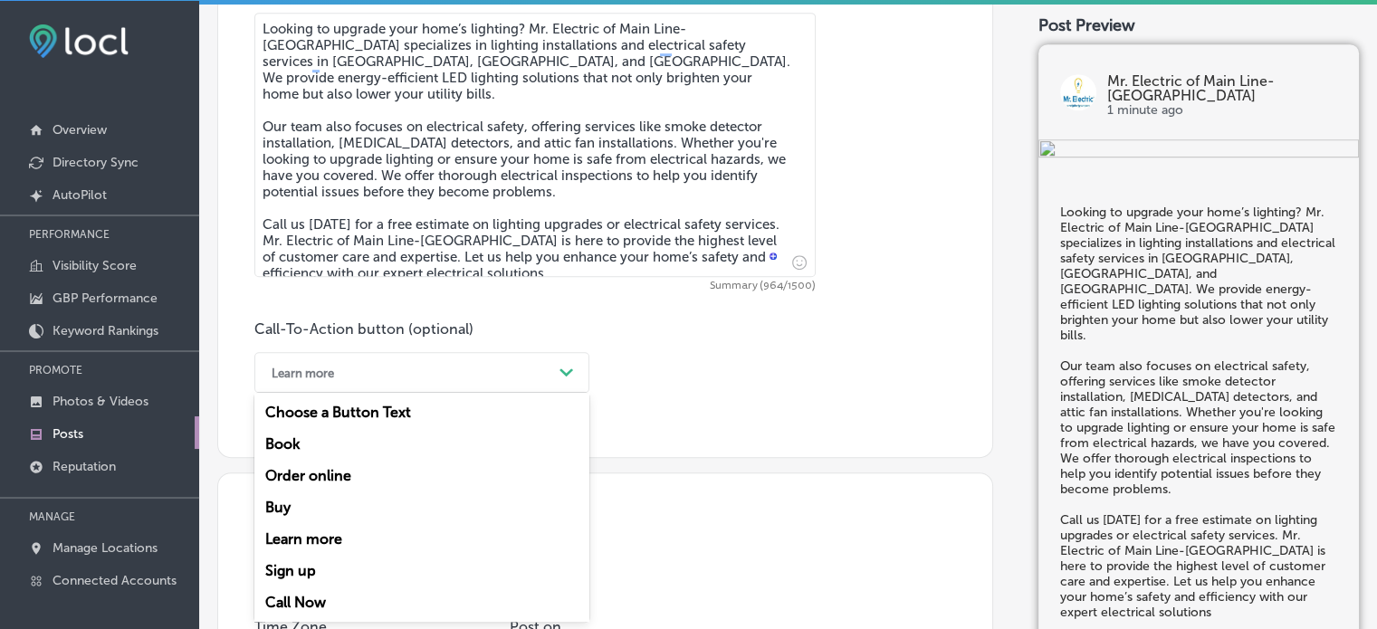
click at [502, 393] on div "option Learn more, selected. option Order online focused, 3 of 7. 7 results ava…" at bounding box center [421, 372] width 335 height 41
click at [313, 596] on div "Call Now" at bounding box center [421, 603] width 335 height 32
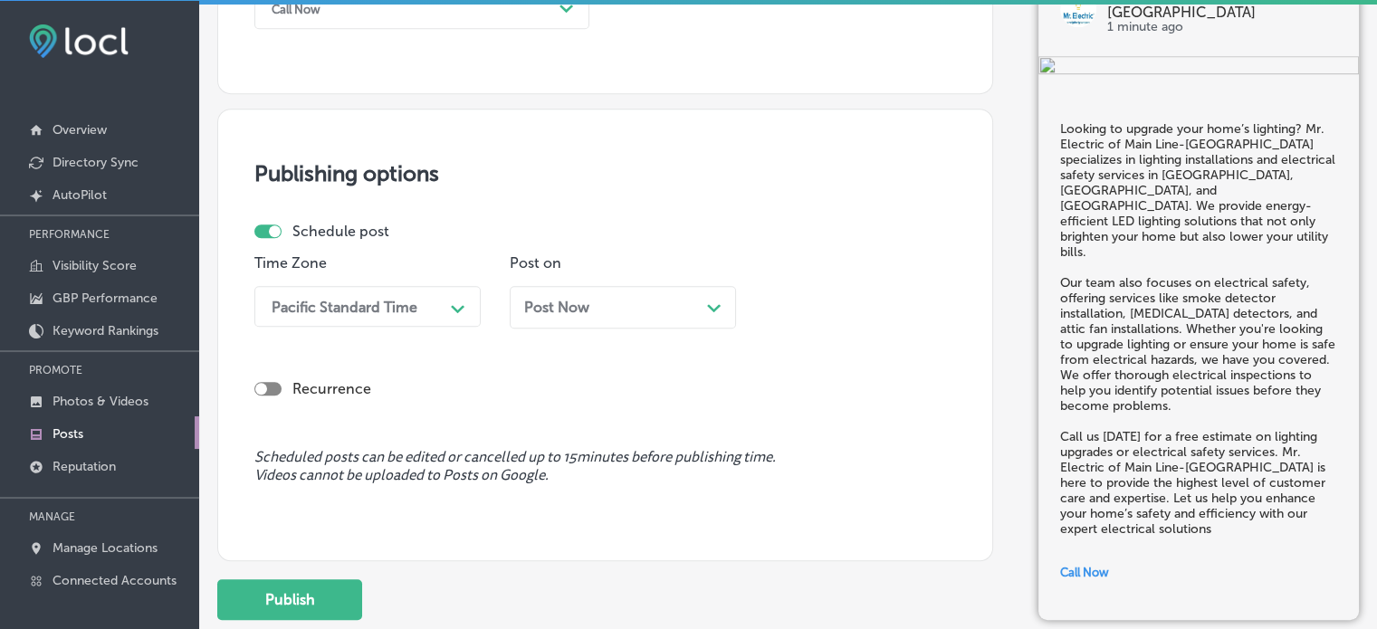
scroll to position [1417, 0]
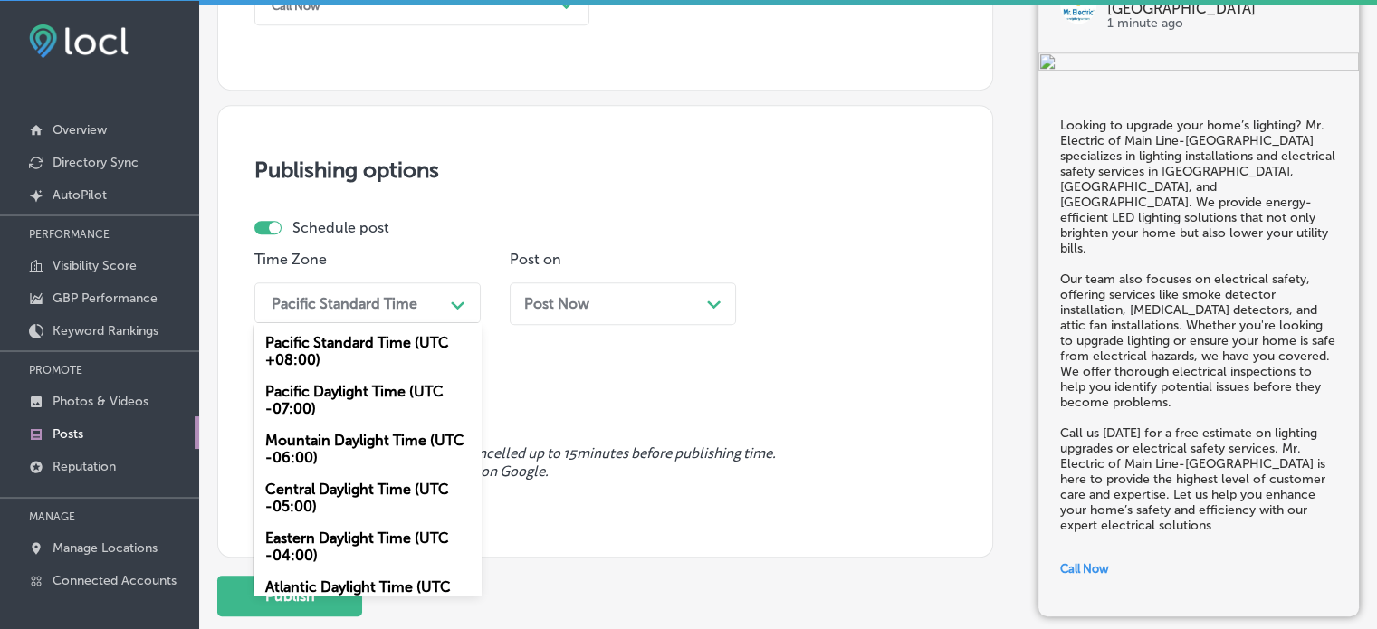
click at [418, 310] on div "Pacific Standard Time" at bounding box center [352, 303] width 181 height 32
click at [371, 449] on div "Mountain Daylight Time (UTC -06:00)" at bounding box center [367, 449] width 226 height 49
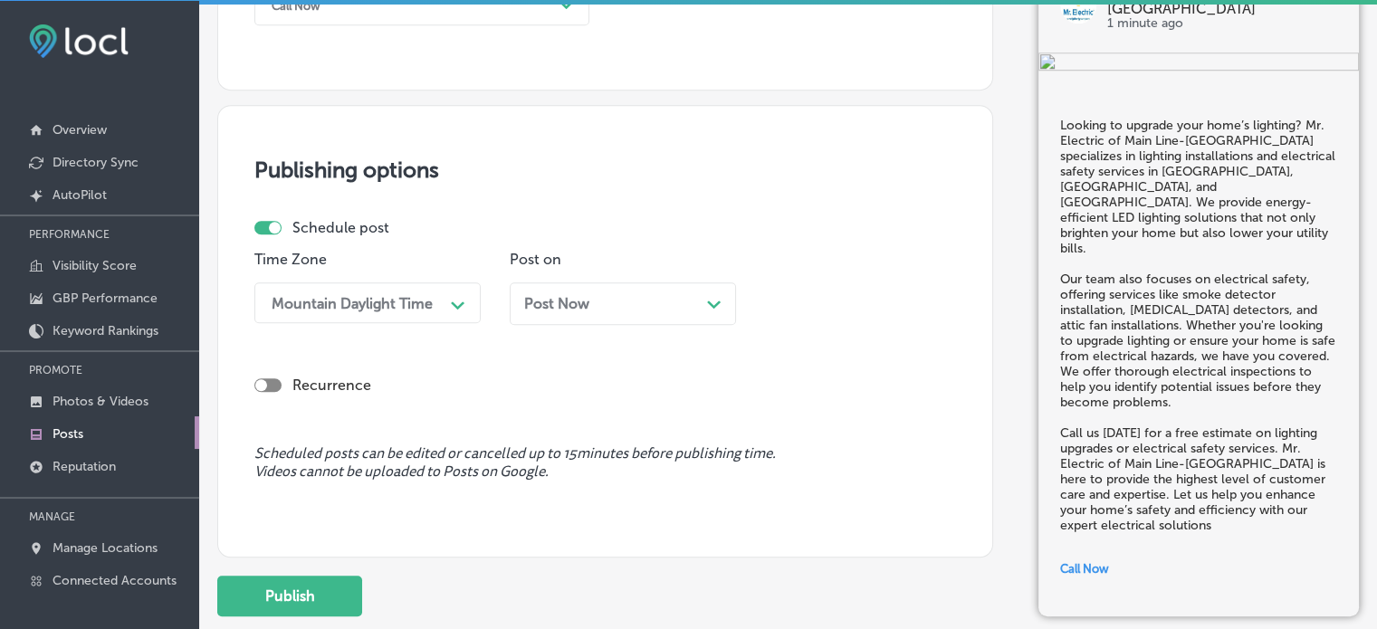
click at [663, 304] on div "Post Now Path Created with Sketch." at bounding box center [622, 303] width 197 height 17
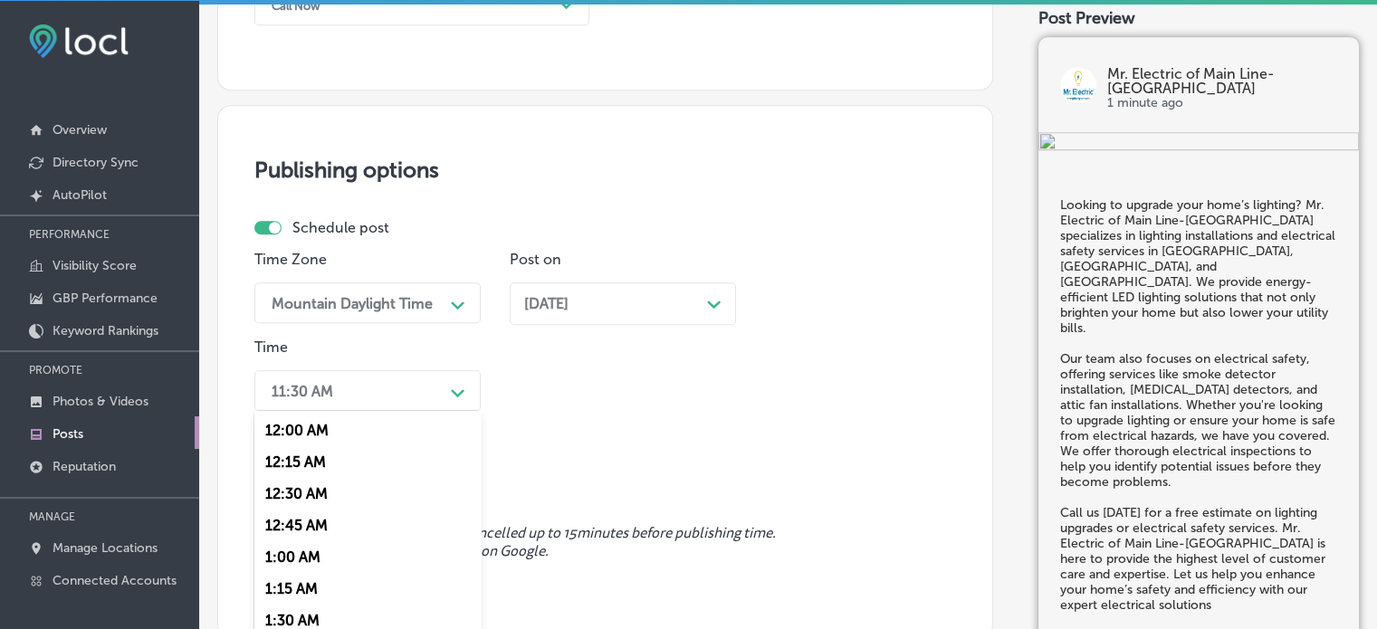
scroll to position [1477, 0]
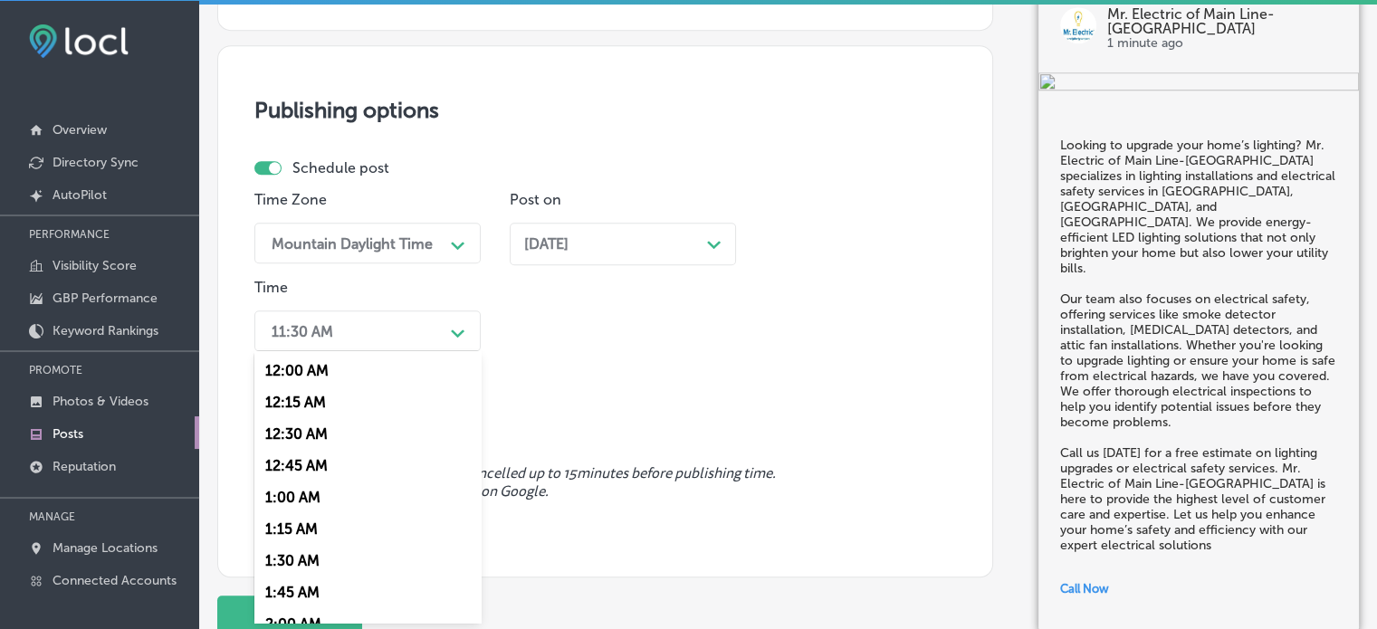
click at [447, 351] on div "option 7:00 AM, selected. option 12:15 AM focused, 2 of 96. 96 results availabl…" at bounding box center [367, 330] width 226 height 41
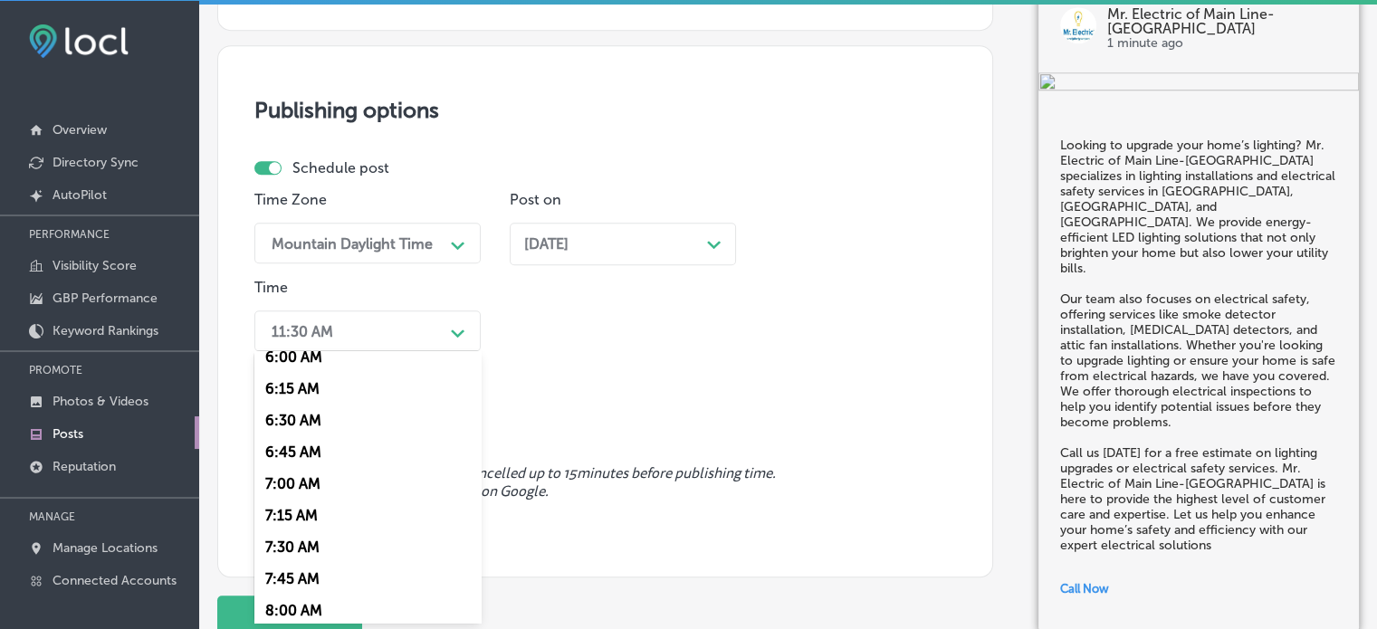
click at [298, 486] on div "7:00 AM" at bounding box center [367, 484] width 226 height 32
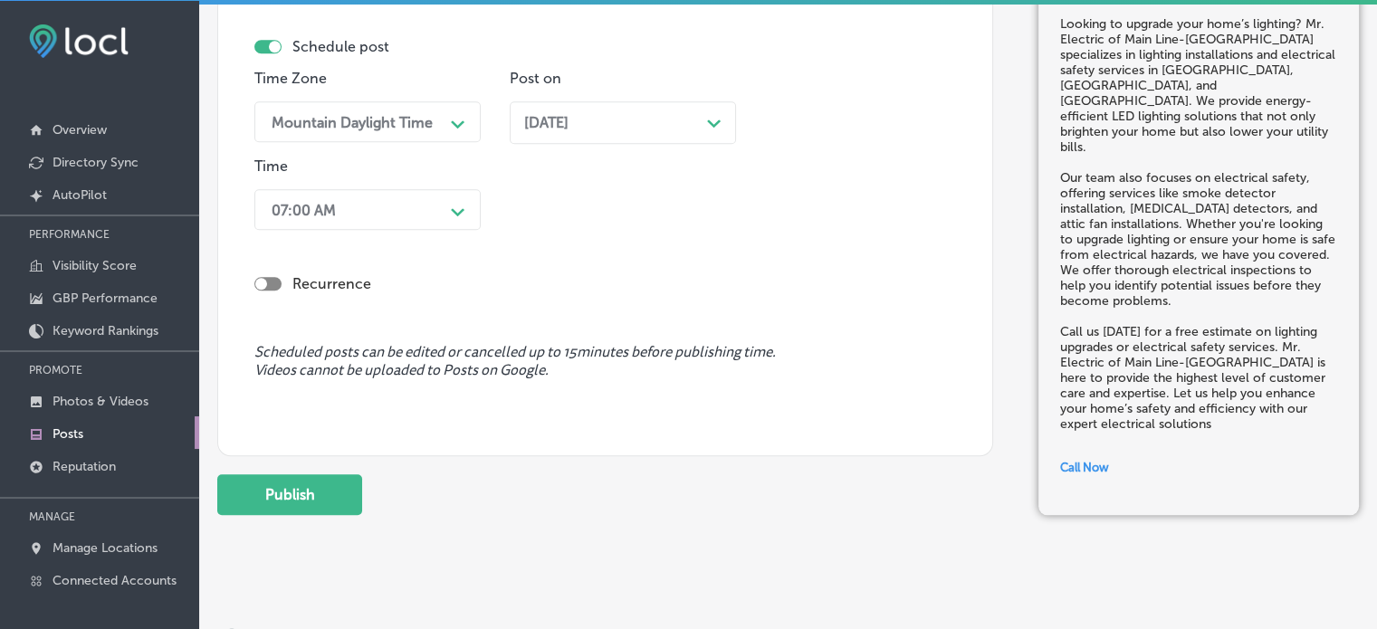
scroll to position [1599, 0]
click at [276, 502] on button "Publish" at bounding box center [289, 493] width 145 height 41
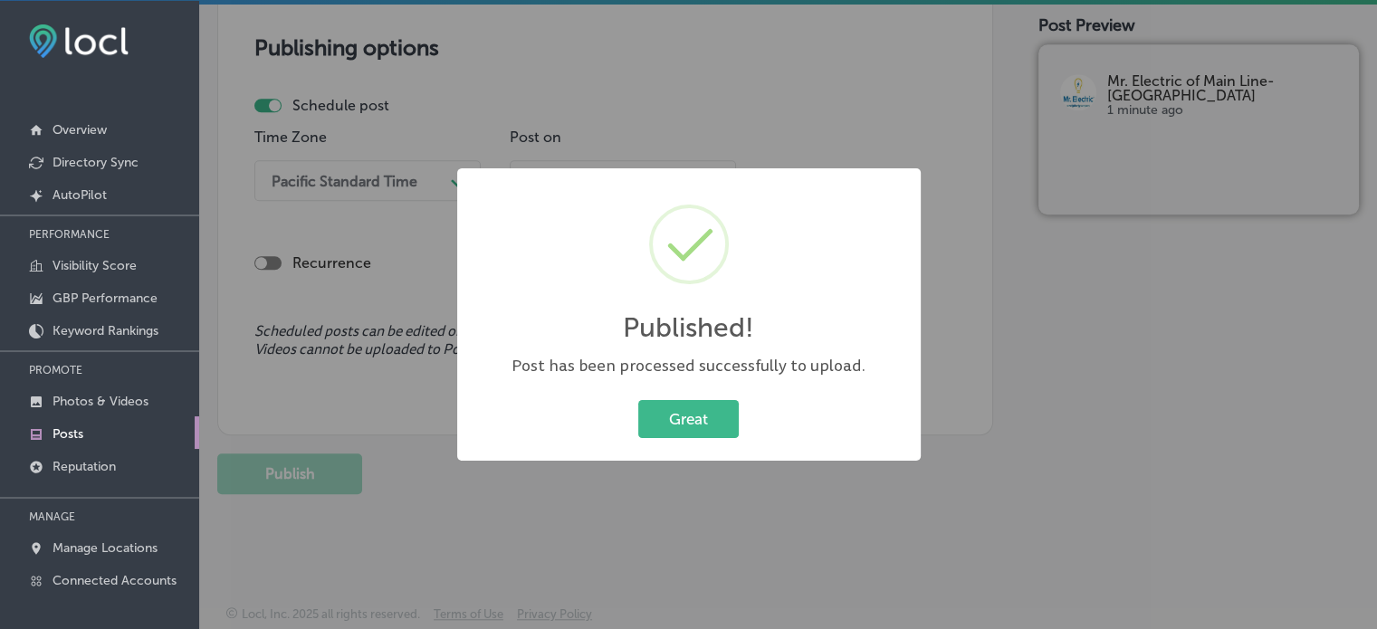
scroll to position [1539, 0]
click at [681, 428] on button "Great" at bounding box center [688, 418] width 100 height 37
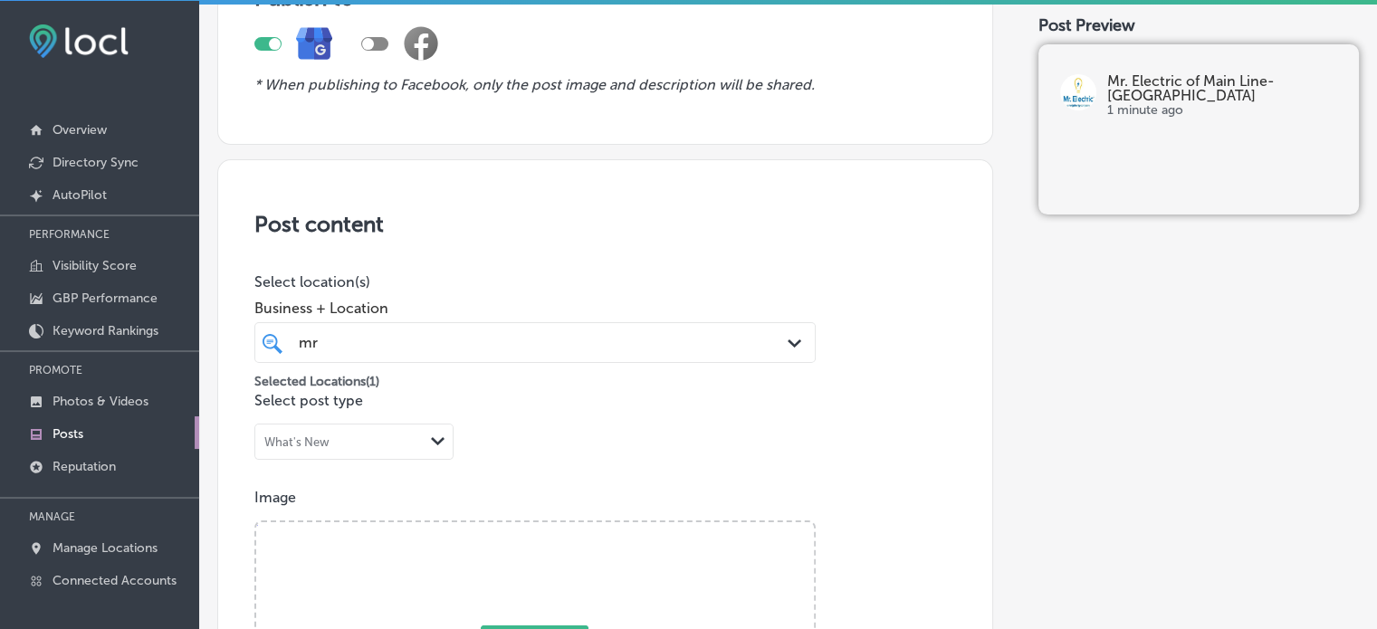
scroll to position [0, 0]
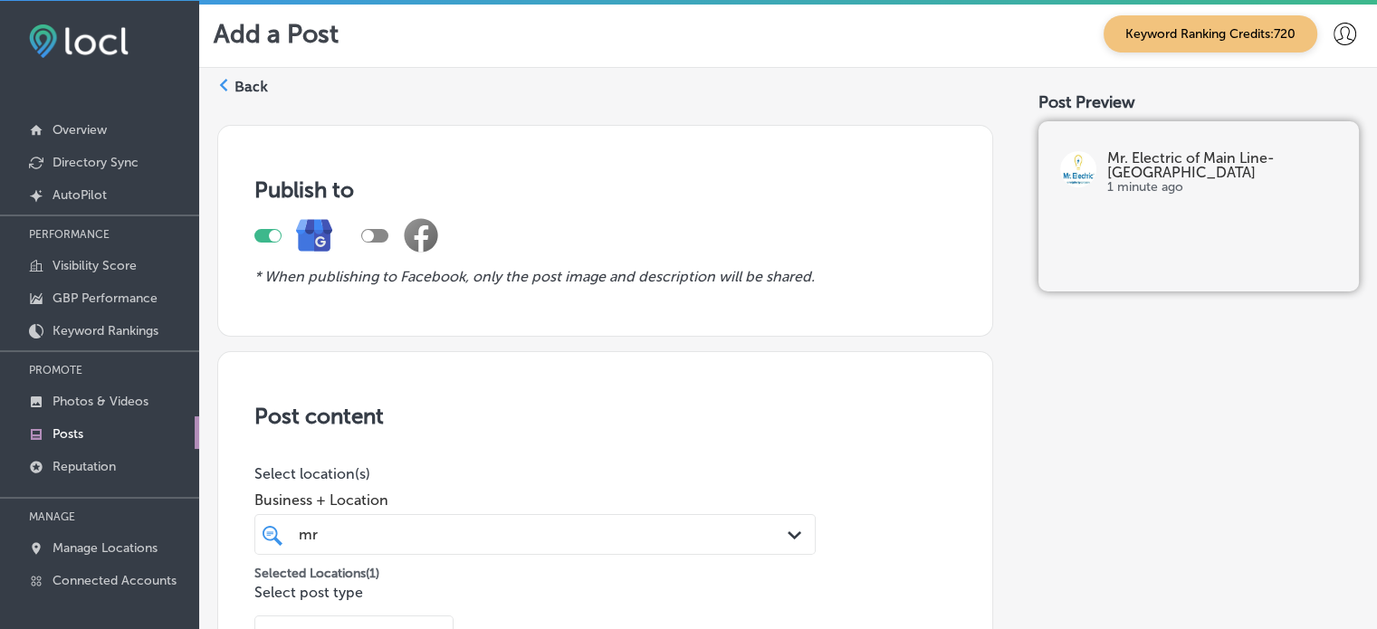
click at [250, 82] on label "Back" at bounding box center [250, 87] width 33 height 20
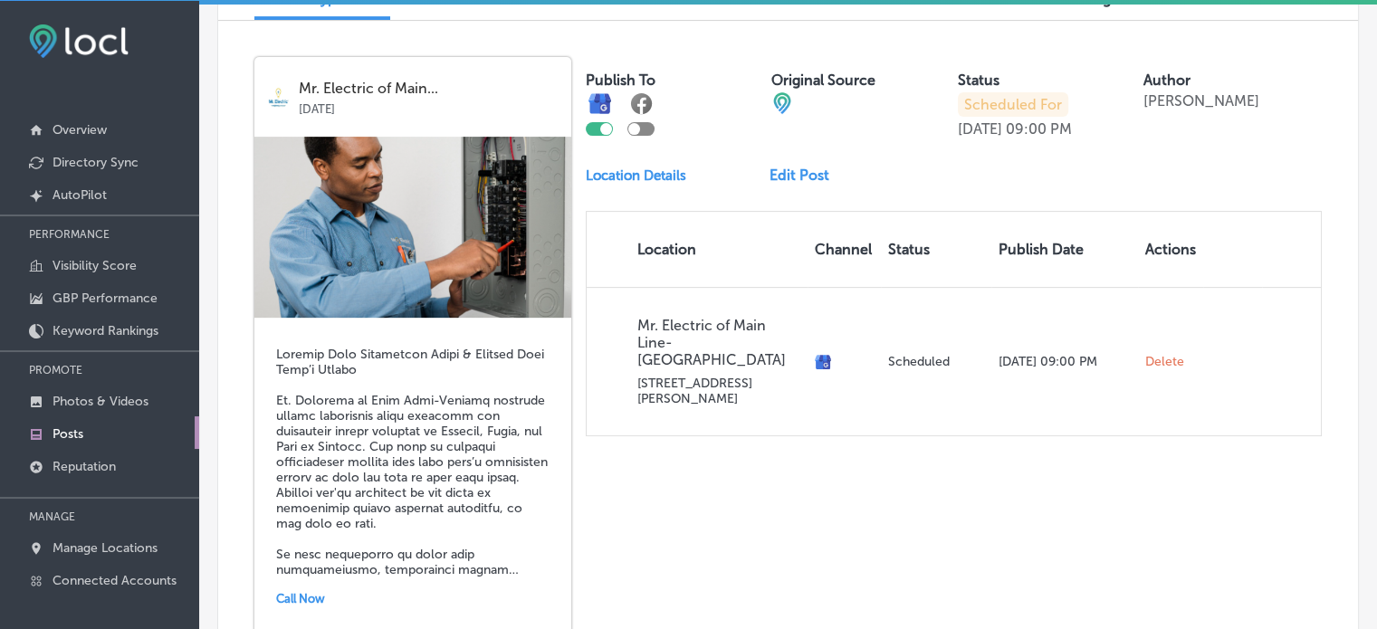
scroll to position [655, 0]
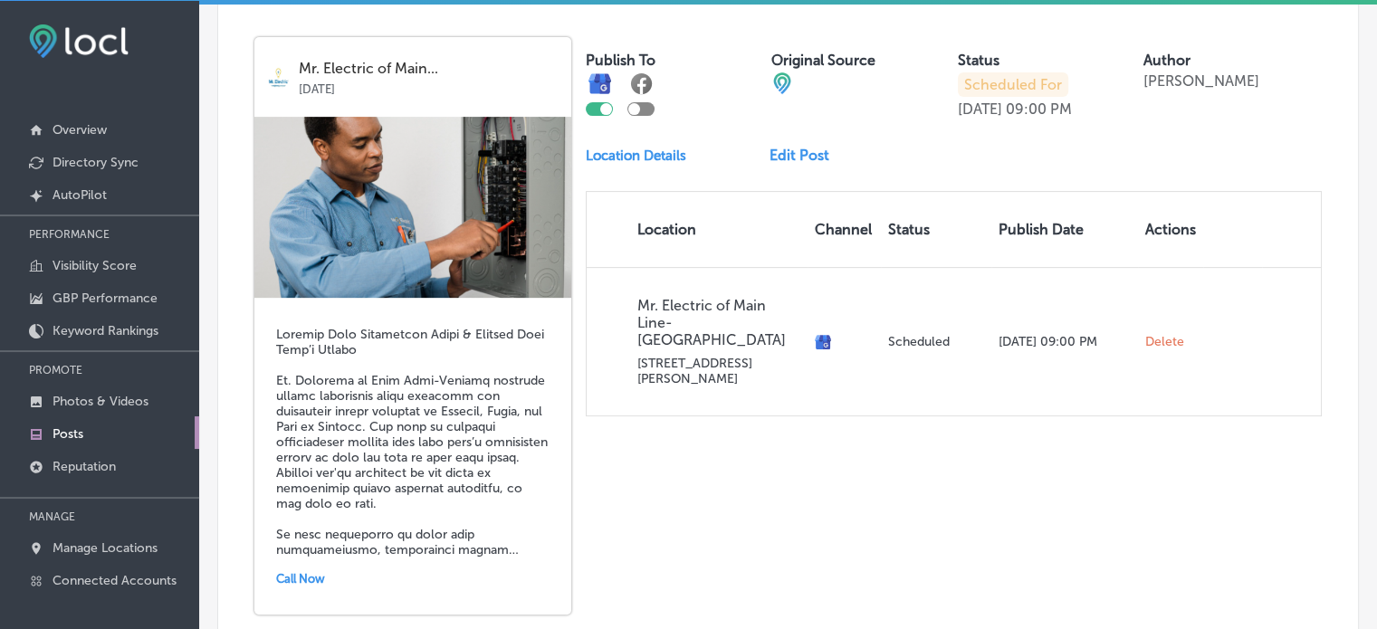
click at [807, 150] on link "Edit Post" at bounding box center [806, 155] width 74 height 17
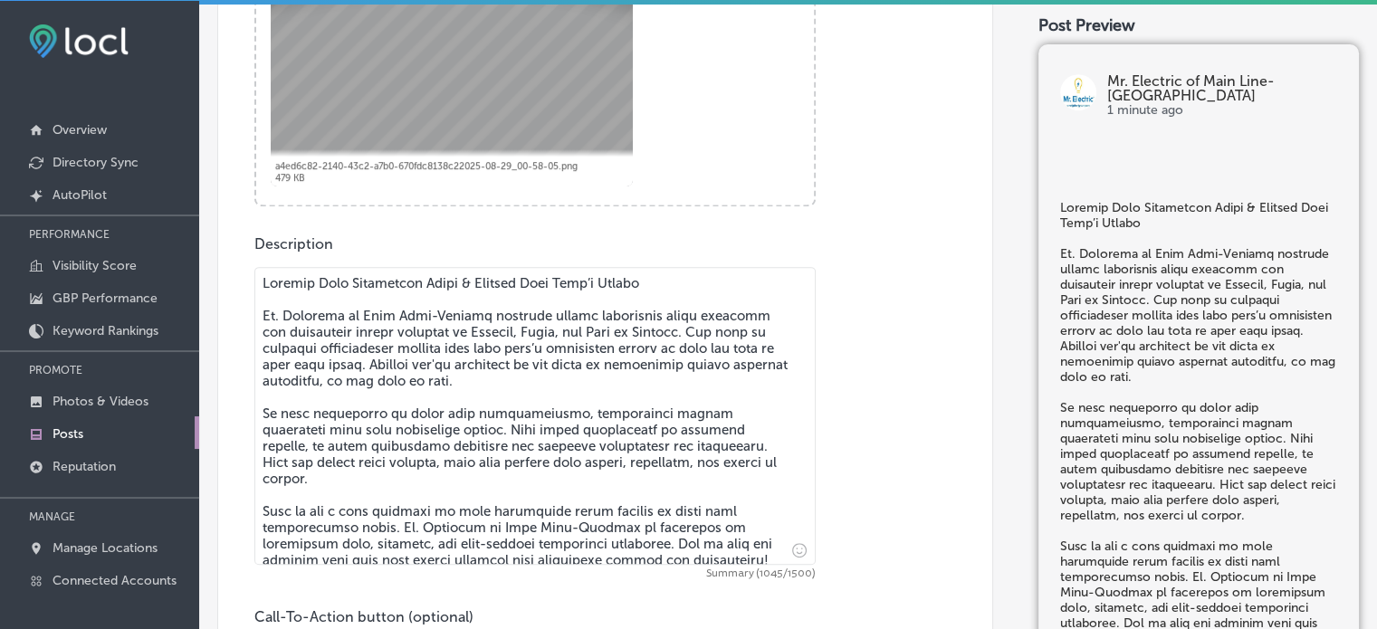
scroll to position [833, 0]
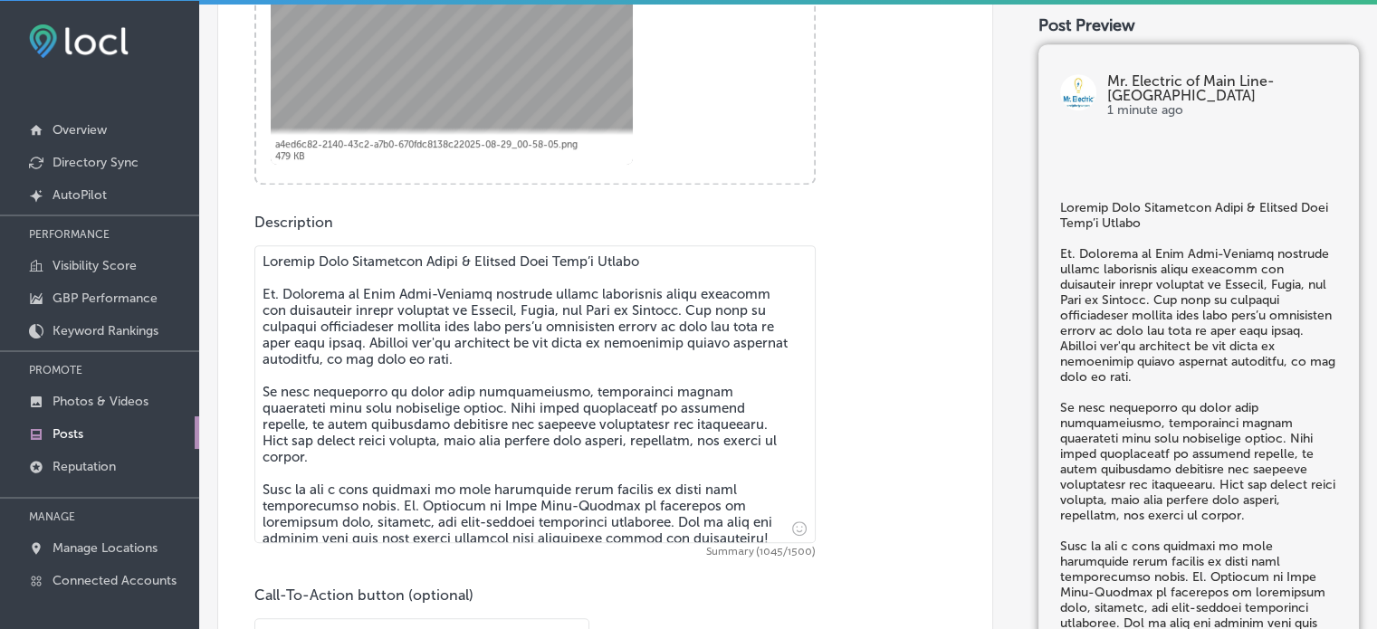
checkbox input "true"
drag, startPoint x: 262, startPoint y: 294, endPoint x: 262, endPoint y: 253, distance: 41.6
click at [262, 253] on textarea "To enrich screen reader interactions, please activate Accessibility in Grammarl…" at bounding box center [534, 394] width 561 height 298
type textarea "Mr. Electric of Main Line-Malvern provides expert electrical panel upgrades and…"
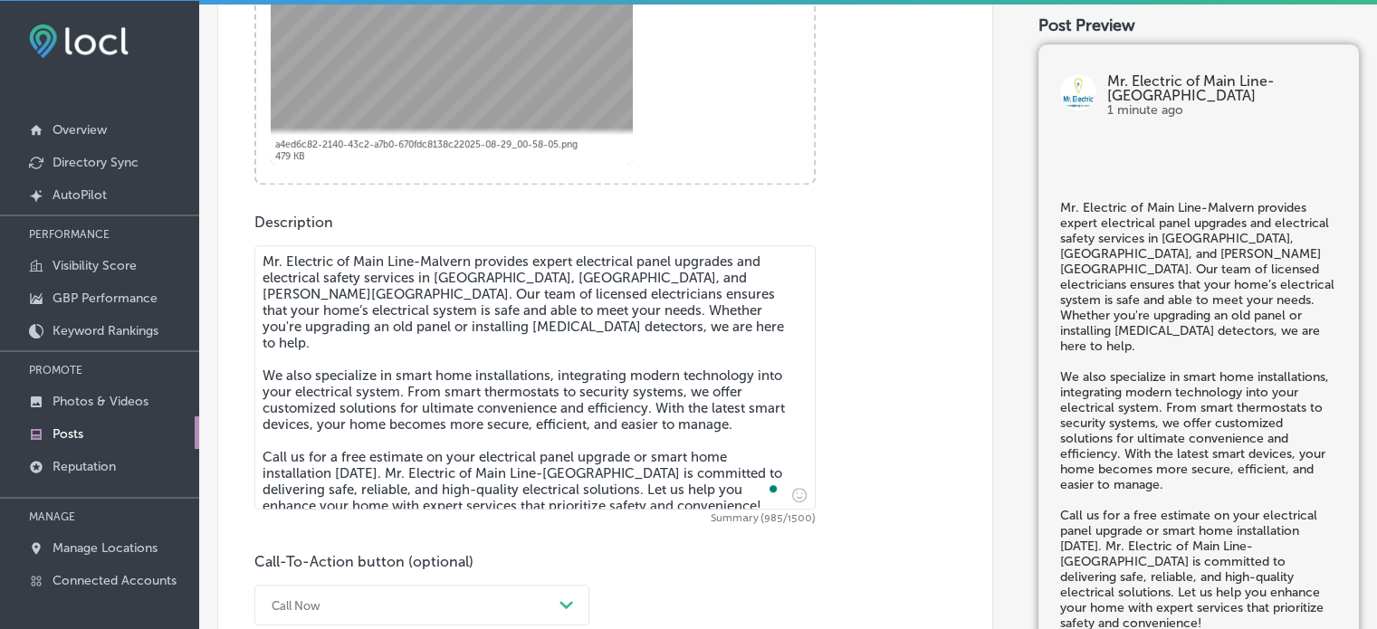
checkbox input "true"
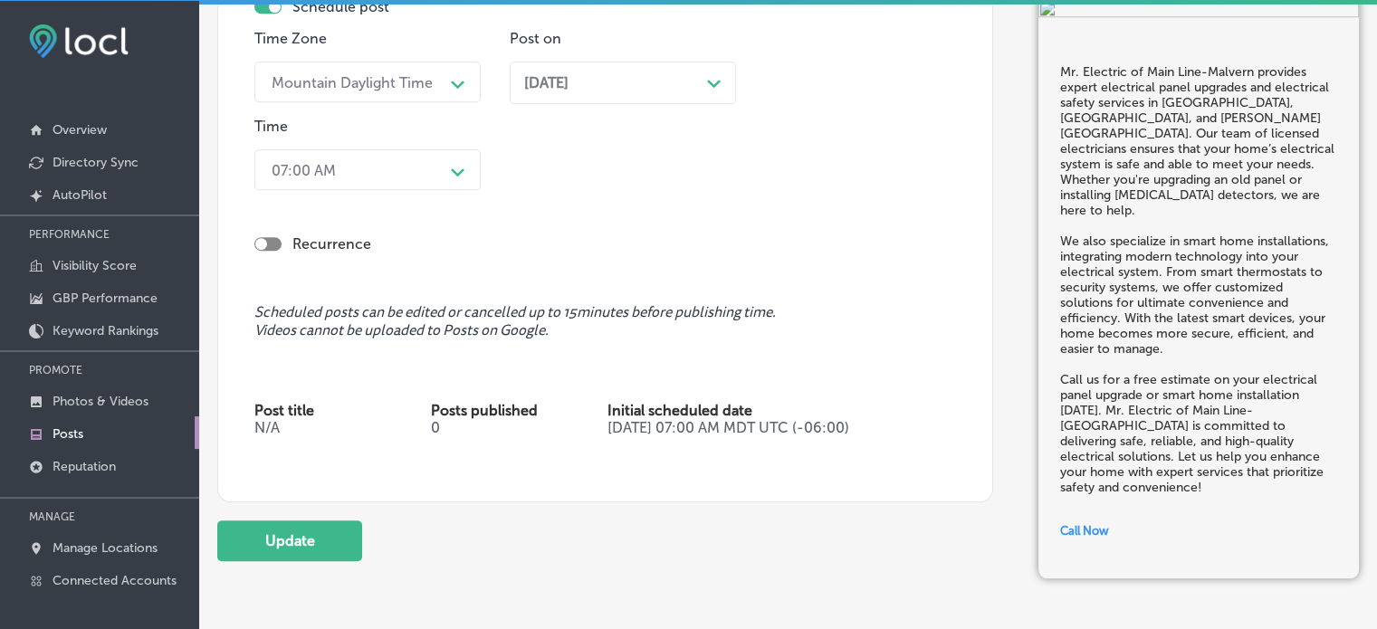
scroll to position [1656, 0]
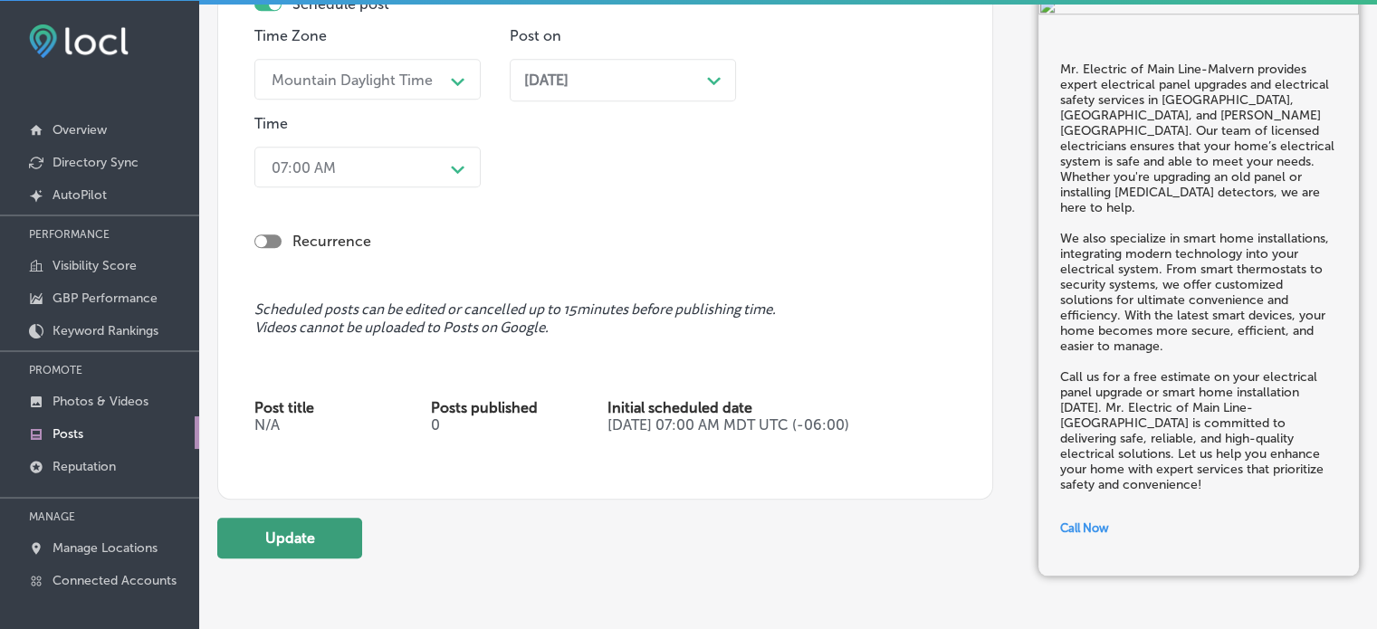
type textarea "Mr. Electric of Main Line-Malvern provides expert electrical panel upgrades and…"
click at [299, 546] on button "Update" at bounding box center [289, 538] width 145 height 41
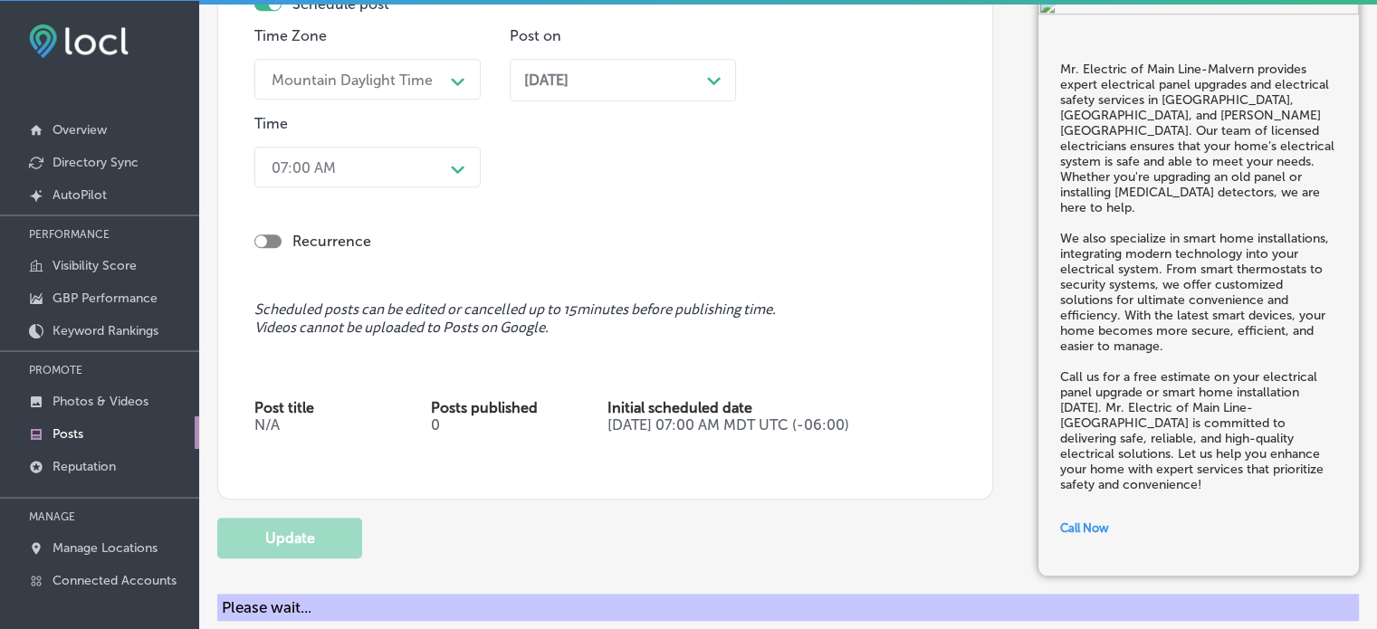
checkbox input "true"
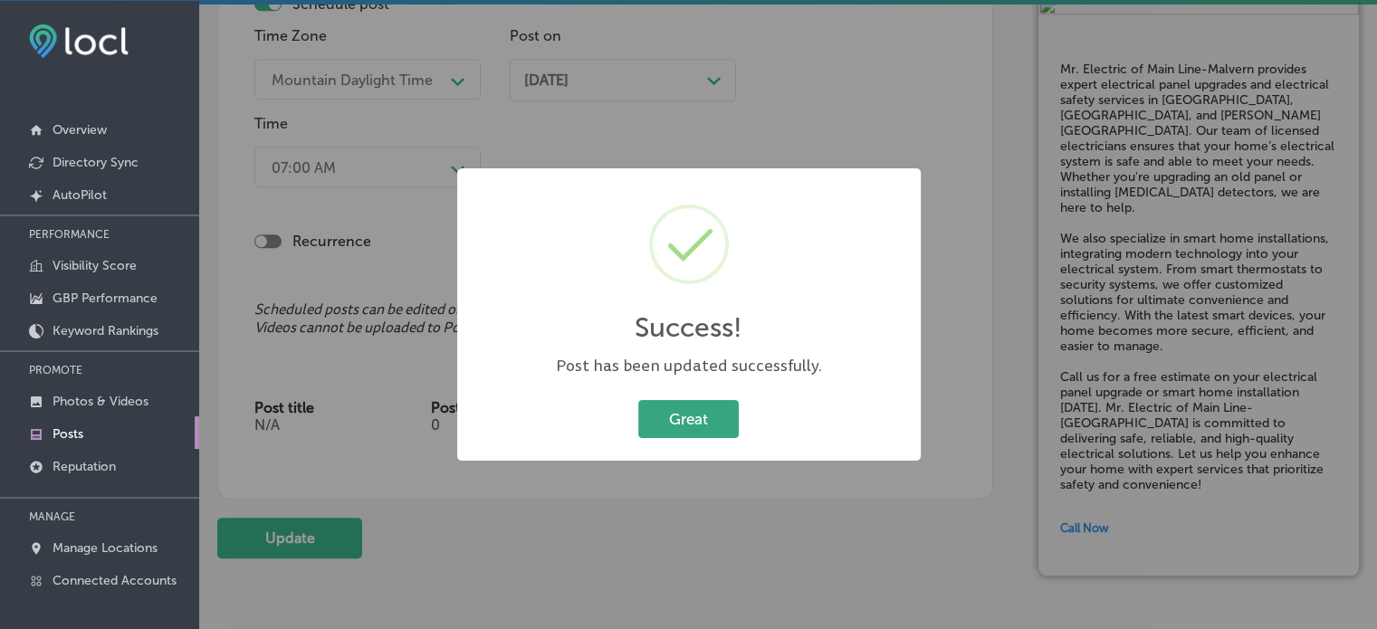
click at [698, 409] on button "Great" at bounding box center [688, 418] width 100 height 37
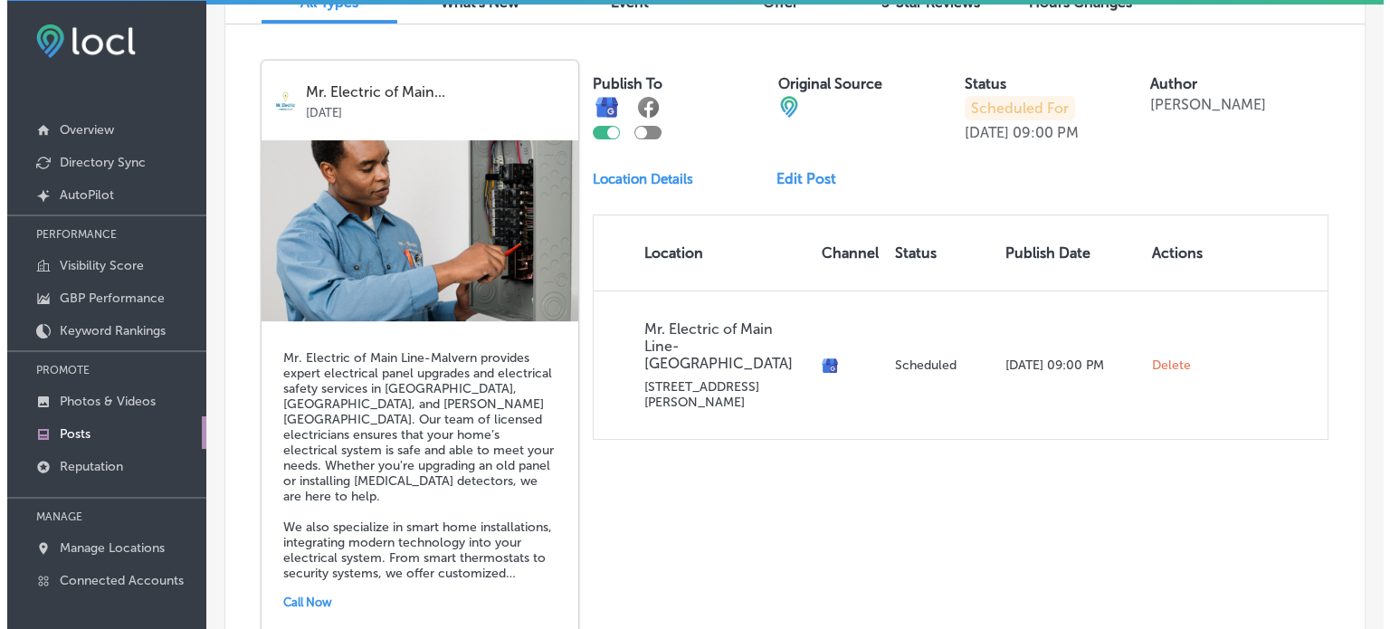
scroll to position [681, 0]
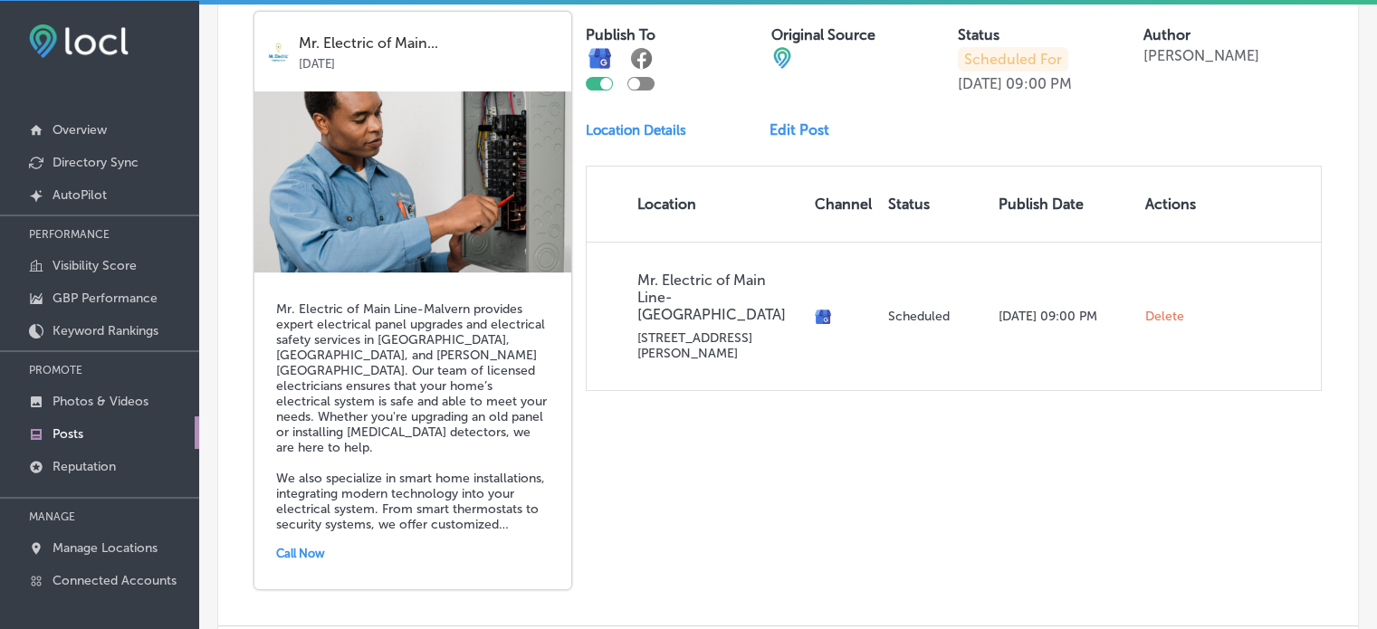
click at [420, 471] on h5 "Mr. Electric of Main Line-Malvern provides expert electrical panel upgrades and…" at bounding box center [412, 416] width 273 height 231
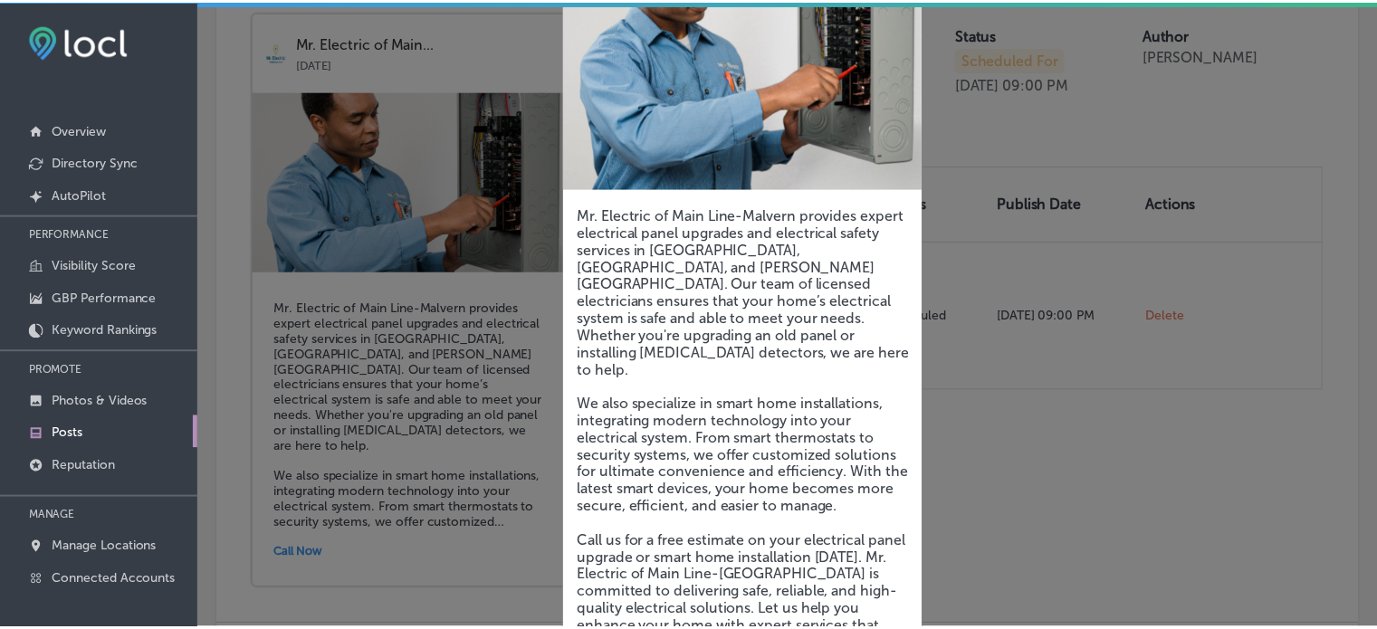
scroll to position [306, 0]
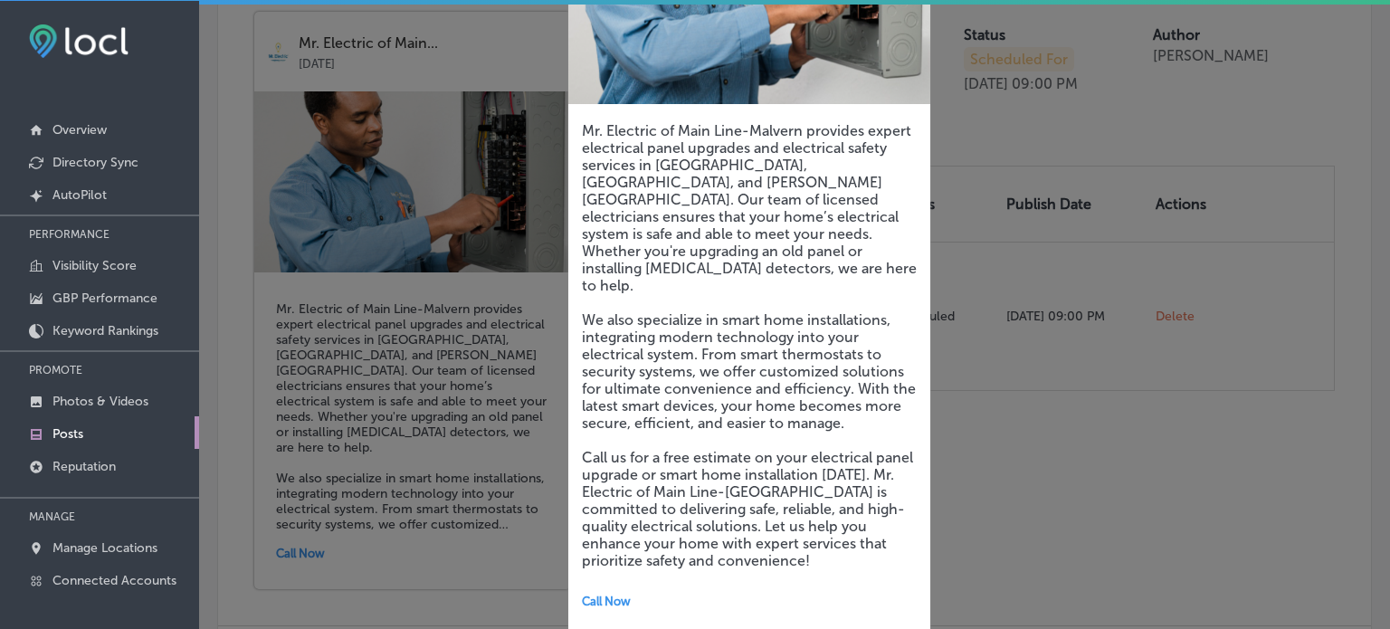
click at [1132, 534] on div at bounding box center [695, 314] width 1390 height 629
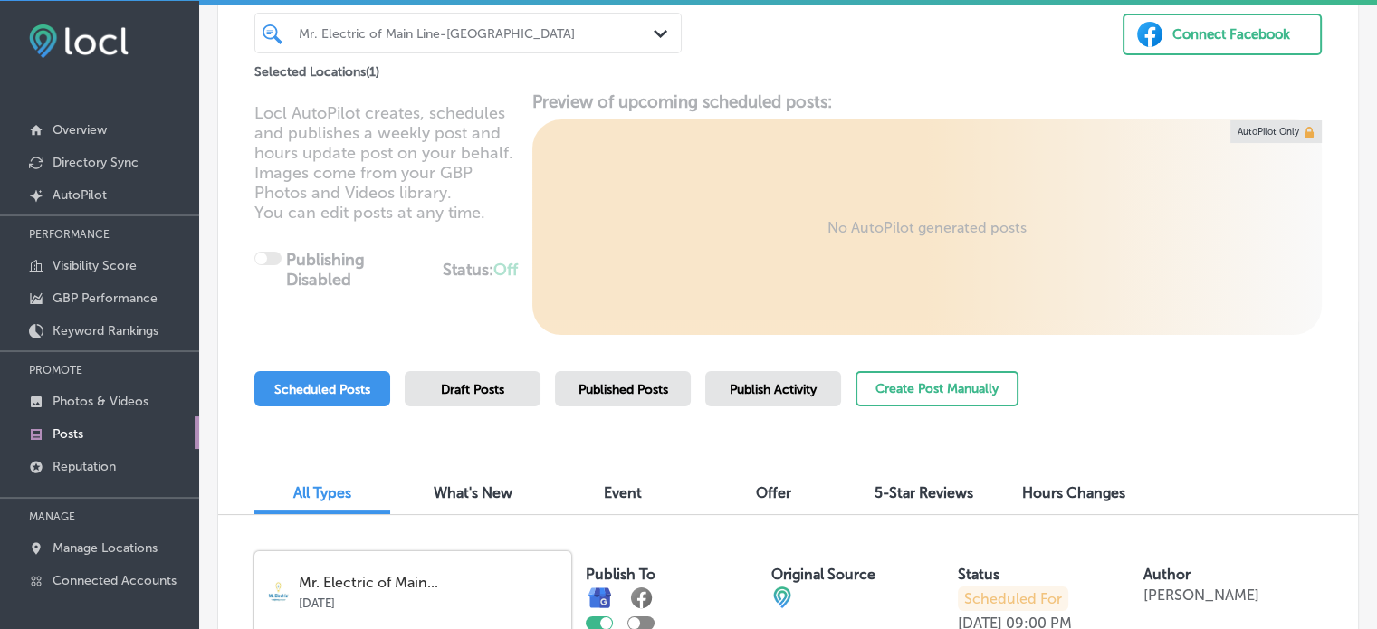
scroll to position [0, 0]
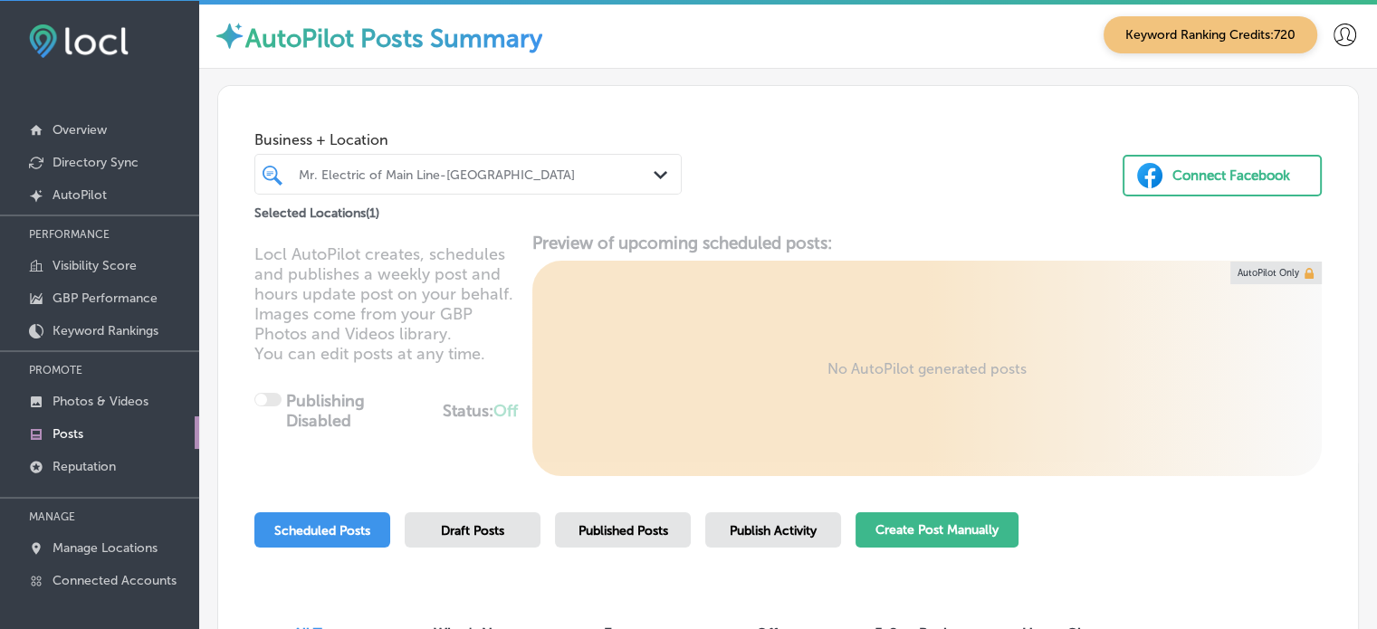
click at [931, 521] on button "Create Post Manually" at bounding box center [936, 529] width 163 height 35
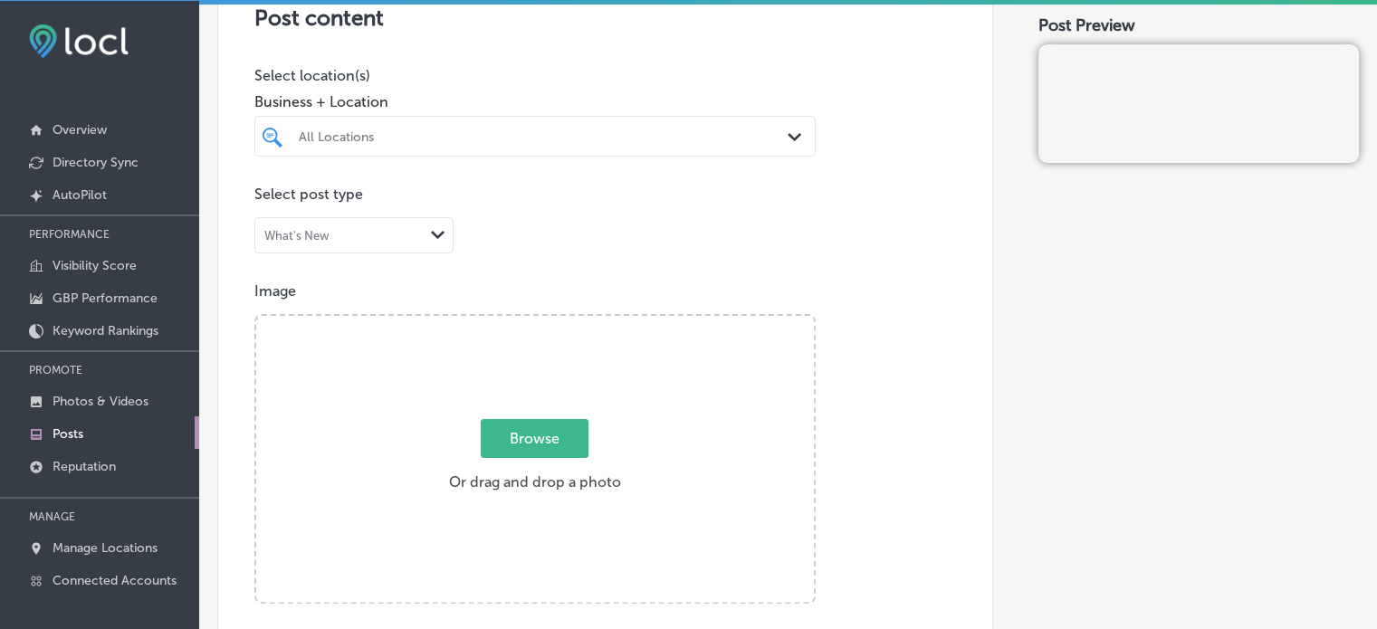
scroll to position [405, 0]
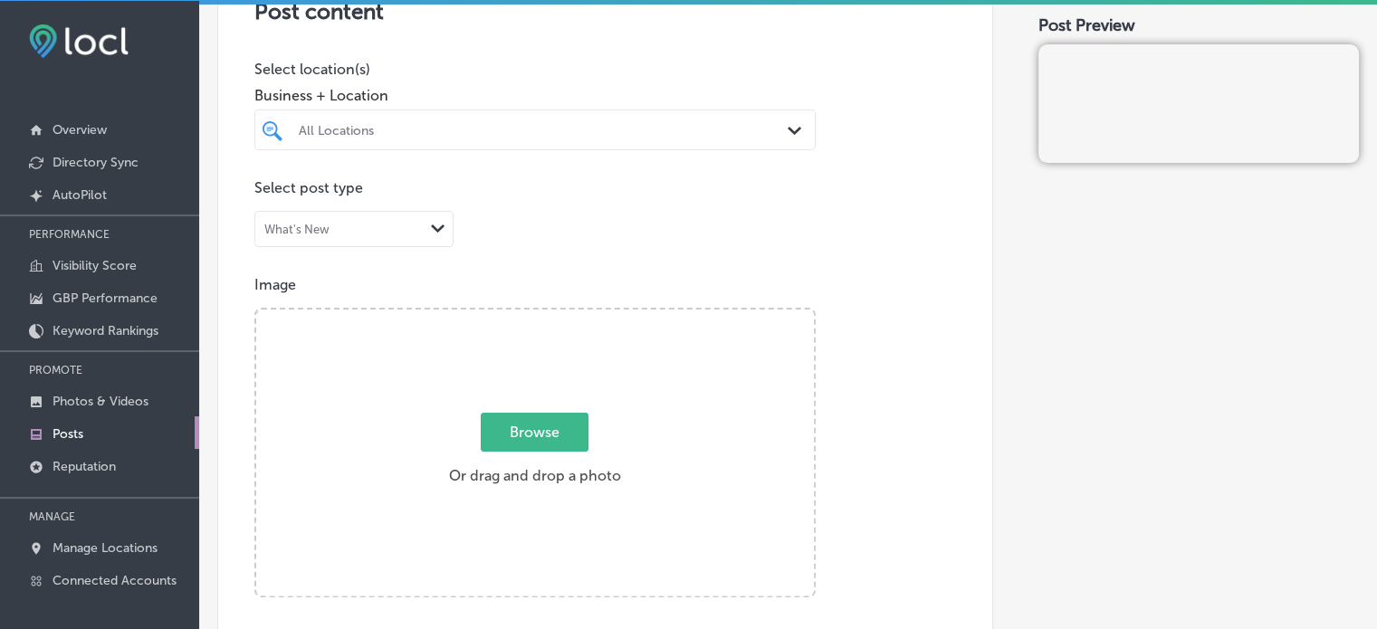
click at [587, 111] on div "All Locations Path Created with Sketch." at bounding box center [534, 130] width 561 height 41
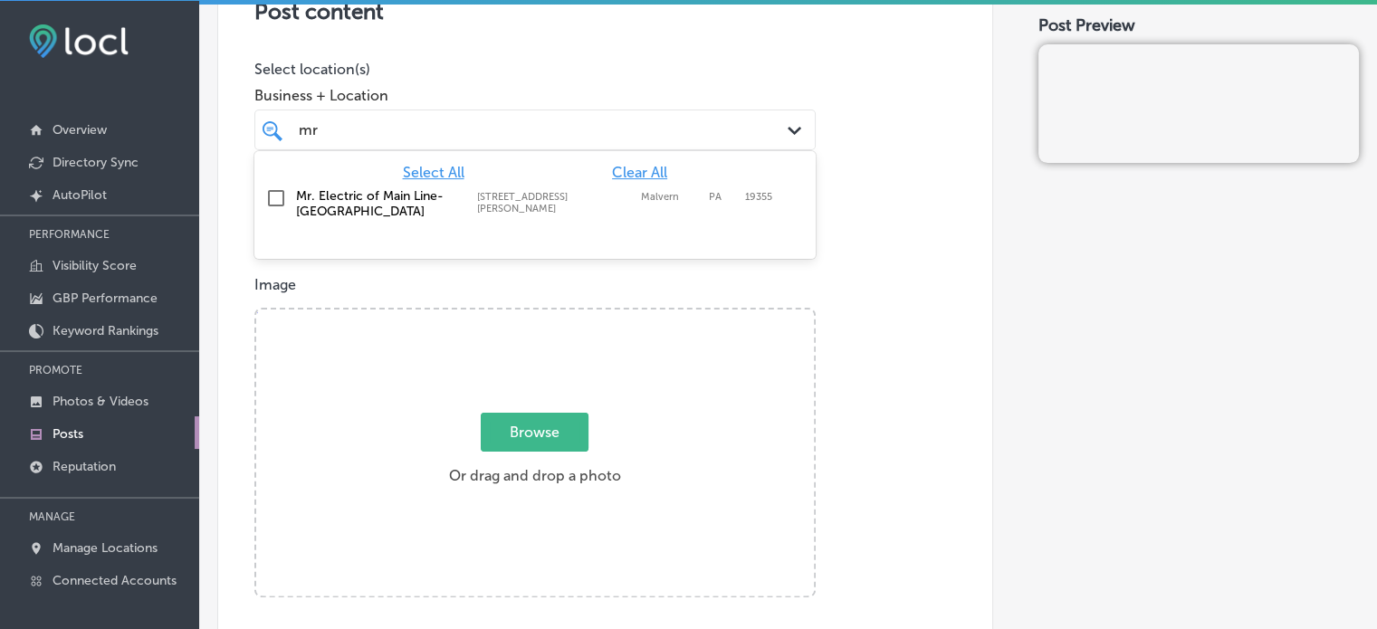
click at [349, 191] on label "Mr. Electric of Main Line-[GEOGRAPHIC_DATA]" at bounding box center [377, 203] width 163 height 31
type input "mr"
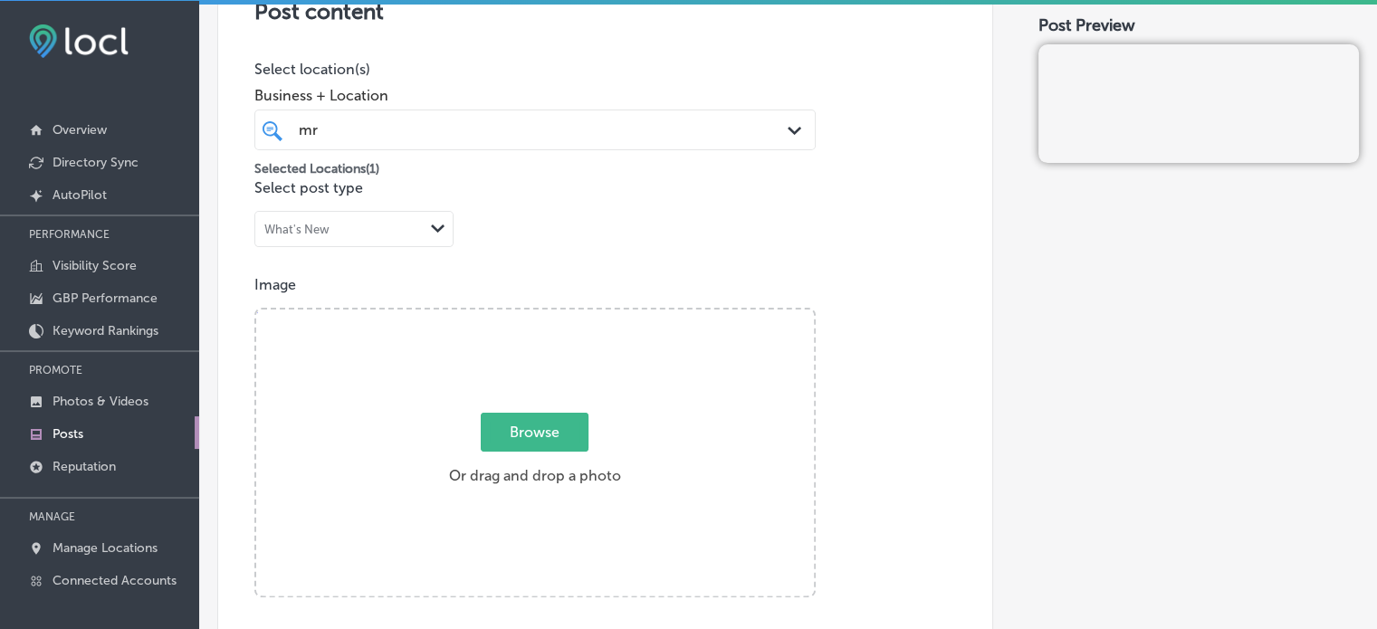
click at [469, 43] on div "Post content Select location(s) Business + Location mr mr Path Created with Ske…" at bounding box center [605, 520] width 776 height 1146
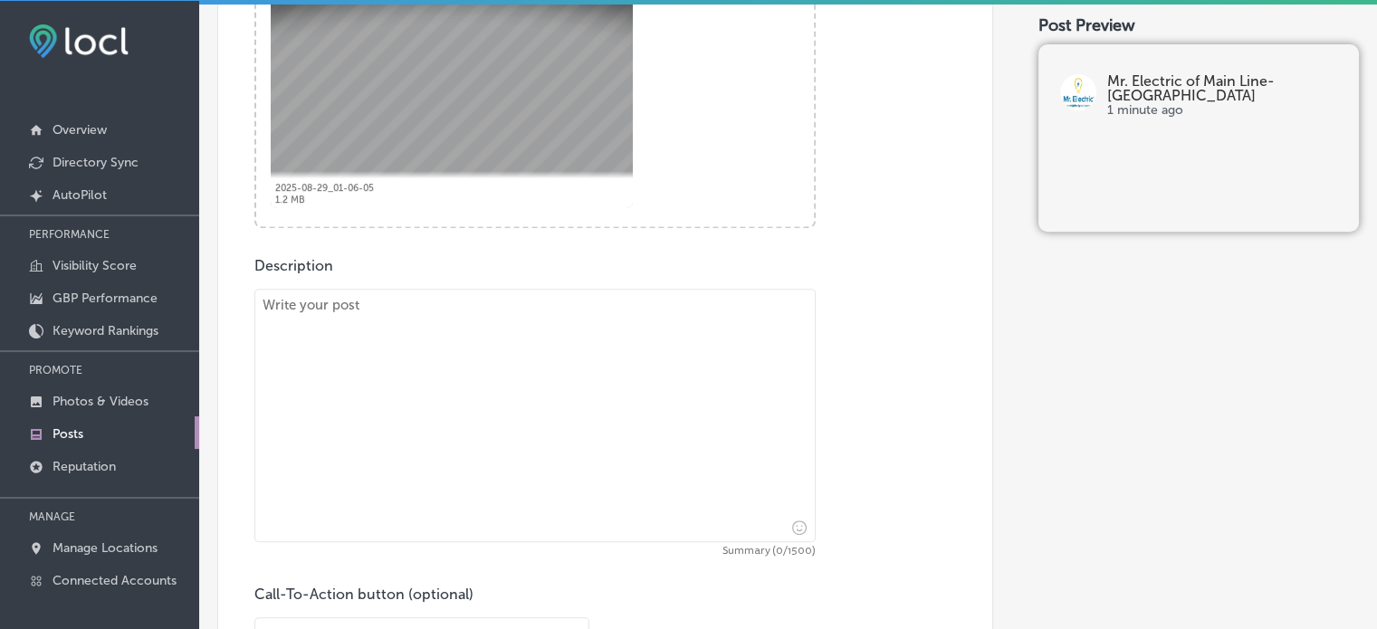
scroll to position [775, 0]
click at [568, 345] on textarea "To enrich screen reader interactions, please activate Accessibility in Grammarl…" at bounding box center [534, 414] width 561 height 253
paste textarea ""EV Charger Installations & Electrical Panel Upgrades At Mr. Electric of Main L…"
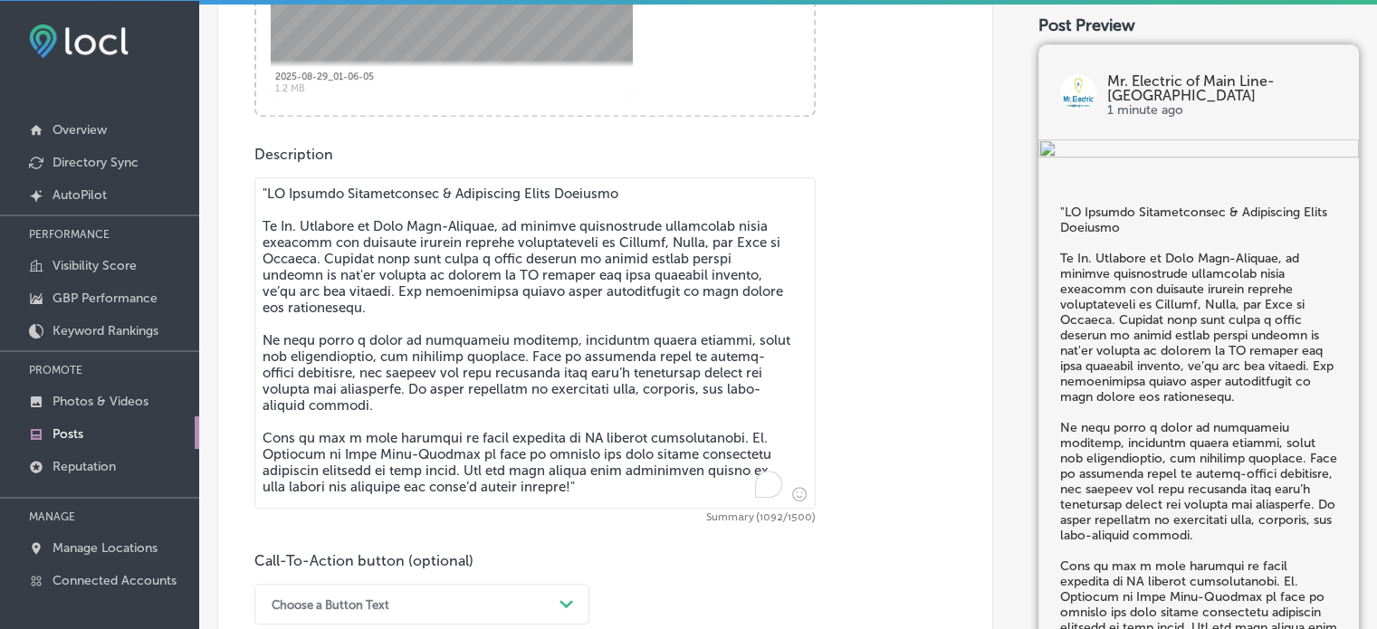
scroll to position [886, 0]
drag, startPoint x: 262, startPoint y: 223, endPoint x: 263, endPoint y: 186, distance: 36.2
click at [263, 186] on textarea "To enrich screen reader interactions, please activate Accessibility in Grammarl…" at bounding box center [534, 342] width 561 height 331
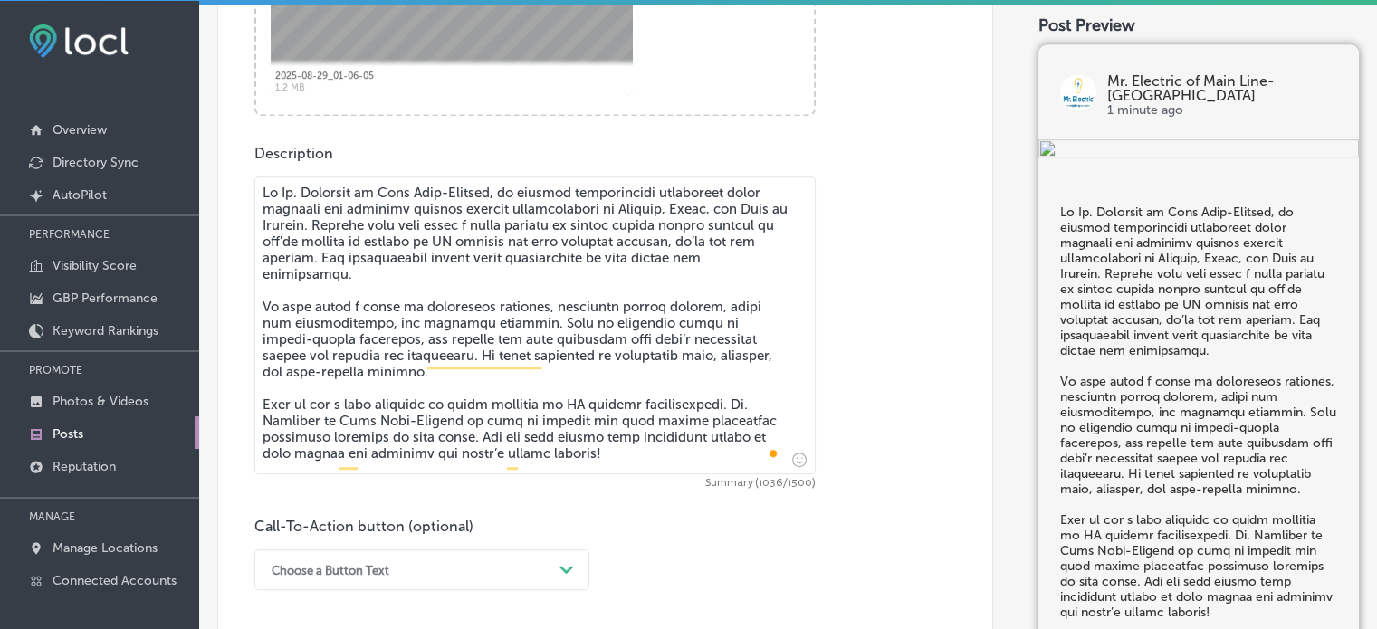
scroll to position [1028, 0]
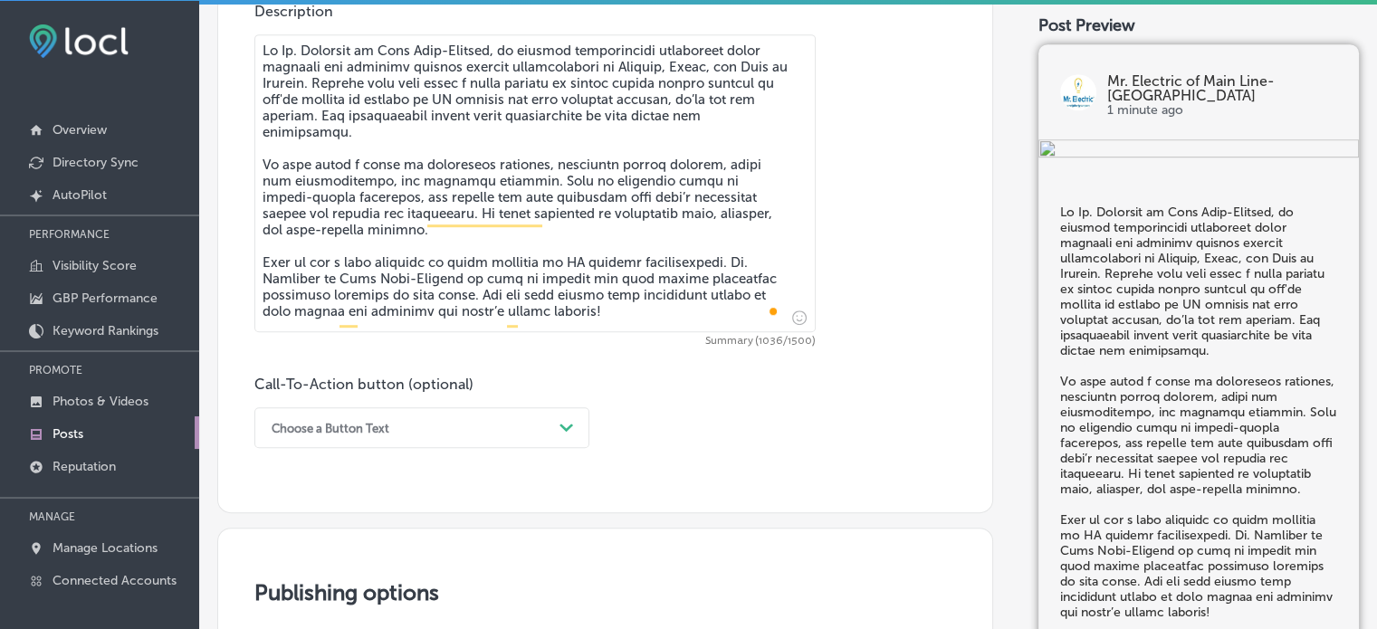
type textarea "At Mr. Electric of Main Line-Malvern, we provide professional electrical panel …"
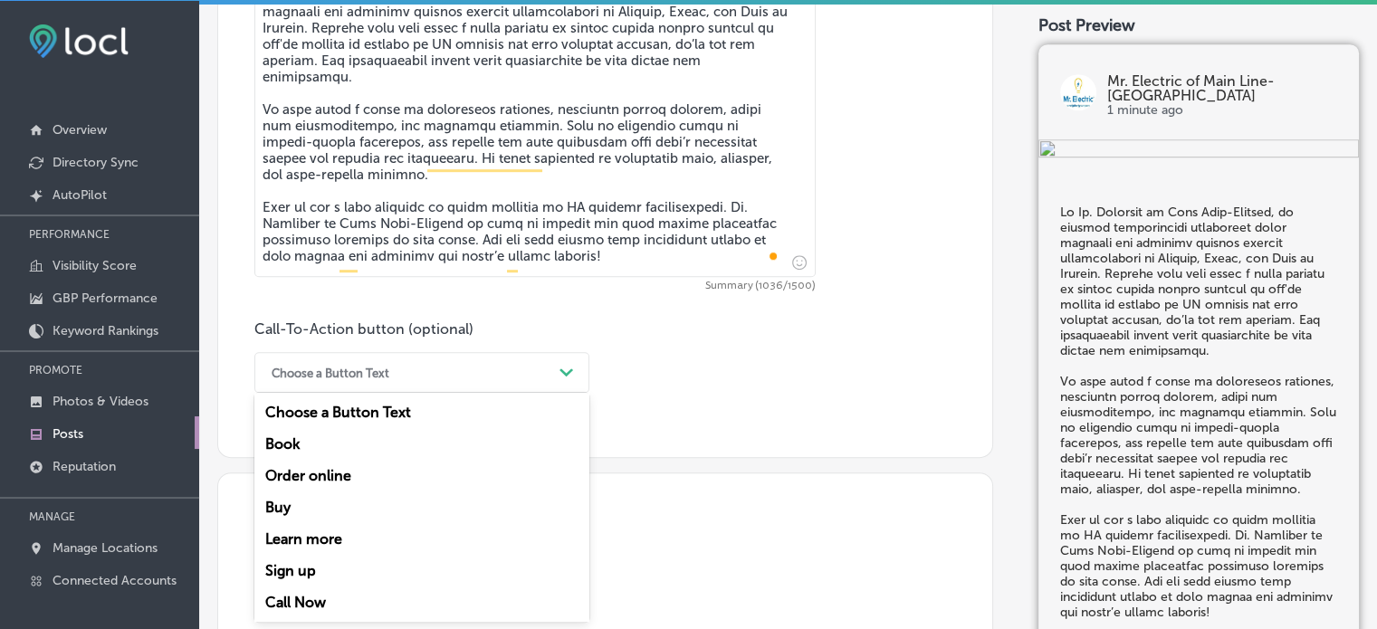
click at [559, 393] on div "option Choose a Button Text focused, 1 of 7. 7 results available. Use Up and Do…" at bounding box center [421, 372] width 335 height 41
click at [311, 597] on div "Call Now" at bounding box center [421, 603] width 335 height 32
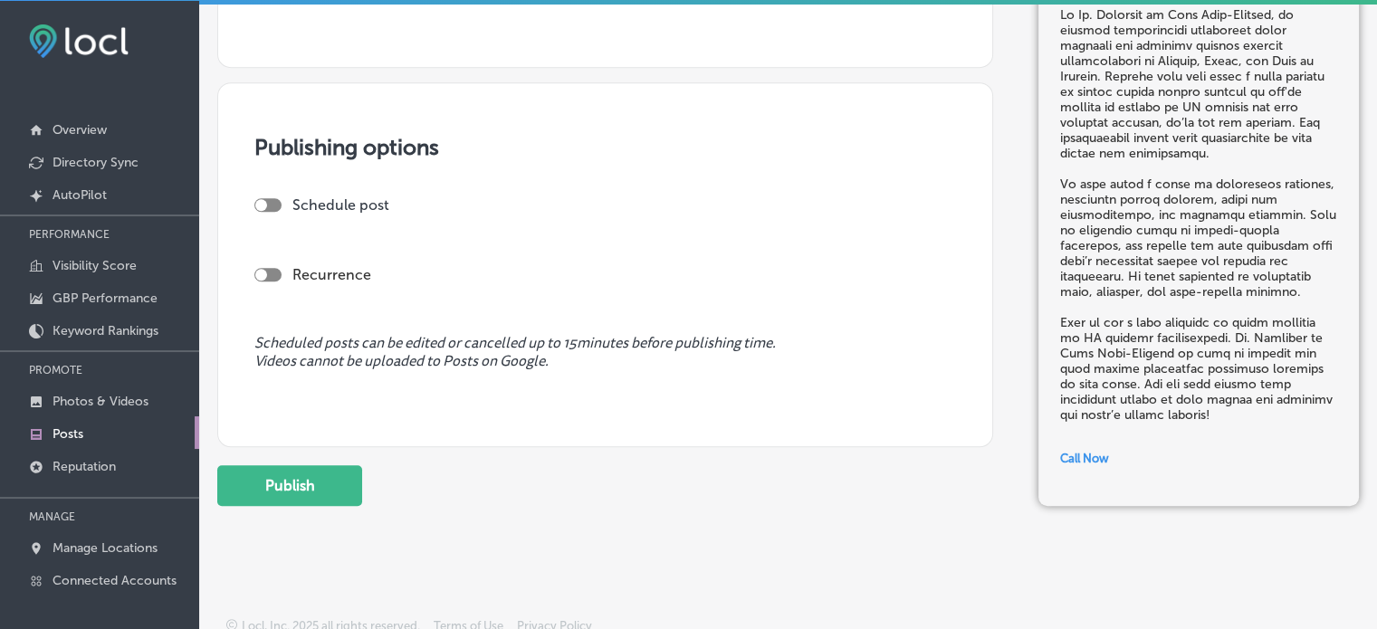
scroll to position [1484, 0]
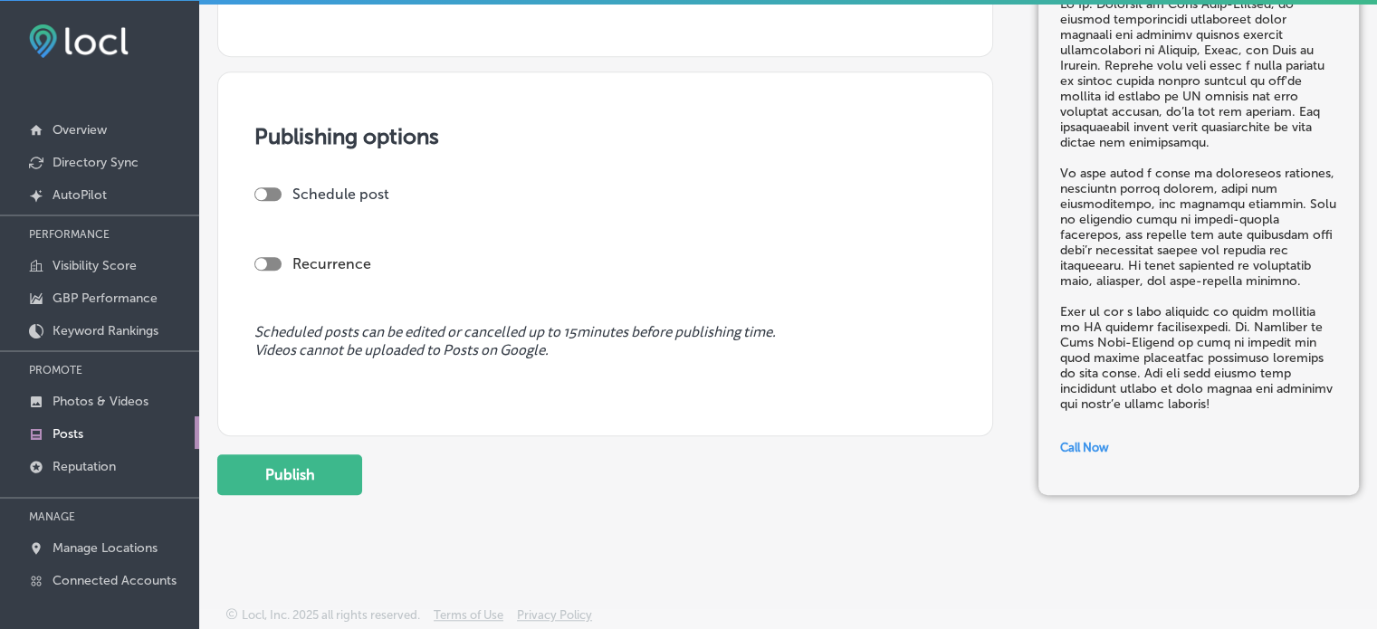
click at [272, 196] on div at bounding box center [267, 194] width 27 height 14
checkbox input "true"
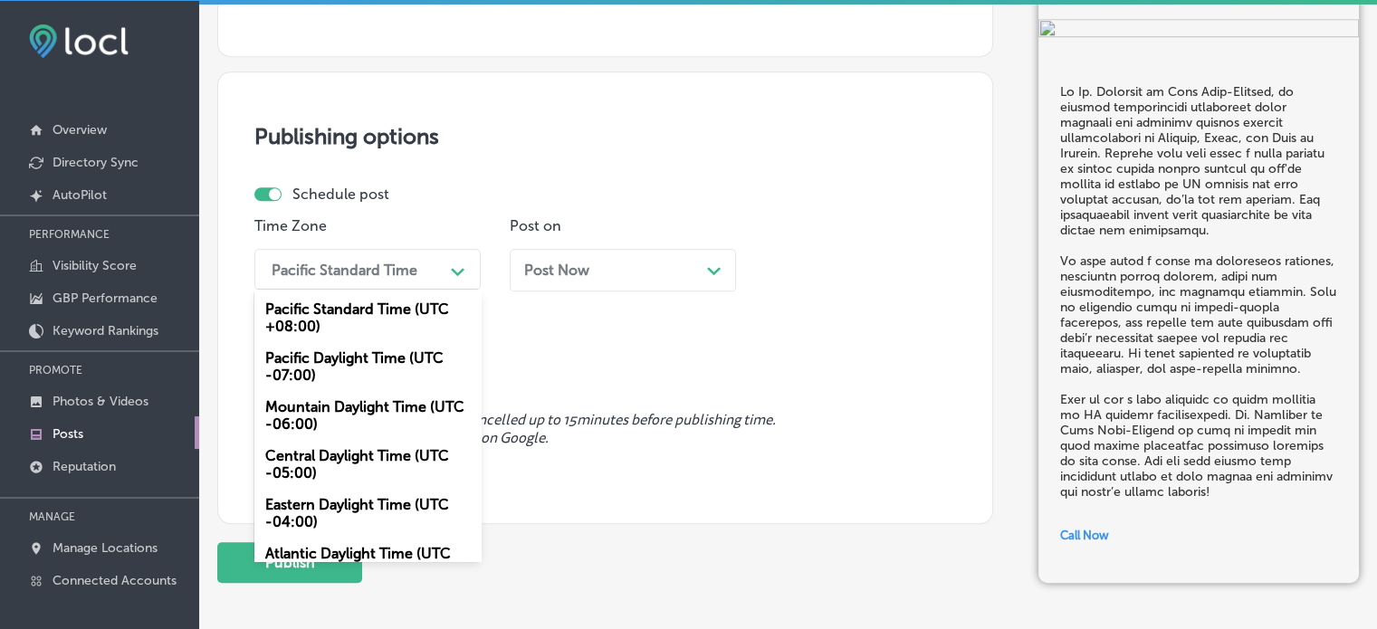
click at [397, 269] on div "Pacific Standard Time" at bounding box center [345, 269] width 146 height 17
click at [369, 403] on div "Mountain Daylight Time (UTC -06:00)" at bounding box center [367, 415] width 226 height 49
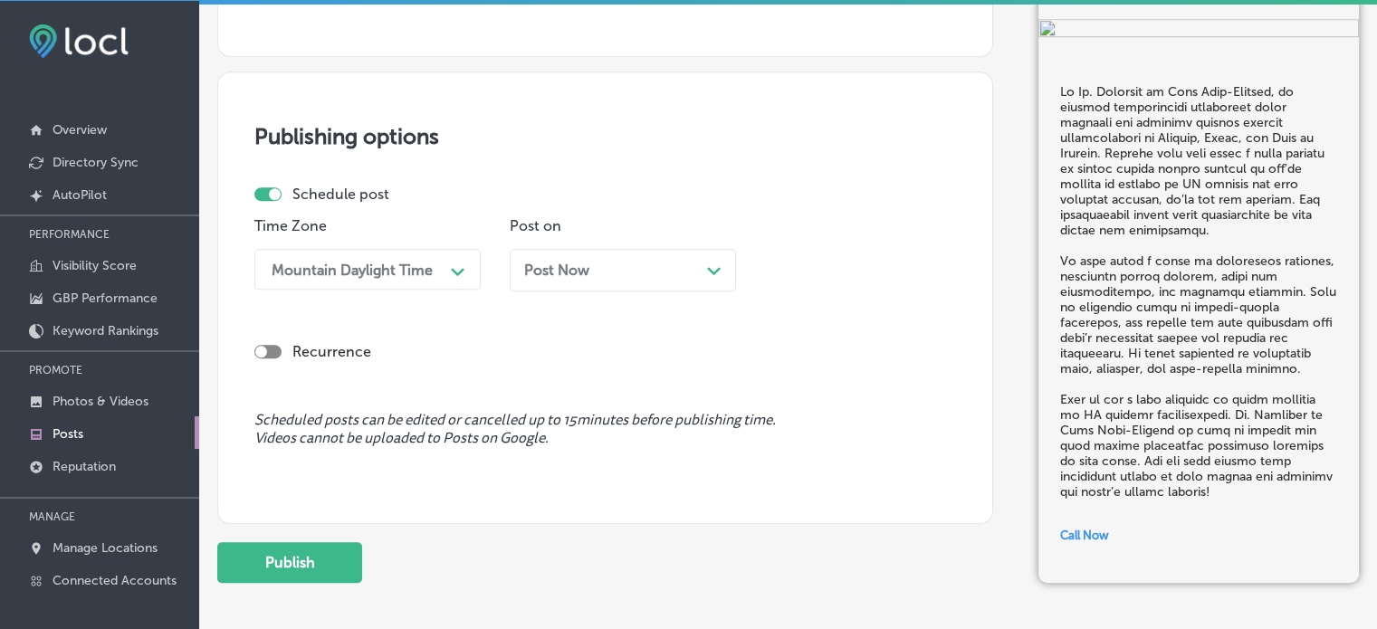
click at [637, 262] on div "Post Now Path Created with Sketch." at bounding box center [622, 270] width 197 height 17
click at [779, 167] on div "Publishing options Schedule post Time Zone Mountain Daylight Time Path Created …" at bounding box center [605, 298] width 776 height 453
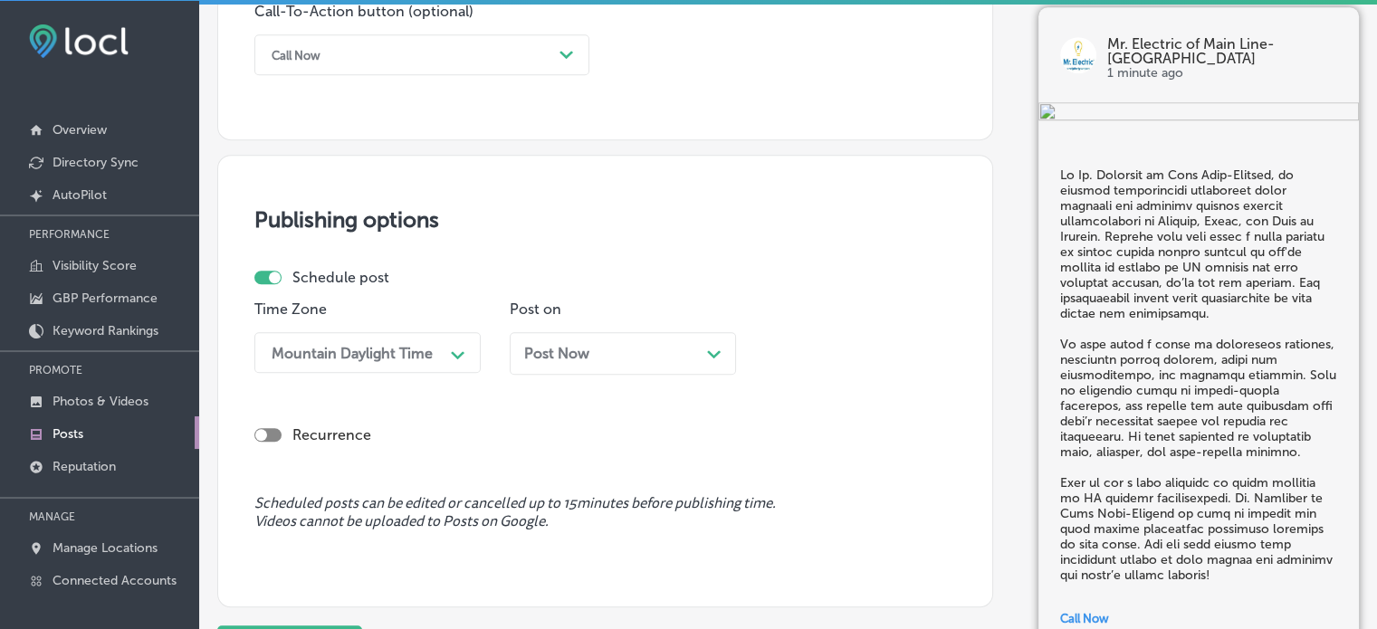
scroll to position [1390, 0]
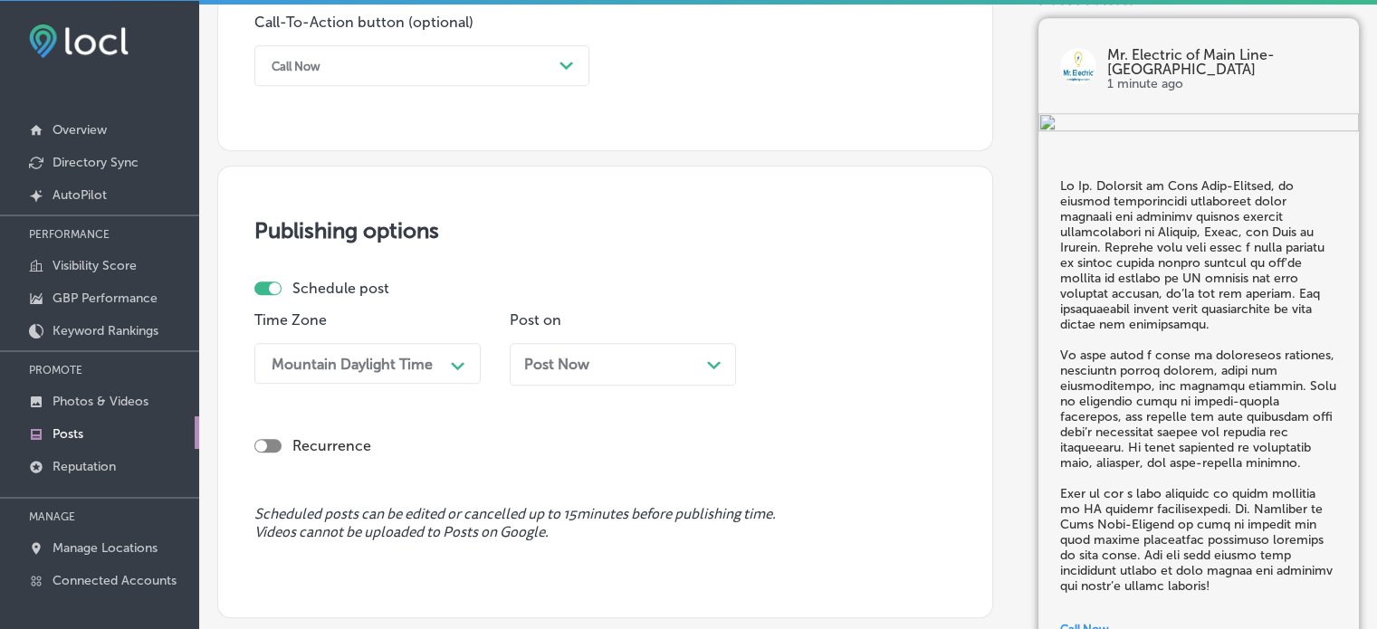
click at [714, 367] on polygon at bounding box center [714, 365] width 14 height 8
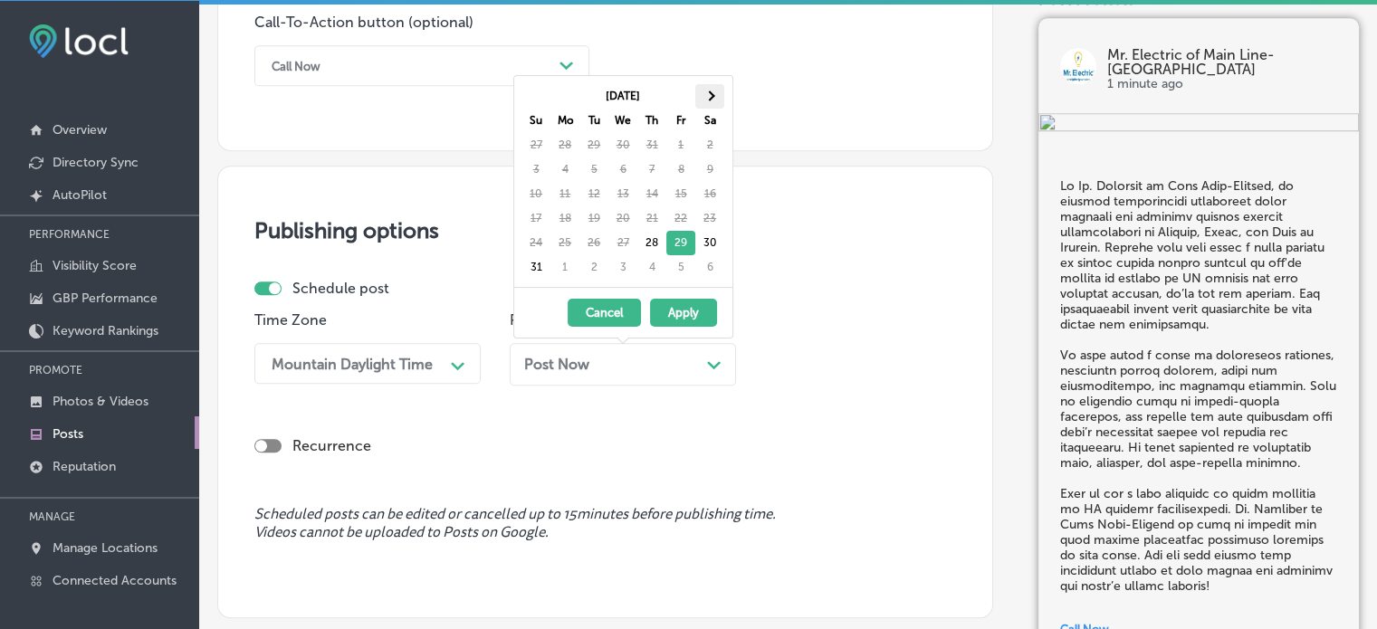
click at [704, 99] on th at bounding box center [709, 96] width 29 height 24
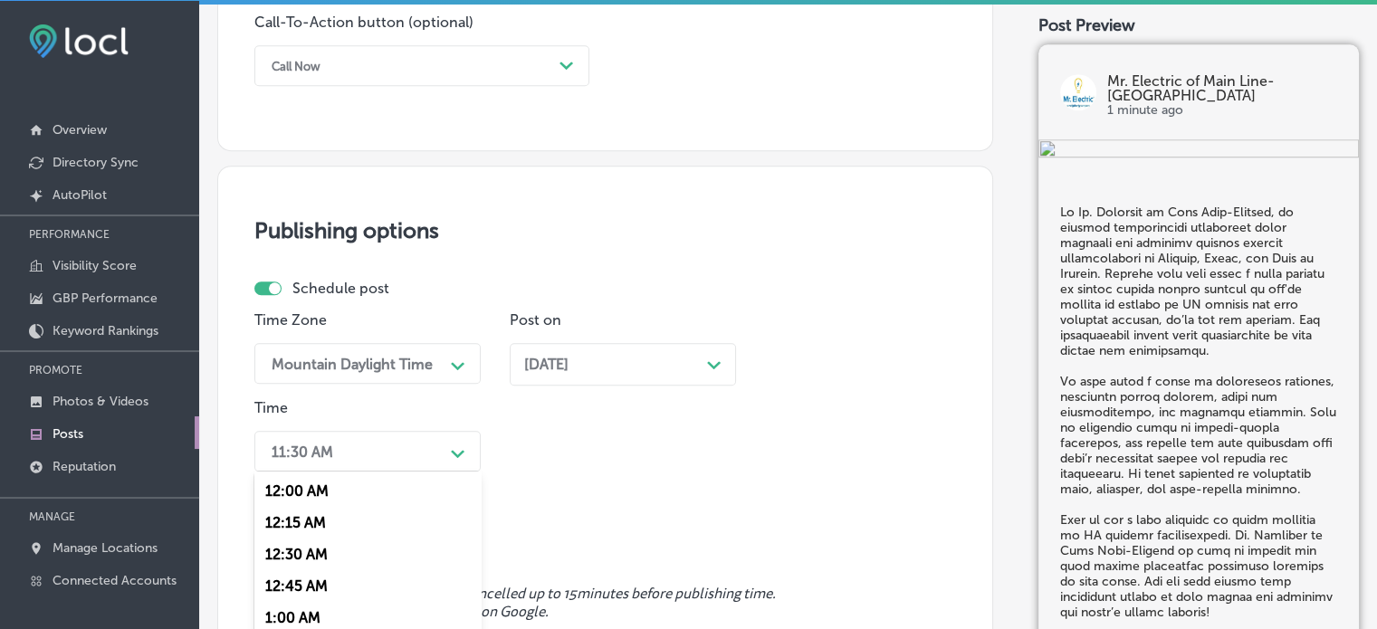
scroll to position [1510, 0]
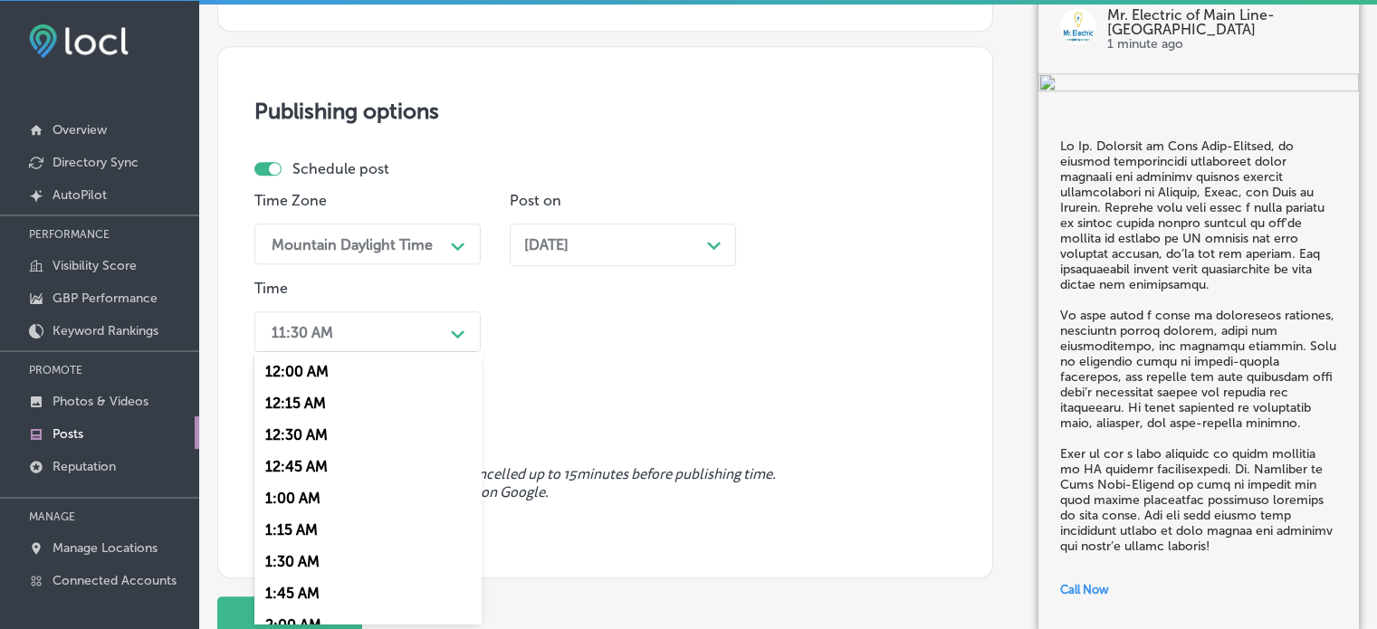
click at [423, 352] on div "option 12:30 AM focused, 3 of 96. 96 results available. Use Up and Down to choo…" at bounding box center [367, 331] width 226 height 41
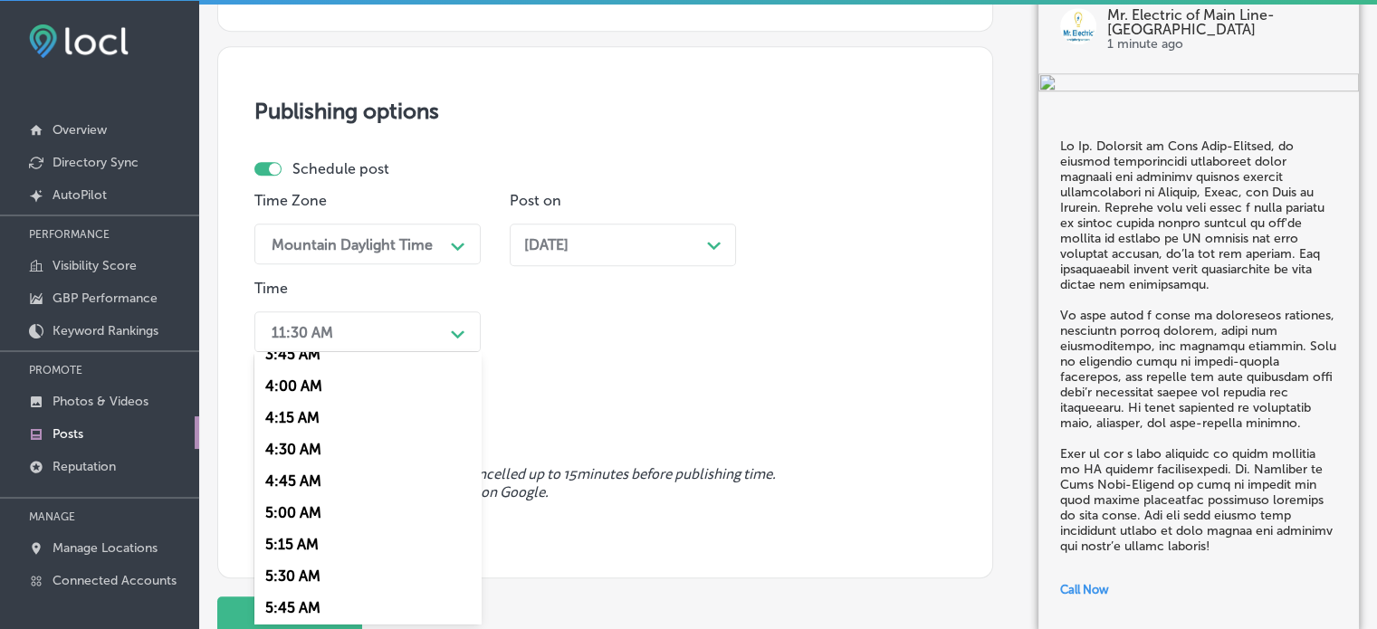
scroll to position [713, 0]
click at [299, 543] on div "7:00 AM" at bounding box center [367, 546] width 226 height 32
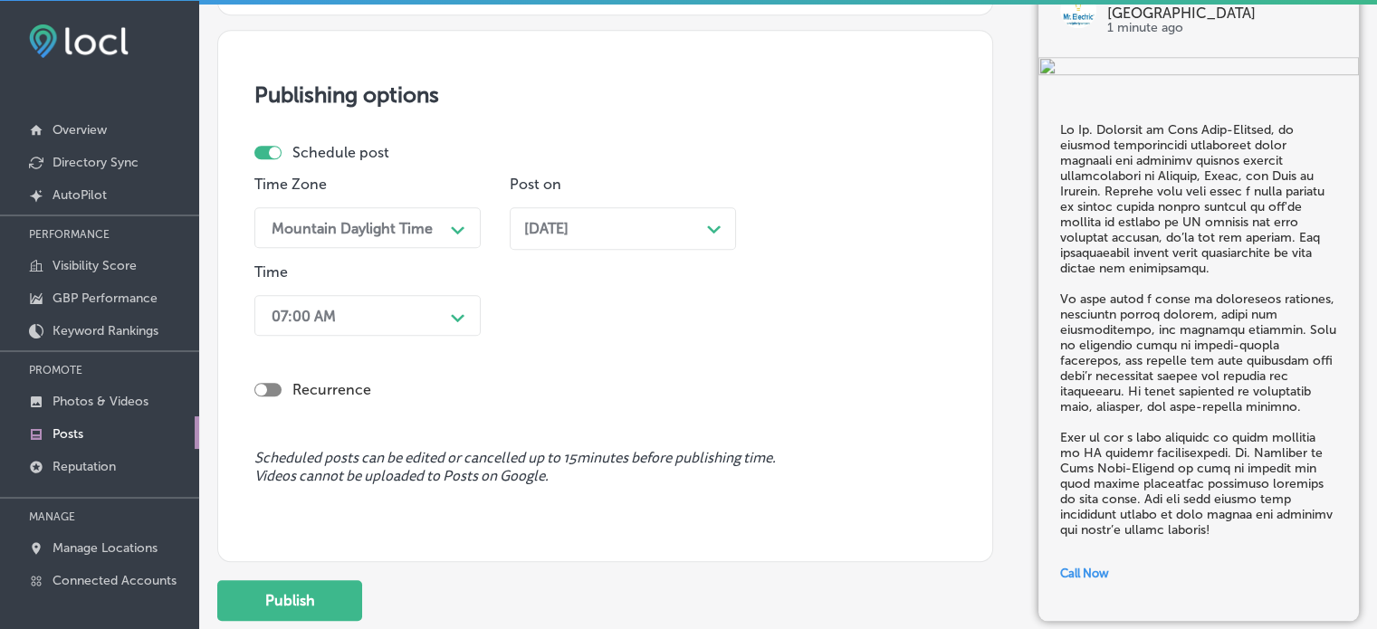
scroll to position [1528, 0]
click at [306, 589] on button "Publish" at bounding box center [289, 598] width 145 height 41
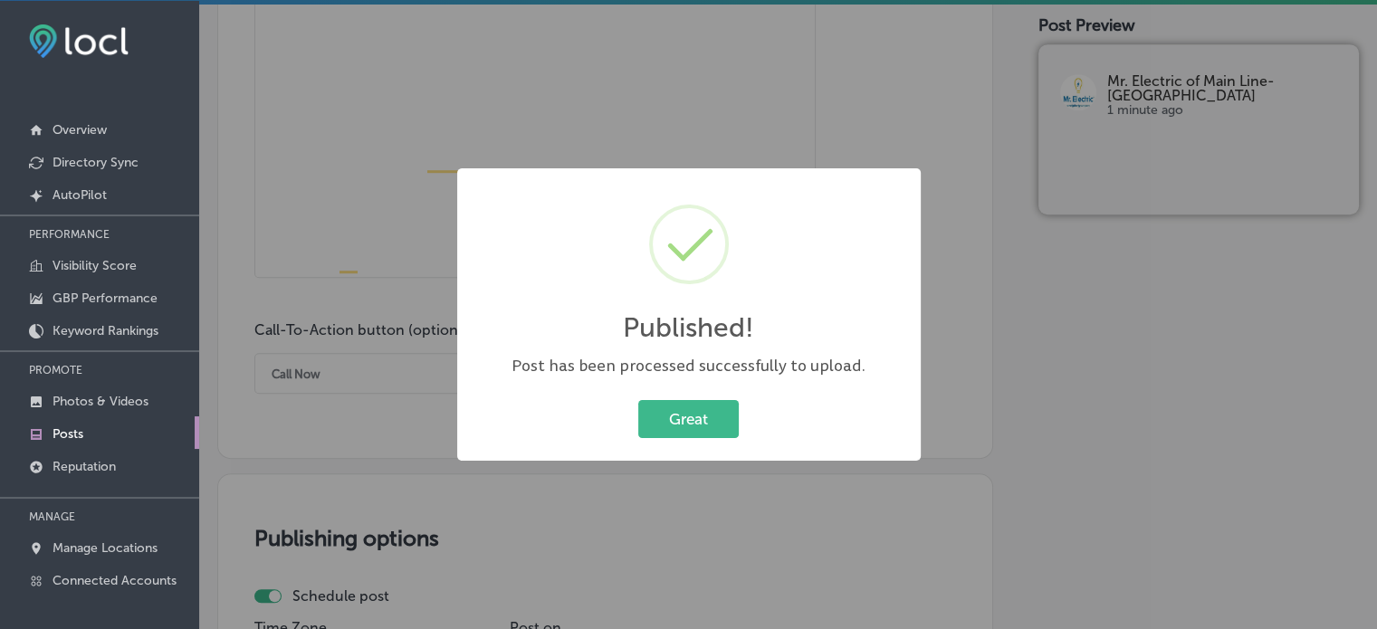
scroll to position [0, 0]
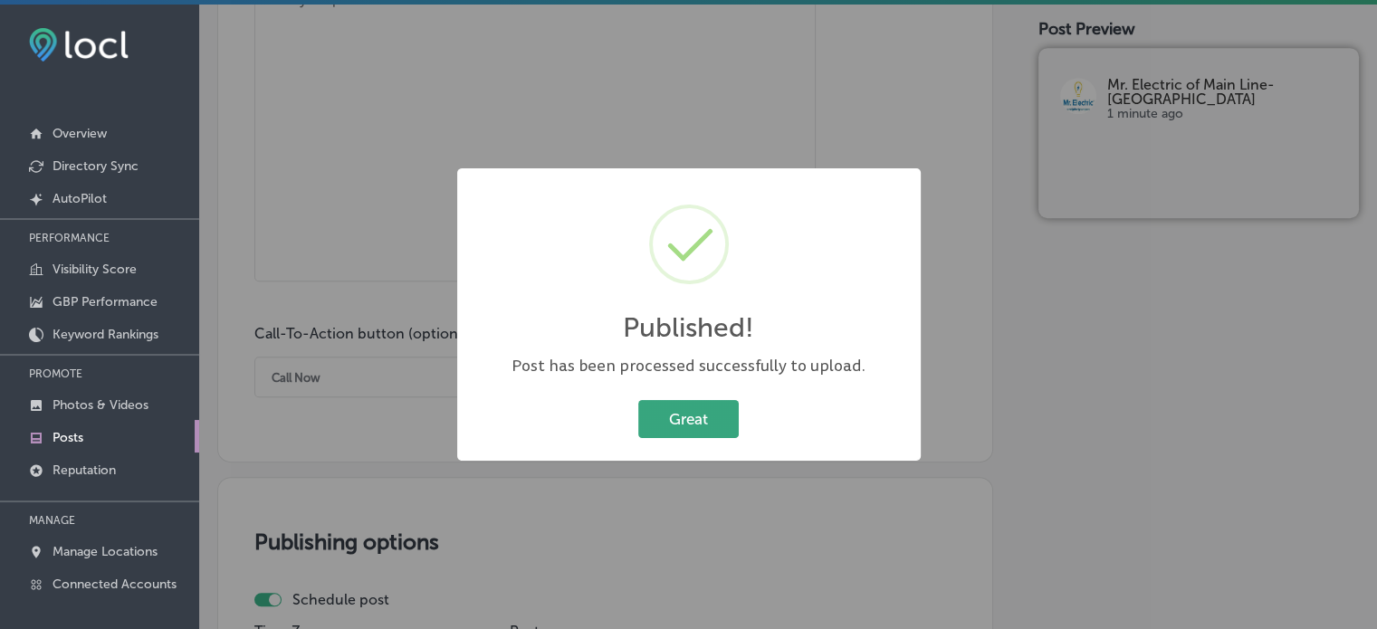
click at [703, 415] on button "Great" at bounding box center [688, 418] width 100 height 37
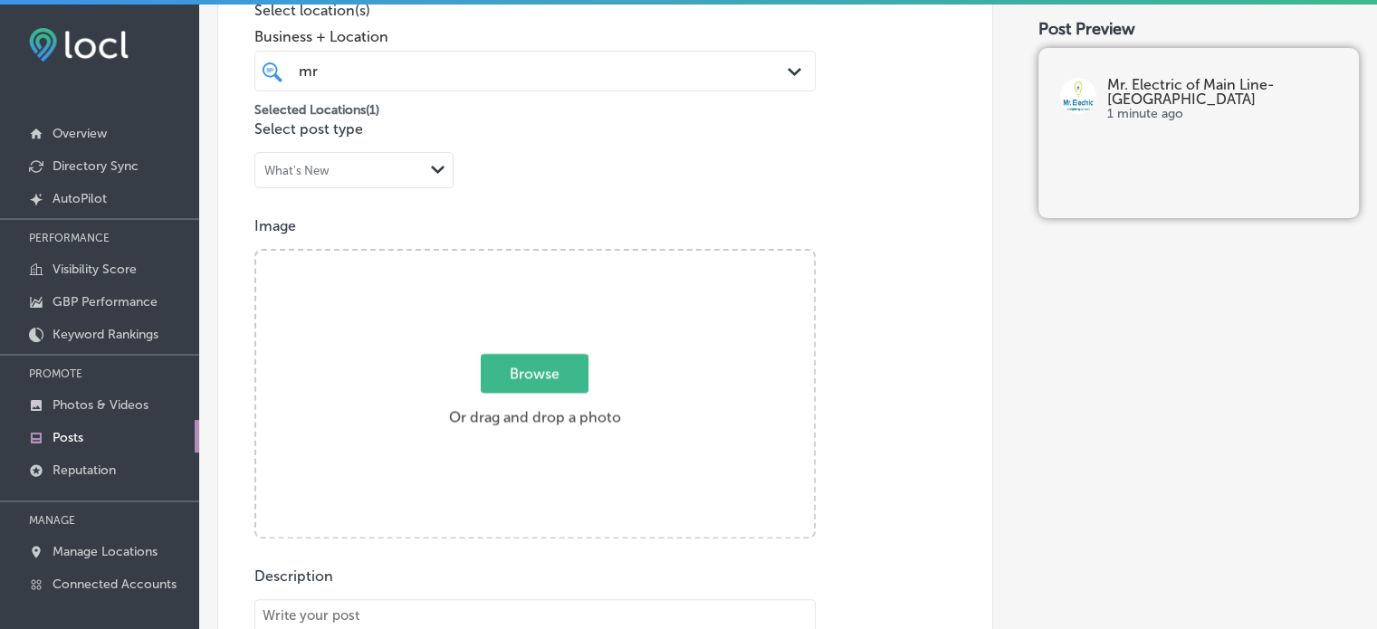
scroll to position [462, 0]
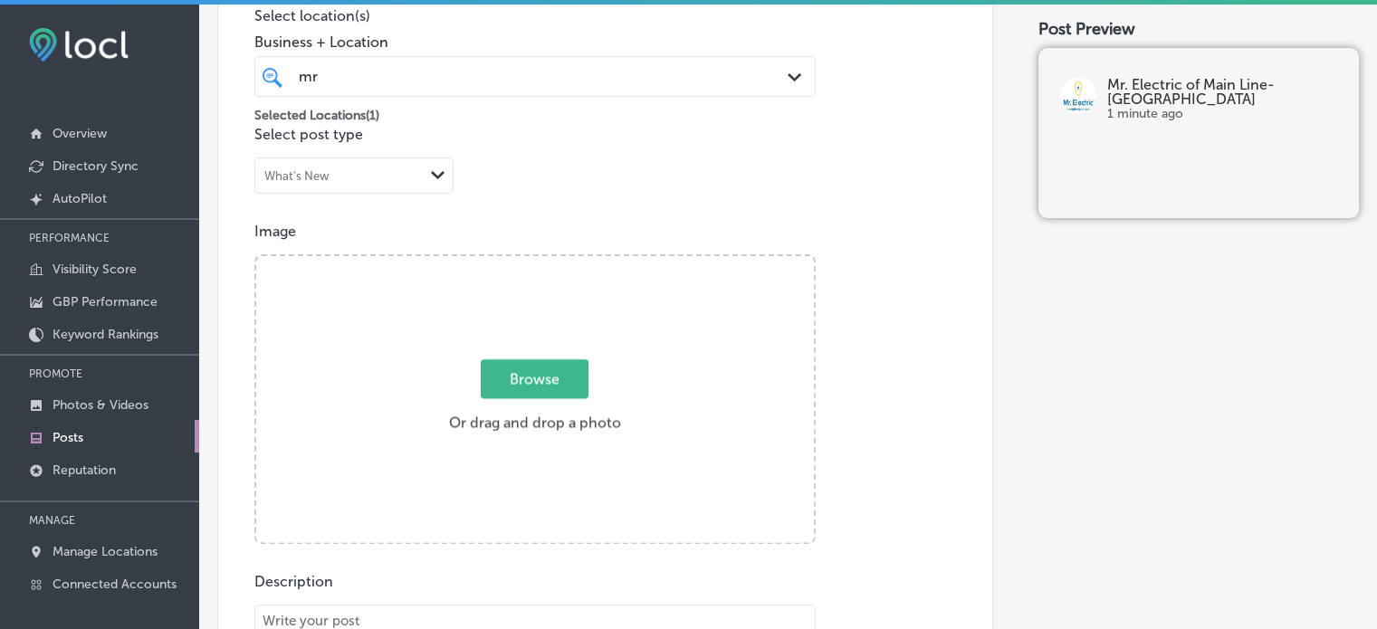
click at [912, 275] on div "Image Powered by PQINA Browse Or drag and drop a photo 2025-08-29_01-06-05 Ready" at bounding box center [605, 383] width 702 height 321
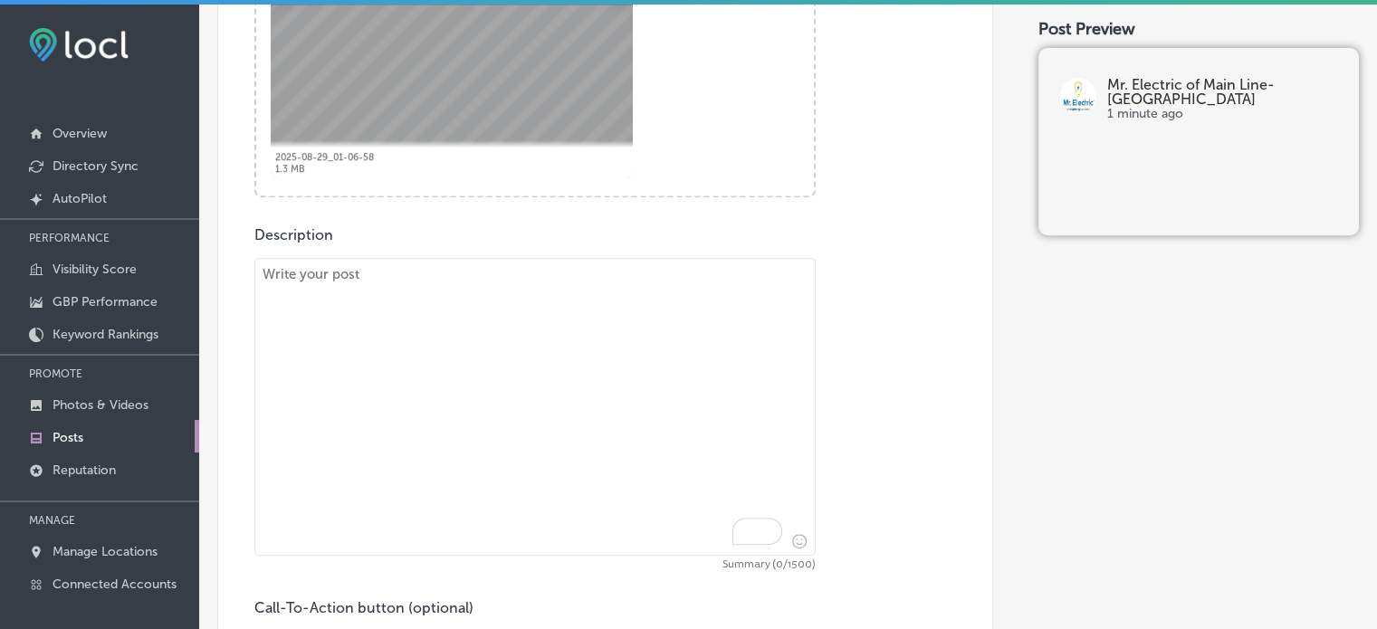
scroll to position [811, 0]
click at [618, 310] on textarea "To enrich screen reader interactions, please activate Accessibility in Grammarl…" at bounding box center [534, 404] width 561 height 298
paste textarea ""LED Lighting Upgrades & Electrical Safety Services Mr. Electric of Main Line-M…"
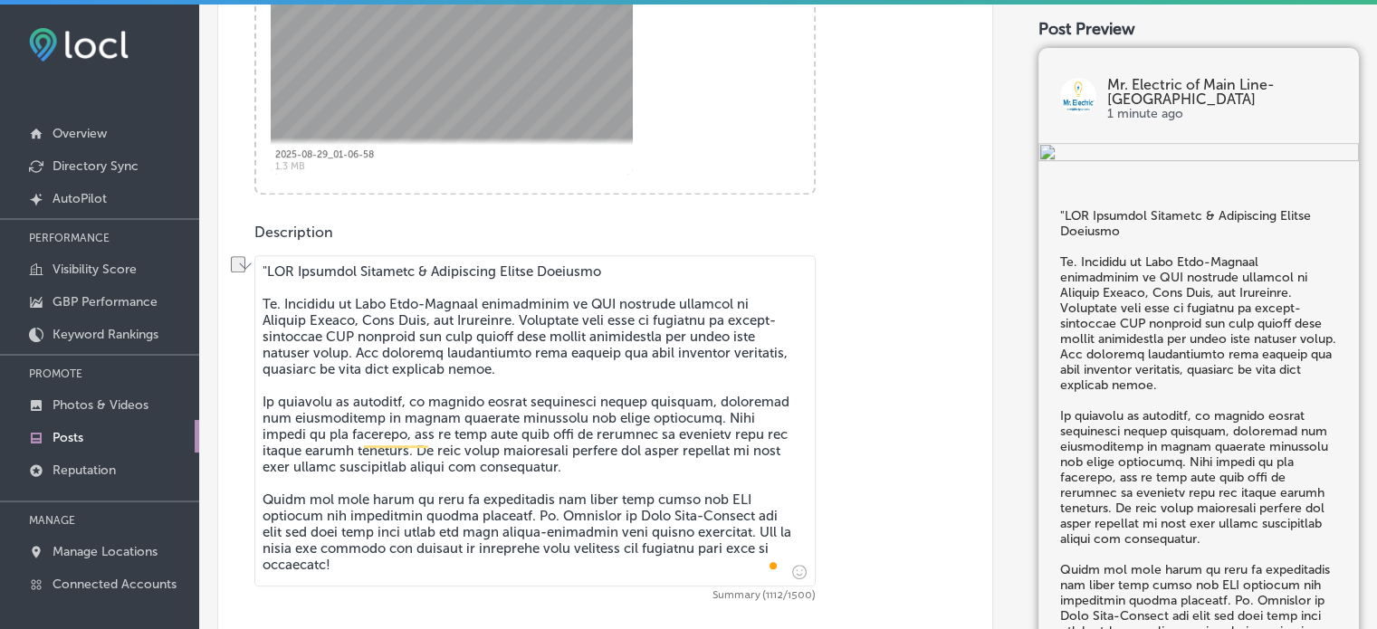
drag, startPoint x: 261, startPoint y: 305, endPoint x: 266, endPoint y: 254, distance: 51.0
click at [266, 255] on textarea "To enrich screen reader interactions, please activate Accessibility in Grammarl…" at bounding box center [534, 420] width 561 height 331
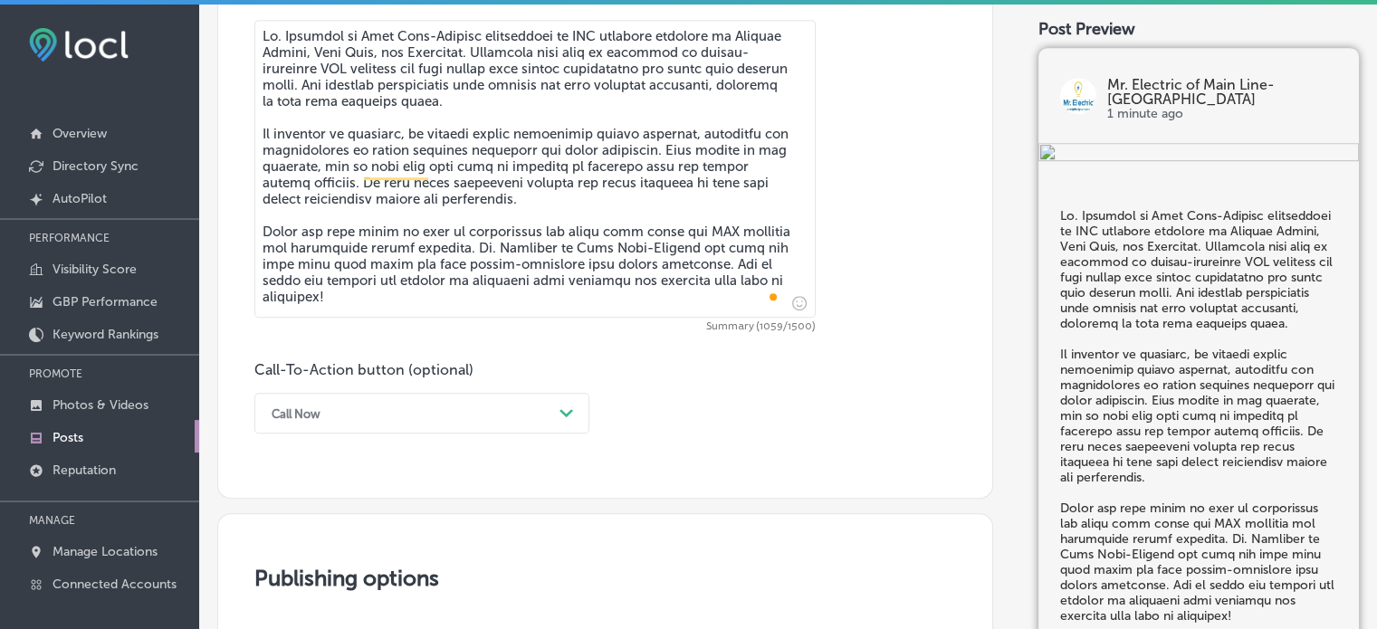
scroll to position [1055, 0]
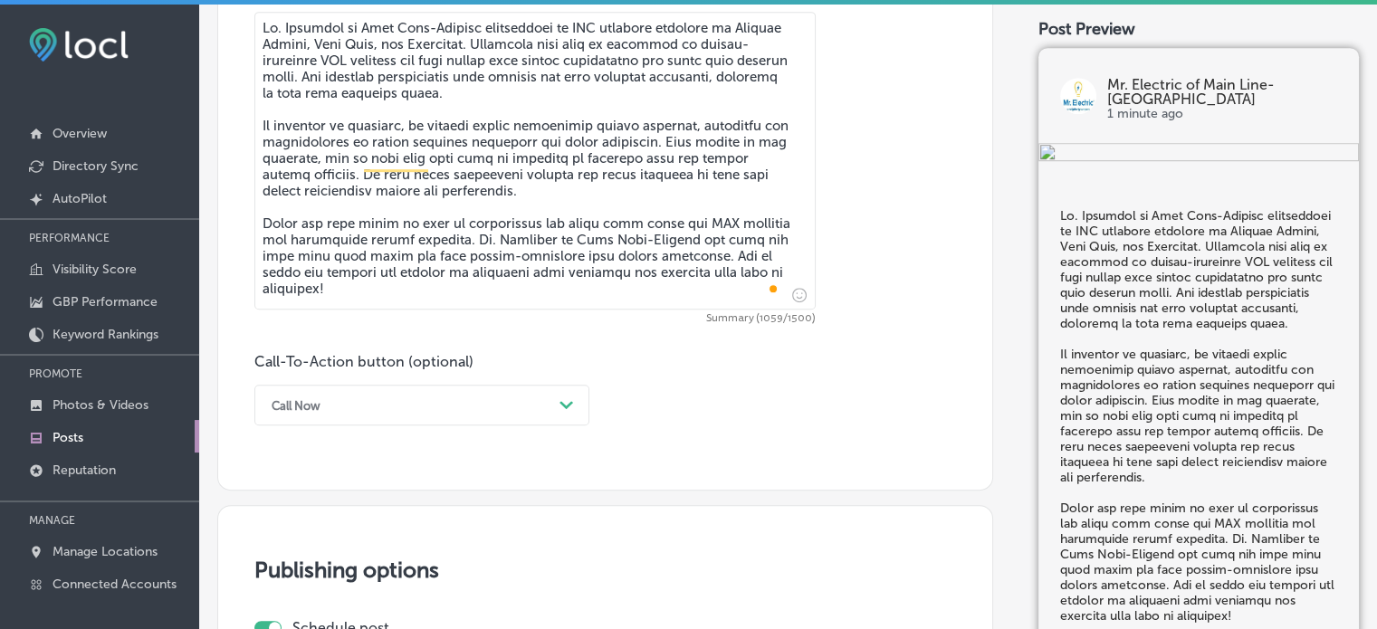
type textarea "Mr. Electric of Main Line-Malvern specializes in LED lighting upgrades in Chest…"
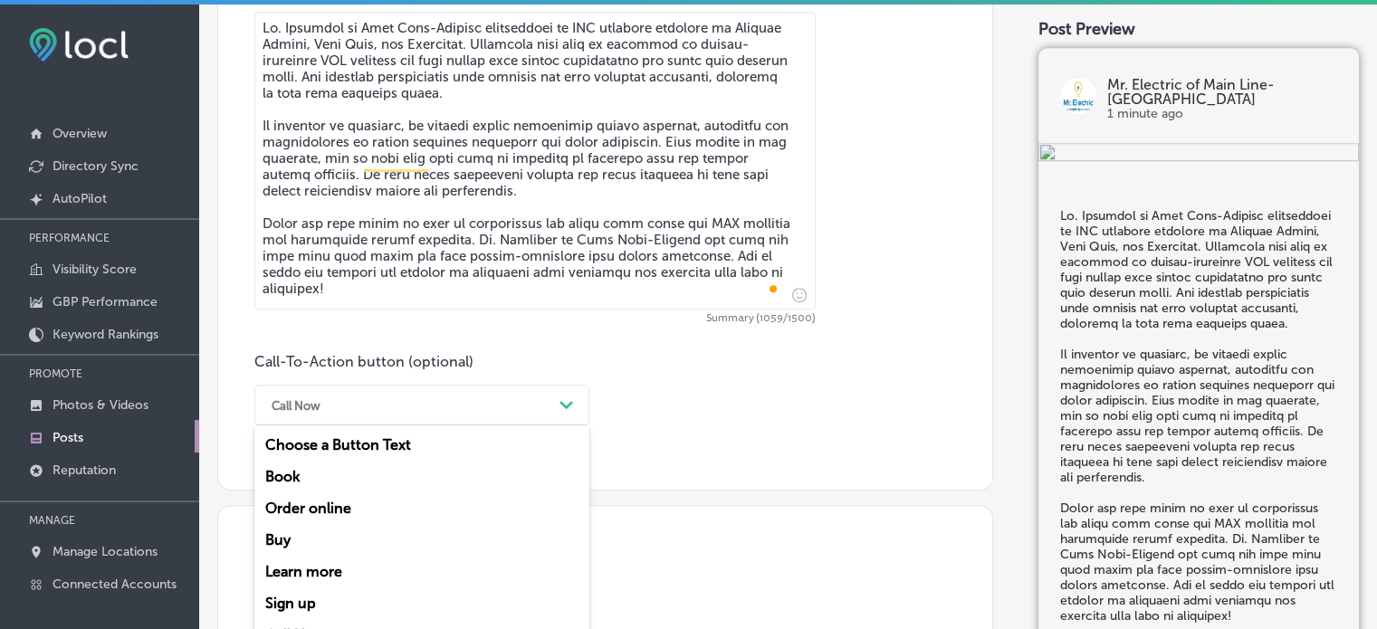
scroll to position [1088, 0]
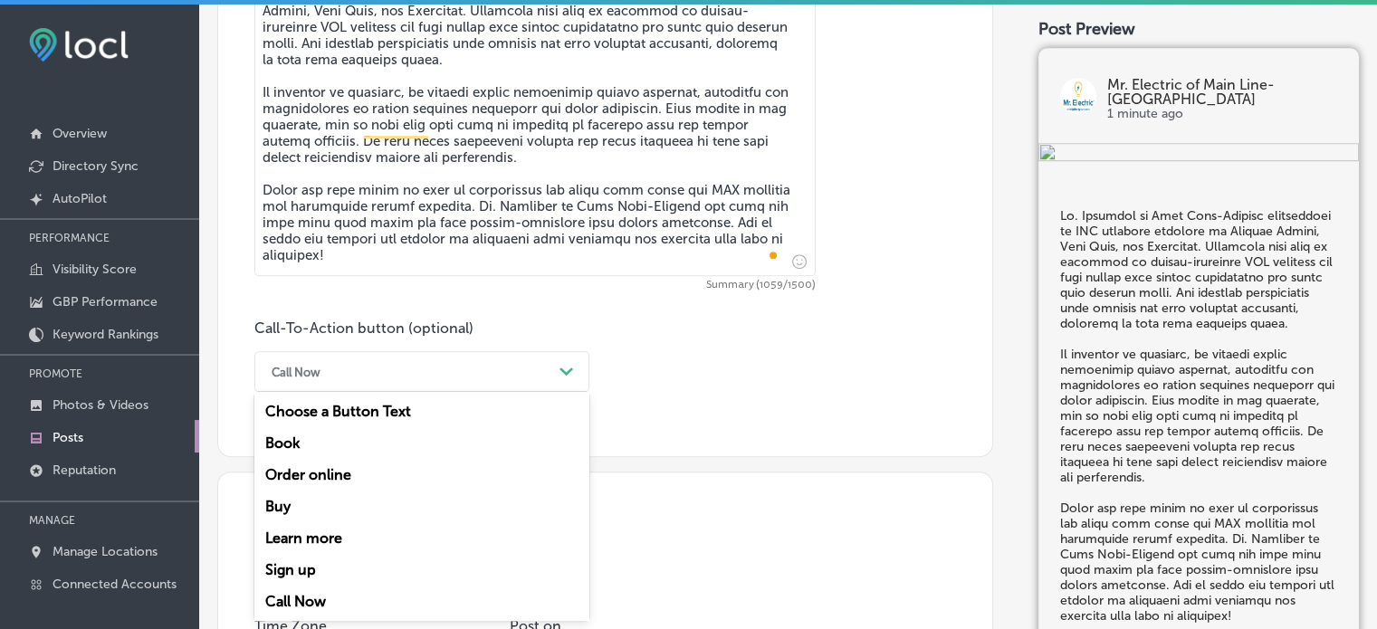
click at [467, 392] on div "option Call Now, selected. option Choose a Button Text focused, 1 of 7. 7 resul…" at bounding box center [421, 371] width 335 height 41
click at [348, 533] on div "Learn more" at bounding box center [421, 538] width 335 height 32
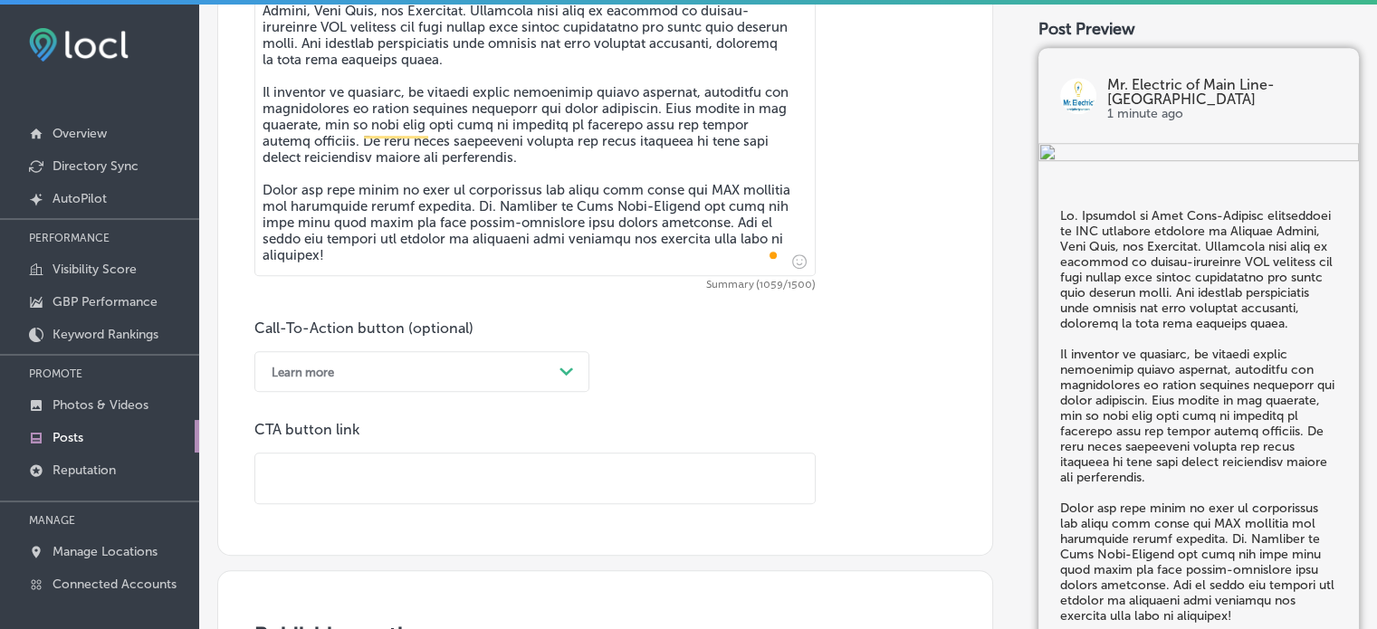
click at [428, 457] on input "text" at bounding box center [534, 478] width 559 height 50
paste input "https://mrelectric.com/schedule-appointment"
type input "https://mrelectric.com/schedule-appointment"
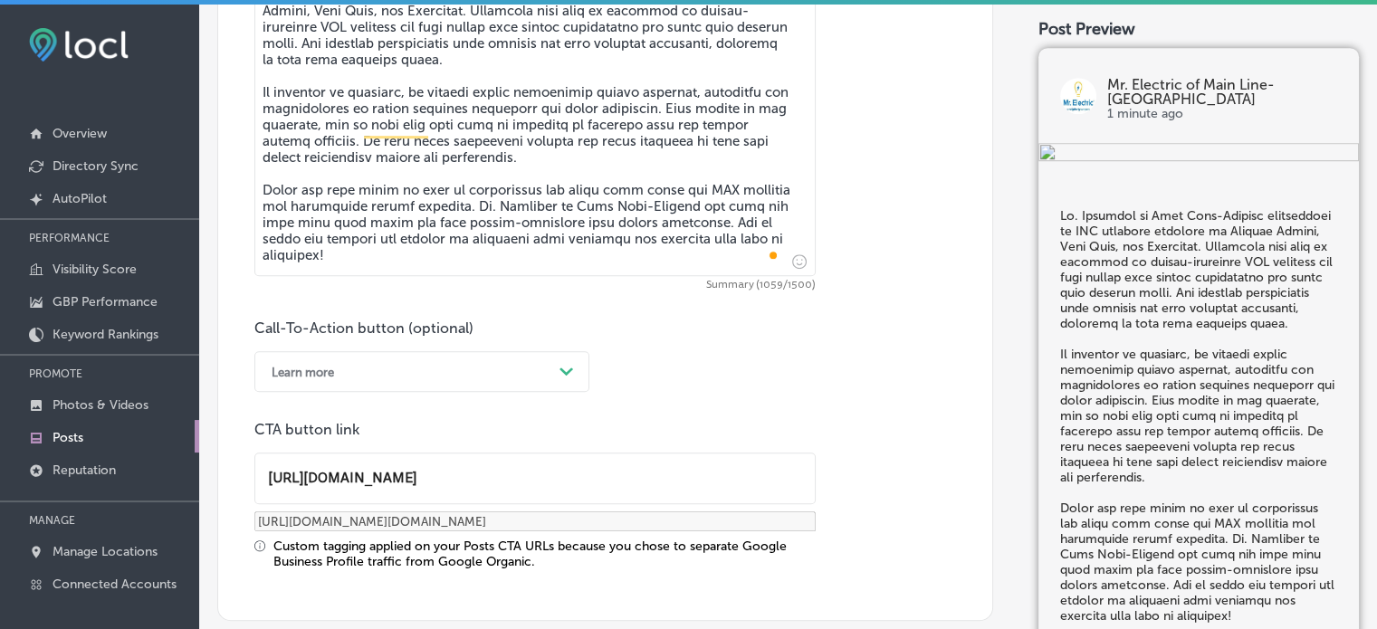
click at [724, 389] on div "Call-To-Action button (optional) Learn more Path Created with Sketch. CTA butto…" at bounding box center [605, 445] width 702 height 250
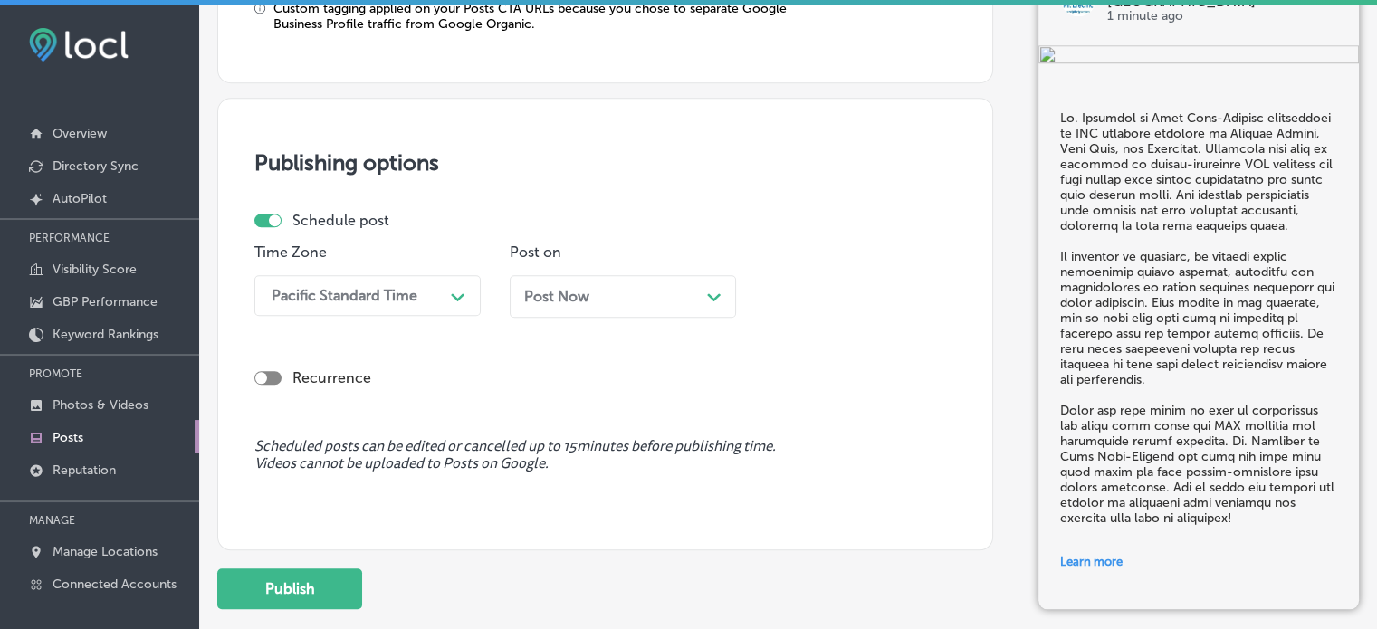
scroll to position [1629, 0]
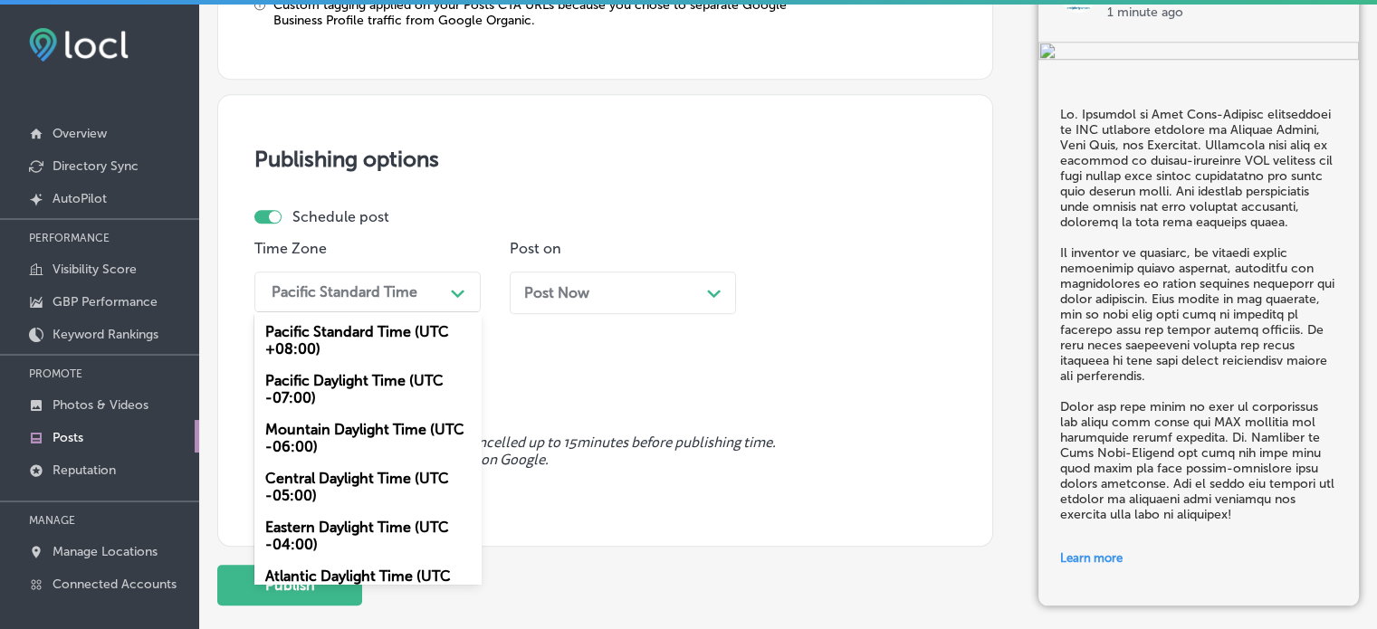
click at [398, 292] on div "Pacific Standard Time" at bounding box center [345, 291] width 146 height 17
click at [371, 431] on div "Mountain Daylight Time (UTC -06:00)" at bounding box center [367, 438] width 226 height 49
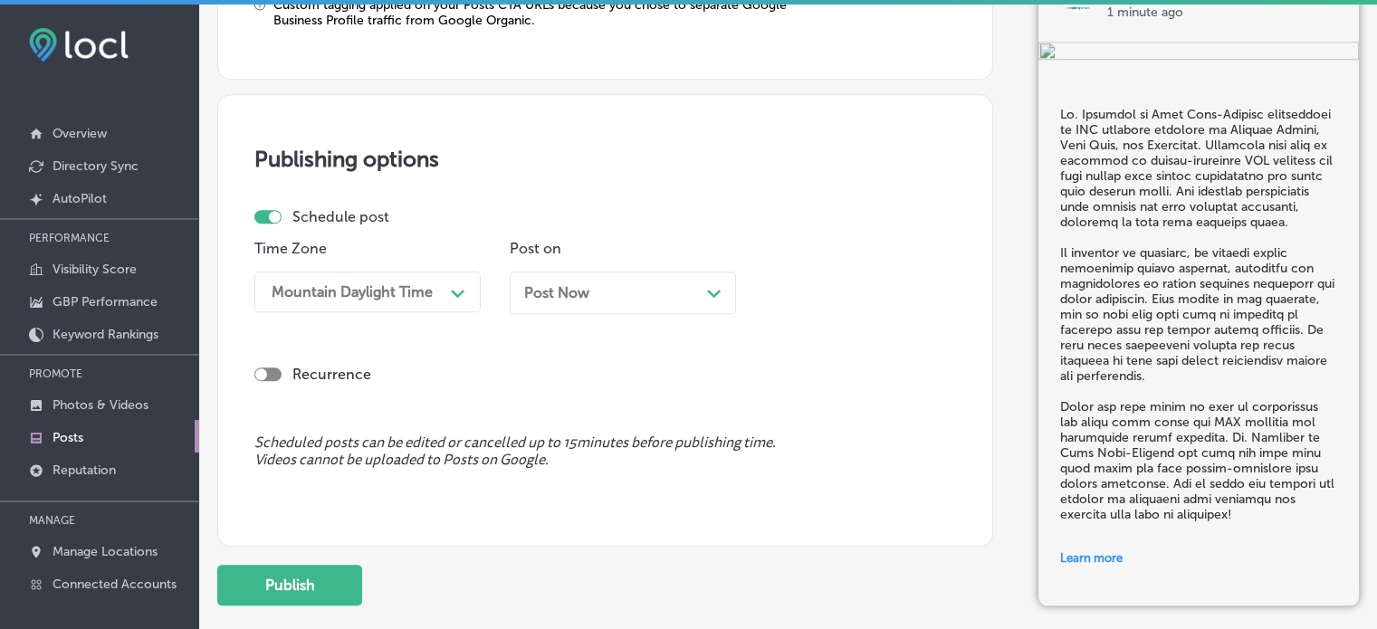
click at [621, 281] on div "Post Now Path Created with Sketch." at bounding box center [623, 293] width 226 height 43
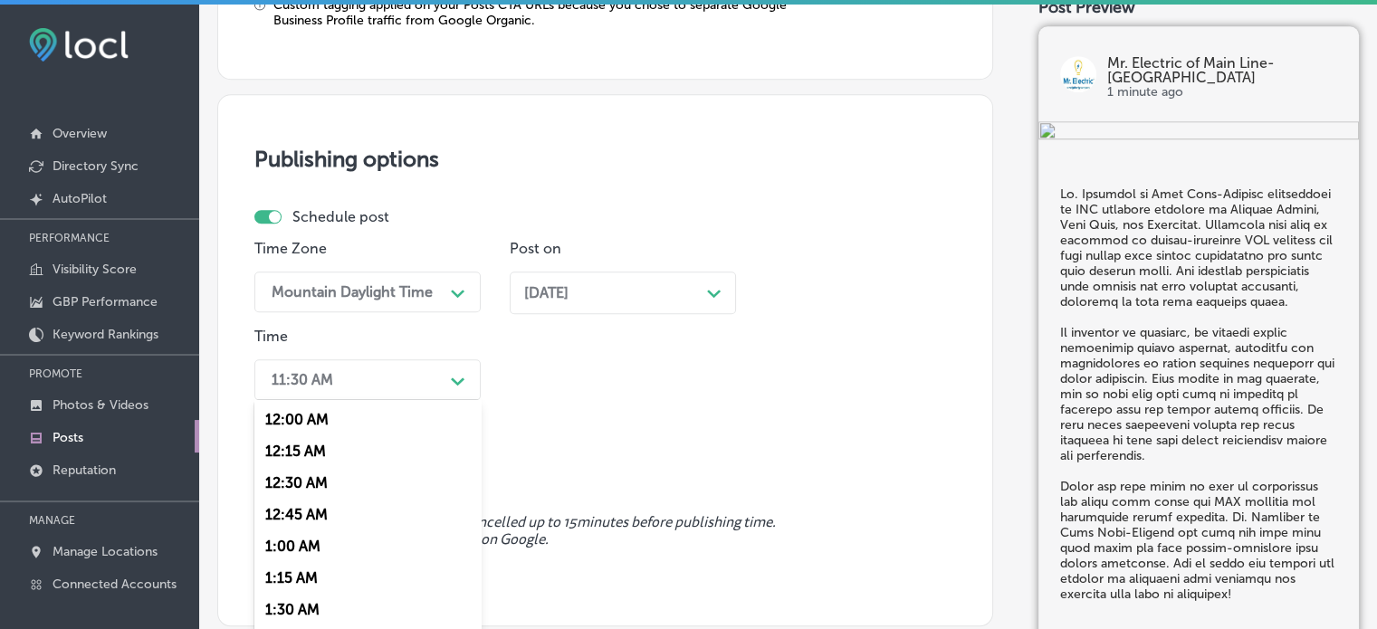
scroll to position [1676, 0]
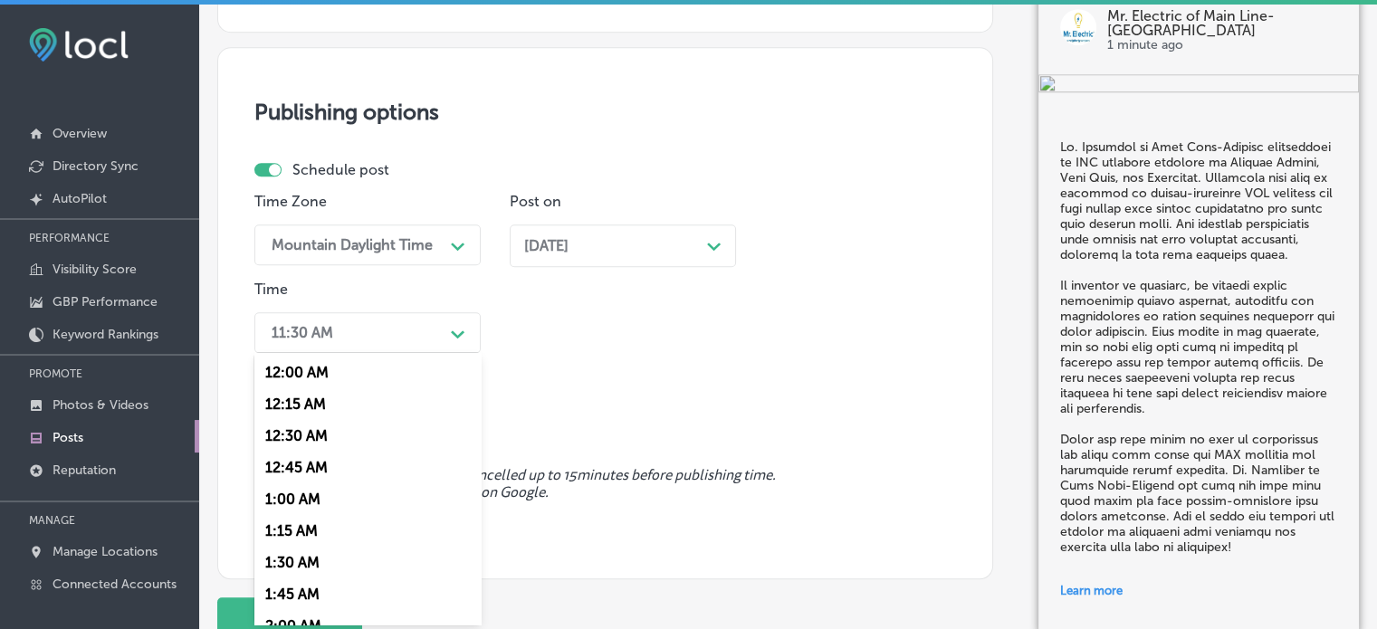
click at [365, 353] on div "option 7:00 AM, selected. option 12:00 AM focused, 1 of 96. 96 results availabl…" at bounding box center [367, 332] width 226 height 41
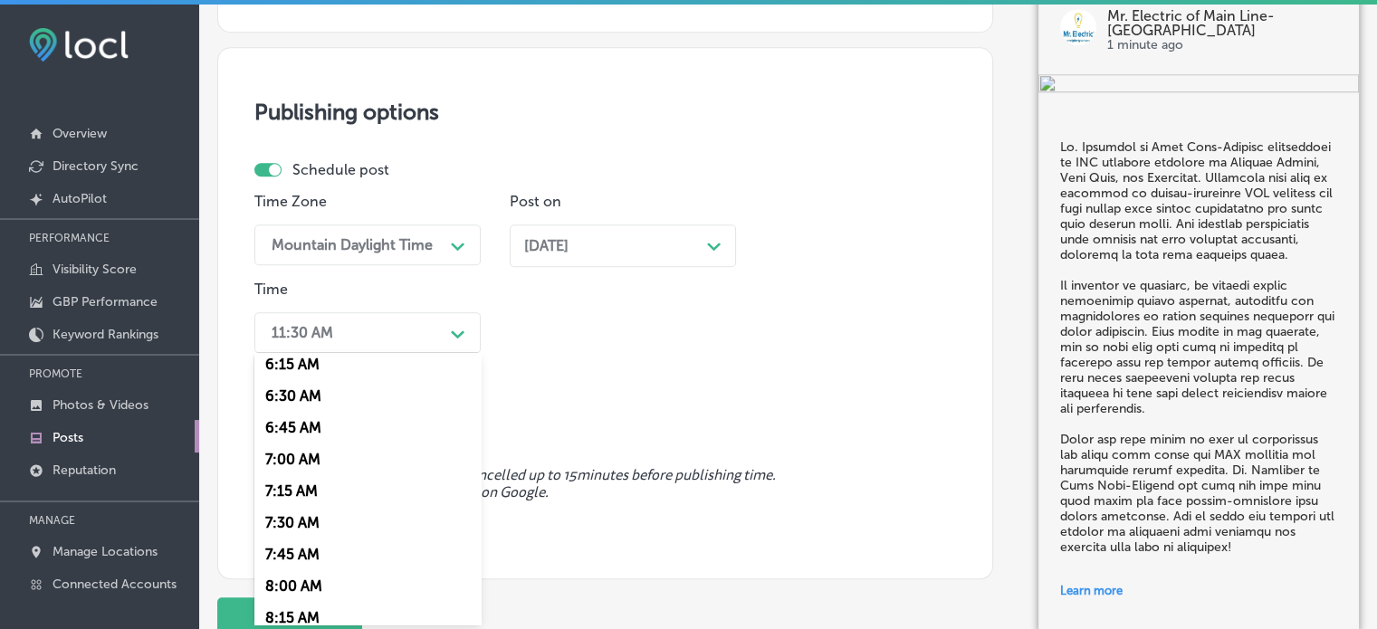
click at [299, 466] on div "7:00 AM" at bounding box center [367, 460] width 226 height 32
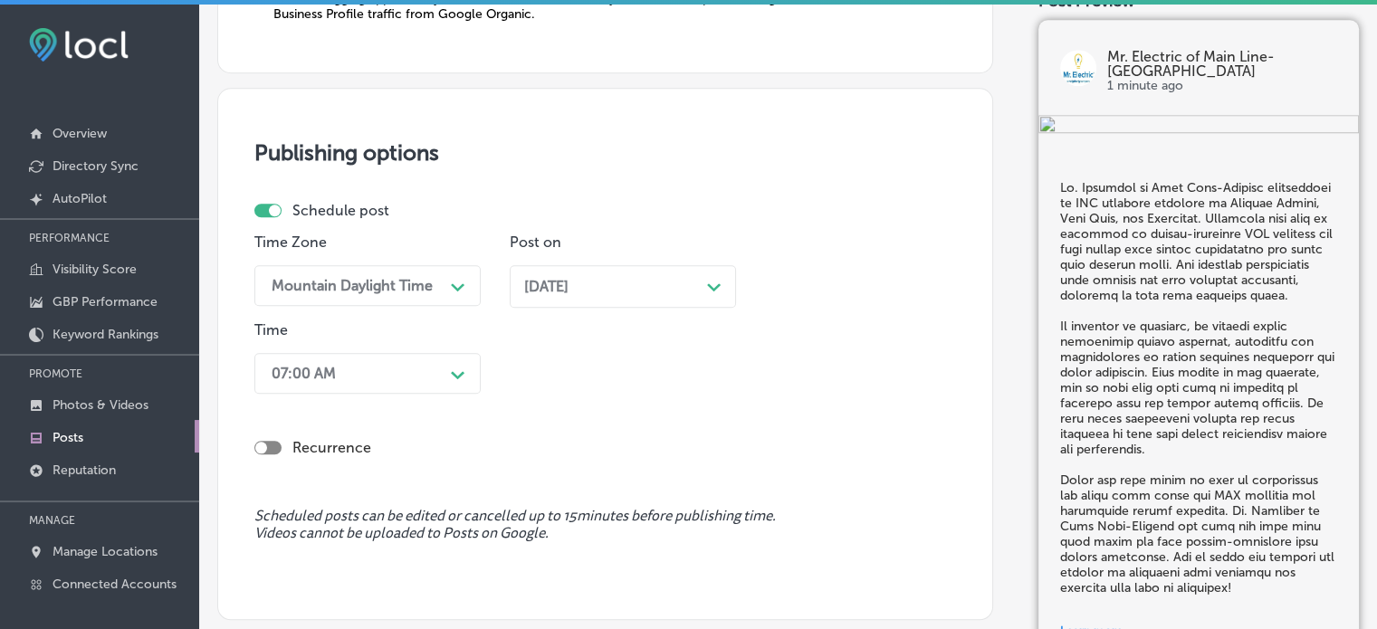
scroll to position [1815, 0]
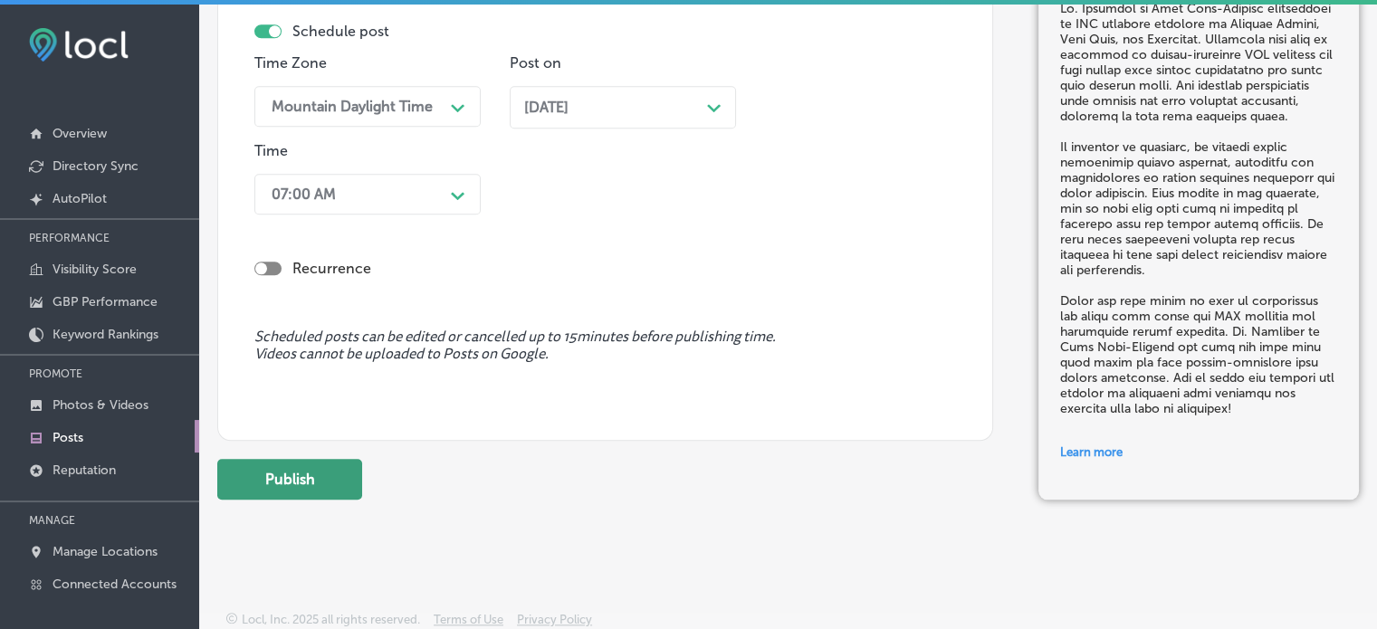
click at [305, 486] on button "Publish" at bounding box center [289, 479] width 145 height 41
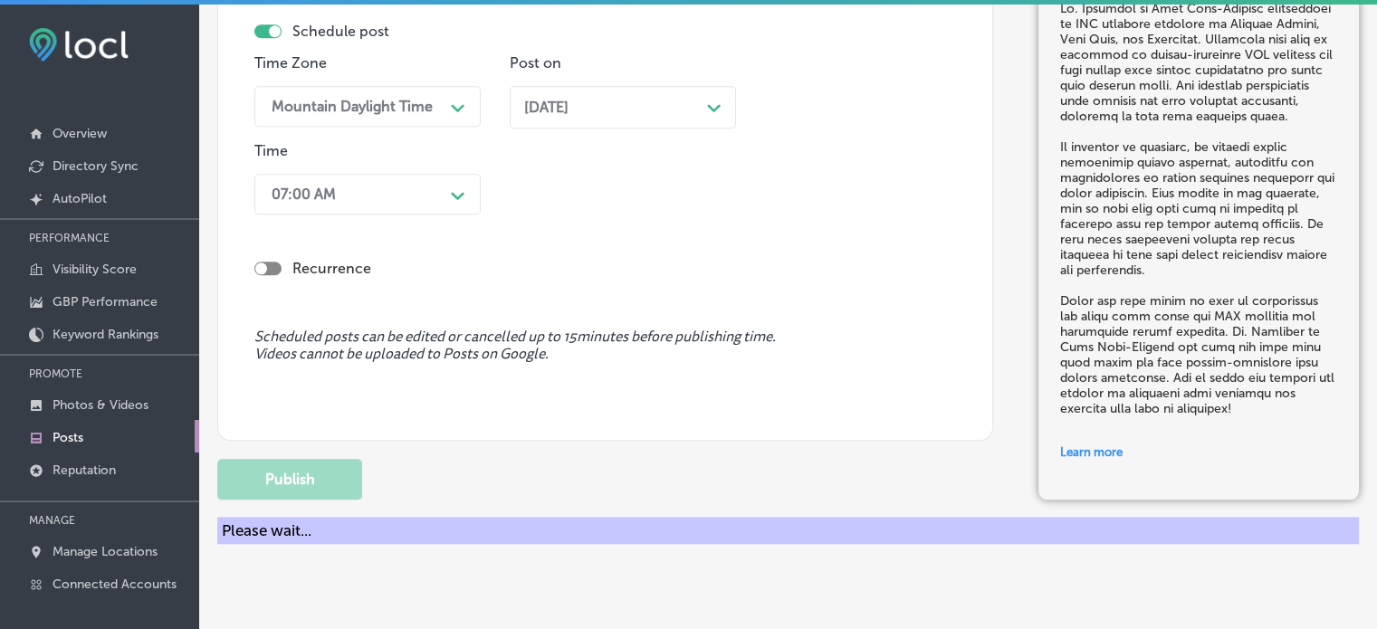
scroll to position [1572, 0]
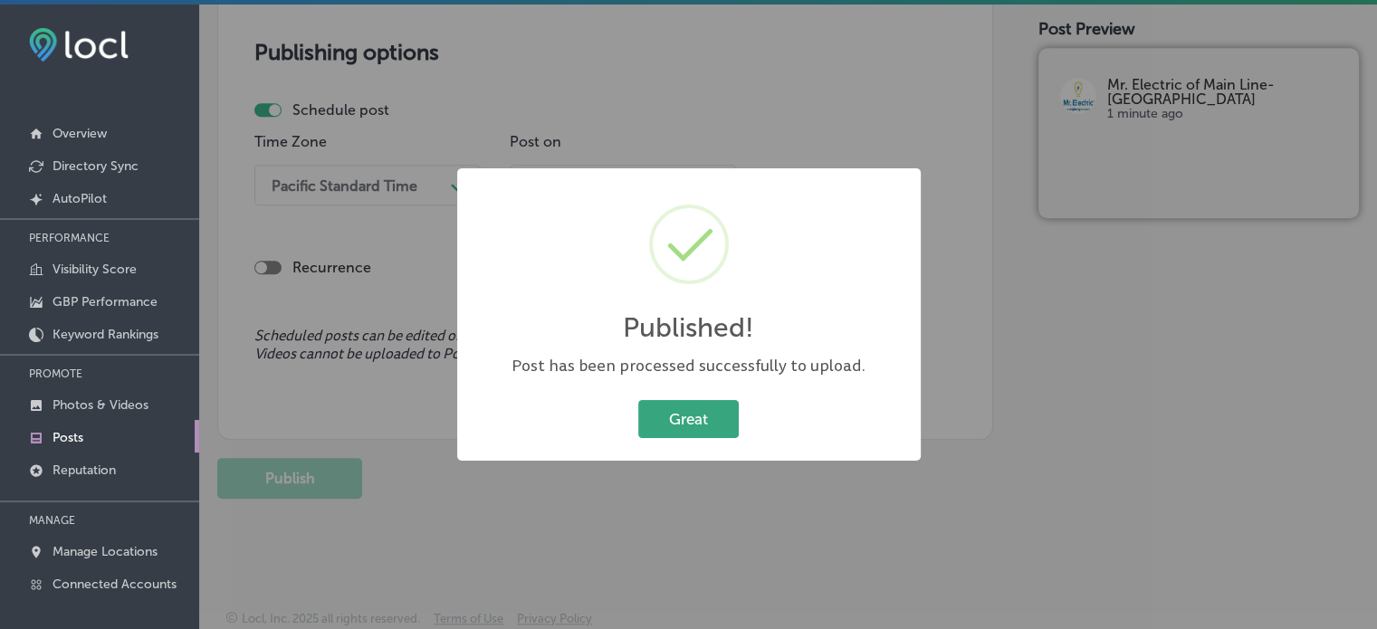
click at [709, 415] on button "Great" at bounding box center [688, 418] width 100 height 37
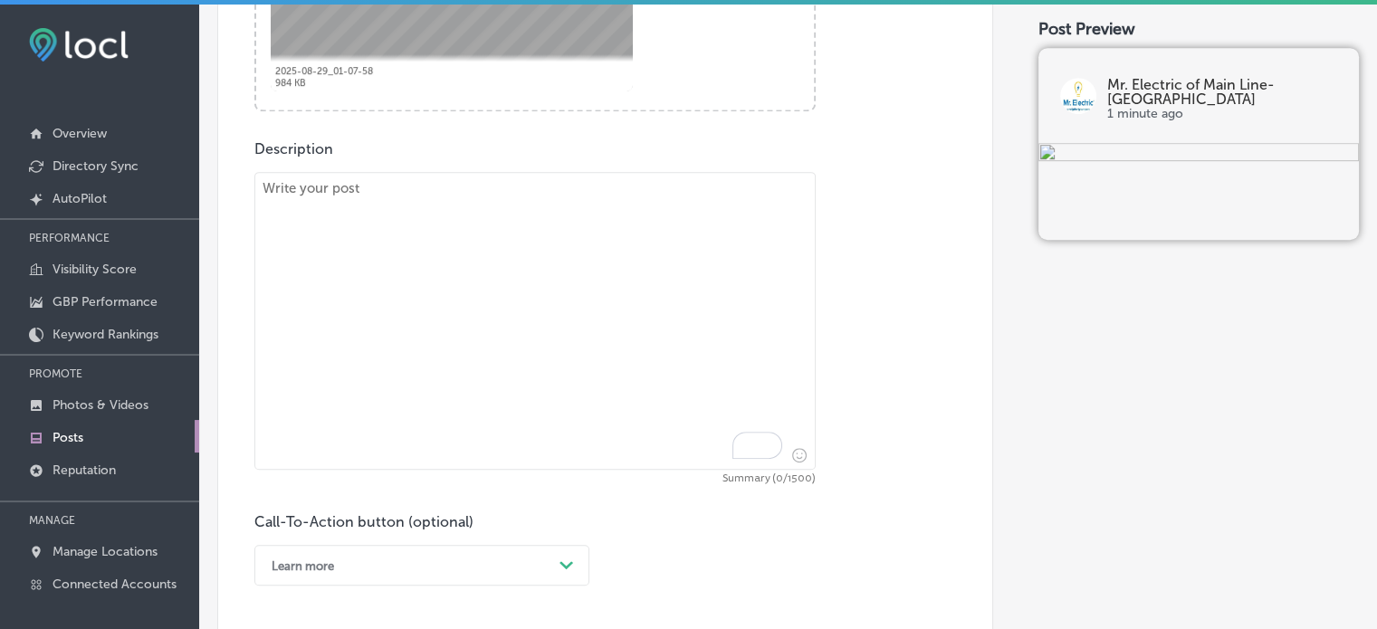
scroll to position [905, 0]
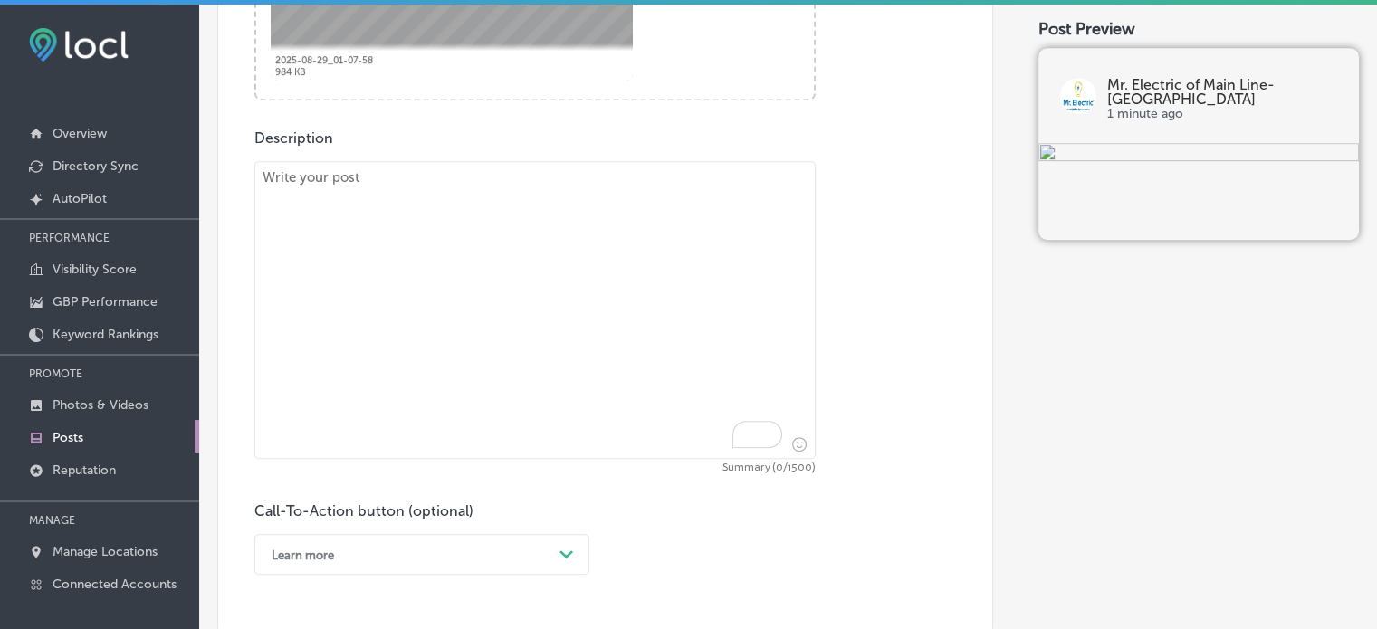
click at [624, 333] on textarea "To enrich screen reader interactions, please activate Accessibility in Grammarl…" at bounding box center [534, 310] width 561 height 298
paste textarea ""Smart Home Installations & Electrical Emergency Services We understand that el…"
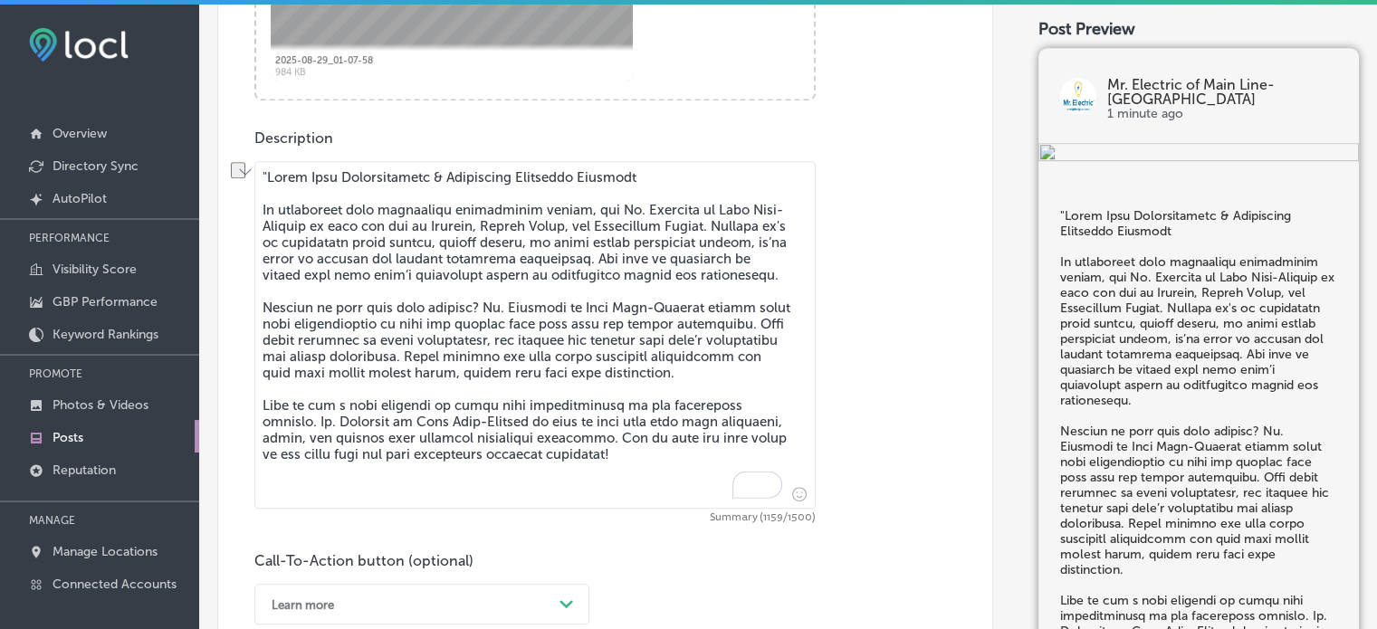
drag, startPoint x: 262, startPoint y: 205, endPoint x: 264, endPoint y: 160, distance: 45.3
click at [264, 161] on textarea "To enrich screen reader interactions, please activate Accessibility in Grammarl…" at bounding box center [534, 335] width 561 height 348
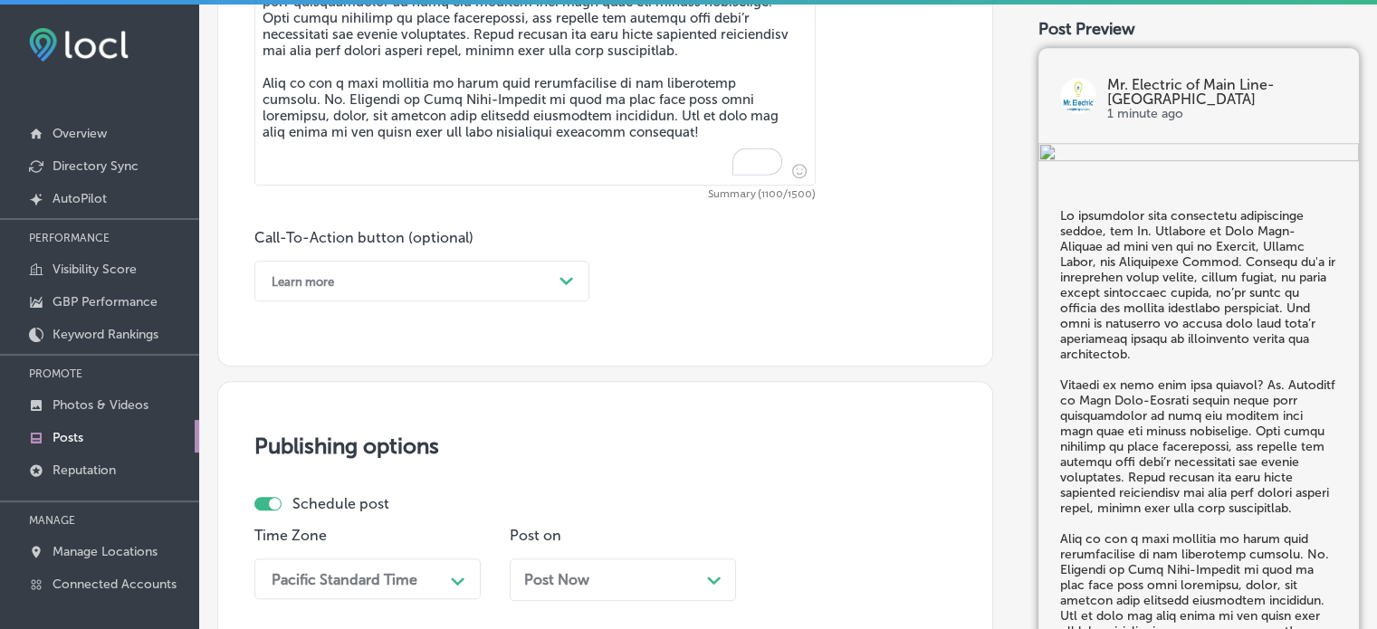
scroll to position [1198, 0]
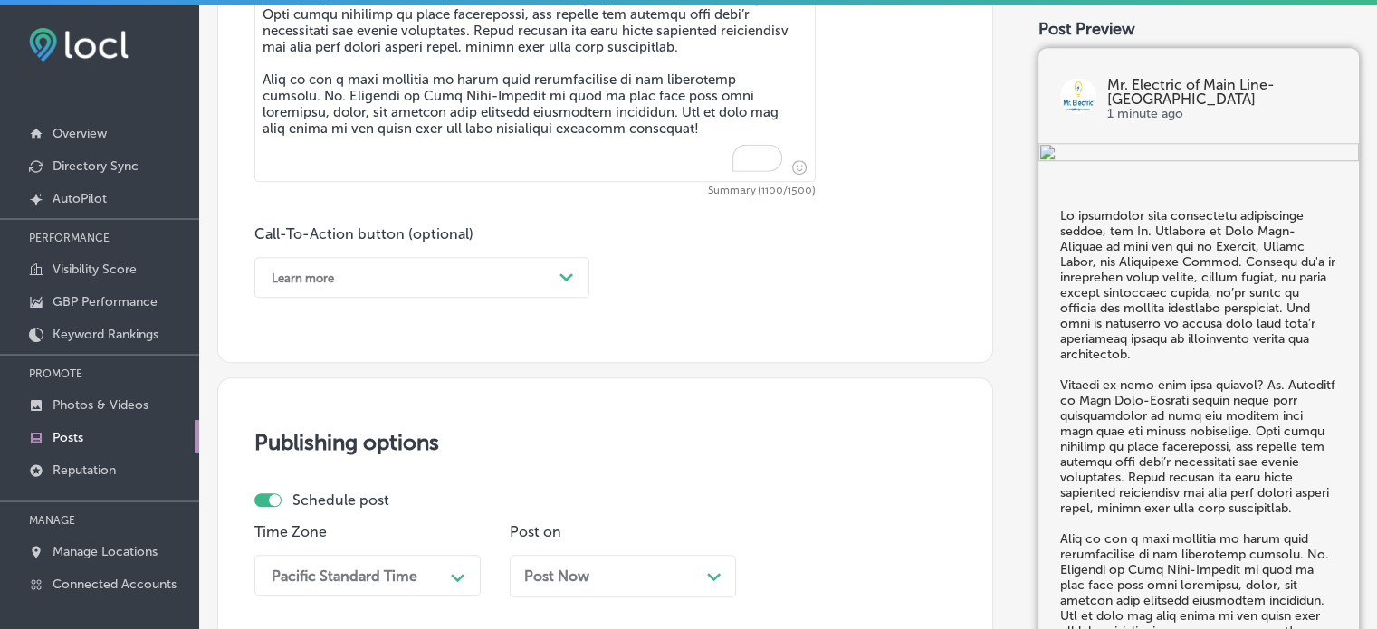
type textarea "We understand that electrical emergencies happen, and Mr. Electric of Main Line…"
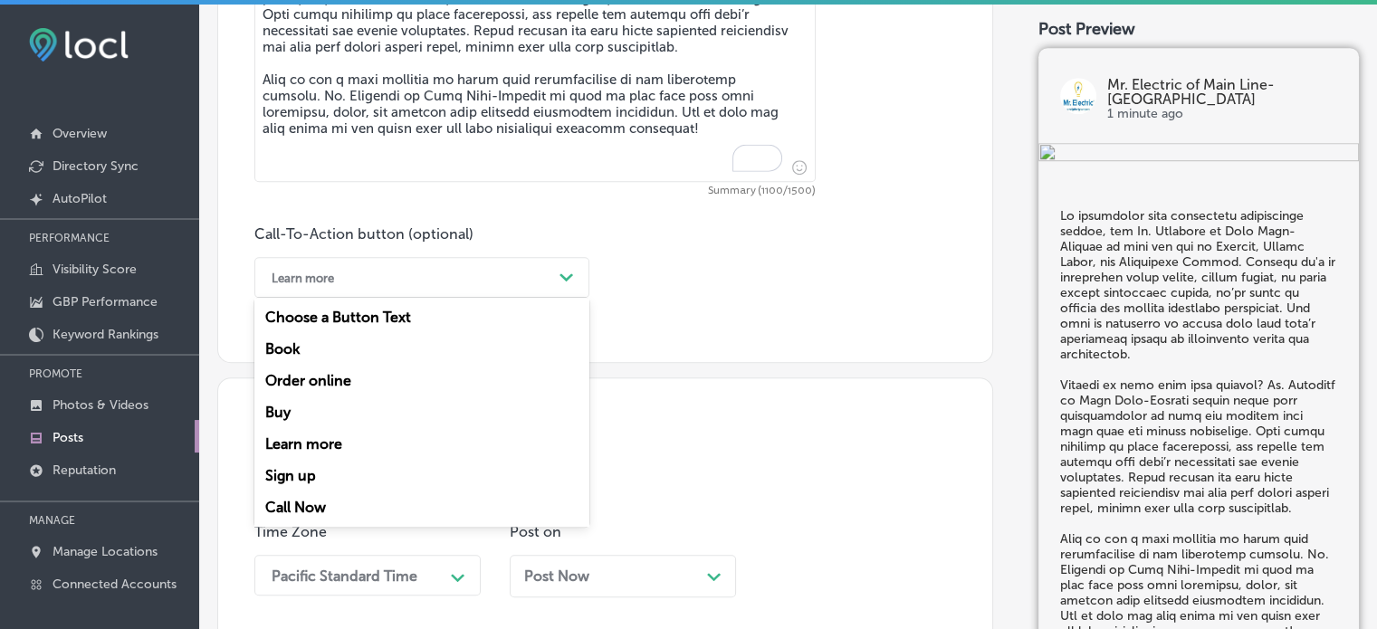
click at [532, 286] on div "Learn more" at bounding box center [407, 277] width 290 height 28
click at [310, 507] on div "Call Now" at bounding box center [421, 508] width 335 height 32
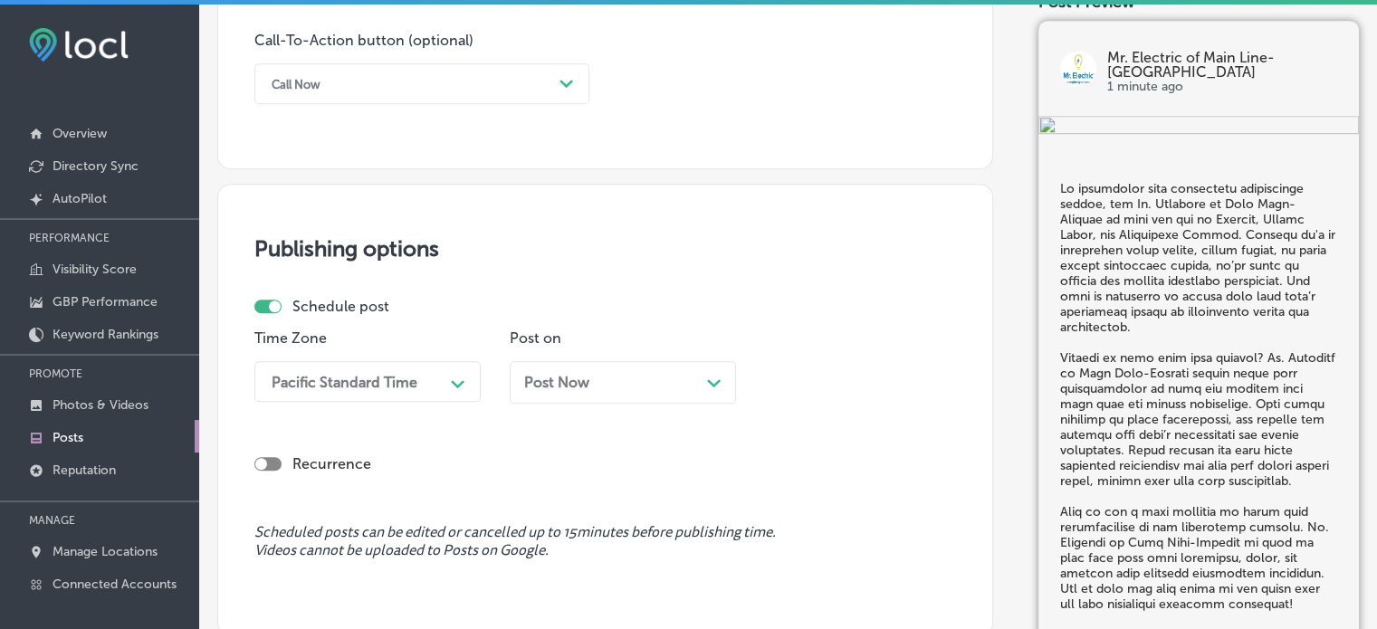
scroll to position [1443, 0]
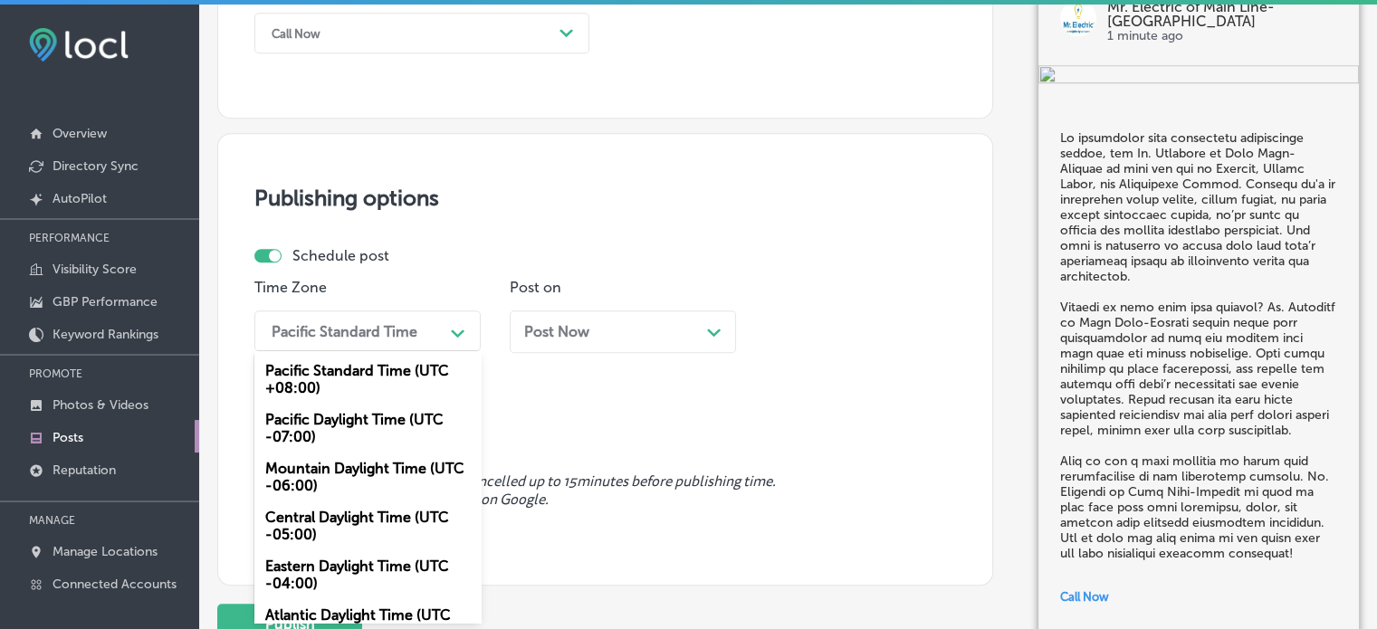
click at [424, 351] on div "option Mountain Daylight Time (UTC -06:00), selected. option Pacific Standard T…" at bounding box center [367, 330] width 226 height 41
click at [378, 476] on div "Mountain Daylight Time (UTC -06:00)" at bounding box center [367, 477] width 226 height 49
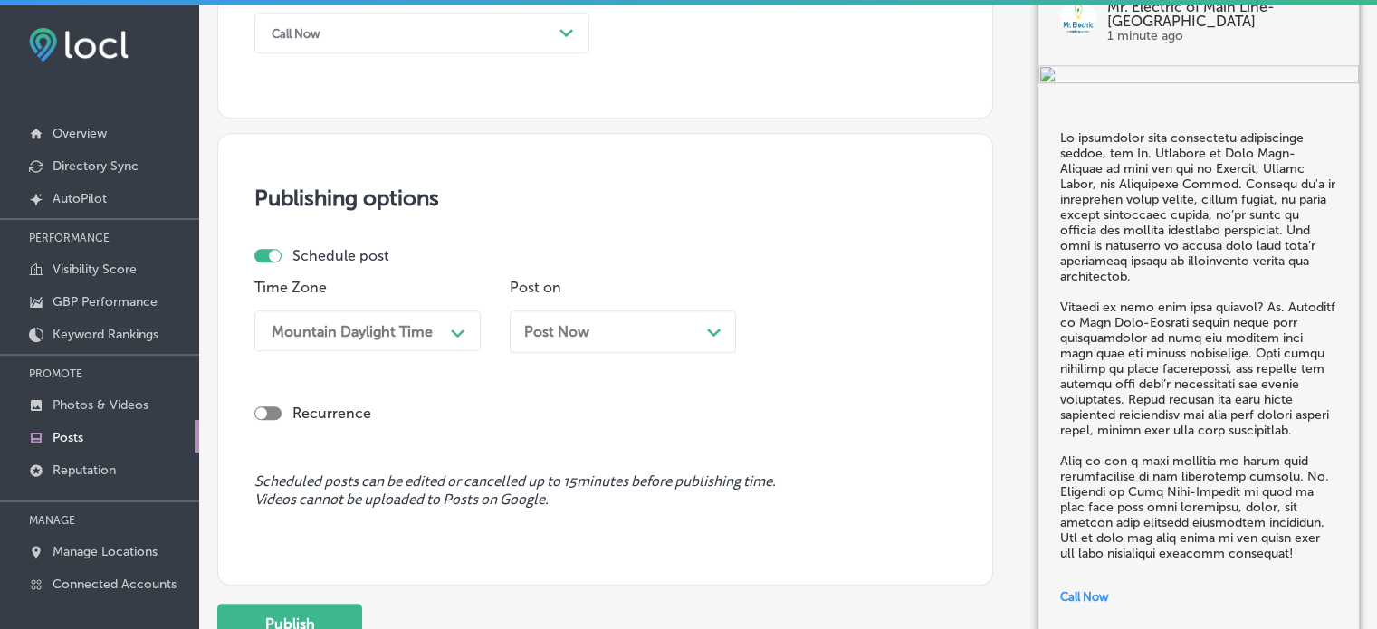
click at [627, 337] on div "Post Now Path Created with Sketch." at bounding box center [622, 331] width 197 height 17
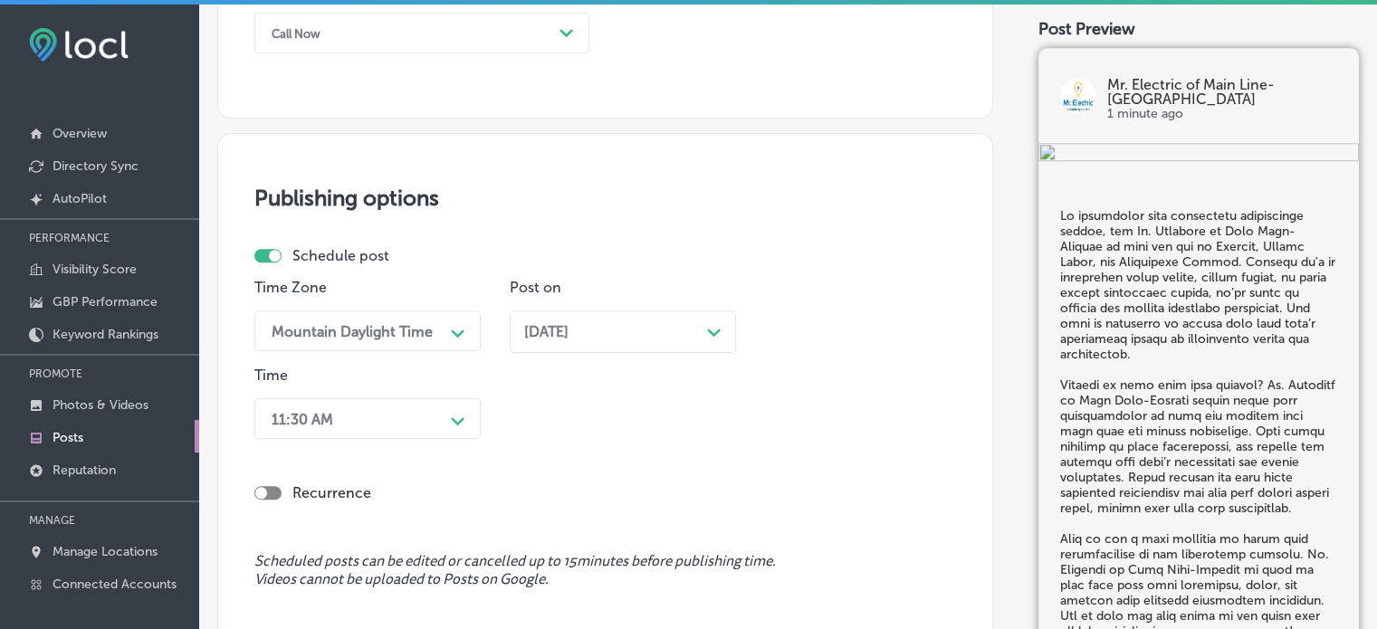
scroll to position [1532, 0]
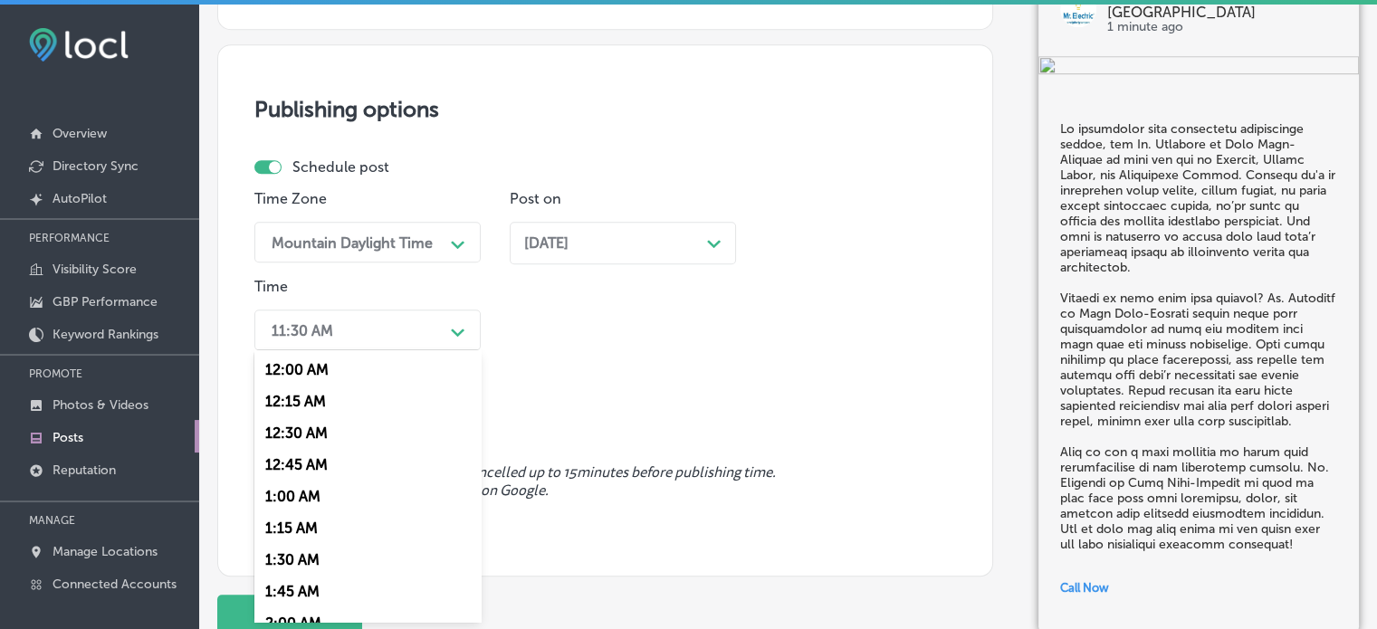
click at [438, 350] on div "option 7:00 AM, selected. option 12:30 AM focused, 3 of 96. 96 results availabl…" at bounding box center [367, 330] width 226 height 41
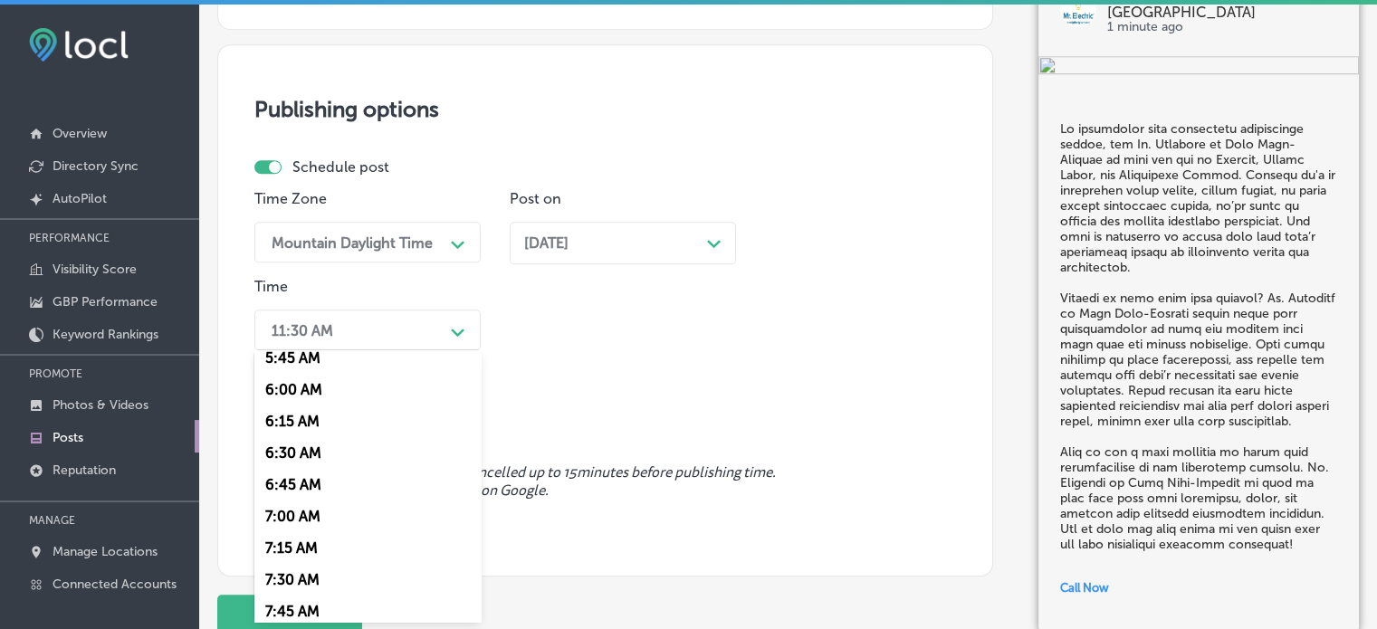
scroll to position [875, 0]
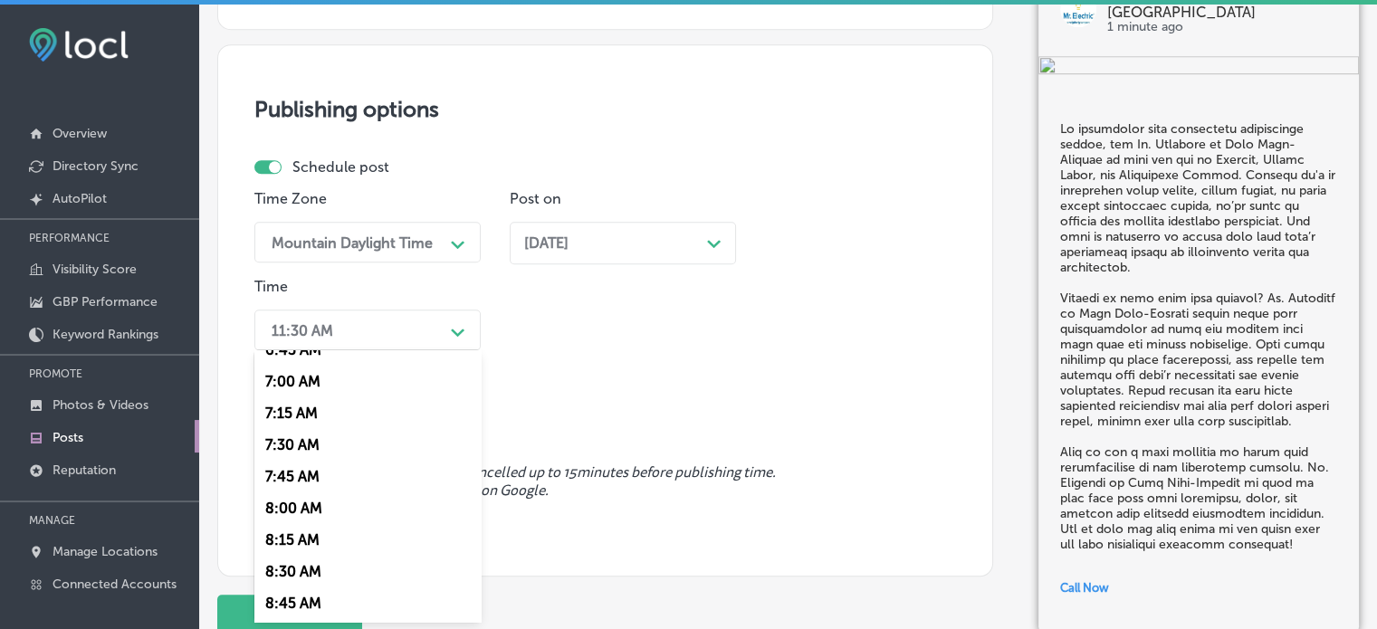
click at [299, 387] on div "7:00 AM" at bounding box center [367, 382] width 226 height 32
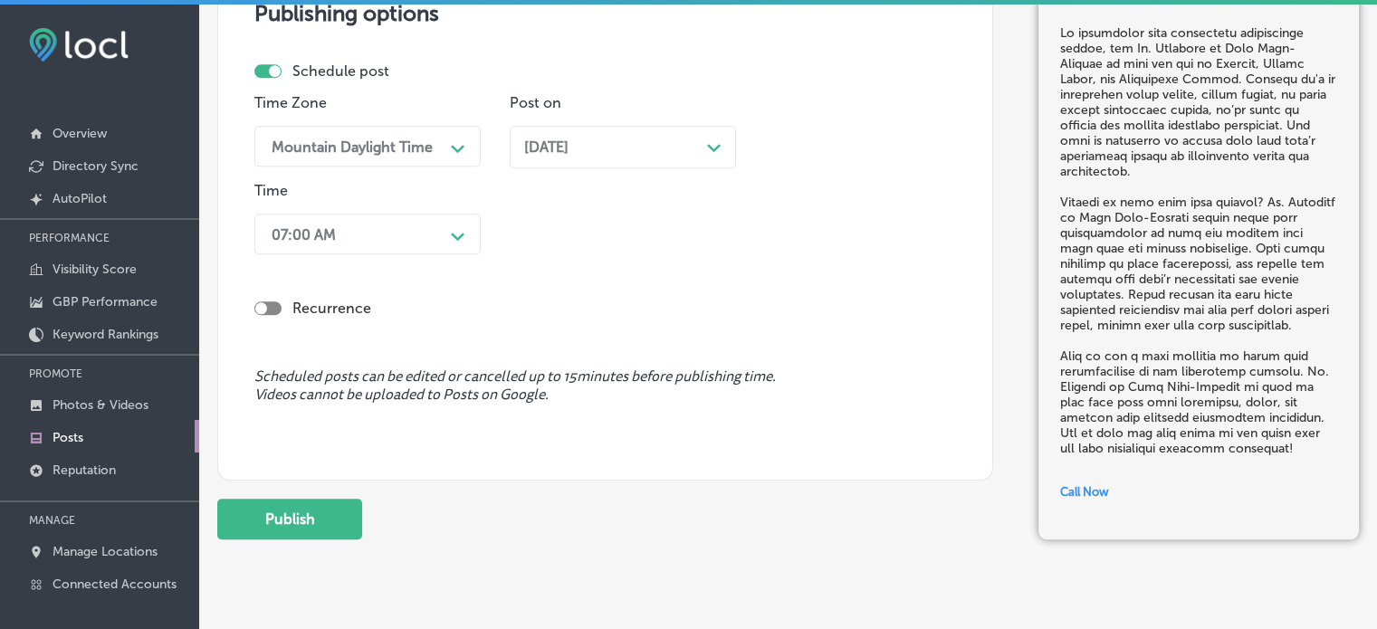
scroll to position [1635, 0]
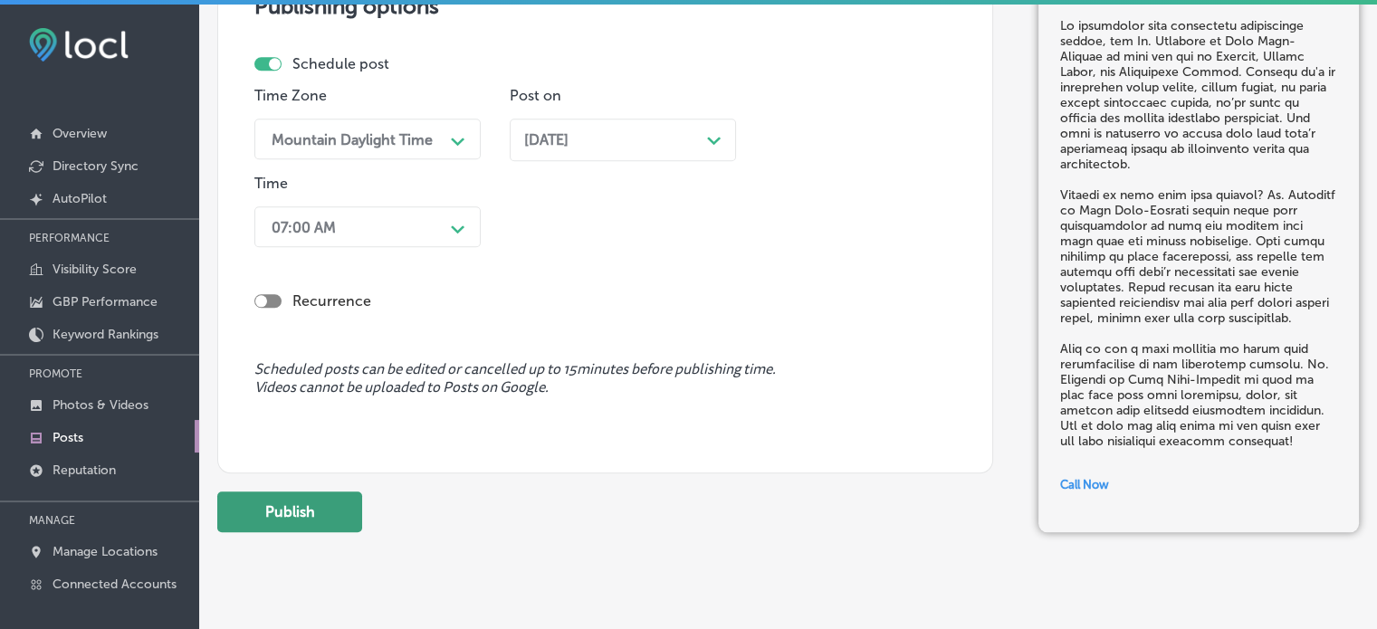
click at [322, 518] on button "Publish" at bounding box center [289, 512] width 145 height 41
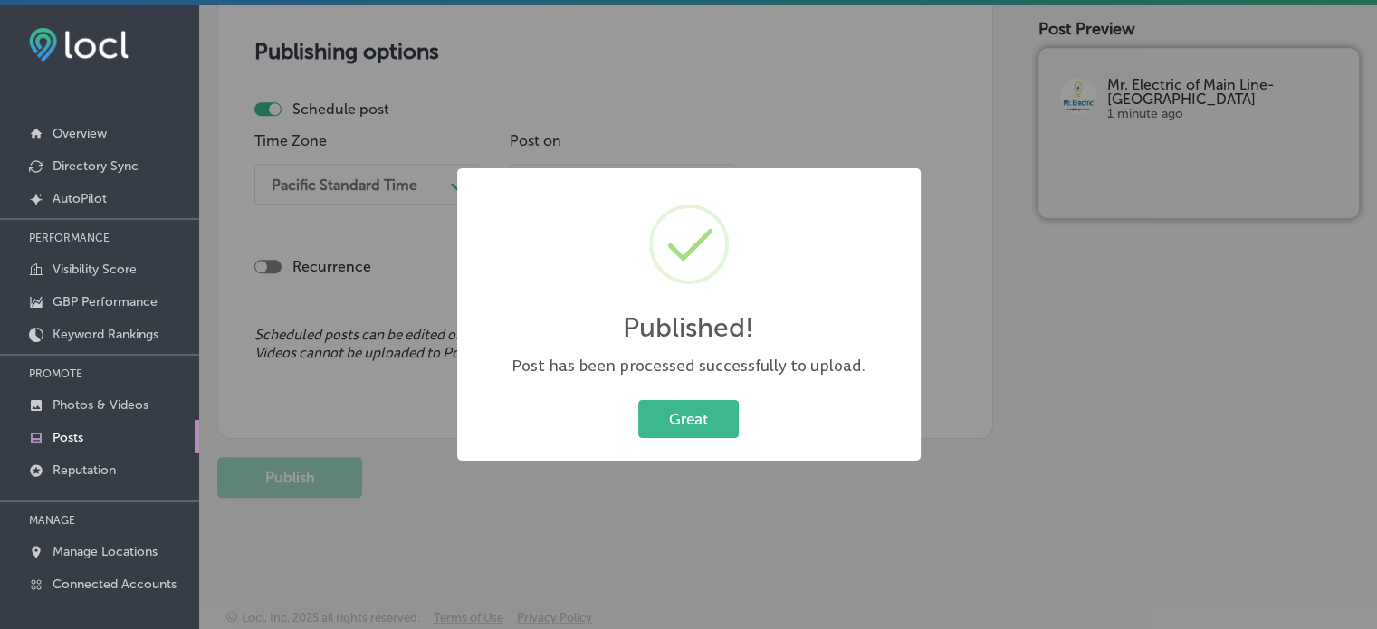
scroll to position [1589, 0]
click at [678, 414] on button "Great" at bounding box center [688, 418] width 100 height 37
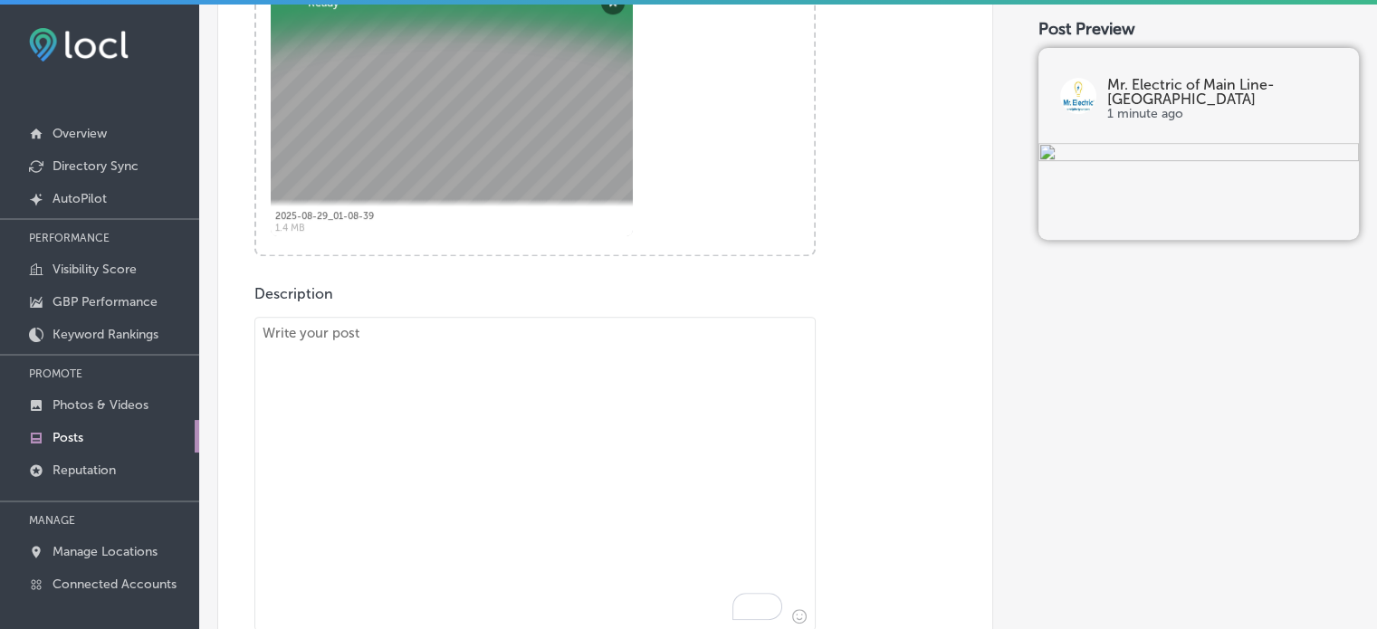
scroll to position [754, 0]
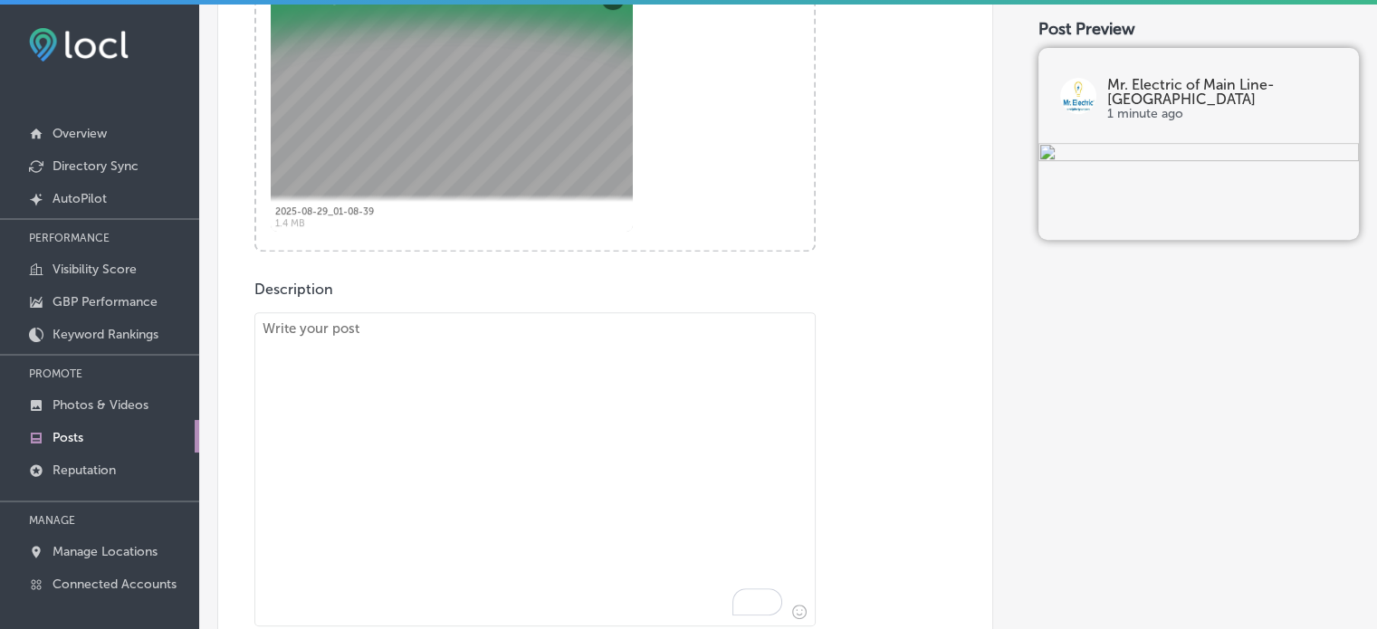
click at [457, 403] on textarea "To enrich screen reader interactions, please activate Accessibility in Grammarl…" at bounding box center [534, 469] width 561 height 314
paste textarea ""Electrical Safety & Panel Upgrades for Your Home Ensure your home is safe and …"
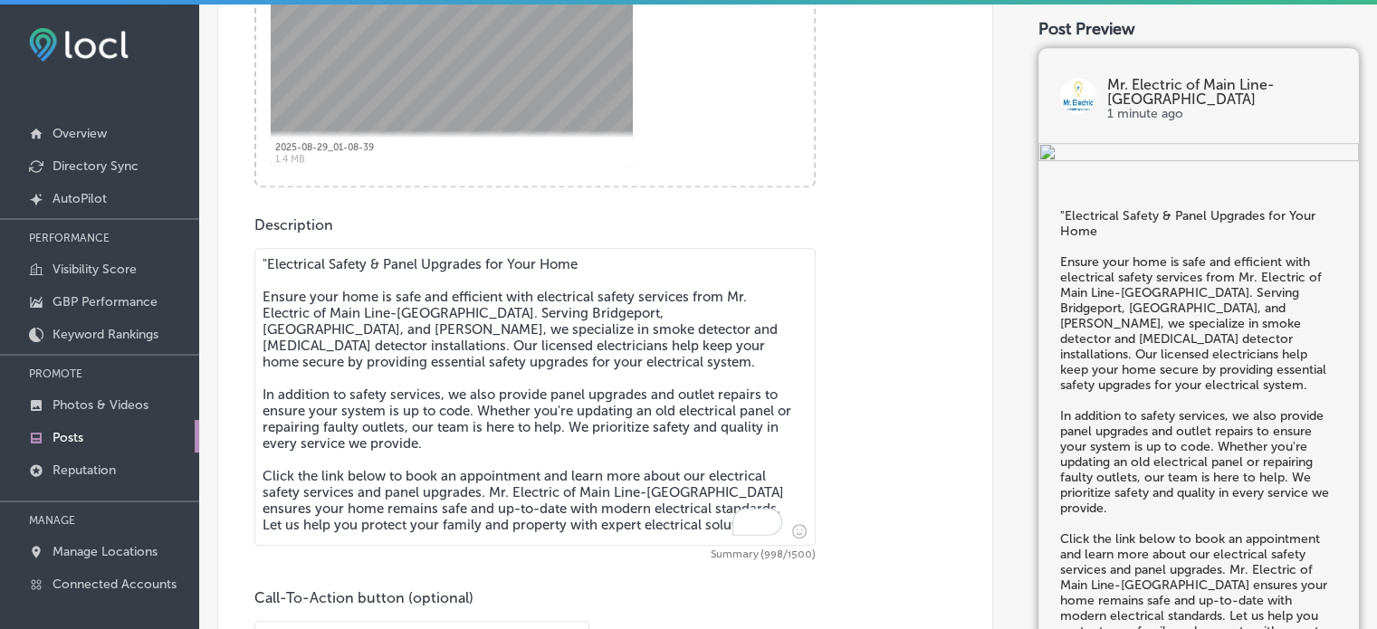
scroll to position [819, 0]
drag, startPoint x: 259, startPoint y: 288, endPoint x: 263, endPoint y: 256, distance: 32.0
click at [263, 256] on textarea ""Electrical Safety & Panel Upgrades for Your Home Ensure your home is safe and …" at bounding box center [534, 396] width 561 height 298
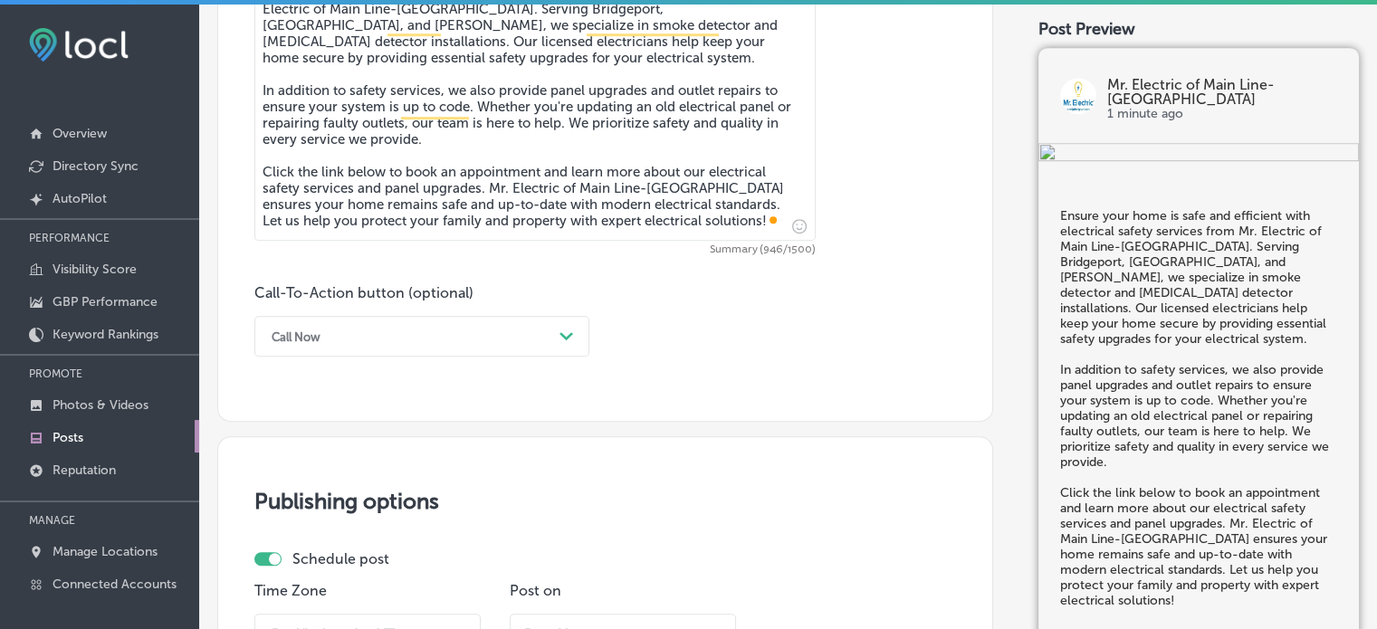
scroll to position [1091, 0]
type textarea "Ensure your home is safe and efficient with electrical safety services from Mr.…"
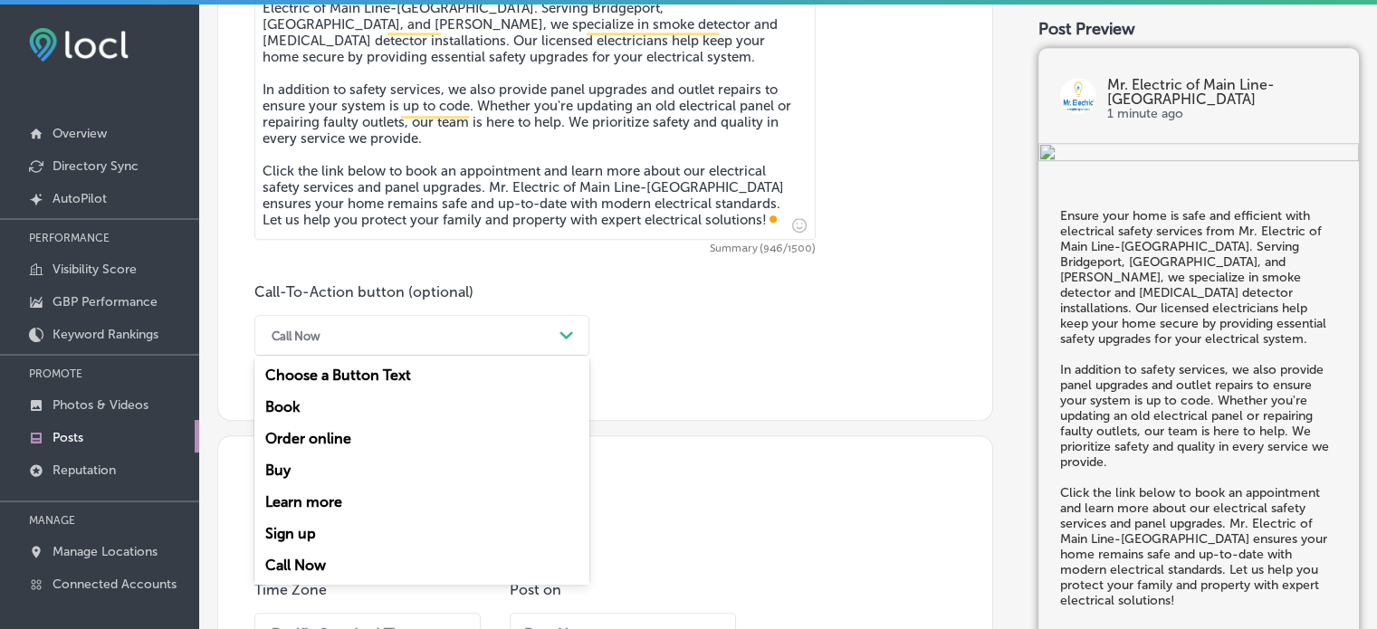
click at [443, 323] on div "Call Now" at bounding box center [407, 335] width 290 height 28
click at [306, 499] on div "Learn more" at bounding box center [421, 502] width 335 height 32
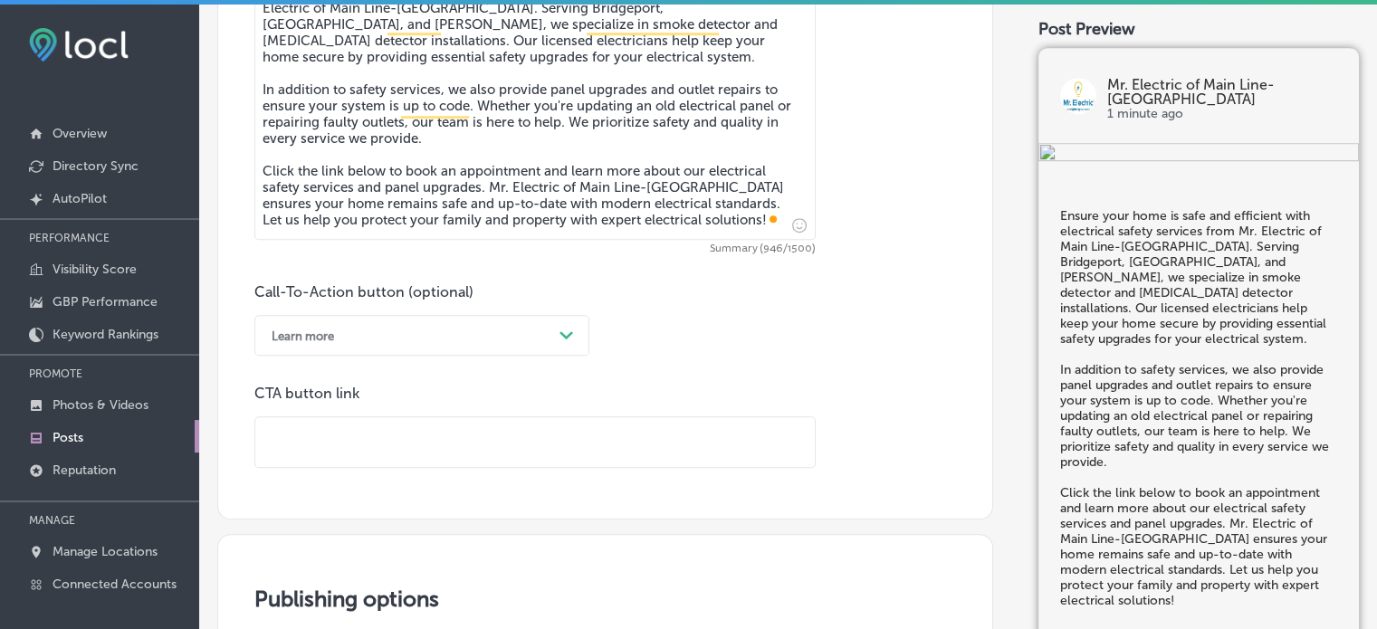
click at [420, 430] on input "text" at bounding box center [534, 442] width 559 height 50
paste input "https://mrelectric.com/schedule-appointment"
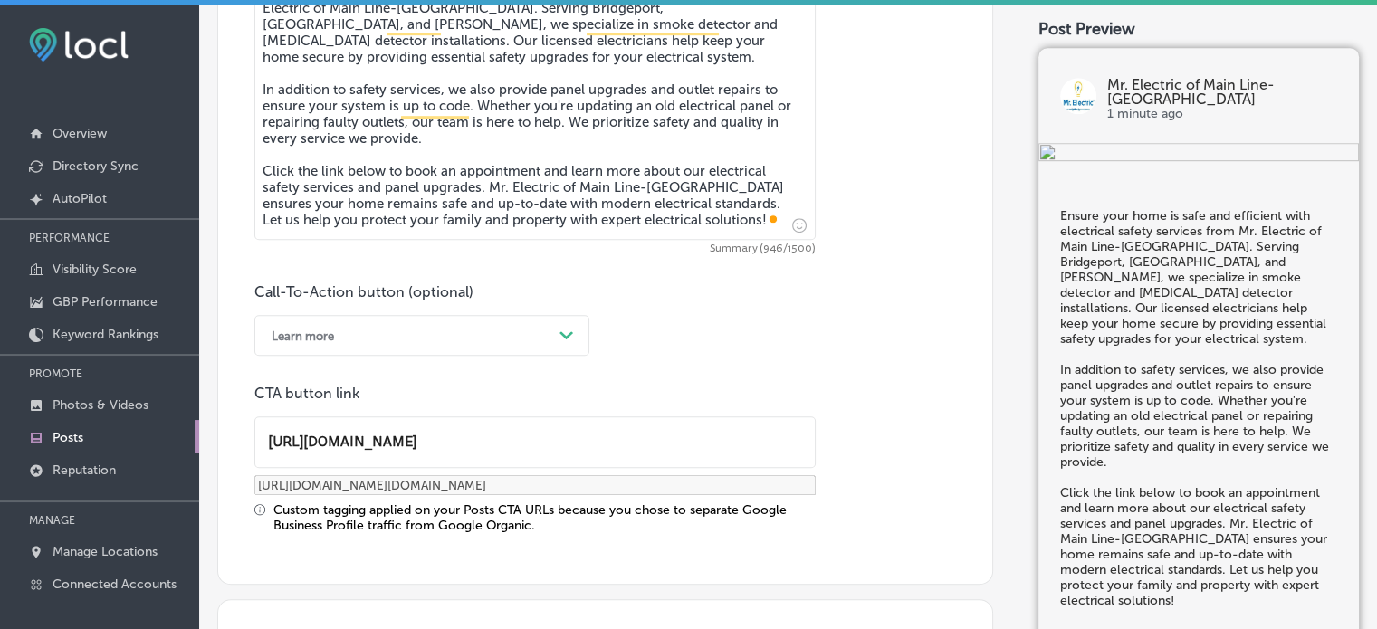
type input "https://mrelectric.com/schedule-appointment"
click at [501, 499] on div "CTA button link https://mrelectric.com/schedule-appointment https://mrelectric.…" at bounding box center [534, 459] width 561 height 148
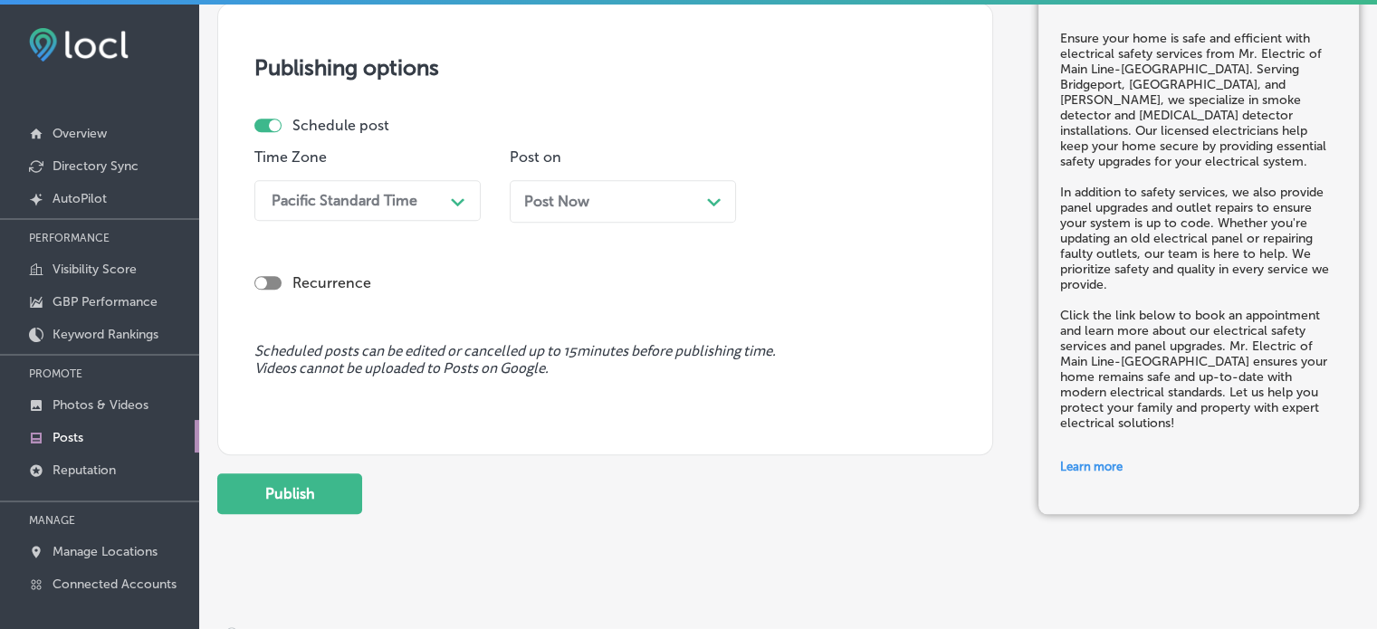
scroll to position [1702, 0]
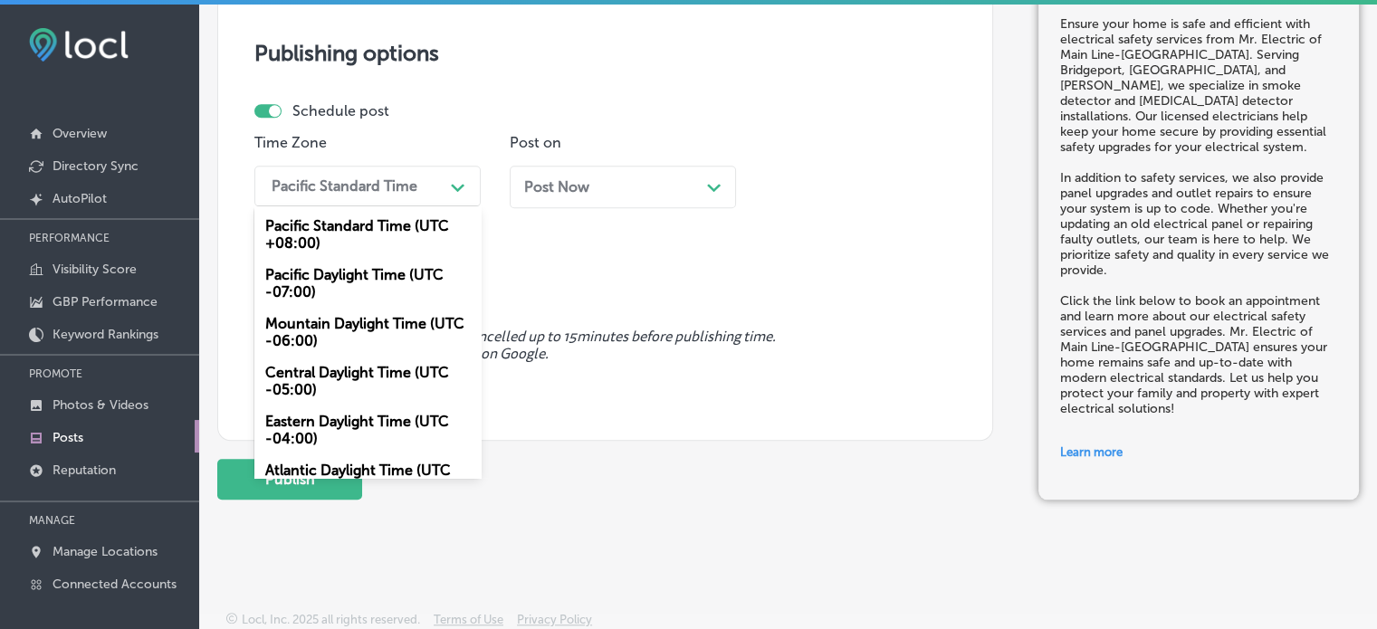
click at [395, 177] on div "Pacific Standard Time" at bounding box center [345, 185] width 146 height 17
click at [351, 334] on div "Mountain Daylight Time (UTC -06:00)" at bounding box center [367, 332] width 226 height 49
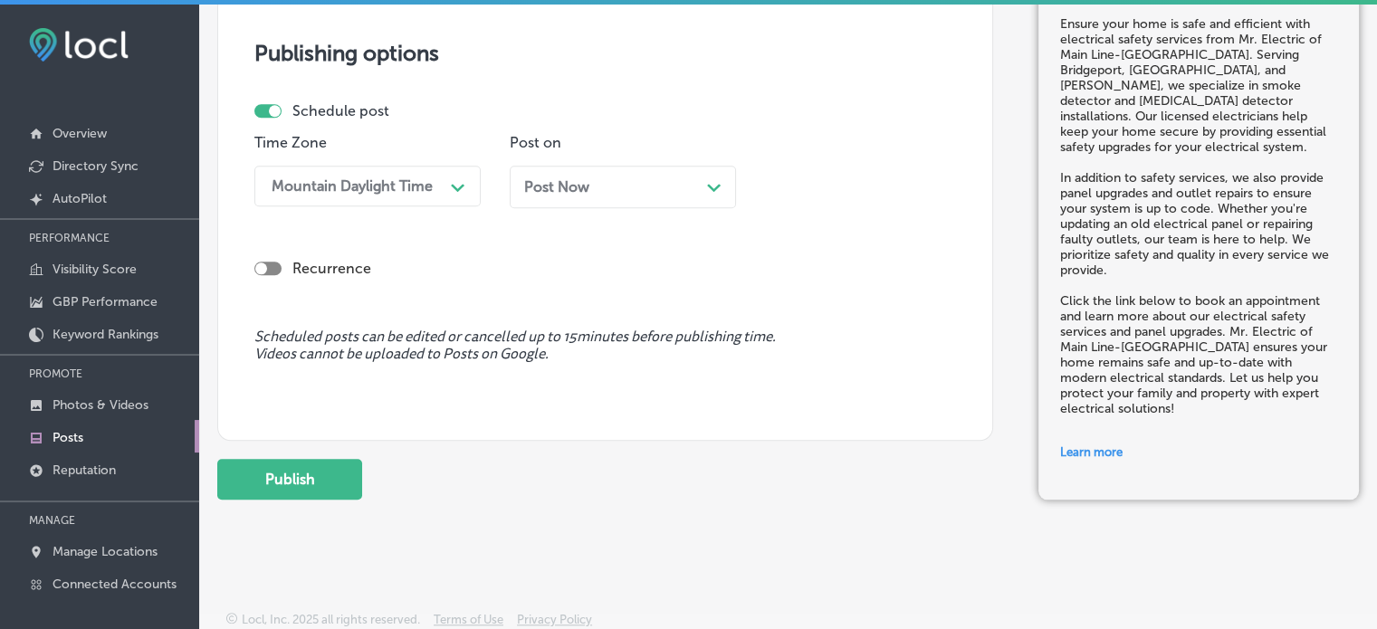
click at [668, 196] on div "Post Now Path Created with Sketch." at bounding box center [623, 187] width 226 height 43
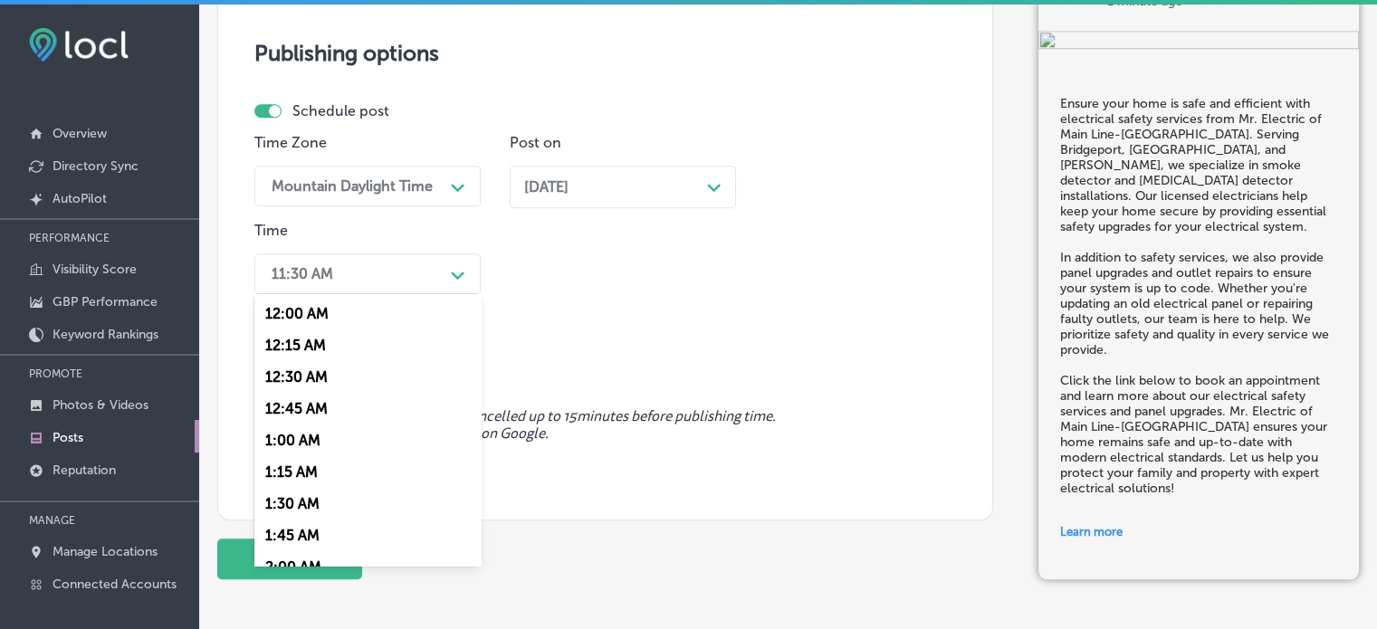
click at [433, 277] on div "11:30 AM" at bounding box center [352, 274] width 181 height 32
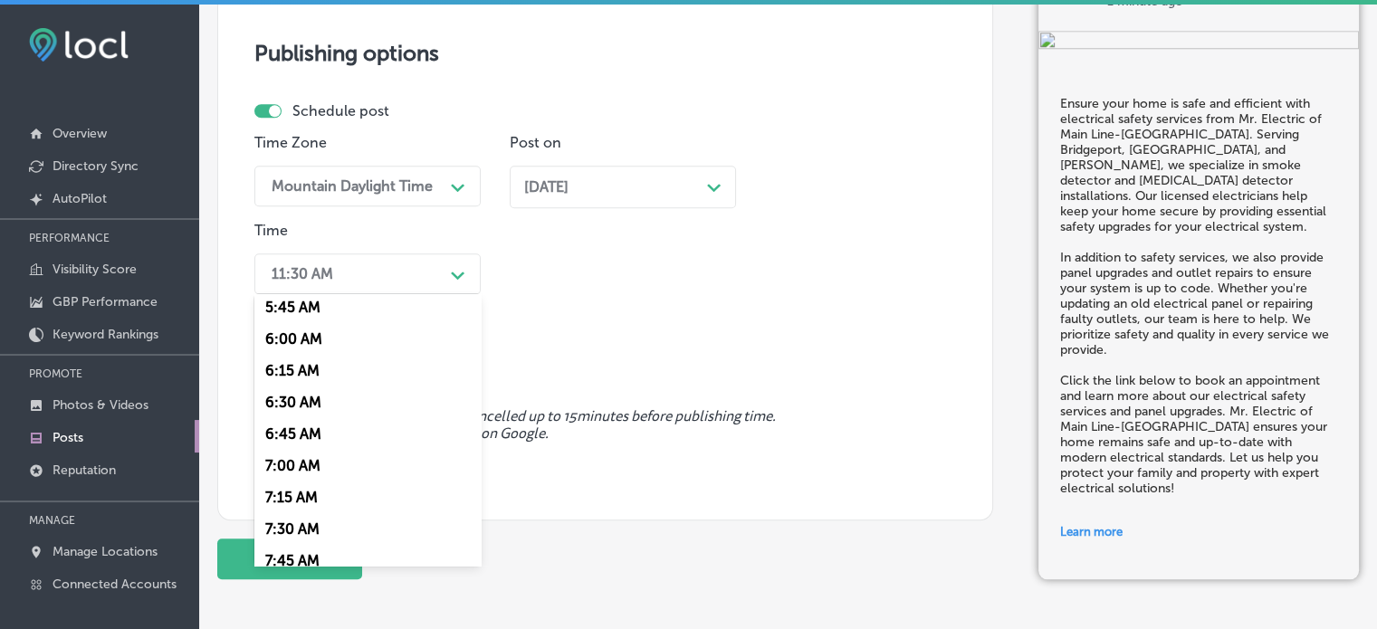
scroll to position [735, 0]
click at [308, 466] on div "7:00 AM" at bounding box center [367, 466] width 226 height 32
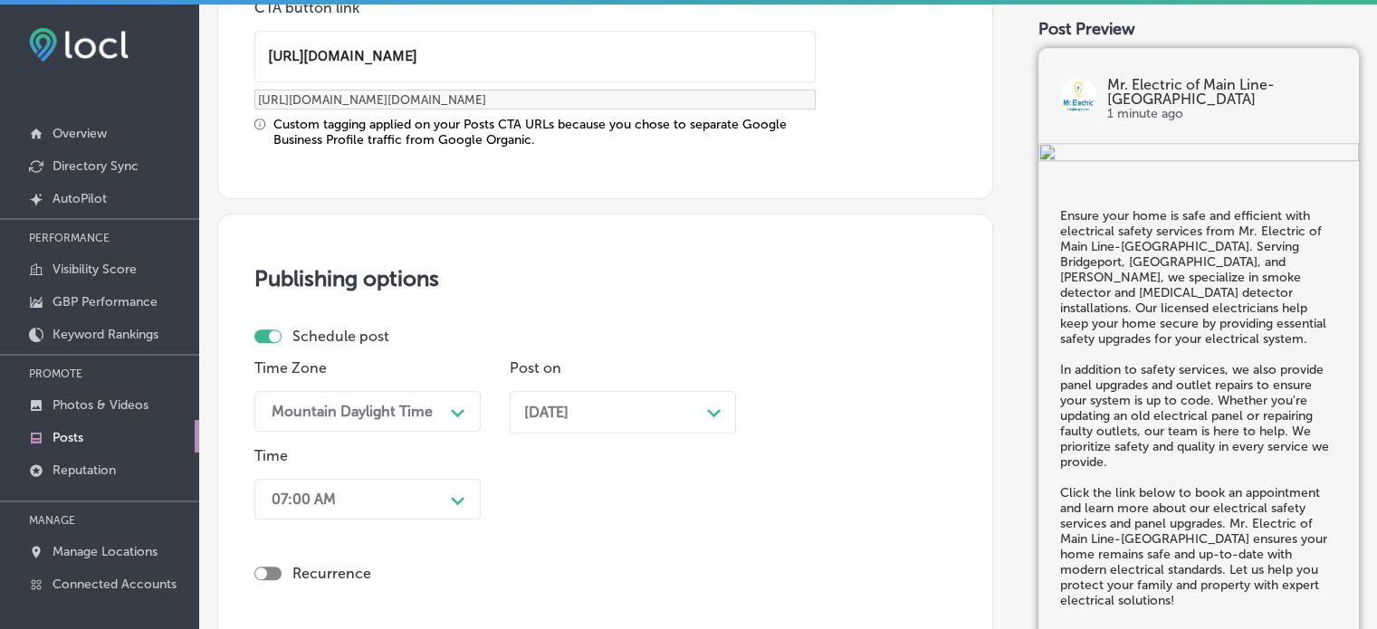
scroll to position [1781, 0]
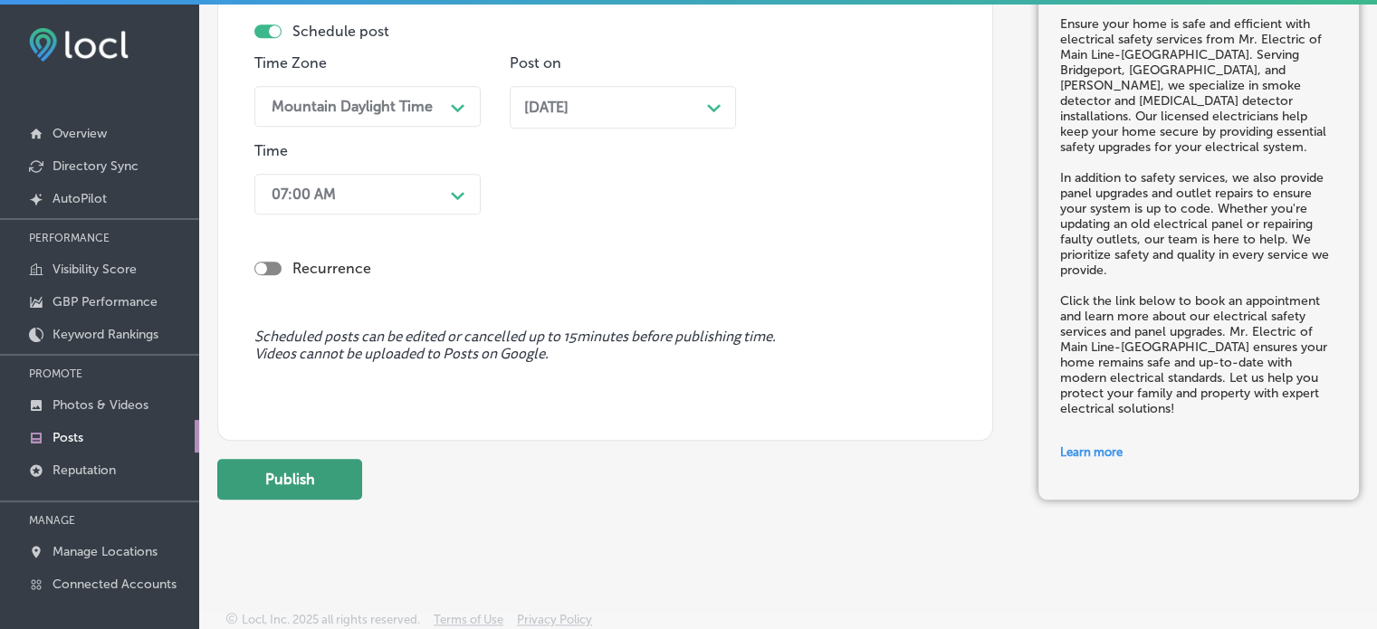
click at [308, 481] on button "Publish" at bounding box center [289, 479] width 145 height 41
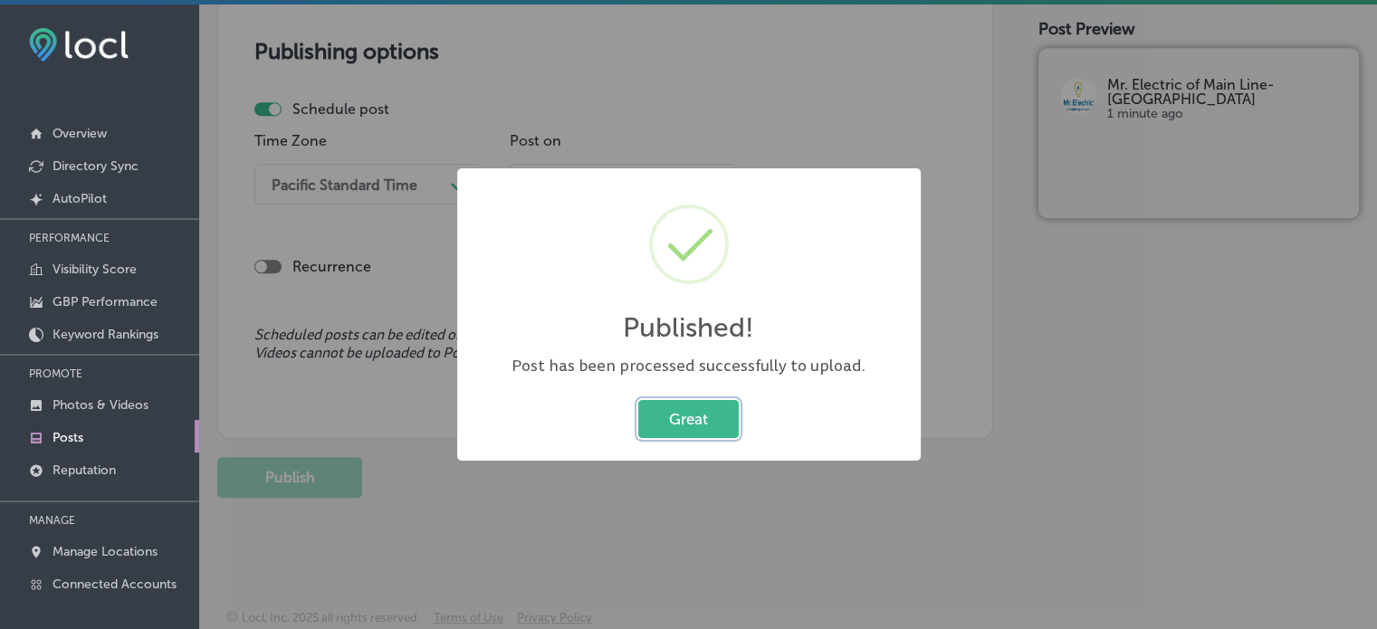
scroll to position [1539, 0]
click at [705, 417] on button "Great" at bounding box center [688, 418] width 100 height 37
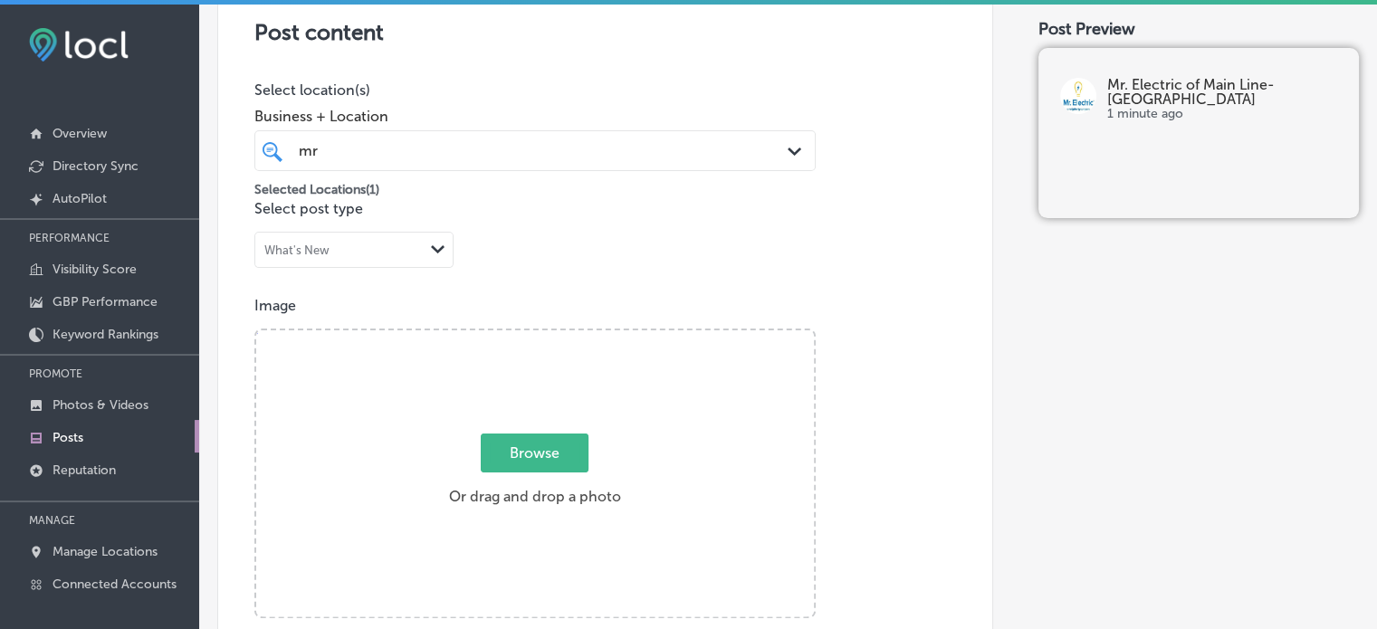
scroll to position [0, 0]
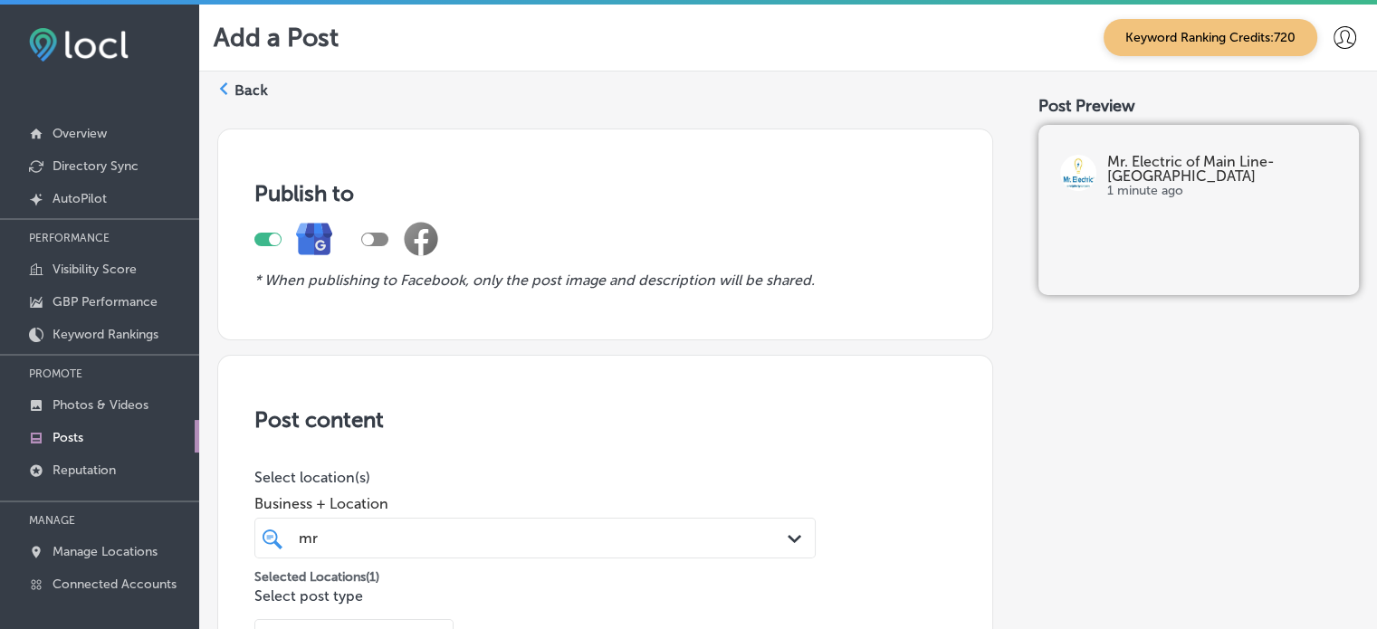
click at [243, 81] on label "Back" at bounding box center [250, 91] width 33 height 20
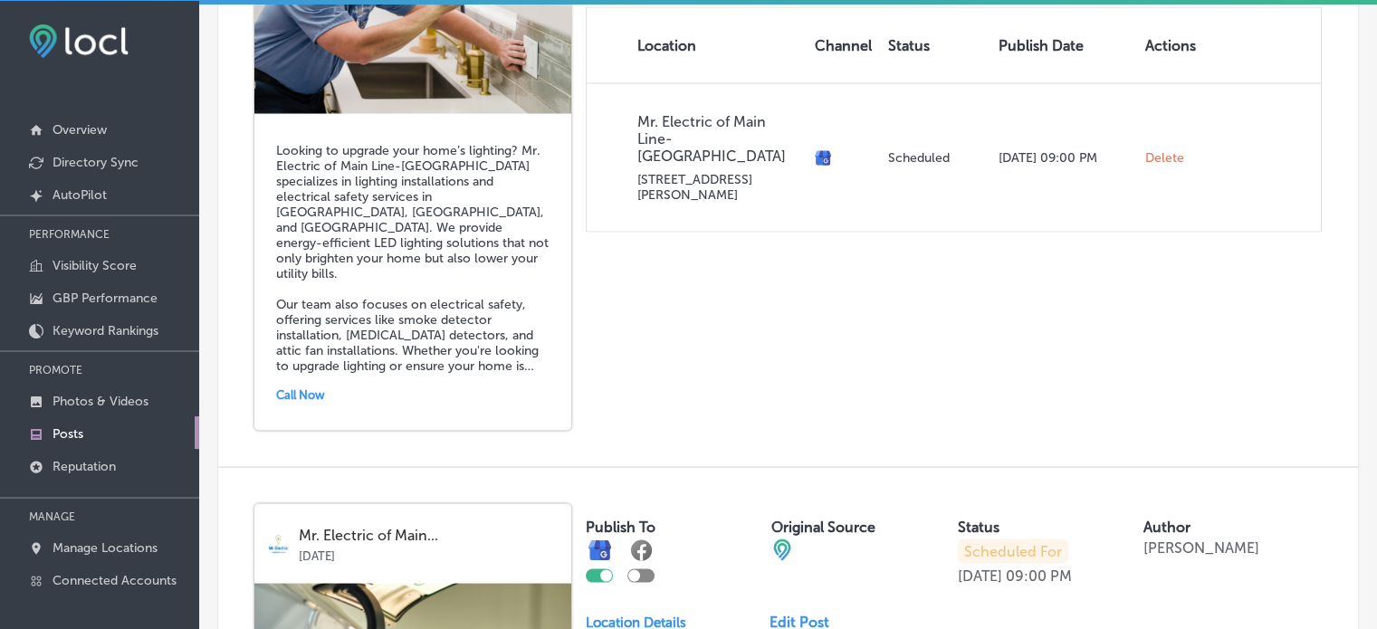
scroll to position [4099, 0]
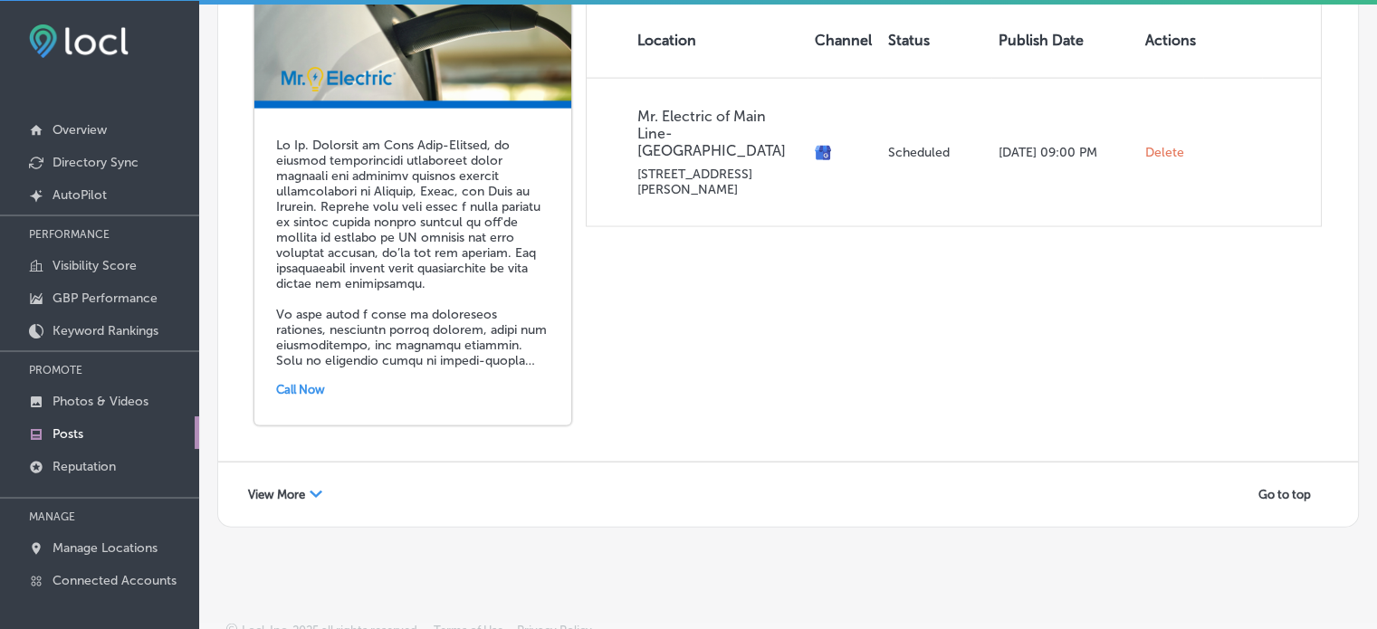
click at [298, 488] on span "View More" at bounding box center [276, 495] width 57 height 14
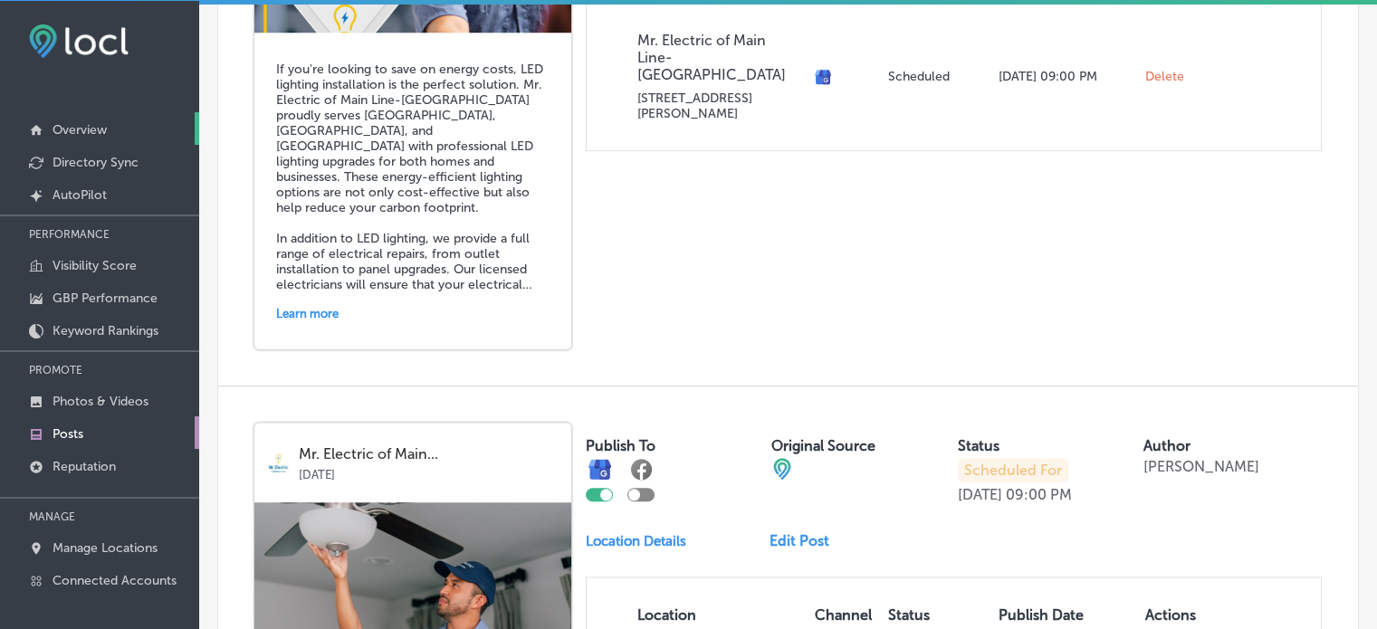
scroll to position [1570, 0]
click at [74, 120] on link "Overview" at bounding box center [99, 128] width 199 height 33
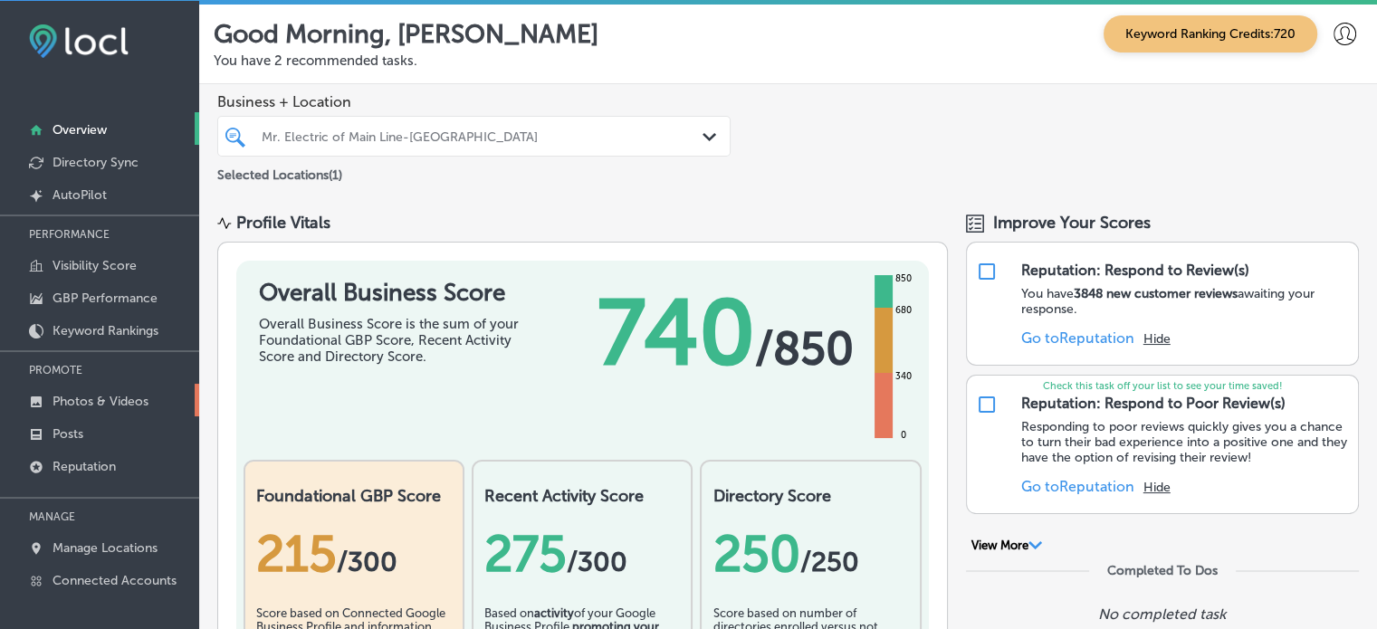
click at [93, 402] on p "Photos & Videos" at bounding box center [100, 401] width 96 height 15
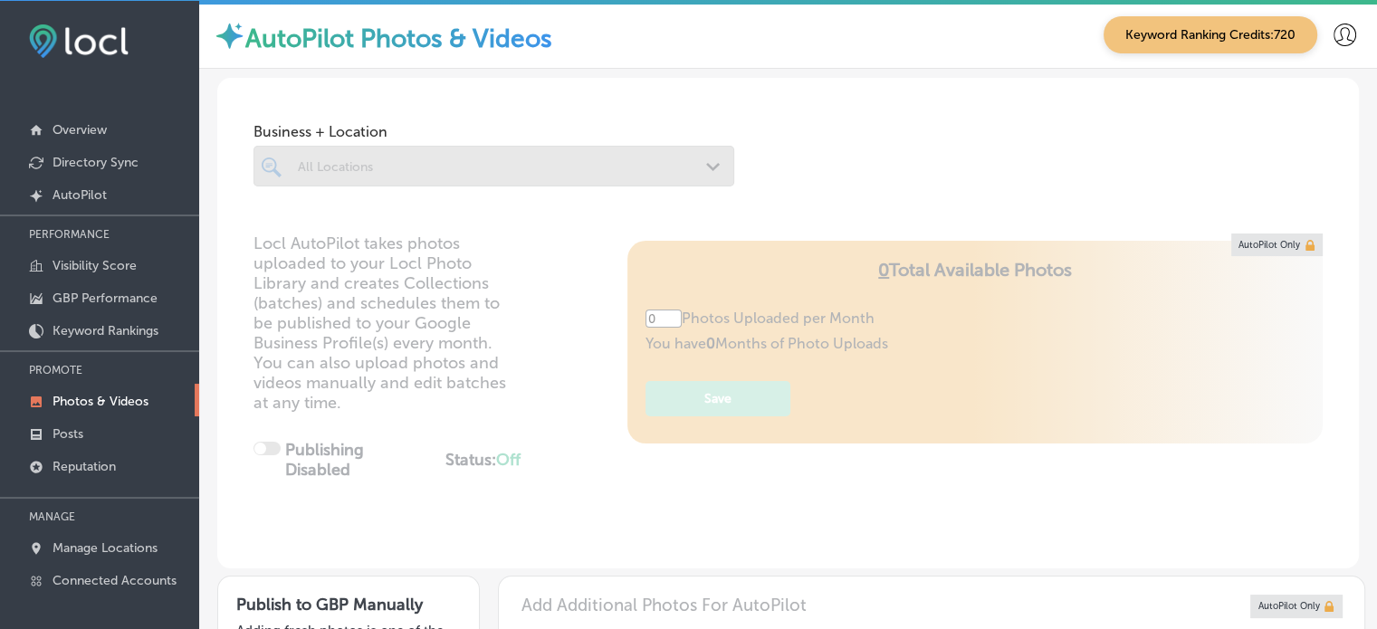
type input "5"
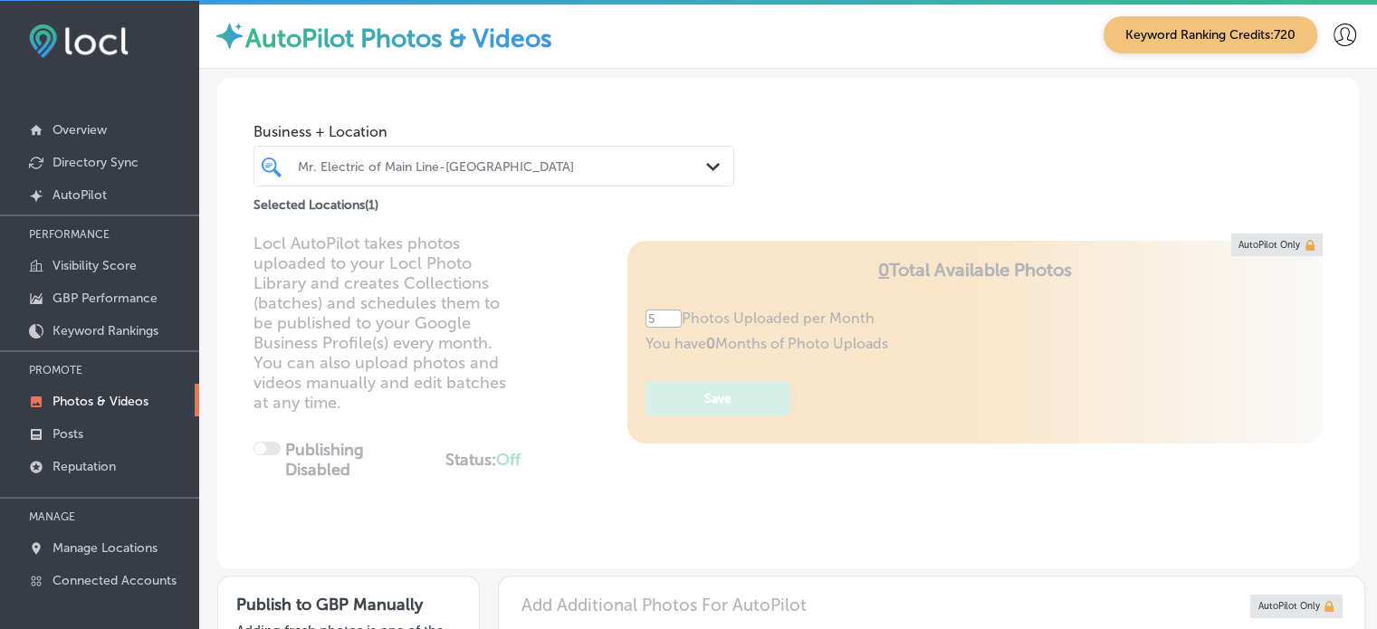
click at [455, 173] on div "Mr. Electric of Main Line-[GEOGRAPHIC_DATA]" at bounding box center [503, 165] width 410 height 15
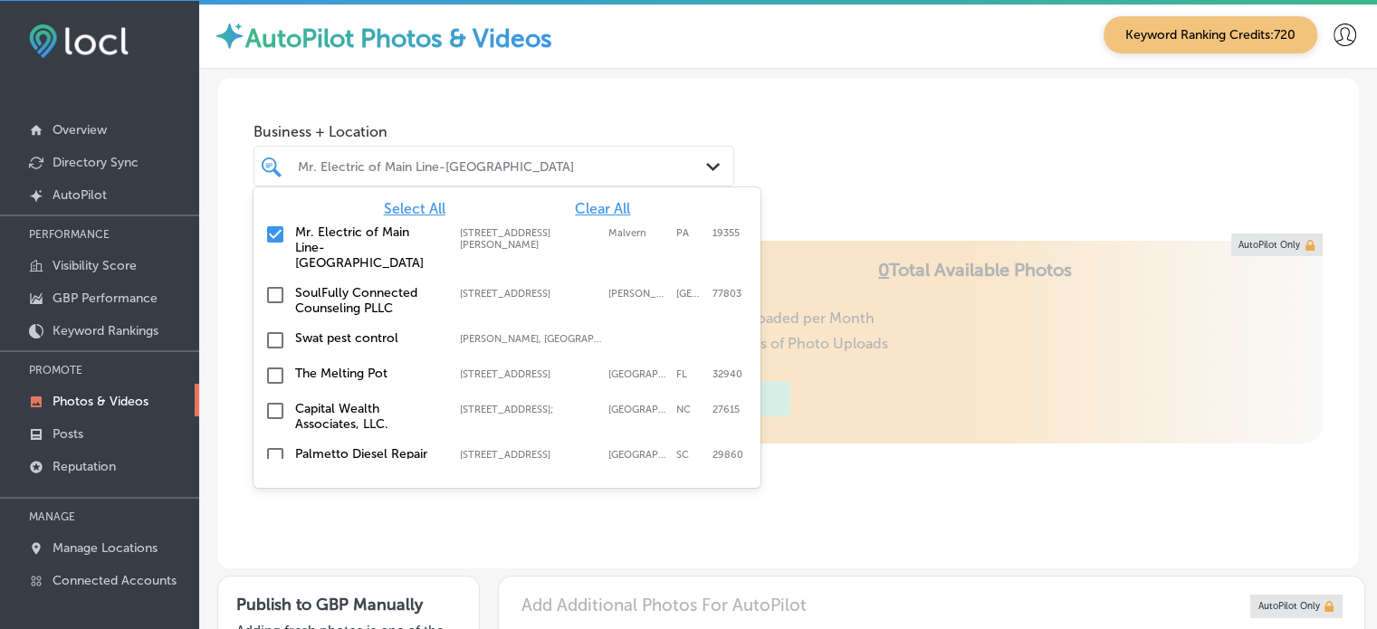
click at [597, 215] on span "Clear All" at bounding box center [602, 208] width 55 height 17
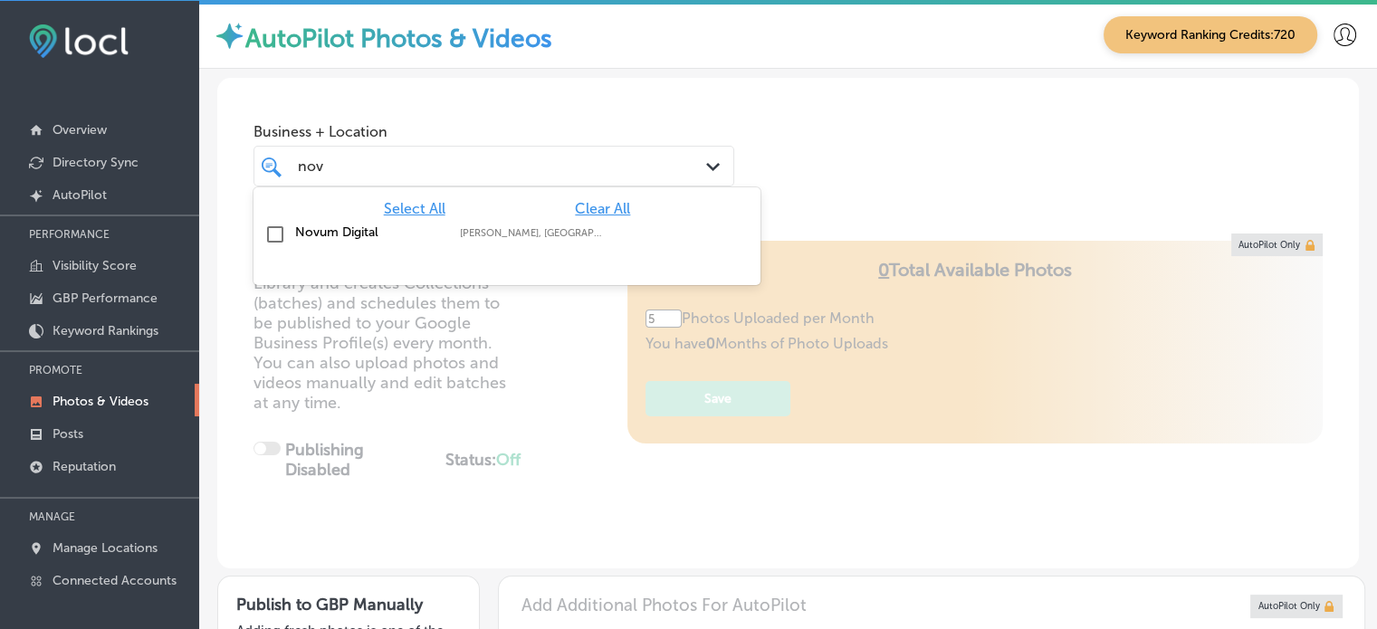
click at [297, 224] on label "Novum Digital" at bounding box center [368, 231] width 147 height 15
type input "nov"
click at [552, 118] on div "Business + Location option focused, 2 of 92. 2 results available for search ter…" at bounding box center [493, 150] width 481 height 72
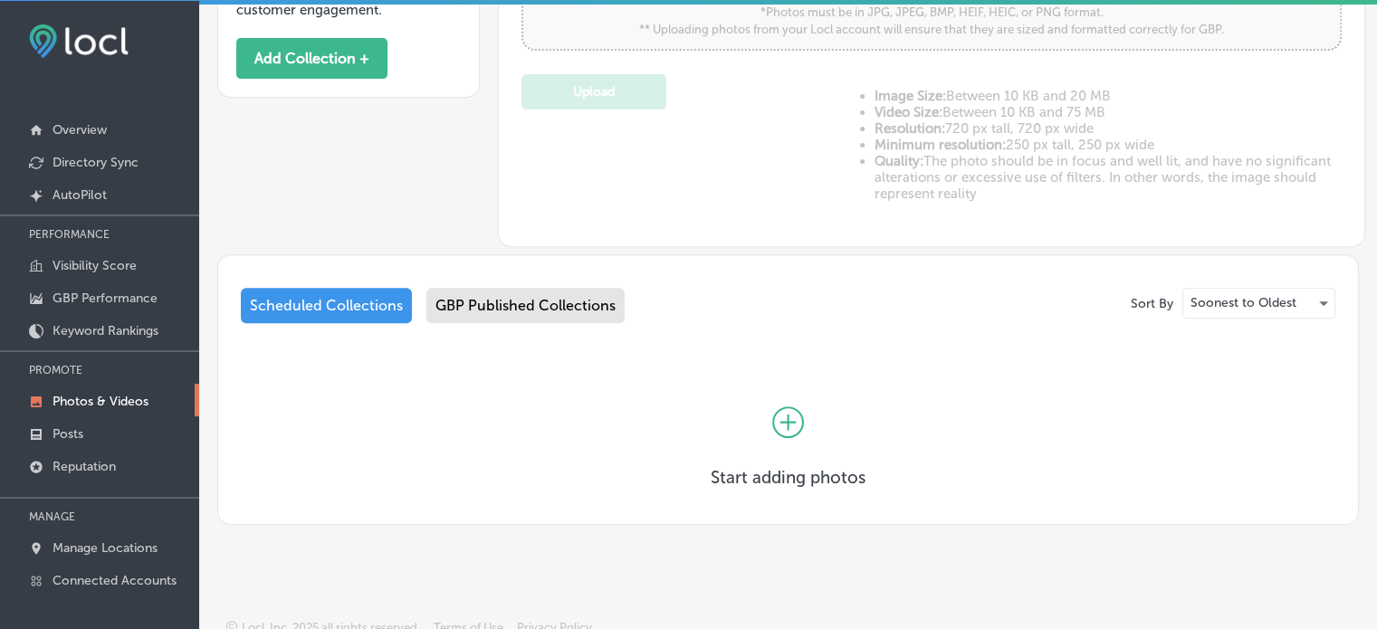
scroll to position [690, 0]
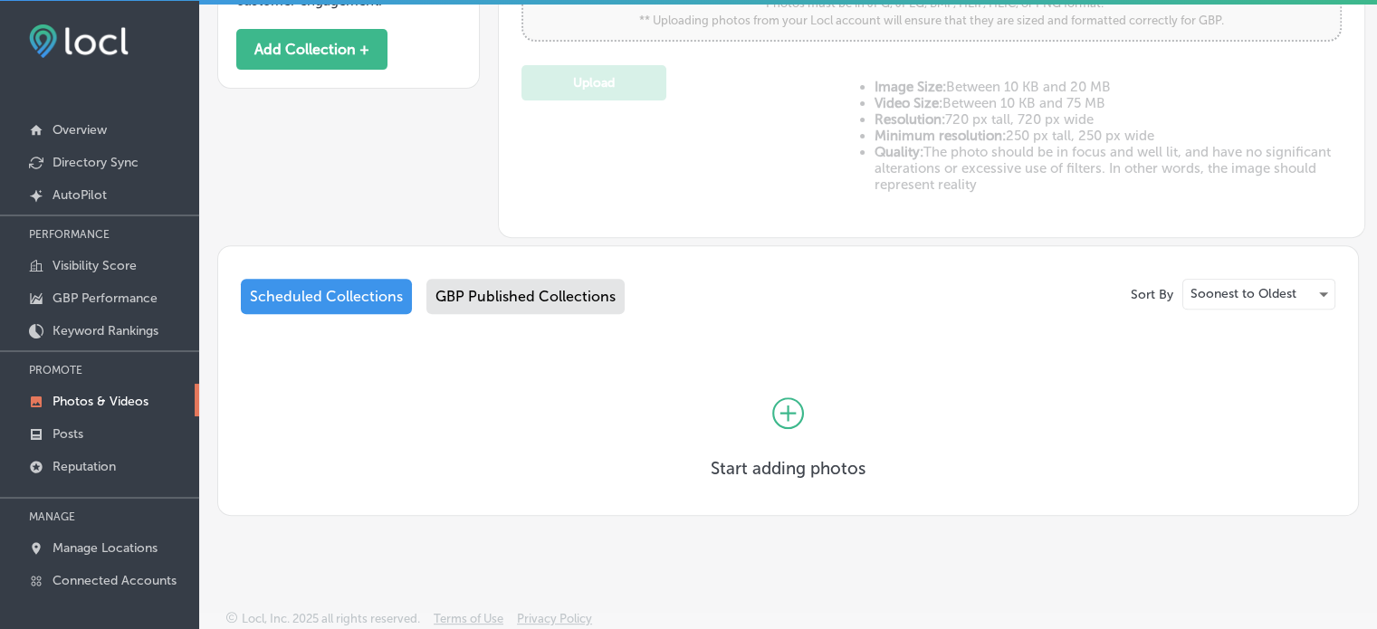
click at [568, 286] on div "GBP Published Collections" at bounding box center [525, 296] width 198 height 35
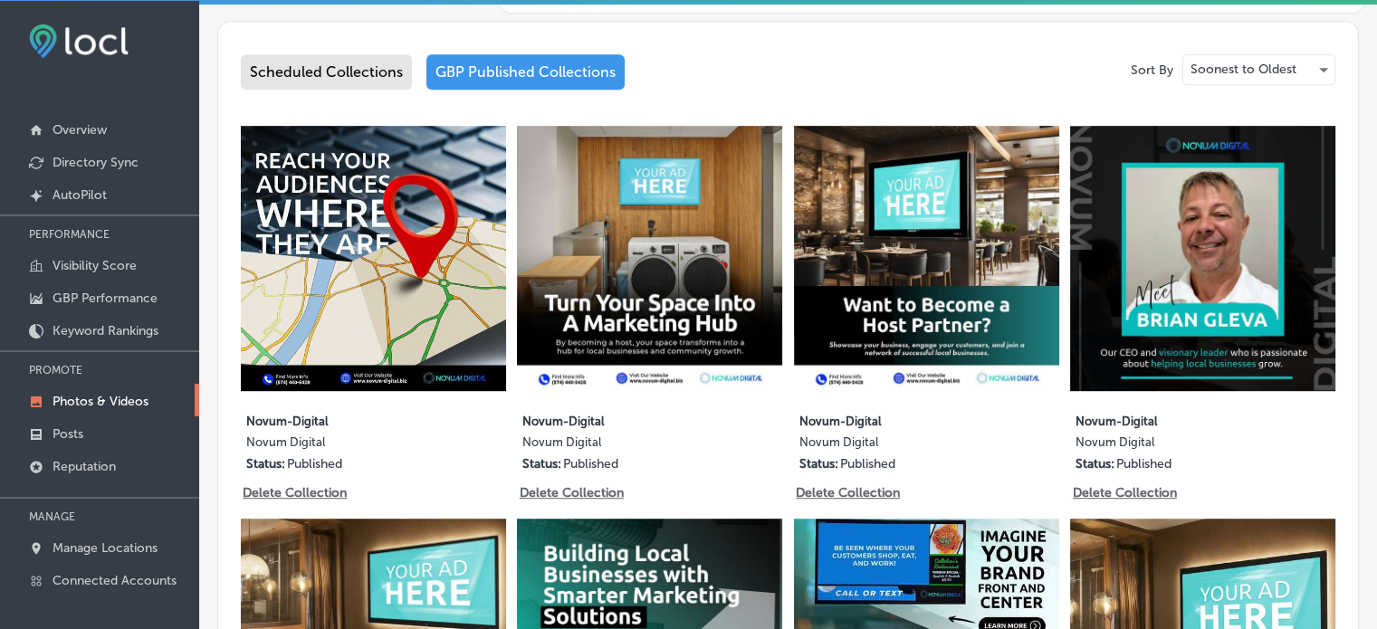
scroll to position [950, 0]
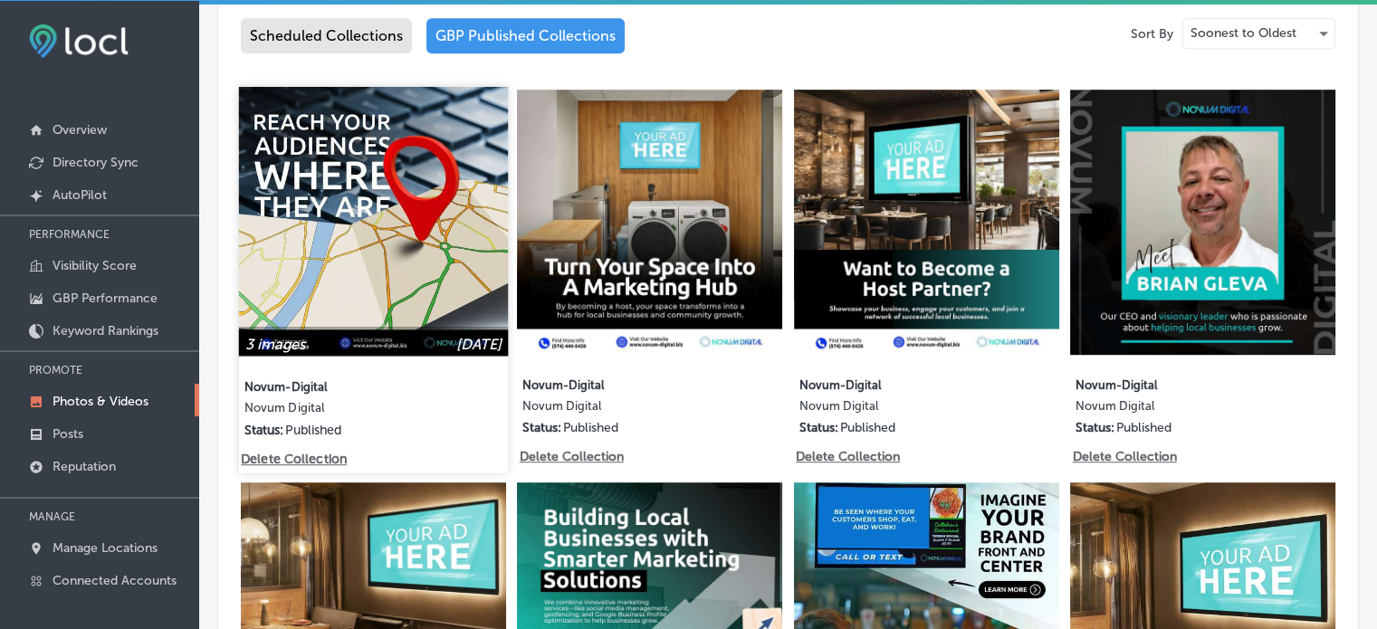
click at [395, 234] on img at bounding box center [373, 221] width 269 height 269
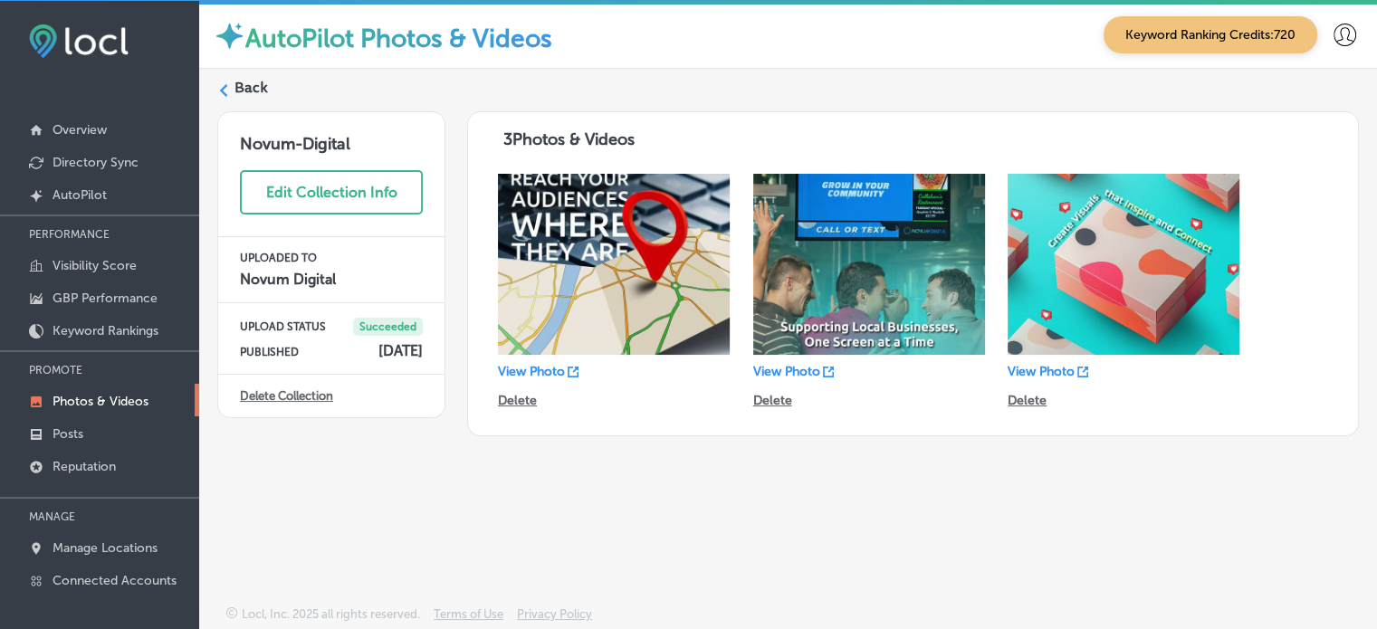
click at [261, 78] on label "Back" at bounding box center [250, 88] width 33 height 20
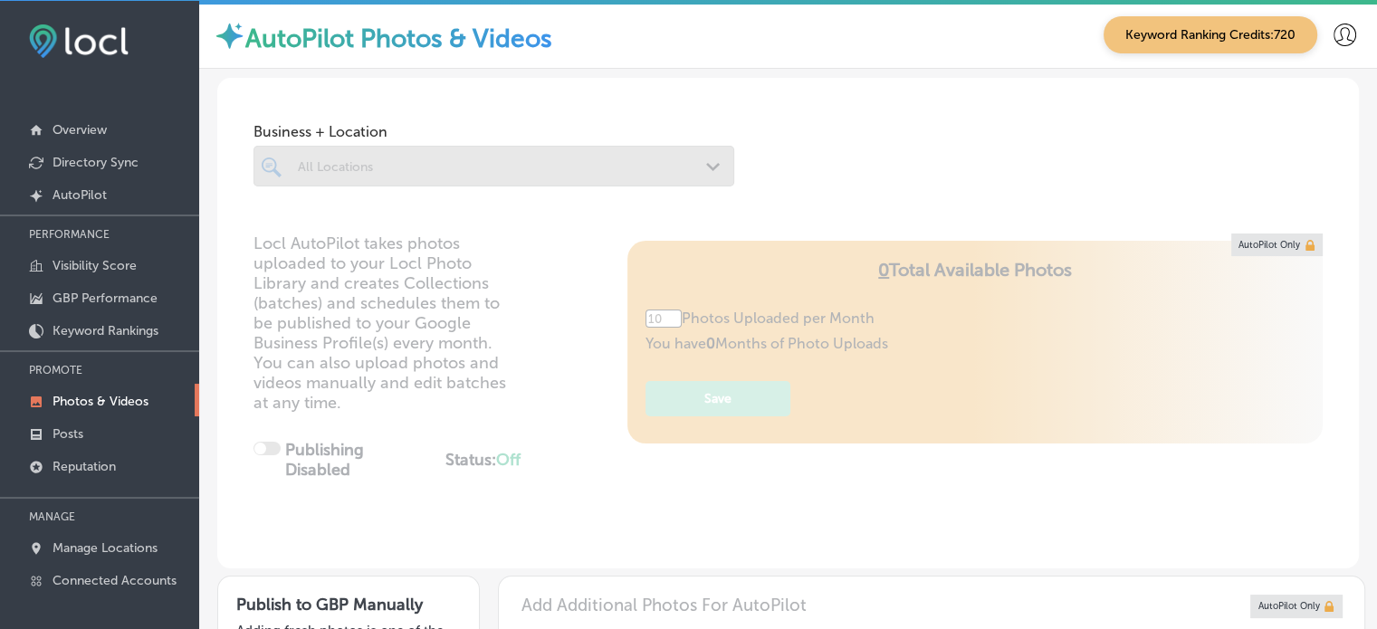
type input "5"
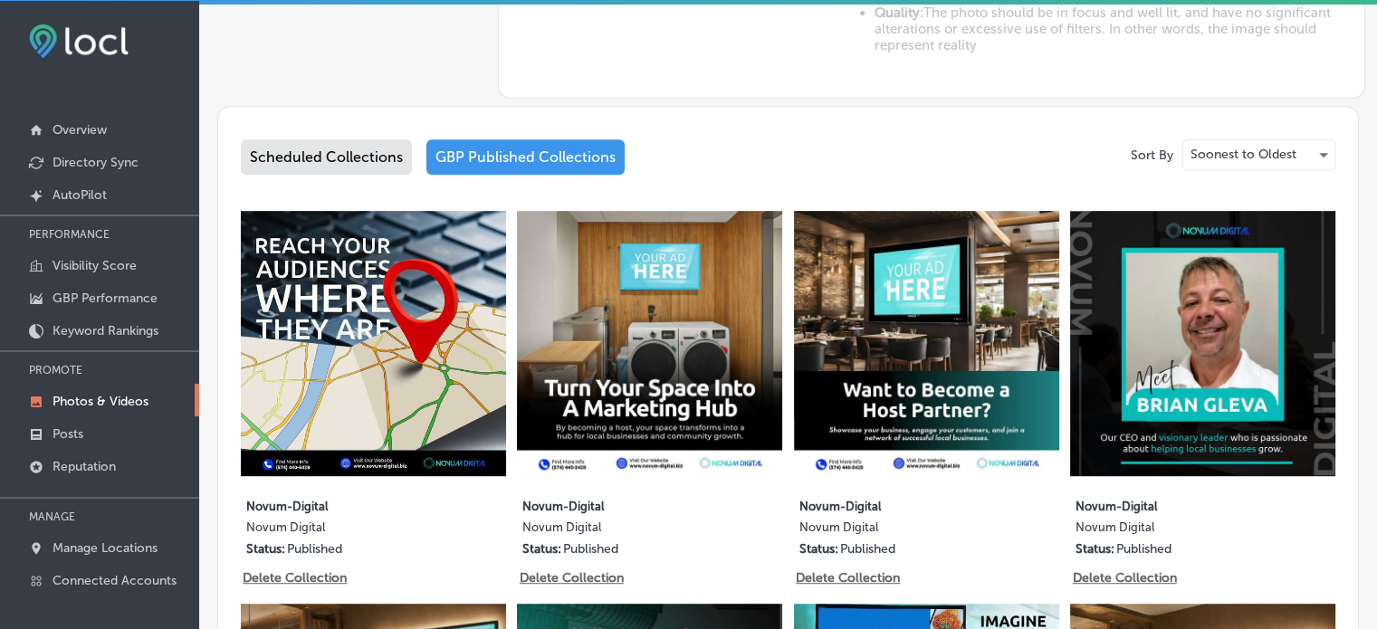
scroll to position [827, 0]
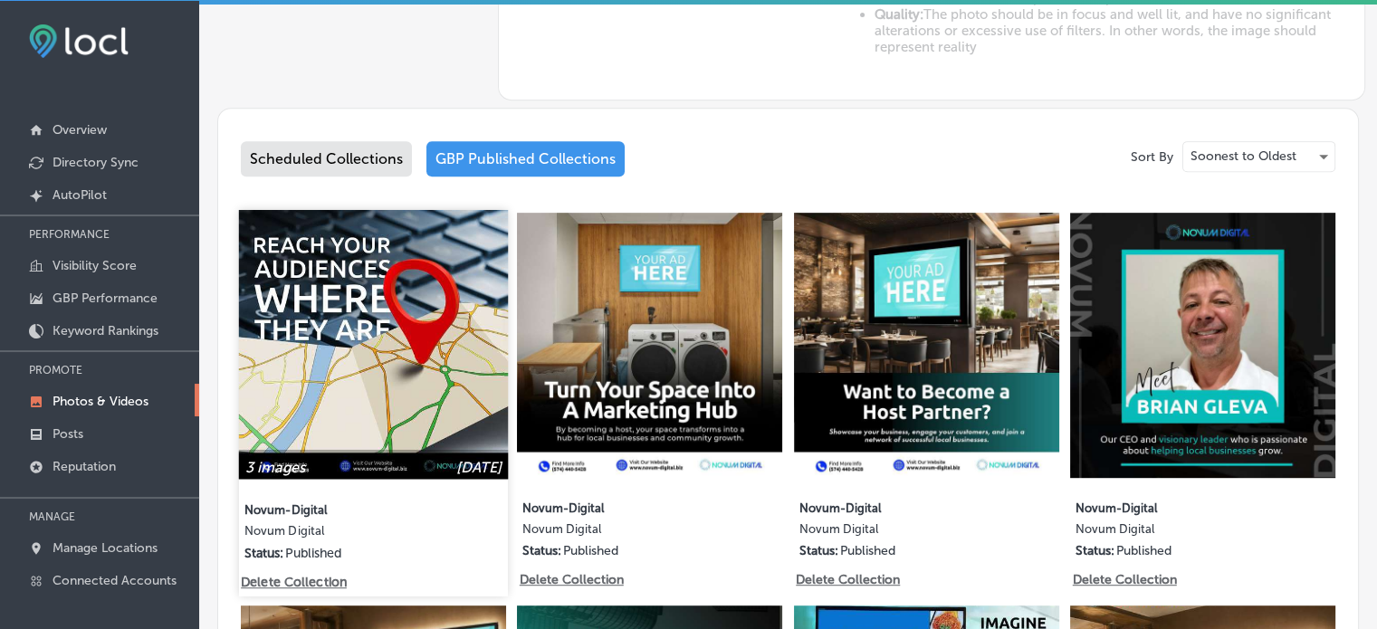
click at [333, 323] on img at bounding box center [373, 344] width 269 height 269
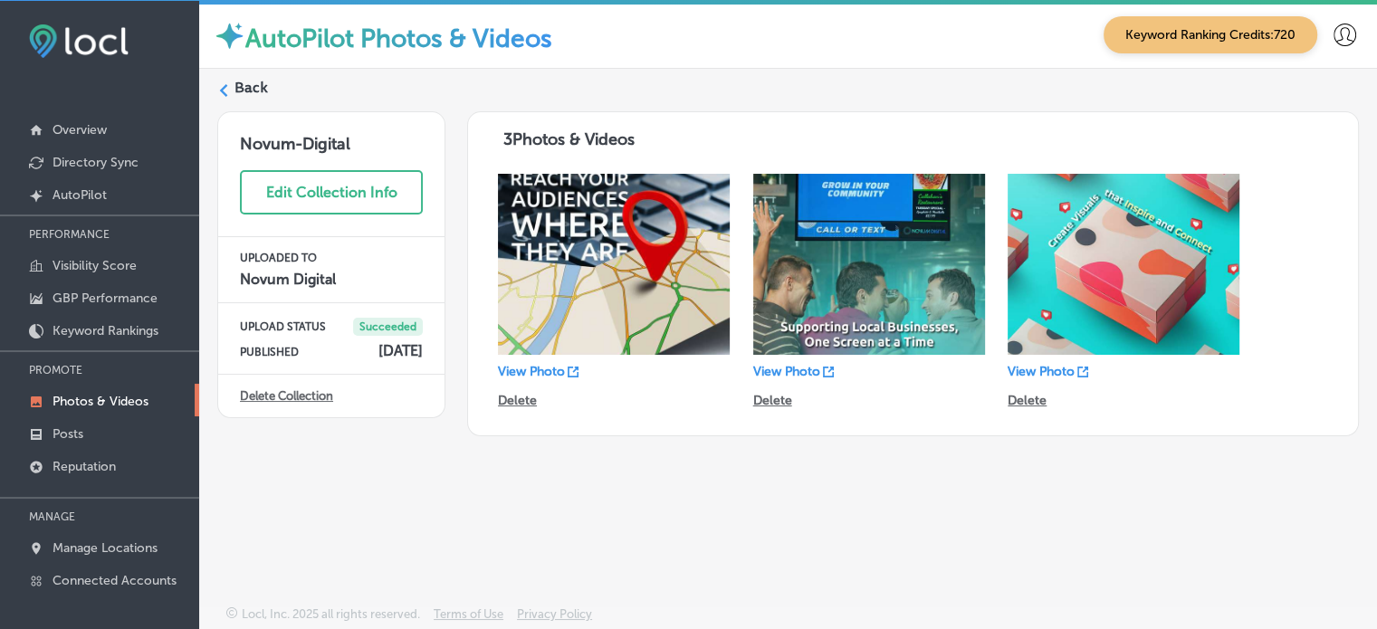
click at [858, 224] on img at bounding box center [869, 264] width 232 height 181
click at [545, 369] on p "View Photo" at bounding box center [531, 371] width 67 height 15
click at [814, 368] on p "View Photo" at bounding box center [786, 371] width 67 height 15
click at [1047, 372] on p "View Photo" at bounding box center [1040, 371] width 67 height 15
click at [249, 90] on label "Back" at bounding box center [250, 88] width 33 height 20
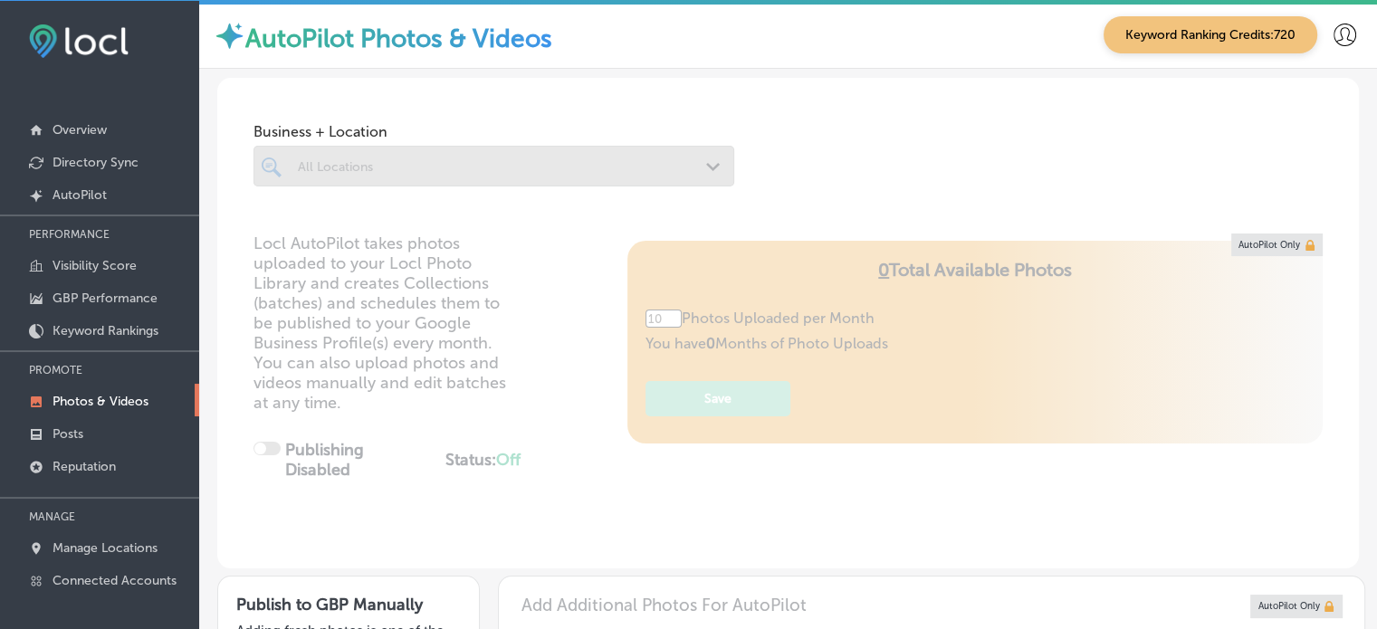
type input "5"
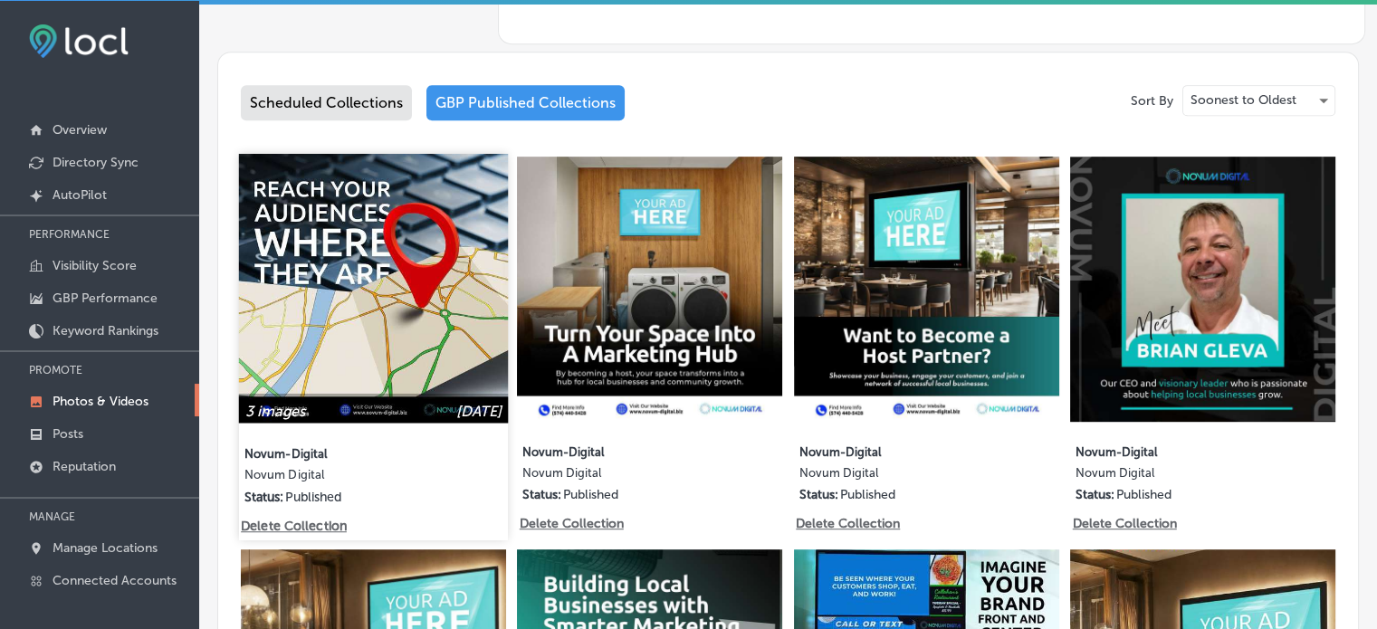
scroll to position [905, 0]
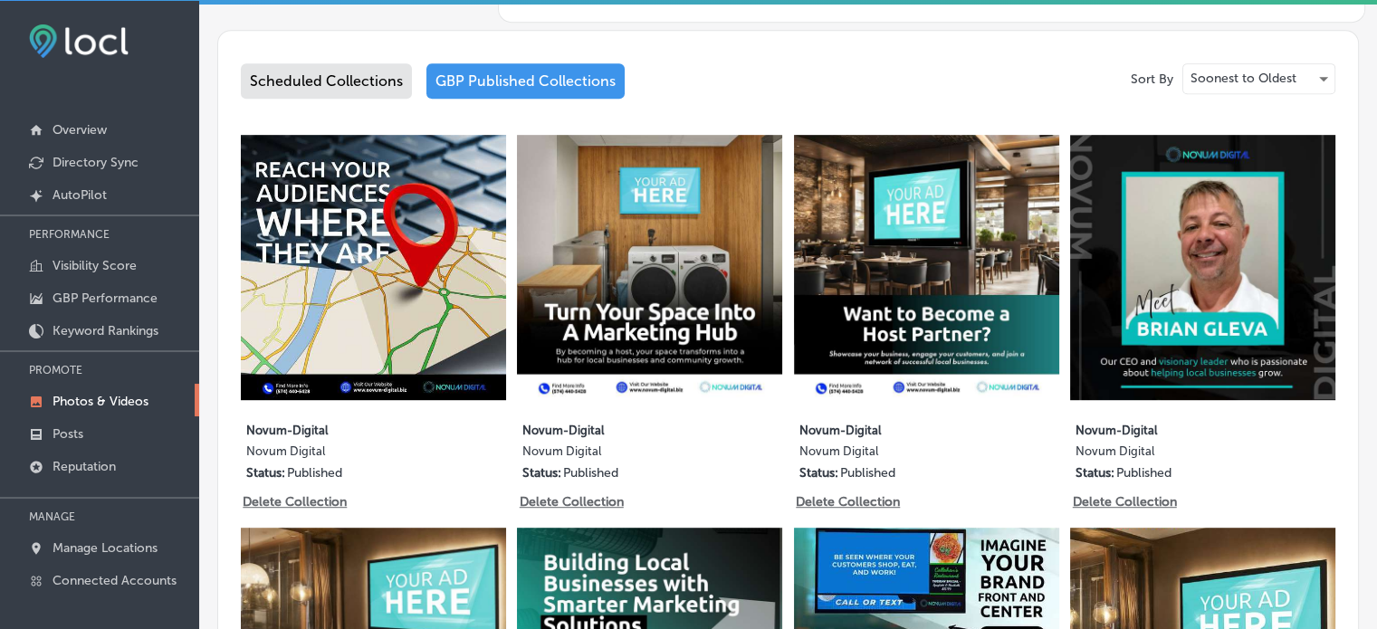
click at [341, 82] on div "Scheduled Collections" at bounding box center [326, 80] width 171 height 35
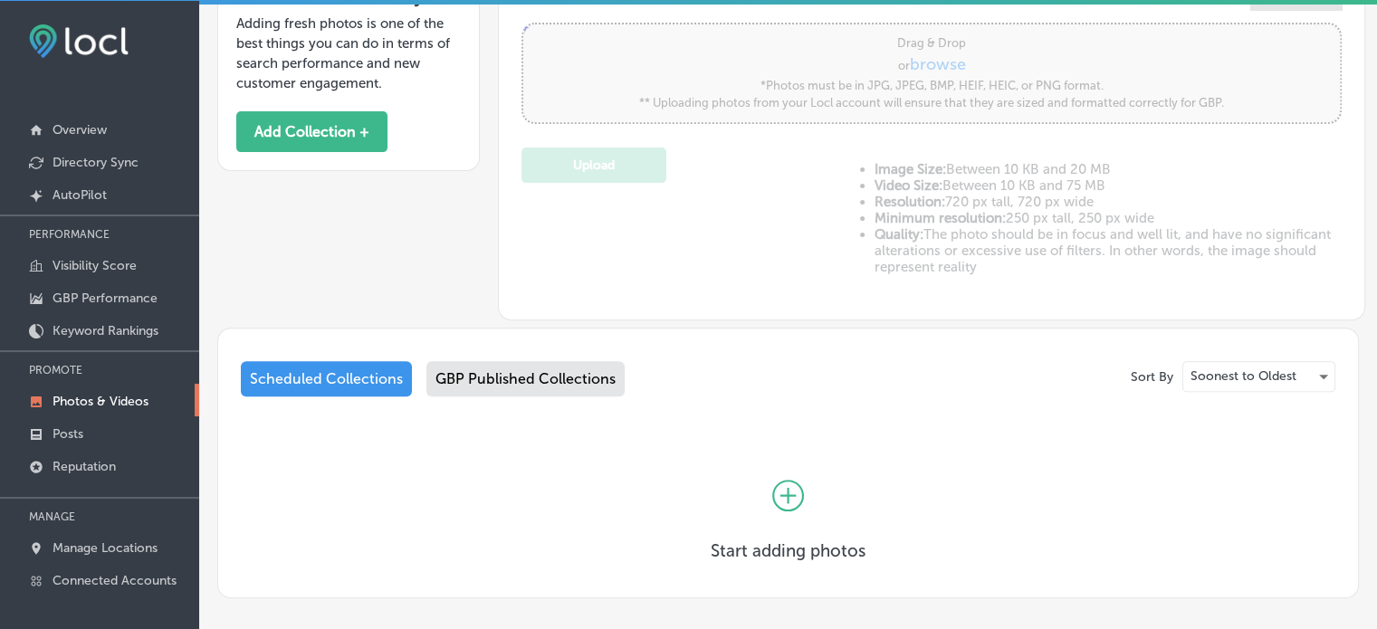
scroll to position [690, 0]
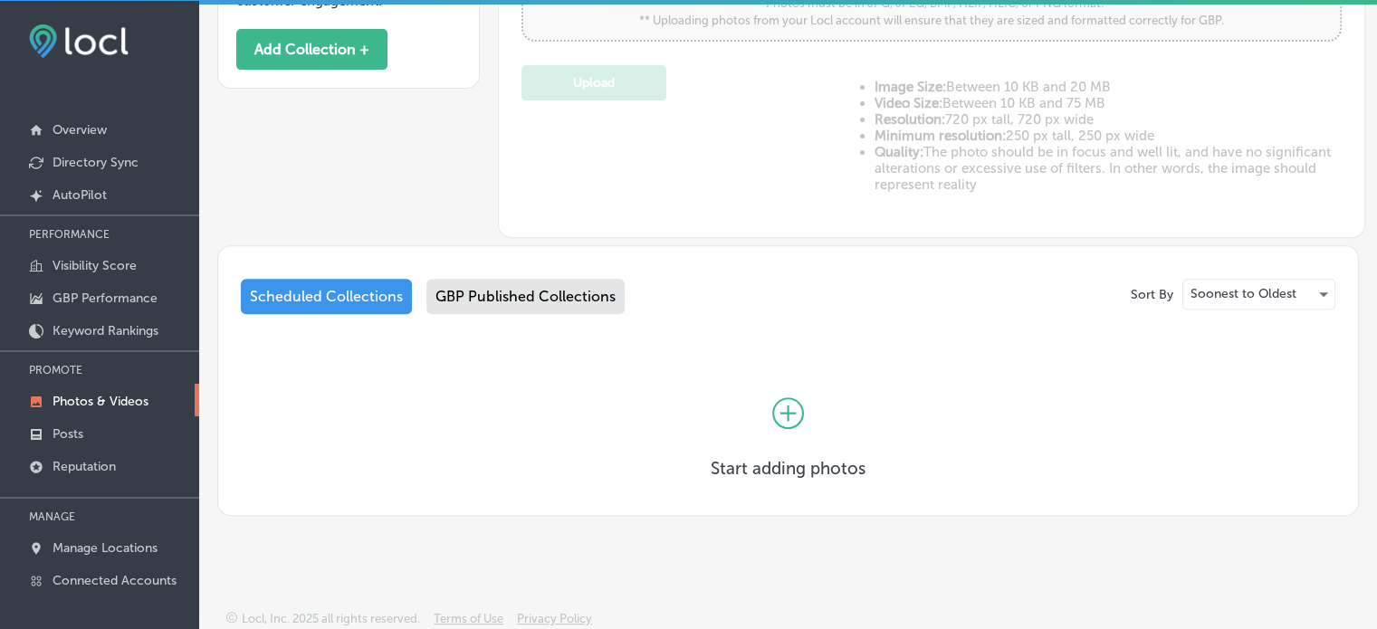
click at [772, 401] on icon at bounding box center [788, 413] width 32 height 32
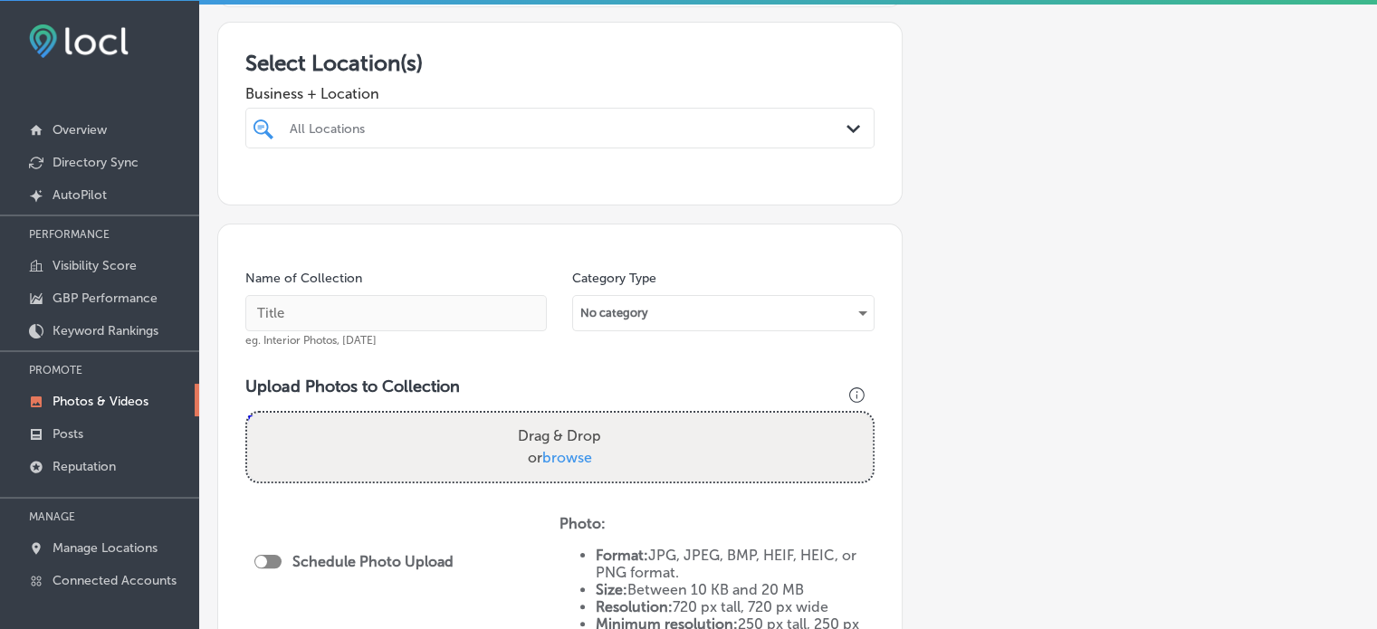
scroll to position [319, 0]
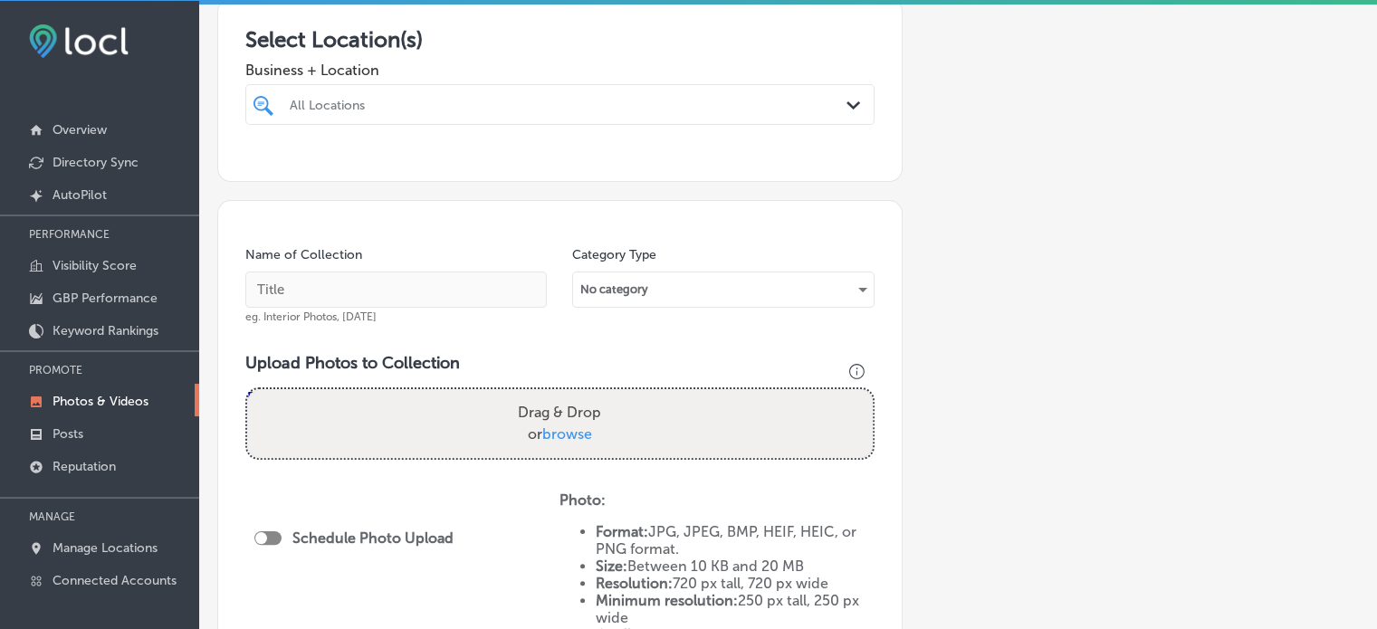
click at [460, 99] on div "All Locations" at bounding box center [569, 104] width 558 height 15
click at [318, 168] on label "Novum Digital" at bounding box center [378, 170] width 183 height 15
type input "novum"
click at [357, 285] on input "text" at bounding box center [395, 290] width 301 height 36
paste input "Digital Marketing Services"
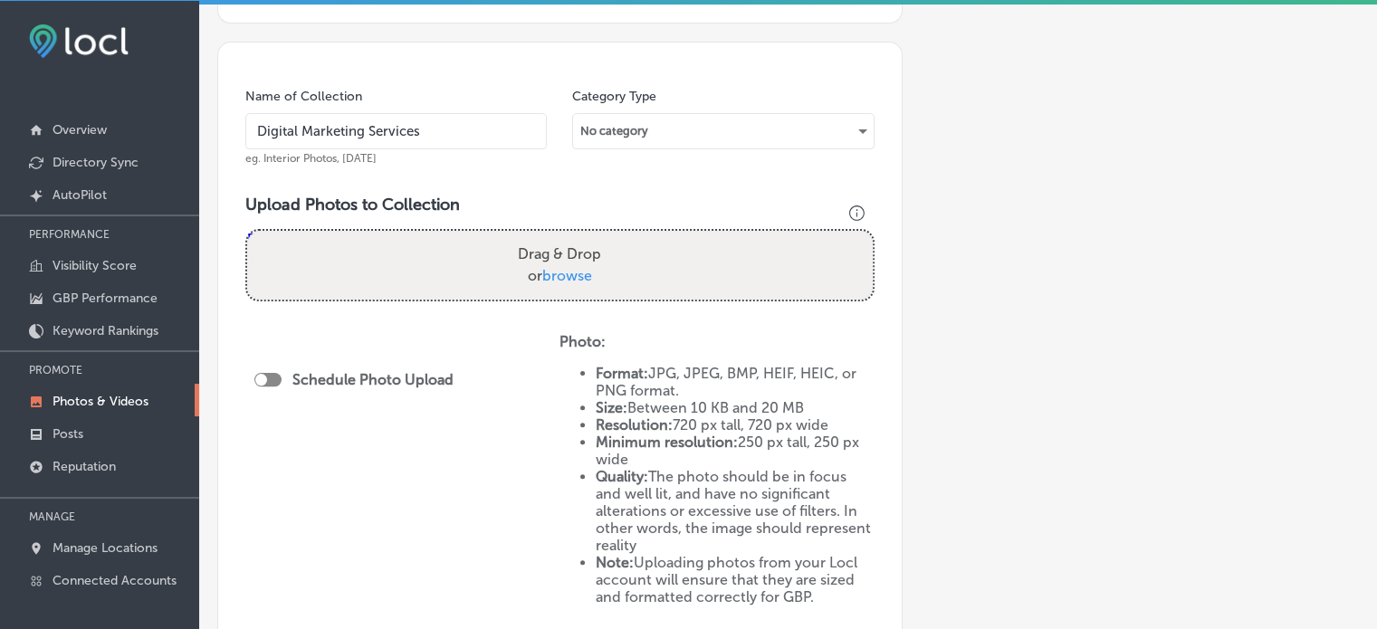
scroll to position [496, 0]
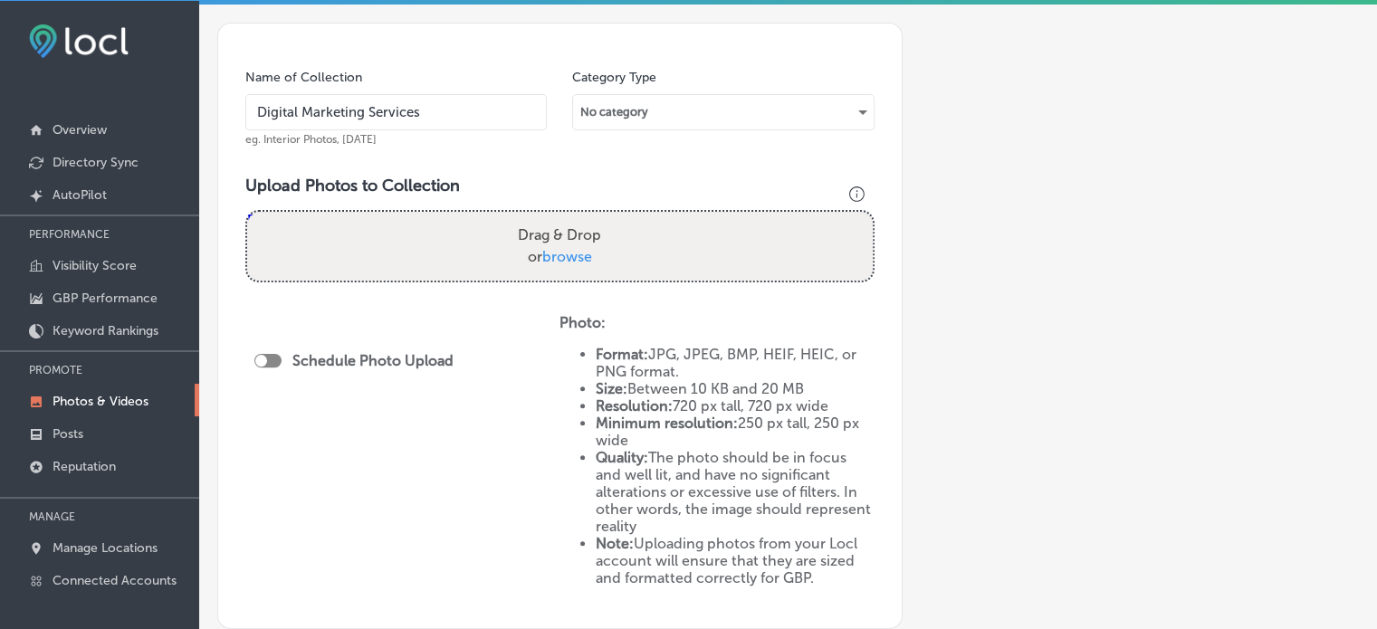
type input "Digital Marketing Services"
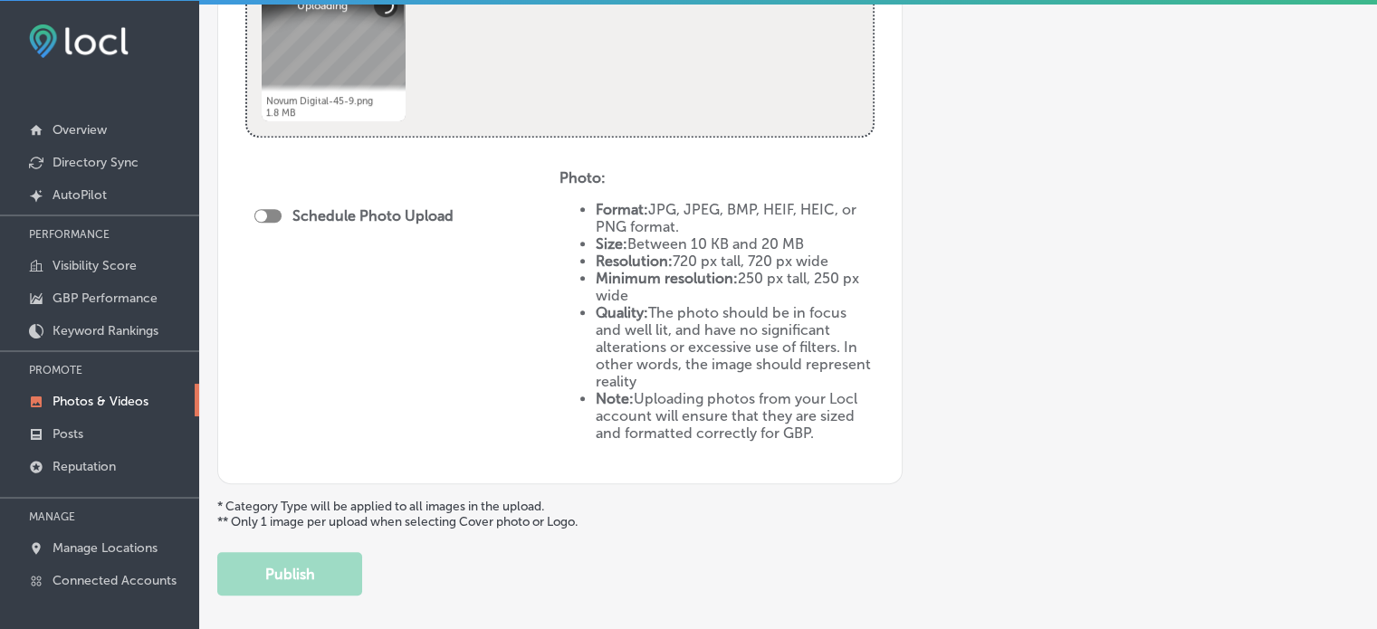
scroll to position [934, 0]
click at [273, 213] on div at bounding box center [267, 216] width 27 height 14
checkbox input "true"
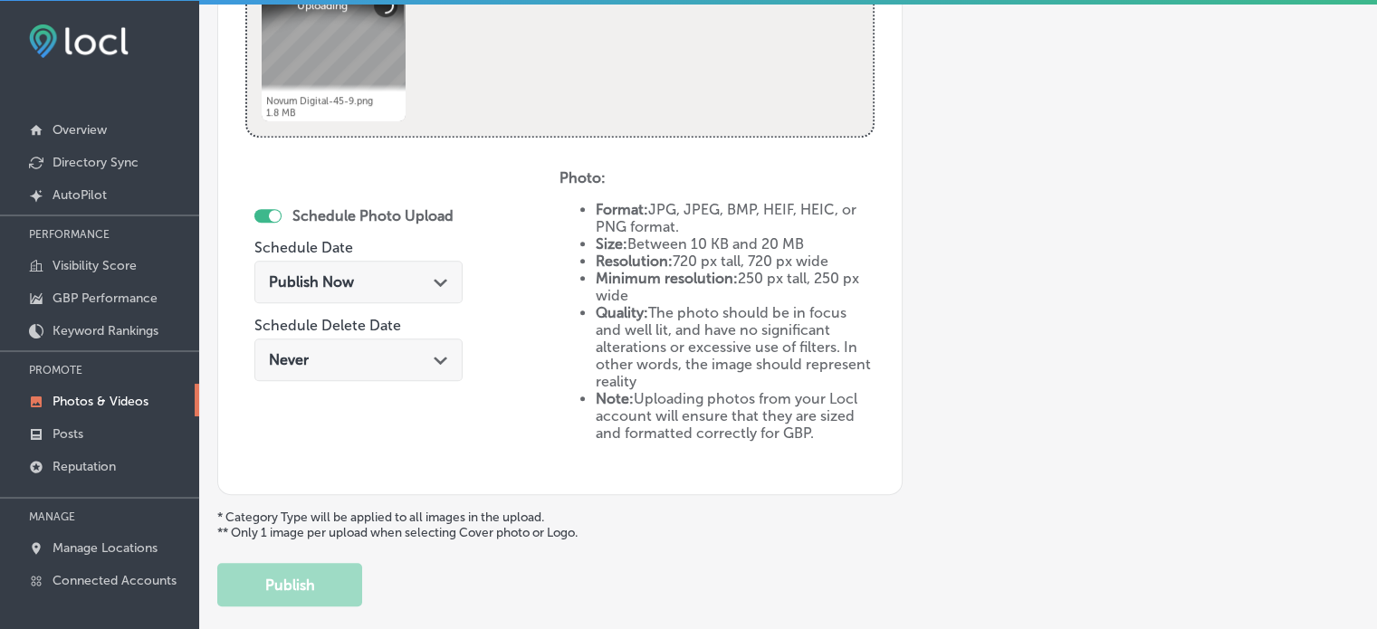
click at [412, 287] on div "Publish Now Path Created with Sketch." at bounding box center [358, 281] width 179 height 17
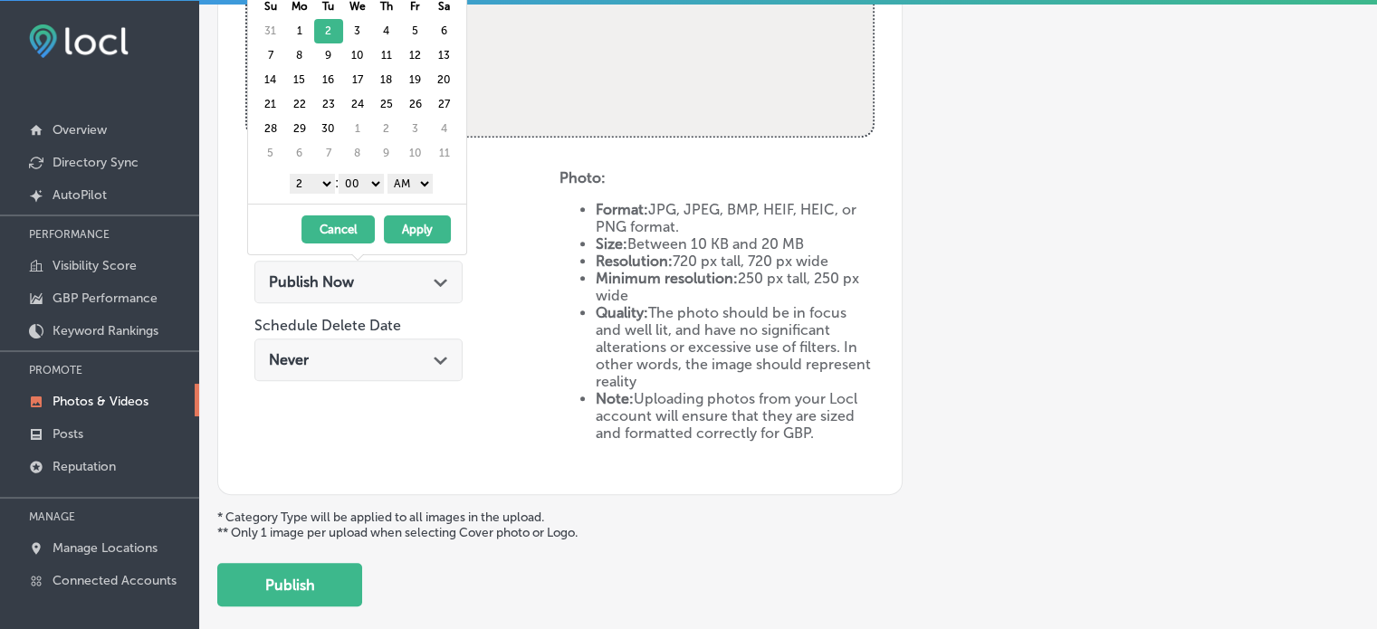
click at [320, 179] on select "1 2 3 4 5 6 7 8 9 10 11 12" at bounding box center [312, 184] width 45 height 20
click at [420, 176] on select "AM PM" at bounding box center [409, 184] width 45 height 20
click at [413, 226] on button "Apply" at bounding box center [417, 229] width 67 height 28
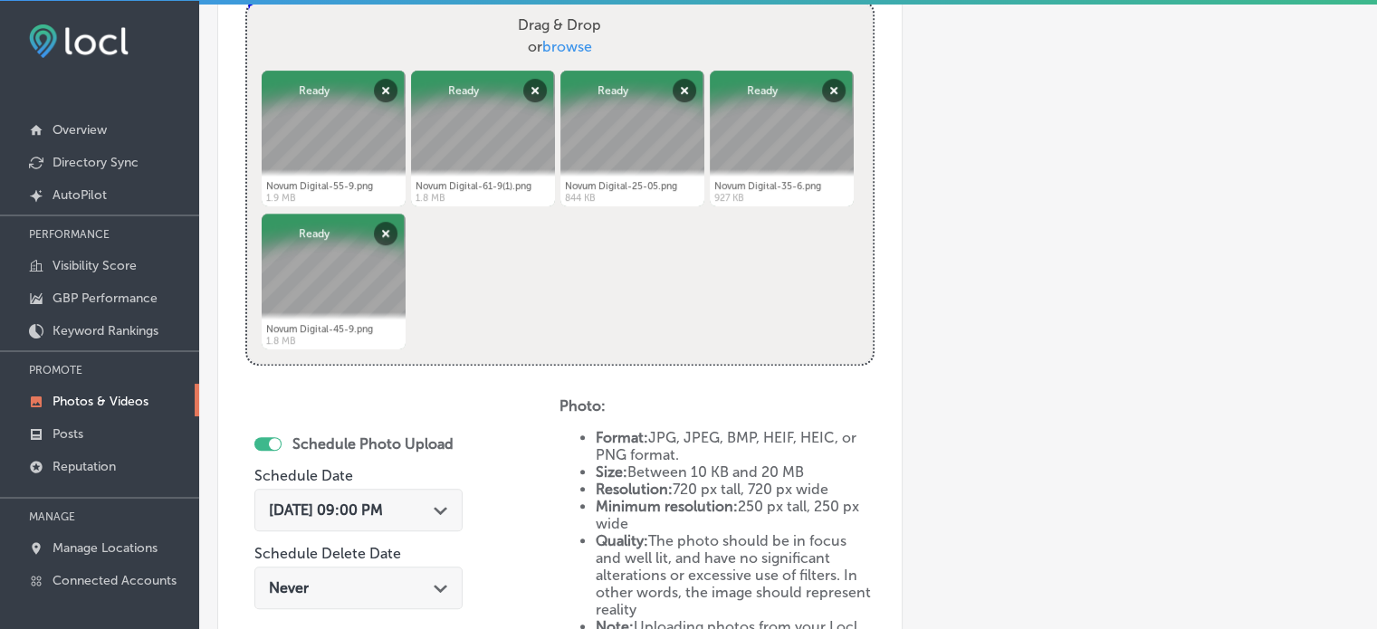
scroll to position [706, 0]
click at [427, 520] on div "Aug 29, 2025 09:00 PM Path Created with Sketch." at bounding box center [358, 510] width 208 height 43
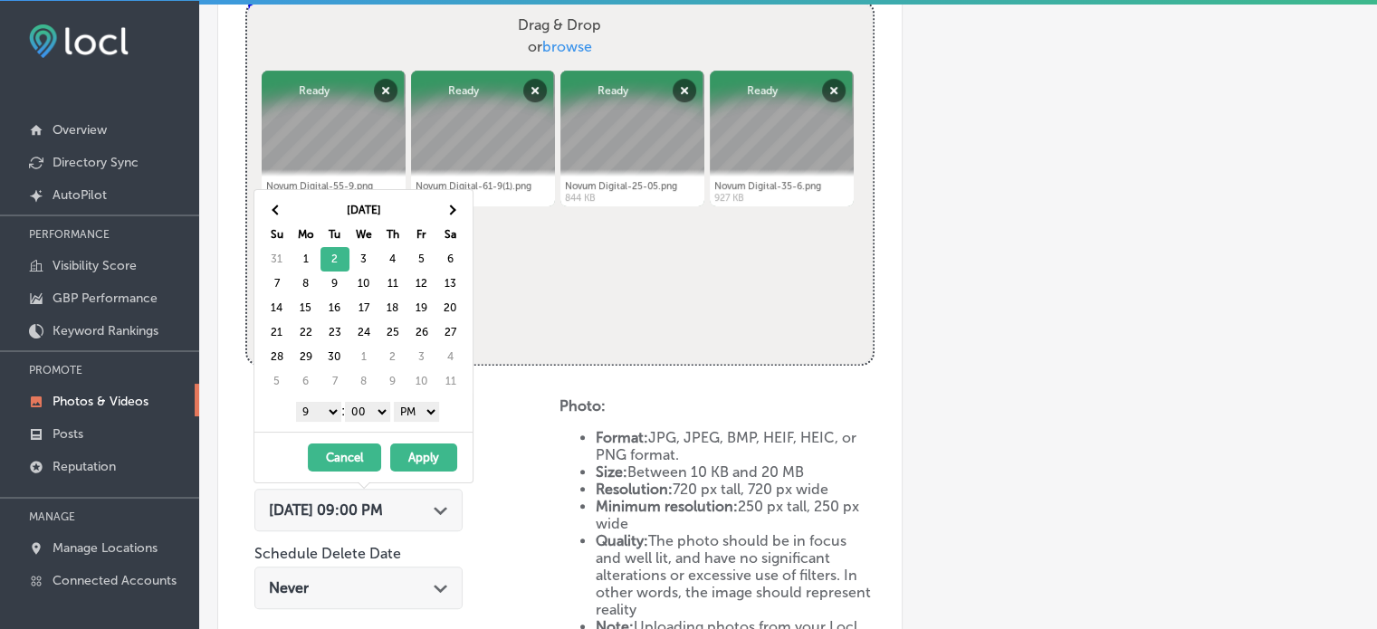
click at [420, 454] on button "Apply" at bounding box center [423, 458] width 67 height 28
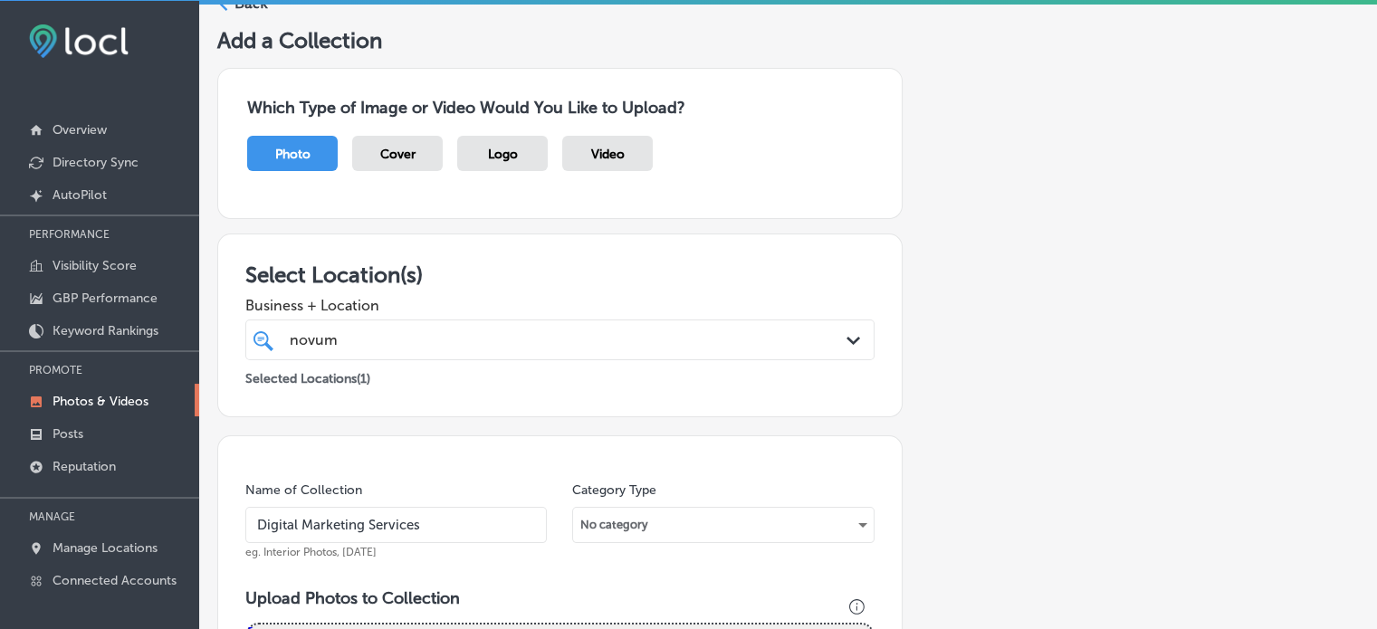
scroll to position [58, 0]
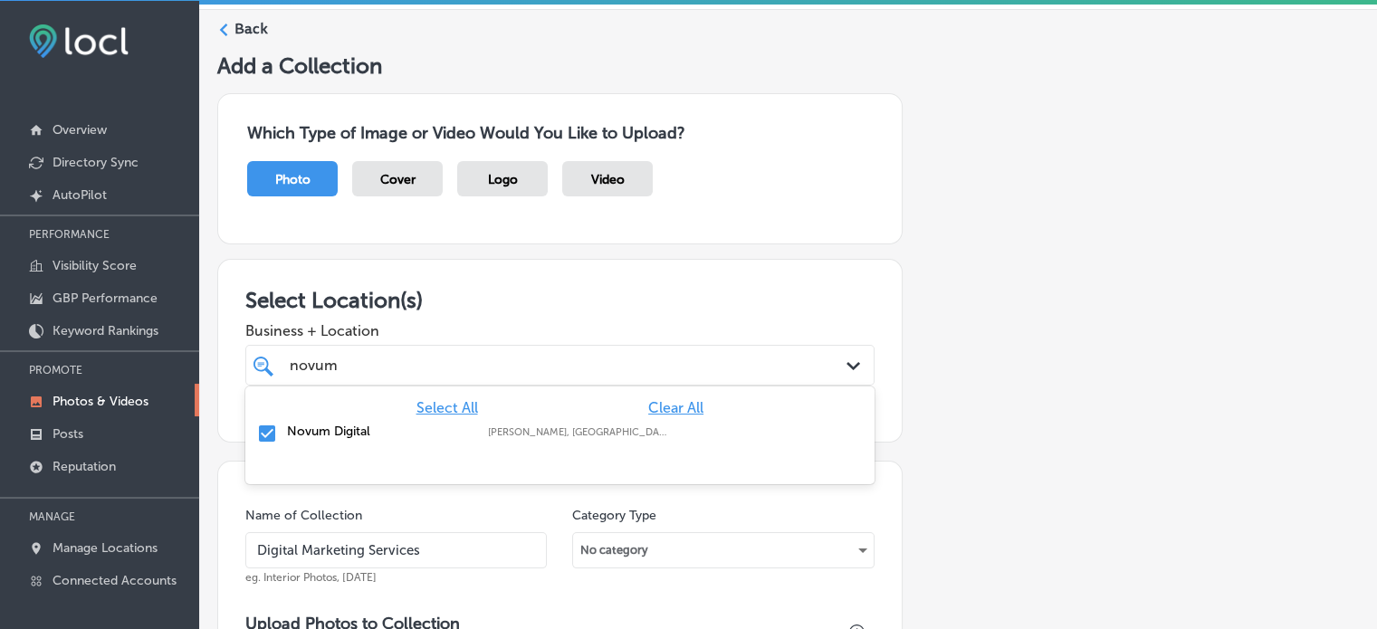
click at [489, 361] on div "novum novum" at bounding box center [533, 365] width 490 height 24
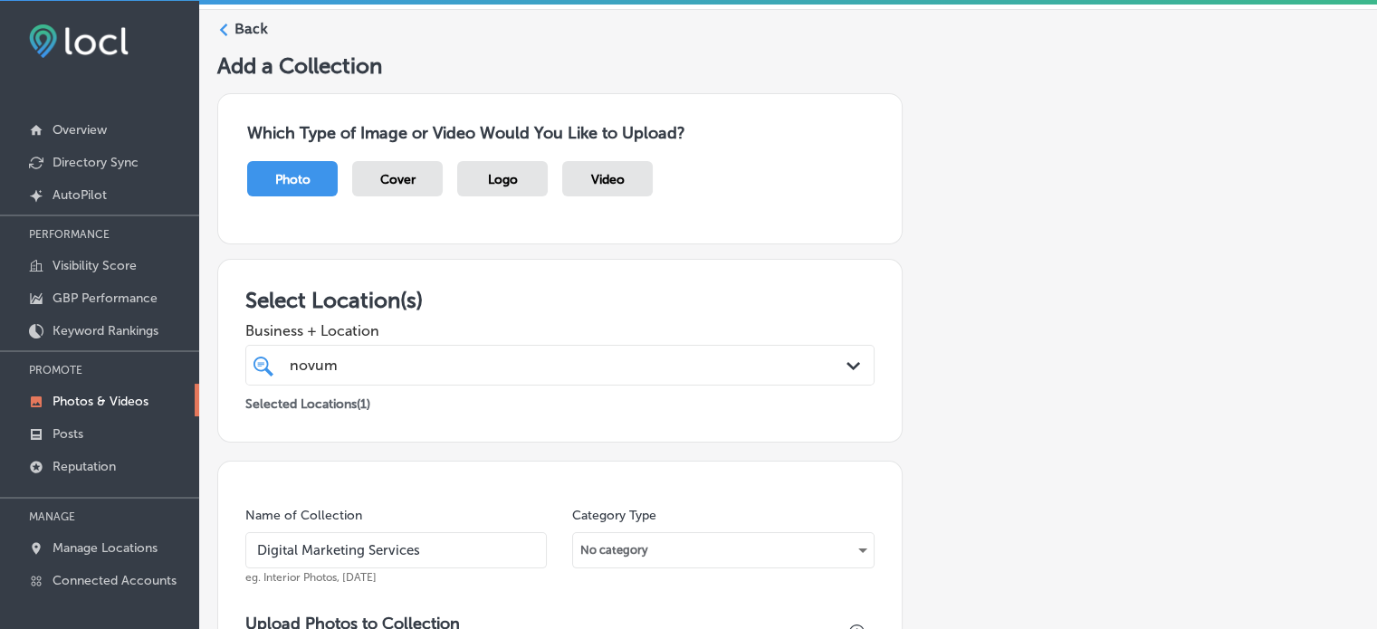
click at [553, 313] on div "Business + Location novum novum Path Created with Sketch." at bounding box center [559, 349] width 629 height 72
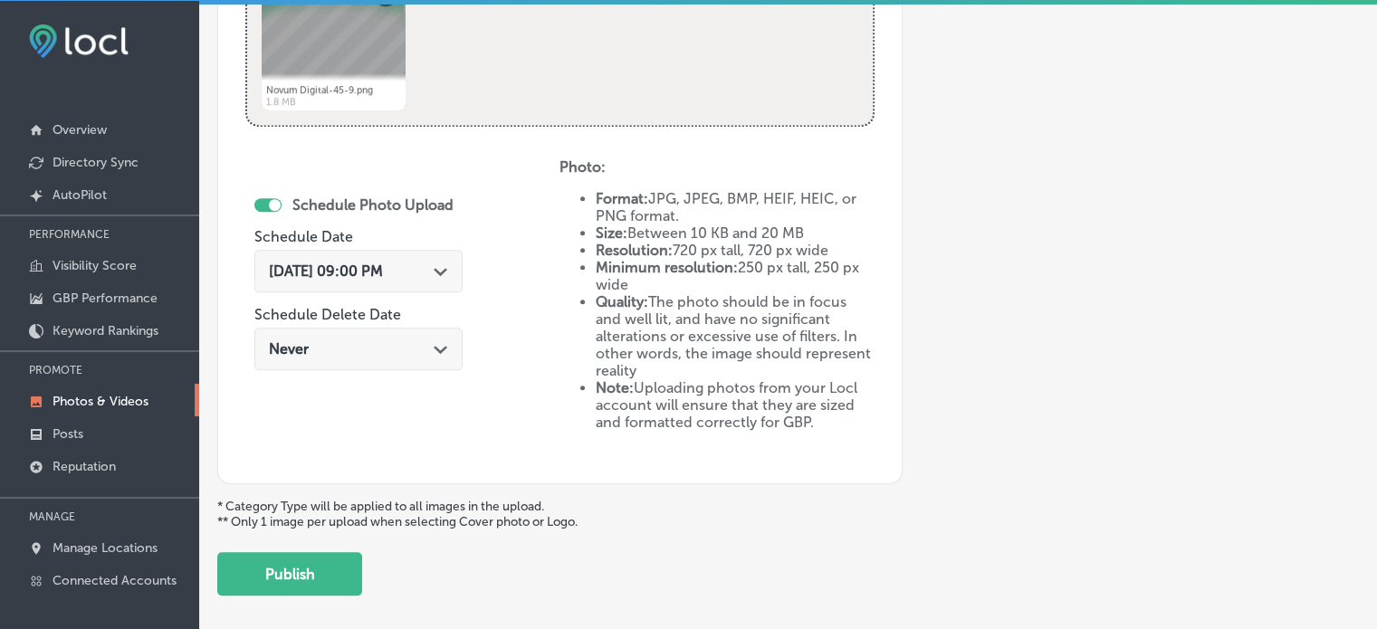
scroll to position [948, 0]
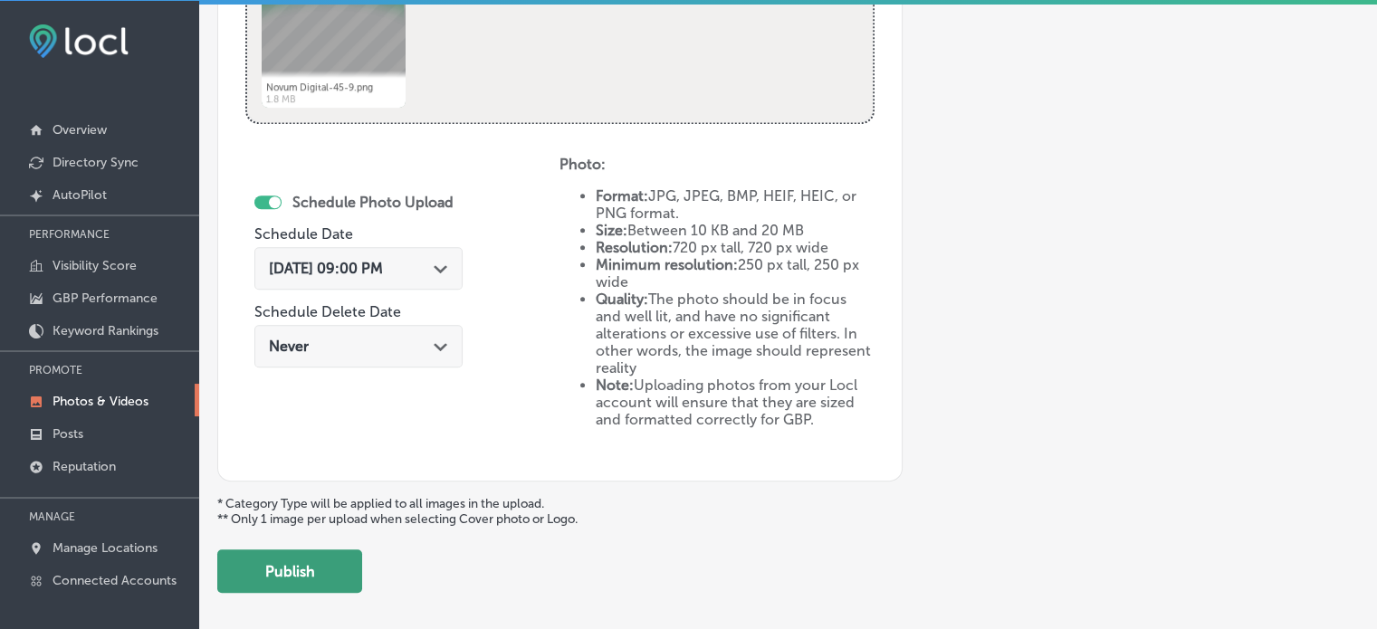
click at [316, 580] on button "Publish" at bounding box center [289, 570] width 145 height 43
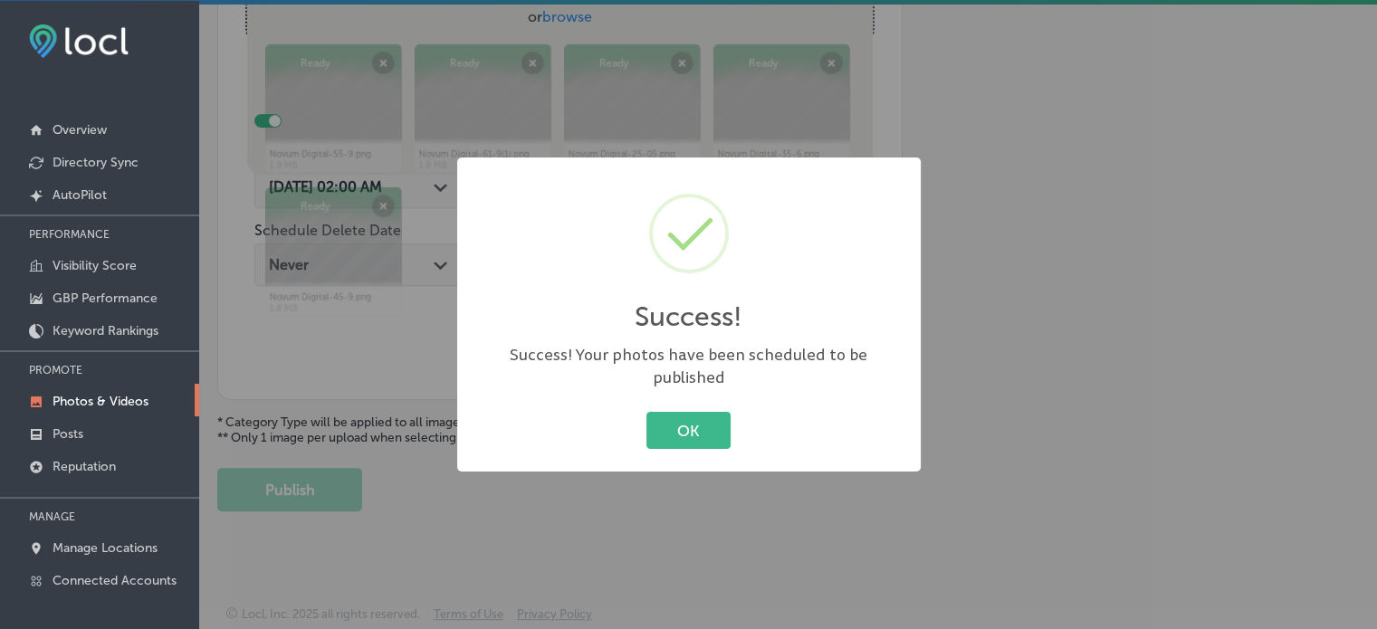
scroll to position [732, 0]
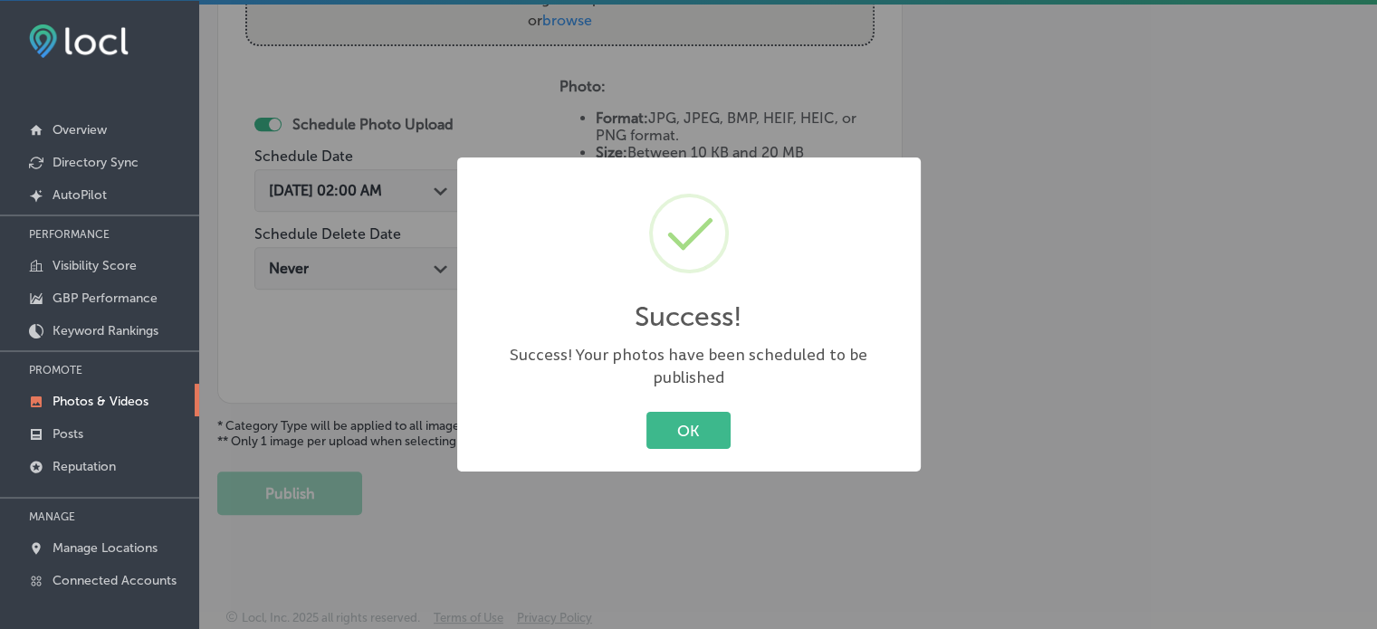
click at [697, 390] on div "Success! × Success! Your photos have been scheduled to be published OK Cancel" at bounding box center [688, 314] width 463 height 315
click at [700, 412] on button "OK" at bounding box center [688, 430] width 84 height 37
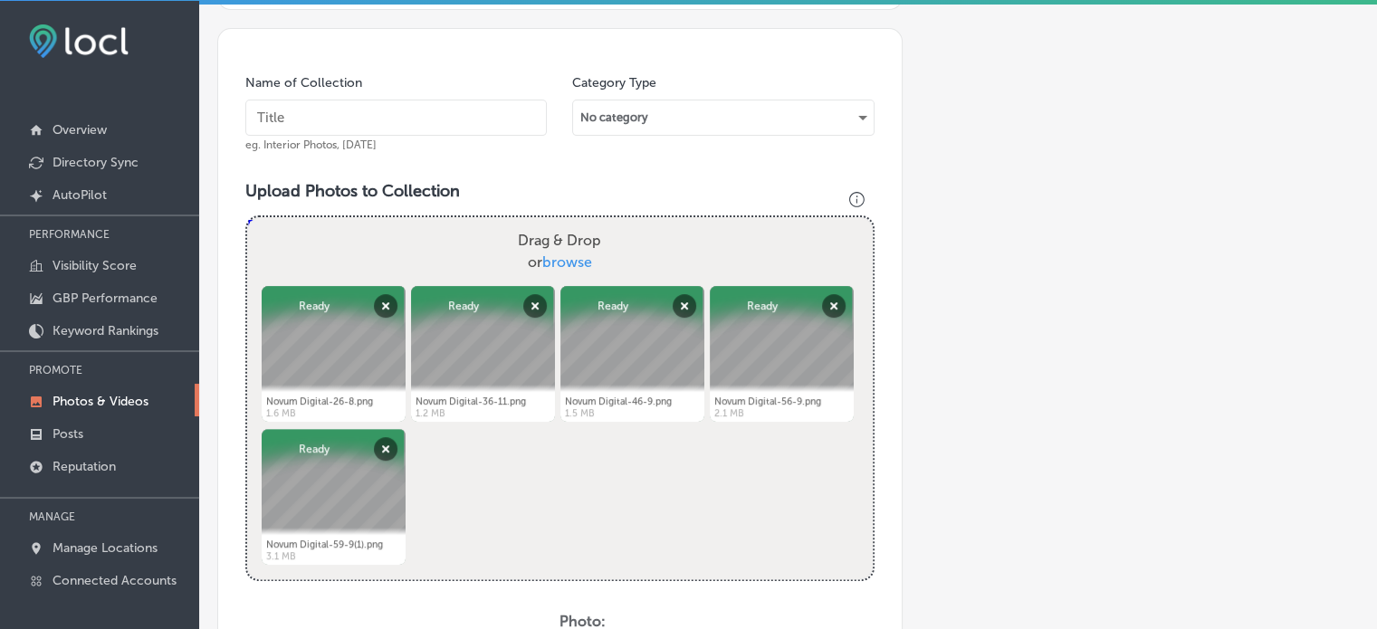
scroll to position [482, 0]
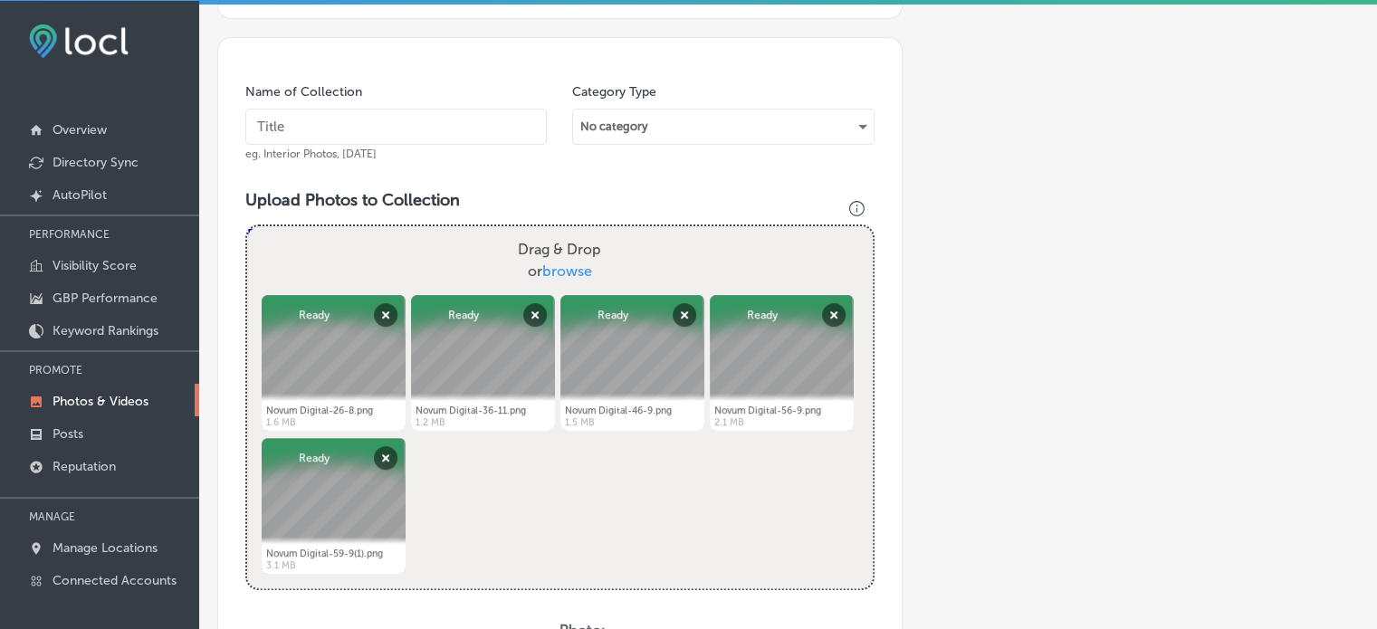
click at [393, 125] on input "text" at bounding box center [395, 127] width 301 height 36
paste input "Indoor Digital Billboards Advertising"
type input "Indoor Digital Billboards Advertising"
click at [456, 167] on div "Name of Collection Indoor Digital Billboards Advertising eg. Interior Photos, M…" at bounding box center [559, 492] width 685 height 911
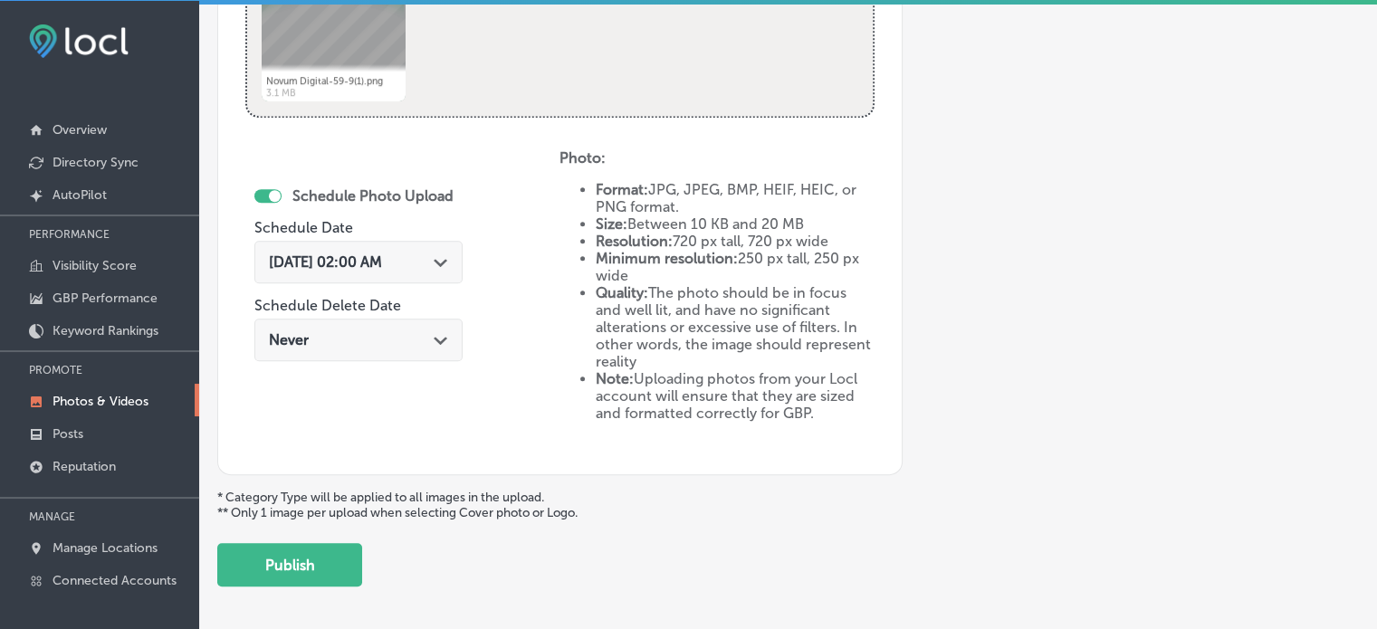
scroll to position [957, 0]
click at [448, 252] on div "Path Created with Sketch." at bounding box center [441, 258] width 14 height 14
click at [495, 157] on div "Schedule Photo Upload Schedule Date [DATE] 02:00 AM Path Created with Sketch. S…" at bounding box center [402, 296] width 314 height 298
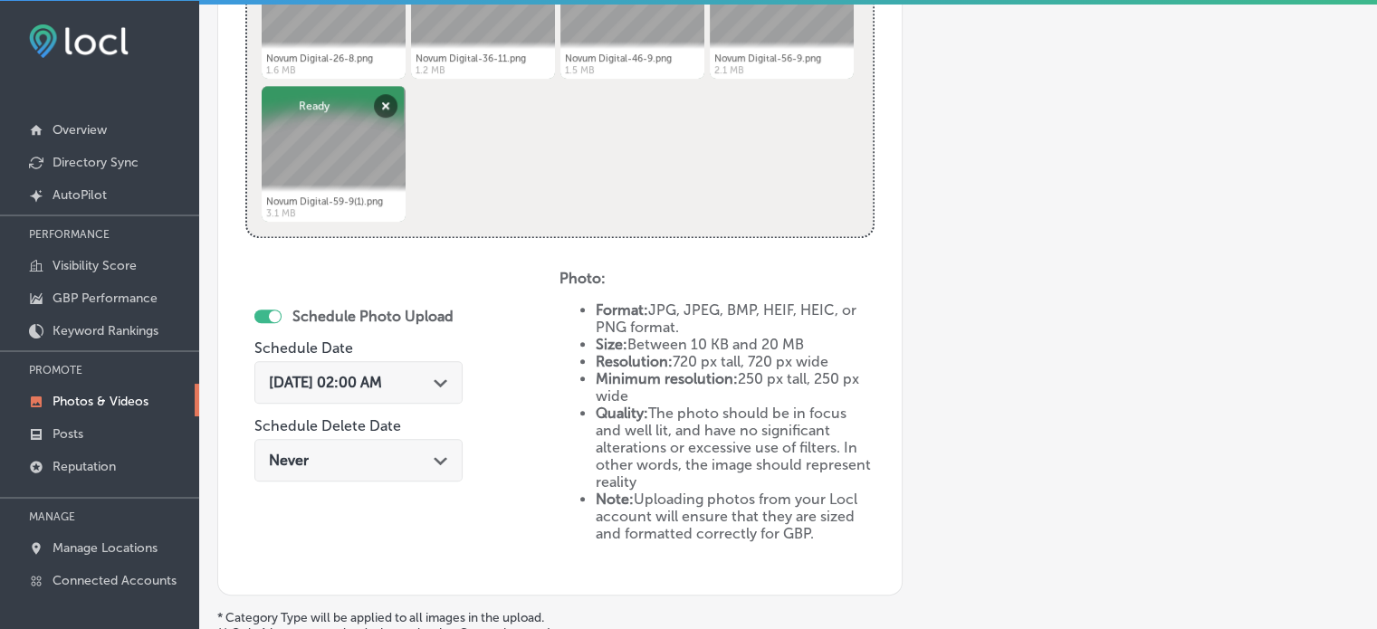
scroll to position [827, 0]
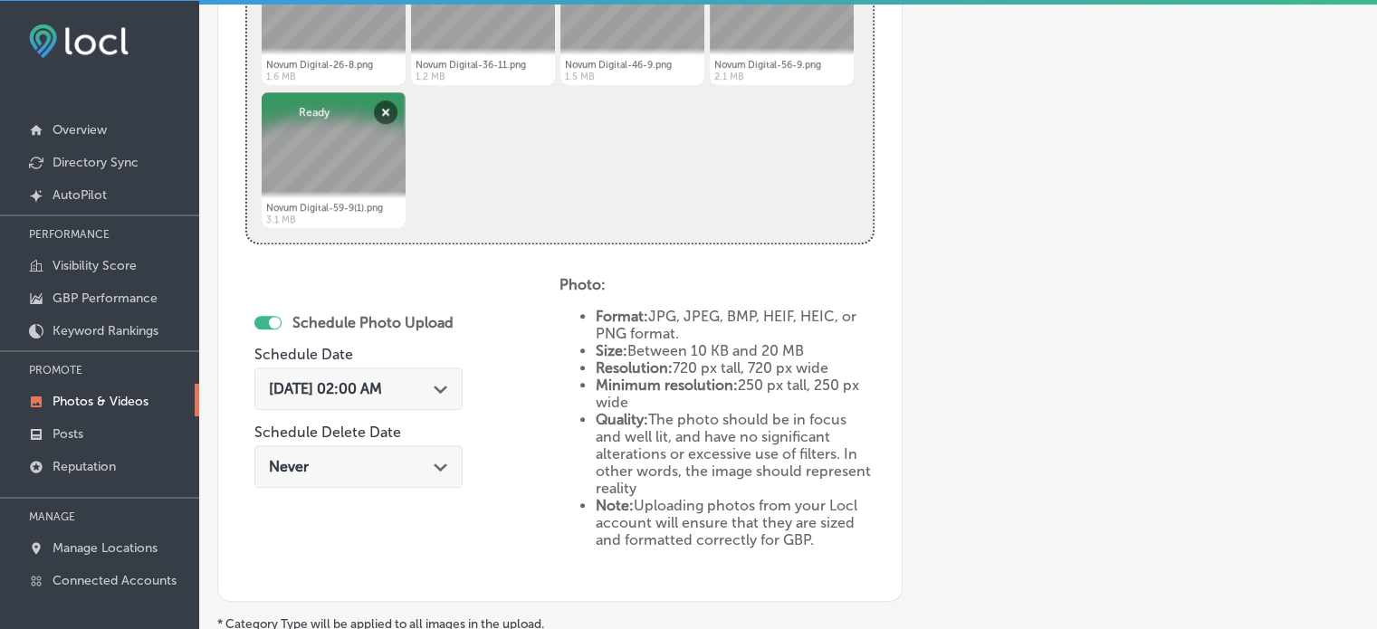
click at [447, 388] on icon "Path Created with Sketch." at bounding box center [441, 390] width 14 height 8
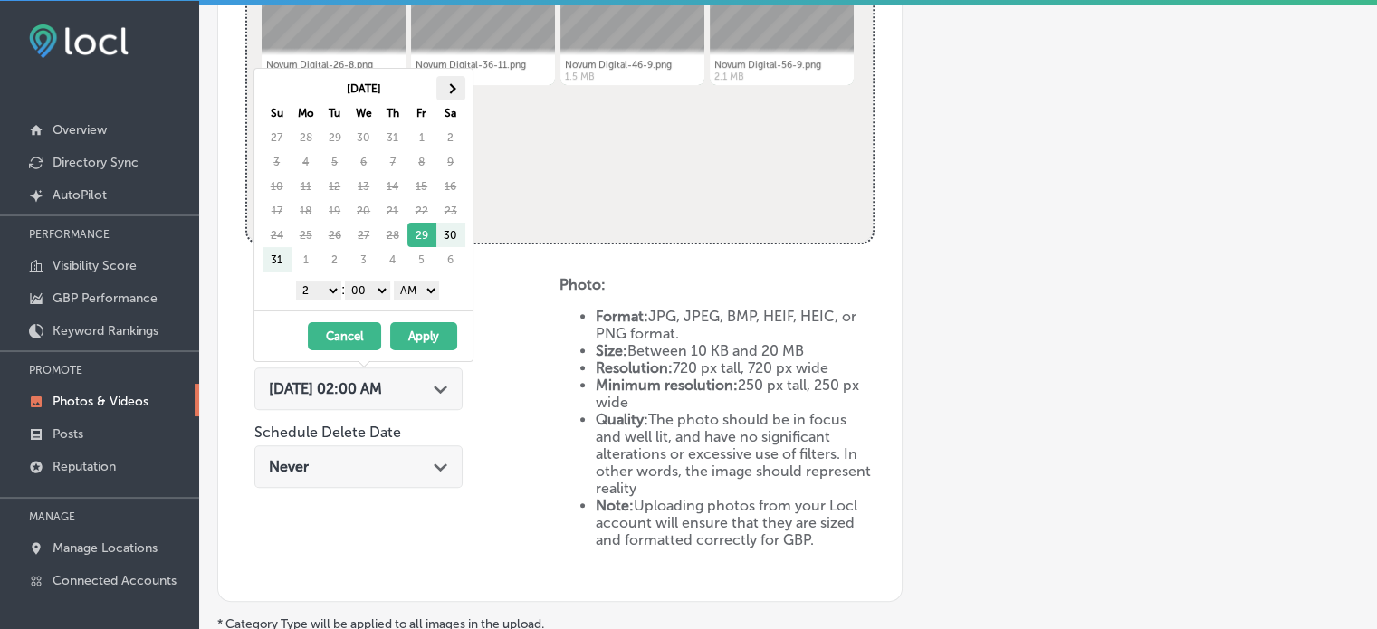
click at [453, 86] on span at bounding box center [450, 88] width 10 height 10
click at [322, 289] on select "1 2 3 4 5 6 7 8 9 10 11 12" at bounding box center [318, 291] width 45 height 20
click at [417, 291] on select "AM PM" at bounding box center [416, 291] width 45 height 20
click at [421, 326] on button "Apply" at bounding box center [423, 336] width 67 height 28
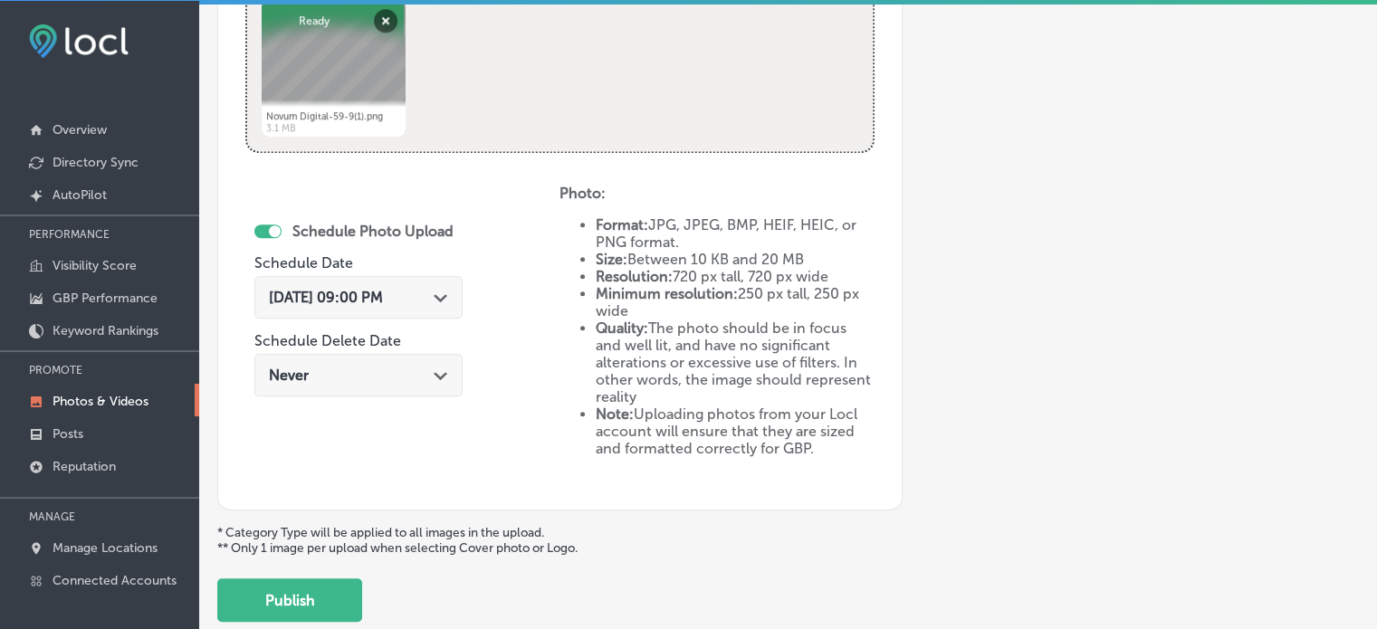
scroll to position [921, 0]
click at [320, 589] on button "Publish" at bounding box center [289, 598] width 145 height 43
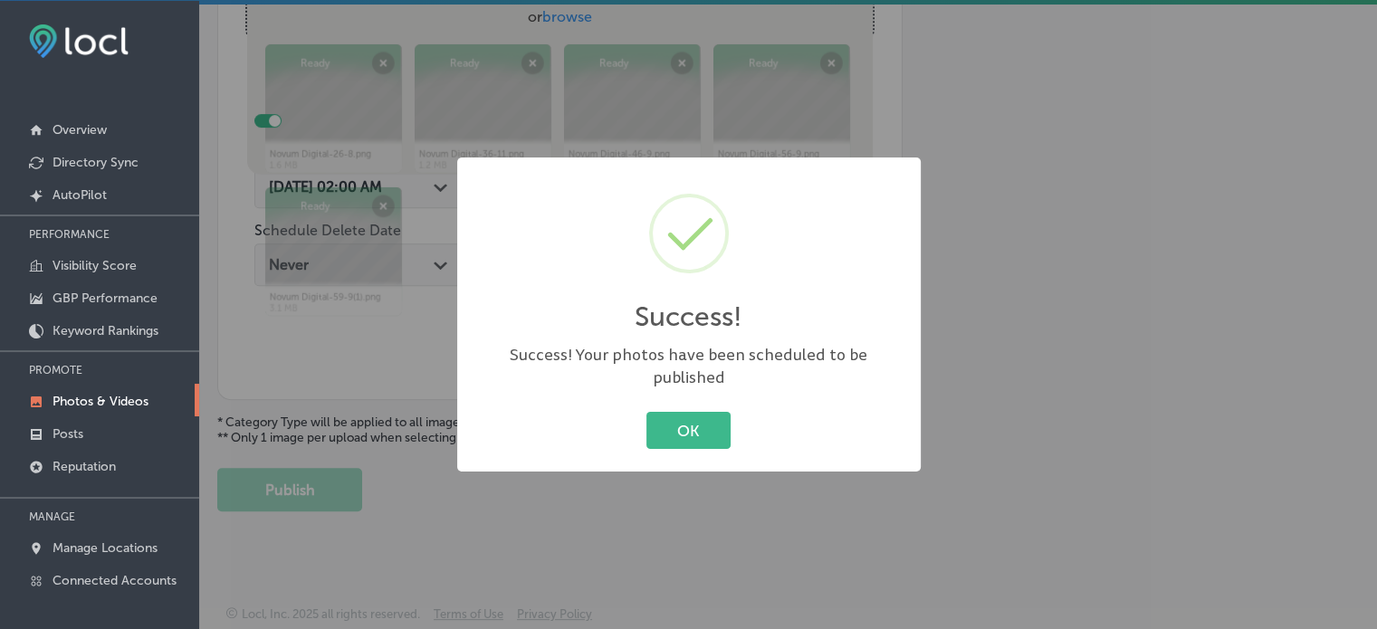
scroll to position [732, 0]
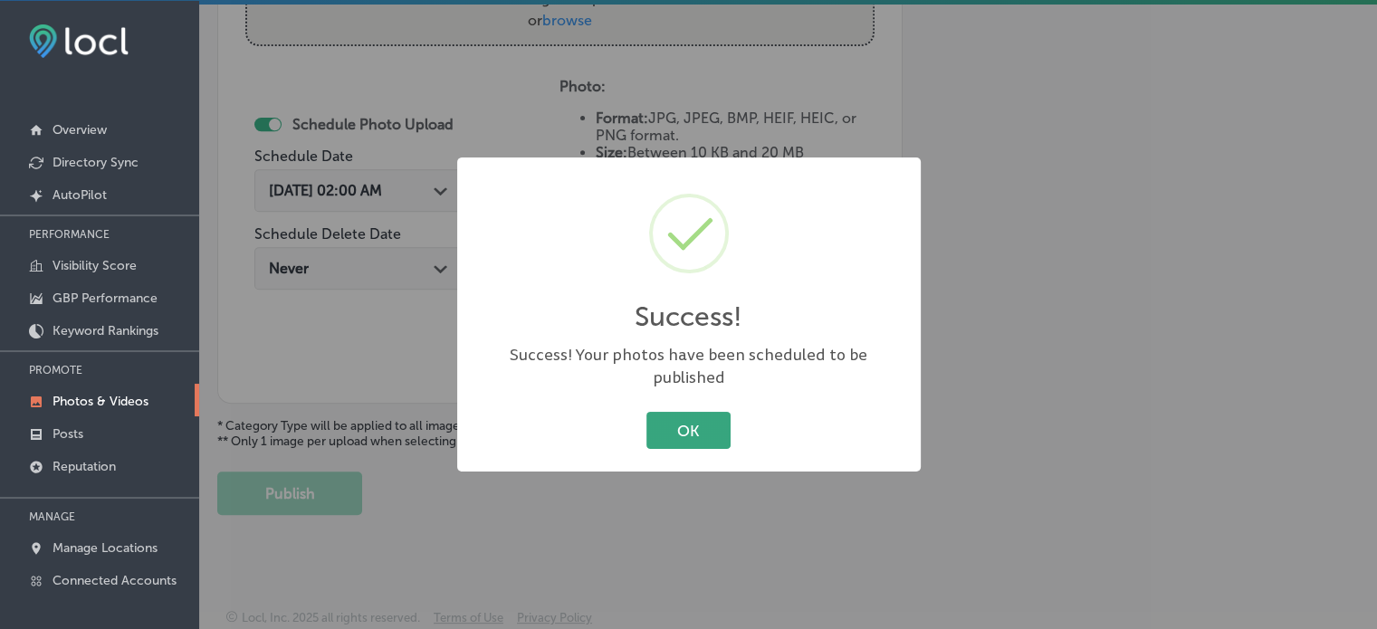
click at [673, 417] on button "OK" at bounding box center [688, 430] width 84 height 37
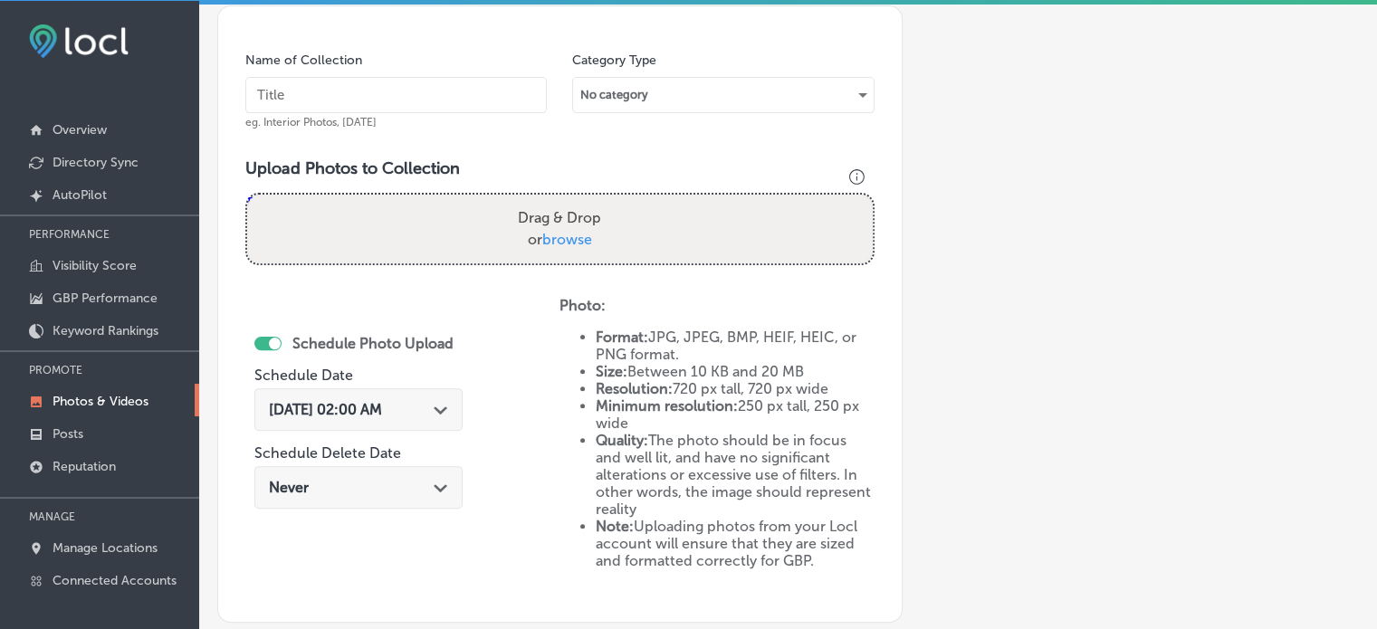
scroll to position [512, 0]
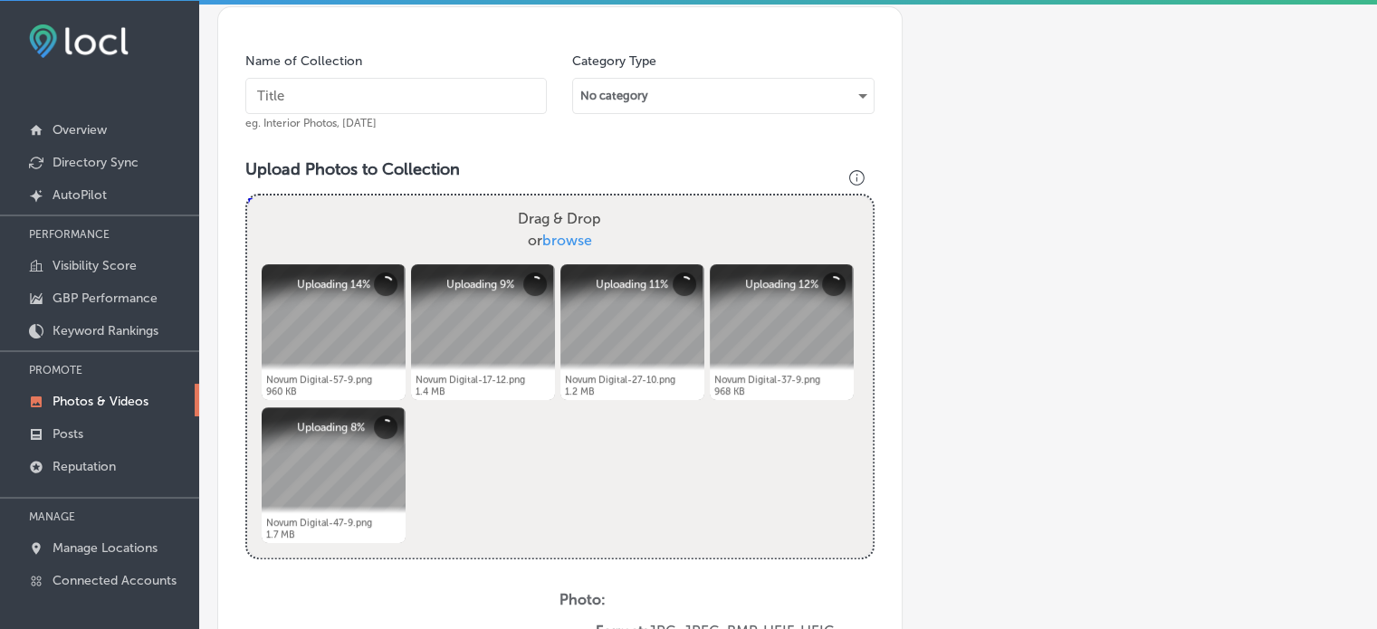
click at [469, 81] on input "text" at bounding box center [395, 96] width 301 height 36
paste input "Google Business Profile Management"
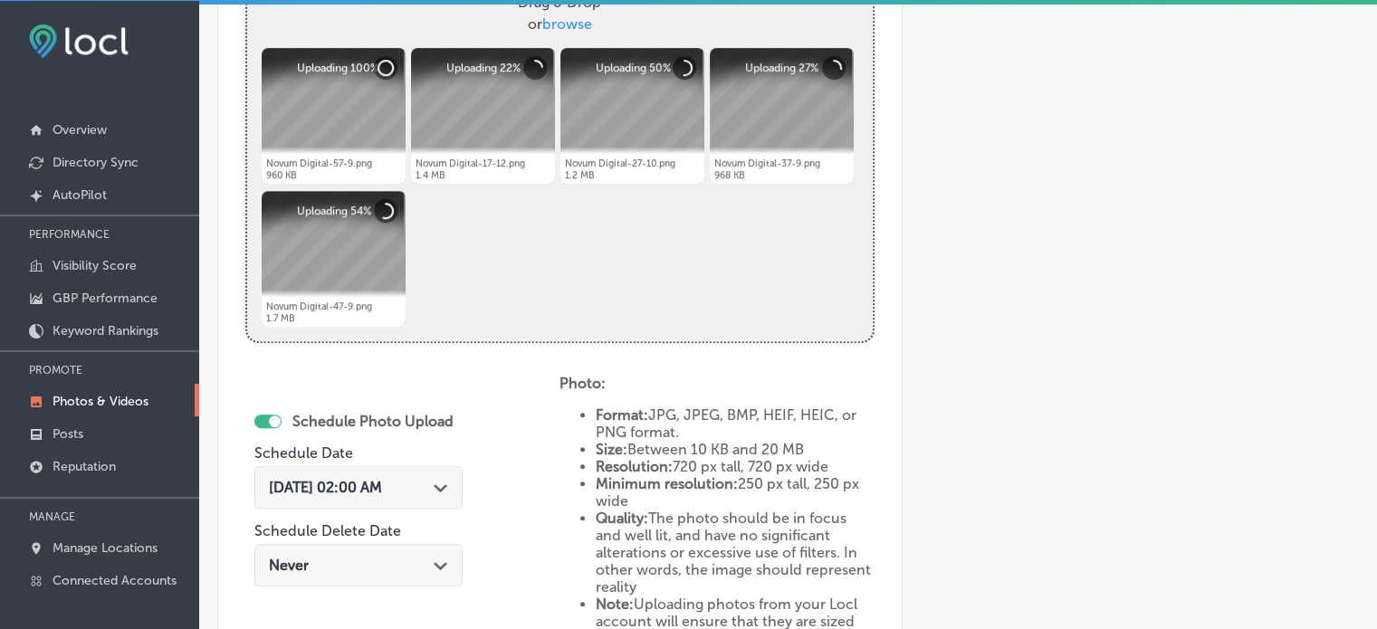
scroll to position [730, 0]
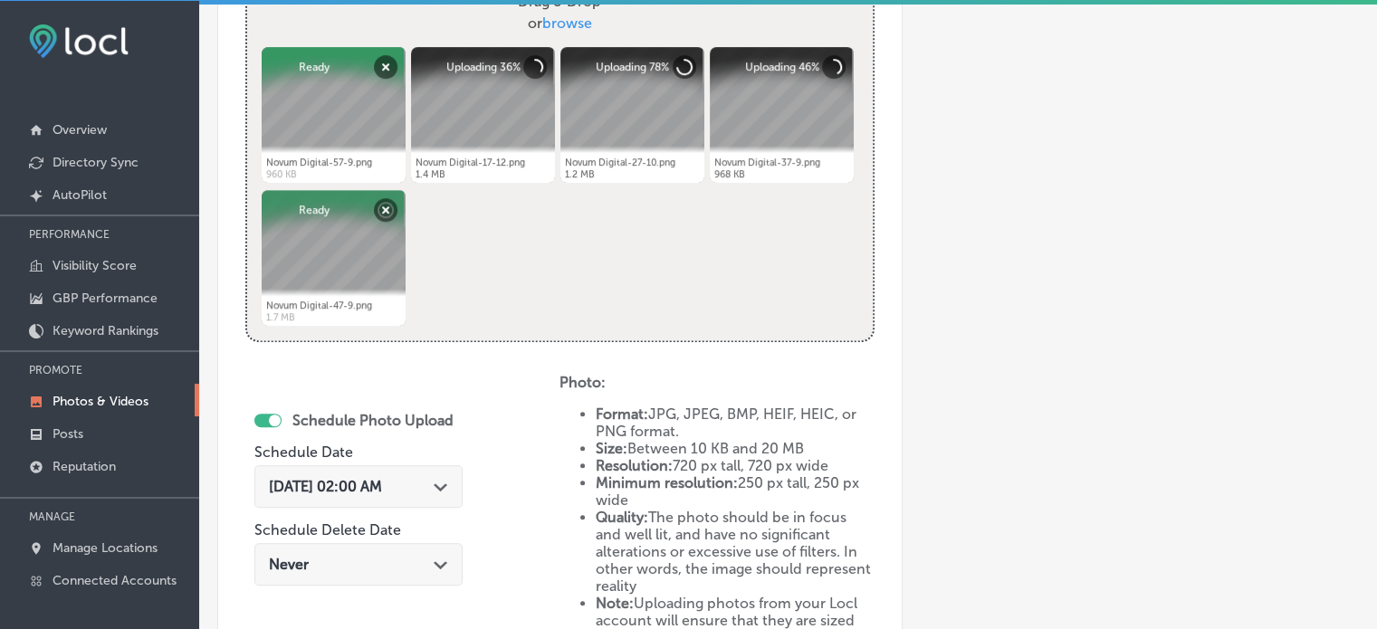
type input "Google Business Profile Management"
click at [445, 478] on div "Path Created with Sketch." at bounding box center [441, 485] width 14 height 14
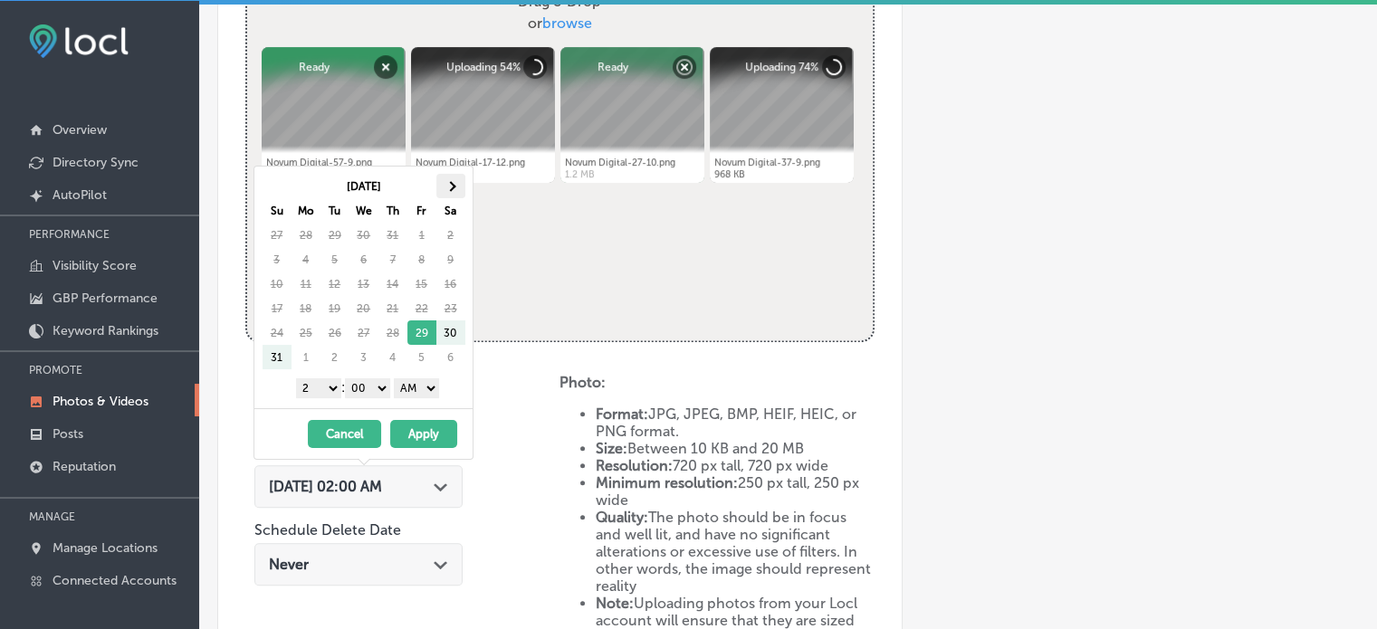
click at [453, 188] on th at bounding box center [450, 186] width 29 height 24
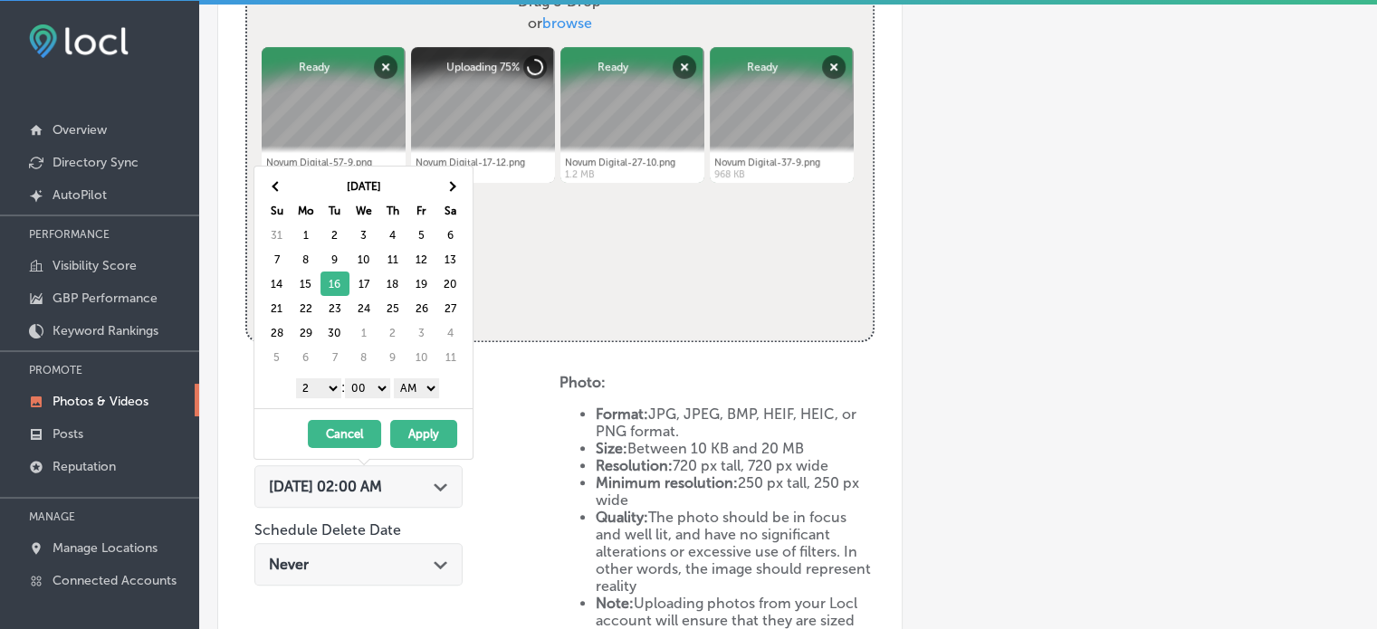
click at [322, 390] on select "1 2 3 4 5 6 7 8 9 10 11 12" at bounding box center [318, 388] width 45 height 20
click at [422, 385] on select "AM PM" at bounding box center [416, 388] width 45 height 20
click at [429, 429] on button "Apply" at bounding box center [423, 434] width 67 height 28
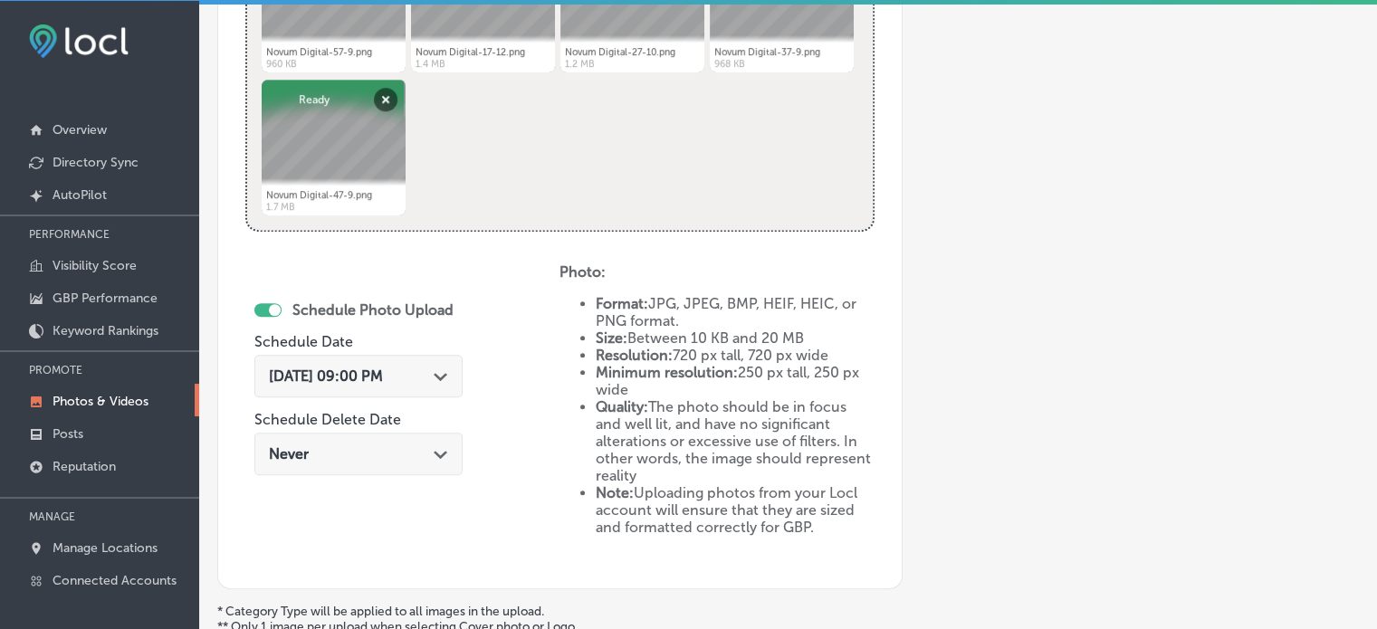
scroll to position [911, 0]
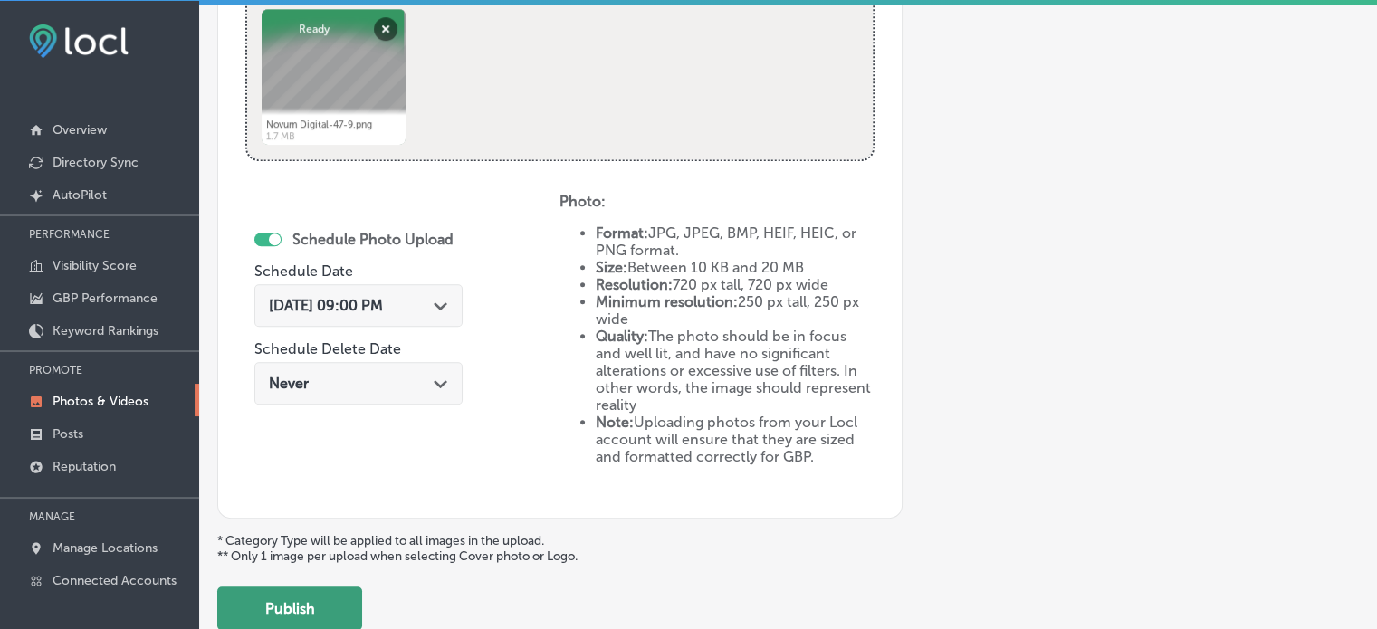
click at [322, 601] on button "Publish" at bounding box center [289, 608] width 145 height 43
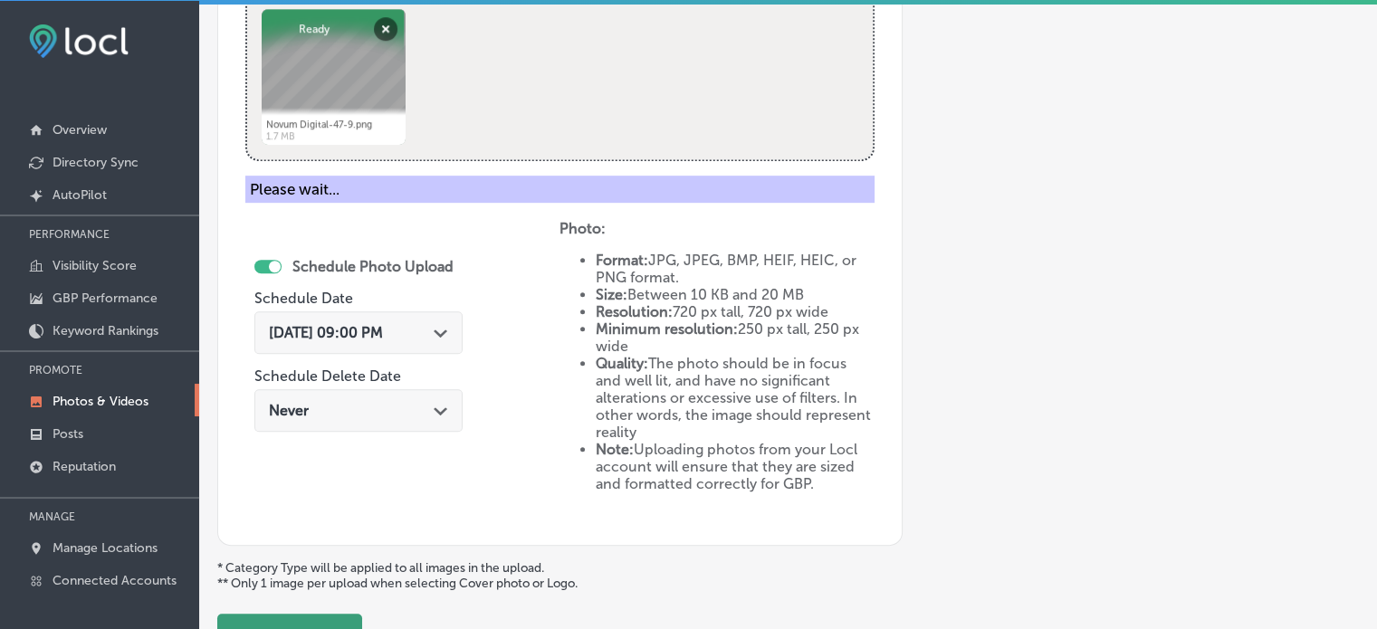
scroll to position [732, 0]
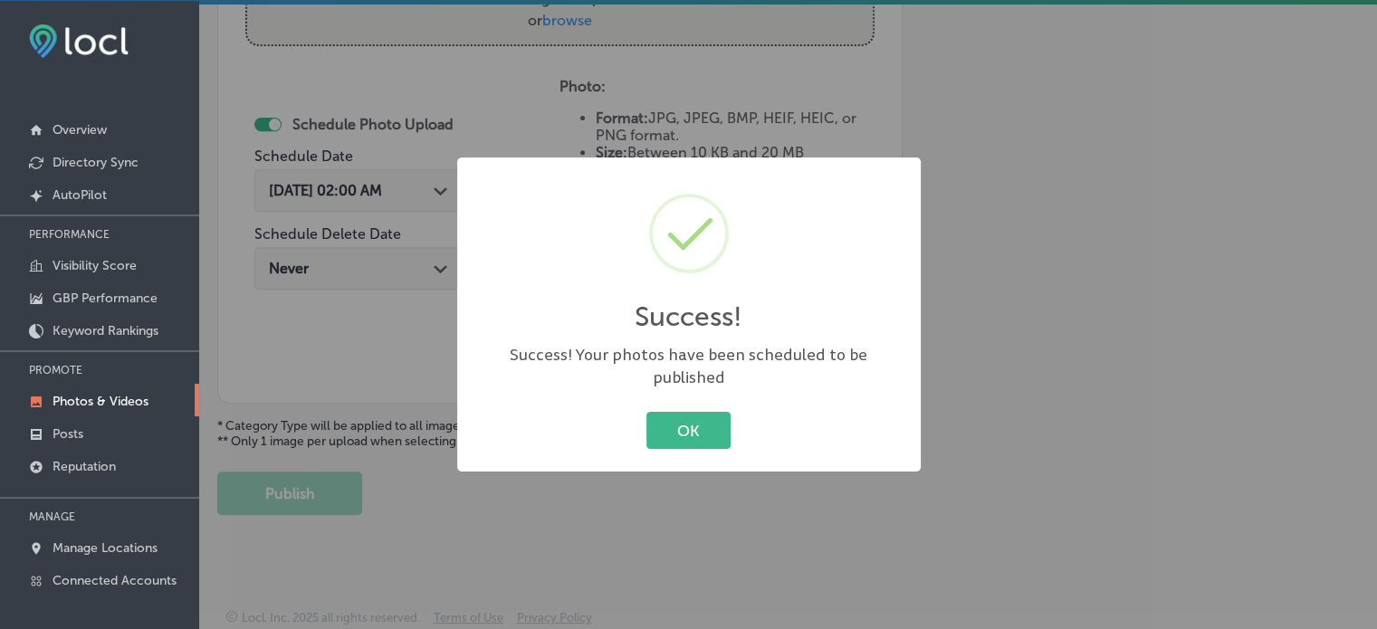
click at [646, 412] on button "OK" at bounding box center [688, 430] width 84 height 37
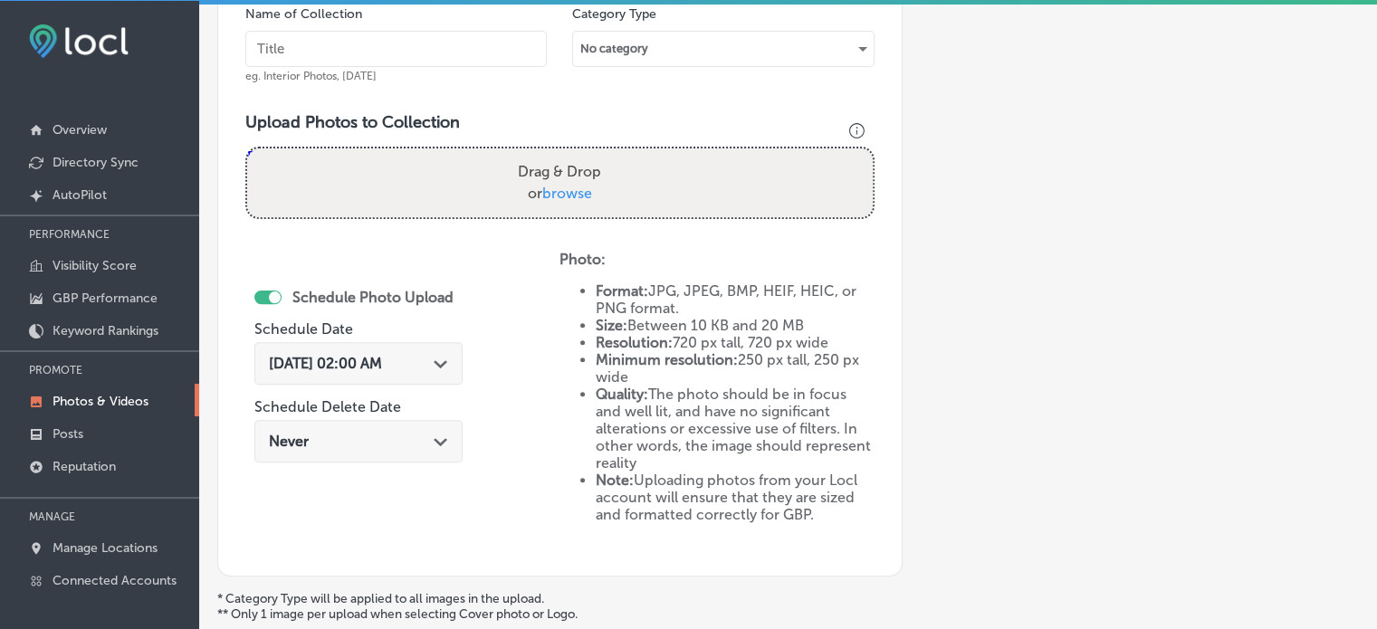
scroll to position [558, 0]
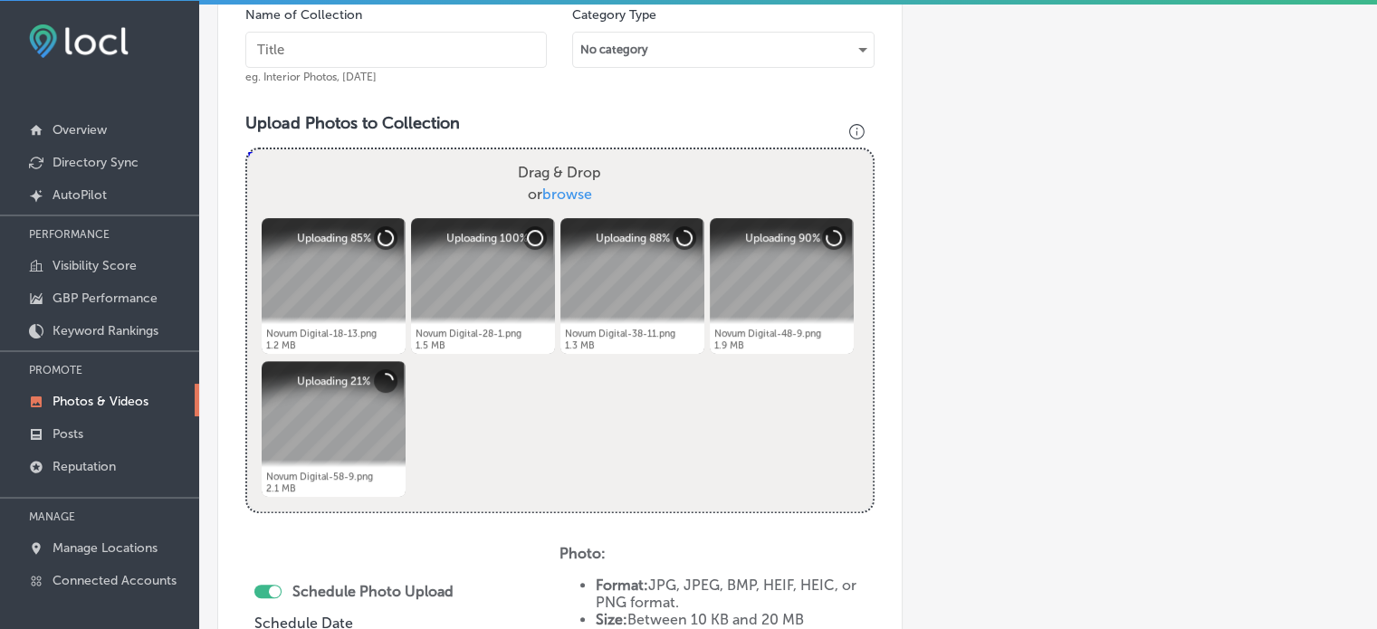
click at [351, 56] on input "text" at bounding box center [395, 50] width 301 height 36
paste input "Local Display Advertising"
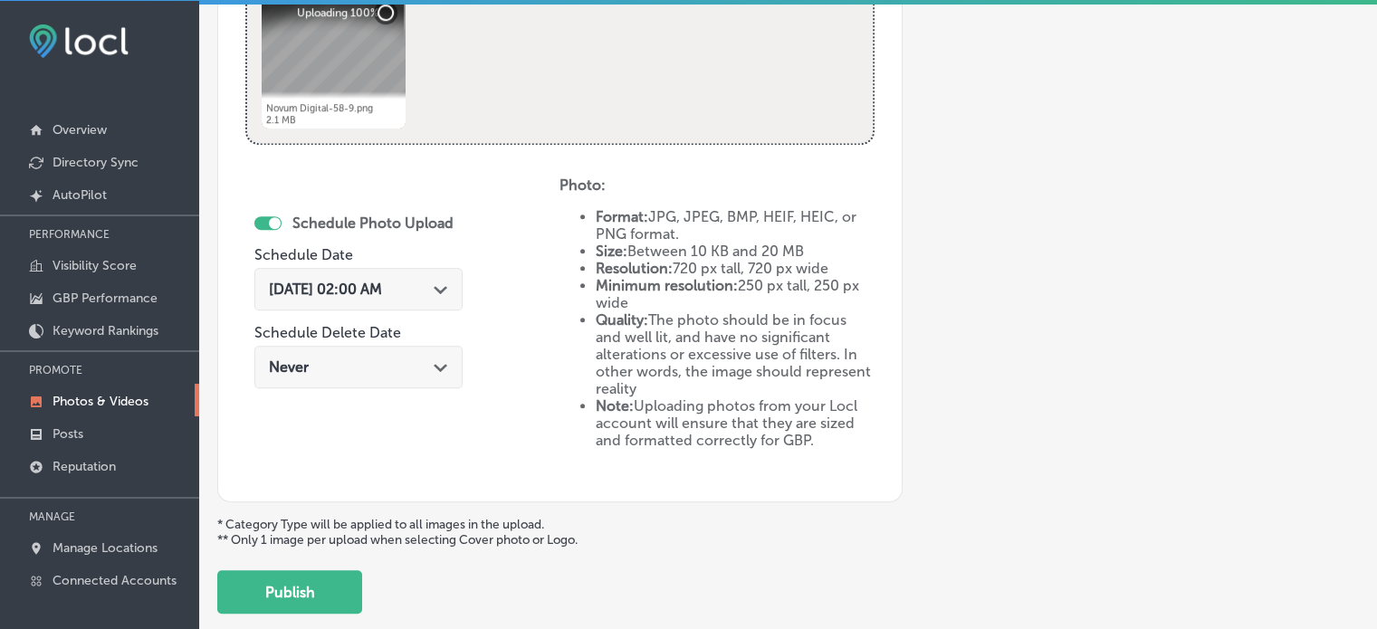
scroll to position [938, 0]
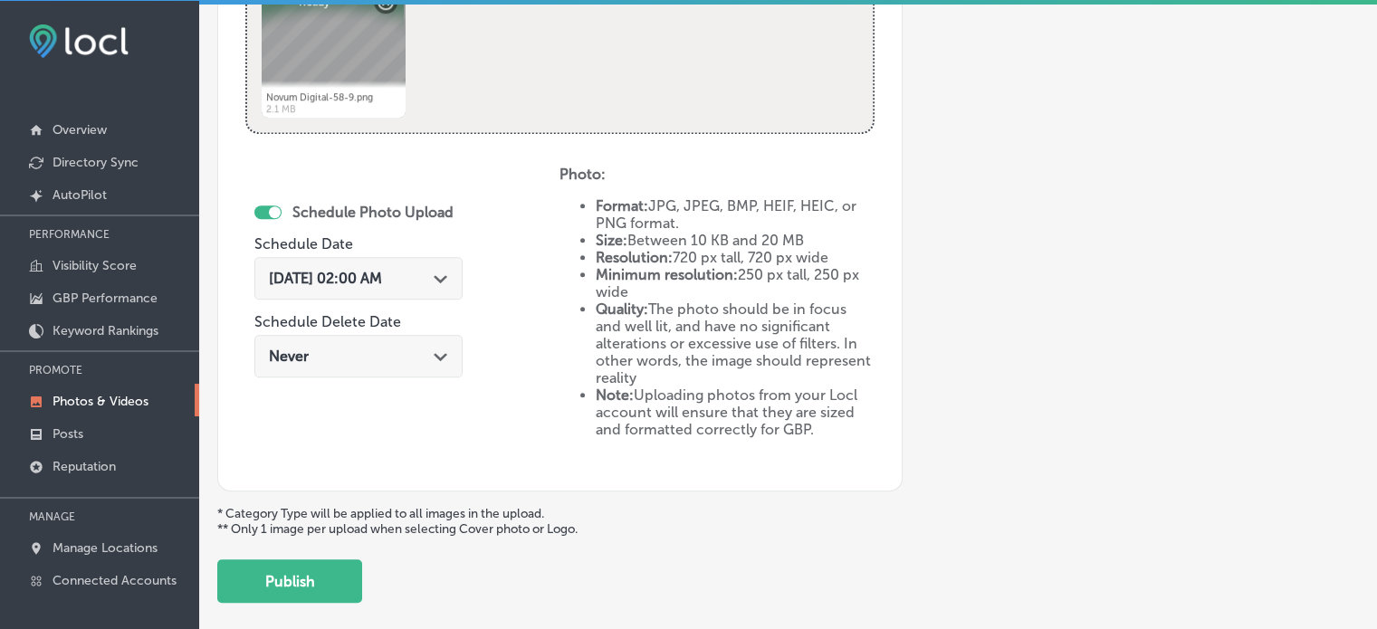
type input "Local Display Advertising"
click at [392, 266] on div "[DATE] 02:00 AM Path Created with Sketch." at bounding box center [358, 278] width 208 height 43
click at [488, 224] on div "Schedule Photo Upload Schedule Date [DATE] 02:00 AM Path Created with Sketch. S…" at bounding box center [402, 315] width 314 height 298
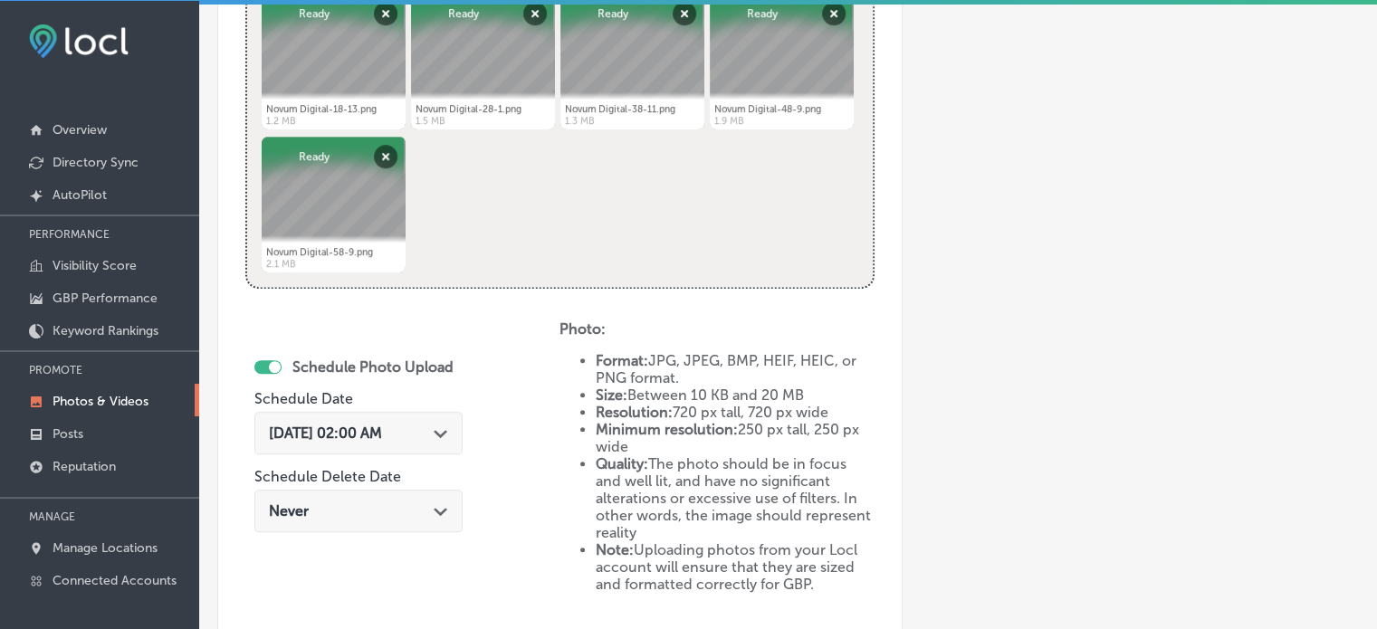
scroll to position [782, 0]
click at [456, 417] on div "[DATE] 02:00 AM Path Created with Sketch." at bounding box center [358, 434] width 208 height 43
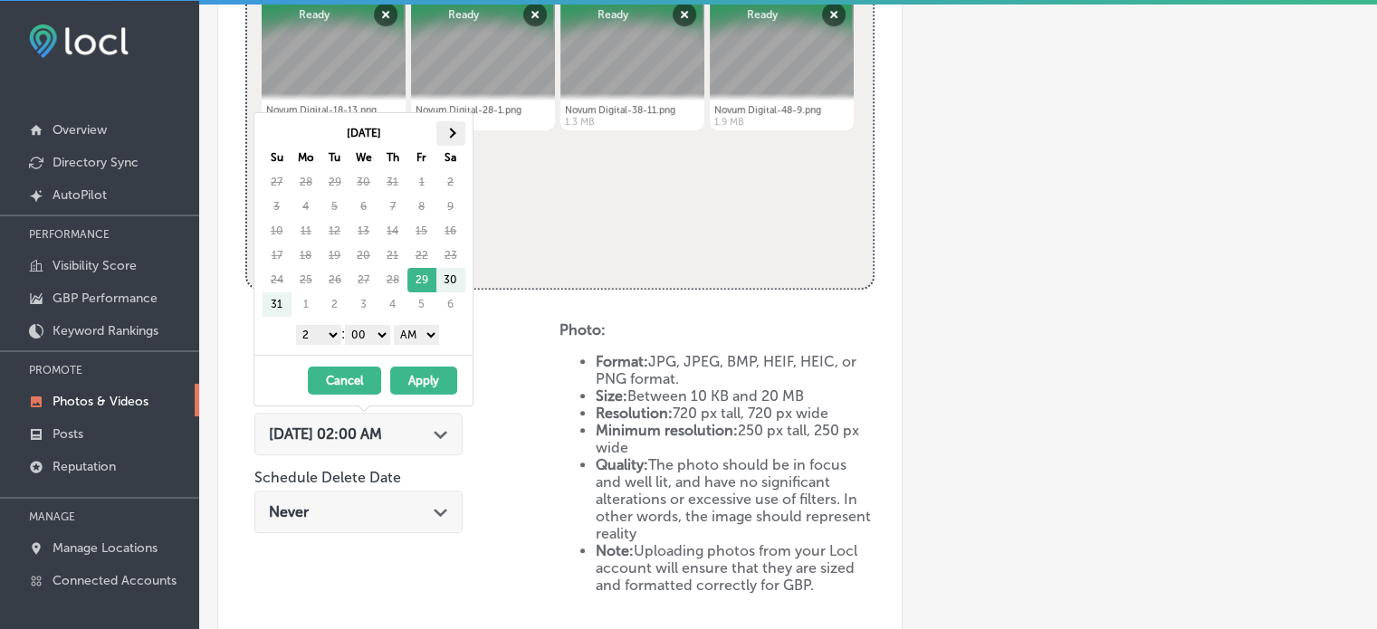
click at [446, 137] on th at bounding box center [450, 133] width 29 height 24
click at [315, 332] on select "1 2 3 4 5 6 7 8 9 10 11 12" at bounding box center [318, 335] width 45 height 20
click at [423, 337] on select "AM PM" at bounding box center [416, 335] width 45 height 20
click at [420, 372] on button "Apply" at bounding box center [423, 381] width 67 height 28
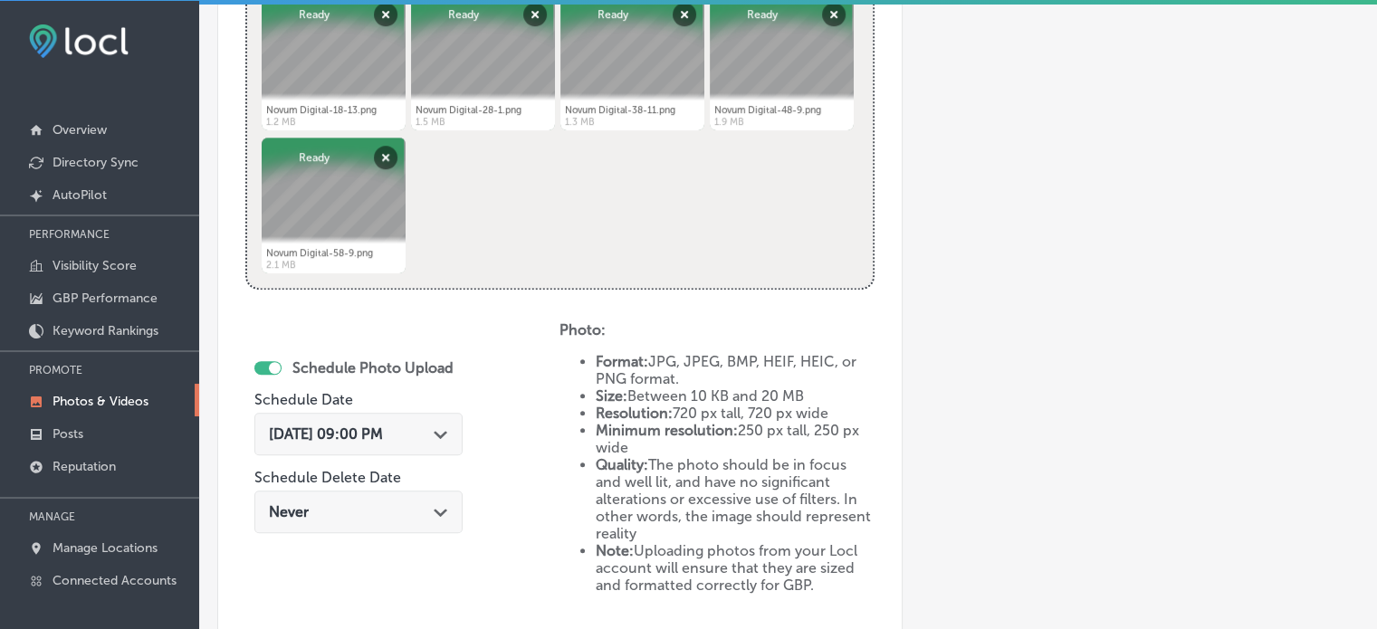
scroll to position [1026, 0]
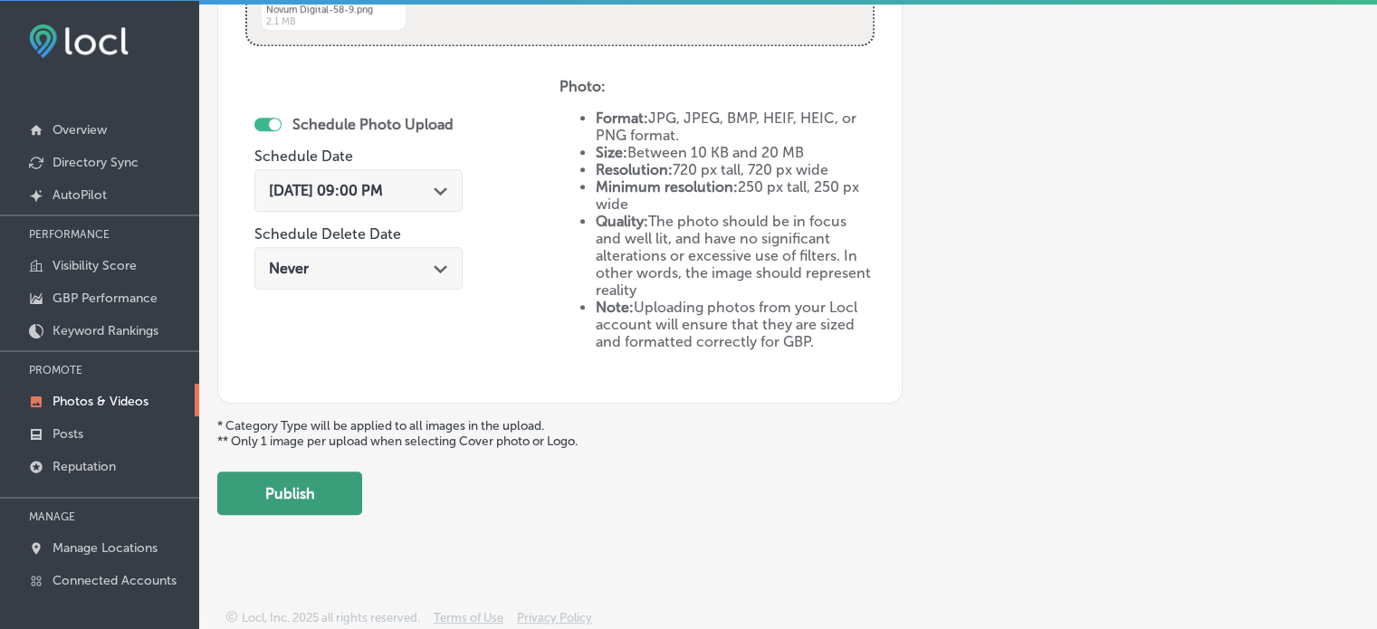
click at [331, 482] on button "Publish" at bounding box center [289, 493] width 145 height 43
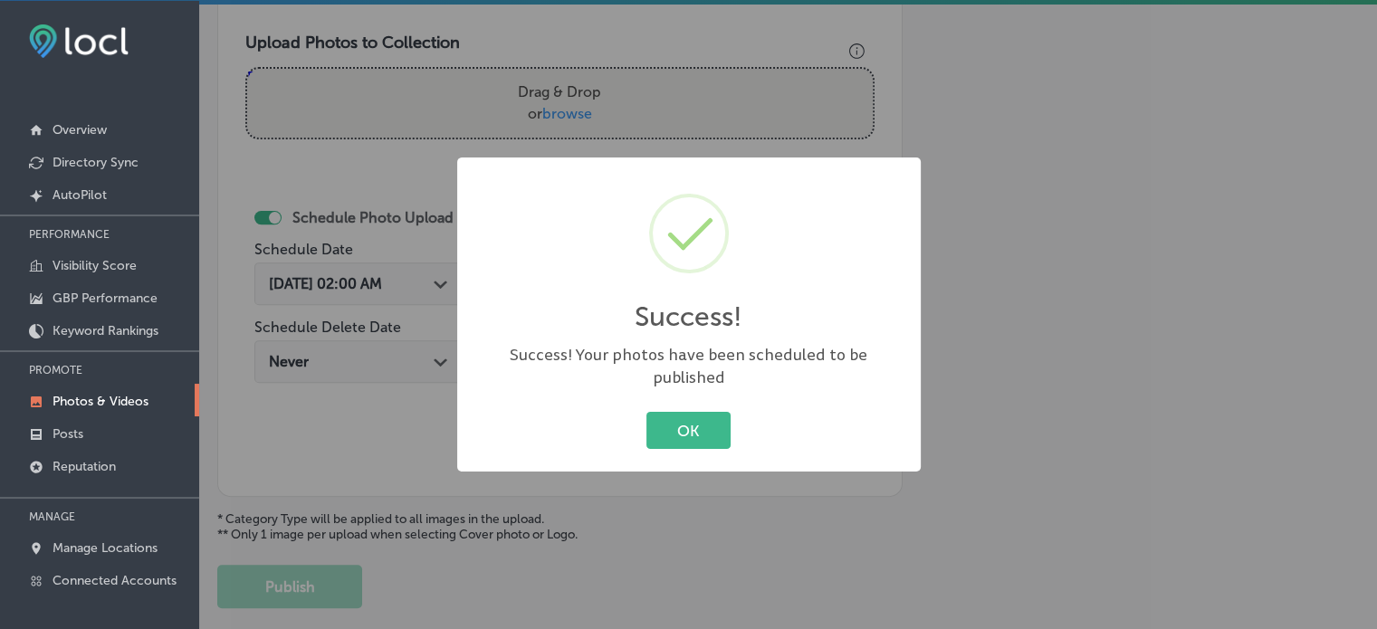
scroll to position [0, 0]
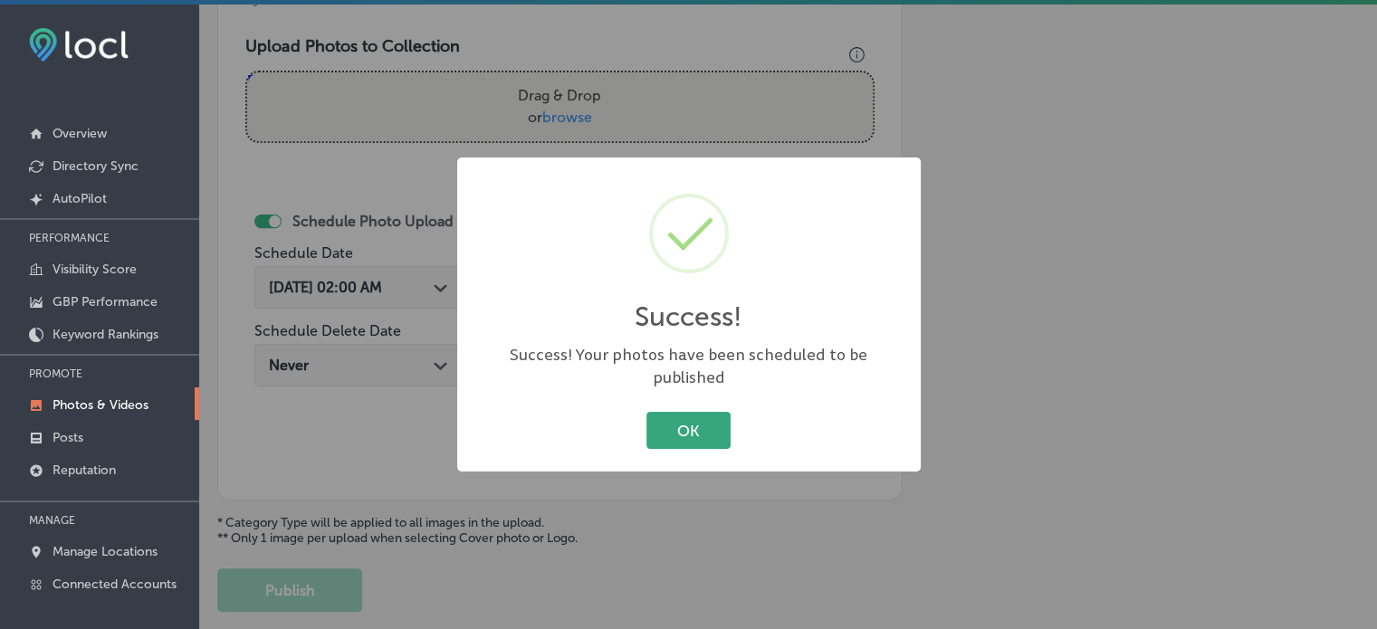
click at [685, 419] on button "OK" at bounding box center [688, 430] width 84 height 37
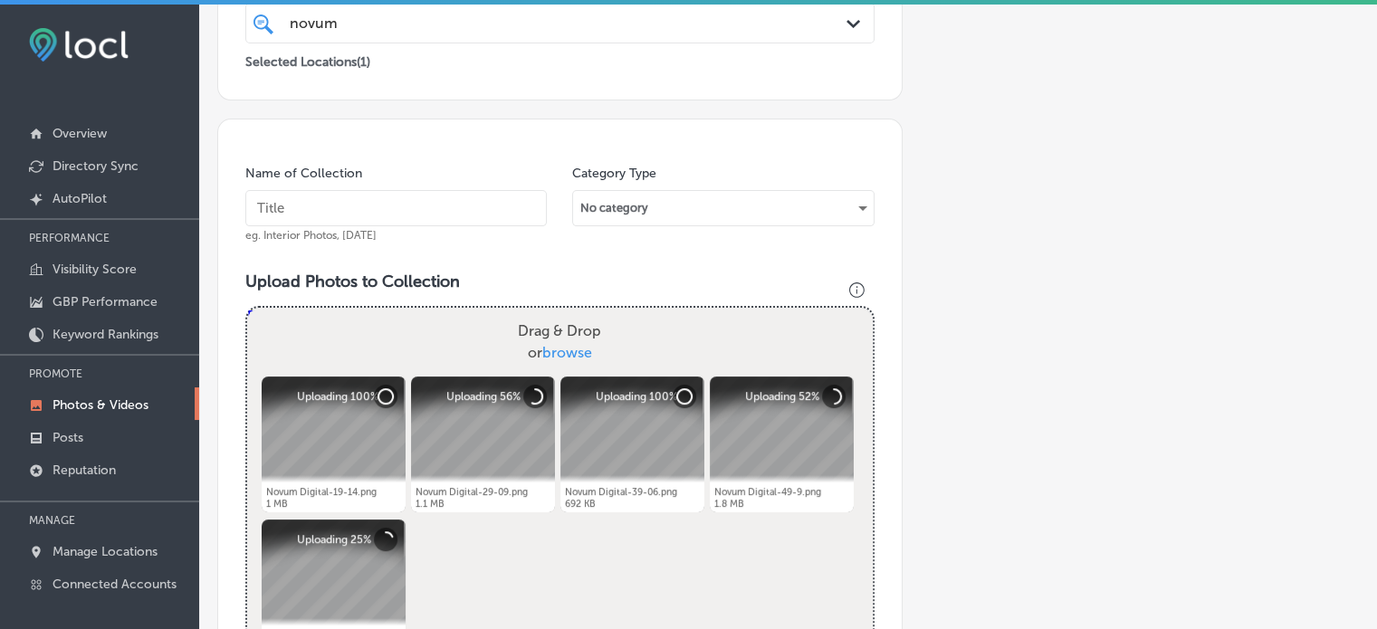
scroll to position [396, 0]
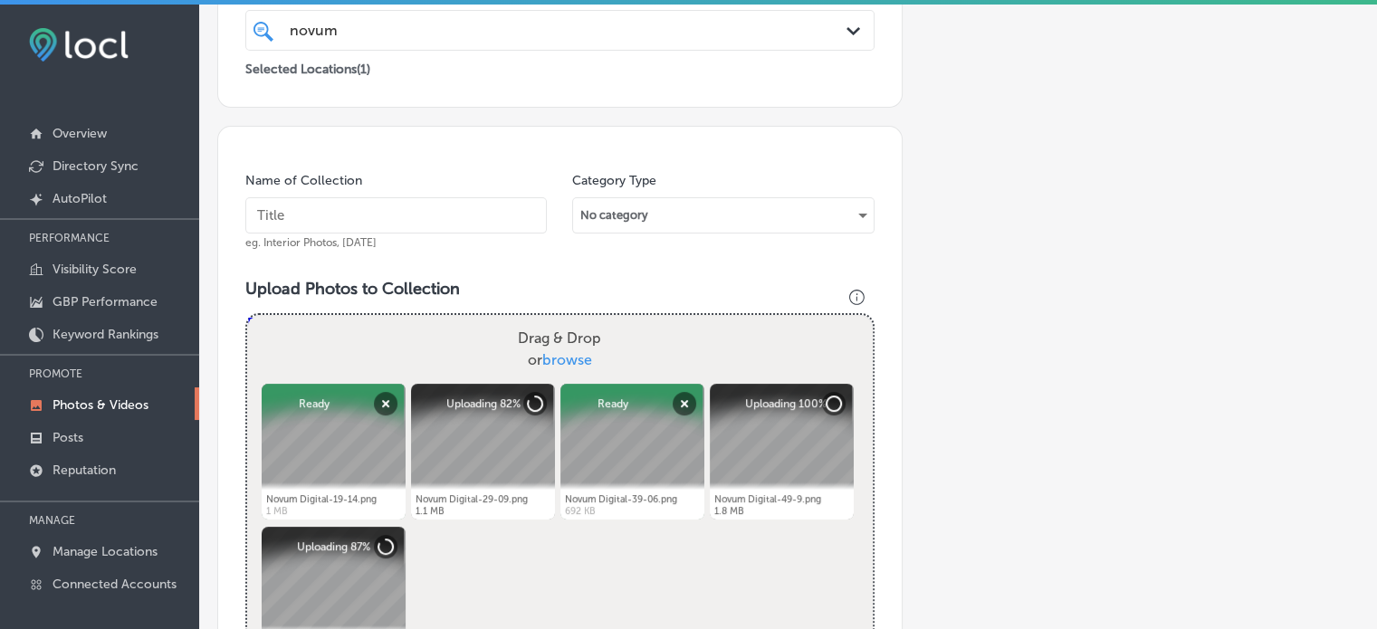
click at [372, 228] on input "text" at bounding box center [395, 215] width 301 height 36
paste input "Search Engine Marketing (SEM)"
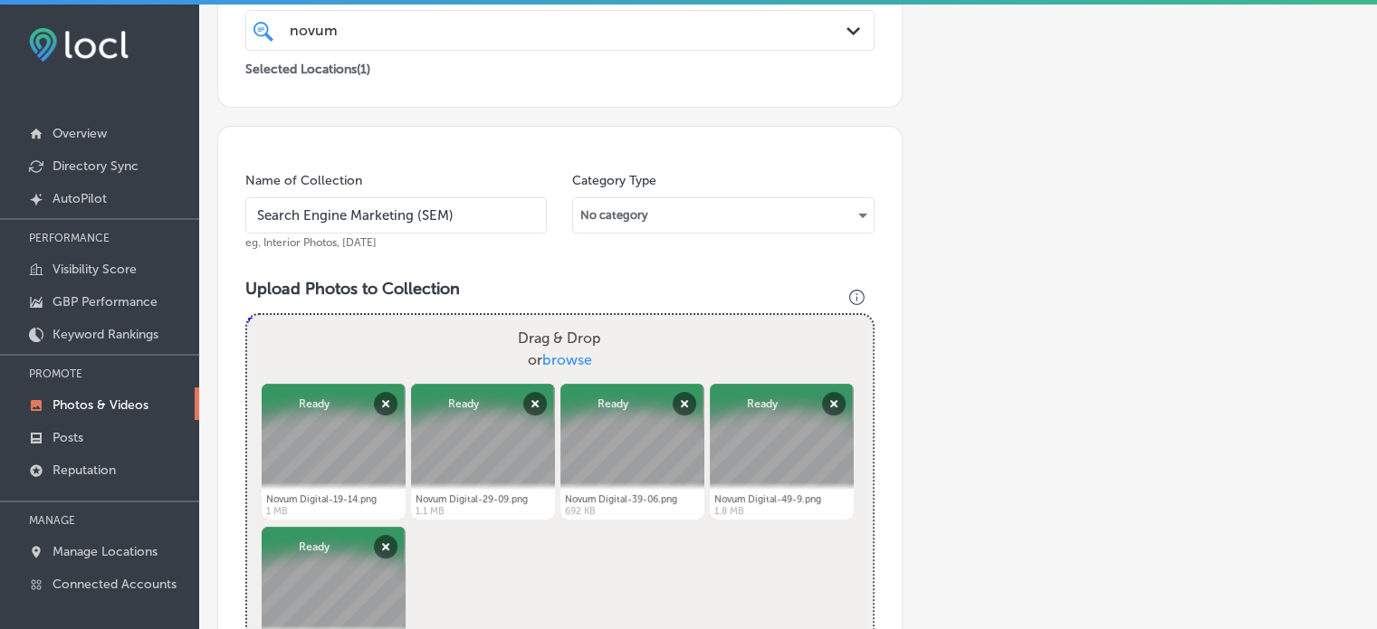
type input "Search Engine Marketing (SEM)"
click at [597, 271] on div "Name of Collection Search Engine Marketing (SEM) eg. Interior Photos, March 202…" at bounding box center [559, 581] width 685 height 911
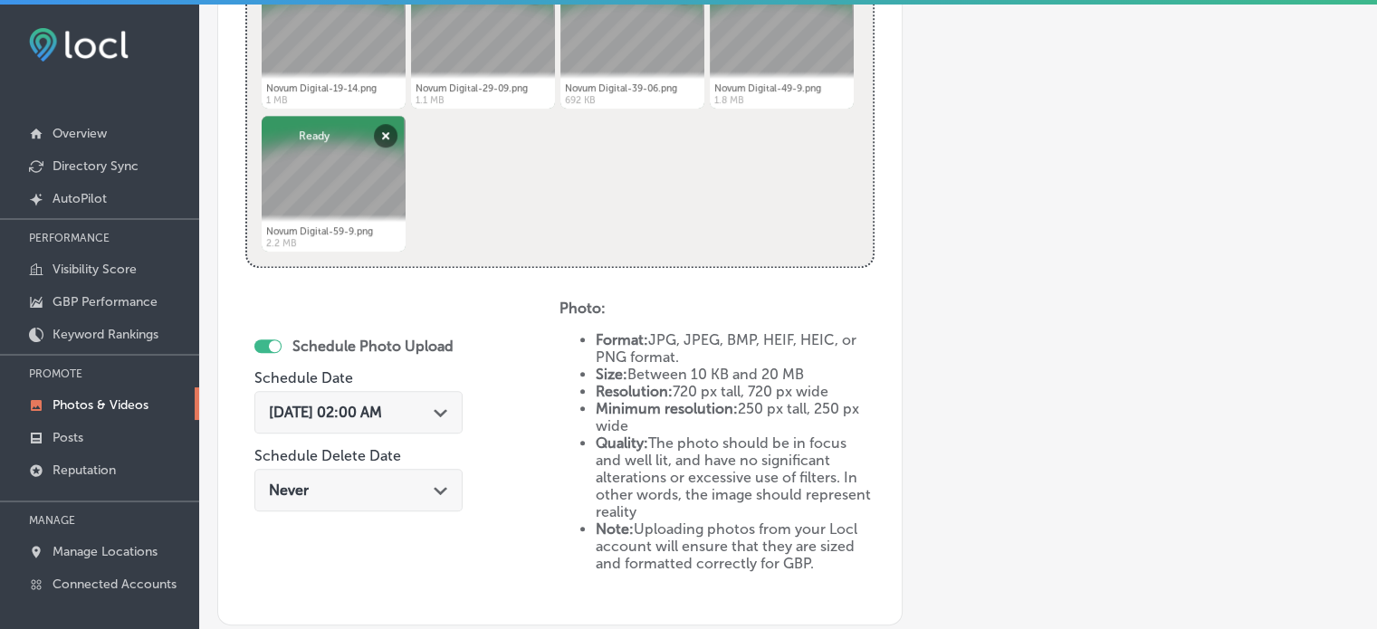
scroll to position [811, 0]
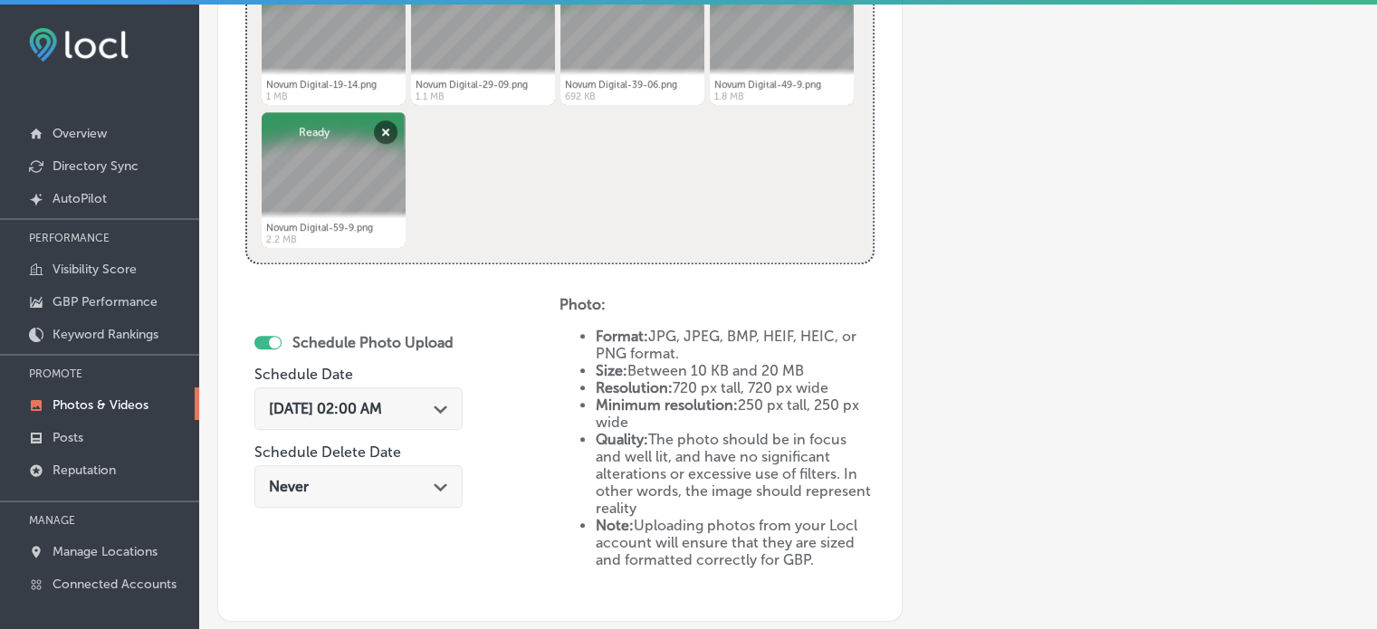
click at [435, 400] on div "[DATE] 02:00 AM Path Created with Sketch." at bounding box center [358, 408] width 179 height 17
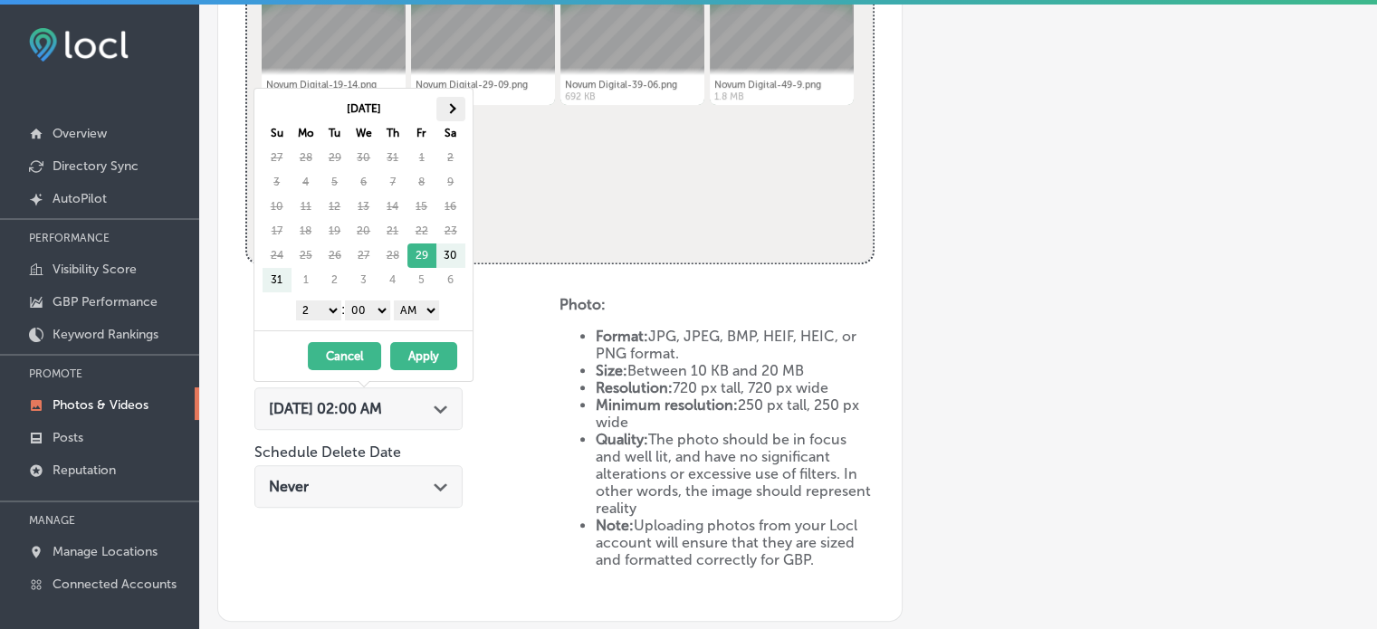
click at [449, 108] on span at bounding box center [450, 108] width 10 height 10
click at [327, 315] on select "1 2 3 4 5 6 7 8 9 10 11 12" at bounding box center [318, 311] width 45 height 20
click at [428, 307] on select "AM PM" at bounding box center [416, 311] width 45 height 20
click at [431, 351] on button "Apply" at bounding box center [423, 356] width 67 height 28
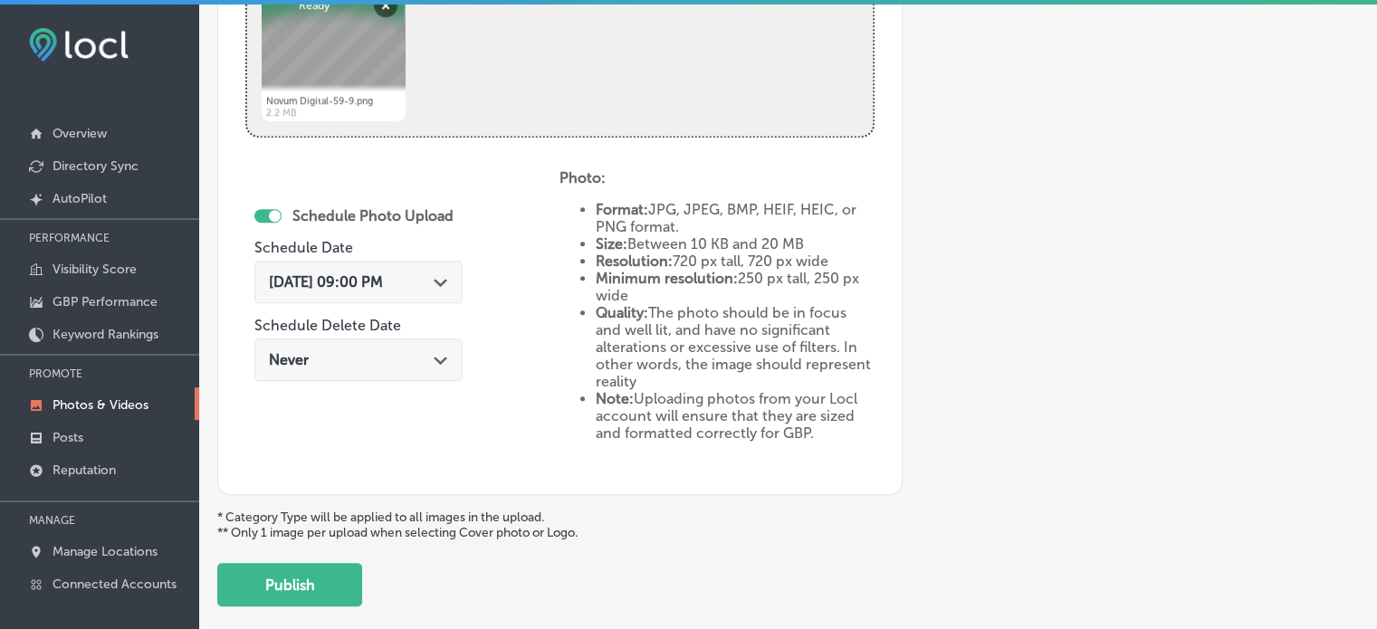
scroll to position [938, 0]
click at [302, 584] on button "Publish" at bounding box center [289, 584] width 145 height 43
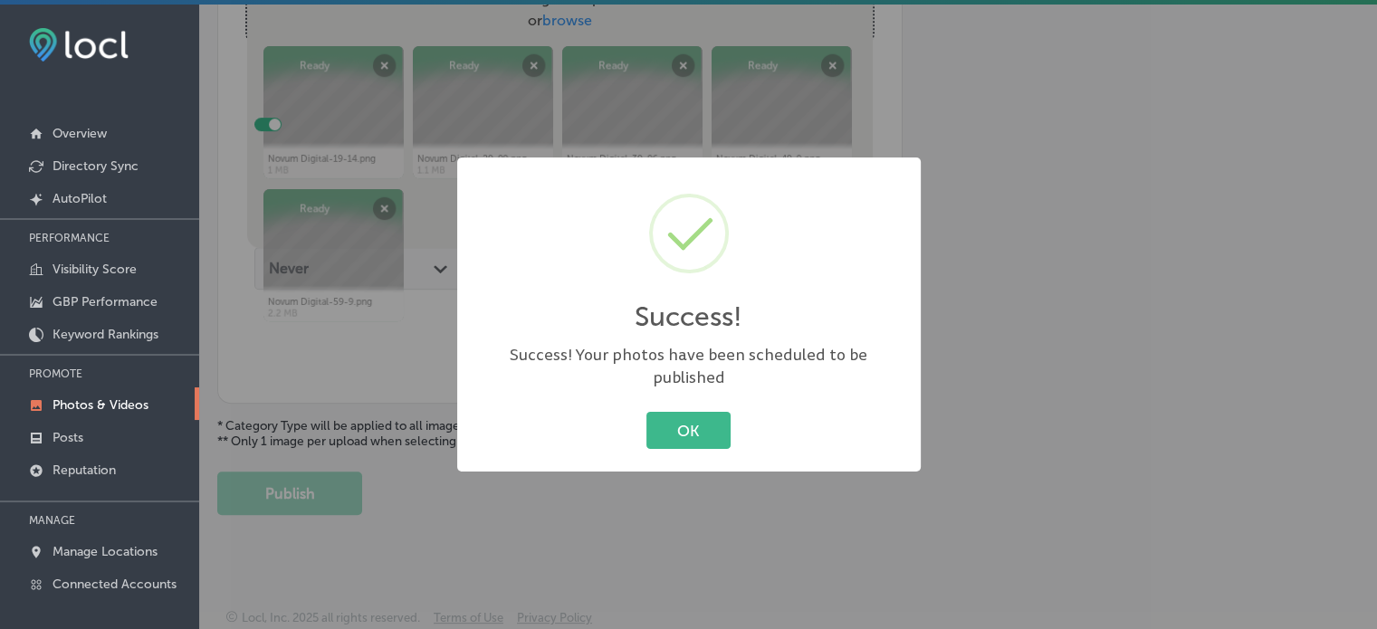
scroll to position [609, 0]
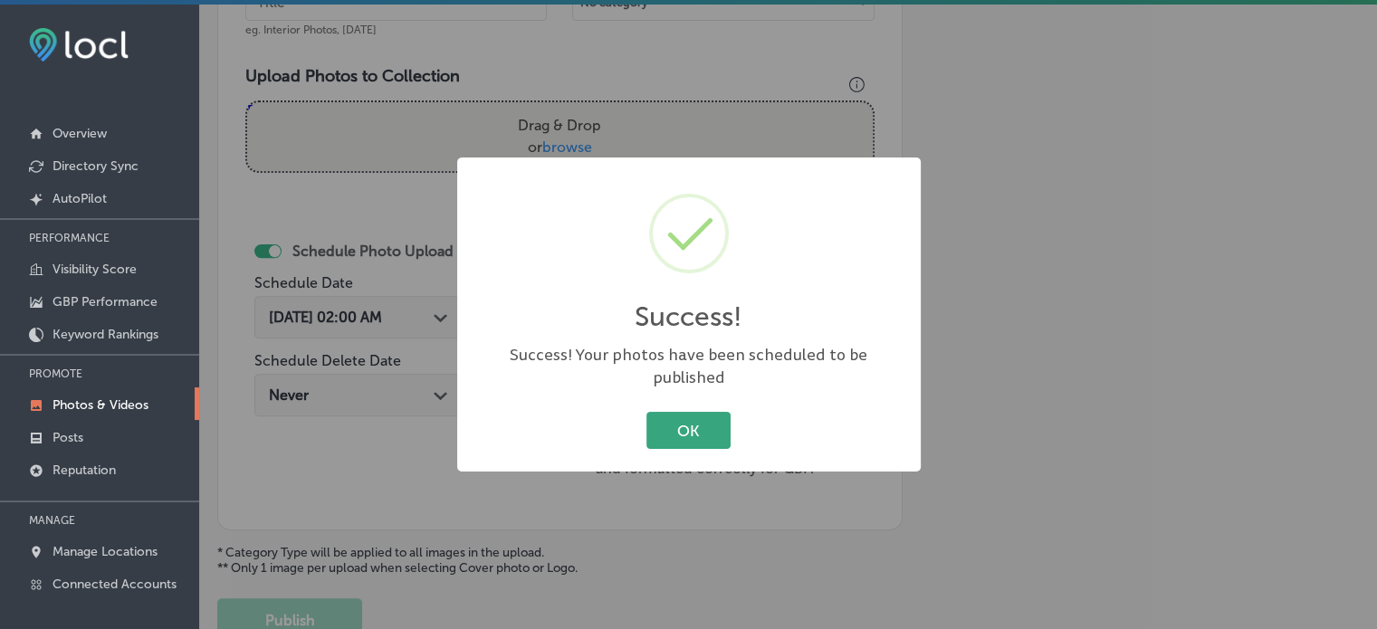
click at [680, 426] on button "OK" at bounding box center [688, 430] width 84 height 37
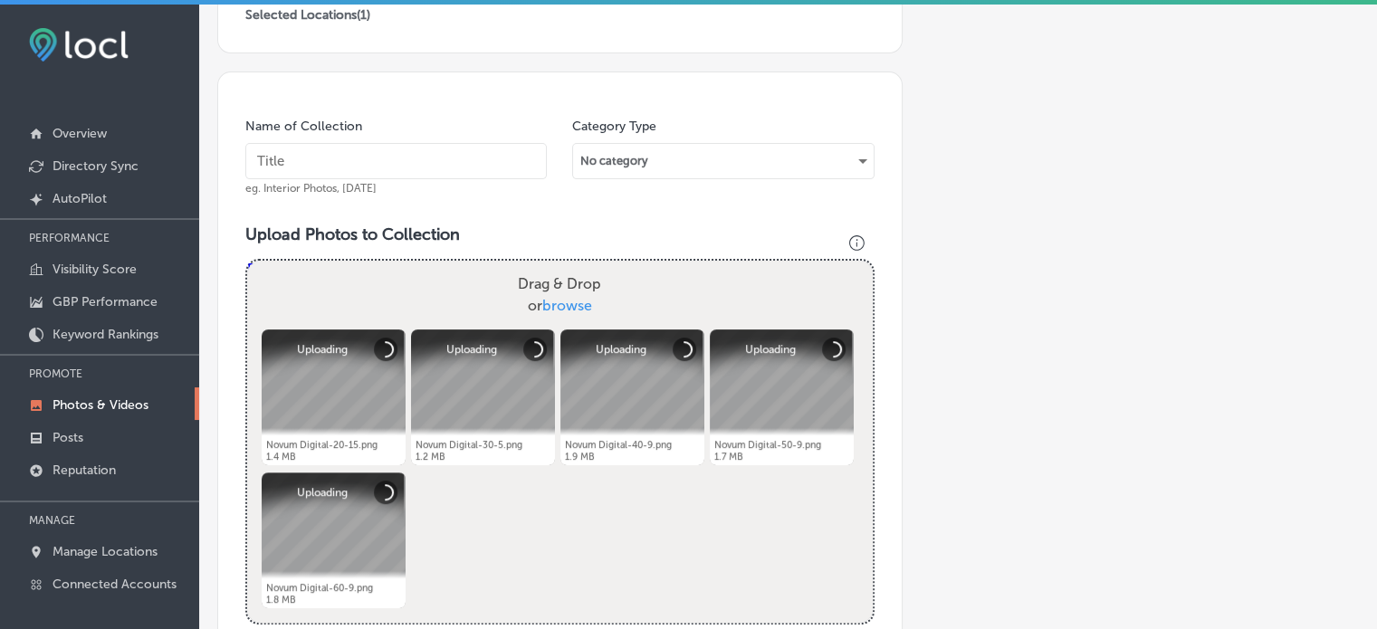
scroll to position [464, 0]
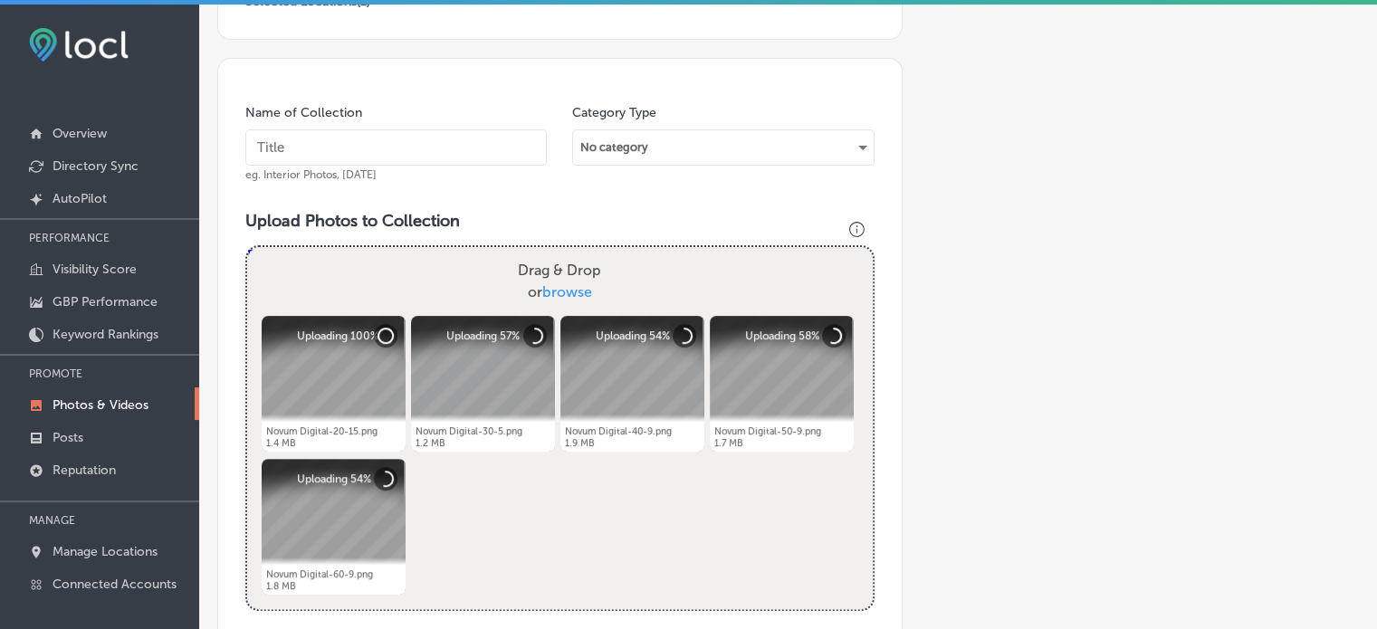
click at [379, 146] on input "text" at bounding box center [395, 147] width 301 height 36
paste input "Connected TV Advertising (CTV)"
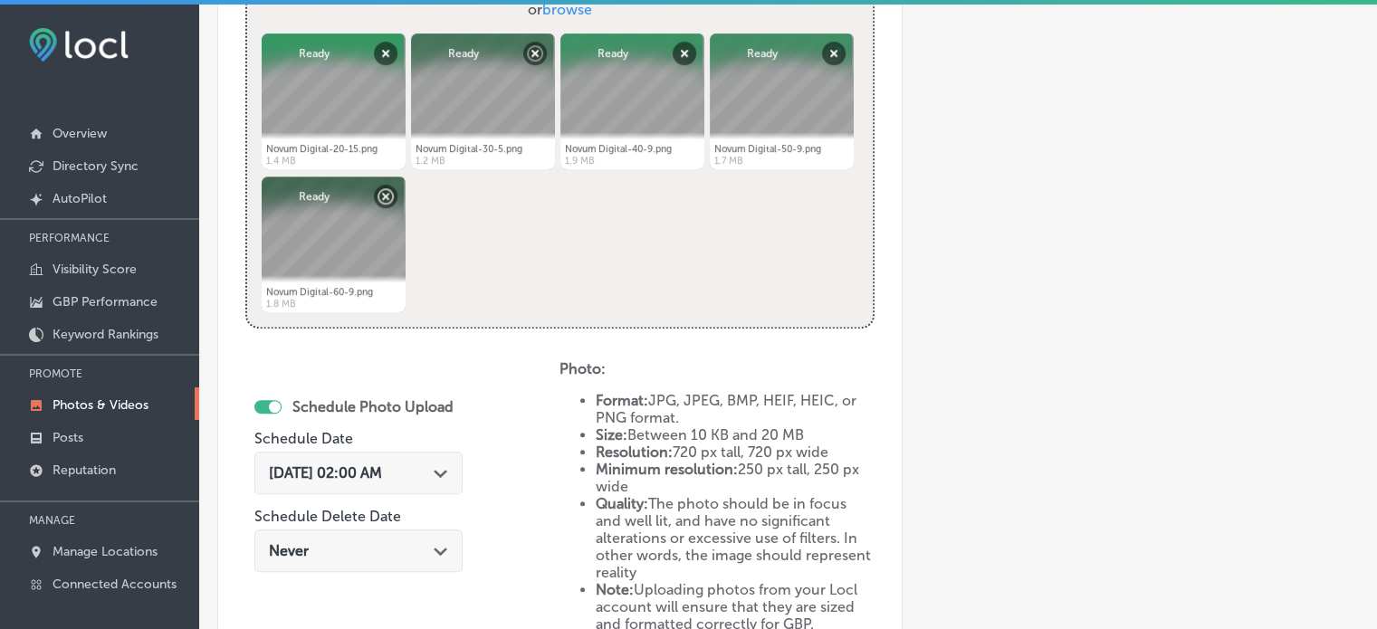
scroll to position [749, 0]
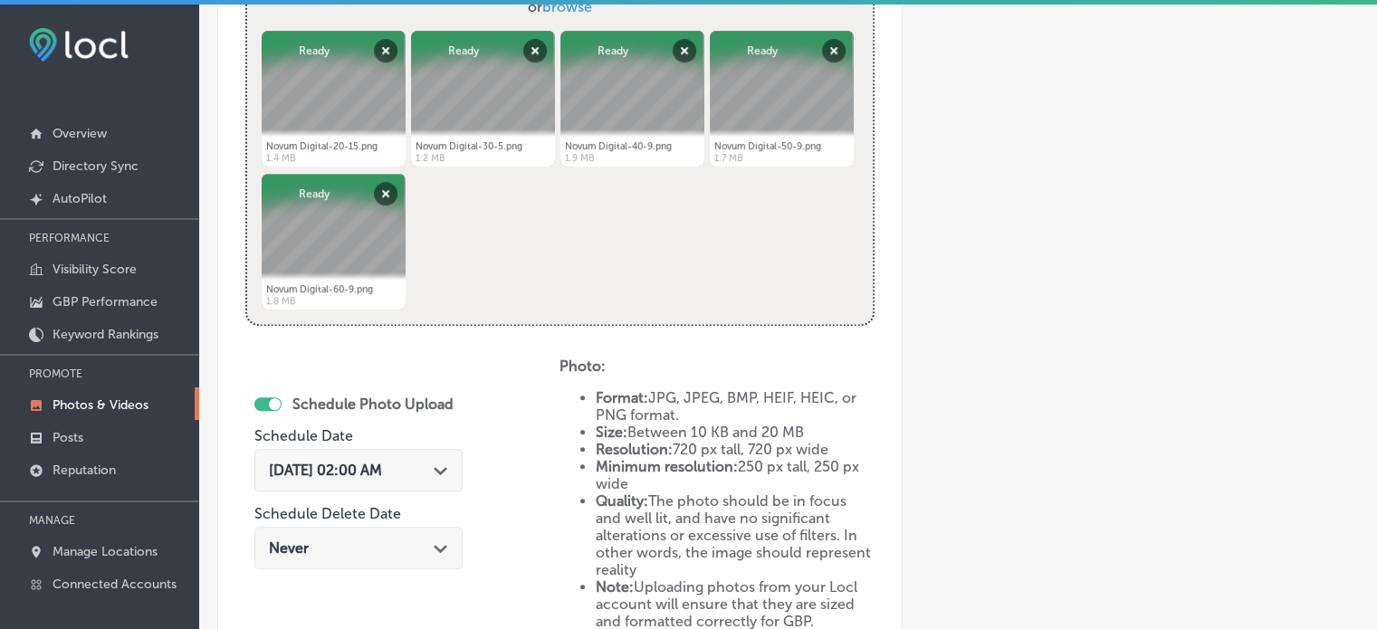
type input "Connected TV Advertising (CTV)"
click at [382, 462] on span "[DATE] 02:00 AM" at bounding box center [325, 470] width 113 height 17
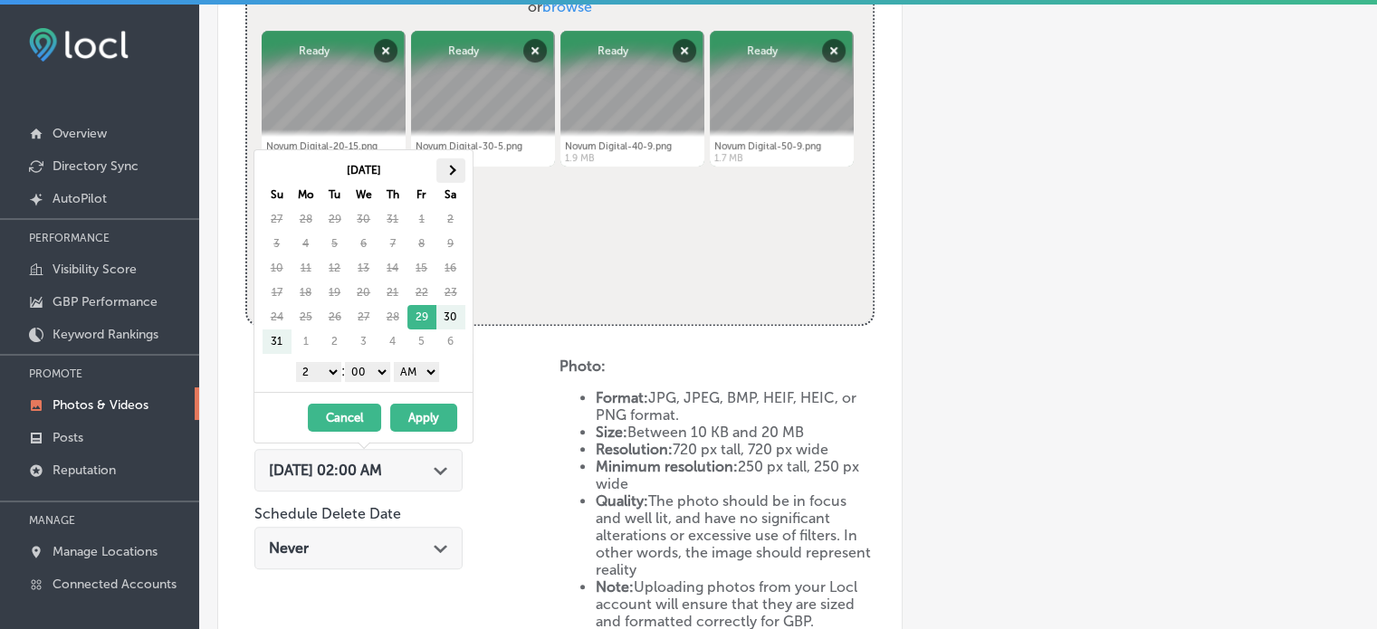
click at [451, 169] on span at bounding box center [450, 170] width 10 height 10
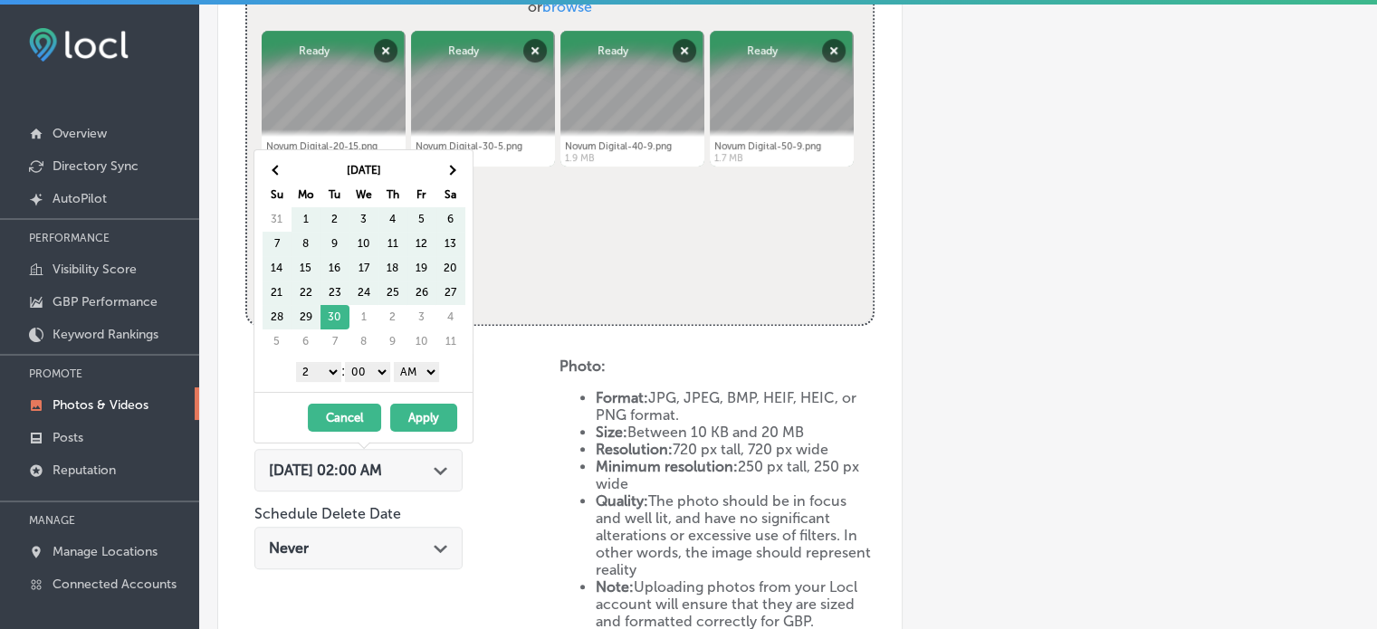
click at [451, 169] on span at bounding box center [450, 170] width 10 height 10
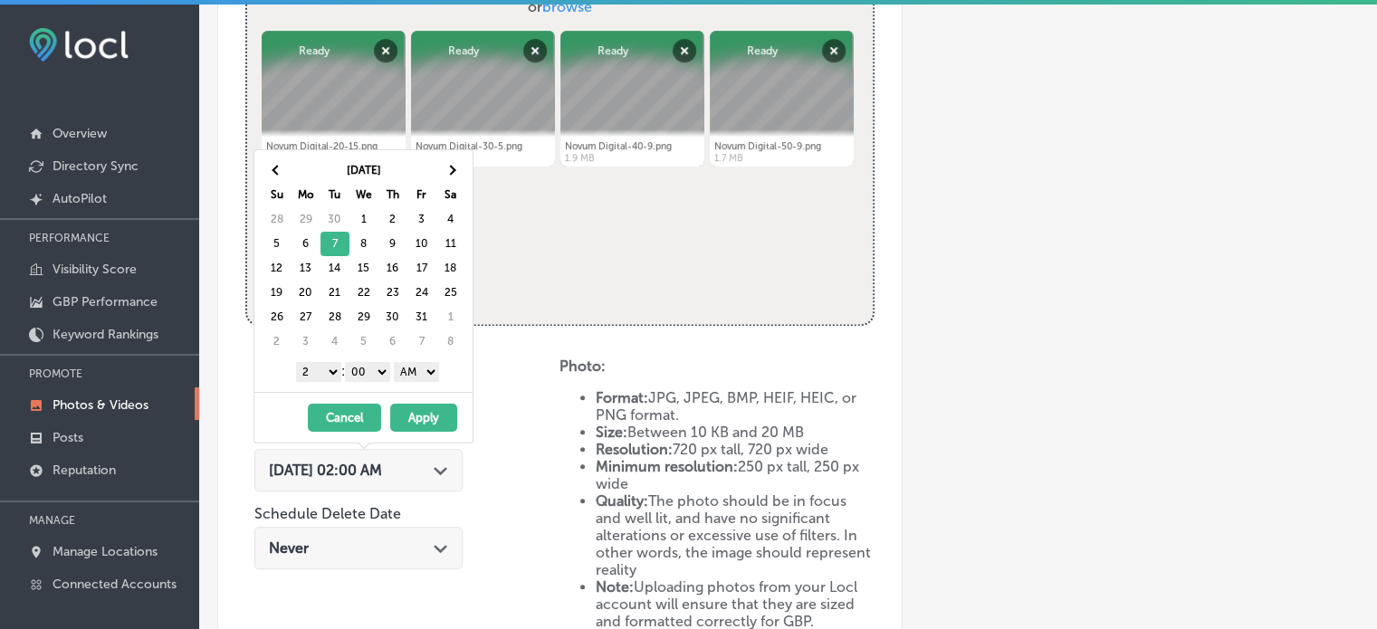
click at [323, 367] on select "1 2 3 4 5 6 7 8 9 10 11 12" at bounding box center [318, 372] width 45 height 20
click at [418, 375] on select "AM PM" at bounding box center [416, 372] width 45 height 20
click at [428, 417] on button "Apply" at bounding box center [423, 418] width 67 height 28
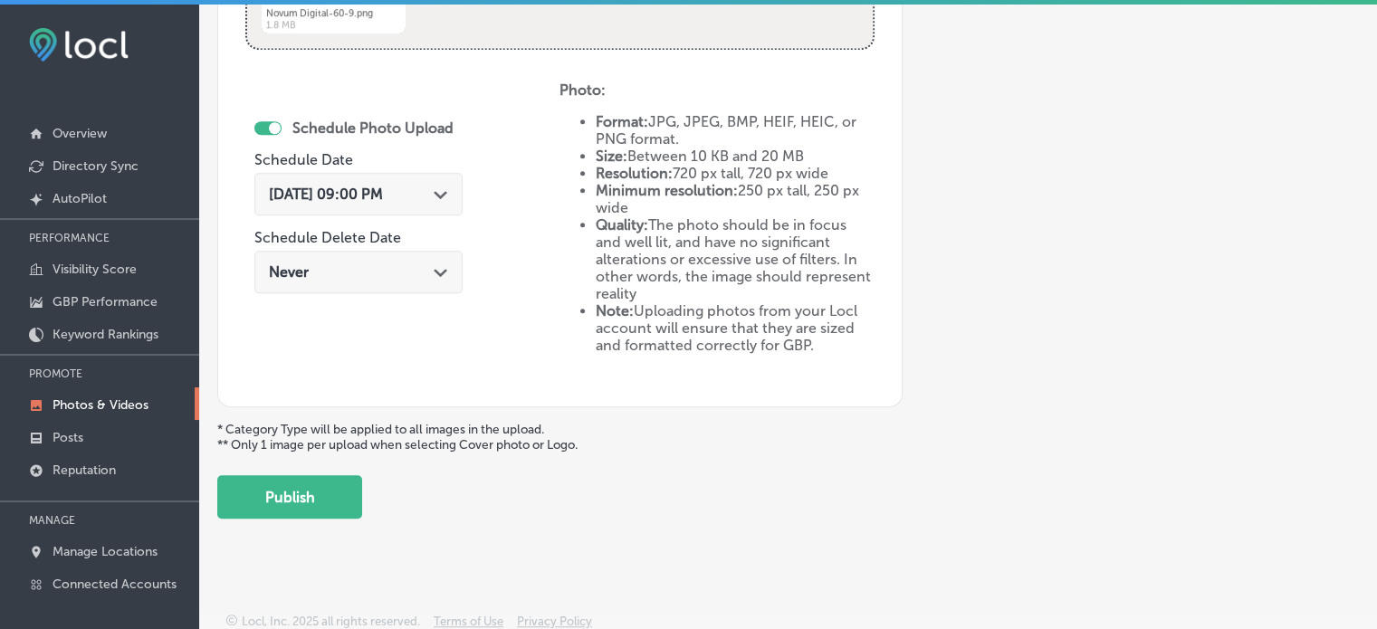
scroll to position [4, 0]
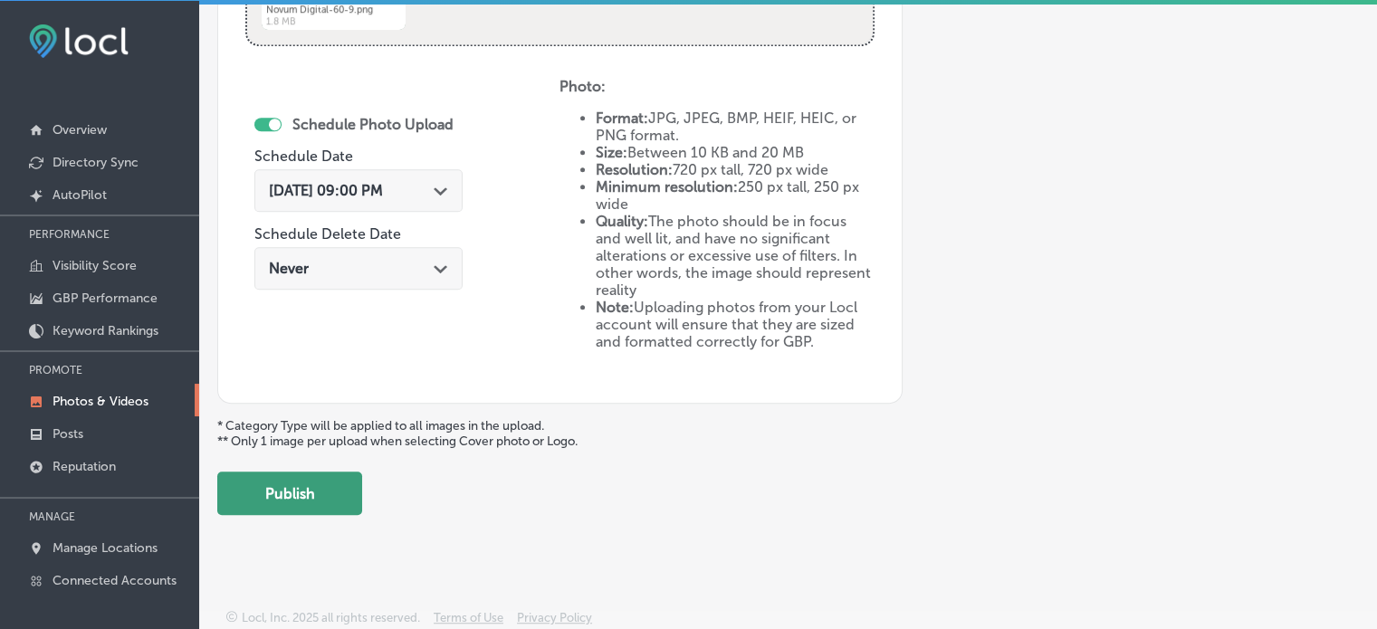
click at [313, 490] on button "Publish" at bounding box center [289, 493] width 145 height 43
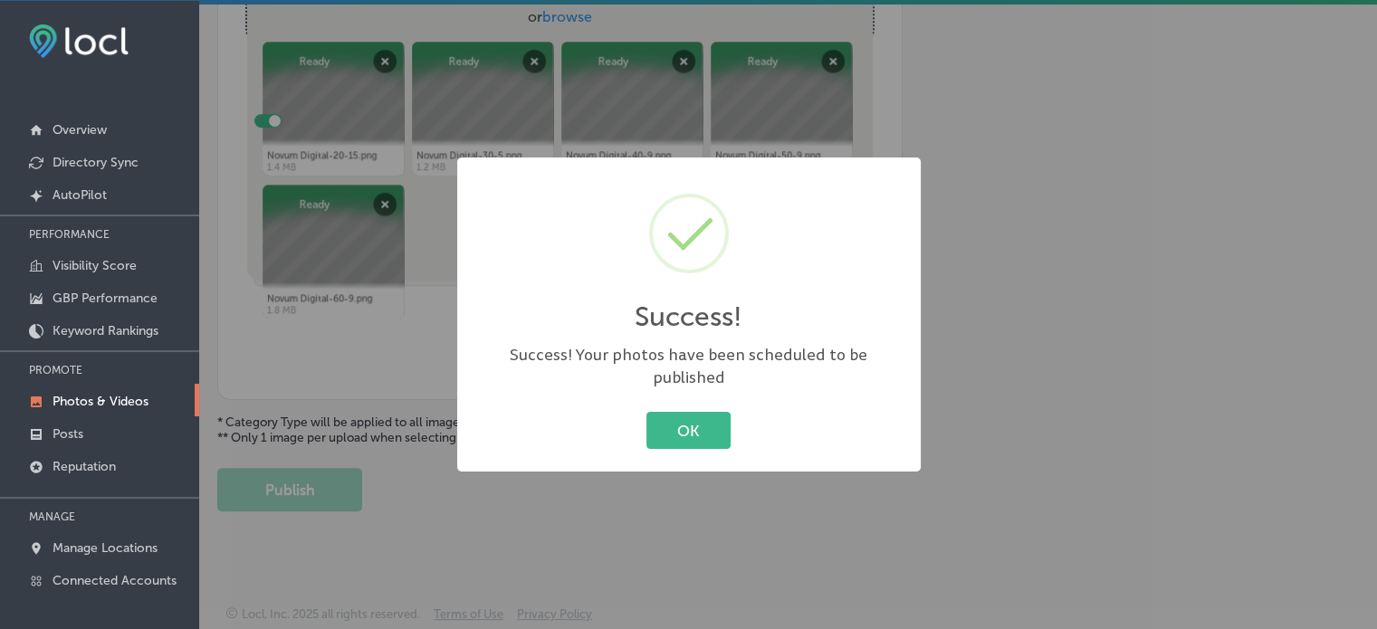
scroll to position [732, 0]
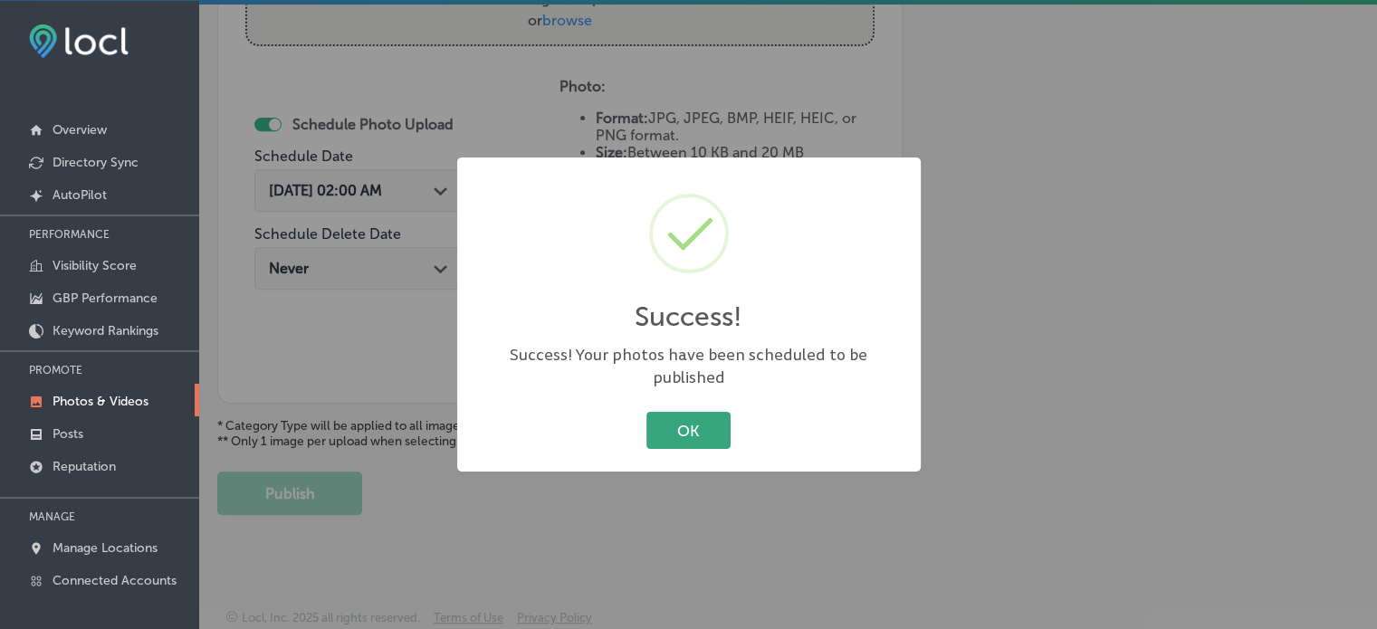
click at [709, 418] on button "OK" at bounding box center [688, 430] width 84 height 37
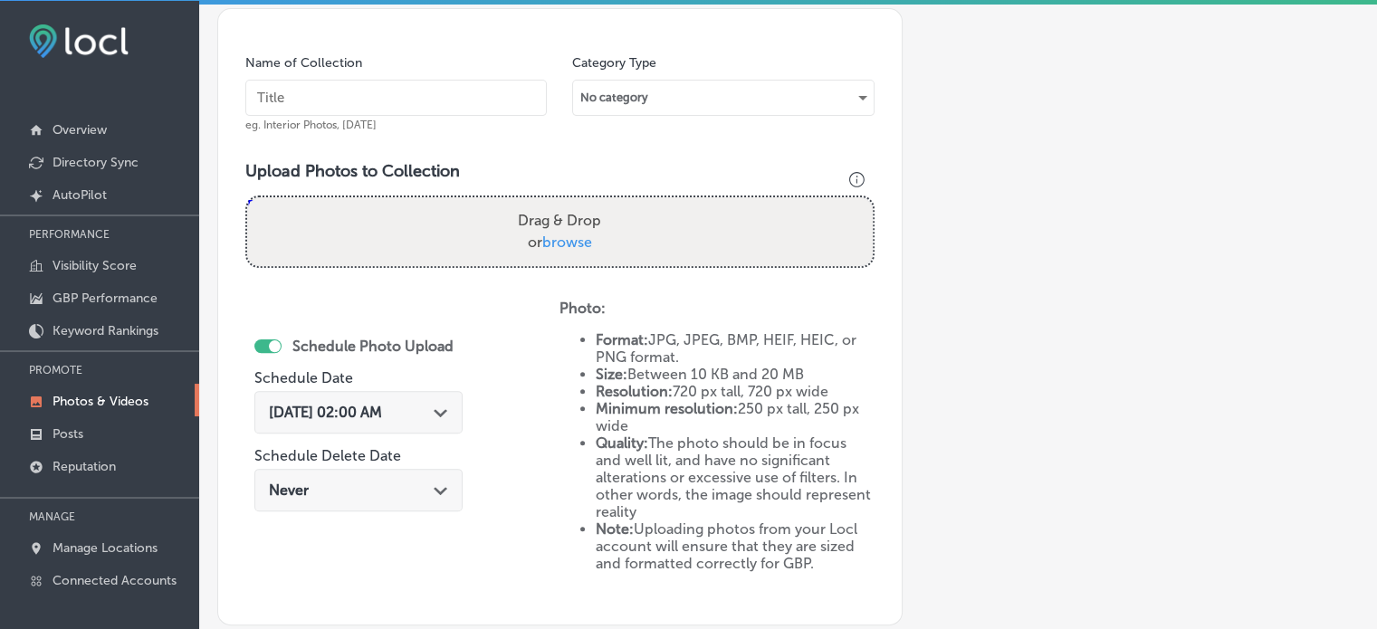
scroll to position [509, 0]
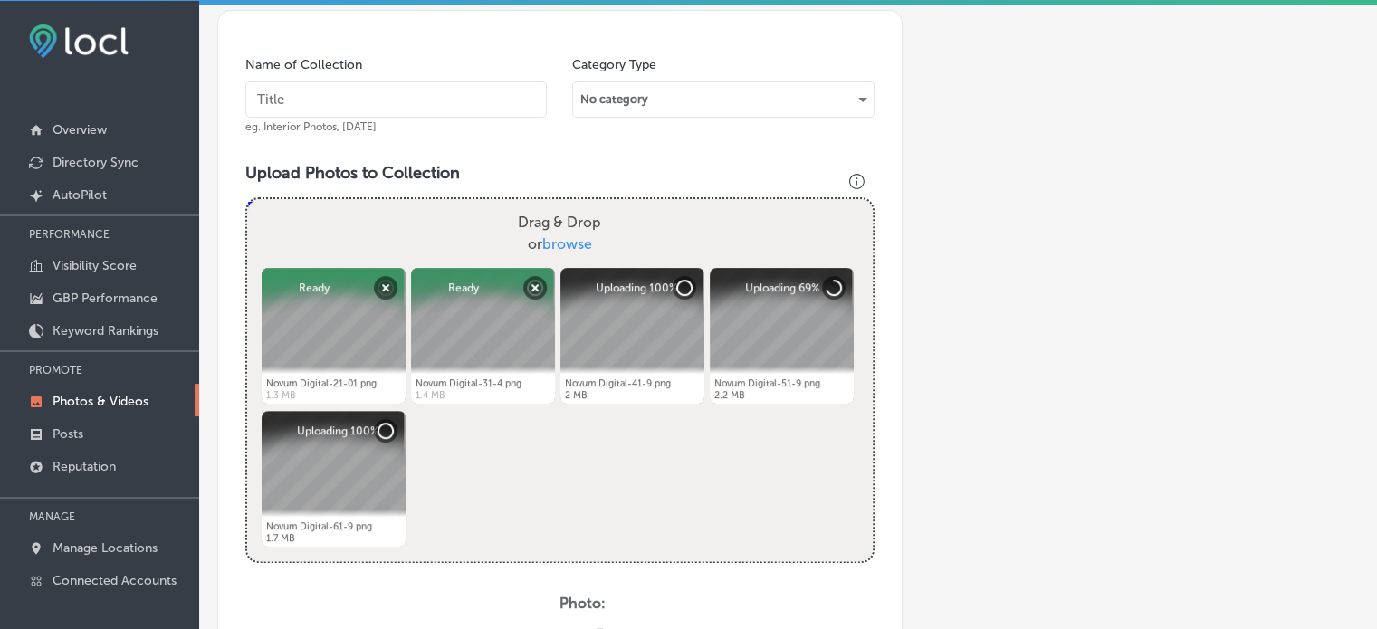
click at [395, 100] on input "text" at bounding box center [395, 99] width 301 height 36
paste input "Over-The-Top Video Advertising ([PERSON_NAME])"
type input "Over-The-Top Video Advertising ([PERSON_NAME])"
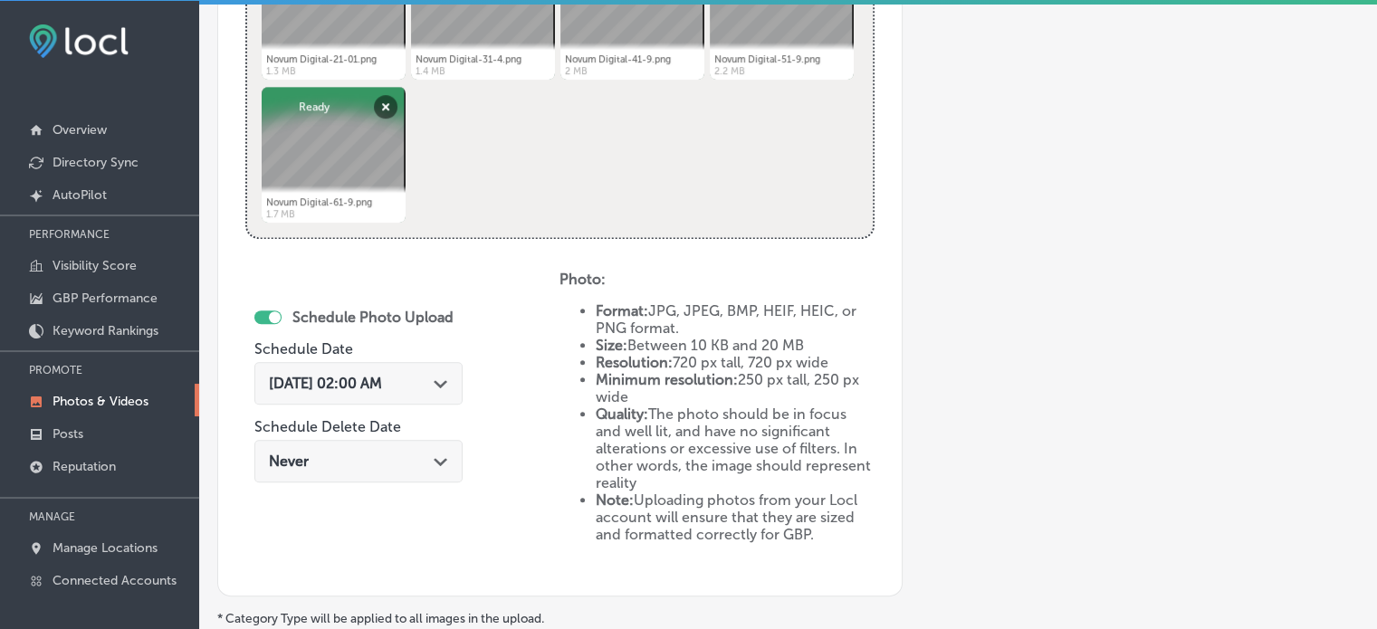
scroll to position [831, 0]
type input "Over-The-Top Video Advertising ([PERSON_NAME])"
click at [438, 377] on div "[DATE] 02:00 AM Path Created with Sketch." at bounding box center [358, 385] width 179 height 17
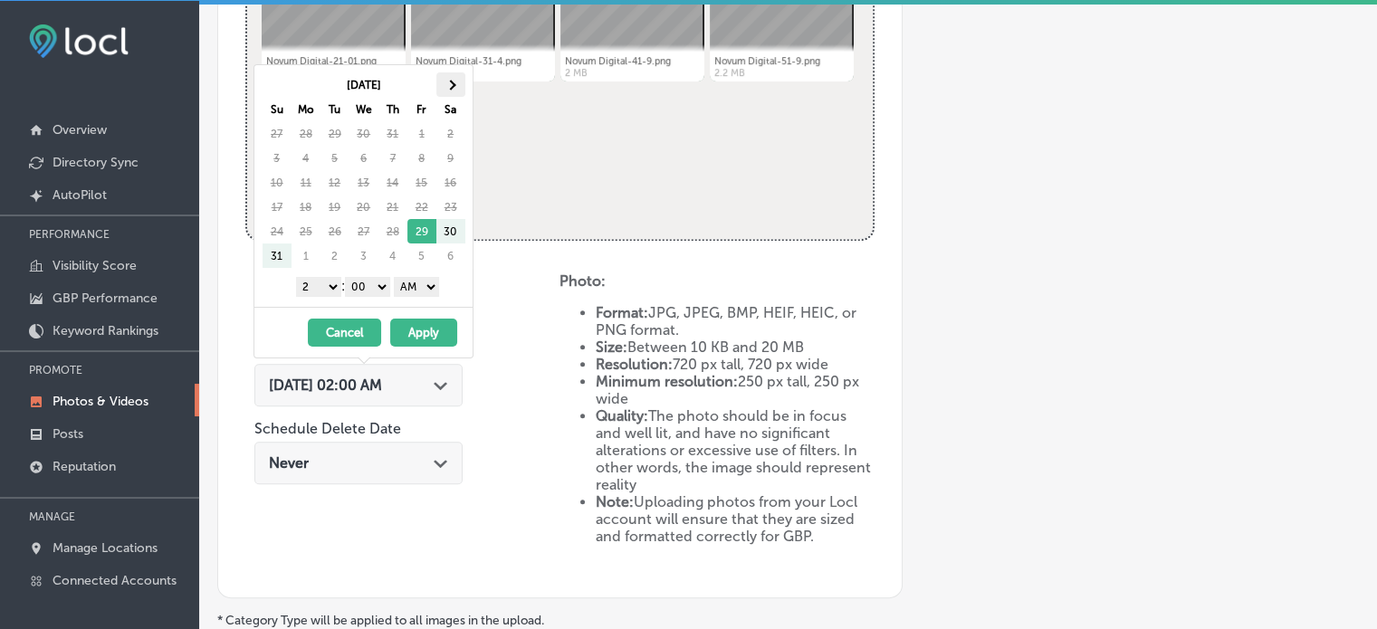
click at [448, 82] on span at bounding box center [450, 85] width 10 height 10
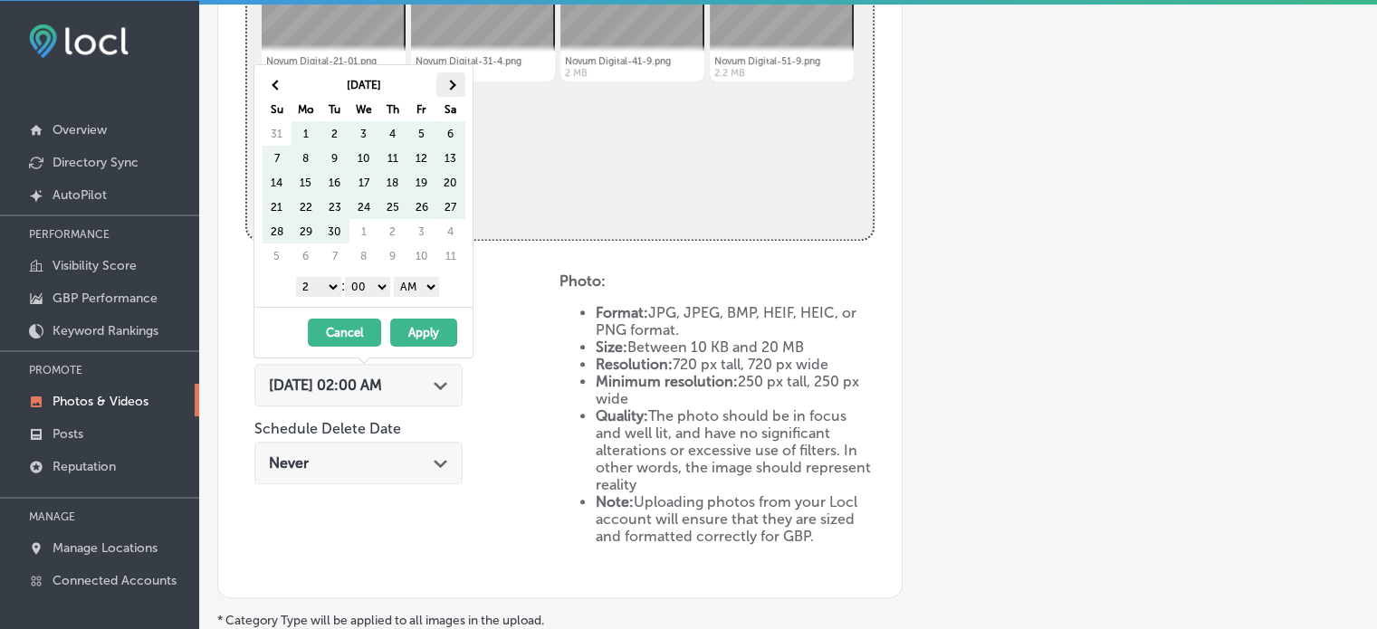
click at [452, 81] on span at bounding box center [450, 85] width 10 height 10
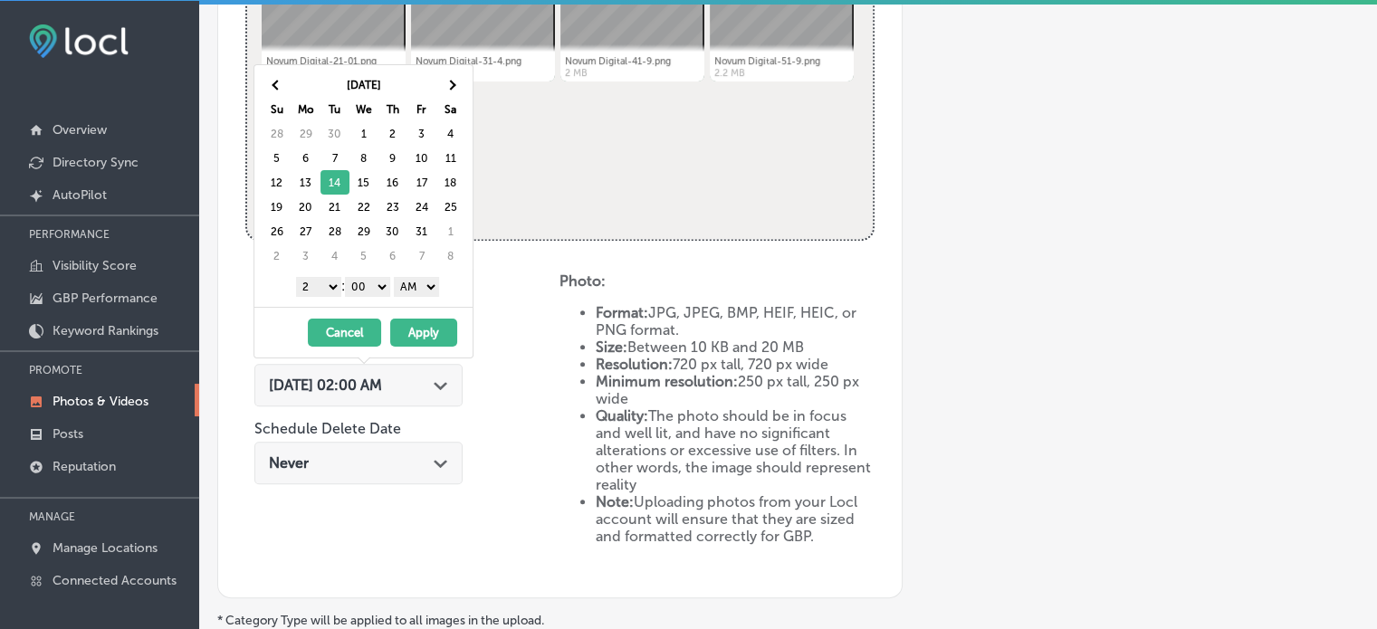
click at [320, 284] on select "1 2 3 4 5 6 7 8 9 10 11 12" at bounding box center [318, 287] width 45 height 20
drag, startPoint x: 417, startPoint y: 283, endPoint x: 417, endPoint y: 331, distance: 48.0
click at [417, 331] on div "[DATE] Su Mo Tu We Th Fr Sa 28 29 30 1 2 3 4 5 6 7 8 9 10 11 12 13 14 15 16 17 …" at bounding box center [363, 211] width 220 height 294
click at [417, 330] on button "Apply" at bounding box center [423, 333] width 67 height 28
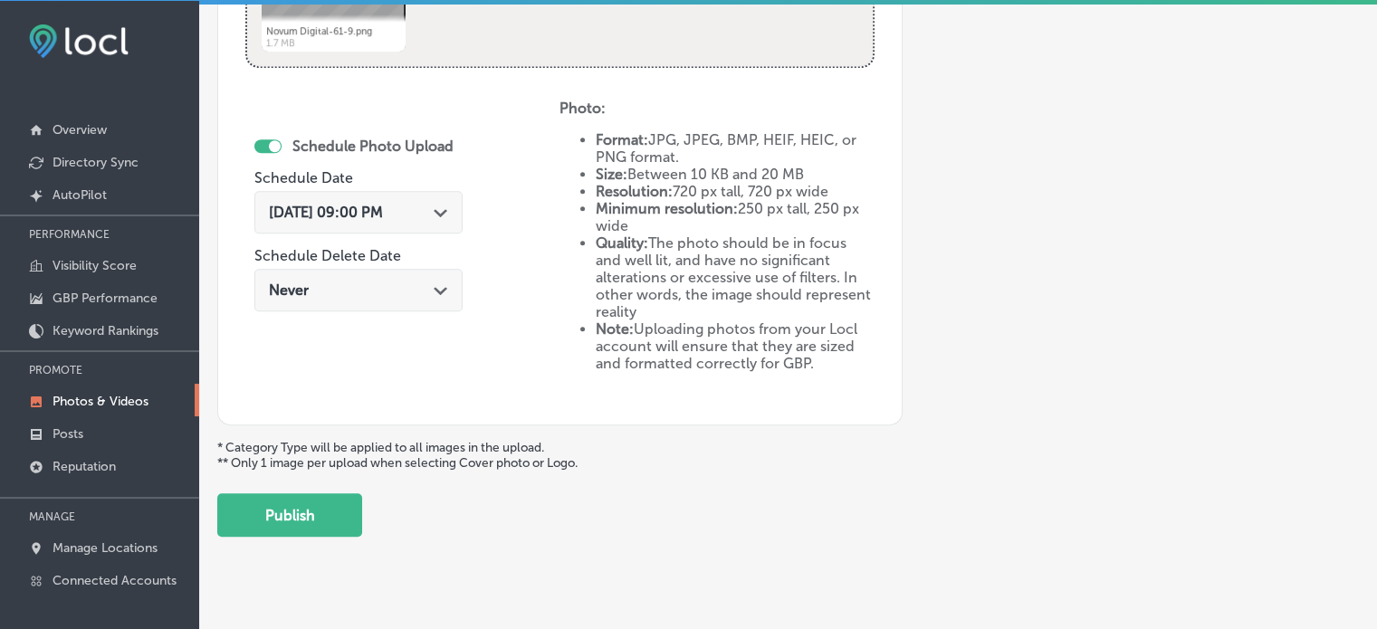
scroll to position [1007, 0]
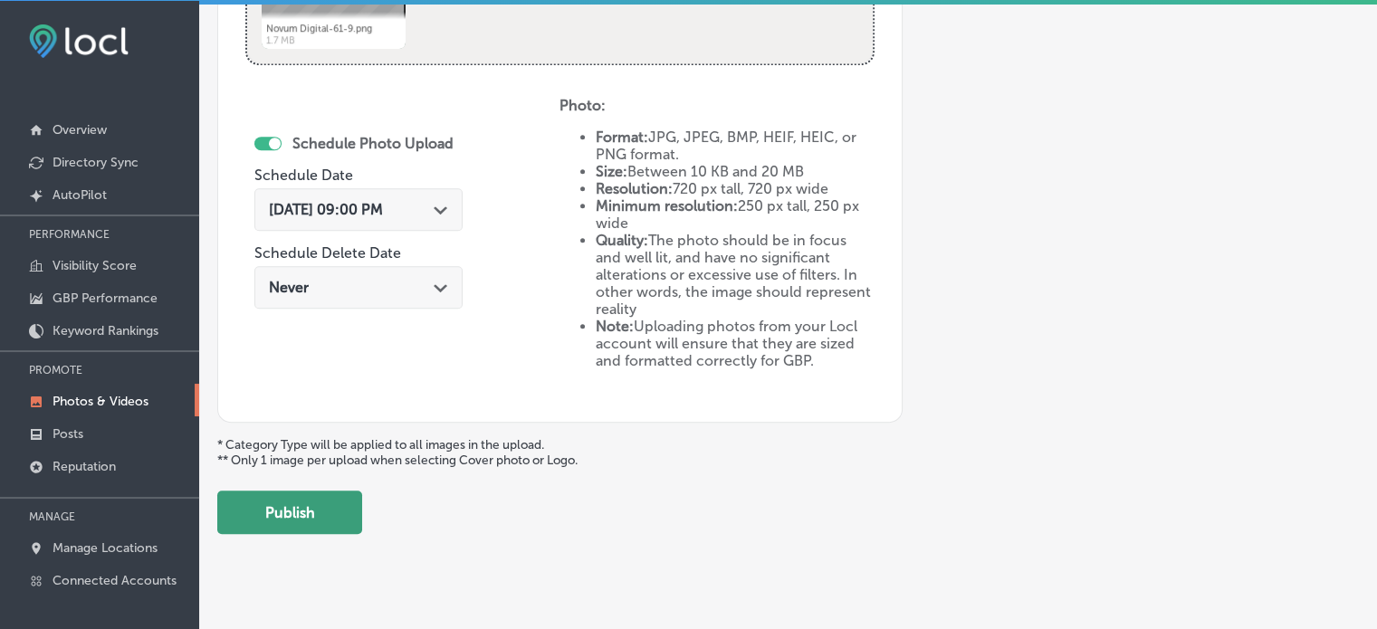
click at [310, 510] on button "Publish" at bounding box center [289, 512] width 145 height 43
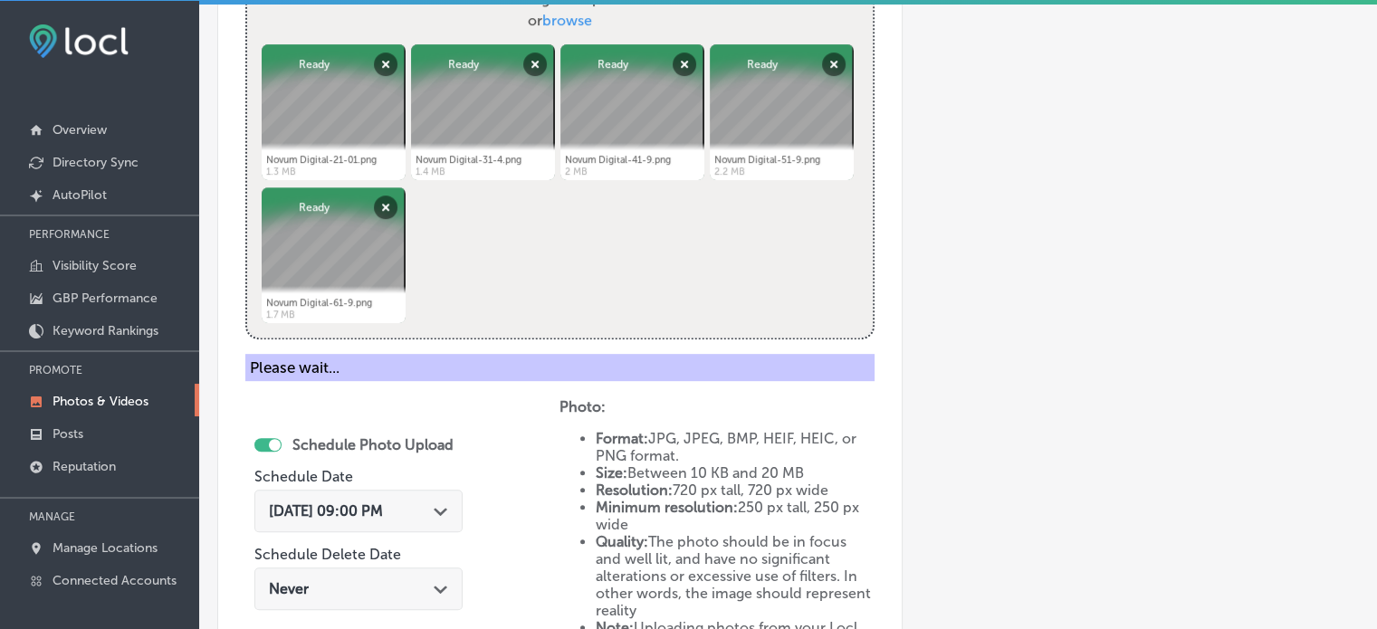
scroll to position [0, 0]
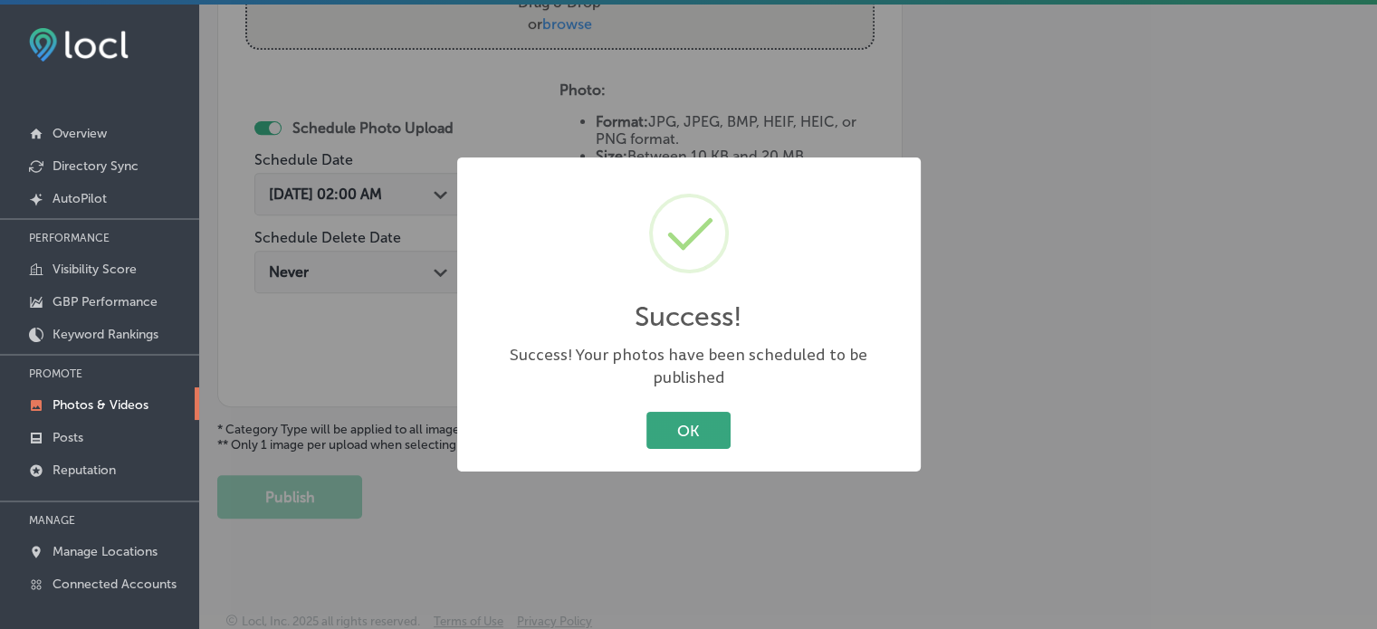
click at [677, 427] on button "OK" at bounding box center [688, 430] width 84 height 37
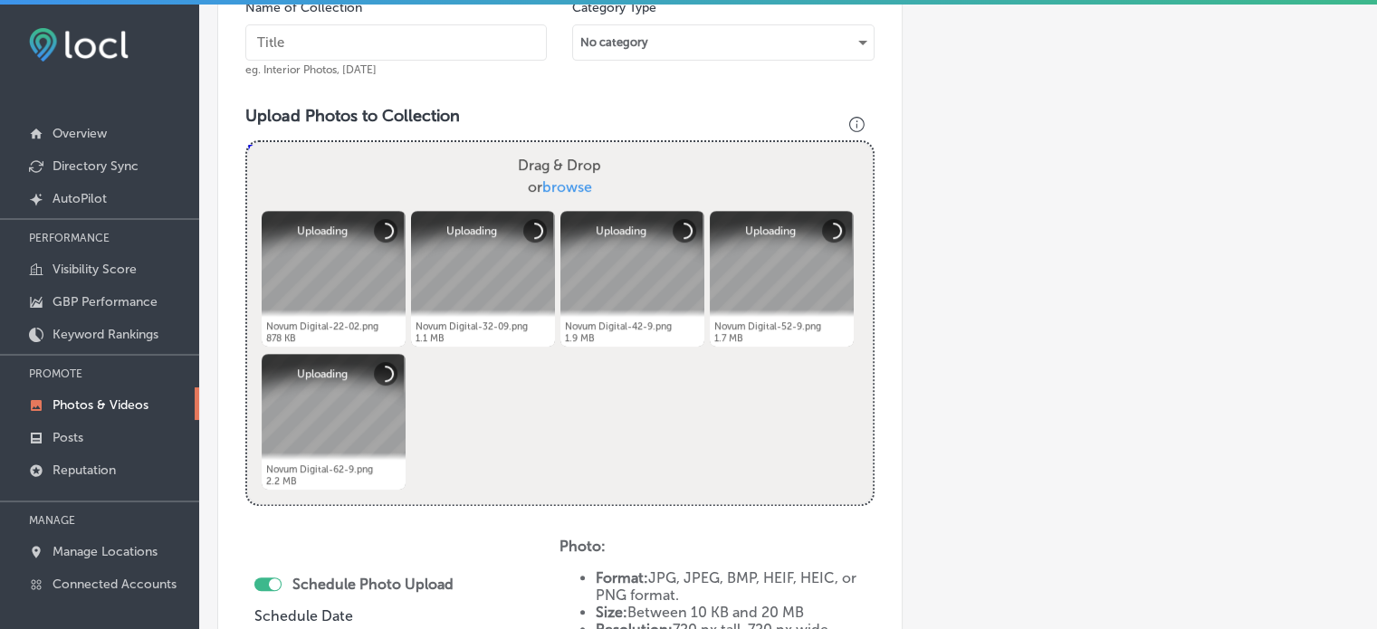
scroll to position [565, 0]
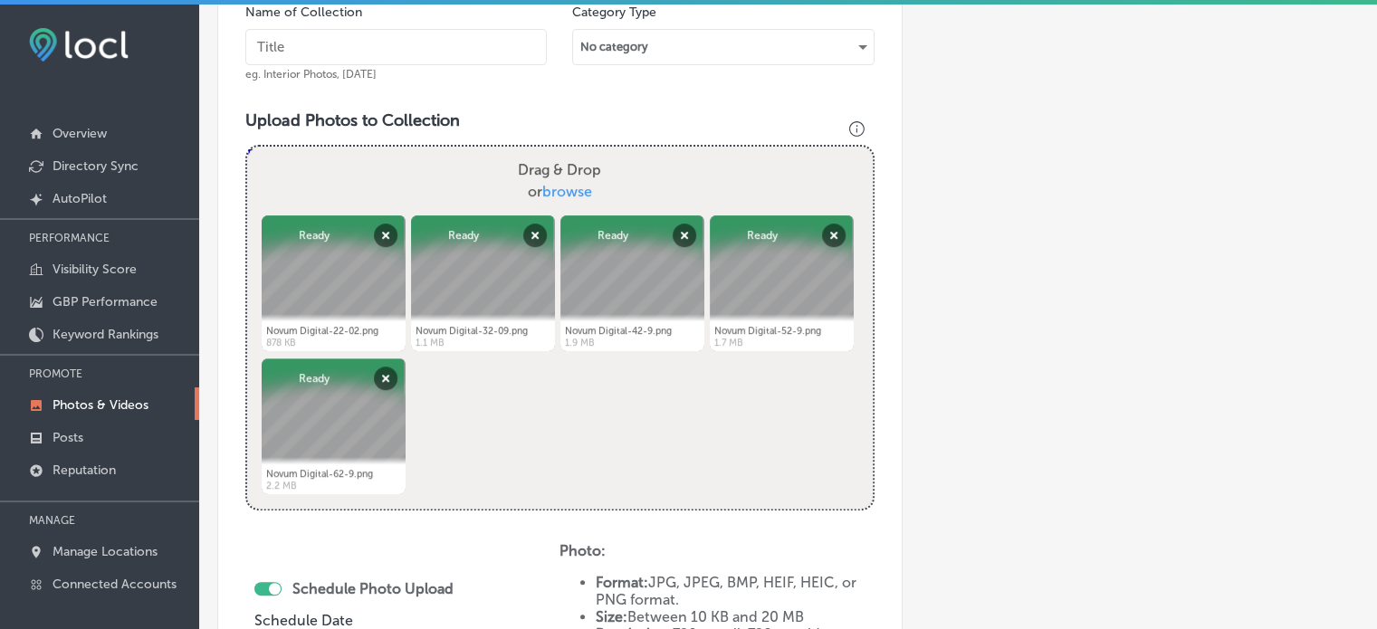
click at [308, 55] on input "text" at bounding box center [395, 47] width 301 height 36
paste input "Website Design Services"
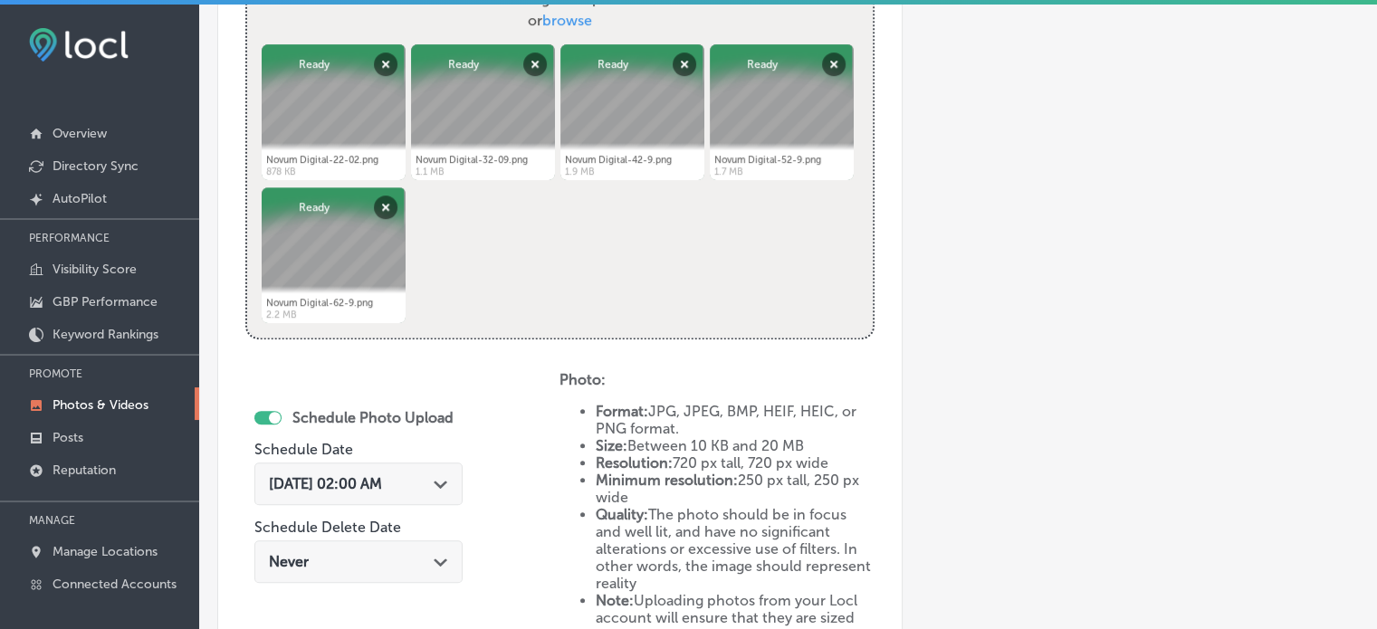
scroll to position [739, 0]
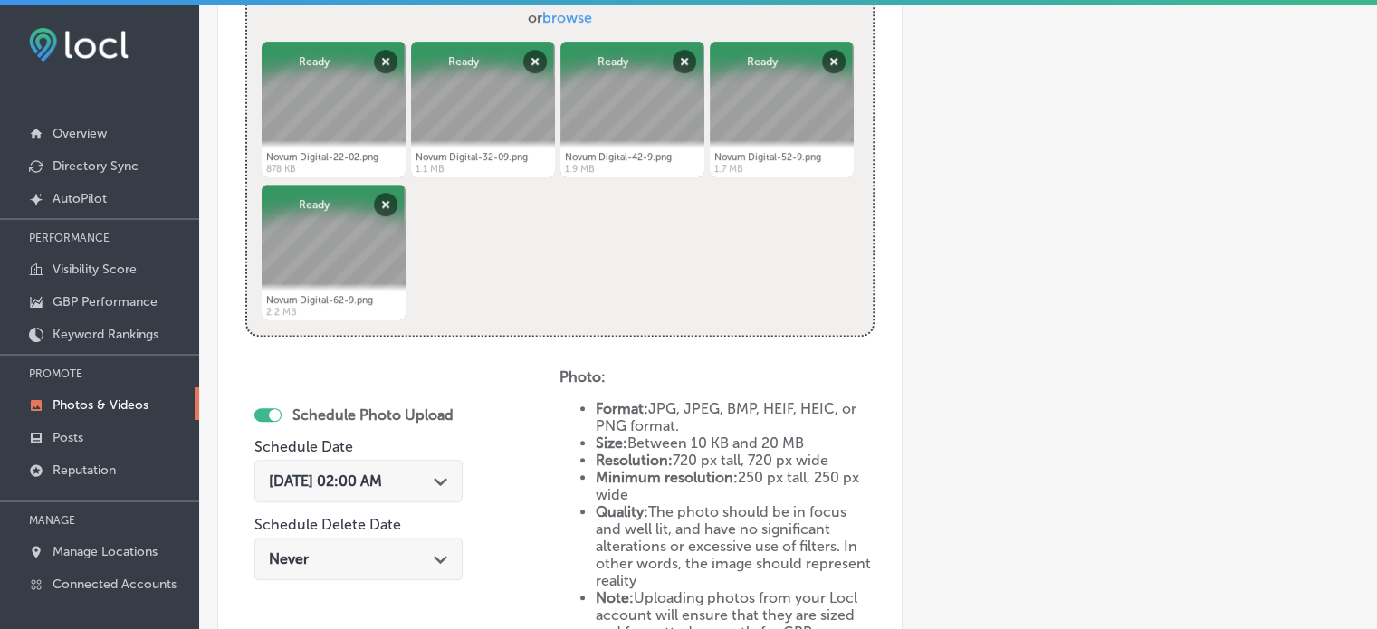
type input "Website Design Services"
click at [434, 492] on div "[DATE] 02:00 AM Path Created with Sketch." at bounding box center [358, 481] width 208 height 43
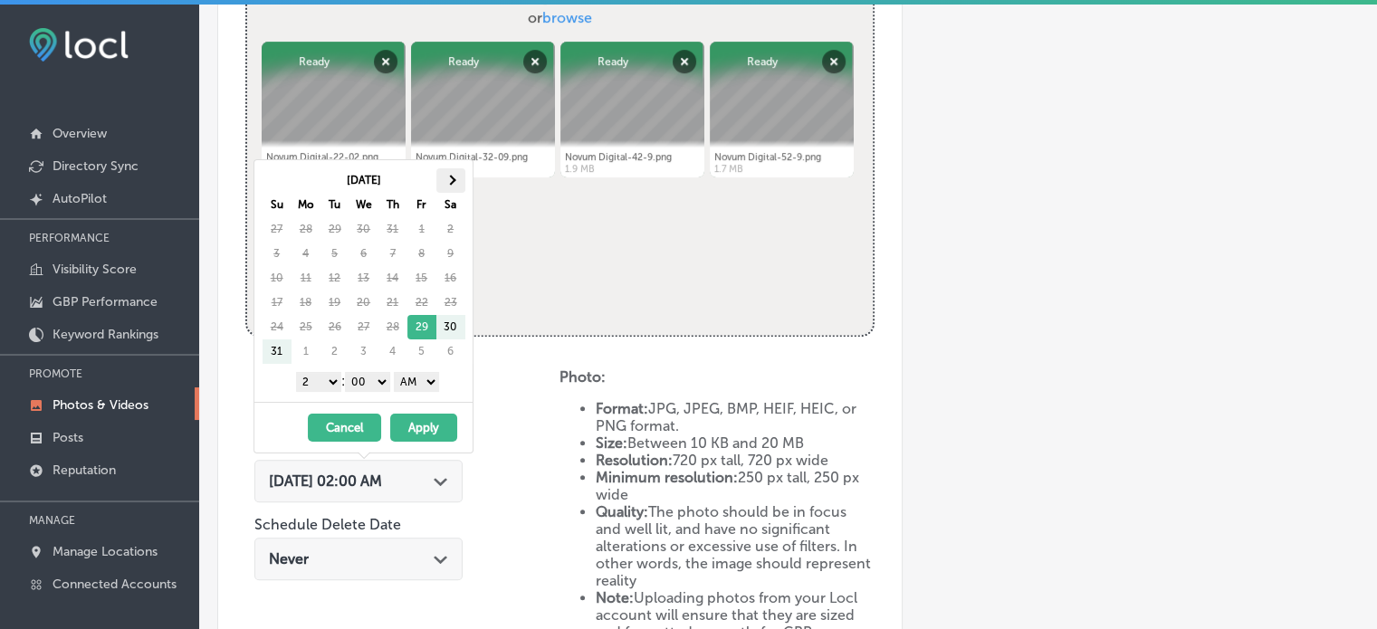
click at [445, 180] on span at bounding box center [450, 181] width 10 height 10
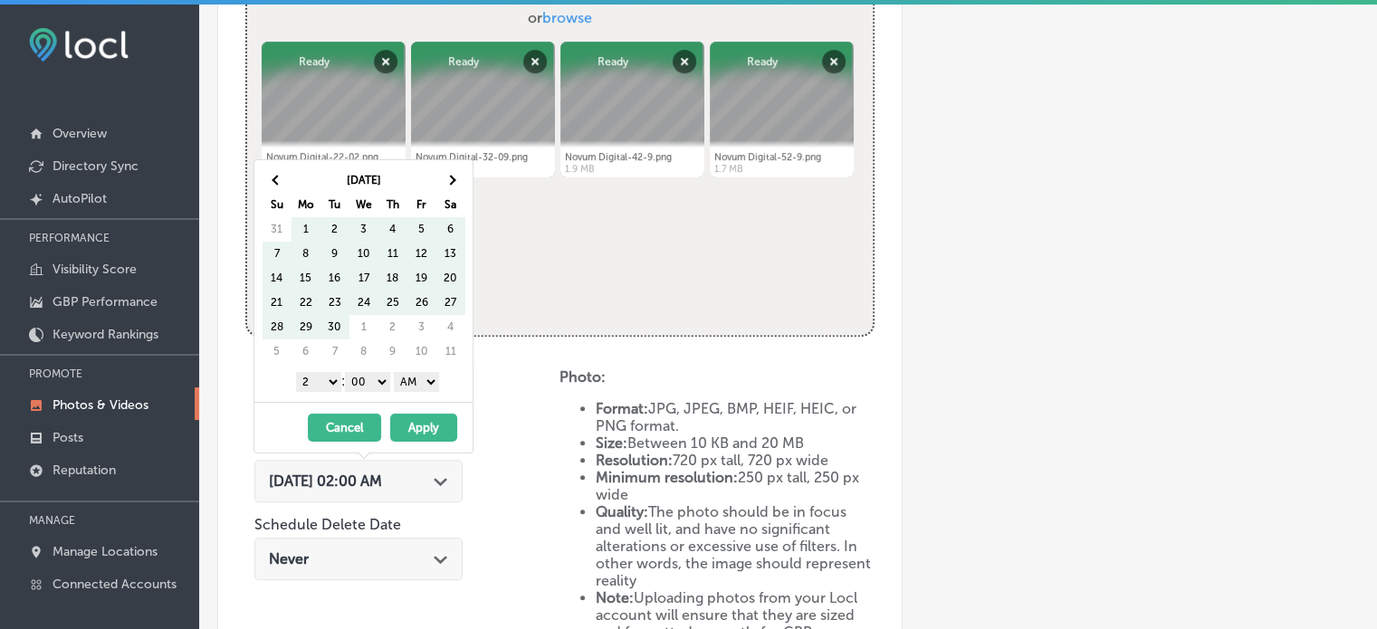
click at [445, 180] on span at bounding box center [450, 181] width 10 height 10
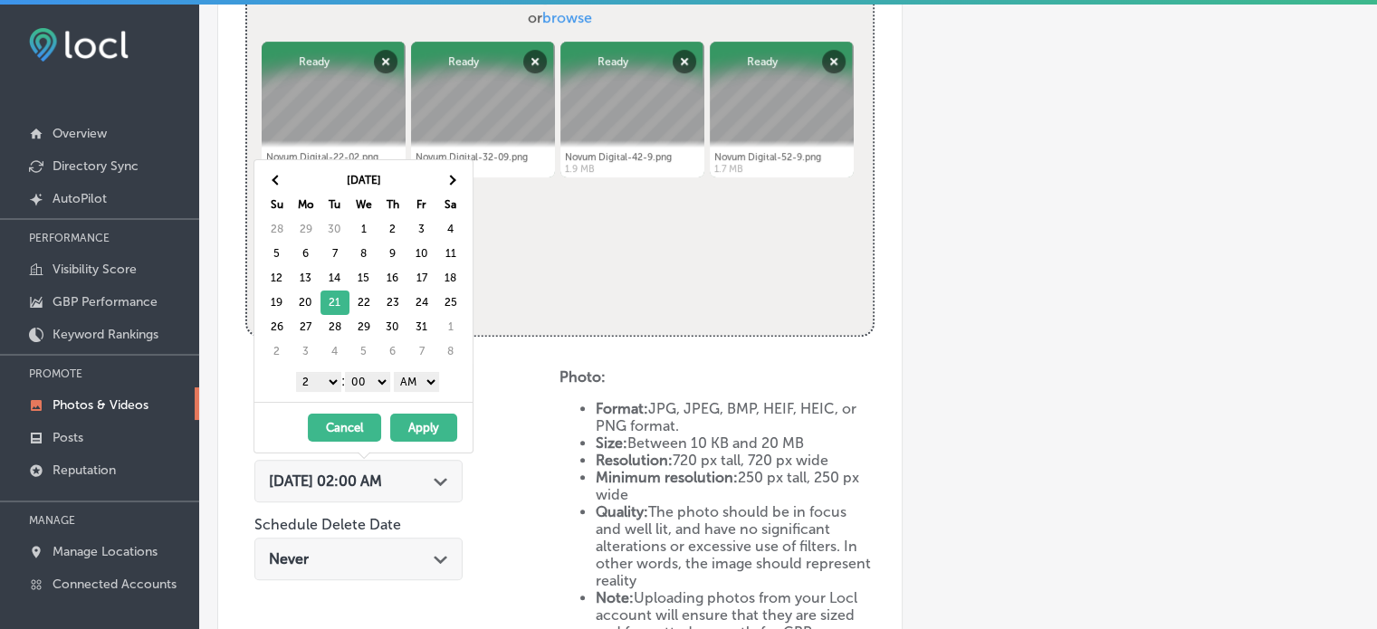
click at [326, 385] on select "1 2 3 4 5 6 7 8 9 10 11 12" at bounding box center [318, 382] width 45 height 20
click at [412, 377] on select "AM PM" at bounding box center [416, 382] width 45 height 20
click at [421, 425] on button "Apply" at bounding box center [423, 428] width 67 height 28
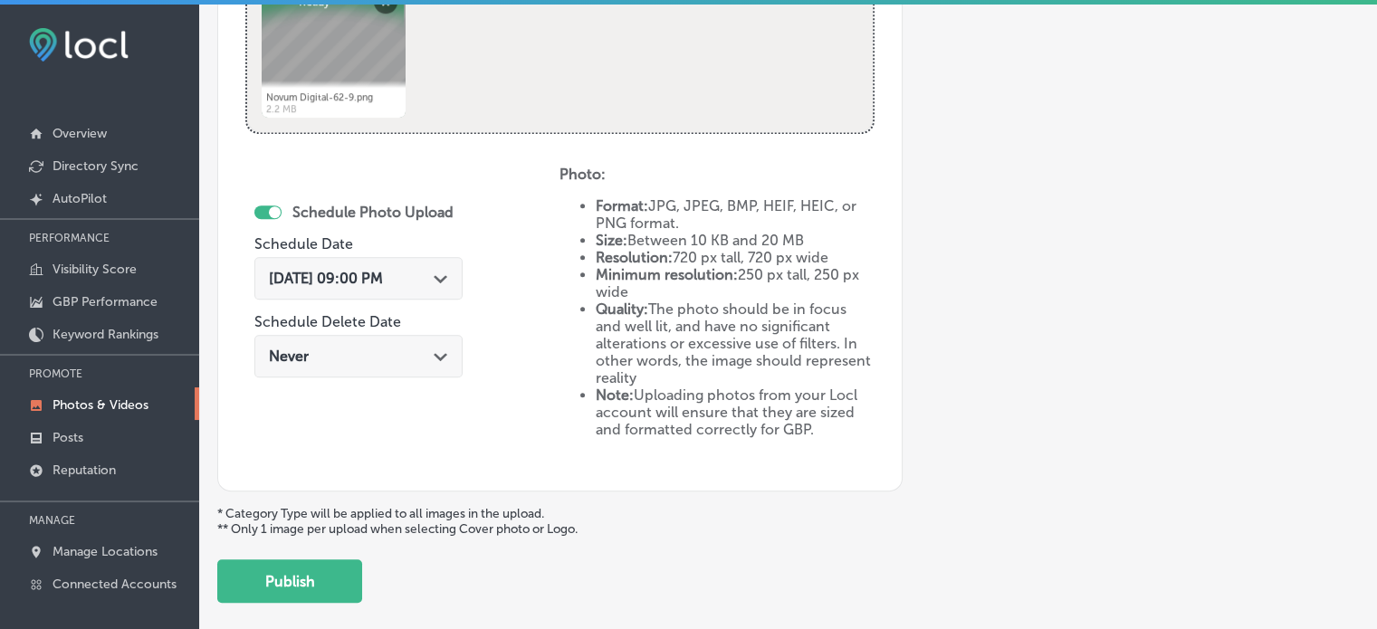
scroll to position [950, 0]
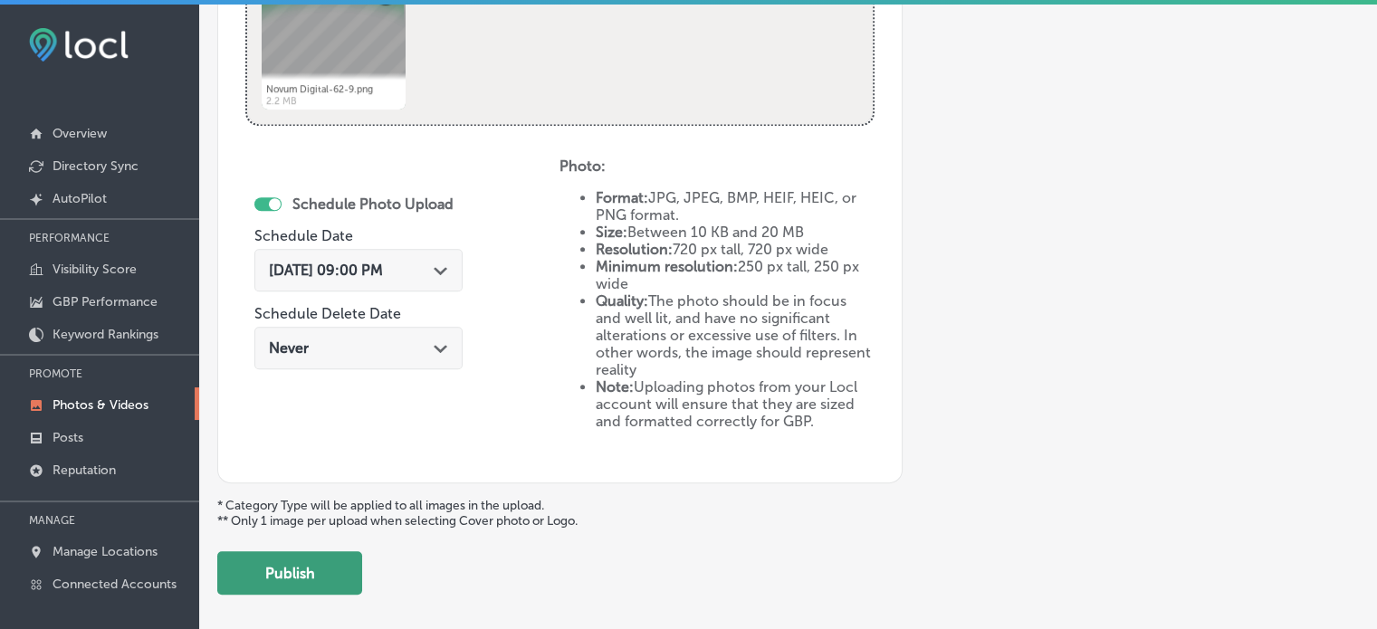
click at [322, 558] on button "Publish" at bounding box center [289, 572] width 145 height 43
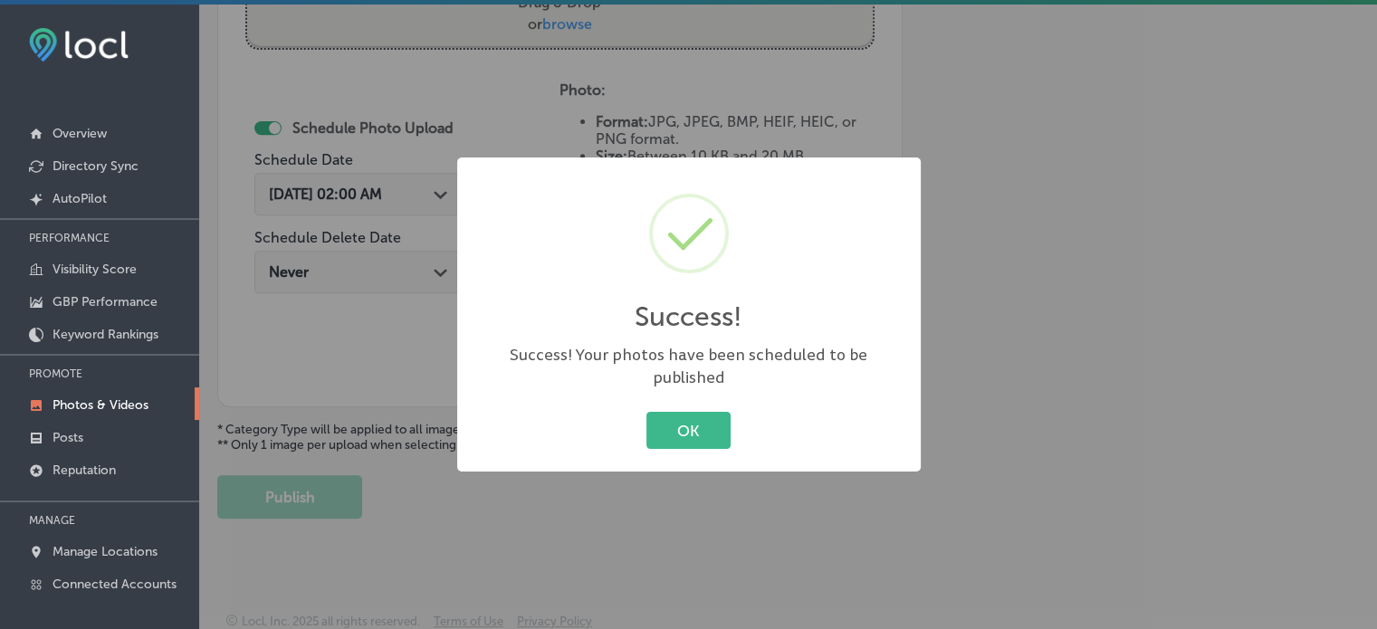
scroll to position [0, 0]
click at [652, 425] on button "OK" at bounding box center [688, 430] width 84 height 37
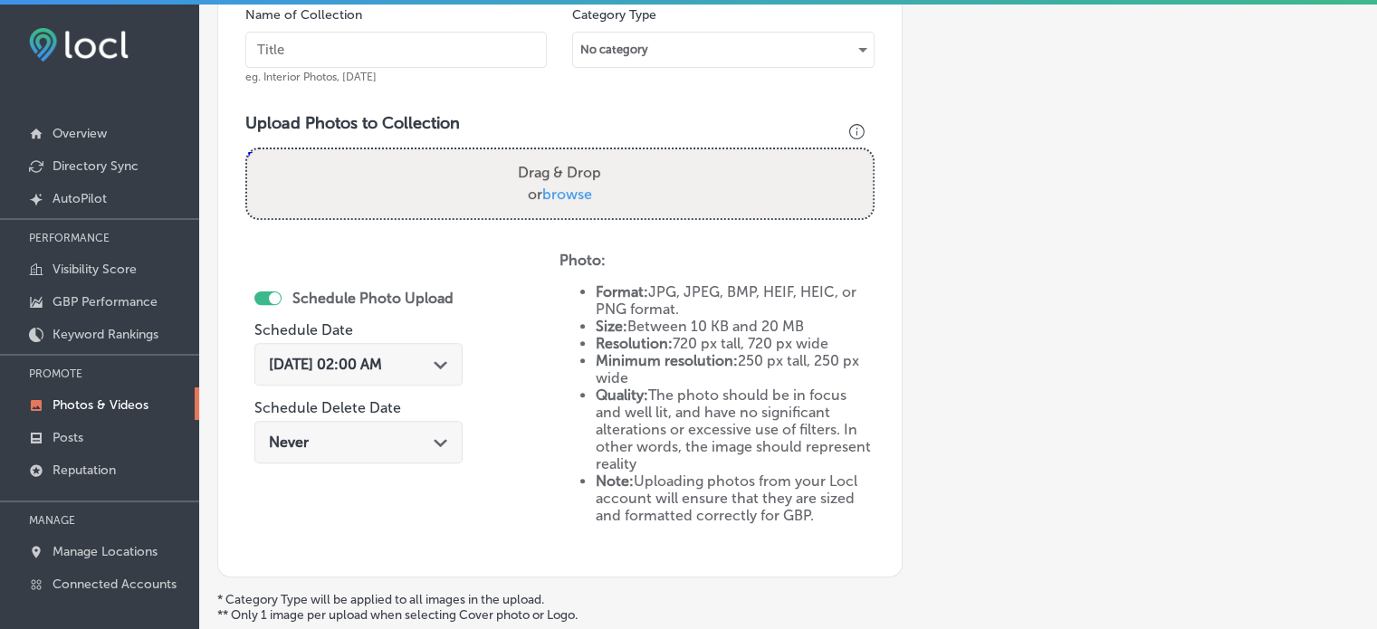
scroll to position [550, 0]
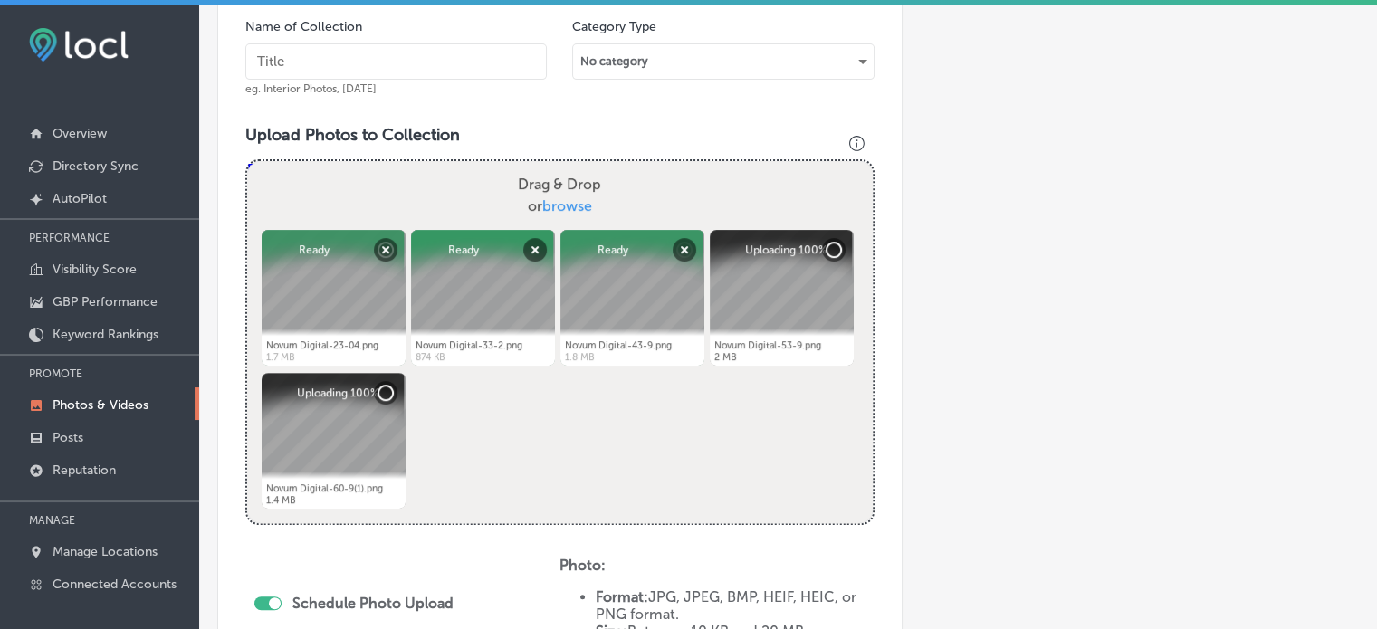
click at [412, 58] on input "text" at bounding box center [395, 61] width 301 height 36
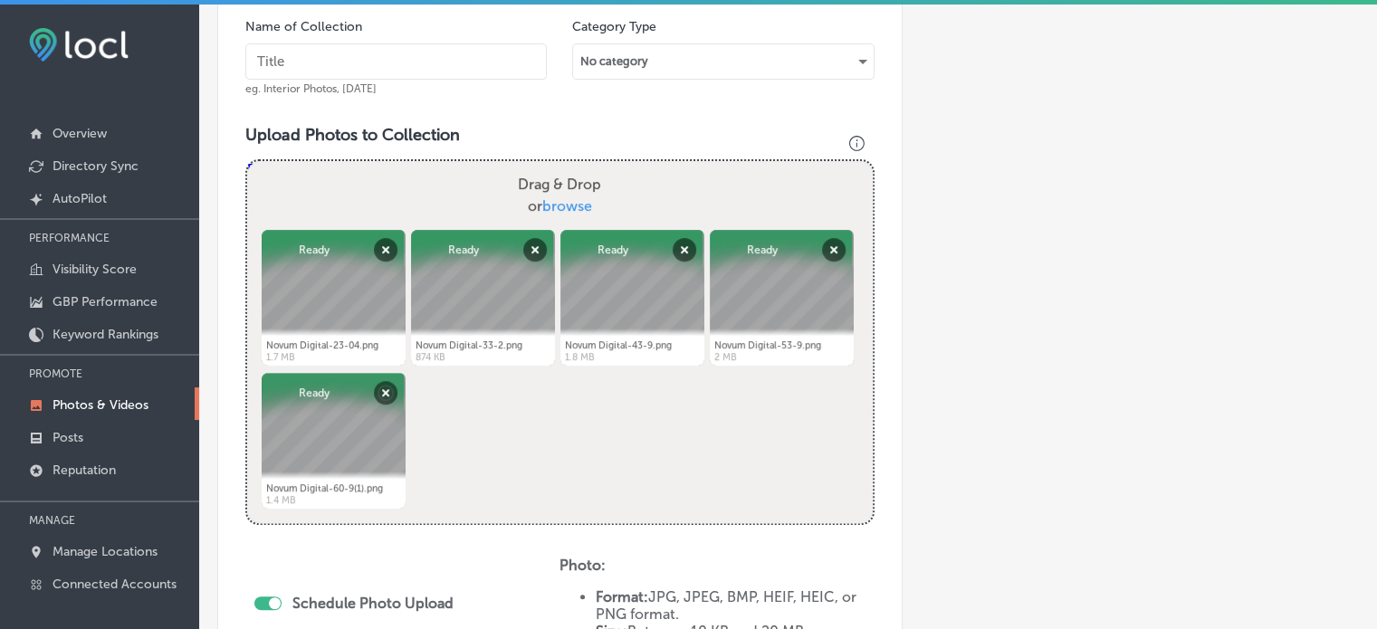
paste input "Social Media Management Services"
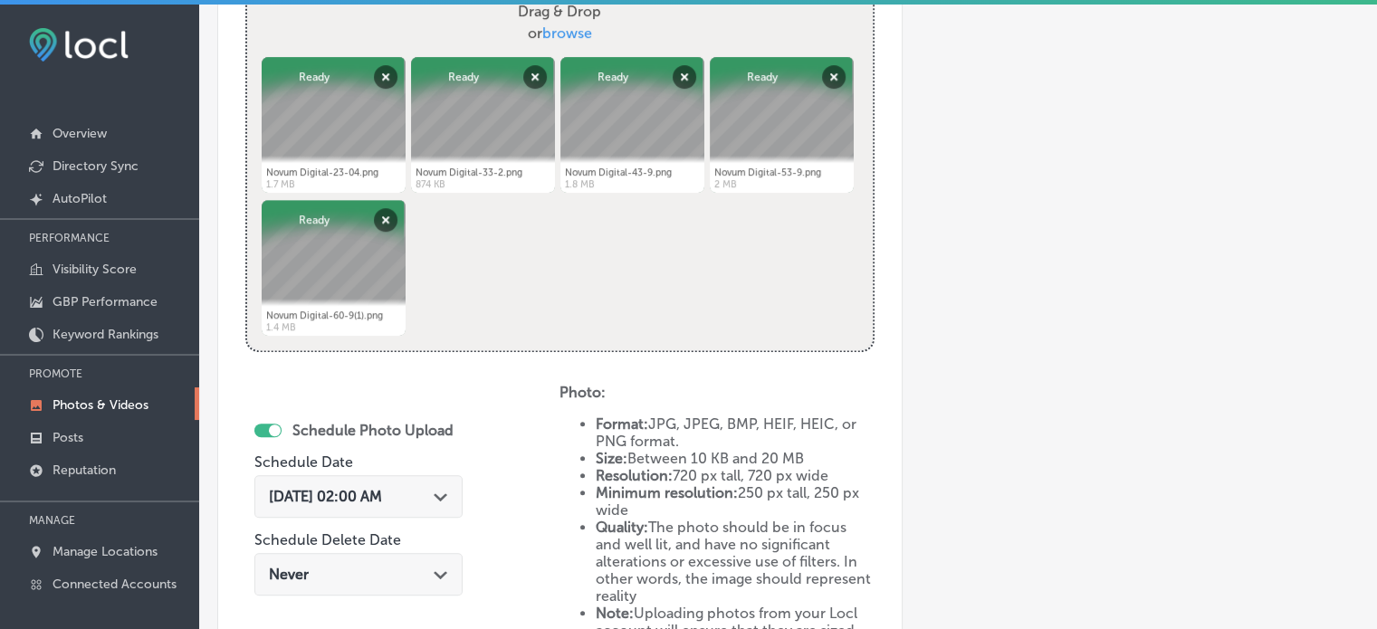
scroll to position [757, 0]
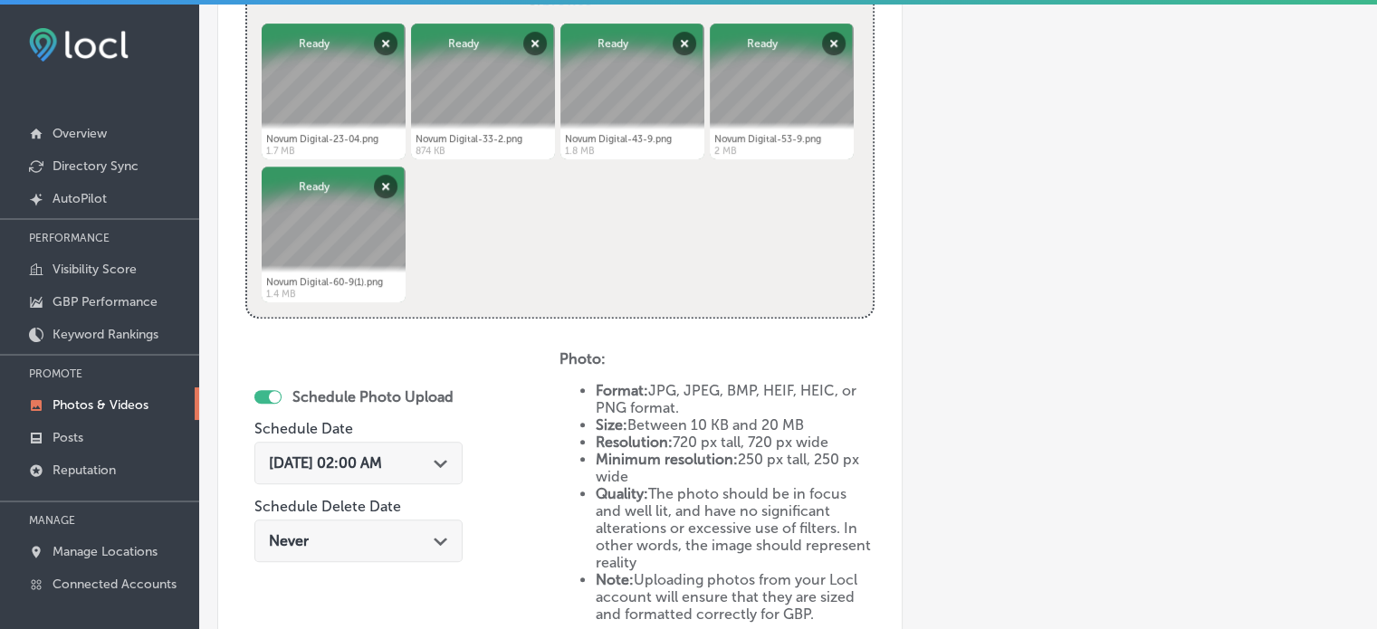
type input "Social Media Management Services"
click at [434, 463] on div "[DATE] 02:00 AM Path Created with Sketch." at bounding box center [358, 462] width 179 height 17
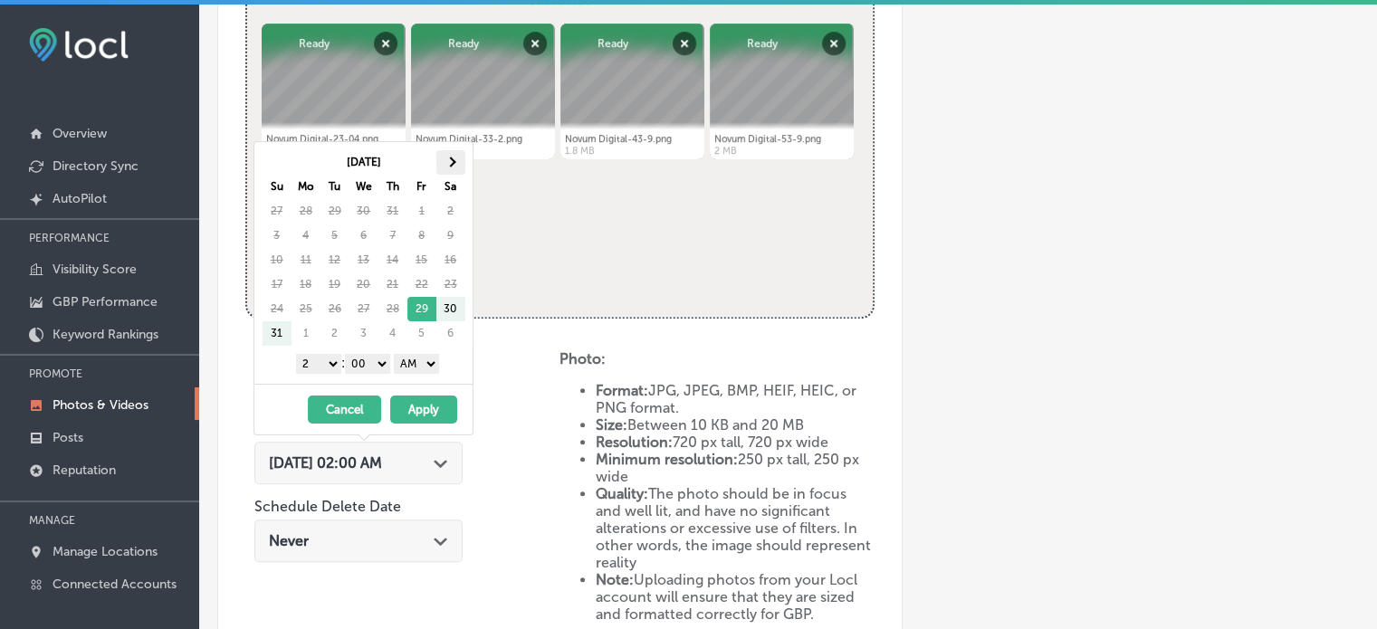
click at [455, 157] on th at bounding box center [450, 162] width 29 height 24
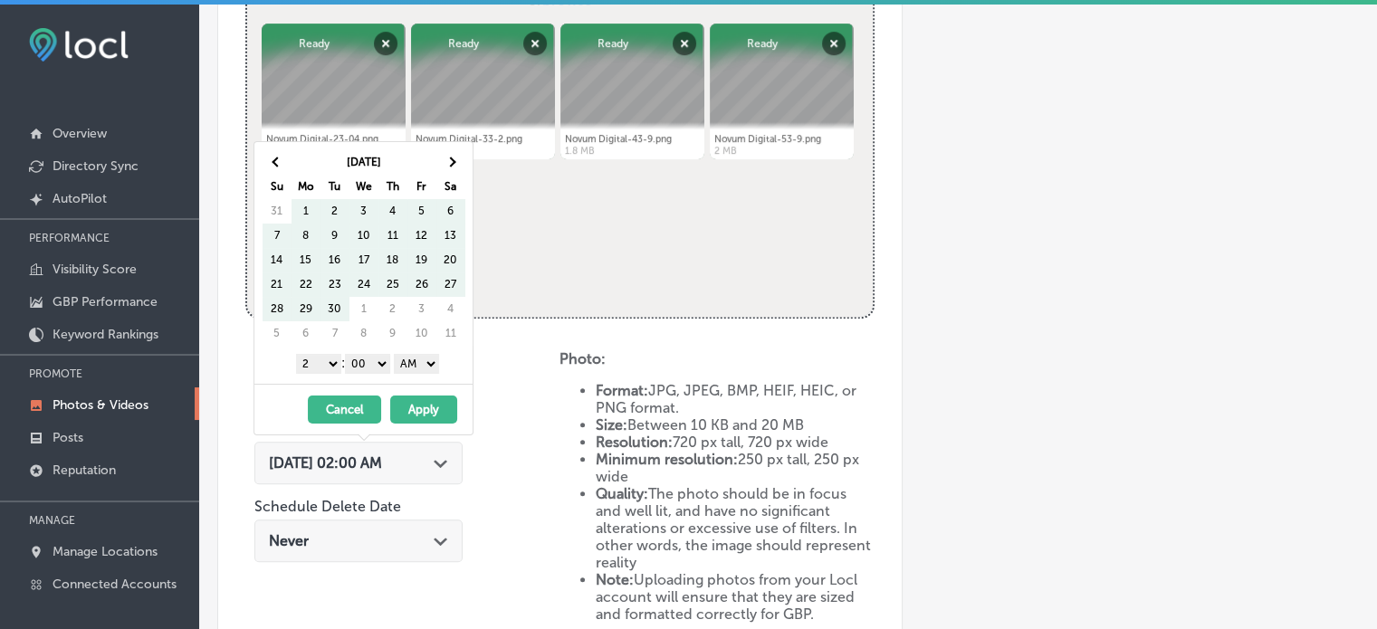
click at [455, 157] on th at bounding box center [450, 162] width 29 height 24
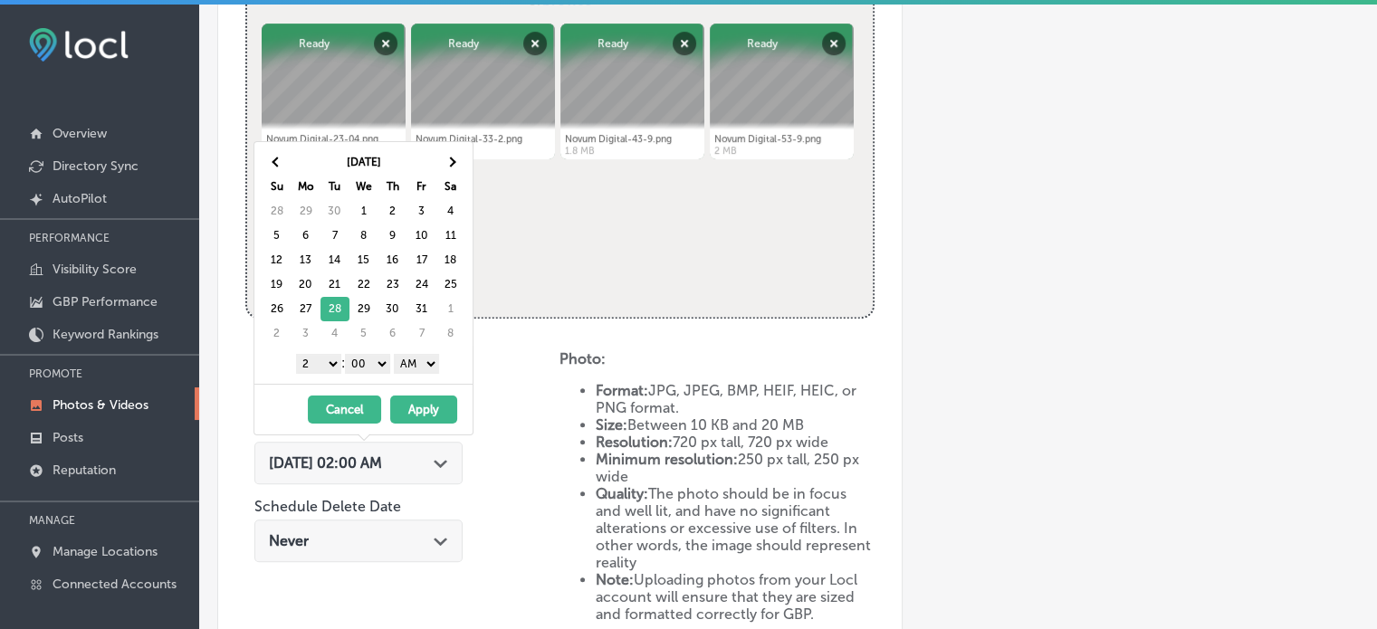
click at [329, 361] on select "1 2 3 4 5 6 7 8 9 10 11 12" at bounding box center [318, 364] width 45 height 20
click at [407, 361] on select "AM PM" at bounding box center [416, 364] width 45 height 20
click at [431, 407] on button "Apply" at bounding box center [423, 410] width 67 height 28
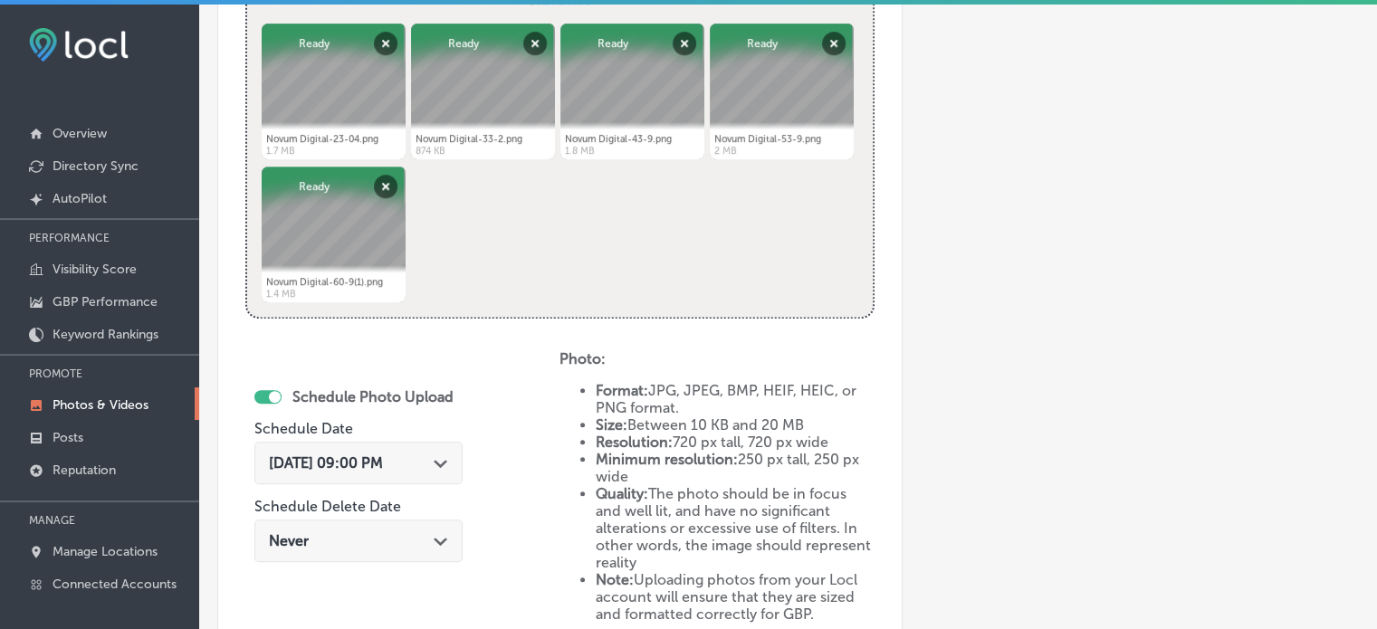
click at [898, 263] on div "Add a Collection Which Type of Image or Video Would You Like to Upload? Photo C…" at bounding box center [787, 72] width 1141 height 1430
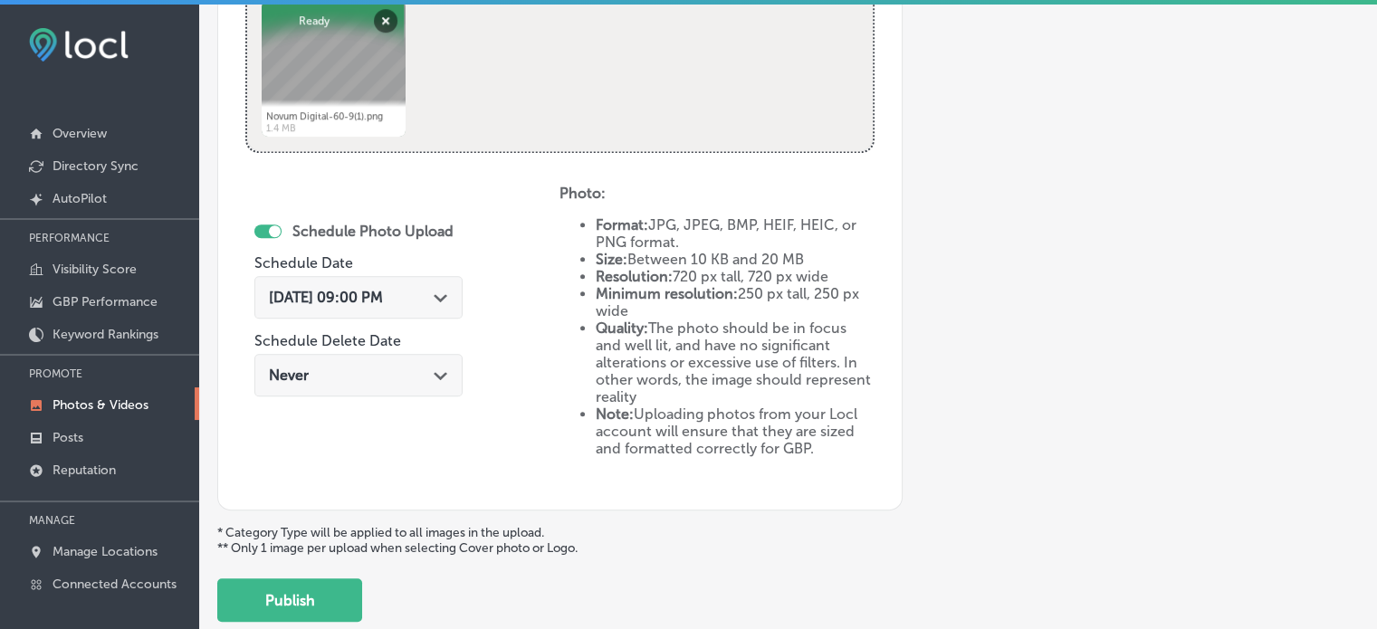
scroll to position [923, 0]
click at [290, 604] on button "Publish" at bounding box center [289, 598] width 145 height 43
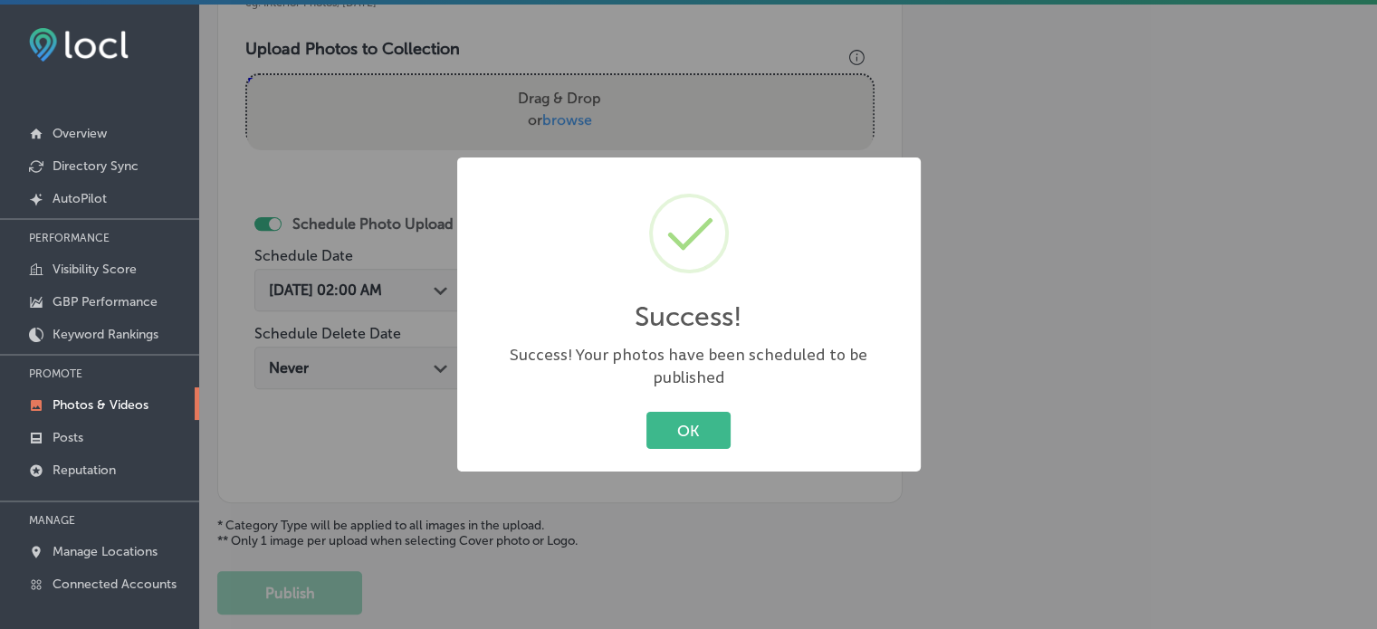
scroll to position [635, 0]
click at [695, 434] on button "OK" at bounding box center [688, 430] width 84 height 37
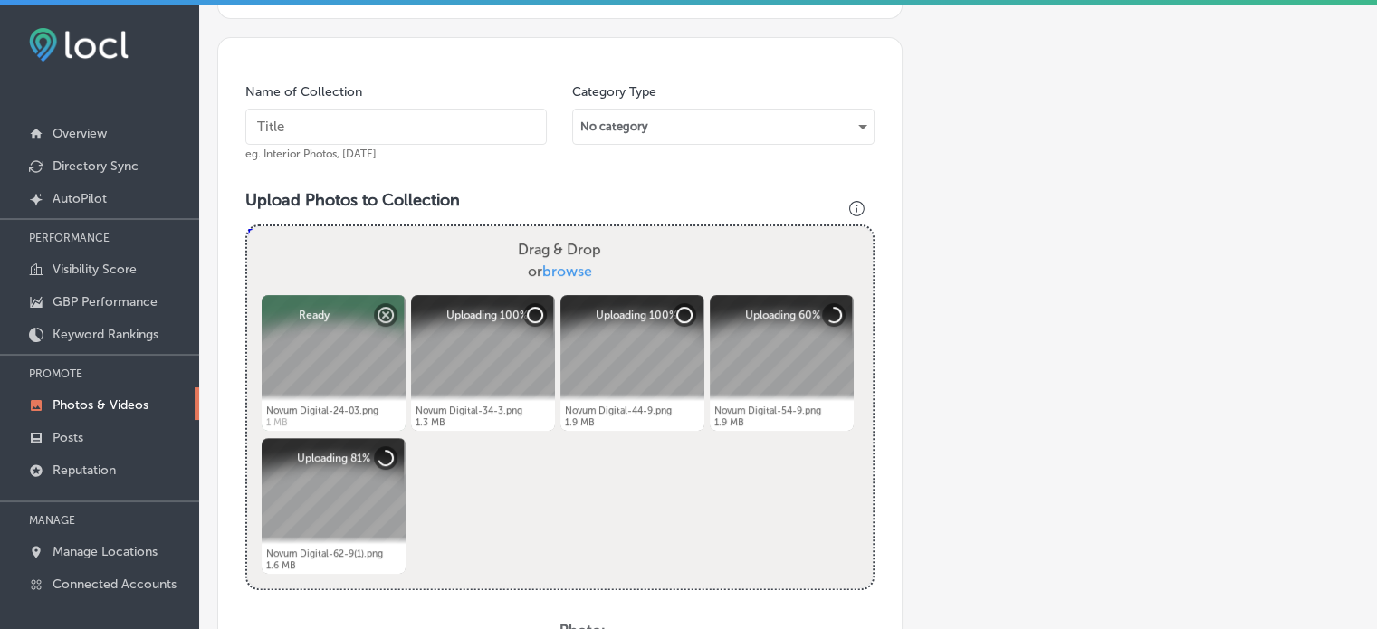
scroll to position [483, 0]
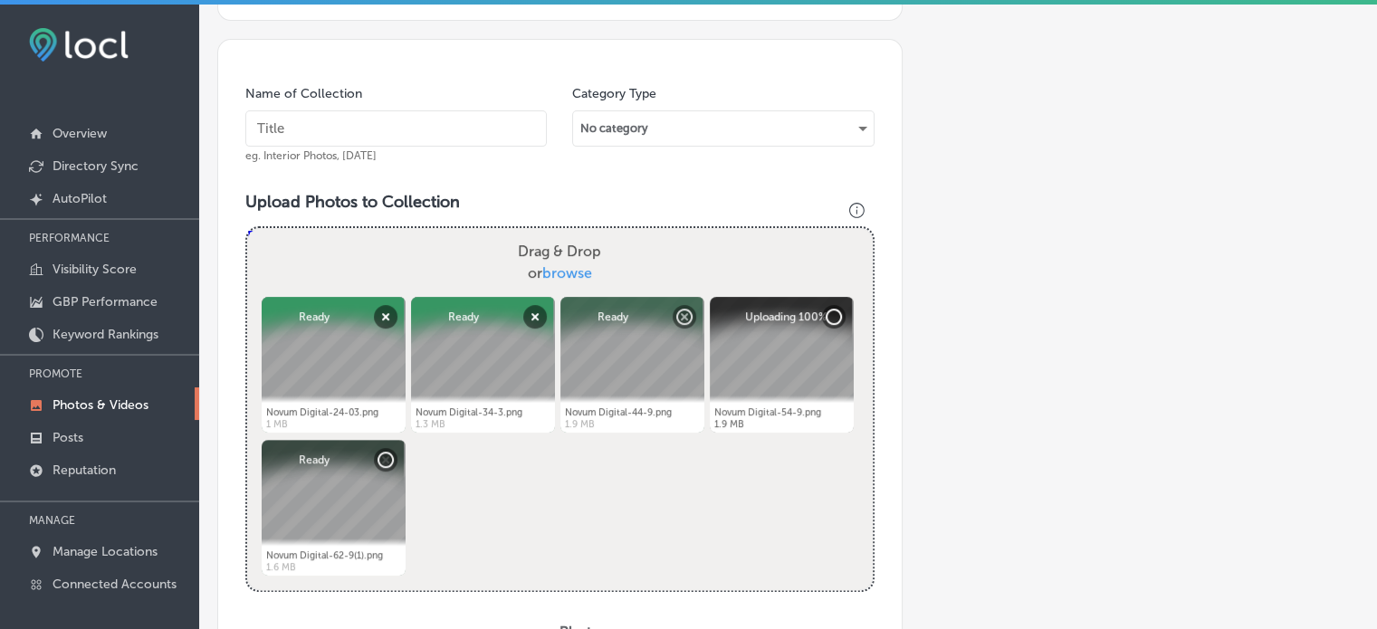
click at [376, 124] on input "text" at bounding box center [395, 128] width 301 height 36
paste input "Social Media Advertising"
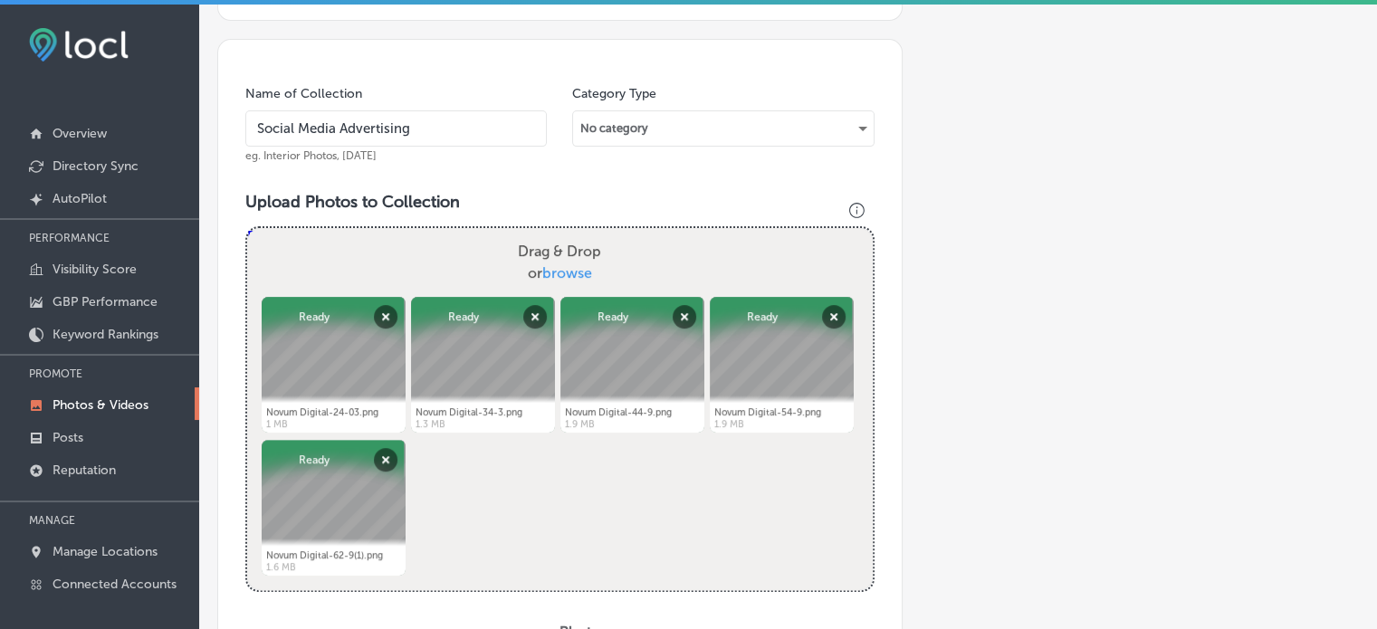
type input "Social Media Advertising"
click at [1007, 220] on div "Add a Collection Which Type of Image or Video Would You Like to Upload? Photo C…" at bounding box center [787, 346] width 1141 height 1430
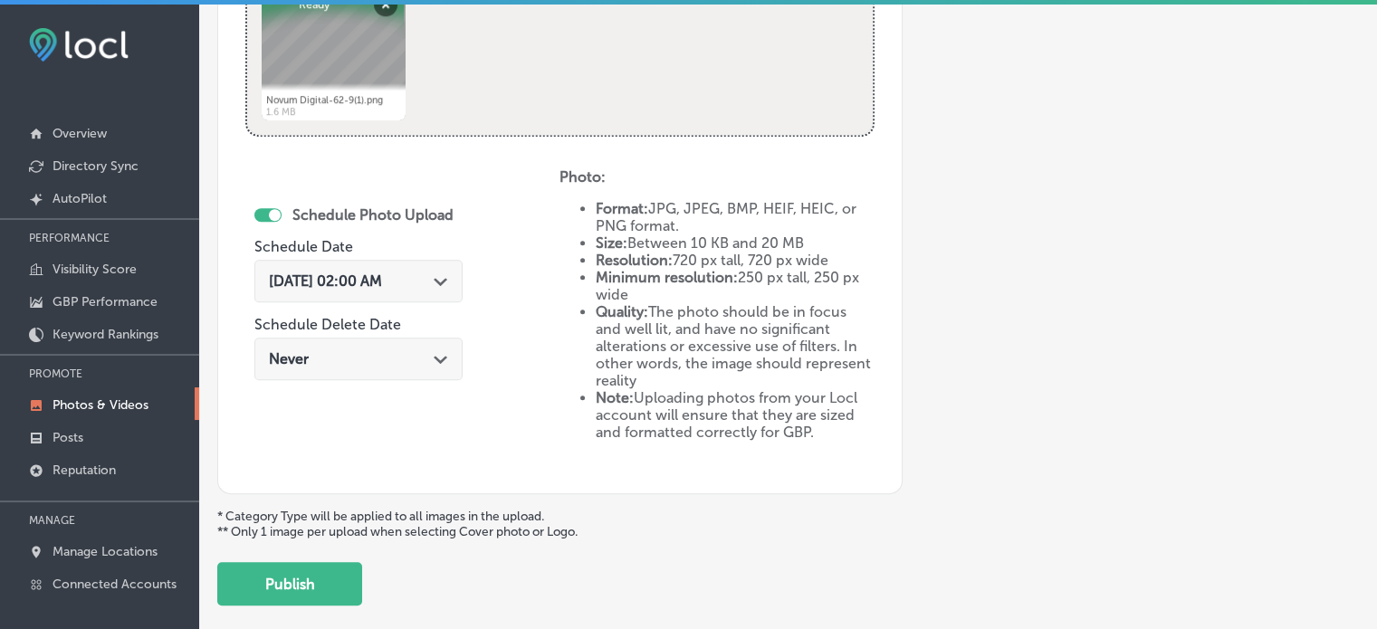
scroll to position [947, 0]
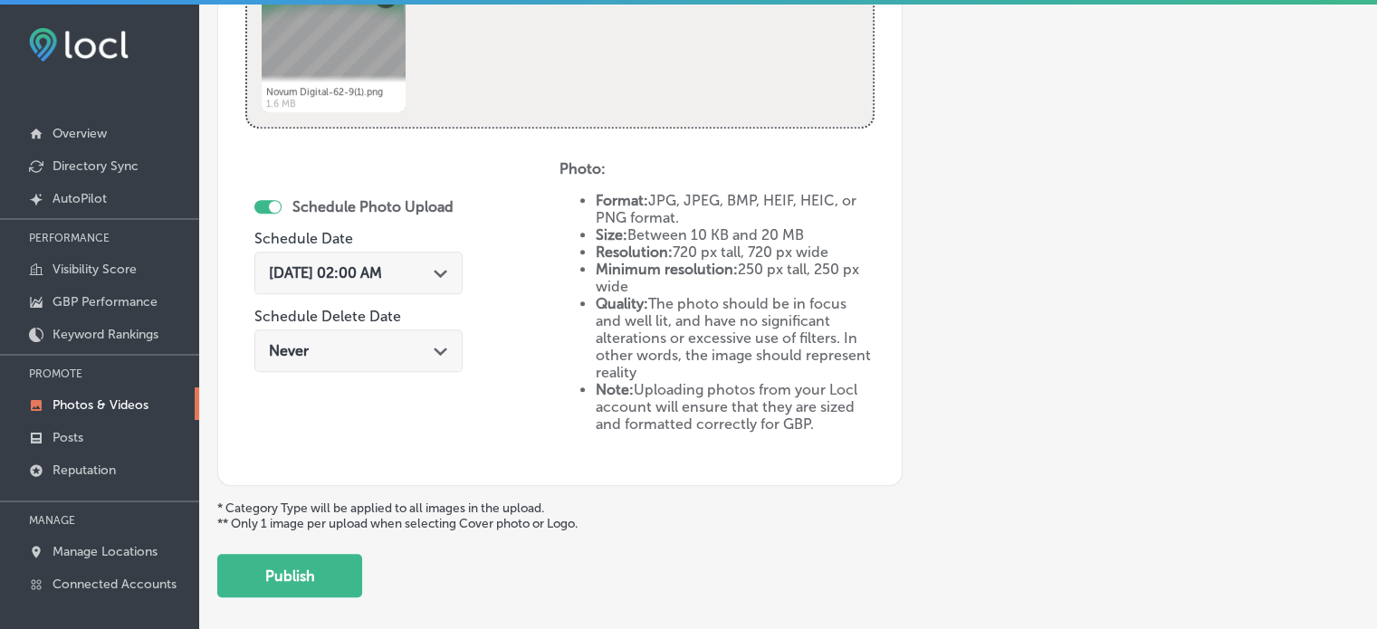
click at [431, 264] on div "[DATE] 02:00 AM Path Created with Sketch." at bounding box center [358, 272] width 179 height 17
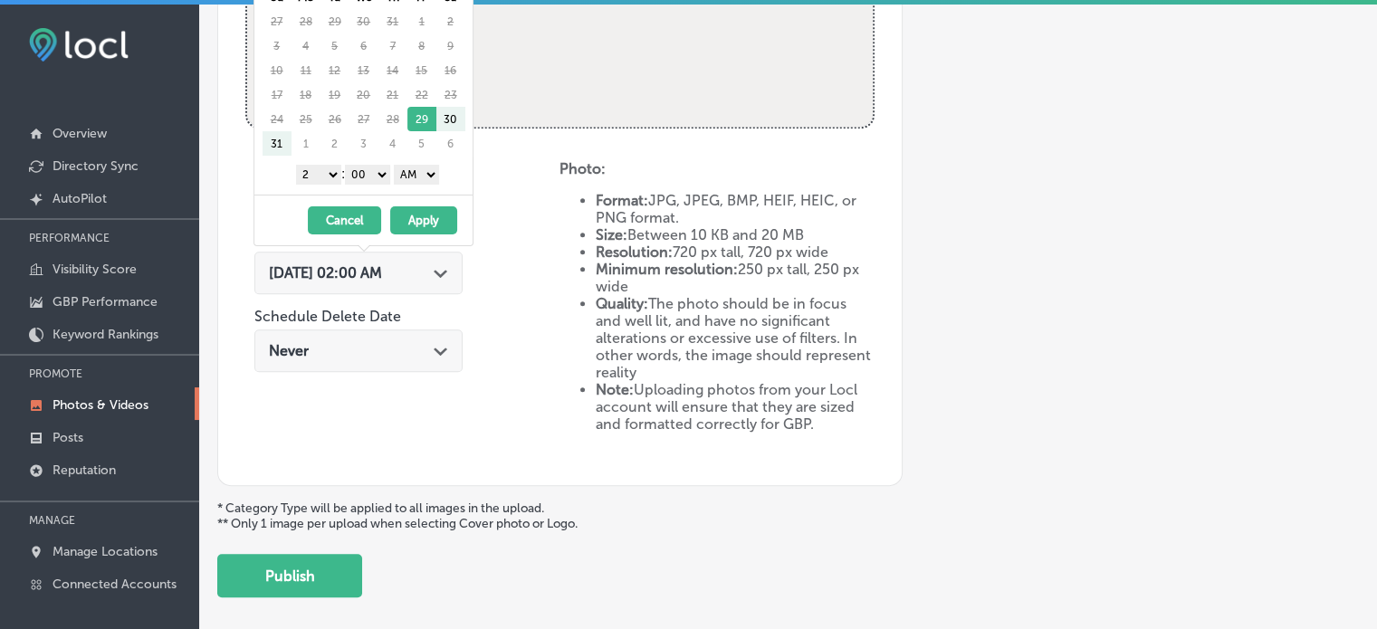
click at [471, 122] on div "[DATE] Su Mo Tu We Th Fr Sa 27 28 29 30 31 1 2 3 4 5 6 7 8 9 10 11 12 13 14 15 …" at bounding box center [367, 58] width 211 height 196
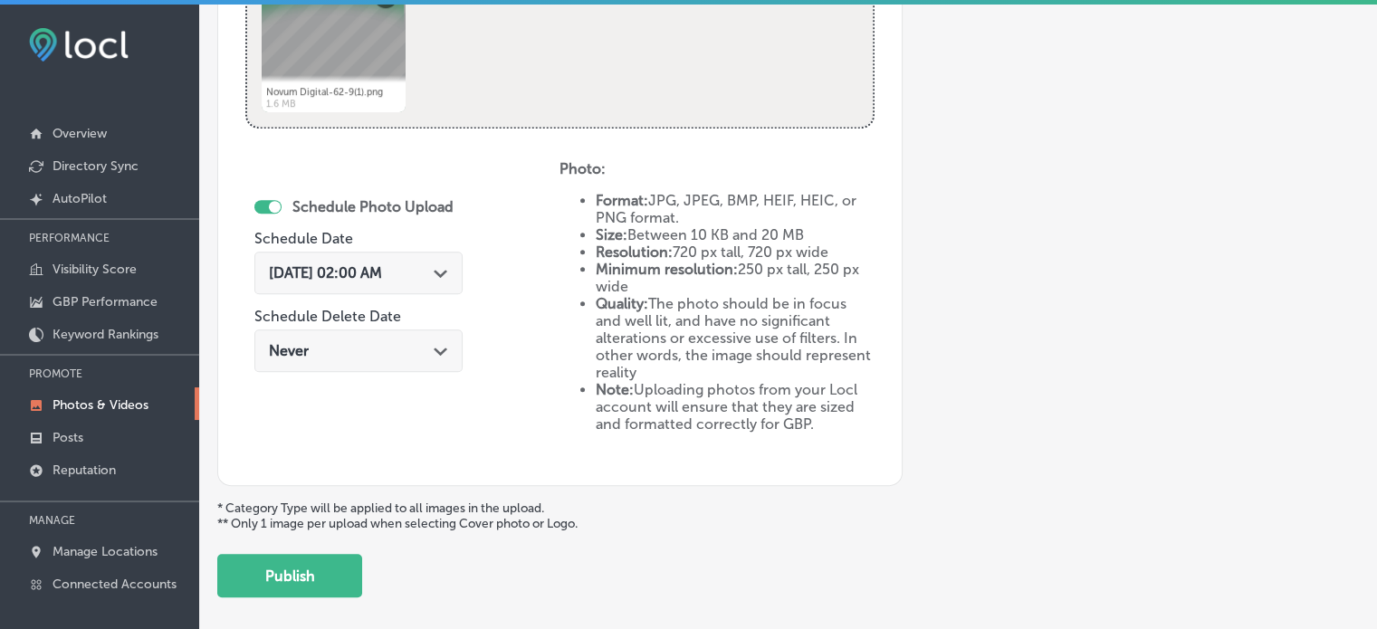
click at [477, 164] on div "Schedule Photo Upload Schedule Date [DATE] 02:00 AM Path Created with Sketch. S…" at bounding box center [365, 272] width 223 height 225
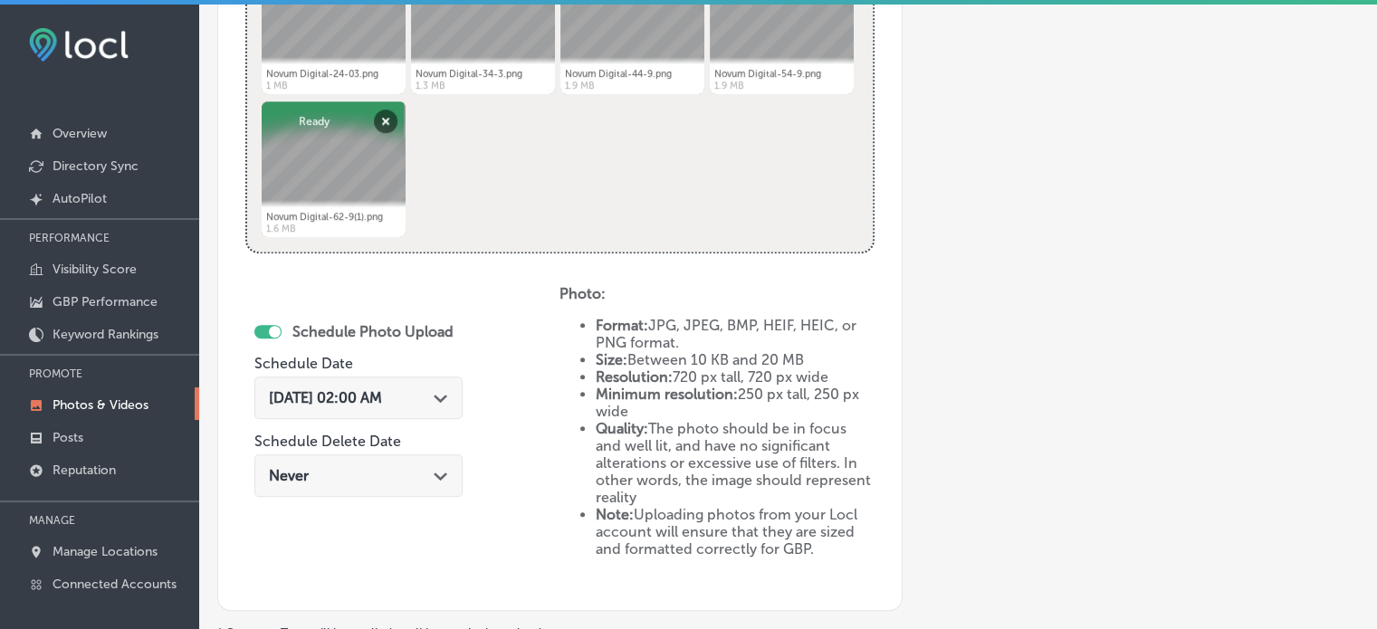
scroll to position [803, 0]
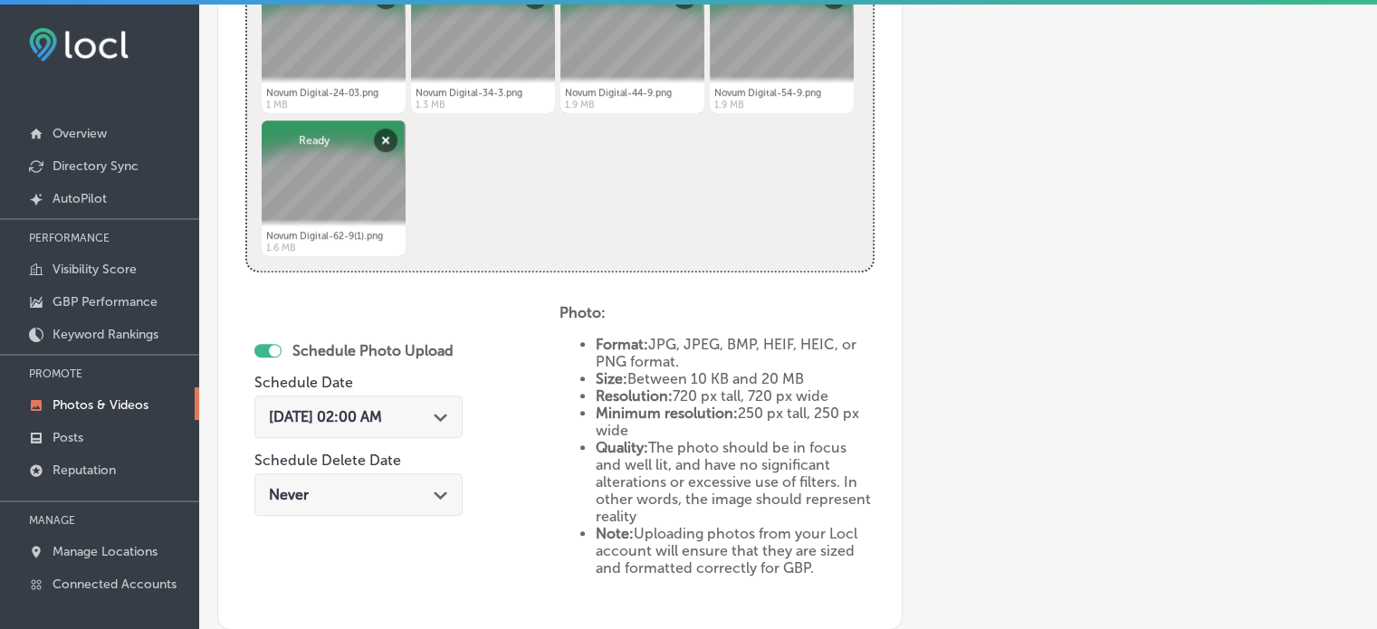
click at [448, 408] on div "Path Created with Sketch." at bounding box center [441, 415] width 14 height 14
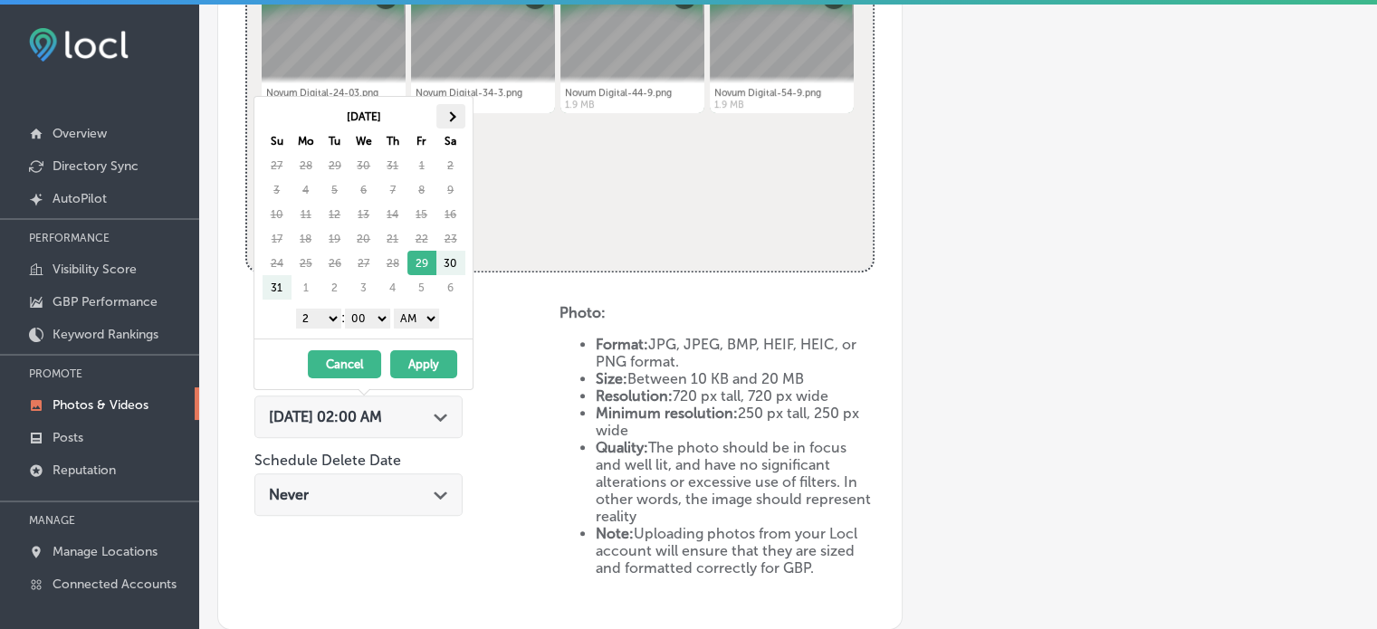
click at [453, 110] on th at bounding box center [450, 116] width 29 height 24
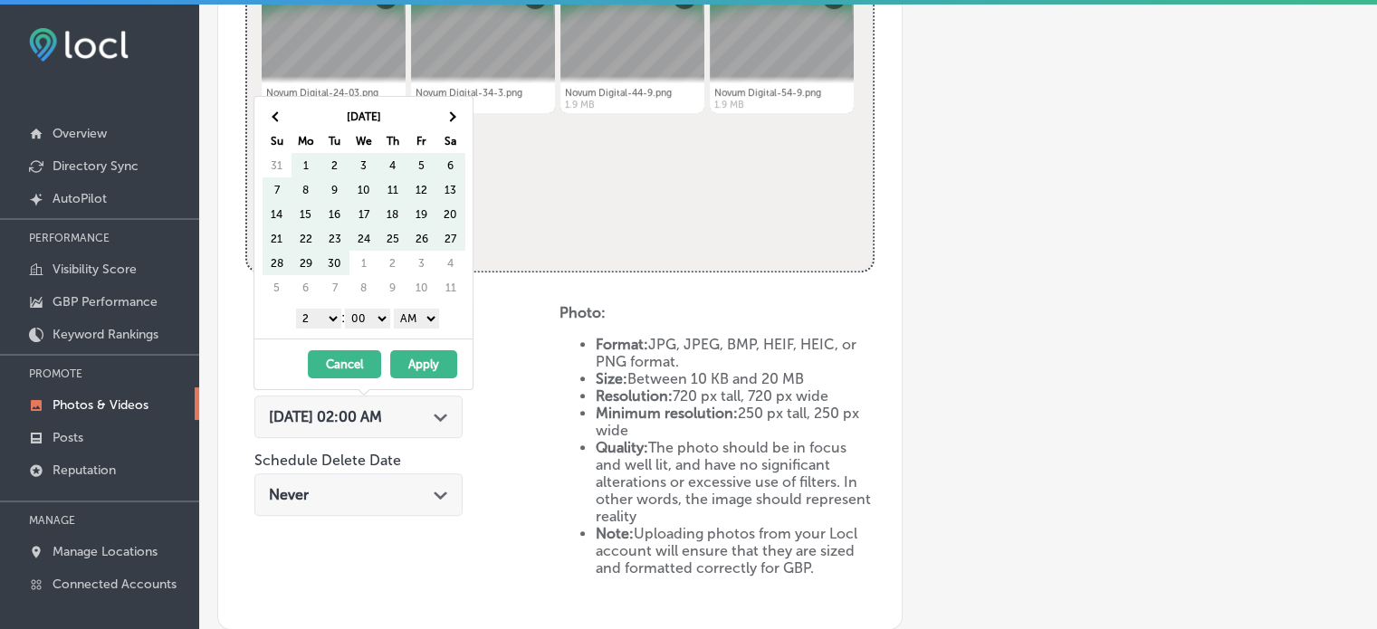
click at [453, 110] on th at bounding box center [450, 116] width 29 height 24
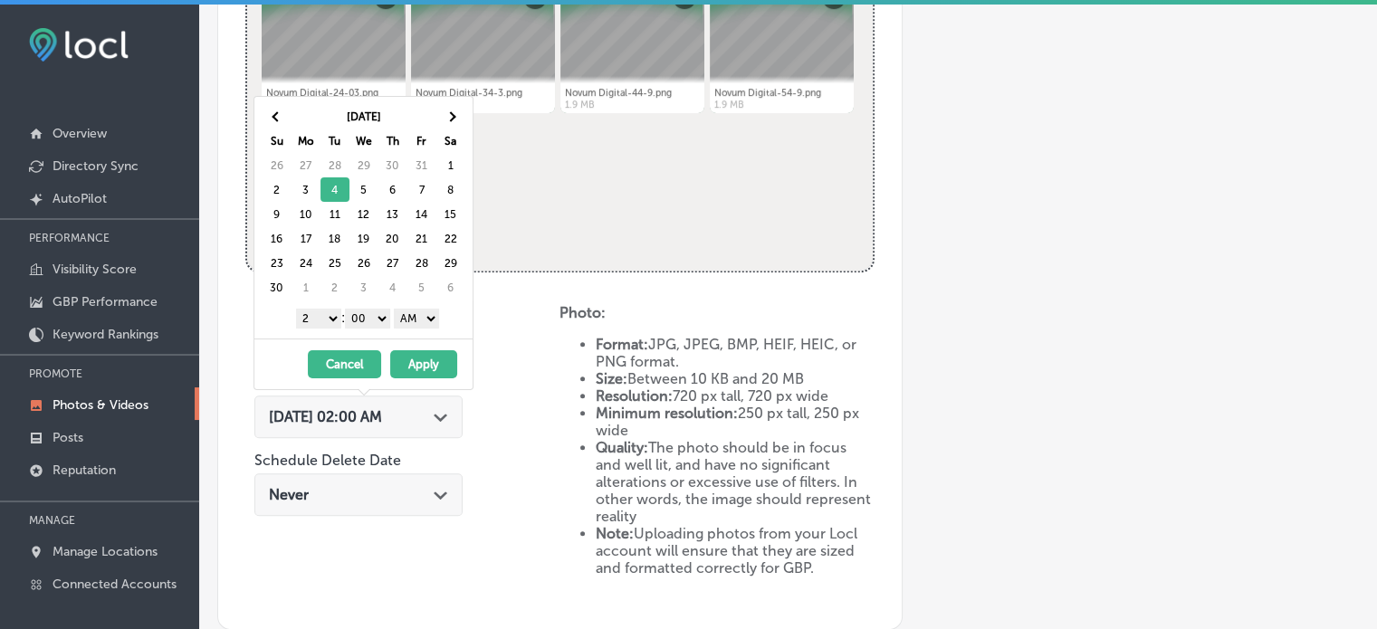
click at [321, 316] on select "1 2 3 4 5 6 7 8 9 10 11 12" at bounding box center [318, 319] width 45 height 20
click at [427, 312] on select "AM PM" at bounding box center [416, 319] width 45 height 20
click at [424, 359] on button "Apply" at bounding box center [423, 364] width 67 height 28
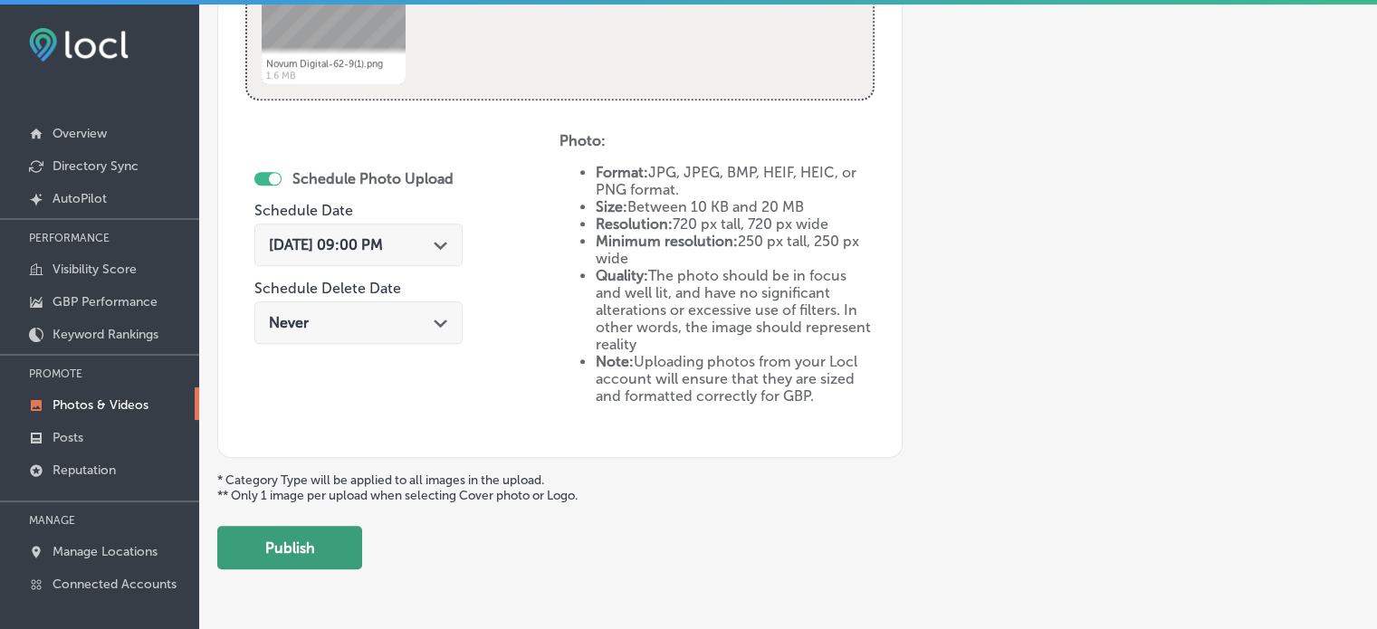
scroll to position [976, 0]
click at [309, 552] on button "Publish" at bounding box center [289, 546] width 145 height 43
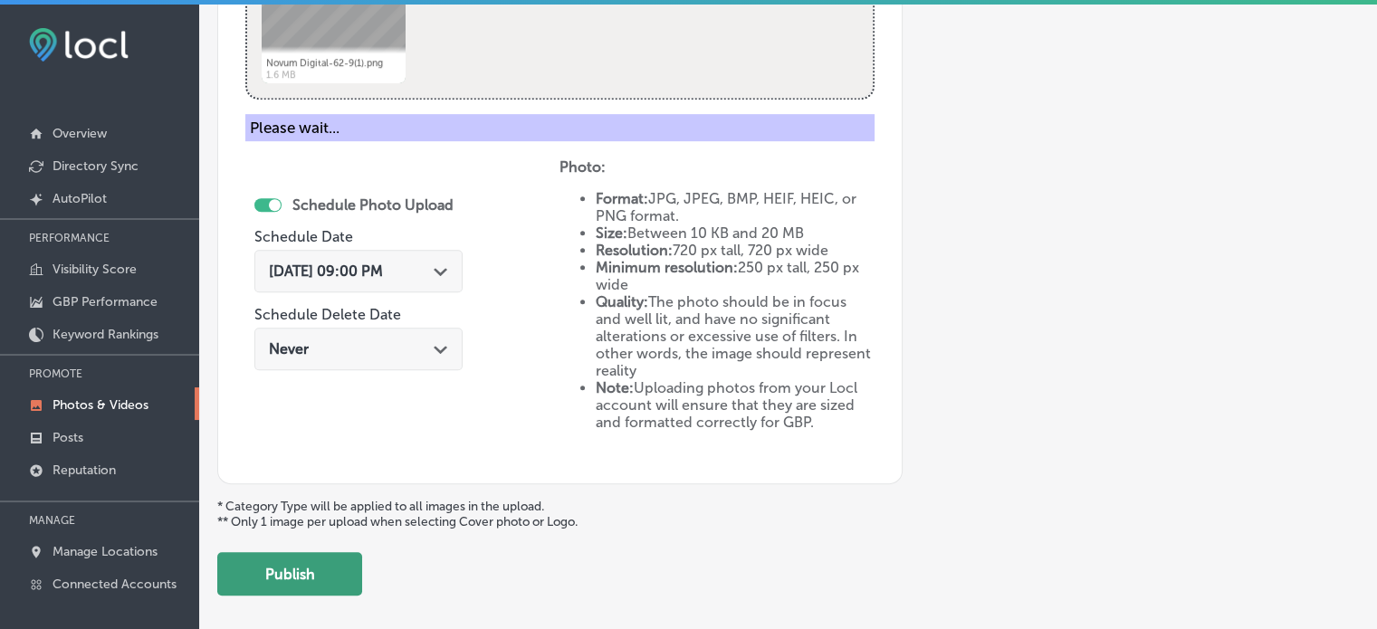
scroll to position [732, 0]
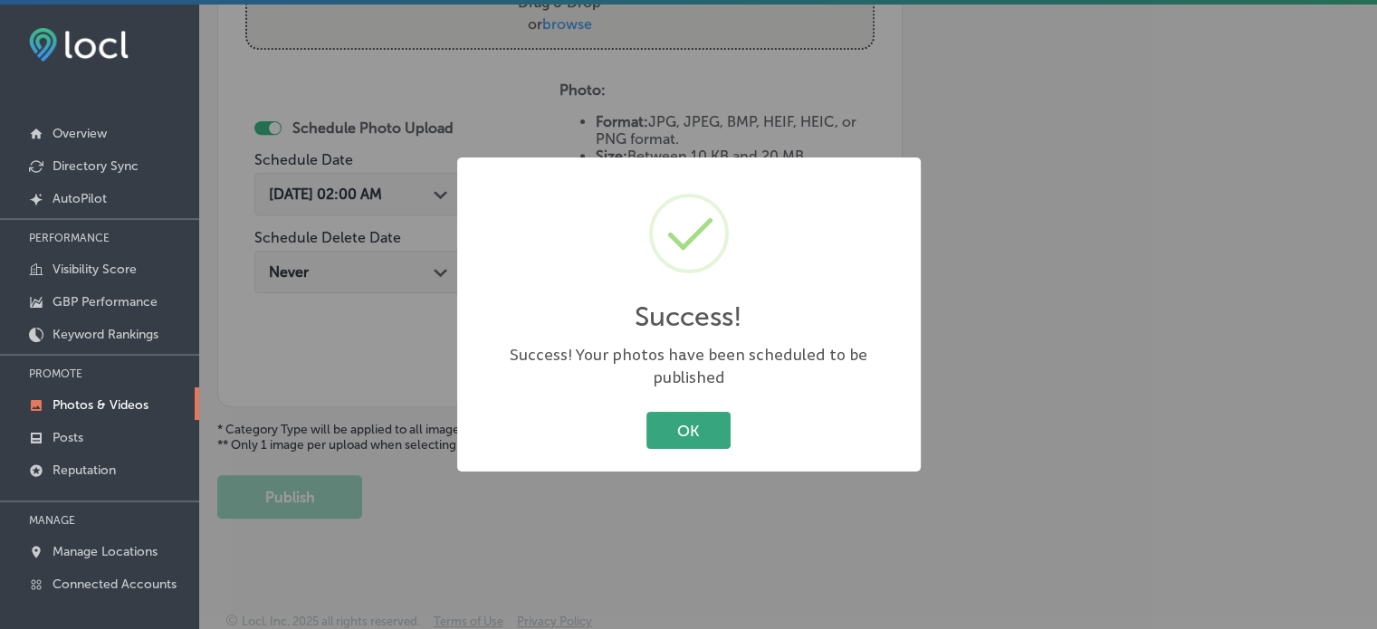
click at [686, 419] on button "OK" at bounding box center [688, 430] width 84 height 37
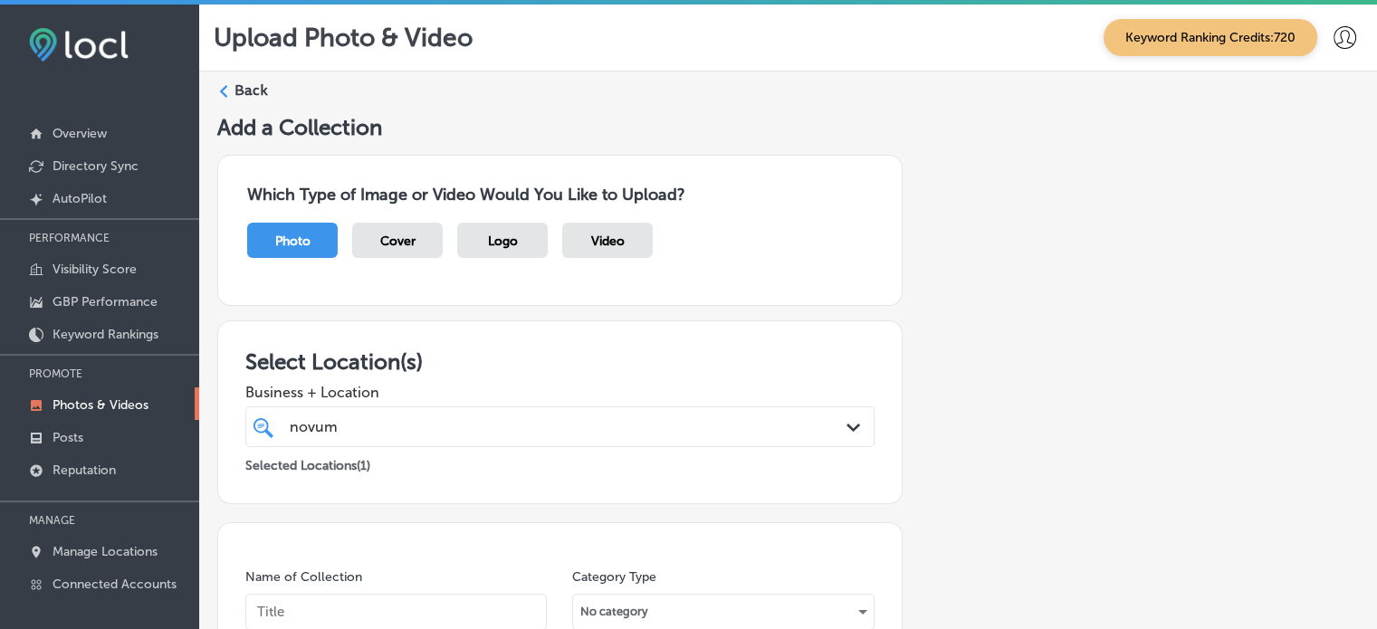
scroll to position [0, 0]
click at [252, 89] on label "Back" at bounding box center [250, 91] width 33 height 20
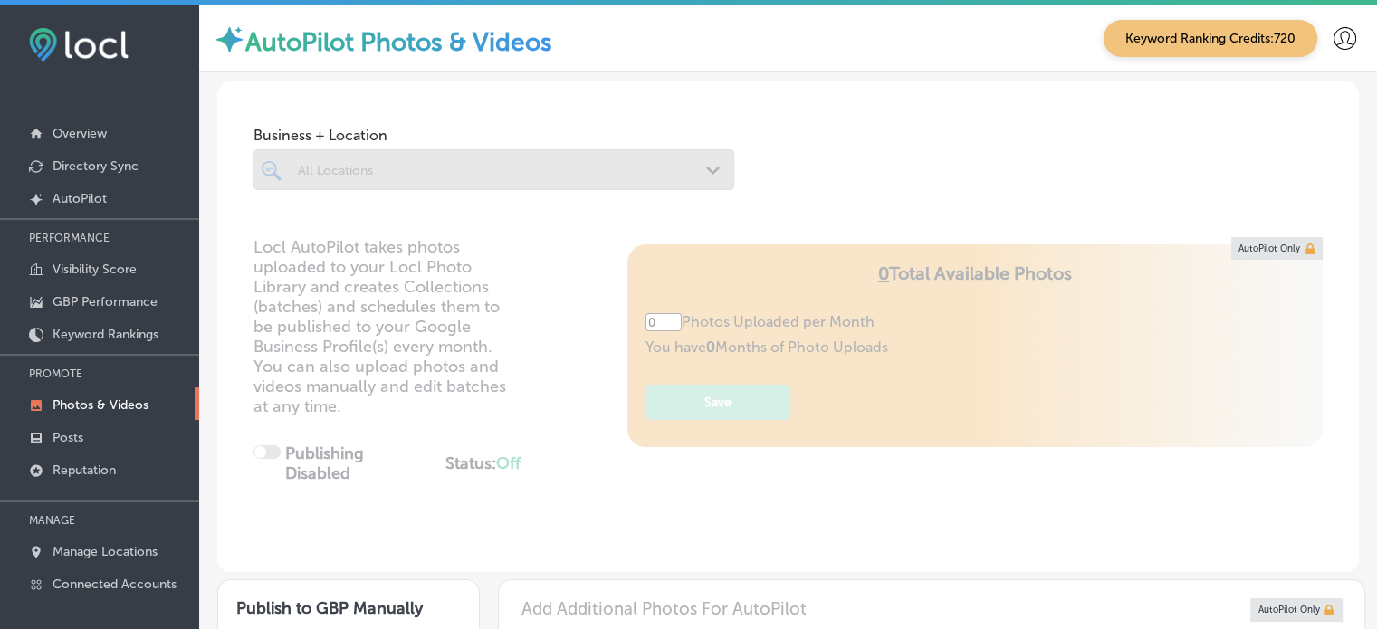
type input "5"
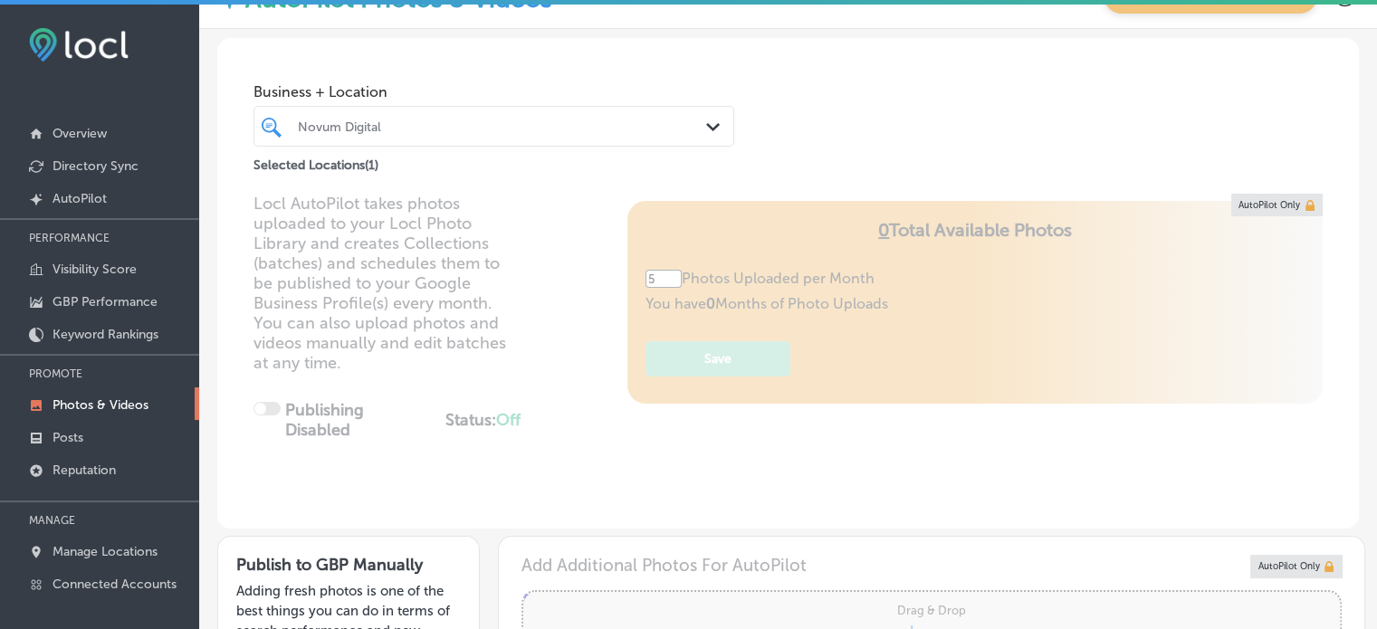
scroll to position [28, 0]
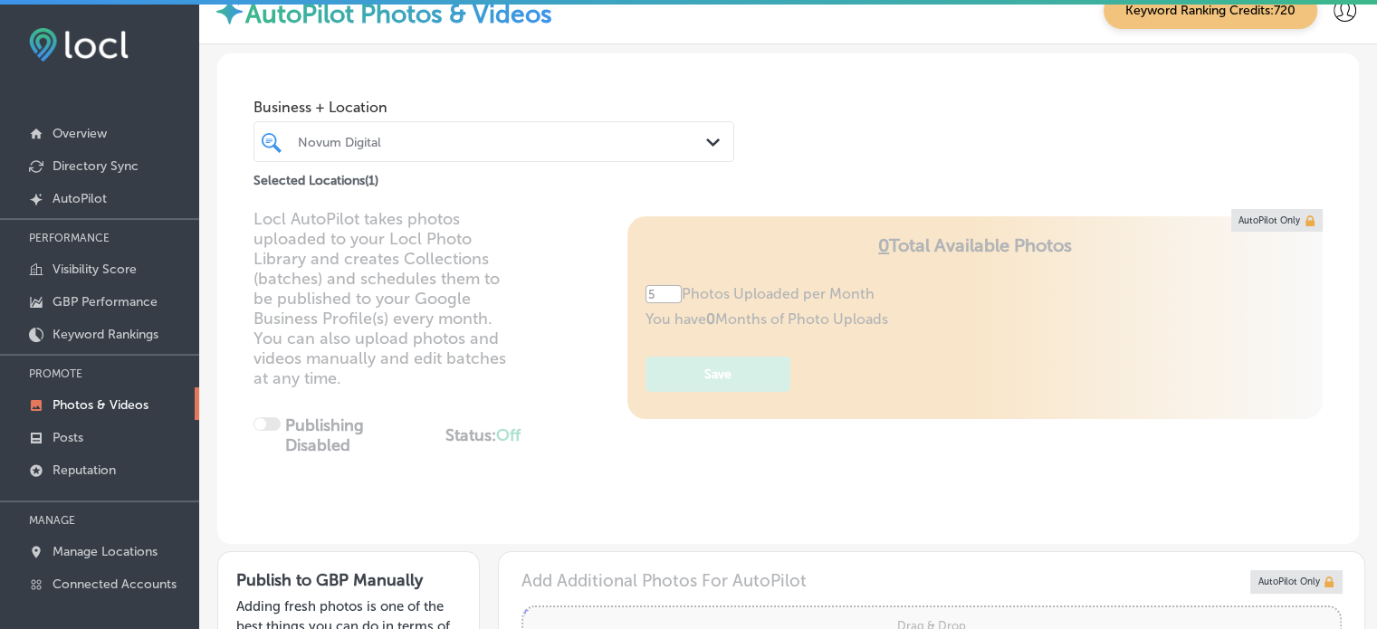
click at [412, 150] on div at bounding box center [474, 141] width 357 height 24
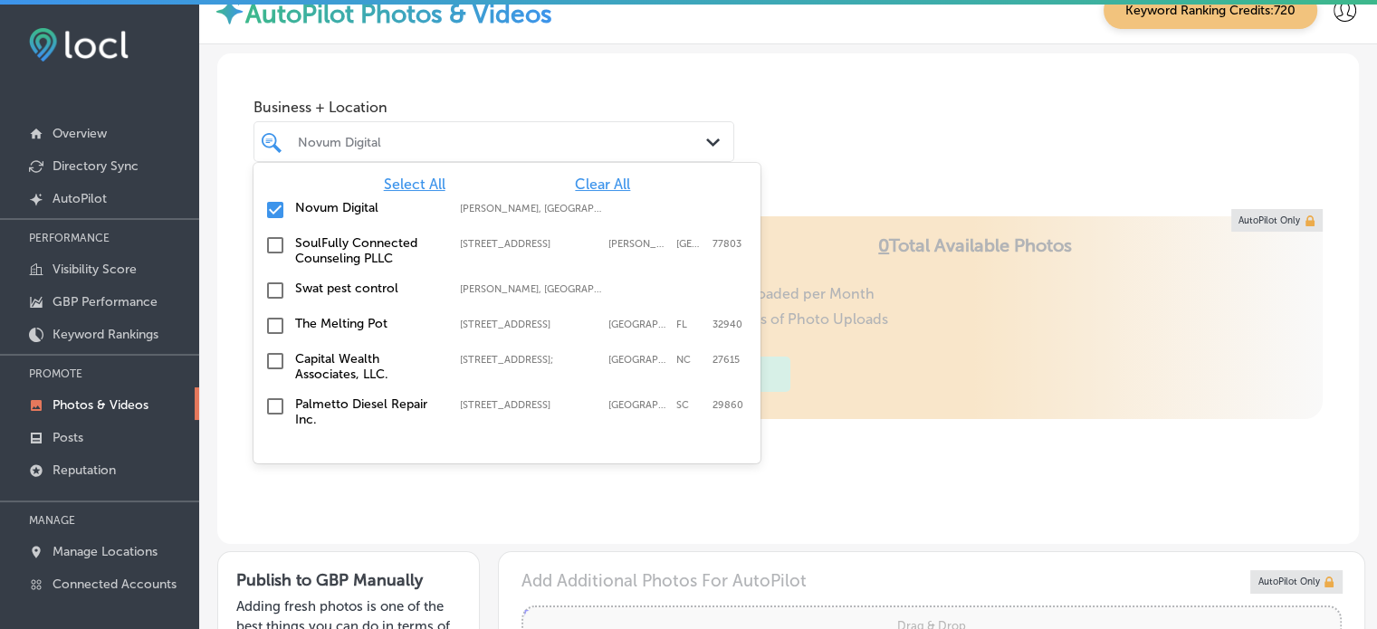
click at [606, 184] on span "Clear All" at bounding box center [602, 184] width 55 height 17
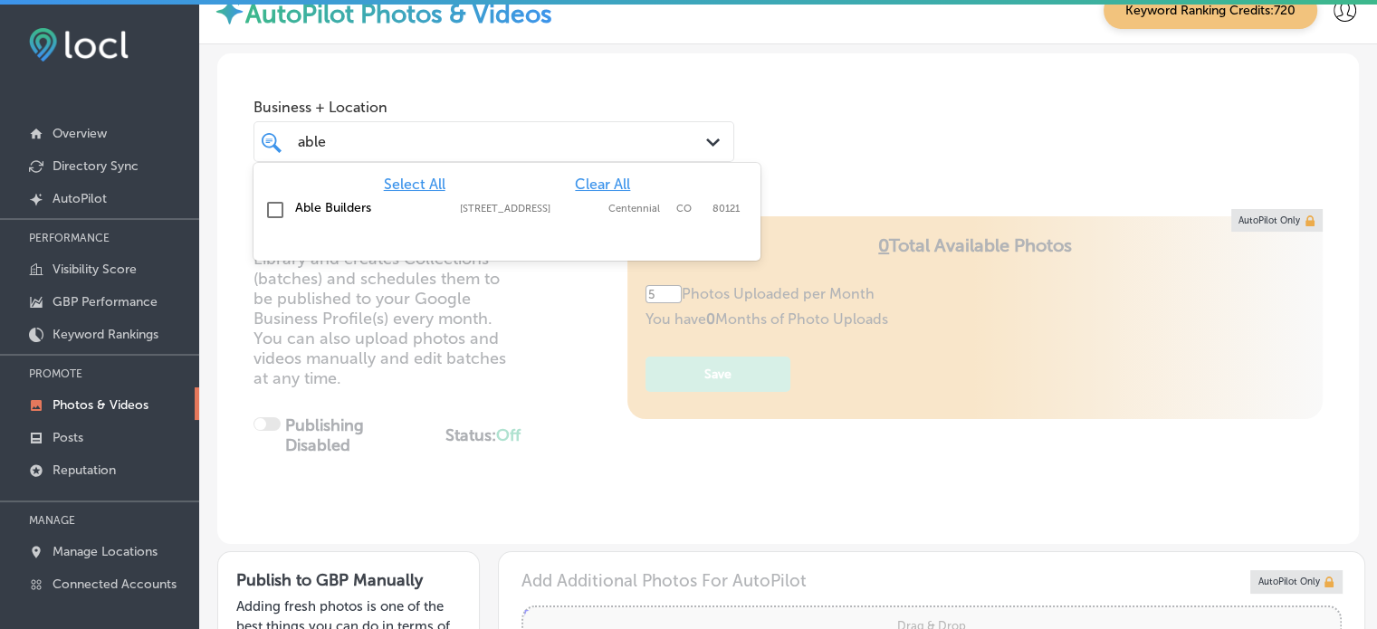
click at [305, 198] on div "Able Builders [STREET_ADDRESS][GEOGRAPHIC_DATA][STREET_ADDRESS]" at bounding box center [507, 210] width 492 height 28
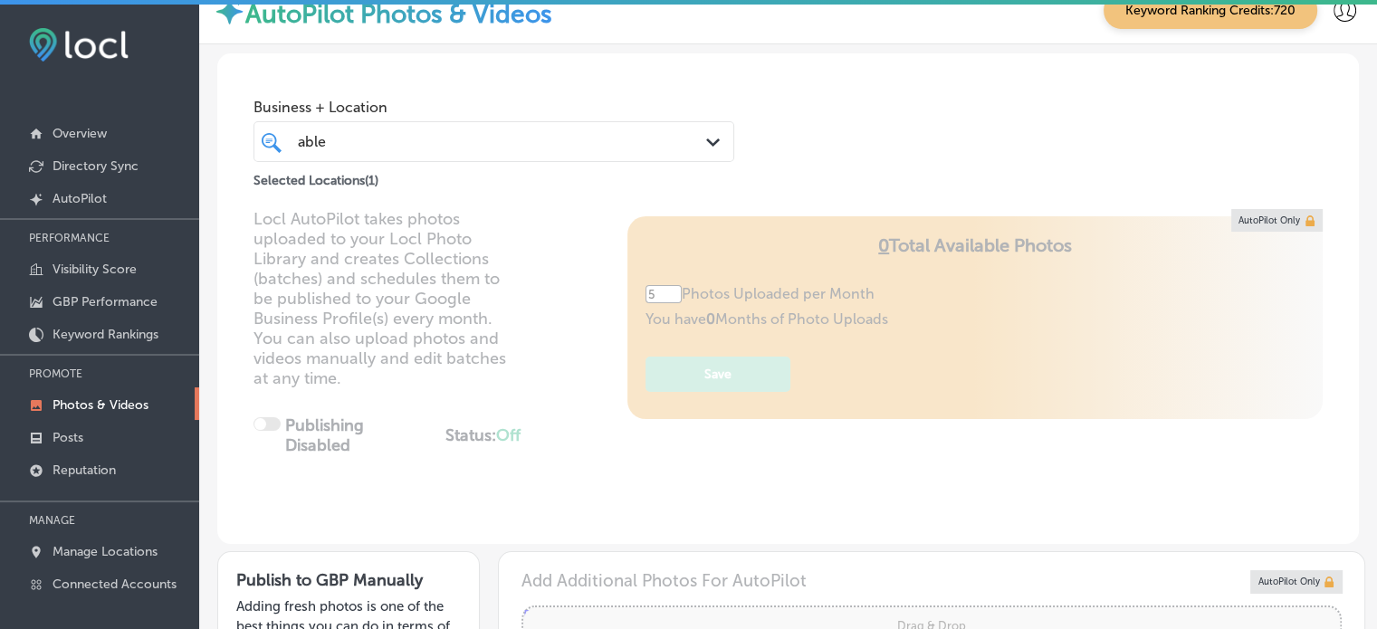
click at [682, 53] on div "Business + Location able able Path Created with Sketch. Selected Locations ( 1 )" at bounding box center [787, 122] width 1141 height 138
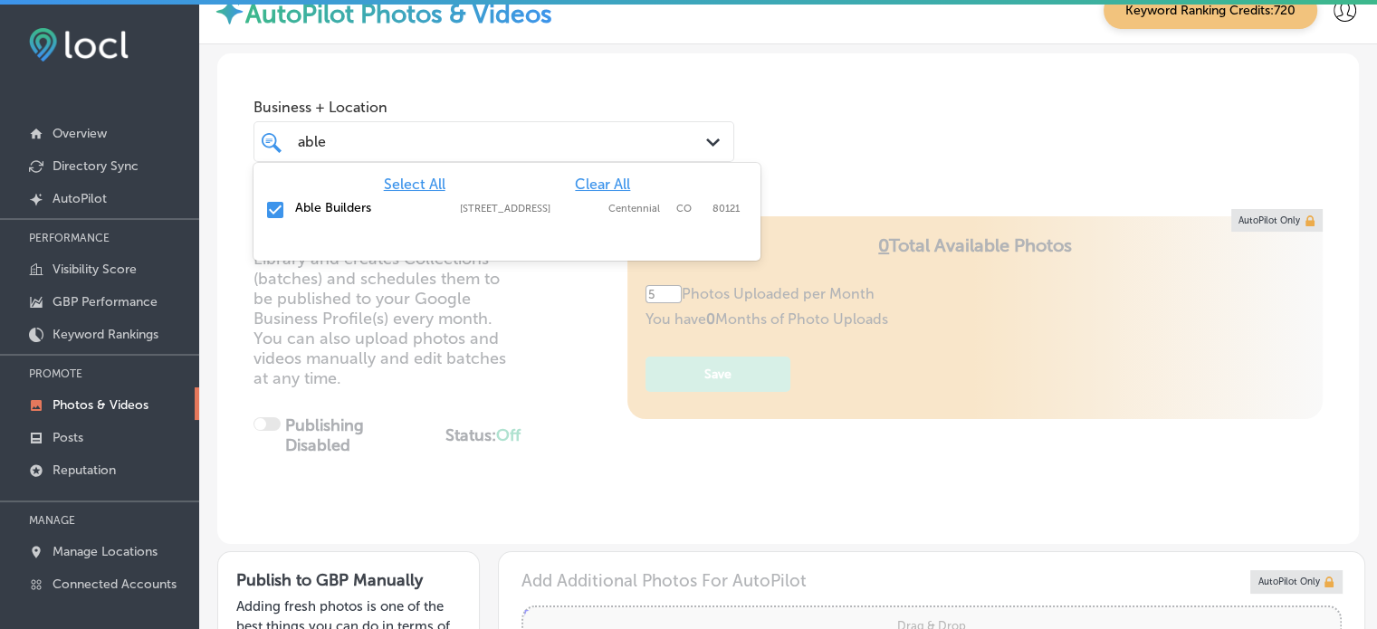
click at [549, 138] on div "able able" at bounding box center [474, 141] width 357 height 24
click at [606, 183] on span "Clear All" at bounding box center [602, 184] width 55 height 17
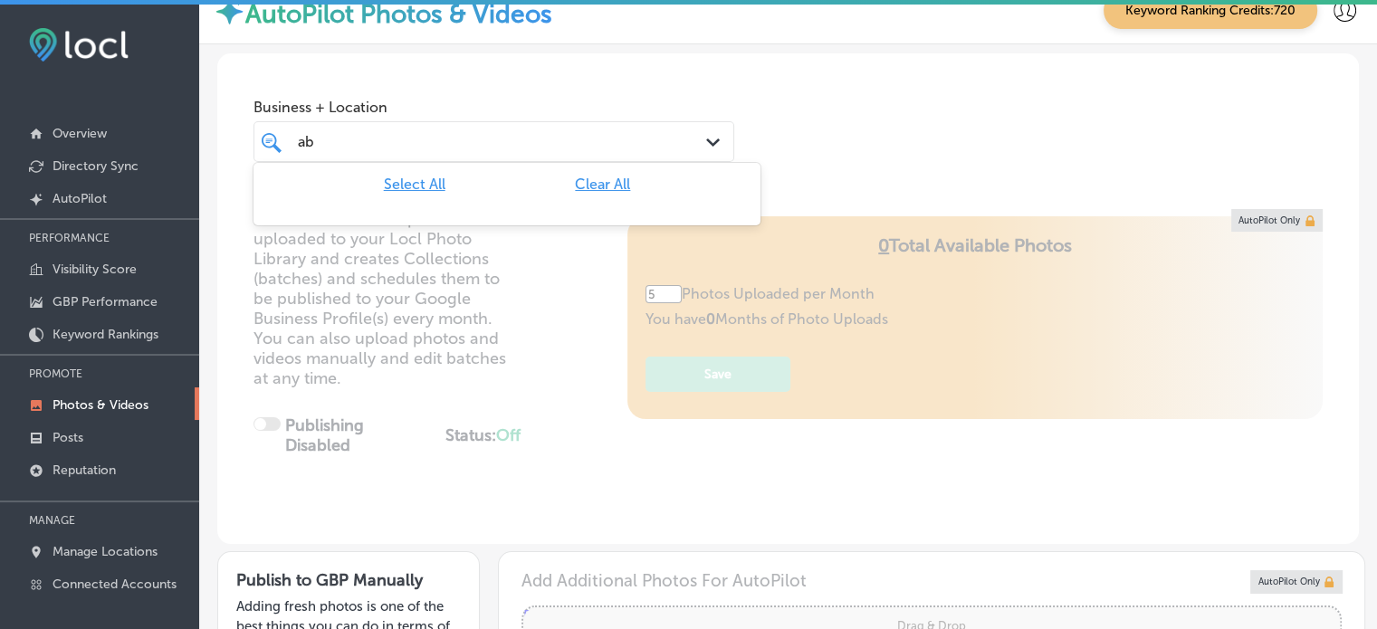
type input "a"
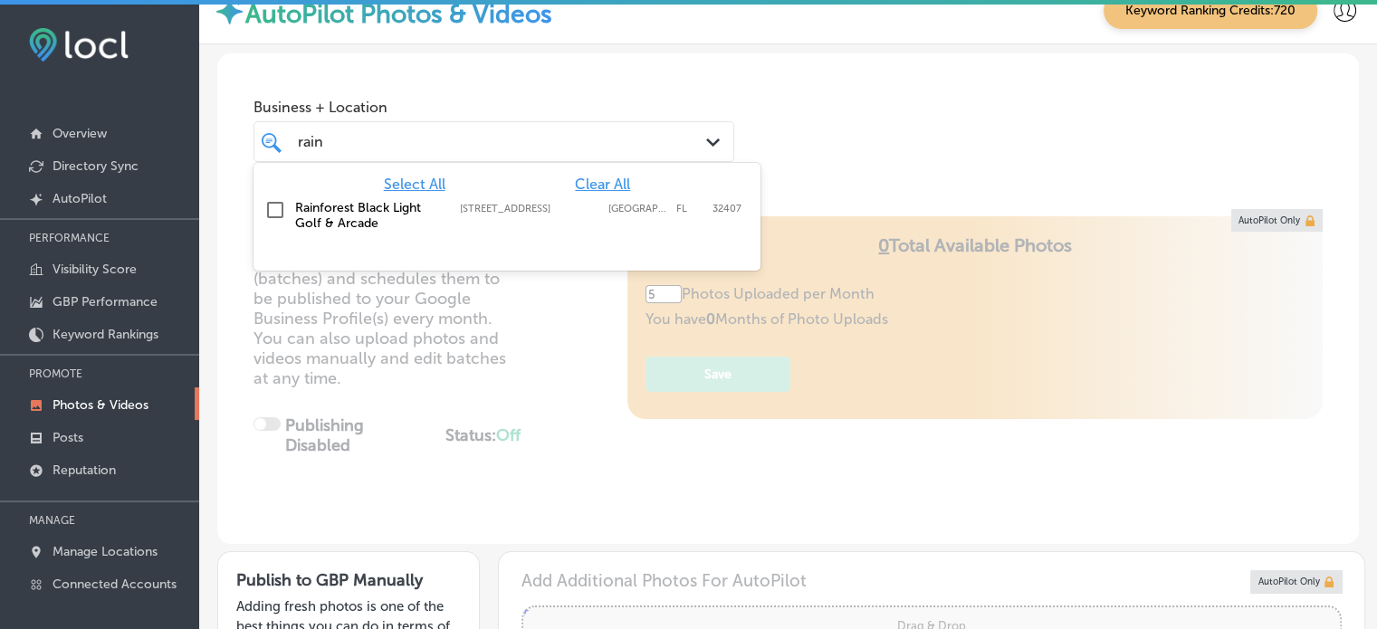
click at [388, 209] on label "Rainforest Black Light Golf & Arcade" at bounding box center [368, 215] width 147 height 31
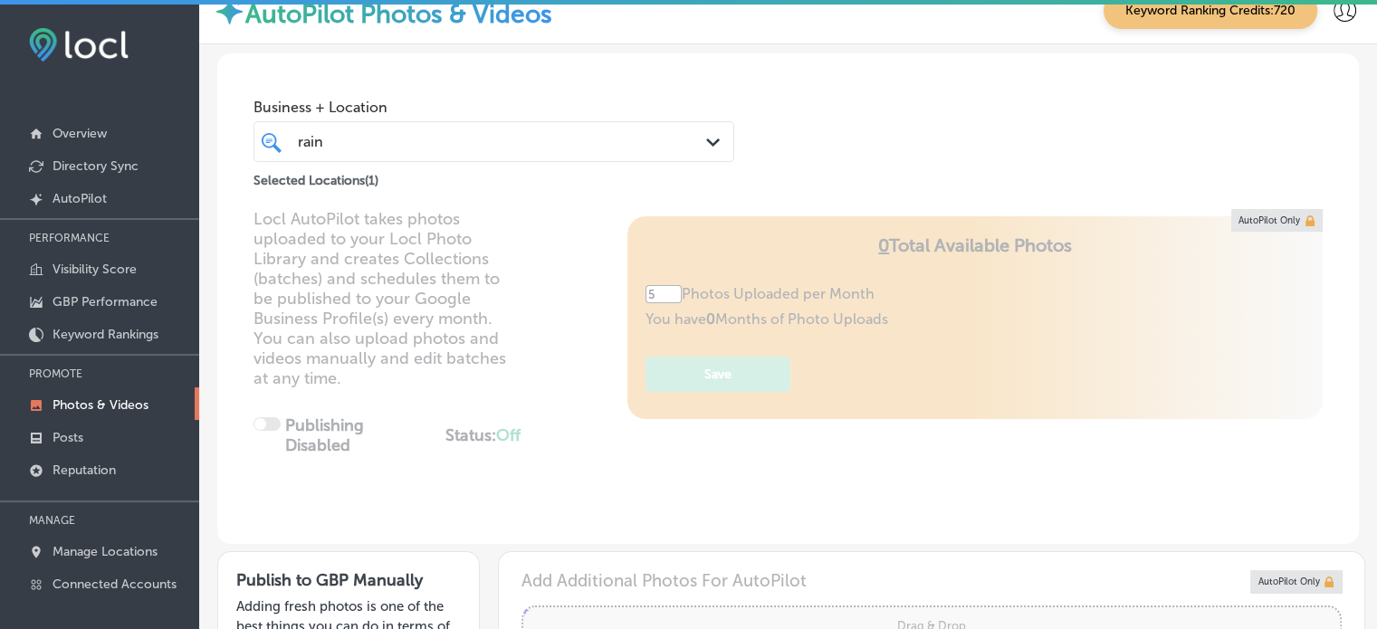
click at [822, 174] on div "Business + Location rain rain Path Created with Sketch. Selected Locations ( 1 )" at bounding box center [787, 122] width 1141 height 138
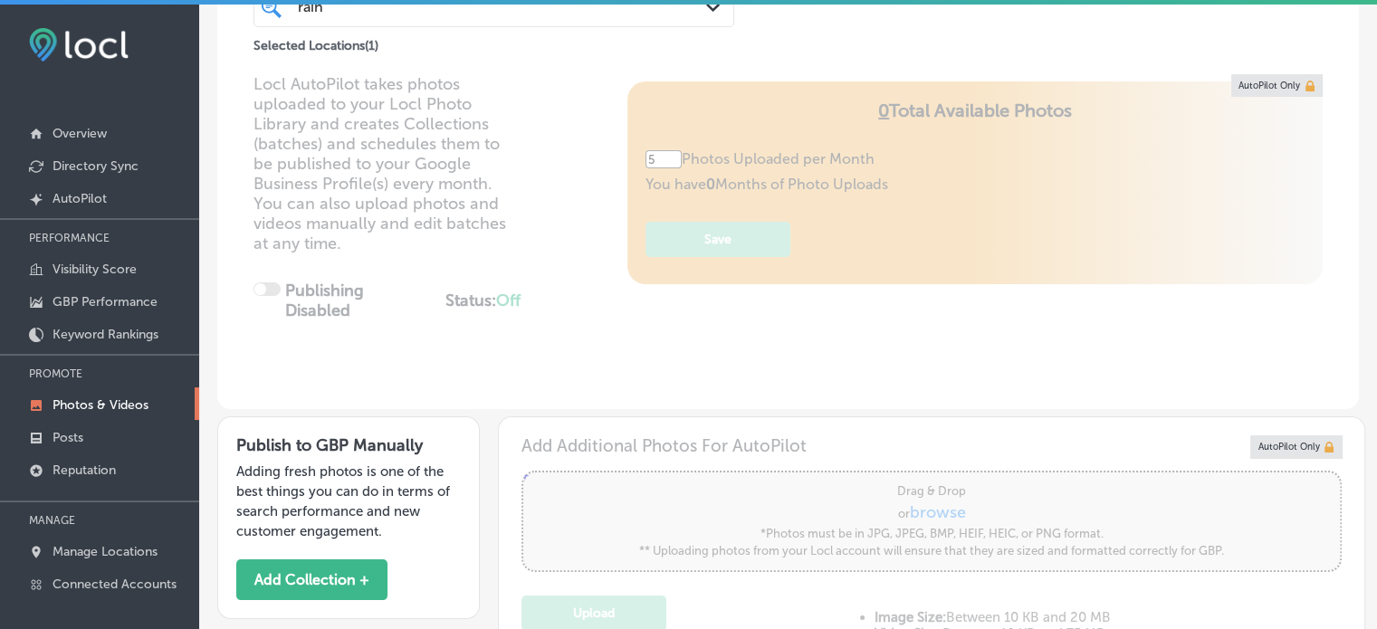
scroll to position [0, 0]
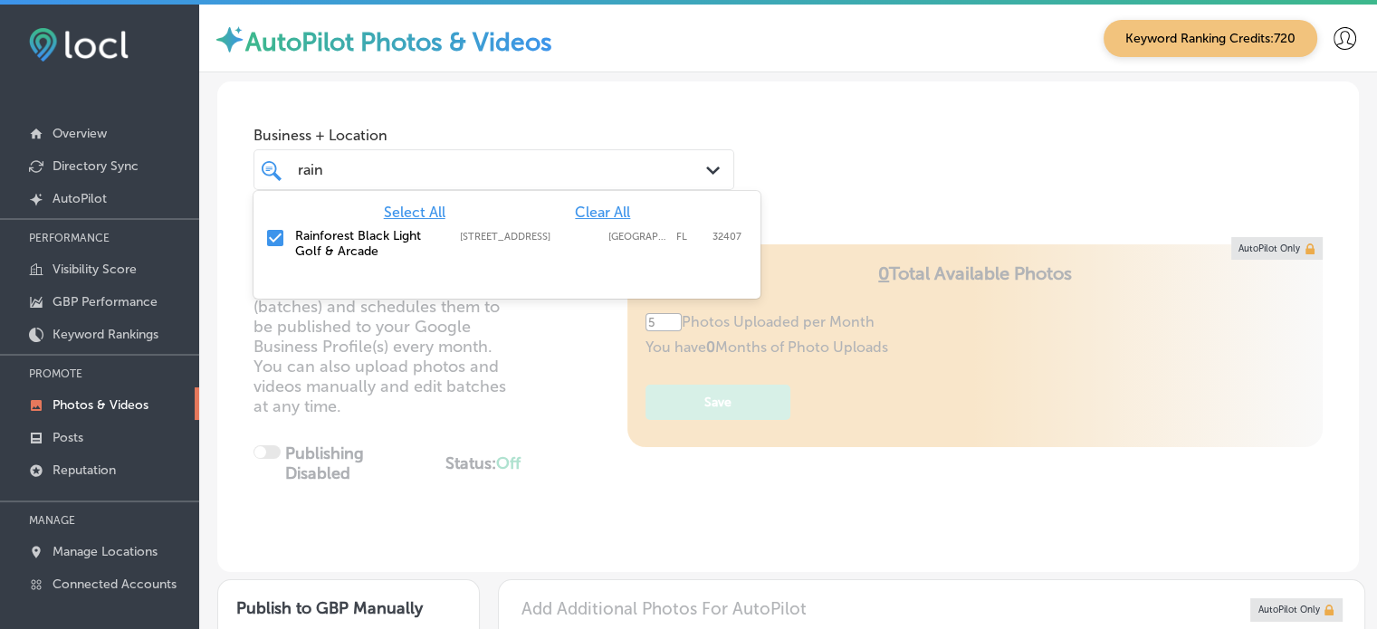
click at [485, 169] on div "rain rain" at bounding box center [474, 169] width 357 height 24
click at [597, 215] on span "Clear All" at bounding box center [602, 212] width 55 height 17
type input "r"
click at [272, 245] on input "checkbox" at bounding box center [275, 238] width 22 height 22
type input "able"
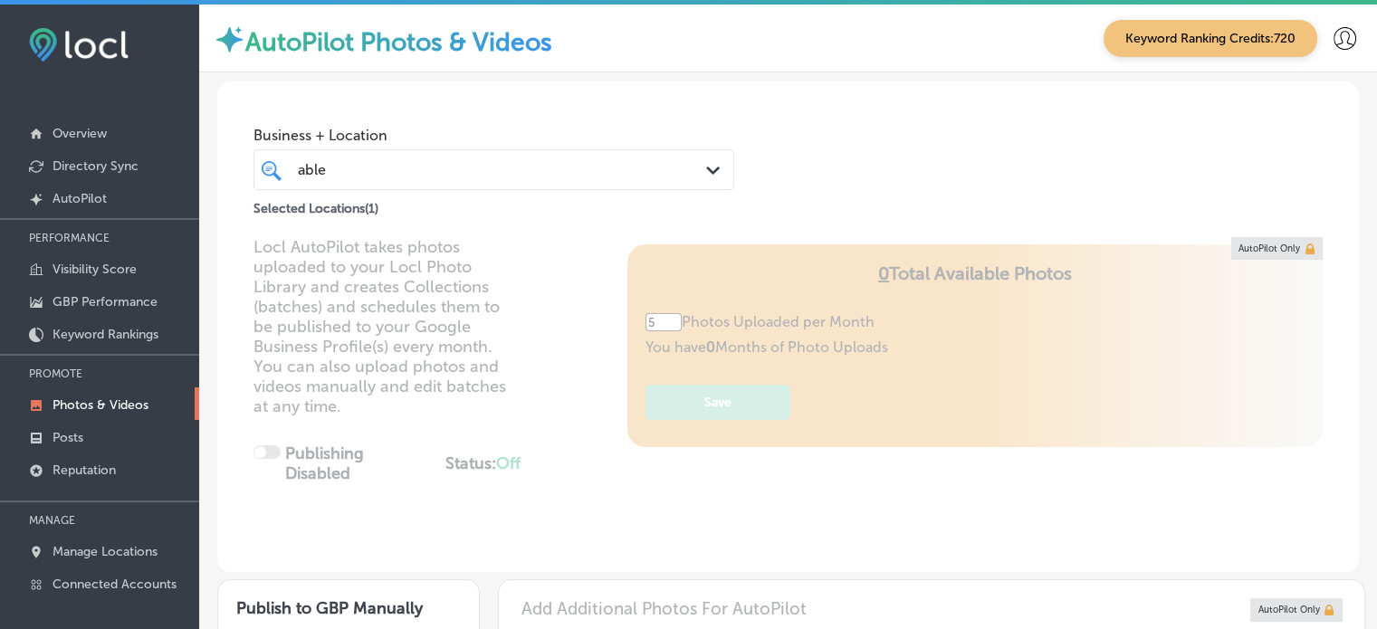
click at [963, 179] on div "Business + Location able able Path Created with Sketch. Selected Locations ( 1 )" at bounding box center [787, 150] width 1141 height 138
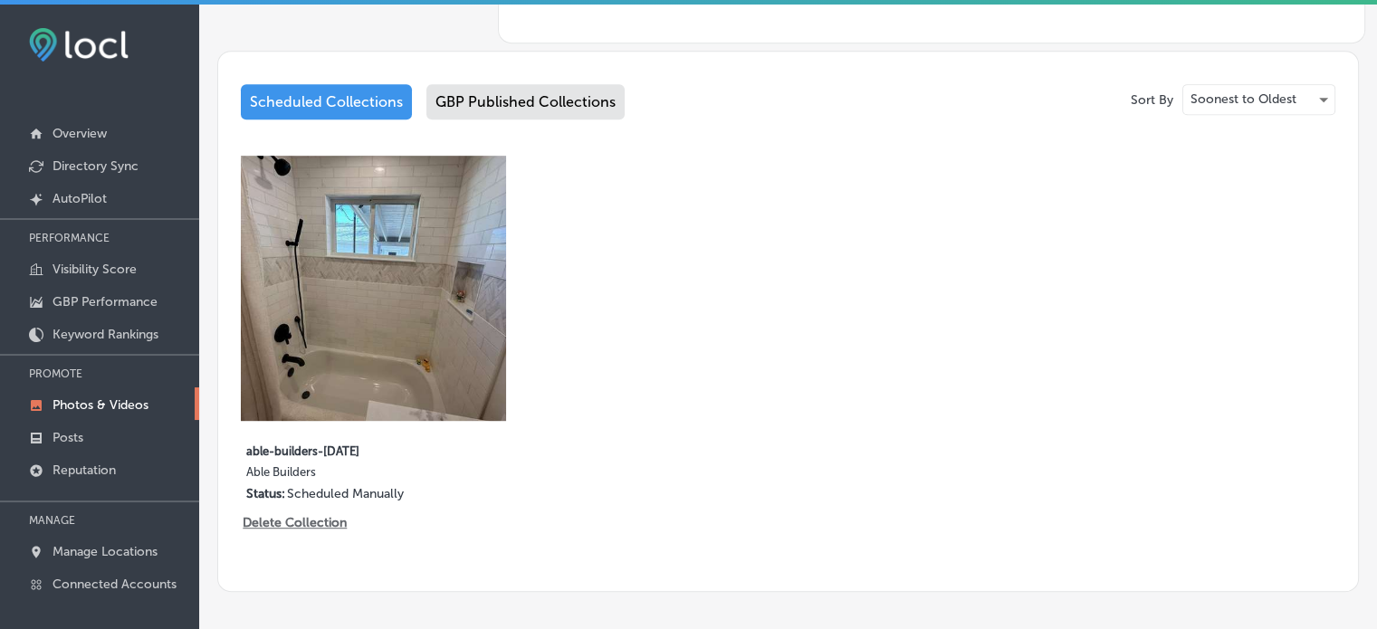
scroll to position [901, 0]
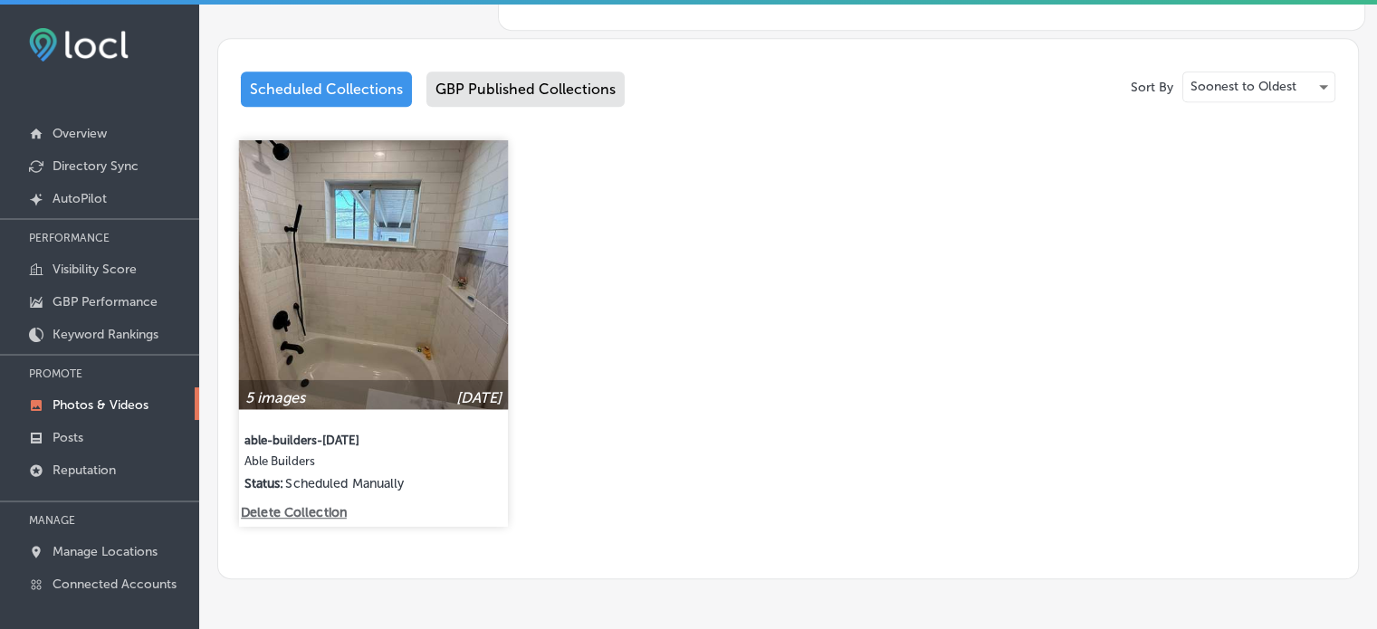
click at [396, 298] on img at bounding box center [373, 274] width 269 height 269
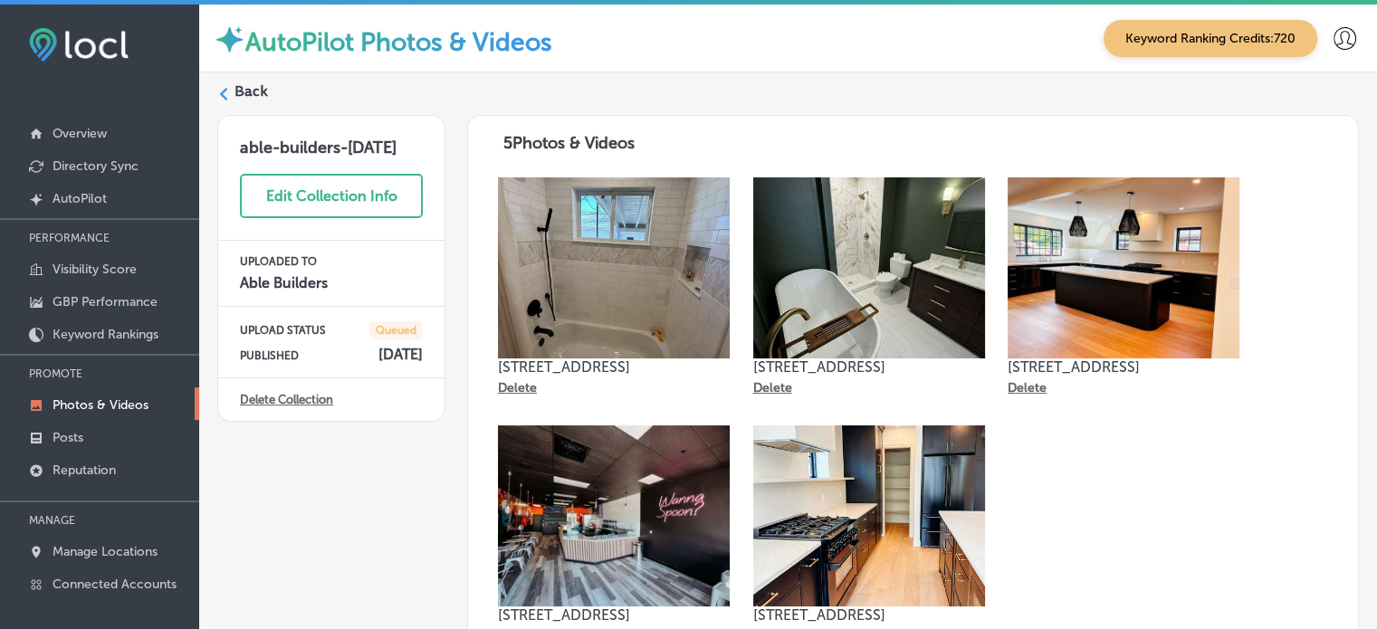
click at [257, 86] on label "Back" at bounding box center [250, 91] width 33 height 20
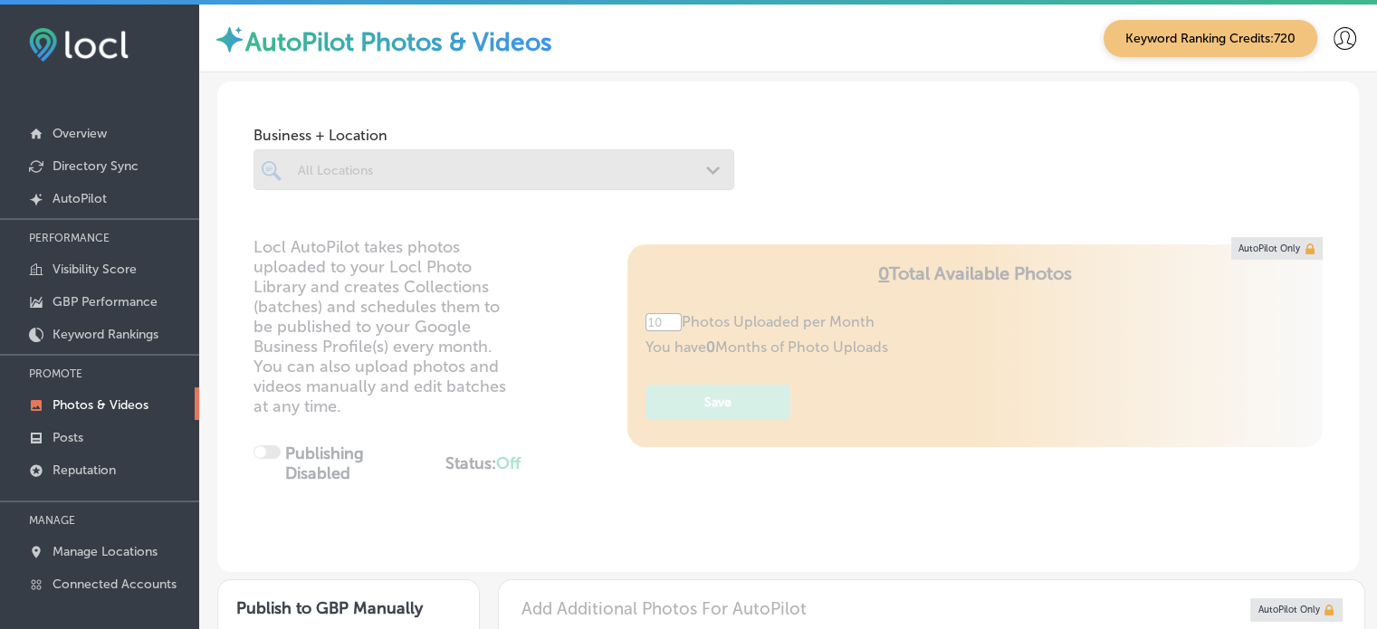
type input "5"
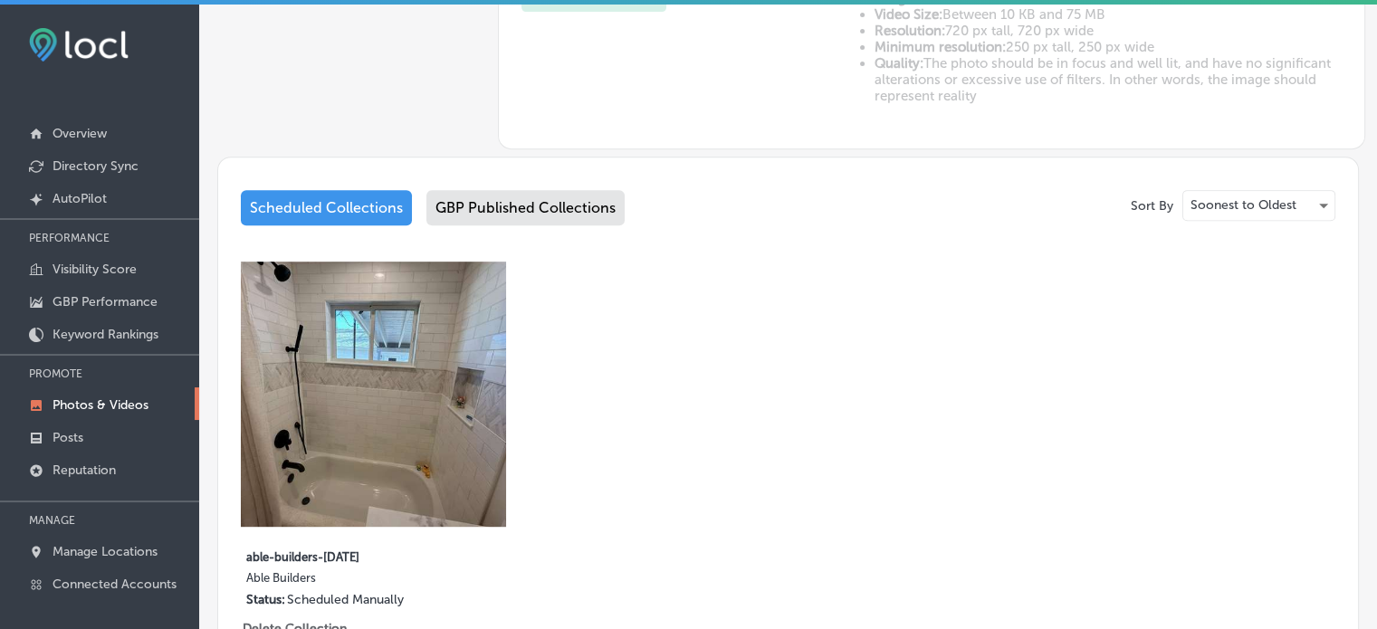
click at [522, 207] on div "GBP Published Collections" at bounding box center [525, 207] width 198 height 35
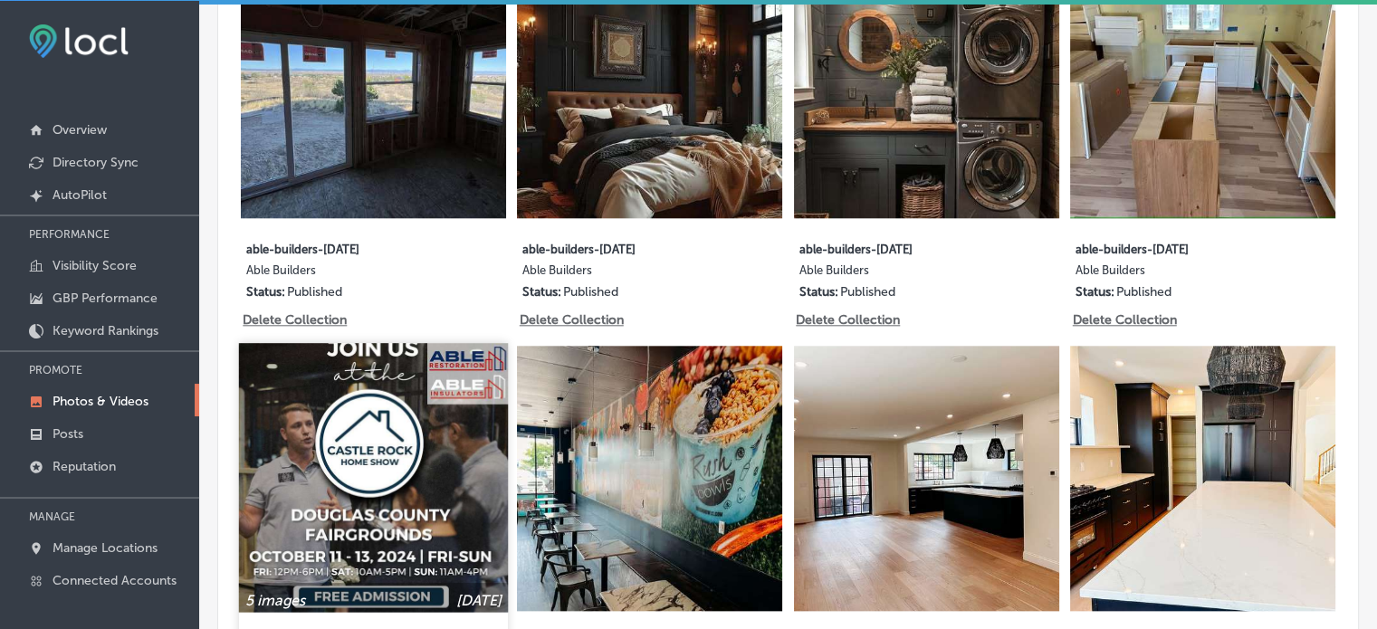
scroll to position [1870, 0]
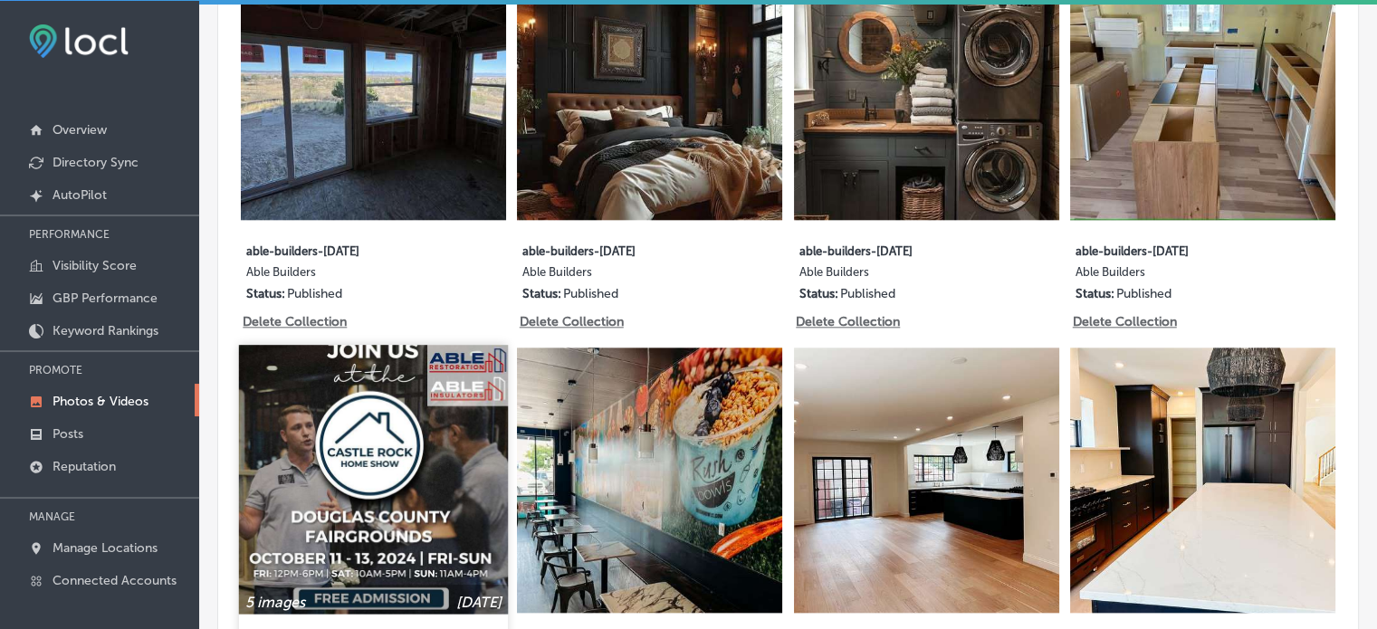
click at [339, 158] on img at bounding box center [373, 87] width 265 height 265
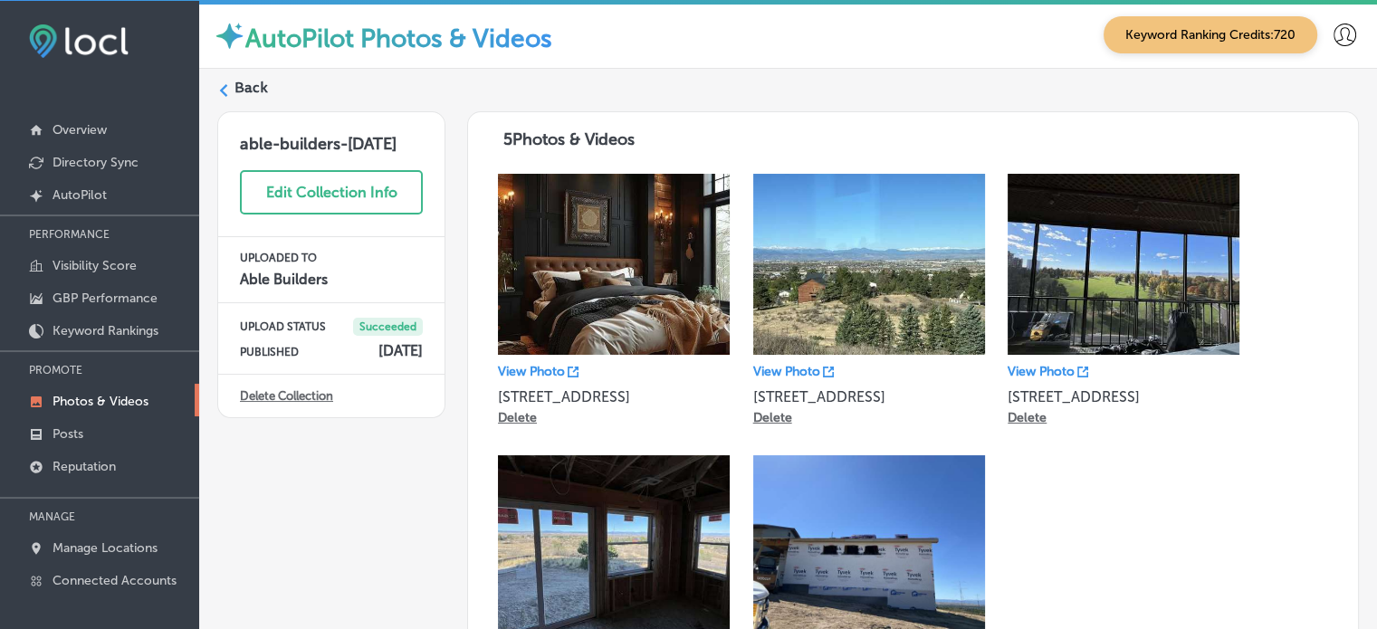
click at [245, 82] on label "Back" at bounding box center [250, 88] width 33 height 20
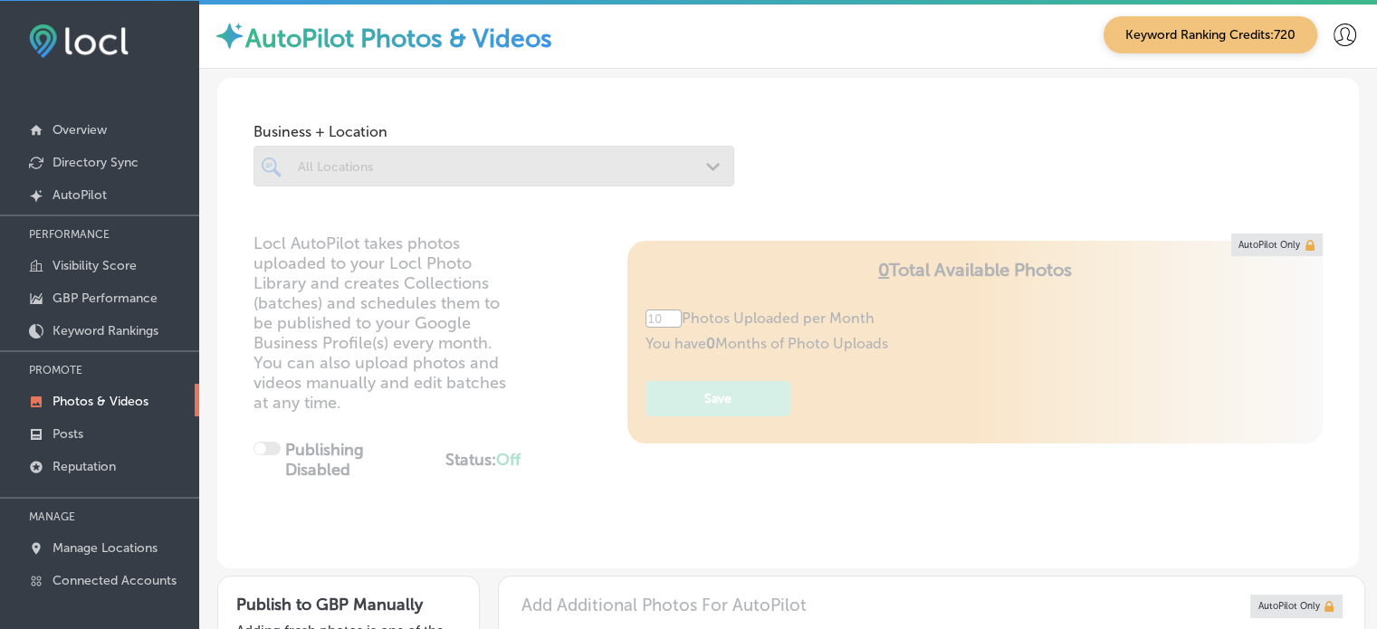
type input "5"
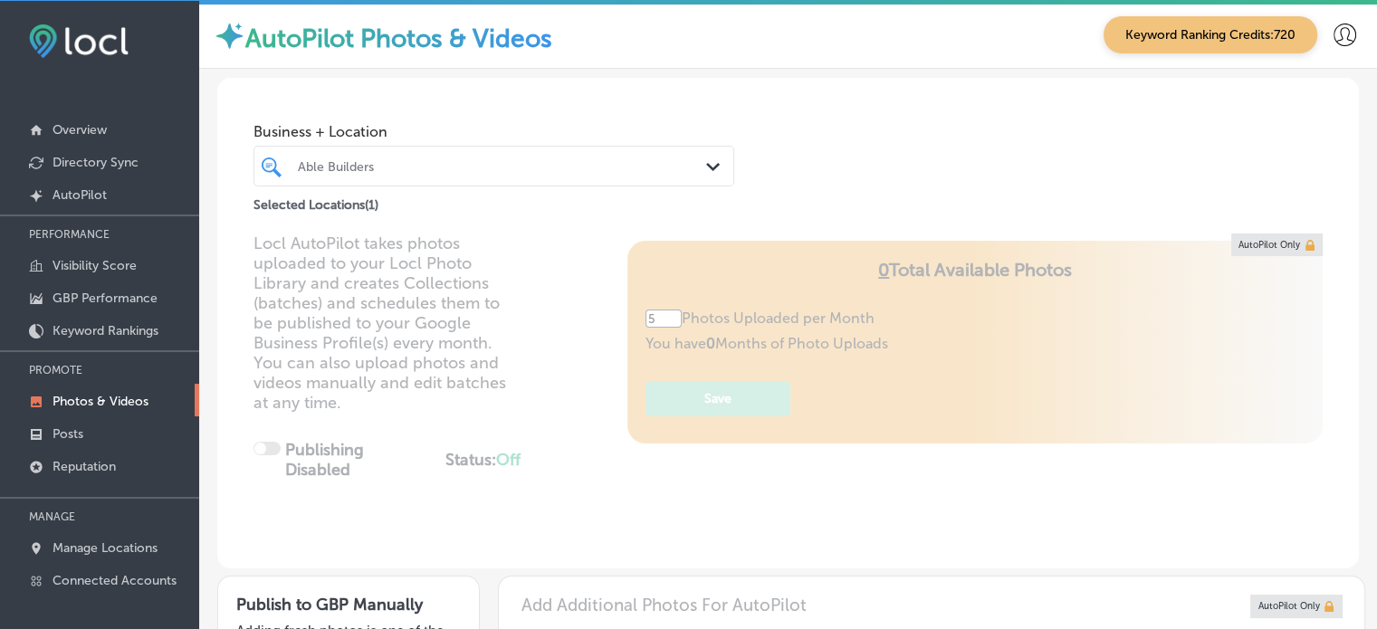
click at [465, 287] on div "Locl AutoPilot takes photos uploaded to your Locl Photo Library and creates Col…" at bounding box center [787, 401] width 1141 height 335
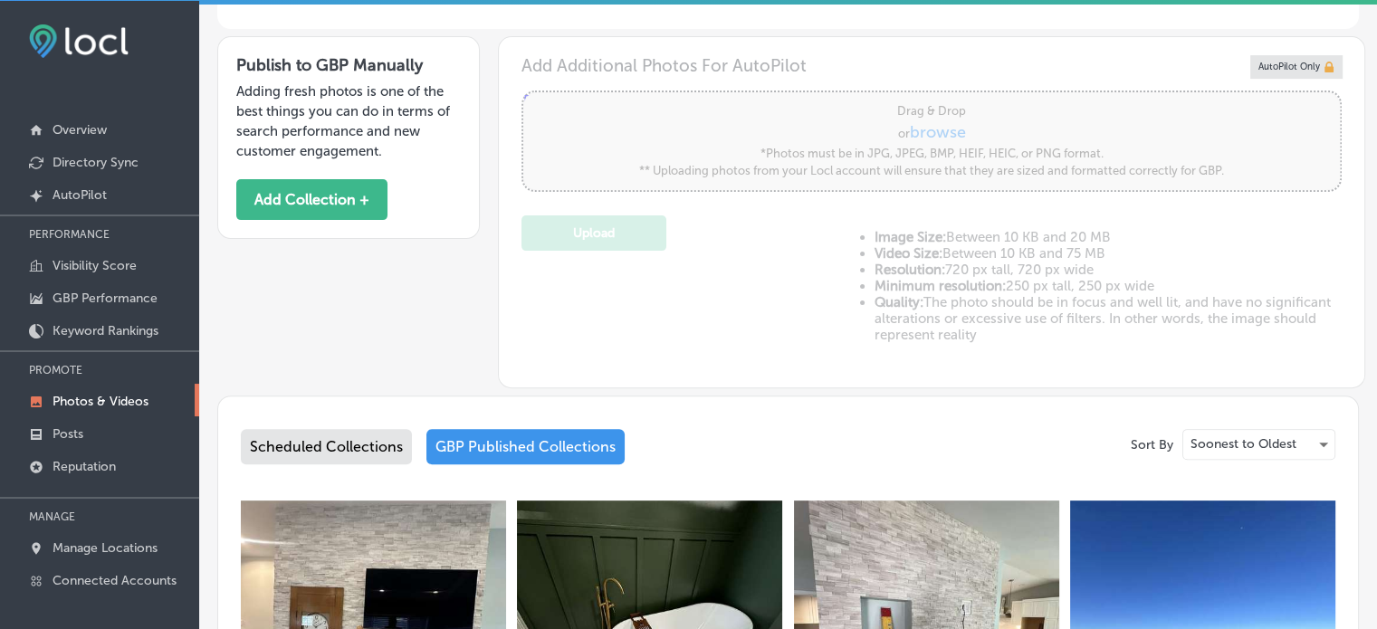
scroll to position [549, 0]
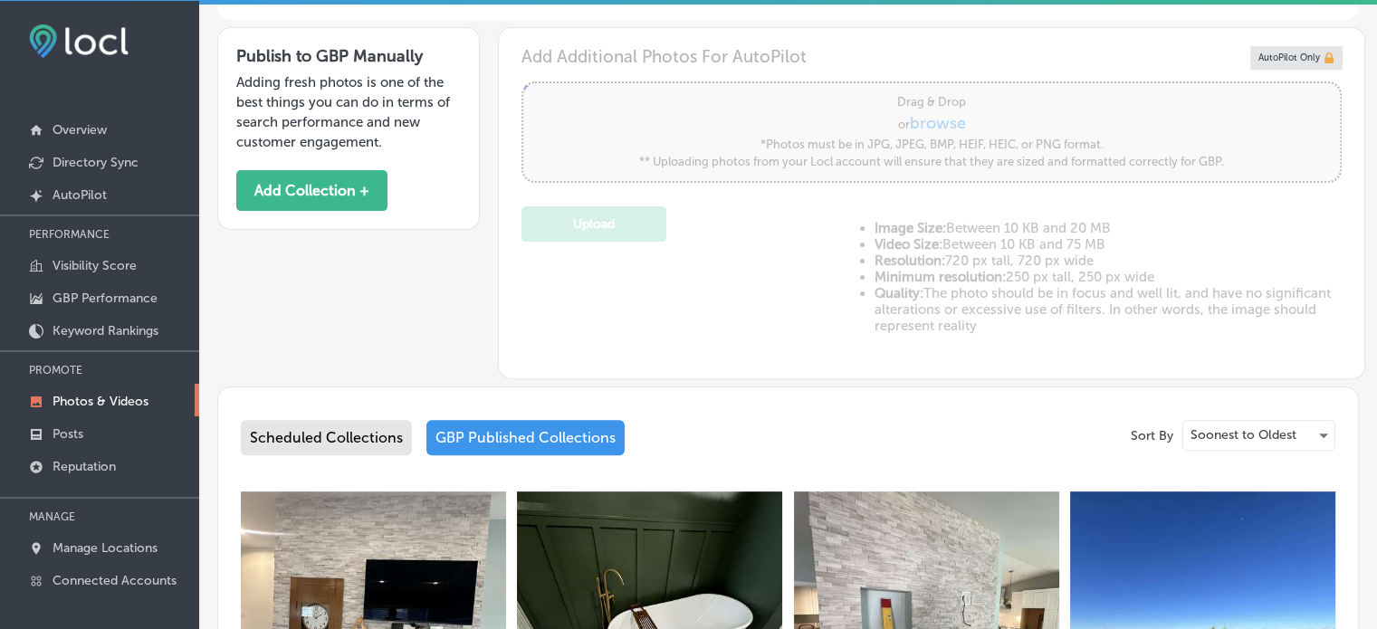
click at [351, 428] on div "Scheduled Collections" at bounding box center [326, 437] width 171 height 35
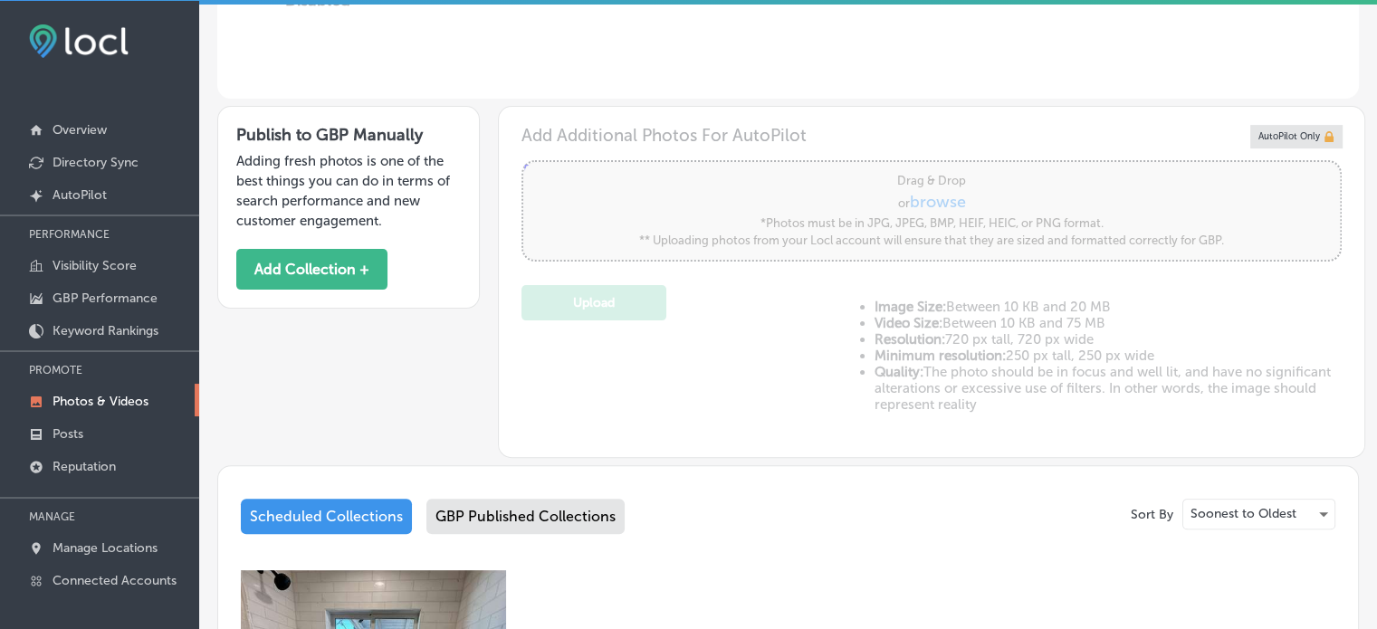
scroll to position [422, 0]
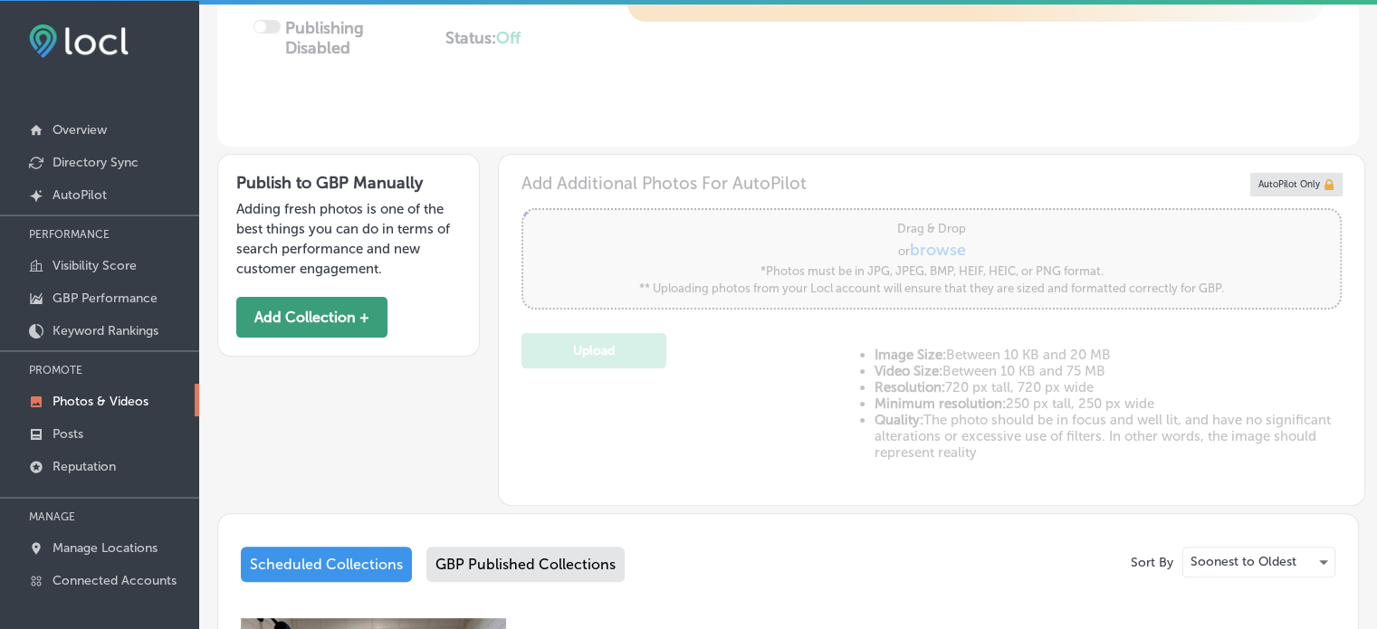
click at [362, 320] on button "Add Collection +" at bounding box center [311, 317] width 151 height 41
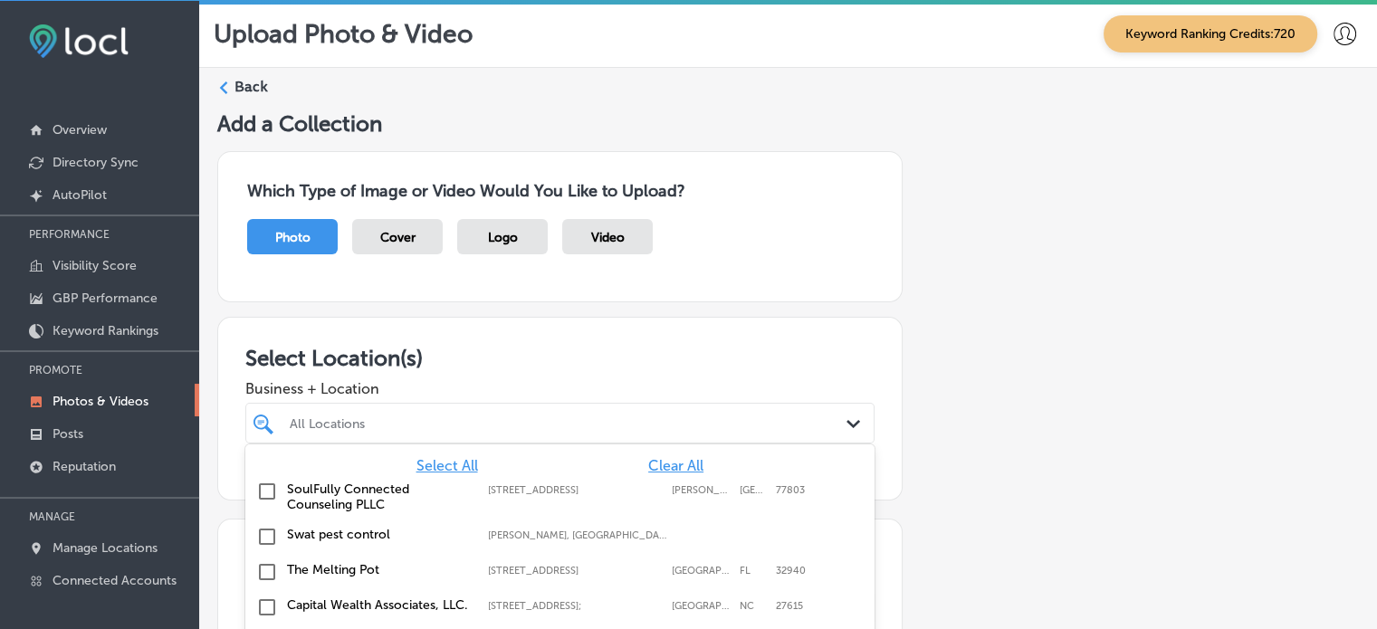
click at [446, 419] on div "option focused, 1 of 92. 92 results available. Use Up and Down to choose option…" at bounding box center [559, 423] width 629 height 41
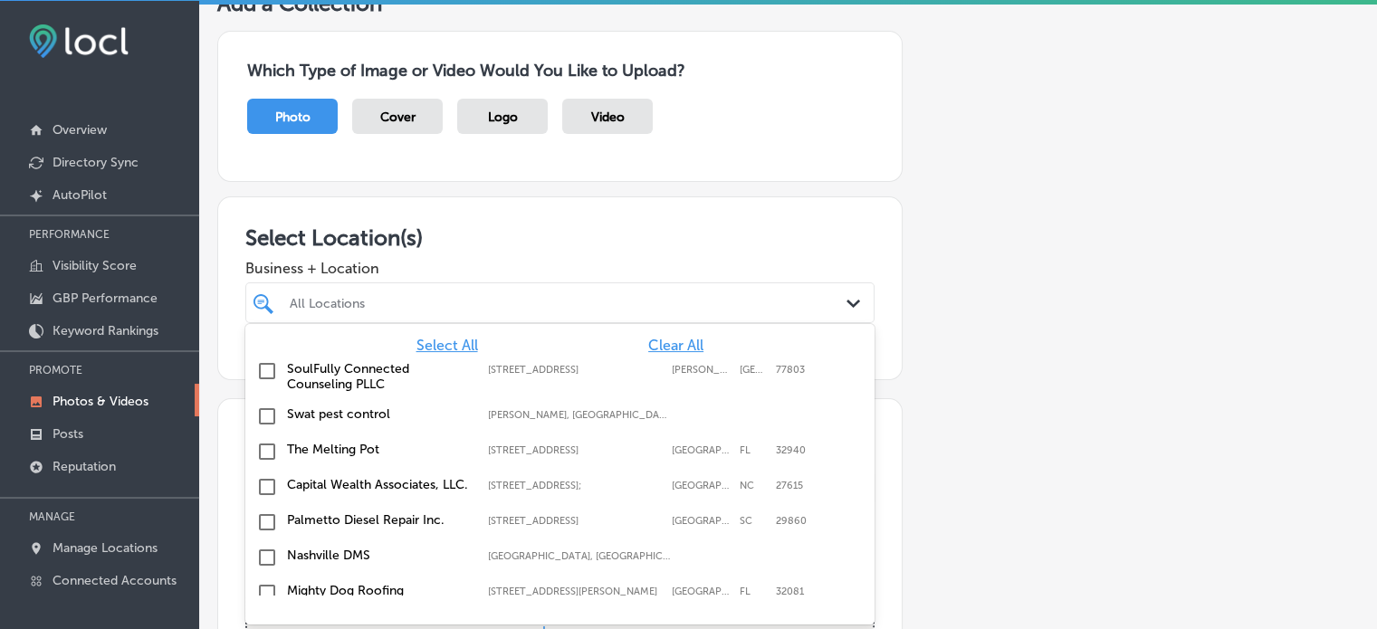
scroll to position [121, 0]
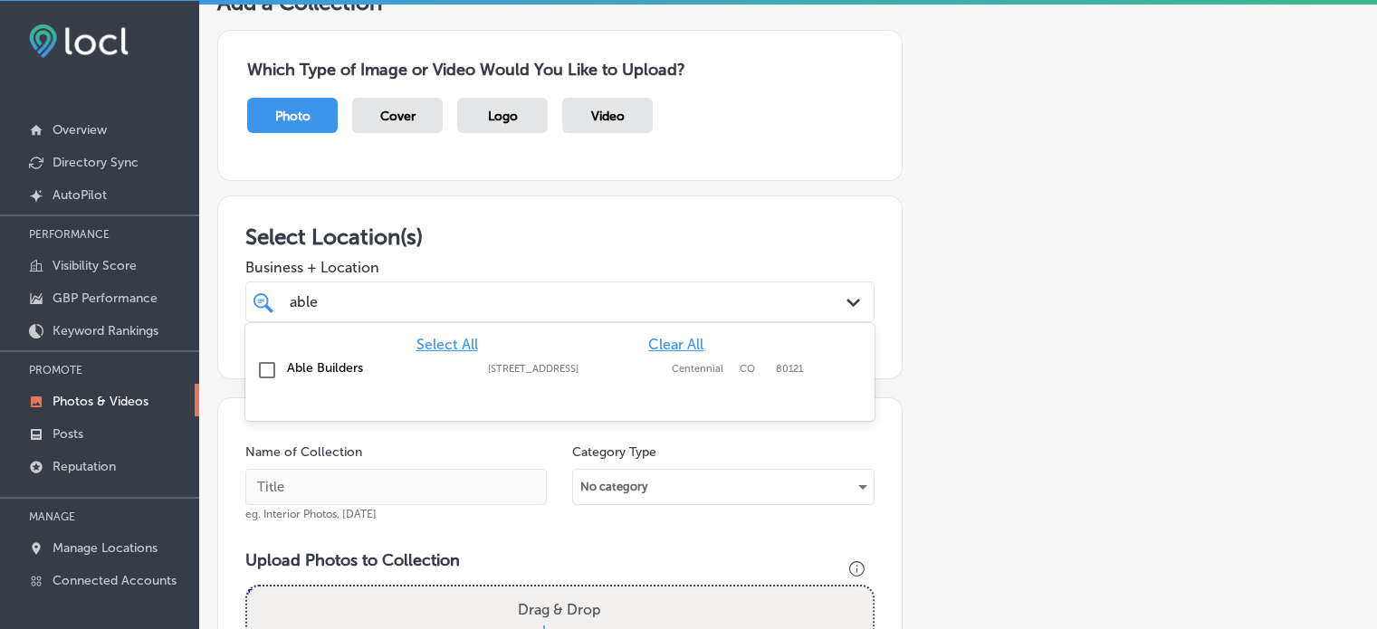
click at [329, 366] on label "Able Builders" at bounding box center [378, 367] width 183 height 15
type input "able"
click at [589, 262] on span "Business + Location" at bounding box center [559, 267] width 629 height 17
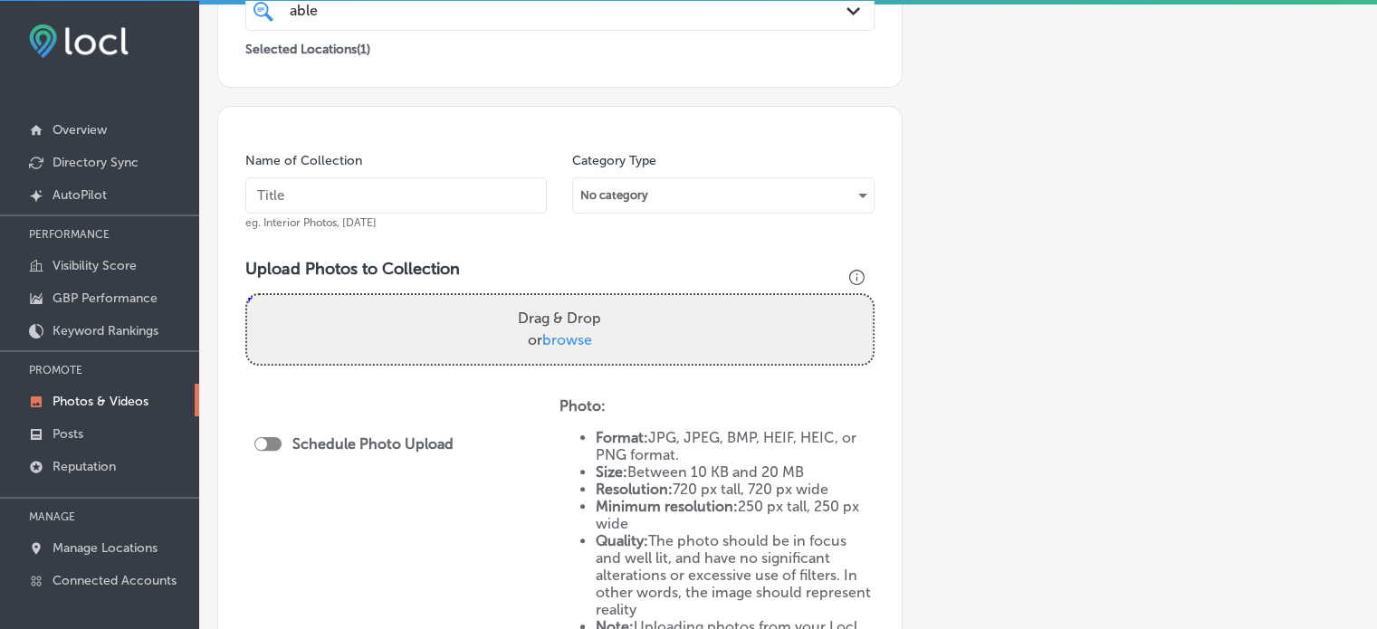
scroll to position [414, 0]
click at [422, 191] on input "text" at bounding box center [395, 195] width 301 height 36
paste input "Residential Construction Services"
type input "Residential Construction Services"
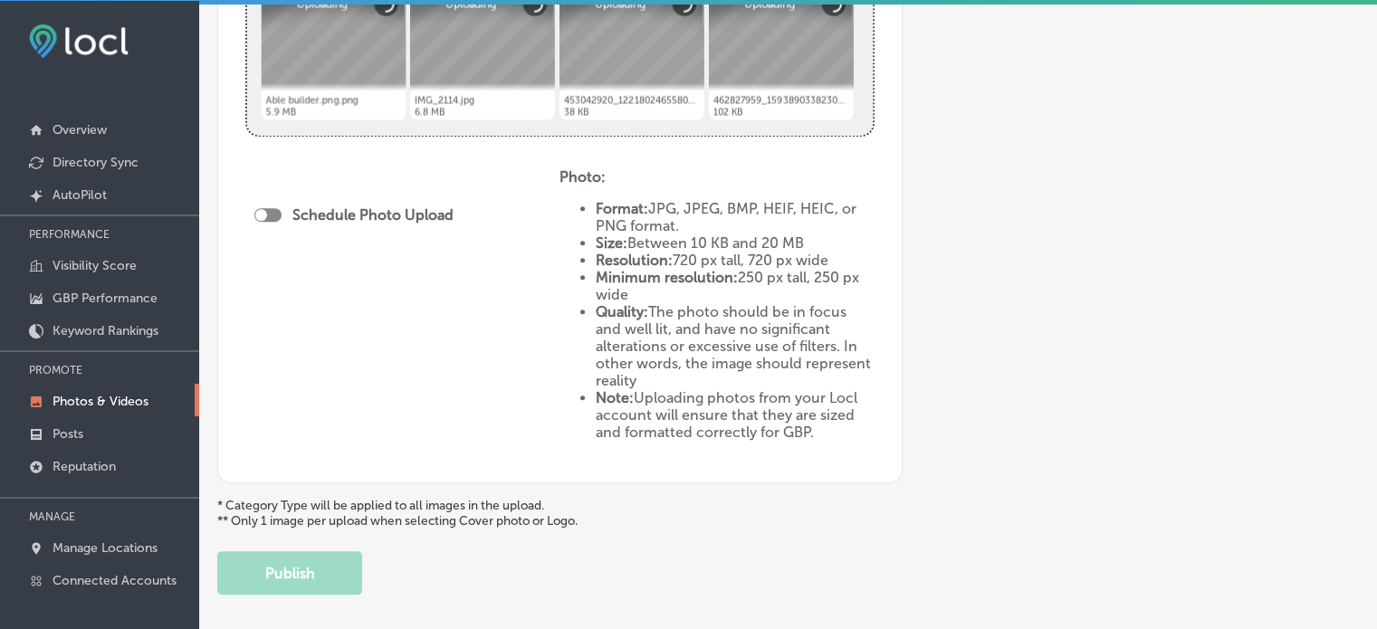
scroll to position [793, 0]
click at [268, 212] on div at bounding box center [267, 214] width 27 height 14
checkbox input "true"
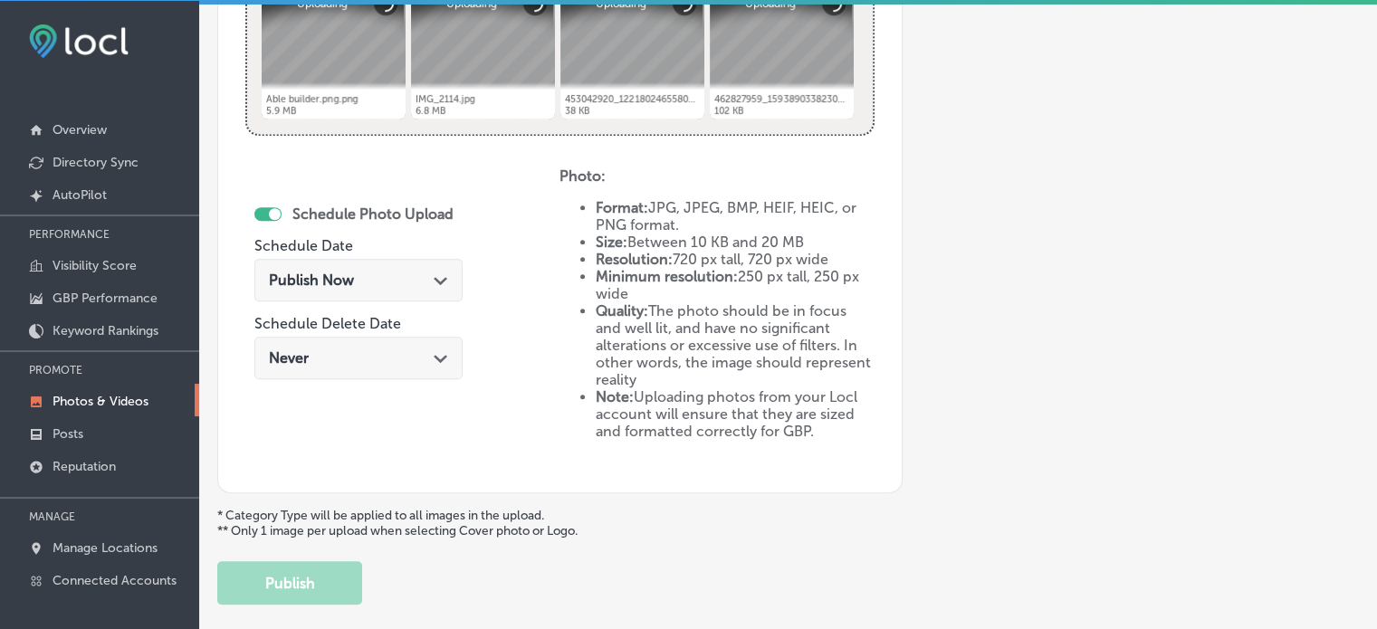
click at [367, 272] on div "Publish Now Path Created with Sketch." at bounding box center [358, 280] width 179 height 17
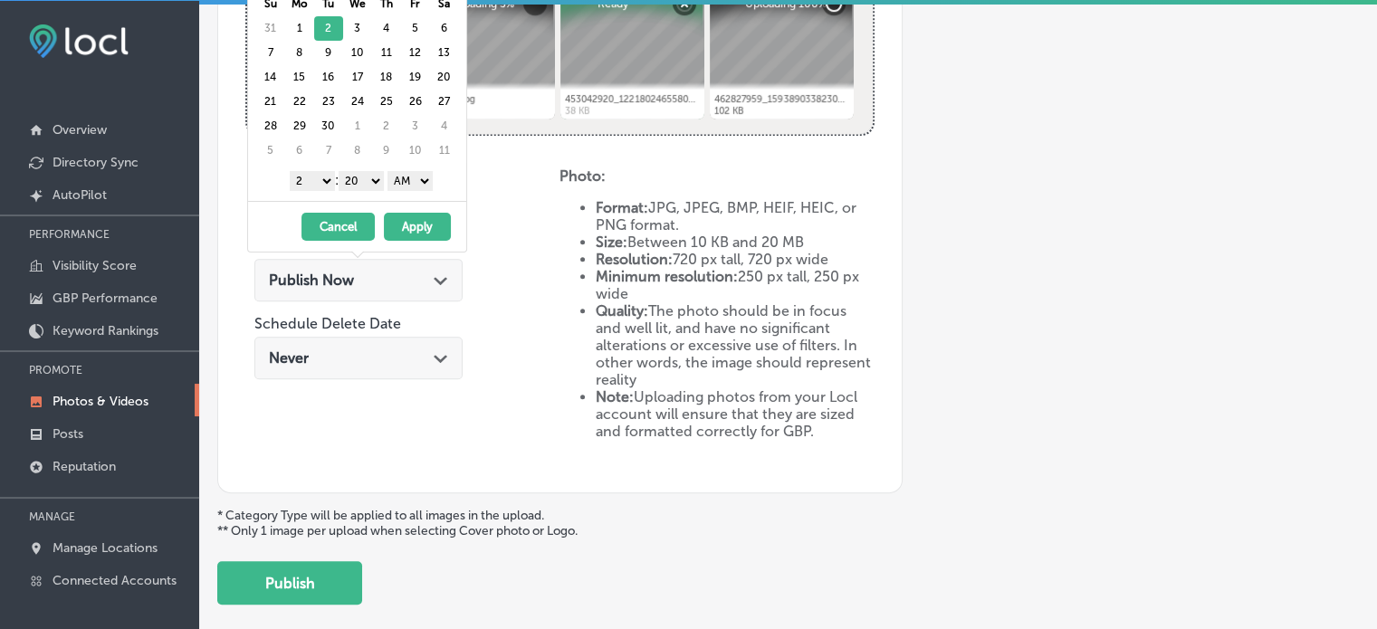
click at [325, 179] on select "1 2 3 4 5 6 7 8 9 10 11 12" at bounding box center [312, 181] width 45 height 20
click at [369, 182] on select "00 10 20 30 40 50" at bounding box center [361, 181] width 45 height 20
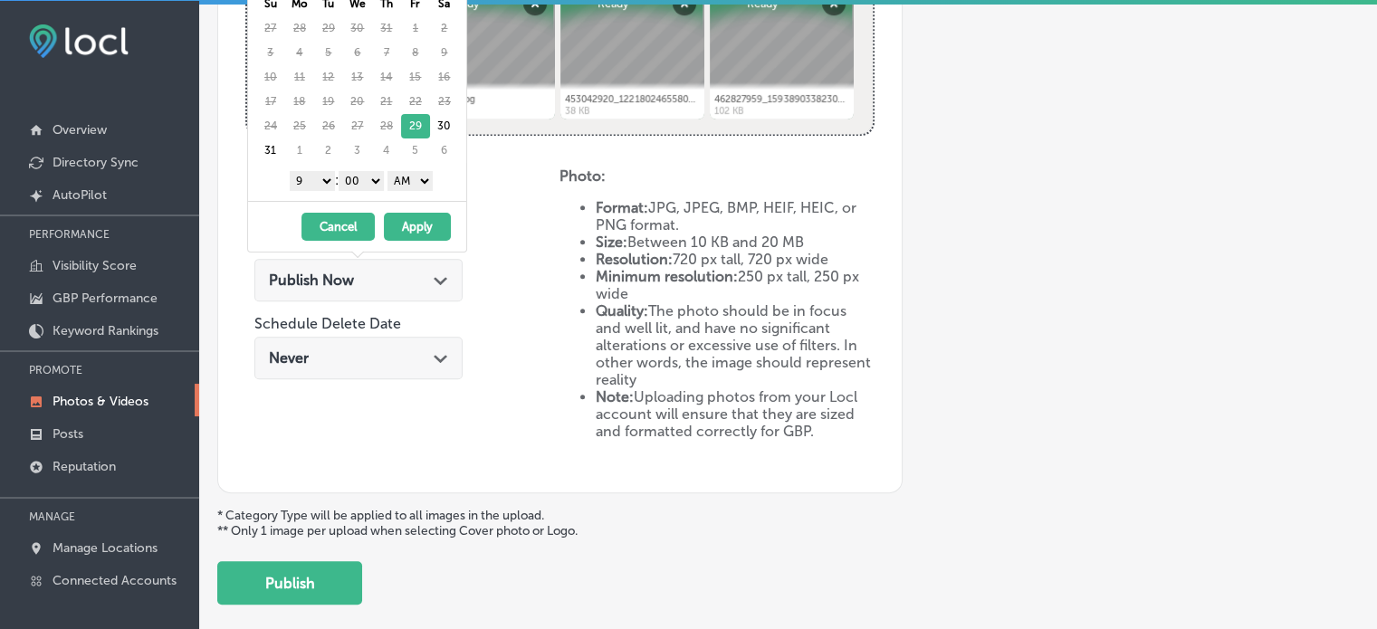
click at [410, 177] on select "AM PM" at bounding box center [409, 181] width 45 height 20
click at [424, 224] on button "Apply" at bounding box center [417, 227] width 67 height 28
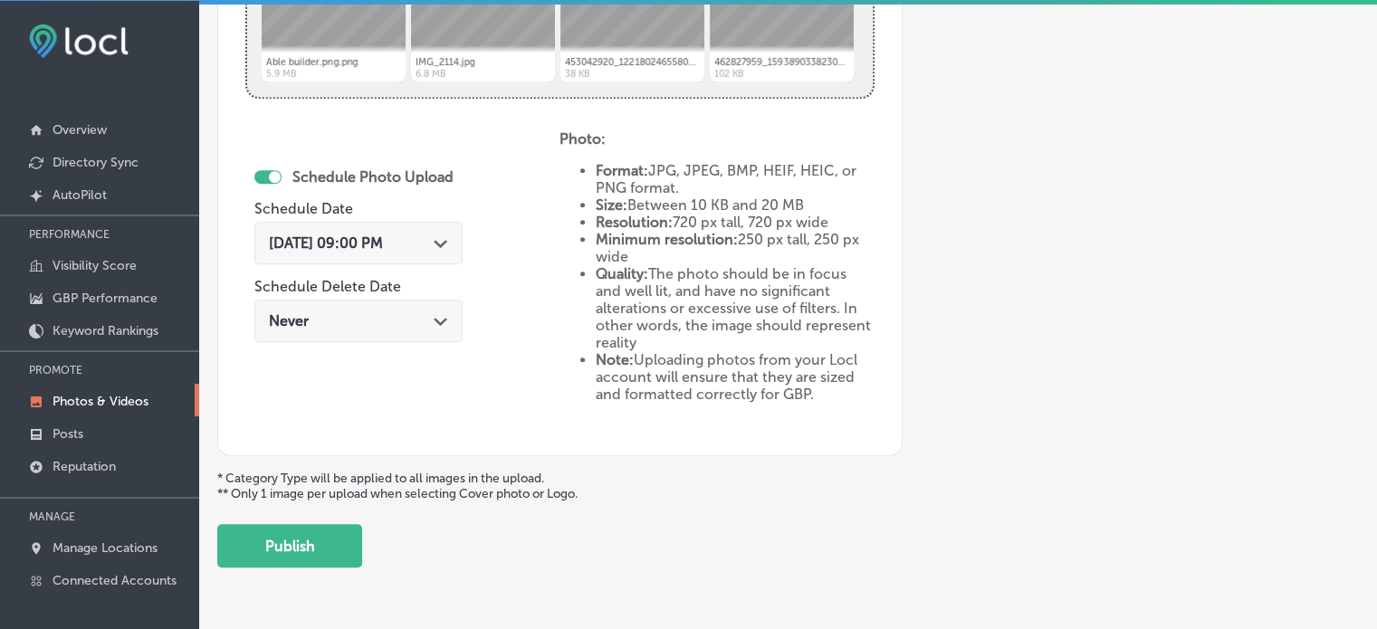
scroll to position [838, 0]
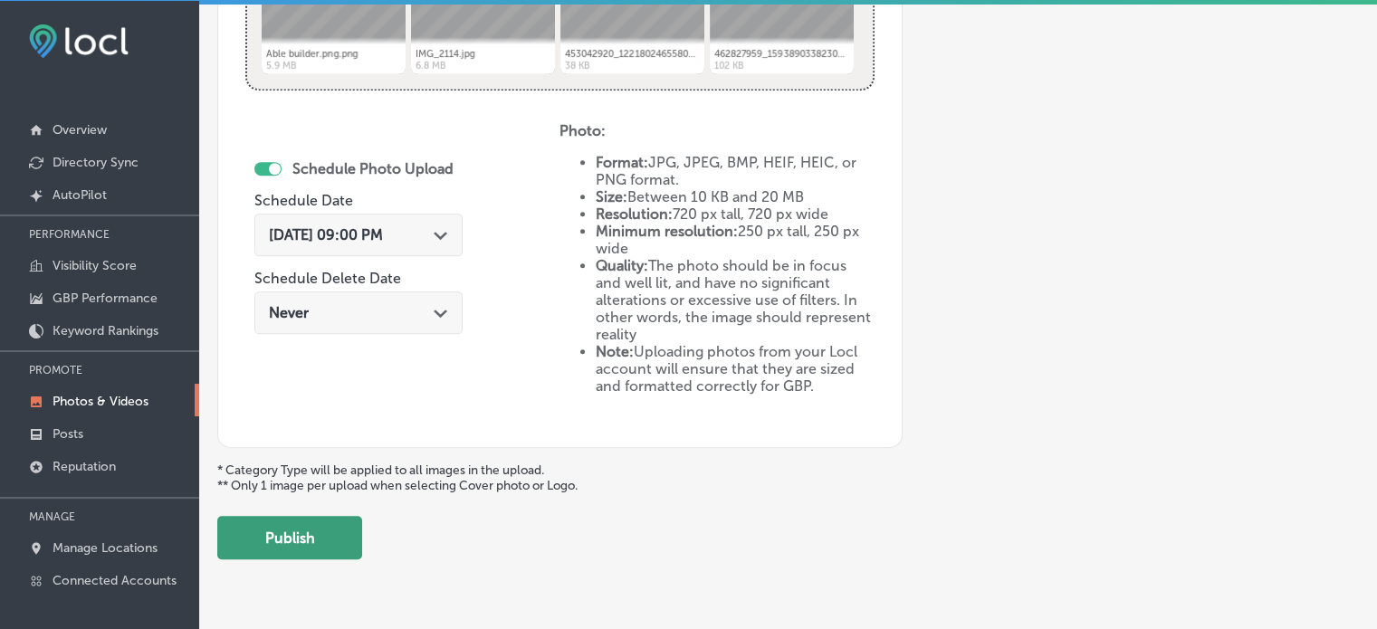
click at [290, 530] on button "Publish" at bounding box center [289, 537] width 145 height 43
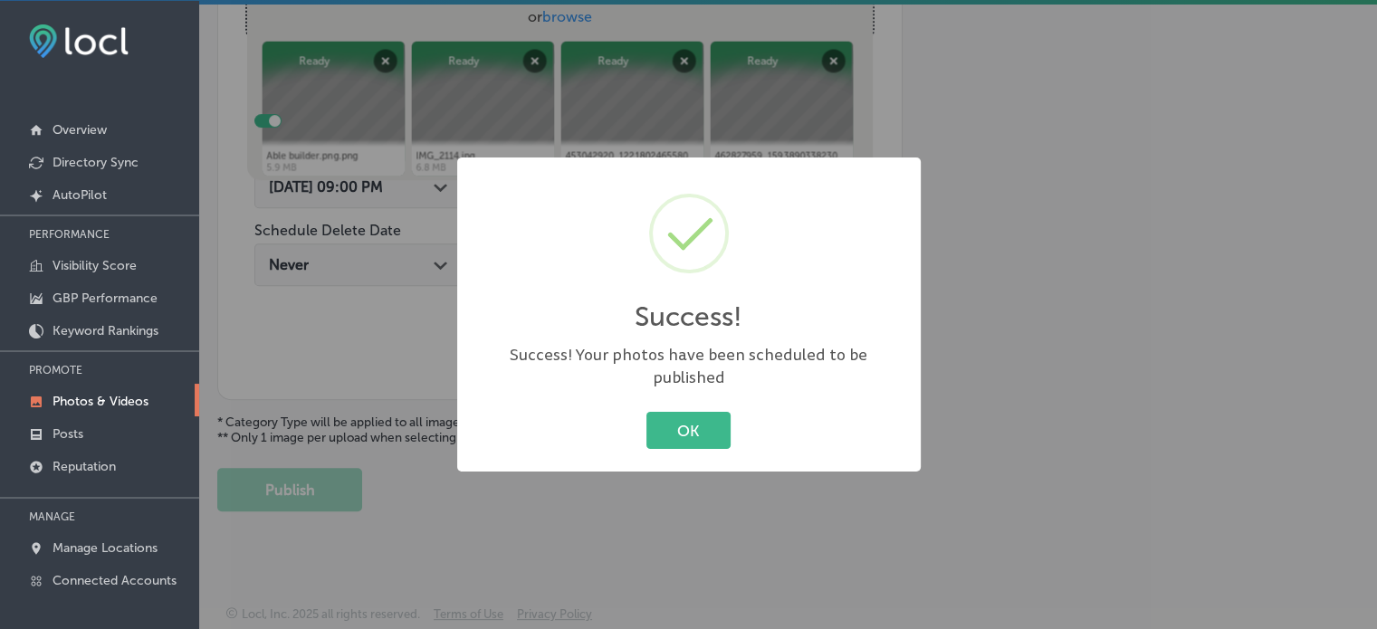
scroll to position [732, 0]
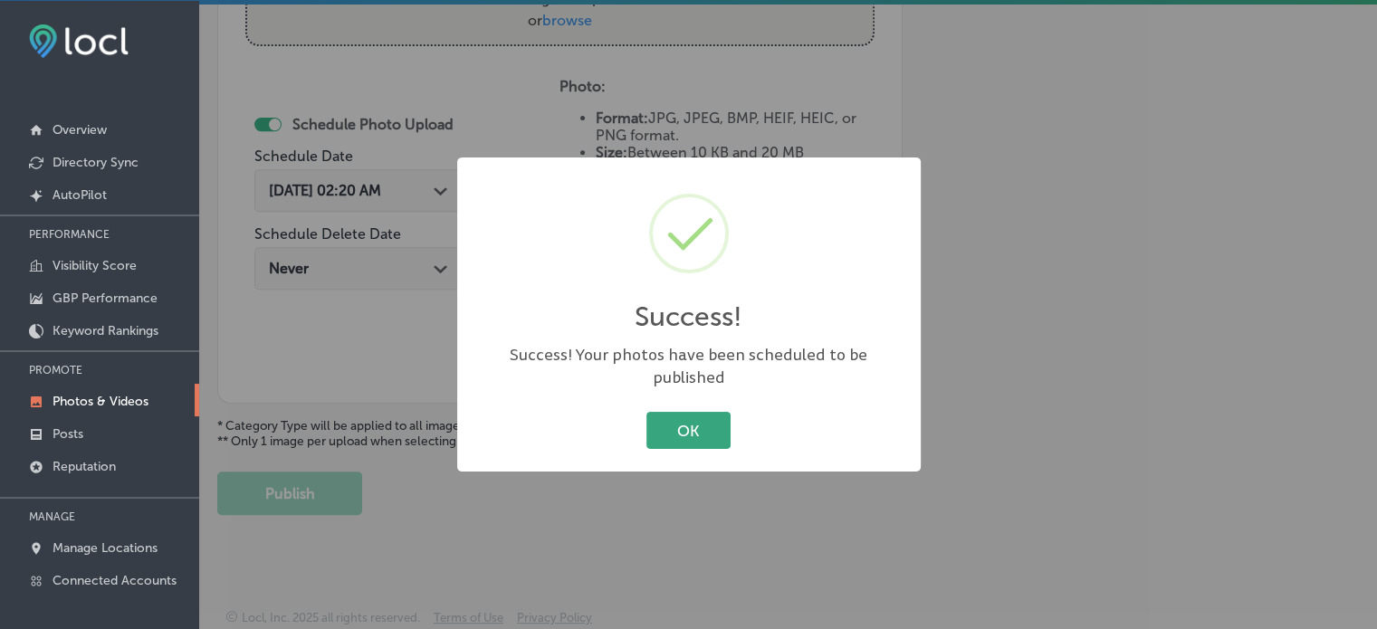
click at [686, 419] on button "OK" at bounding box center [688, 430] width 84 height 37
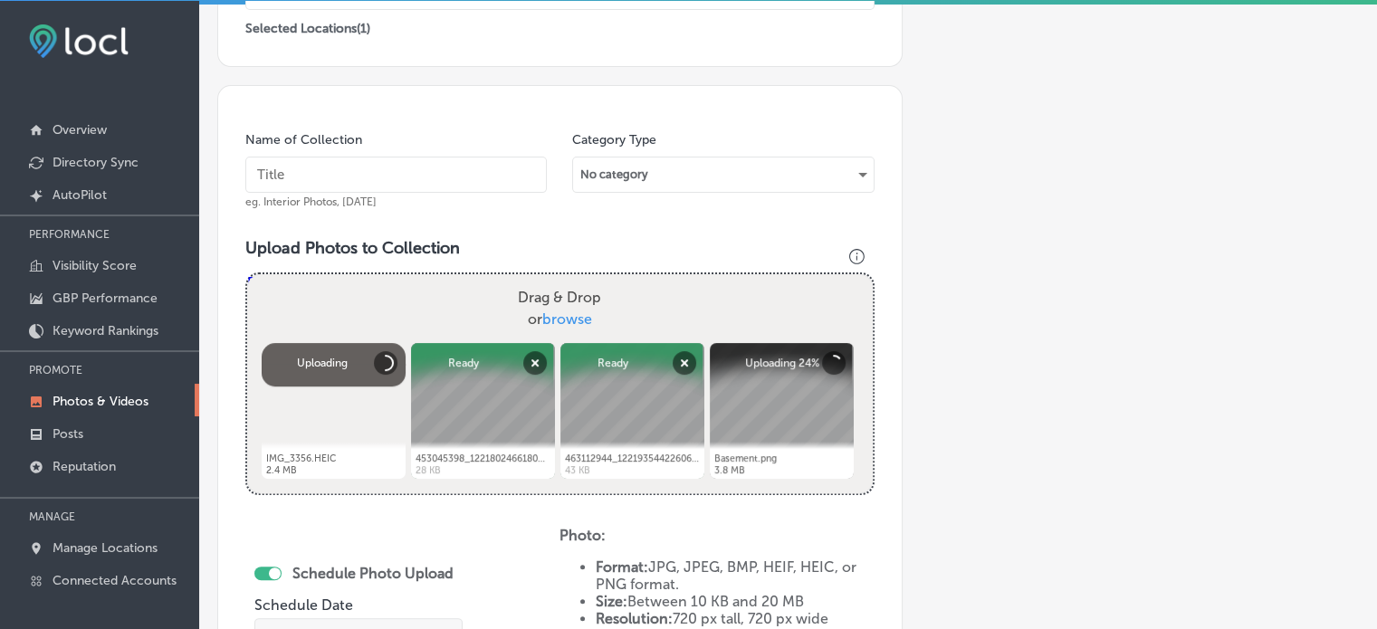
scroll to position [435, 0]
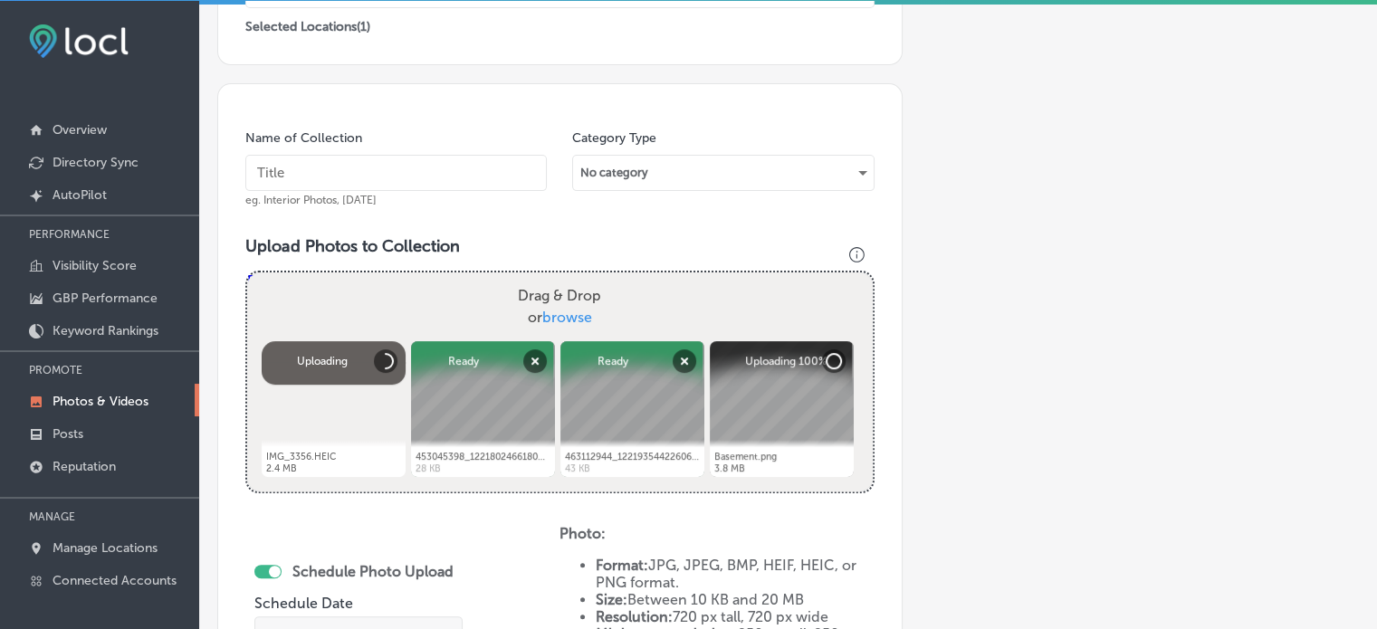
click at [420, 175] on input "text" at bounding box center [395, 173] width 301 height 36
paste input "Commercial Construction Services"
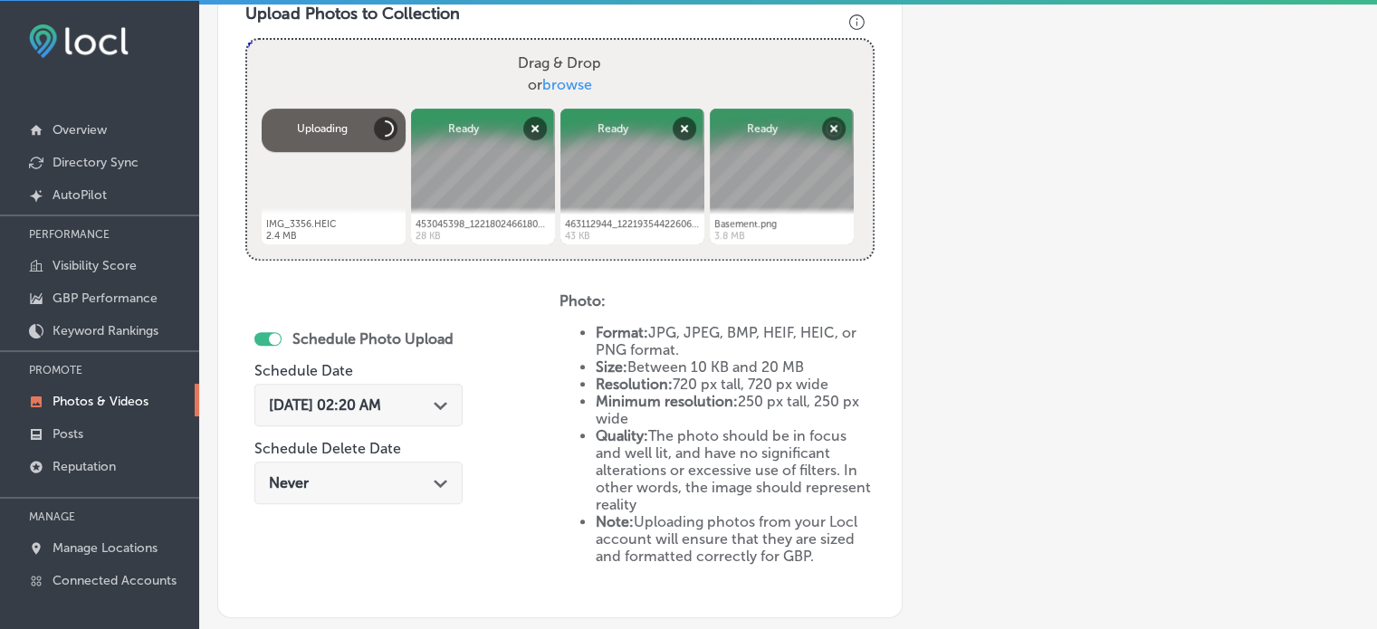
scroll to position [679, 0]
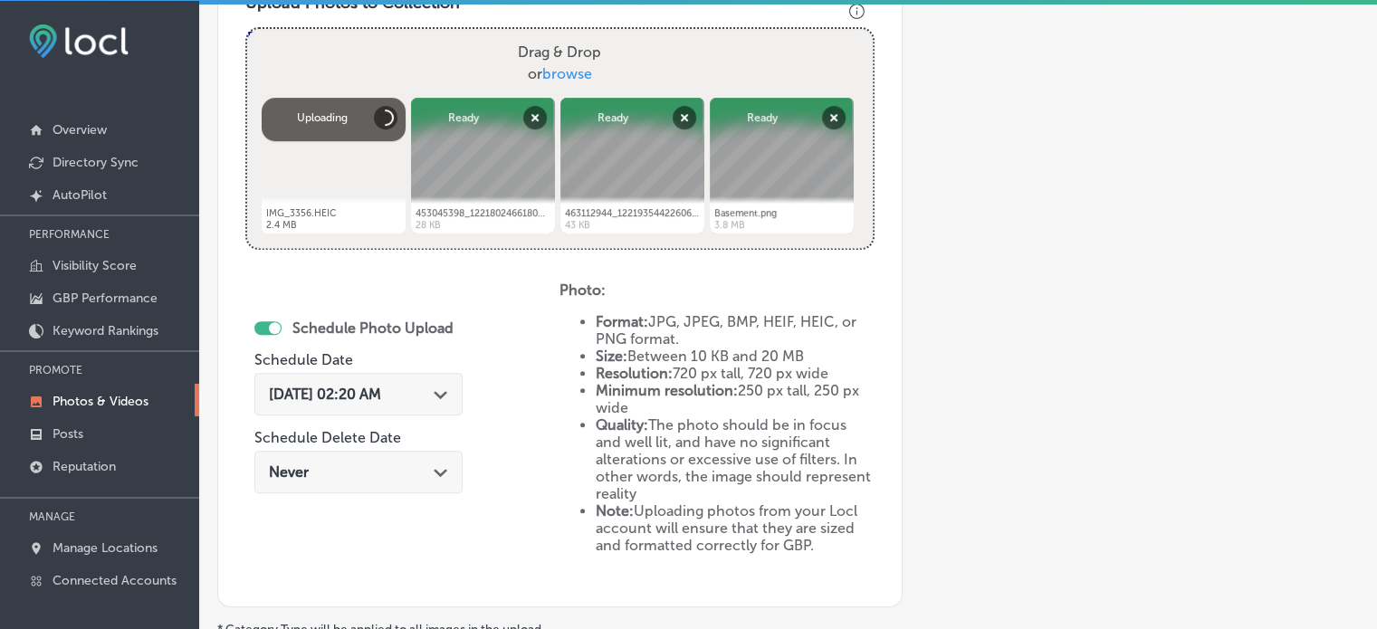
type input "Commercial Construction Services"
click at [360, 397] on span "[DATE] 02:20 AM" at bounding box center [325, 394] width 112 height 17
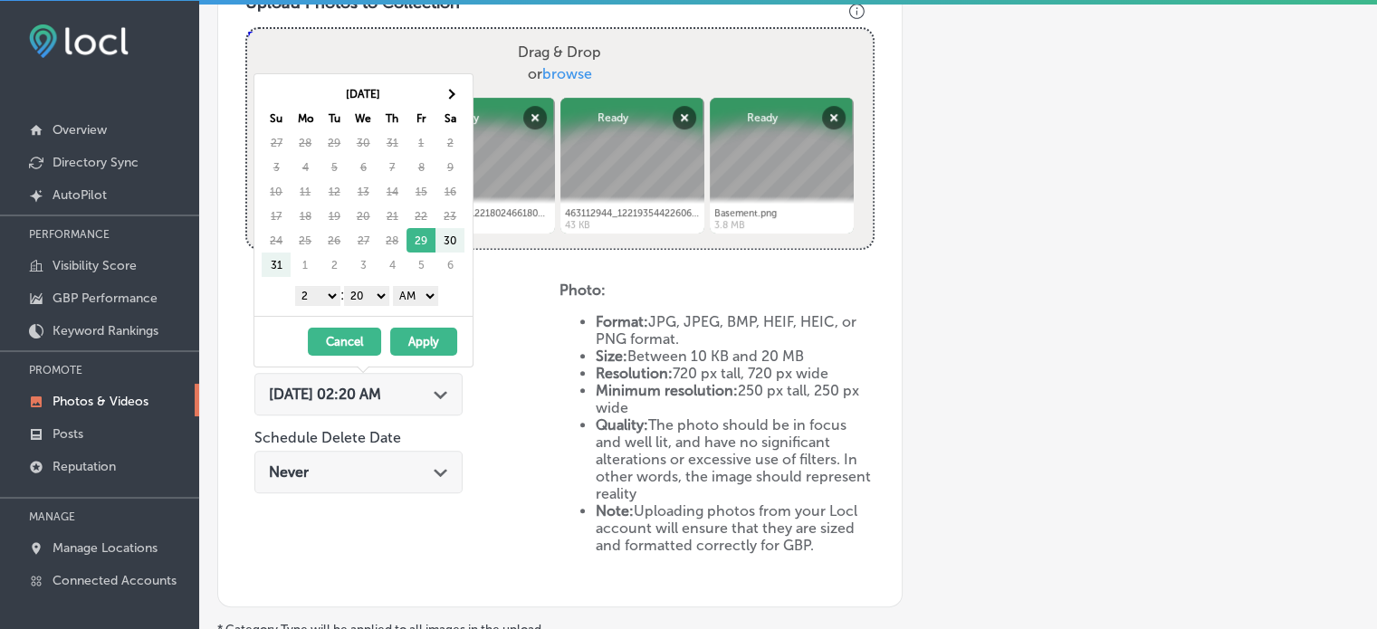
click at [453, 78] on div "[DATE] Su Mo Tu We Th Fr Sa 27 28 29 30 31 1 2 3 4 5 6 7 8 9 10 11 12 13 14 15 …" at bounding box center [363, 195] width 218 height 242
click at [453, 87] on th at bounding box center [449, 93] width 29 height 24
click at [324, 295] on select "1 2 3 4 5 6 7 8 9 10 11 12" at bounding box center [317, 296] width 45 height 20
click at [359, 282] on div "1 2 3 4 5 6 7 8 9 10 11 12 : 00 10 20 30 40 50 AM PM" at bounding box center [367, 295] width 211 height 27
click at [362, 286] on select "00 10 20 30 40 50" at bounding box center [366, 296] width 45 height 20
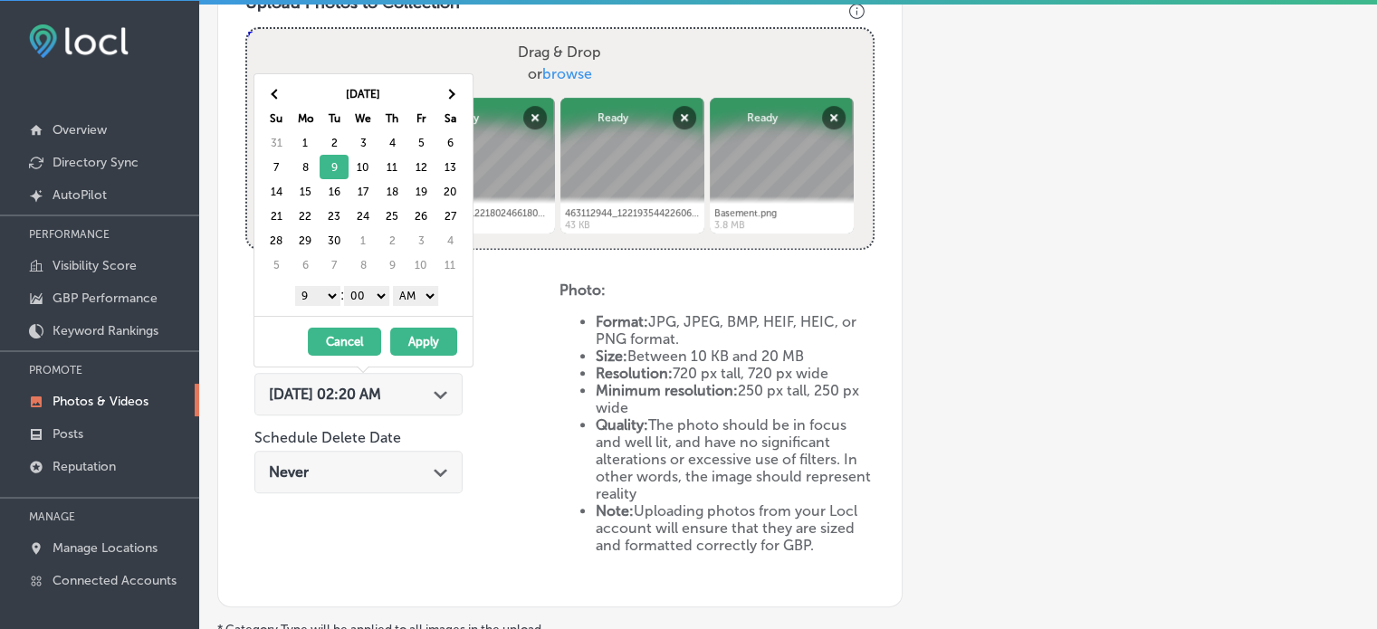
click at [415, 298] on select "AM PM" at bounding box center [415, 296] width 45 height 20
click at [430, 339] on button "Apply" at bounding box center [423, 342] width 67 height 28
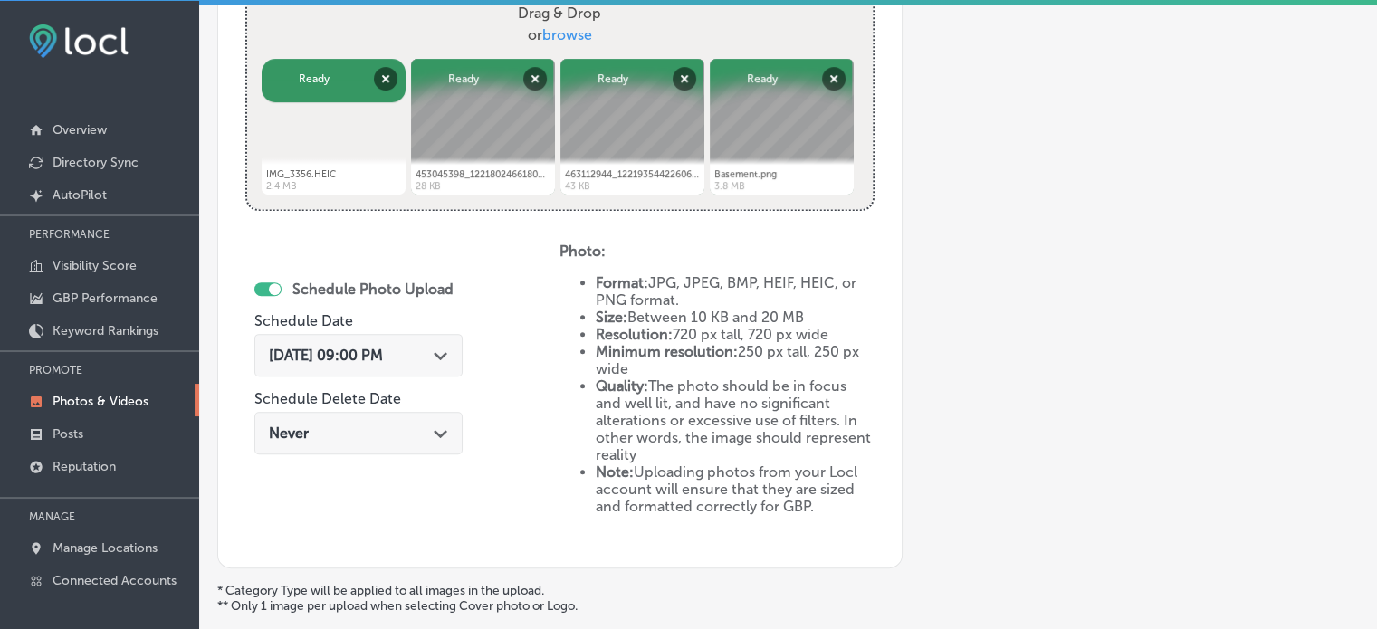
scroll to position [883, 0]
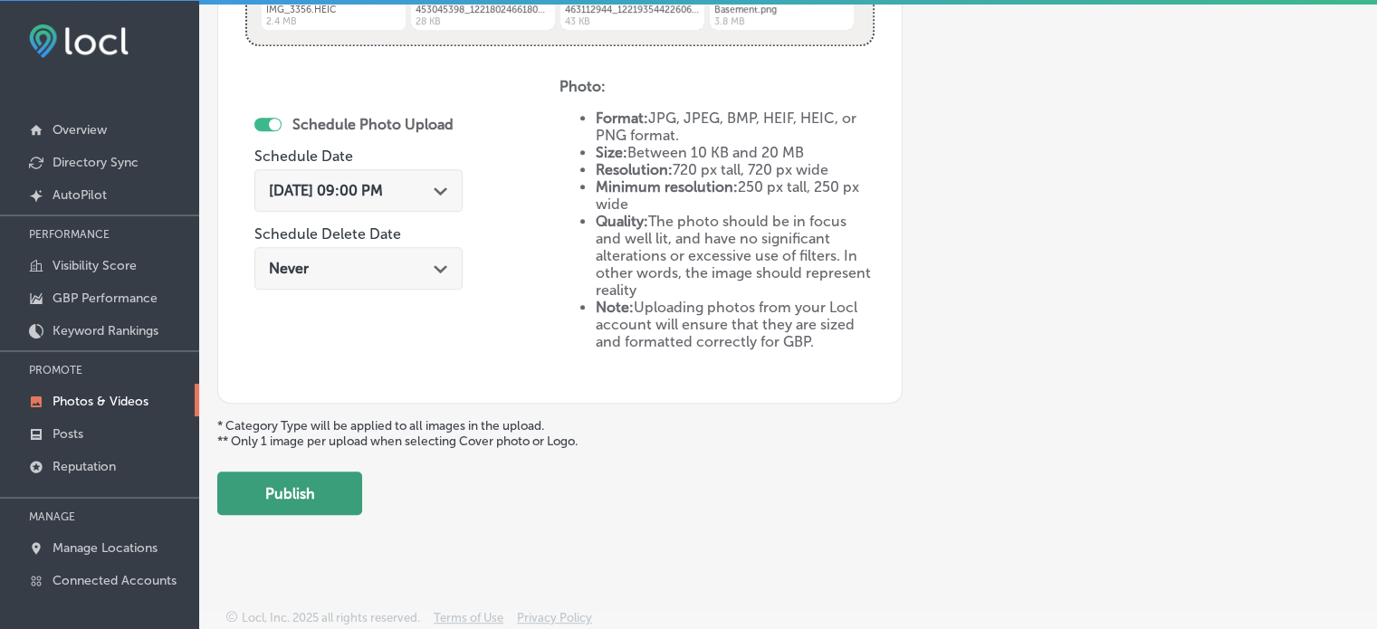
click at [319, 499] on button "Publish" at bounding box center [289, 493] width 145 height 43
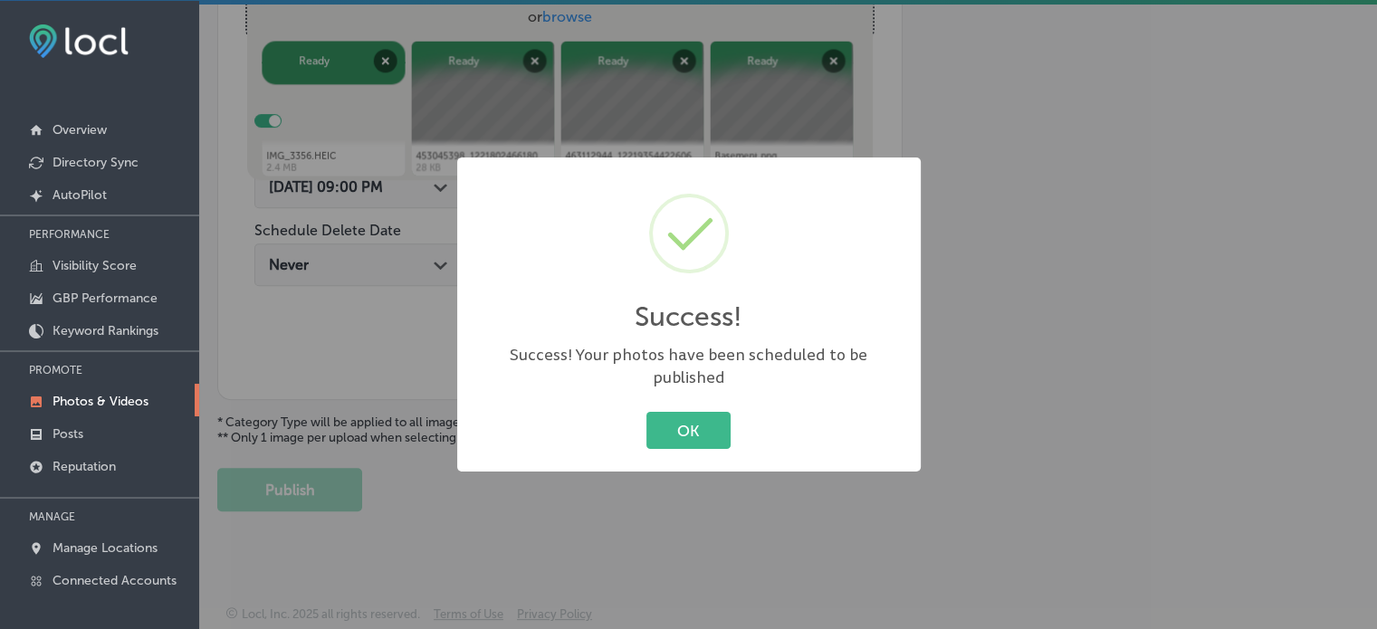
scroll to position [732, 0]
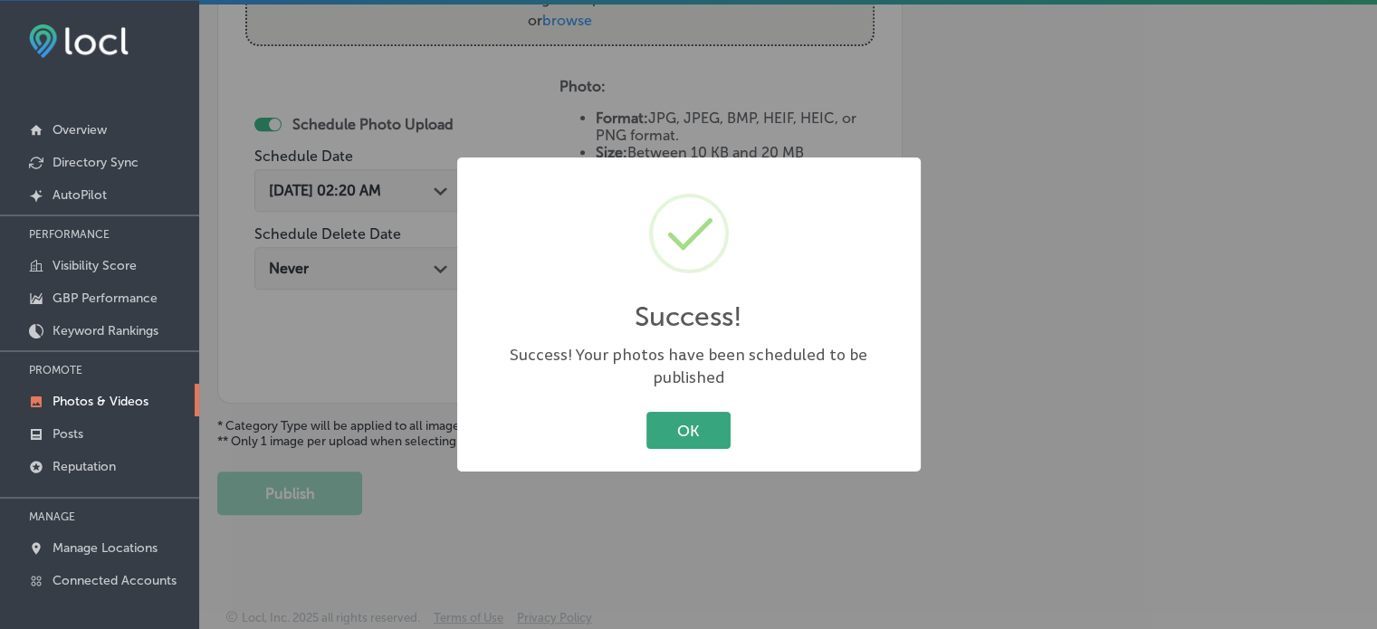
click at [715, 412] on button "OK" at bounding box center [688, 430] width 84 height 37
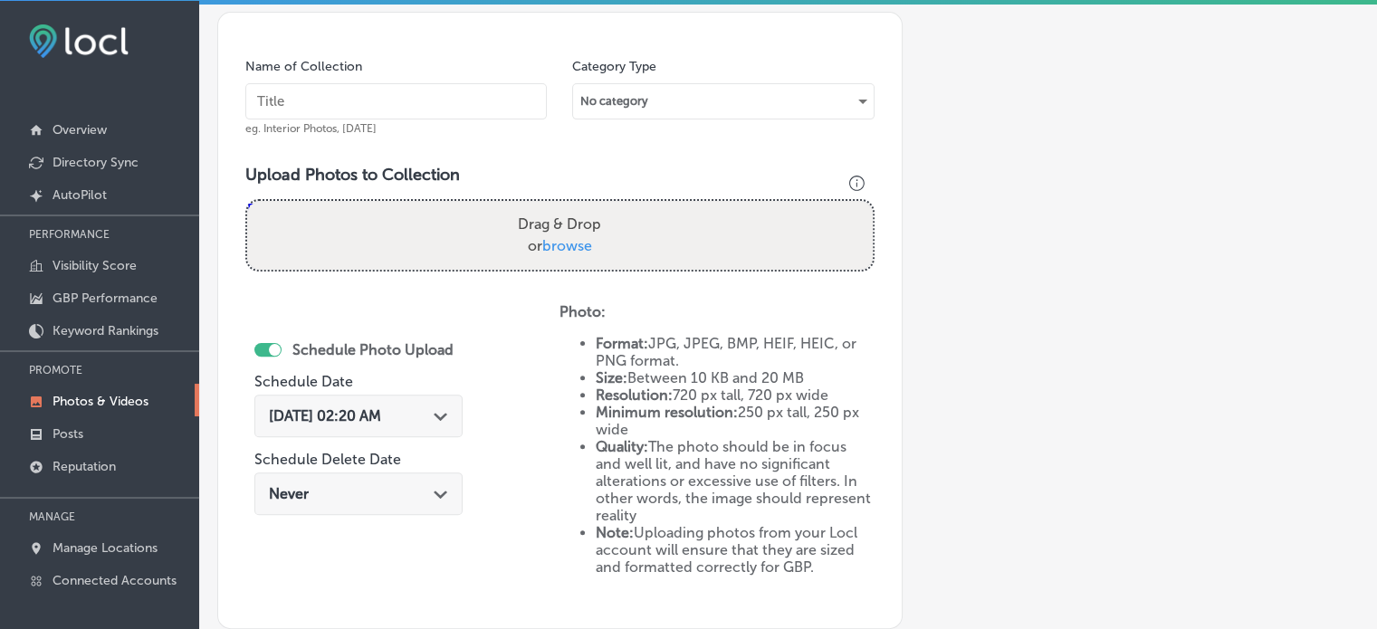
scroll to position [503, 0]
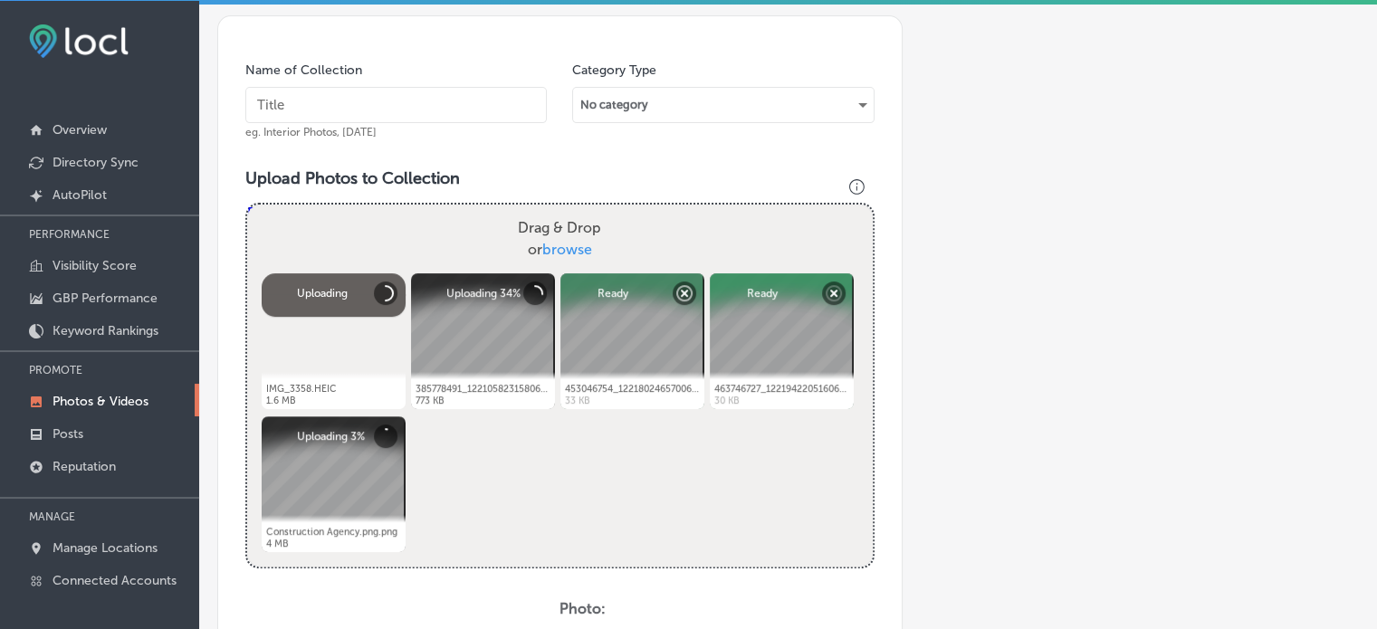
click at [396, 100] on input "text" at bounding box center [395, 105] width 301 height 36
paste input "Home Renovation & Remodeling"
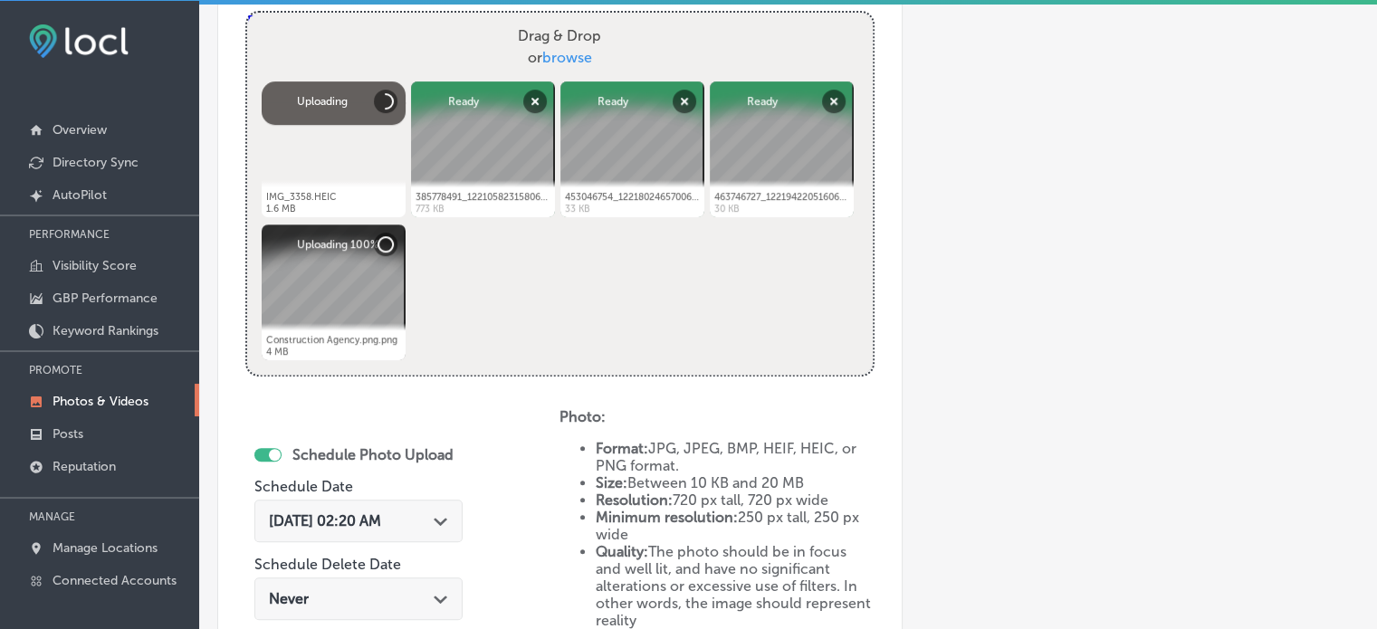
scroll to position [704, 0]
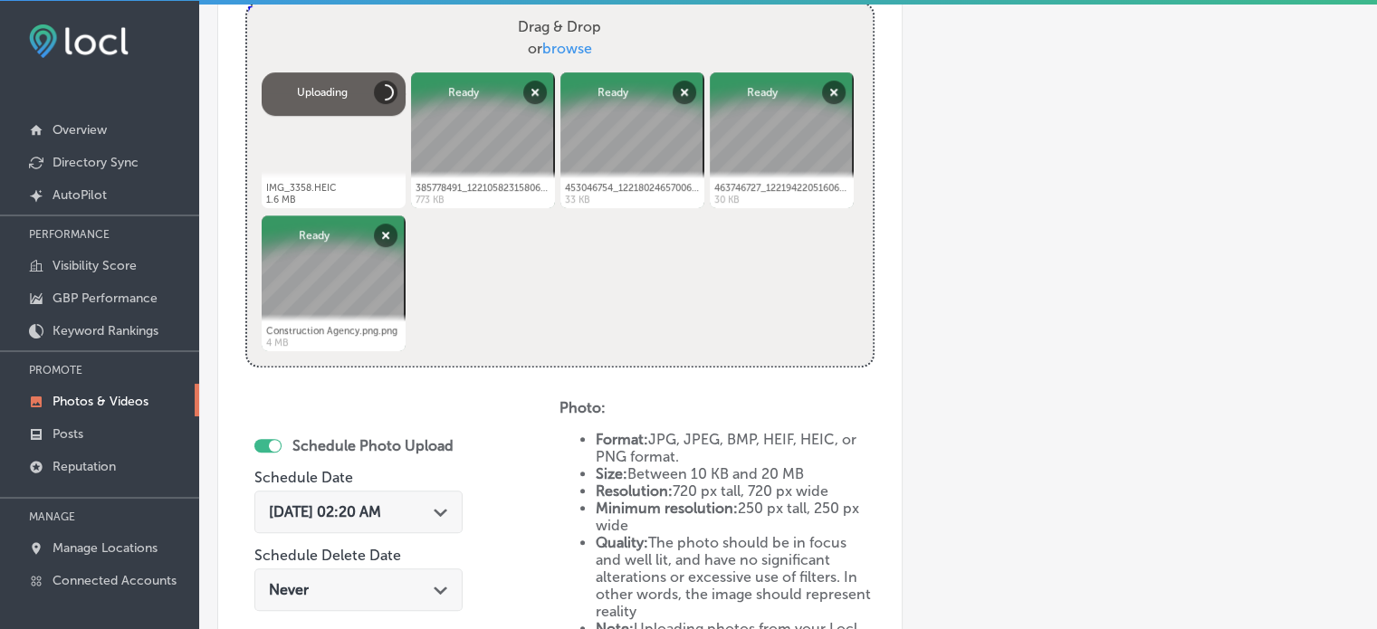
type input "Home Renovation & Remodeling"
click at [435, 503] on div "[DATE] 02:20 AM Path Created with Sketch." at bounding box center [358, 511] width 179 height 17
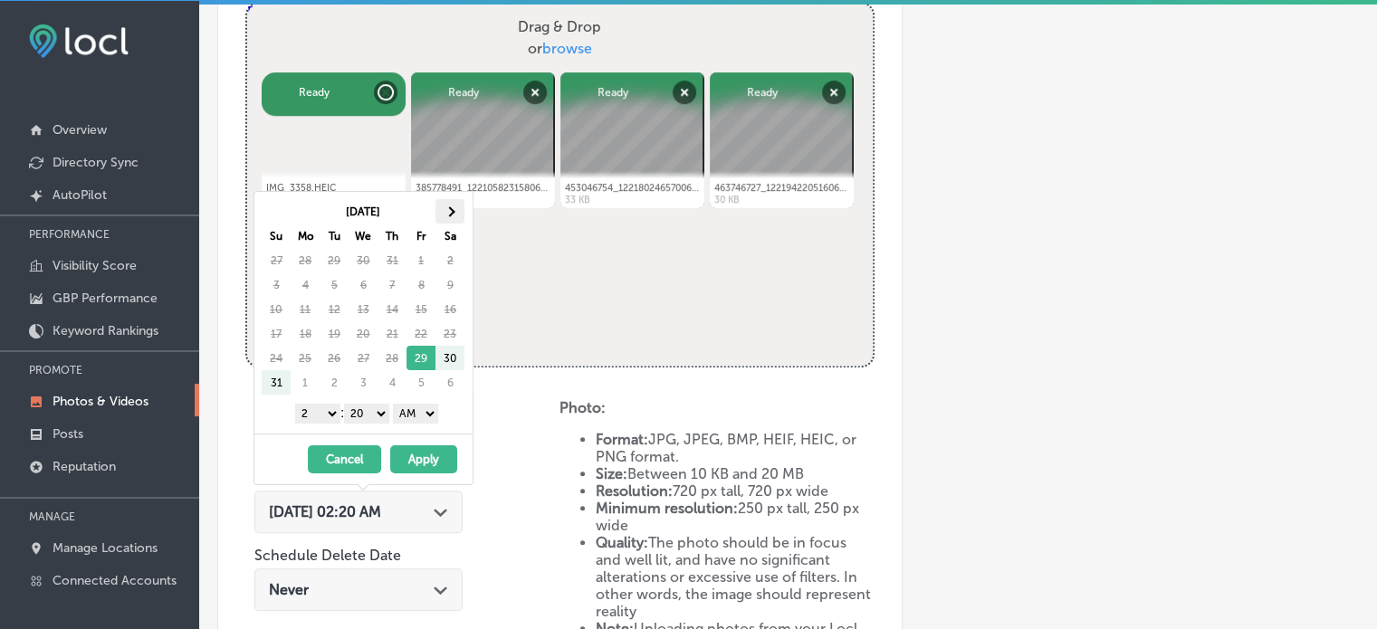
click at [453, 213] on th at bounding box center [449, 211] width 29 height 24
click at [321, 414] on select "1 2 3 4 5 6 7 8 9 10 11 12" at bounding box center [317, 414] width 45 height 20
click at [367, 405] on select "00 10 20 30 40 50" at bounding box center [366, 414] width 45 height 20
click at [427, 408] on select "AM PM" at bounding box center [415, 414] width 45 height 20
click at [439, 453] on button "Apply" at bounding box center [423, 459] width 67 height 28
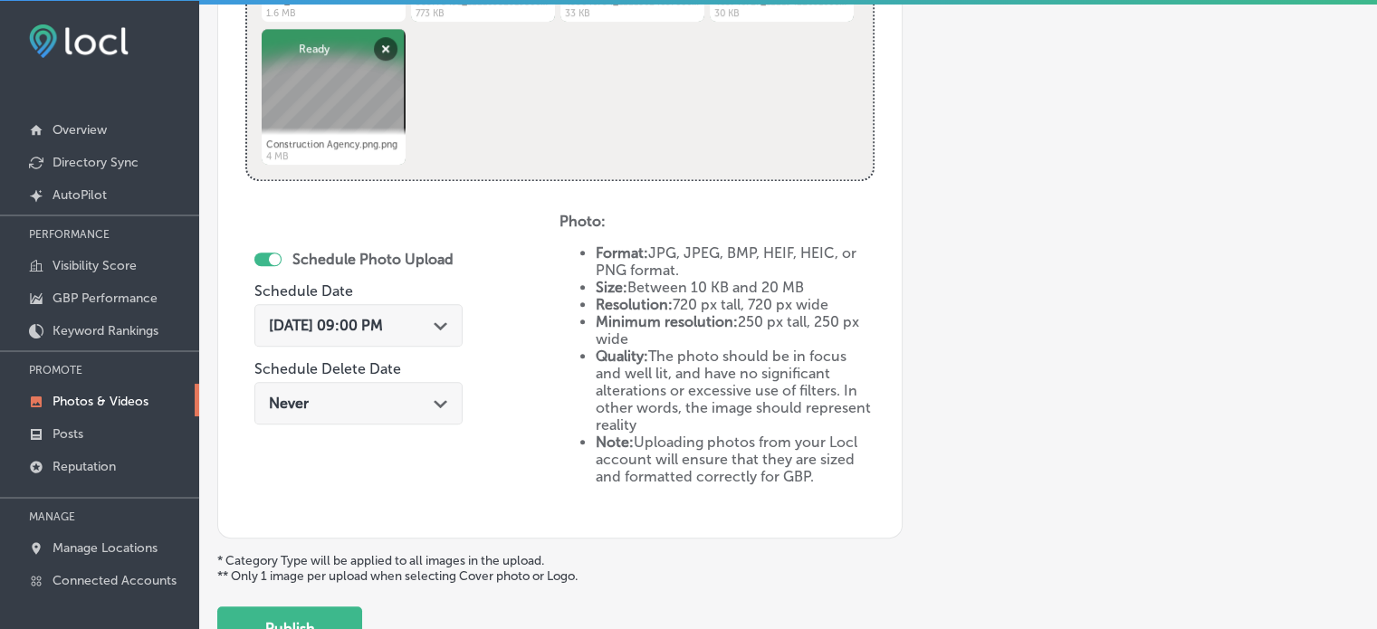
scroll to position [985, 0]
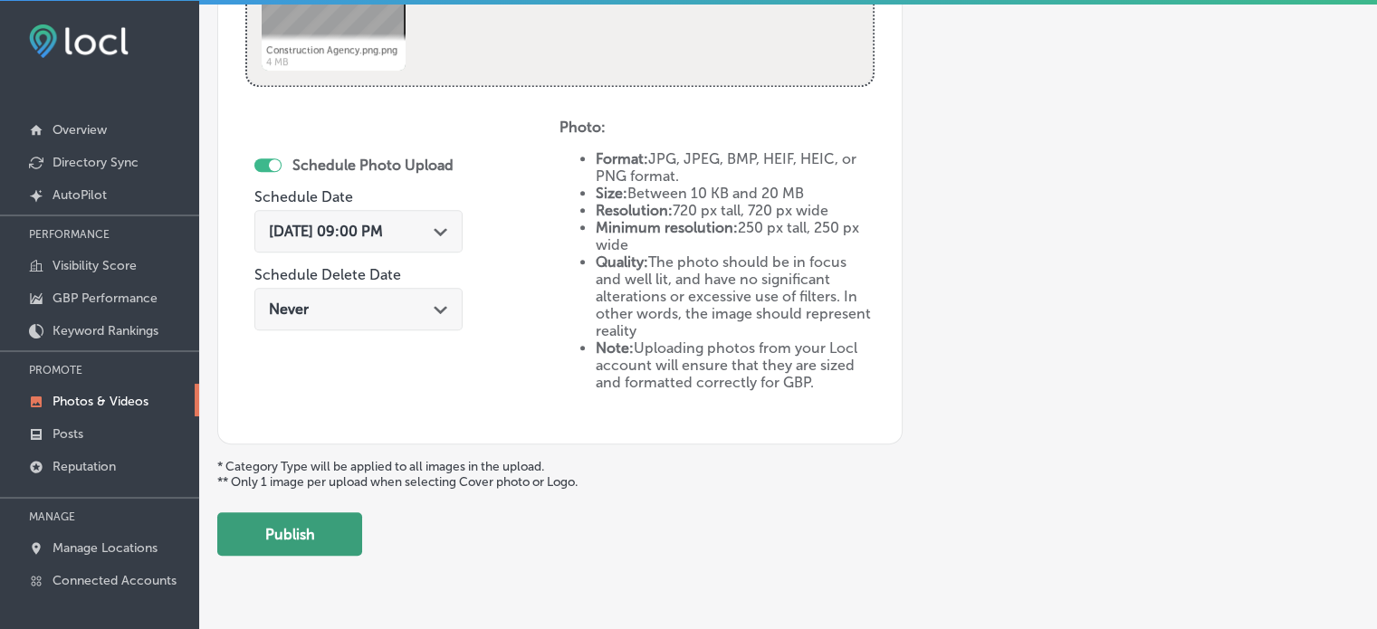
click at [319, 524] on button "Publish" at bounding box center [289, 533] width 145 height 43
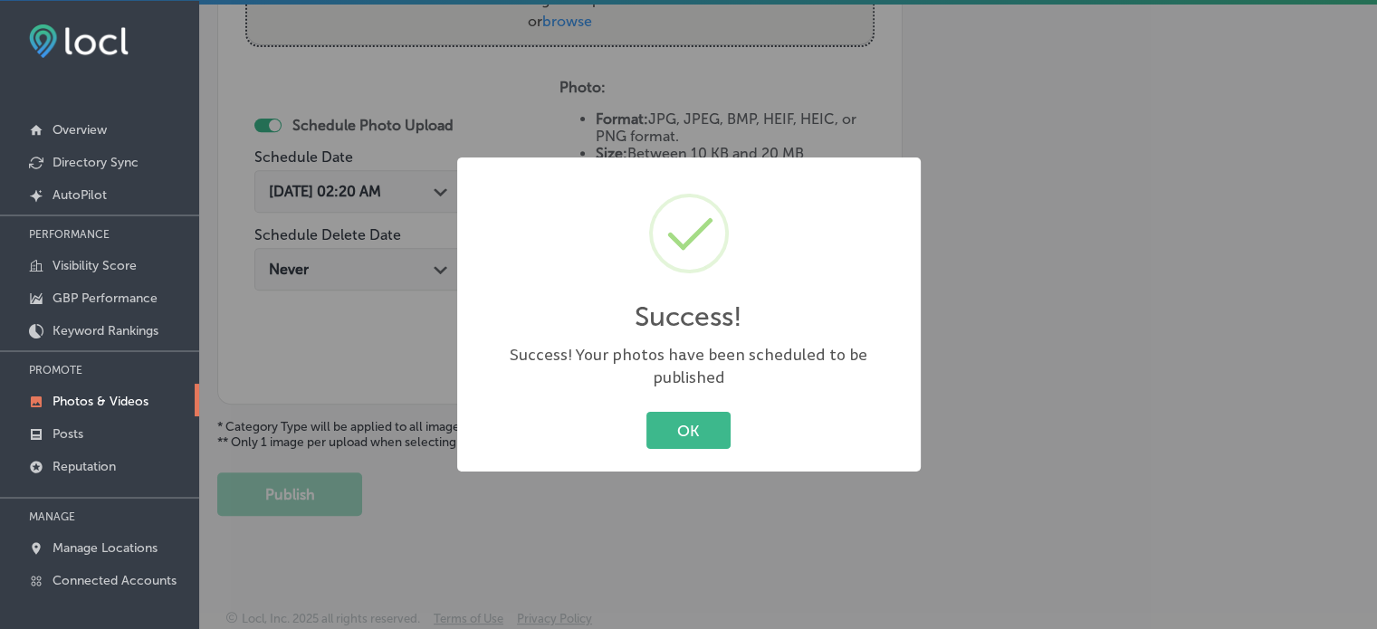
scroll to position [0, 0]
click at [717, 417] on button "OK" at bounding box center [688, 430] width 84 height 37
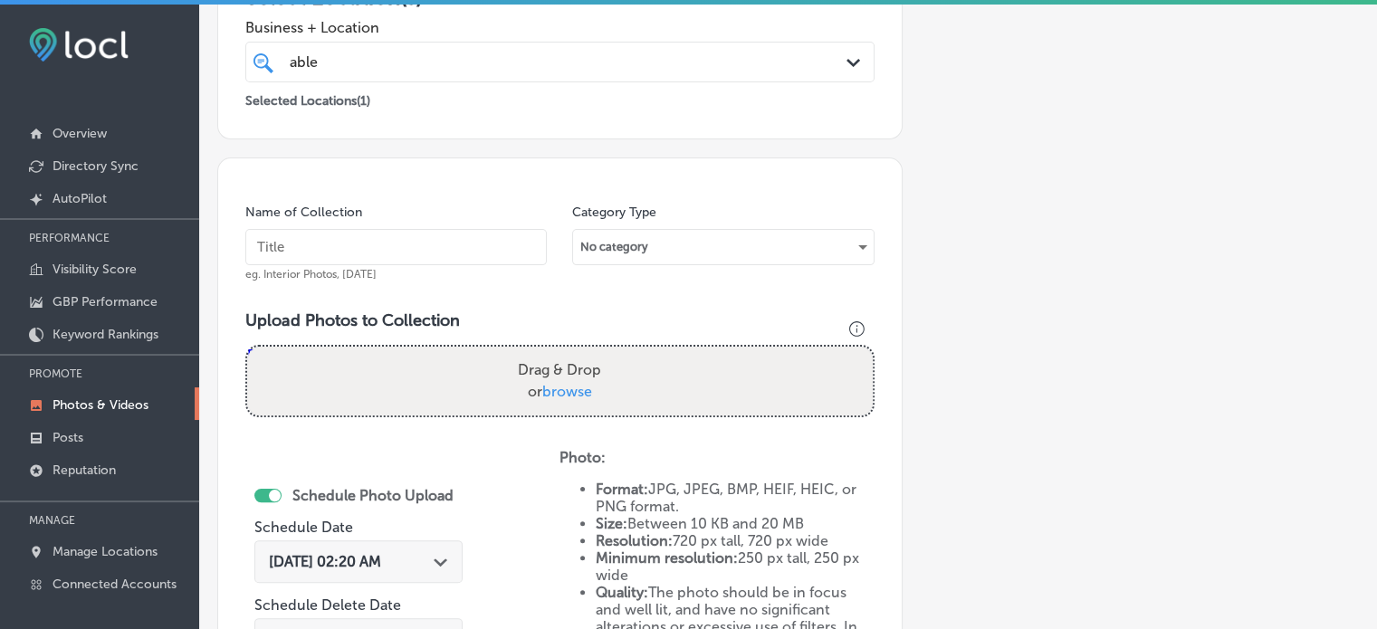
scroll to position [358, 0]
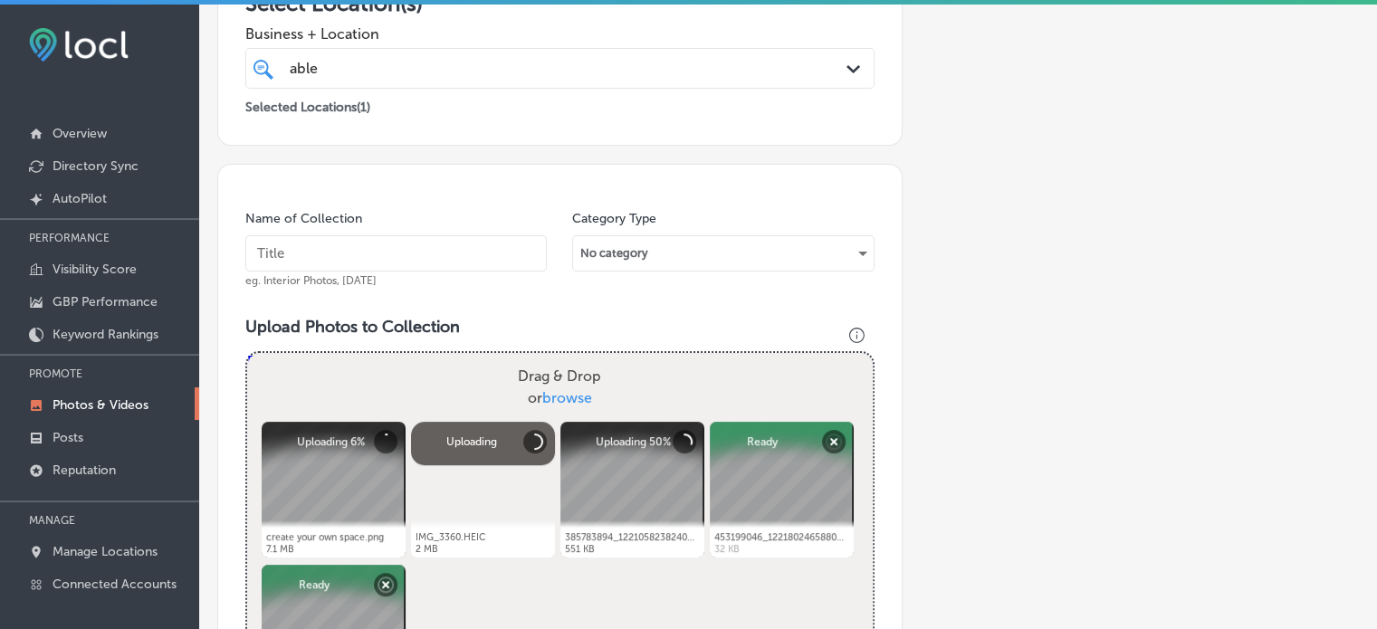
click at [434, 243] on input "text" at bounding box center [395, 253] width 301 height 36
paste input "Construction Estimating Services"
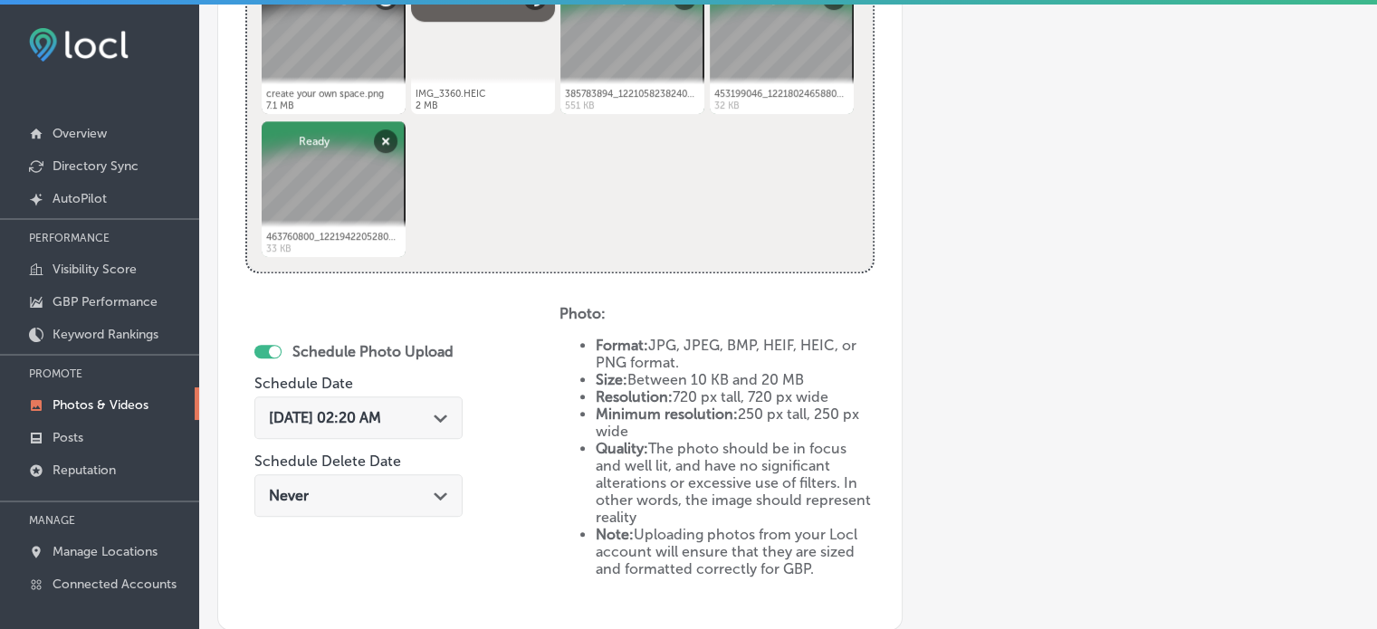
scroll to position [803, 0]
type input "Construction Estimating Services"
click at [444, 408] on div "Path Created with Sketch." at bounding box center [441, 415] width 14 height 14
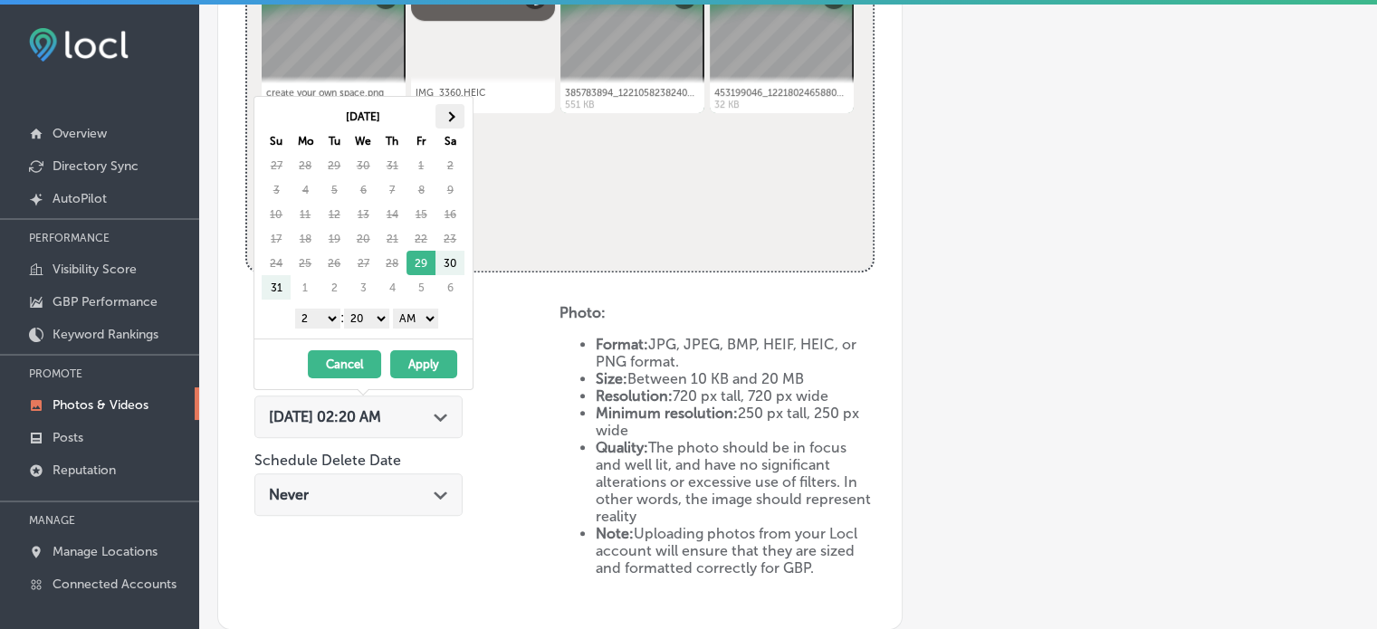
click at [451, 114] on span at bounding box center [450, 116] width 10 height 10
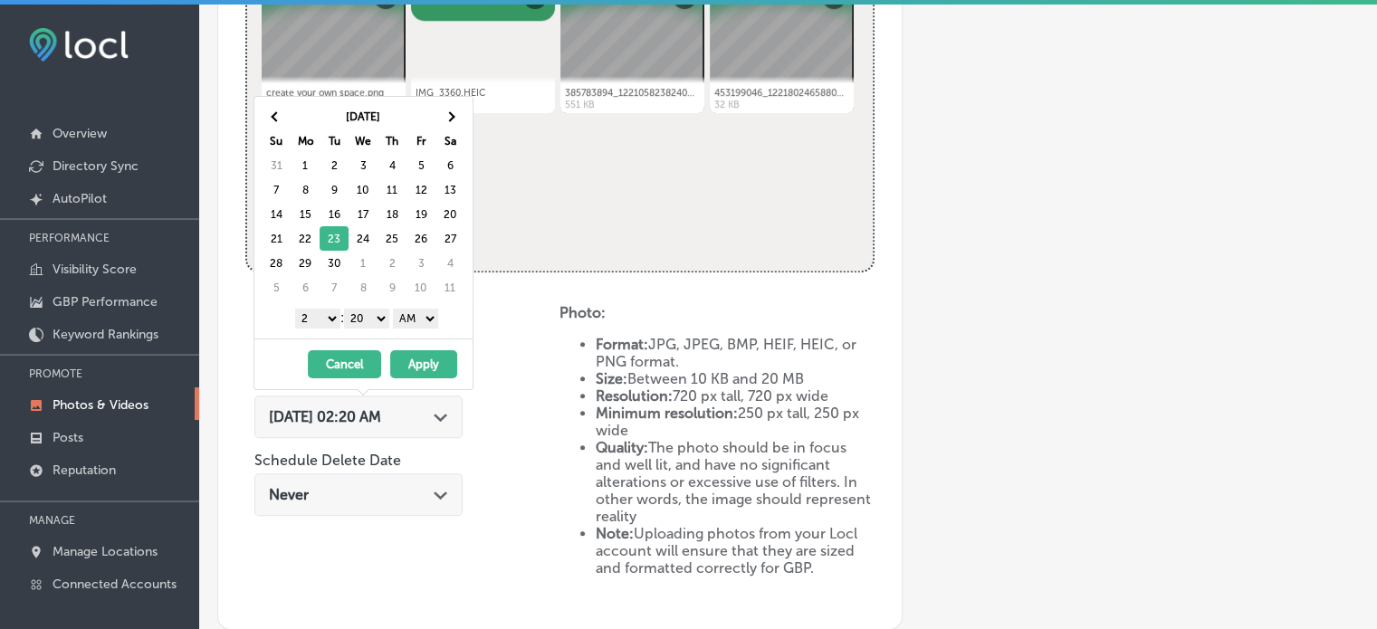
click at [322, 316] on select "1 2 3 4 5 6 7 8 9 10 11 12" at bounding box center [317, 319] width 45 height 20
click at [369, 316] on select "00 10 20 30 40 50" at bounding box center [366, 319] width 45 height 20
click at [412, 310] on select "AM PM" at bounding box center [415, 319] width 45 height 20
click at [417, 361] on button "Apply" at bounding box center [423, 364] width 67 height 28
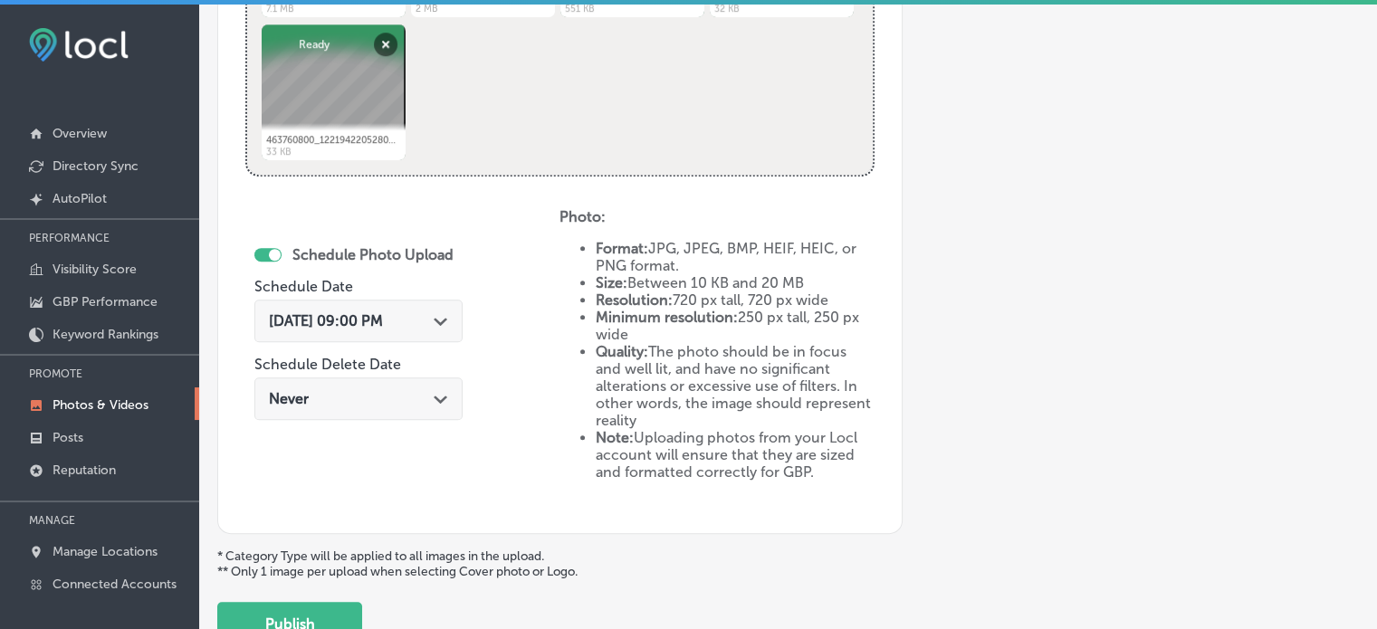
scroll to position [1026, 0]
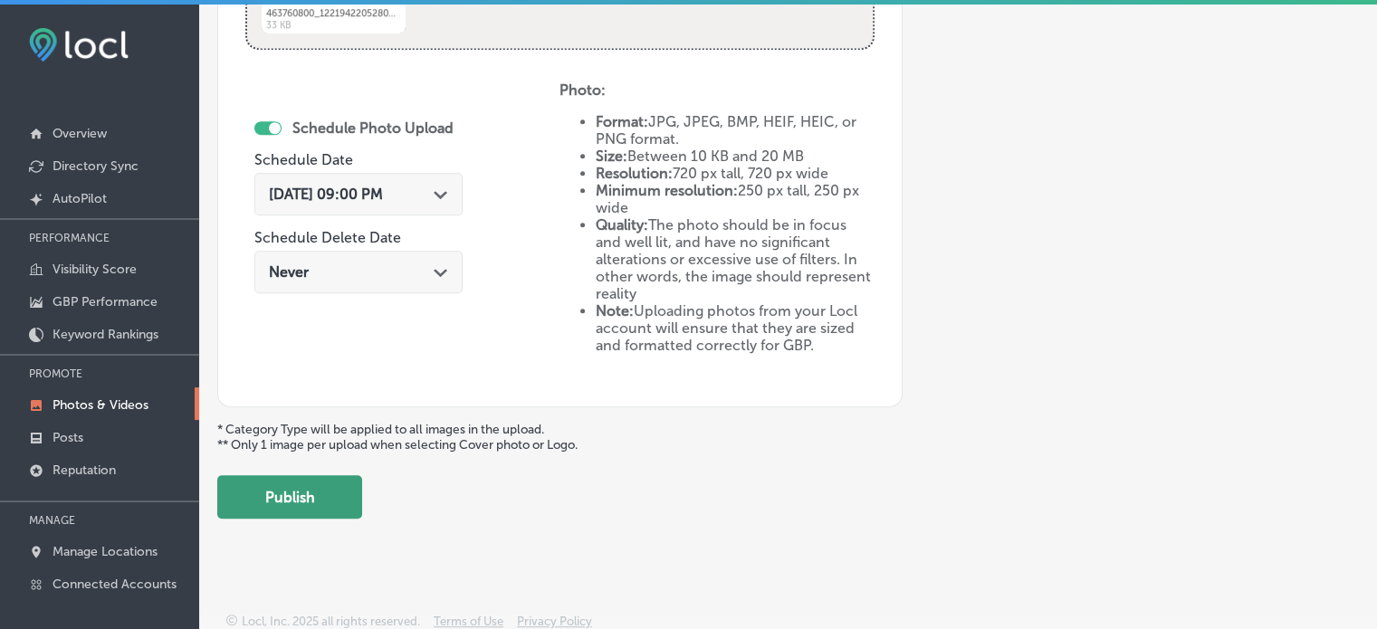
click at [331, 506] on button "Publish" at bounding box center [289, 496] width 145 height 43
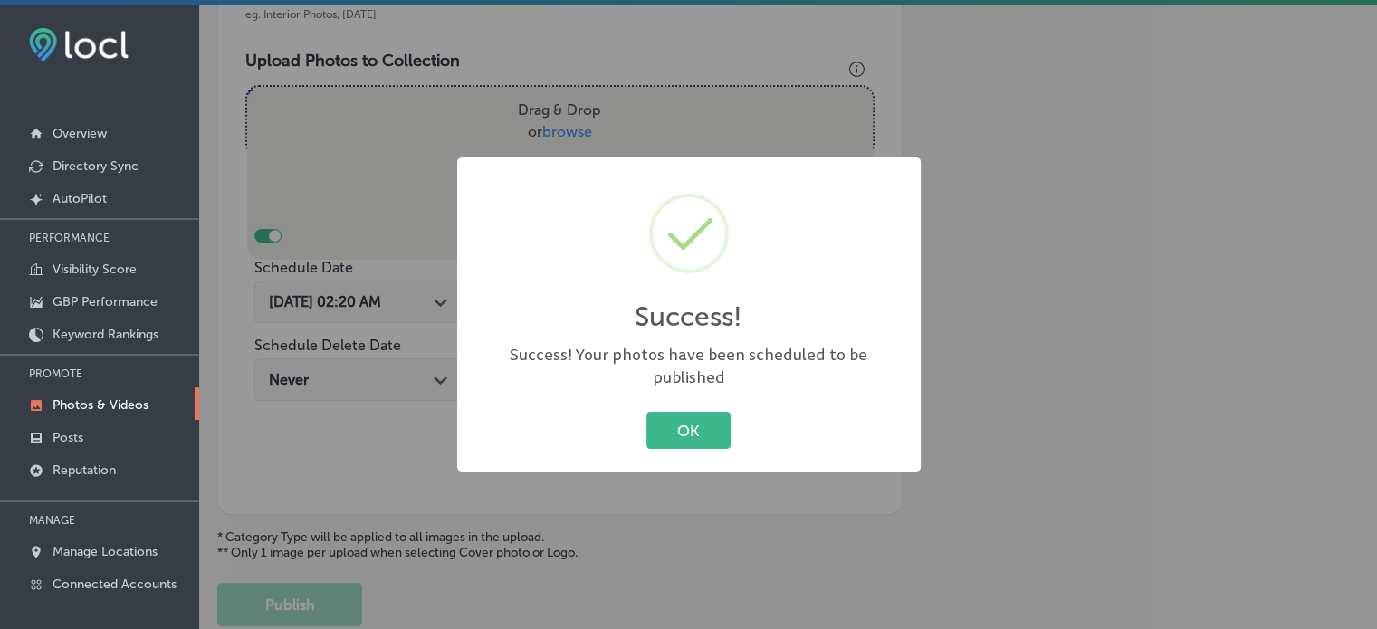
scroll to position [624, 0]
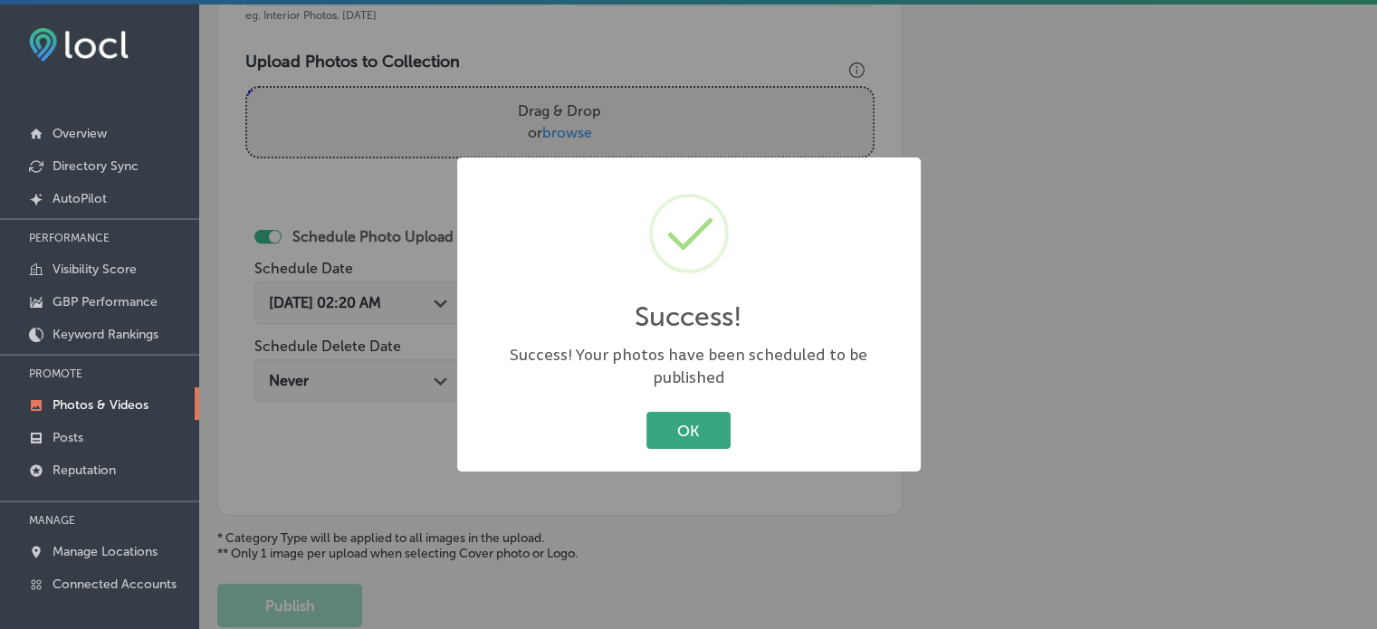
click at [701, 430] on button "OK" at bounding box center [688, 430] width 84 height 37
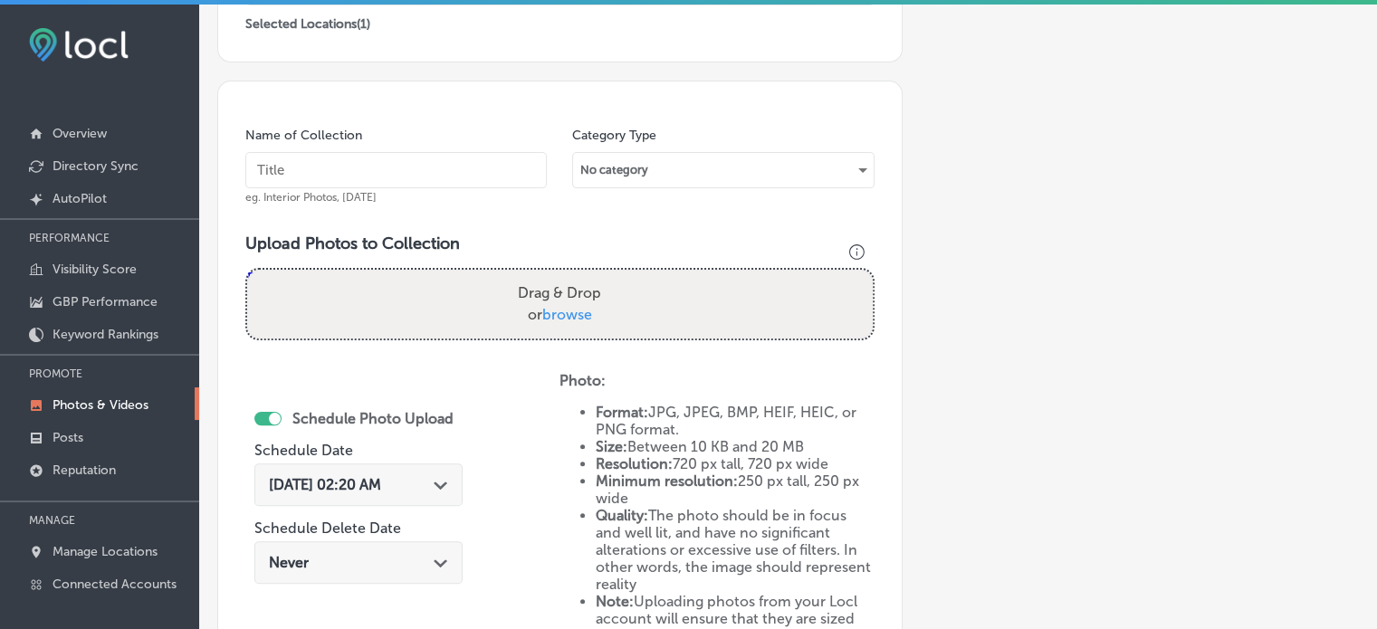
scroll to position [443, 0]
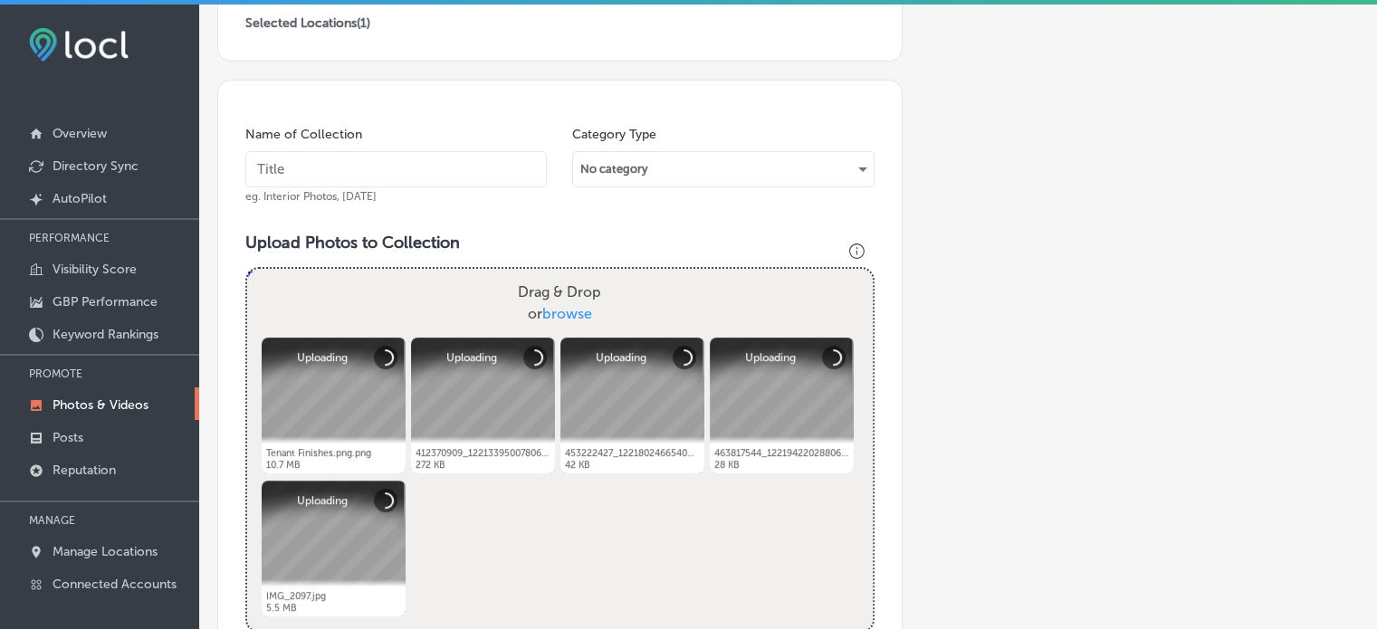
click at [423, 171] on input "text" at bounding box center [395, 169] width 301 height 36
paste input "Construction Schedule Management"
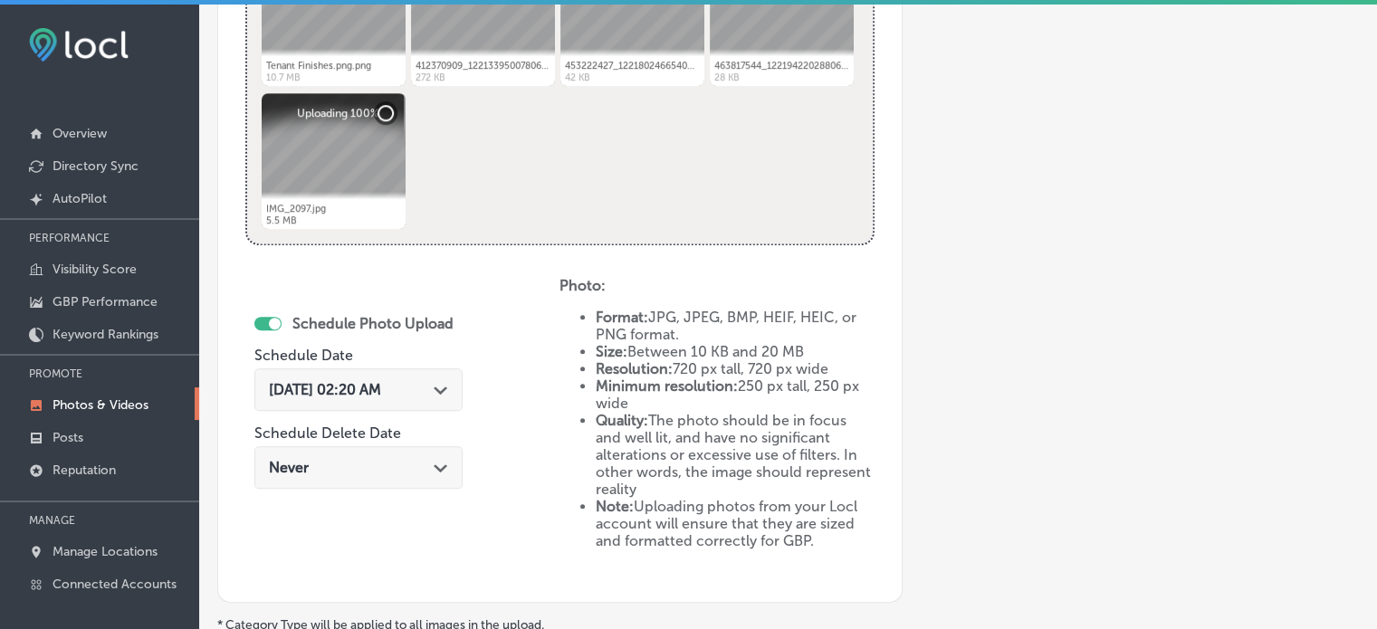
scroll to position [836, 0]
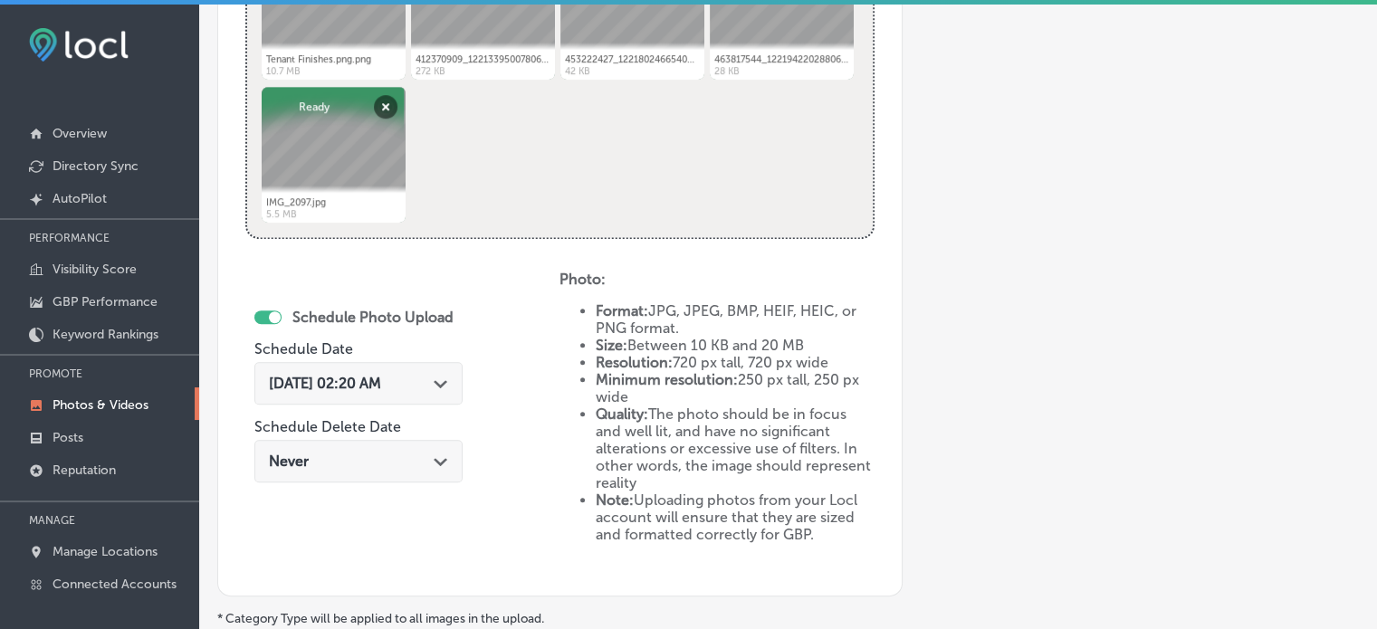
type input "Construction Schedule Management"
click at [445, 385] on icon "Path Created with Sketch." at bounding box center [441, 384] width 14 height 8
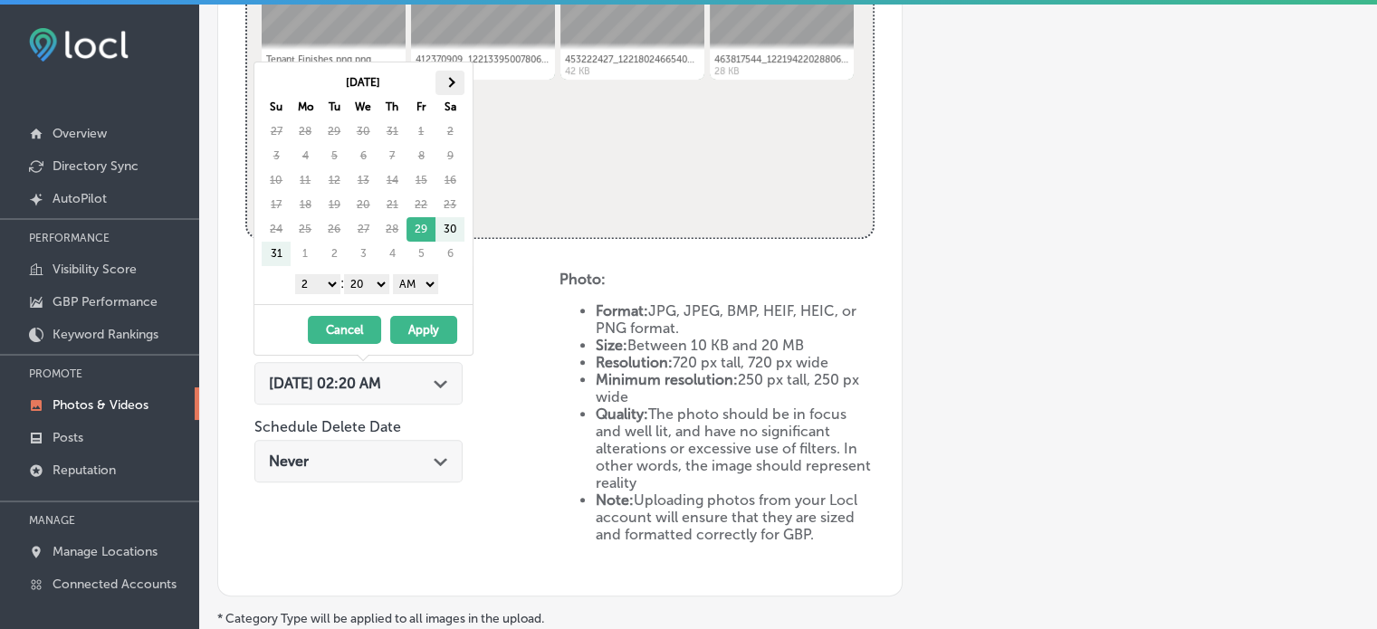
click at [443, 89] on th at bounding box center [449, 83] width 29 height 24
click at [316, 292] on div "1 2 3 4 5 6 7 8 9 10 11 12 : 00 10 20 30 40 50 AM PM" at bounding box center [367, 283] width 211 height 27
click at [317, 285] on select "1 2 3 4 5 6 7 8 9 10 11 12" at bounding box center [317, 284] width 45 height 20
click at [366, 281] on select "00 10 20 30 40 50" at bounding box center [366, 284] width 45 height 20
click at [413, 282] on select "AM PM" at bounding box center [415, 284] width 45 height 20
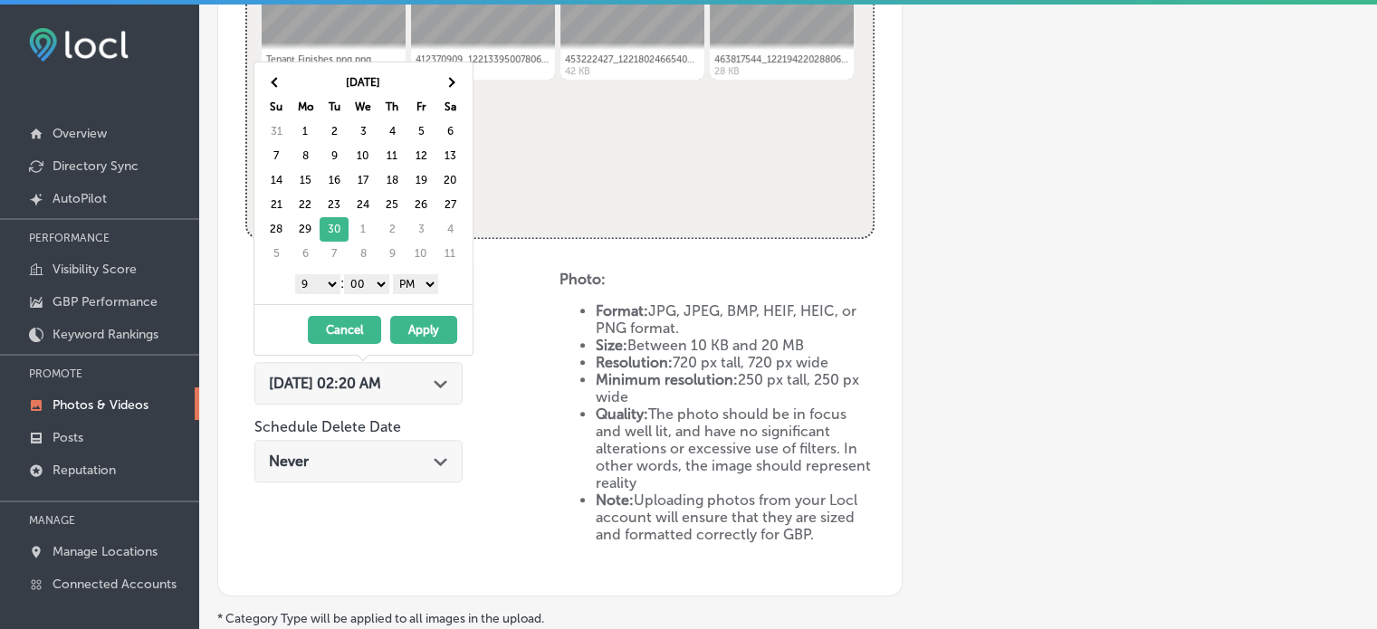
click at [416, 321] on button "Apply" at bounding box center [423, 330] width 67 height 28
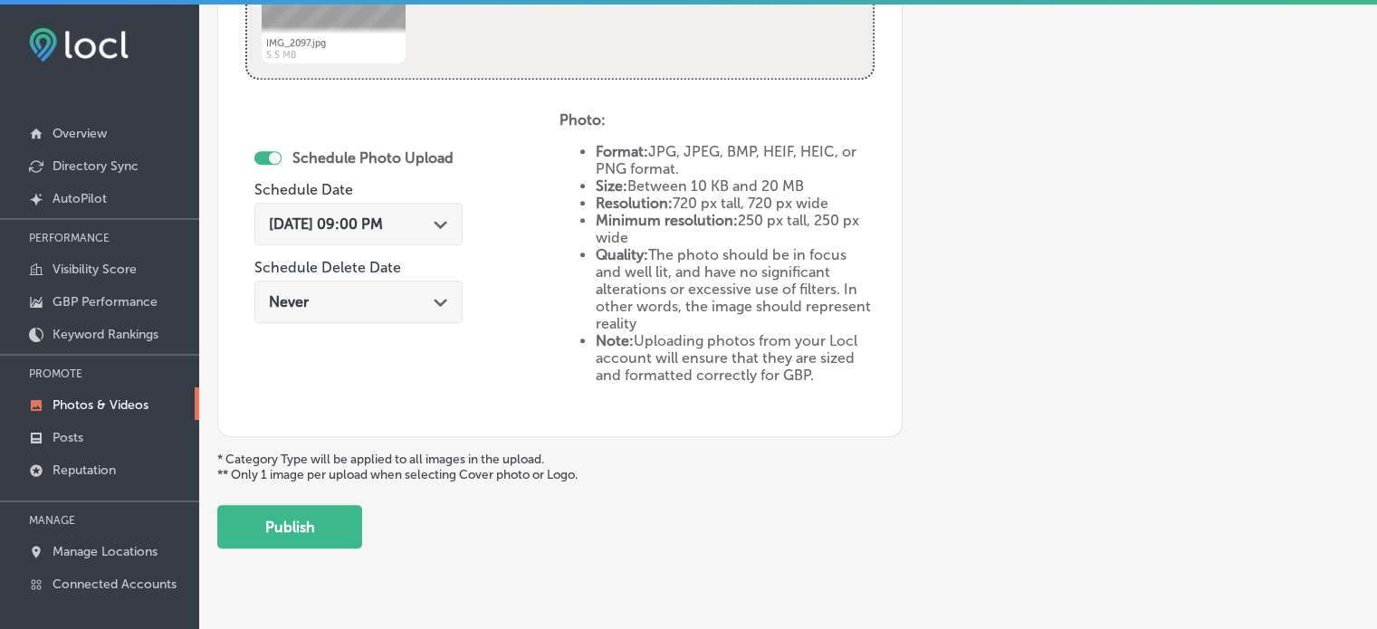
scroll to position [1026, 0]
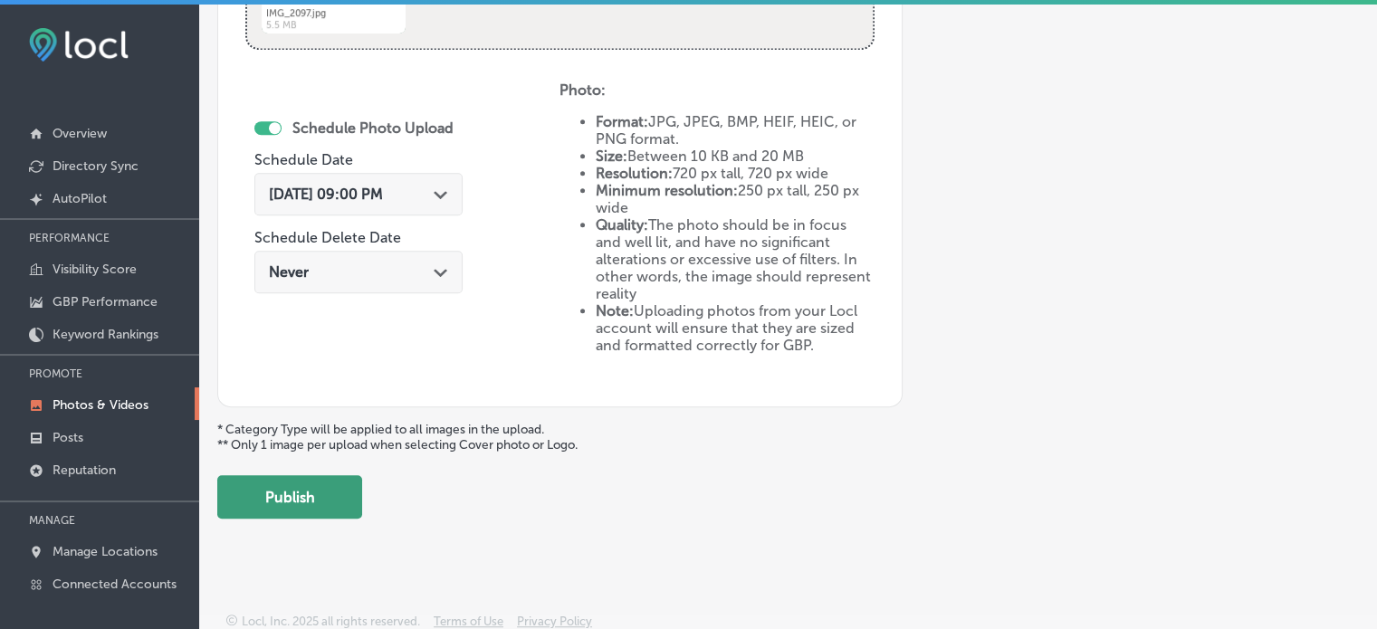
click at [314, 510] on button "Publish" at bounding box center [289, 496] width 145 height 43
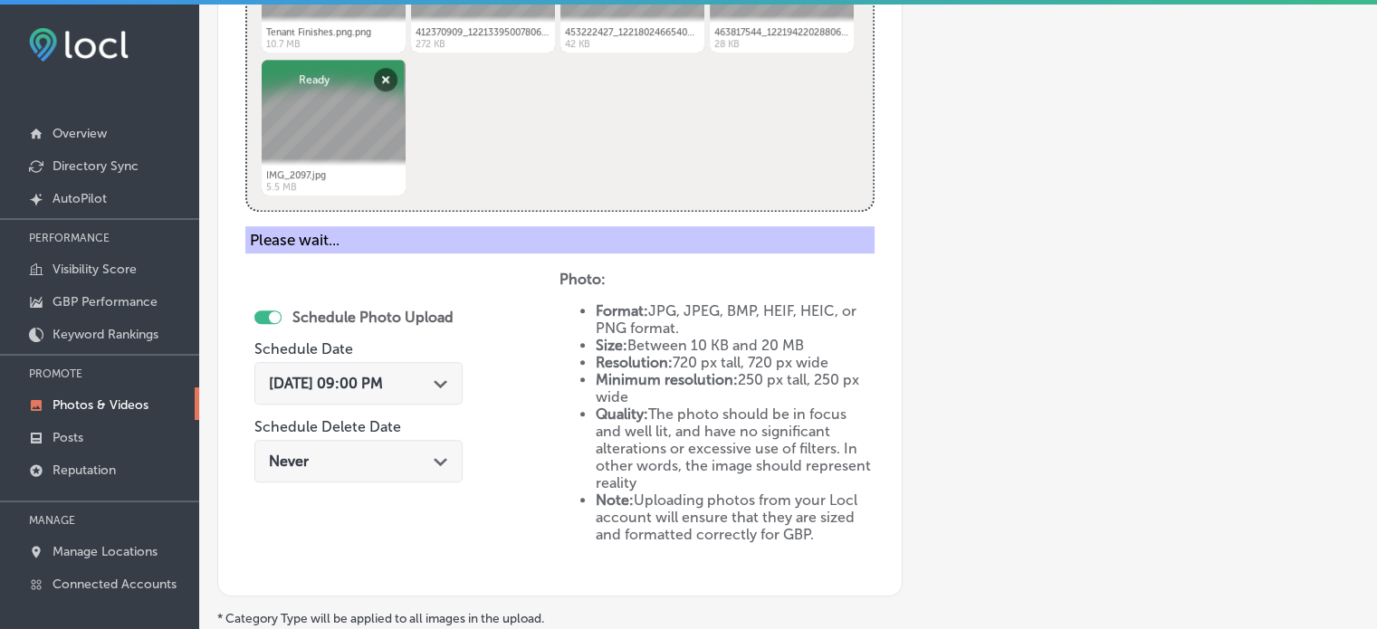
scroll to position [731, 0]
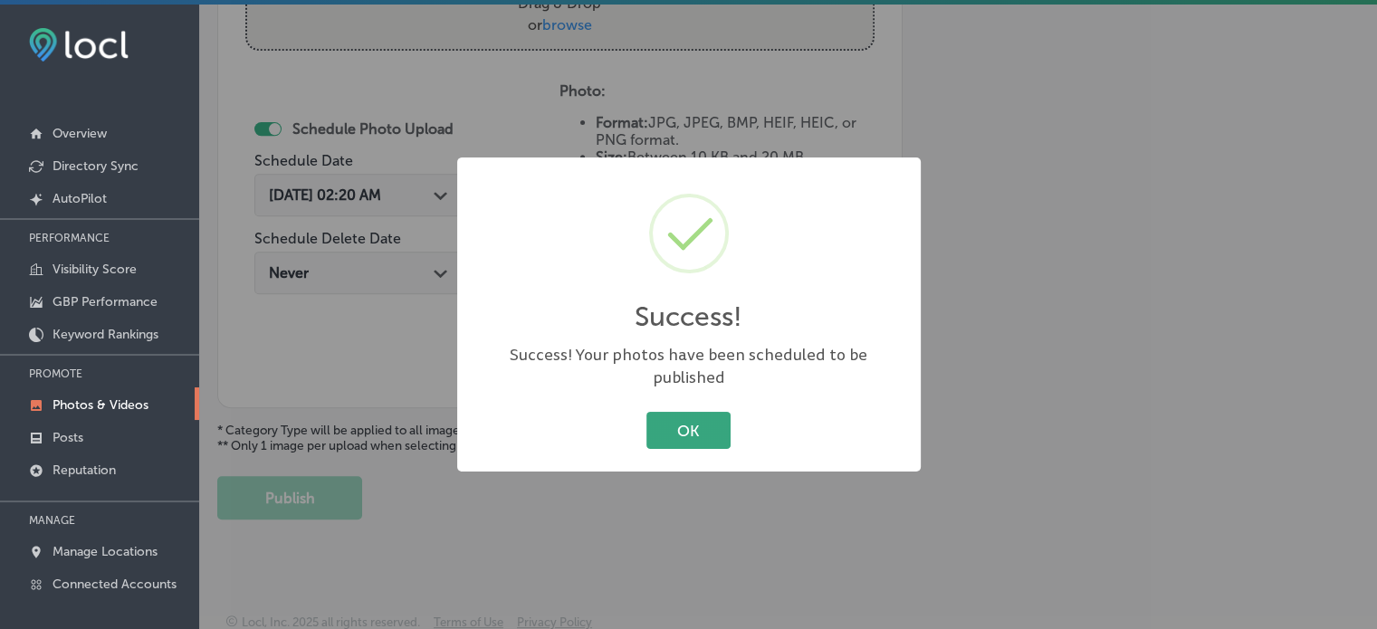
click at [699, 412] on button "OK" at bounding box center [688, 430] width 84 height 37
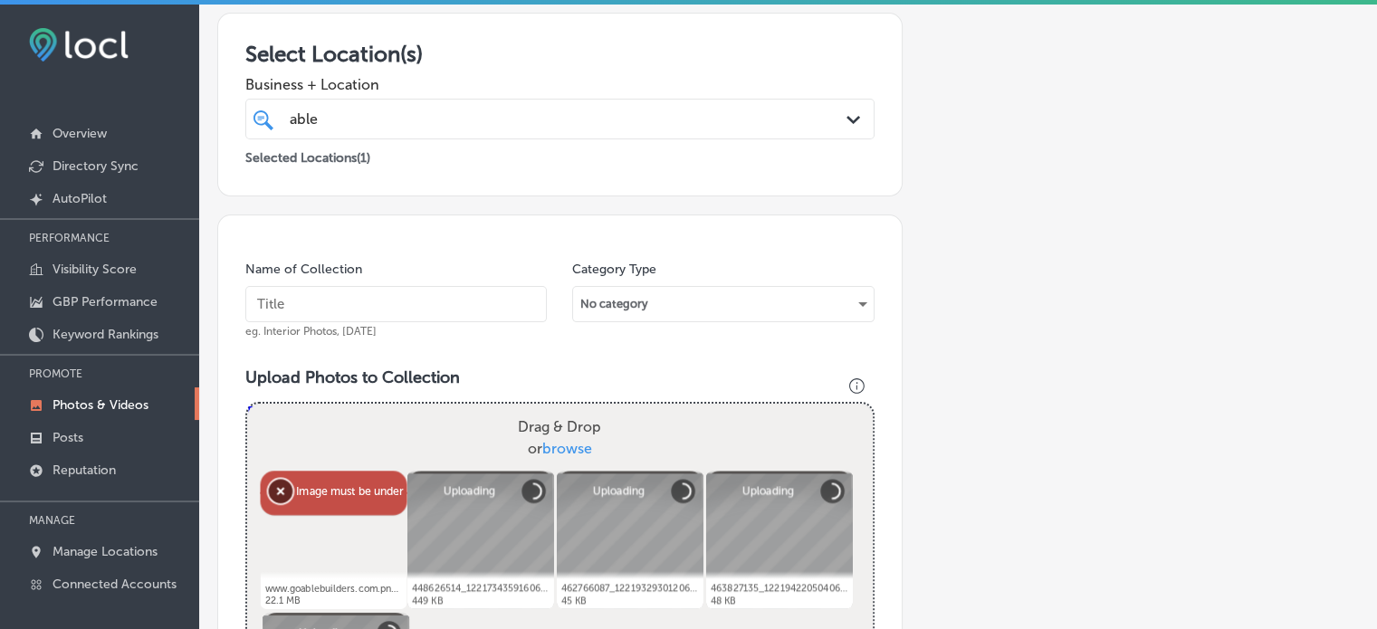
scroll to position [511, 0]
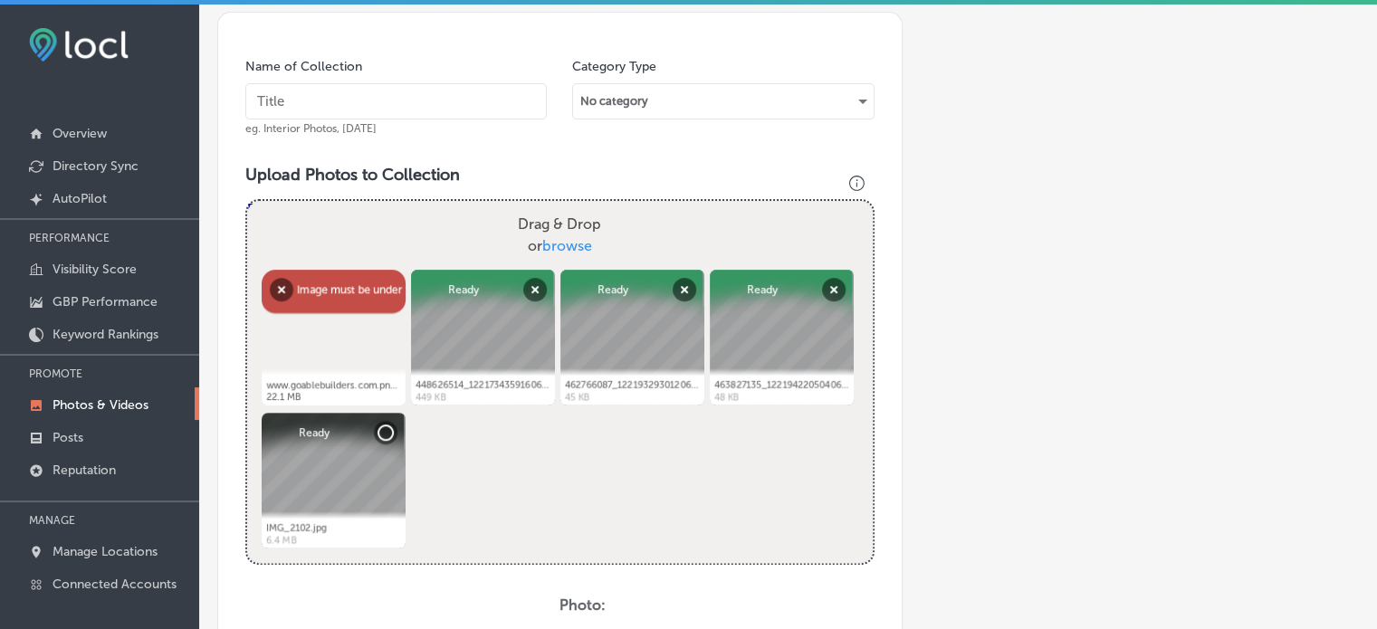
click at [378, 97] on input "text" at bounding box center [395, 101] width 301 height 36
paste input "Structural Changes for Homes"
type input "Structural Changes for Homes"
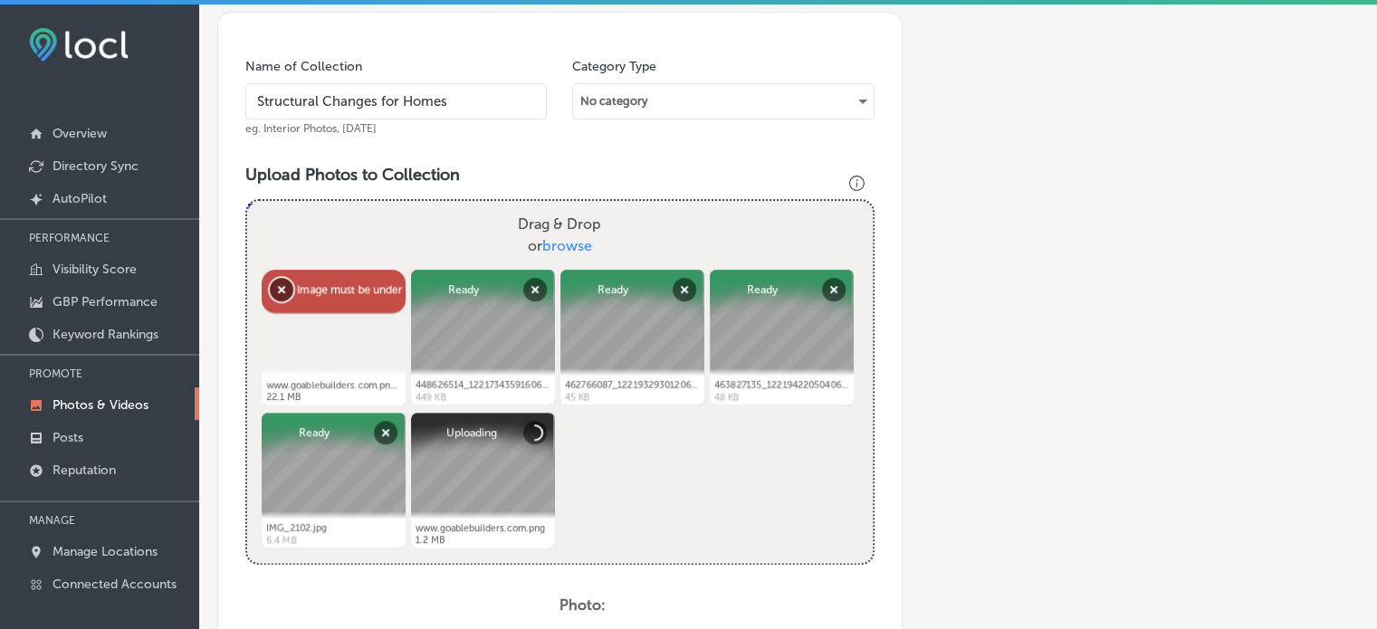
click at [282, 289] on button "Remove" at bounding box center [282, 290] width 24 height 24
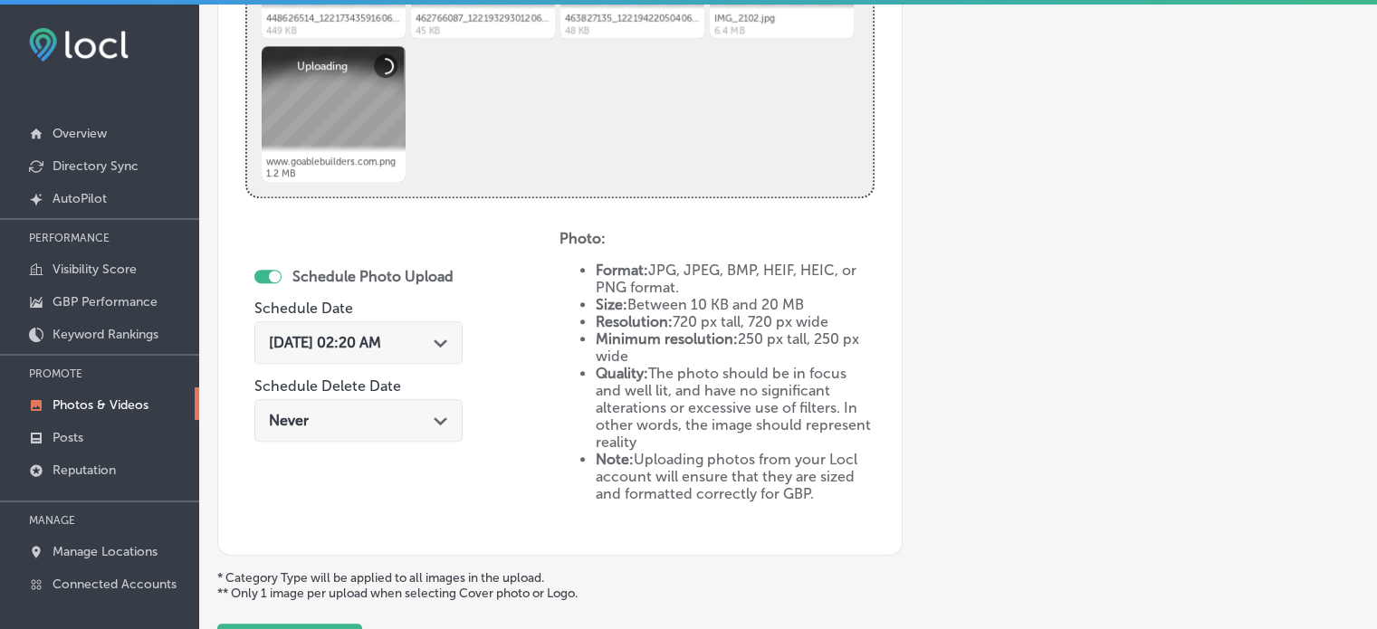
scroll to position [879, 0]
click at [440, 328] on div "[DATE] 02:20 AM Path Created with Sketch." at bounding box center [358, 341] width 208 height 43
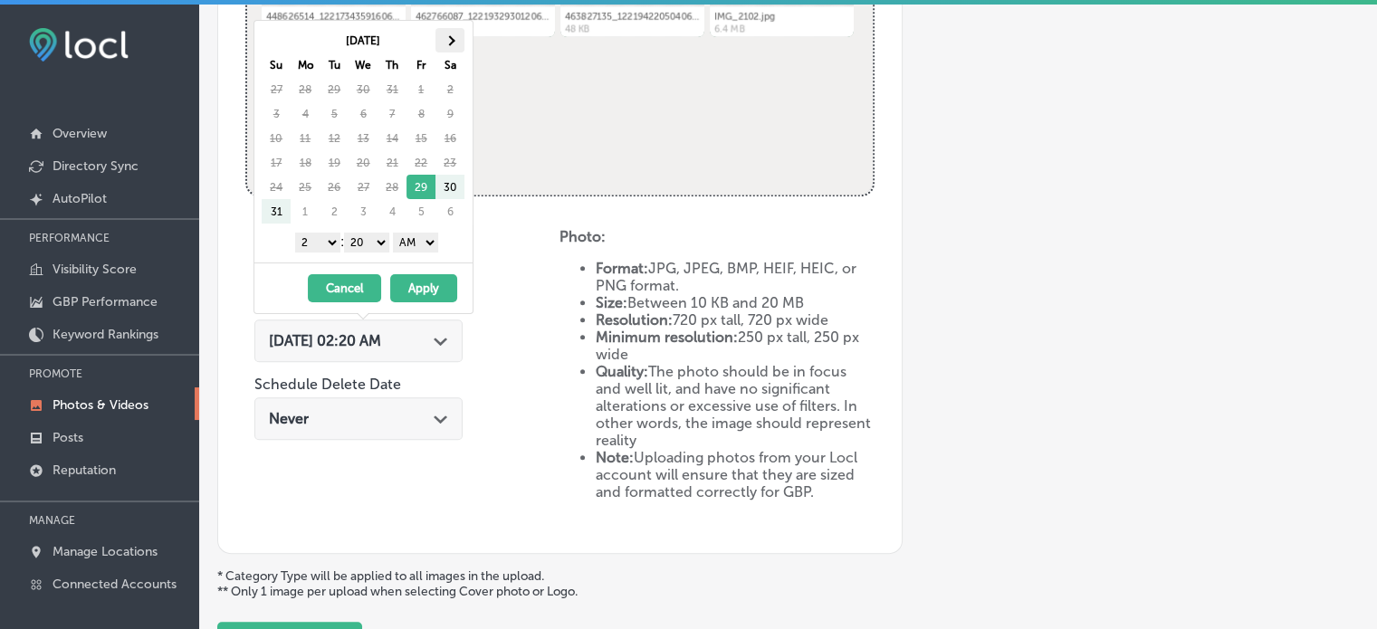
click at [451, 45] on th at bounding box center [449, 40] width 29 height 24
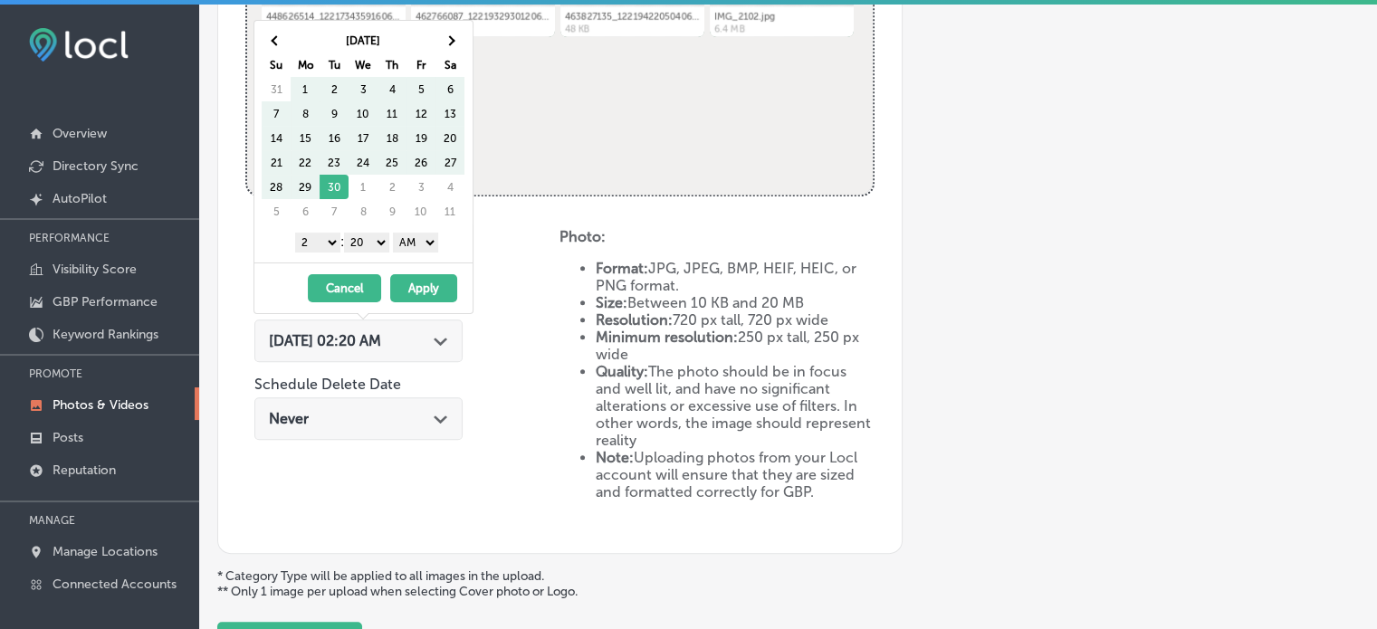
click at [451, 45] on th at bounding box center [449, 40] width 29 height 24
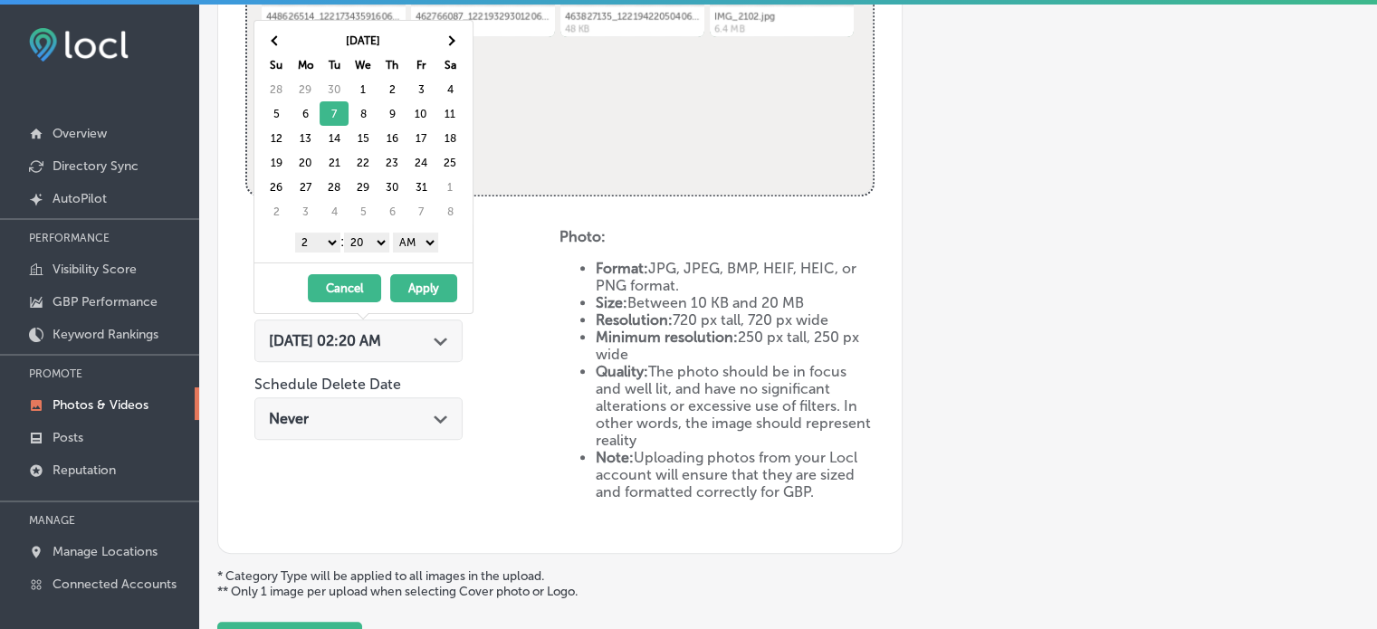
click at [324, 243] on select "1 2 3 4 5 6 7 8 9 10 11 12" at bounding box center [317, 243] width 45 height 20
click at [367, 235] on select "00 10 20 30 40 50" at bounding box center [366, 243] width 45 height 20
click at [413, 238] on select "AM PM" at bounding box center [415, 243] width 45 height 20
click at [425, 289] on button "Apply" at bounding box center [423, 288] width 67 height 28
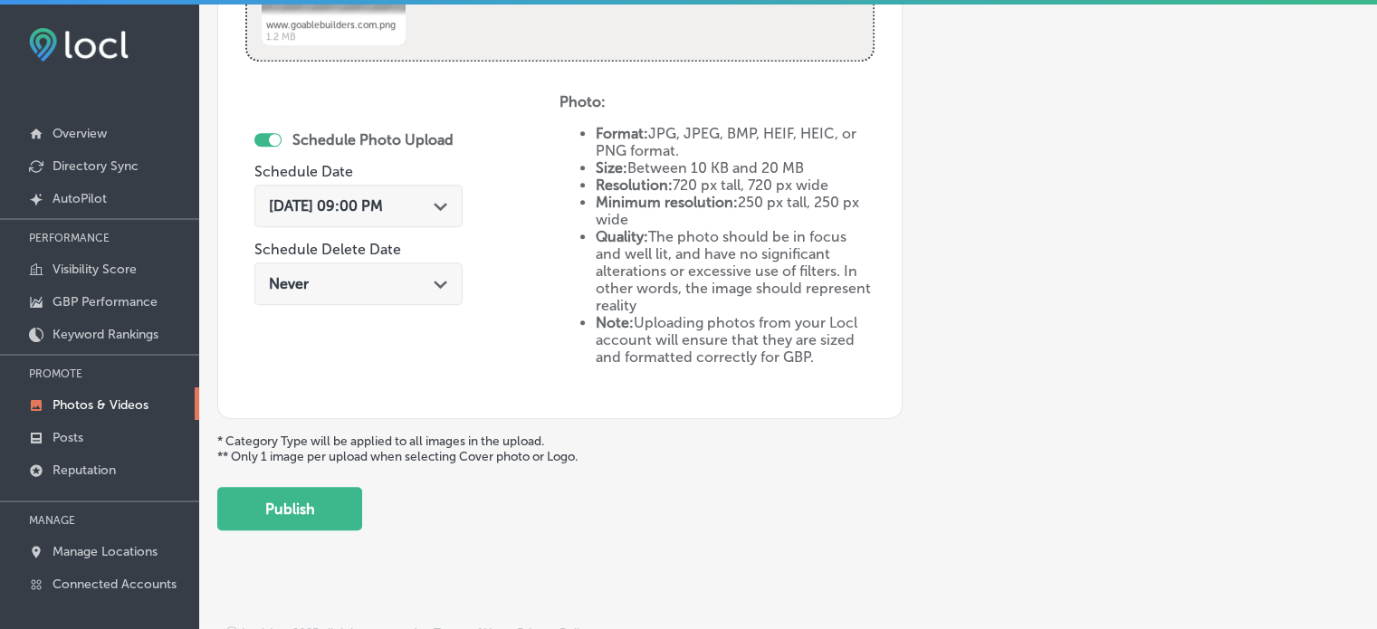
scroll to position [1021, 0]
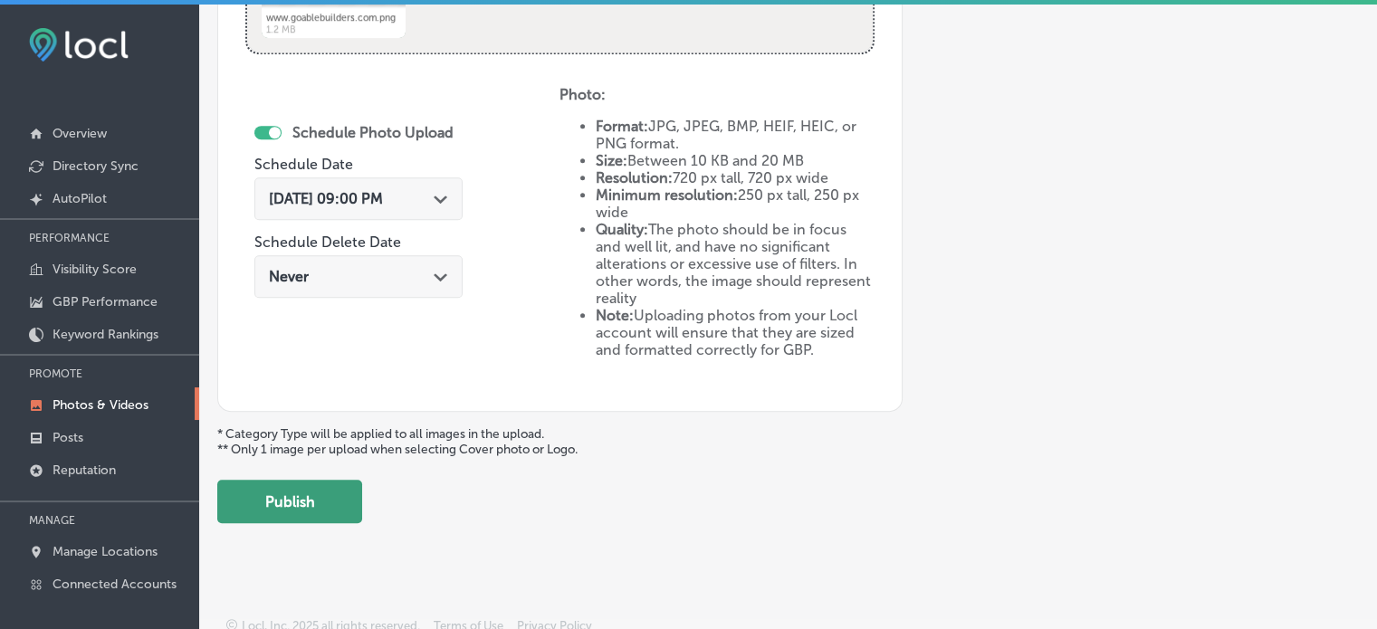
click at [319, 506] on button "Publish" at bounding box center [289, 501] width 145 height 43
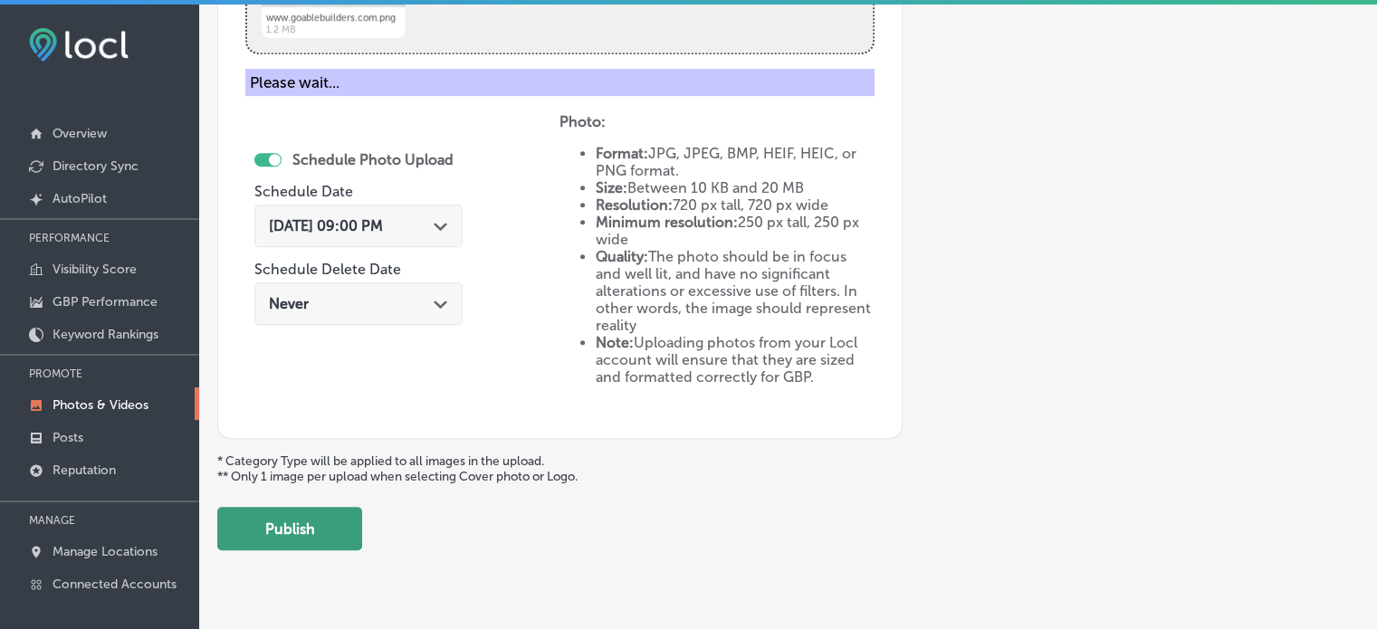
scroll to position [732, 0]
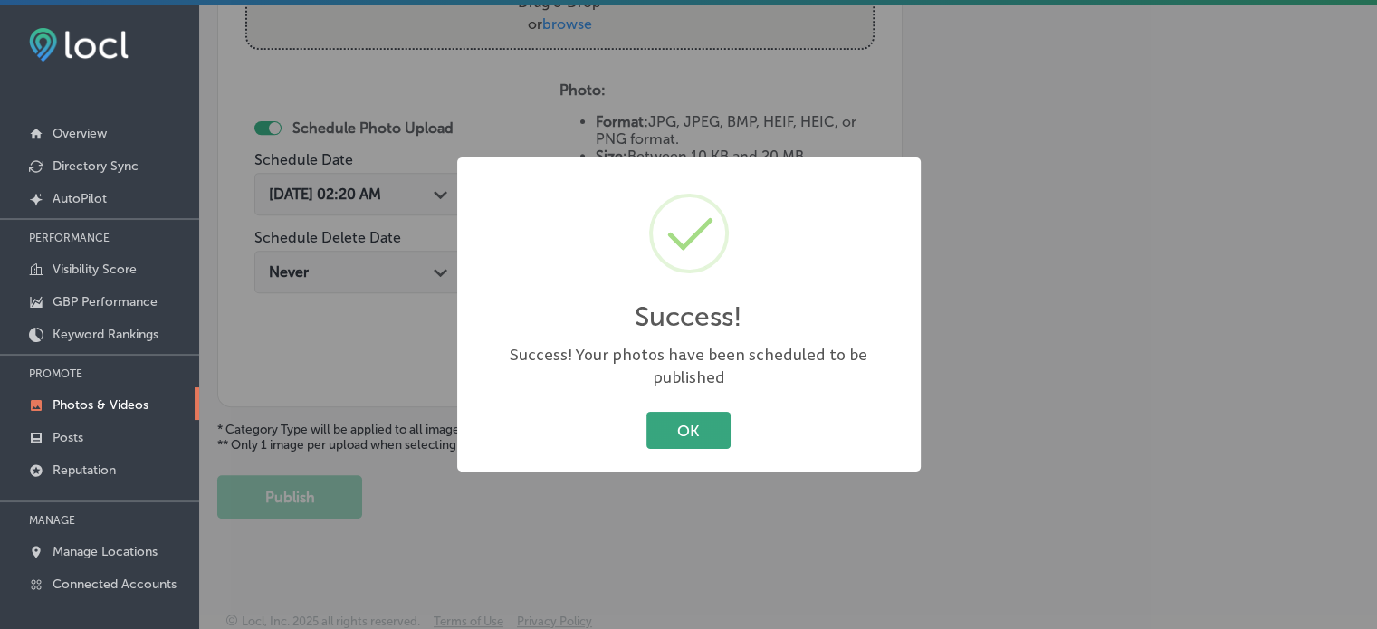
click at [679, 412] on button "OK" at bounding box center [688, 430] width 84 height 37
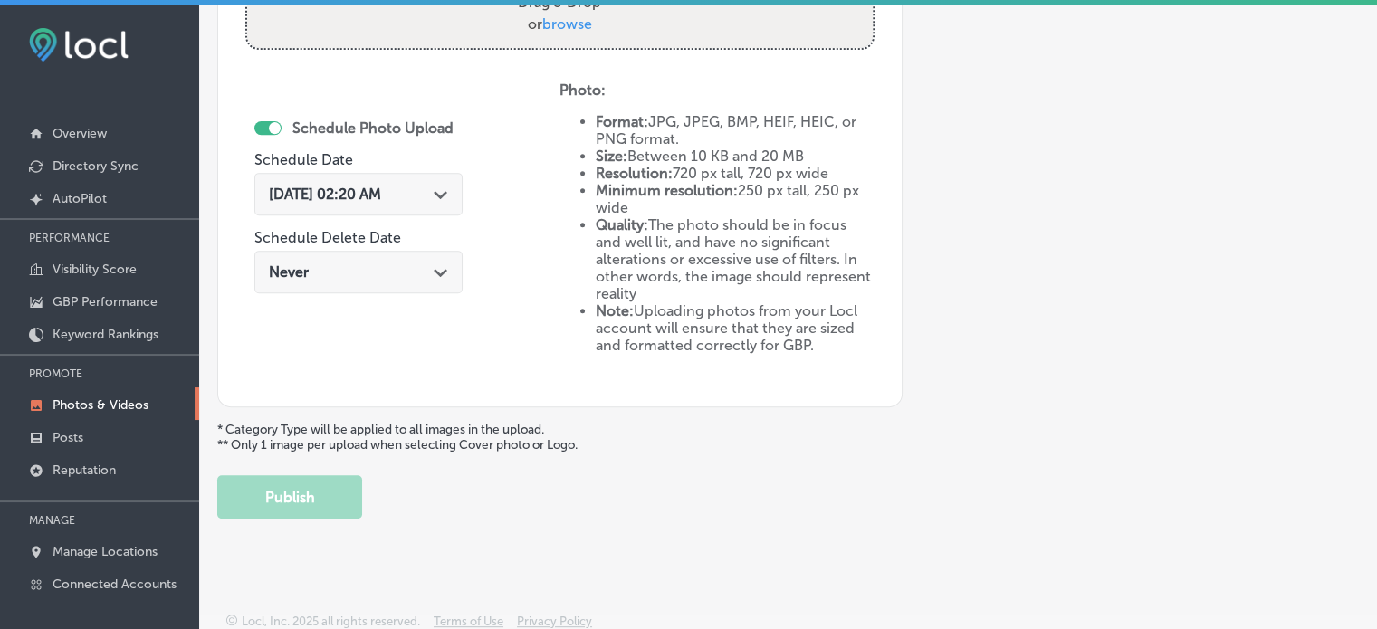
scroll to position [0, 0]
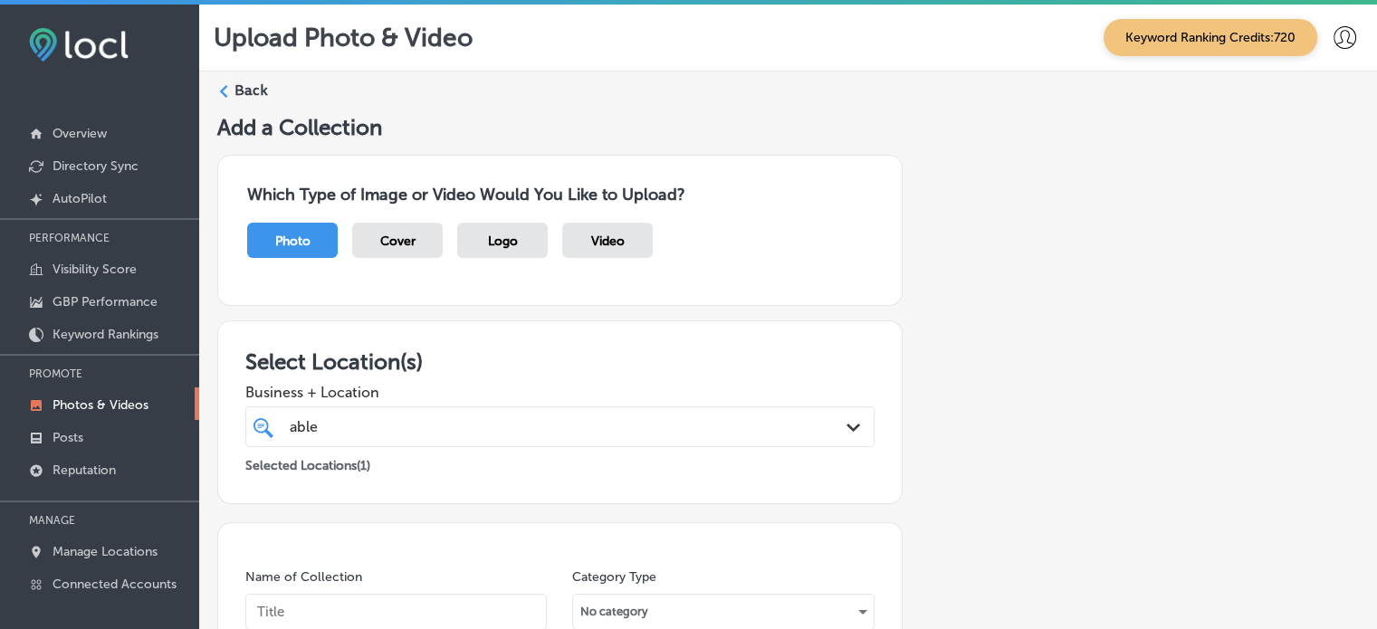
click at [241, 87] on label "Back" at bounding box center [250, 91] width 33 height 20
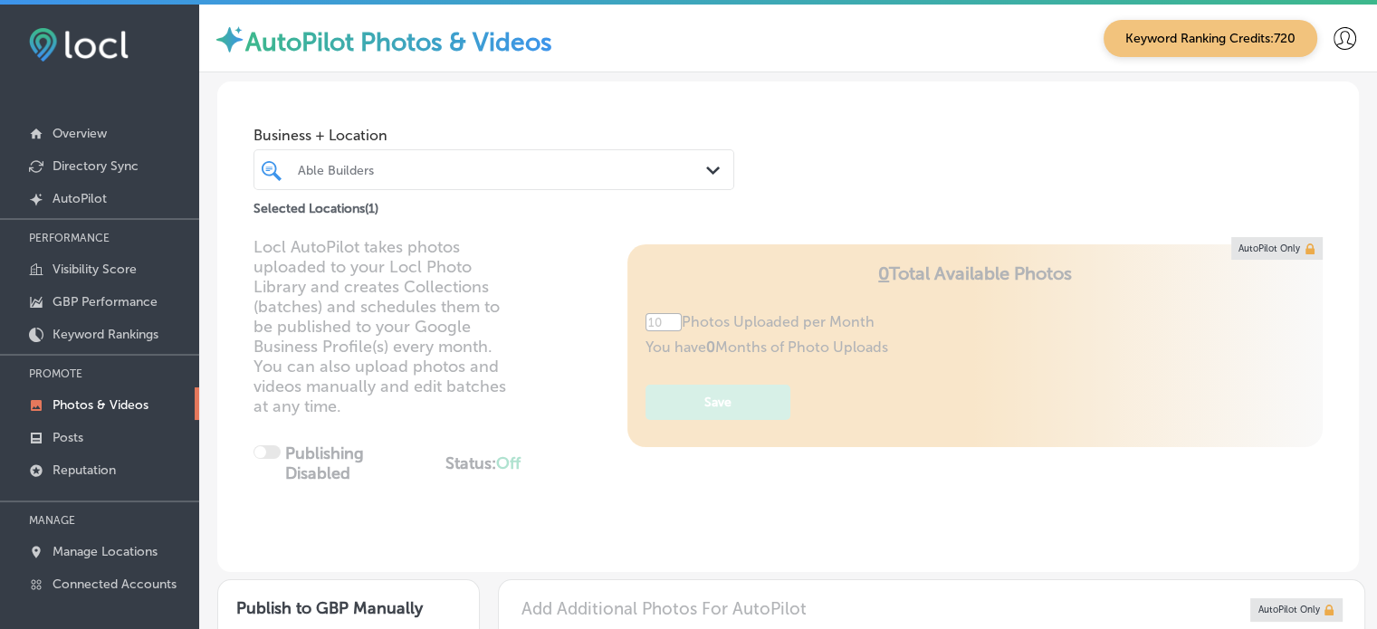
type input "5"
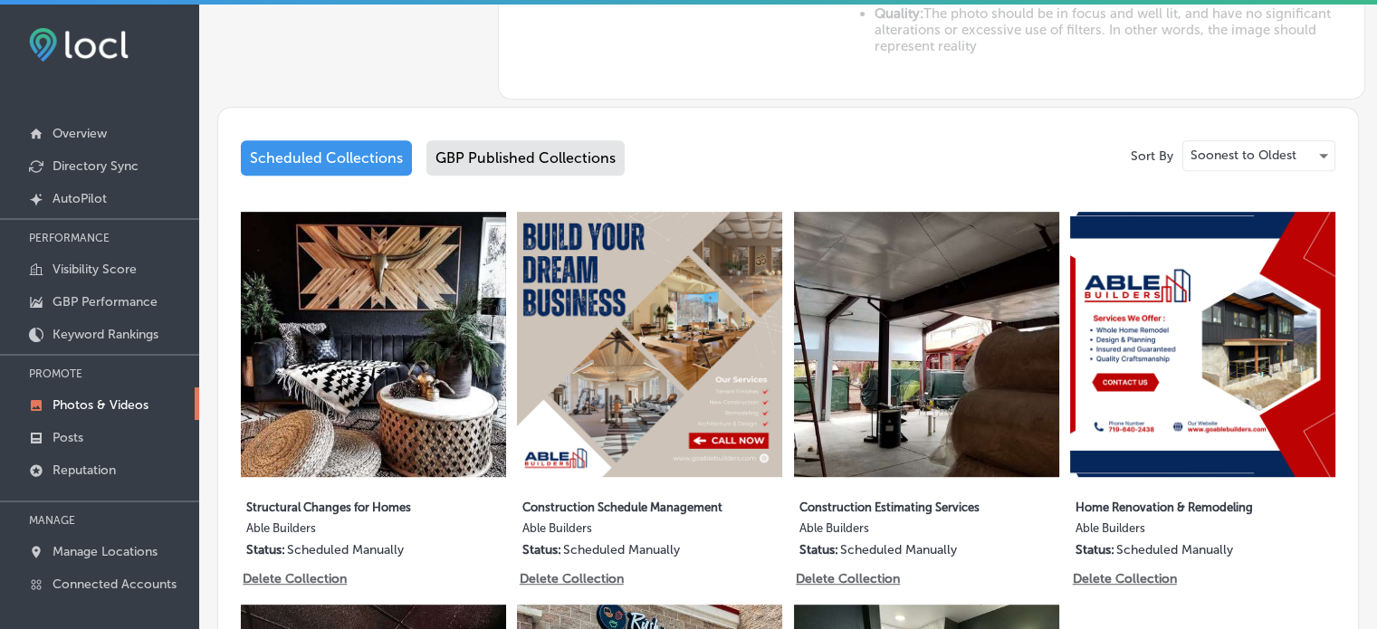
scroll to position [793, 0]
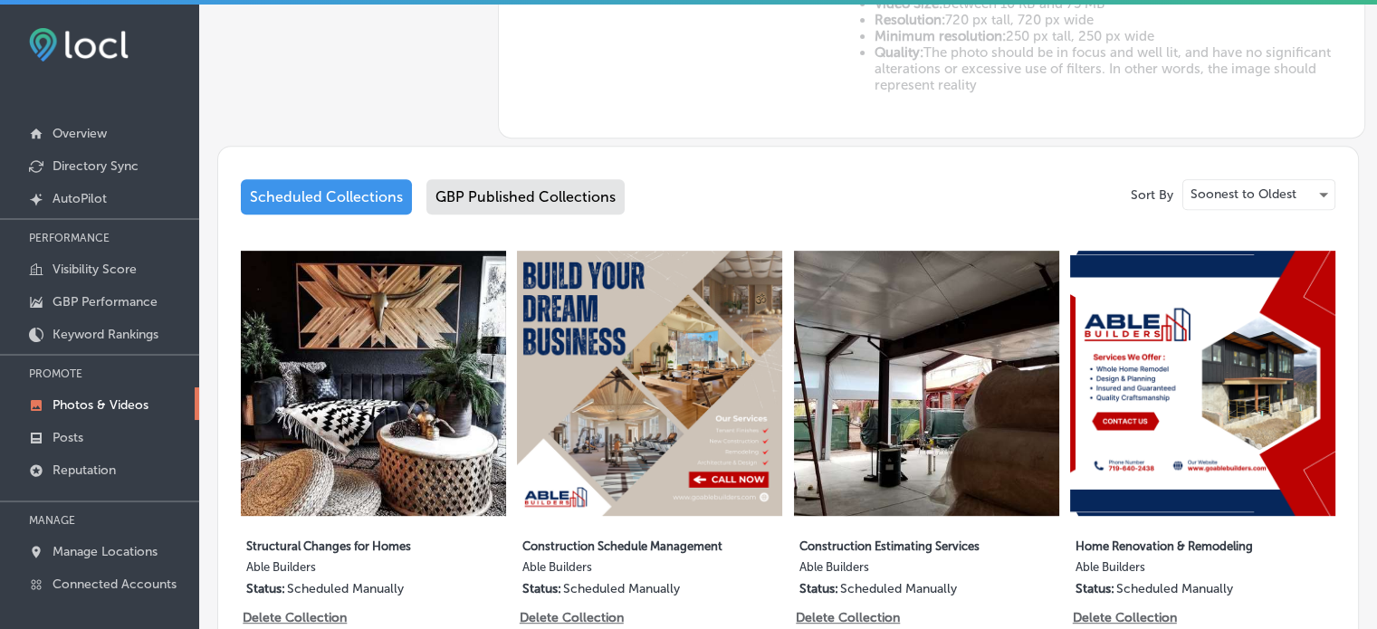
click at [97, 53] on img at bounding box center [79, 44] width 100 height 33
click at [82, 126] on p "Overview" at bounding box center [79, 133] width 54 height 15
